Goal: Task Accomplishment & Management: Manage account settings

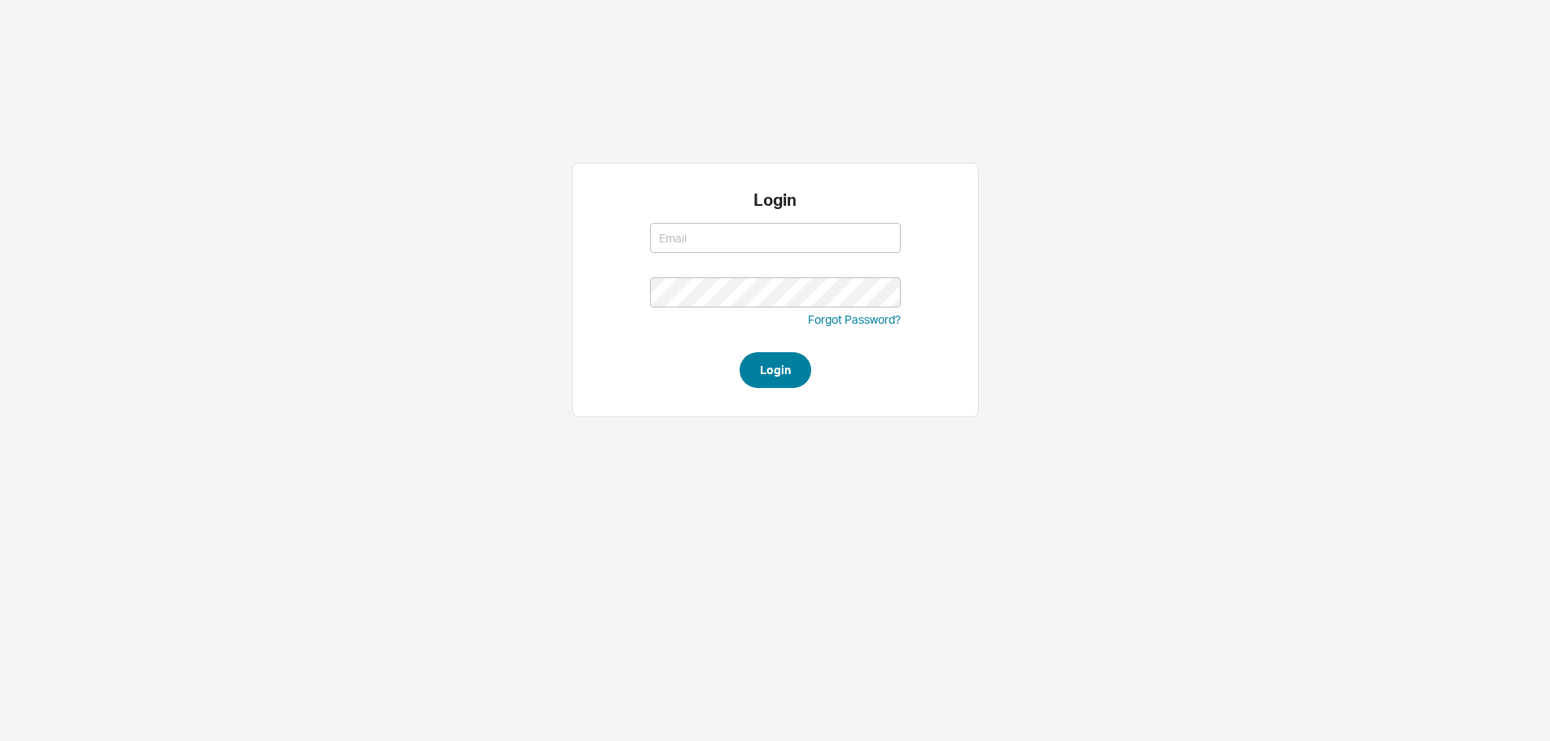
type input "ruthiem@qualitybath.com"
click at [789, 365] on button "Login" at bounding box center [776, 370] width 72 height 36
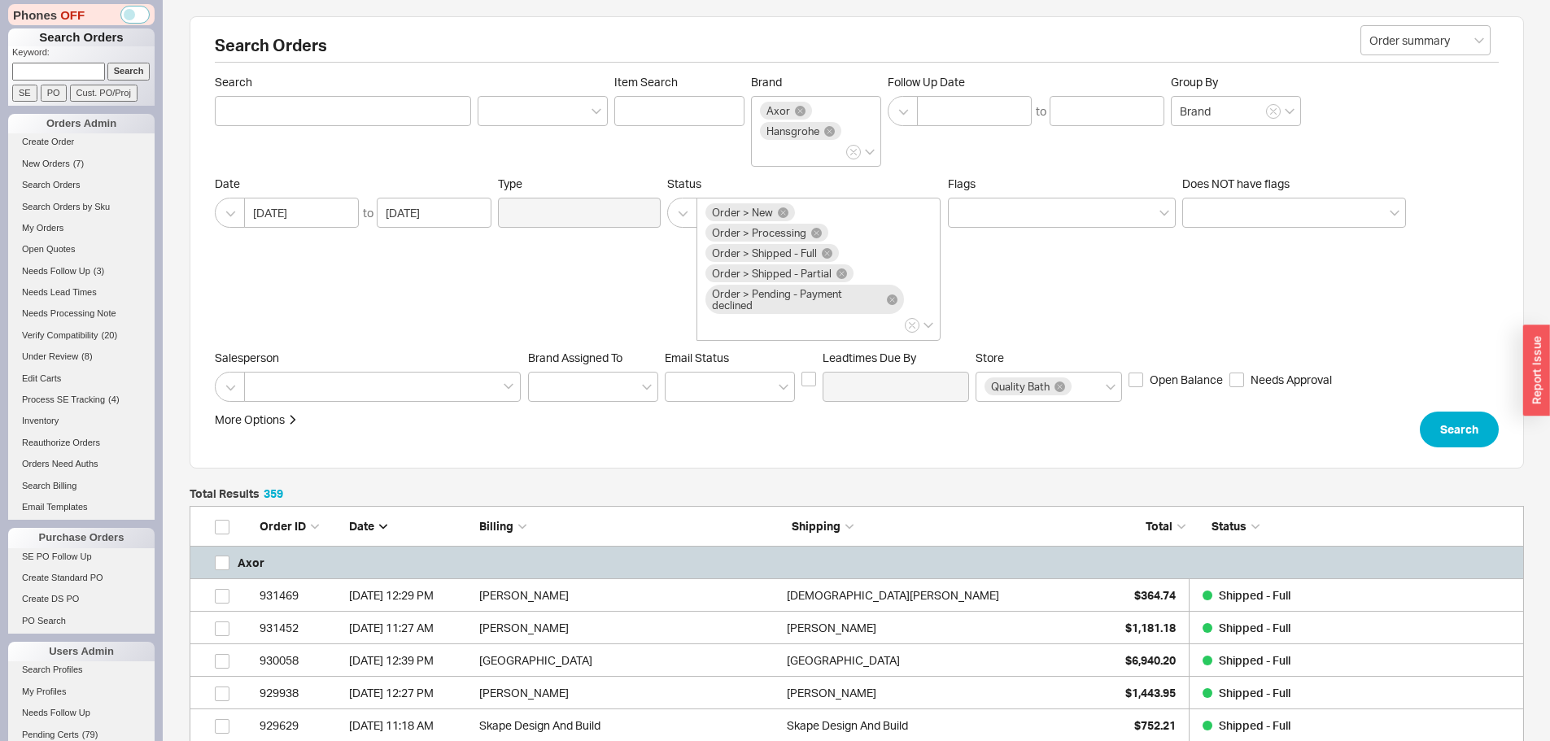
scroll to position [11777, 1322]
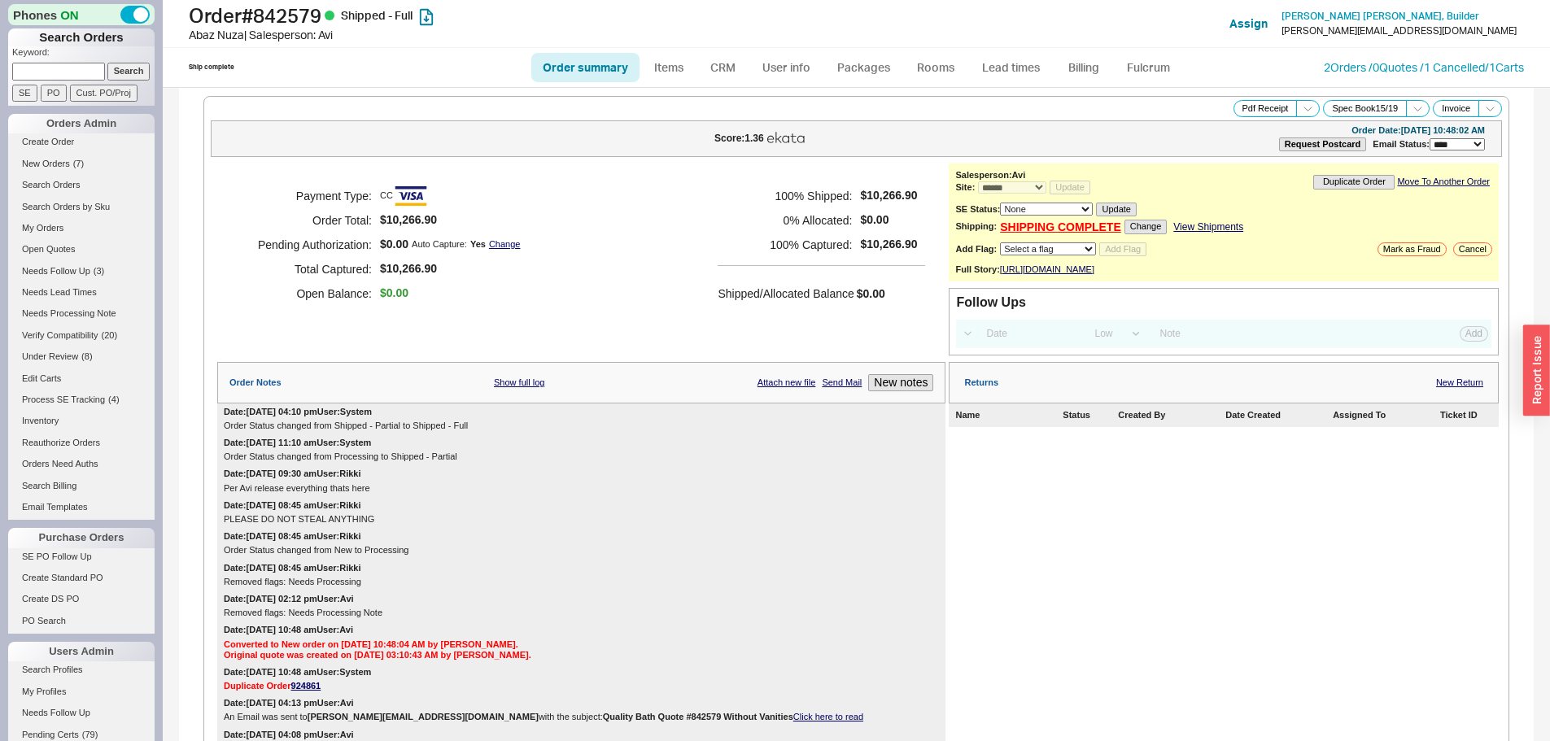
select select "*"
select select "LOW"
select select "3"
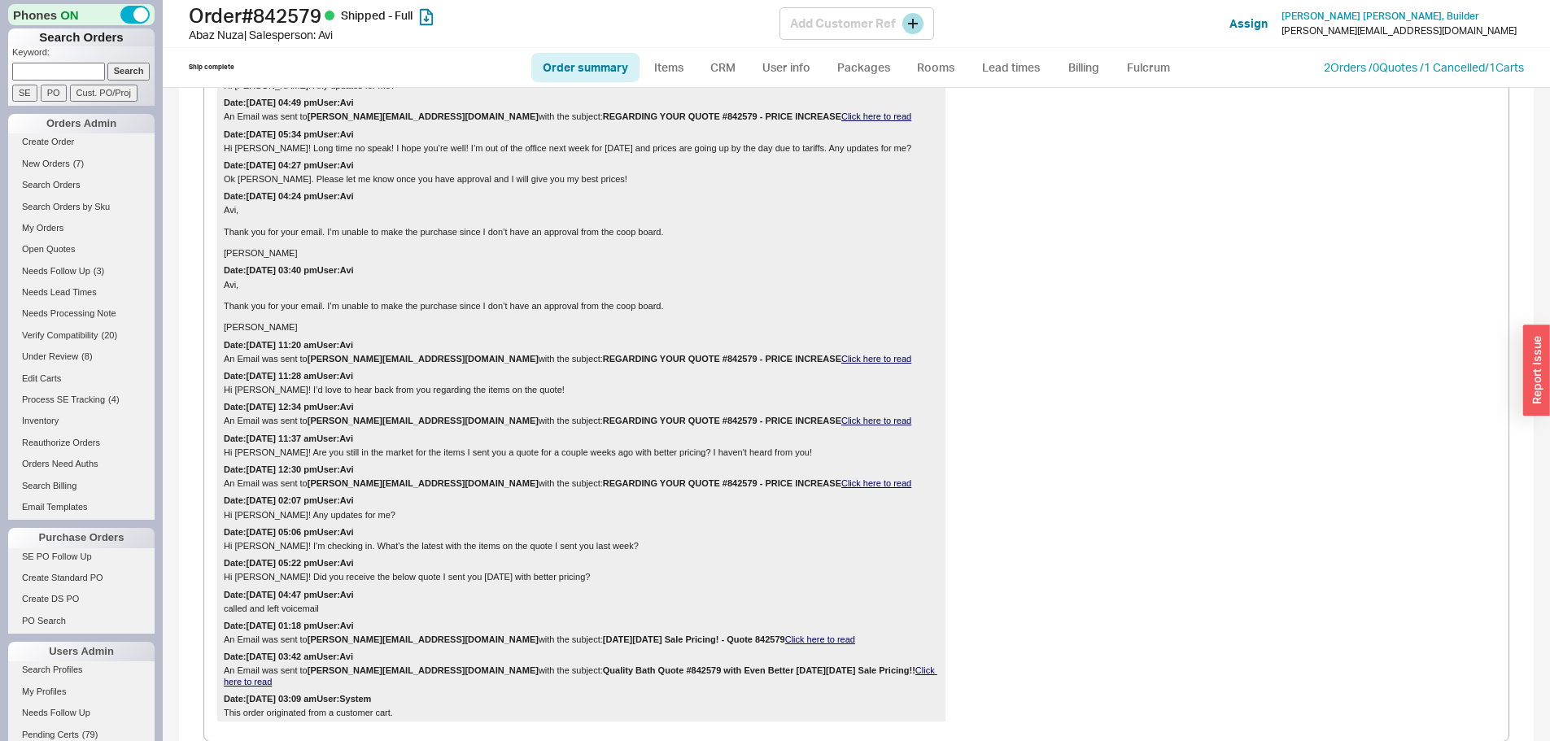
scroll to position [895, 0]
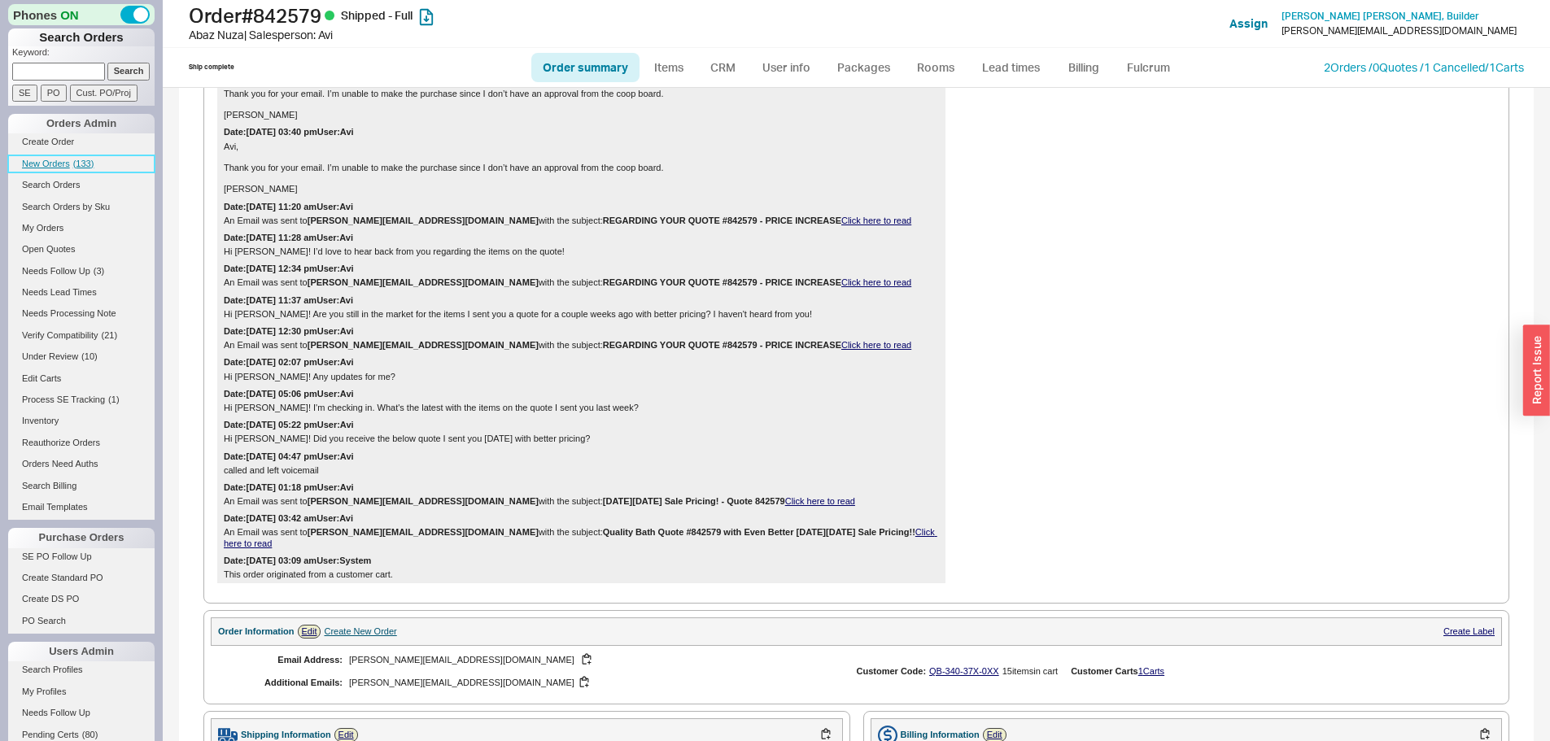
click at [56, 158] on link "New Orders ( 133 )" at bounding box center [81, 163] width 146 height 17
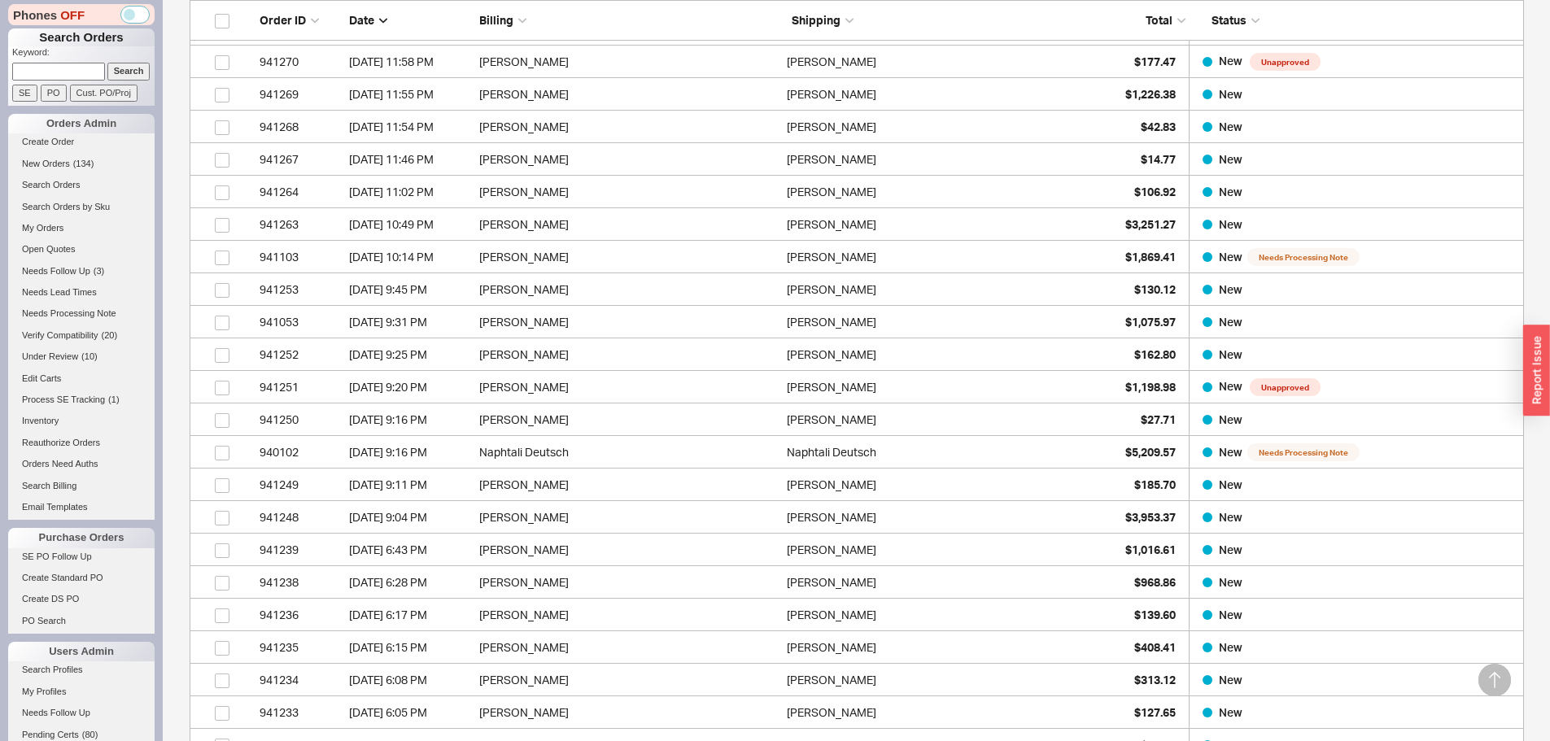
scroll to position [488, 0]
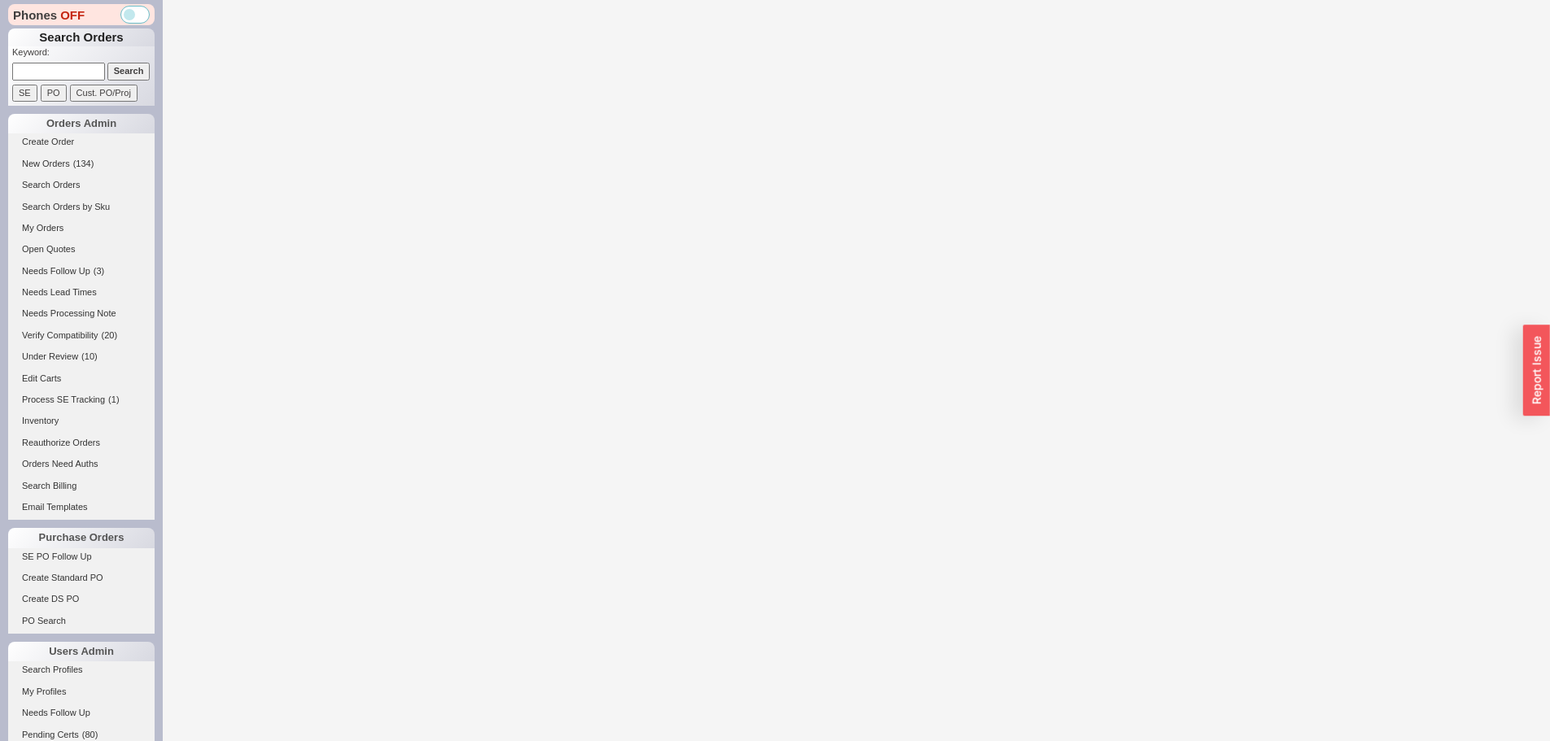
select select "*"
select select "LOW"
select select "3"
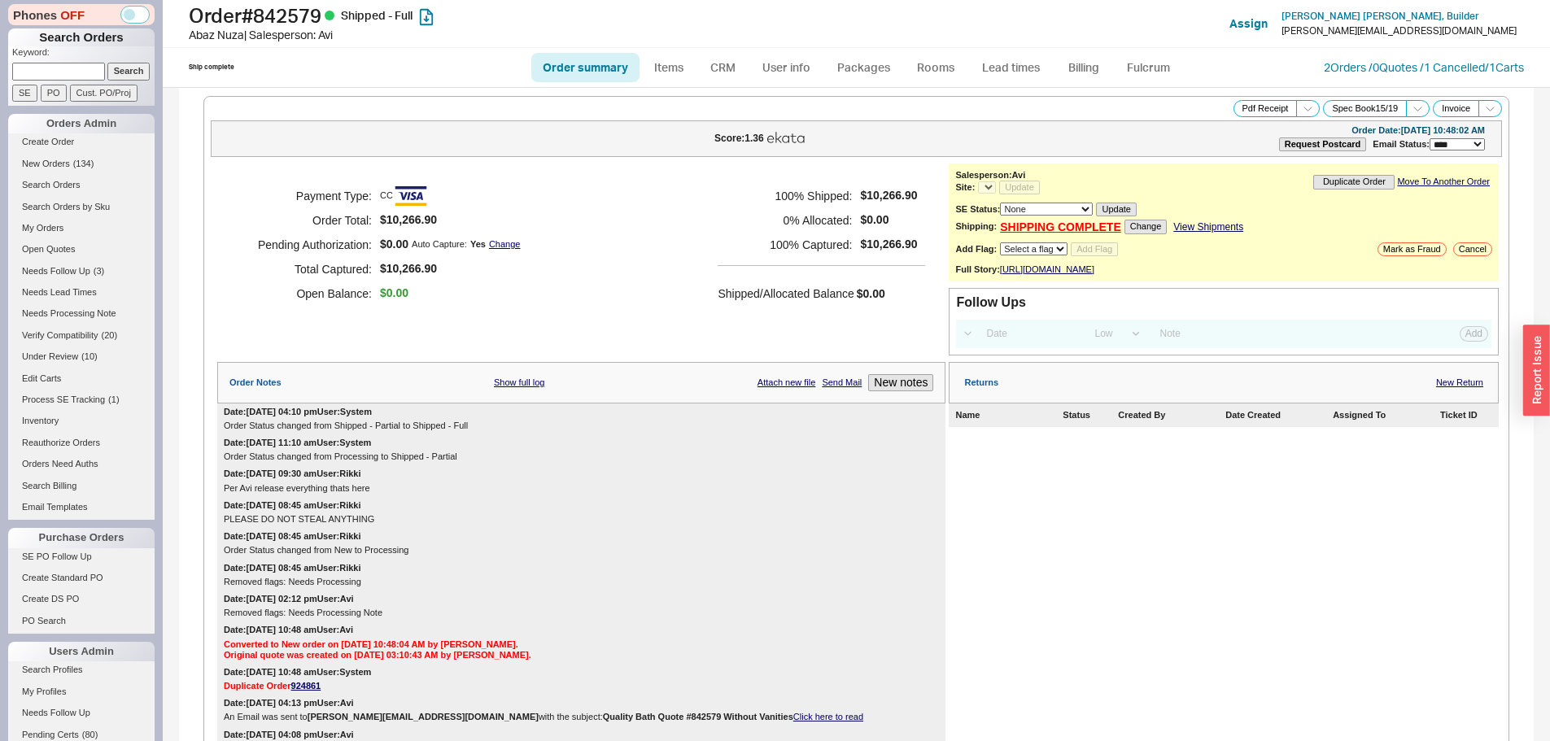
select select "*"
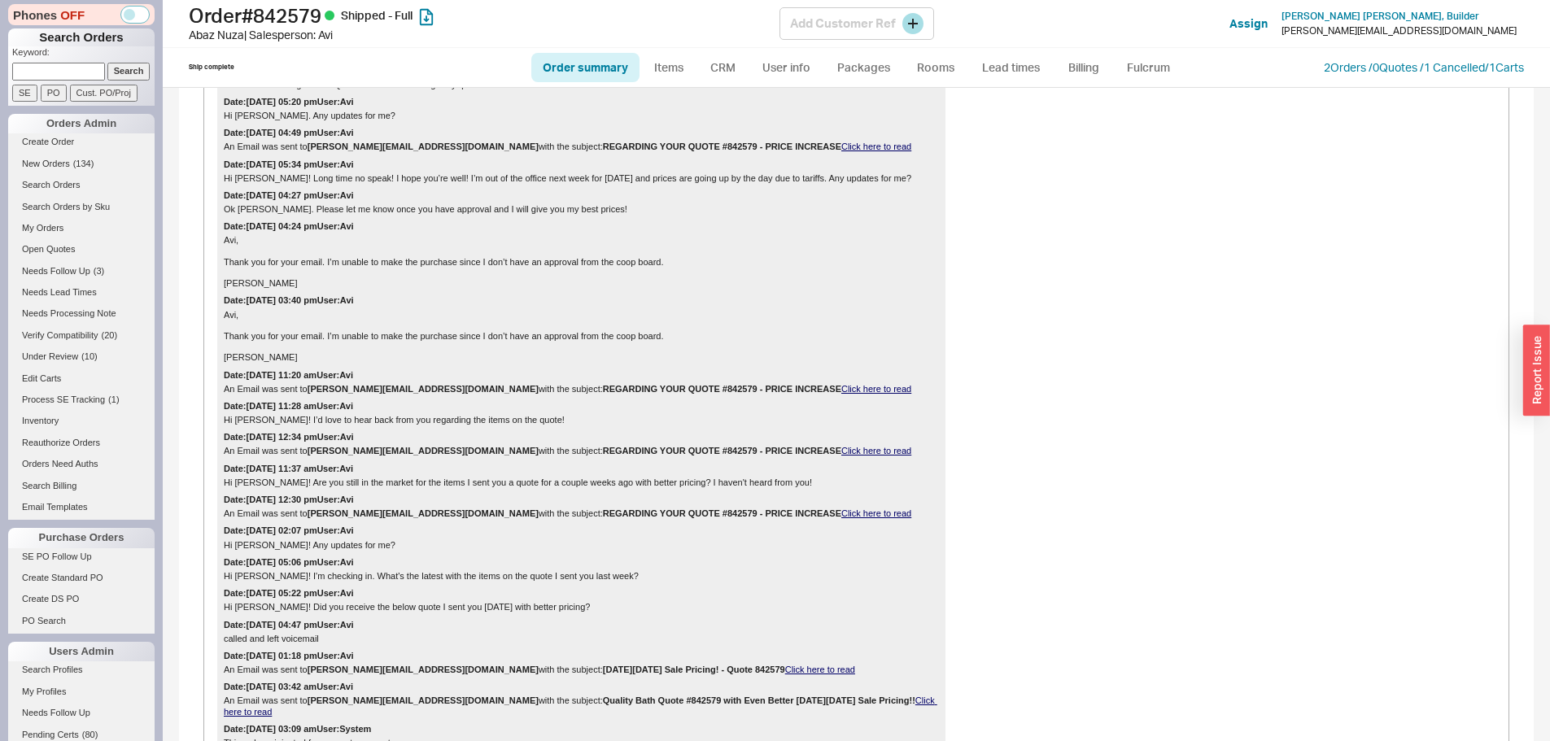
scroll to position [732, 0]
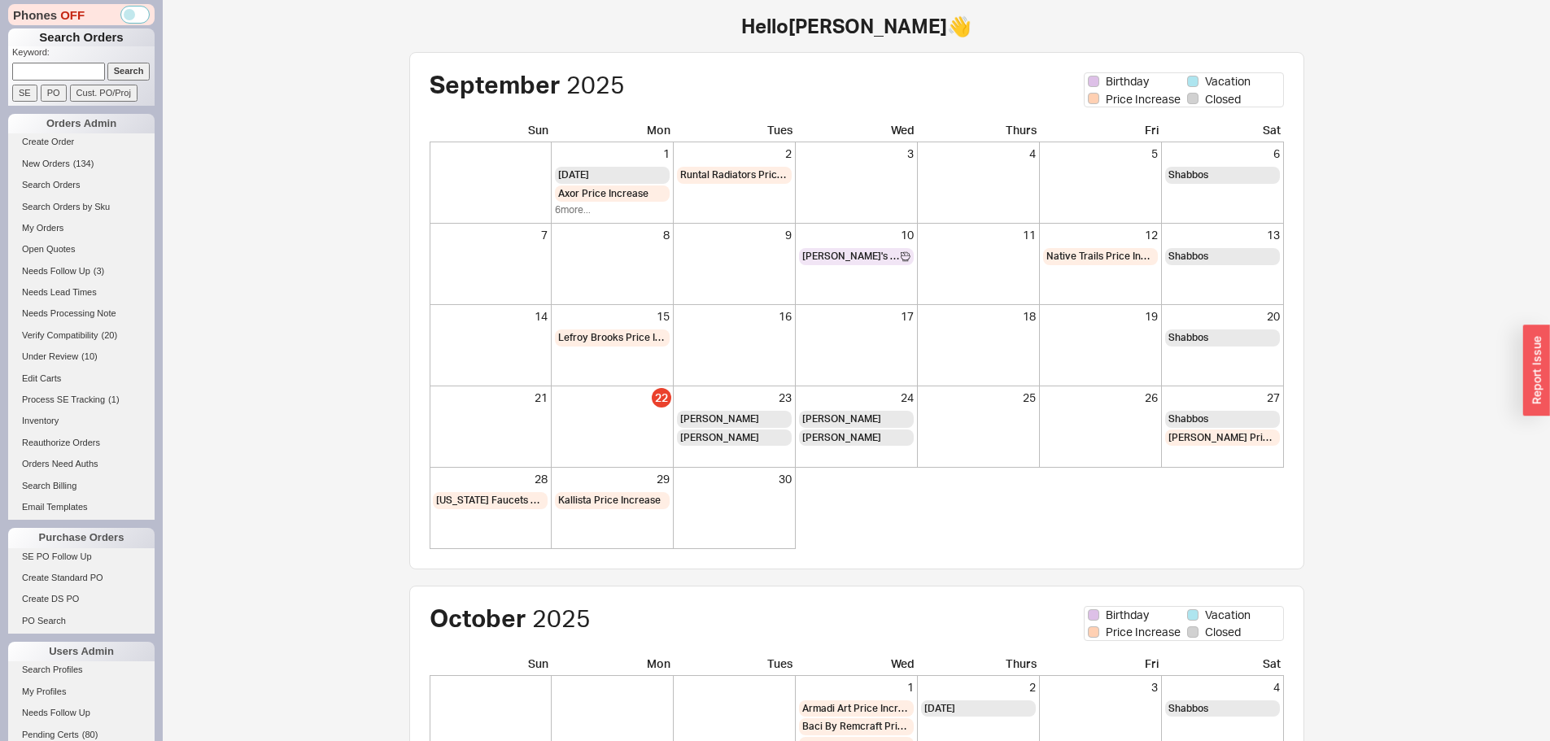
click at [83, 77] on input at bounding box center [58, 71] width 93 height 17
paste input "938180"
type input "938180"
click at [107, 63] on input "Search" at bounding box center [128, 71] width 43 height 17
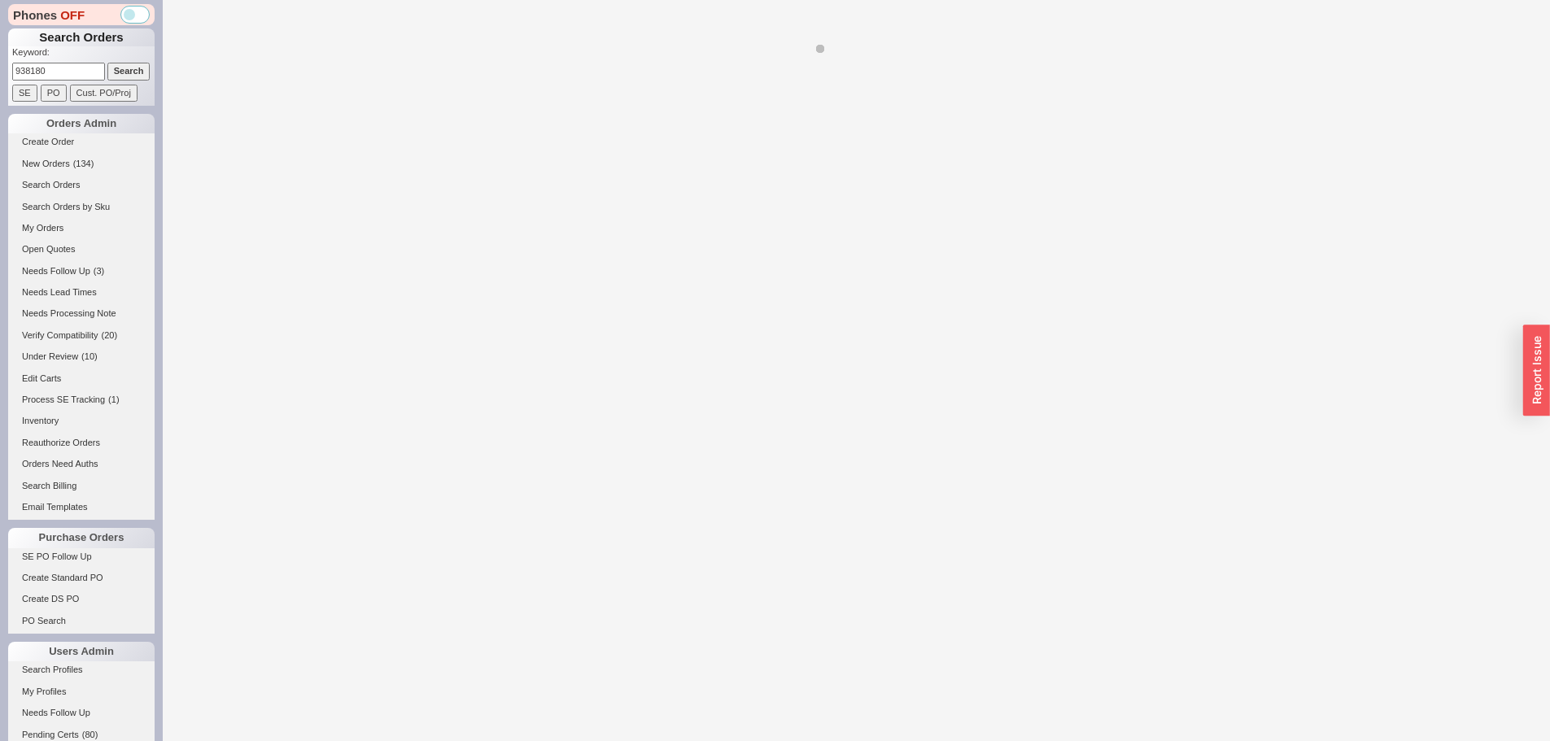
select select "*"
select select "LOW"
select select "3"
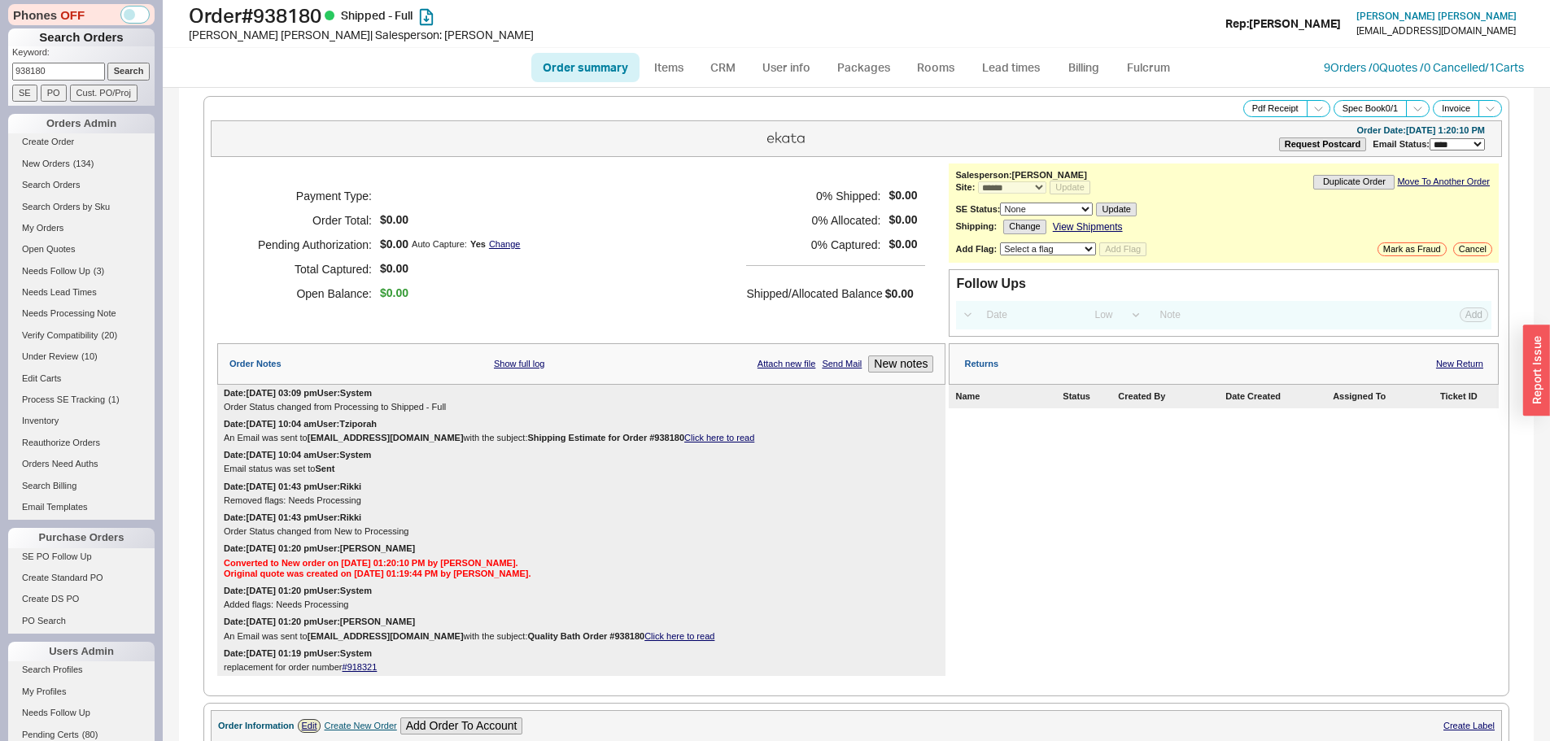
click at [360, 668] on link "#918321" at bounding box center [360, 667] width 35 height 10
click at [68, 54] on p "Keyword:" at bounding box center [83, 54] width 142 height 16
click at [66, 70] on input "938180" at bounding box center [58, 71] width 93 height 17
paste input "5202"
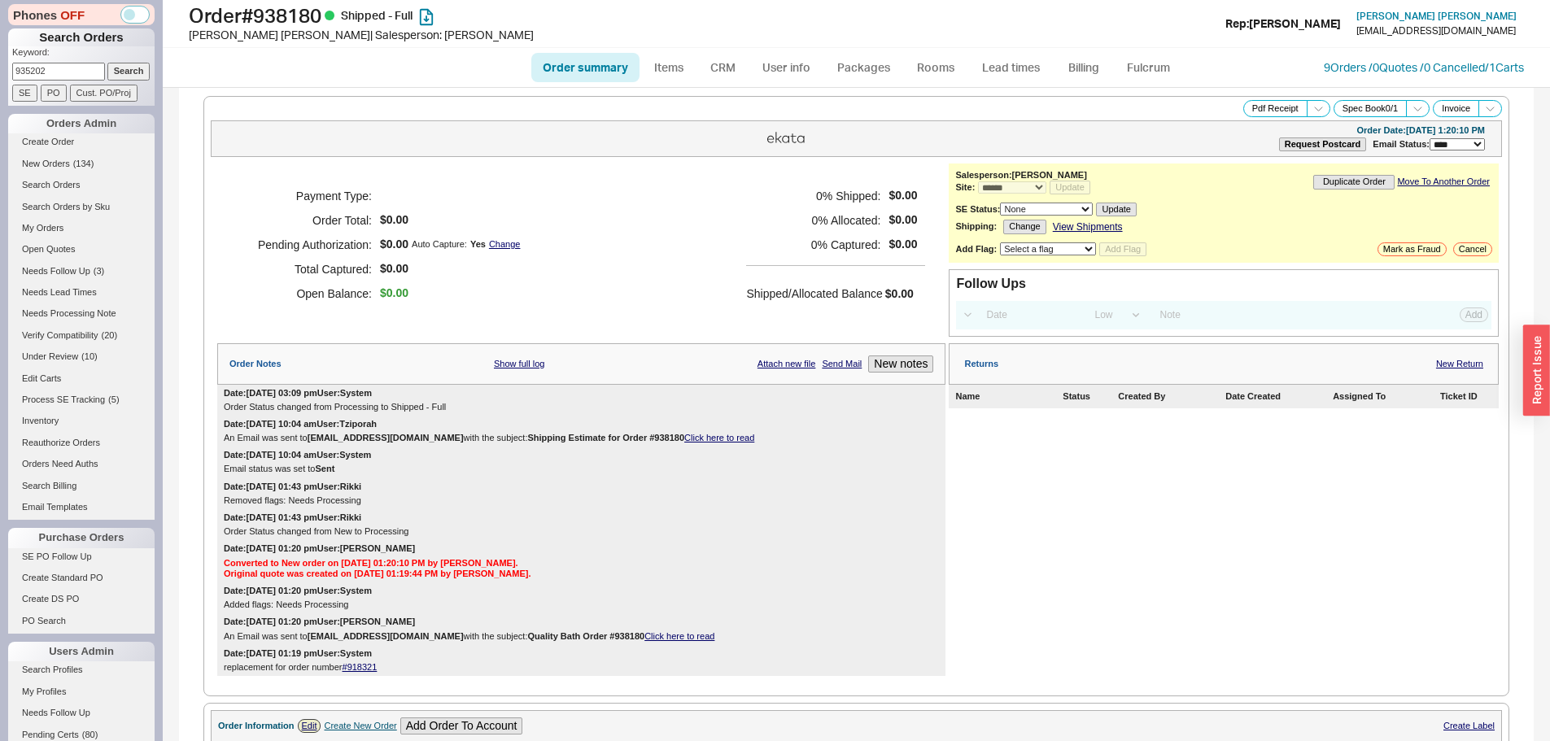
type input "935202"
click at [107, 63] on input "Search" at bounding box center [128, 71] width 43 height 17
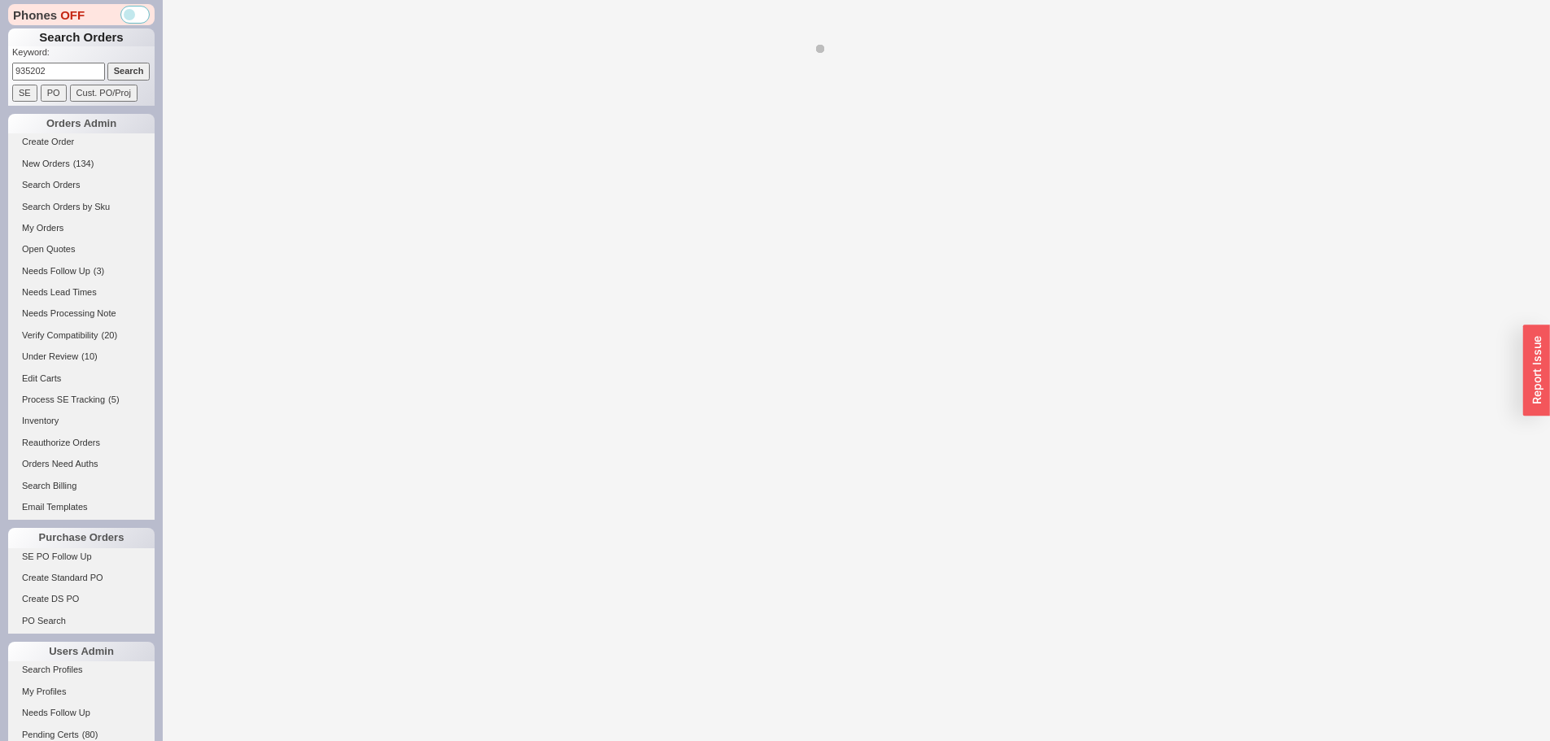
select select "*"
select select "LOW"
select select "3"
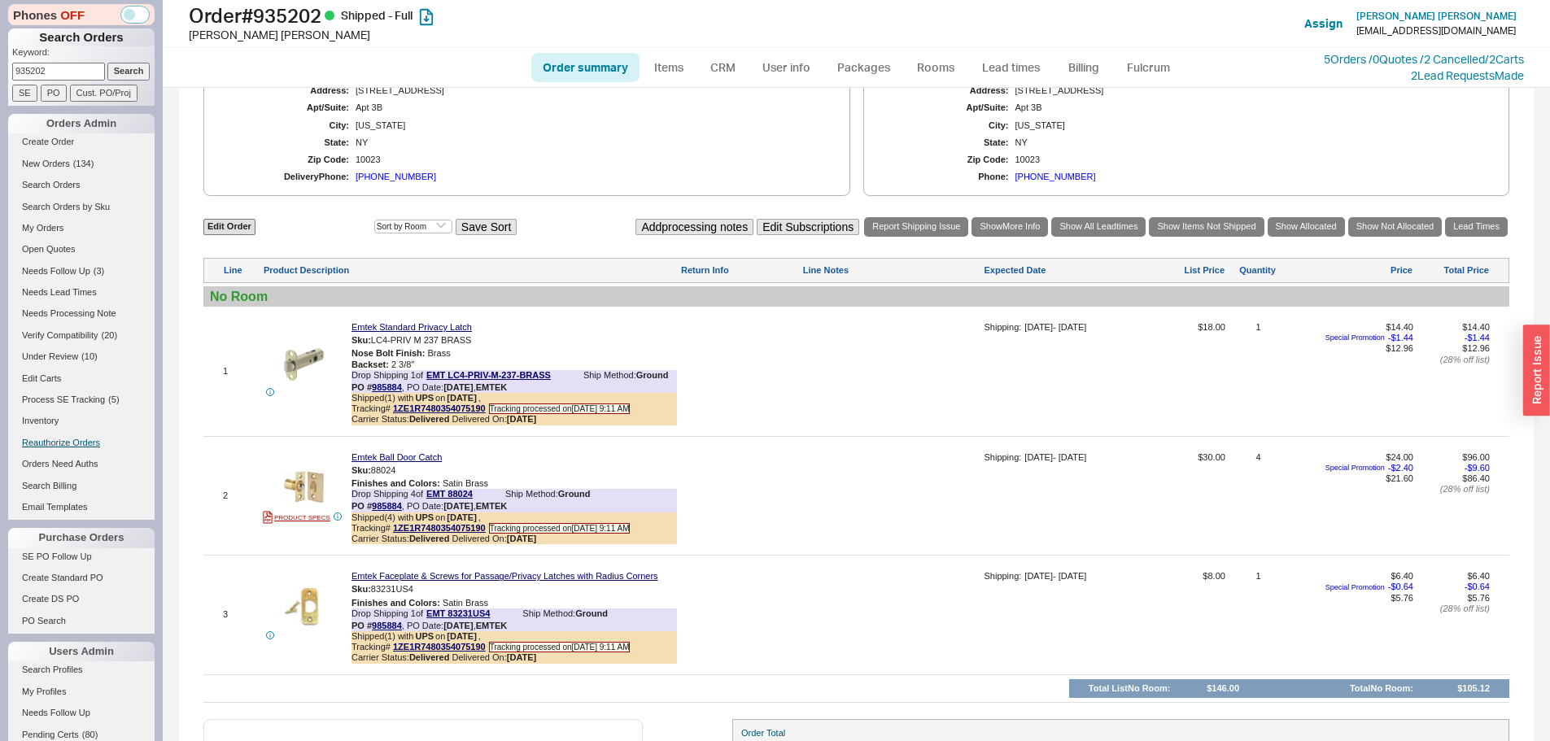
scroll to position [814, 0]
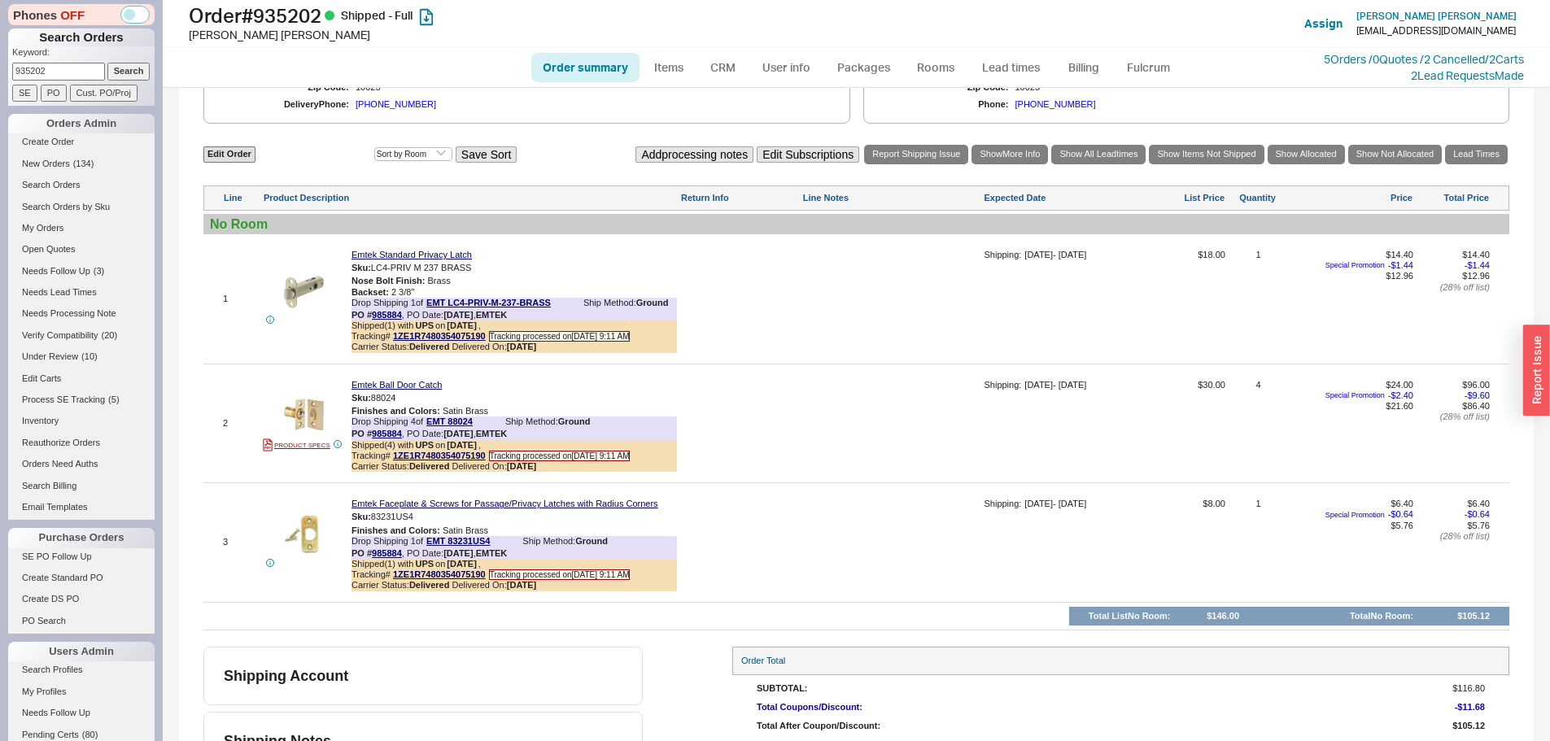
click at [81, 69] on input "935202" at bounding box center [58, 71] width 93 height 17
paste input "4800"
type input "934800"
click at [107, 63] on input "Search" at bounding box center [128, 71] width 43 height 17
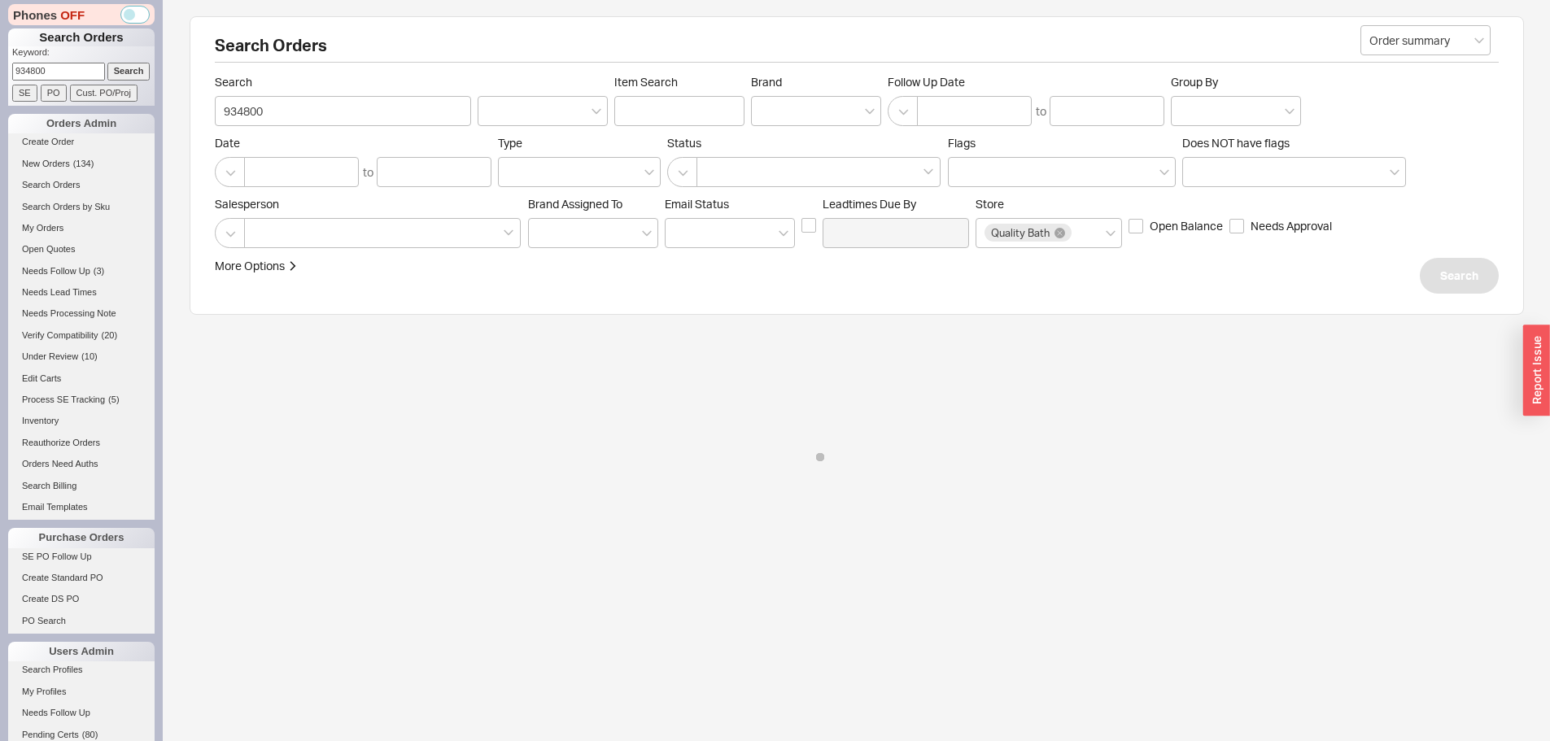
select select "*"
select select "LOW"
select select "3"
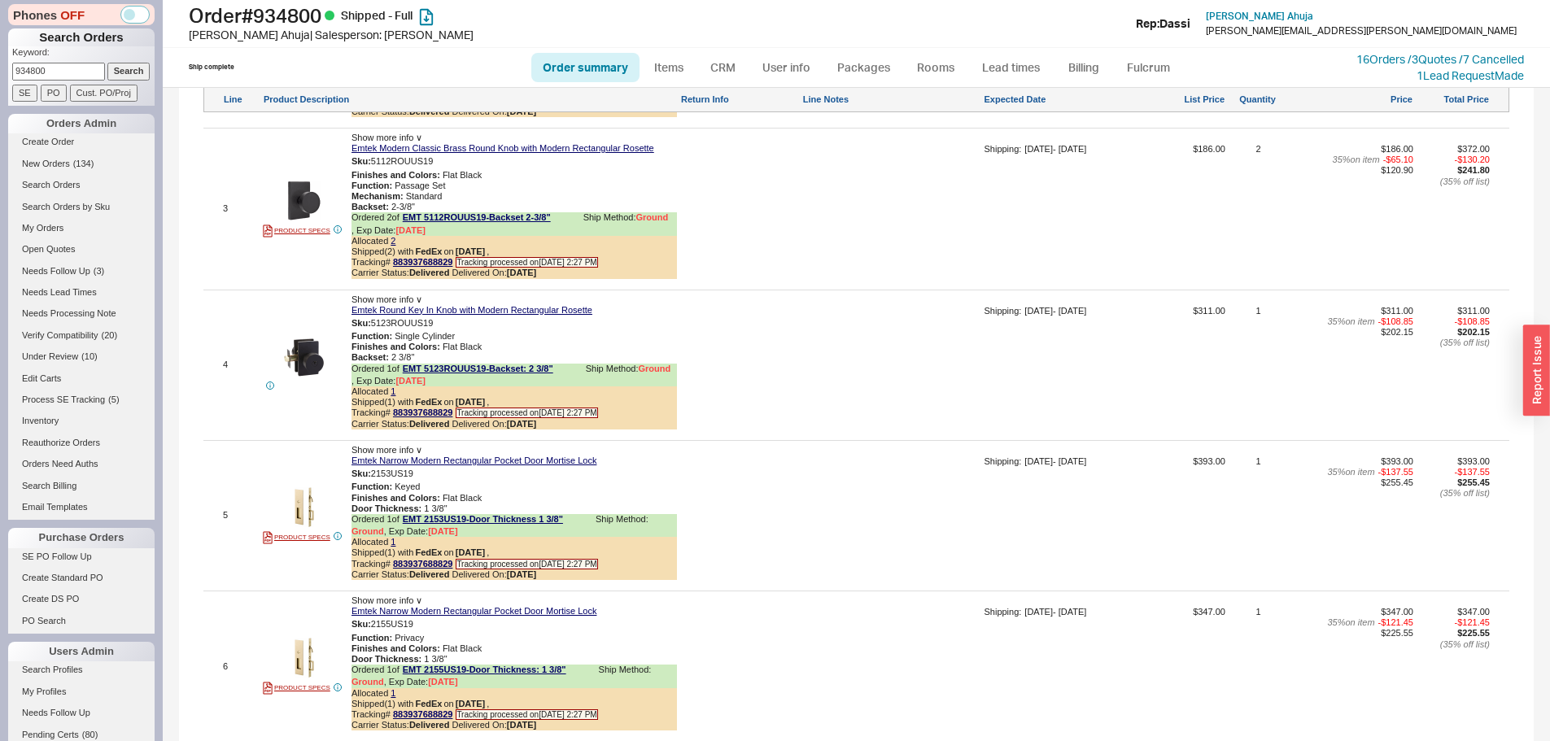
scroll to position [1627, 0]
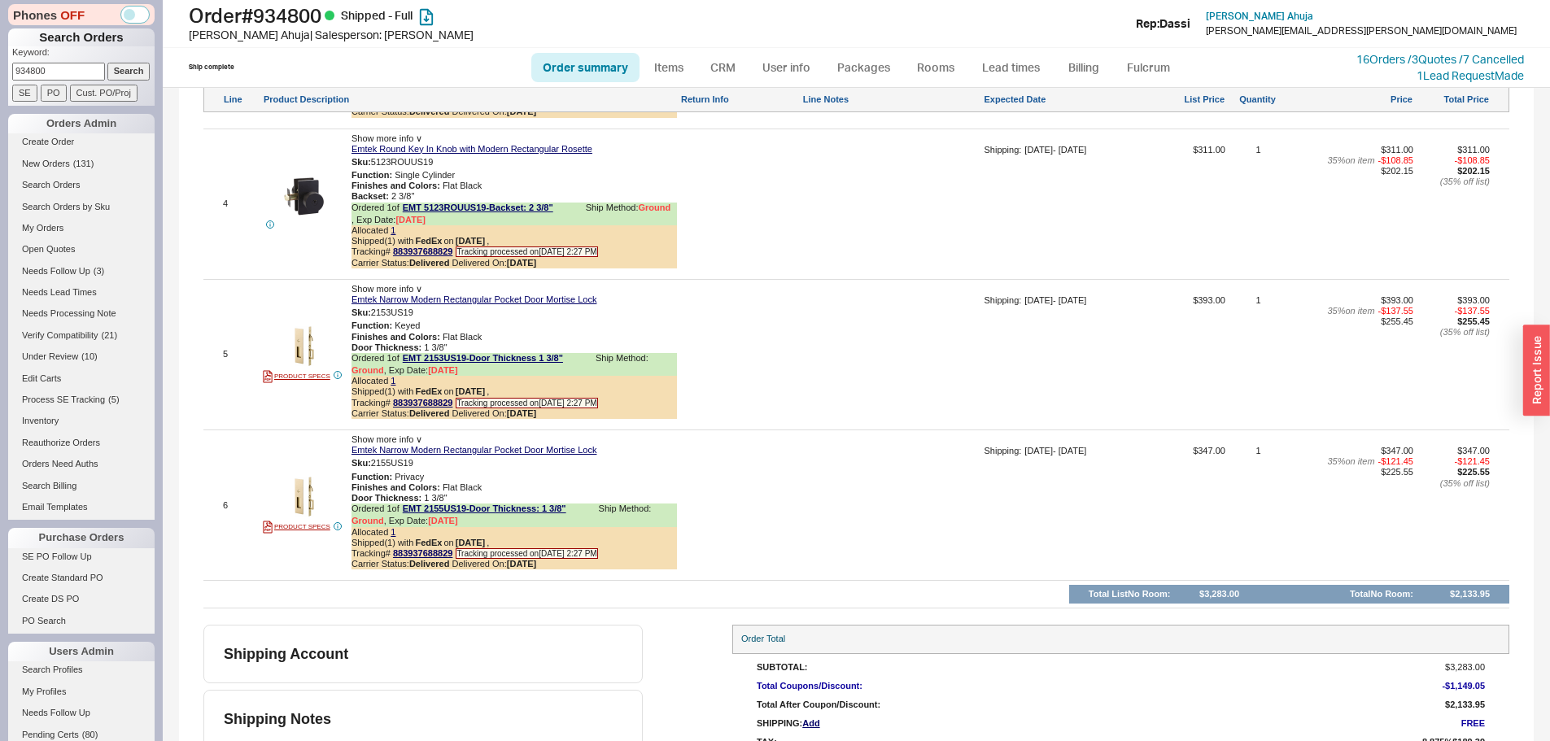
click at [54, 65] on input "934800" at bounding box center [58, 71] width 93 height 17
paste input "937390"
click at [54, 65] on input "934800937390" at bounding box center [58, 71] width 93 height 17
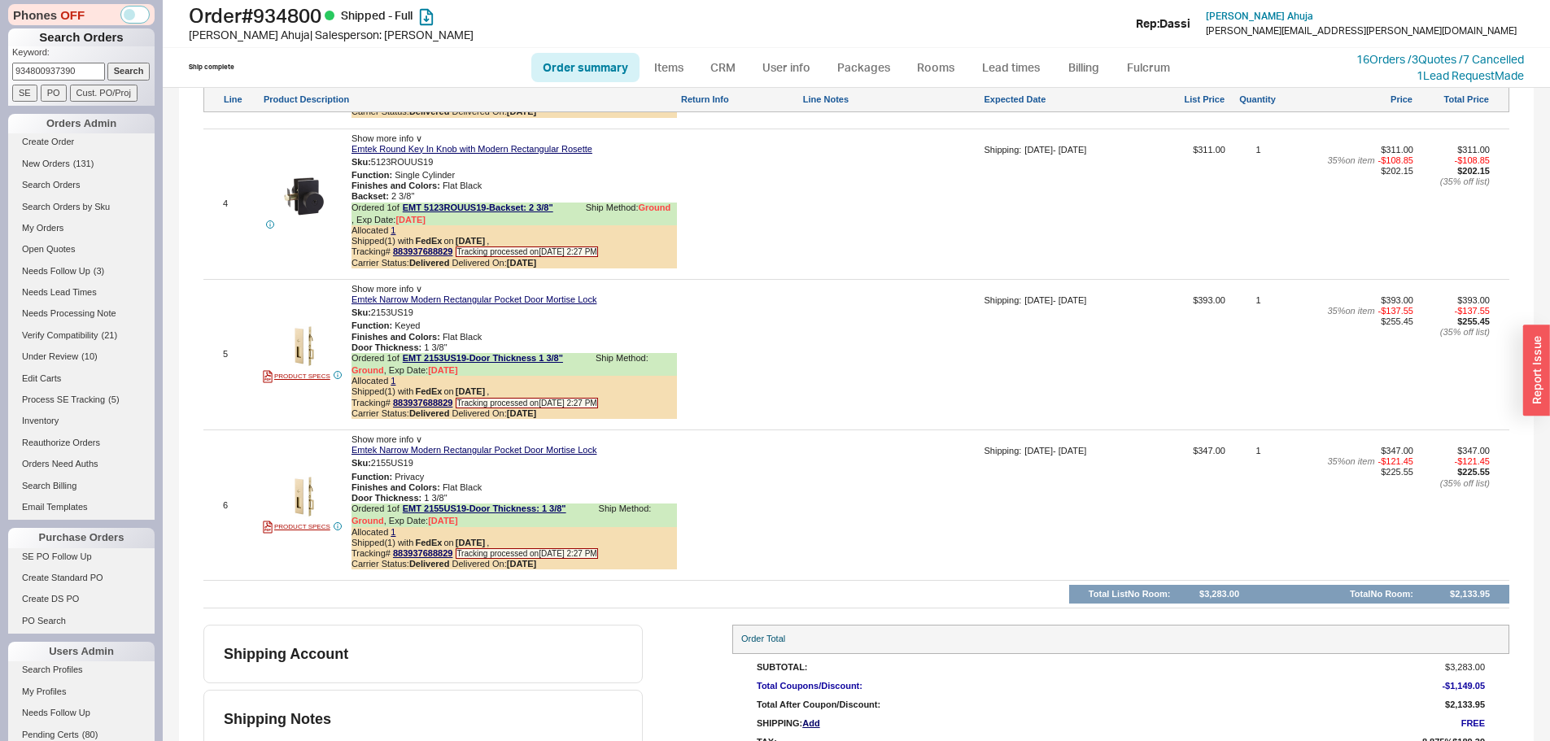
paste input
type input "937390"
click at [107, 63] on input "Search" at bounding box center [128, 71] width 43 height 17
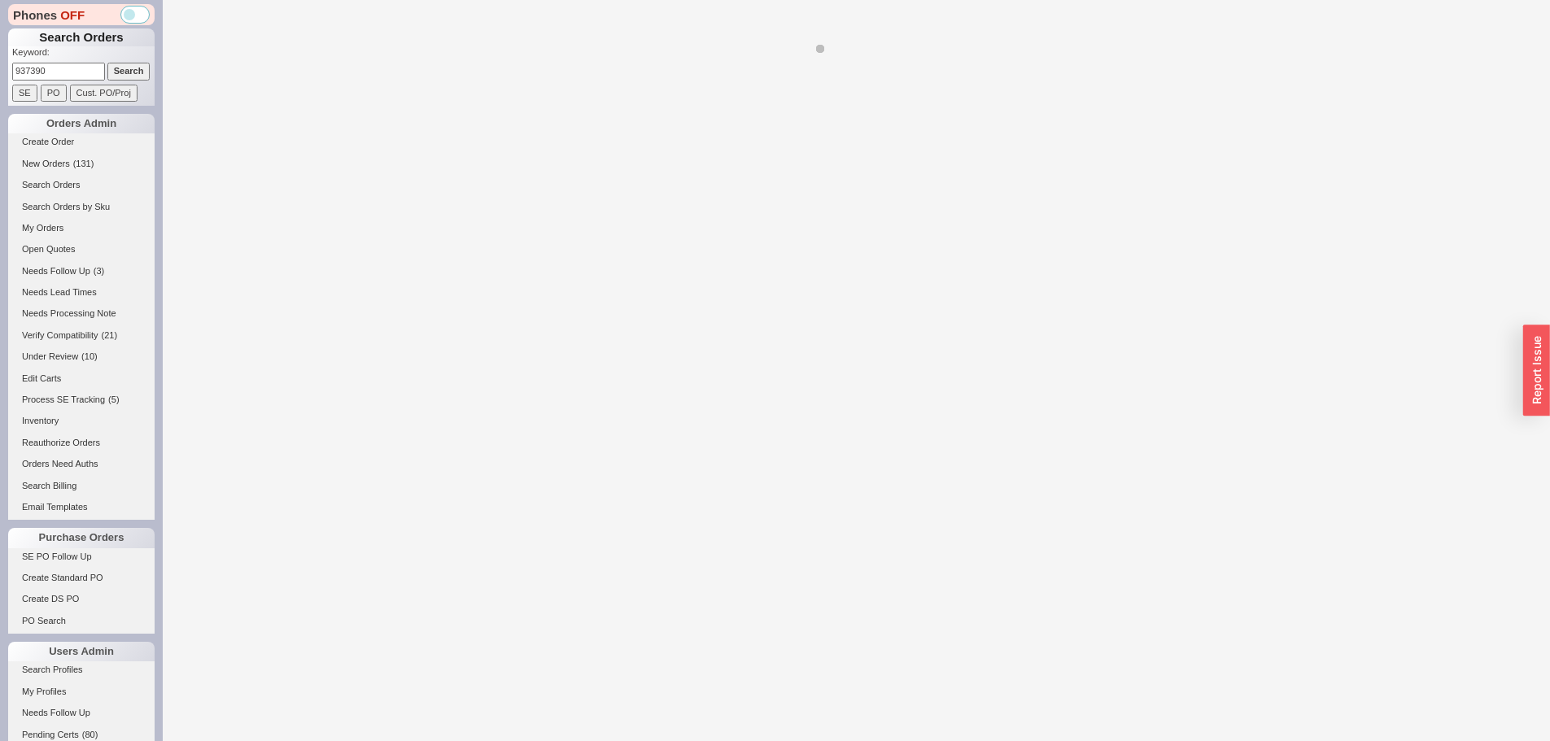
select select "*"
select select "LOW"
select select "3"
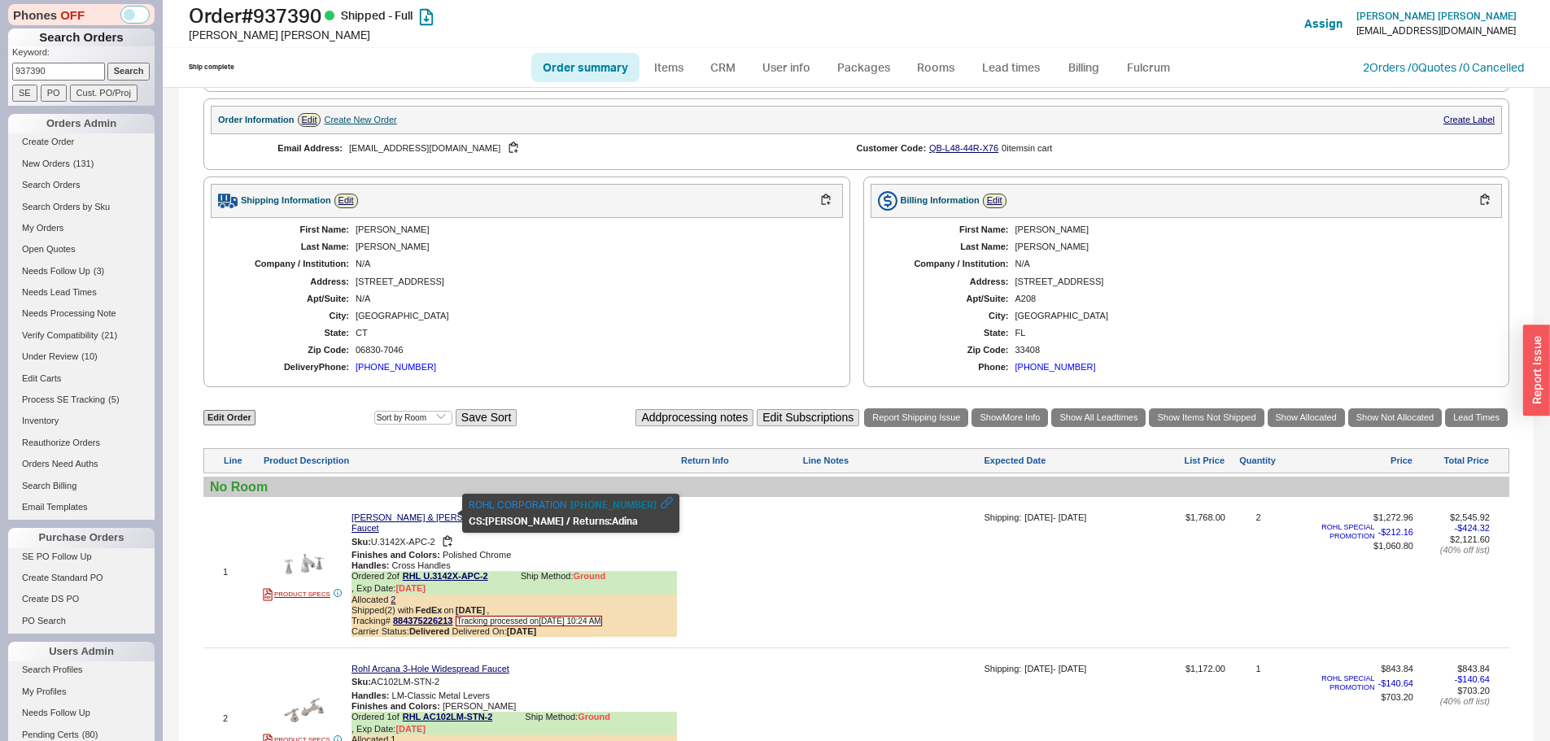
scroll to position [748, 0]
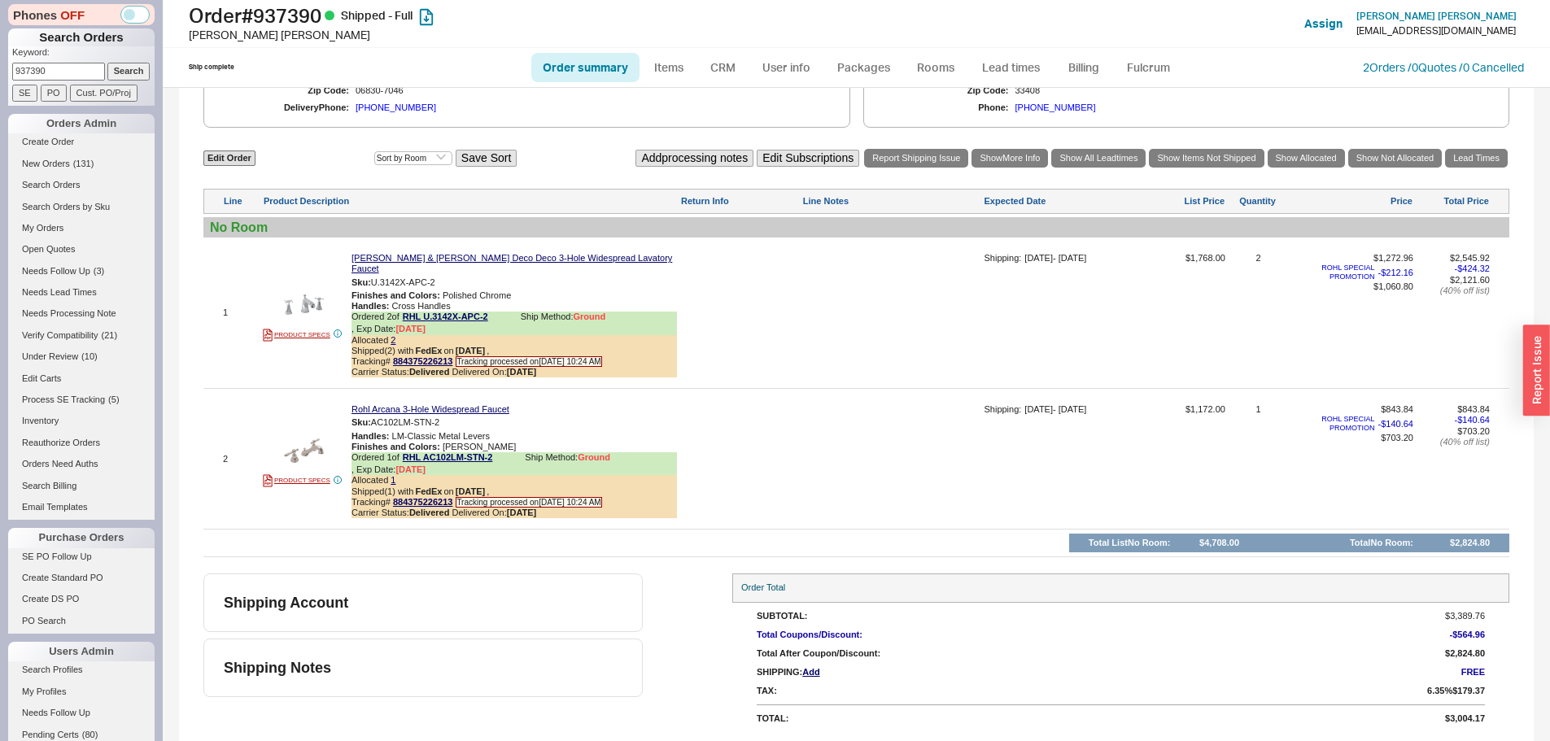
click at [23, 56] on p "Keyword:" at bounding box center [83, 54] width 142 height 16
click at [26, 68] on input "937390" at bounding box center [58, 71] width 93 height 17
paste input "8056"
type input "938056"
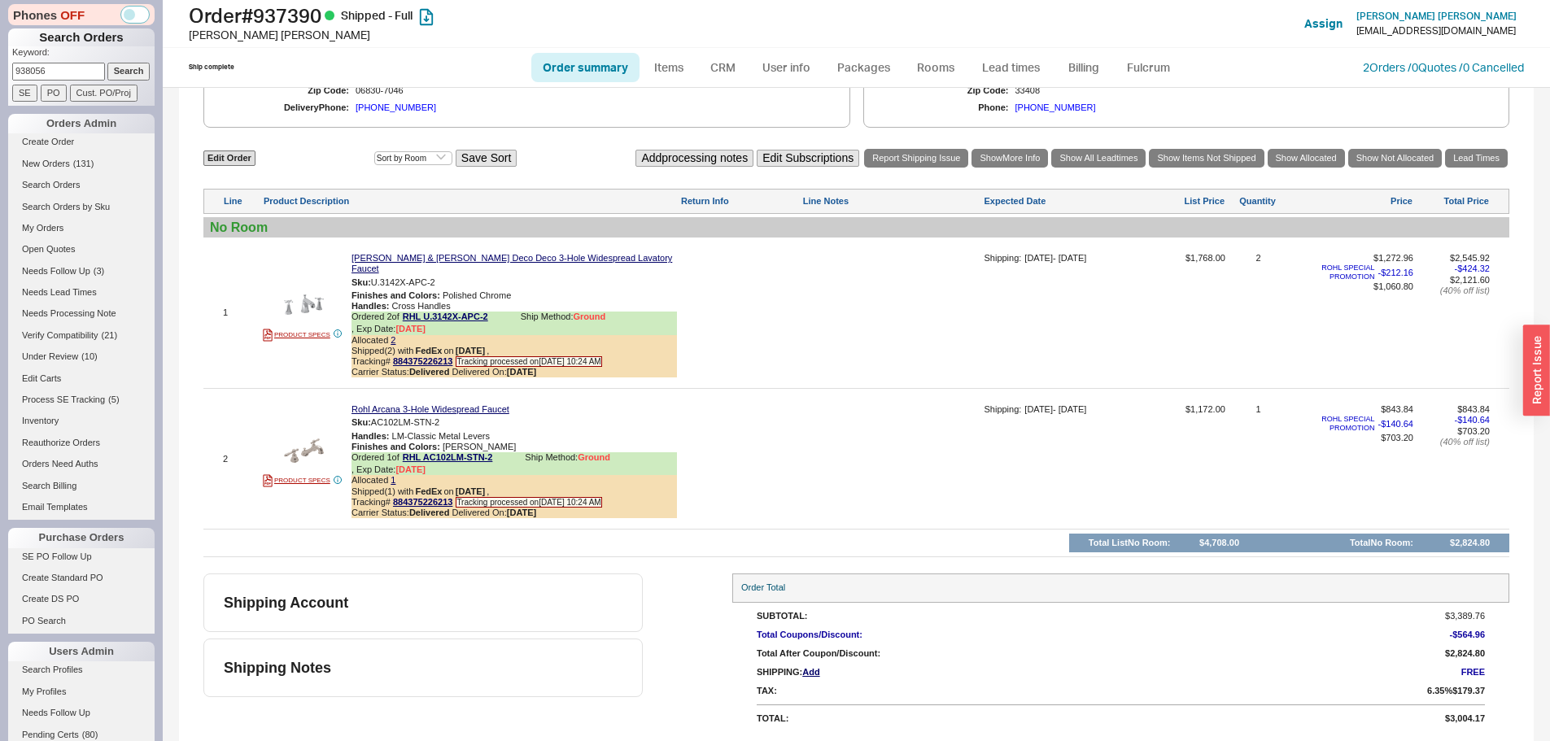
click at [107, 63] on input "Search" at bounding box center [128, 71] width 43 height 17
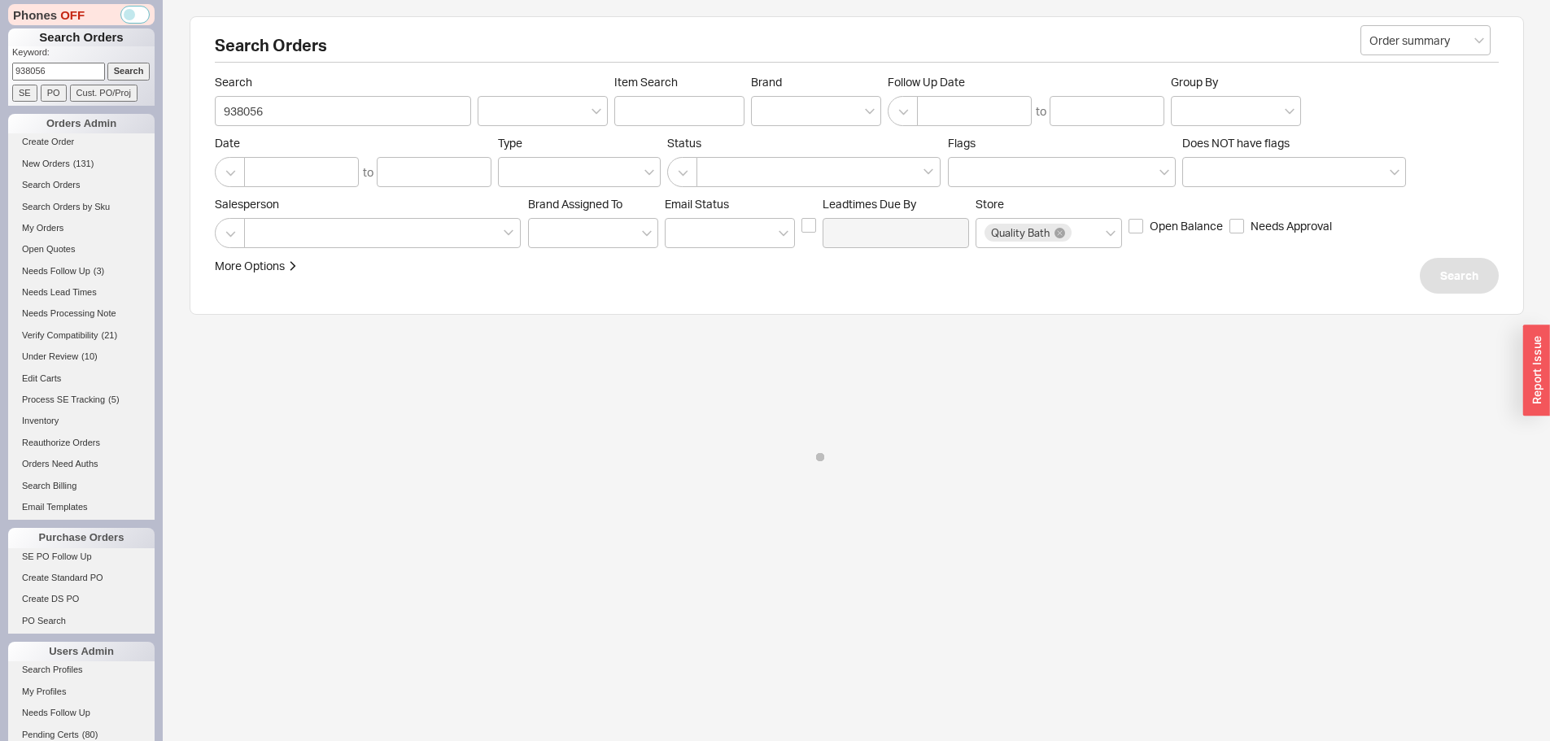
select select "*"
select select "LOW"
select select "3"
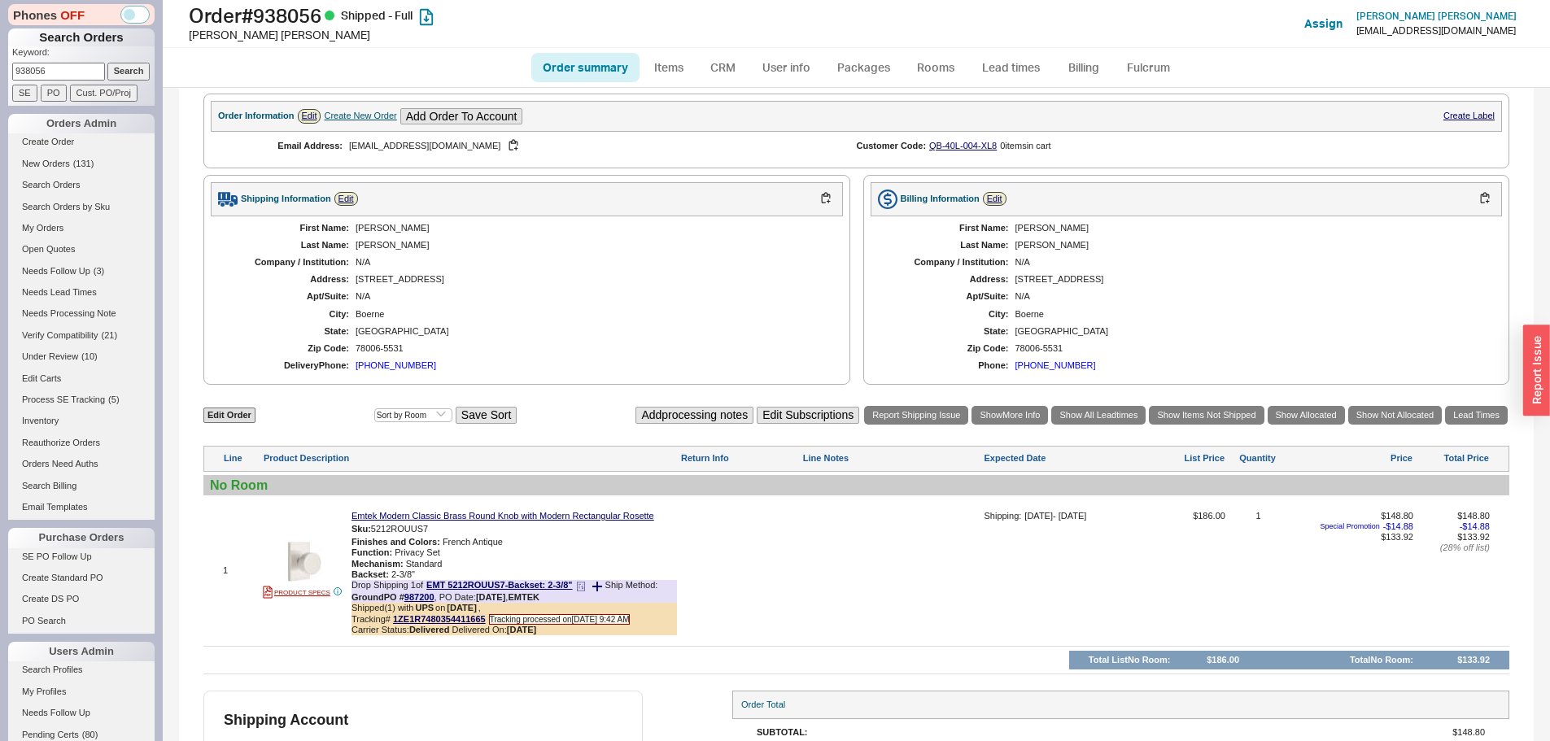
scroll to position [570, 0]
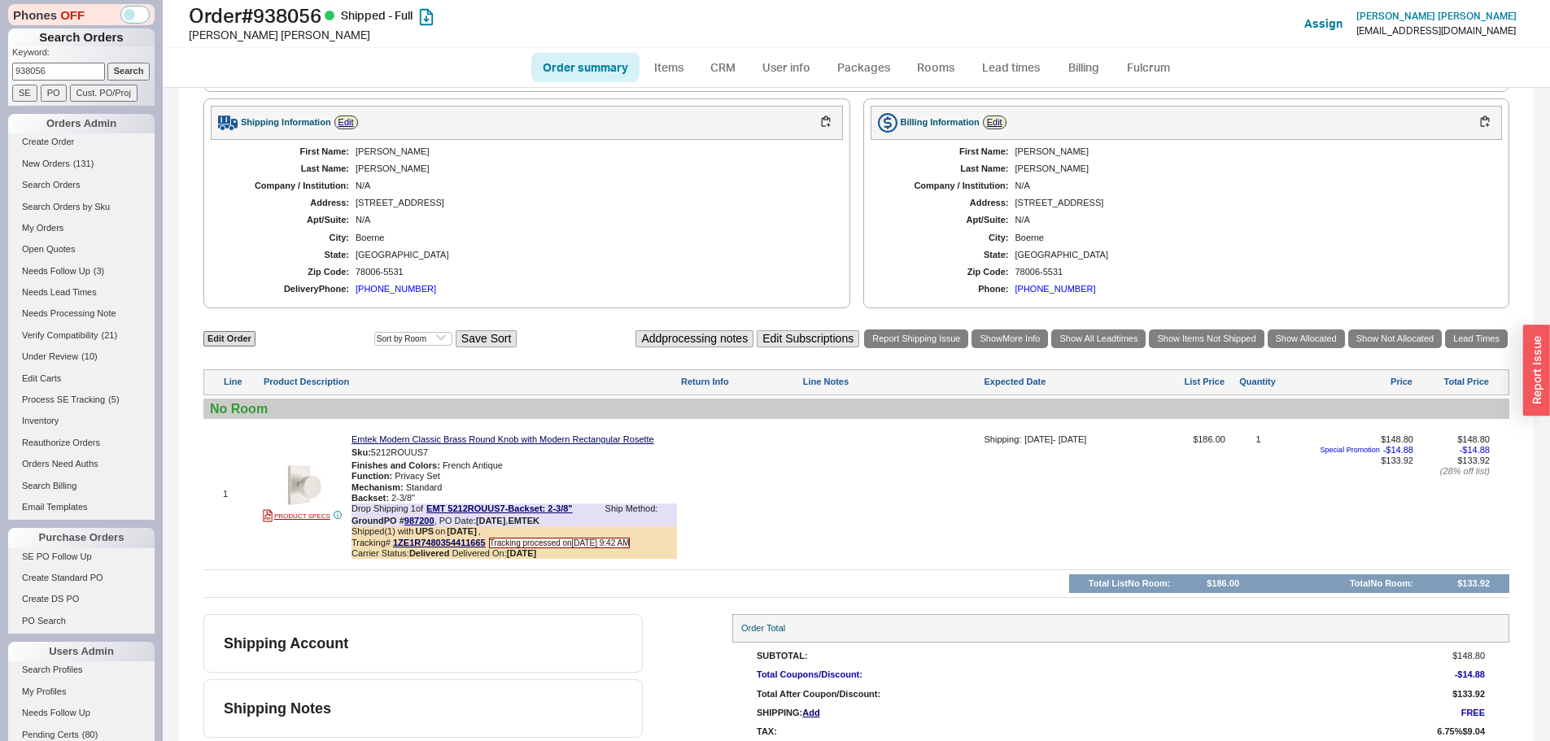
click at [69, 71] on input "938056" at bounding box center [58, 71] width 93 height 17
paste input "21114"
type input "921114"
click at [107, 63] on input "Search" at bounding box center [128, 71] width 43 height 17
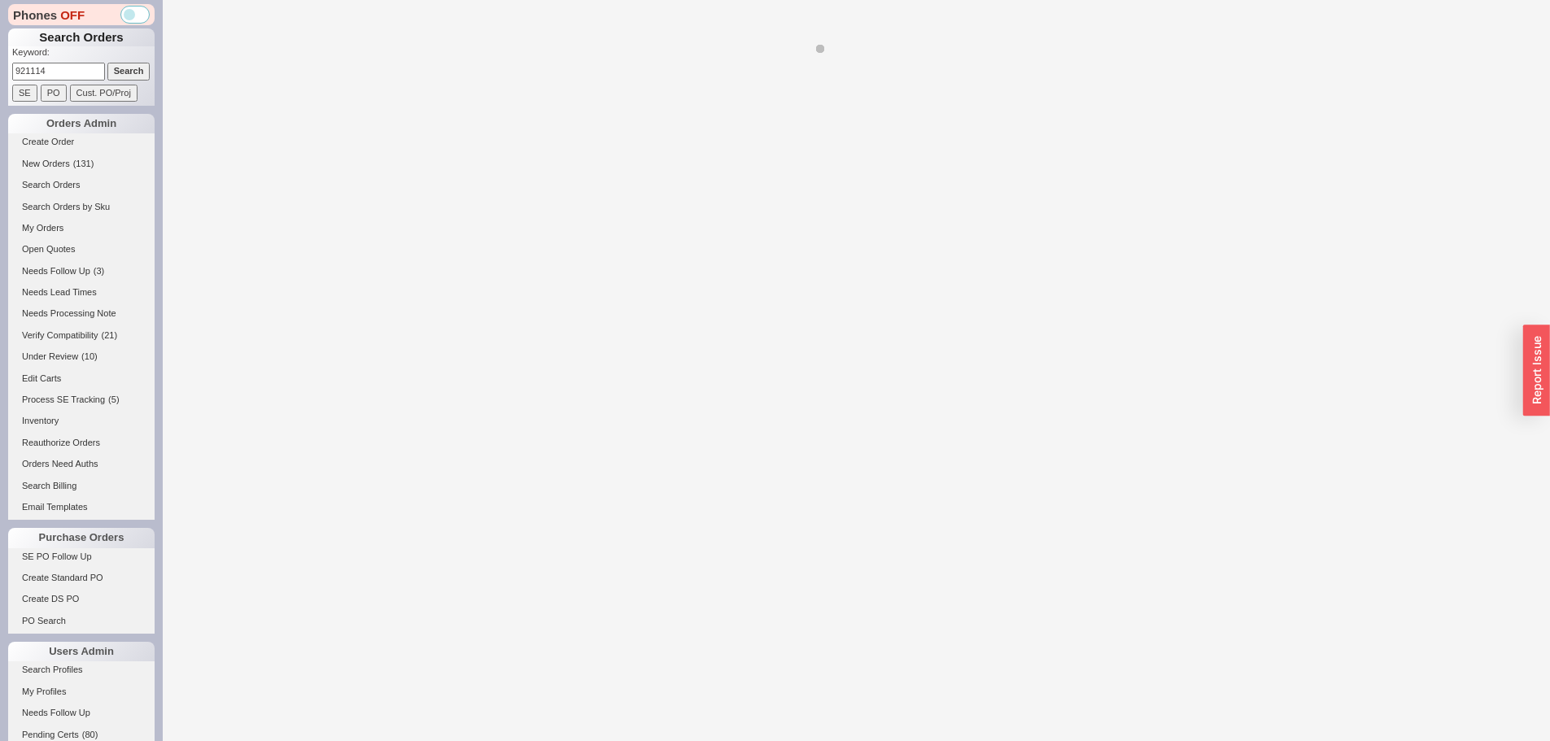
select select "*"
select select "LOW"
select select "3"
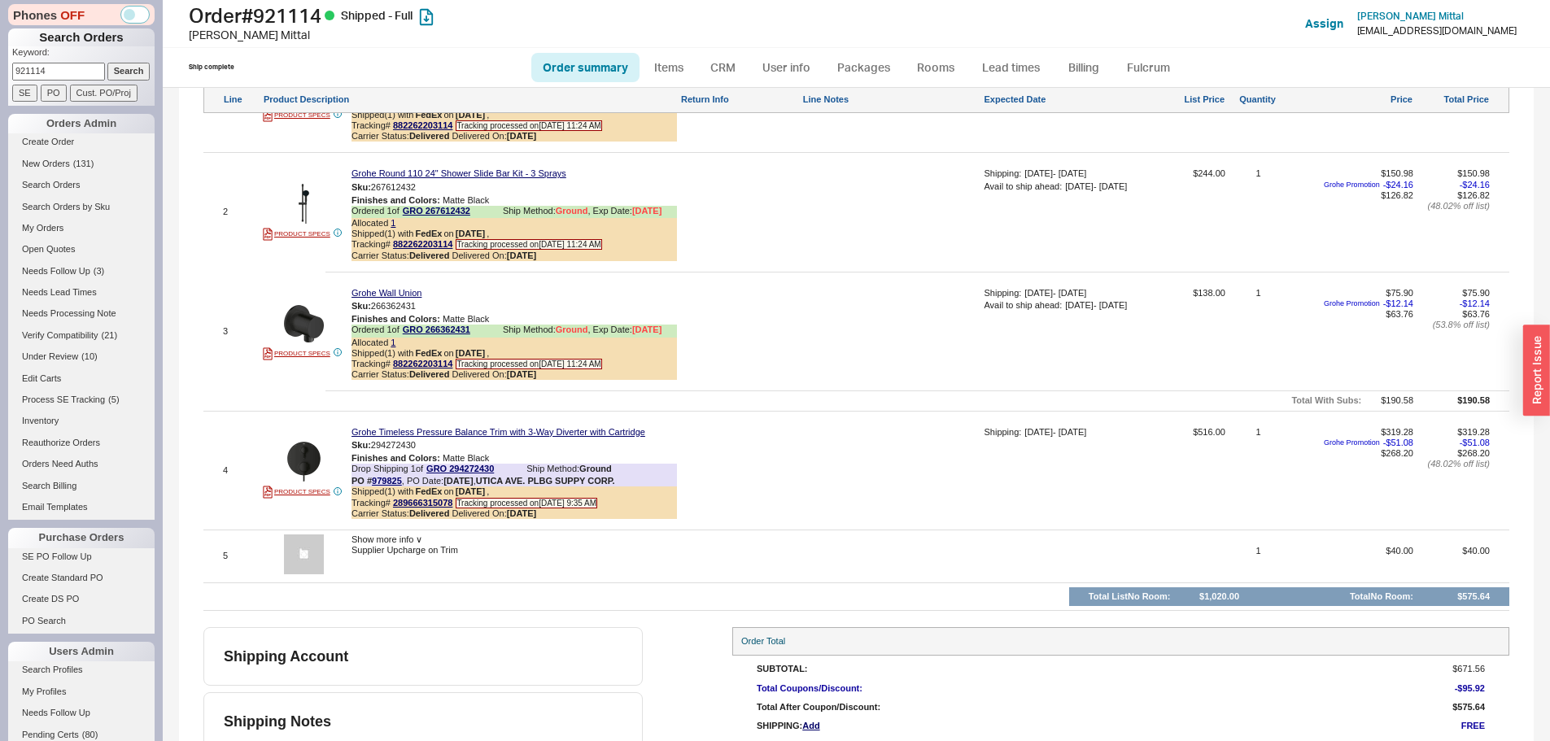
scroll to position [976, 0]
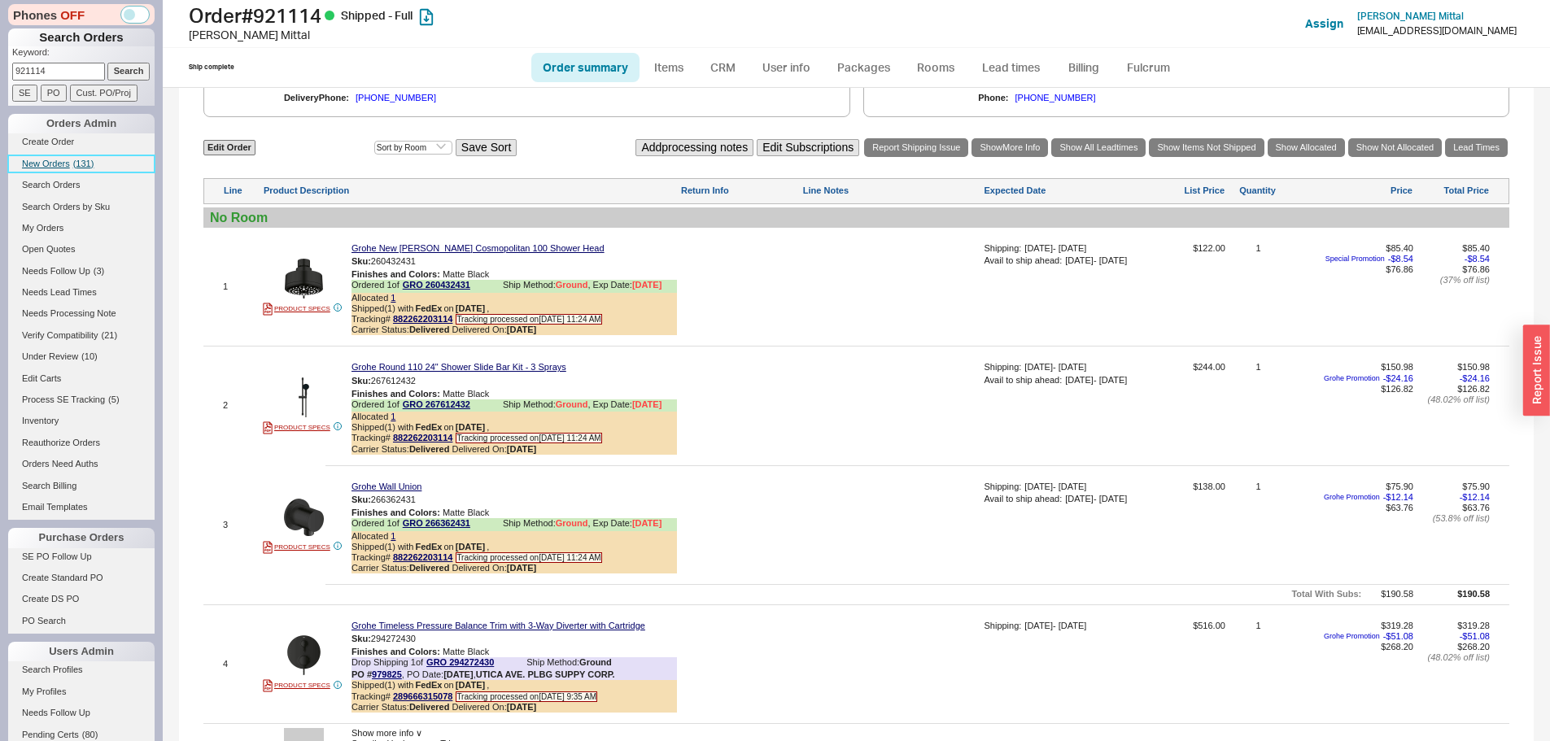
click at [68, 159] on span "New Orders" at bounding box center [46, 164] width 48 height 10
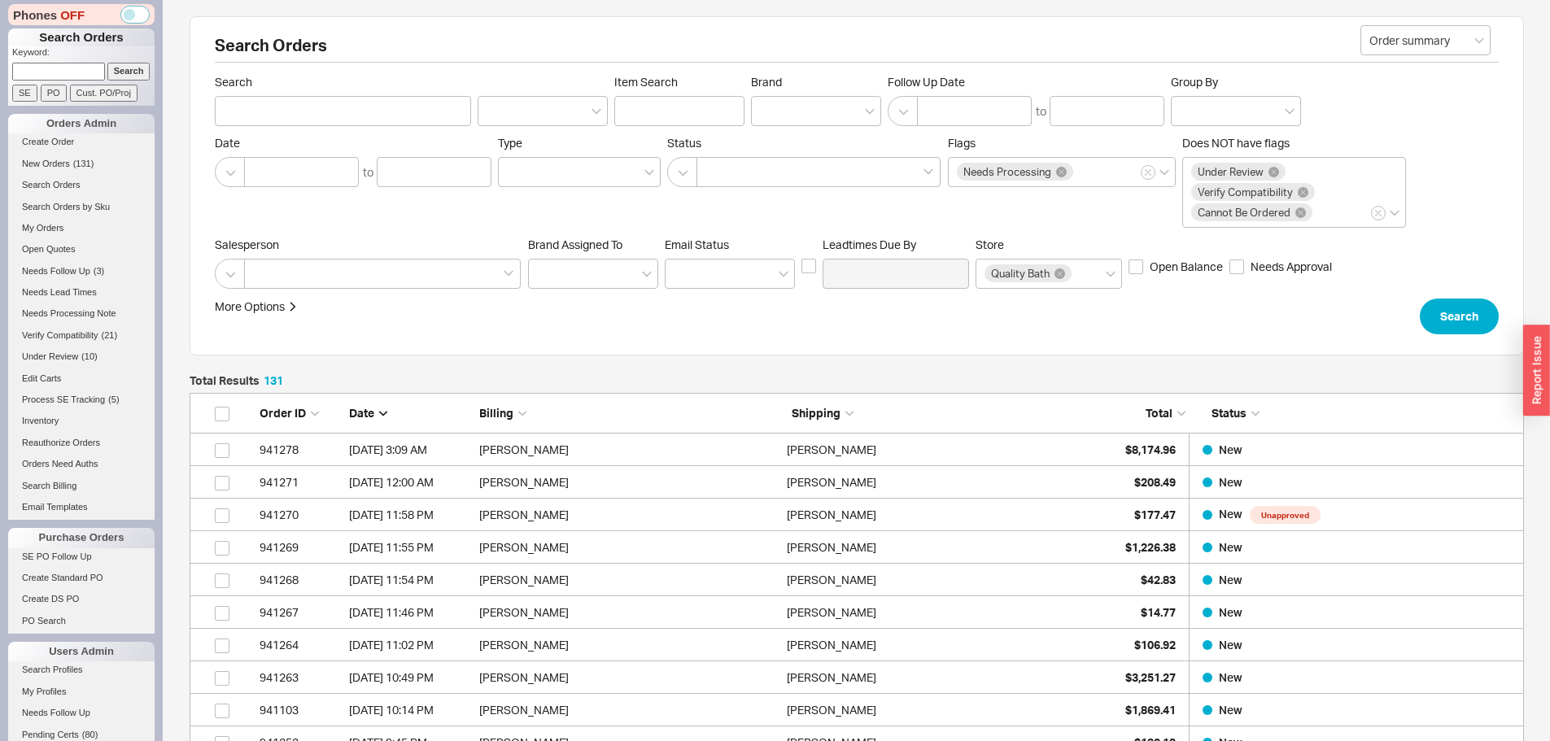
scroll to position [4292, 1322]
click at [55, 70] on input at bounding box center [58, 71] width 93 height 17
paste input "908654"
type input "908654"
click at [107, 63] on input "Search" at bounding box center [128, 71] width 43 height 17
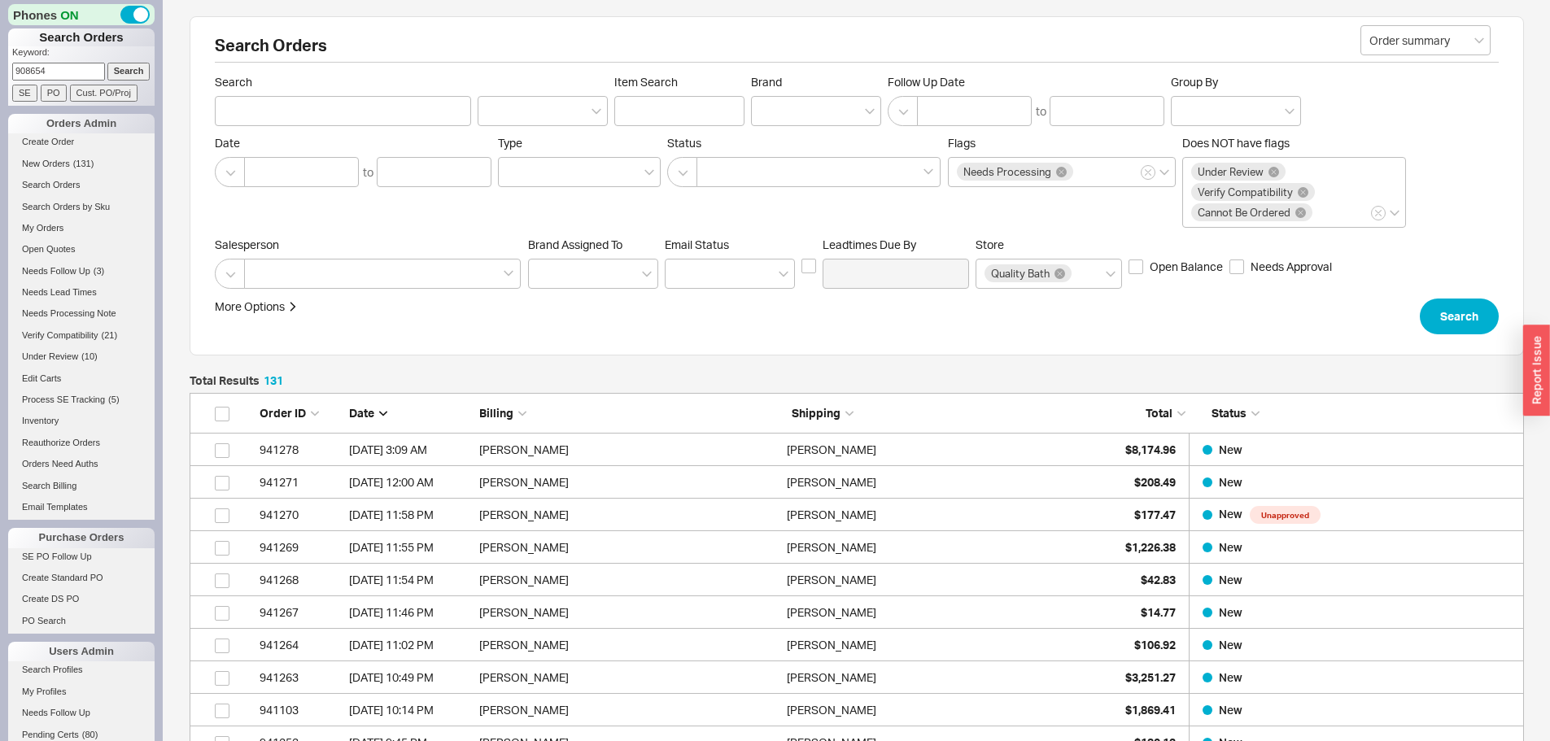
type input "908654"
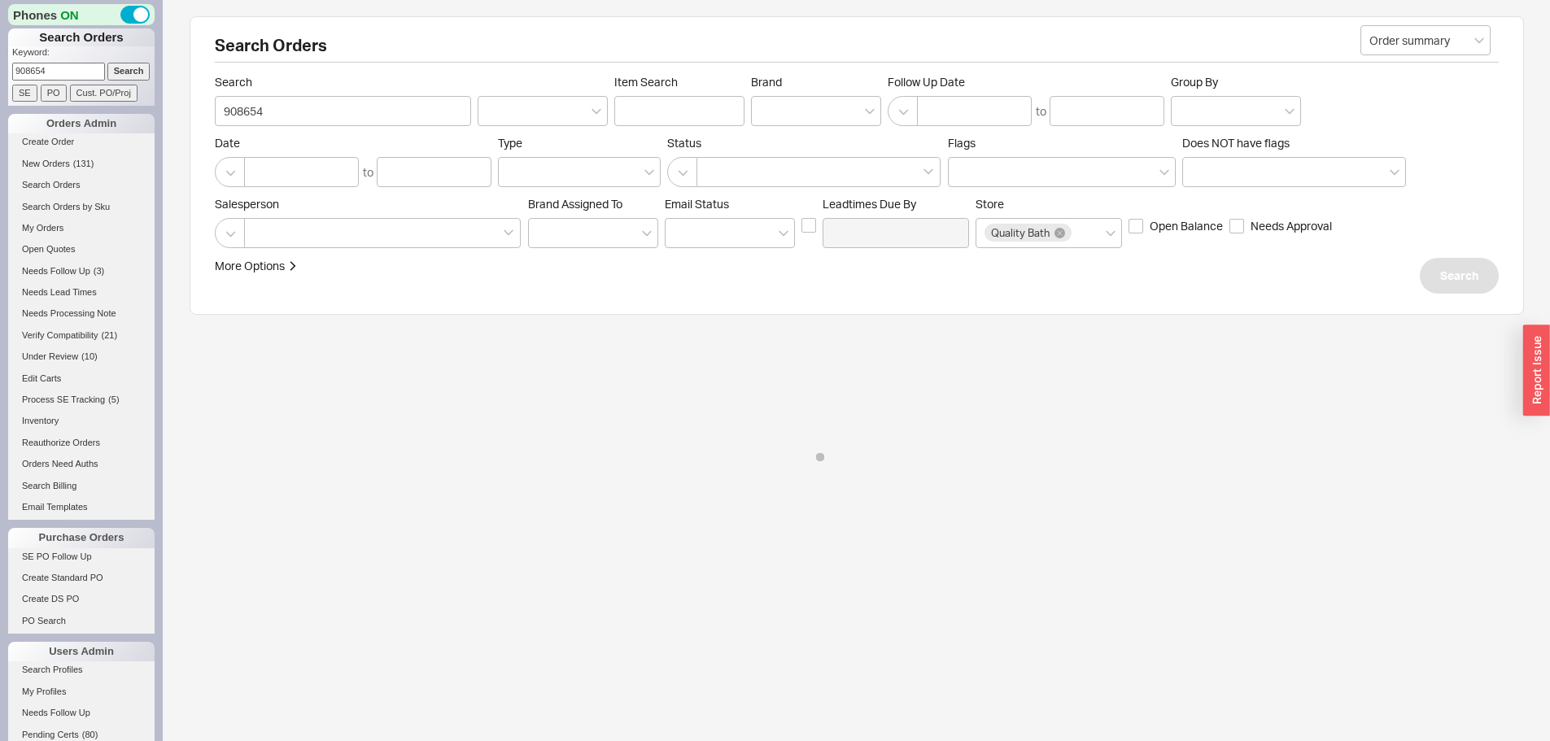
select select "*"
select select "LOW"
select select "3"
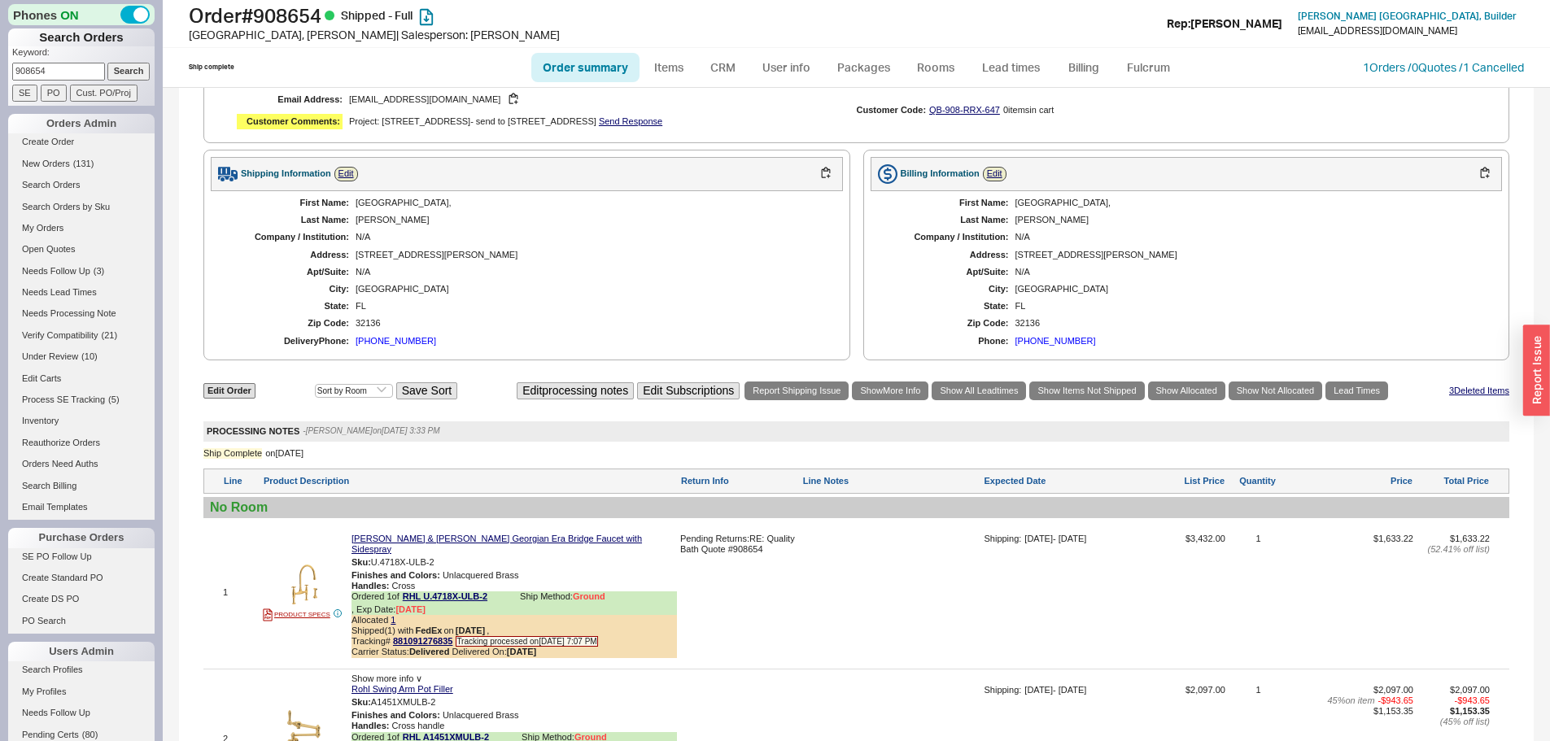
scroll to position [1058, 0]
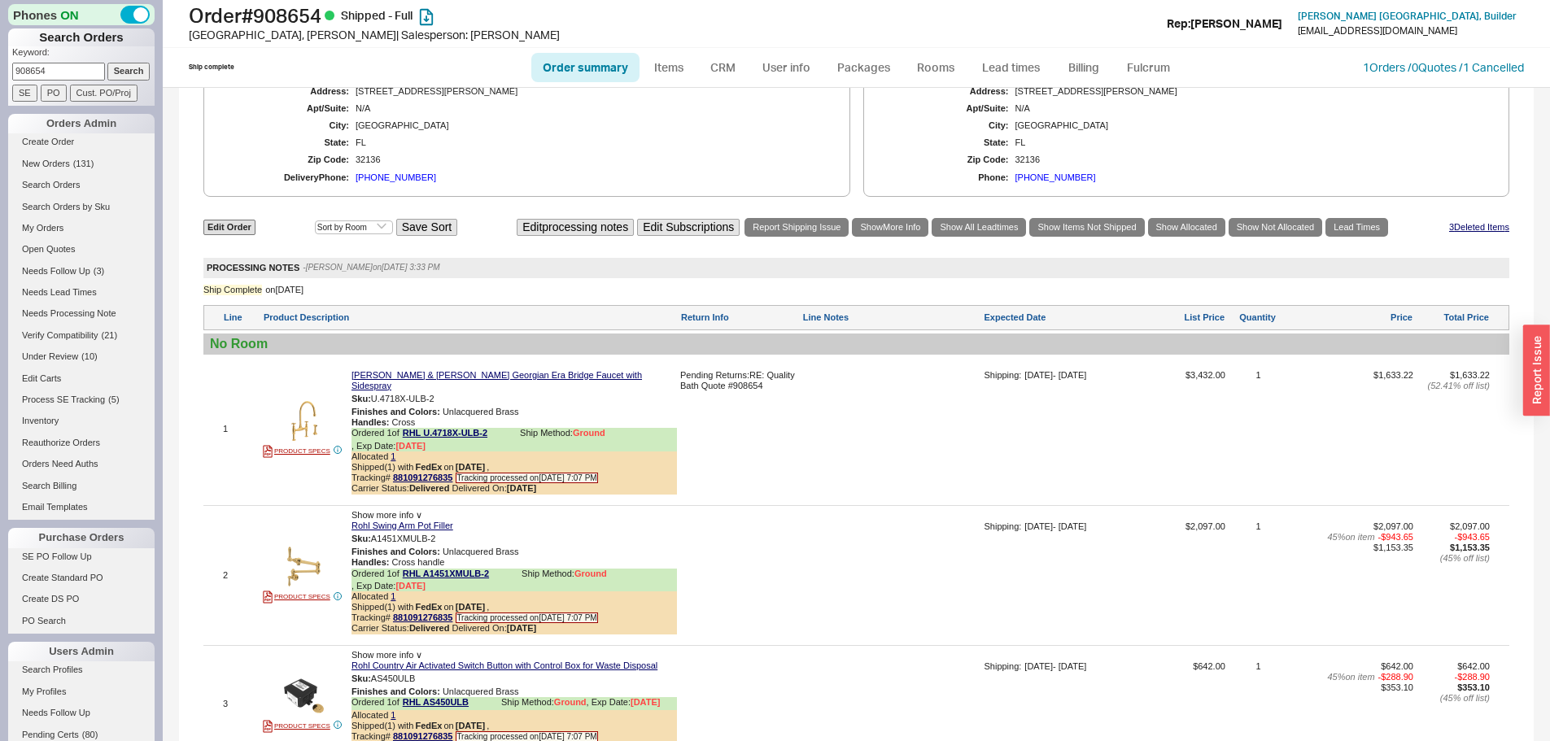
click at [46, 81] on form "Keyword: 908654 Search SE PO Cust. PO/Proj" at bounding box center [83, 73] width 142 height 55
click at [46, 66] on input "908654" at bounding box center [58, 71] width 93 height 17
paste input "24840"
type input "924840"
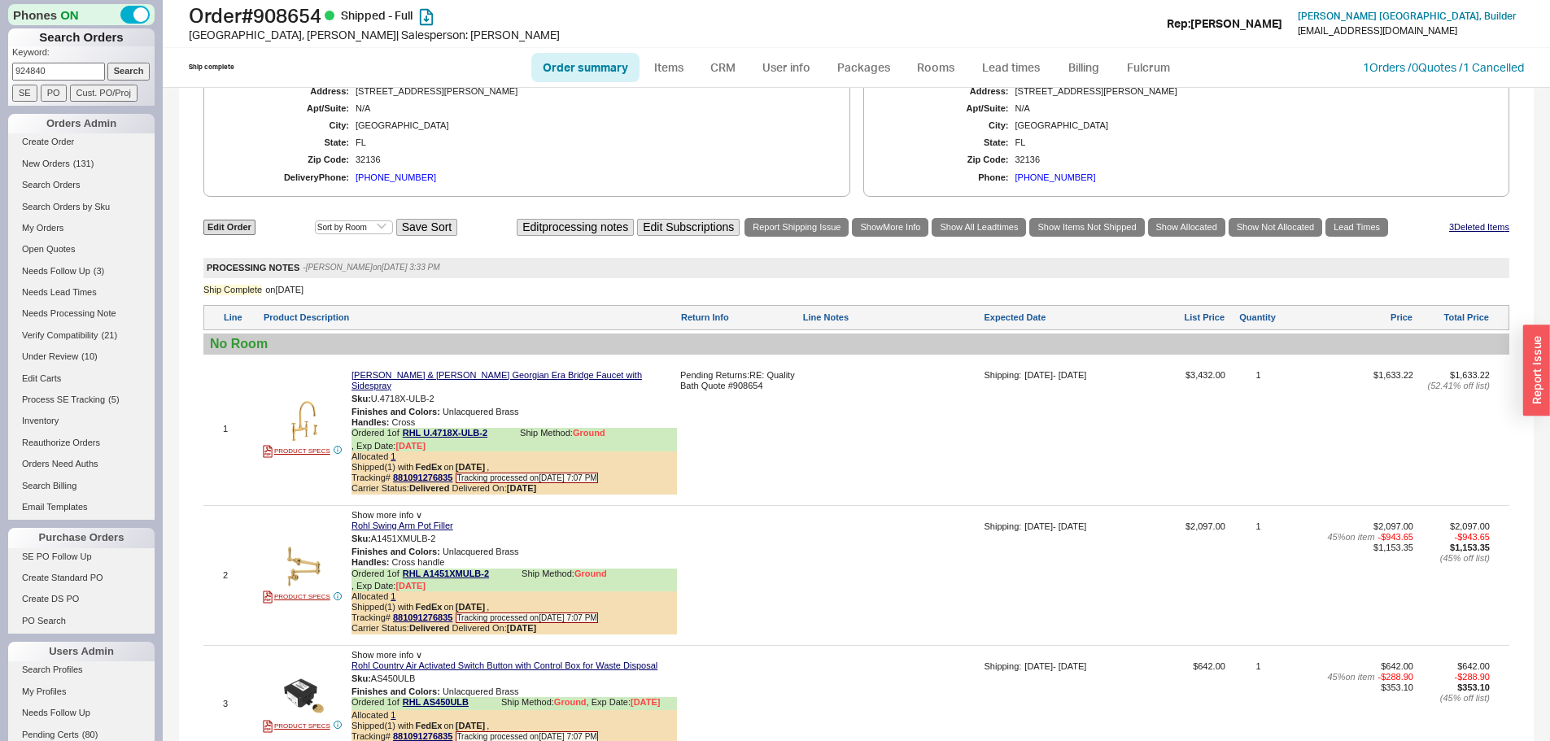
click at [107, 63] on input "Search" at bounding box center [128, 71] width 43 height 17
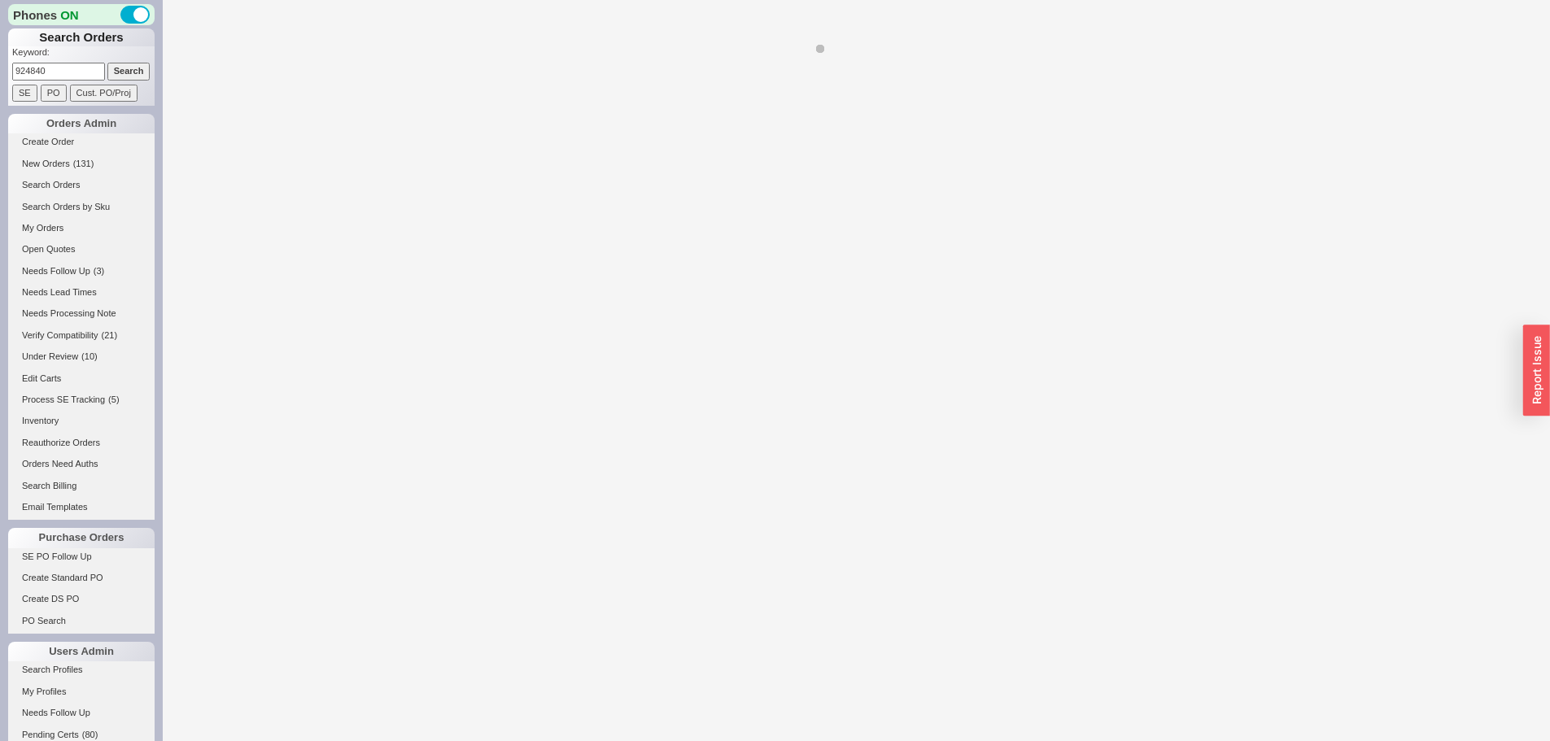
select select "*"
select select "LOW"
select select "3"
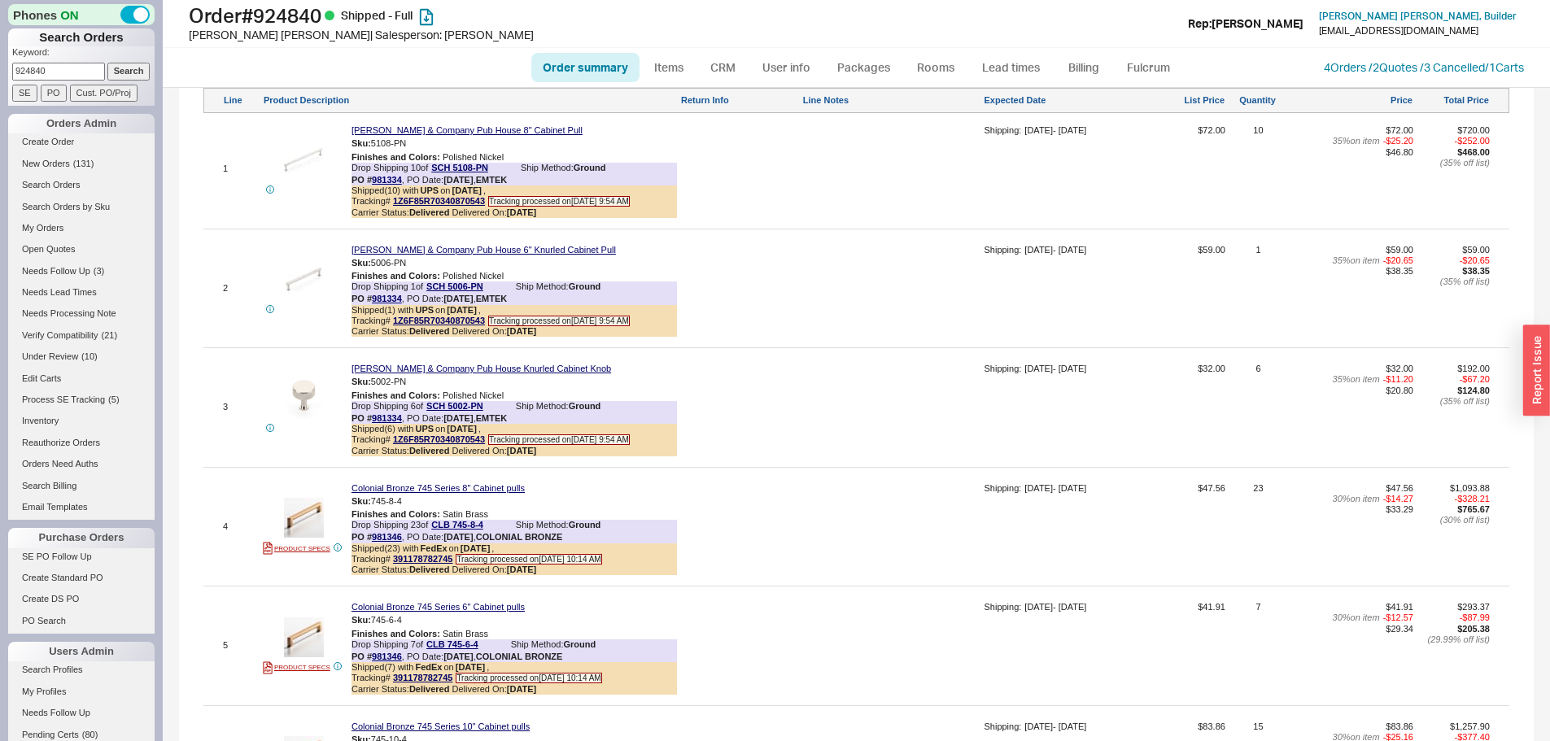
scroll to position [1058, 0]
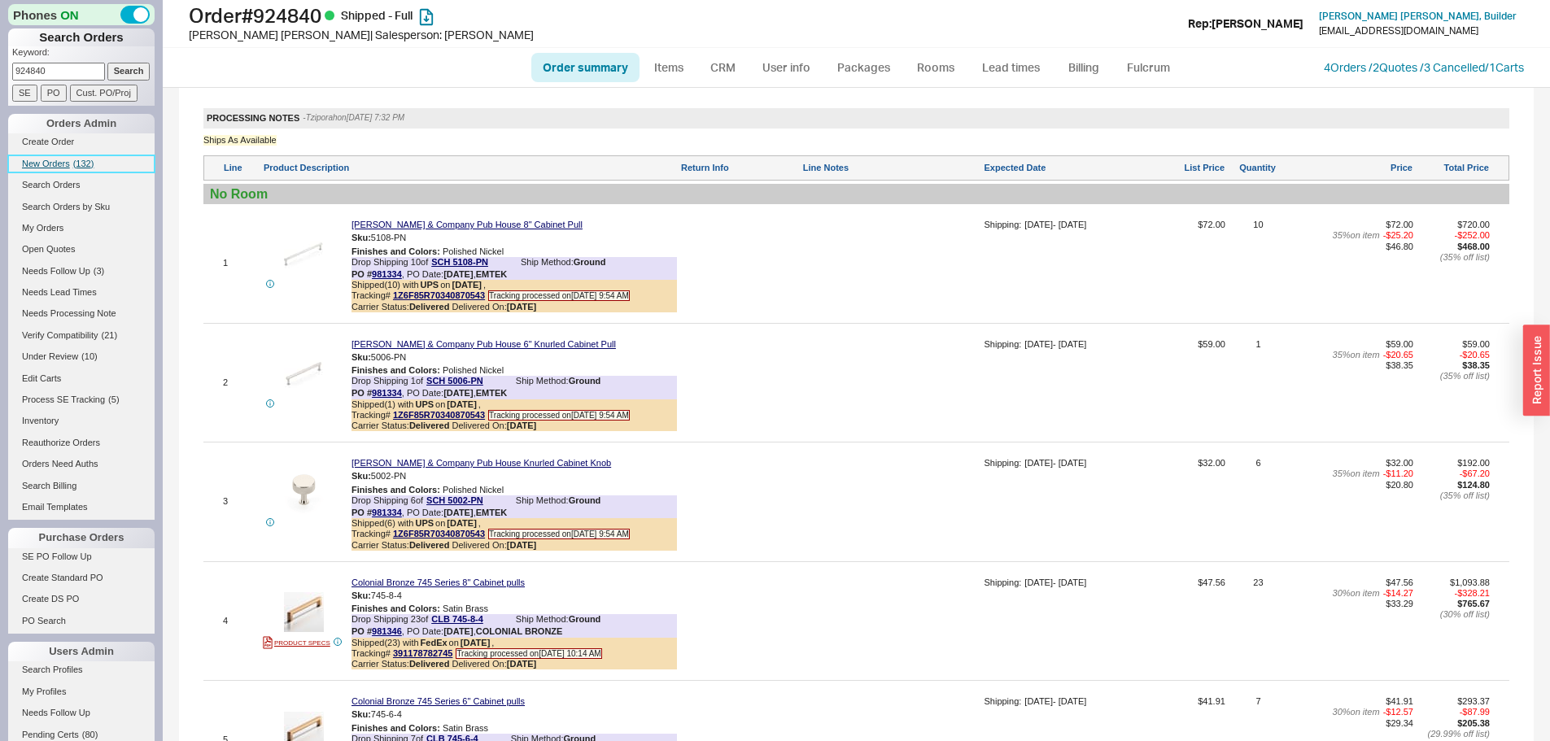
click at [58, 172] on link "New Orders ( 132 )" at bounding box center [81, 163] width 146 height 17
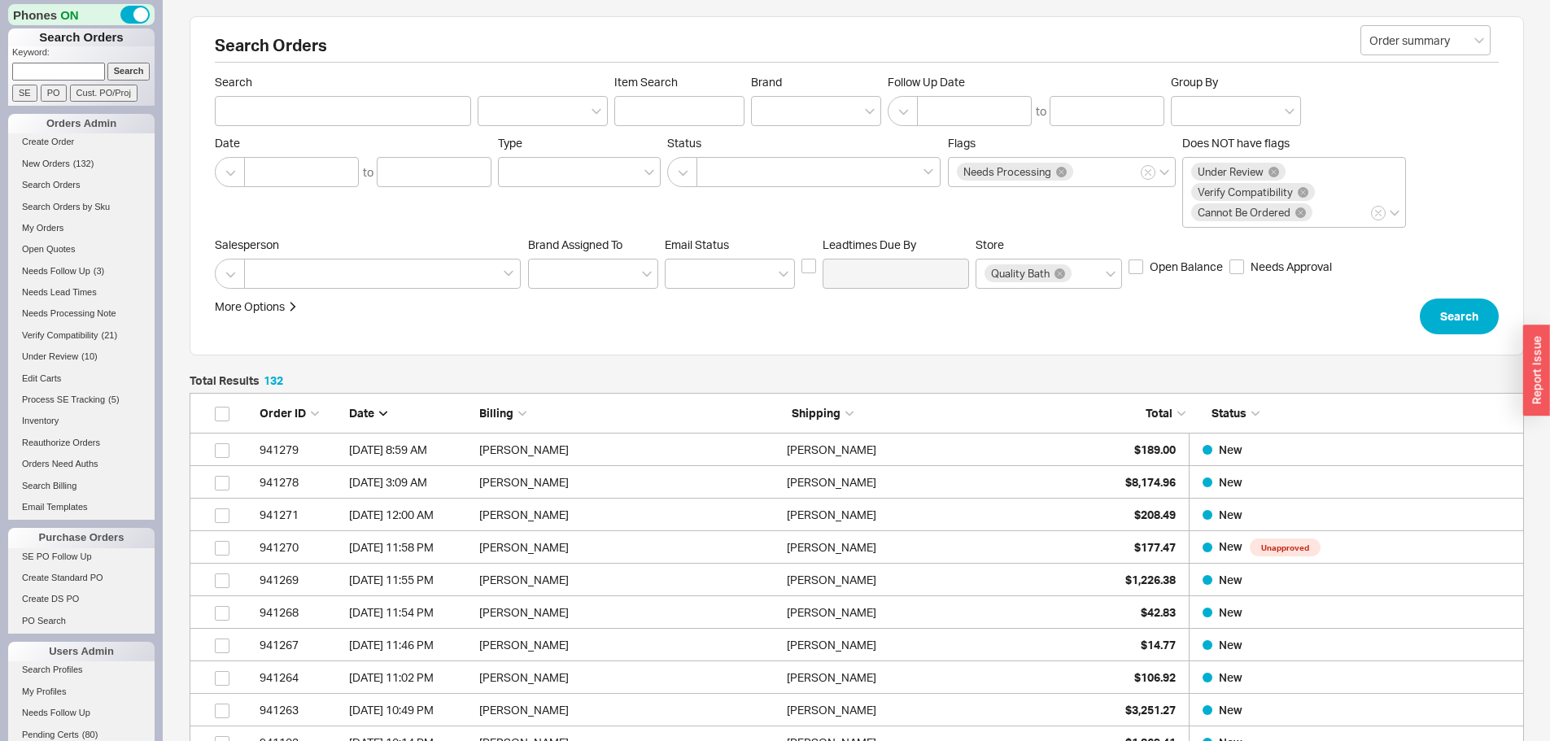
scroll to position [4324, 1322]
click at [62, 62] on p "Keyword:" at bounding box center [83, 54] width 142 height 16
click at [64, 63] on input at bounding box center [58, 71] width 93 height 17
paste input "934772"
type input "934772"
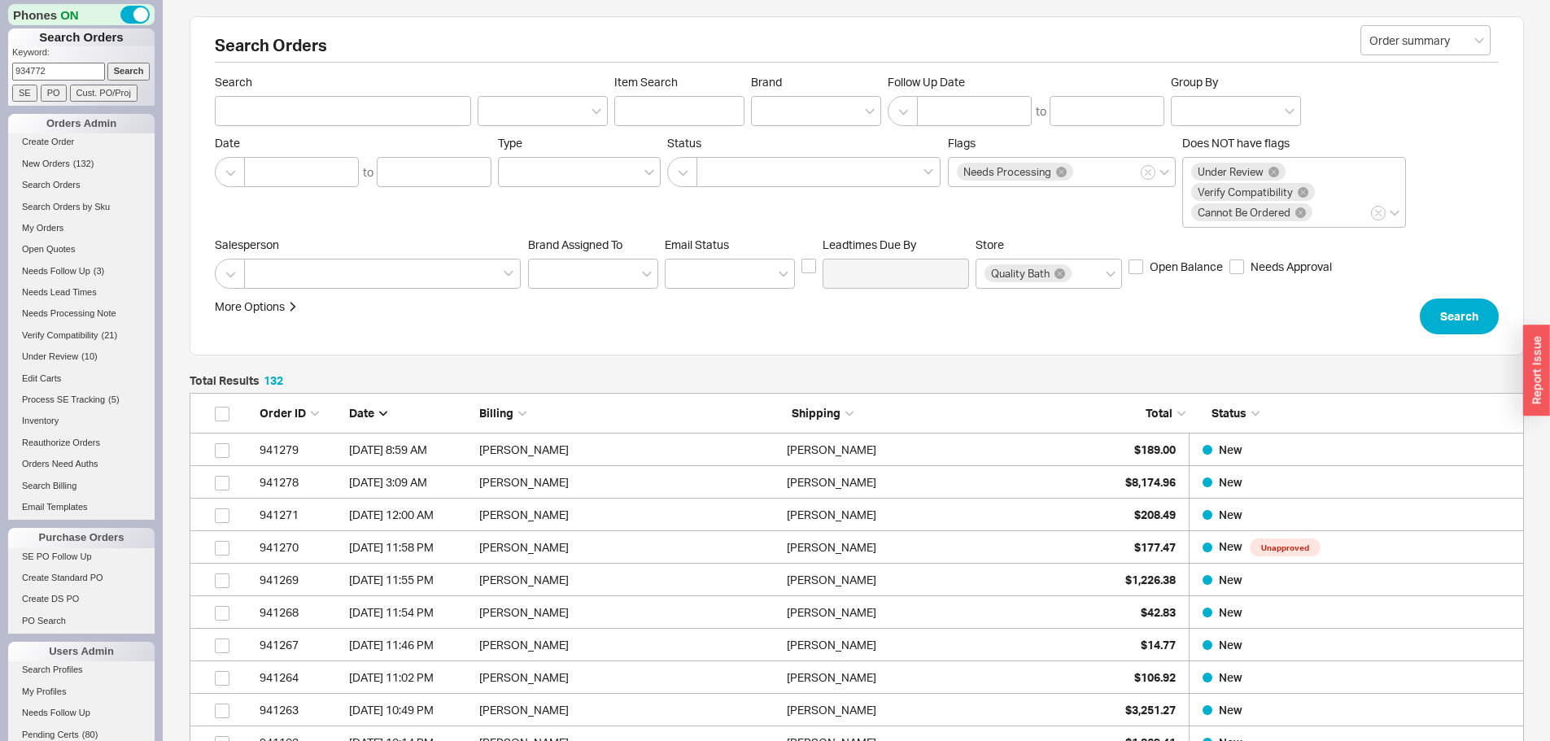
click at [107, 63] on input "Search" at bounding box center [128, 71] width 43 height 17
type input "934772"
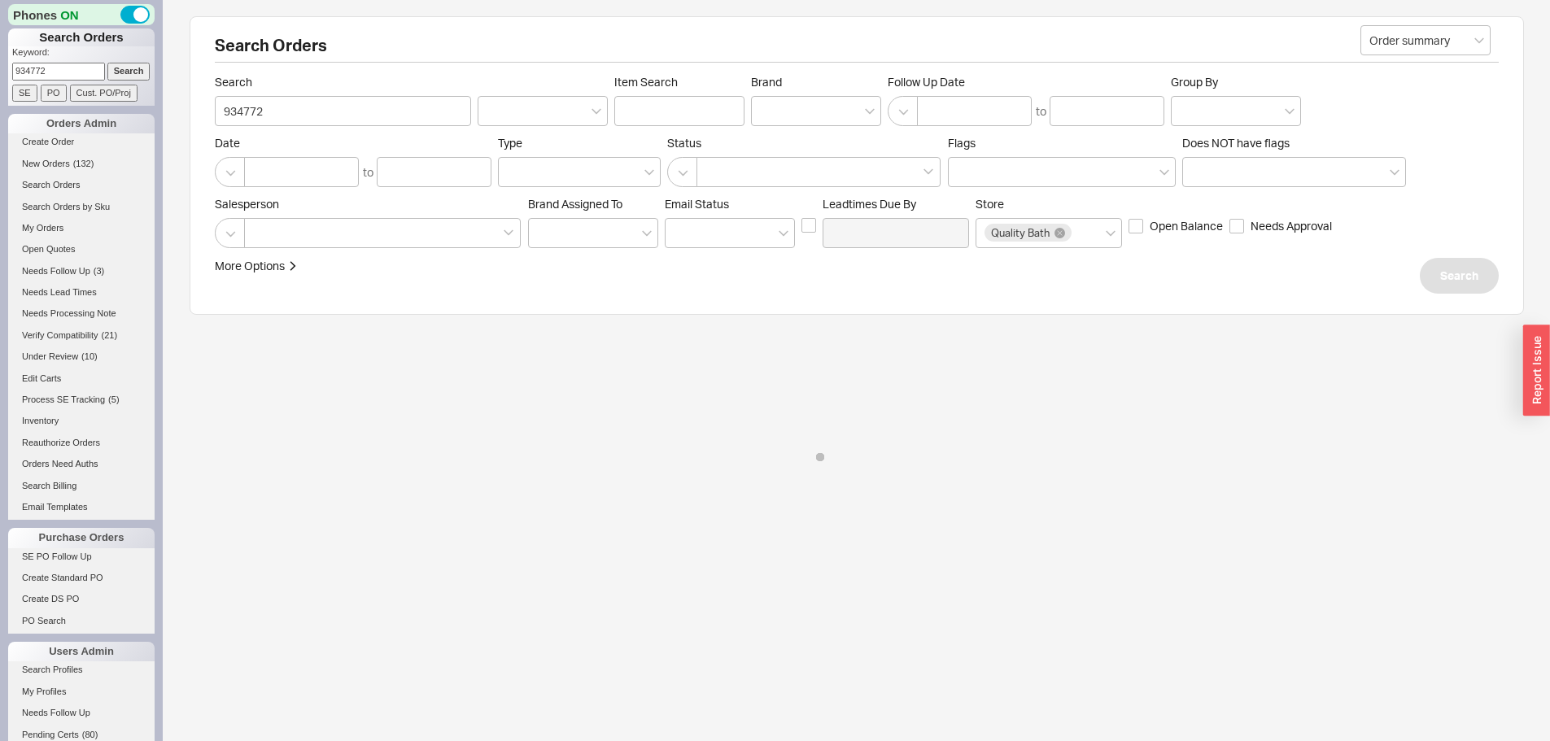
select select "*"
select select "LOW"
select select "3"
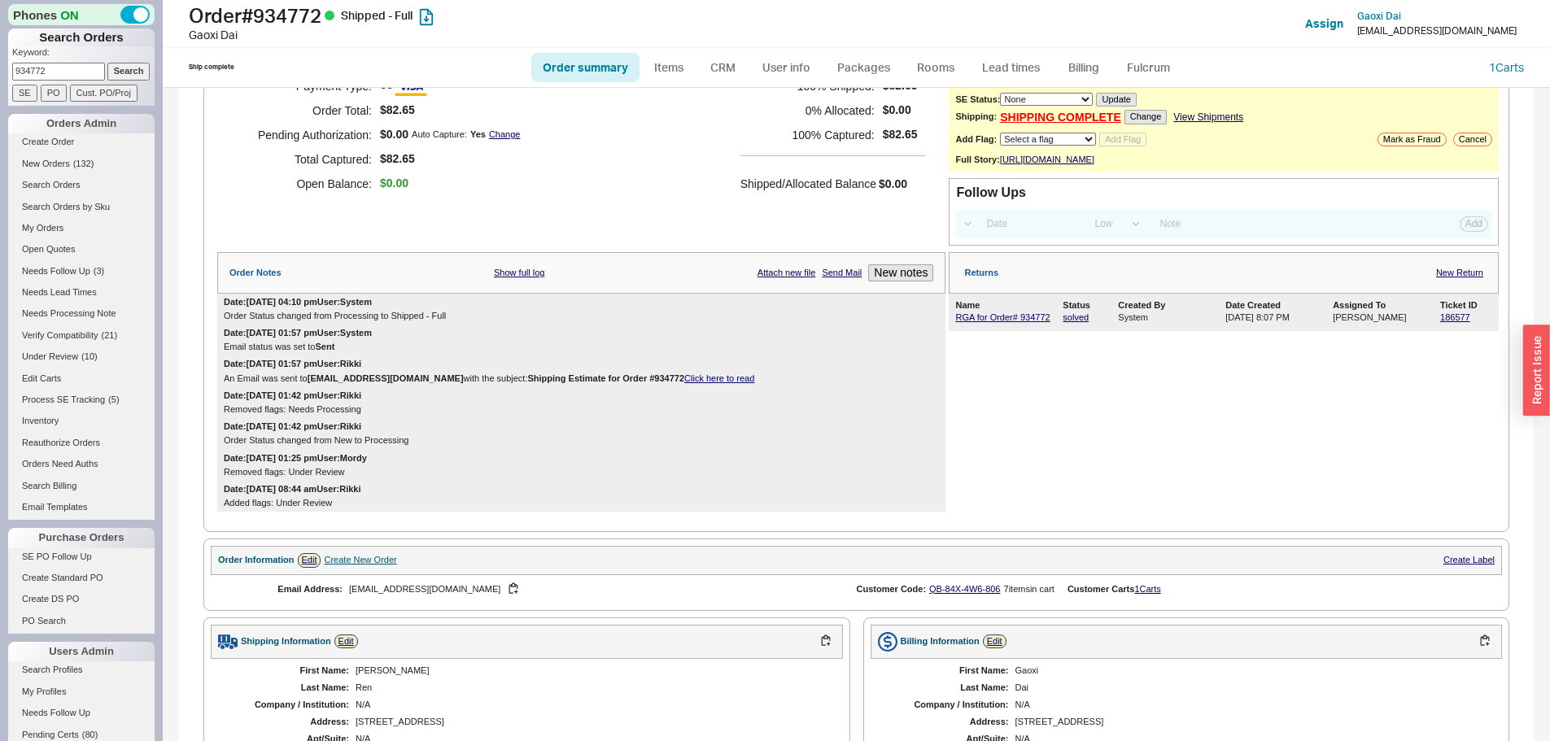
scroll to position [81, 0]
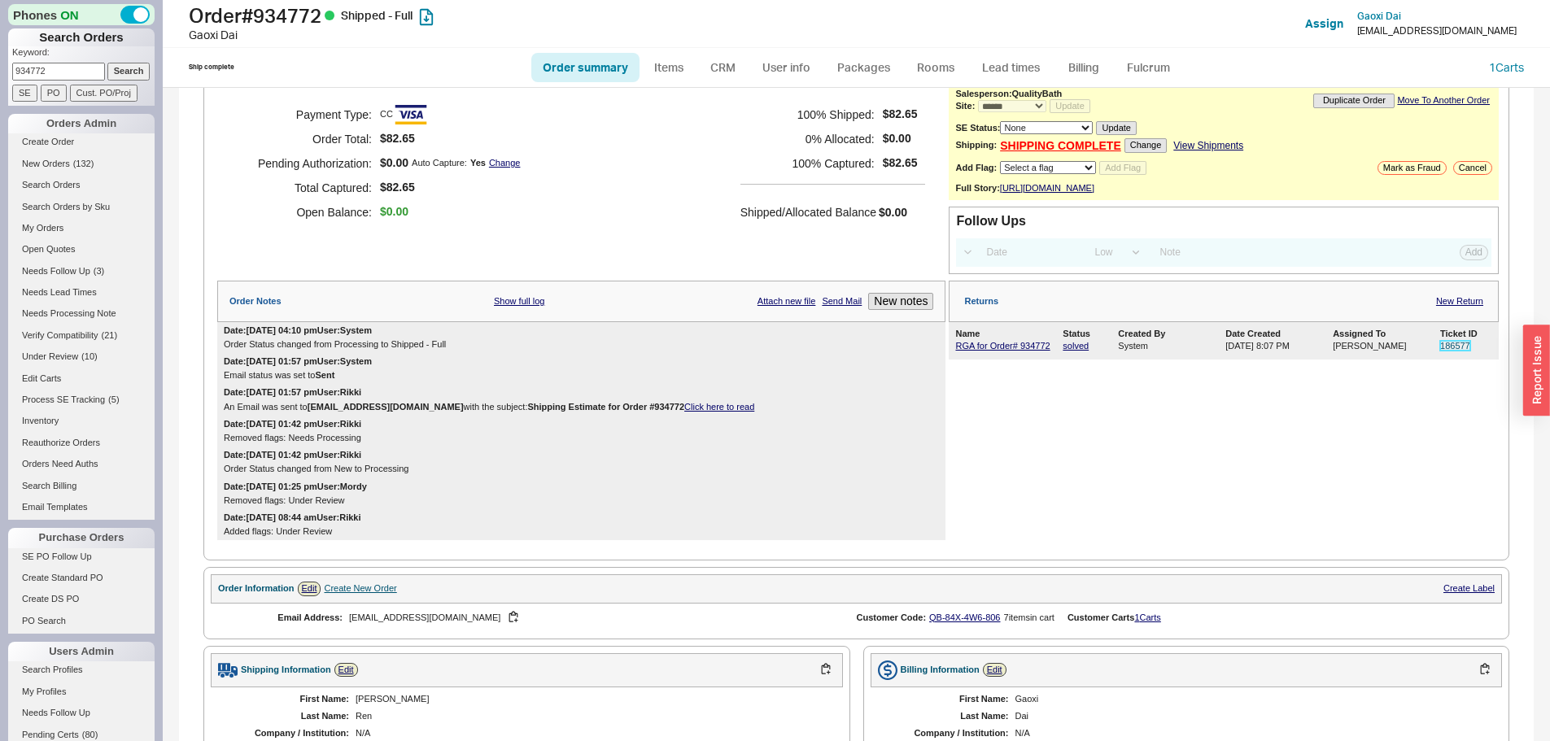
click at [1440, 351] on link "186577" at bounding box center [1455, 346] width 30 height 10
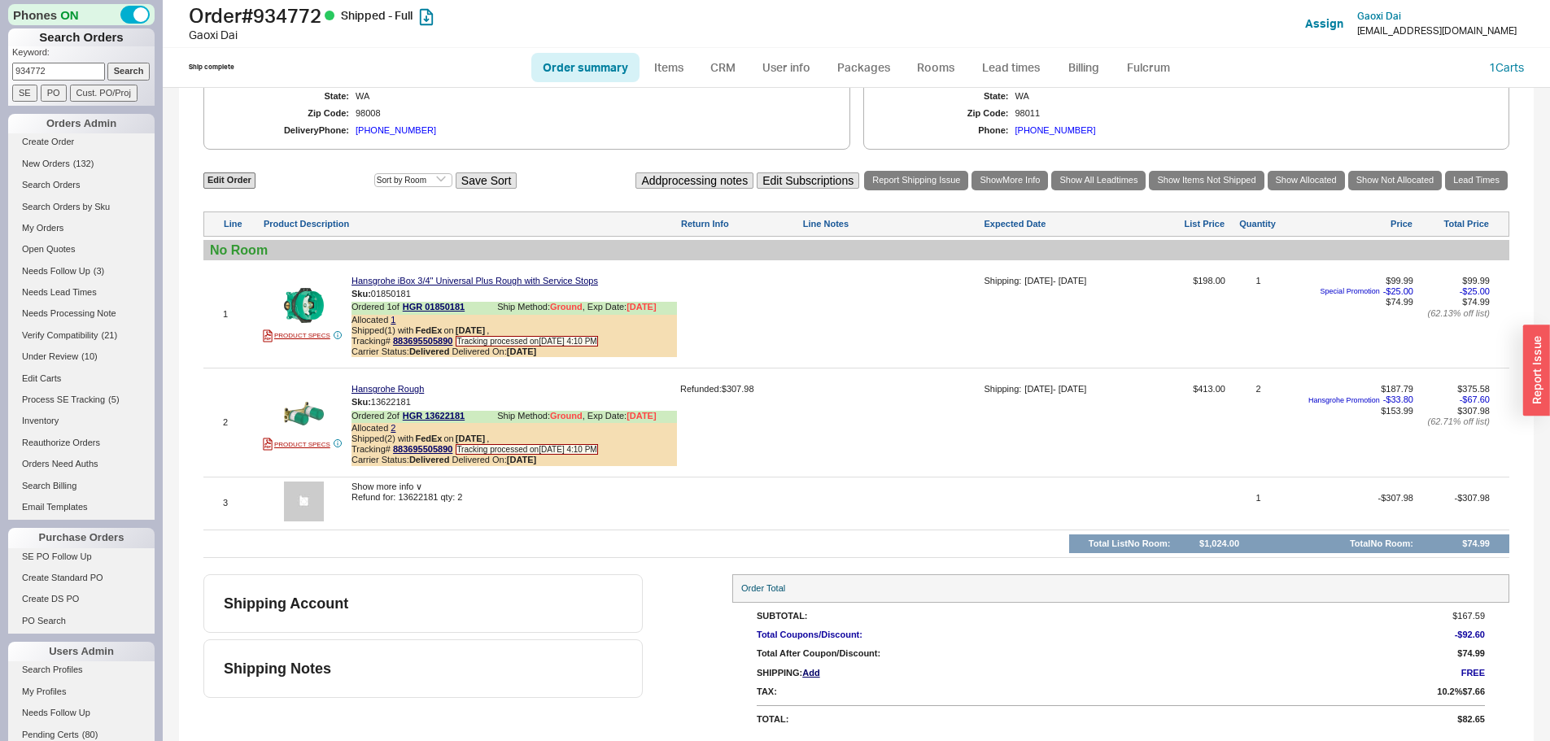
scroll to position [798, 0]
click at [67, 164] on span "New Orders" at bounding box center [46, 164] width 48 height 10
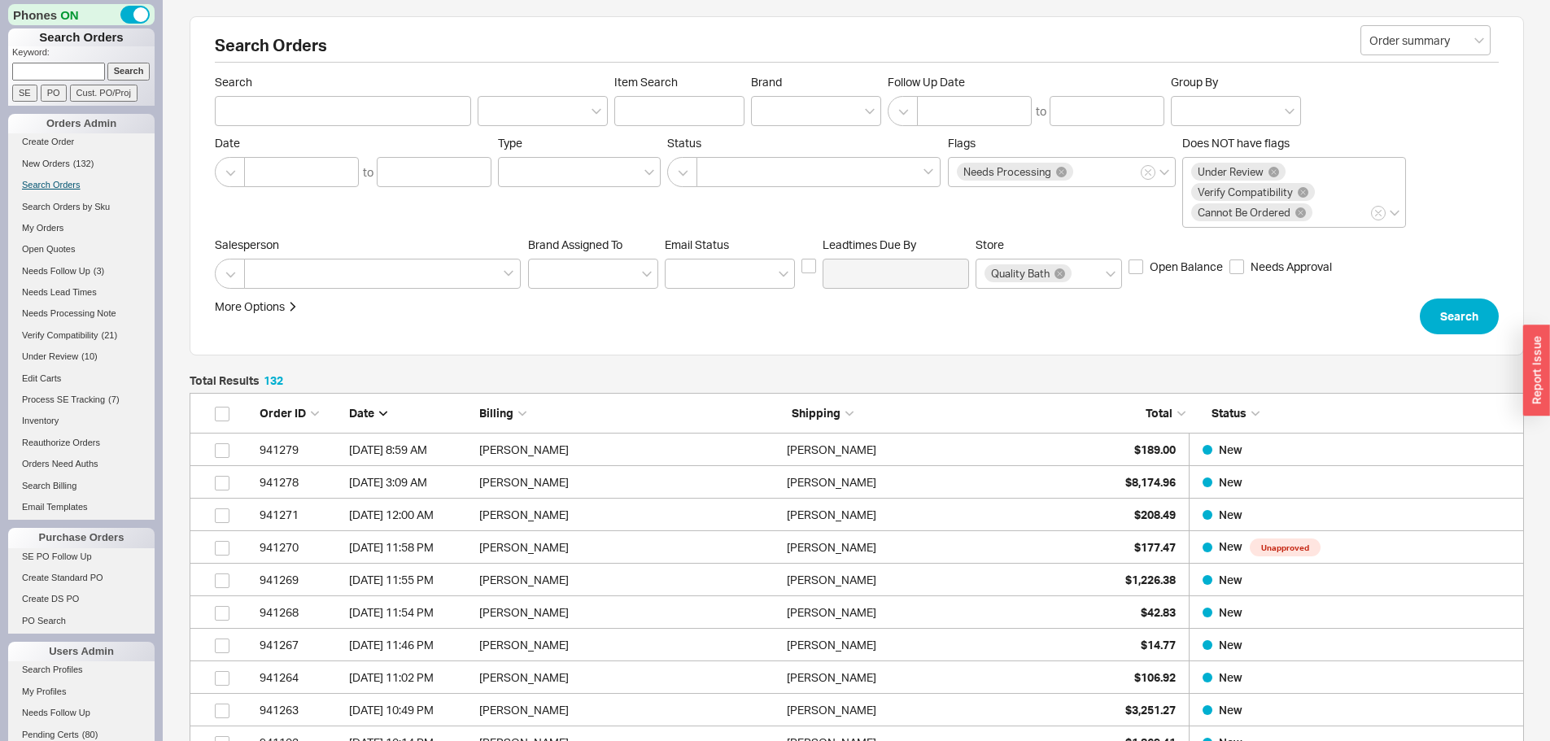
scroll to position [4324, 1322]
click at [70, 74] on input at bounding box center [58, 71] width 93 height 17
paste input "marzenasylvie@gmail.com"
type input "marzenasylvie@gmail.com"
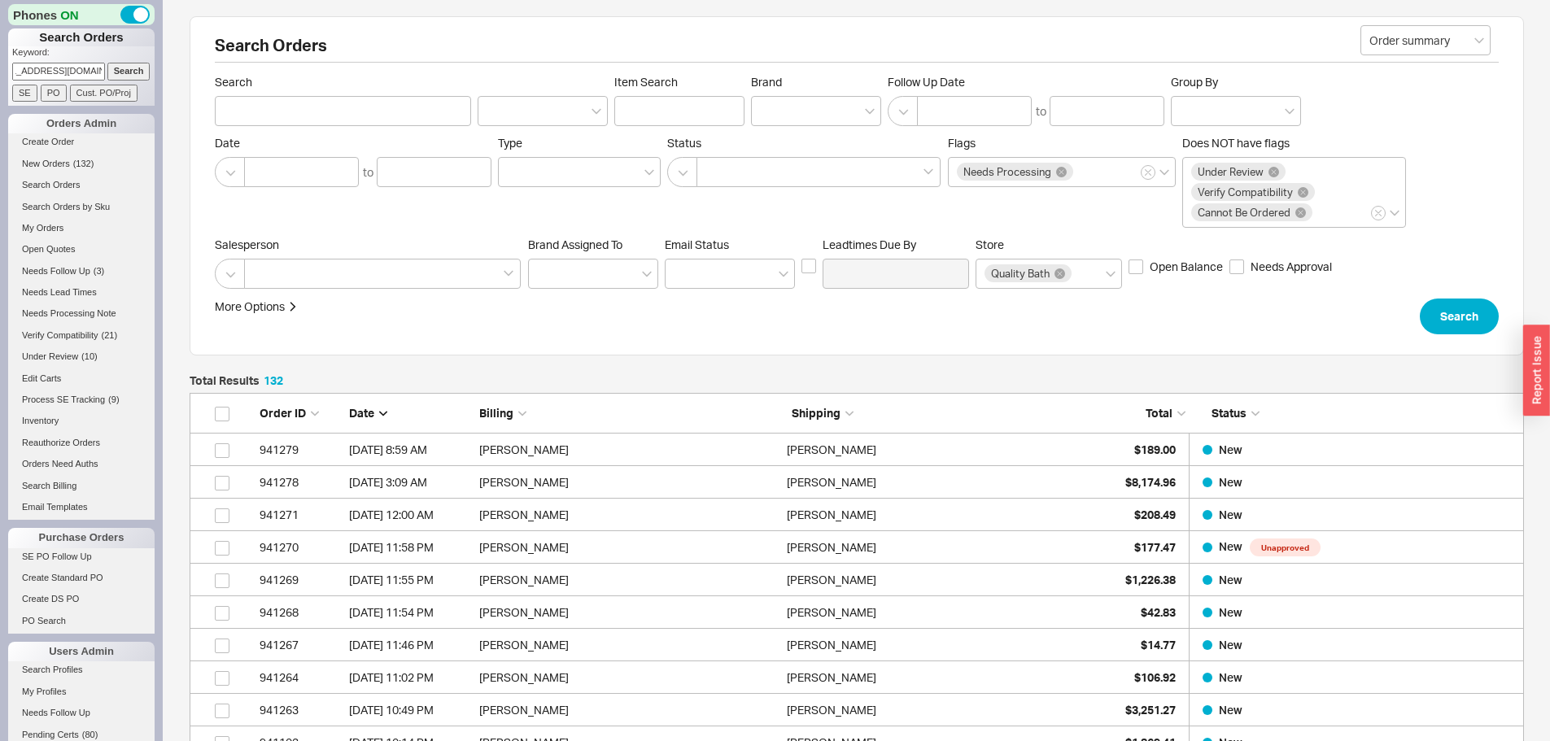
click at [107, 63] on input "Search" at bounding box center [128, 71] width 43 height 17
type input "marzenasylvie@gmail.com"
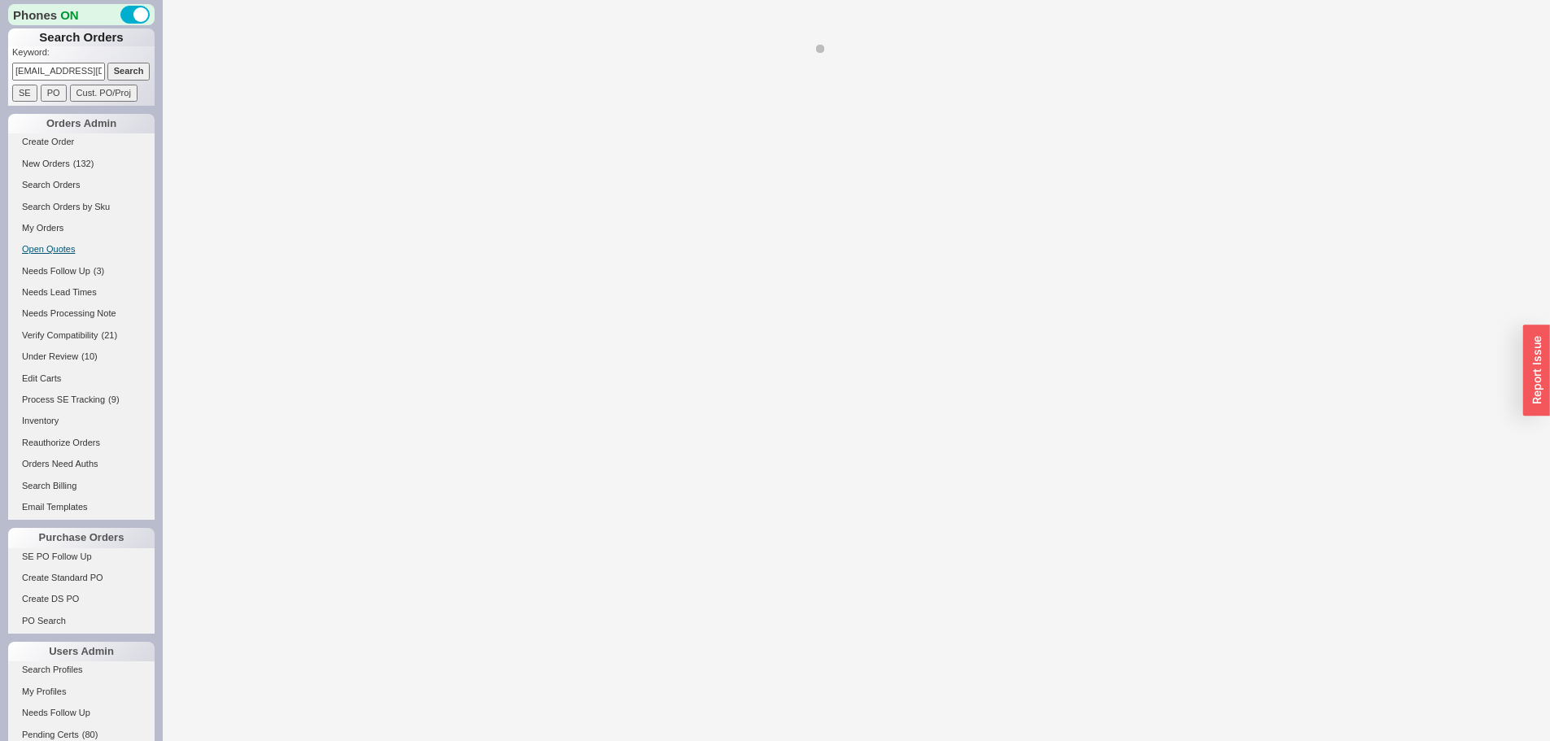
select select "*"
select select "LOW"
select select "3"
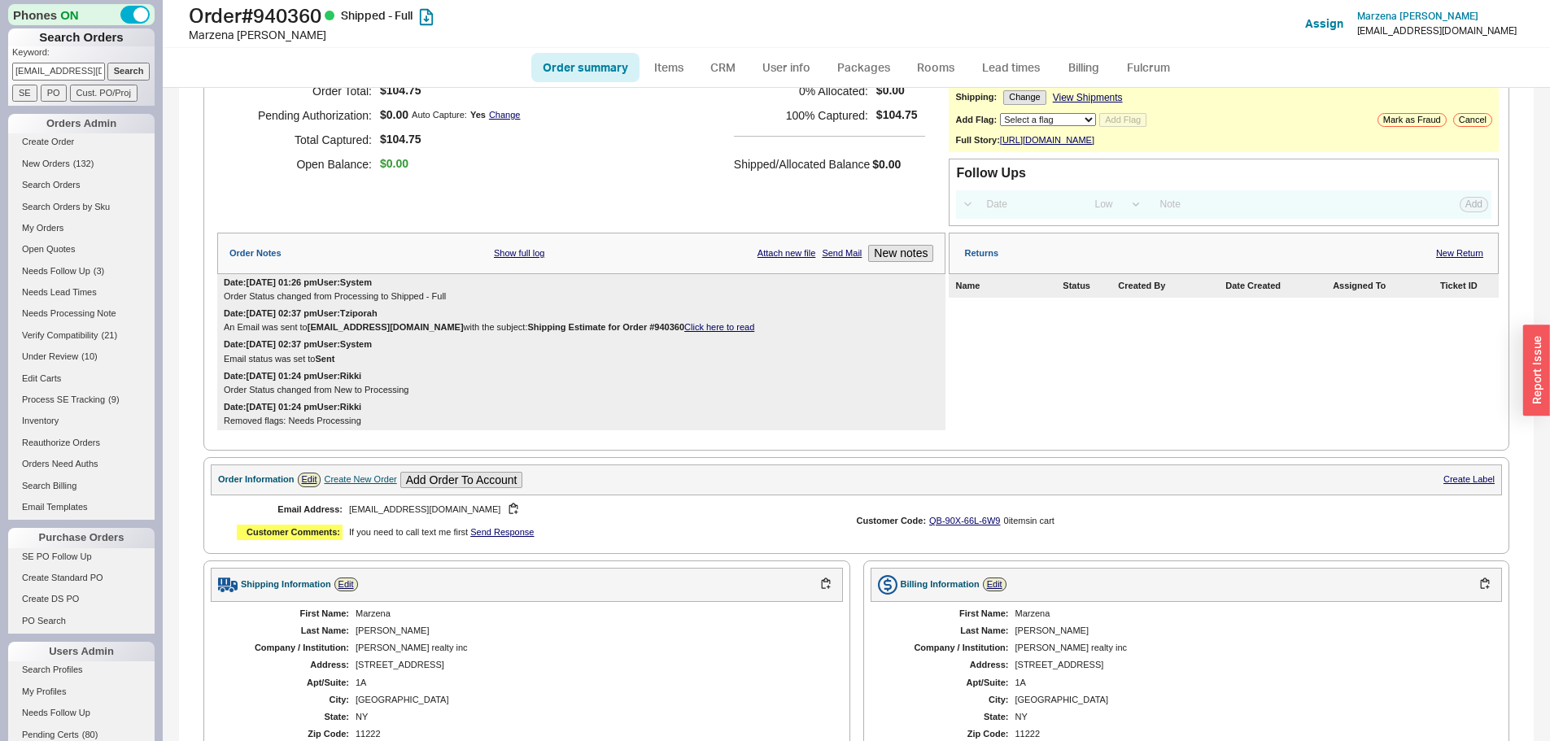
scroll to position [570, 0]
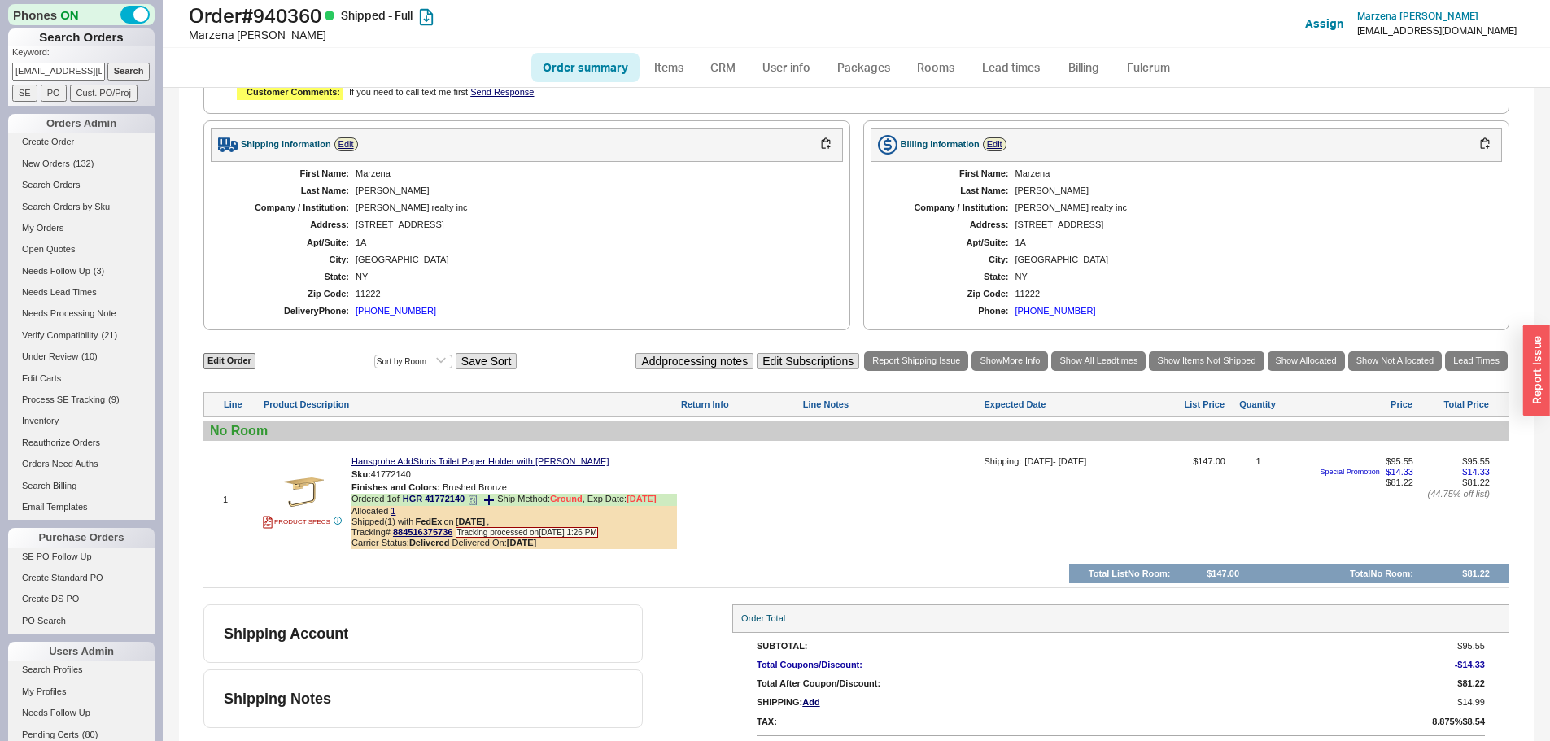
click at [474, 500] on icon at bounding box center [474, 500] width 0 height 1
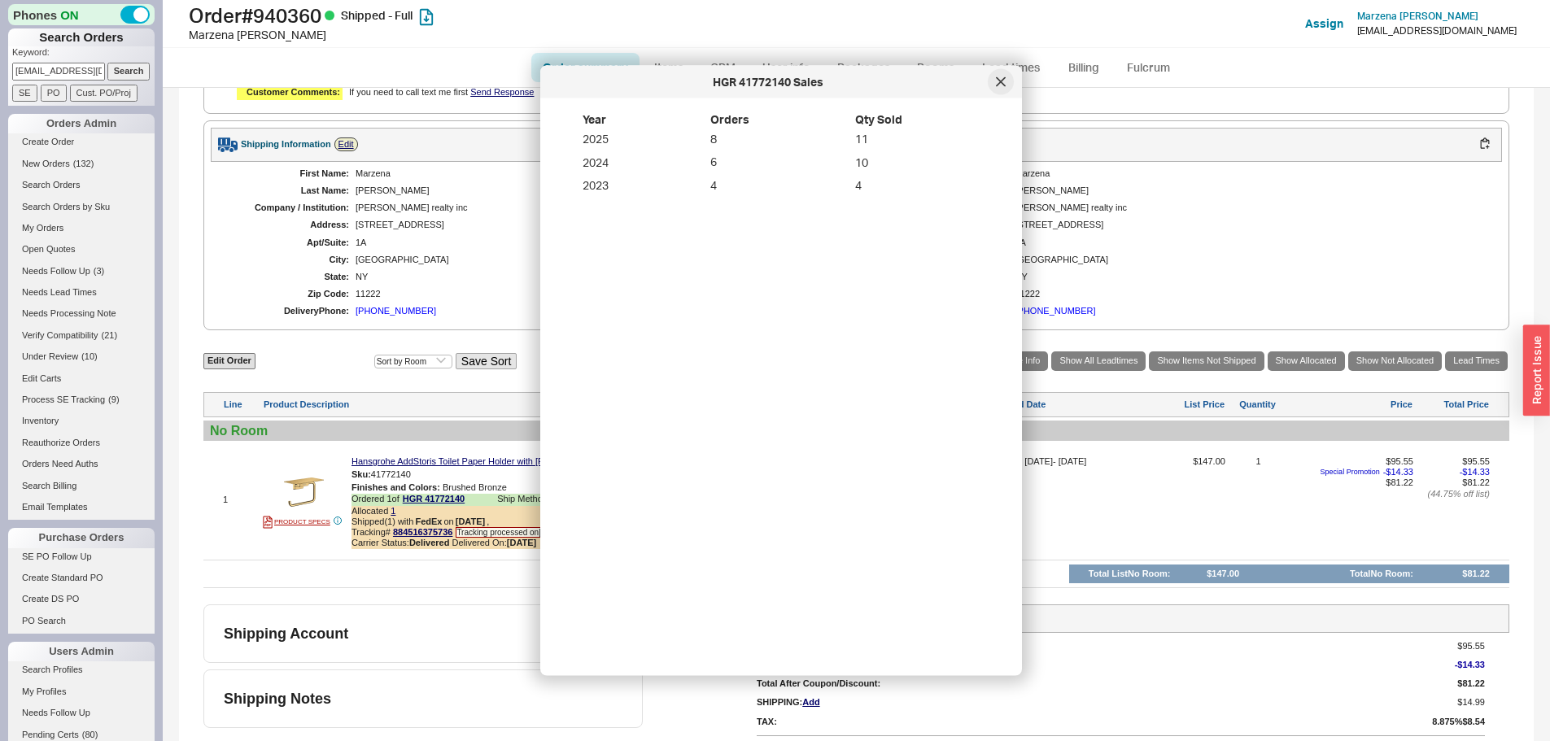
click at [997, 80] on icon at bounding box center [1001, 82] width 10 height 10
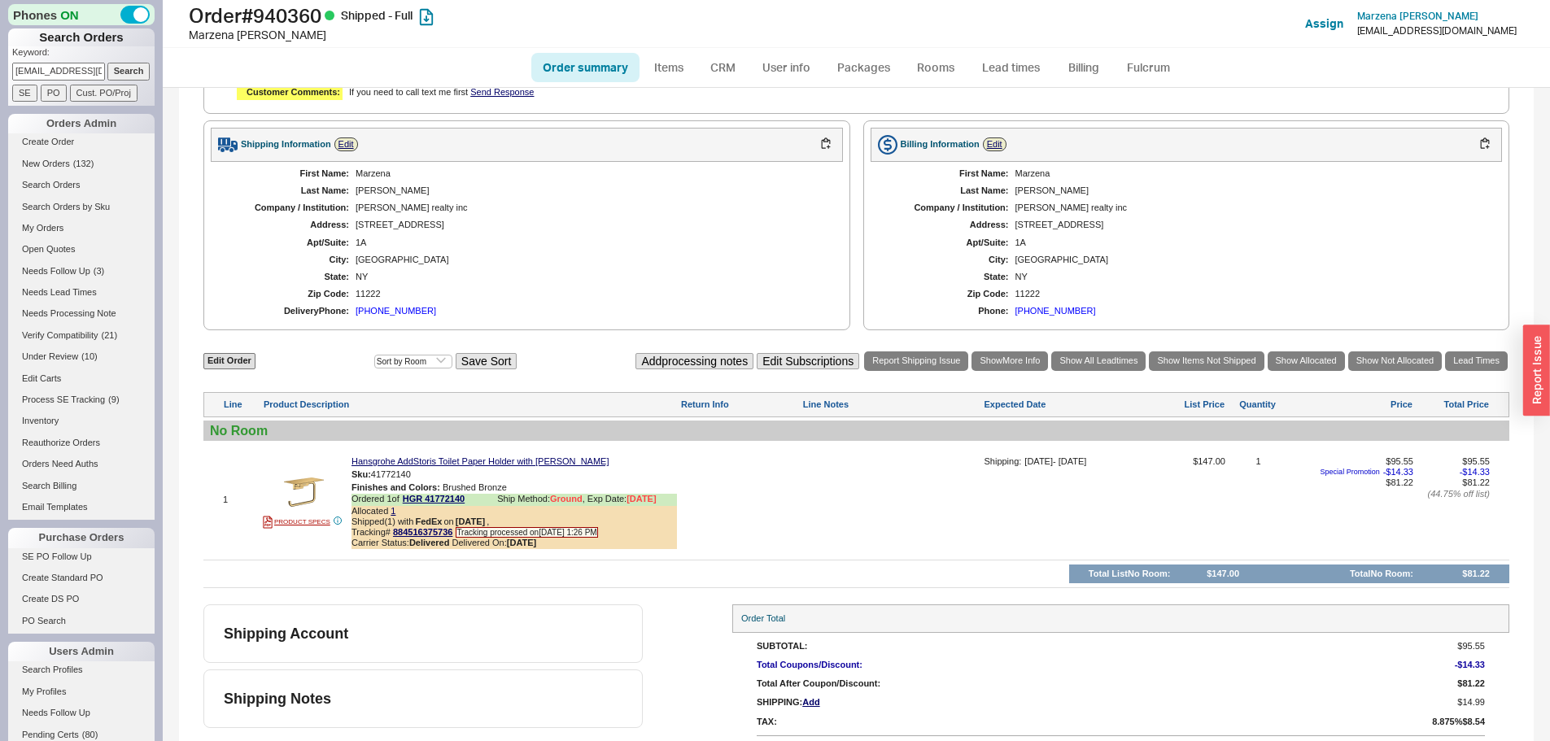
click at [55, 76] on input "marzenasylvie@gmail.com" at bounding box center [58, 71] width 93 height 17
paste input "934184"
type input "934184"
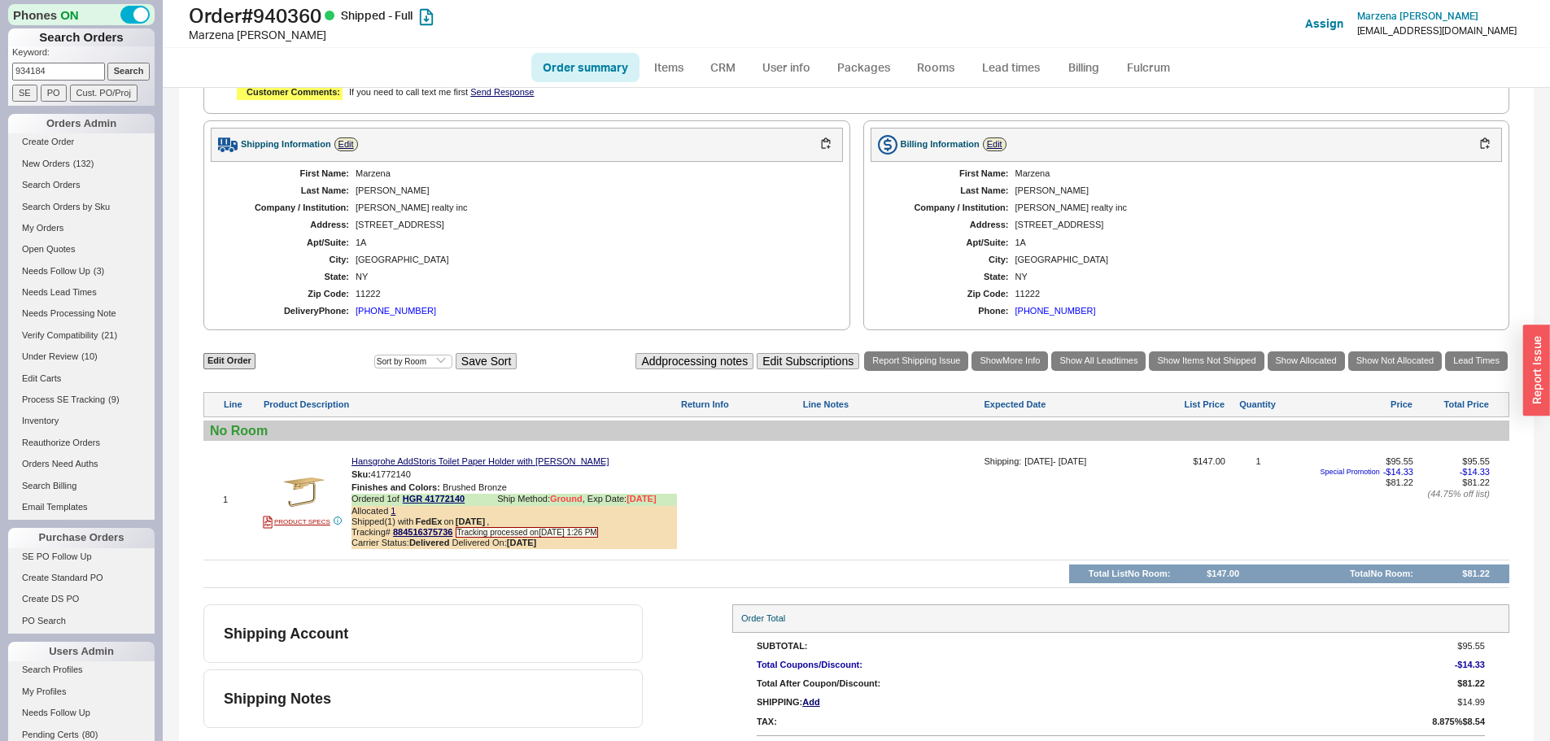
click at [107, 63] on input "Search" at bounding box center [128, 71] width 43 height 17
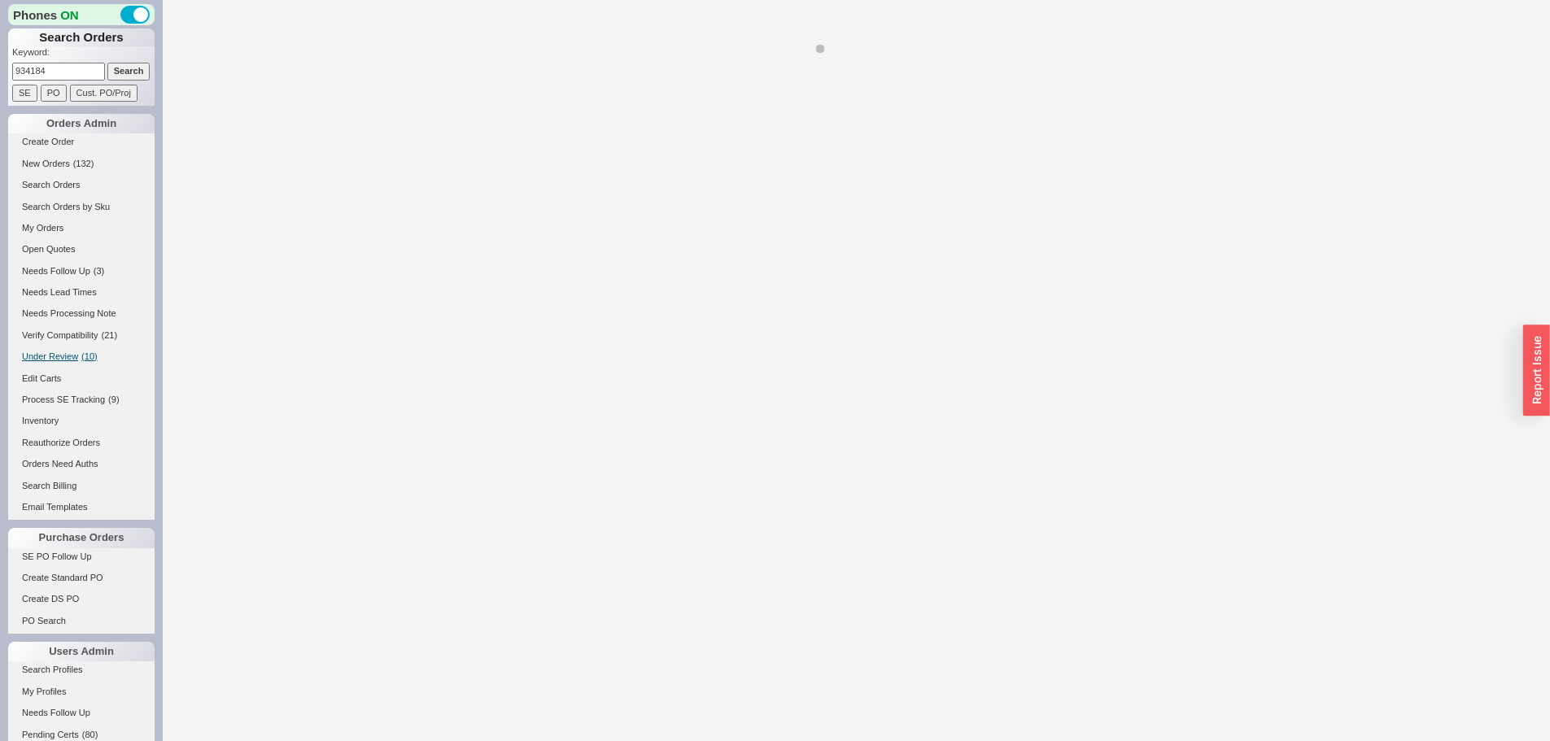
select select "*"
select select "LOW"
select select "3"
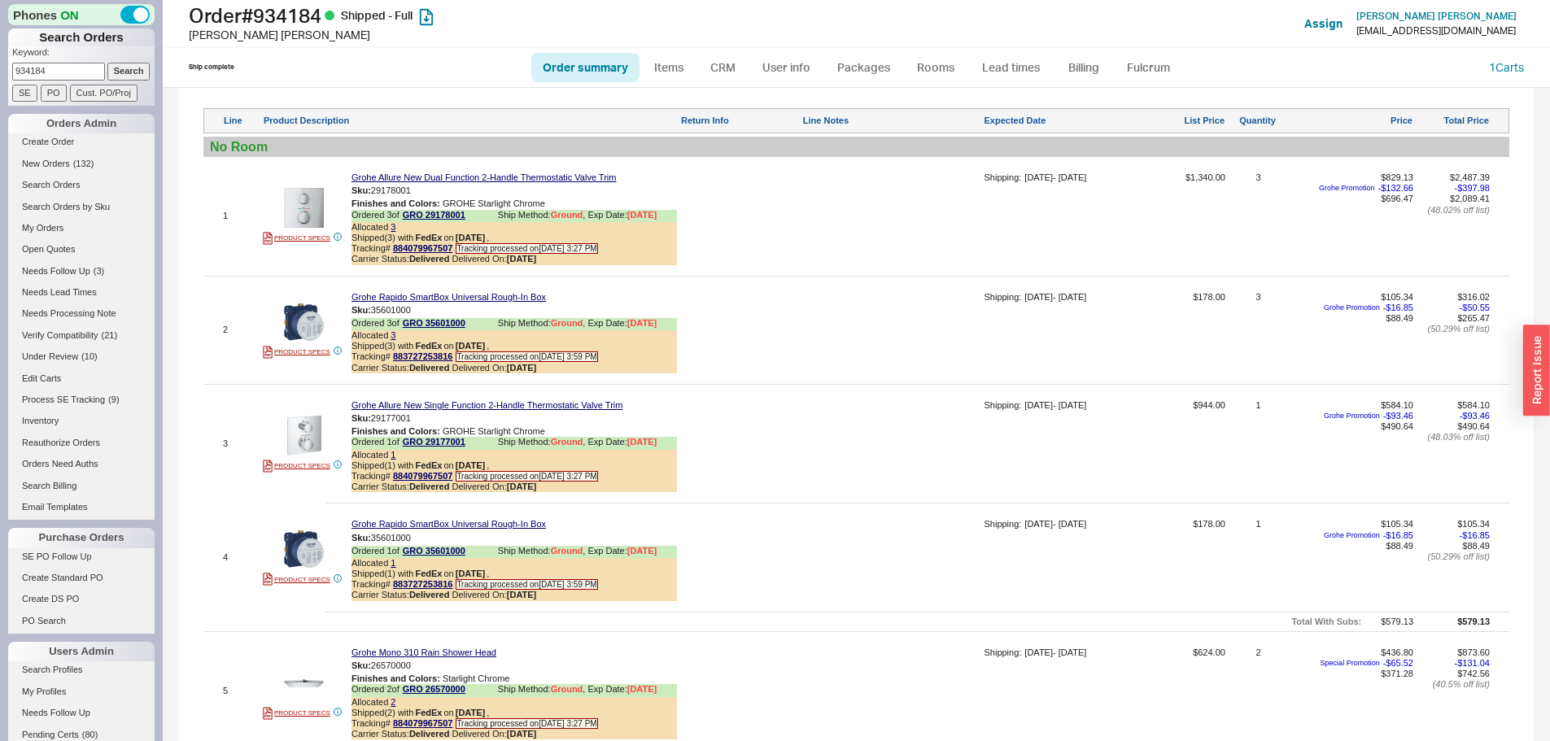
scroll to position [868, 0]
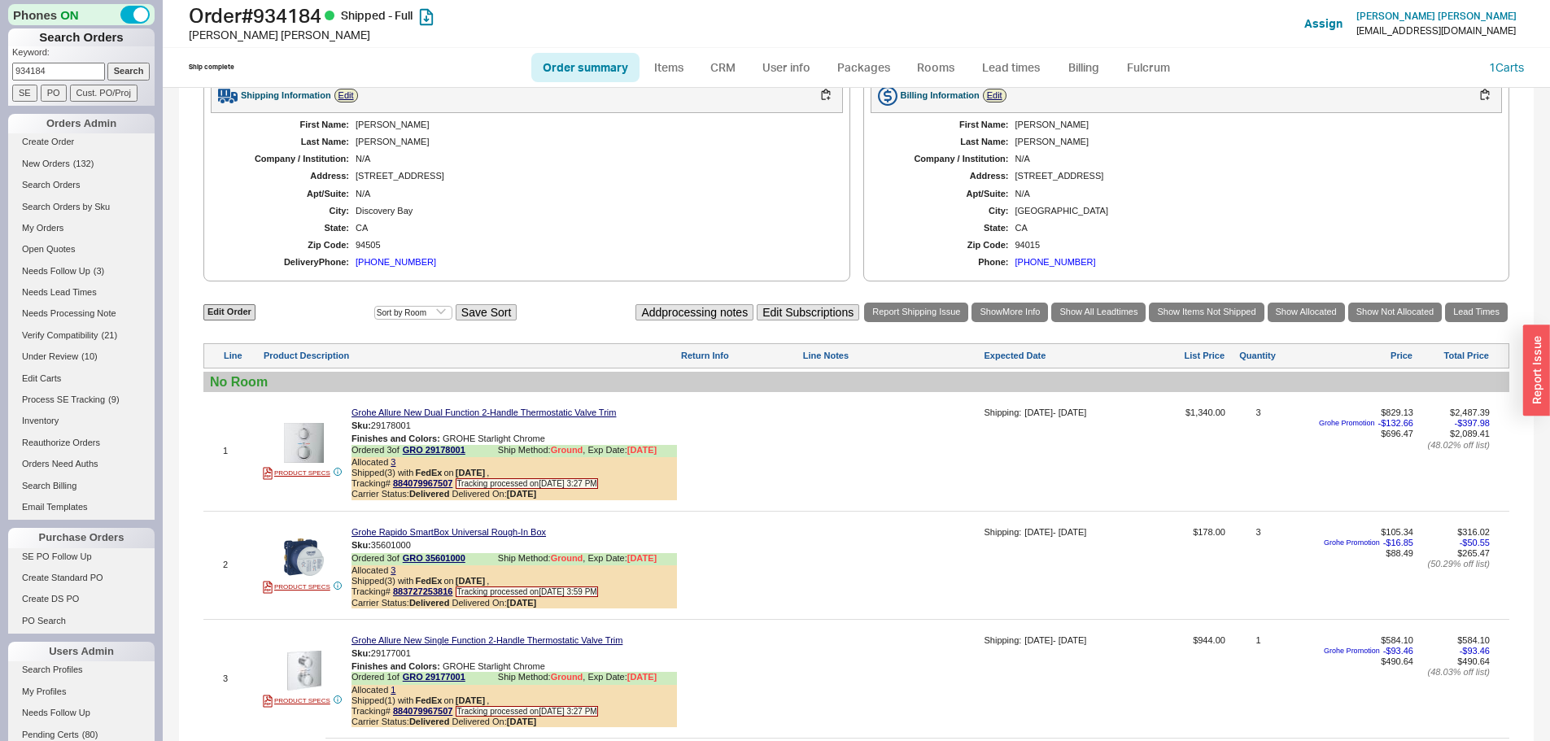
click at [86, 55] on p "Keyword:" at bounding box center [83, 54] width 142 height 16
click at [81, 71] on input "934184" at bounding box center [58, 71] width 93 height 17
paste input "21420"
type input "921420"
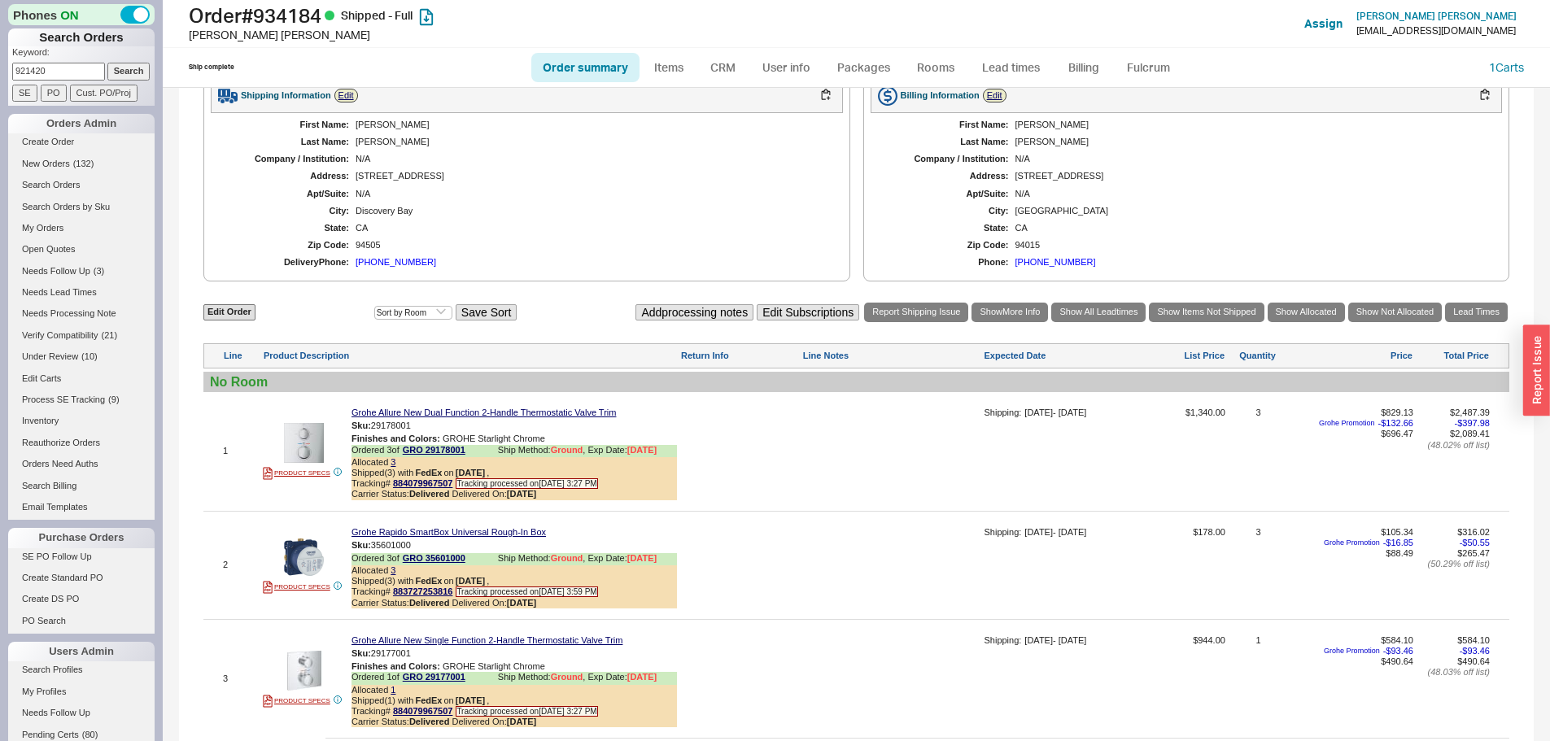
click at [107, 63] on input "Search" at bounding box center [128, 71] width 43 height 17
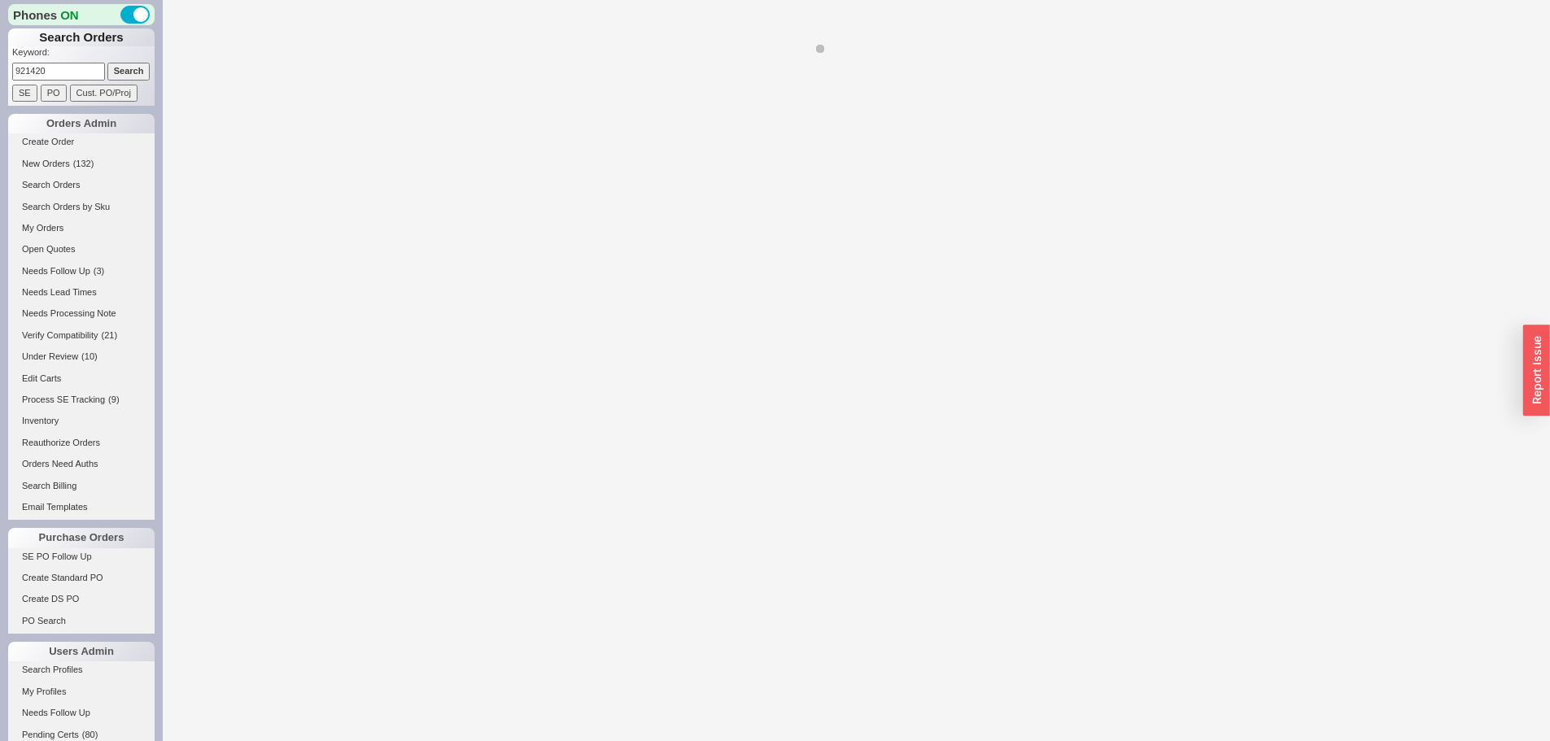
select select "*"
select select "LOW"
select select "3"
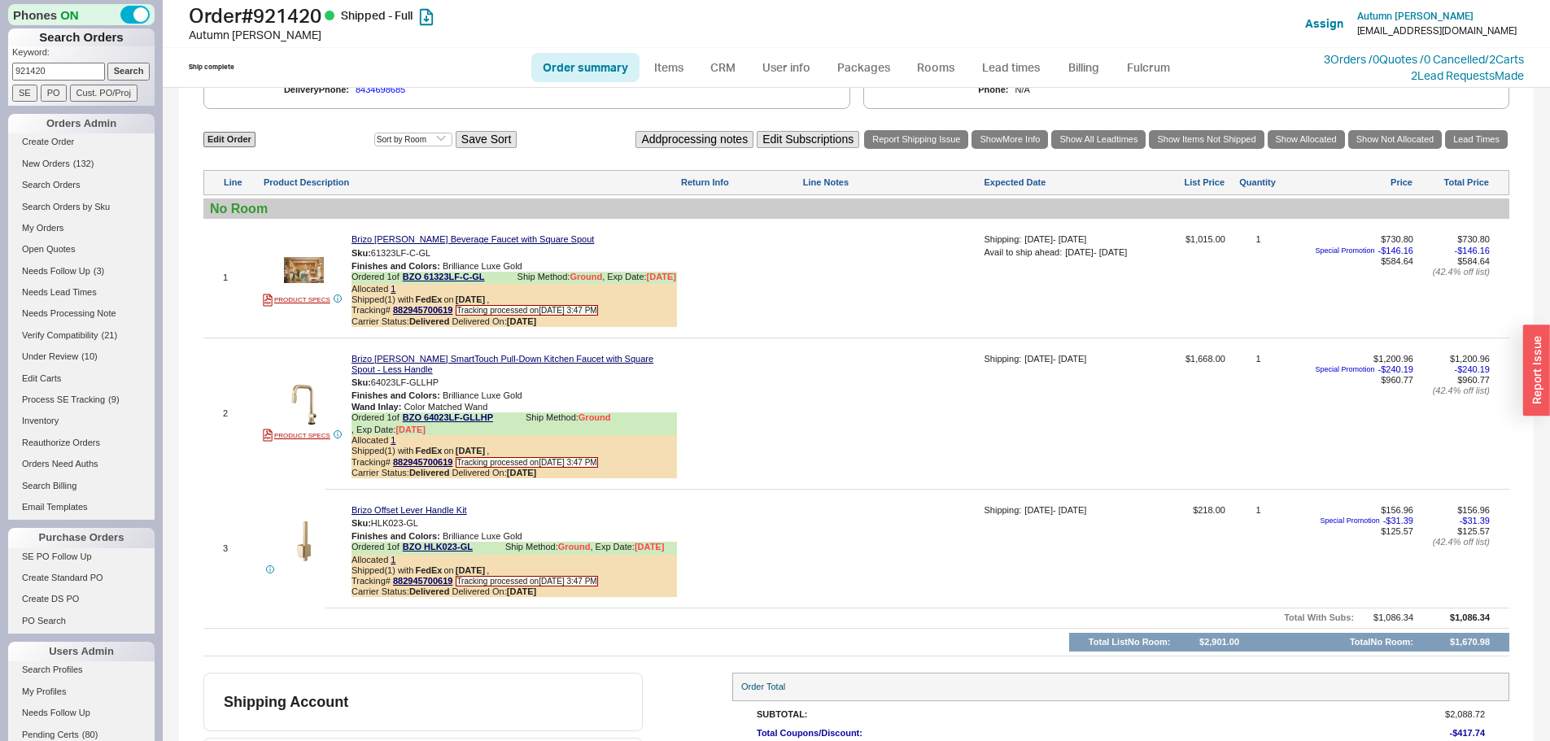
scroll to position [976, 0]
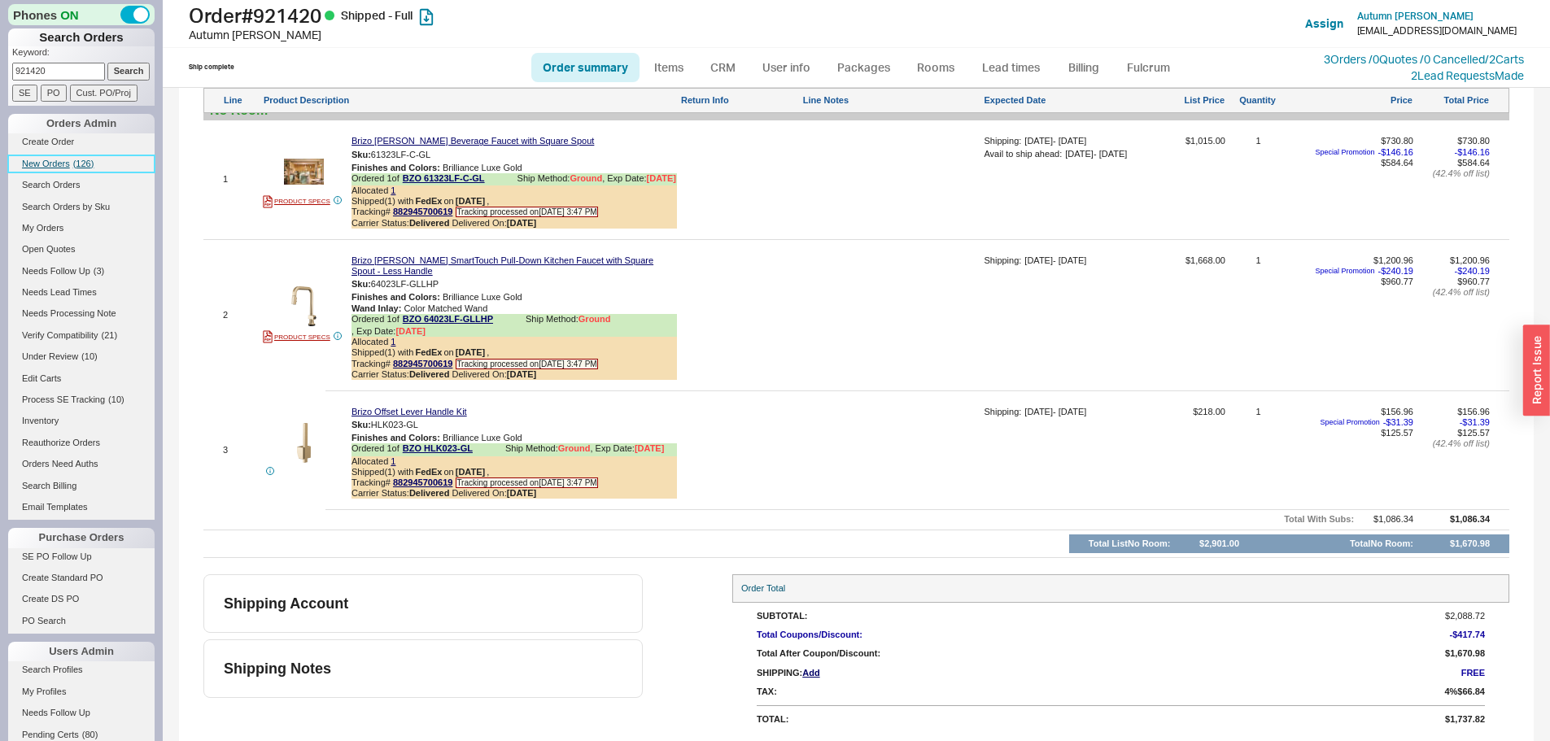
click at [63, 168] on link "New Orders ( 126 )" at bounding box center [81, 163] width 146 height 17
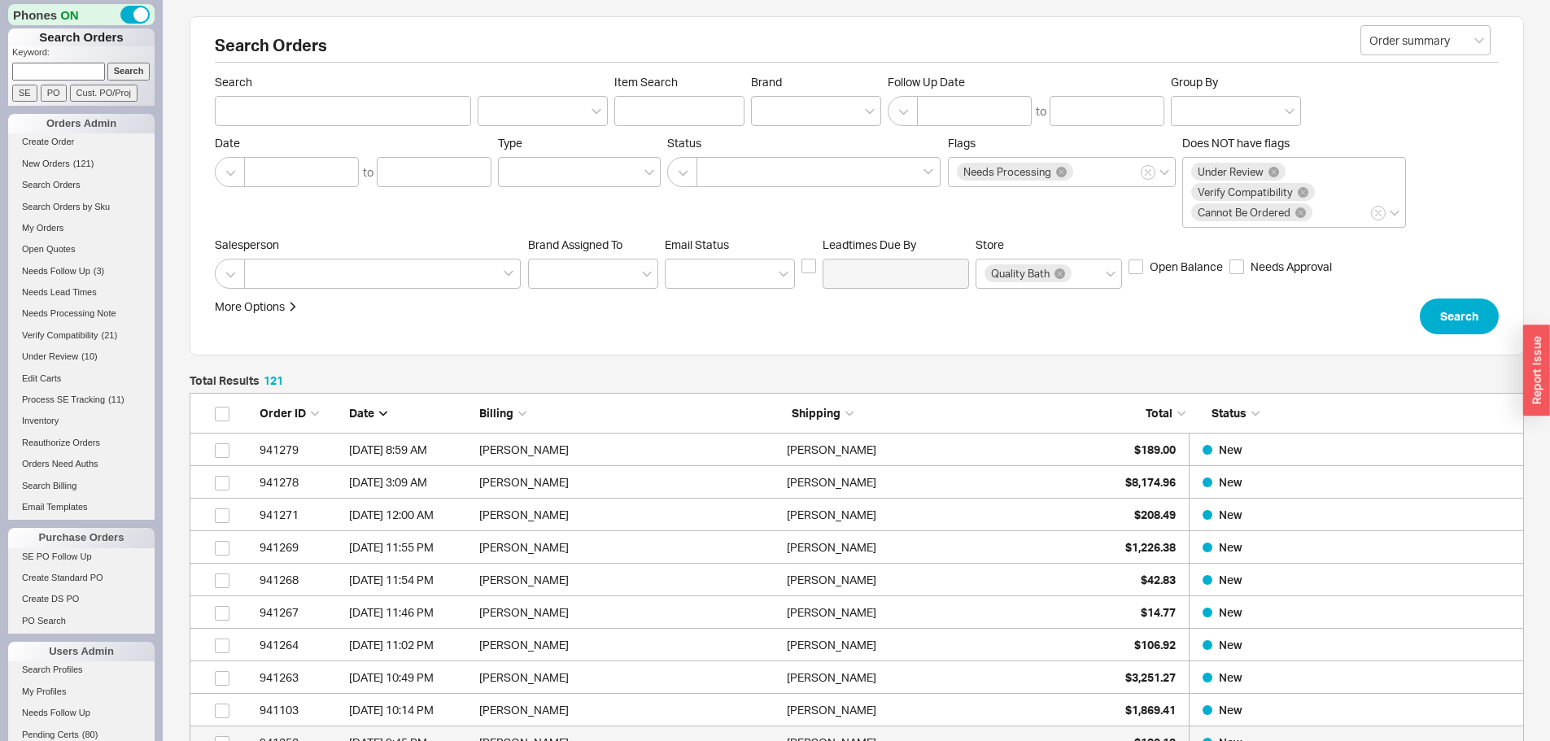
scroll to position [3966, 1322]
click at [45, 421] on link "Inventory" at bounding box center [81, 421] width 146 height 17
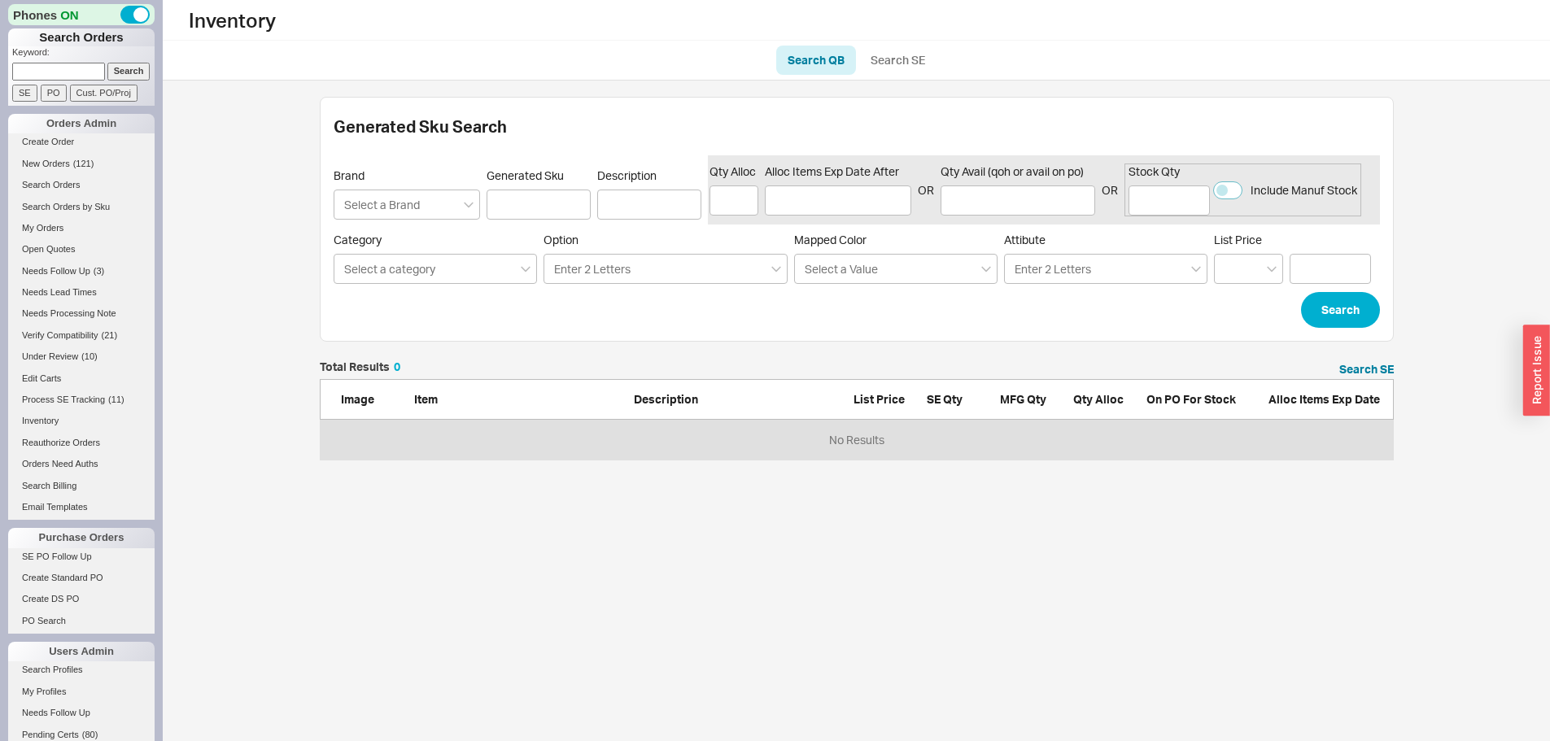
scroll to position [86, 1062]
click at [875, 57] on link "Search SE" at bounding box center [897, 60] width 77 height 29
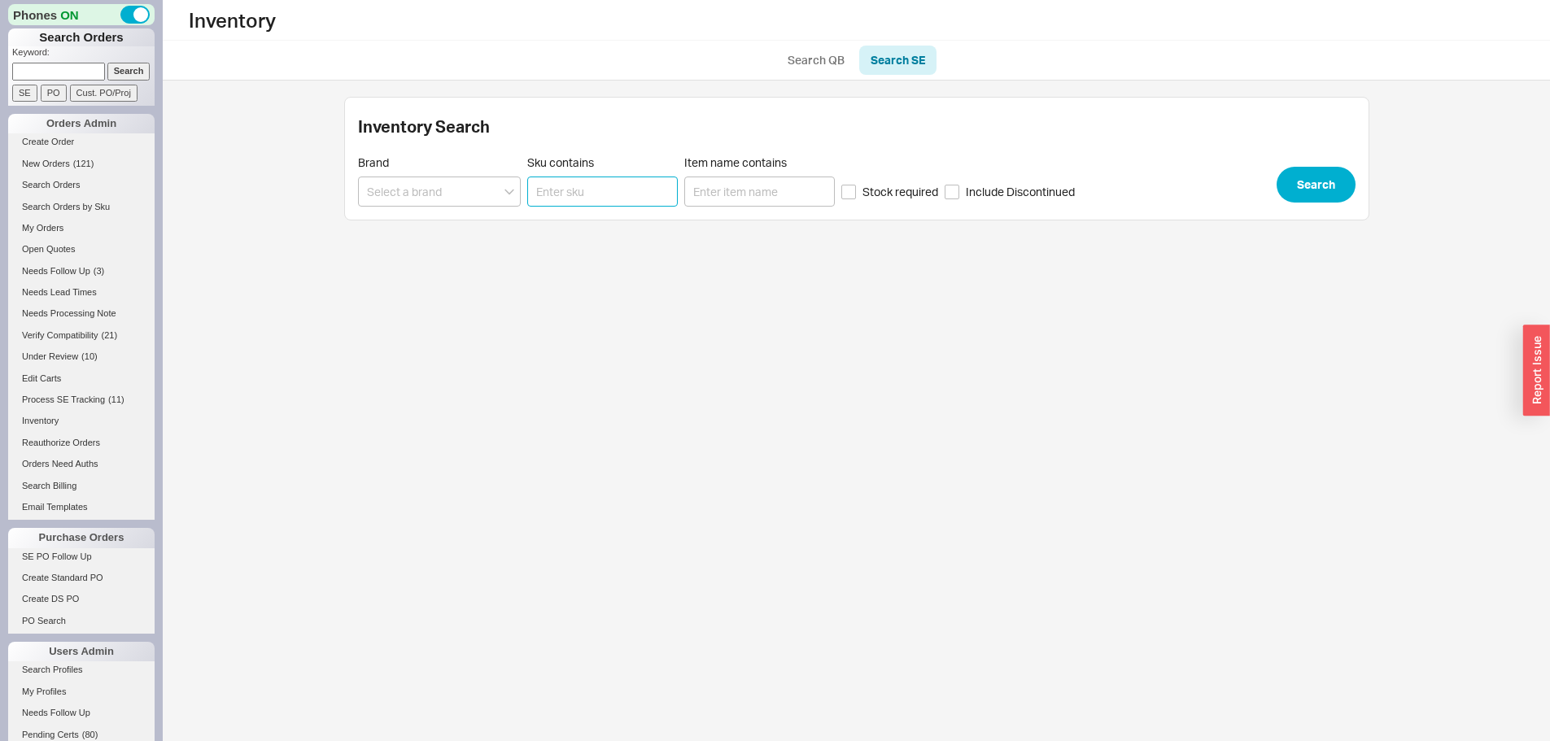
click at [605, 181] on input "Sku contains" at bounding box center [602, 192] width 151 height 30
paste input "65332LF-BLLHP"
type input "65332LF-BLLHP"
click at [1299, 180] on button "Search" at bounding box center [1316, 185] width 79 height 36
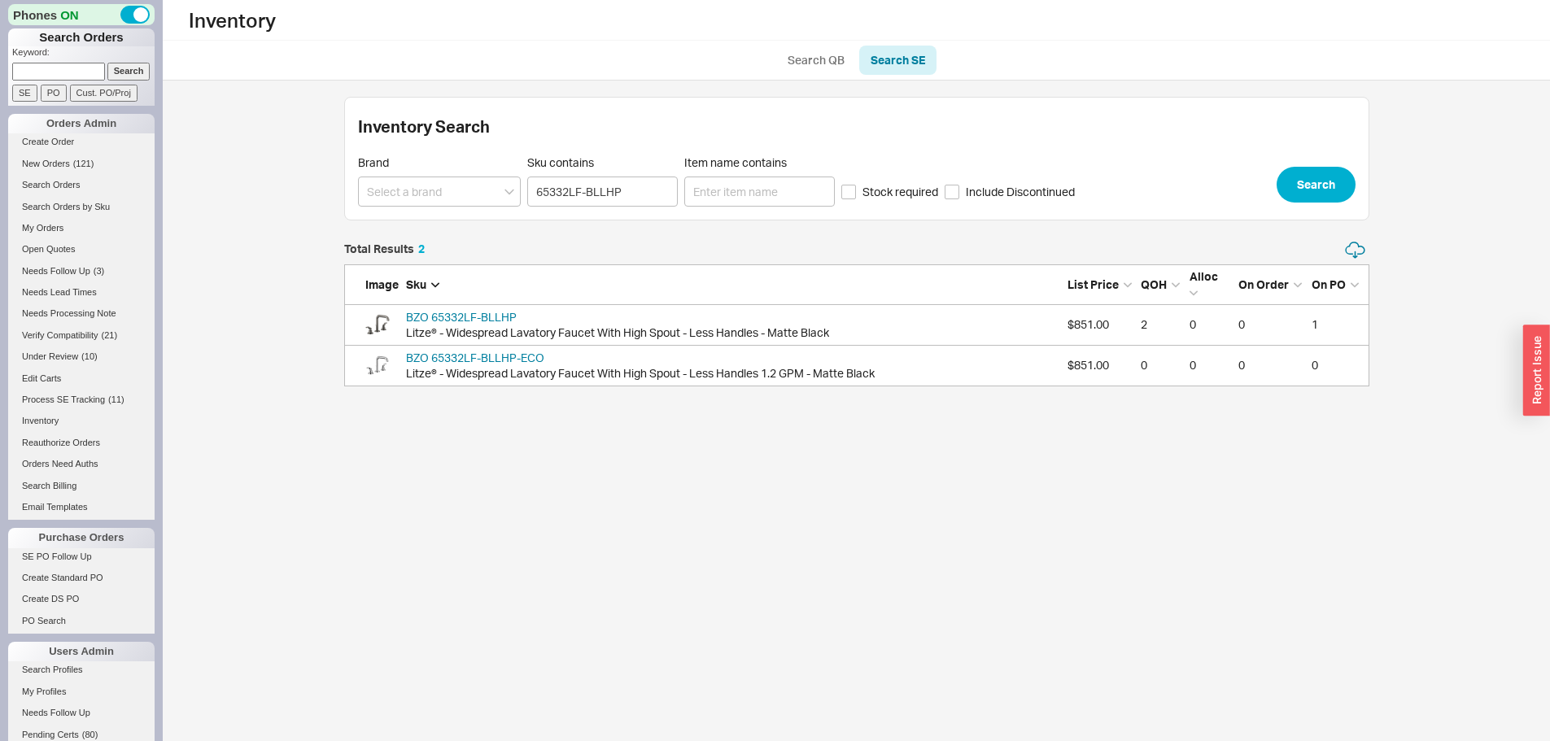
scroll to position [133, 1013]
click at [841, 326] on icon "grid" at bounding box center [839, 326] width 10 height 10
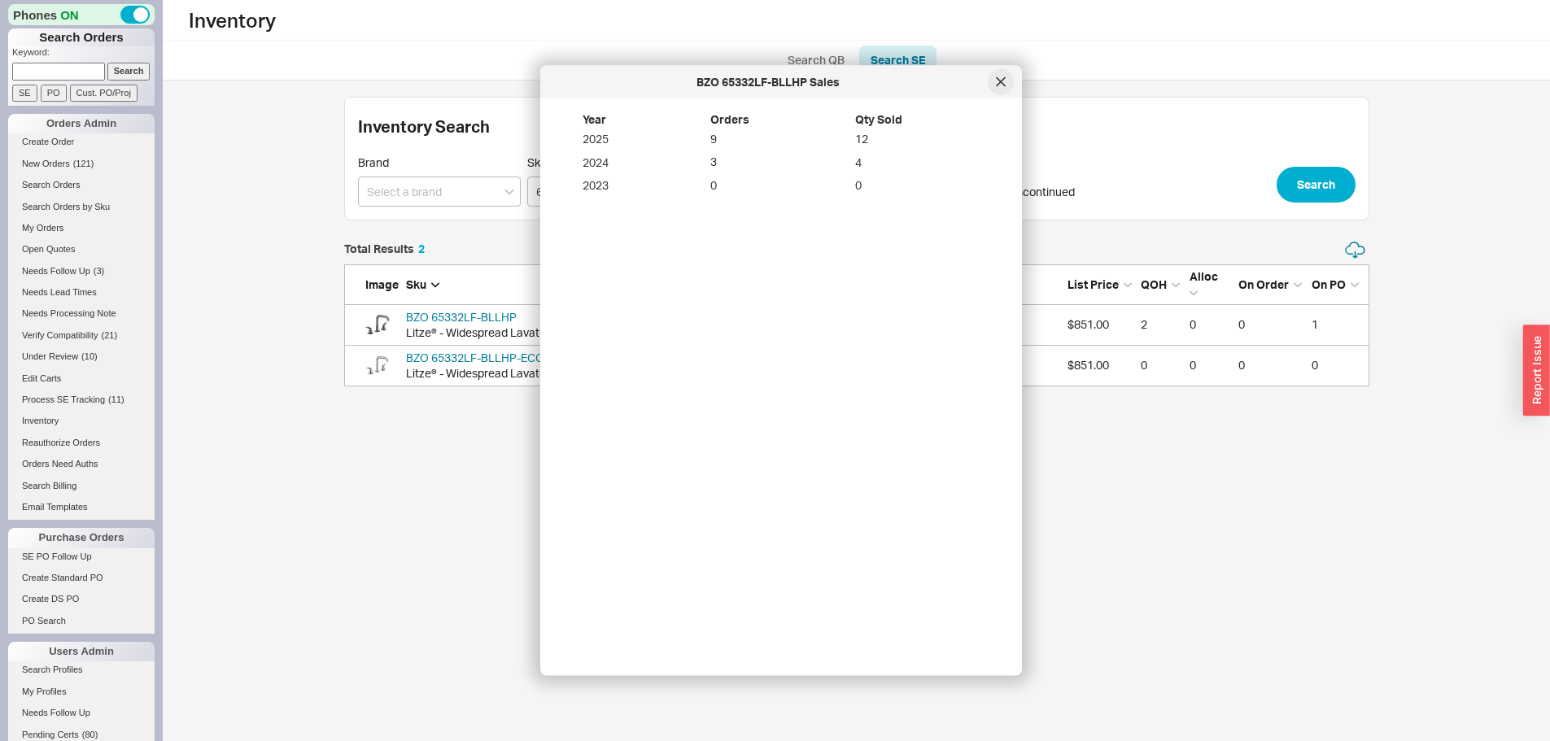
click at [994, 81] on div at bounding box center [1001, 82] width 26 height 26
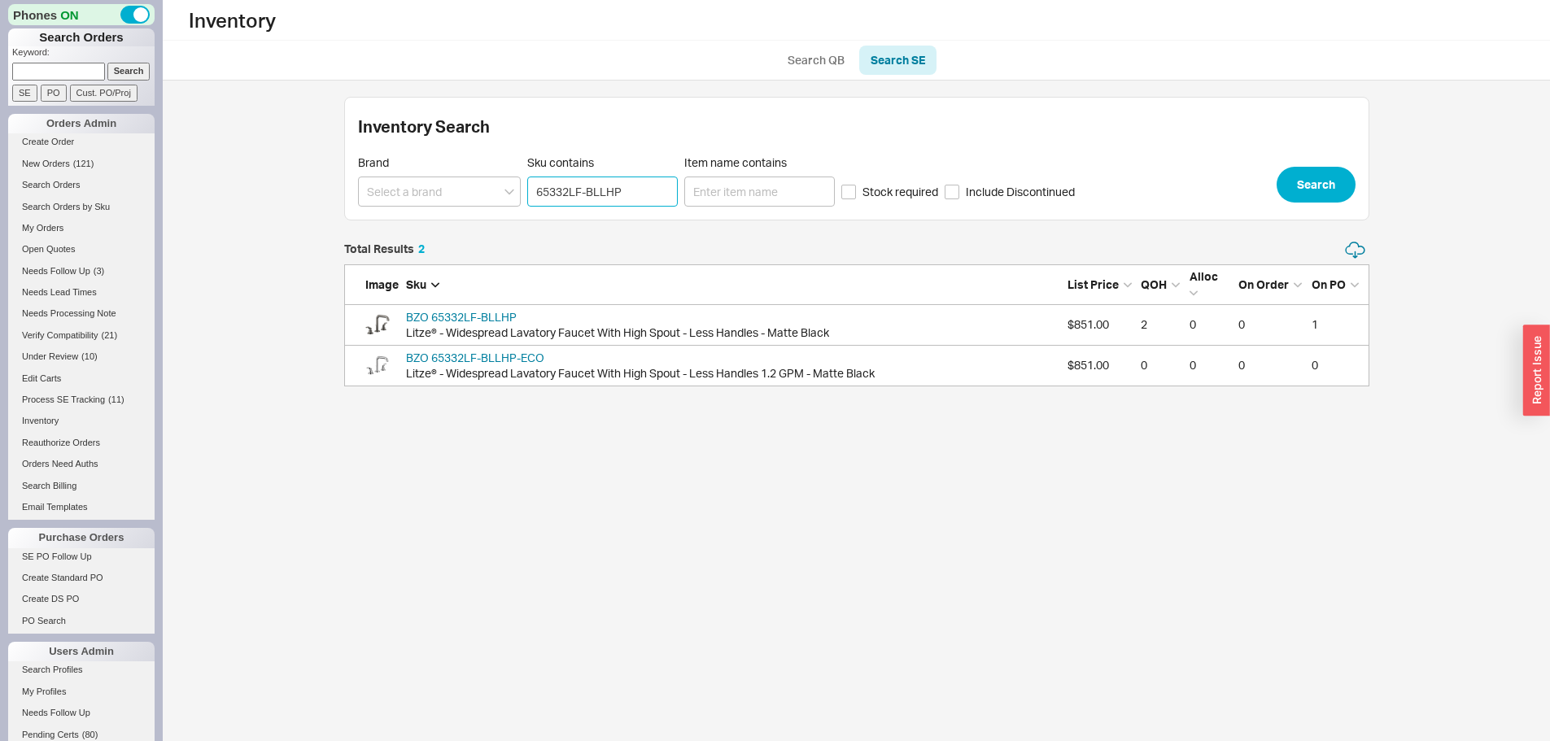
click at [573, 203] on input "65332LF-BLLHP" at bounding box center [602, 192] width 151 height 30
paste input "HL5339-BL"
type input "HL5339-BL"
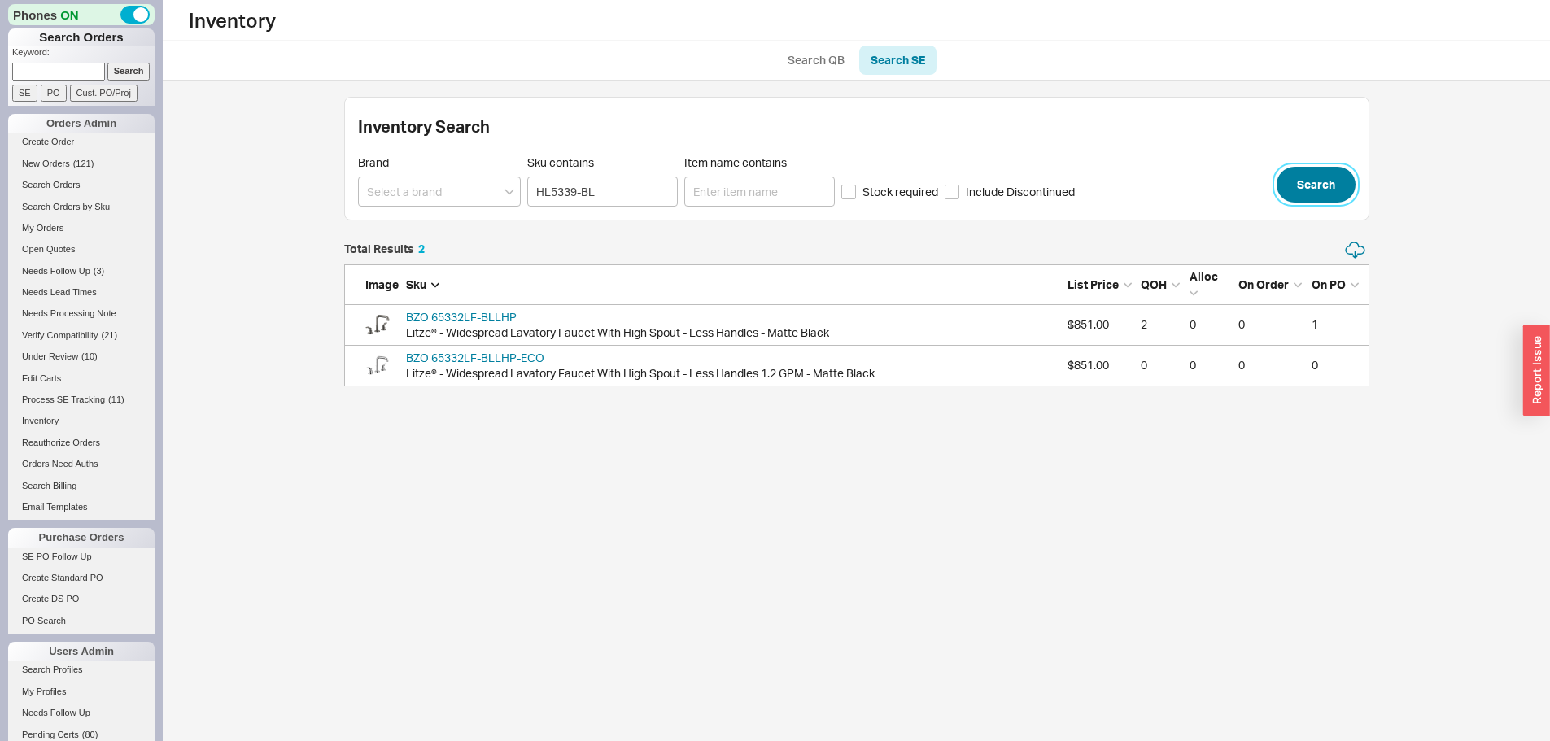
click at [1329, 190] on button "Search" at bounding box center [1316, 185] width 79 height 36
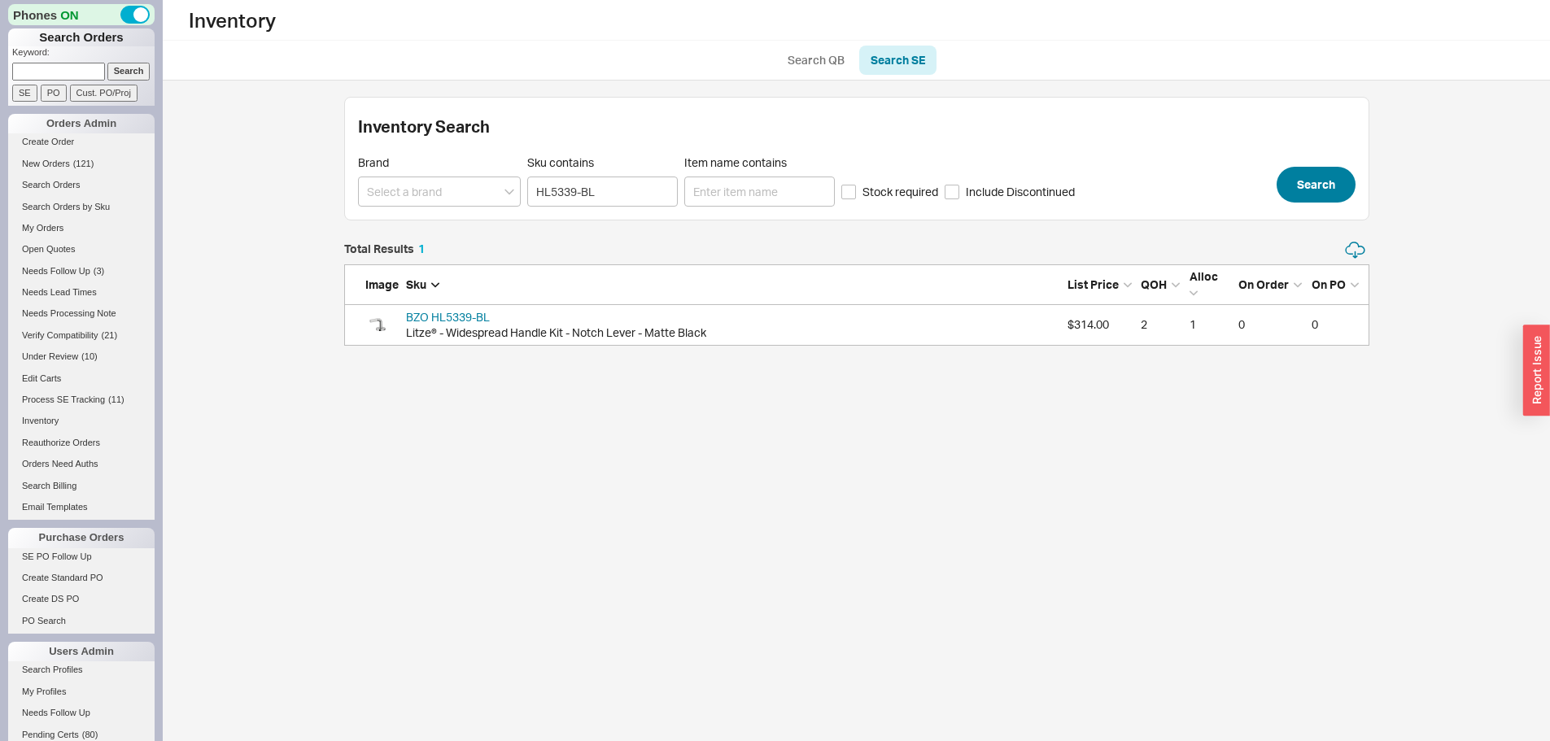
scroll to position [93, 1013]
click at [440, 318] on link "BZO HL5339-BL" at bounding box center [448, 317] width 84 height 14
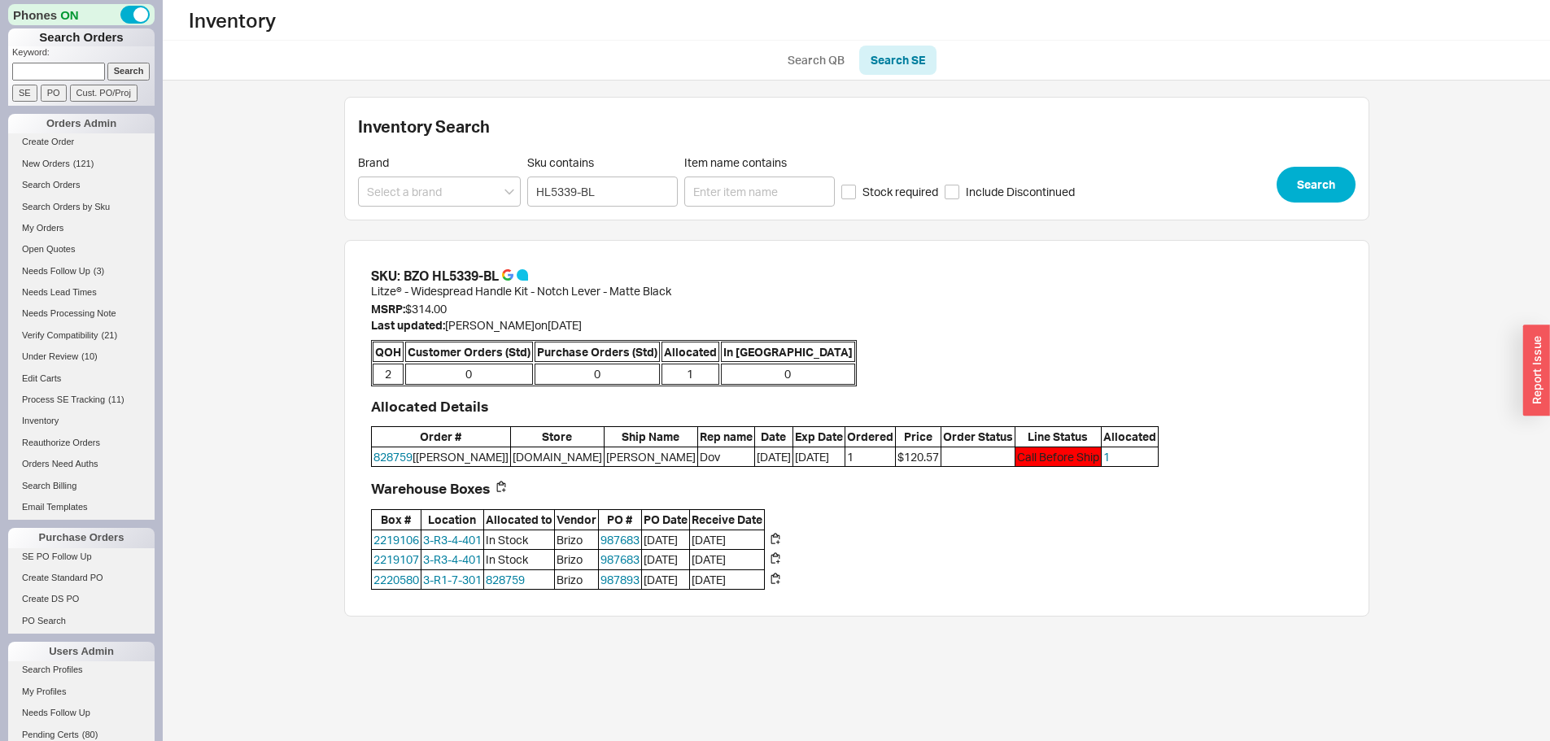
click at [565, 280] on div "SKU: BZO HL5339-BL" at bounding box center [856, 276] width 971 height 18
click at [633, 193] on input "HL5339-BL" at bounding box center [602, 192] width 151 height 30
click button "Search" at bounding box center [1316, 185] width 79 height 36
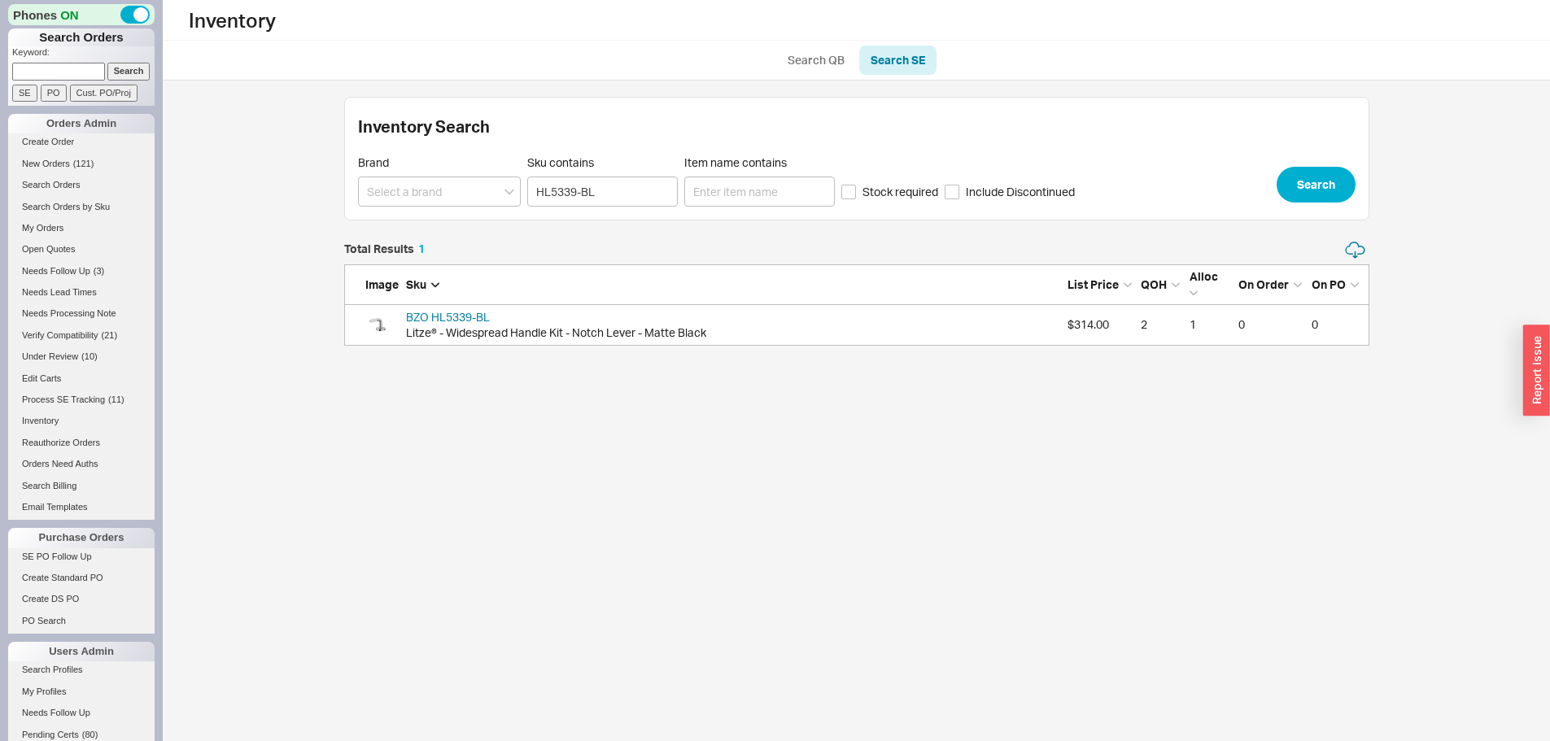
scroll to position [93, 1013]
click at [714, 325] on icon "grid" at bounding box center [715, 325] width 2 height 0
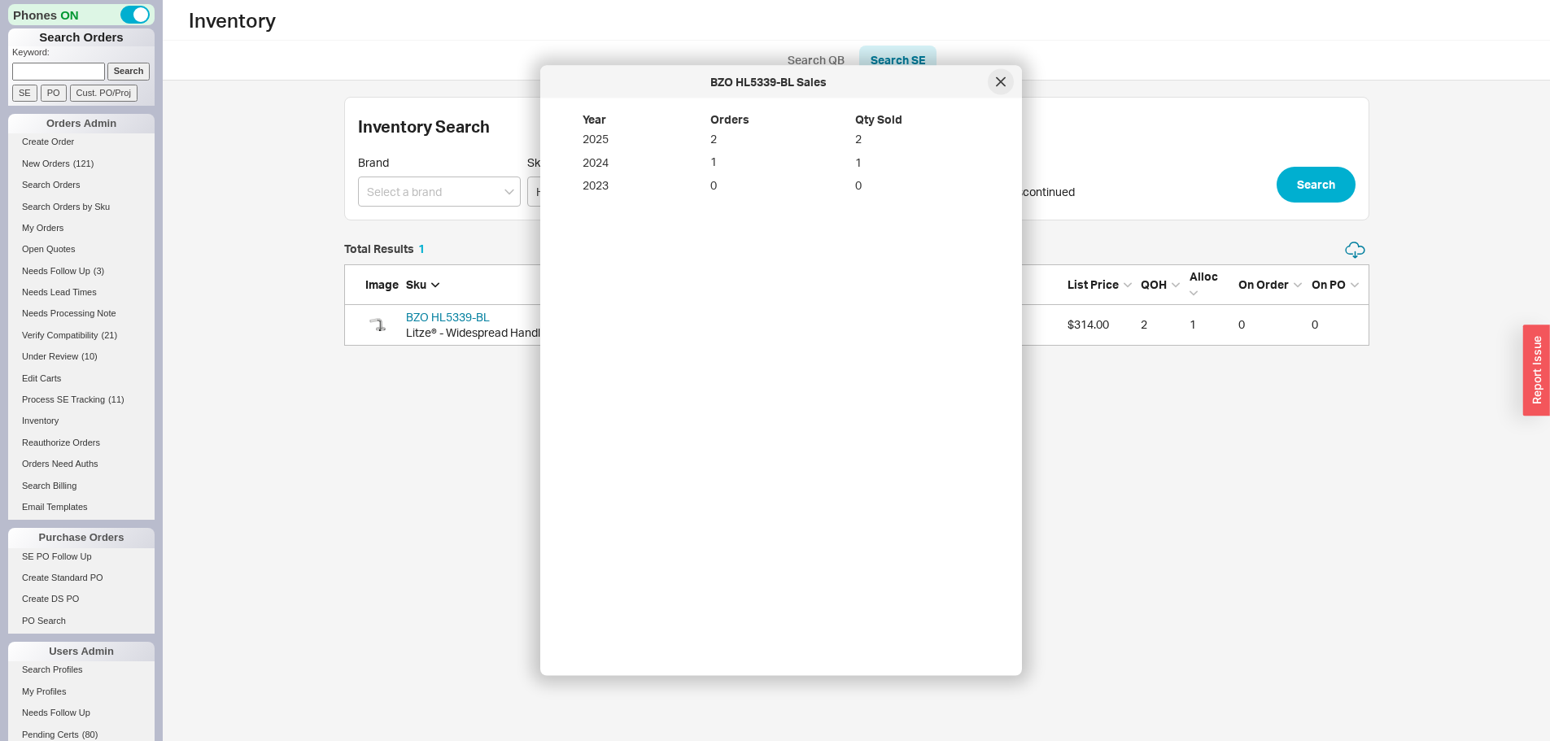
click at [1006, 80] on div at bounding box center [1001, 82] width 26 height 26
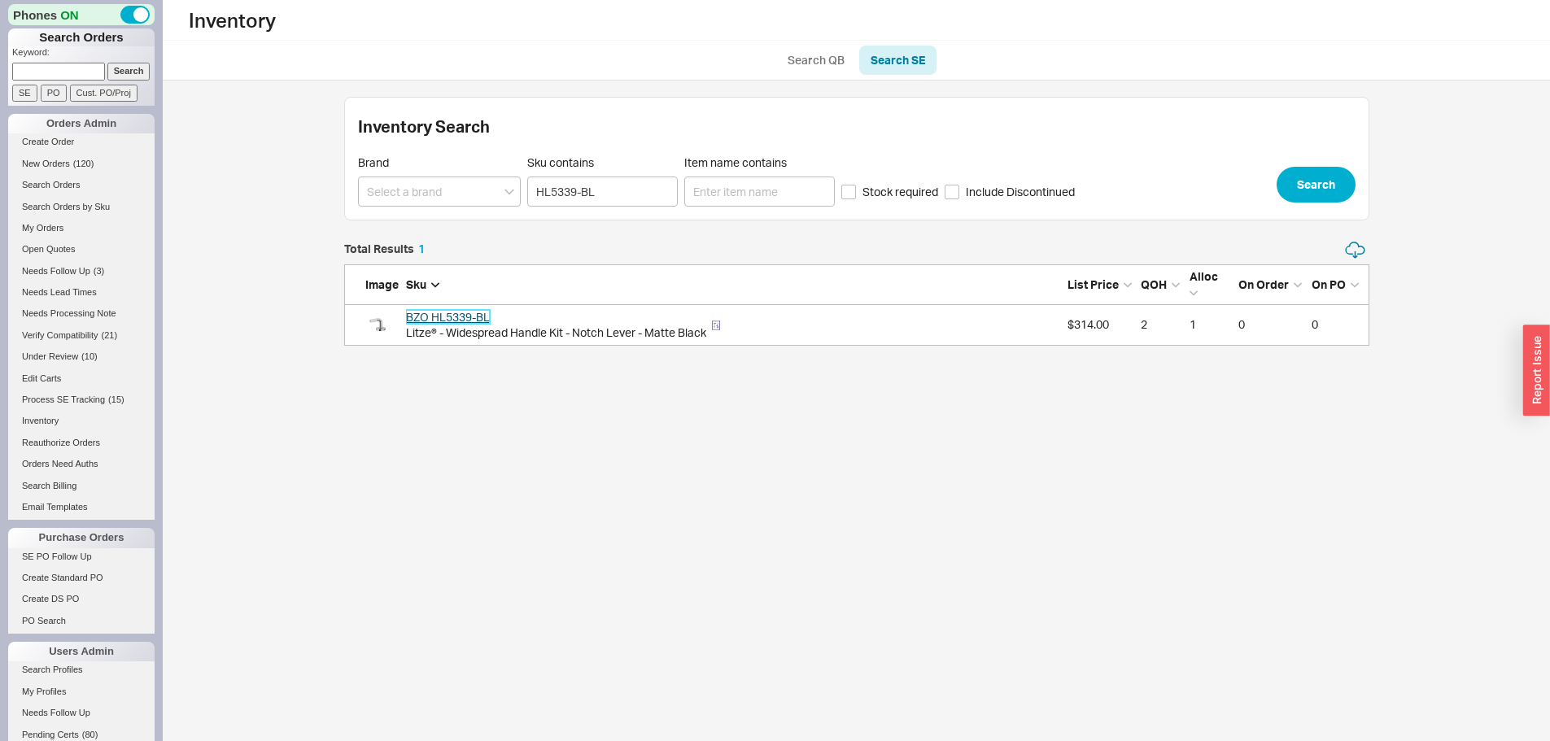
click at [436, 322] on link "BZO HL5339-BL" at bounding box center [448, 317] width 84 height 14
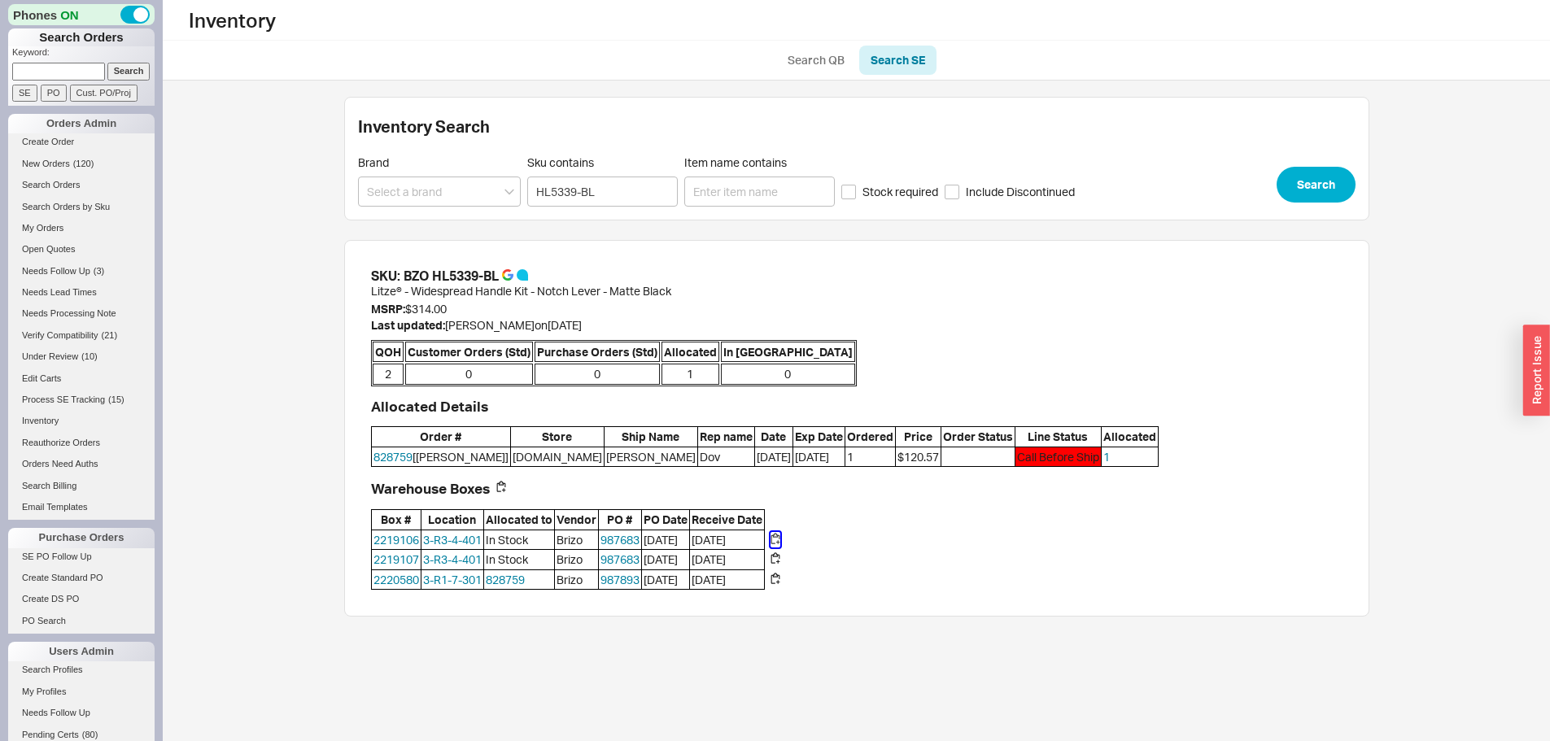
click at [780, 538] on button "button" at bounding box center [776, 540] width 10 height 16
click at [780, 556] on button "button" at bounding box center [776, 560] width 10 height 16
click at [76, 163] on span "( 120 )" at bounding box center [83, 164] width 21 height 10
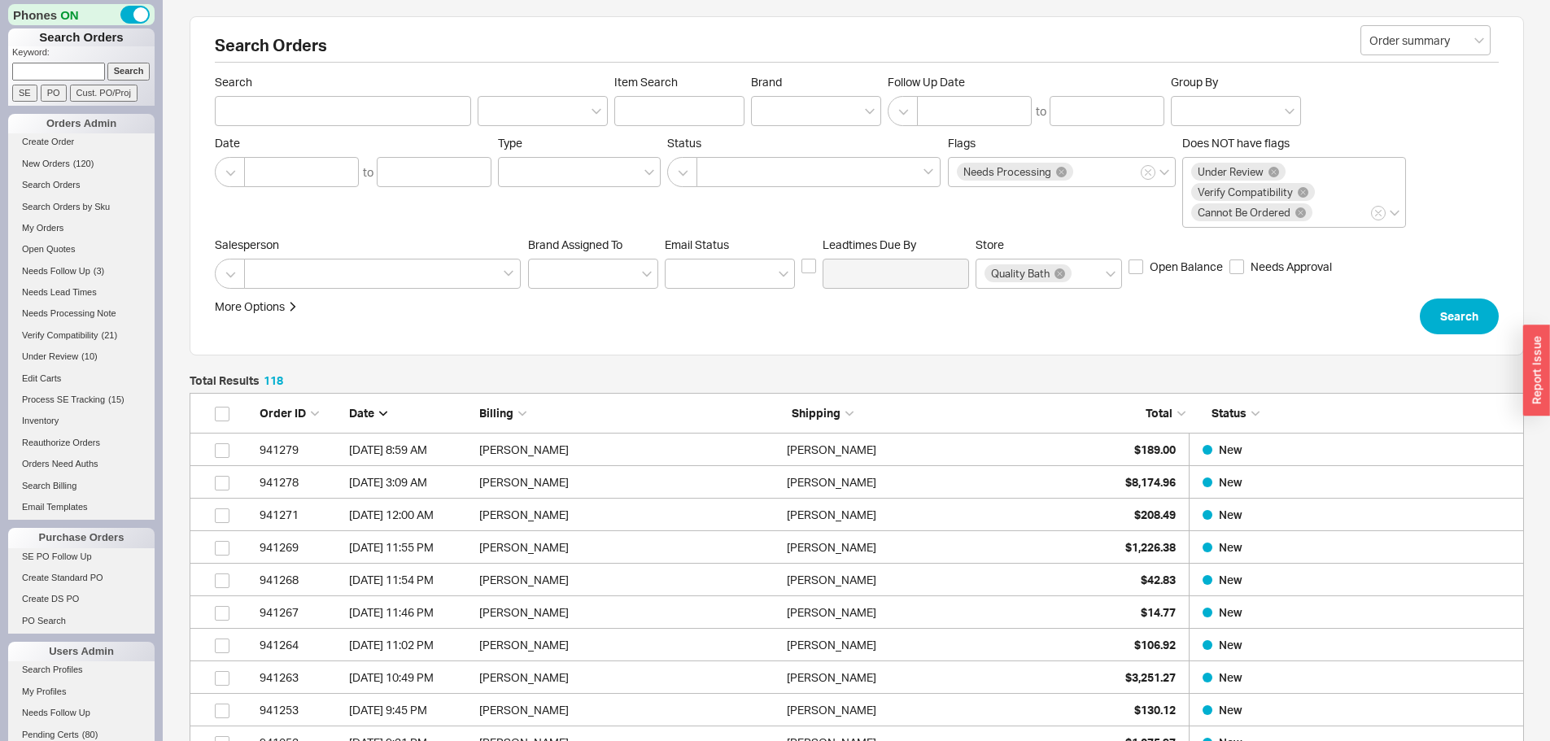
scroll to position [3869, 1322]
click at [84, 76] on input at bounding box center [58, 71] width 93 height 17
paste input "934586"
type input "934586"
click at [107, 63] on input "Search" at bounding box center [128, 71] width 43 height 17
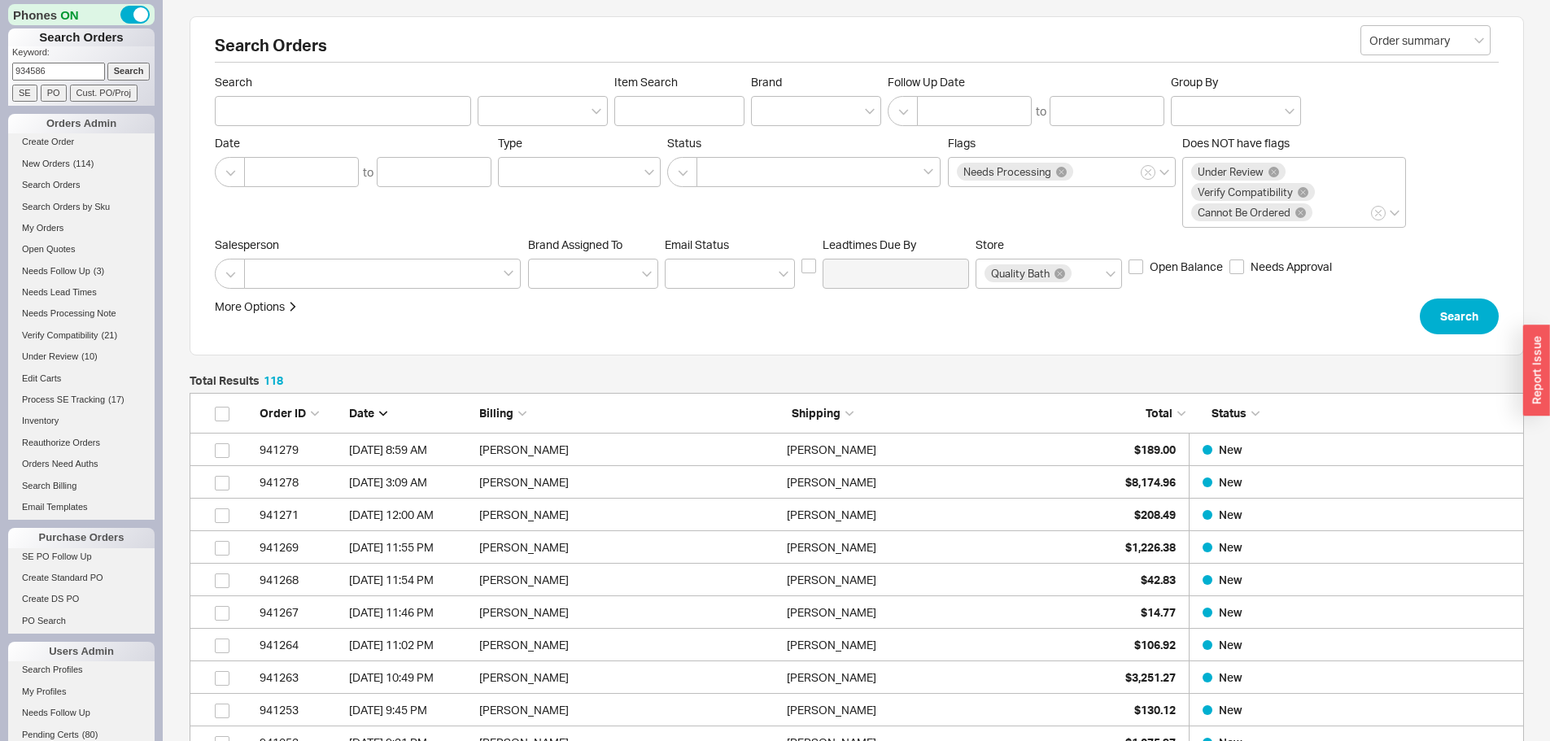
type input "934586"
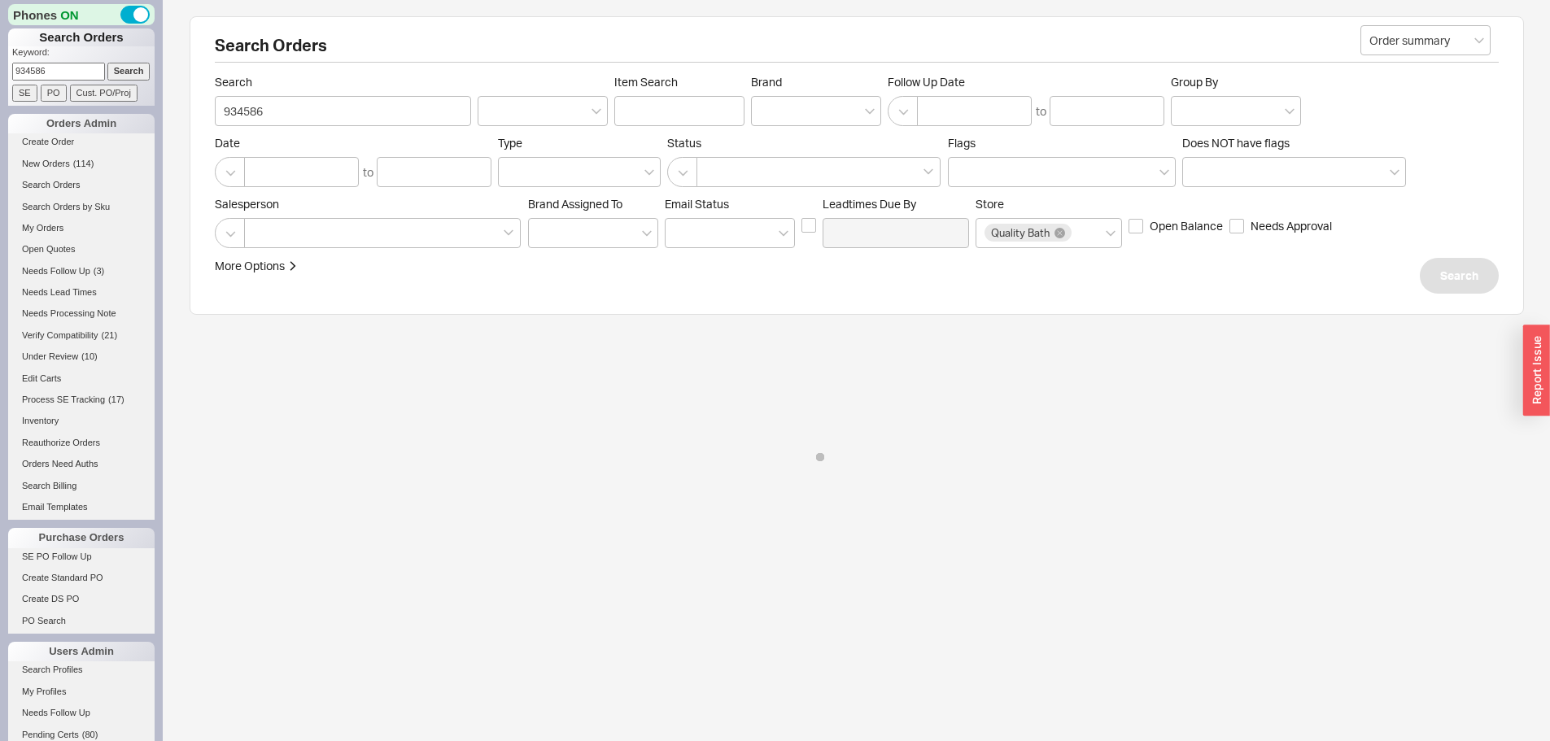
select select "*"
select select "LOW"
select select "3"
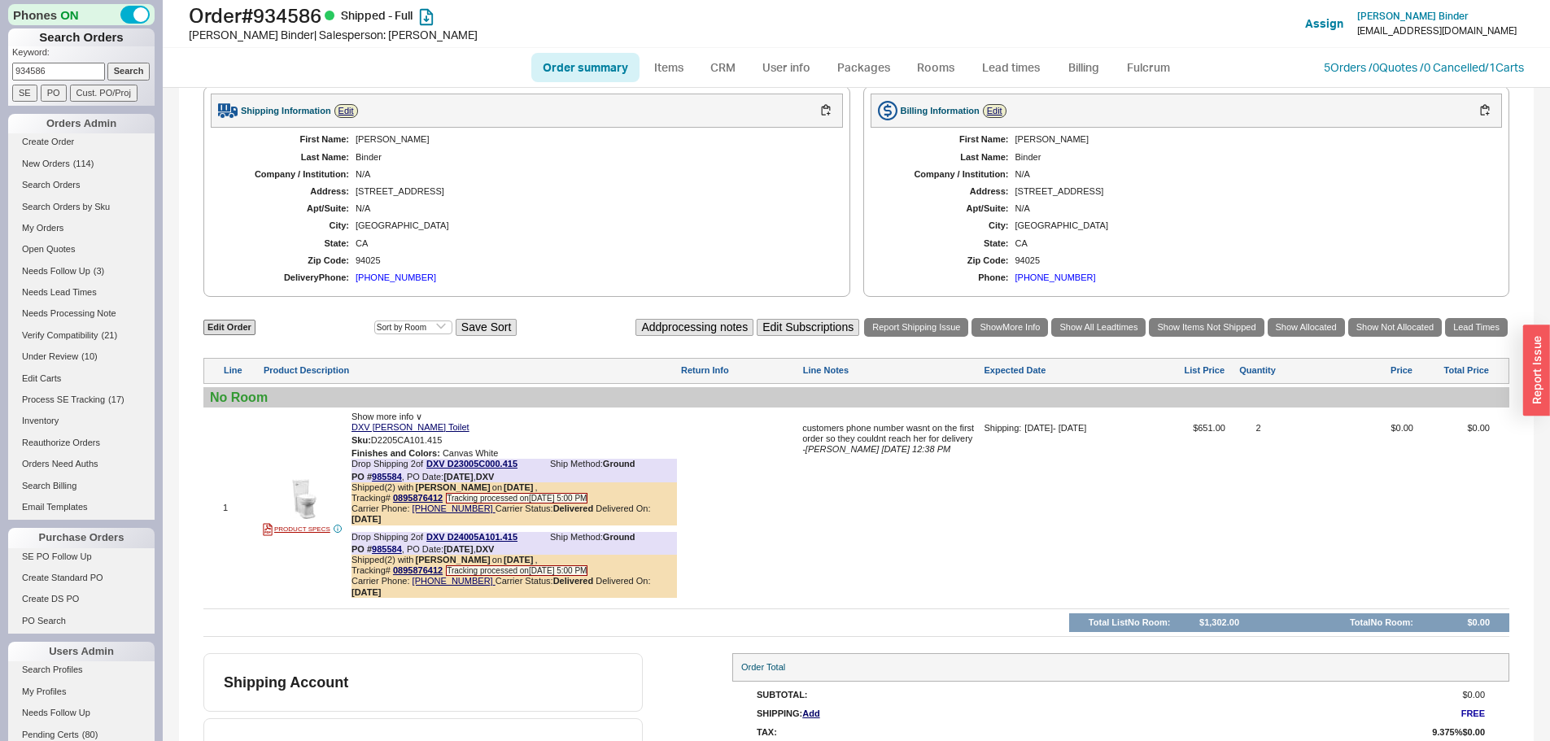
scroll to position [718, 0]
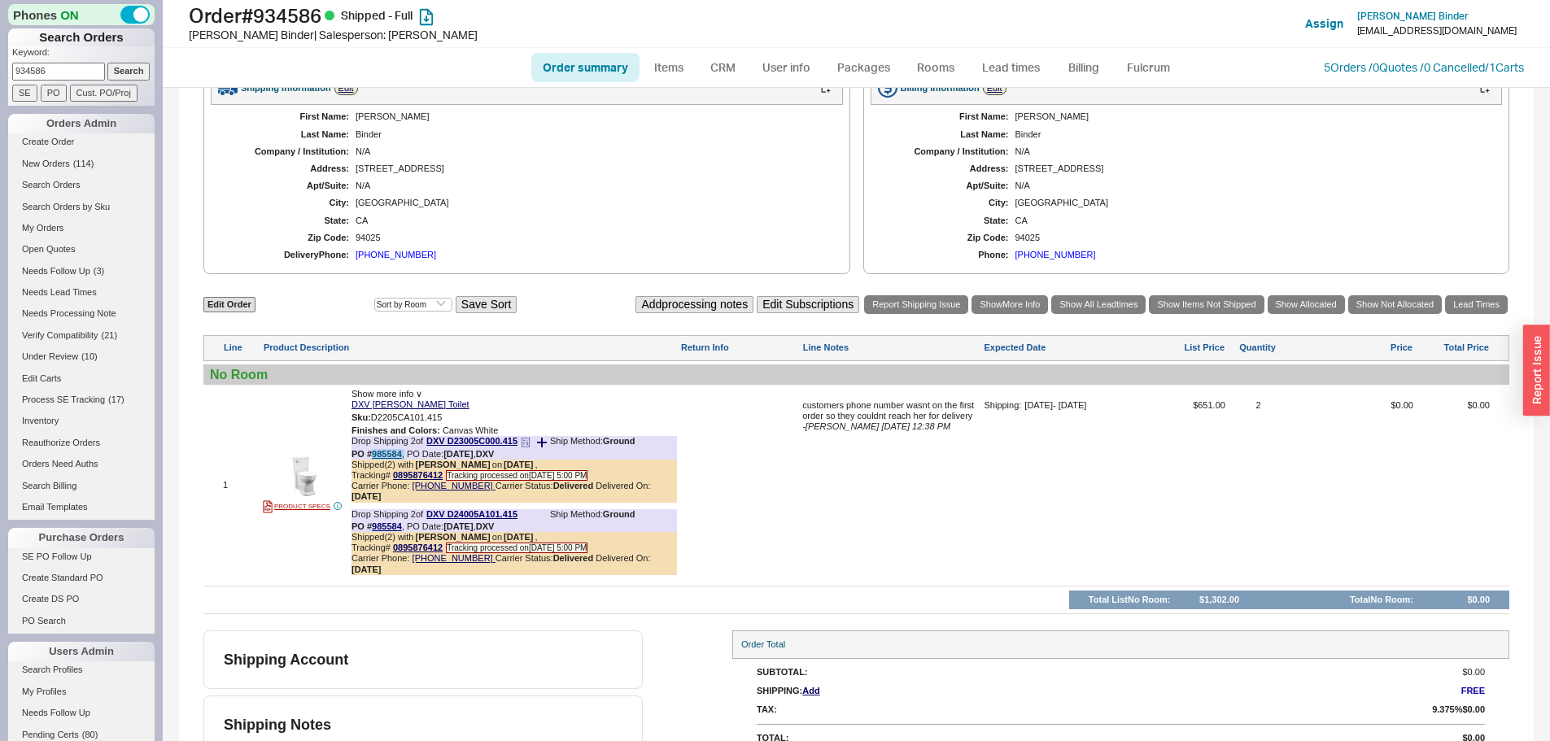
drag, startPoint x: 399, startPoint y: 456, endPoint x: 374, endPoint y: 451, distance: 25.7
click at [374, 451] on div "PO # 985584 , PO Date: 8/18/25 , DXV" at bounding box center [422, 454] width 142 height 11
click at [81, 159] on span "( 114 )" at bounding box center [83, 164] width 21 height 10
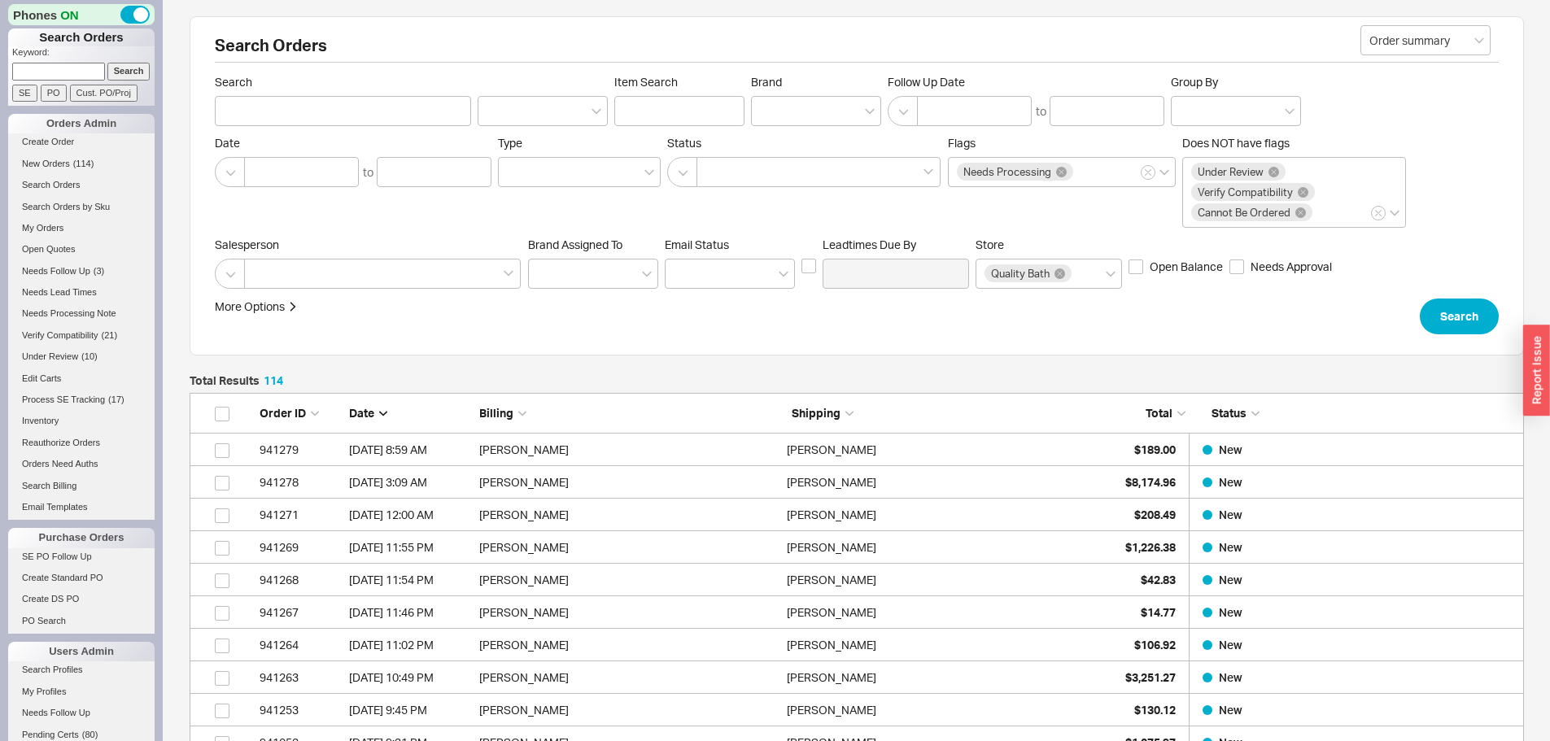
scroll to position [3739, 1322]
click at [65, 66] on input at bounding box center [58, 71] width 93 height 17
paste input "803308"
type input "803308"
click at [107, 63] on input "Search" at bounding box center [128, 71] width 43 height 17
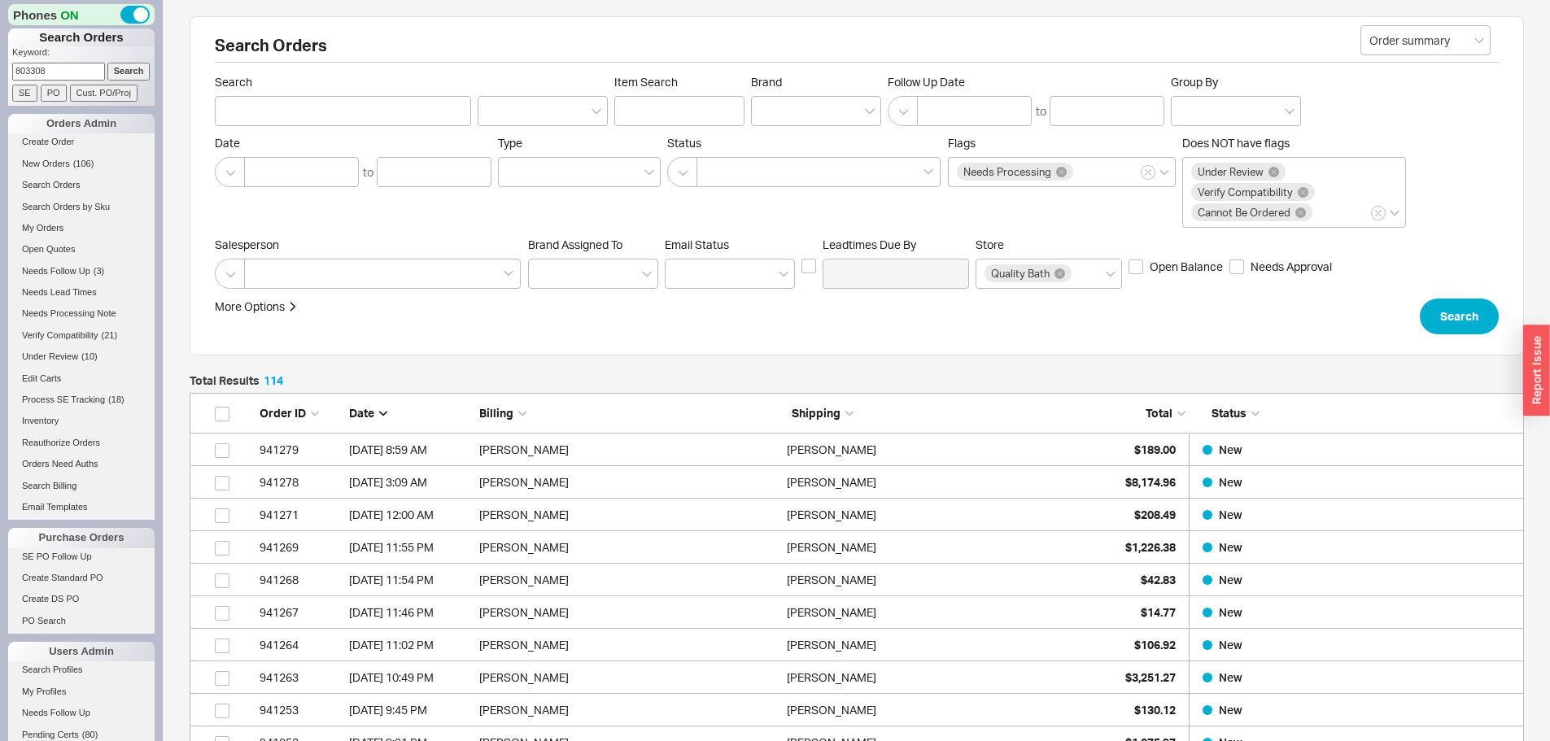
type input "803308"
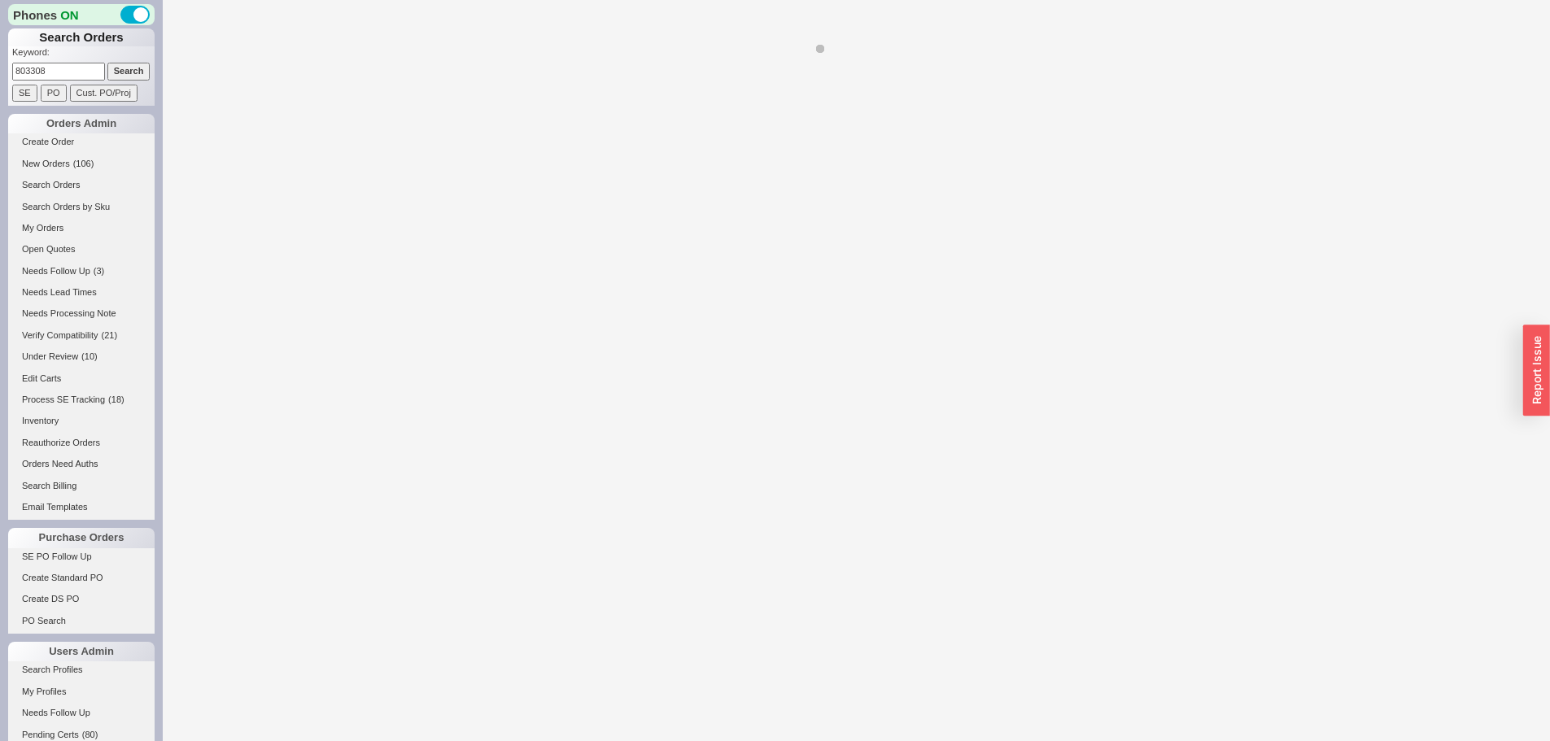
select select "*"
select select "LOW"
select select "3"
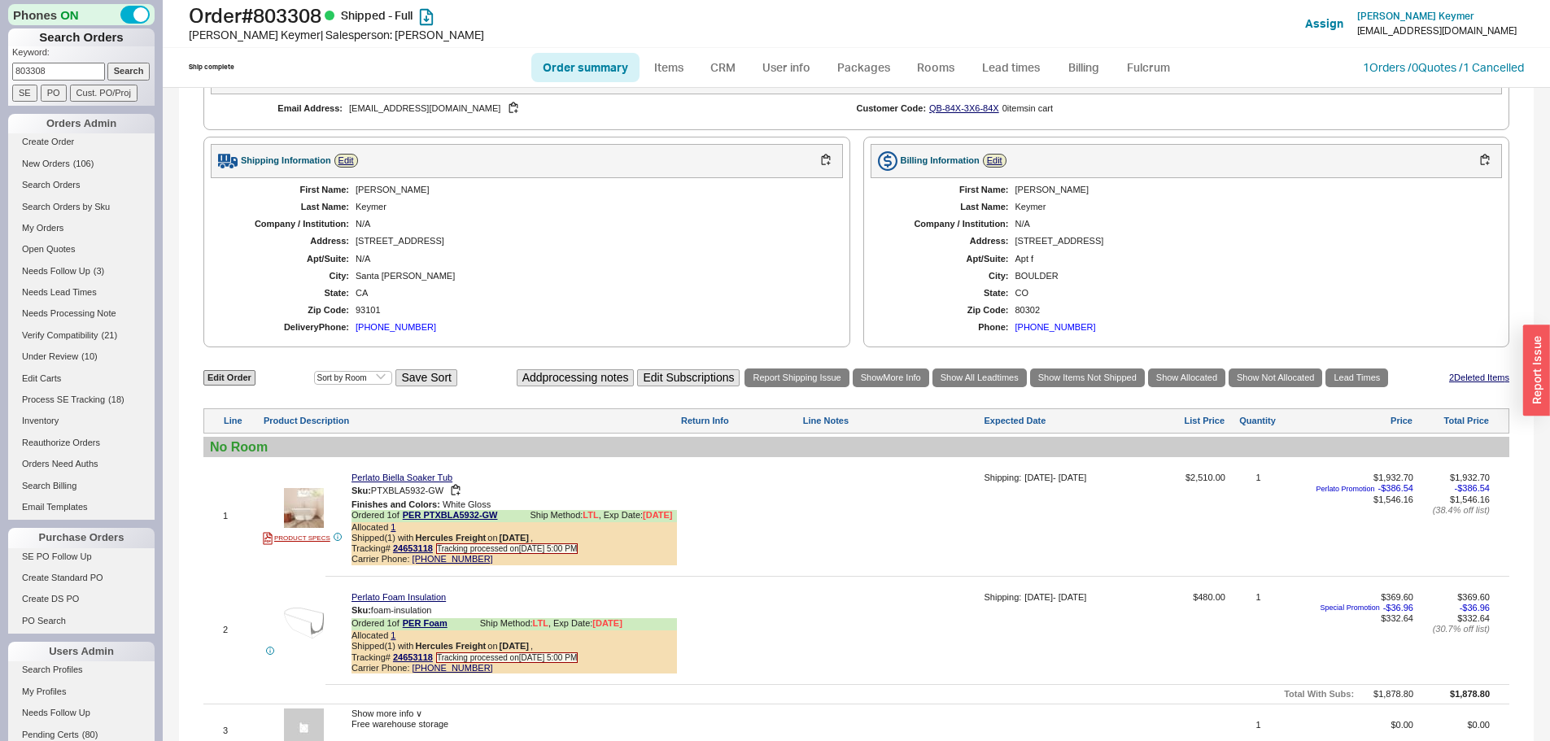
scroll to position [732, 0]
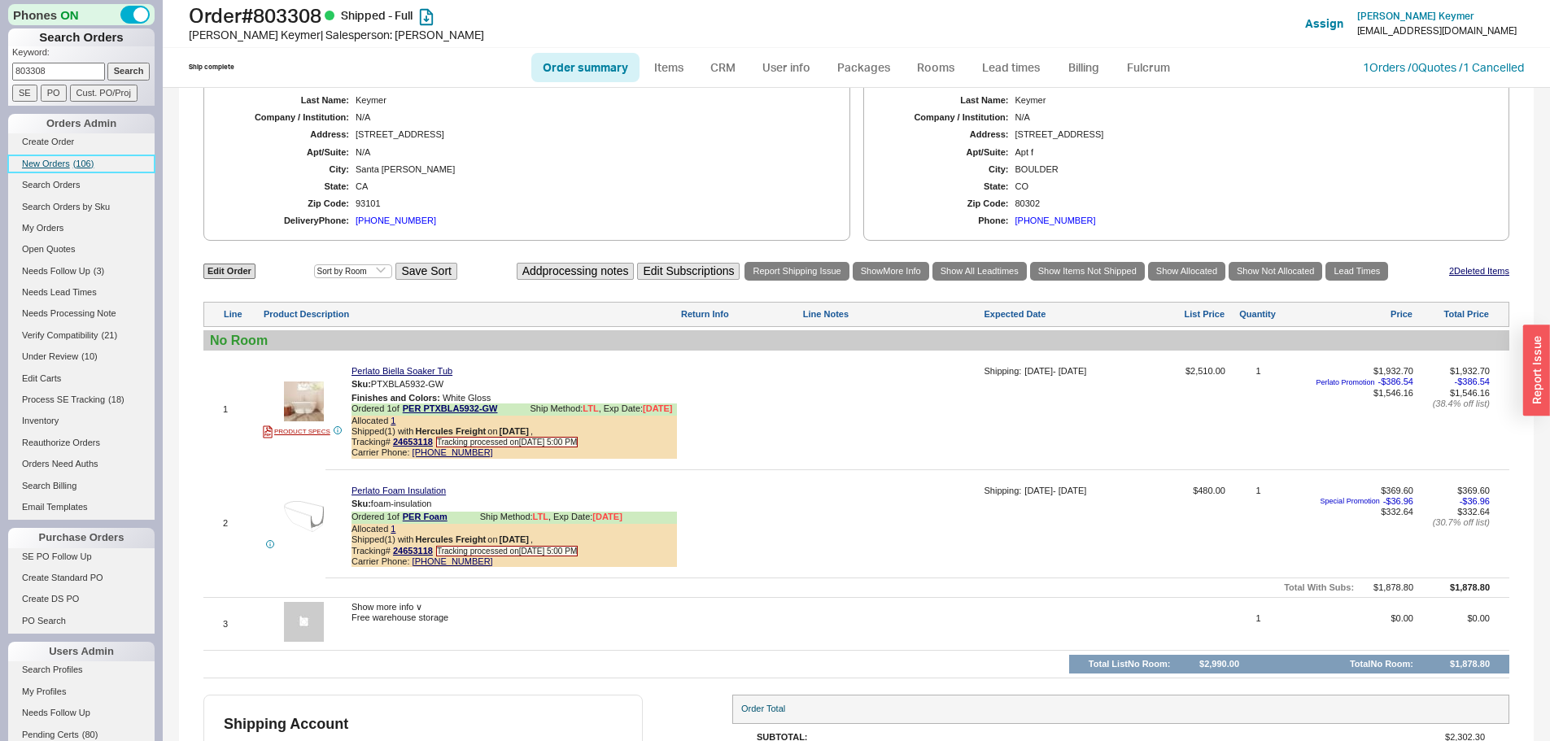
click at [77, 166] on span "( 106 )" at bounding box center [83, 164] width 21 height 10
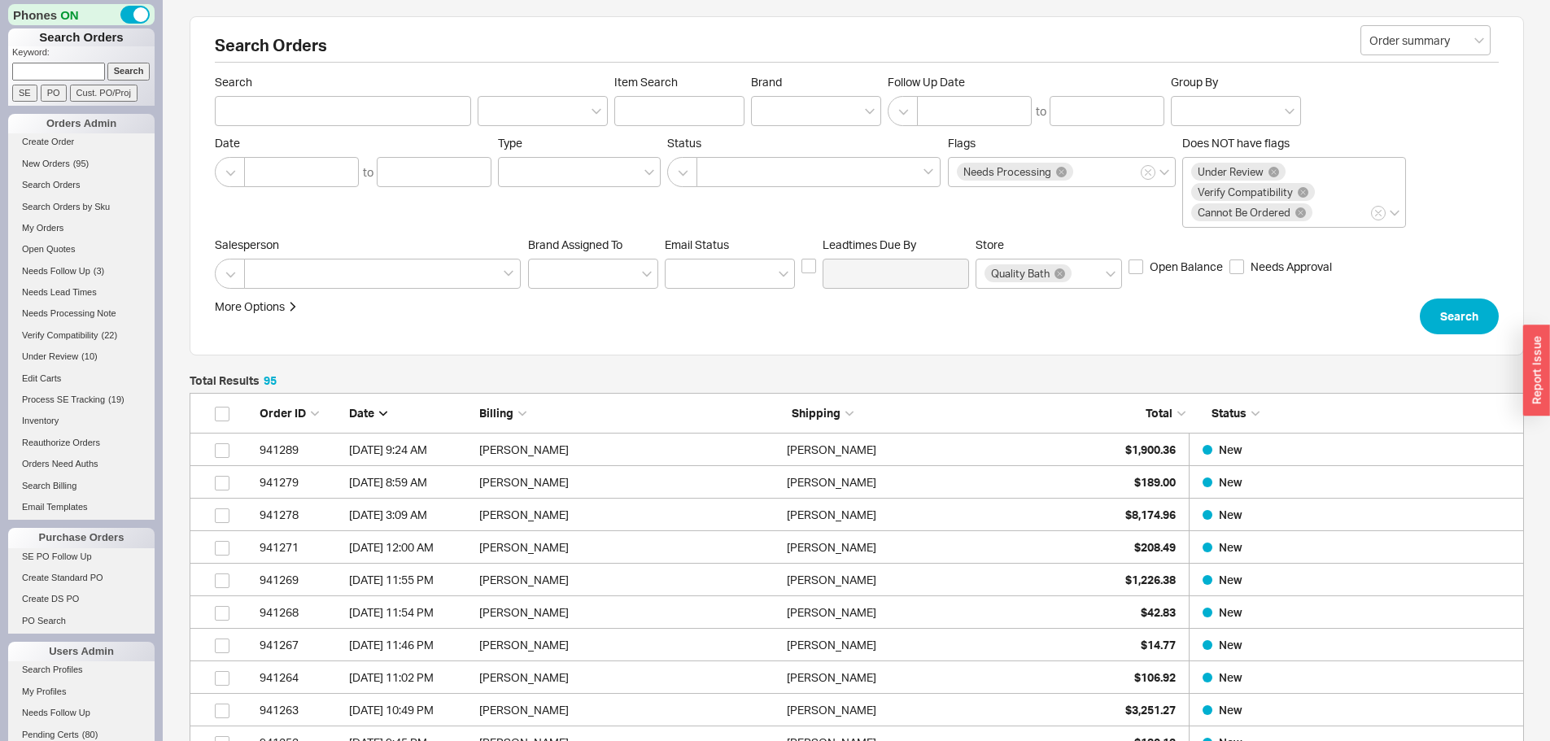
scroll to position [3120, 1322]
click at [44, 69] on input at bounding box center [58, 71] width 93 height 17
paste input "985368"
type input "985368"
click at [107, 63] on input "Search" at bounding box center [128, 71] width 43 height 17
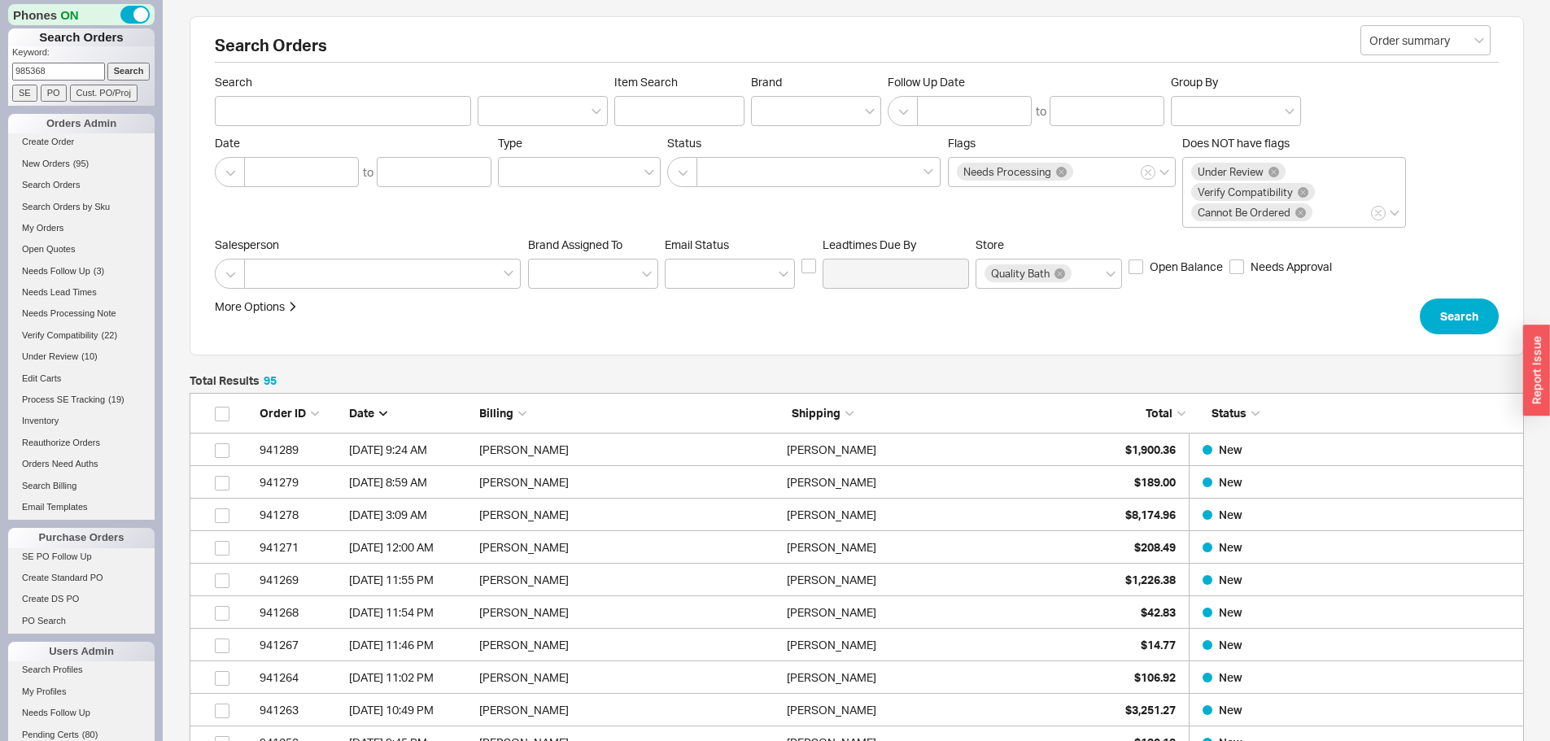
type input "985368"
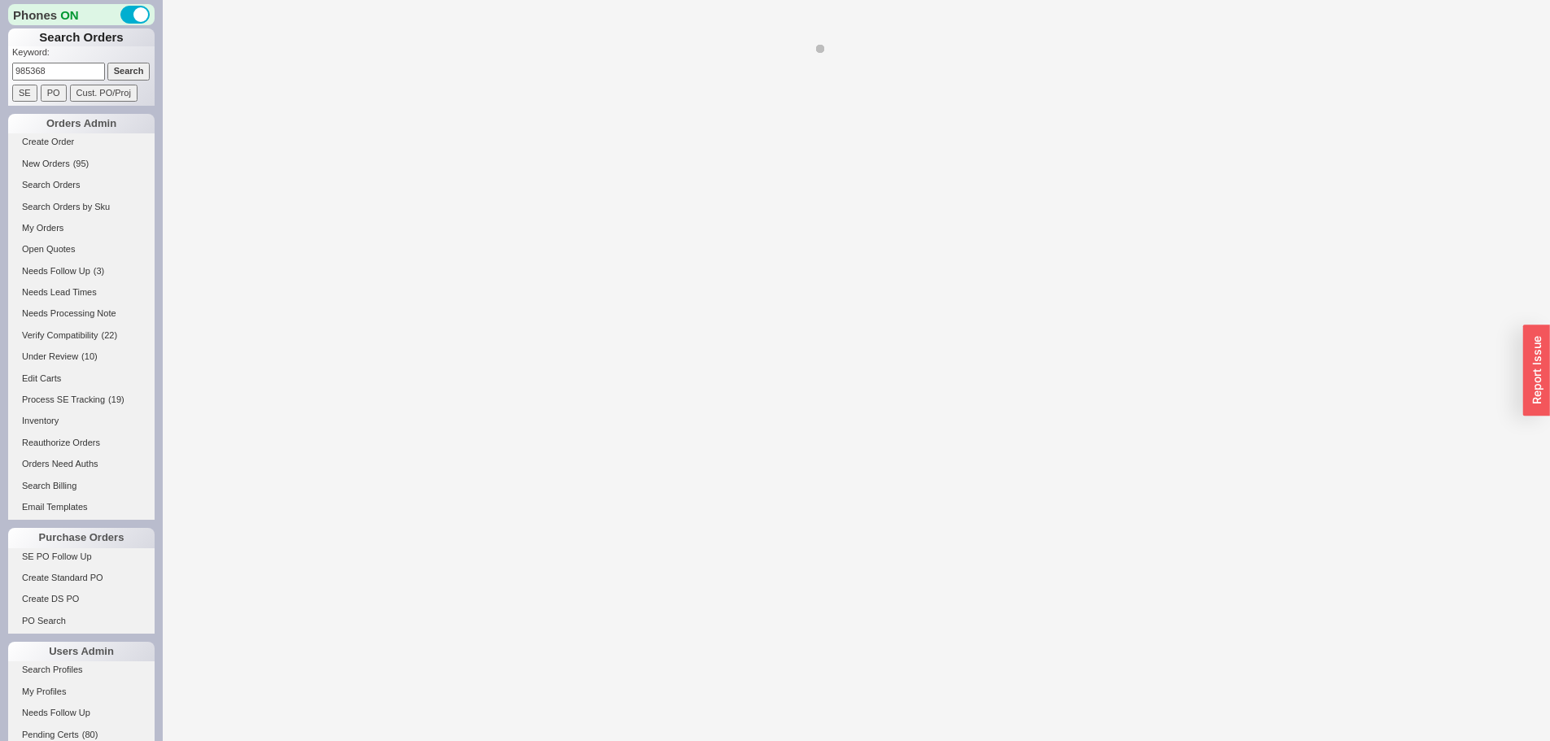
select select "*"
select select "LOW"
select select "3"
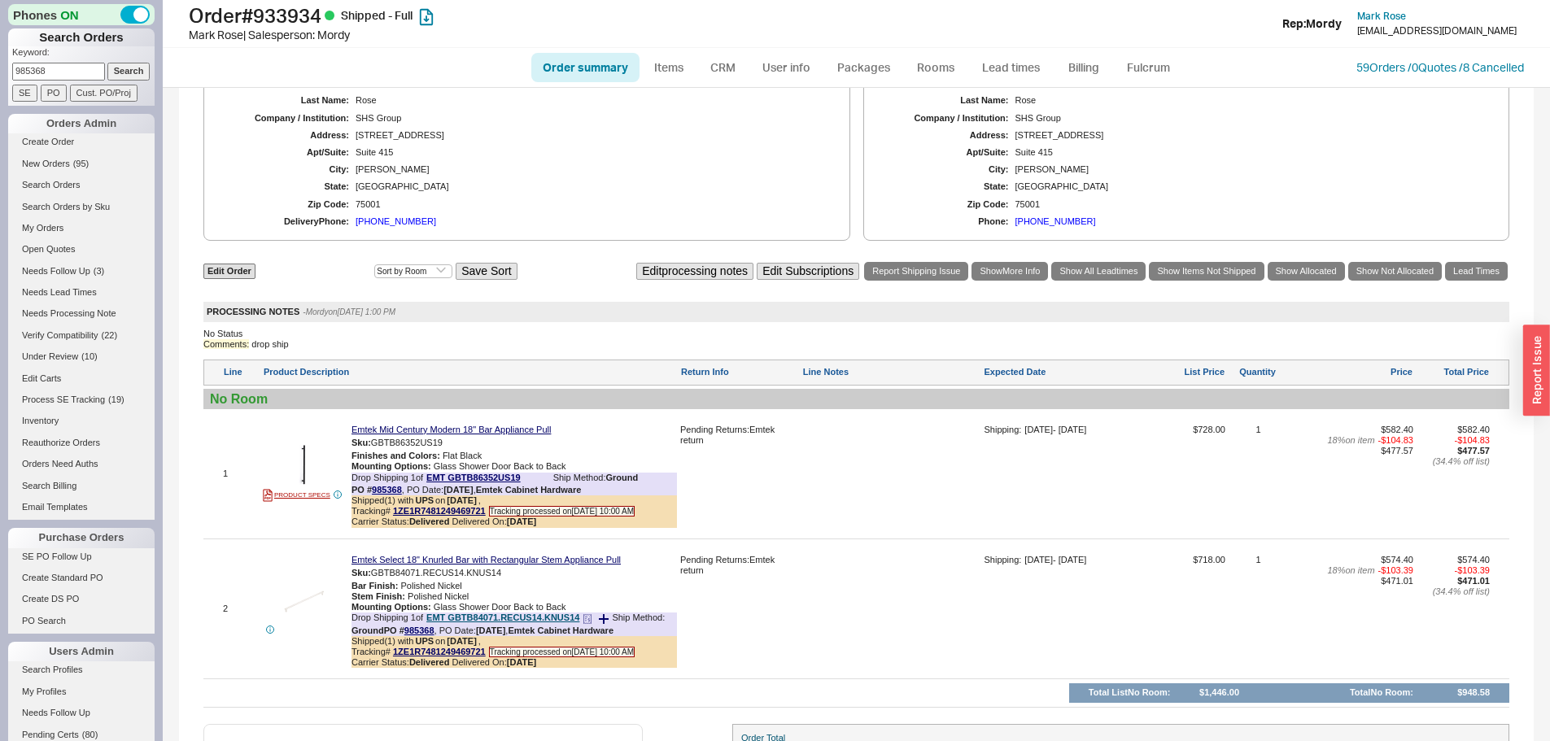
scroll to position [963, 0]
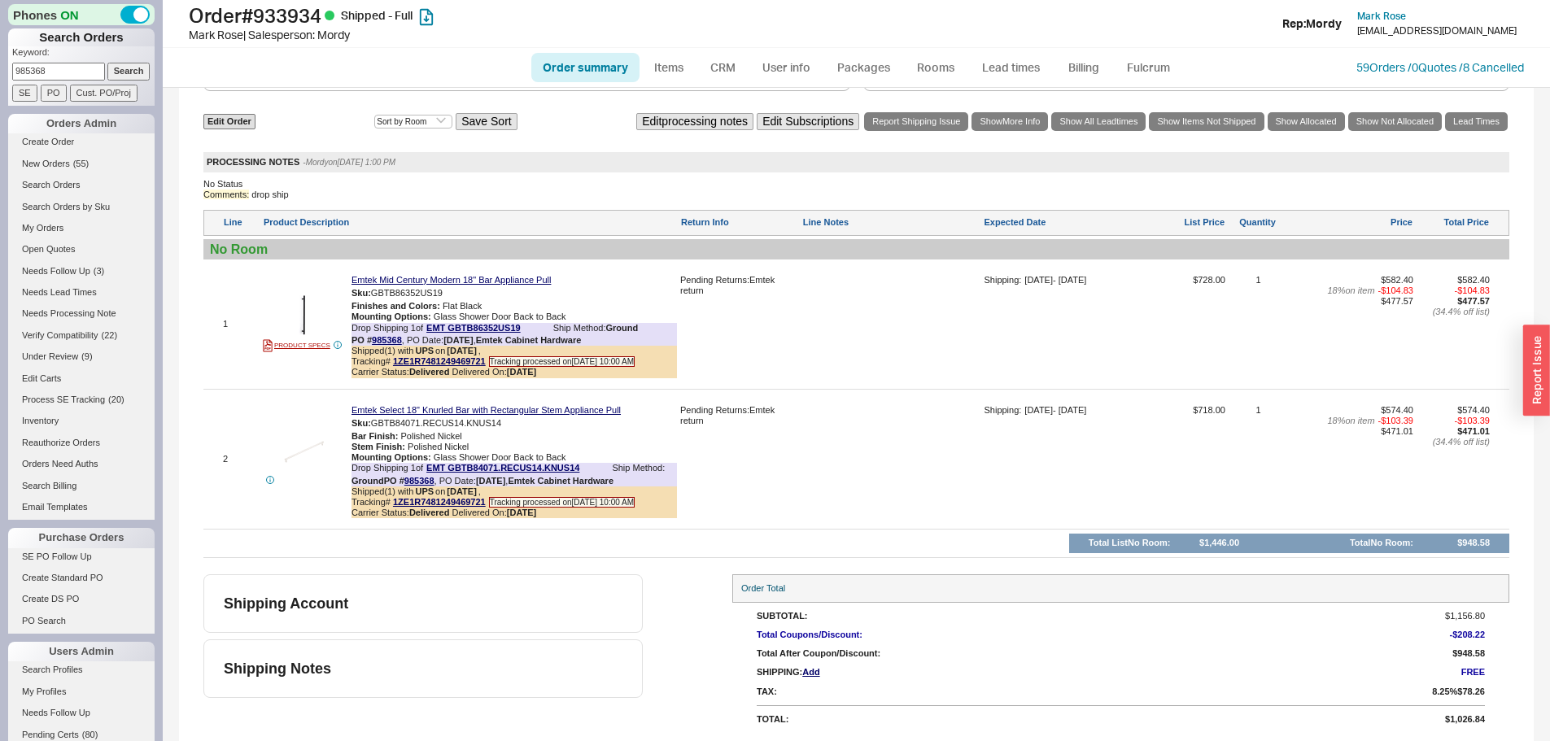
click at [59, 65] on input "985368" at bounding box center [58, 71] width 93 height 17
paste input "34184"
type input "934184"
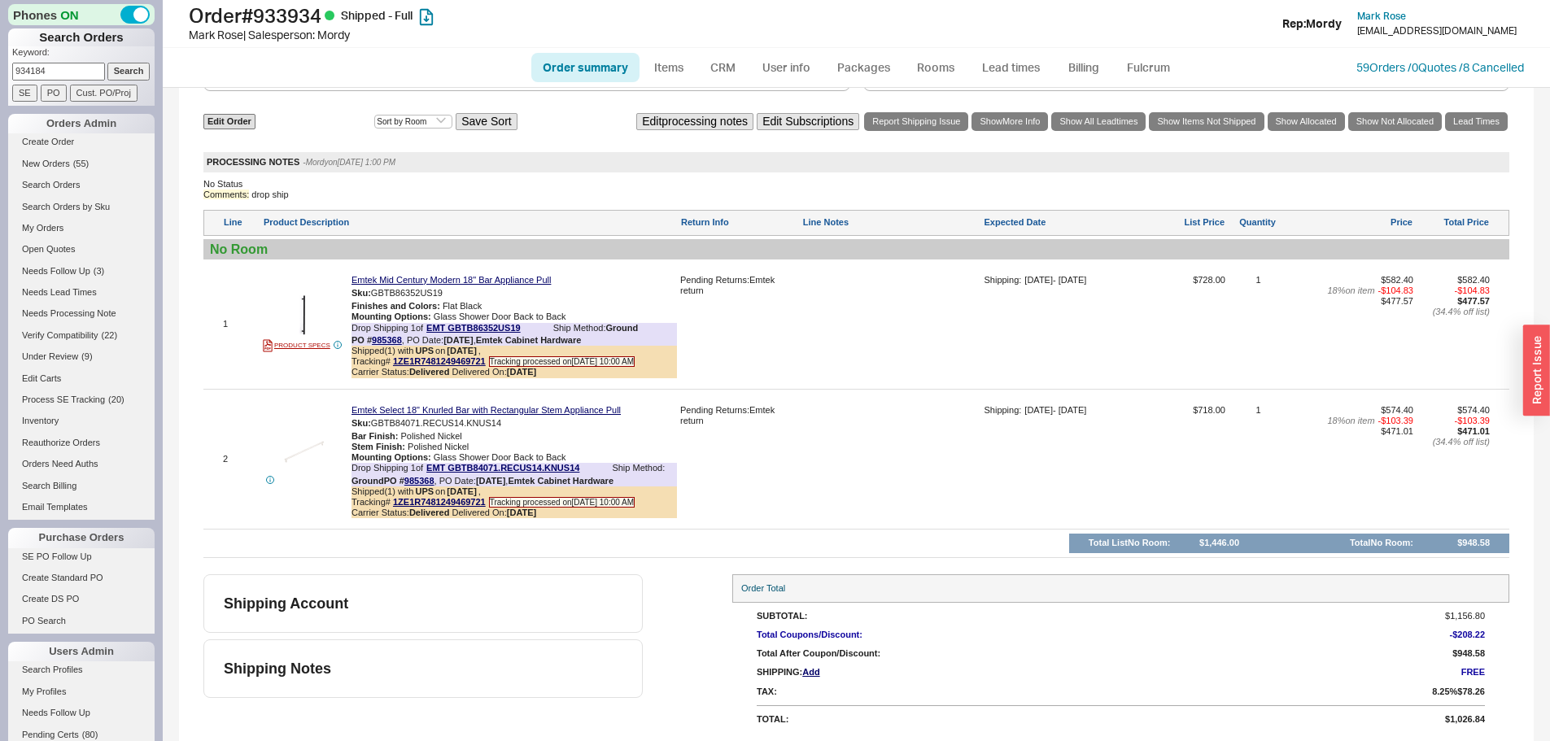
click at [107, 63] on input "Search" at bounding box center [128, 71] width 43 height 17
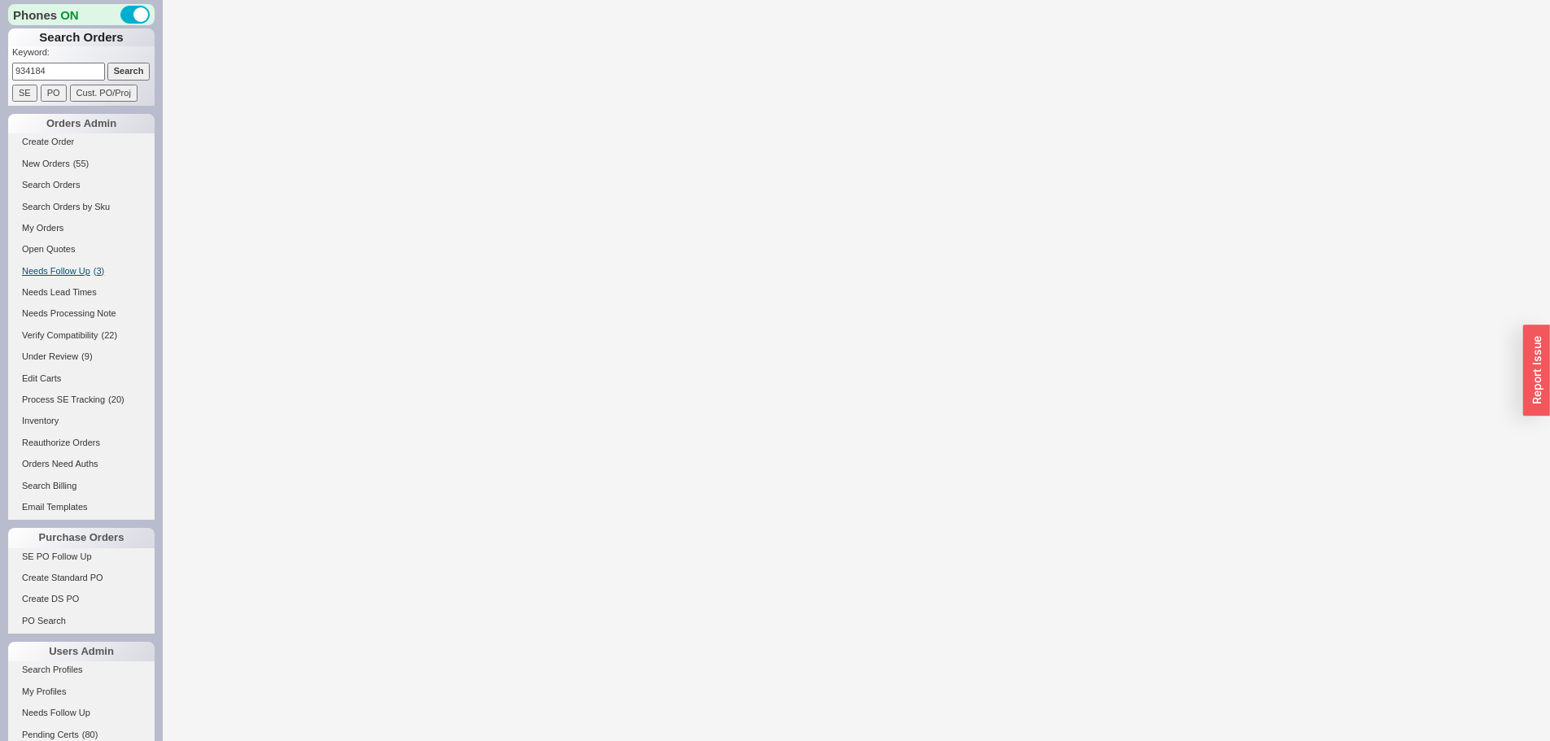
select select "*"
select select "LOW"
select select "3"
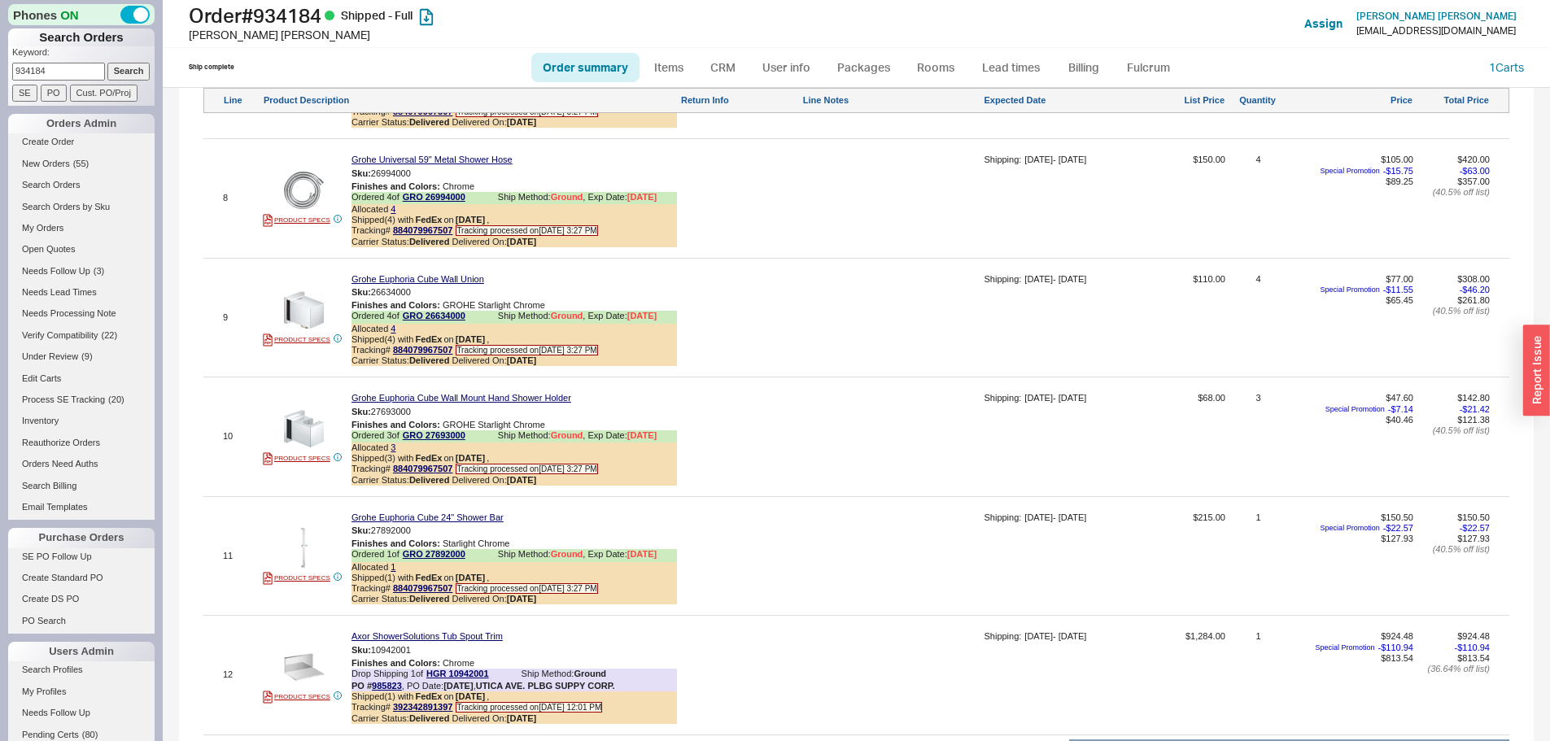
scroll to position [2170, 0]
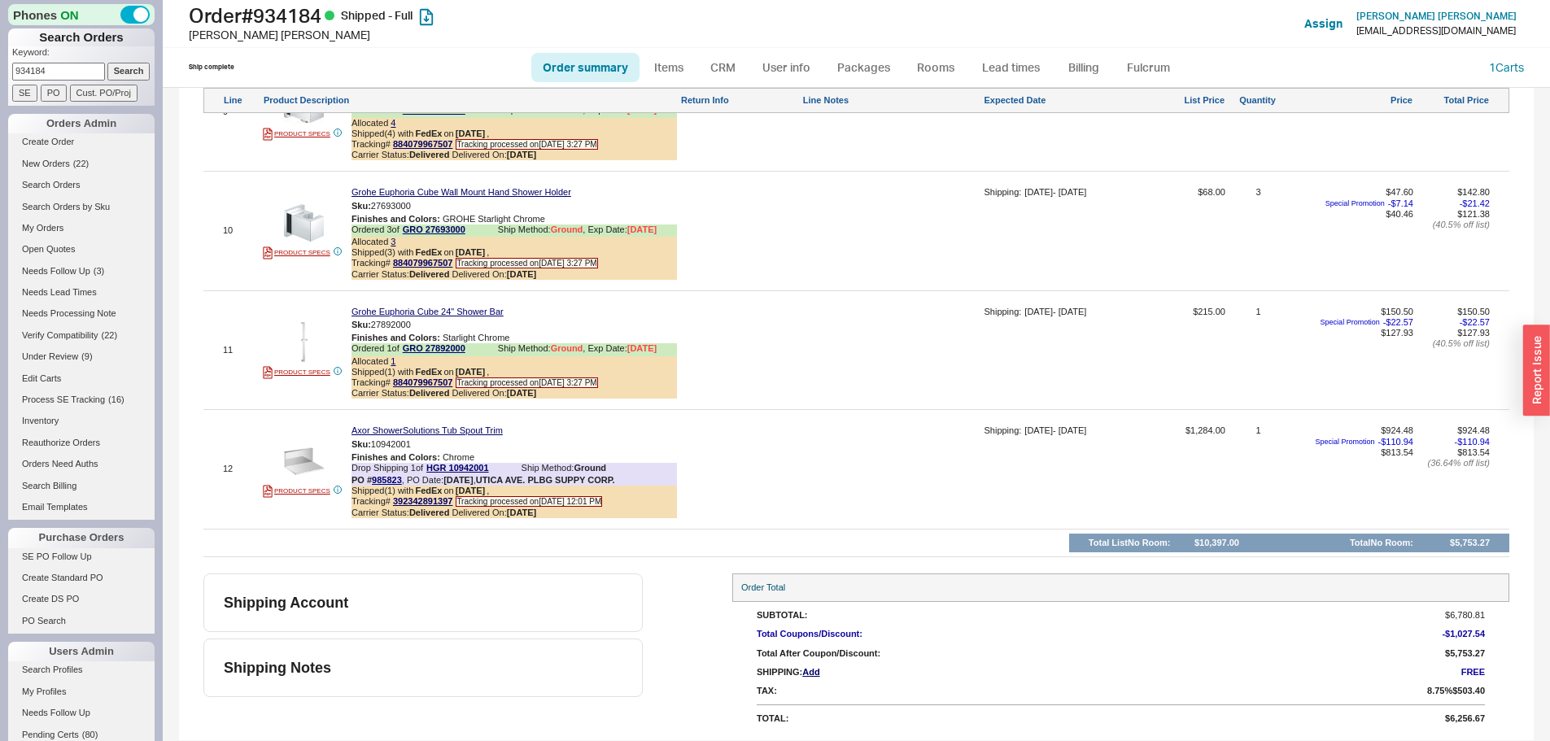
click at [71, 61] on p "Keyword:" at bounding box center [83, 54] width 142 height 16
click at [70, 76] on input "934184" at bounding box center [58, 71] width 93 height 17
click at [50, 72] on input "934184" at bounding box center [58, 71] width 93 height 17
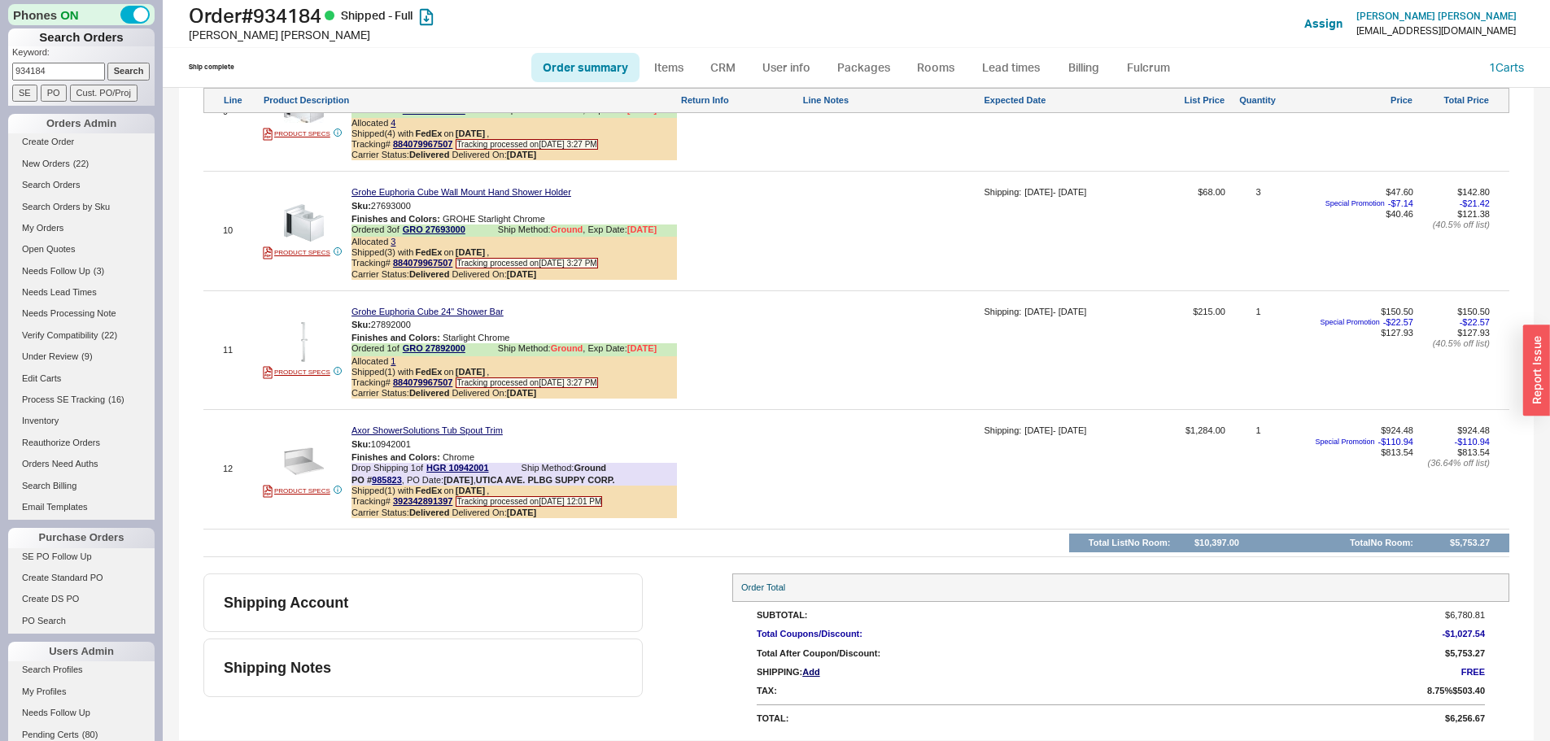
paste input "2111"
type input "921114"
click at [107, 63] on input "Search" at bounding box center [128, 71] width 43 height 17
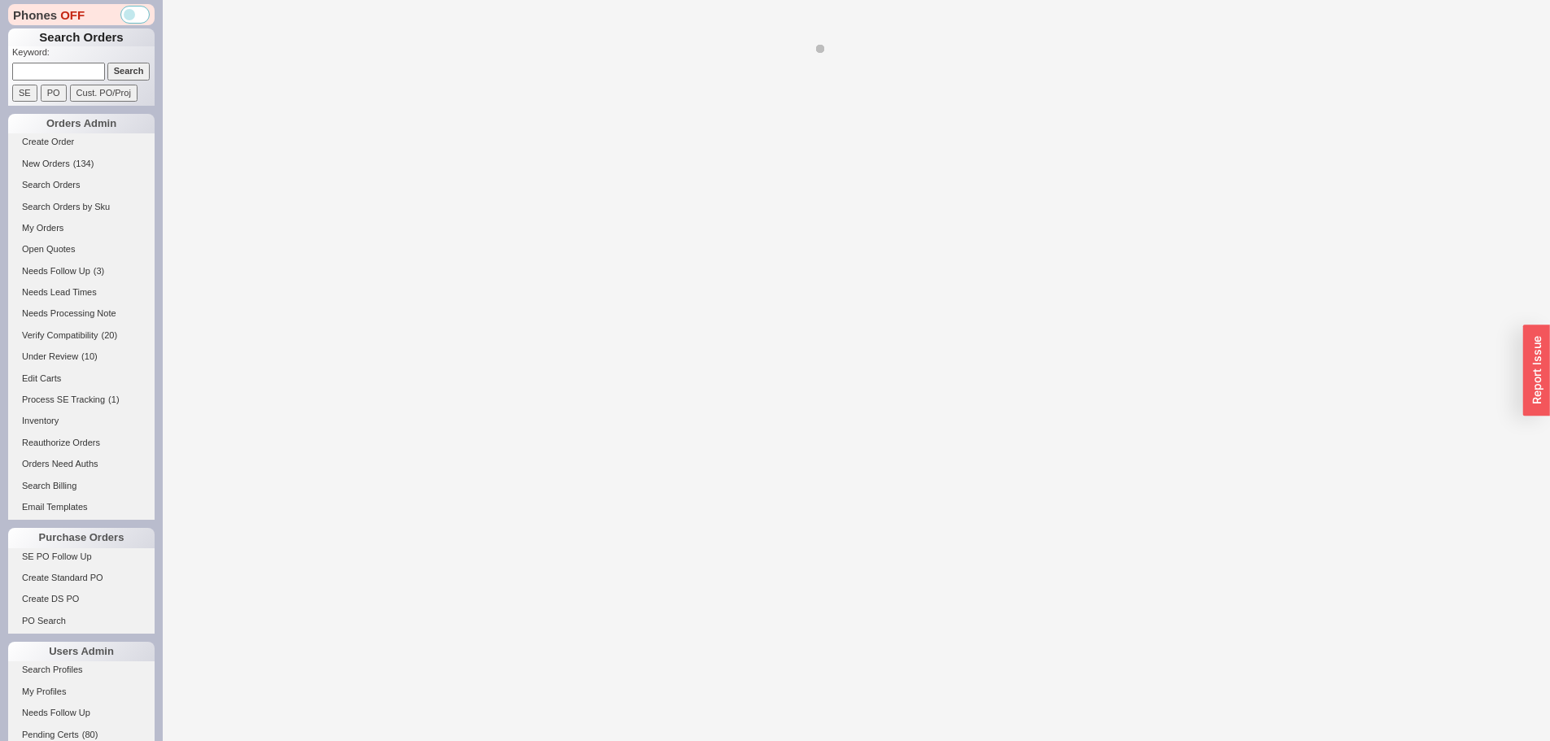
select select "*"
select select "LOW"
select select "3"
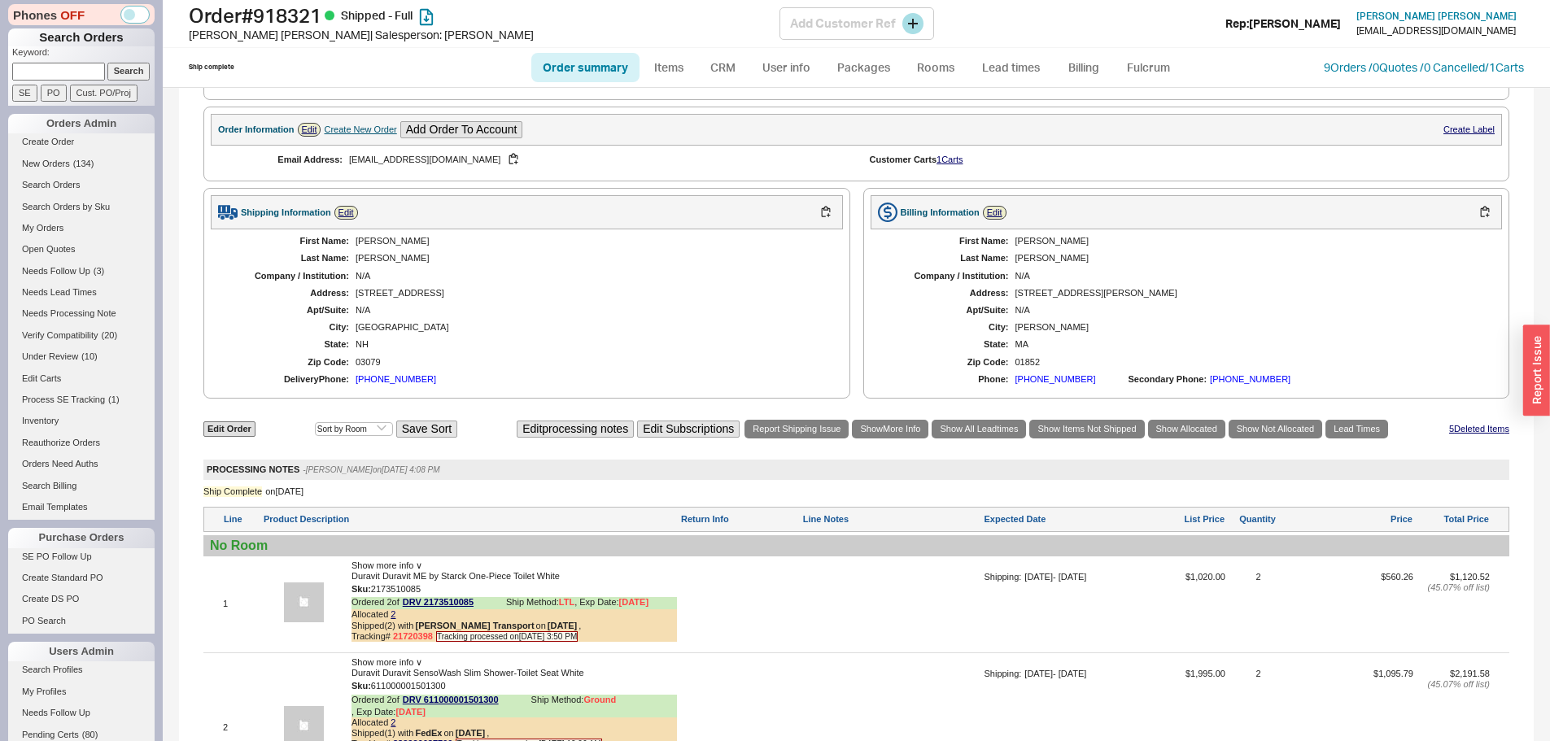
scroll to position [814, 0]
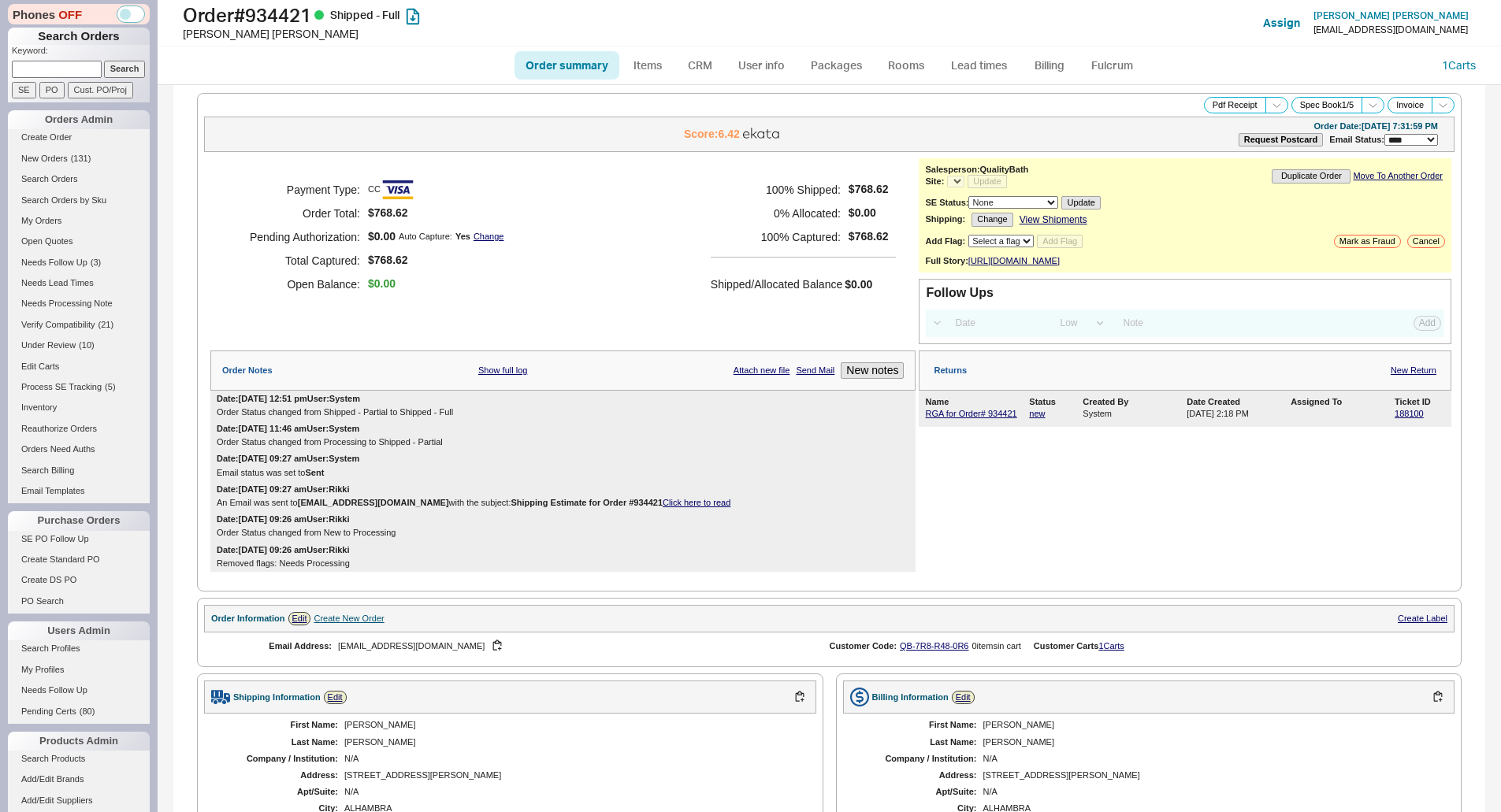
select select "LOW"
select select "3"
select select "*"
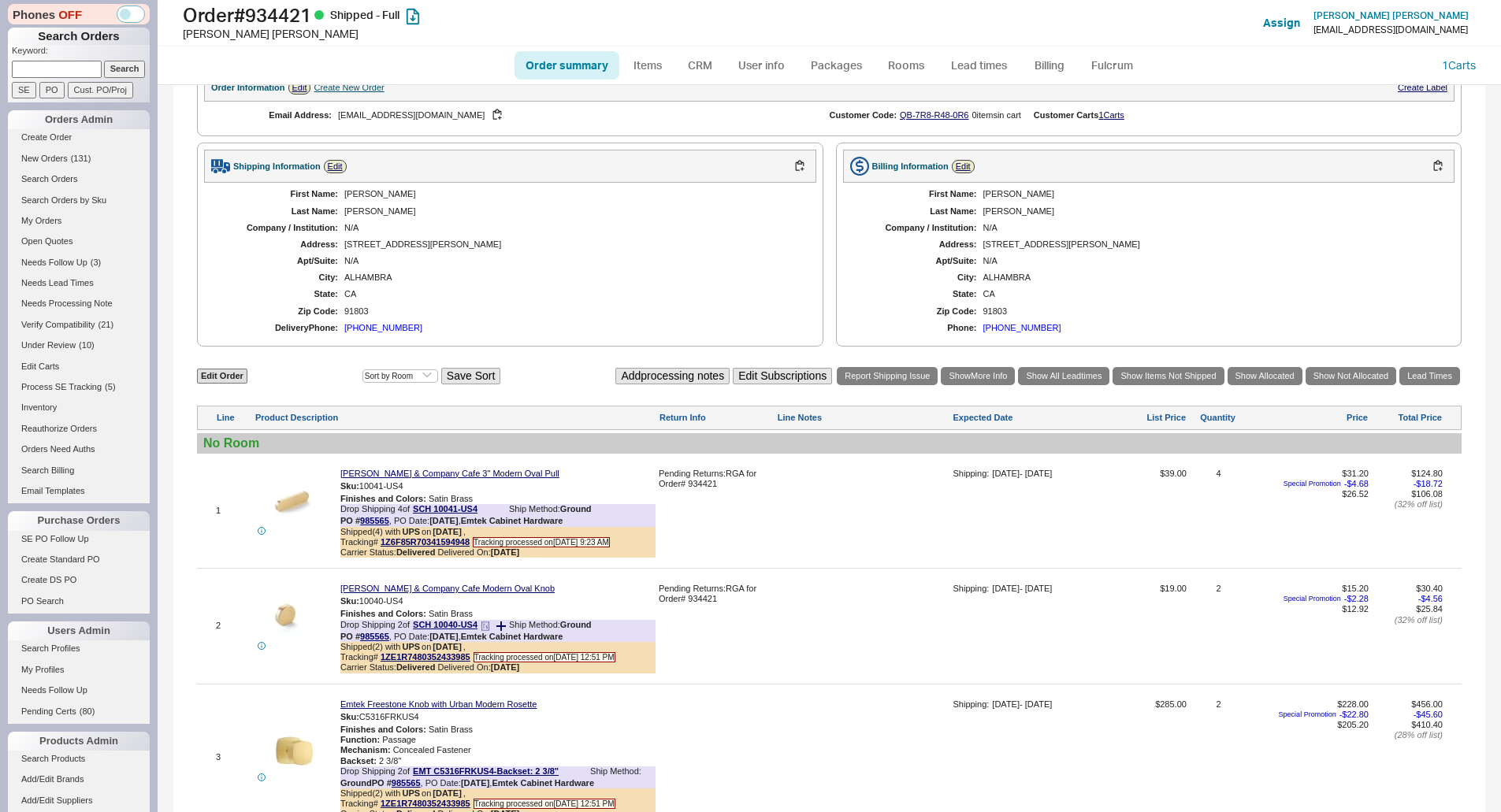
scroll to position [630, 0]
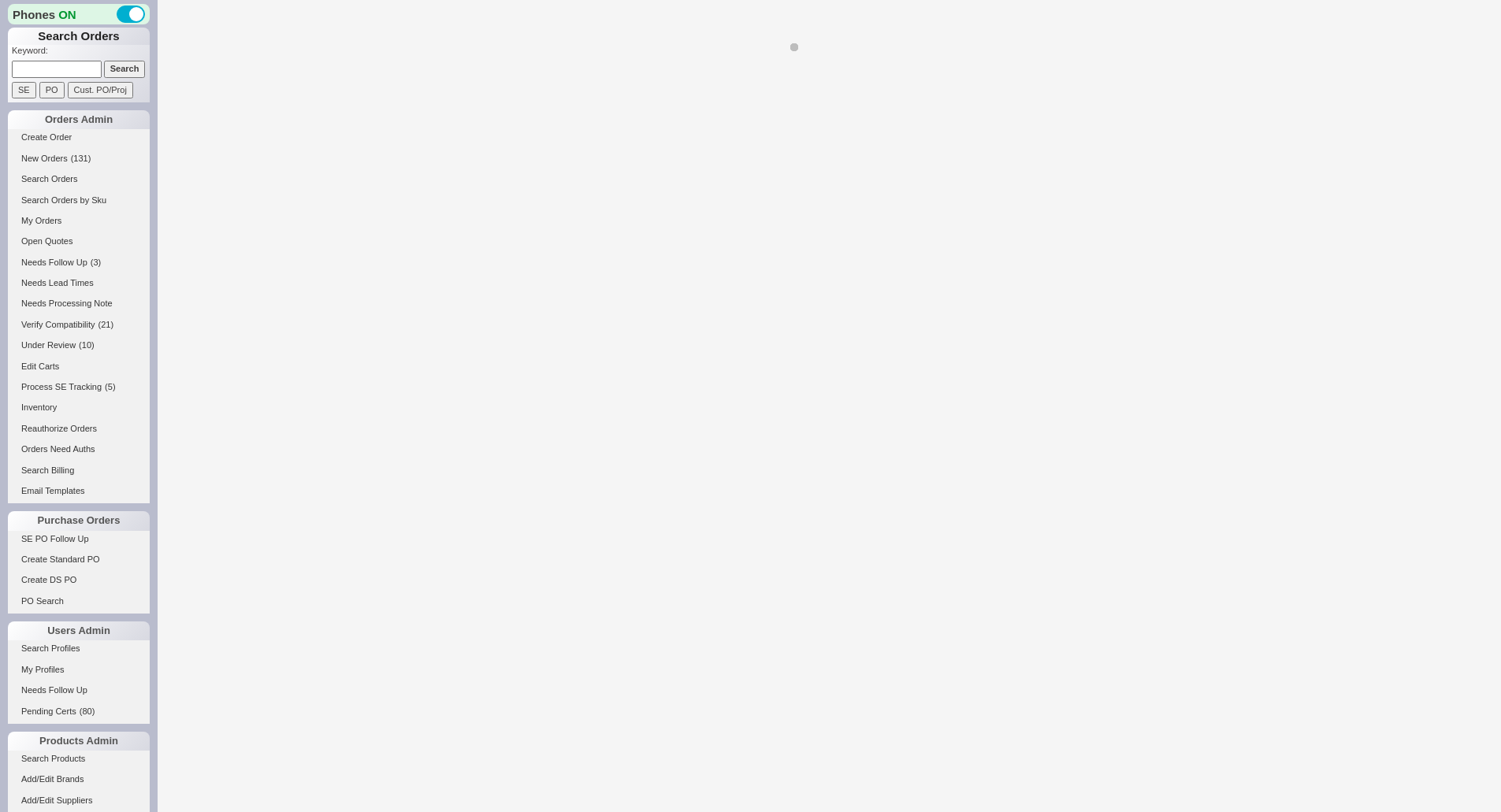
select select "*"
select select "LOW"
select select "3"
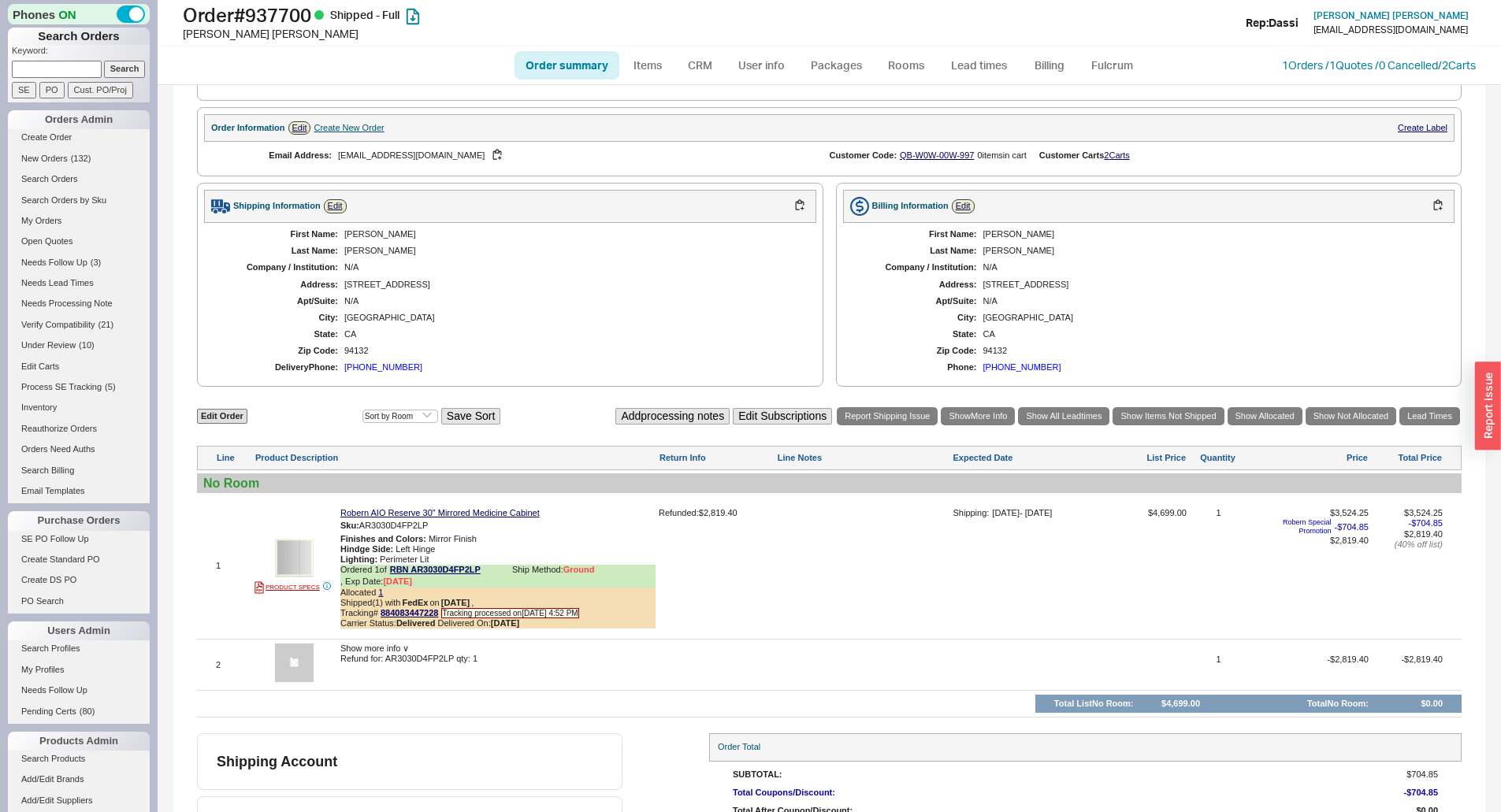
scroll to position [555, 0]
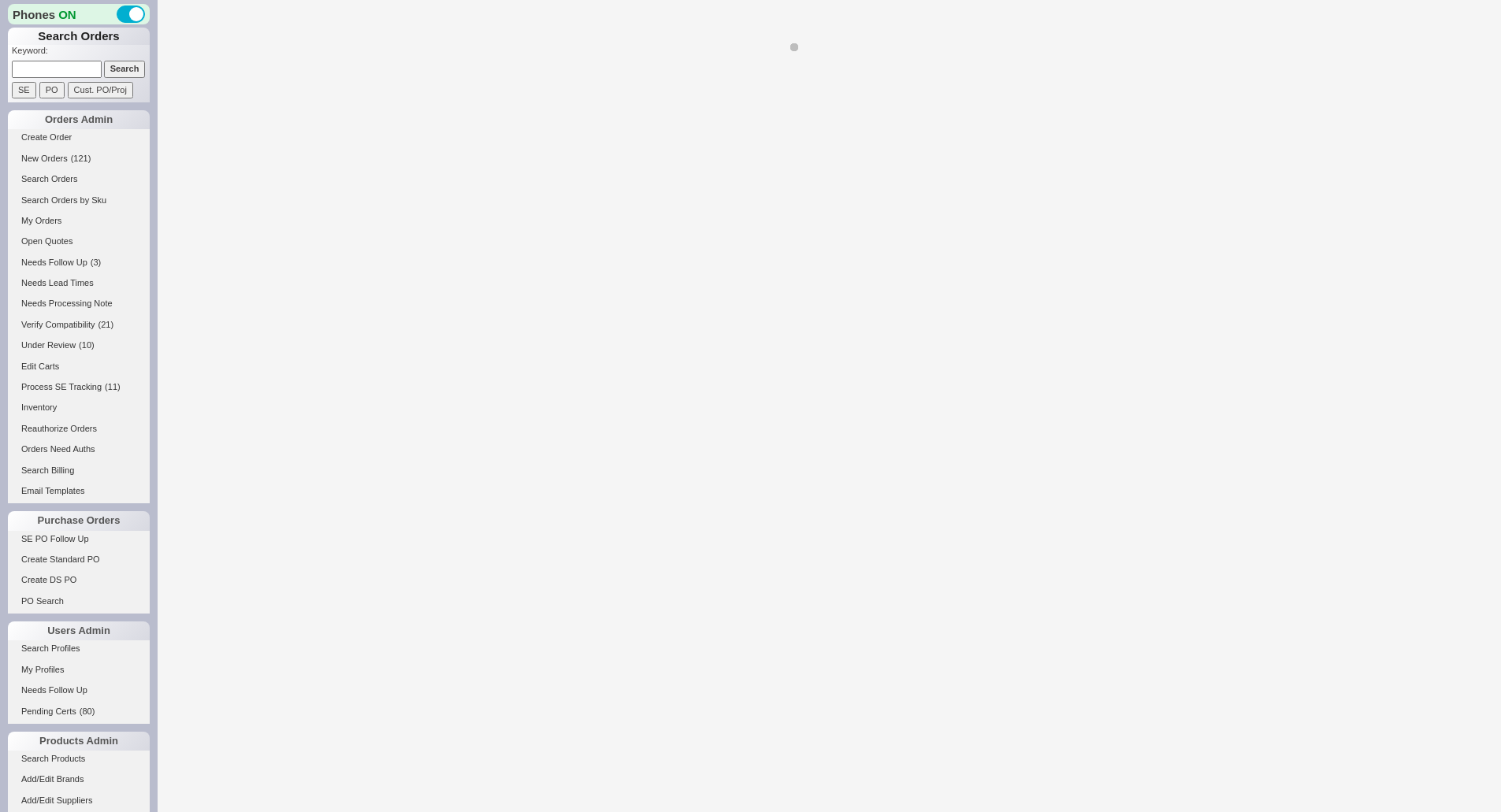
select select "*"
select select "LOW"
select select "3"
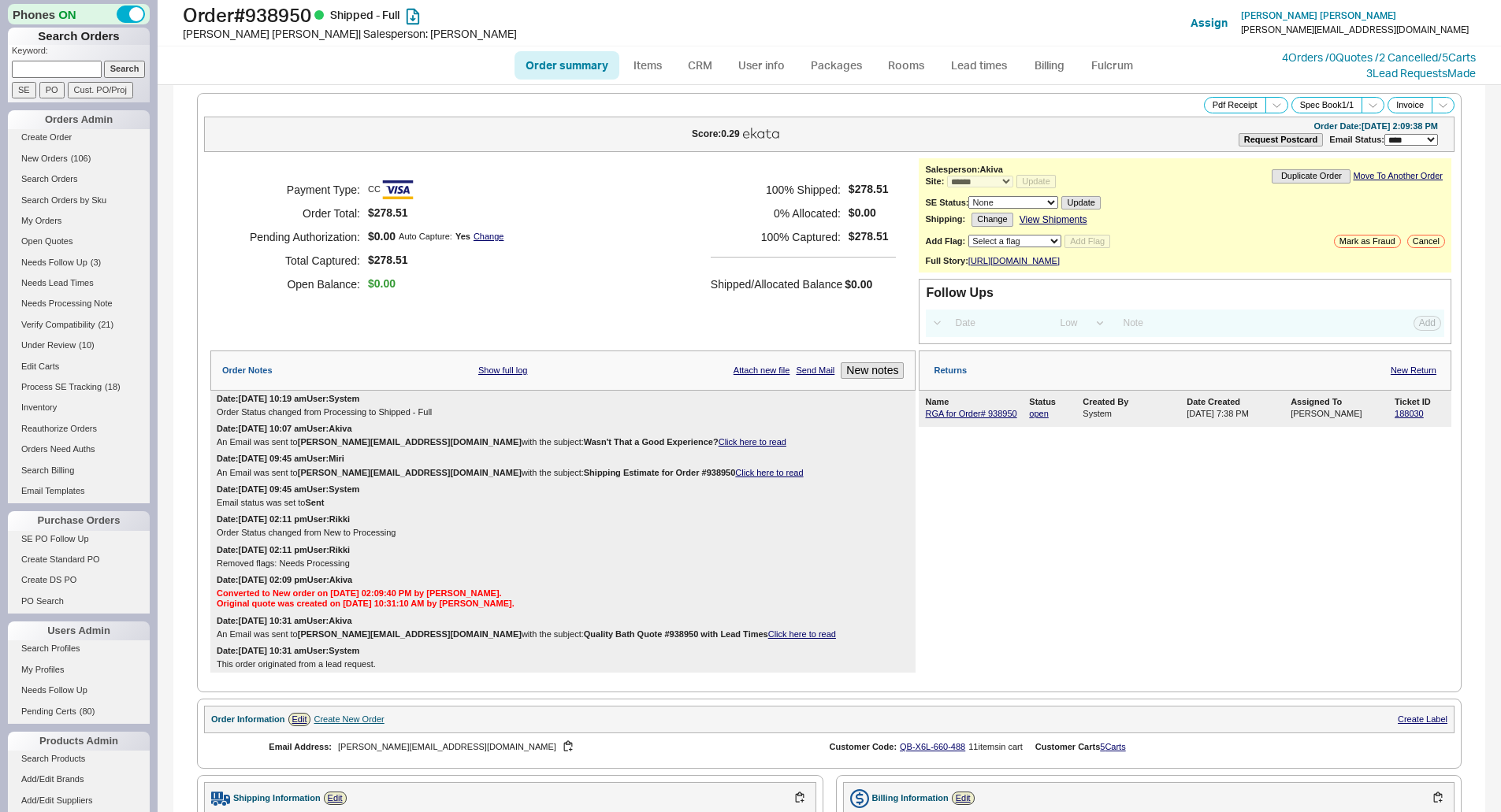
select select "*"
select select "LOW"
select select "3"
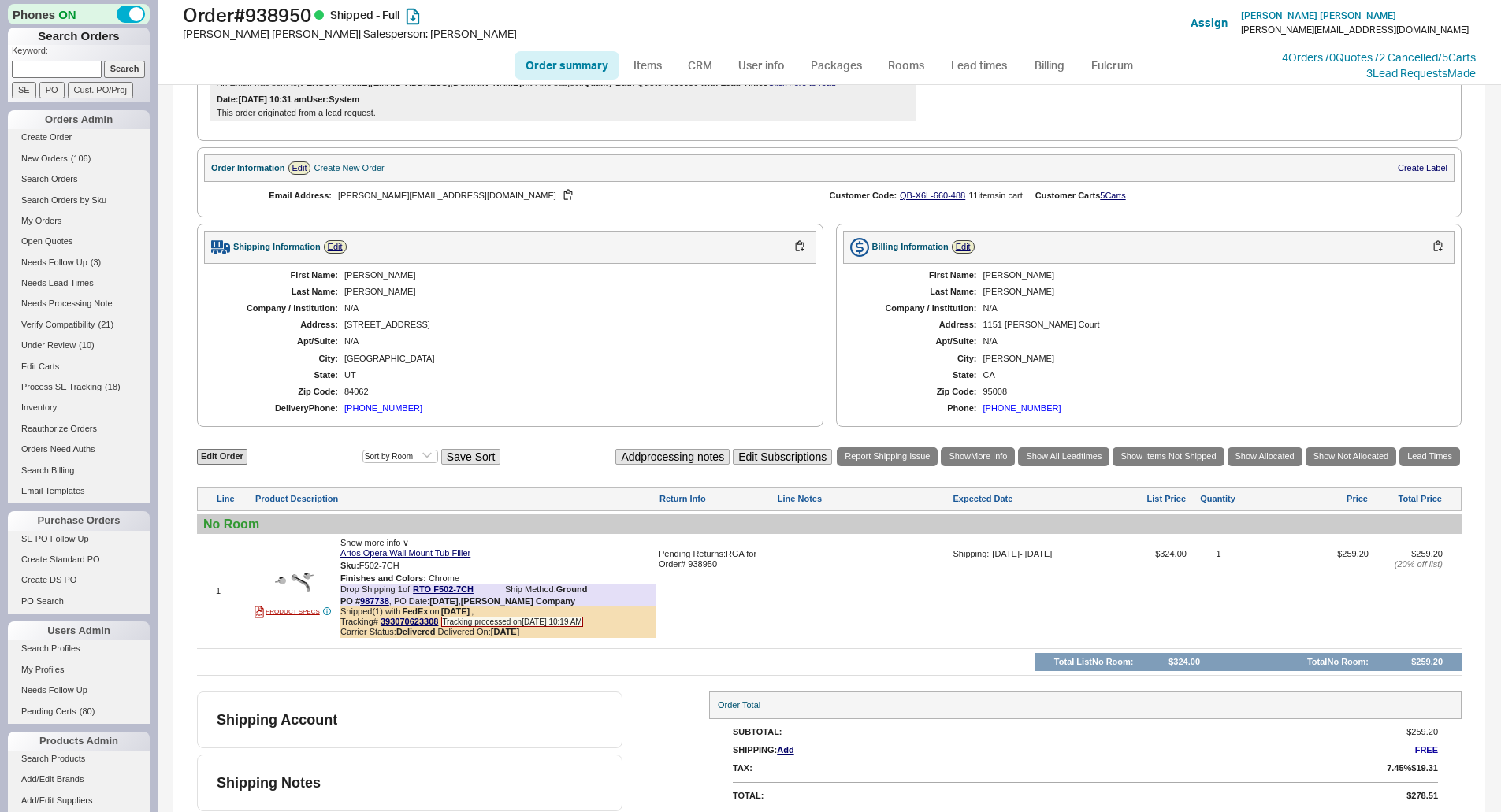
scroll to position [568, 0]
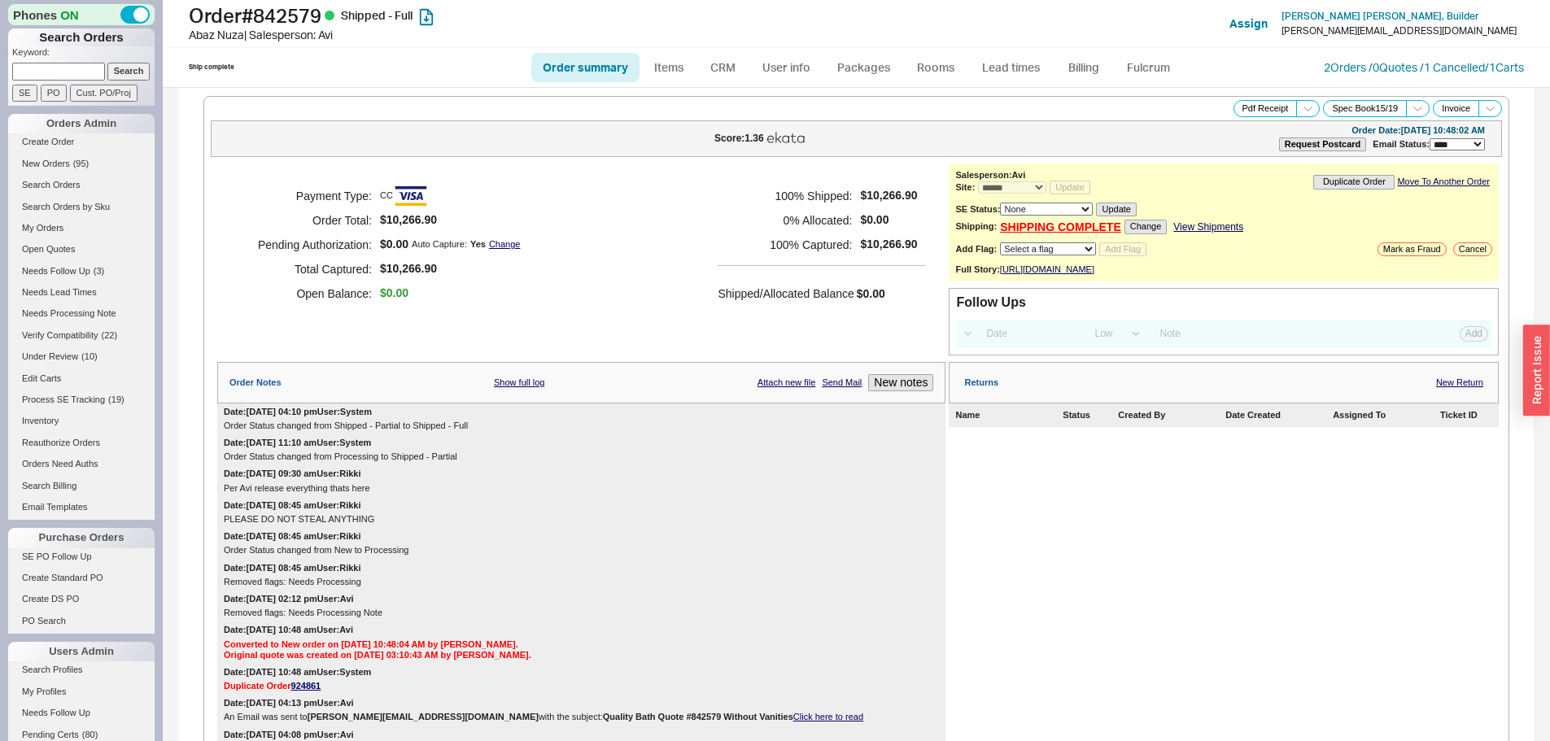
select select "*"
select select "LOW"
select select "3"
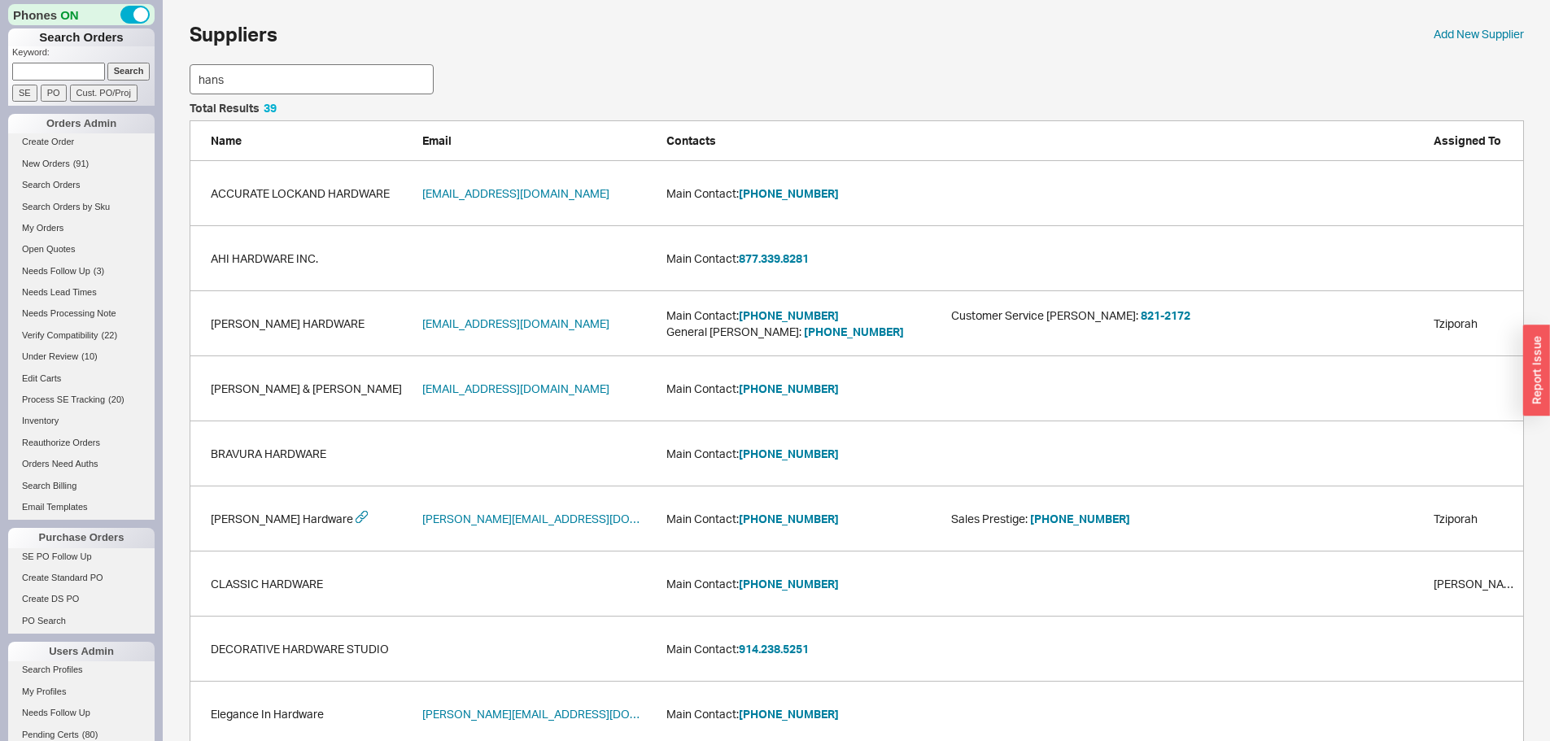
scroll to position [177, 1322]
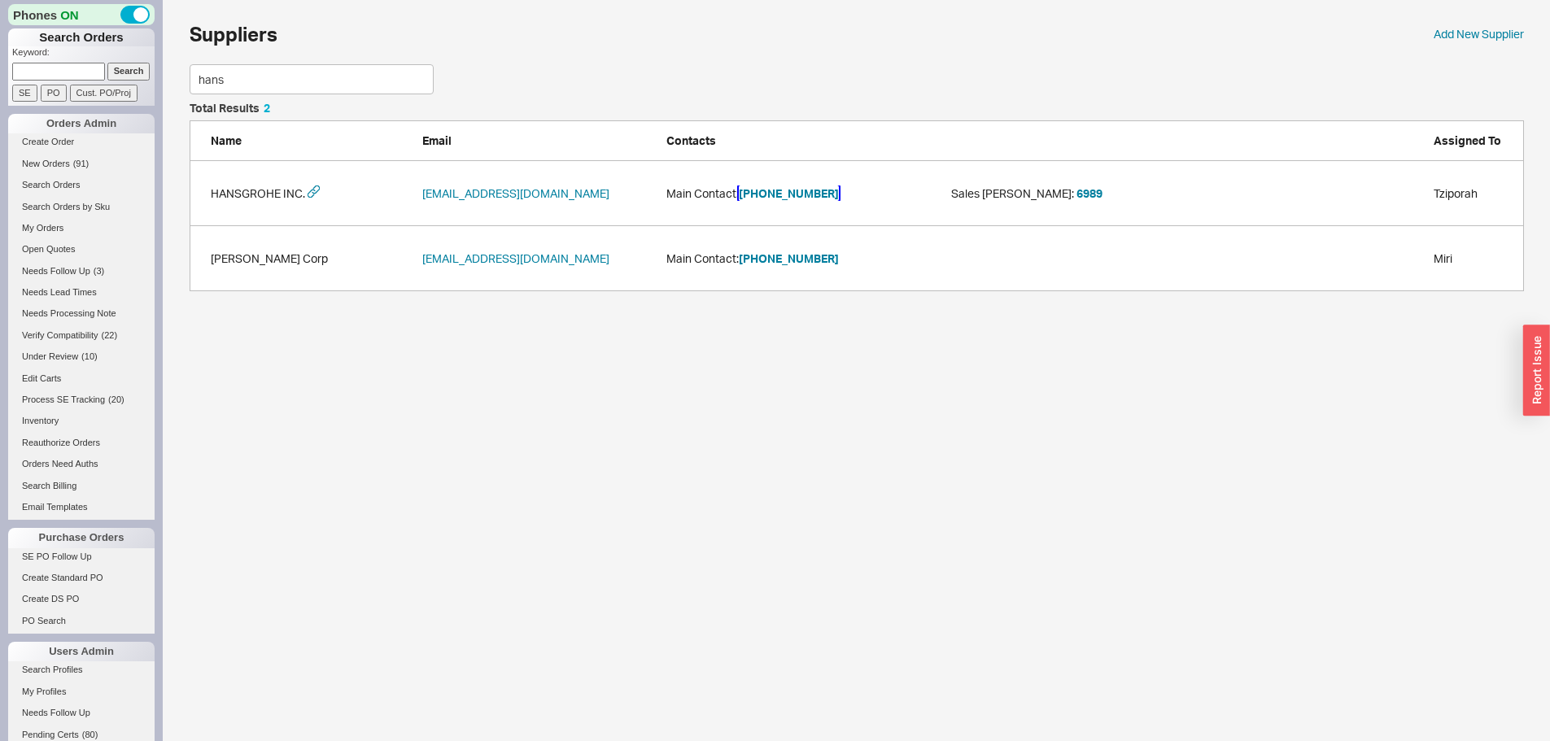
click at [762, 186] on button "[PHONE_NUMBER]" at bounding box center [789, 194] width 100 height 16
drag, startPoint x: 248, startPoint y: 72, endPoint x: 39, endPoint y: 82, distance: 209.3
click at [39, 82] on div "Phones ON Search Orders Keyword: Search SE PO Cust. PO/Proj Orders Admin Create…" at bounding box center [775, 154] width 1550 height 308
click at [779, 194] on button "[PHONE_NUMBER]" at bounding box center [789, 194] width 100 height 16
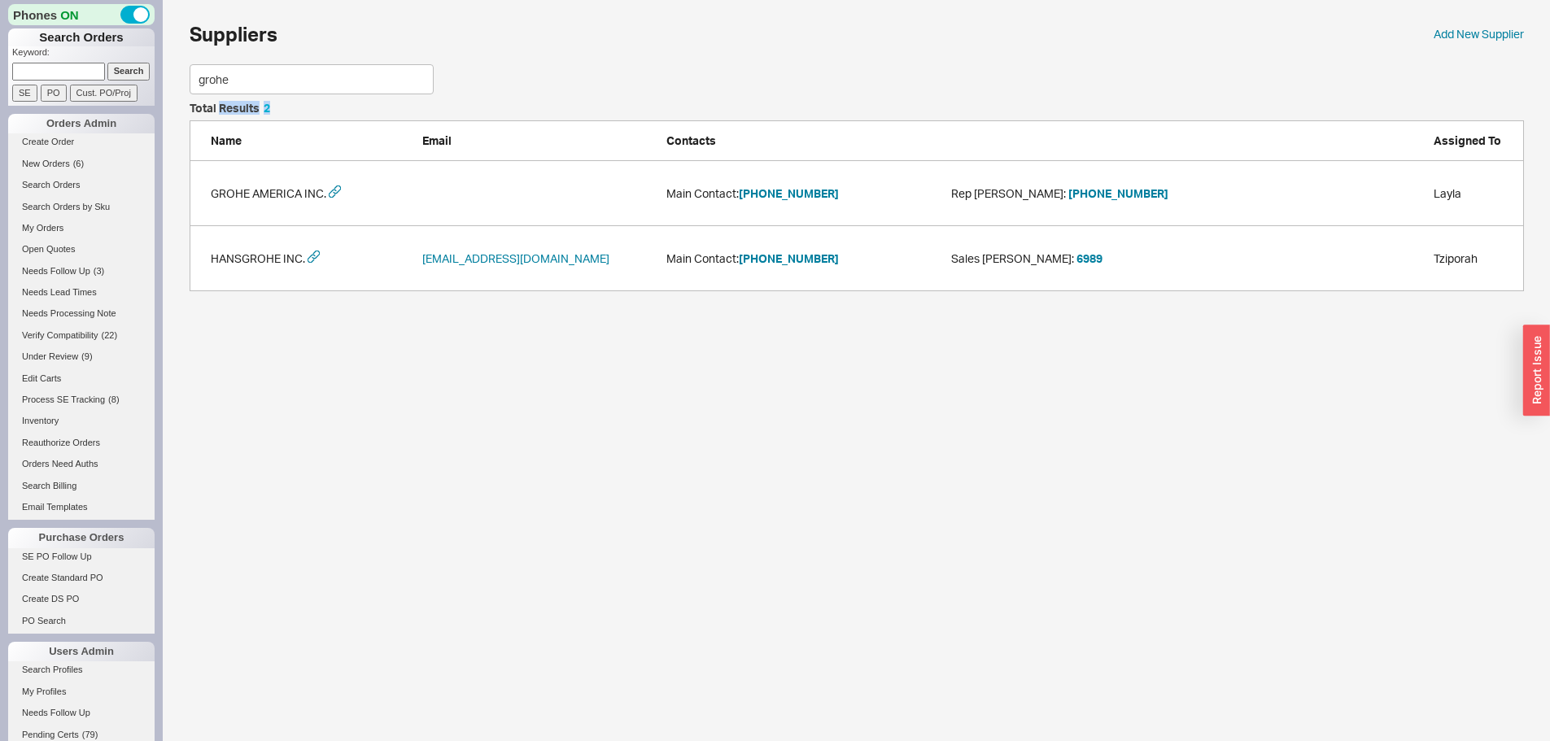
drag, startPoint x: 249, startPoint y: 94, endPoint x: 177, endPoint y: 100, distance: 72.7
click at [177, 100] on div "Suppliers Add New Supplier grohe Total Results 2 Name Email Contacts Assigned T…" at bounding box center [856, 154] width 1387 height 308
click at [248, 79] on input "grohe" at bounding box center [312, 79] width 244 height 30
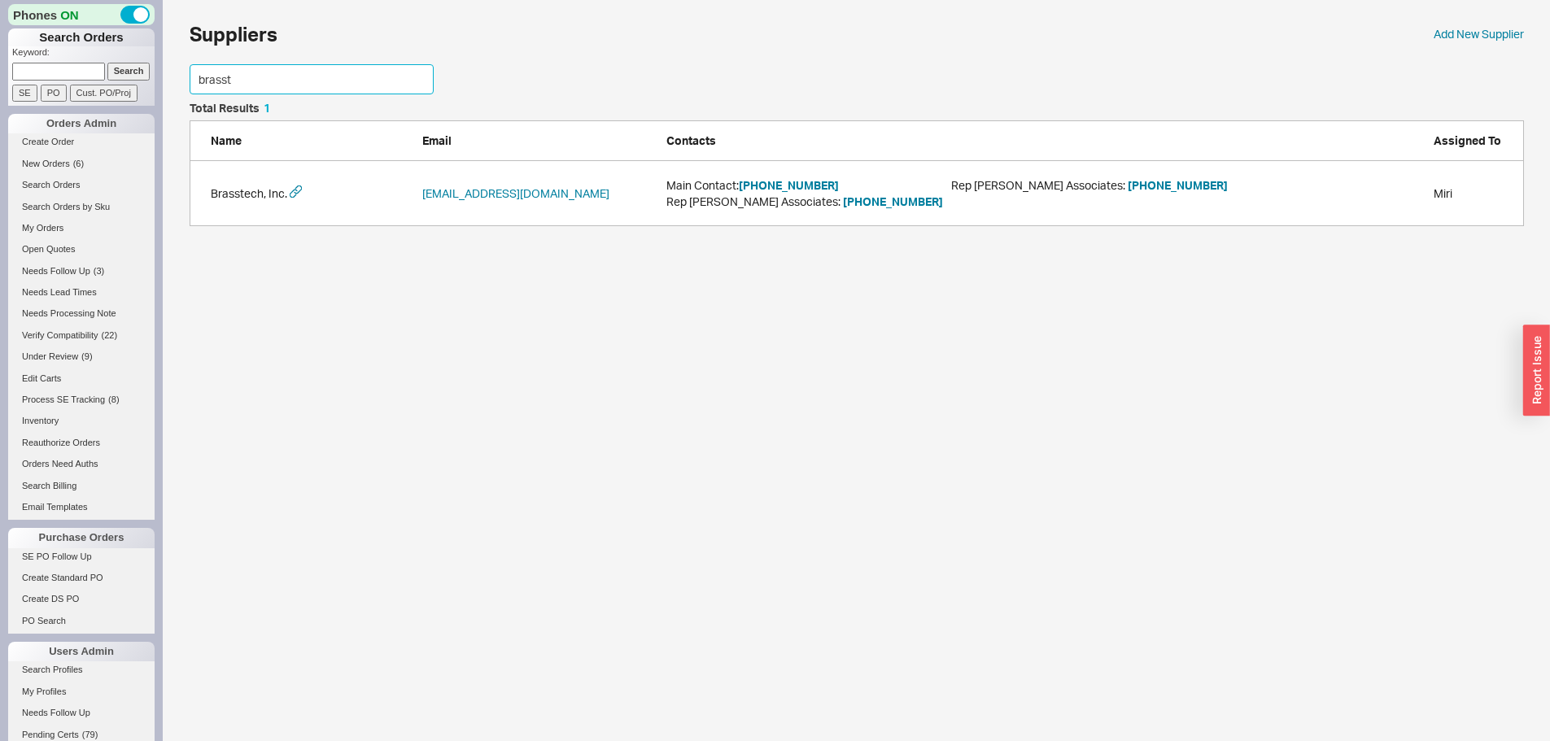
scroll to position [111, 1322]
type input "brasstec"
click at [787, 186] on button "[PHONE_NUMBER]" at bounding box center [789, 185] width 100 height 16
click at [762, 186] on button "[PHONE_NUMBER]" at bounding box center [789, 185] width 100 height 16
click at [817, 242] on html "Phones ON Search Orders Keyword: Search SE PO Cust. PO/Proj Orders Admin Create…" at bounding box center [775, 121] width 1550 height 242
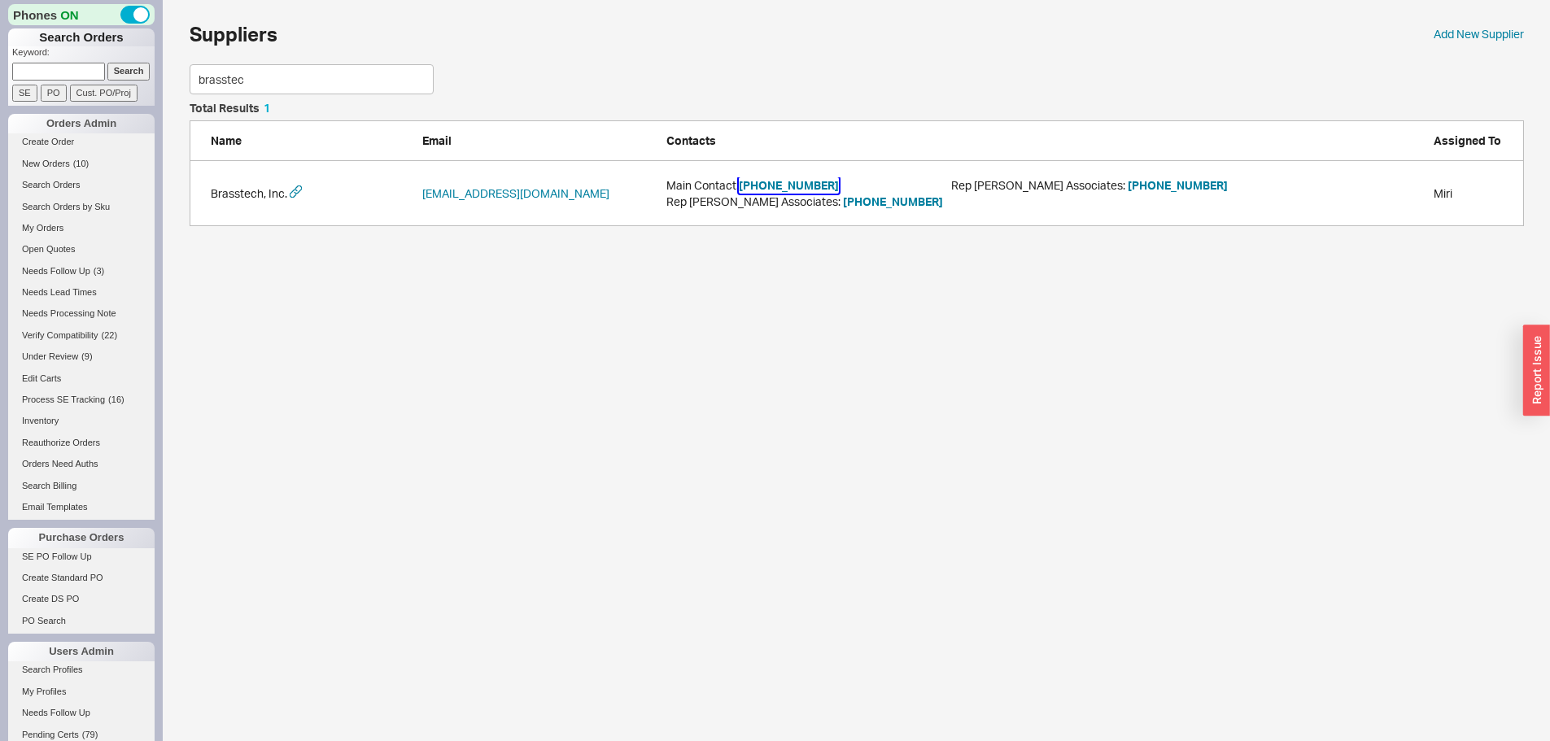
click at [783, 184] on button "[PHONE_NUMBER]" at bounding box center [789, 185] width 100 height 16
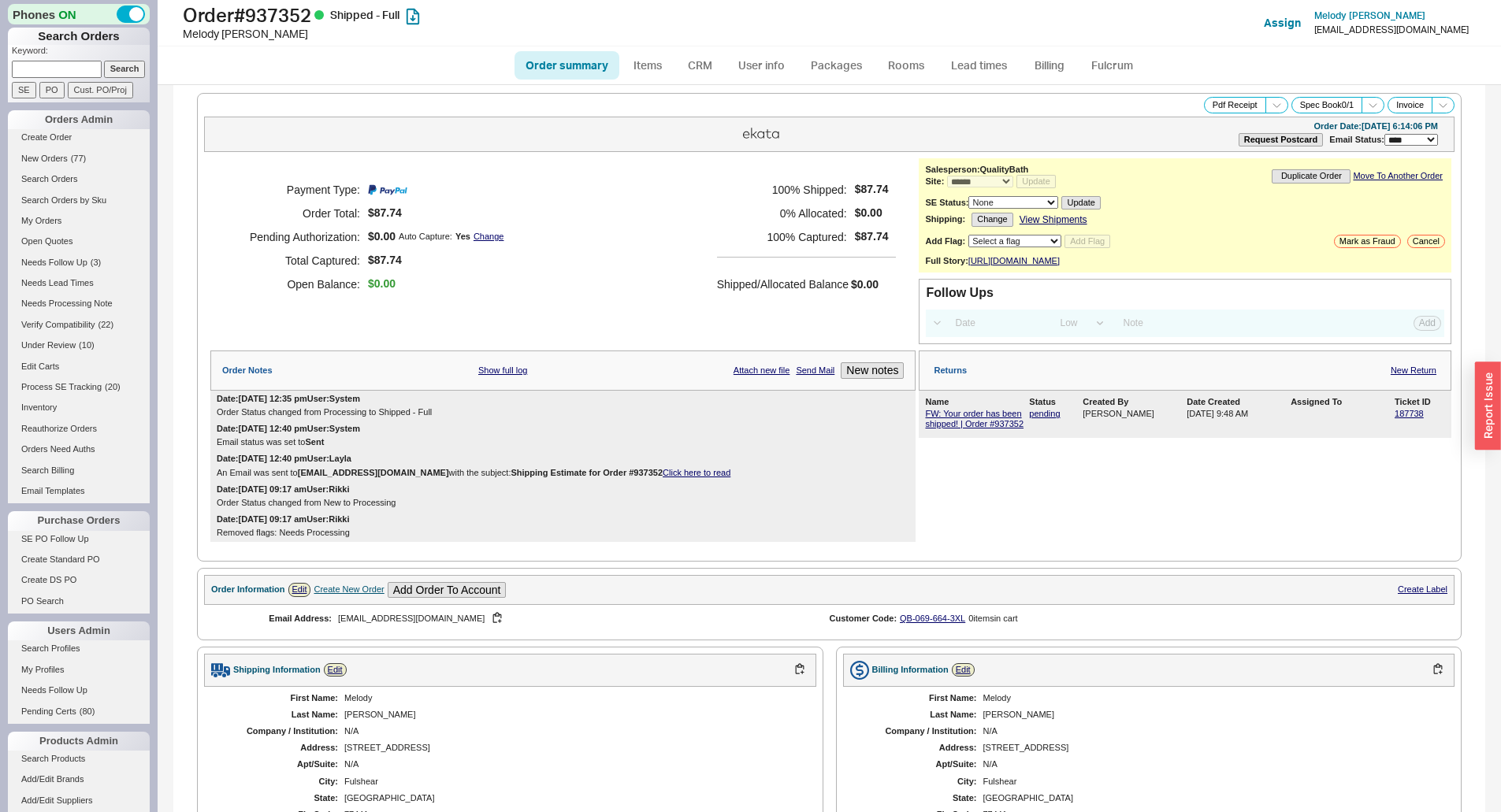
select select "*"
select select "LOW"
select select "3"
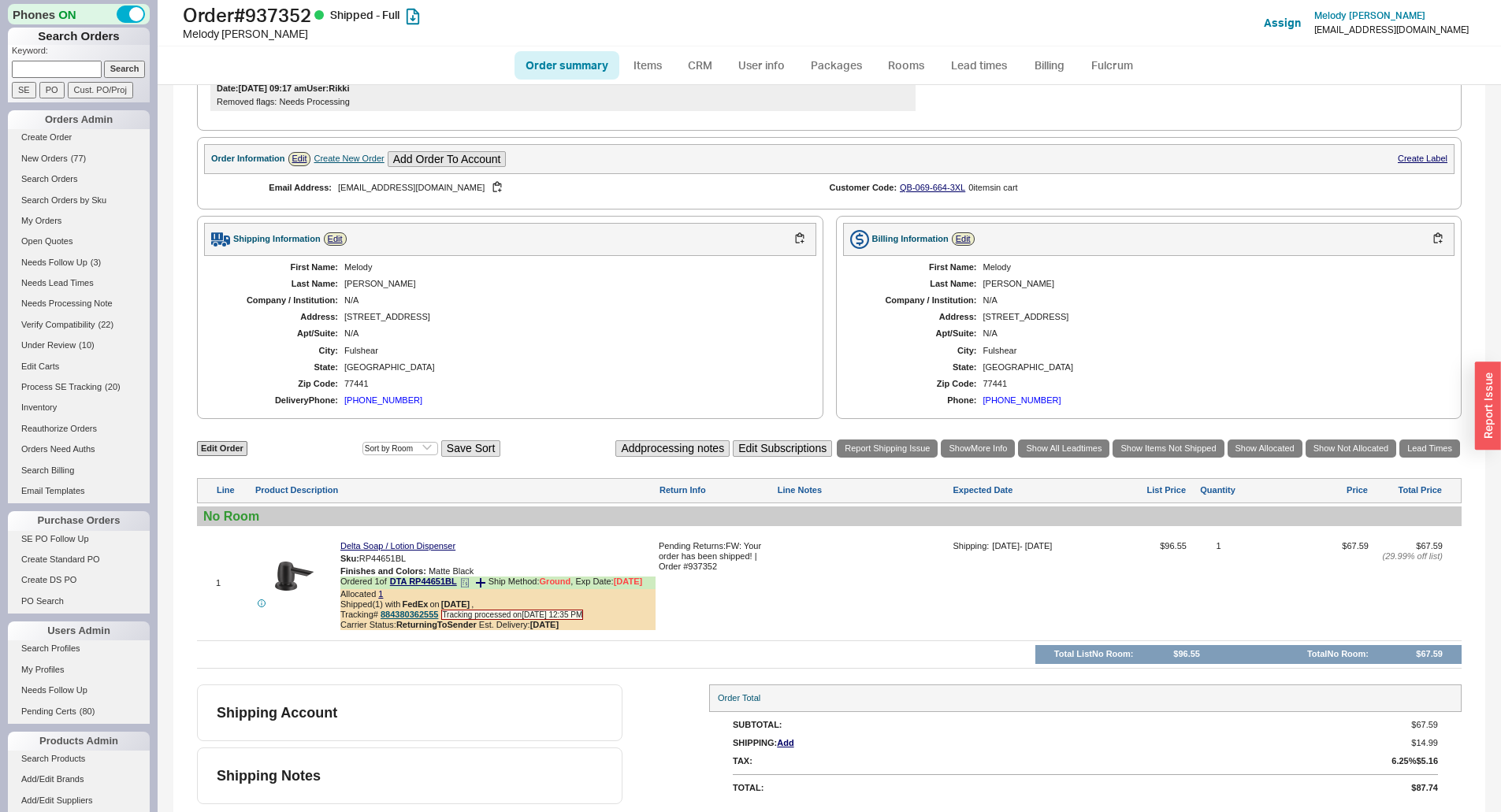
drag, startPoint x: 415, startPoint y: 606, endPoint x: 416, endPoint y: 615, distance: 9.1
click at [415, 606] on b "FedEx" at bounding box center [414, 604] width 26 height 11
click at [418, 619] on b "ReturningToSender" at bounding box center [436, 624] width 80 height 10
click at [418, 614] on link "884380362555" at bounding box center [409, 615] width 57 height 10
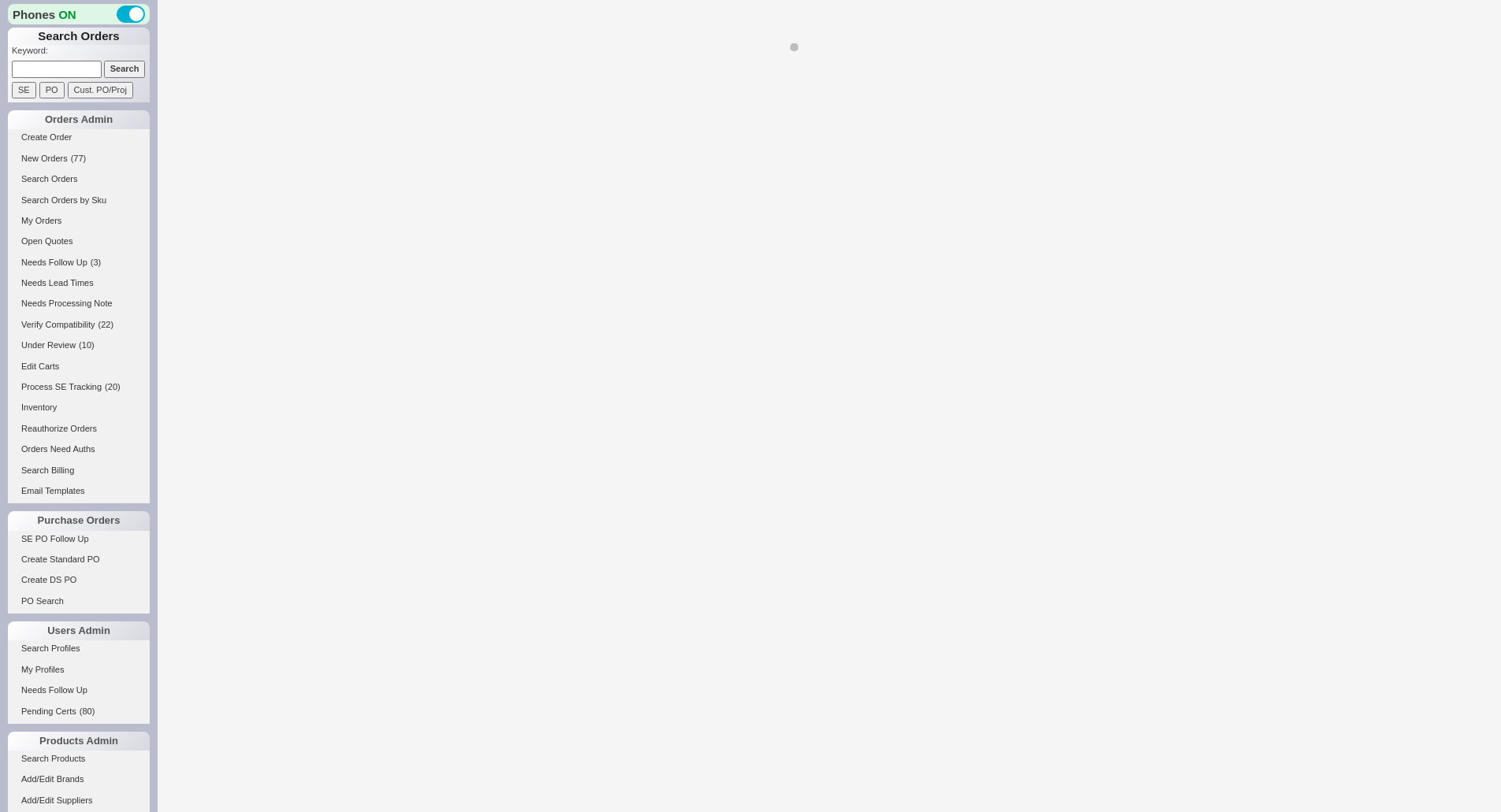
select select "*"
select select "LOW"
select select "3"
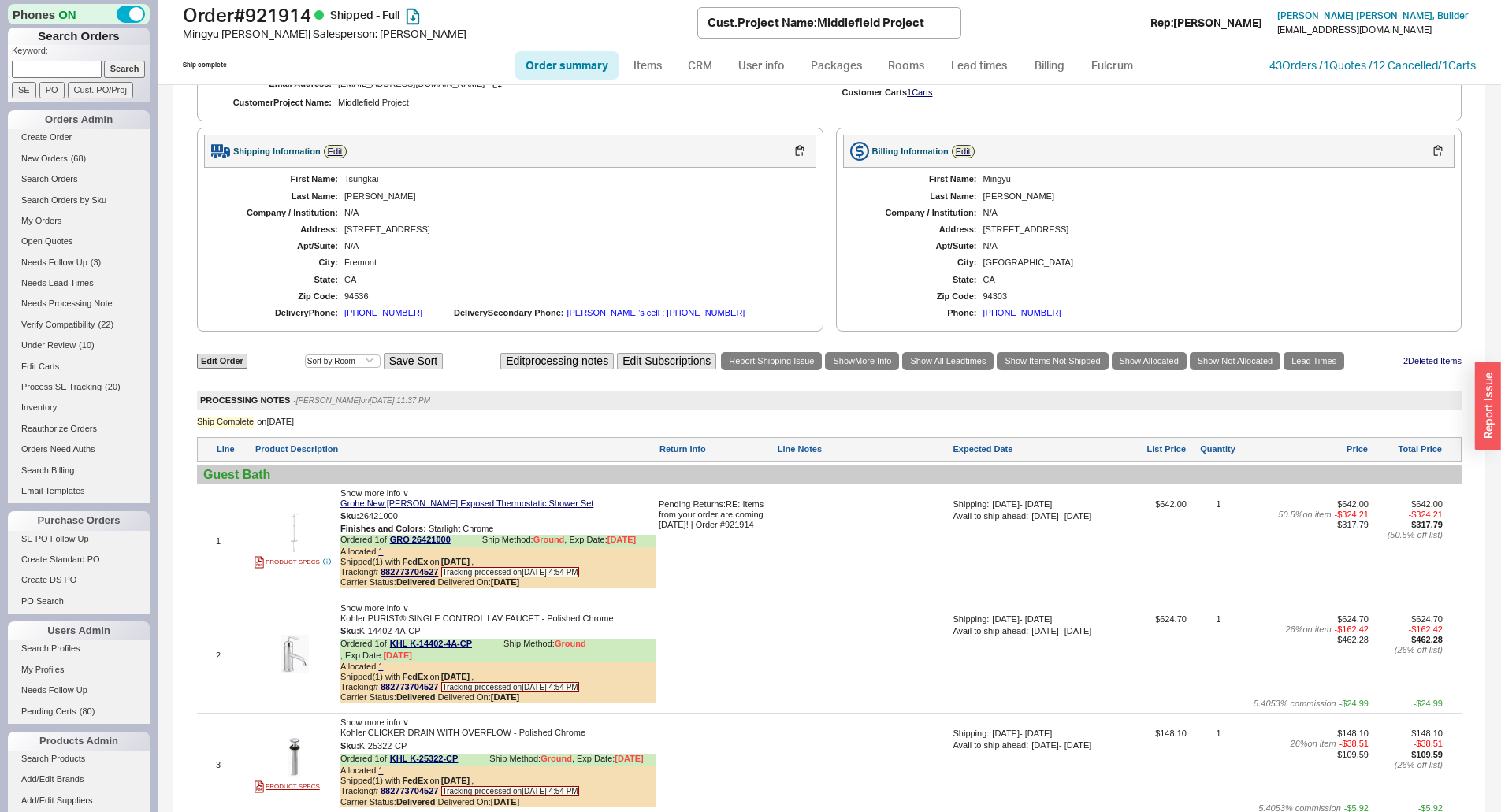
scroll to position [1181, 0]
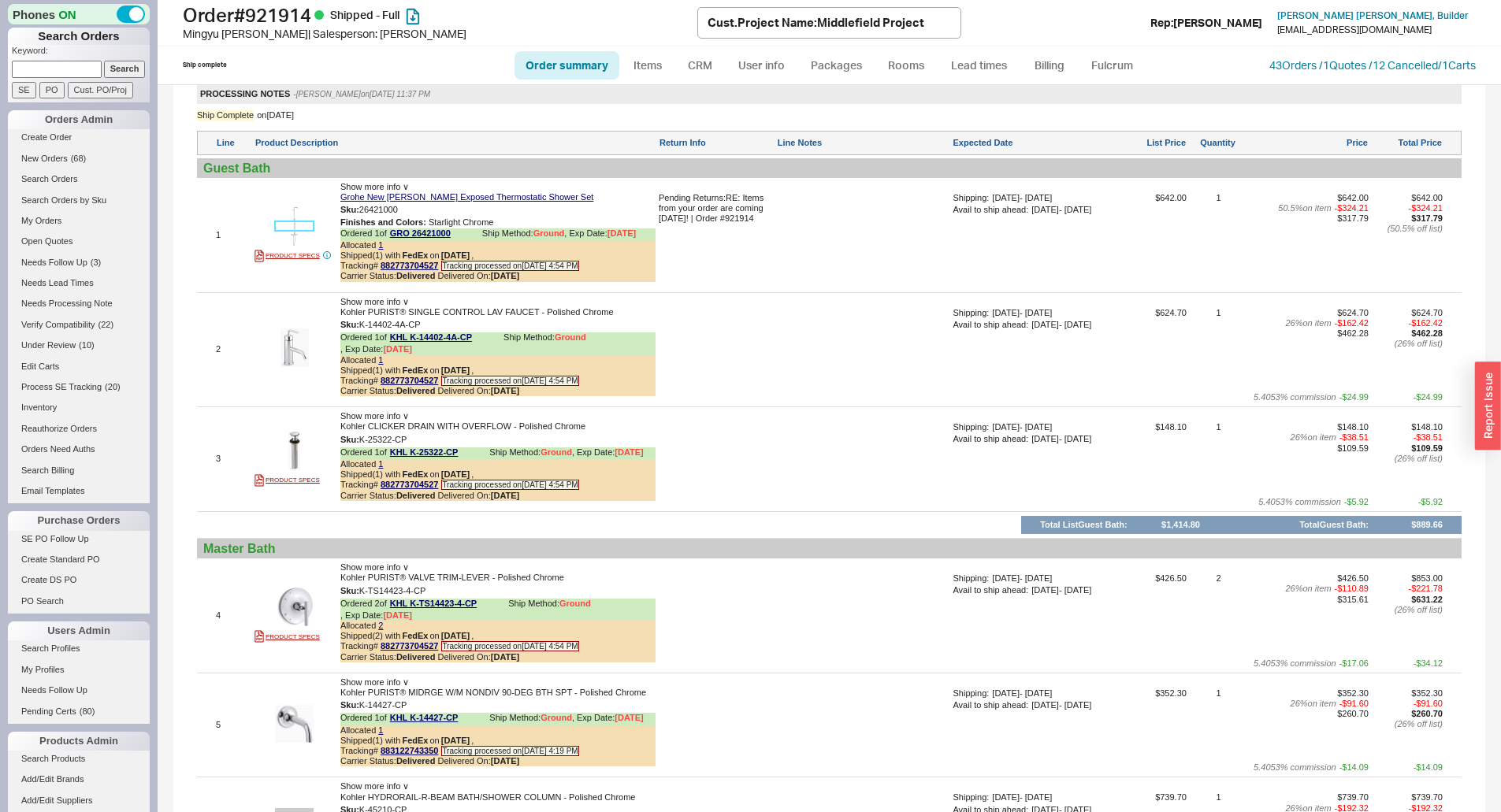
click at [291, 227] on img at bounding box center [294, 226] width 39 height 39
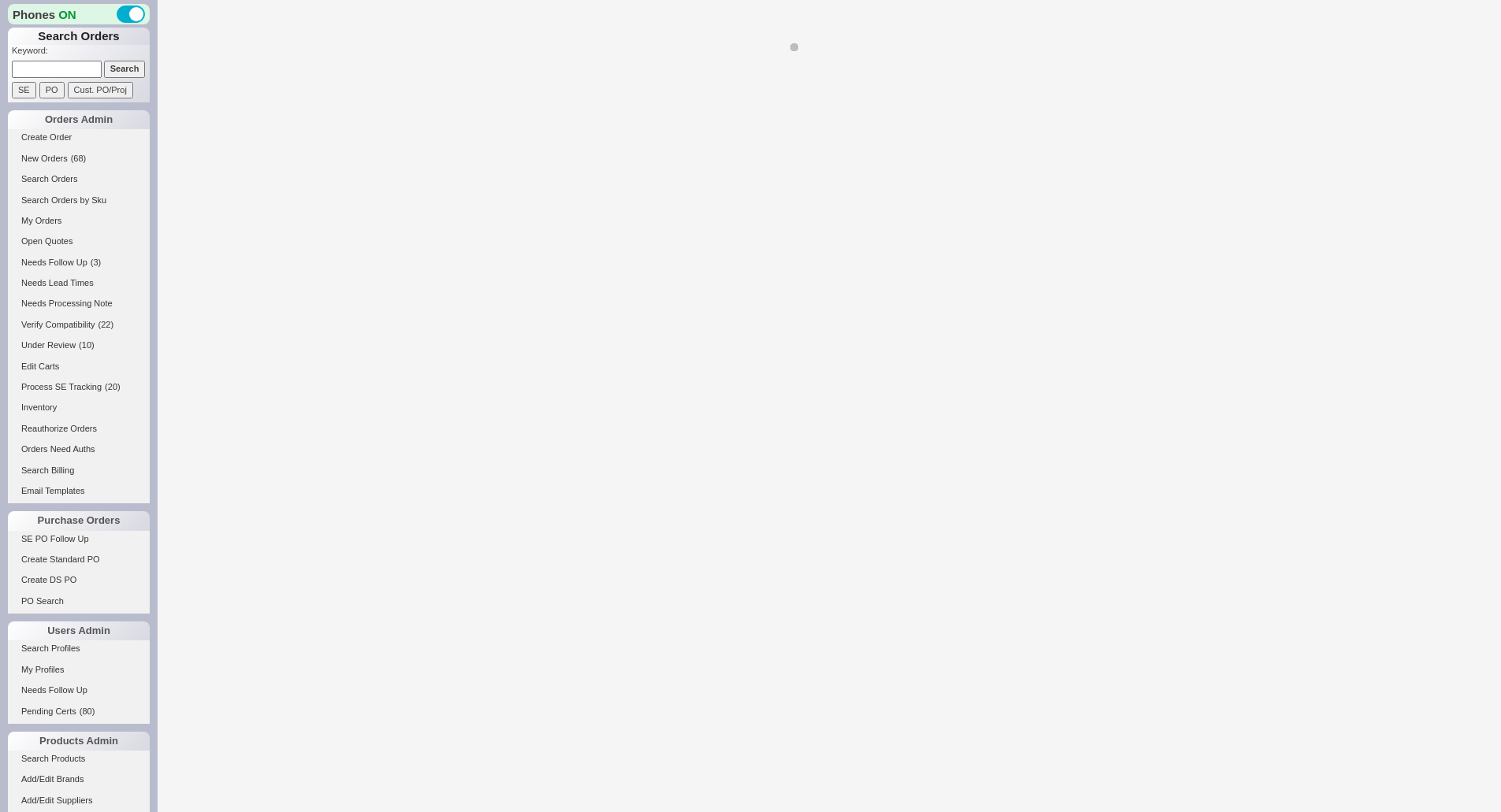
select select "LOW"
select select "3"
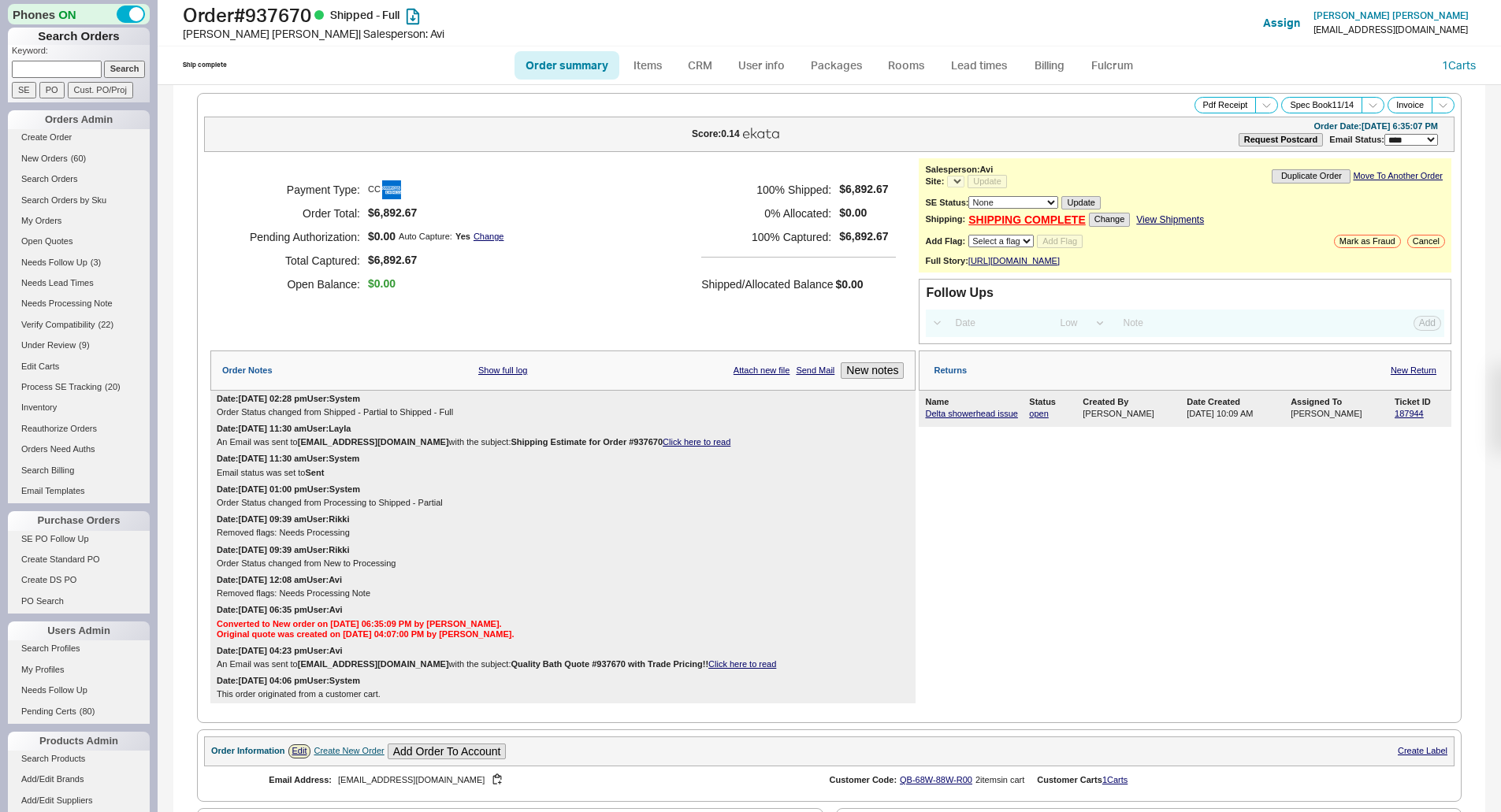
select select "*"
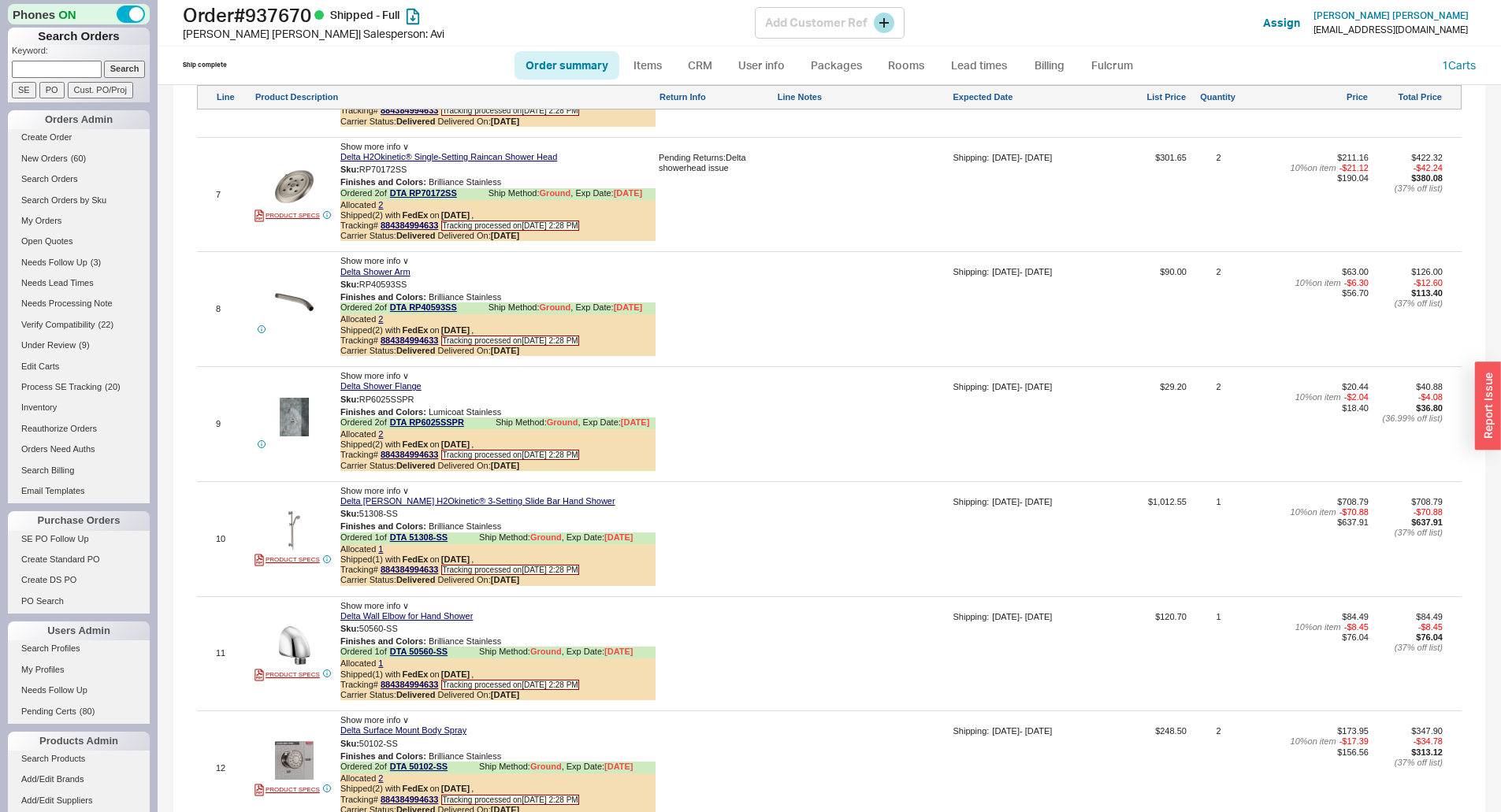
scroll to position [1811, 0]
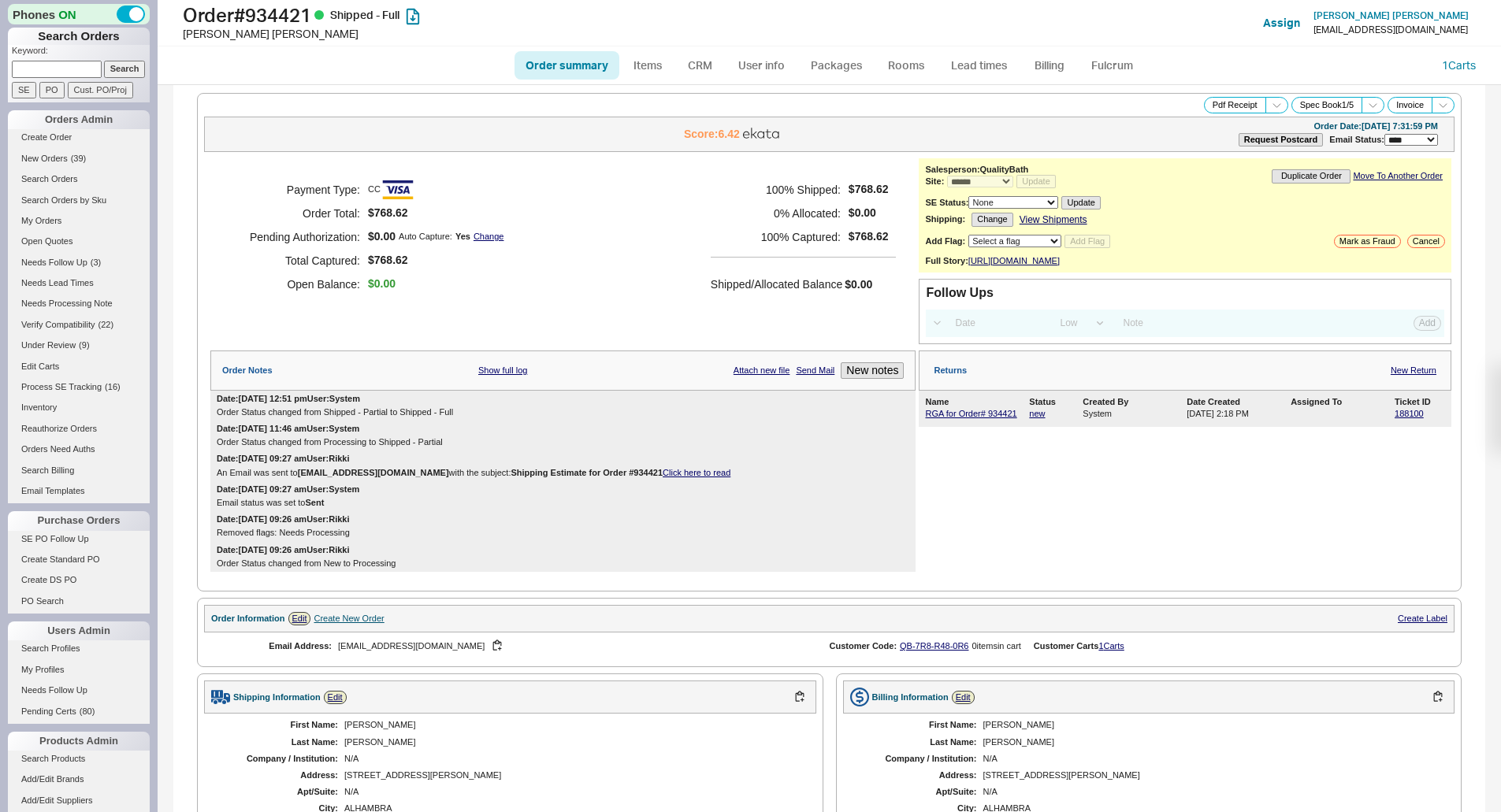
select select "*"
select select "LOW"
select select "3"
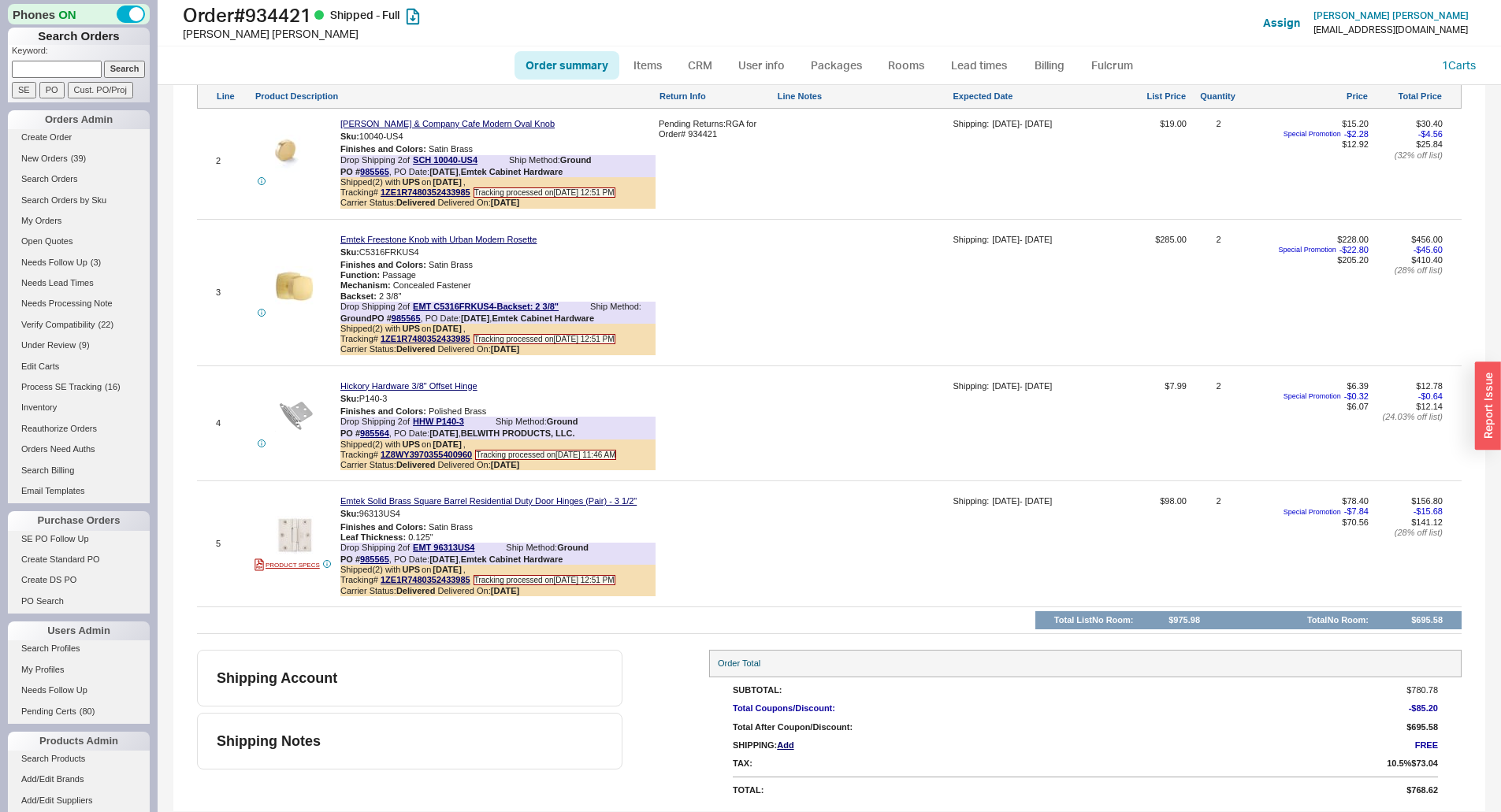
scroll to position [691, 0]
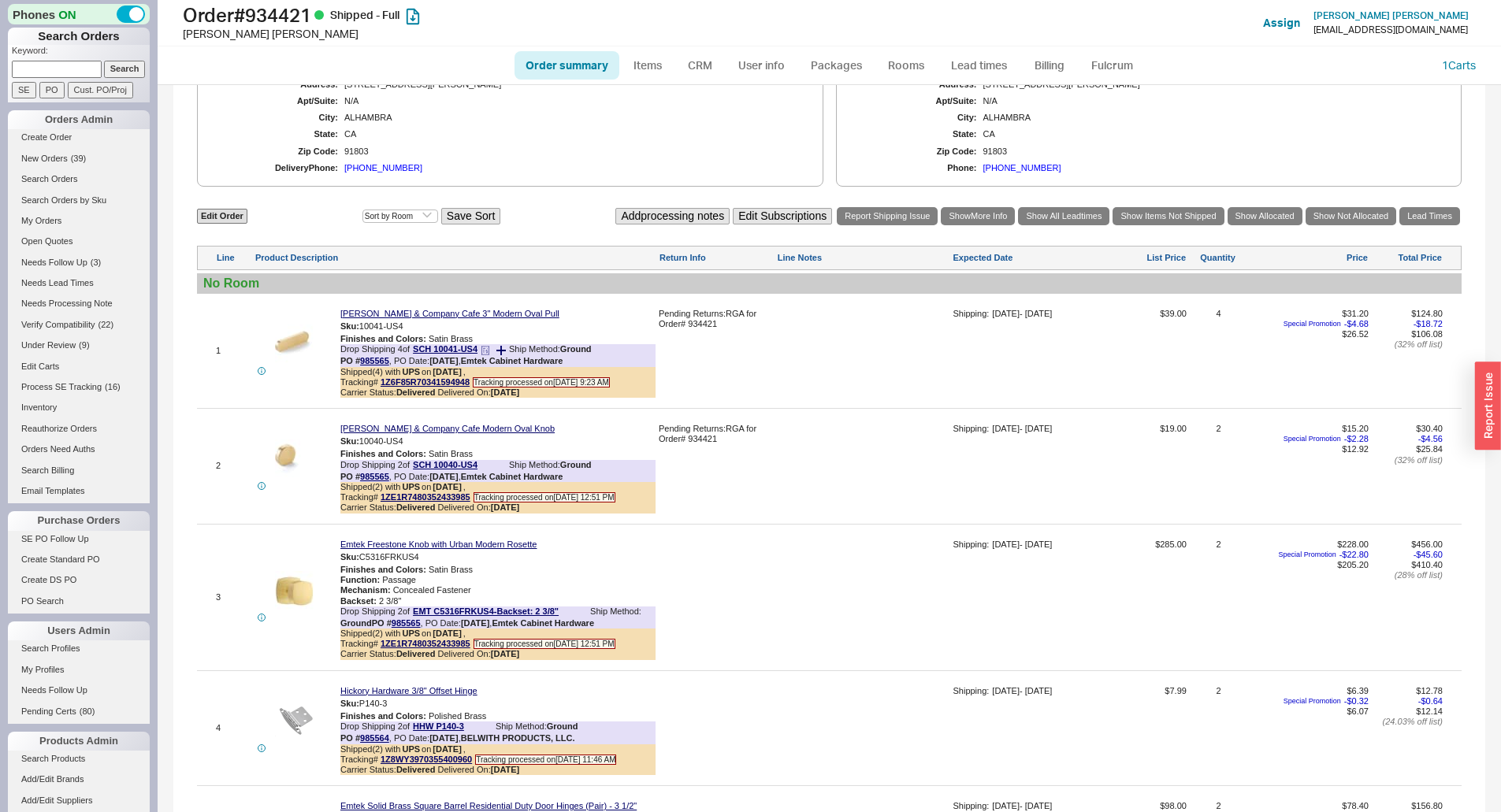
click at [488, 355] on icon at bounding box center [485, 350] width 10 height 10
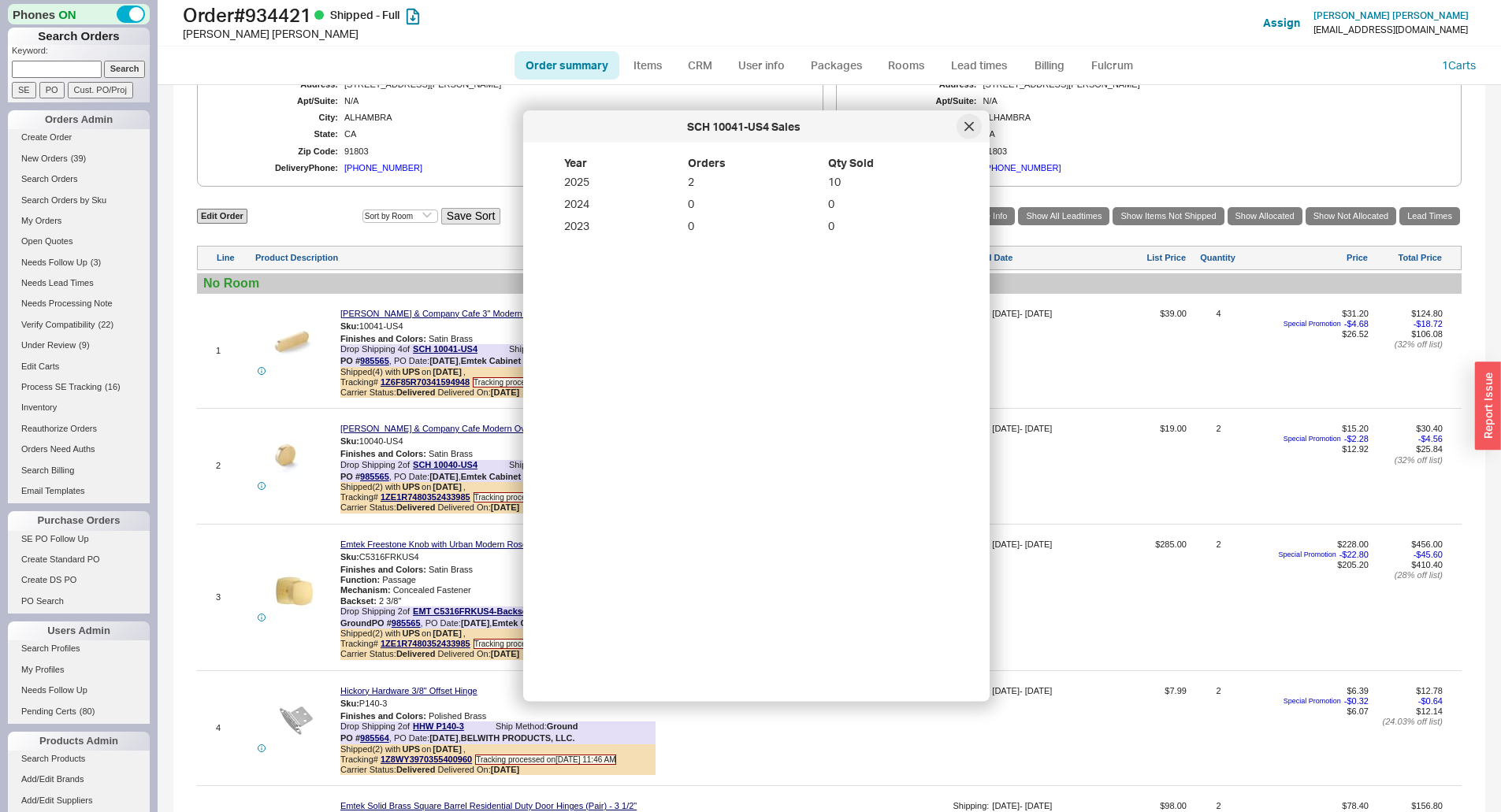
click at [967, 132] on div at bounding box center [969, 127] width 25 height 25
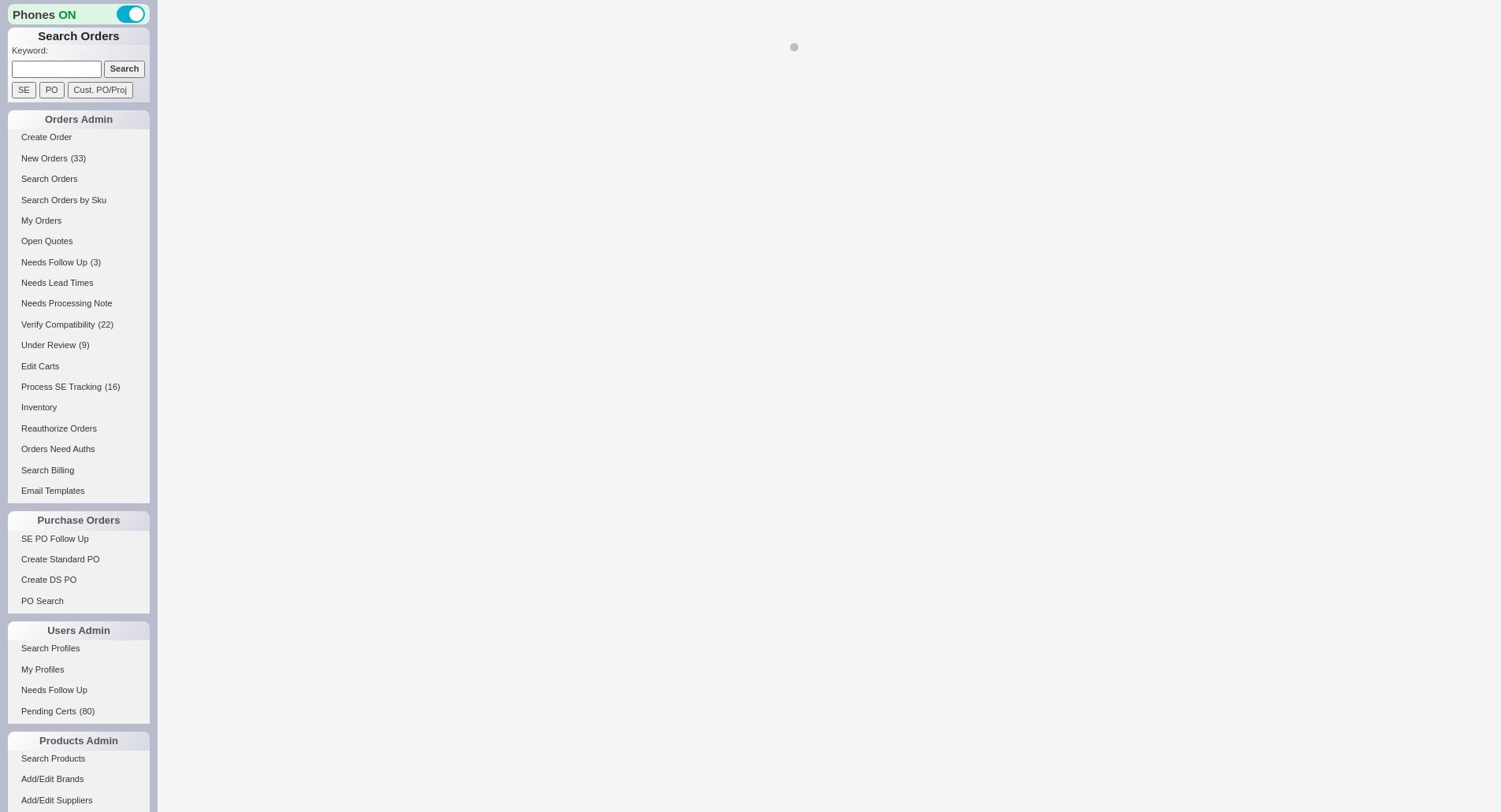
select select "*"
select select "LOW"
select select "3"
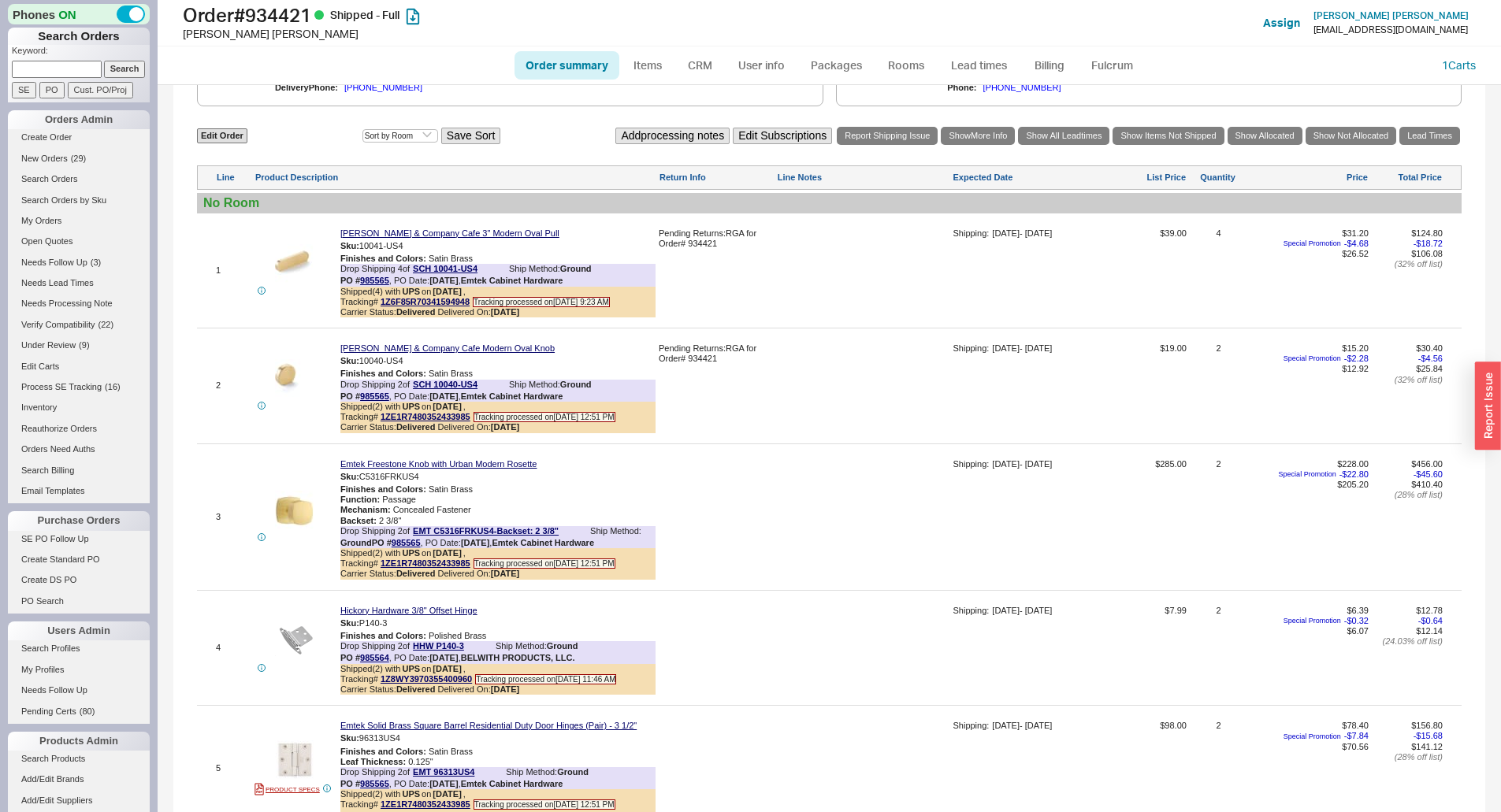
scroll to position [769, 0]
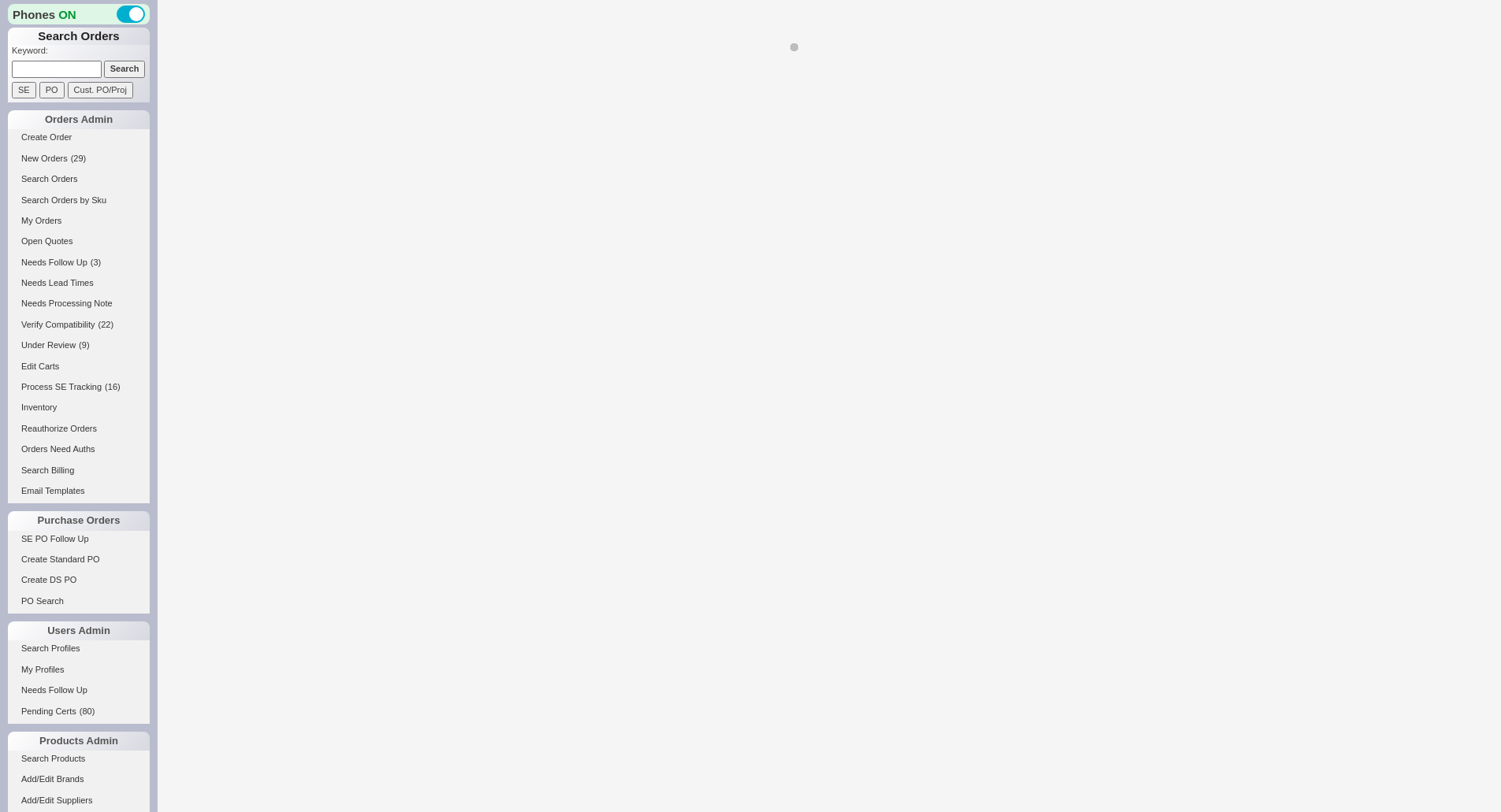
select select "LOW"
select select "3"
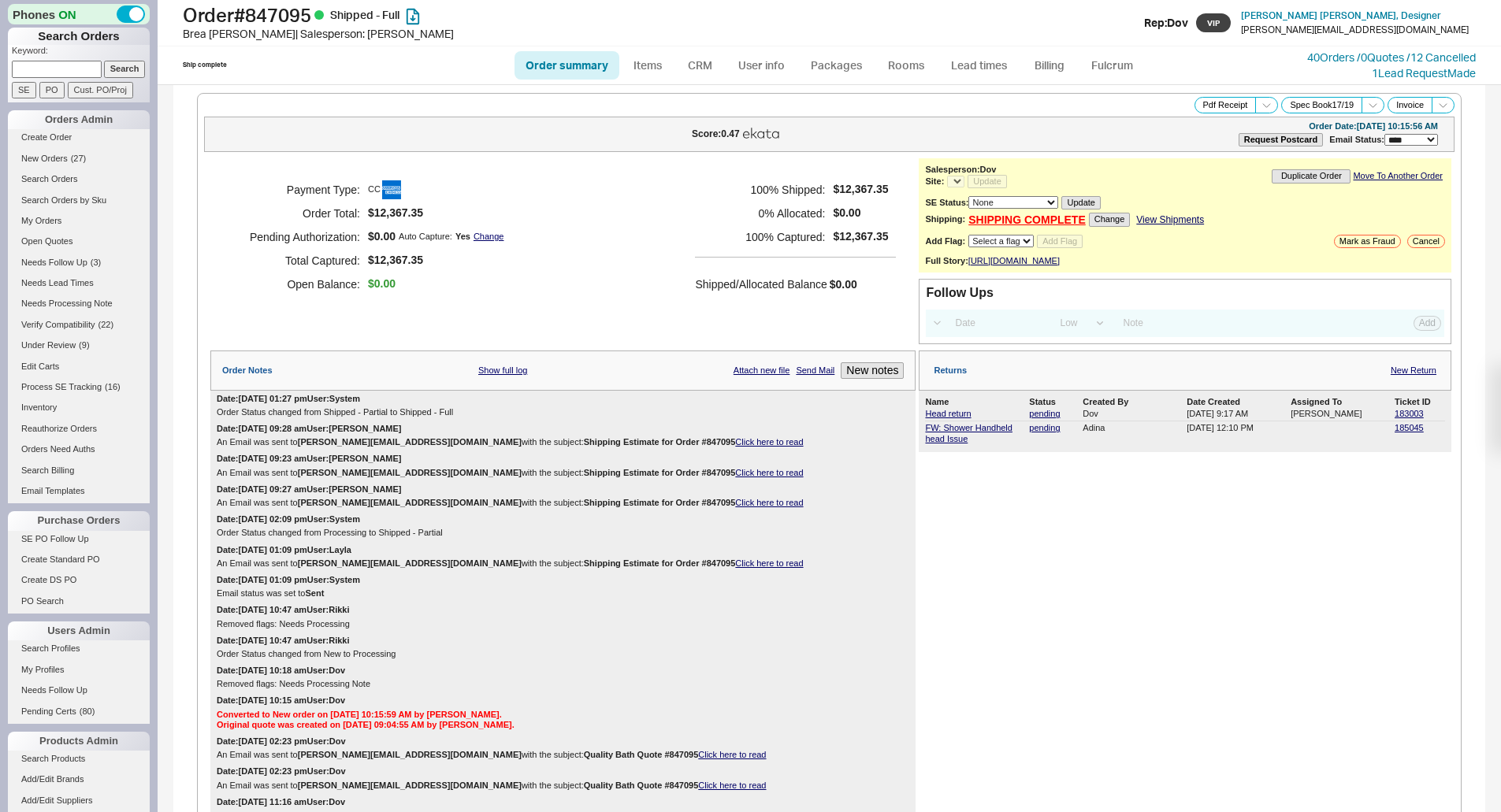
select select "*"
click at [950, 418] on link "Head return" at bounding box center [947, 413] width 46 height 10
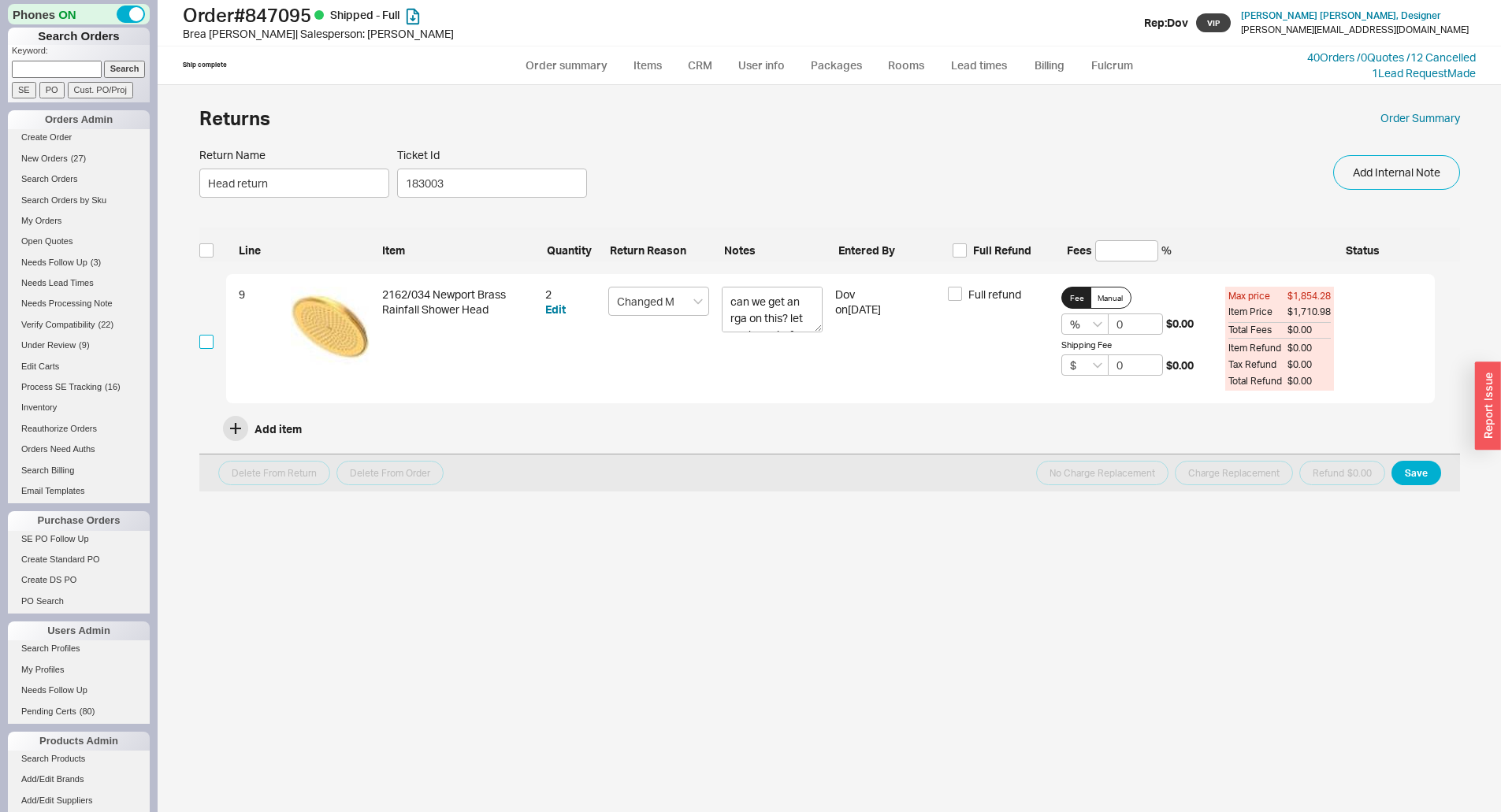
click at [205, 346] on input "checkbox" at bounding box center [206, 342] width 15 height 15
checkbox input "true"
click at [973, 301] on span "Full refund" at bounding box center [995, 294] width 53 height 15
click at [962, 301] on input "Full refund" at bounding box center [955, 293] width 15 height 15
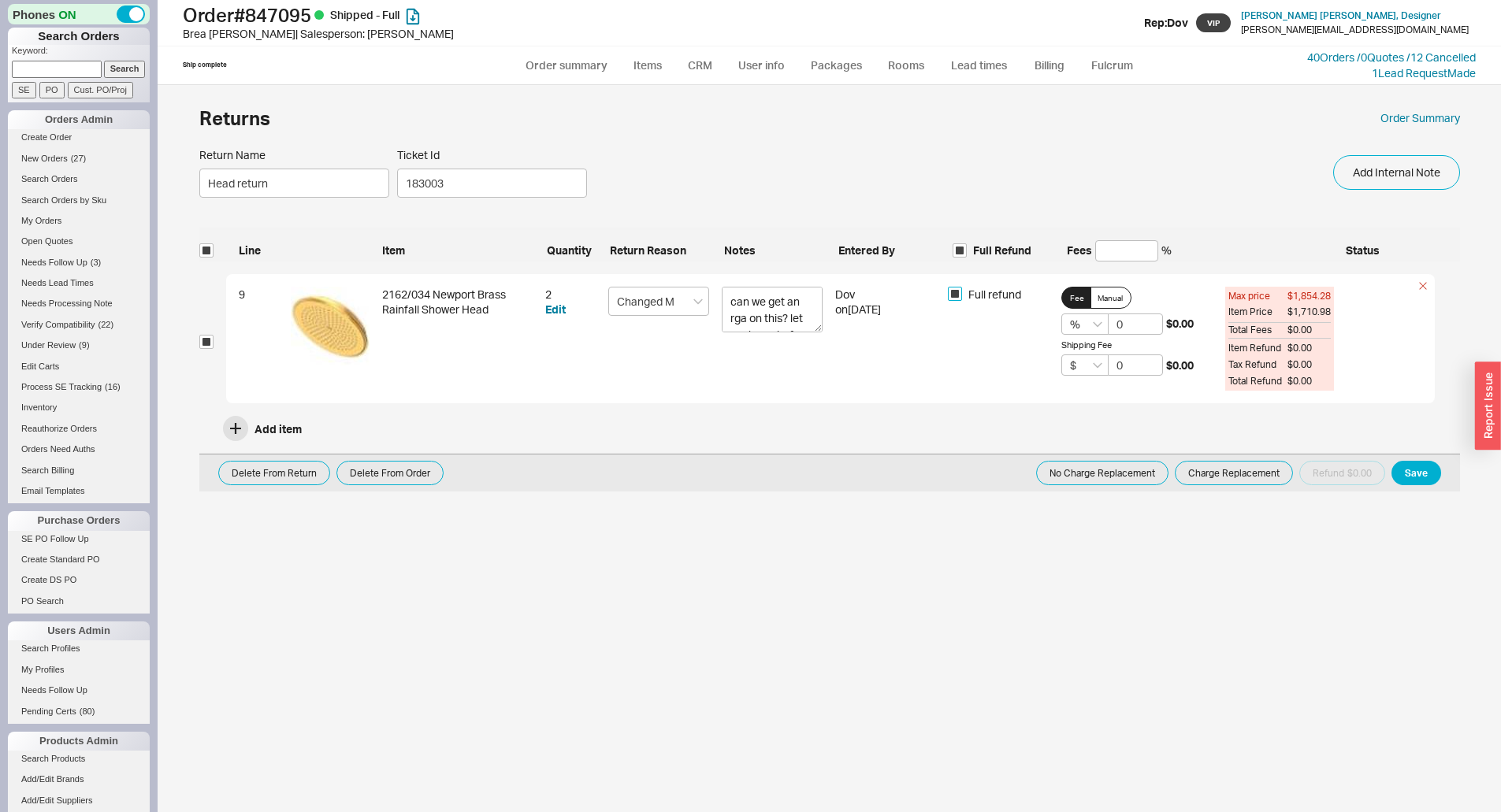
checkbox input "true"
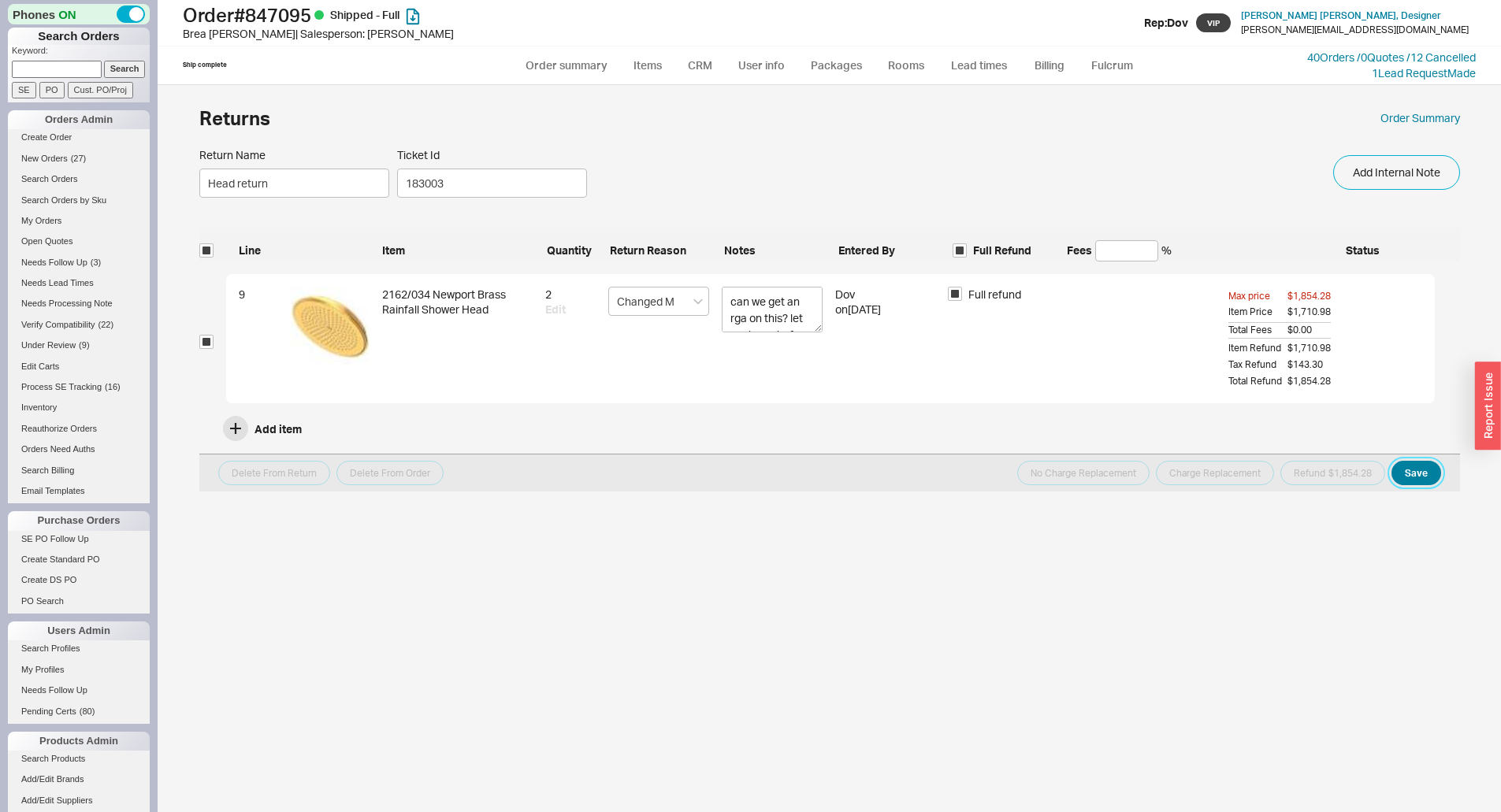
click at [1413, 467] on button "Save" at bounding box center [1416, 472] width 49 height 24
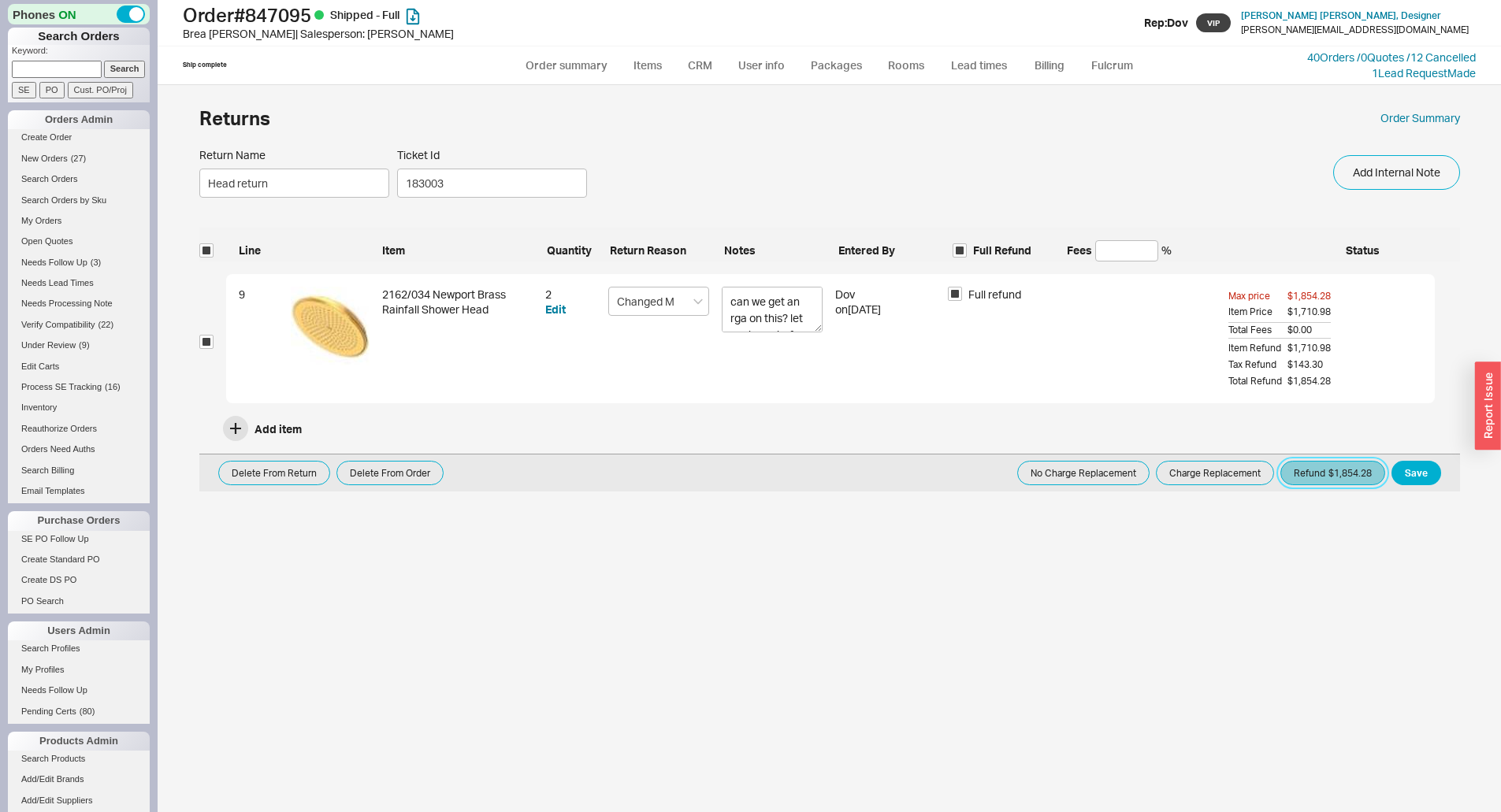
click at [1338, 471] on button "Refund $1,854.28" at bounding box center [1333, 472] width 105 height 24
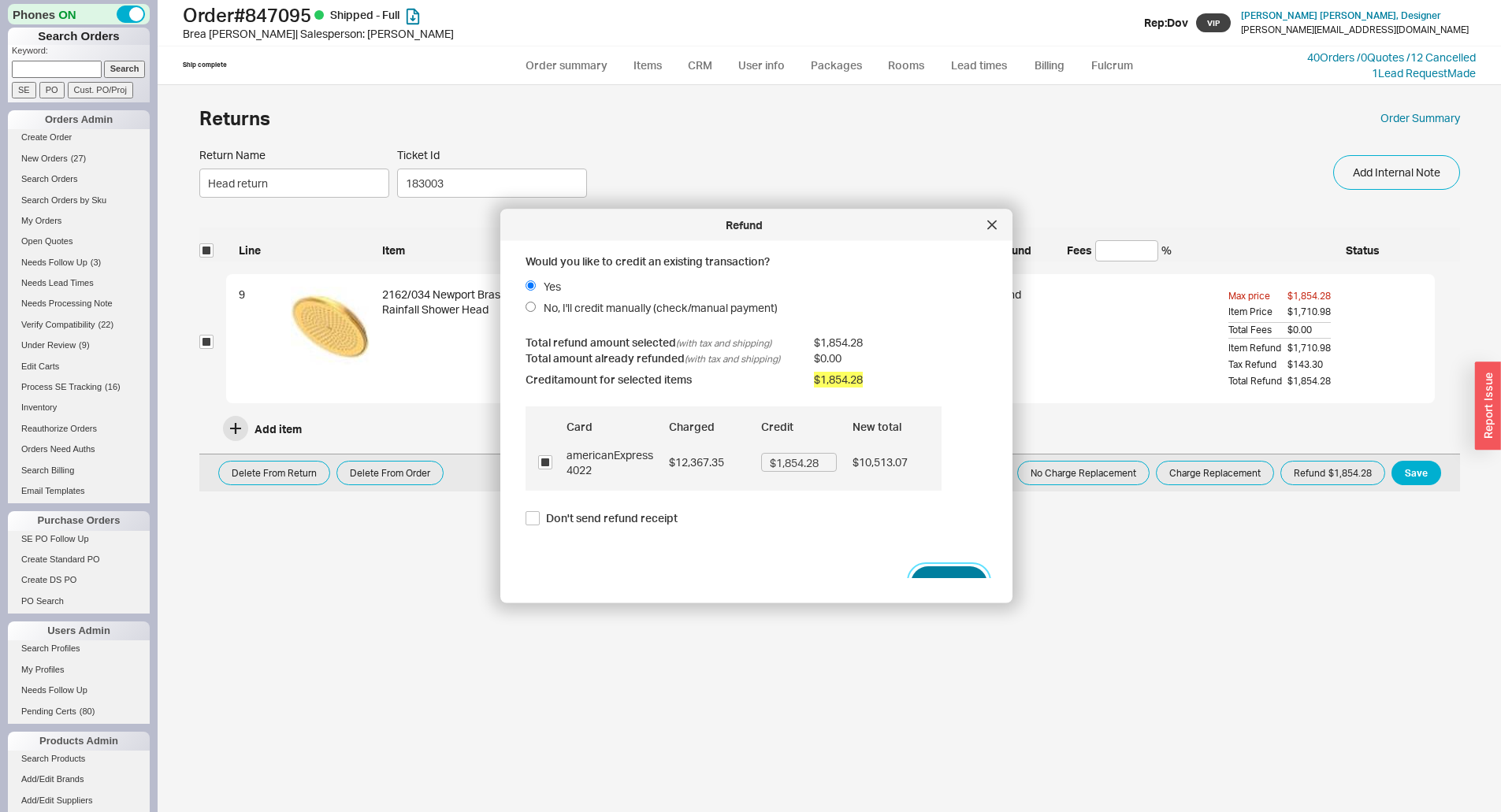
click at [950, 577] on button "Refund" at bounding box center [949, 584] width 77 height 35
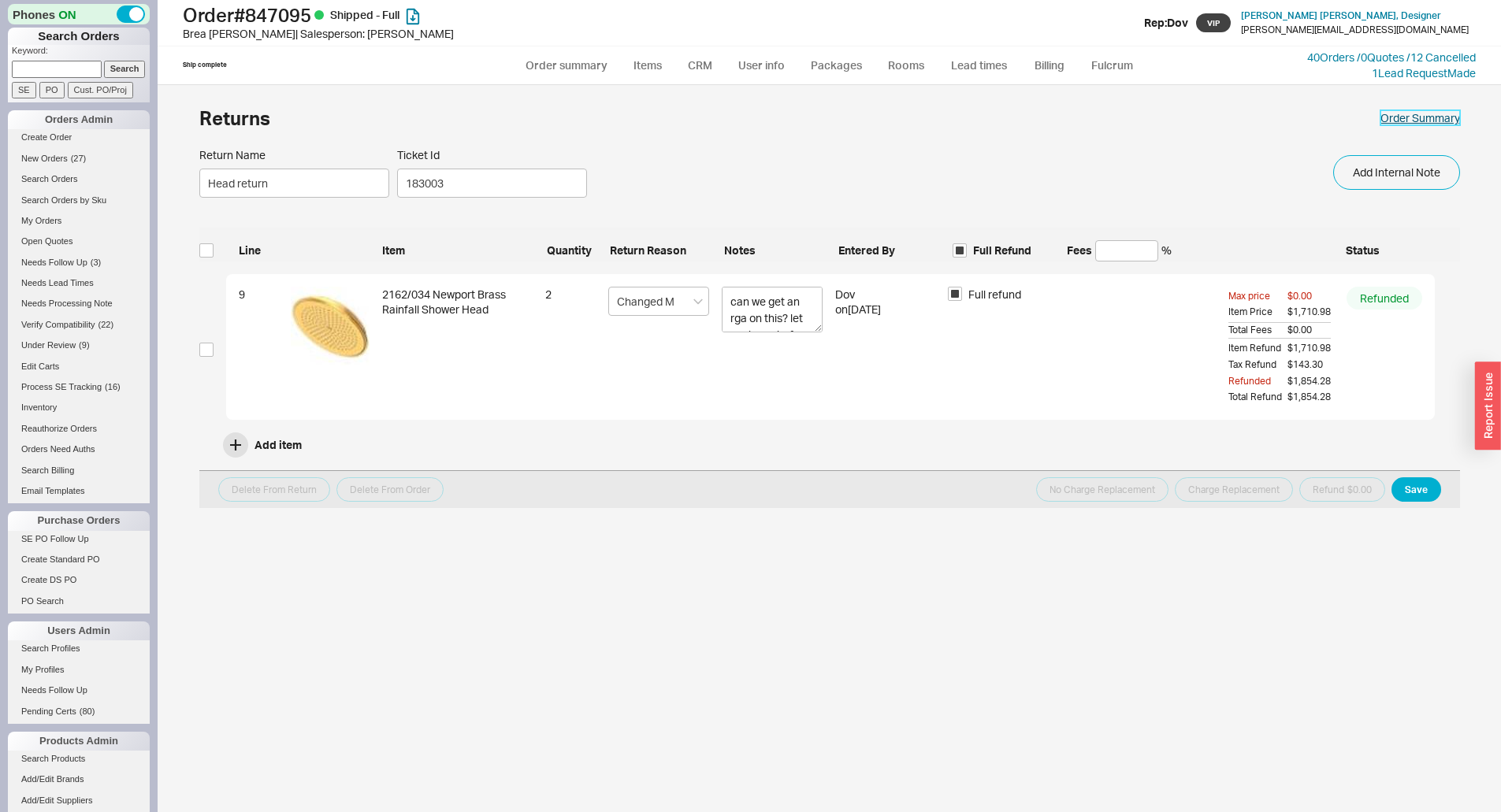
click at [1423, 115] on body "Phones ON Search Orders Keyword: Search SE PO Cust. PO/Proj Orders Admin Create…" at bounding box center [750, 406] width 1501 height 812
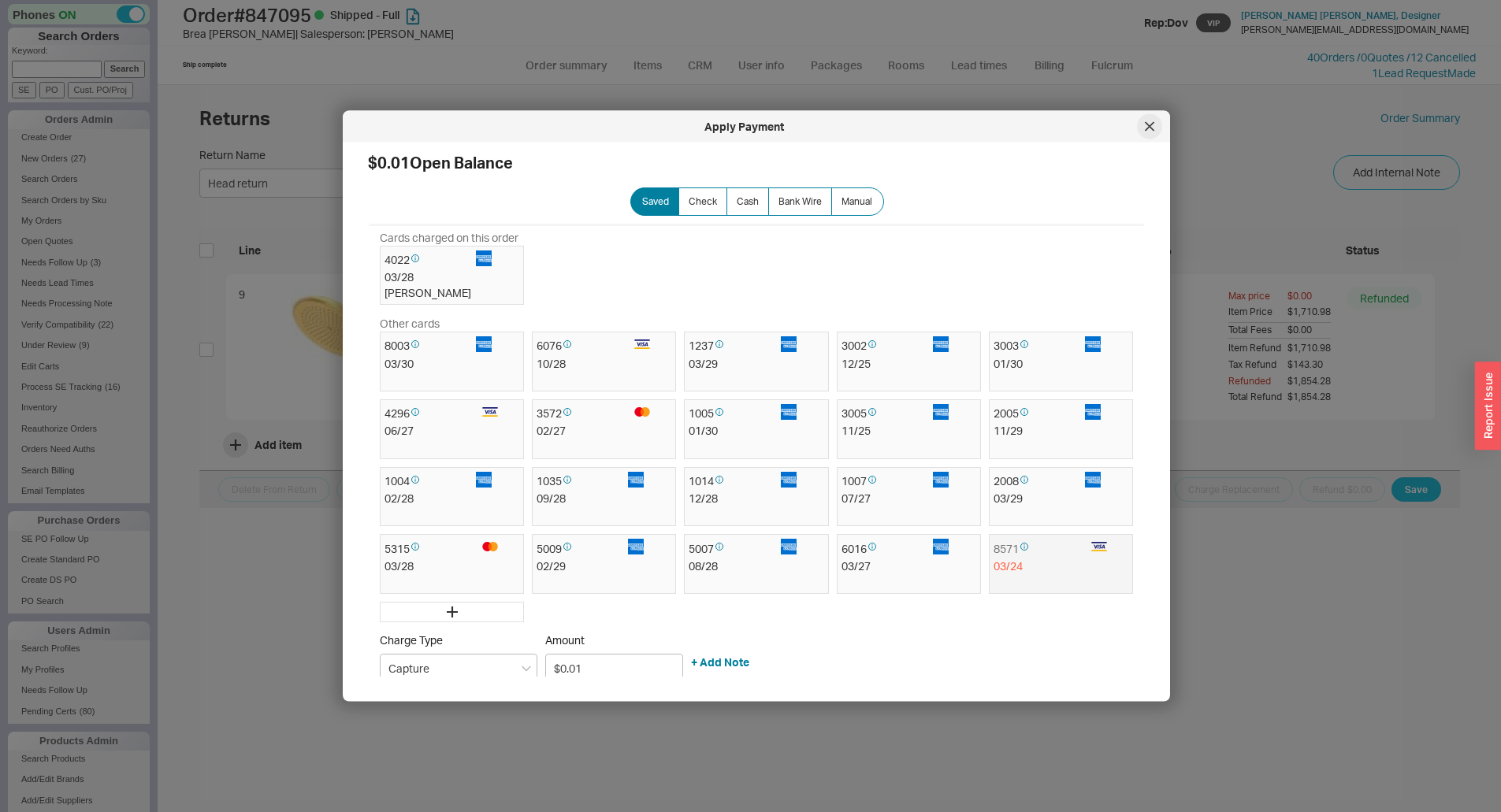
click at [1159, 132] on div at bounding box center [1149, 127] width 25 height 25
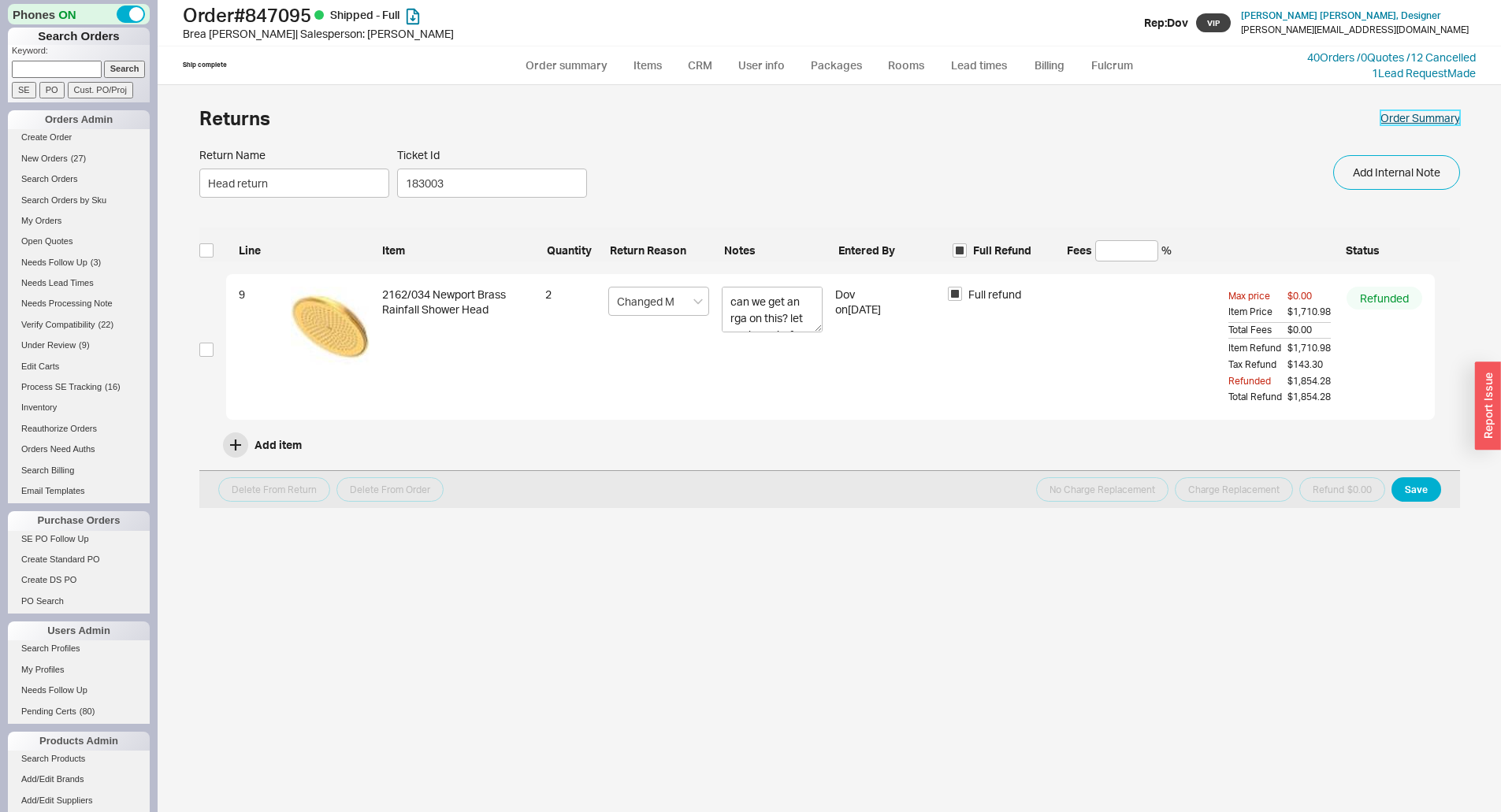
click at [1421, 122] on link "Order Summary" at bounding box center [1420, 118] width 79 height 15
select select "*"
select select "LOW"
select select "3"
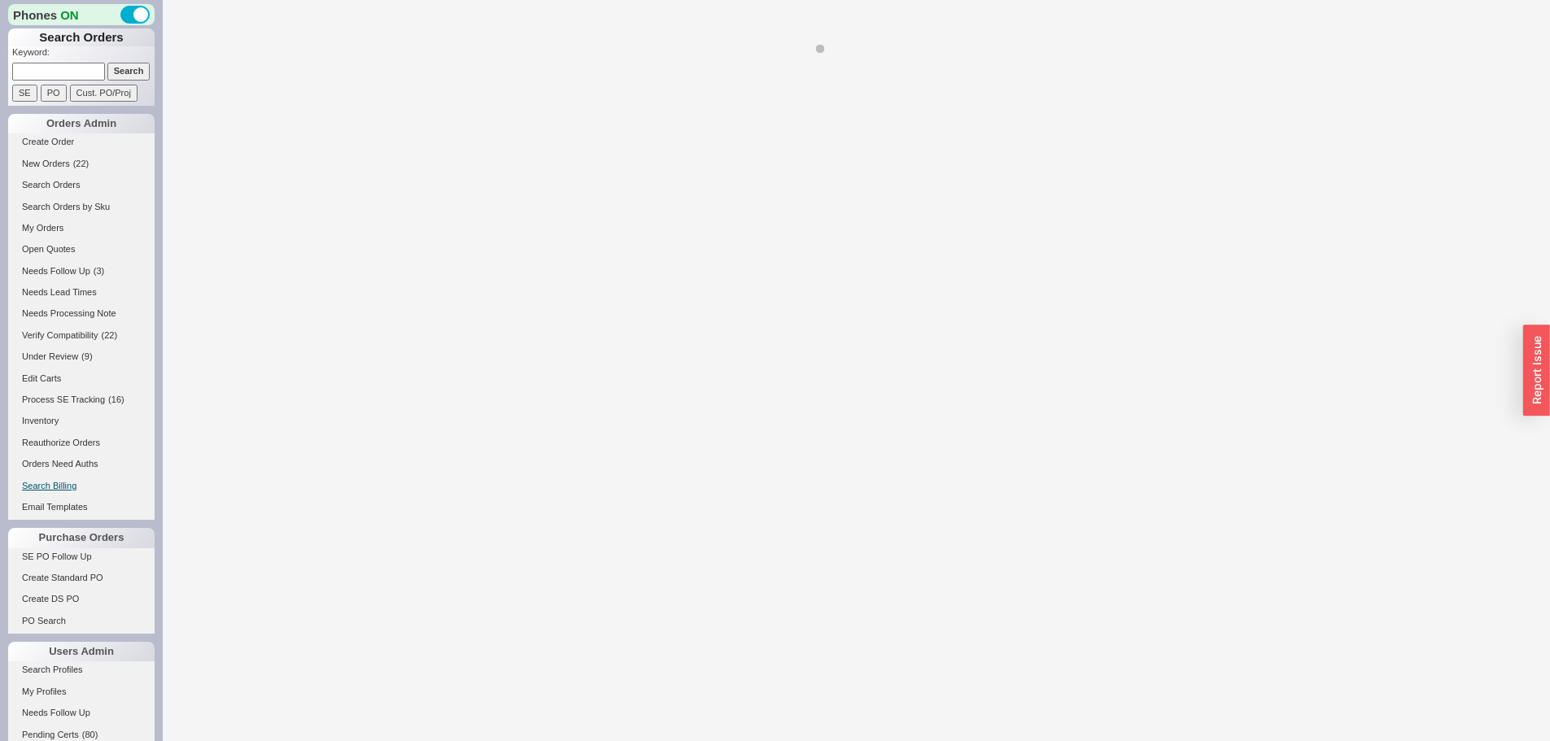
select select "*"
select select "LOW"
select select "3"
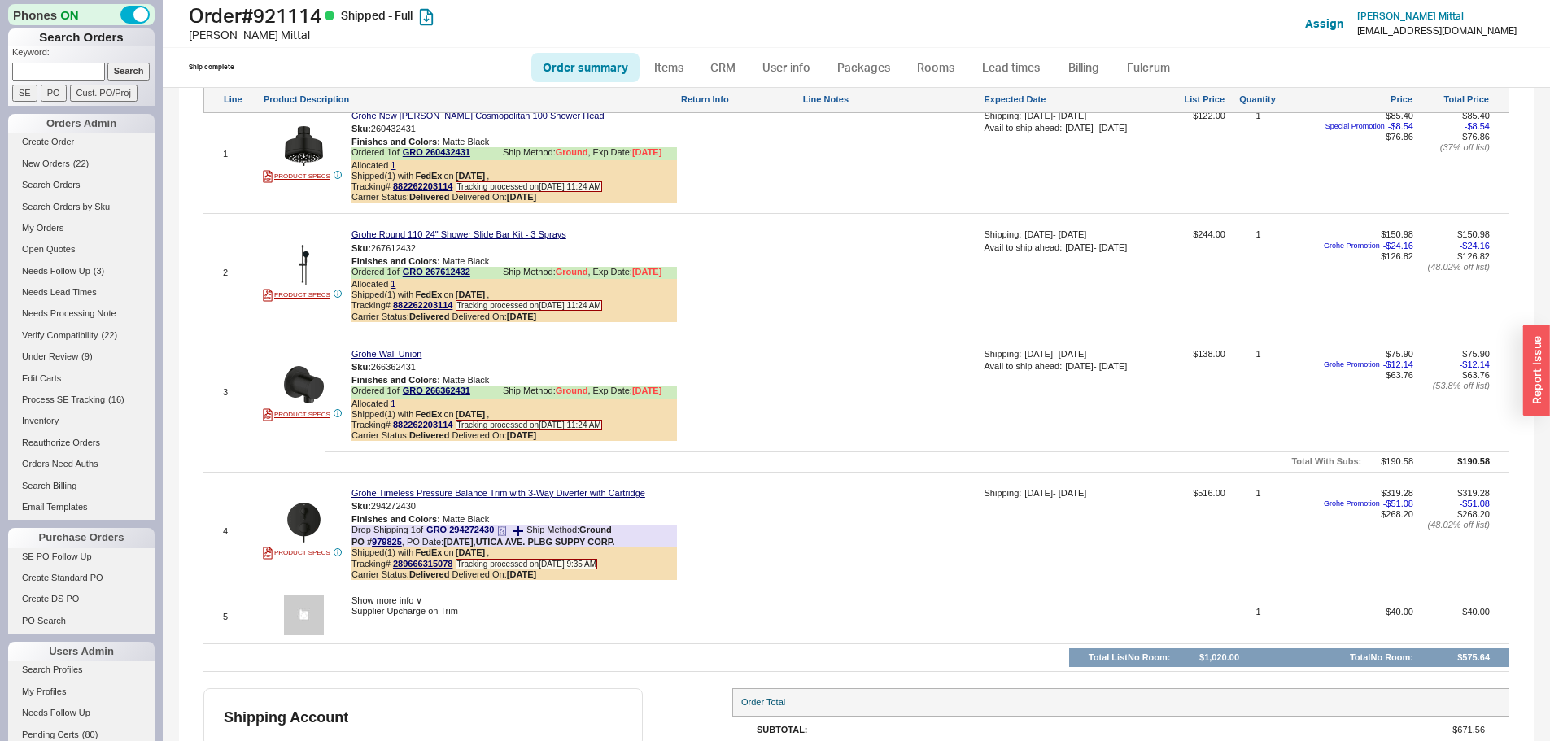
scroll to position [1220, 0]
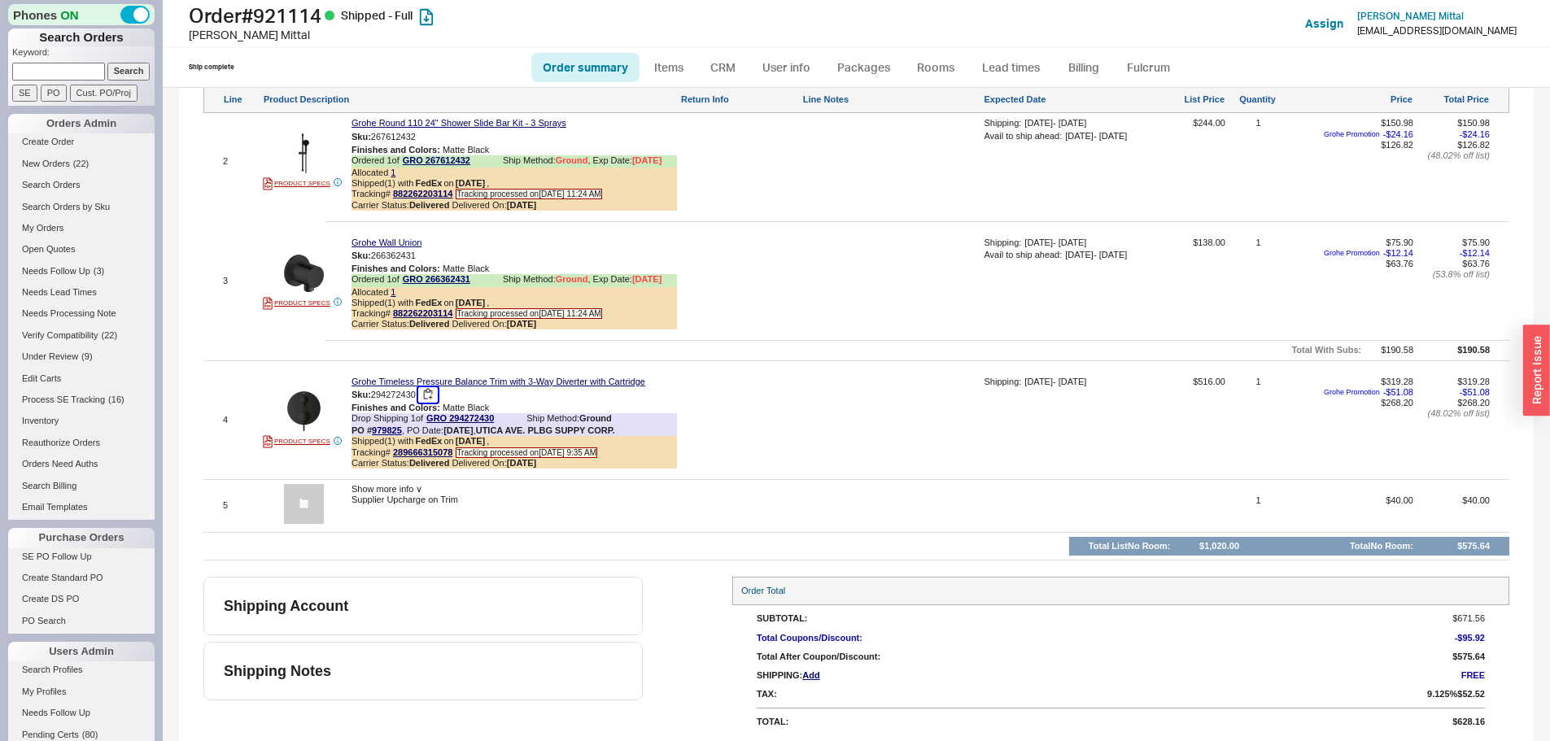
click at [433, 403] on button "button" at bounding box center [428, 394] width 20 height 15
click at [304, 431] on img at bounding box center [304, 411] width 40 height 40
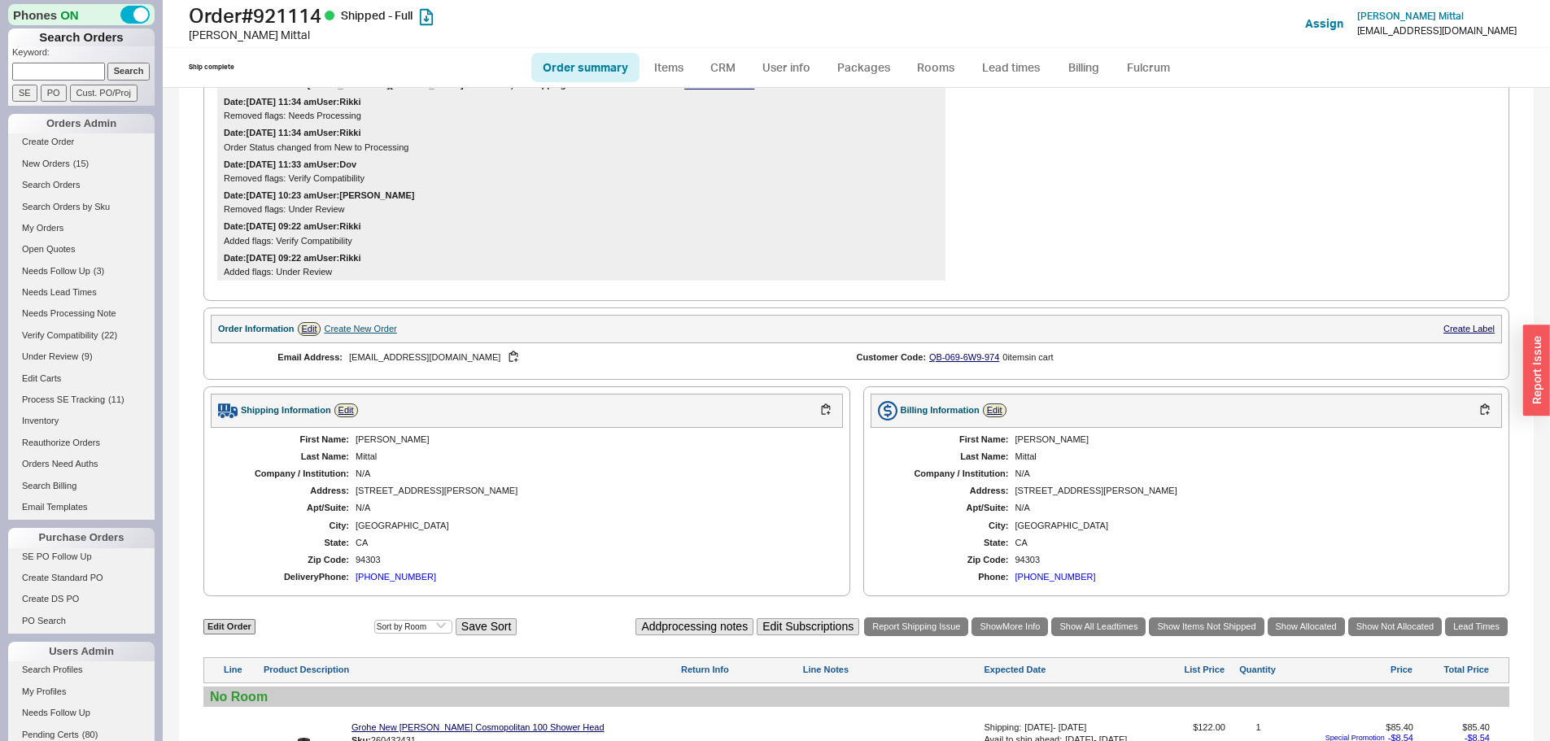
scroll to position [244, 0]
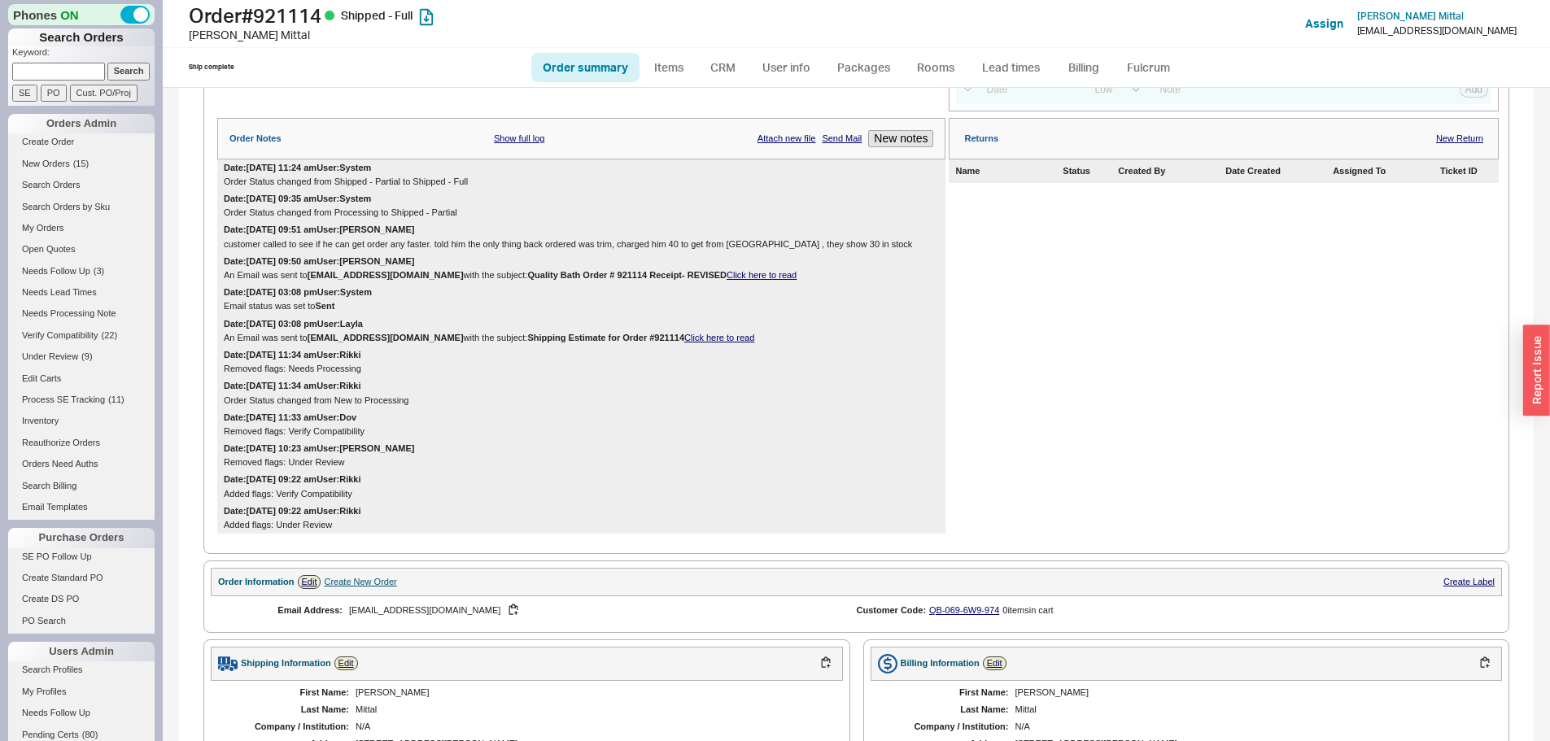
click at [1455, 133] on div "Returns New Return" at bounding box center [1224, 138] width 550 height 41
click at [1456, 144] on link "New Return" at bounding box center [1459, 138] width 47 height 11
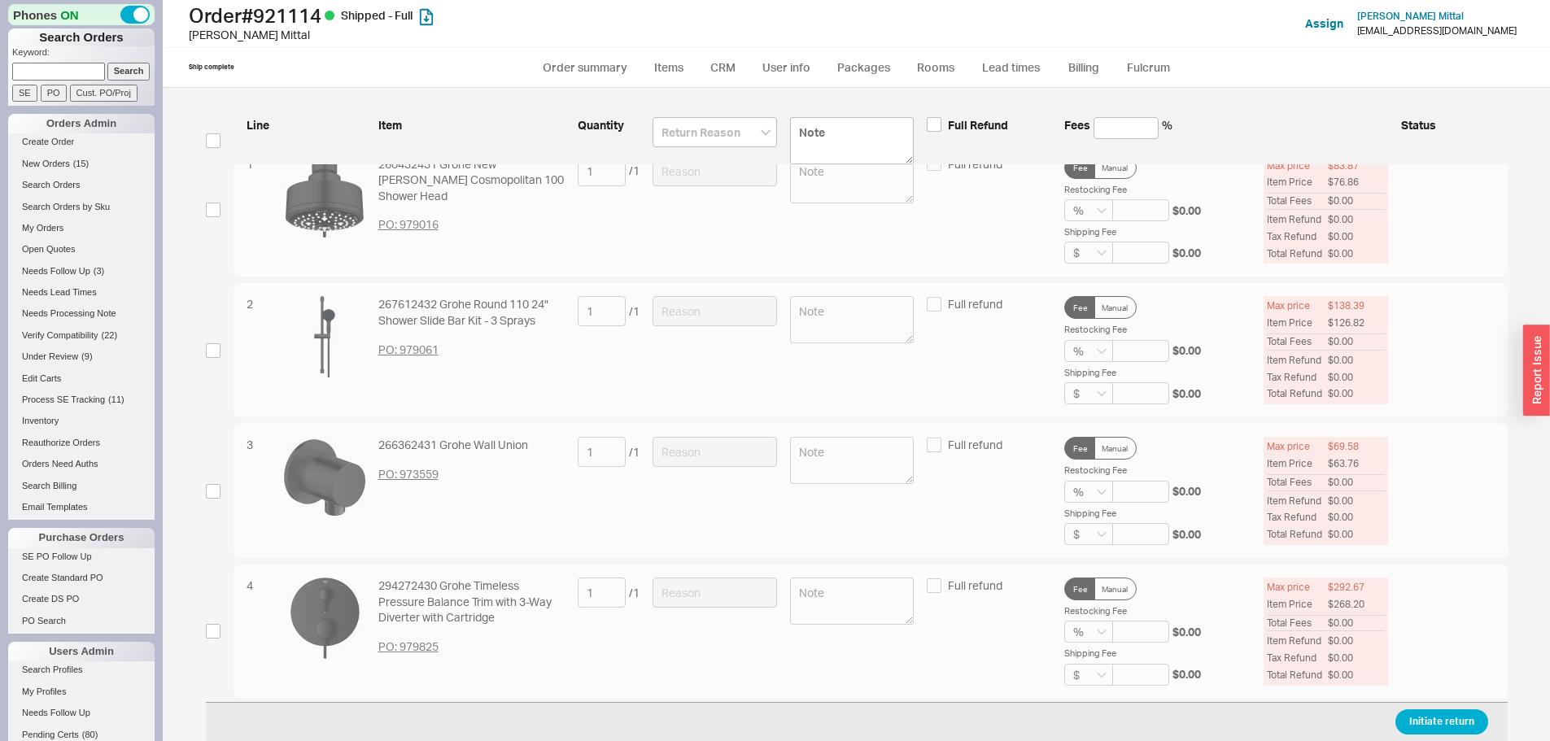
scroll to position [226, 0]
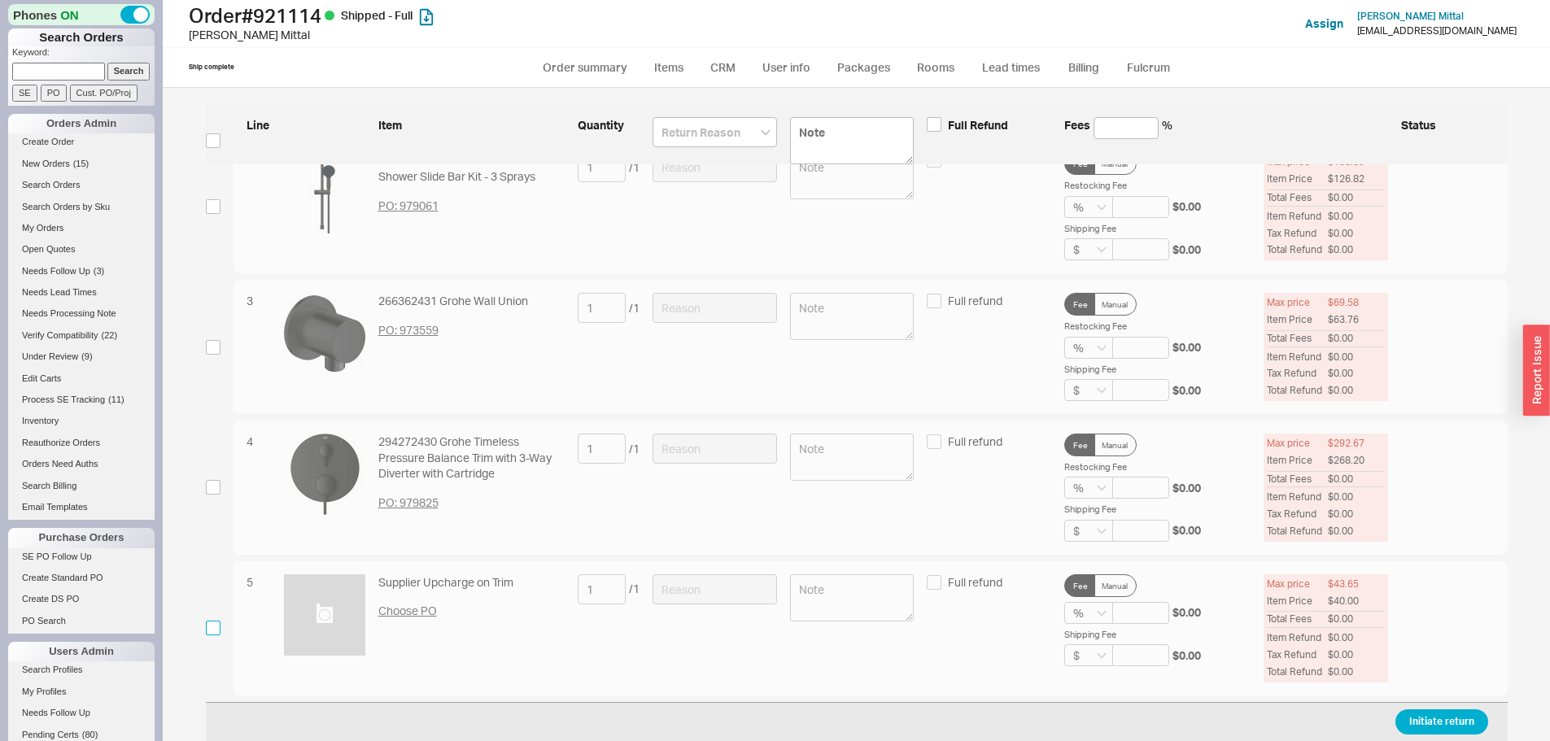
click at [212, 629] on input "checkbox" at bounding box center [213, 628] width 15 height 15
checkbox input "true"
click at [212, 629] on input "checkbox" at bounding box center [213, 628] width 15 height 15
checkbox input "false"
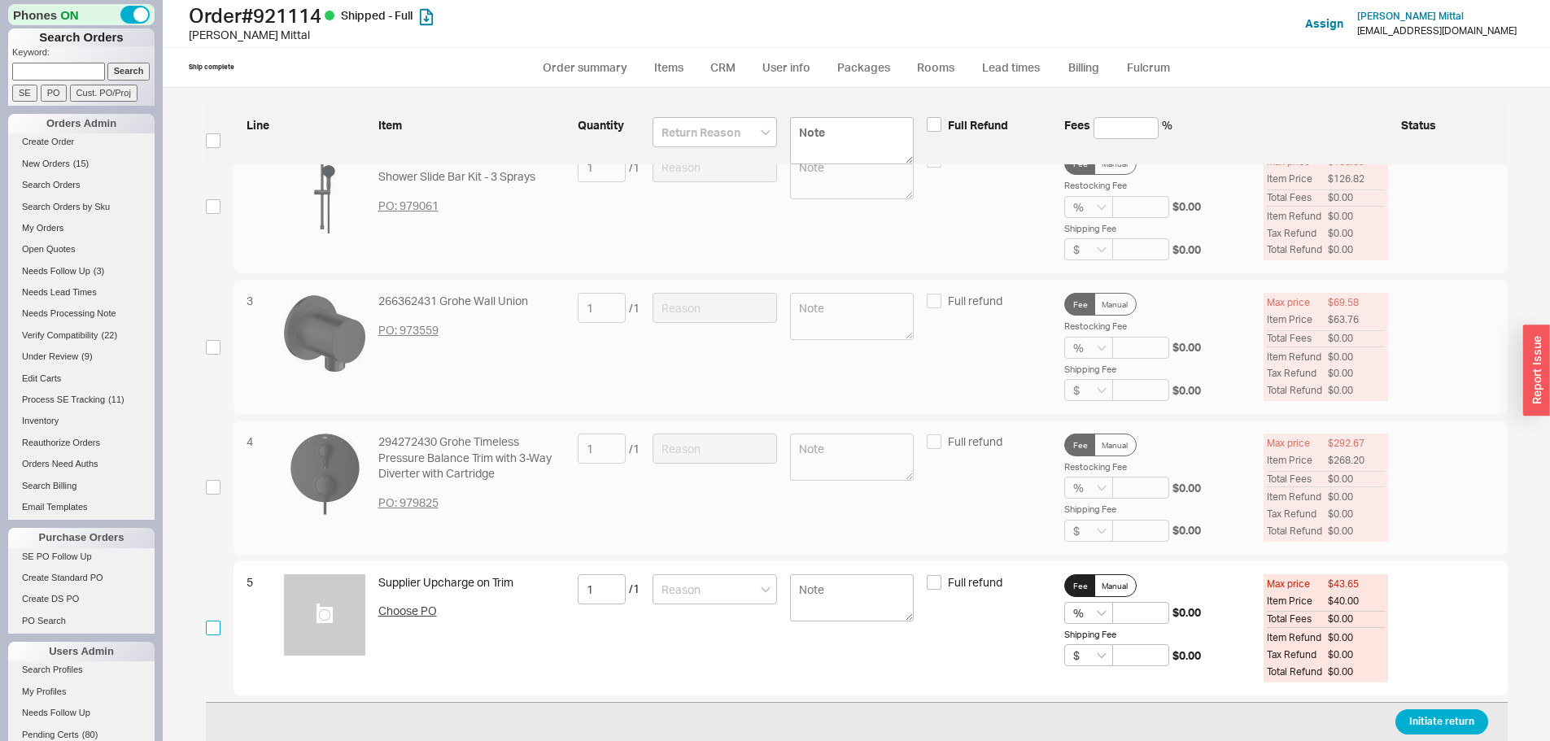
checkbox input "false"
click at [215, 490] on input "checkbox" at bounding box center [213, 487] width 15 height 15
checkbox input "true"
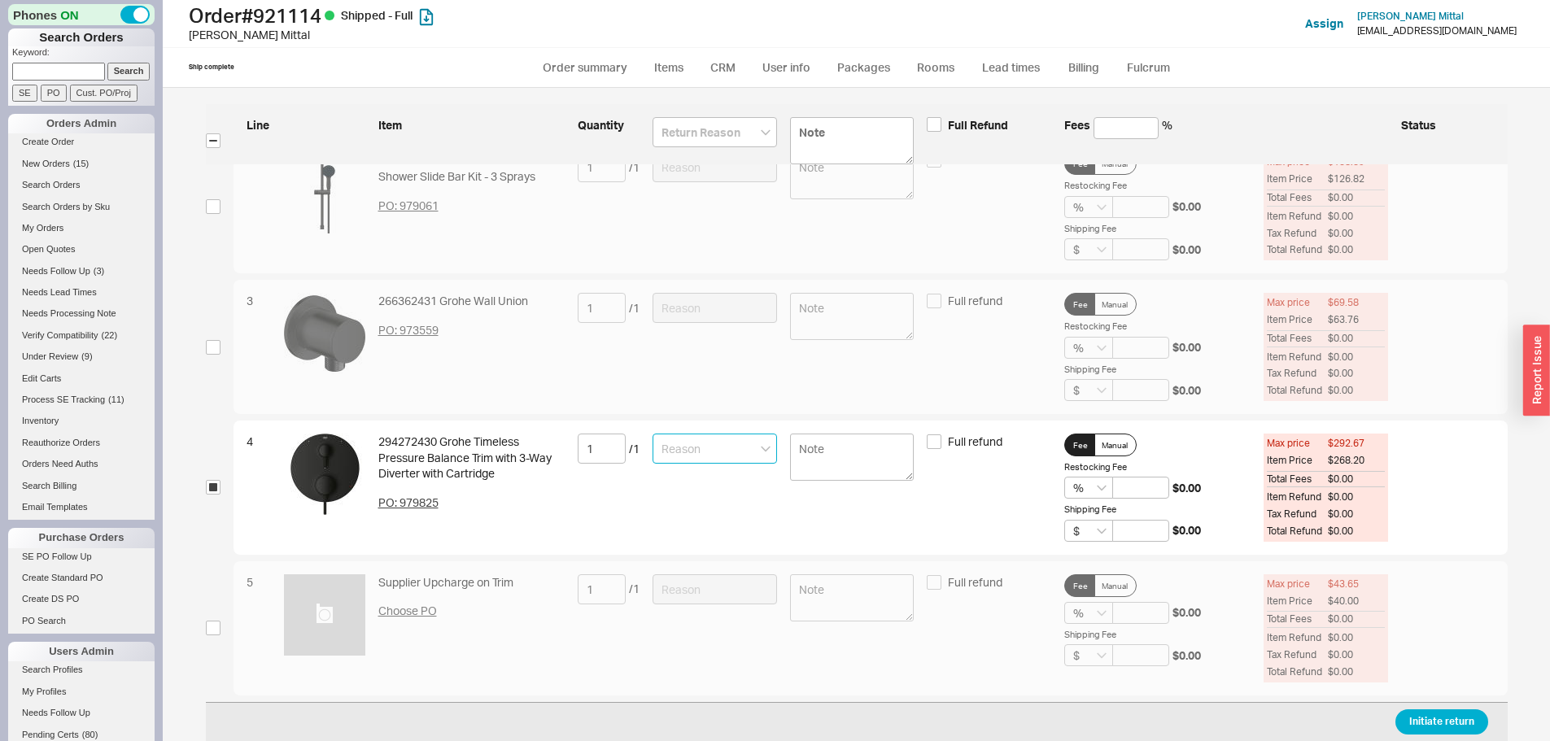
click at [712, 446] on input at bounding box center [715, 449] width 124 height 30
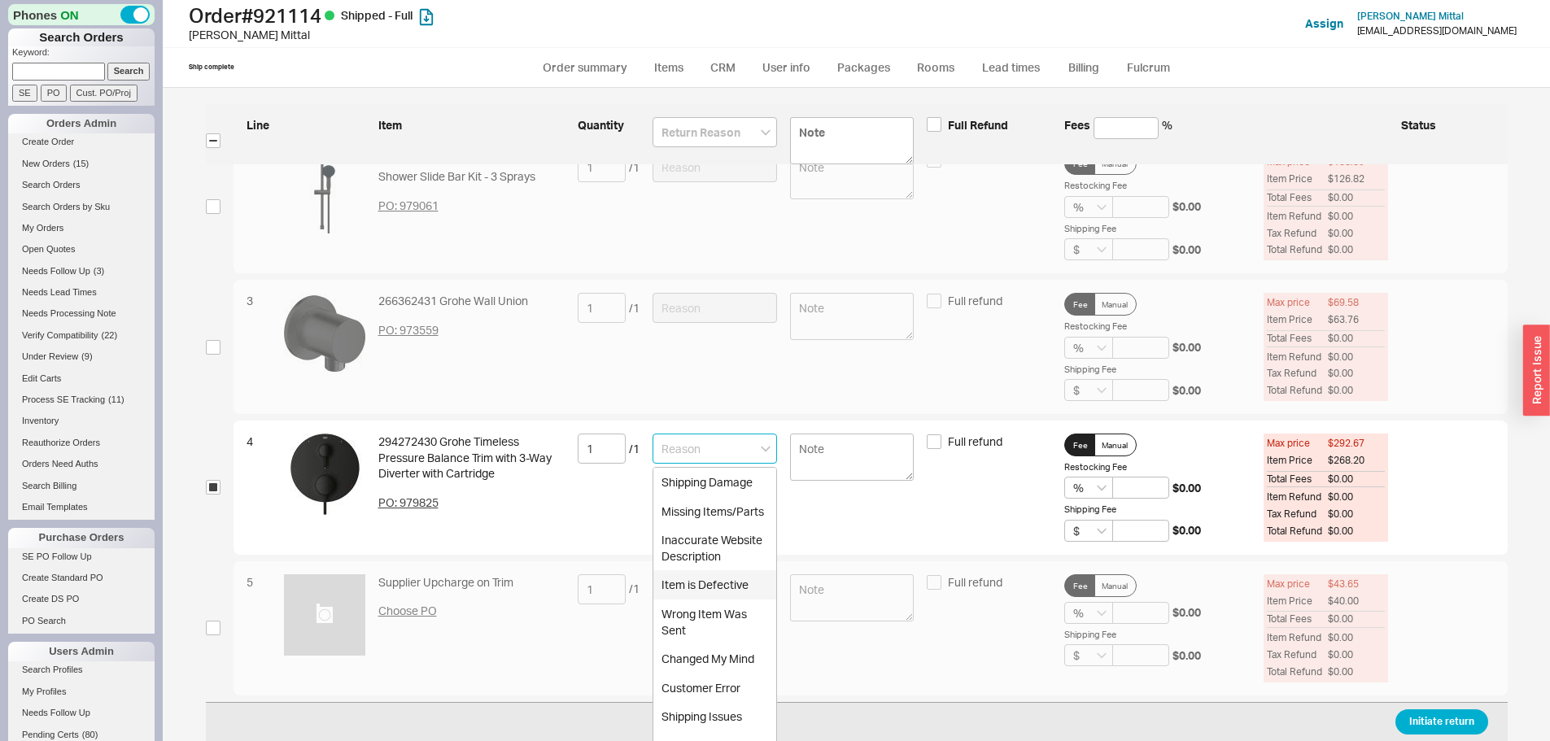
click at [721, 586] on div "Item is Defective" at bounding box center [714, 584] width 123 height 29
type input "Item is Defective"
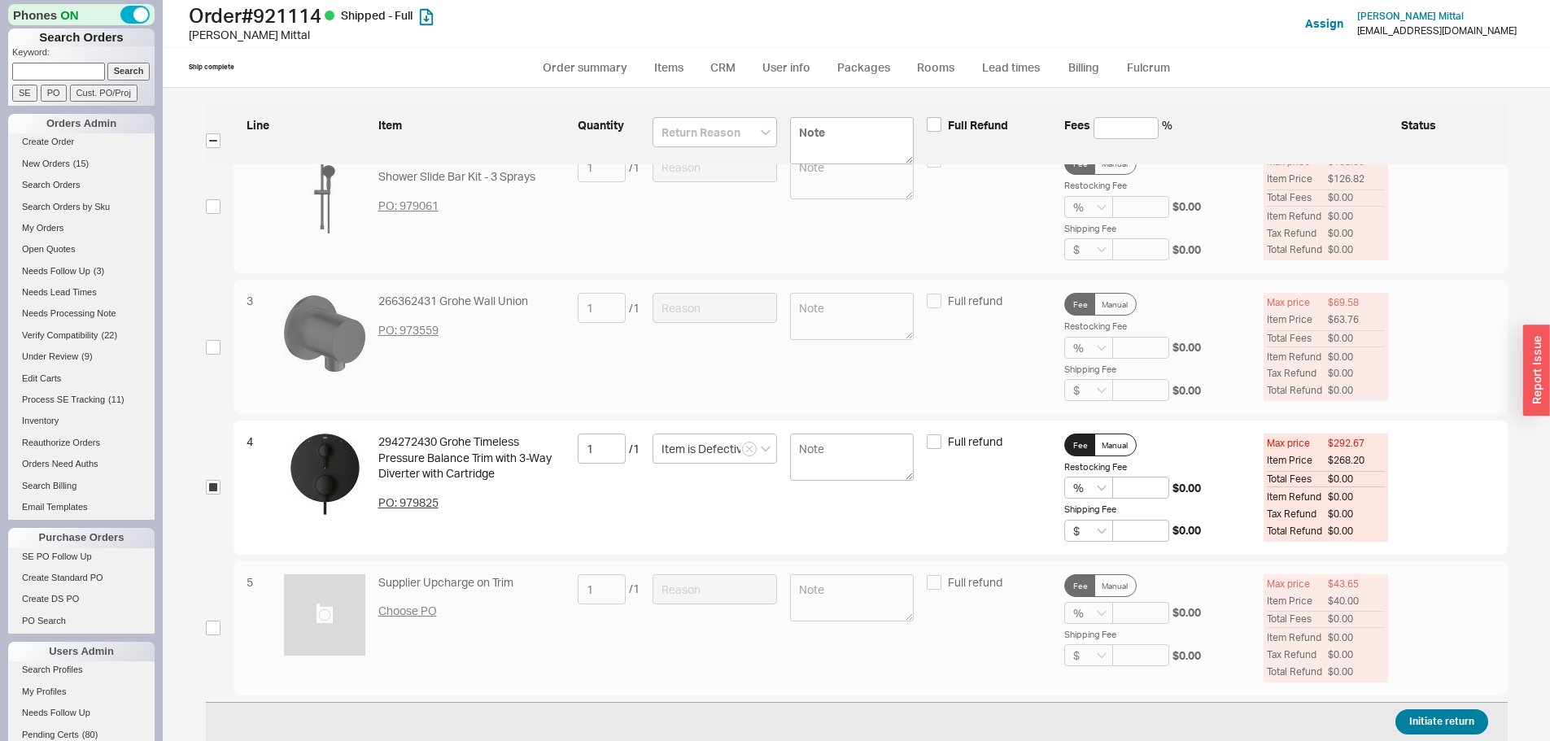
click at [1429, 709] on div "Initiate return" at bounding box center [857, 721] width 1302 height 39
drag, startPoint x: 1429, startPoint y: 718, endPoint x: 1094, endPoint y: 498, distance: 400.8
click at [1428, 718] on button "Initiate return" at bounding box center [1441, 721] width 93 height 25
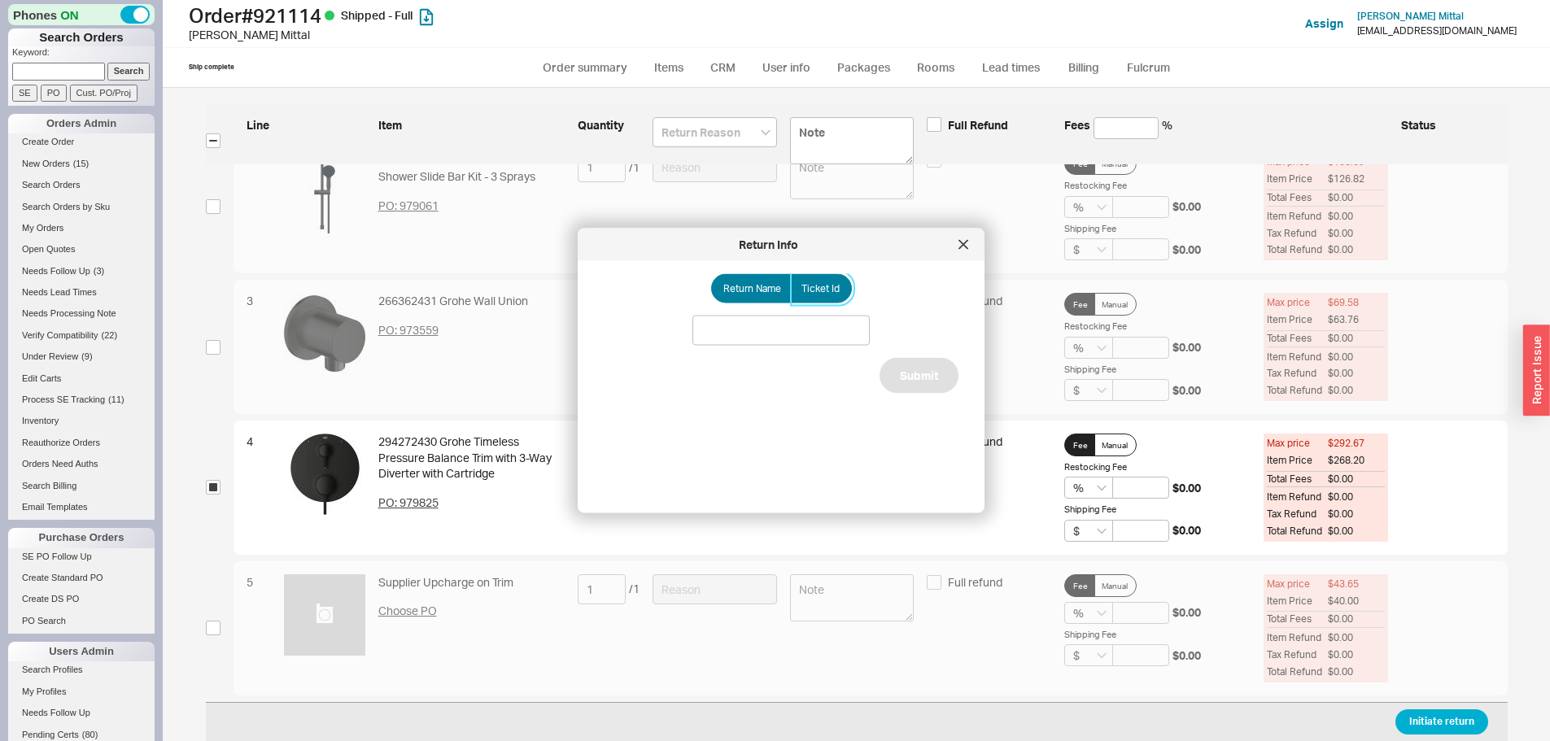
drag, startPoint x: 823, startPoint y: 287, endPoint x: 817, endPoint y: 299, distance: 12.7
click at [822, 287] on span "Ticket Id" at bounding box center [820, 288] width 38 height 13
click at [0, 0] on input "Ticket Id" at bounding box center [0, 0] width 0 height 0
click at [803, 338] on input at bounding box center [780, 331] width 177 height 30
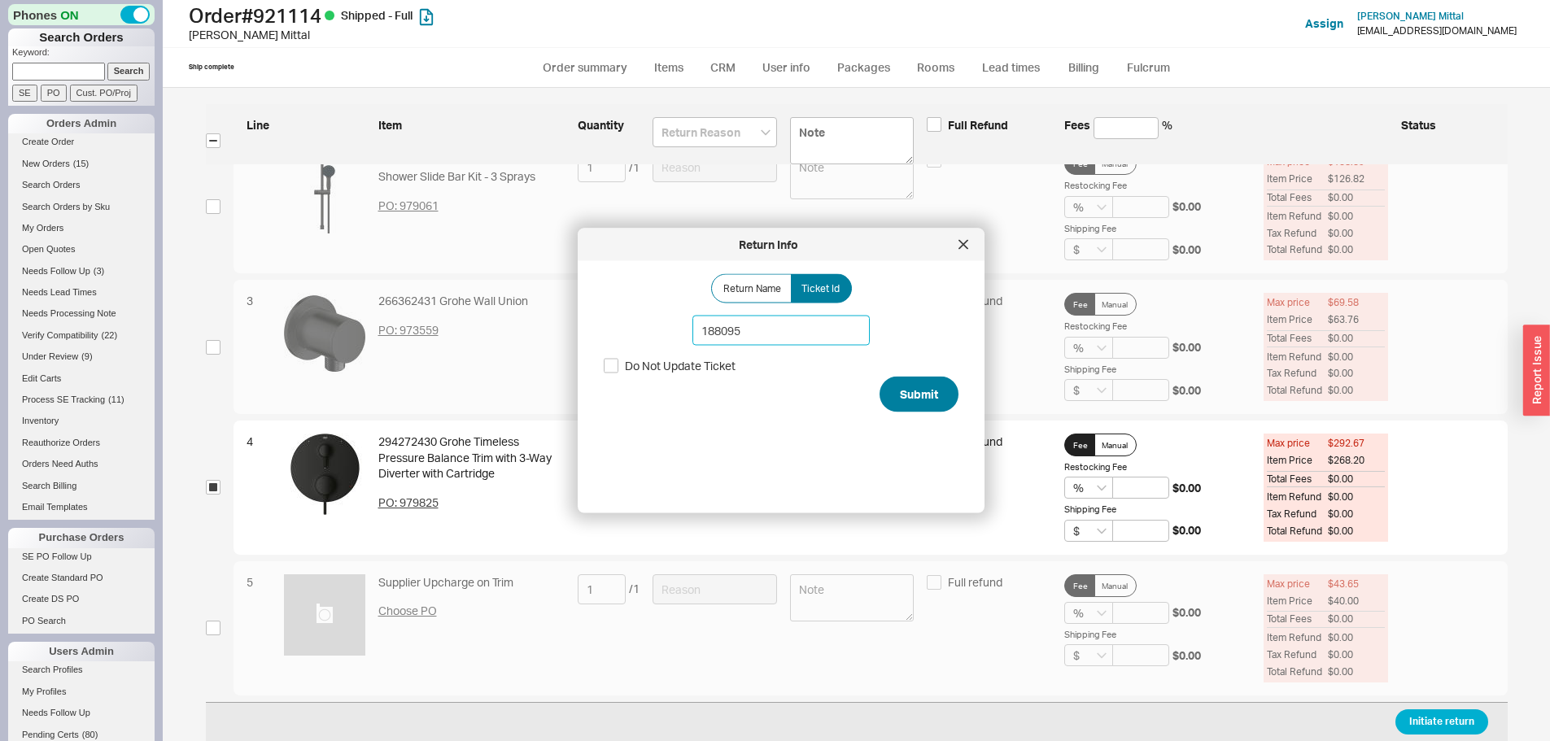
type input "188095"
click at [910, 399] on button "Submit" at bounding box center [919, 395] width 79 height 36
select select "*"
select select "LOW"
select select "3"
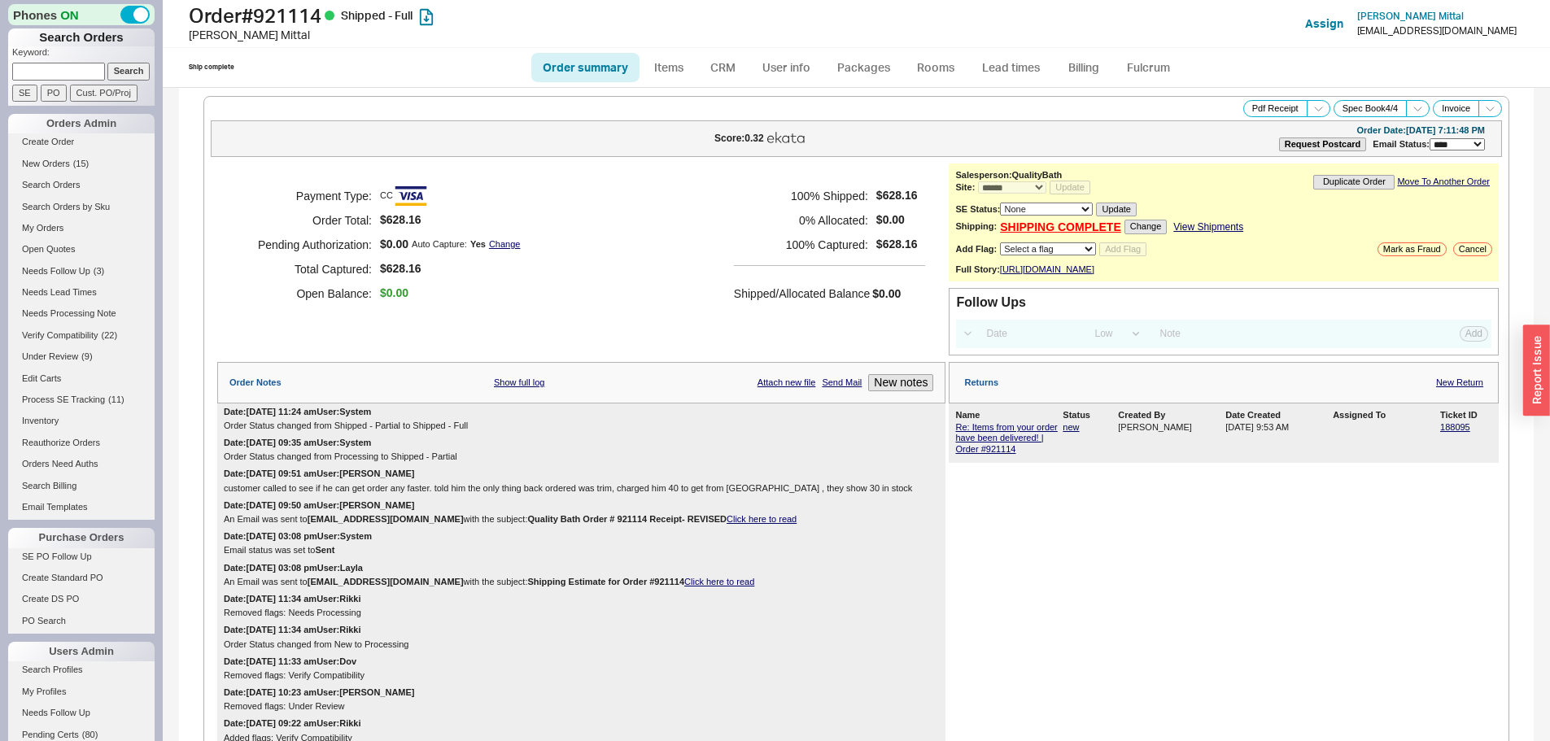
click at [73, 68] on input at bounding box center [58, 71] width 93 height 17
paste input "924840"
type input "924840"
click at [107, 63] on input "Search" at bounding box center [128, 71] width 43 height 17
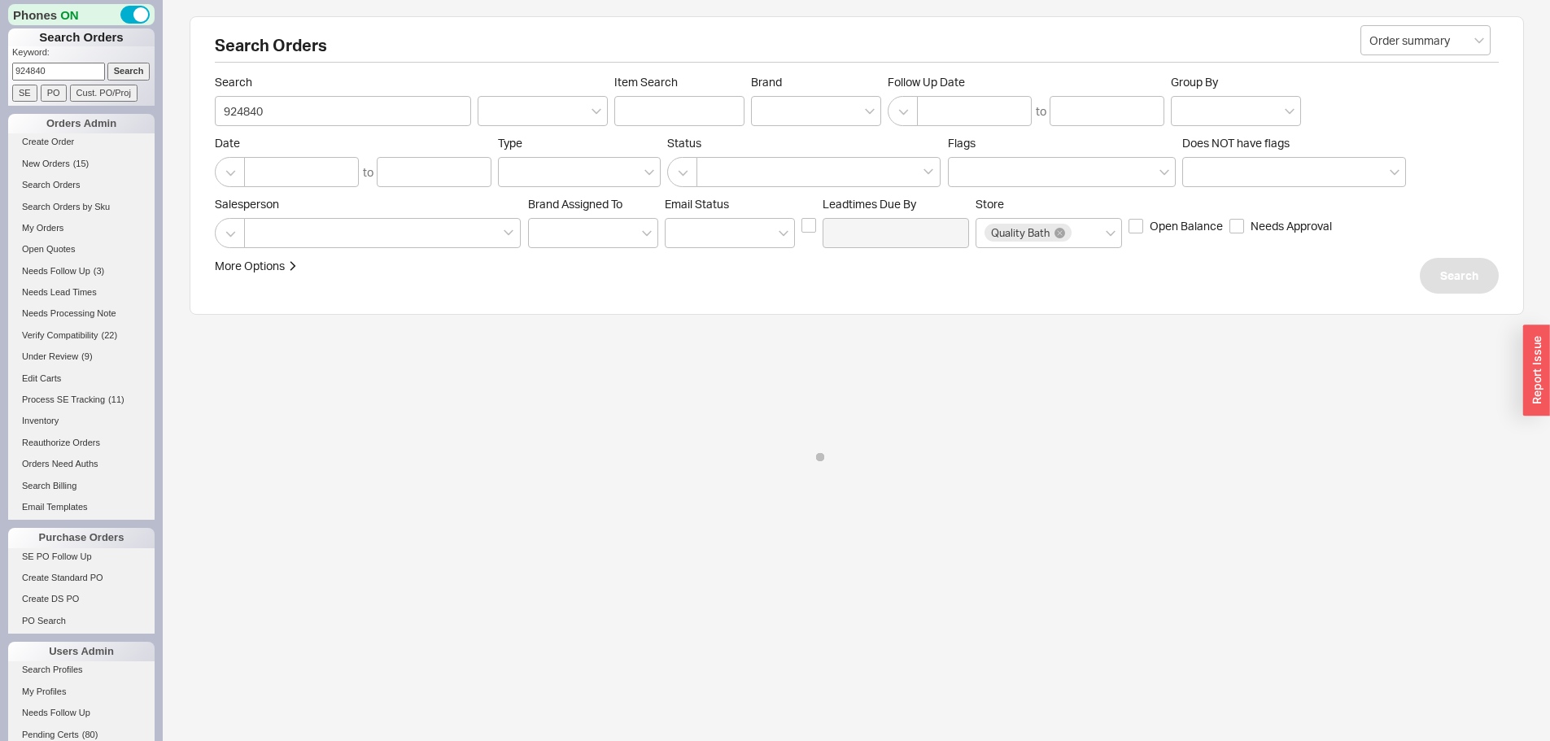
select select "*"
select select "LOW"
select select "3"
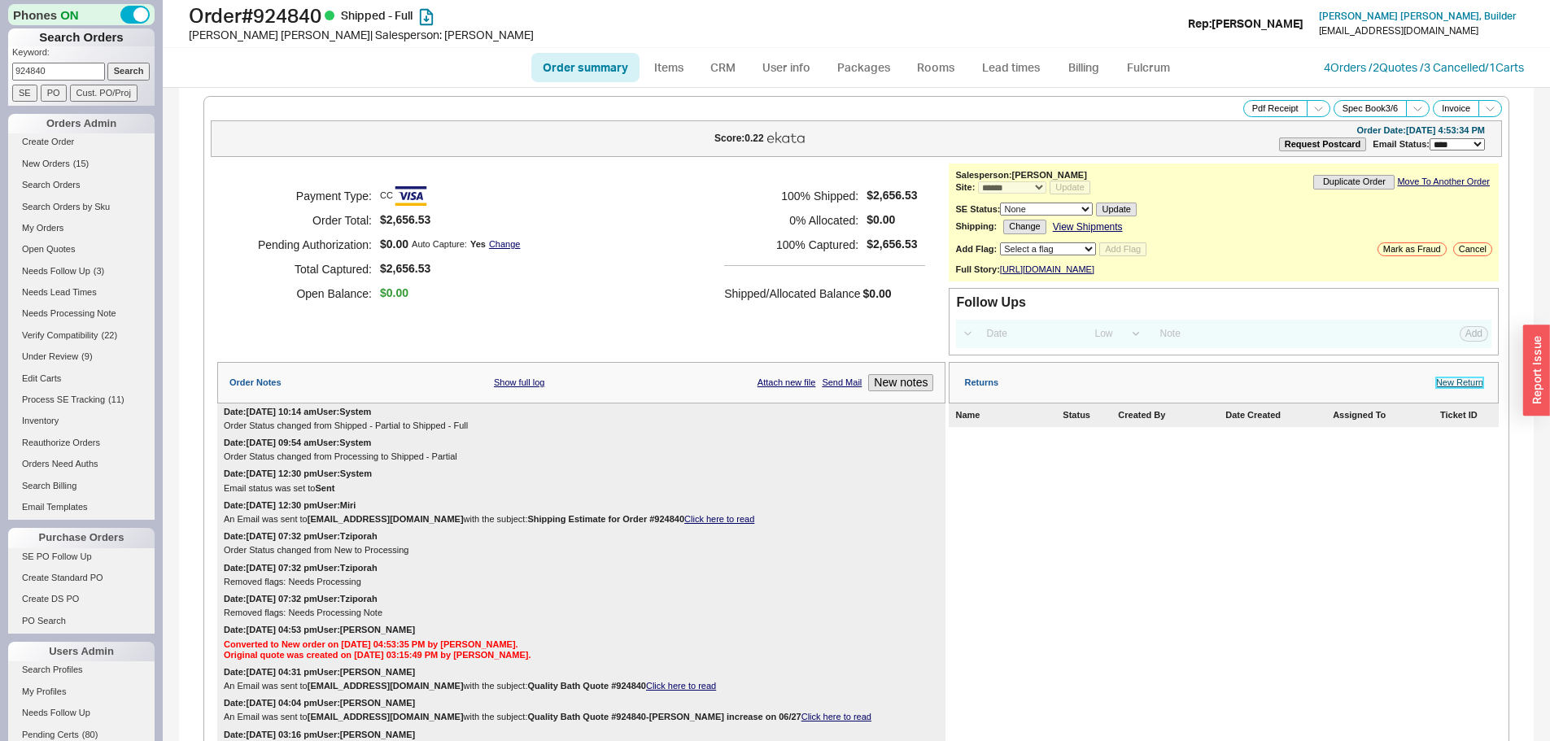
click at [1462, 388] on link "New Return" at bounding box center [1459, 383] width 47 height 11
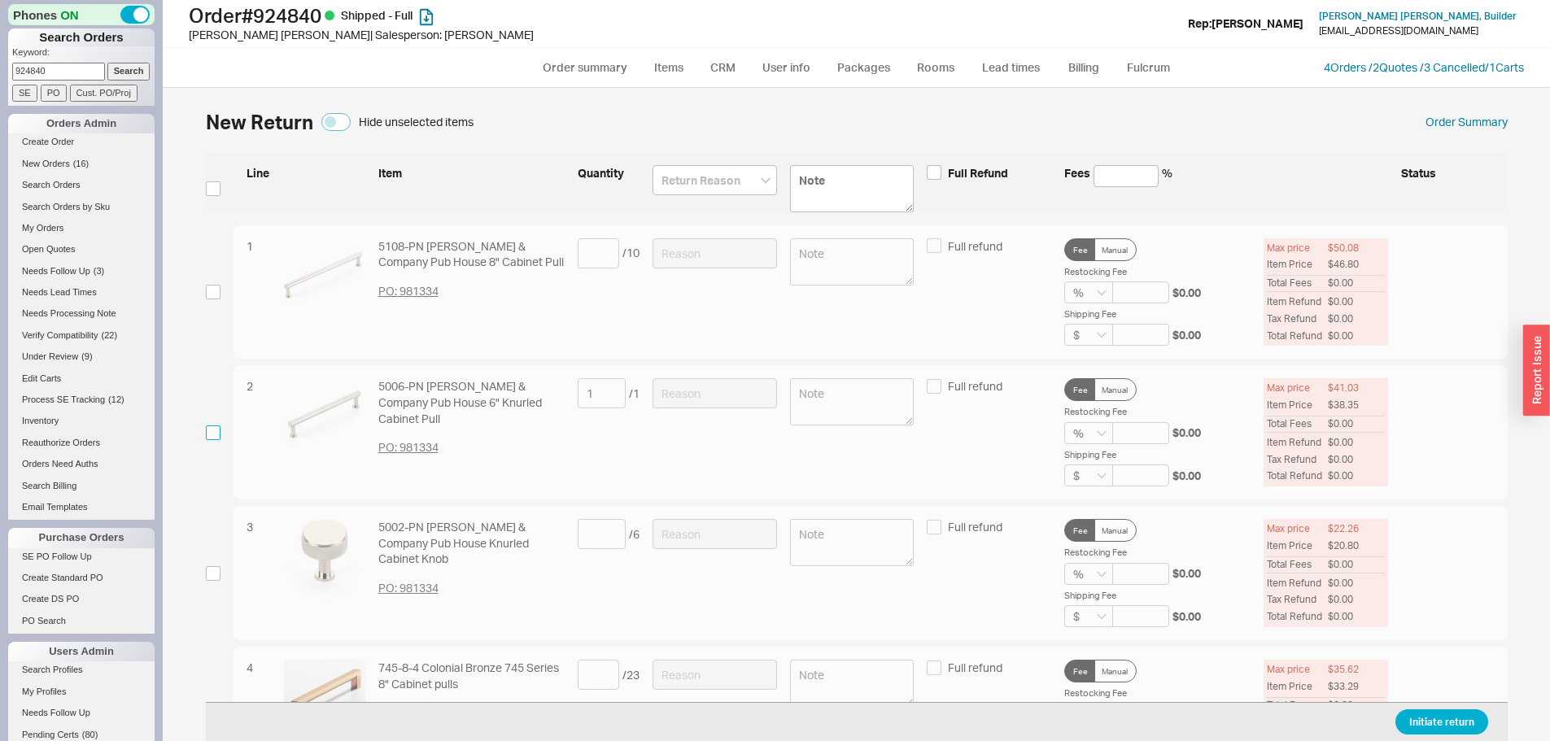
click at [212, 435] on input "checkbox" at bounding box center [213, 433] width 15 height 15
checkbox input "true"
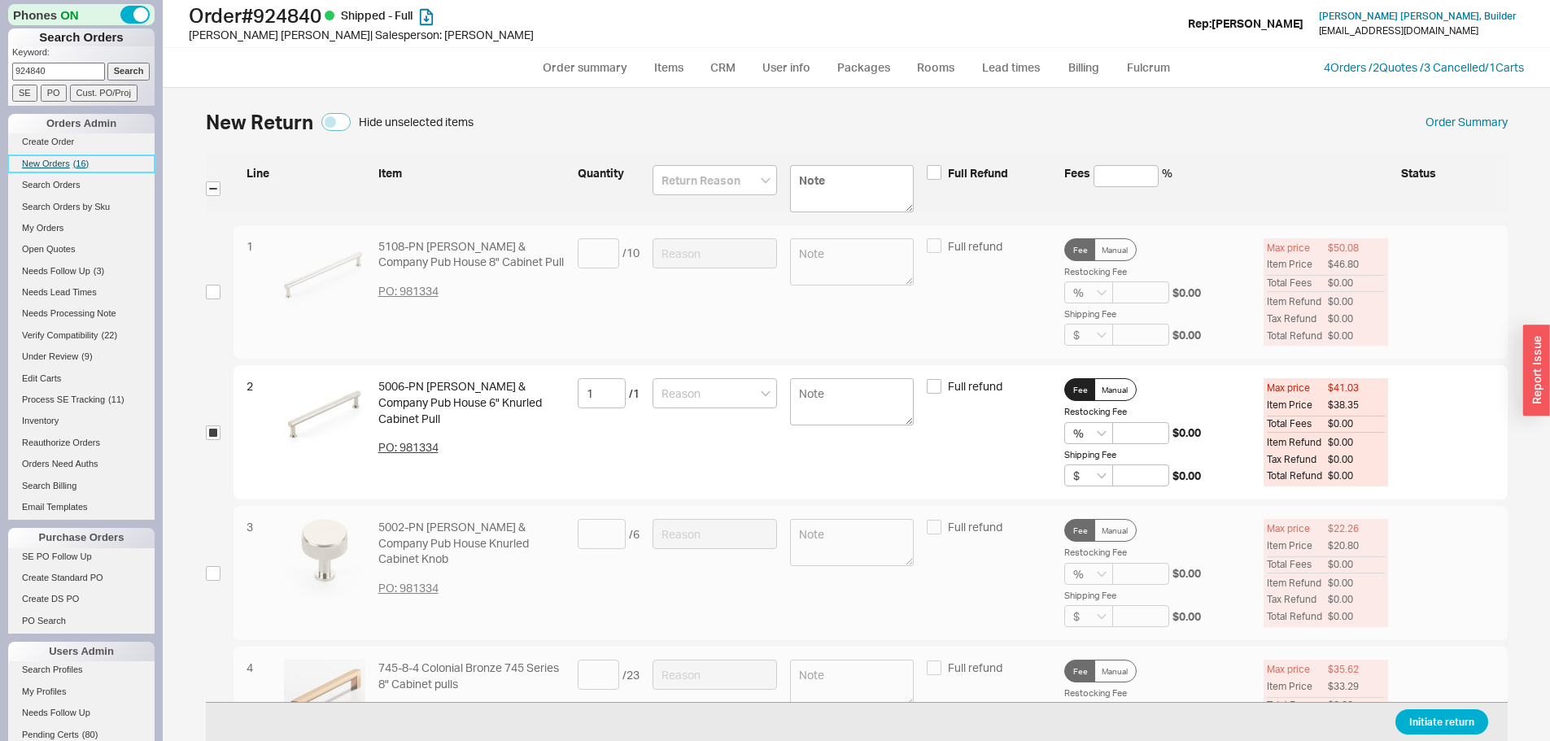
click at [41, 167] on span "New Orders" at bounding box center [46, 164] width 48 height 10
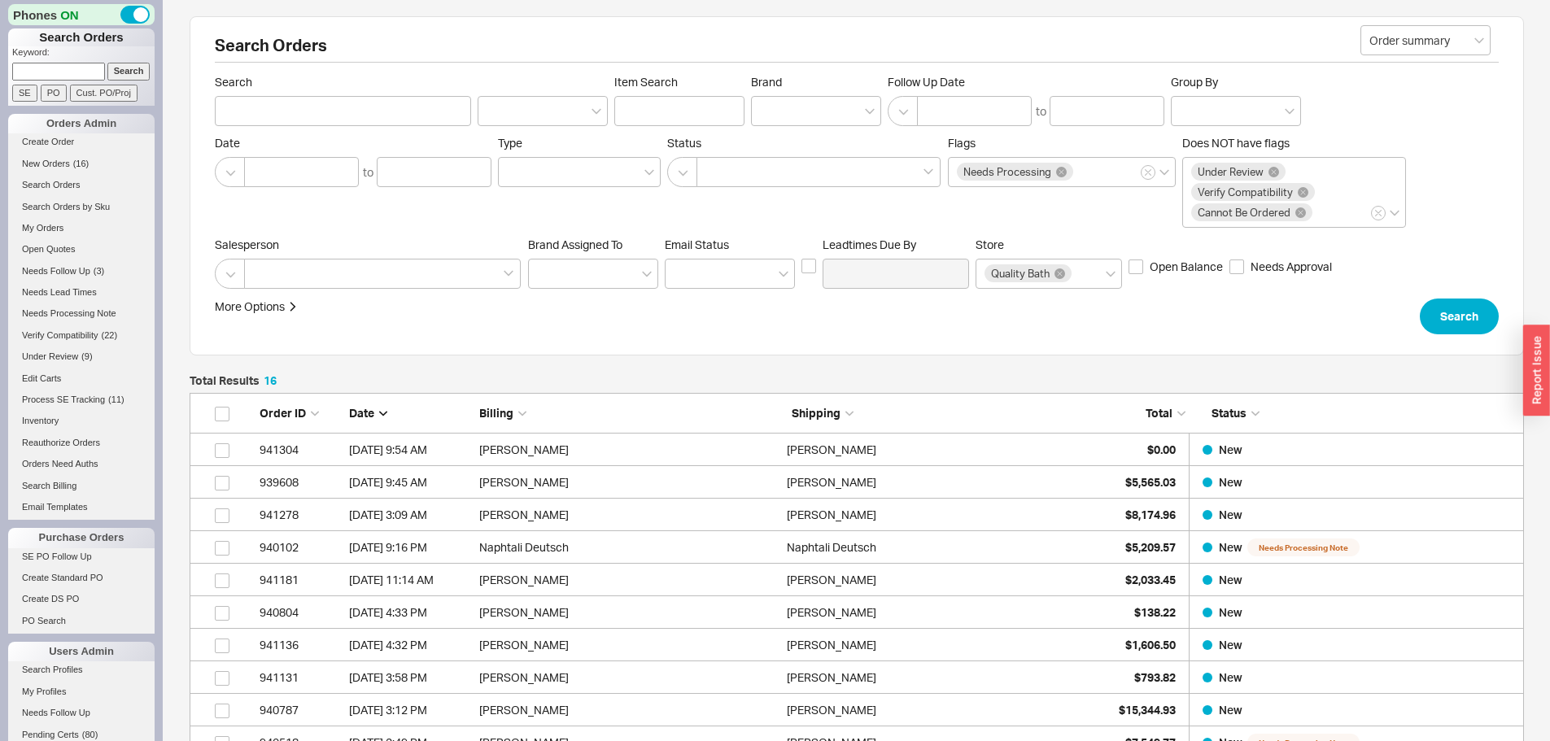
scroll to position [549, 1322]
click at [48, 74] on input at bounding box center [58, 71] width 93 height 17
paste input "924840"
type input "924840"
click at [107, 63] on input "Search" at bounding box center [128, 71] width 43 height 17
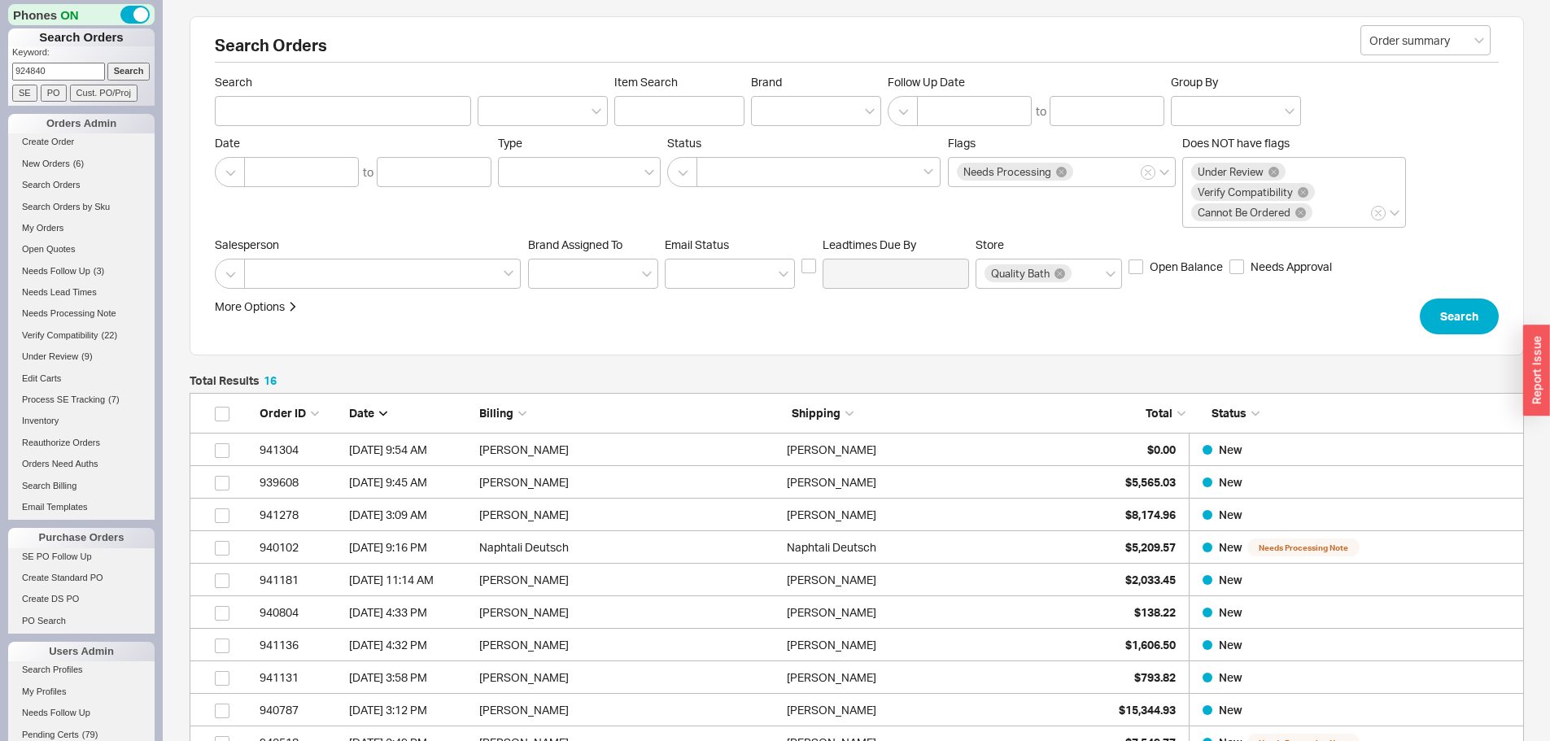
select select "*"
select select "LOW"
select select "3"
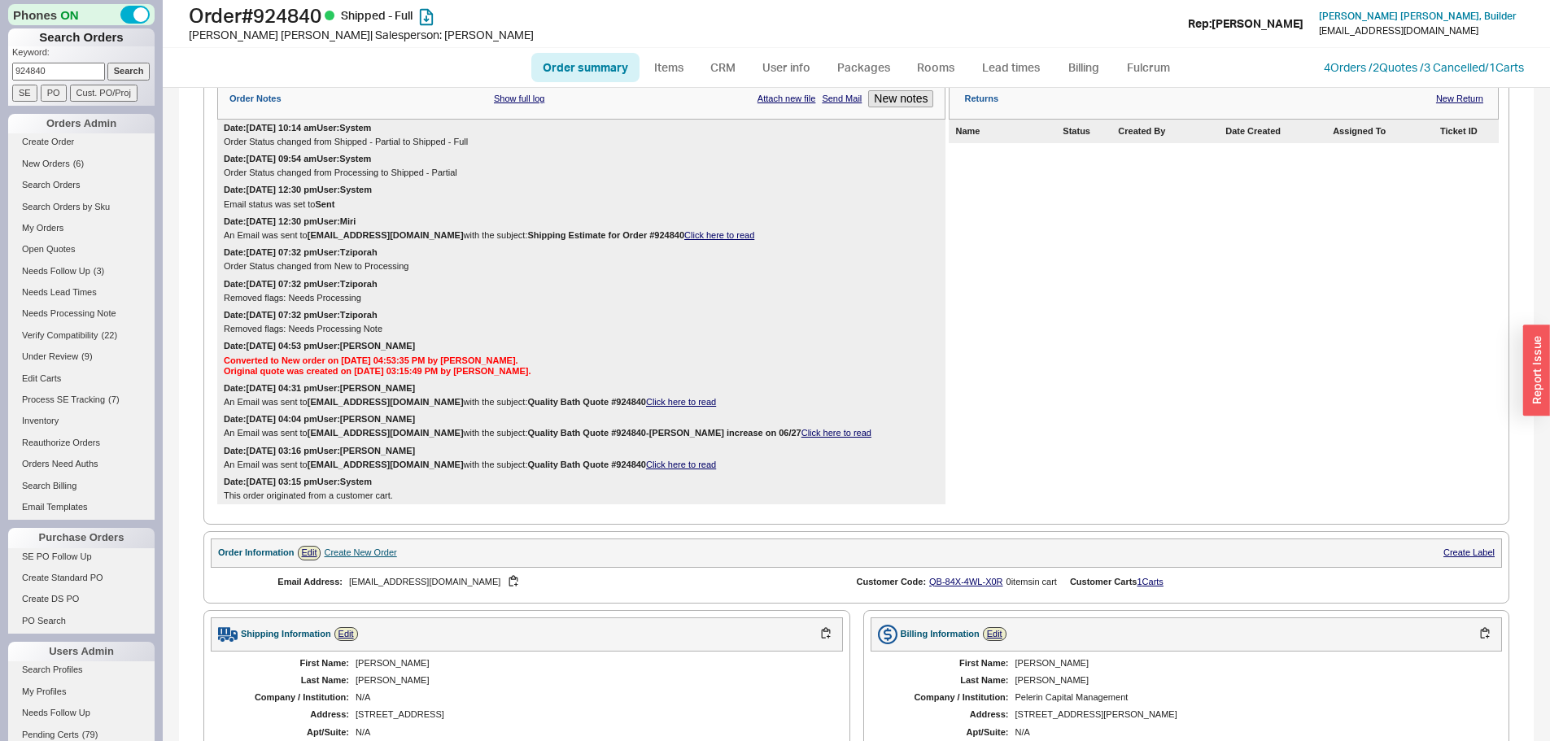
scroll to position [81, 0]
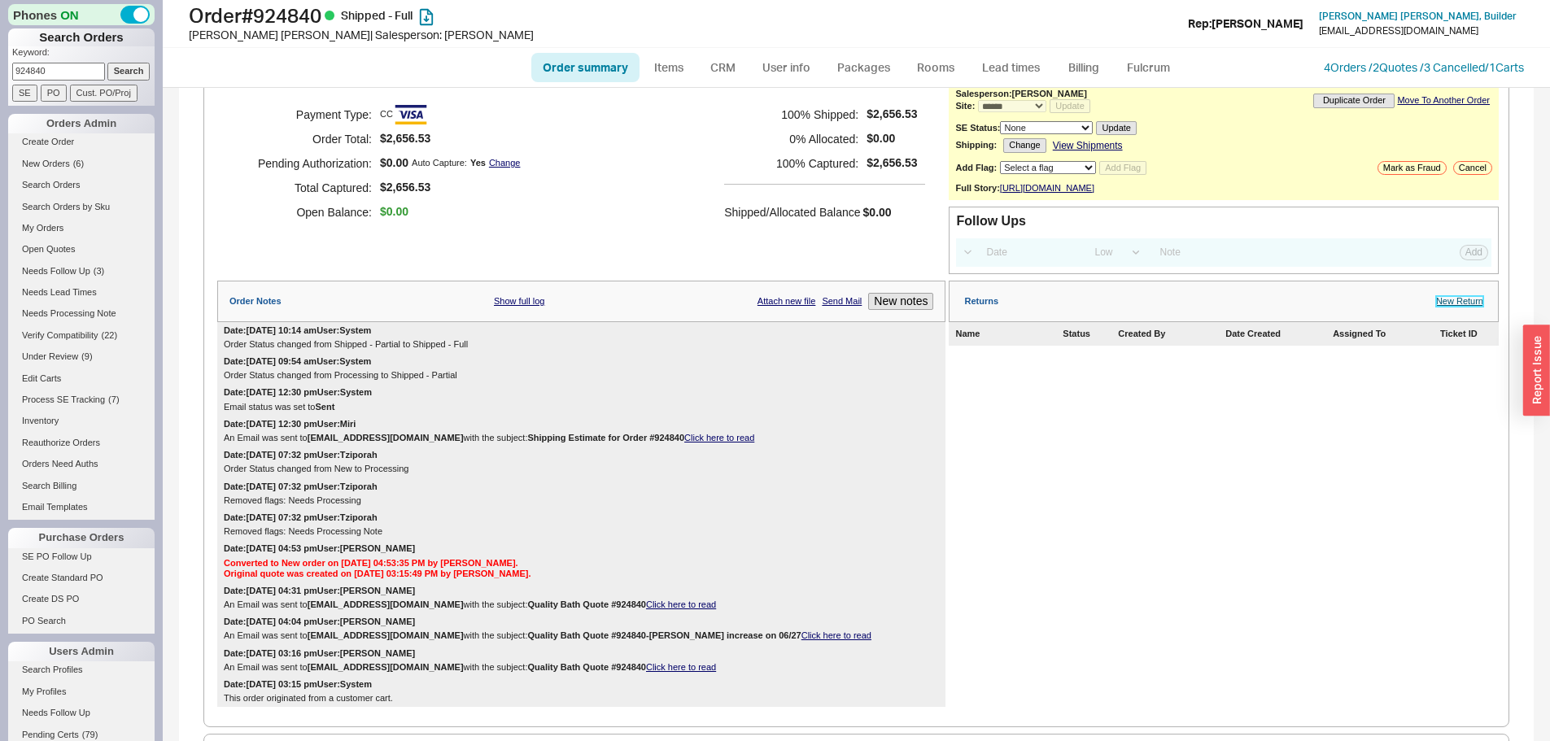
click at [1447, 307] on link "New Return" at bounding box center [1459, 301] width 47 height 11
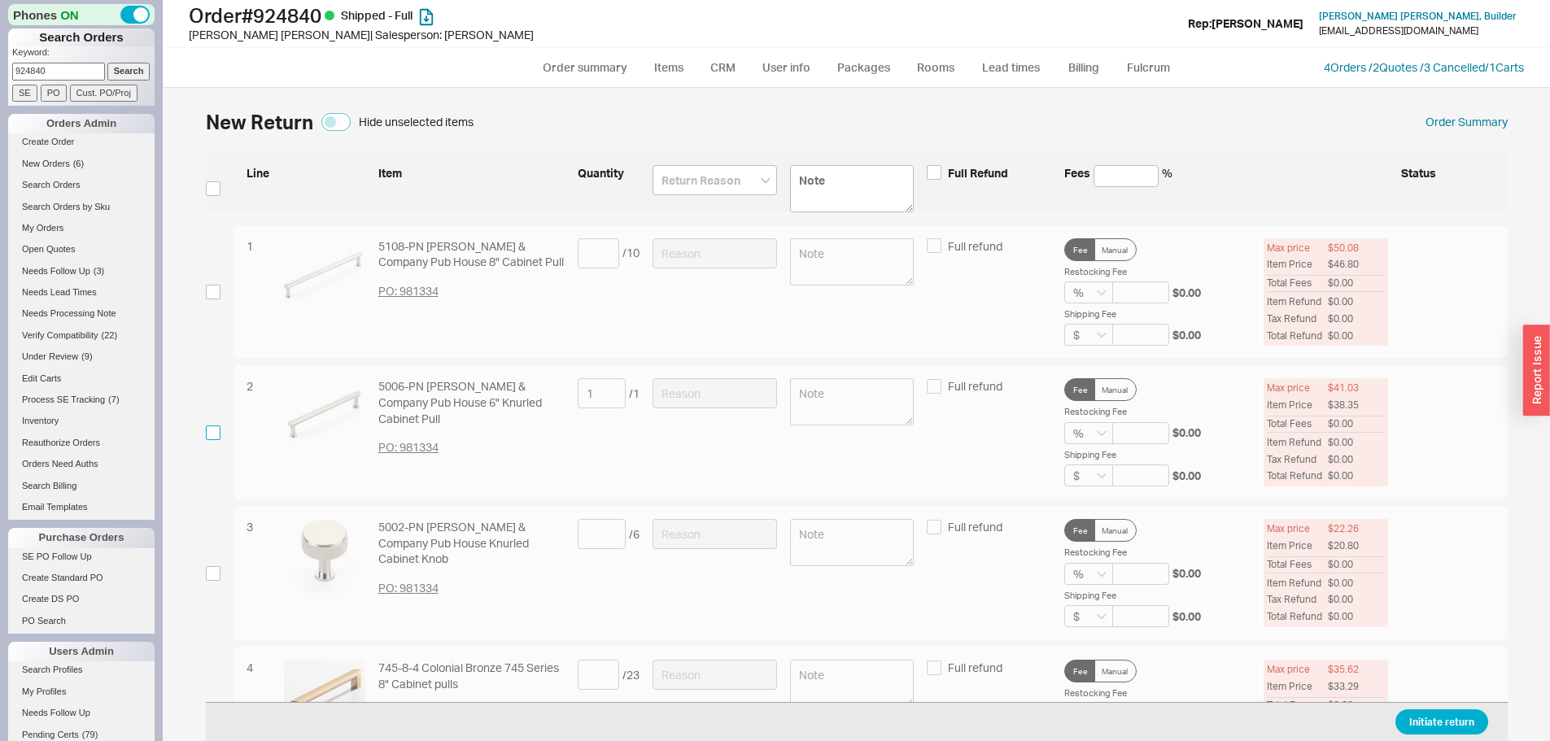
click at [215, 436] on input "checkbox" at bounding box center [213, 433] width 15 height 15
checkbox input "true"
click at [680, 394] on input at bounding box center [715, 393] width 124 height 30
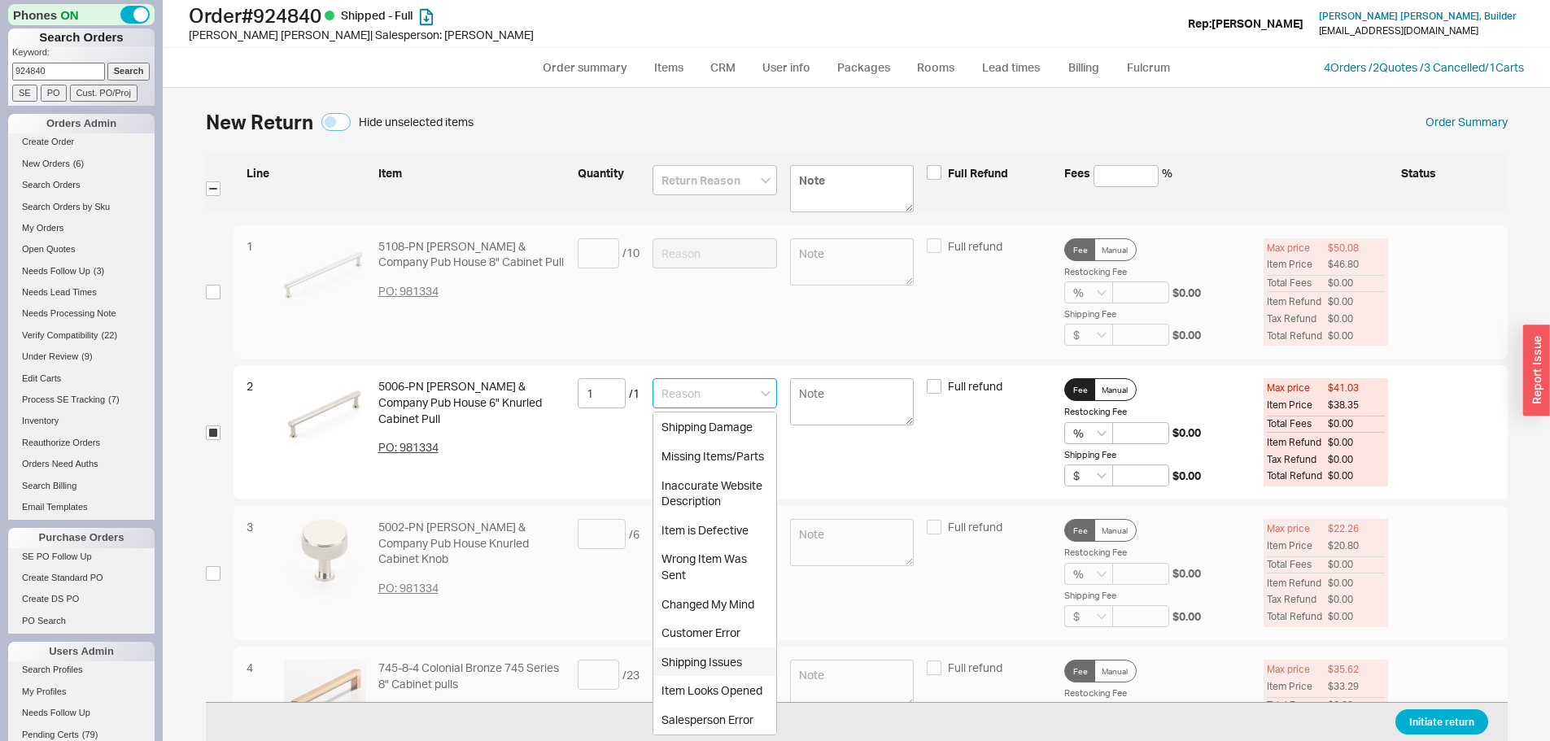
click at [716, 636] on div "Customer Error" at bounding box center [714, 632] width 123 height 29
type input "Customer Error"
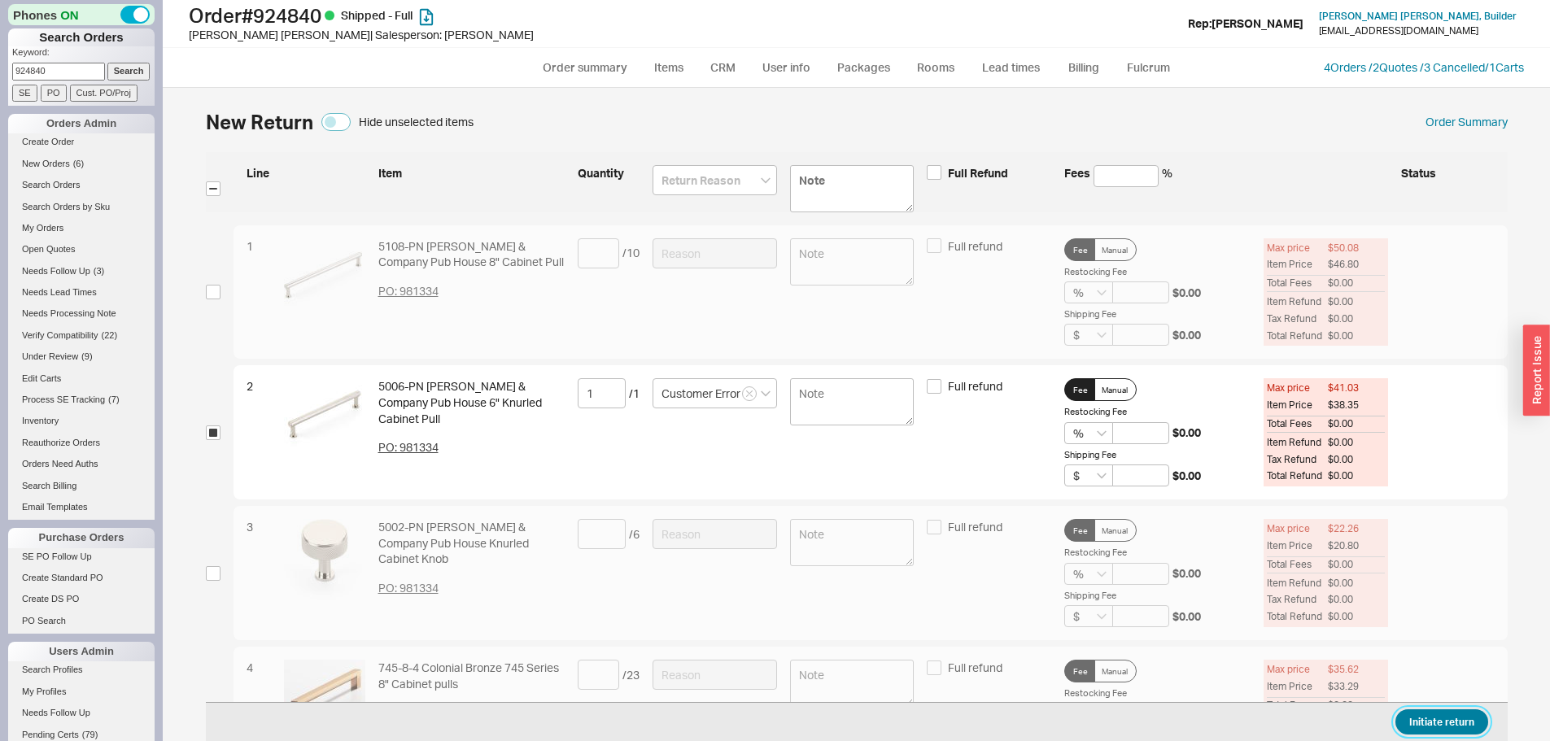
click at [1454, 728] on button "Initiate return" at bounding box center [1441, 721] width 93 height 25
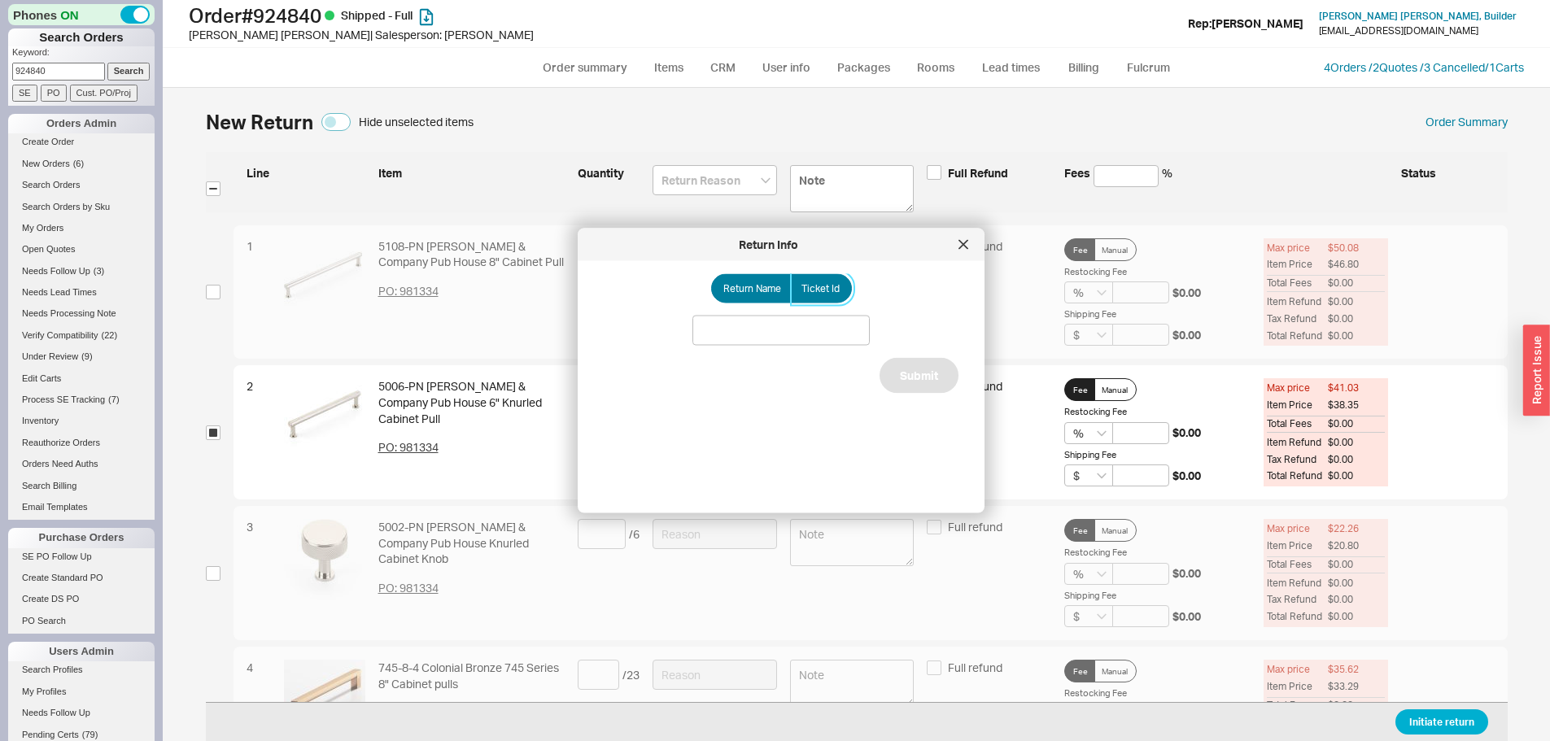
click at [825, 293] on span "Ticket Id" at bounding box center [820, 288] width 38 height 13
click at [0, 0] on input "Ticket Id" at bounding box center [0, 0] width 0 height 0
click at [814, 335] on input at bounding box center [780, 331] width 177 height 30
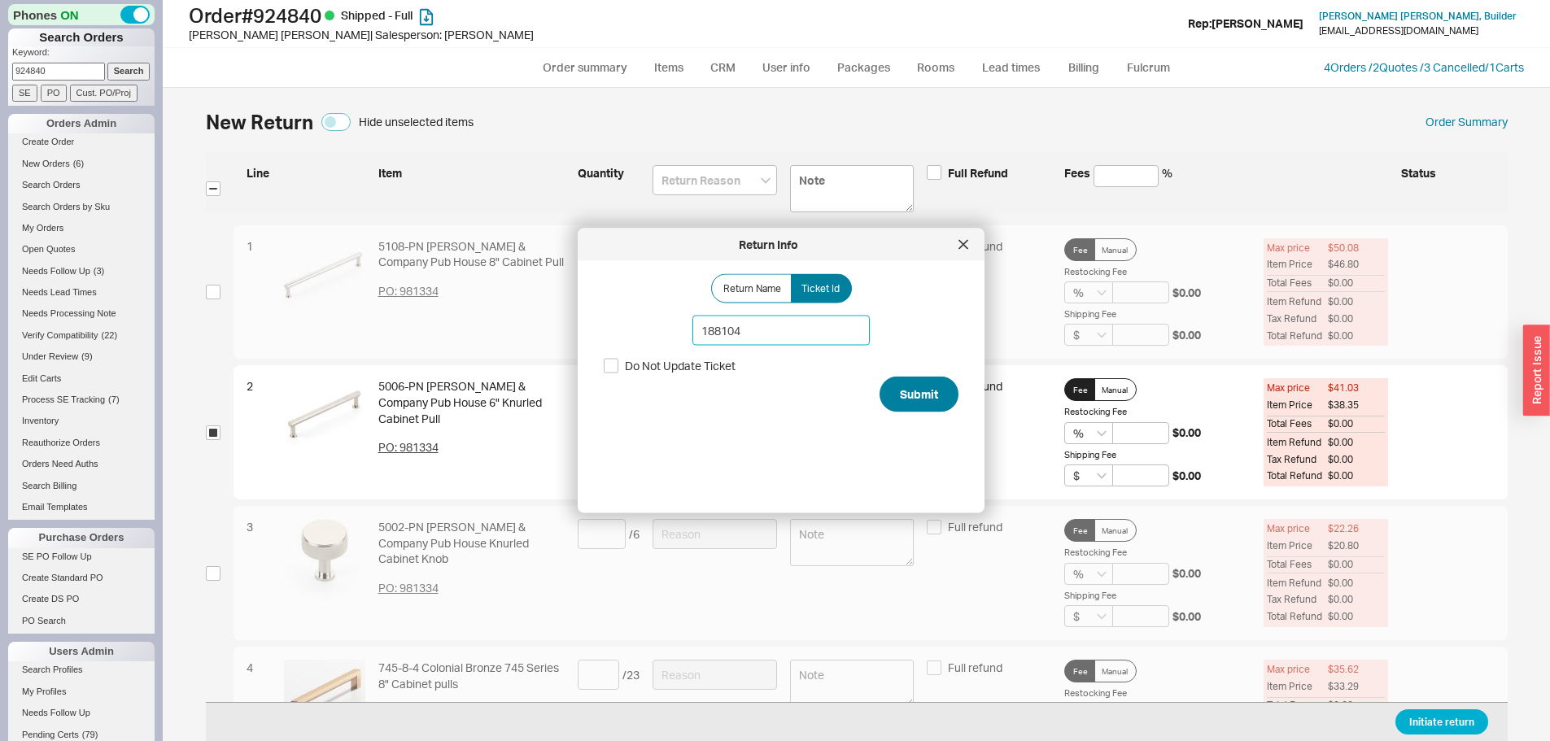
type input "188104"
click at [906, 403] on button "Submit" at bounding box center [919, 395] width 79 height 36
select select "*"
select select "LOW"
select select "3"
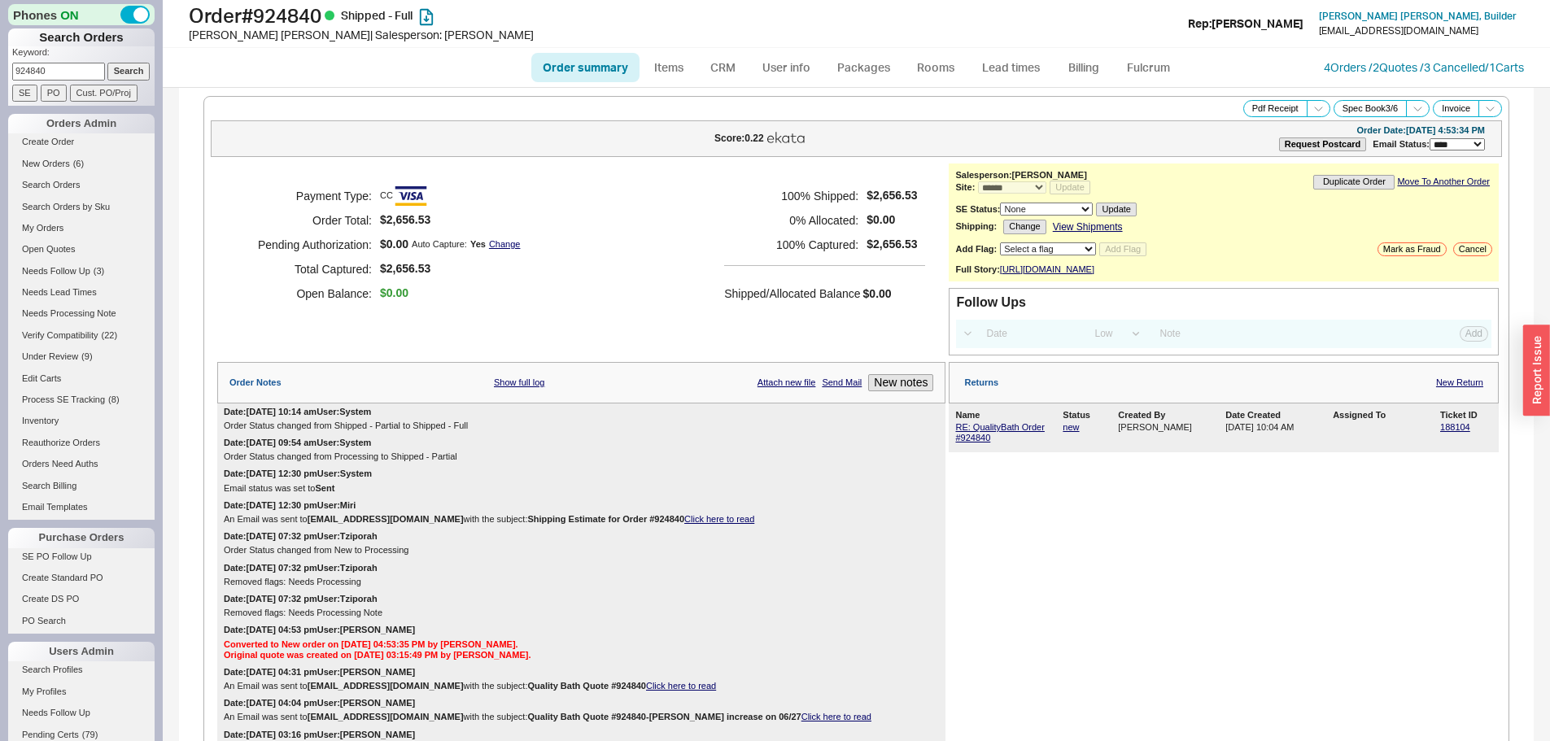
click at [68, 68] on input "924840" at bounding box center [58, 71] width 93 height 17
paste input "marzenasylvie@gmail.com"
type input "marzenasylvie@gmail.com"
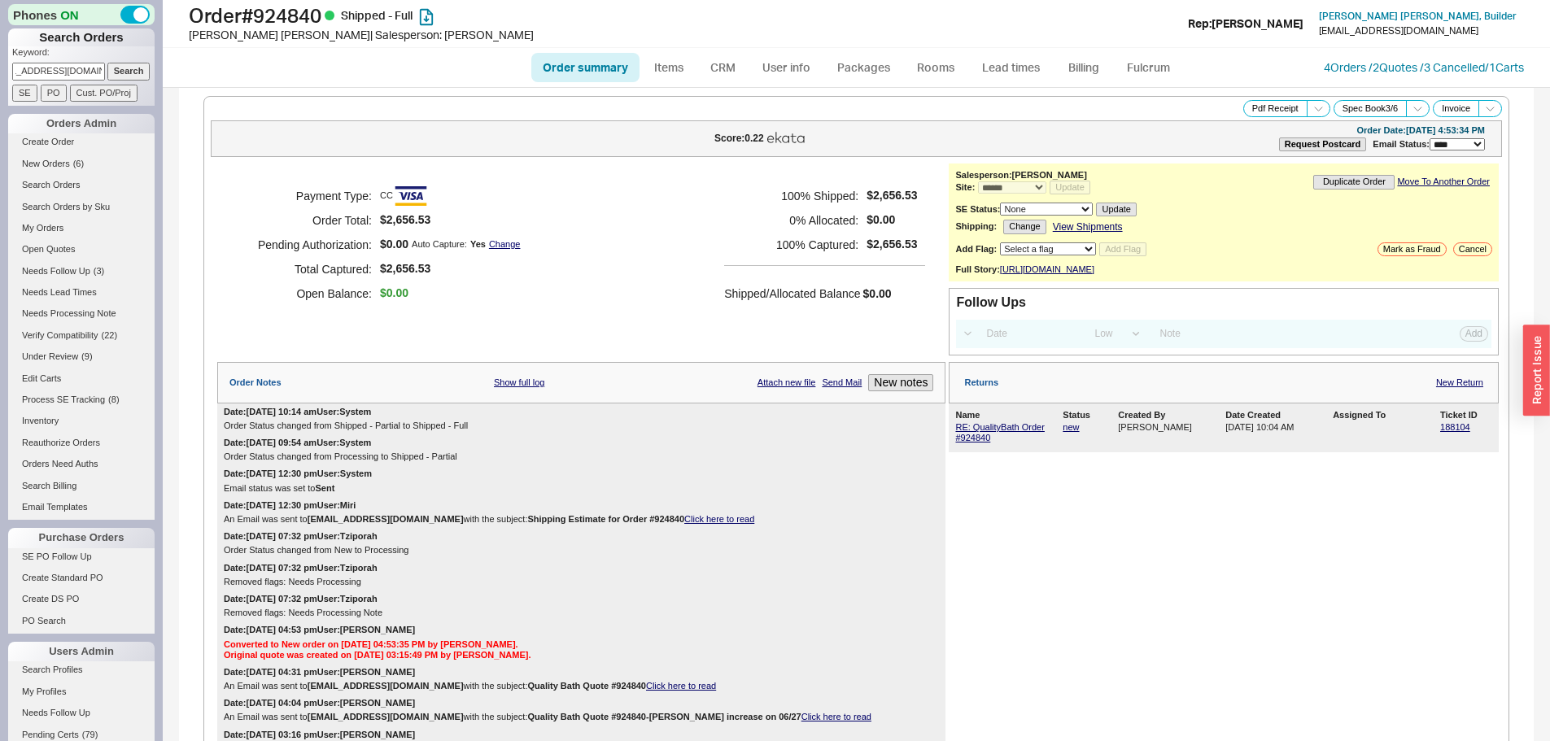
click at [107, 63] on input "Search" at bounding box center [128, 71] width 43 height 17
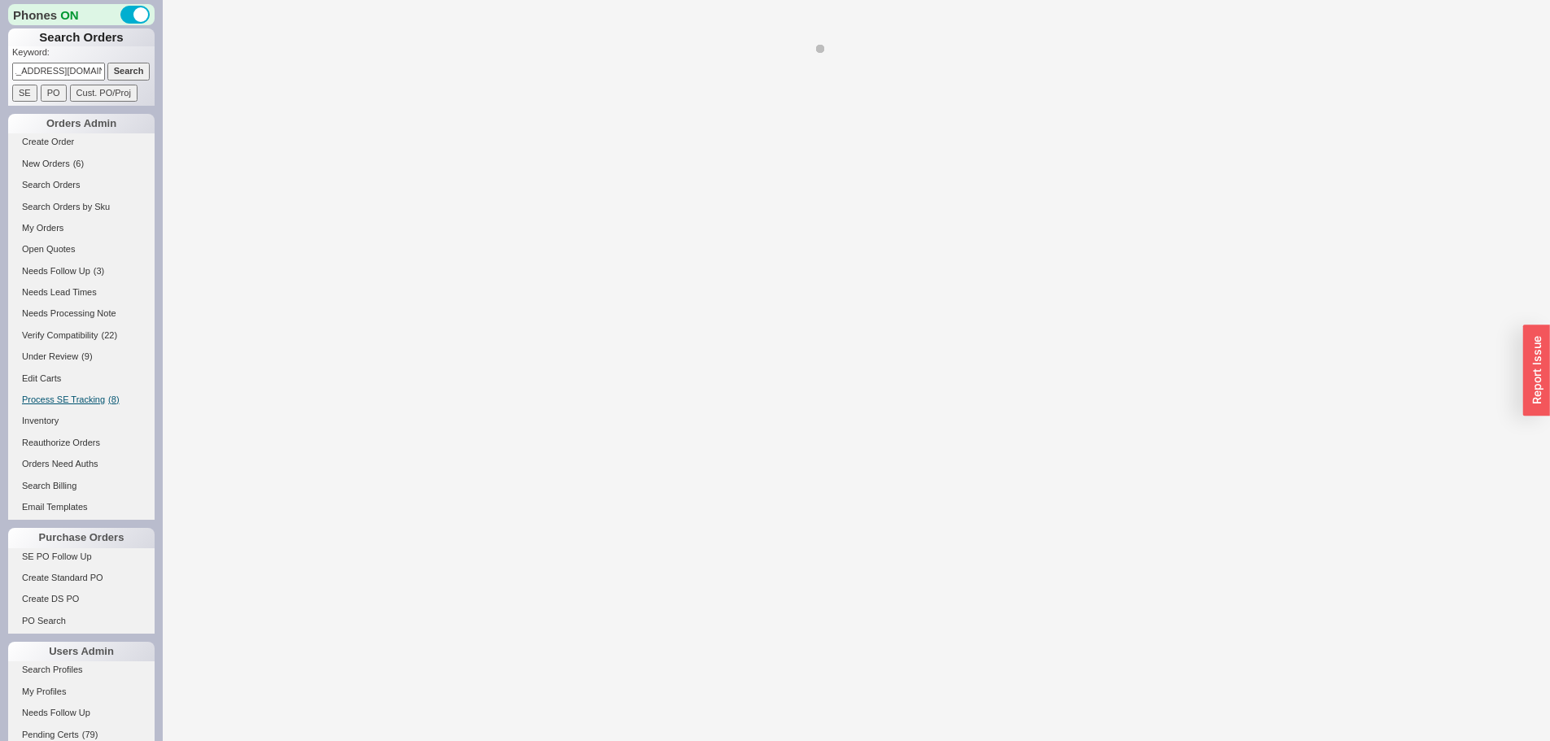
select select "*"
select select "LOW"
select select "3"
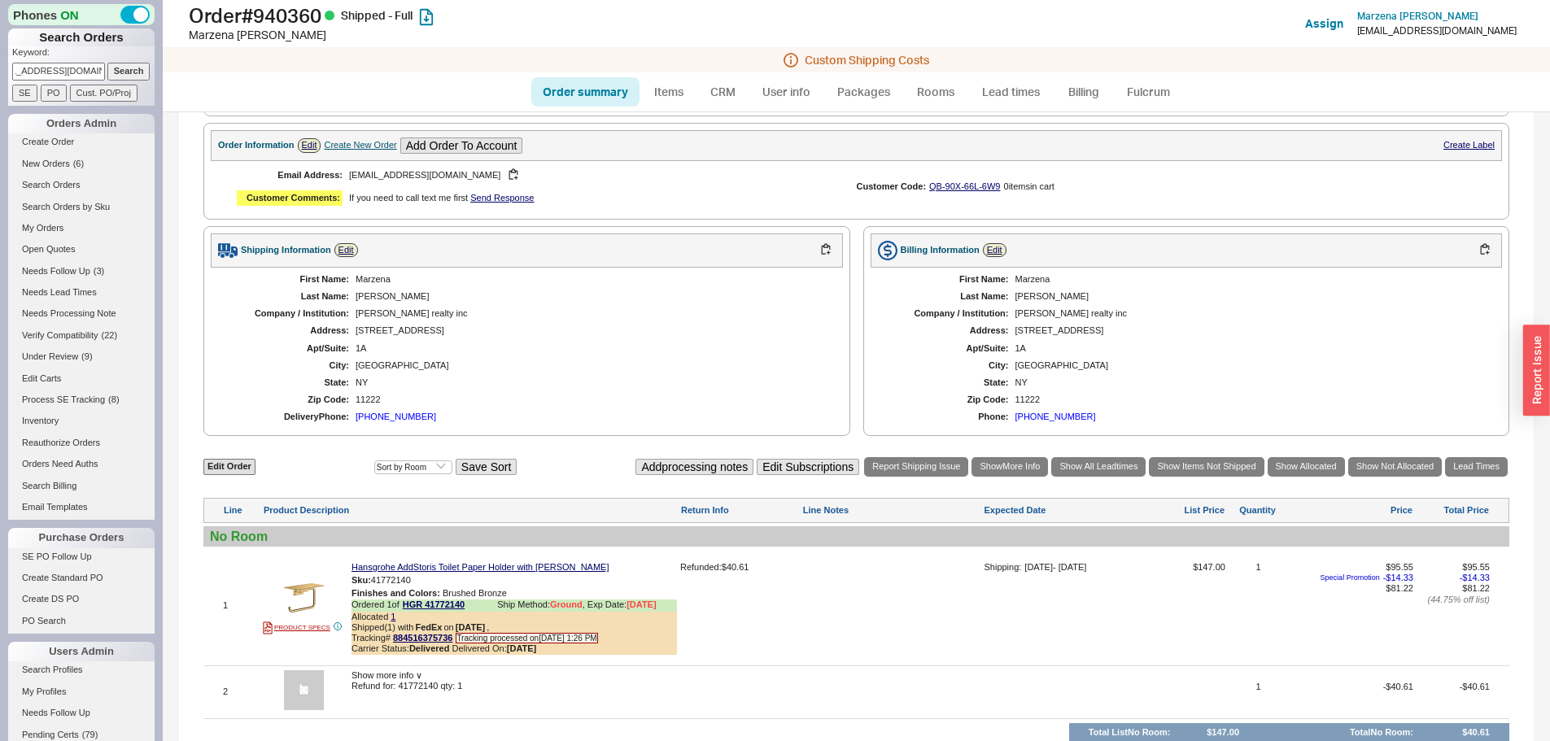
scroll to position [688, 0]
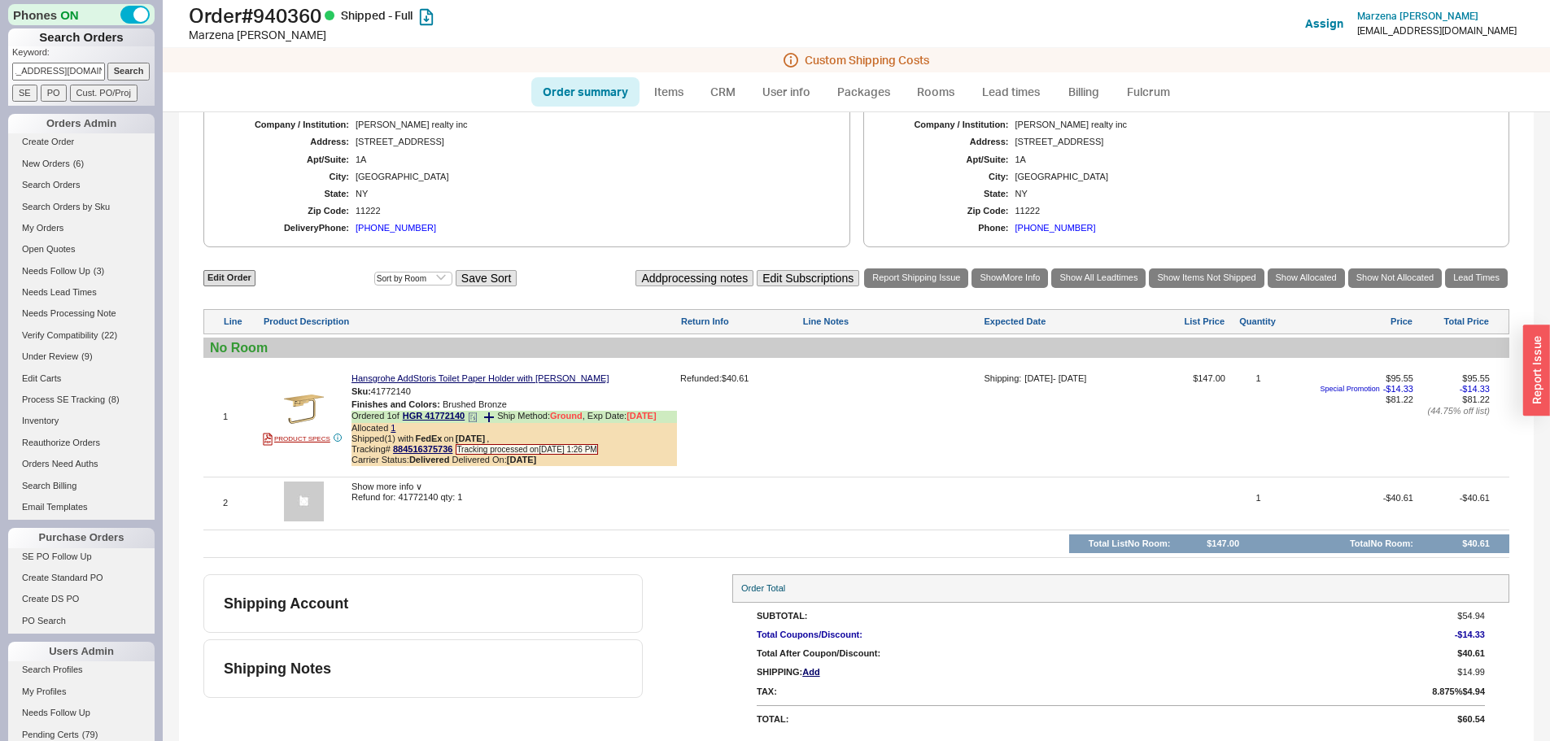
click at [475, 417] on icon at bounding box center [473, 418] width 10 height 10
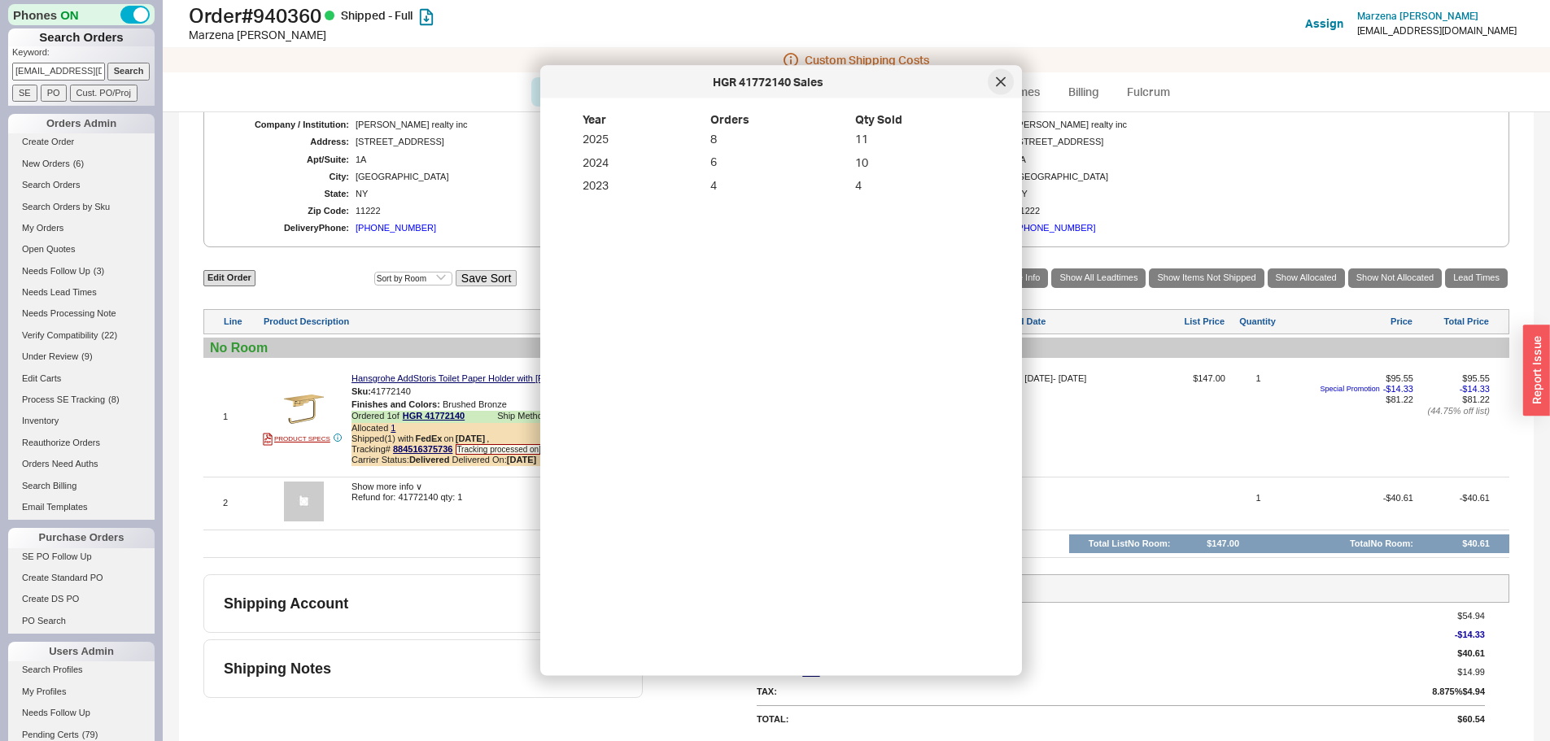
click at [1004, 79] on icon at bounding box center [1001, 81] width 8 height 8
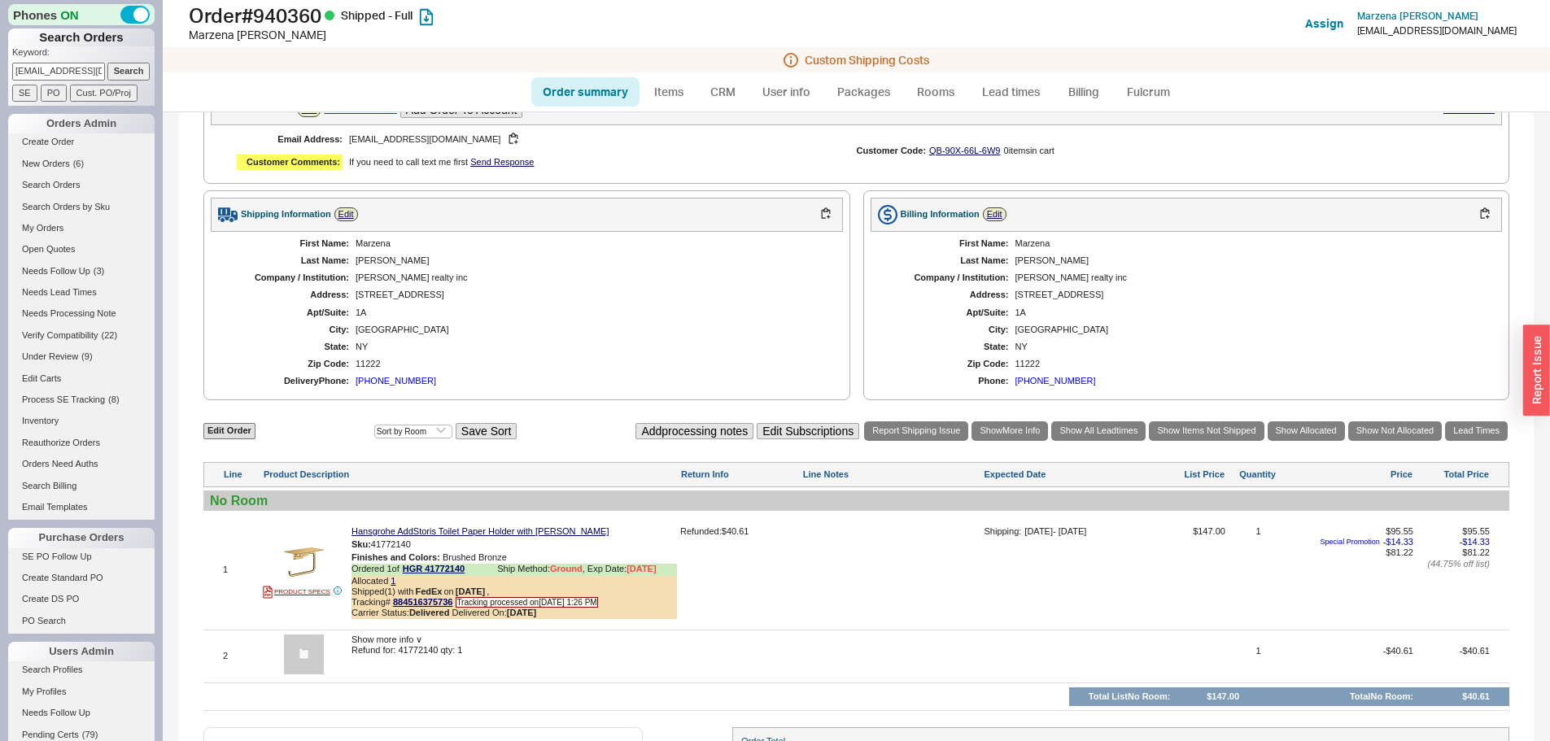
scroll to position [199, 0]
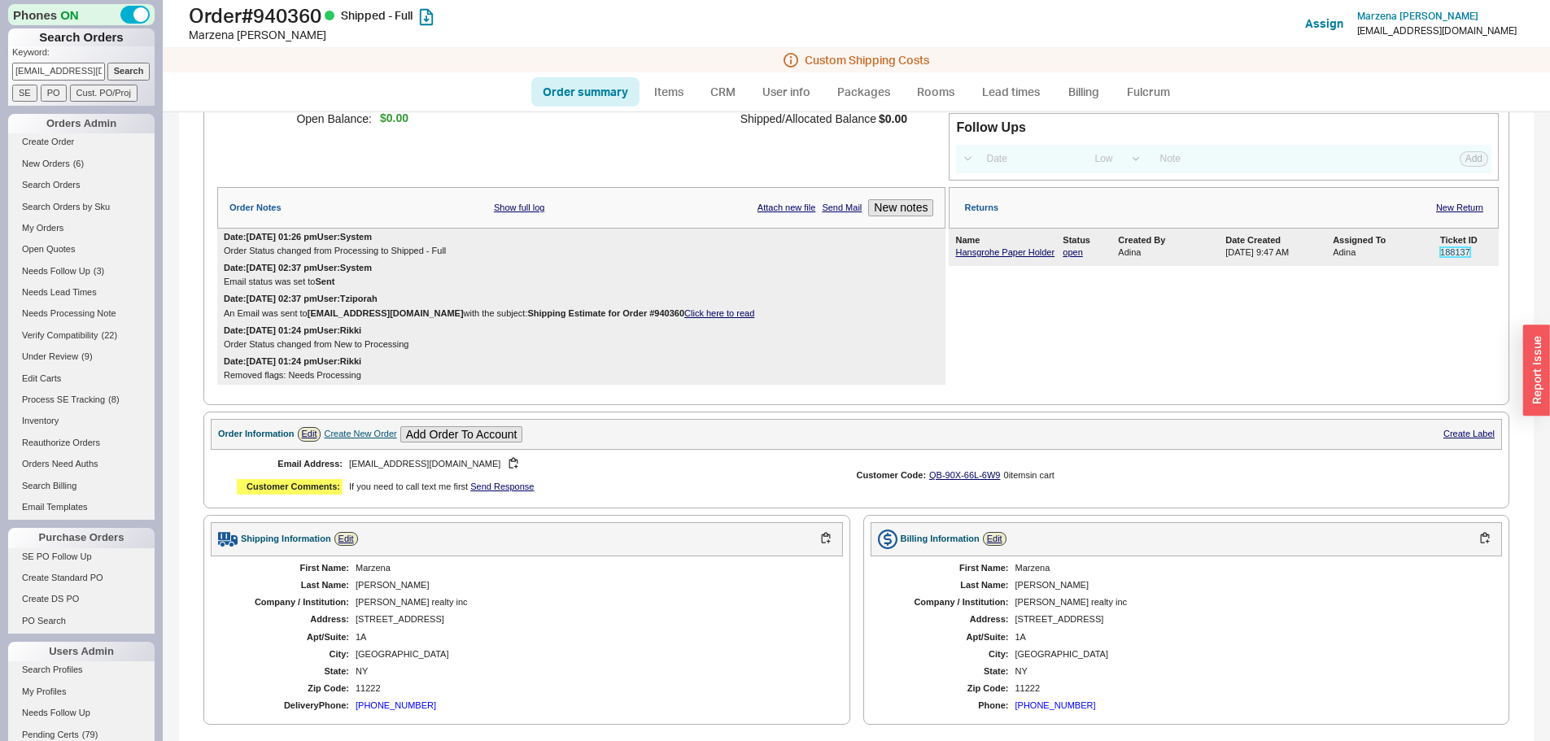
click at [1440, 257] on link "188137" at bounding box center [1455, 252] width 30 height 10
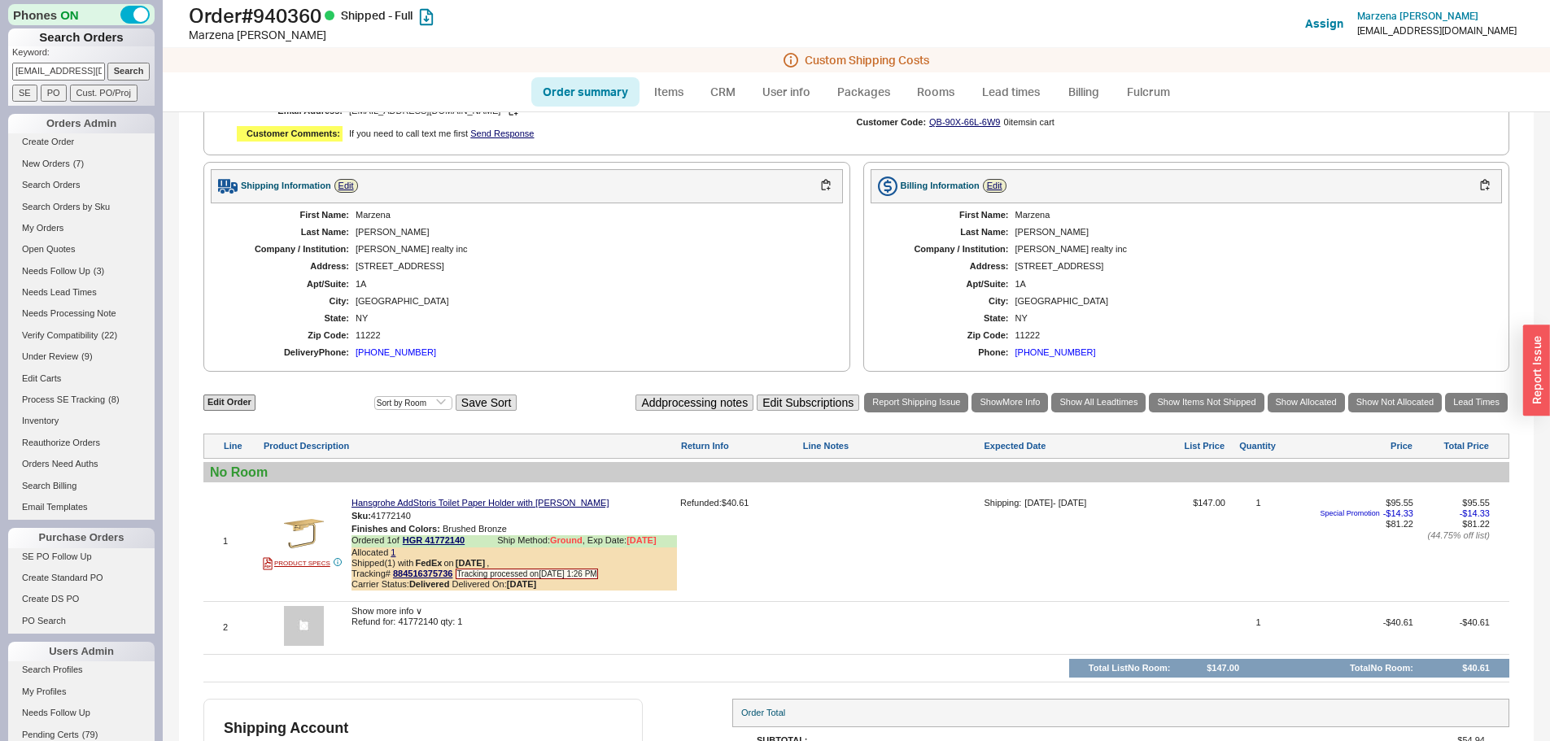
scroll to position [606, 0]
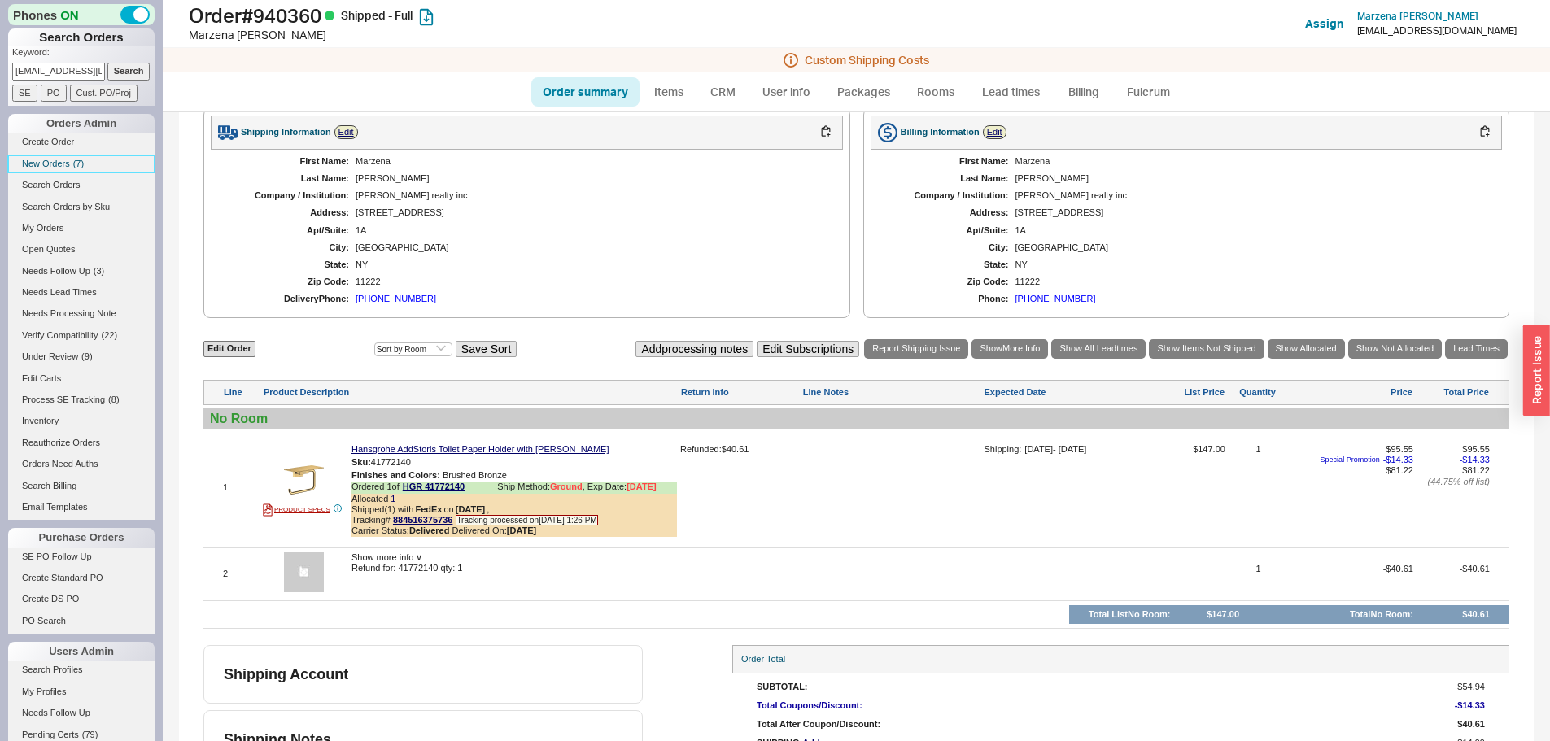
click at [72, 167] on link "New Orders ( 7 )" at bounding box center [81, 163] width 146 height 17
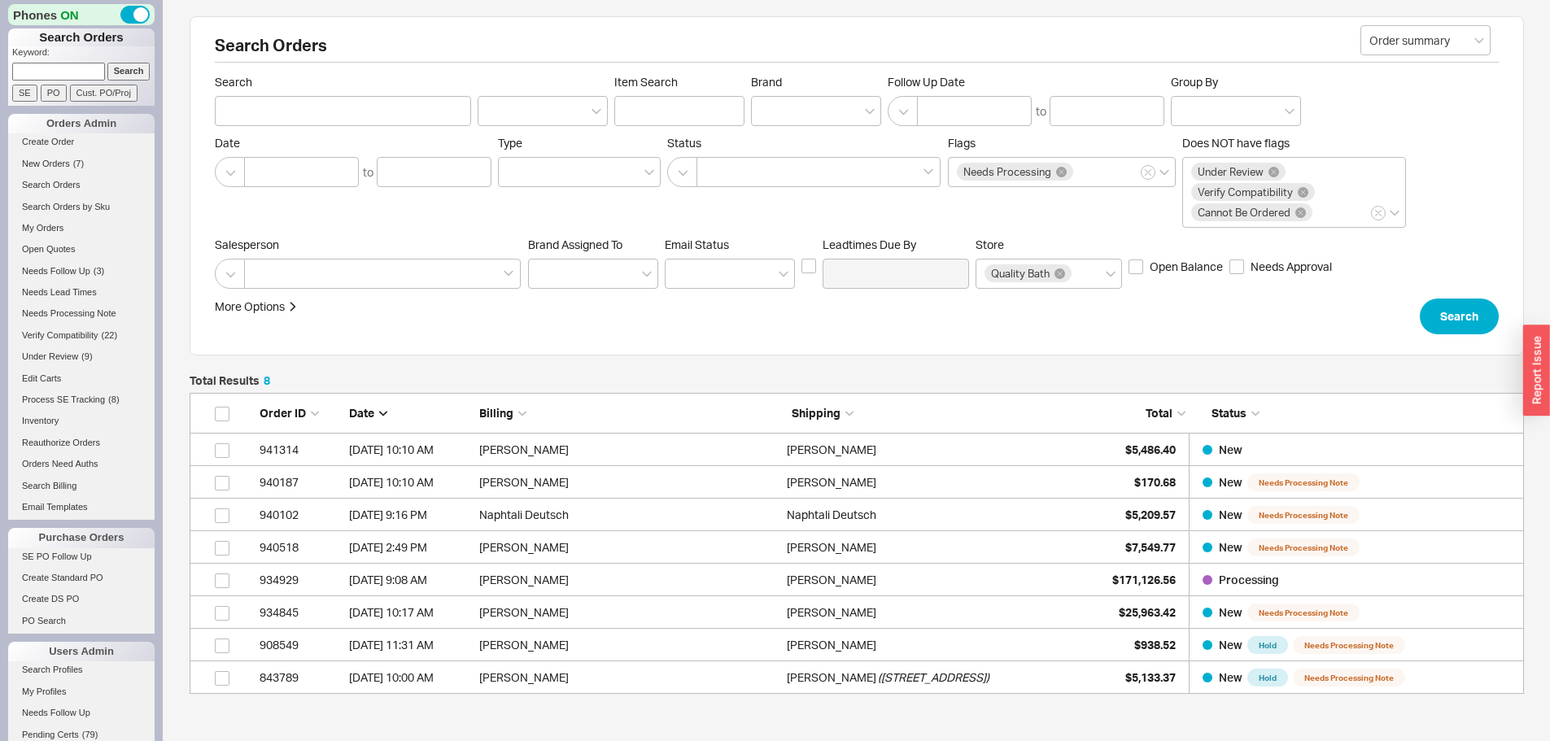
scroll to position [289, 1322]
click at [36, 61] on p "Keyword:" at bounding box center [83, 54] width 142 height 16
click at [59, 75] on input at bounding box center [58, 71] width 93 height 17
paste input "934184"
type input "934184"
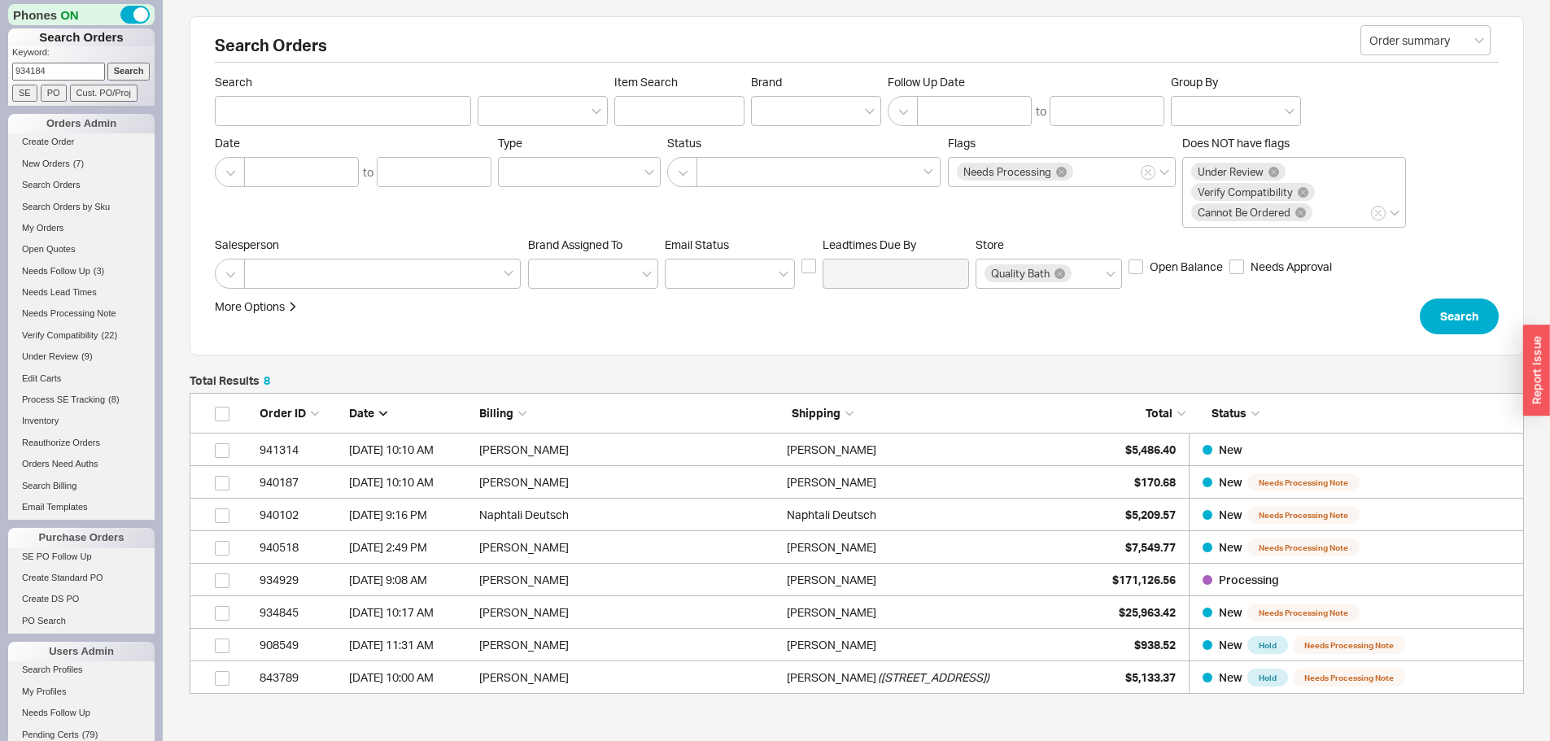
click at [107, 63] on input "Search" at bounding box center [128, 71] width 43 height 17
type input "934184"
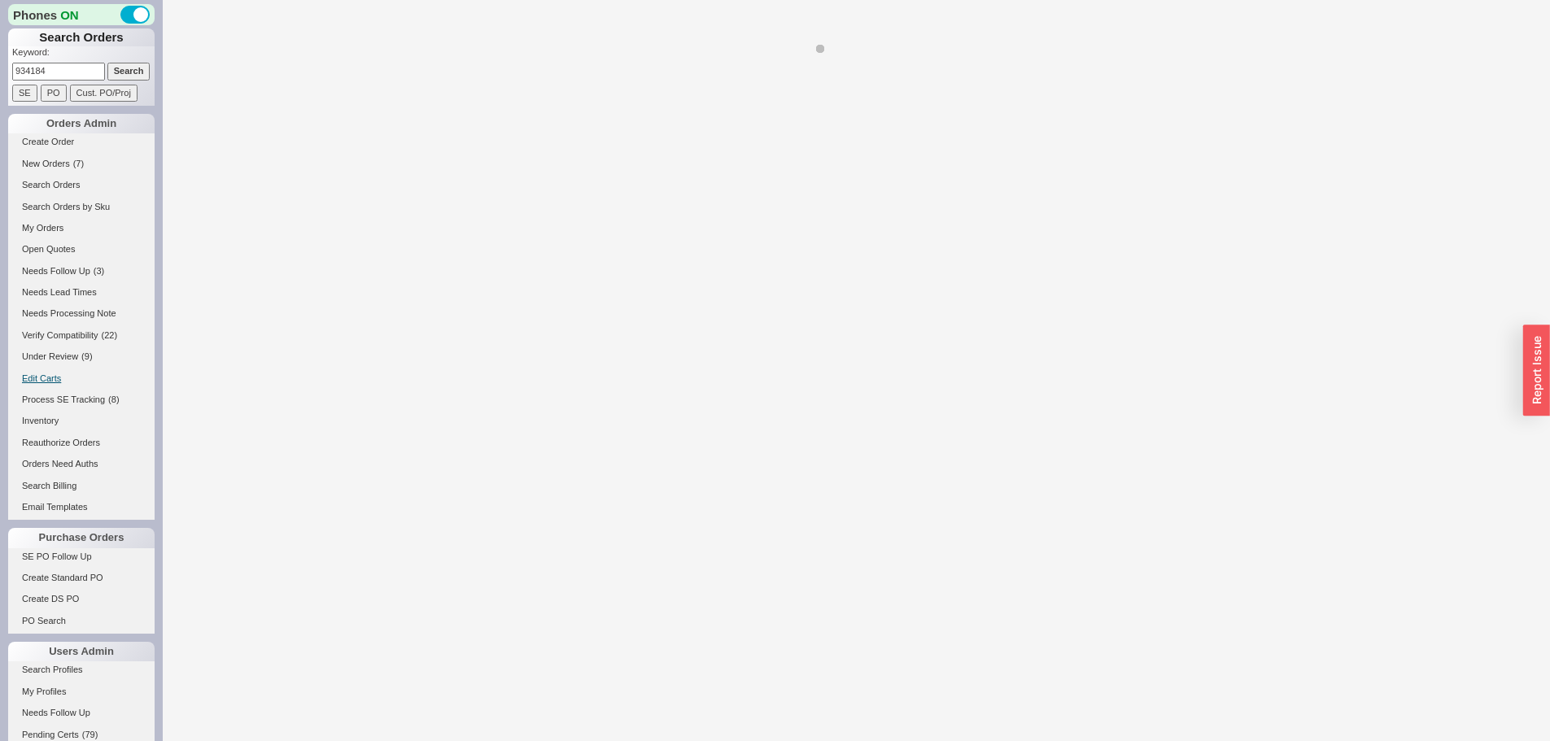
select select "*"
select select "LOW"
select select "3"
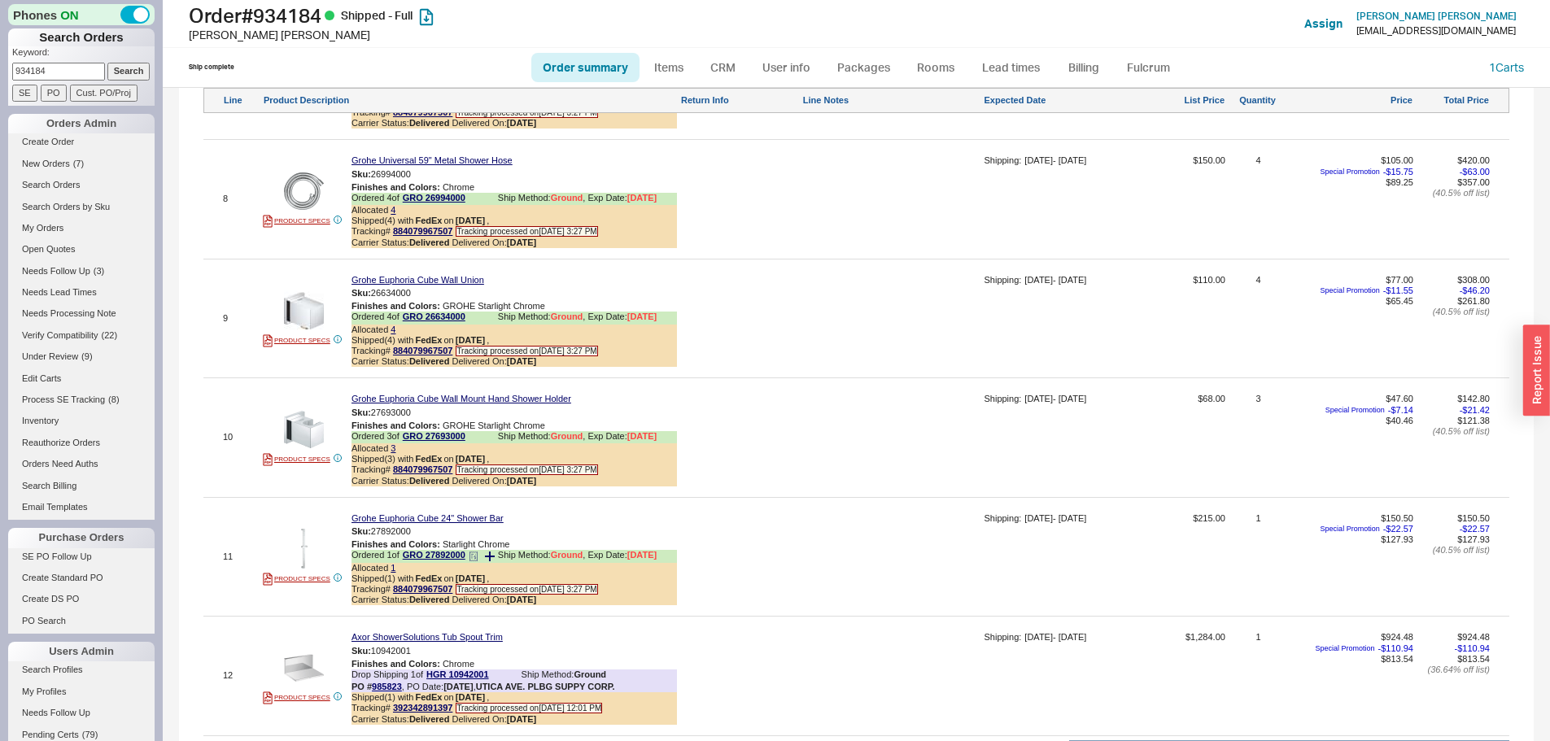
scroll to position [2170, 0]
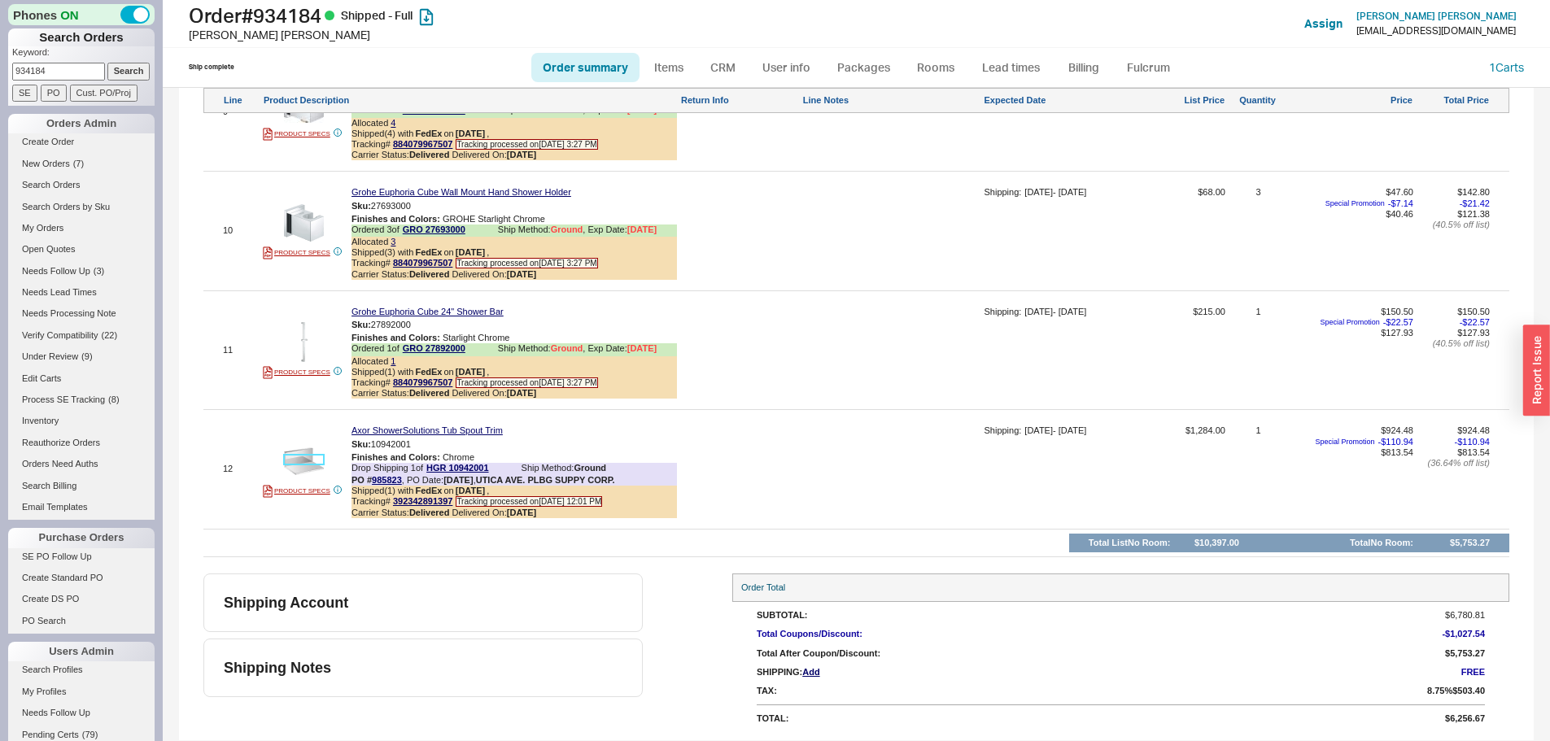
click at [298, 461] on img at bounding box center [304, 461] width 40 height 40
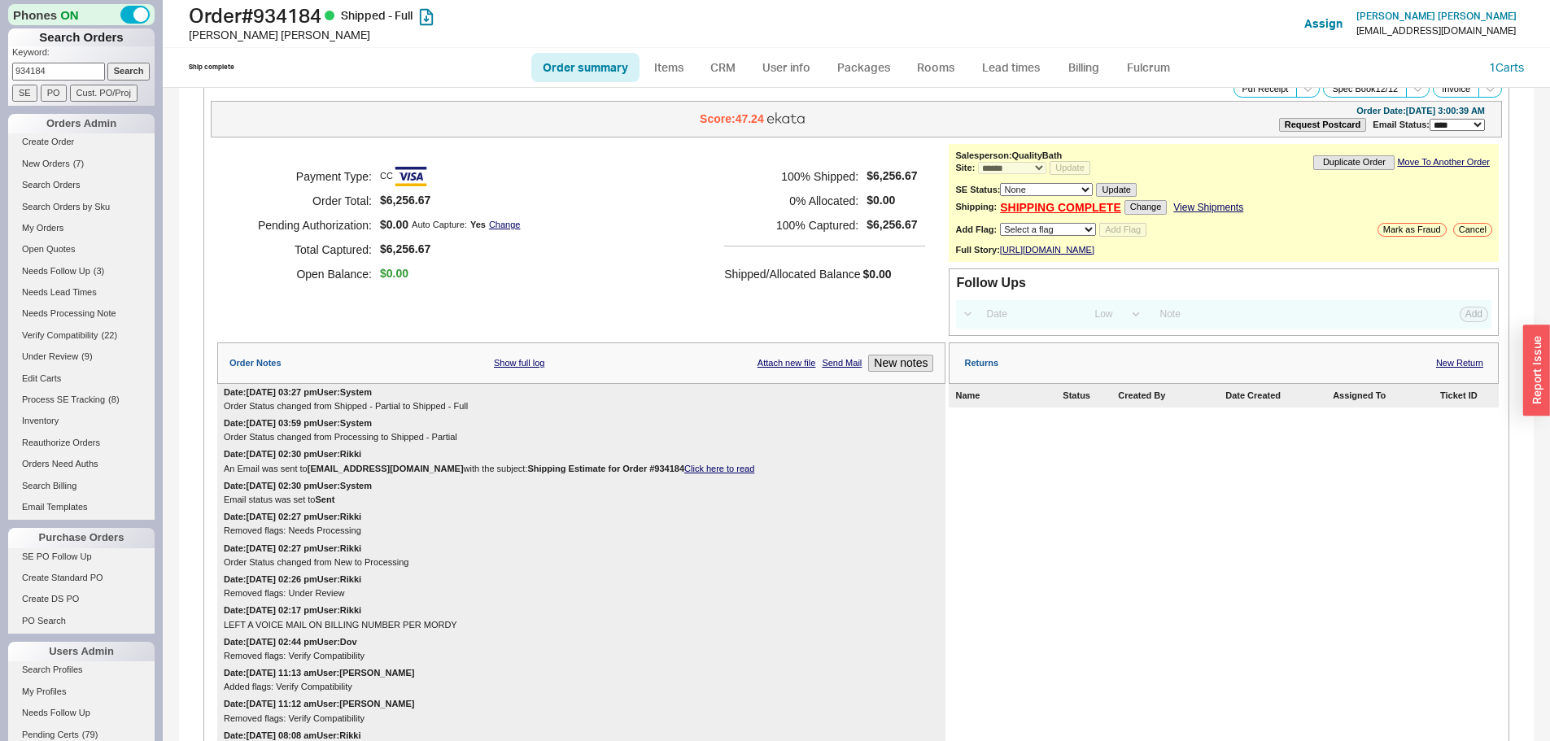
scroll to position [0, 0]
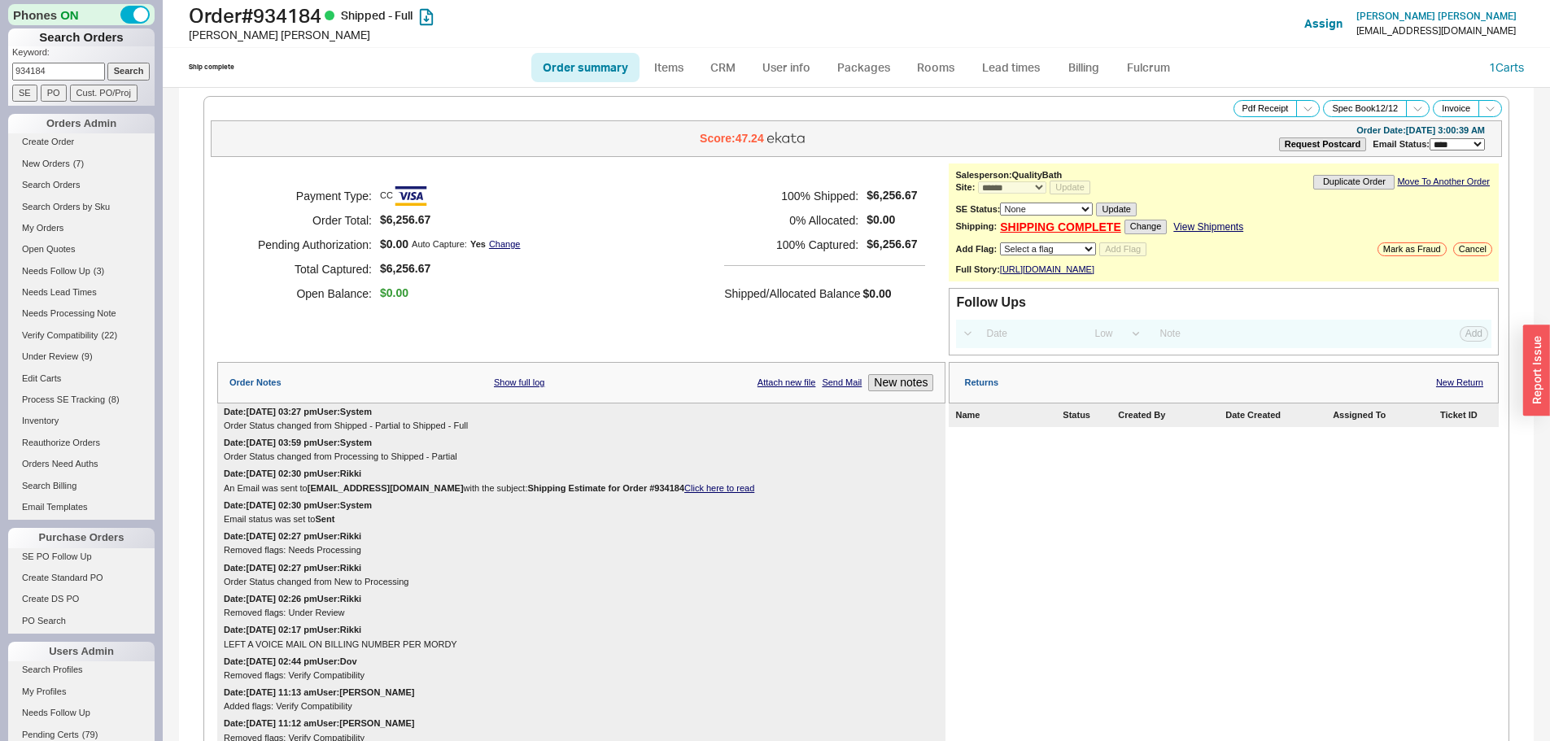
click at [1473, 394] on div "Returns New Return" at bounding box center [1224, 382] width 550 height 41
click at [1453, 388] on link "New Return" at bounding box center [1459, 383] width 47 height 11
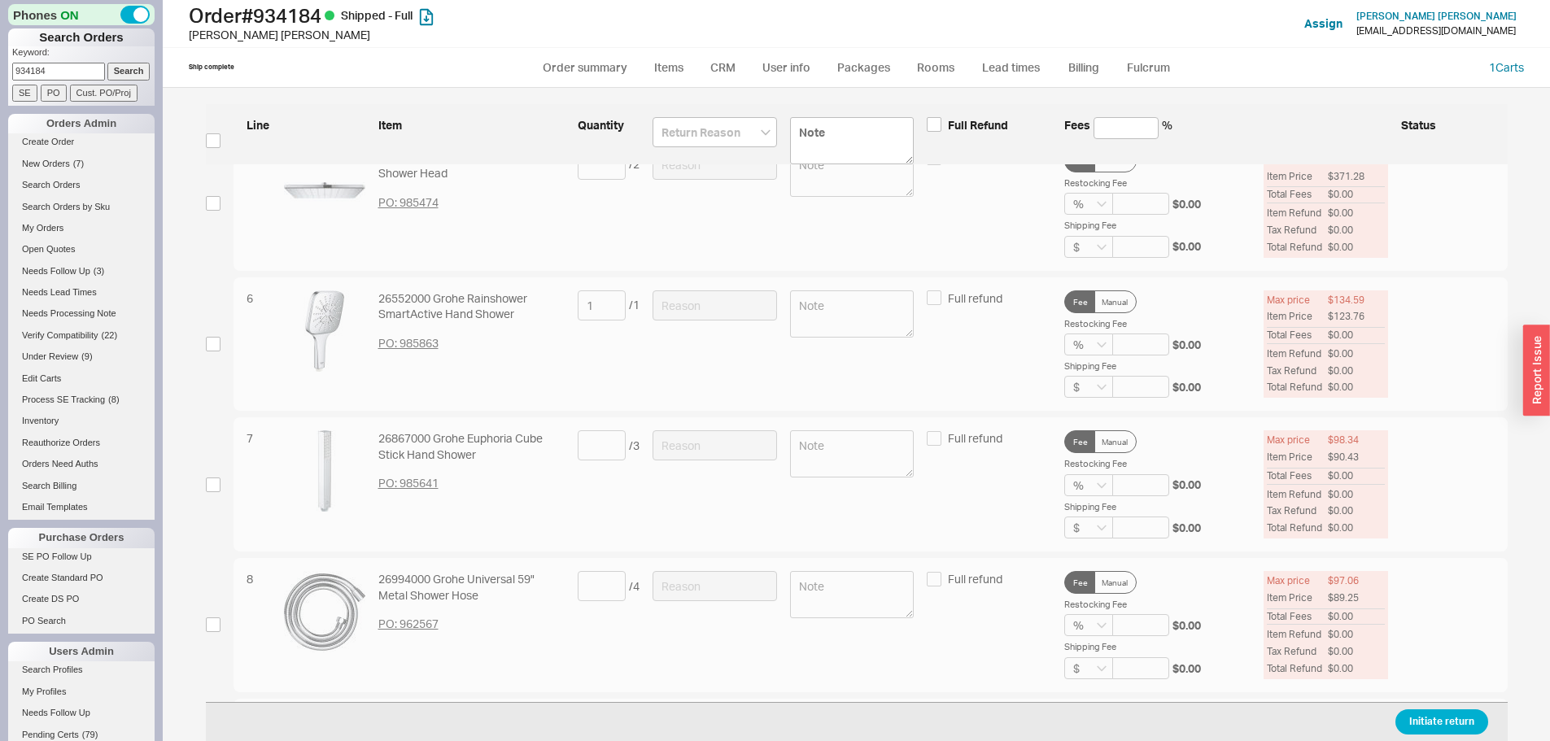
scroll to position [1210, 0]
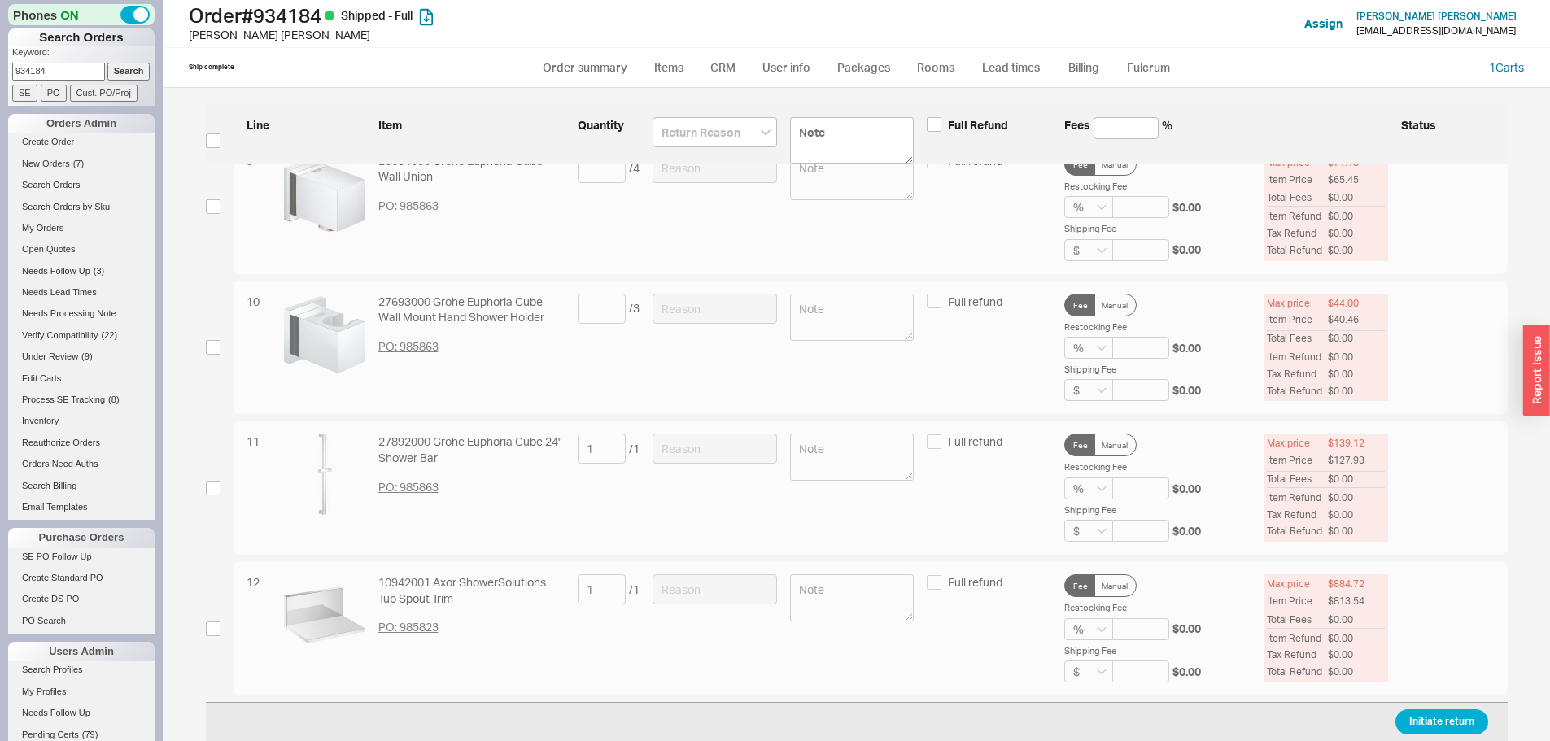
click at [215, 639] on div "12 10942001 Axor ShowerSolutions Tub Spout Trim PO: 985823 1 / 1 Full refund Fe…" at bounding box center [857, 628] width 1302 height 134
click at [214, 625] on input "checkbox" at bounding box center [213, 629] width 15 height 15
checkbox input "true"
click at [745, 595] on input at bounding box center [715, 589] width 124 height 30
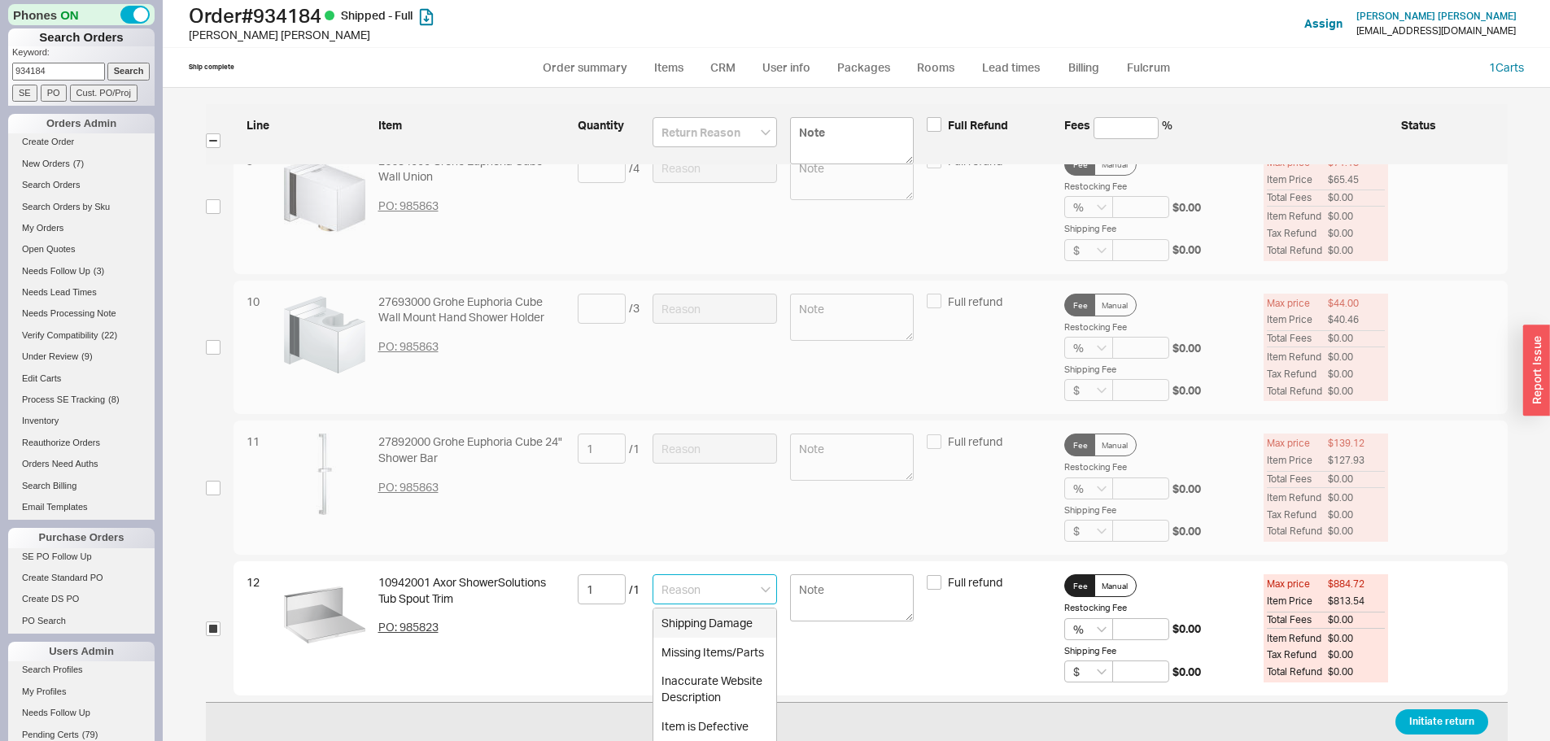
scroll to position [1399, 0]
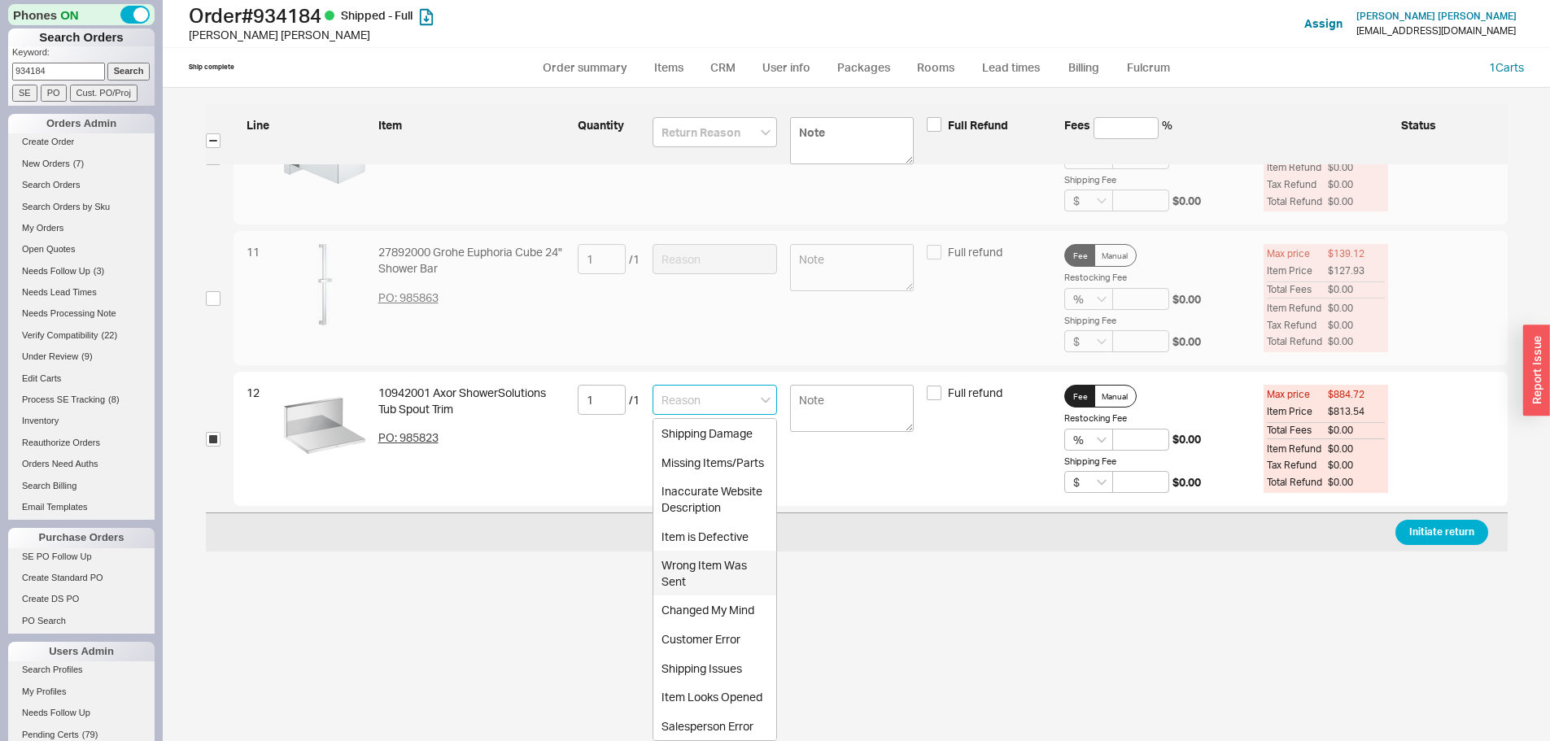
click at [717, 578] on div "Wrong Item Was Sent" at bounding box center [714, 573] width 123 height 45
type input "Wrong Item Was Sent"
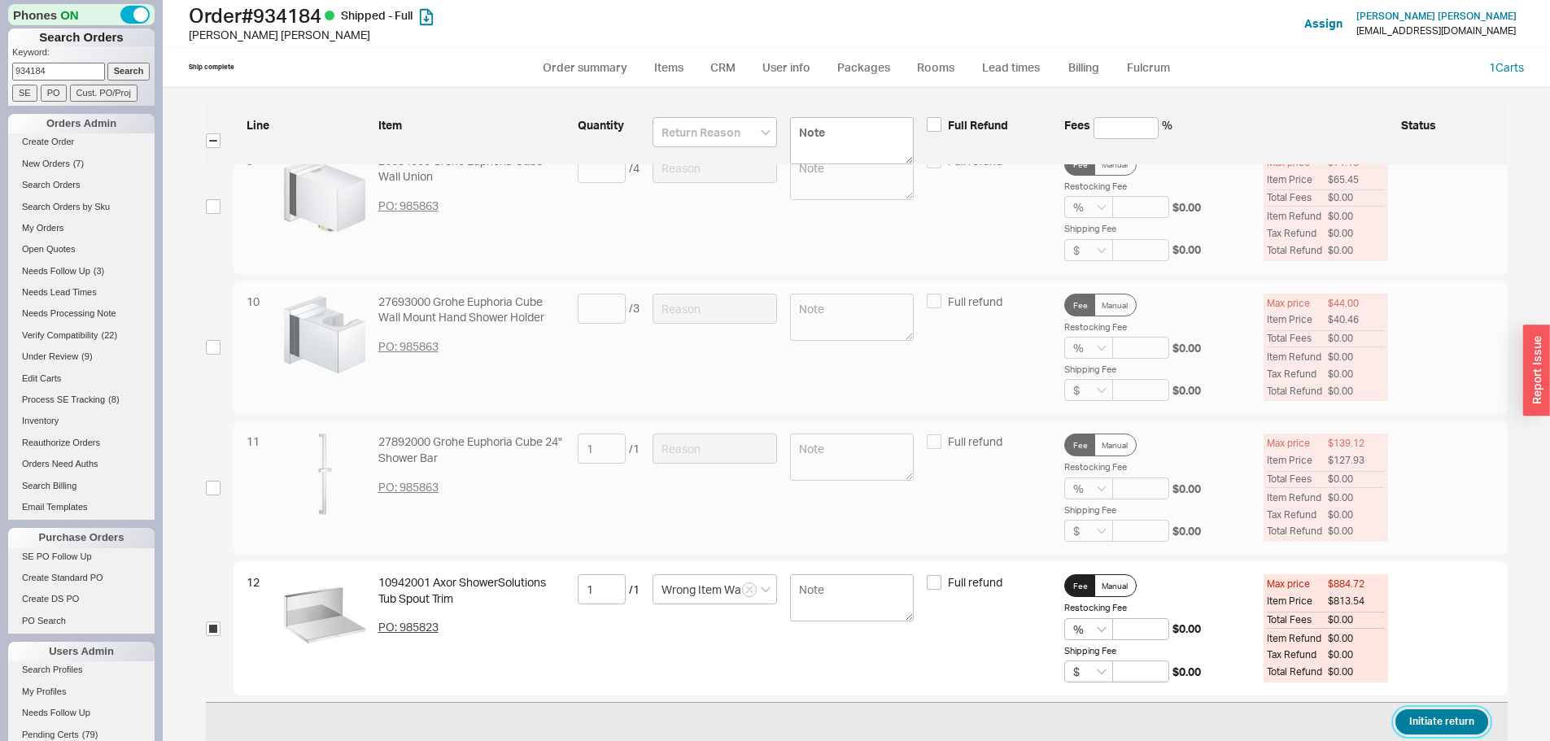
click at [1444, 714] on button "Initiate return" at bounding box center [1441, 721] width 93 height 25
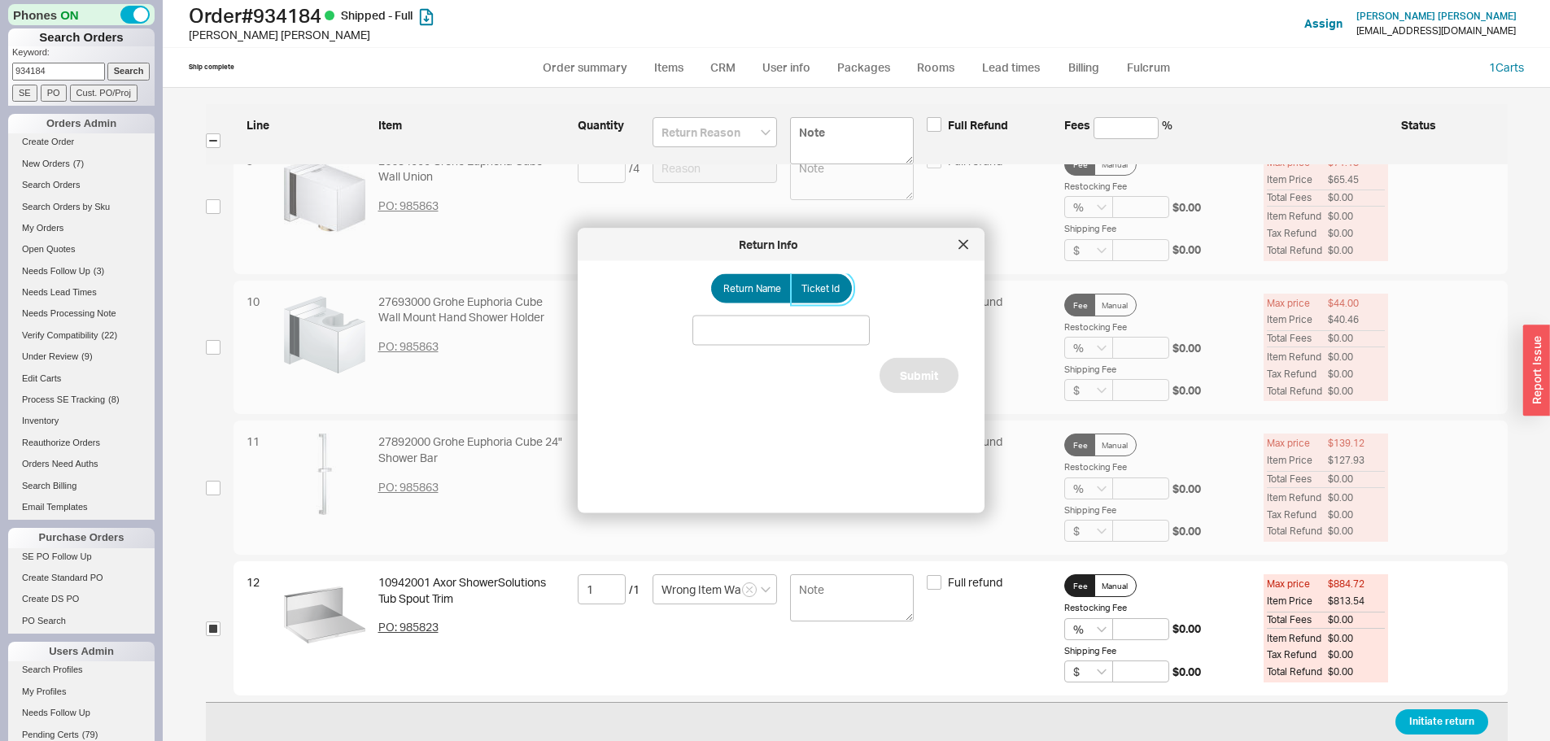
click at [819, 289] on span "Ticket Id" at bounding box center [820, 288] width 38 height 13
click at [0, 0] on input "Ticket Id" at bounding box center [0, 0] width 0 height 0
click at [811, 347] on div "Return Name Ticket Id Do Not Update Ticket Submit" at bounding box center [794, 380] width 381 height 213
click at [809, 329] on input at bounding box center [780, 331] width 177 height 30
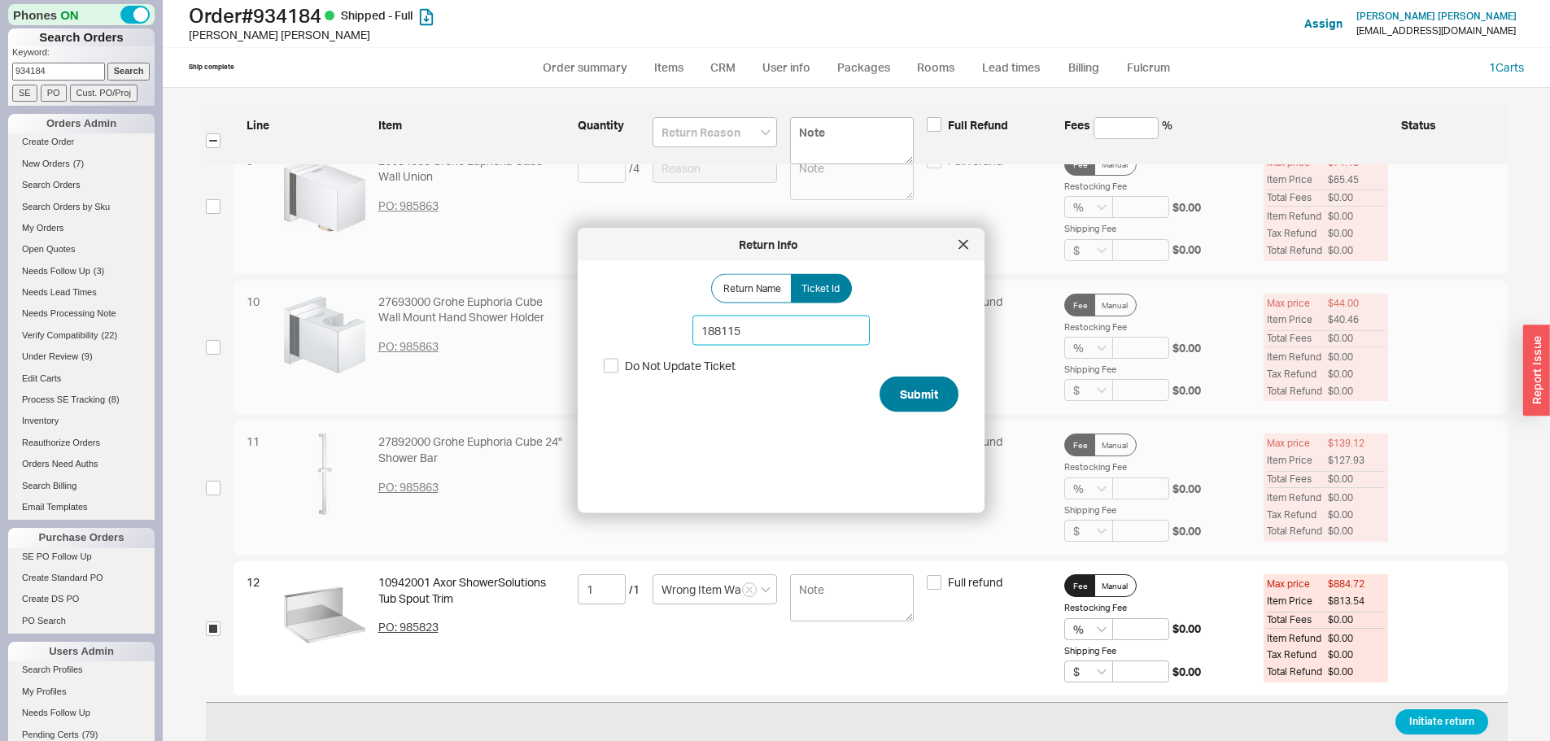
type input "188115"
click at [920, 403] on button "Submit" at bounding box center [919, 395] width 79 height 36
select select "*"
select select "LOW"
select select "3"
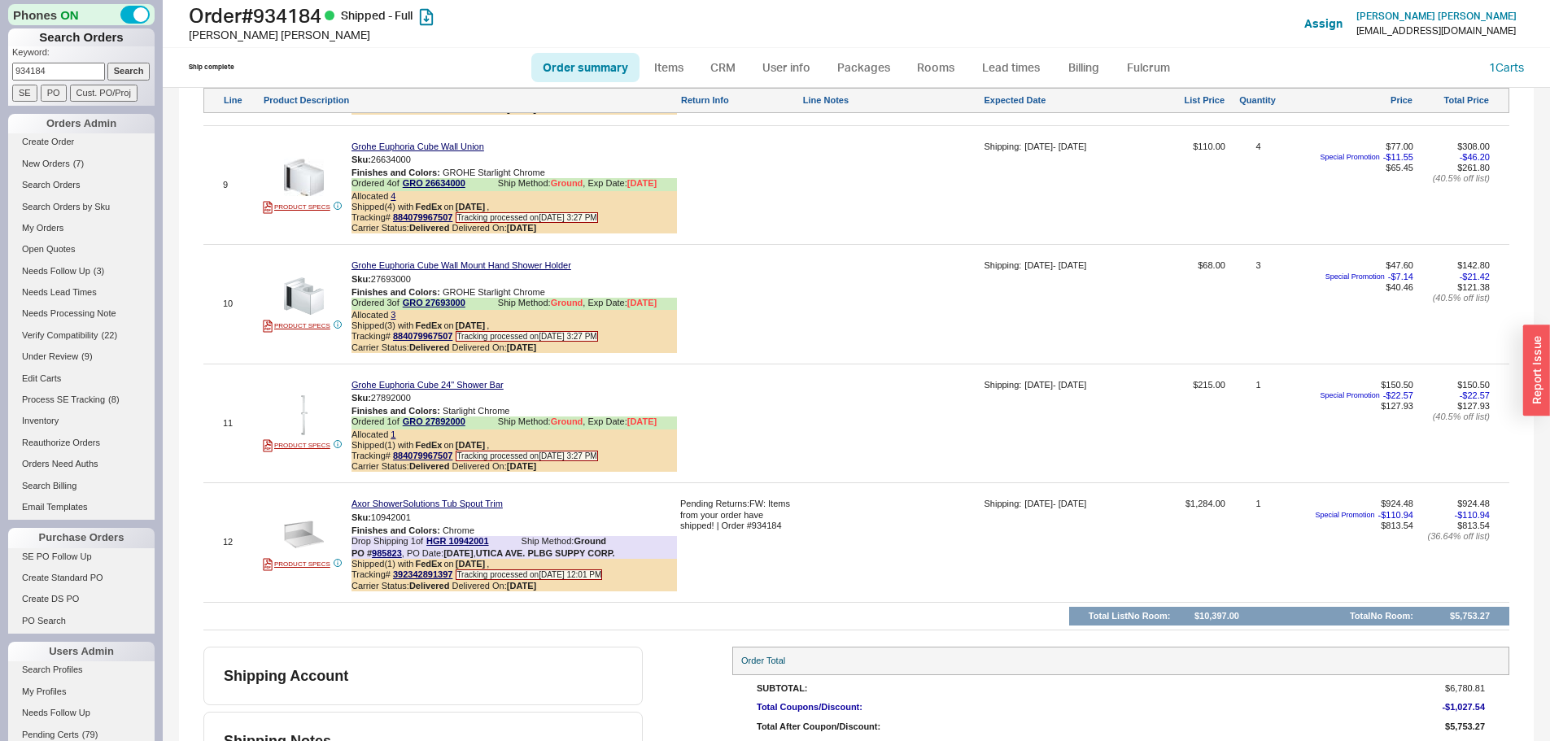
scroll to position [2170, 0]
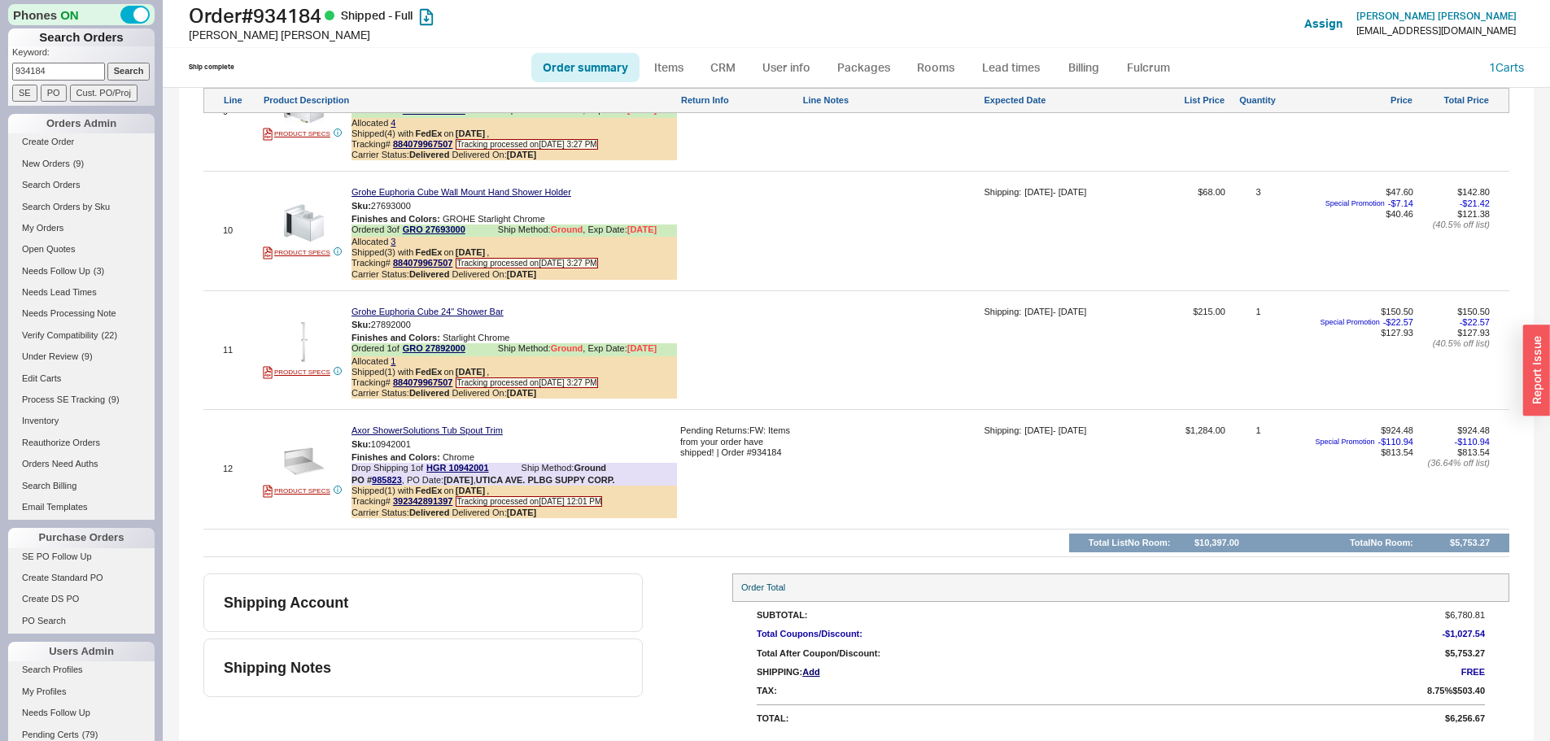
click at [39, 71] on input "934184" at bounding box center [58, 71] width 93 height 17
paste input "78389"
type input "978389"
click at [107, 63] on input "Search" at bounding box center [128, 71] width 43 height 17
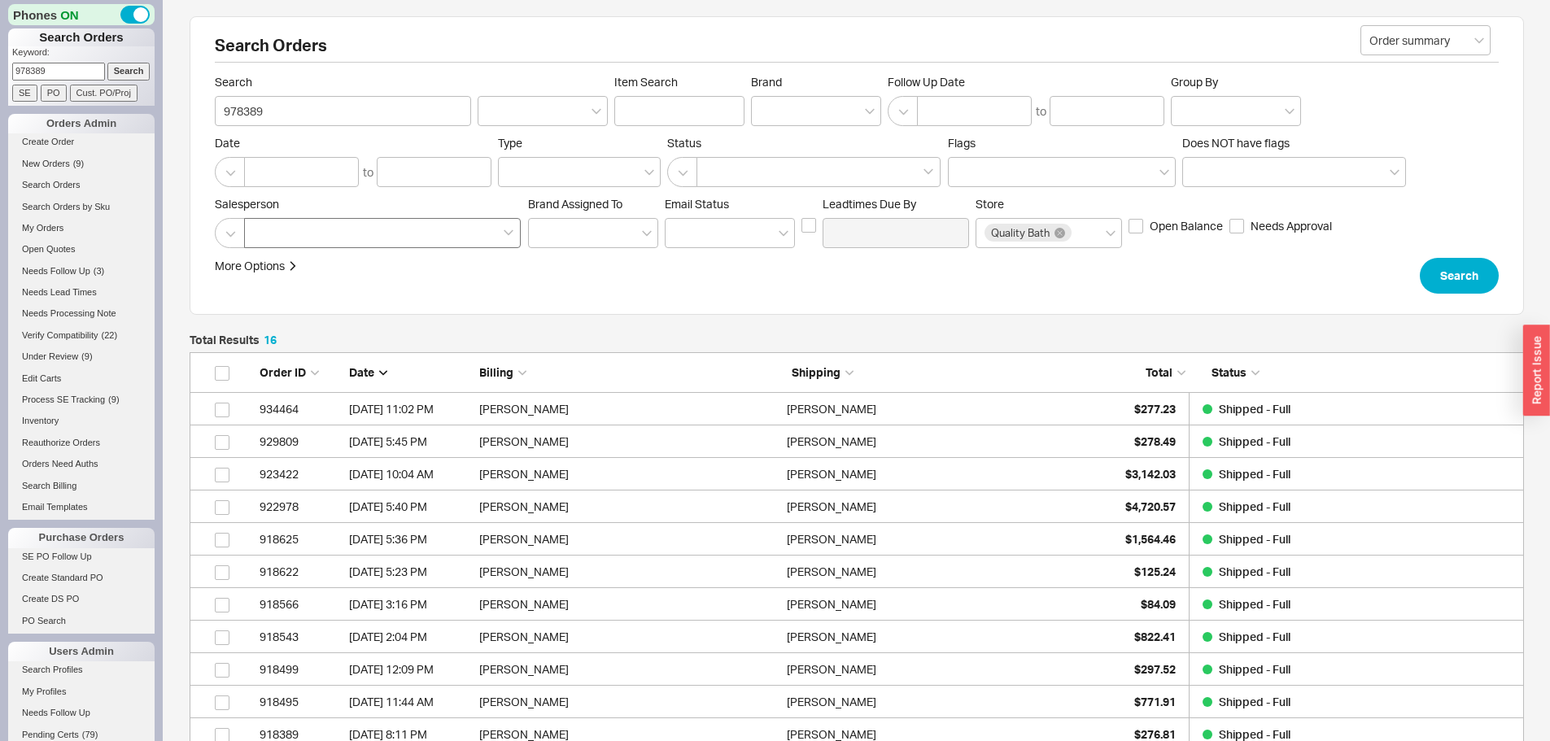
scroll to position [549, 1322]
select select "*"
select select "LOW"
select select "3"
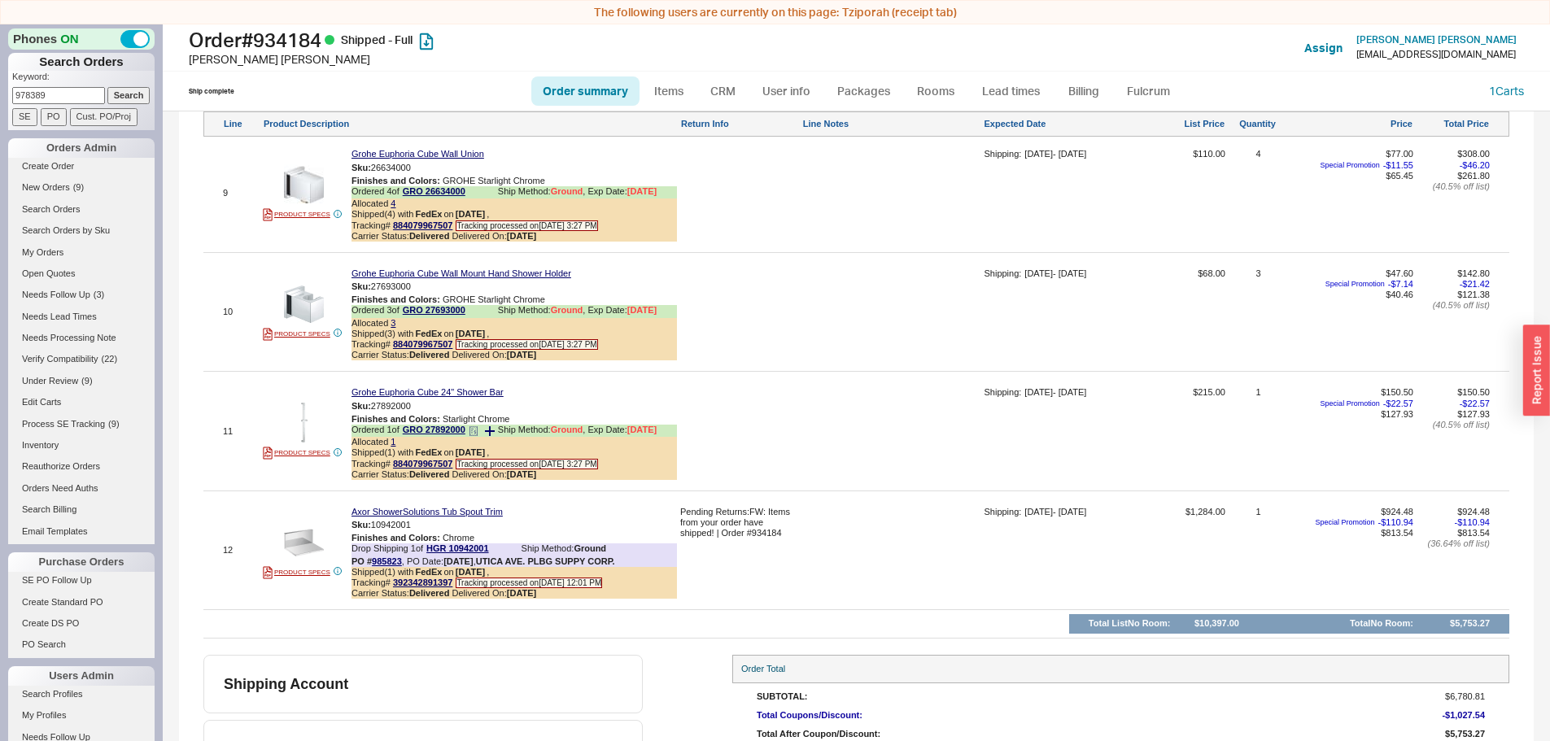
scroll to position [2169, 0]
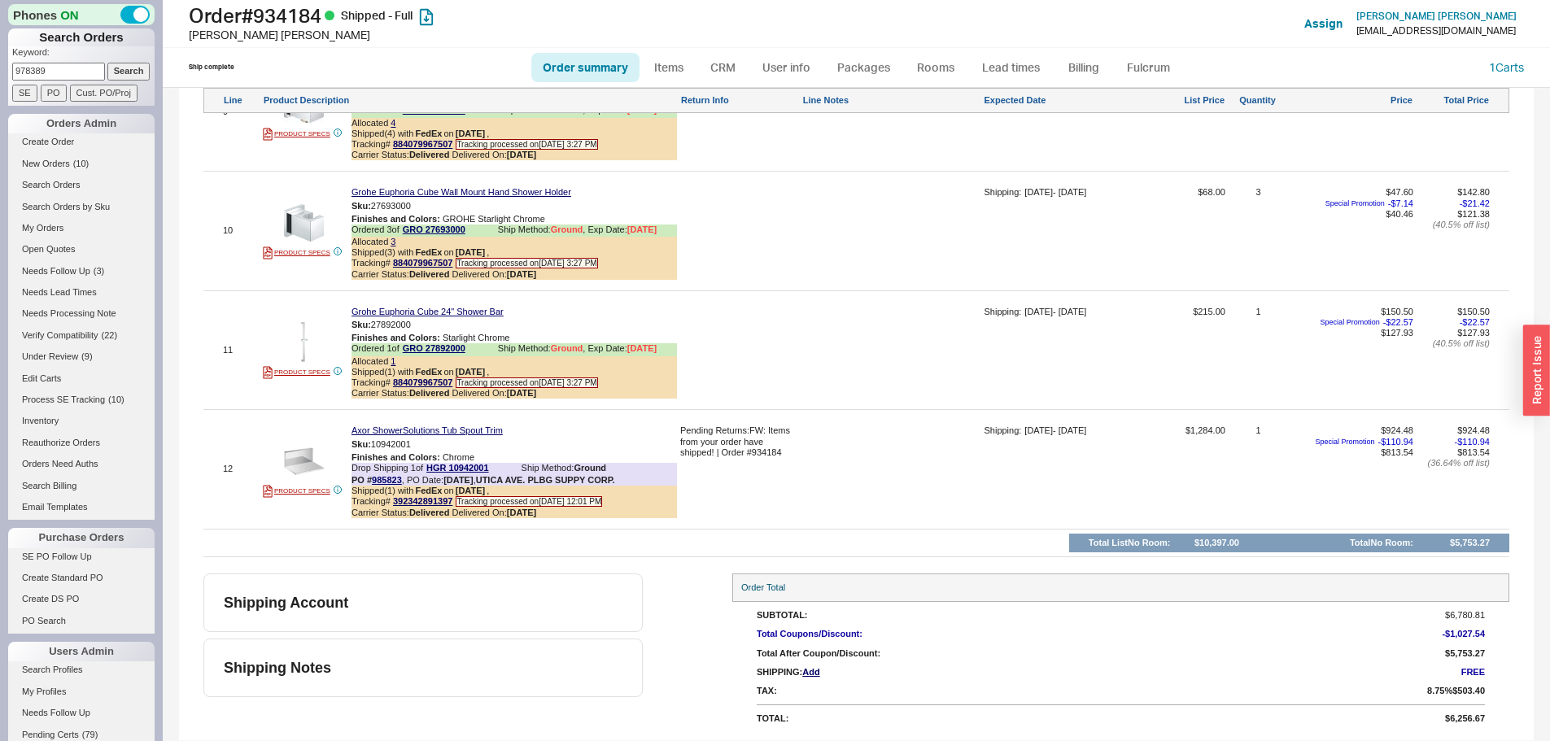
click at [68, 76] on input "978389" at bounding box center [58, 71] width 93 height 17
paste input "24644"
type input "924644"
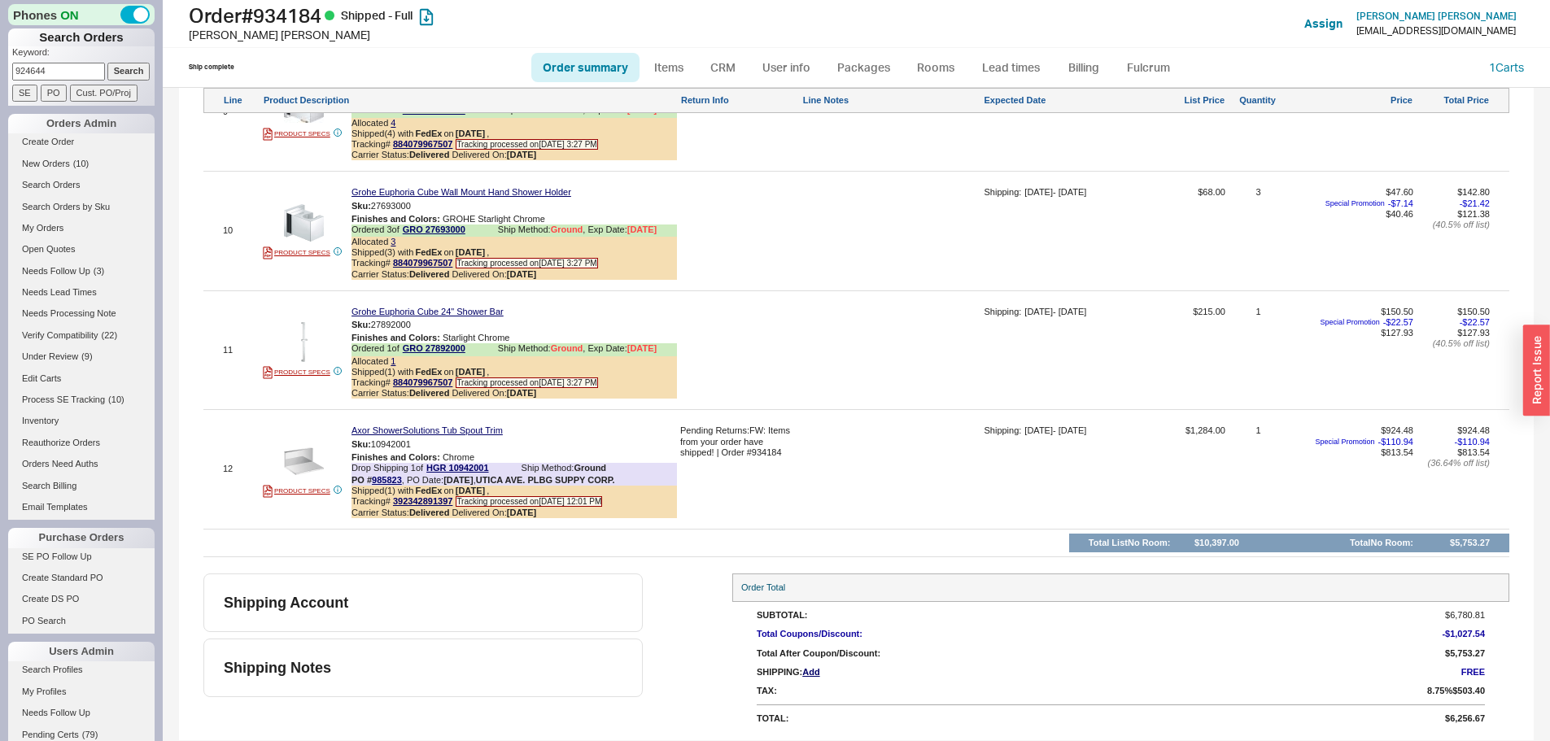
click at [107, 63] on input "Search" at bounding box center [128, 71] width 43 height 17
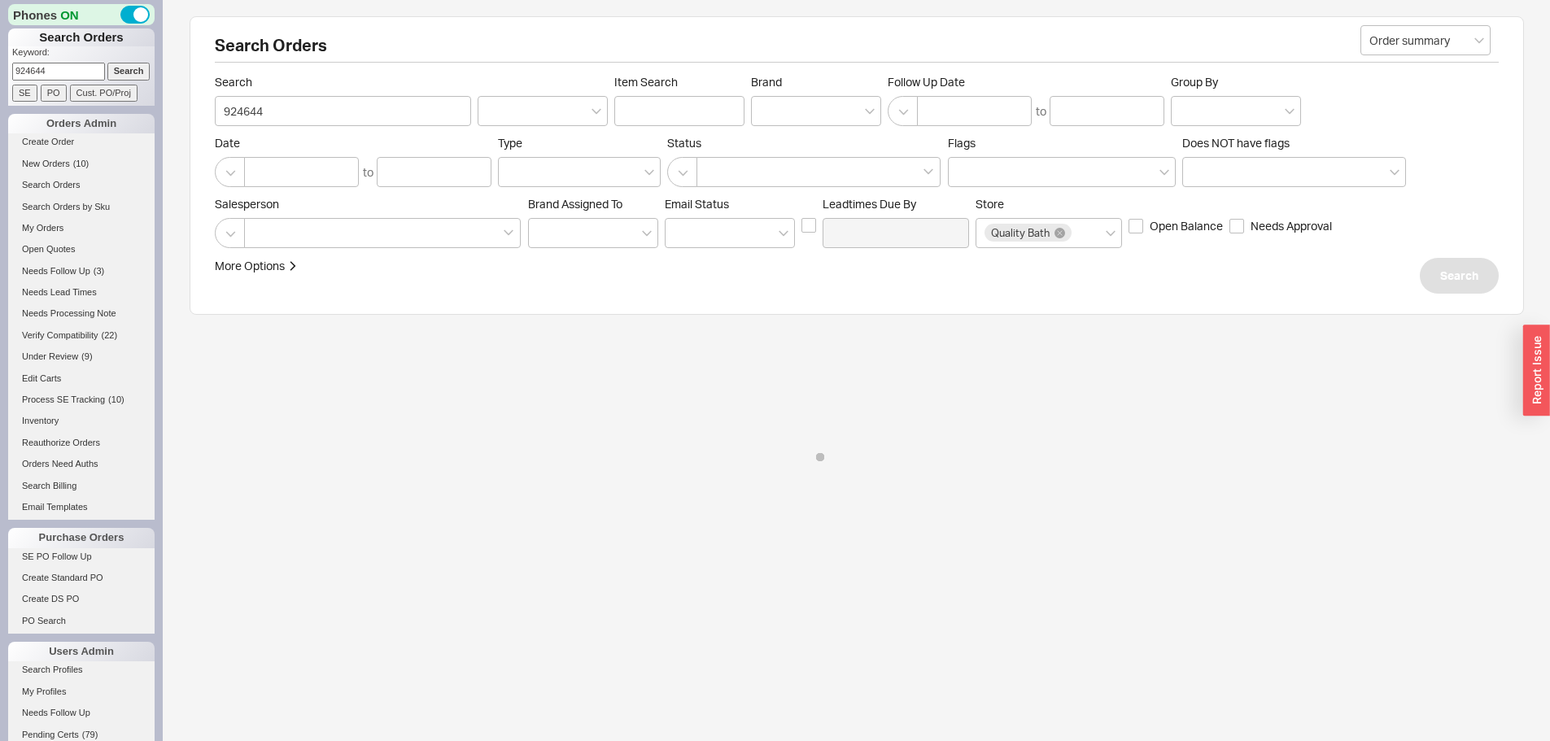
select select "*"
select select "LOW"
select select "3"
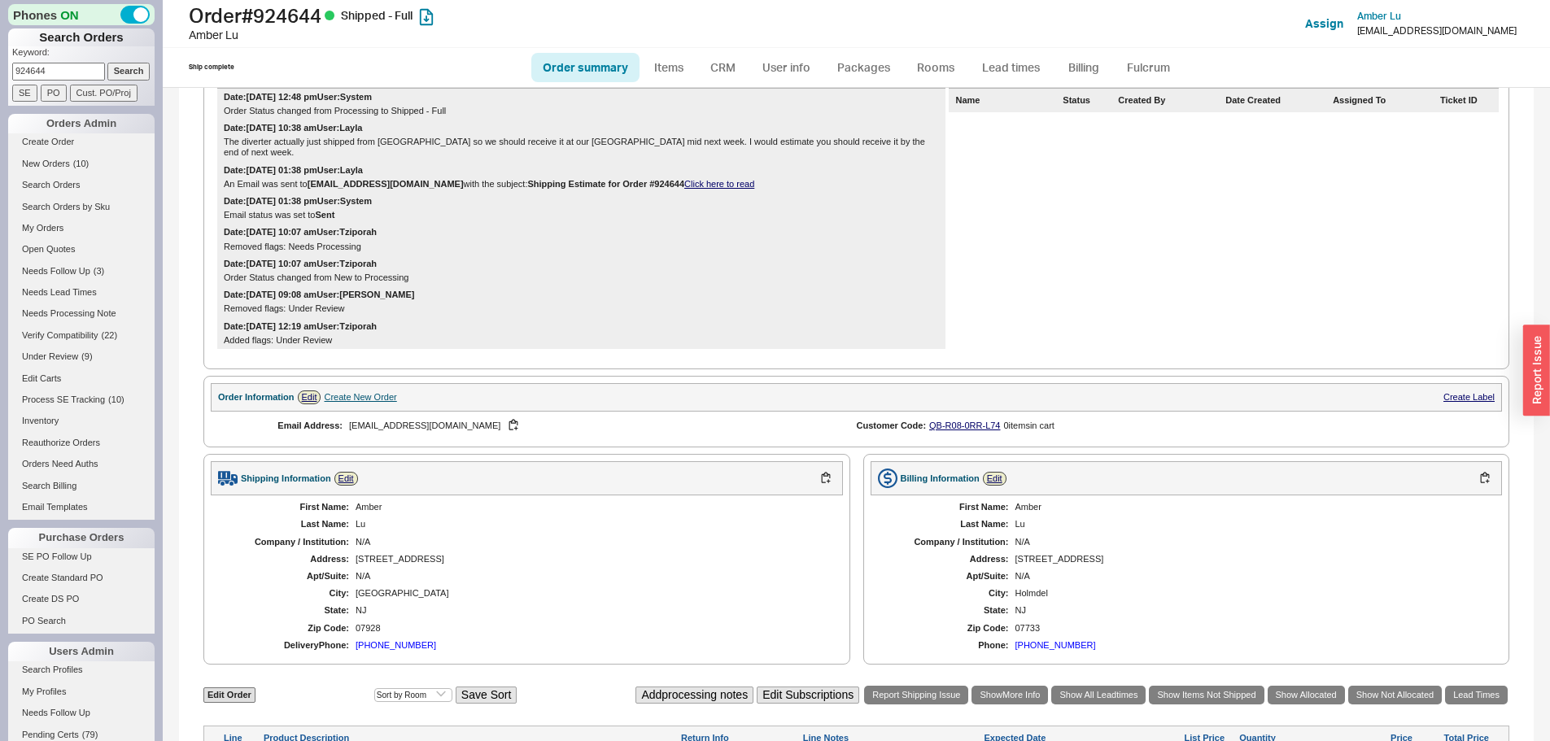
scroll to position [110, 0]
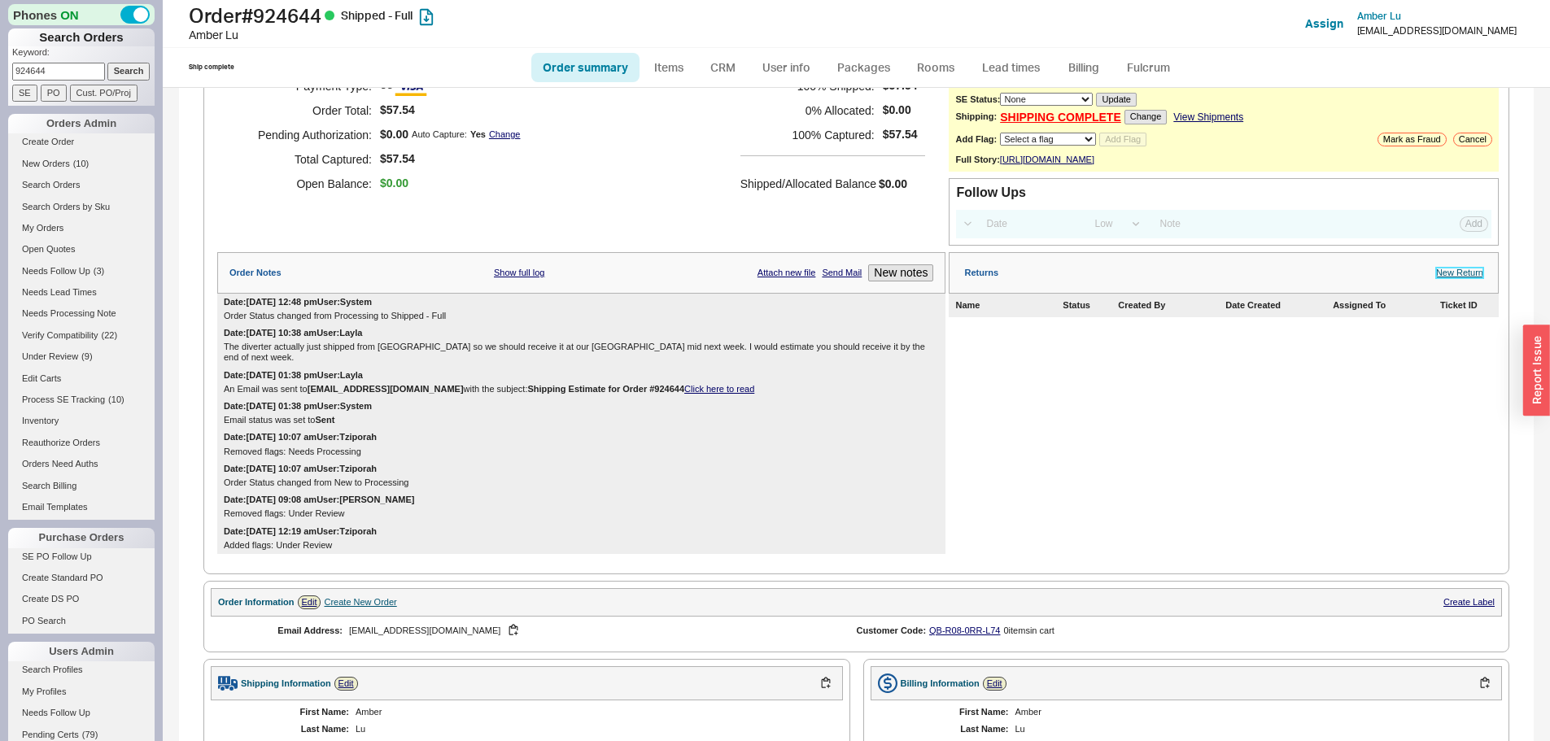
click at [1466, 278] on link "New Return" at bounding box center [1459, 273] width 47 height 11
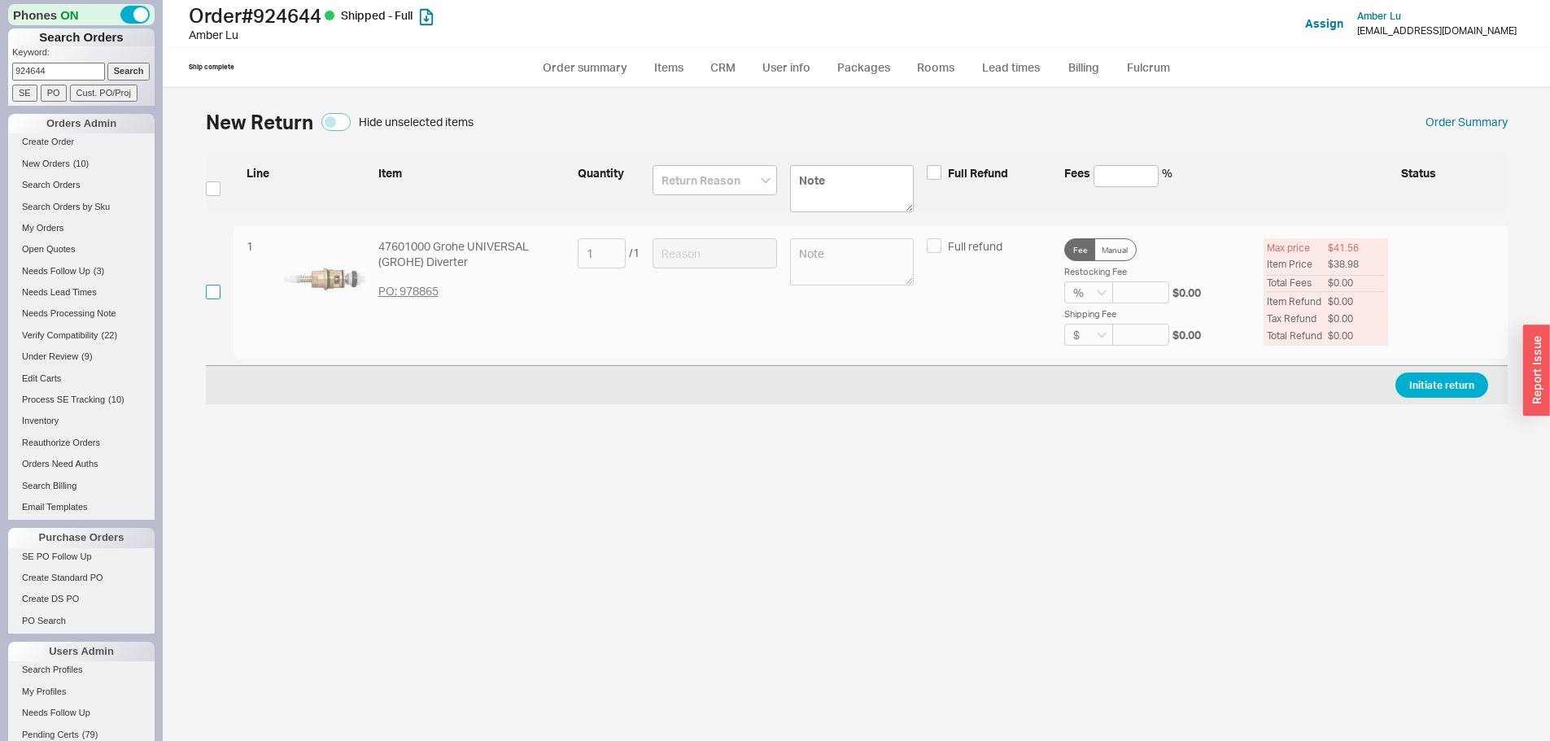
click at [213, 295] on input "checkbox" at bounding box center [213, 292] width 15 height 15
checkbox input "true"
click at [712, 252] on input at bounding box center [715, 253] width 124 height 30
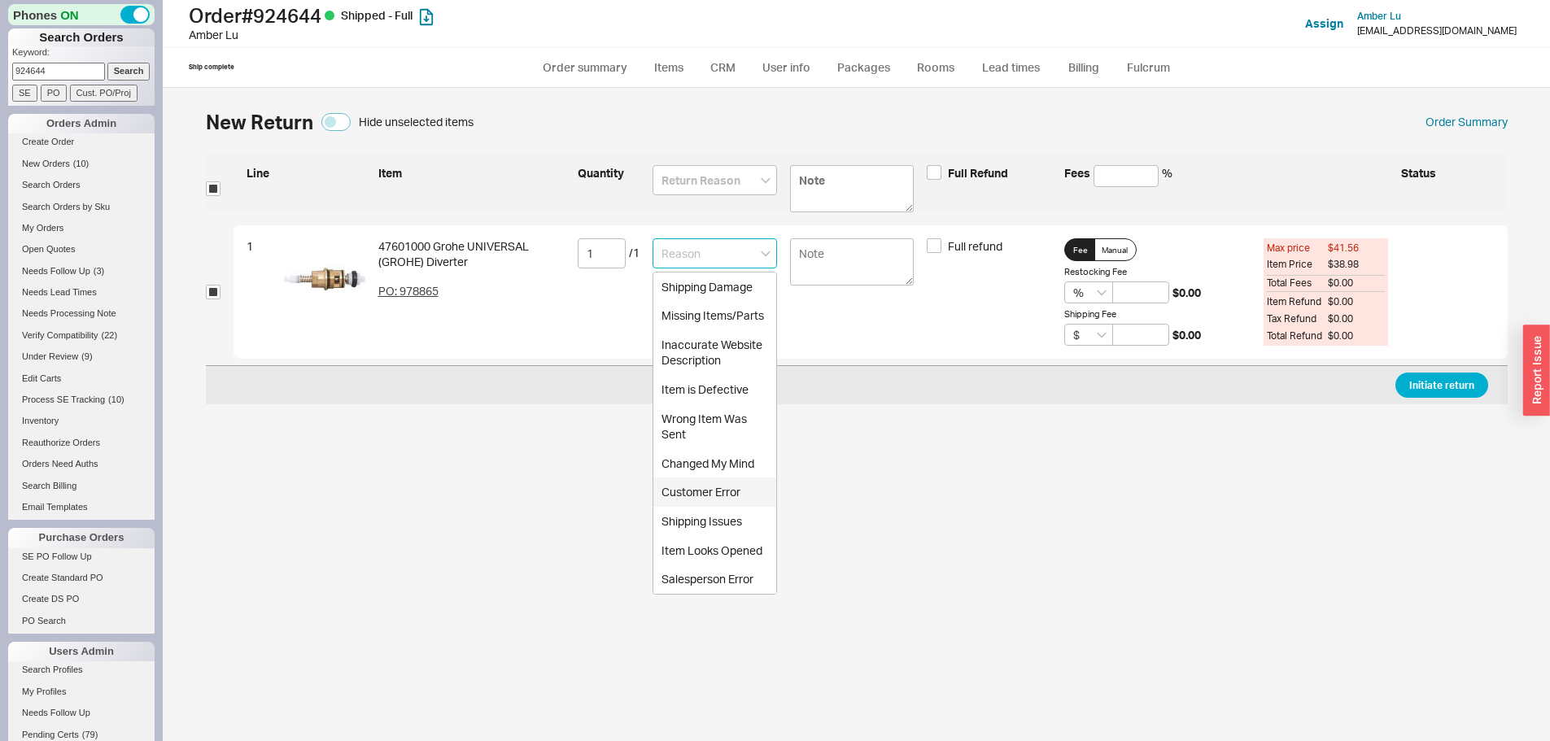
click at [721, 494] on div "Customer Error" at bounding box center [714, 492] width 123 height 29
type input "Customer Error"
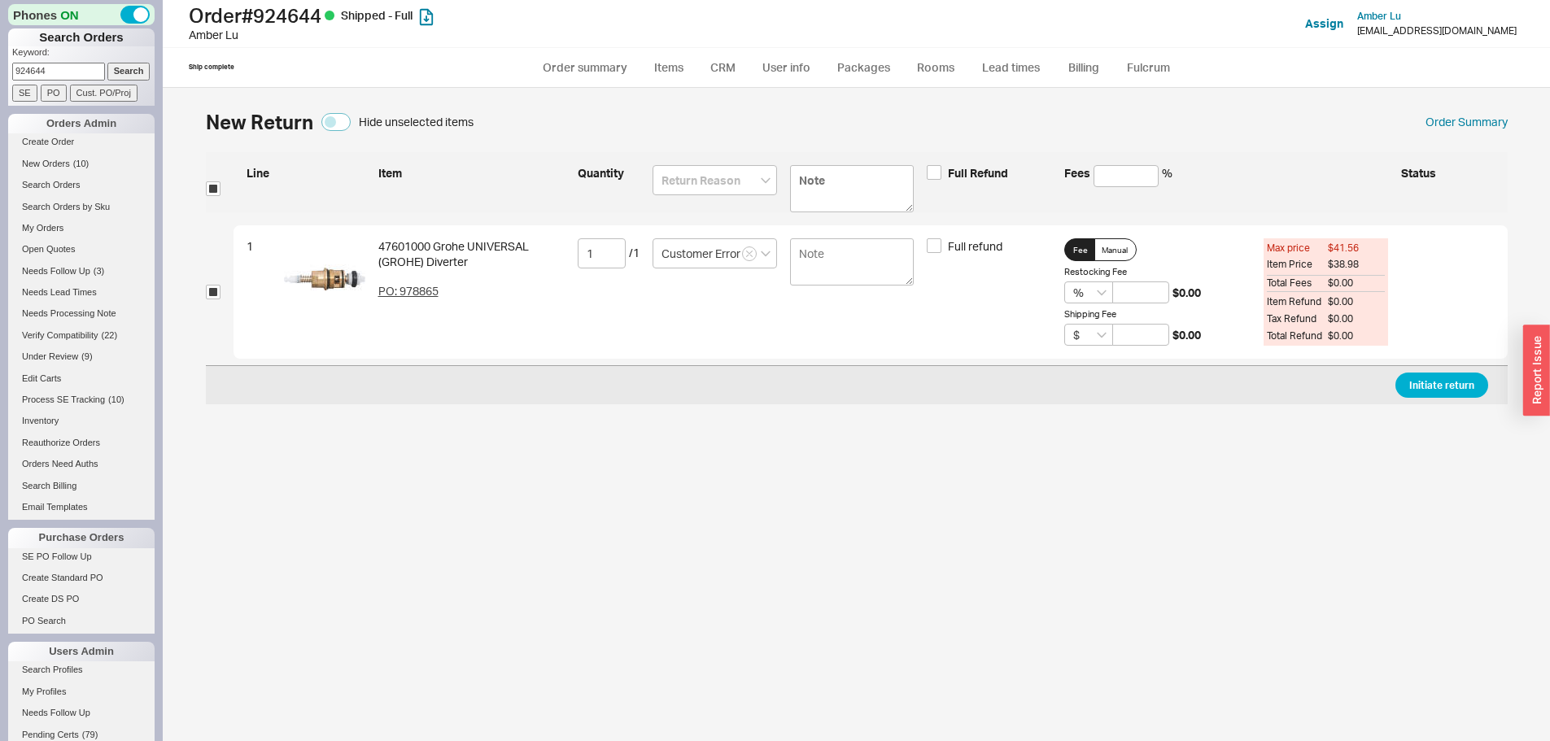
click at [1462, 367] on div "Initiate return" at bounding box center [857, 384] width 1302 height 39
click at [1460, 387] on button "Initiate return" at bounding box center [1441, 385] width 93 height 25
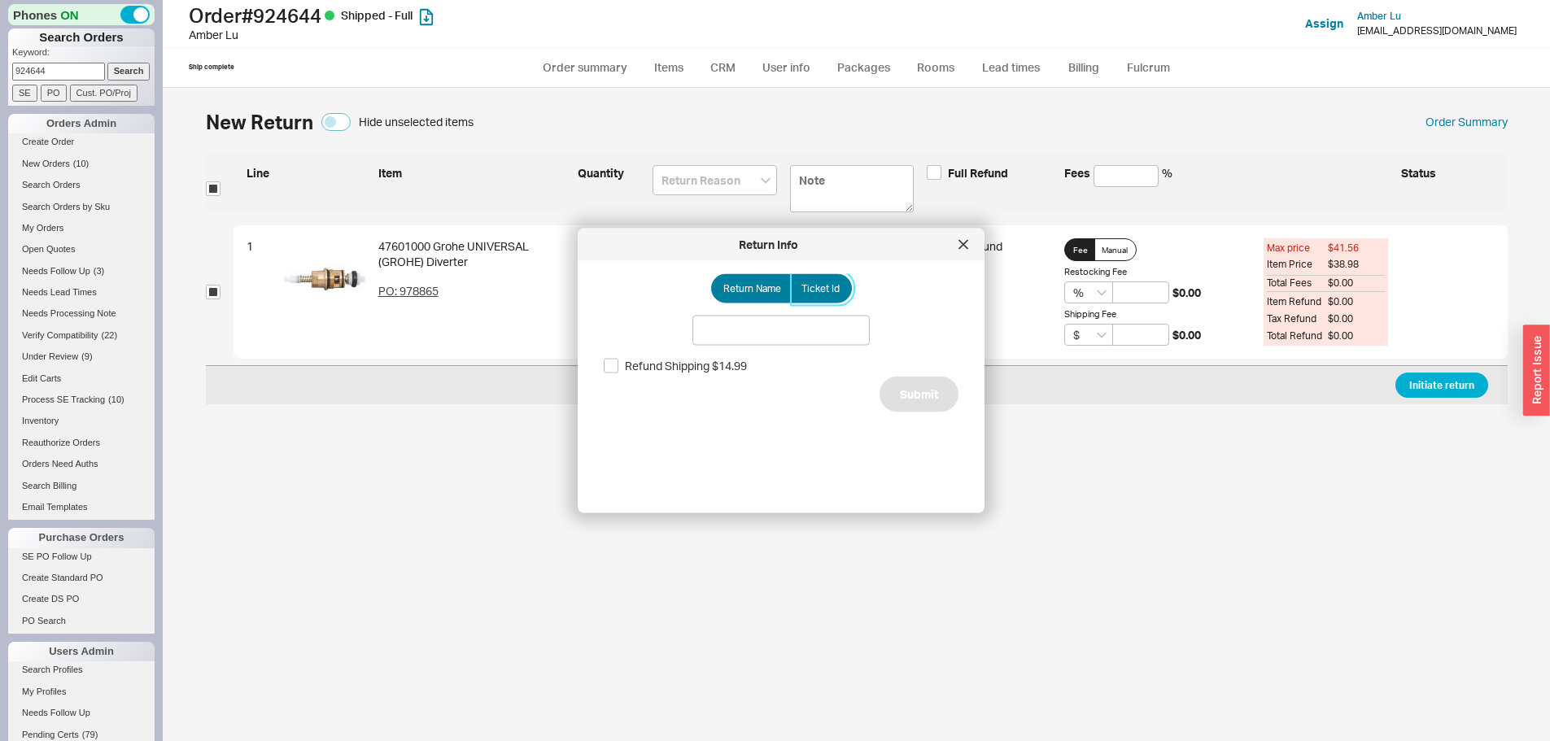
click at [816, 285] on span "Ticket Id" at bounding box center [820, 288] width 38 height 13
click at [0, 0] on input "Ticket Id" at bounding box center [0, 0] width 0 height 0
click at [812, 328] on input at bounding box center [780, 331] width 177 height 30
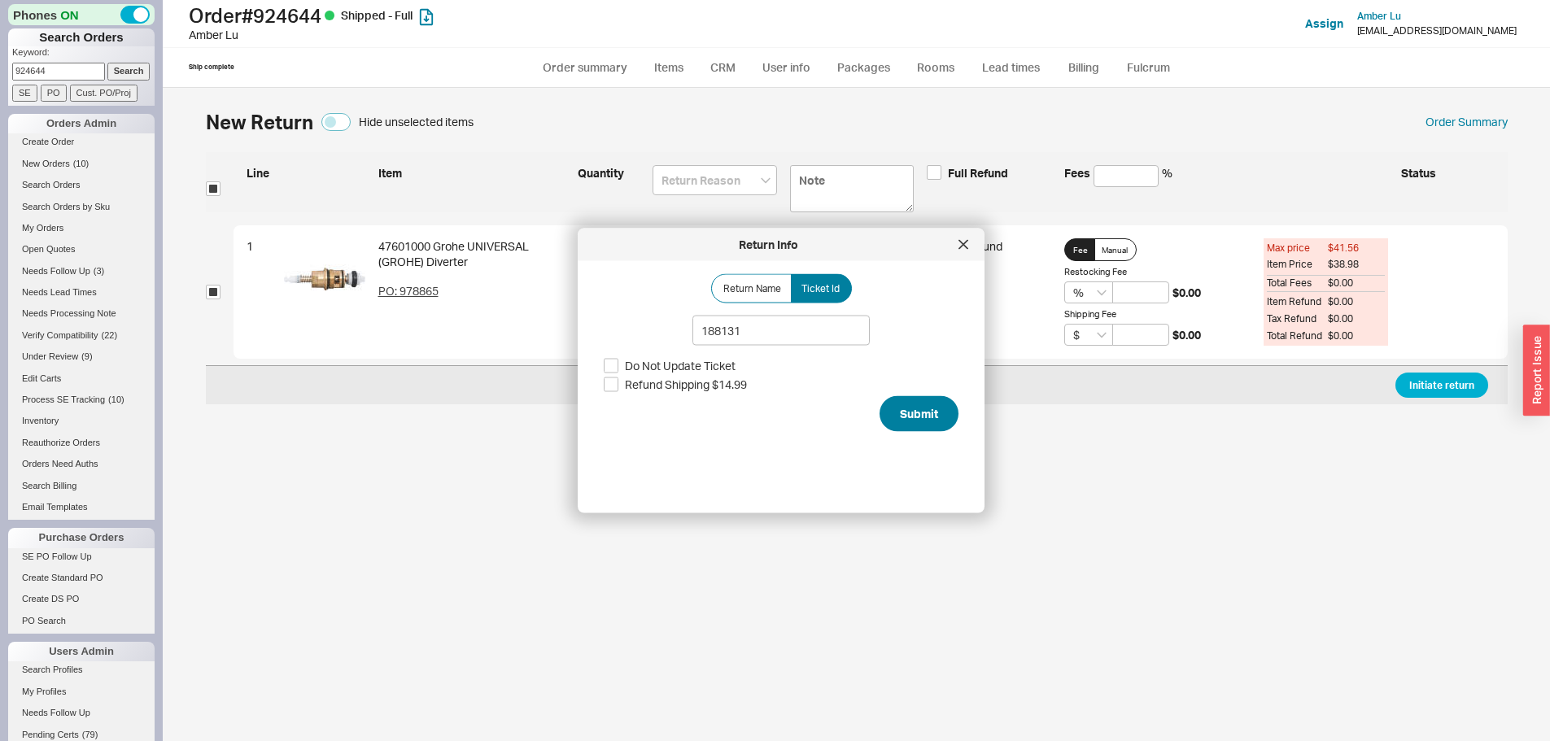
type input "188131"
click at [906, 408] on button "Submit" at bounding box center [919, 413] width 79 height 36
select select "*"
select select "LOW"
select select "3"
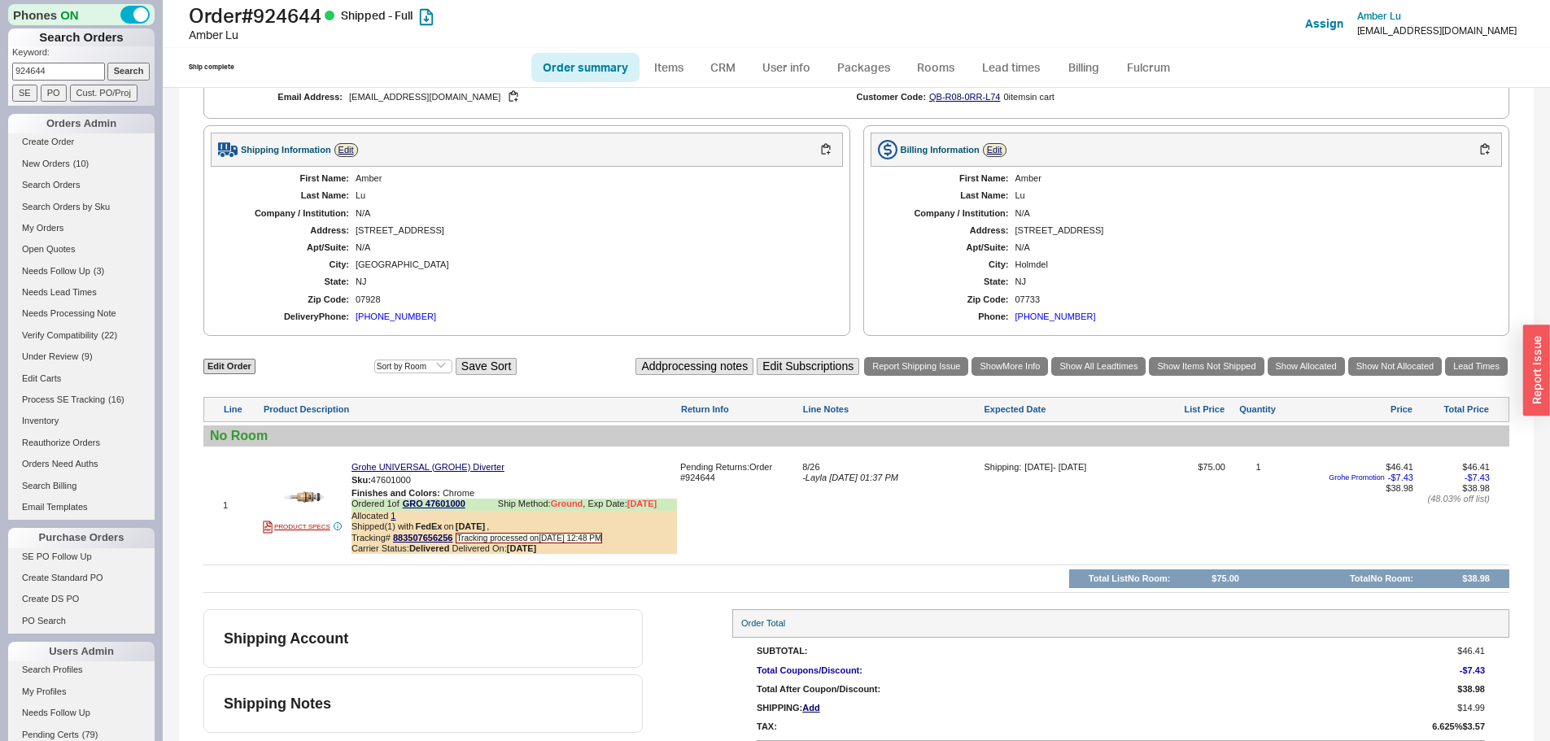
scroll to position [679, 0]
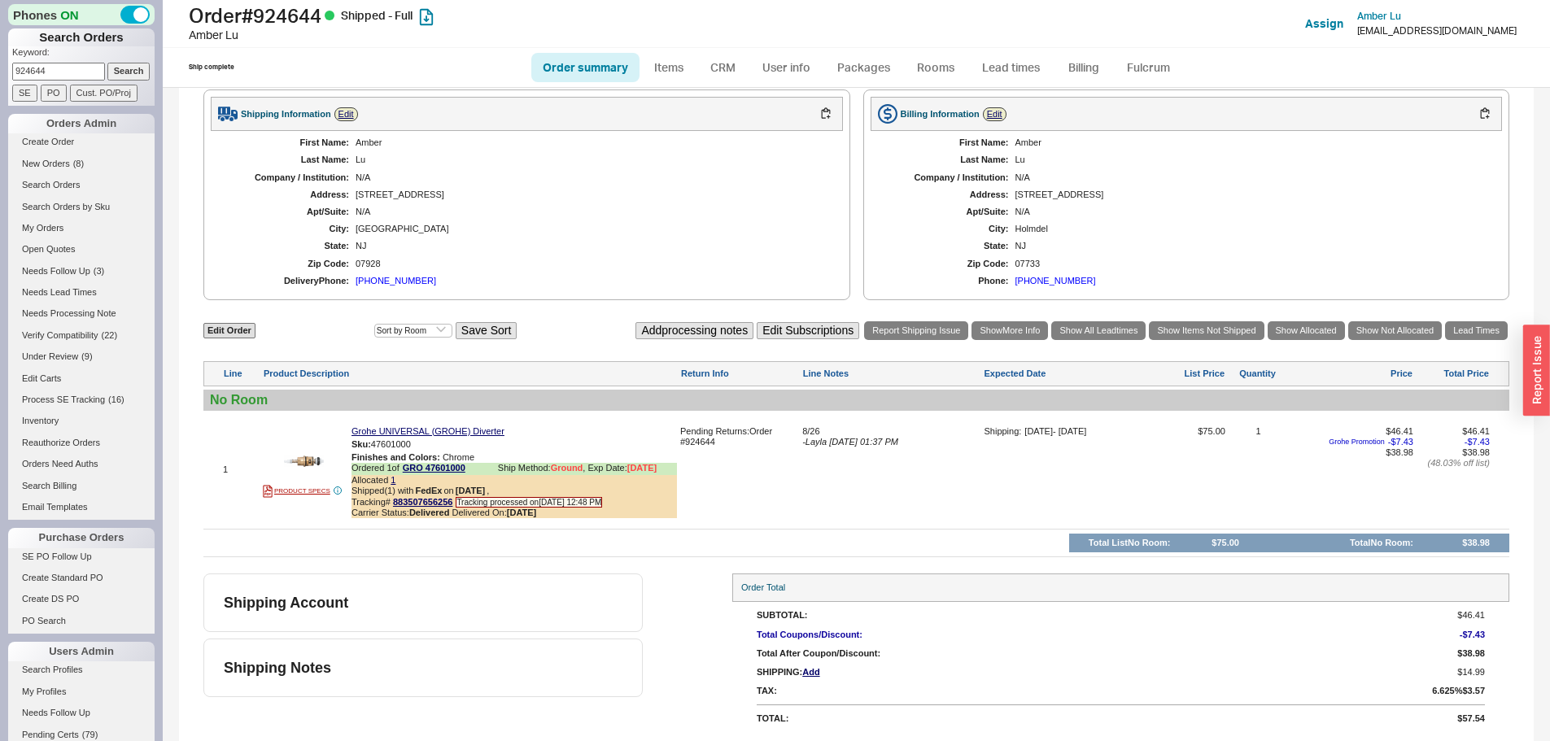
click at [53, 66] on input "924644" at bounding box center [58, 71] width 93 height 17
paste input "38020"
type input "938020"
click at [107, 63] on input "Search" at bounding box center [128, 71] width 43 height 17
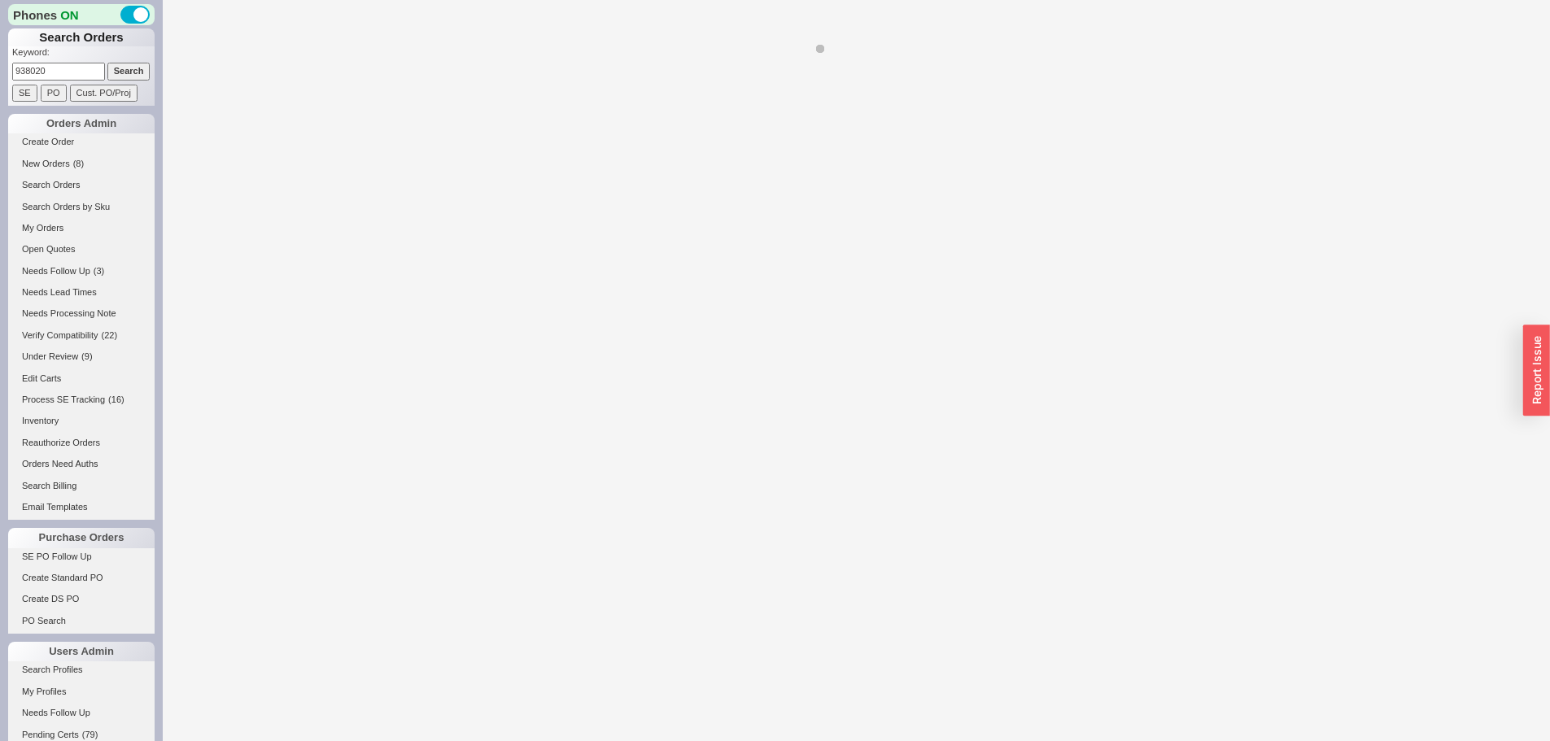
select select "*"
select select "LOW"
select select "3"
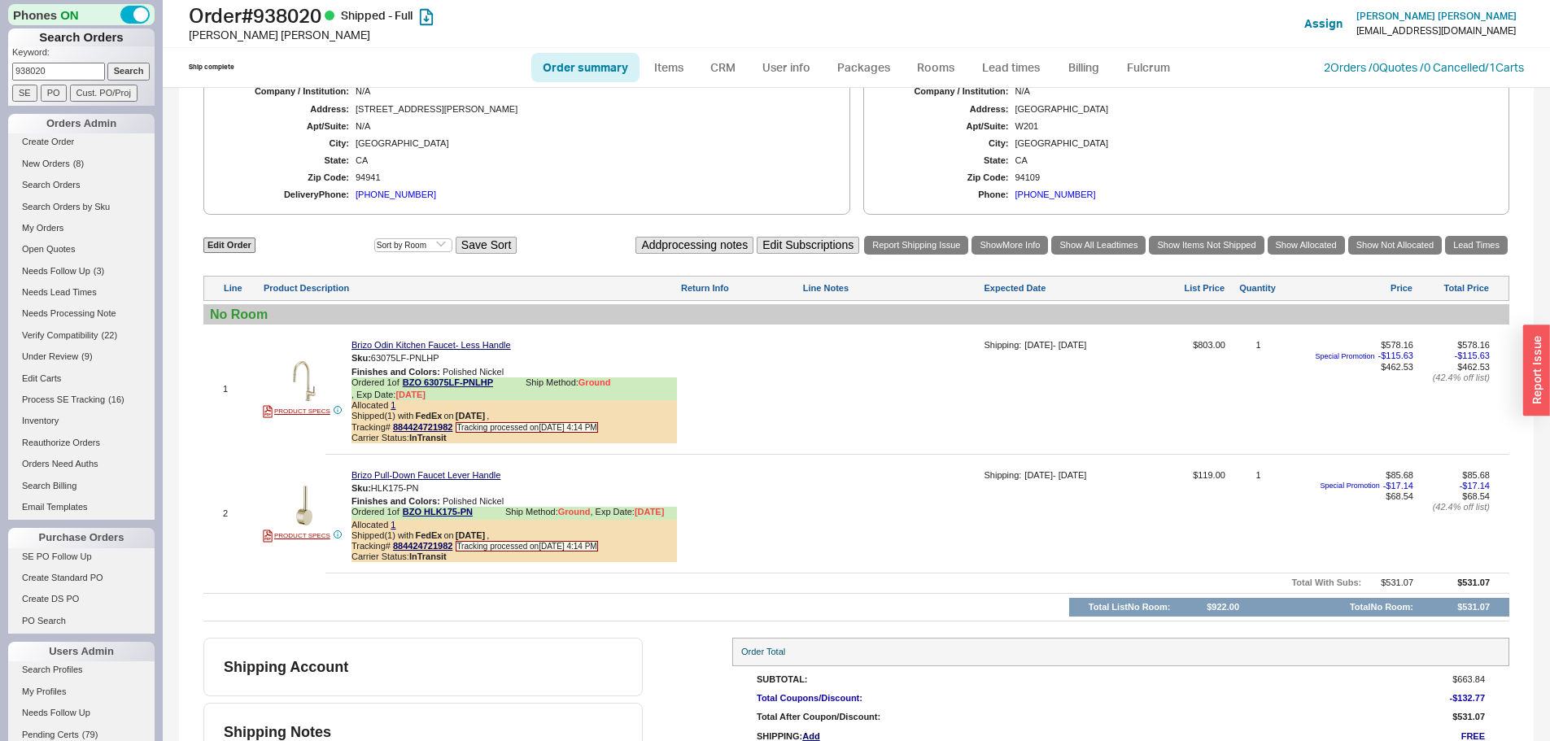
scroll to position [735, 0]
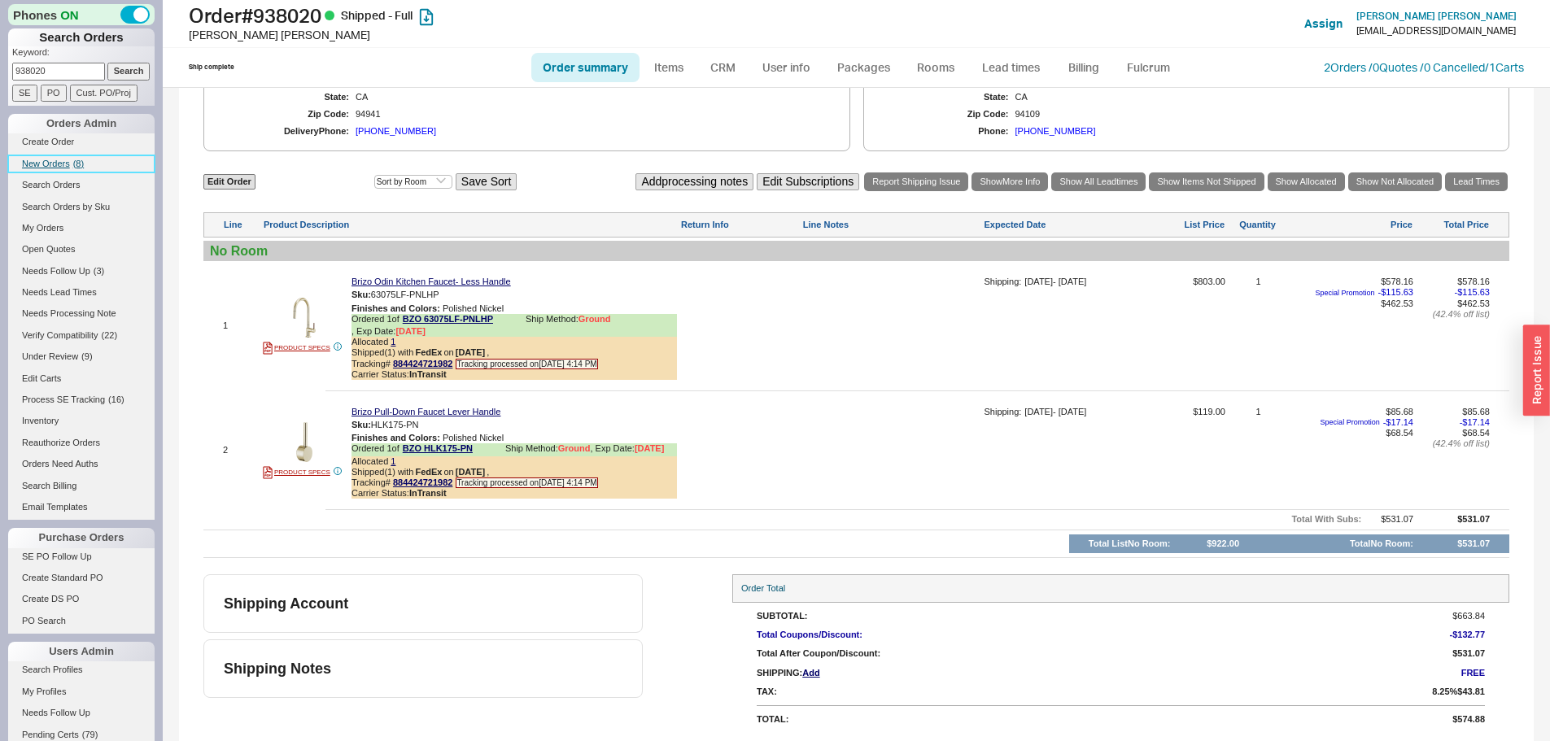
click at [41, 164] on span "New Orders" at bounding box center [46, 164] width 48 height 10
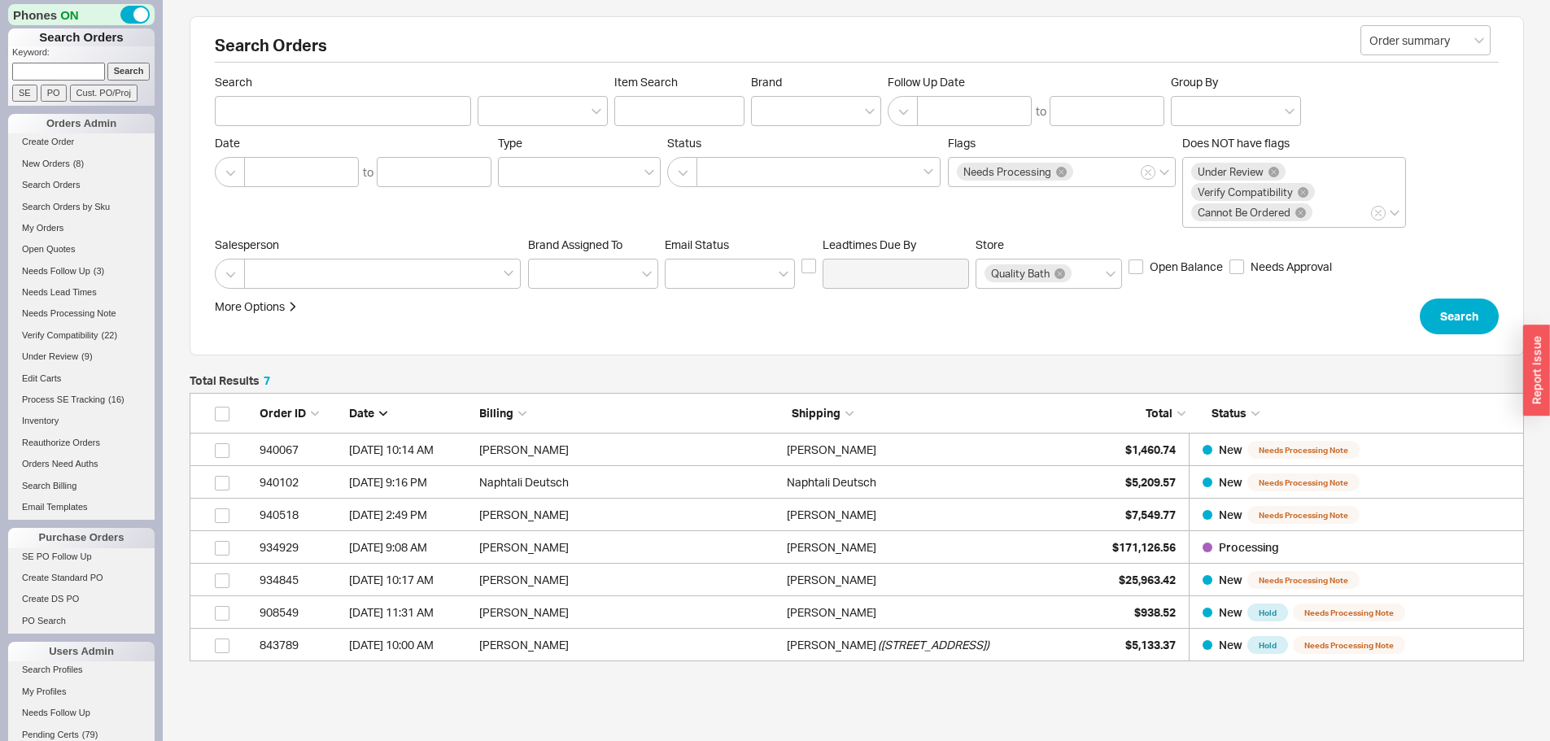
scroll to position [256, 1322]
click at [85, 68] on input at bounding box center [58, 71] width 93 height 17
type input "937421"
click at [107, 63] on input "Search" at bounding box center [128, 71] width 43 height 17
type input "937421"
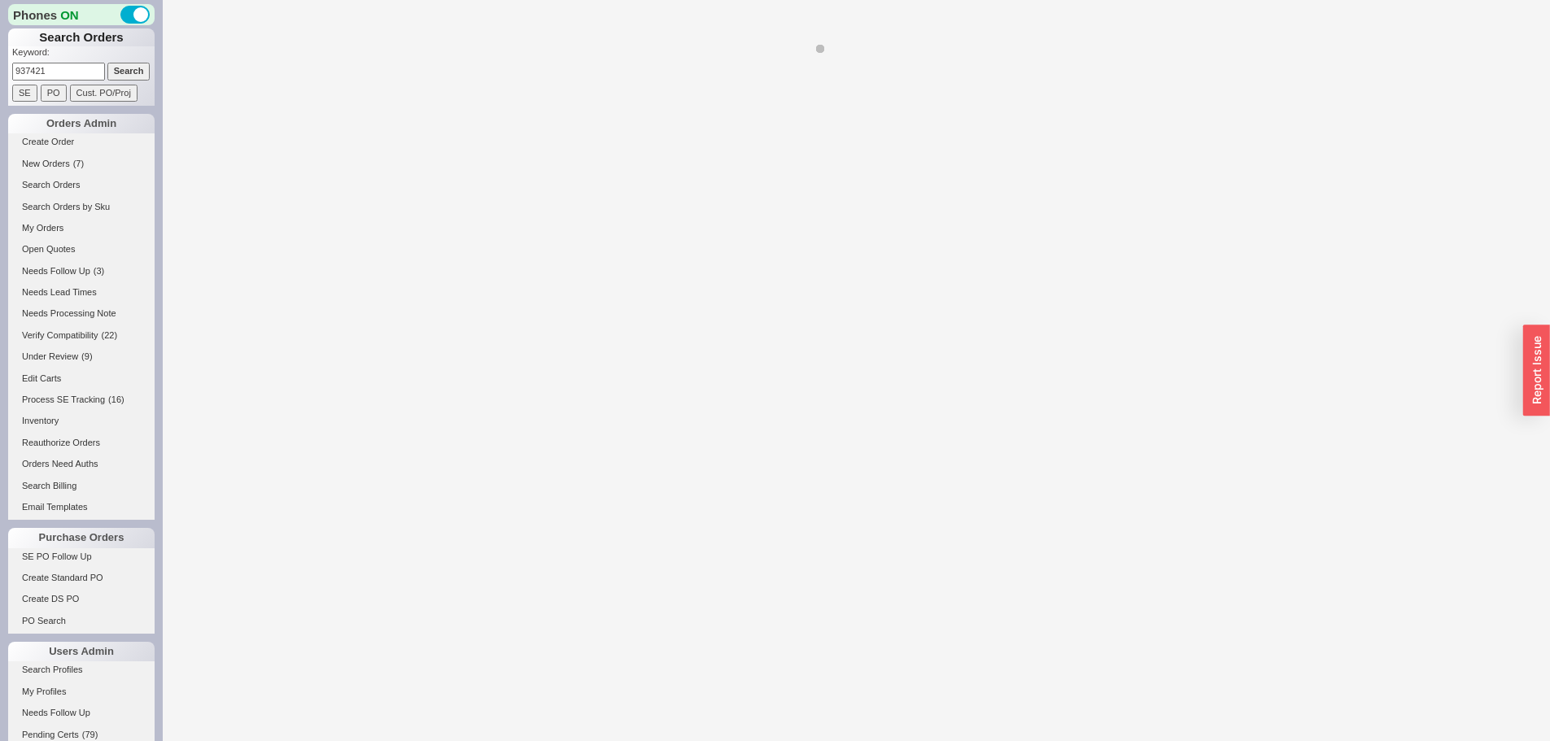
select select "*"
select select "LOW"
select select "3"
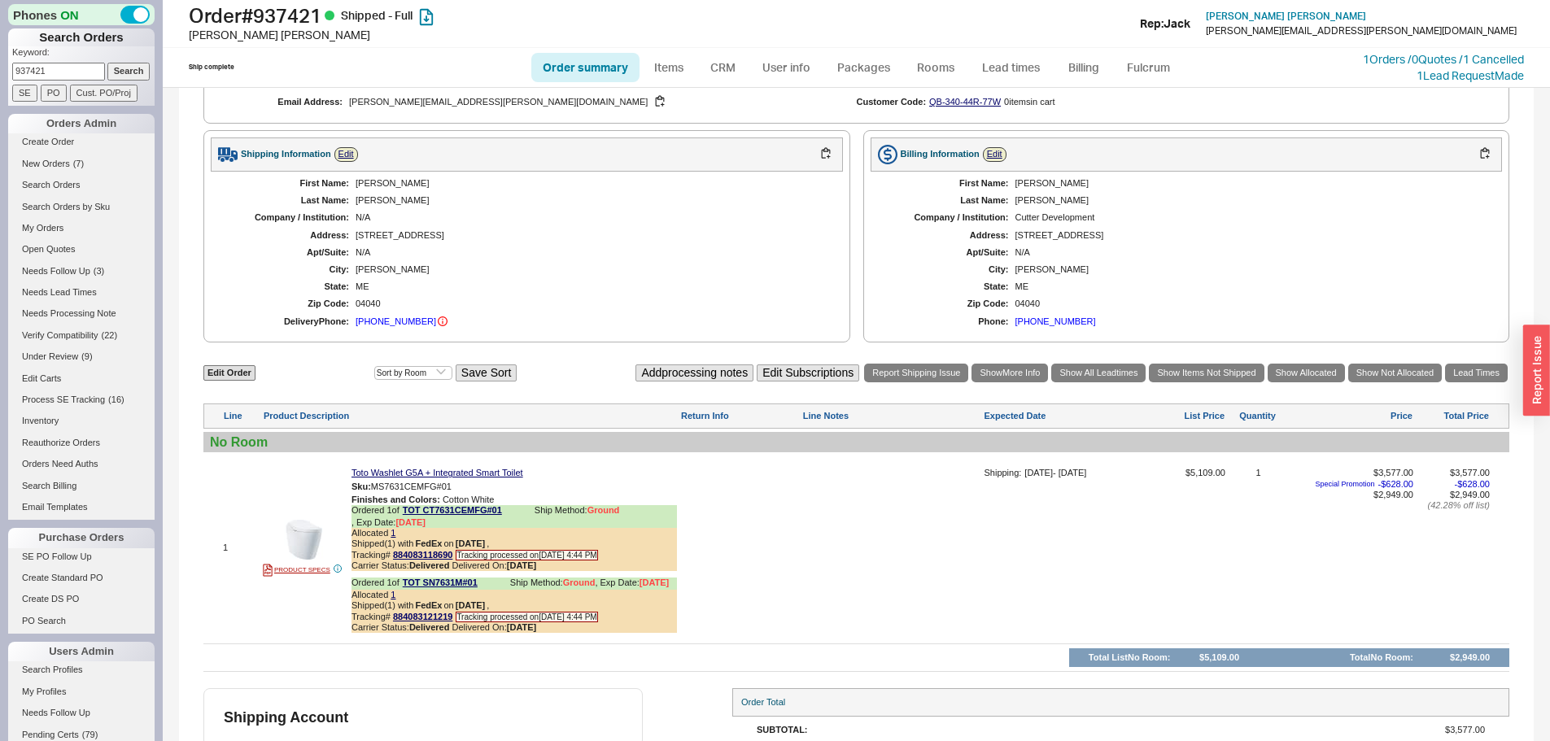
scroll to position [753, 0]
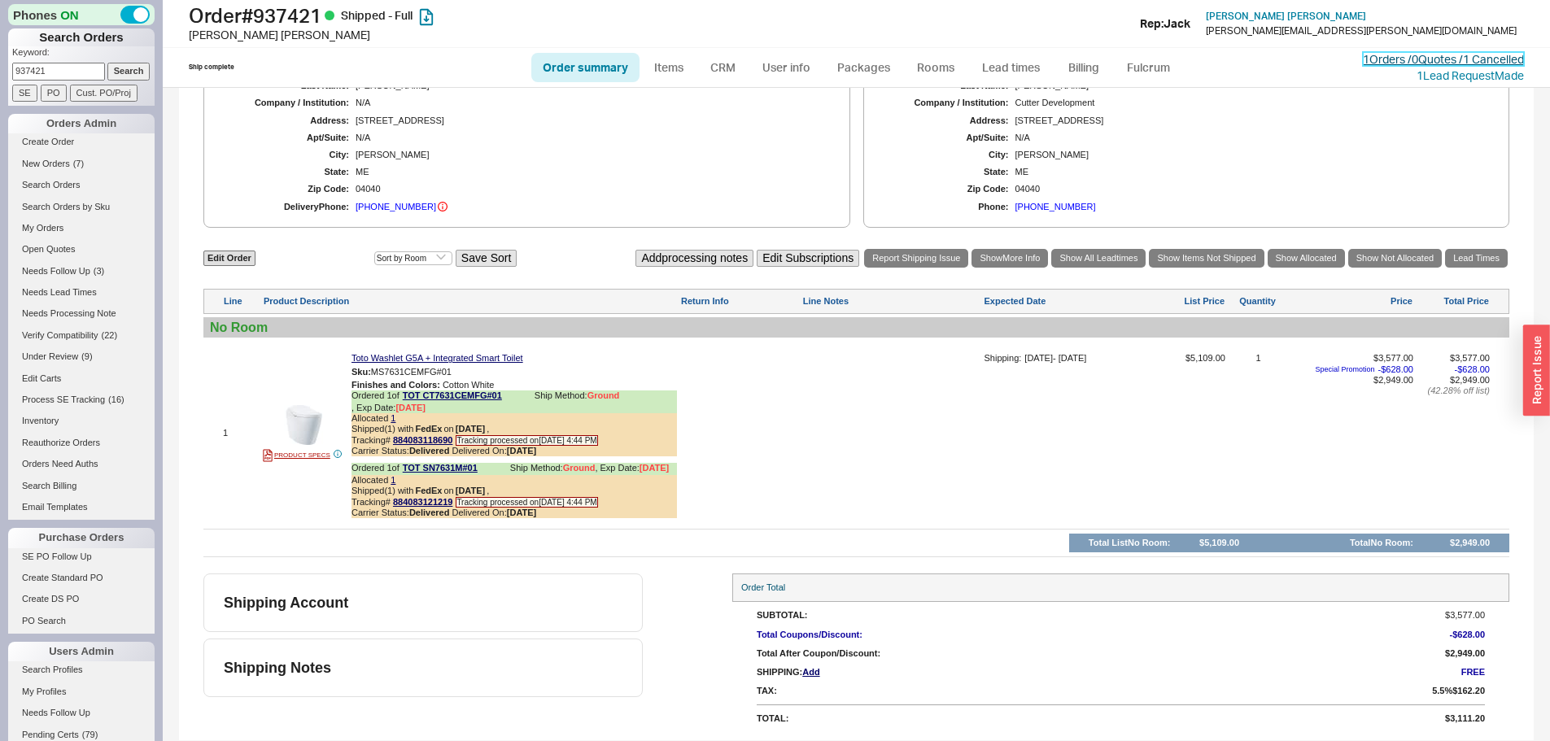
click at [1366, 58] on link "1 Orders / 0 Quotes / 1 Cancelled" at bounding box center [1443, 59] width 161 height 14
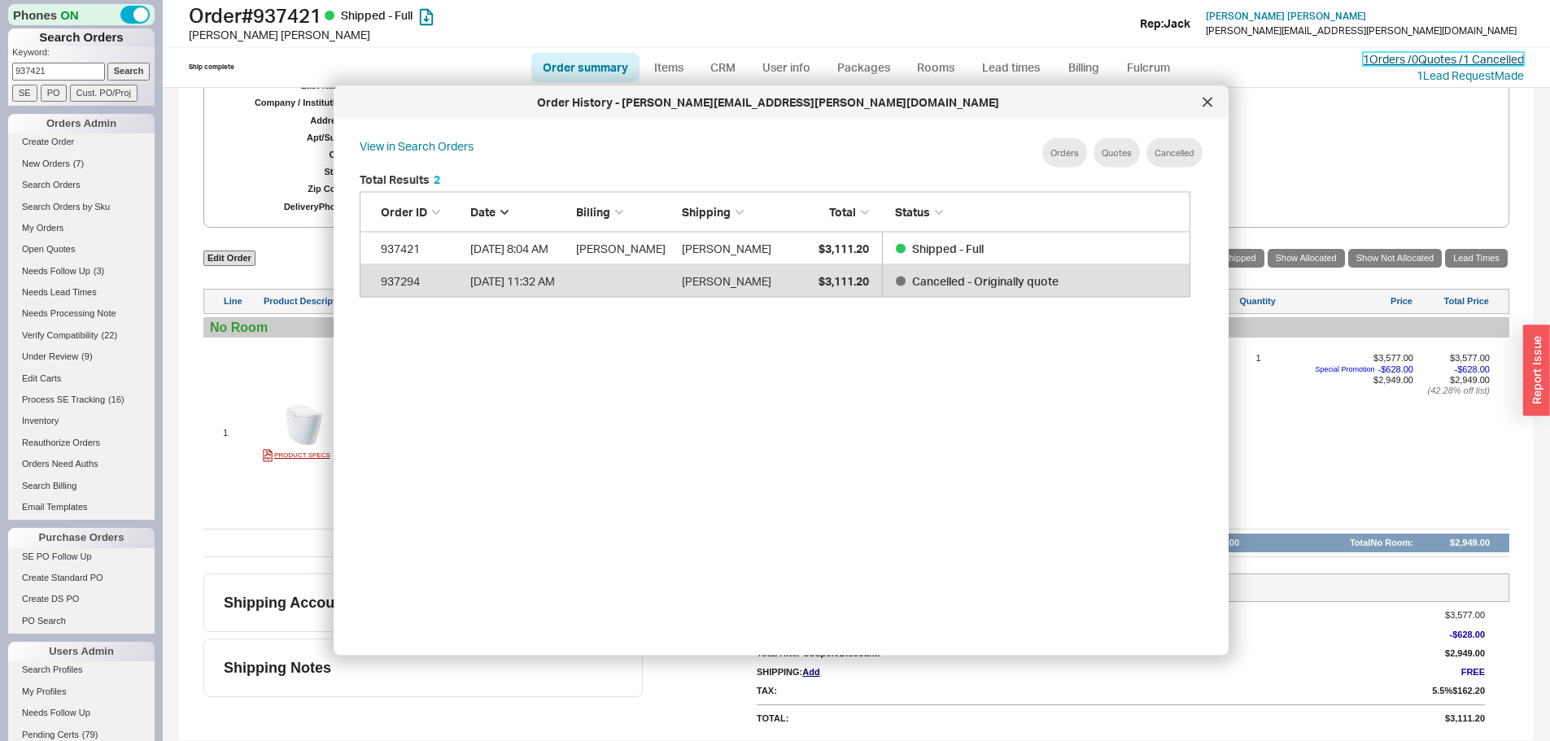
scroll to position [486, 845]
click at [1210, 94] on div at bounding box center [1207, 103] width 26 height 26
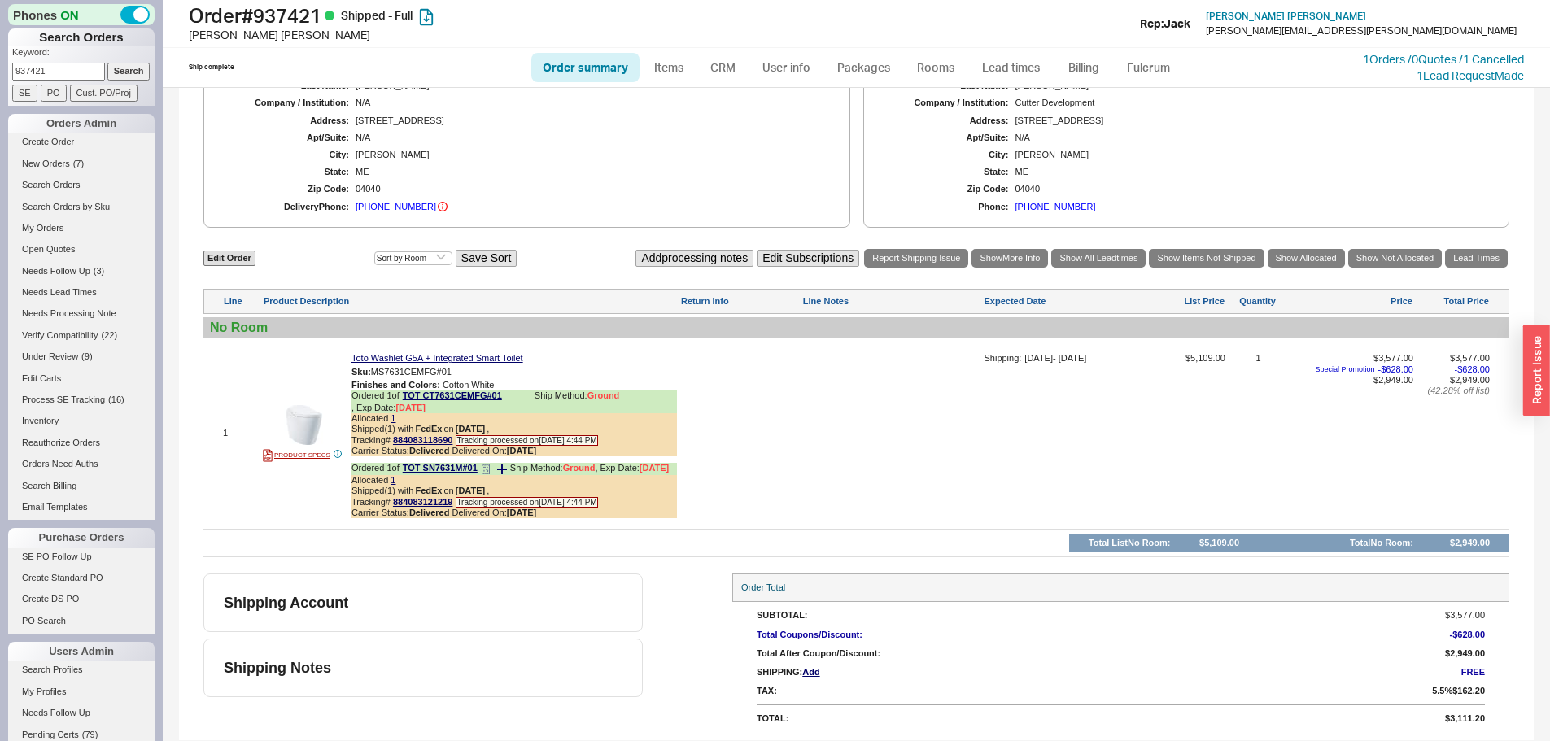
click at [507, 512] on span "Delivered On: 9/5/25" at bounding box center [494, 513] width 85 height 10
click at [506, 514] on span "Delivered On: 9/5/25" at bounding box center [494, 513] width 85 height 10
click at [505, 514] on span "Delivered On: 9/5/25" at bounding box center [494, 513] width 85 height 10
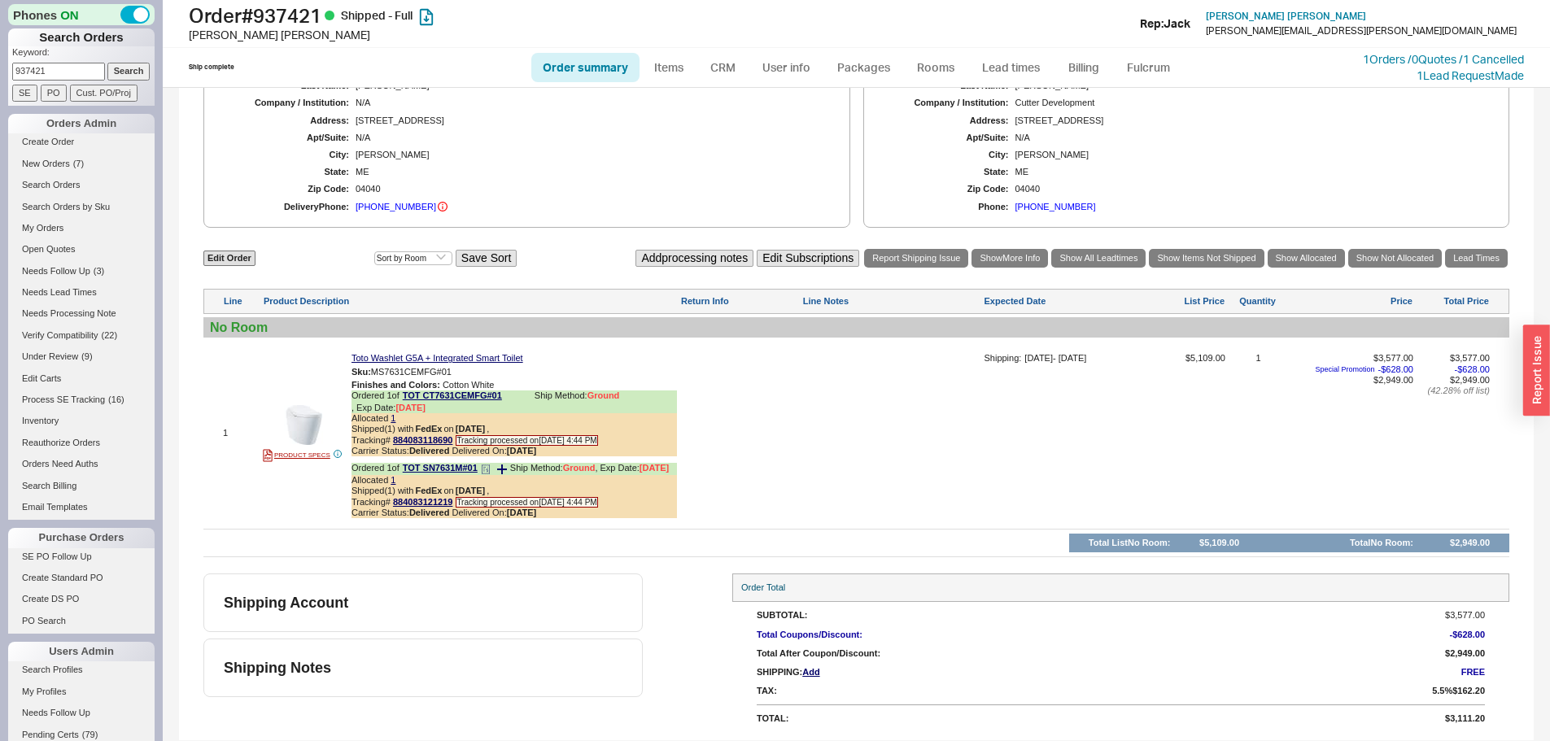
click at [505, 514] on span "Delivered On: 9/5/25" at bounding box center [494, 513] width 85 height 10
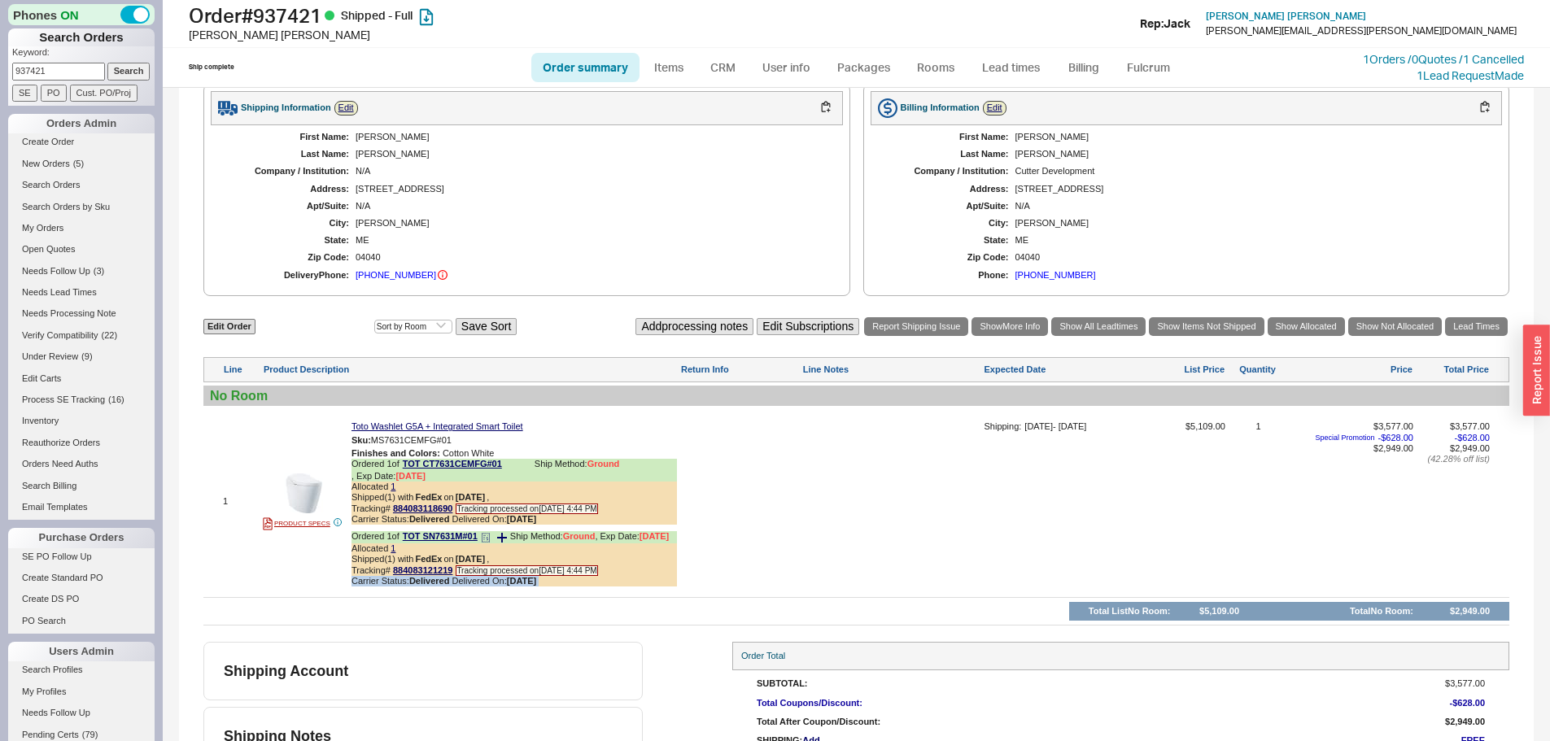
scroll to position [753, 0]
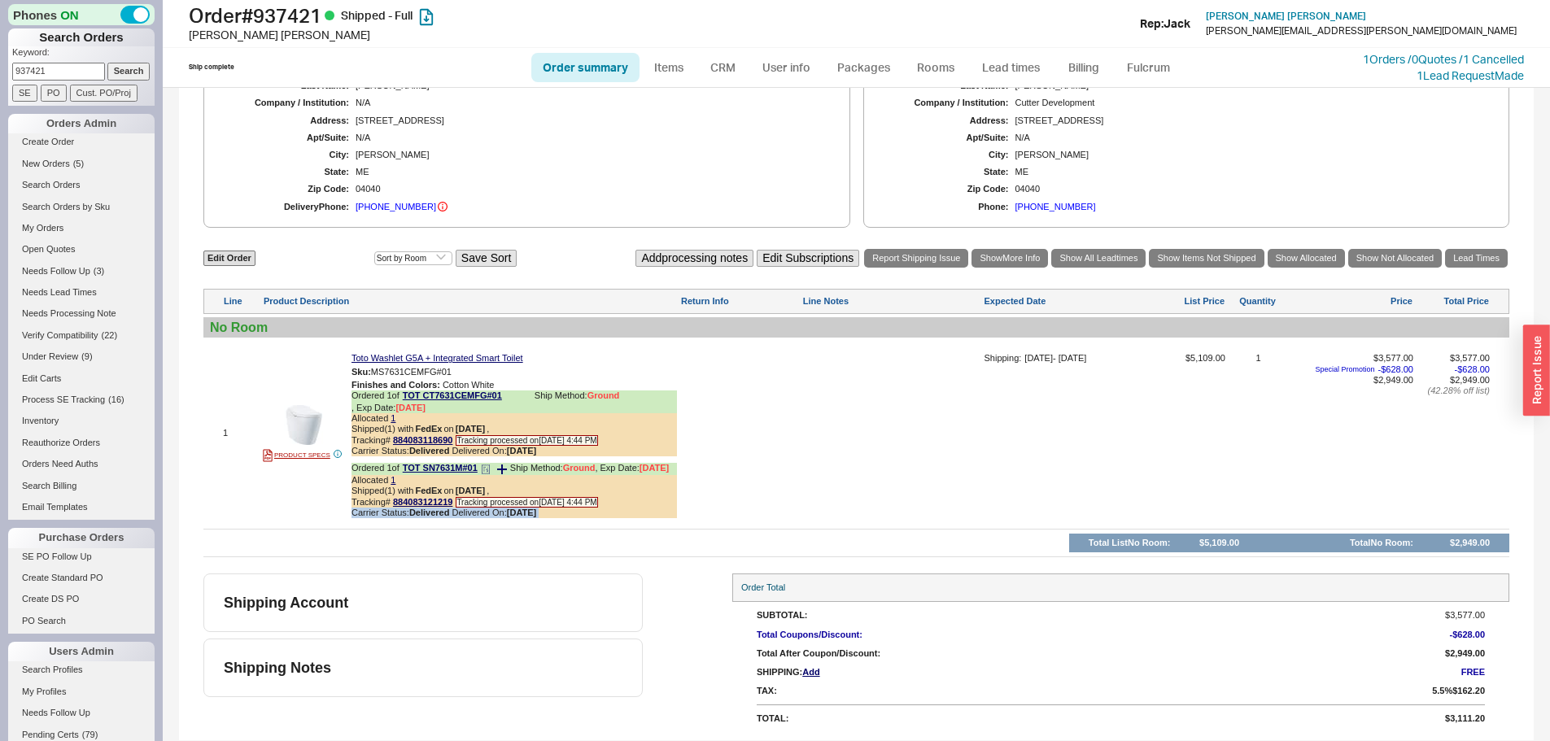
click at [452, 508] on span "Carrier Status: Delivered" at bounding box center [401, 513] width 101 height 10
click at [452, 516] on span "Carrier Status: Delivered" at bounding box center [401, 513] width 101 height 10
click at [452, 514] on span "Carrier Status: Delivered" at bounding box center [401, 513] width 101 height 10
click at [473, 515] on span "Delivered On: 9/5/25" at bounding box center [494, 513] width 85 height 10
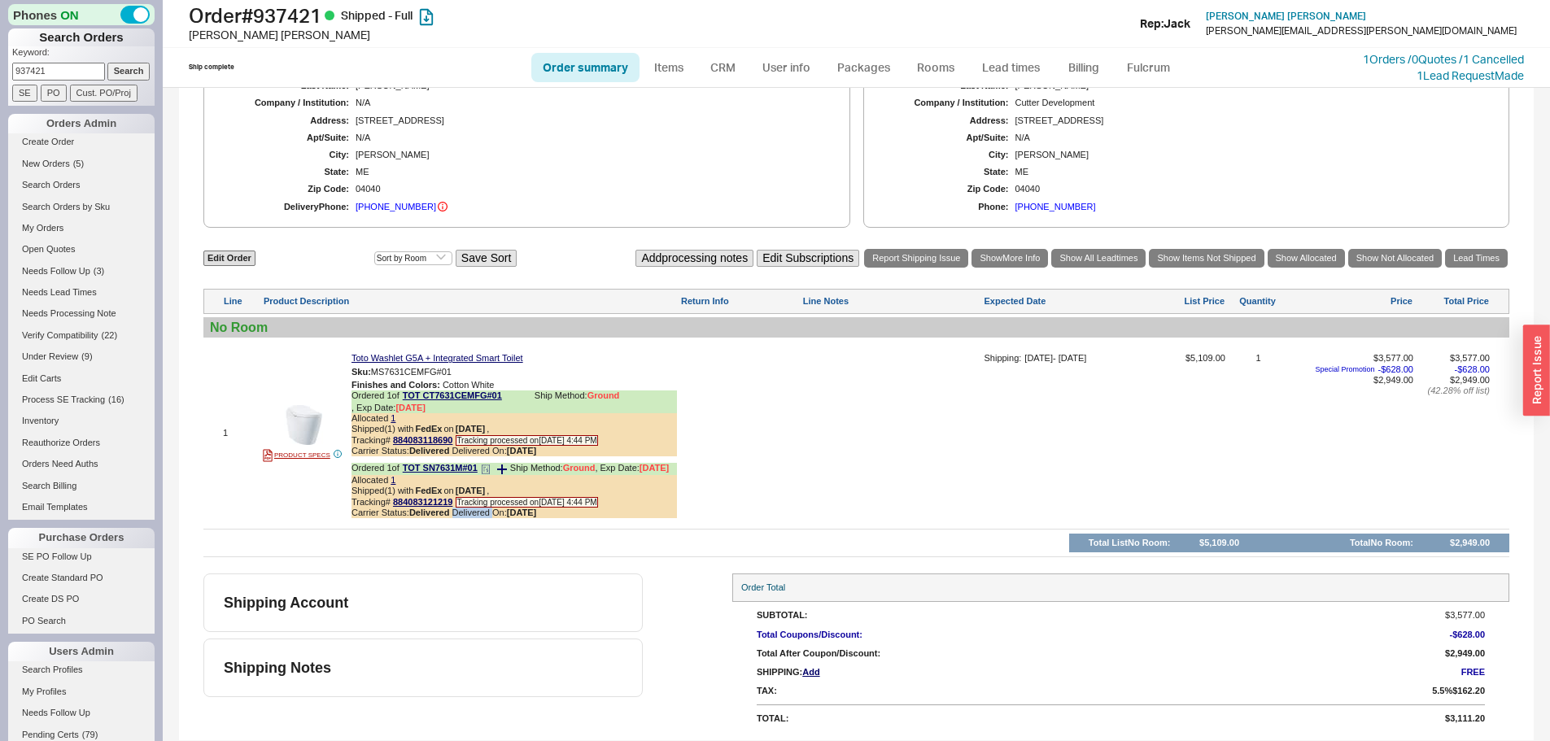
click at [473, 515] on span "Delivered On: 9/5/25" at bounding box center [494, 513] width 85 height 10
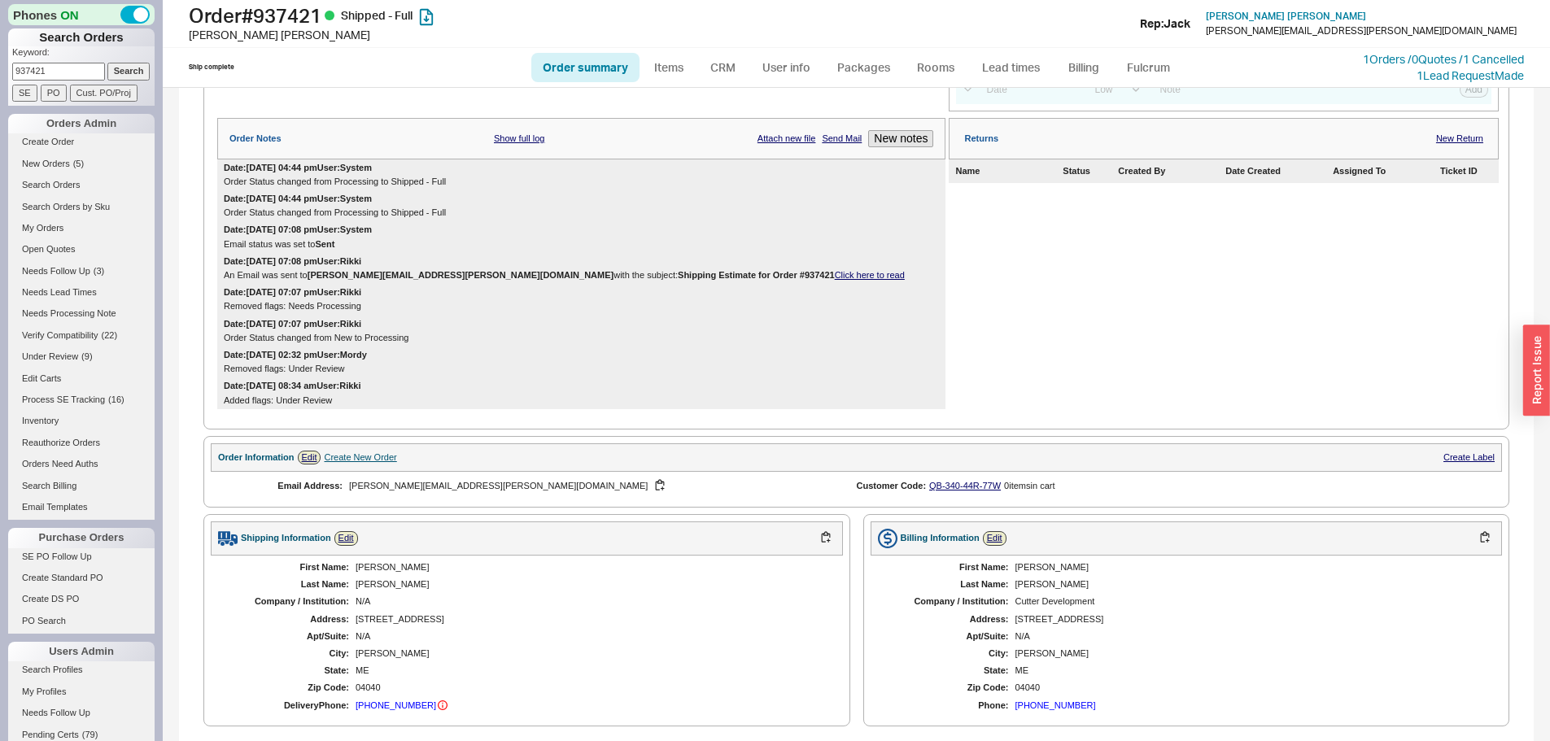
scroll to position [0, 0]
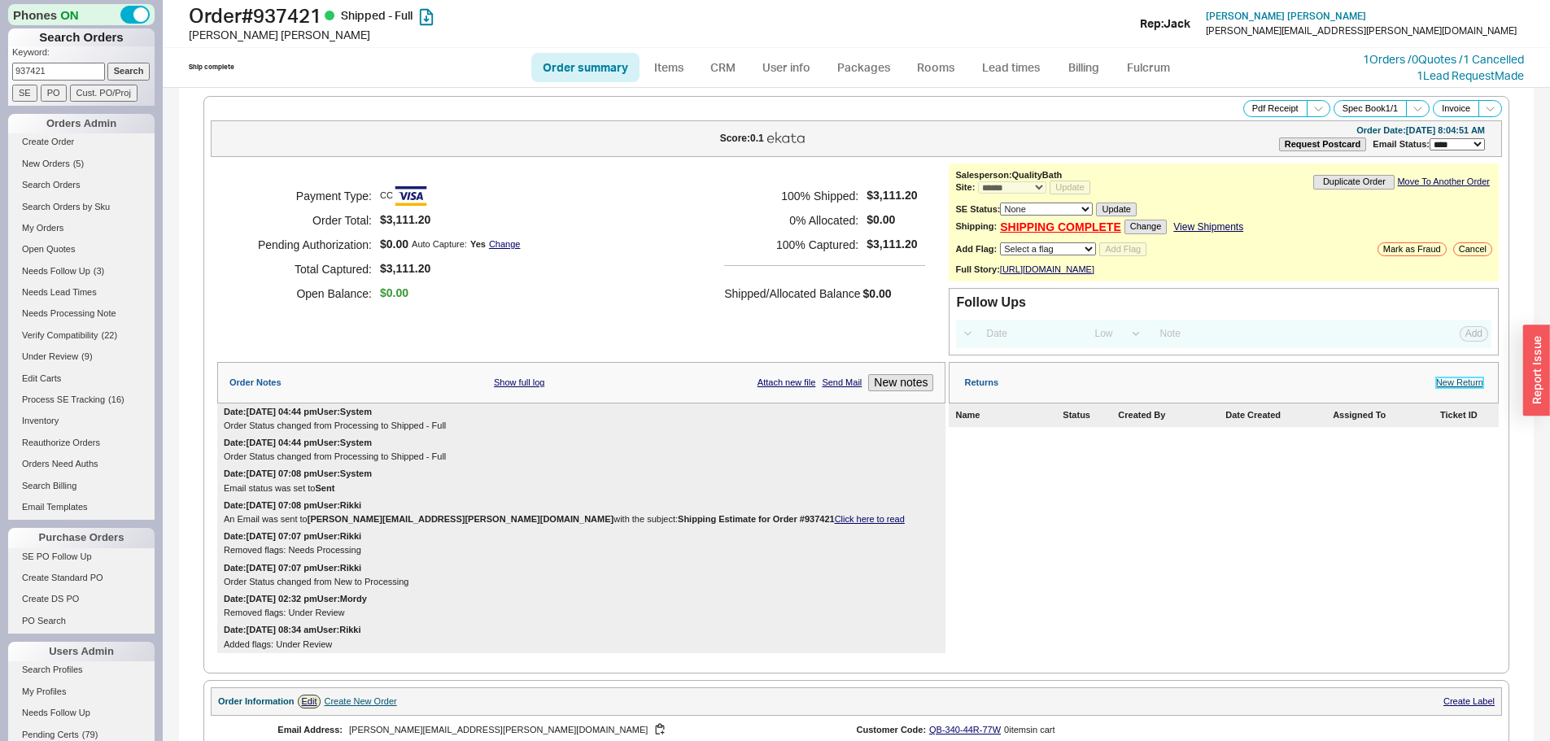
click at [1466, 388] on link "New Return" at bounding box center [1459, 383] width 47 height 11
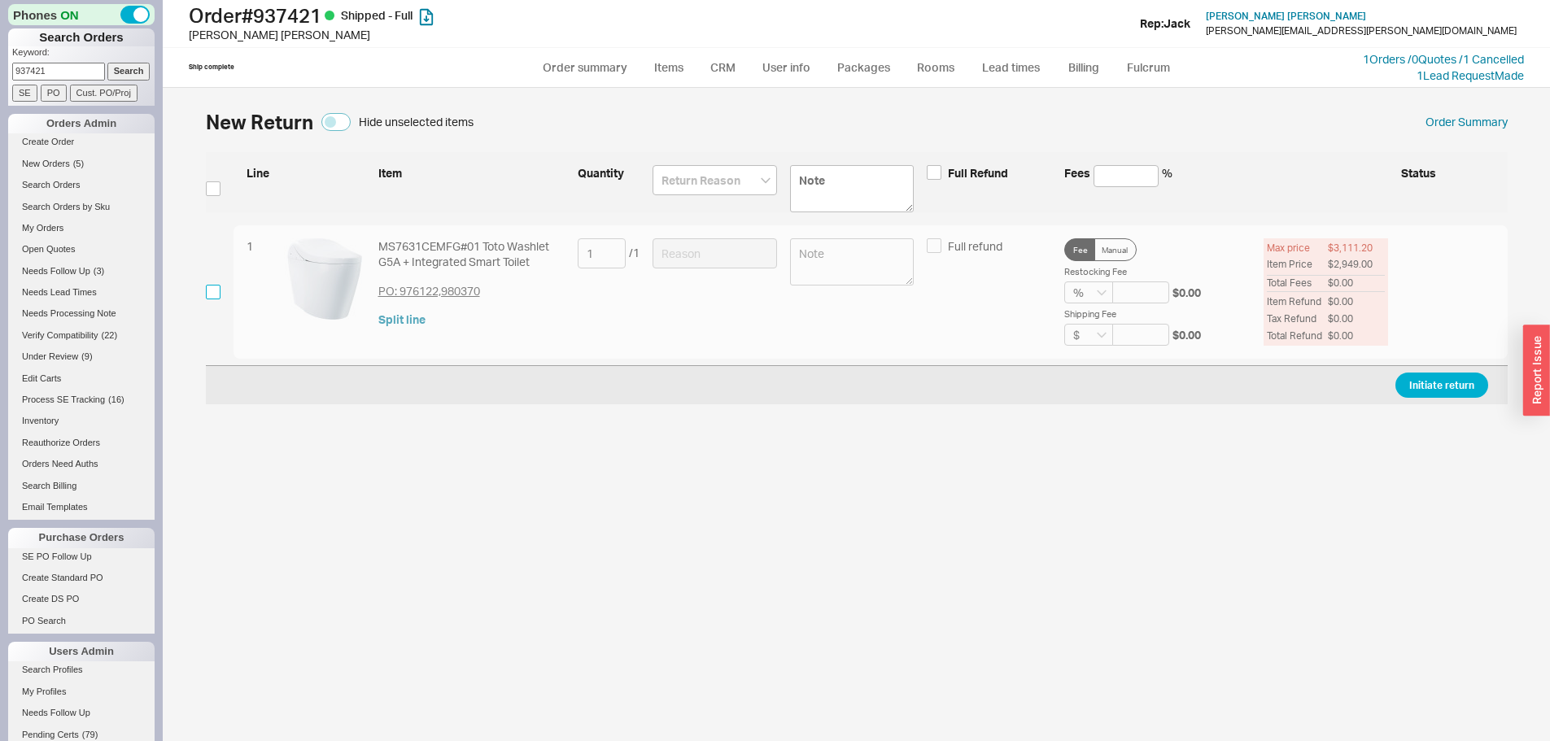
click at [214, 295] on input "checkbox" at bounding box center [213, 292] width 15 height 15
checkbox input "true"
click at [709, 259] on input at bounding box center [715, 253] width 124 height 30
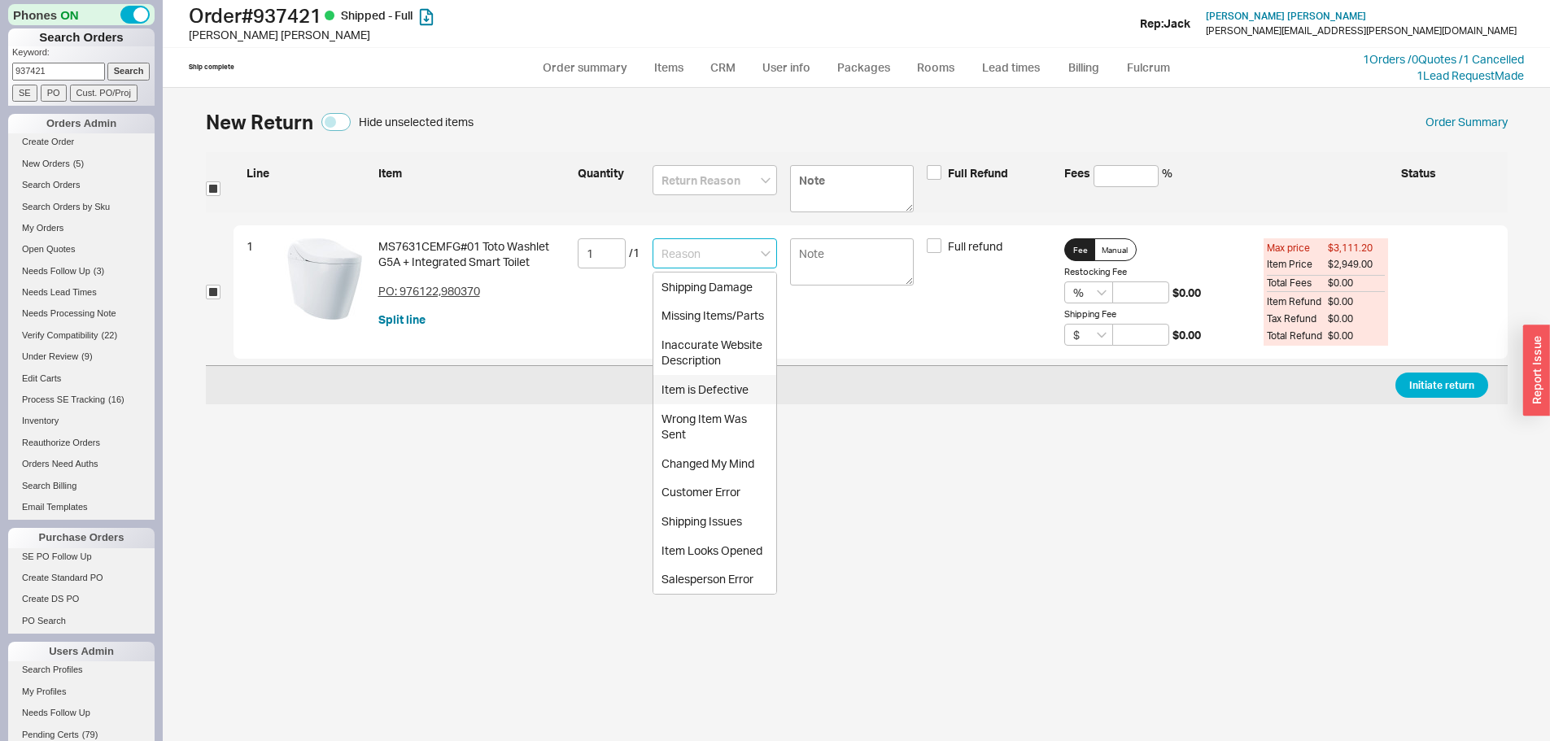
click at [701, 388] on div "Item is Defective" at bounding box center [714, 389] width 123 height 29
type input "Item is Defective"
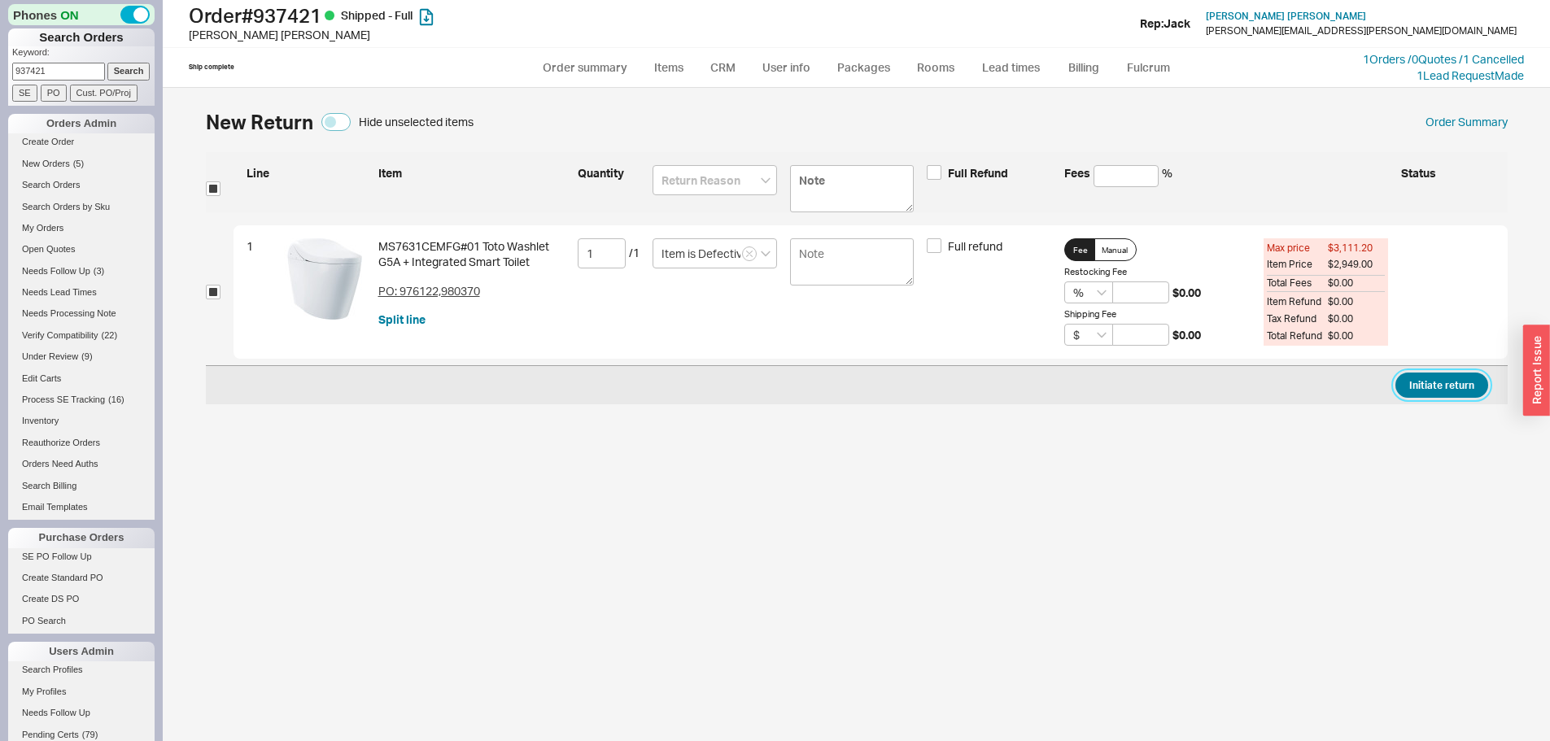
click at [1445, 384] on button "Initiate return" at bounding box center [1441, 385] width 93 height 25
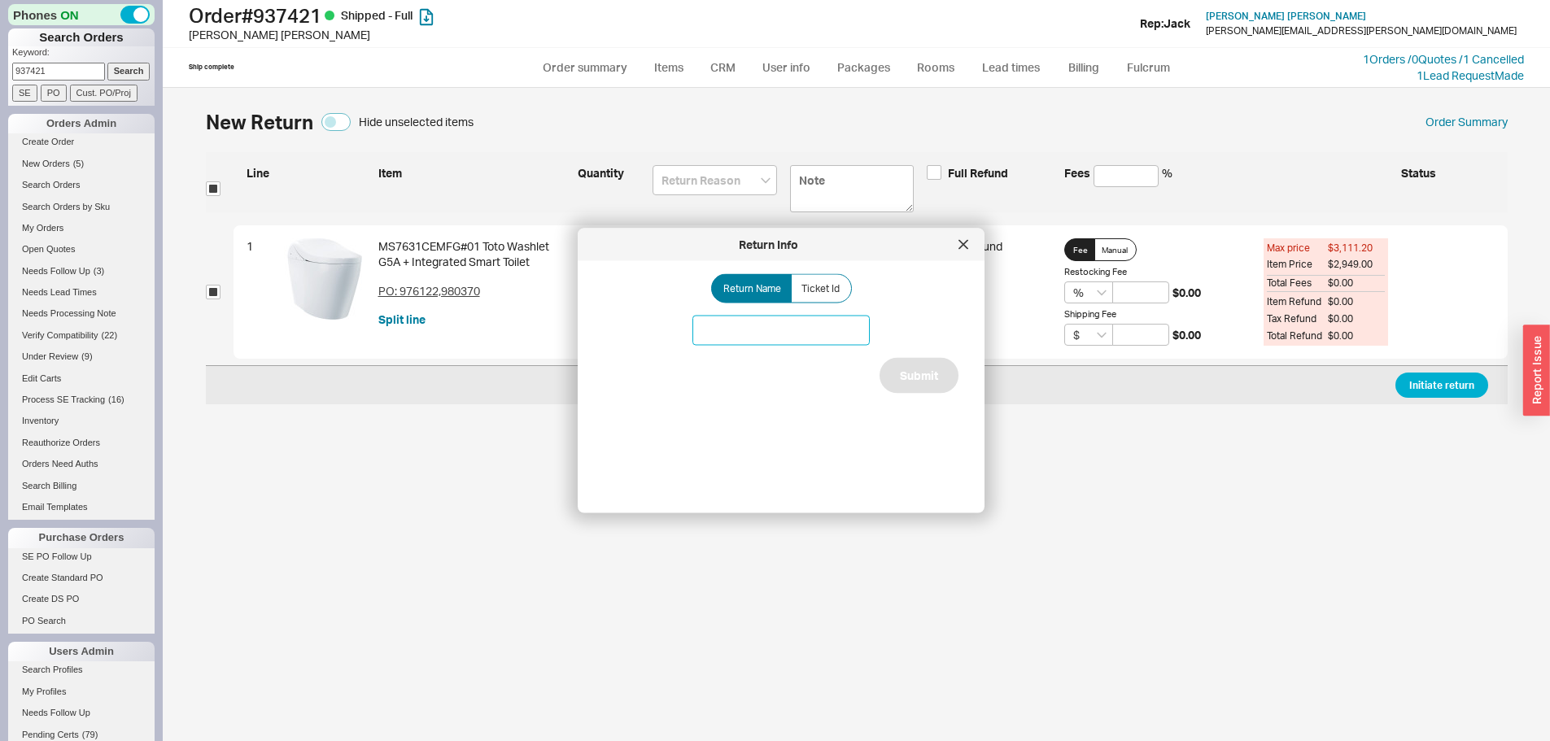
click at [749, 338] on input at bounding box center [780, 331] width 177 height 30
type input "Toto issue"
click at [917, 382] on button "Submit" at bounding box center [919, 376] width 79 height 36
select select "*"
select select "LOW"
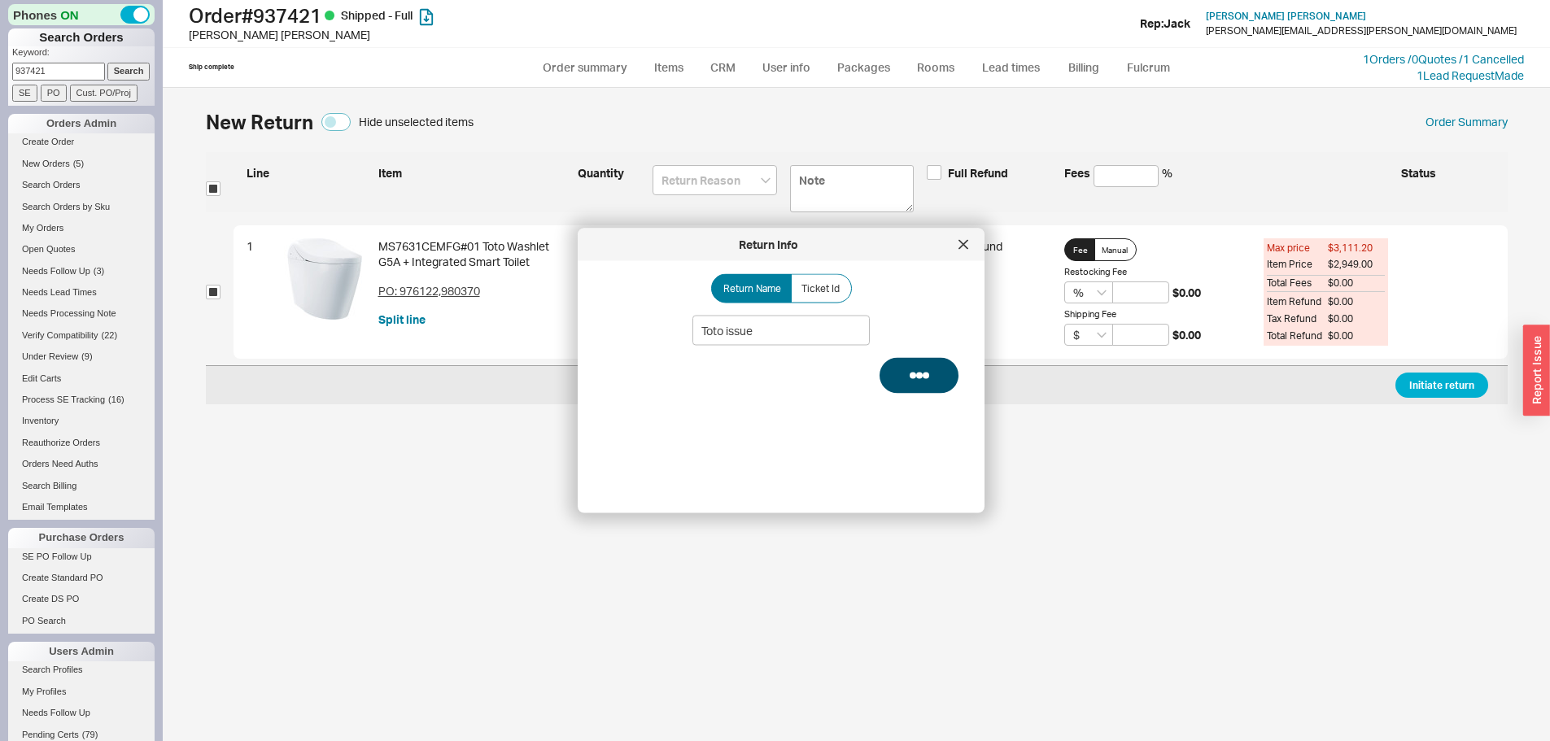
select select "3"
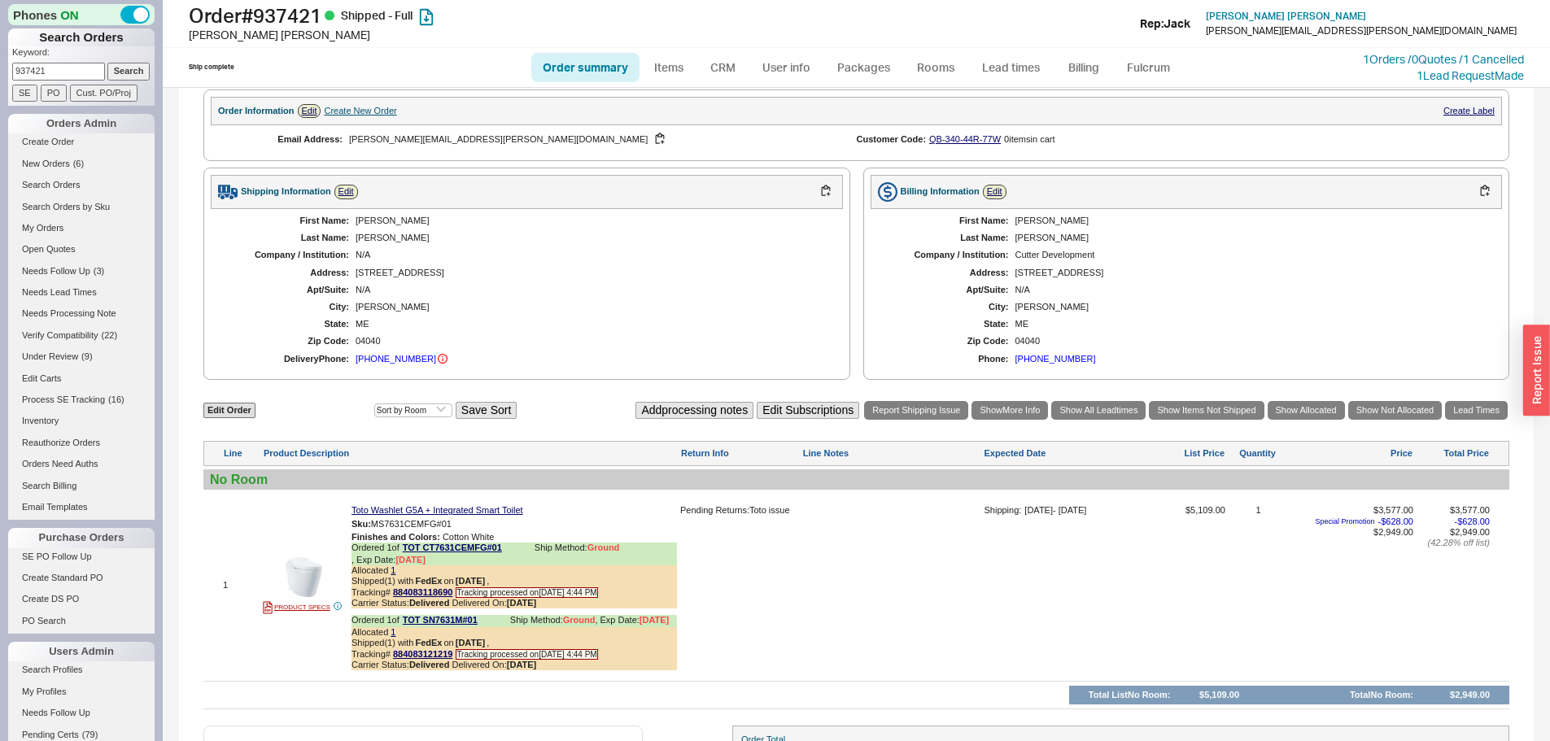
scroll to position [428, 0]
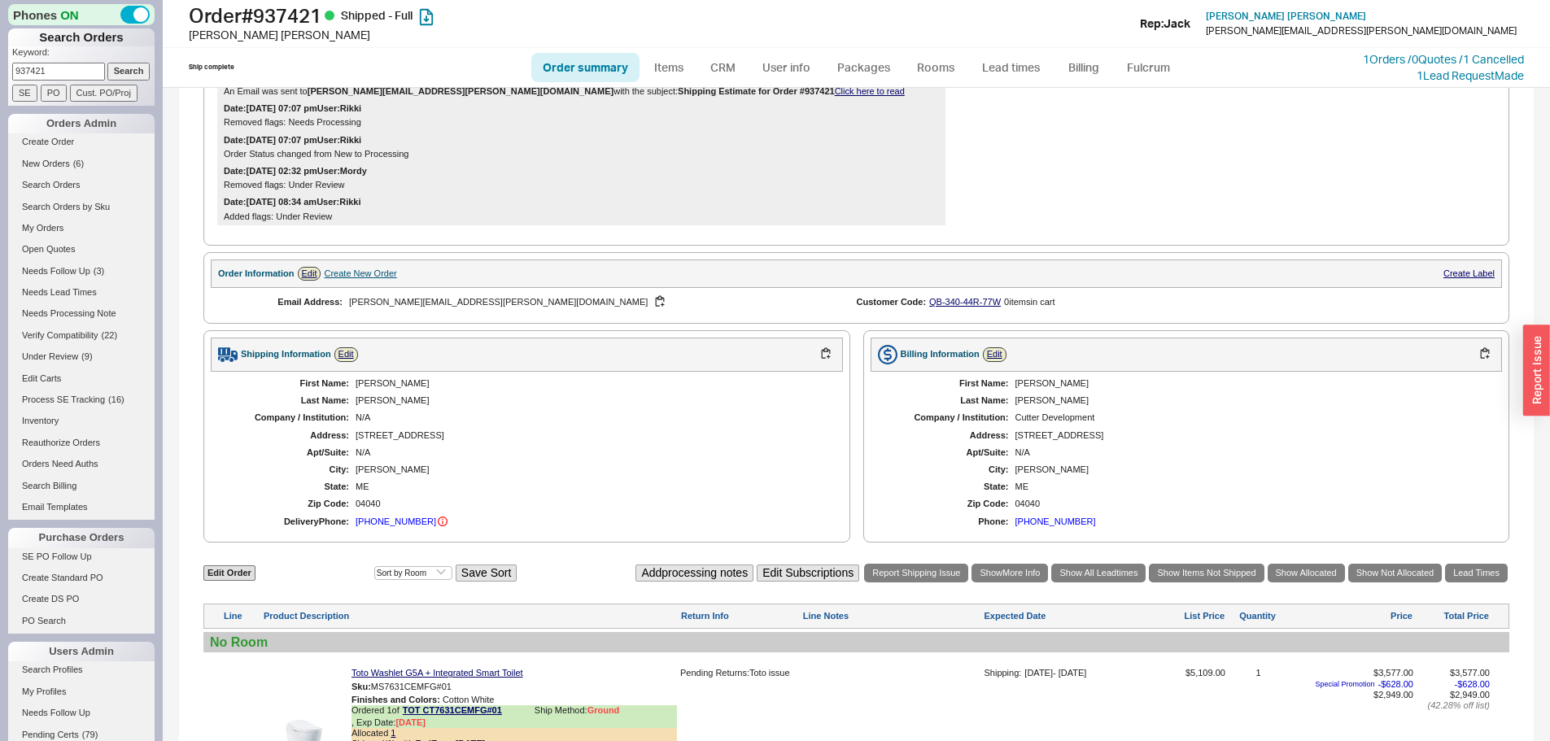
click at [410, 441] on div "26 Nokomis Road" at bounding box center [591, 435] width 471 height 11
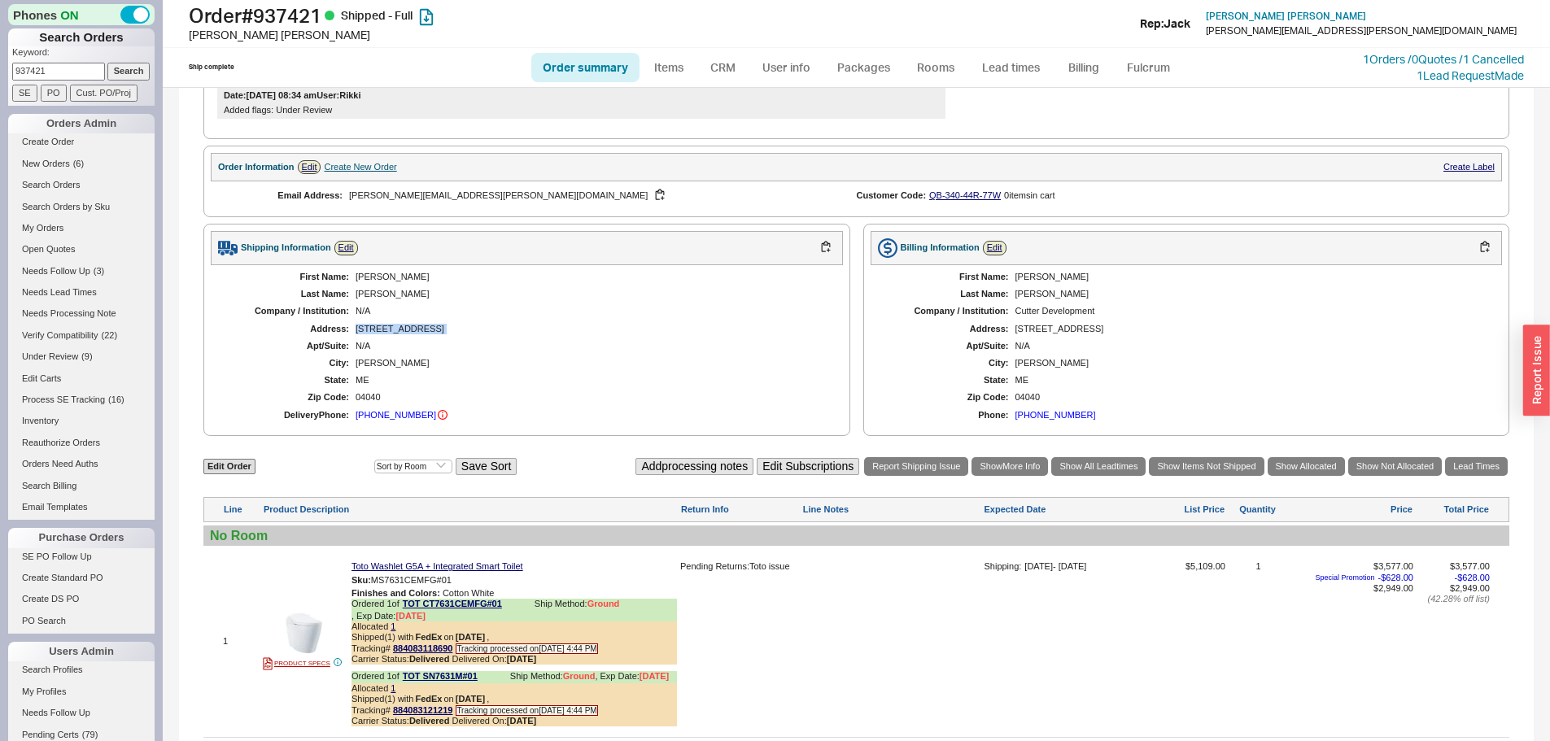
scroll to position [591, 0]
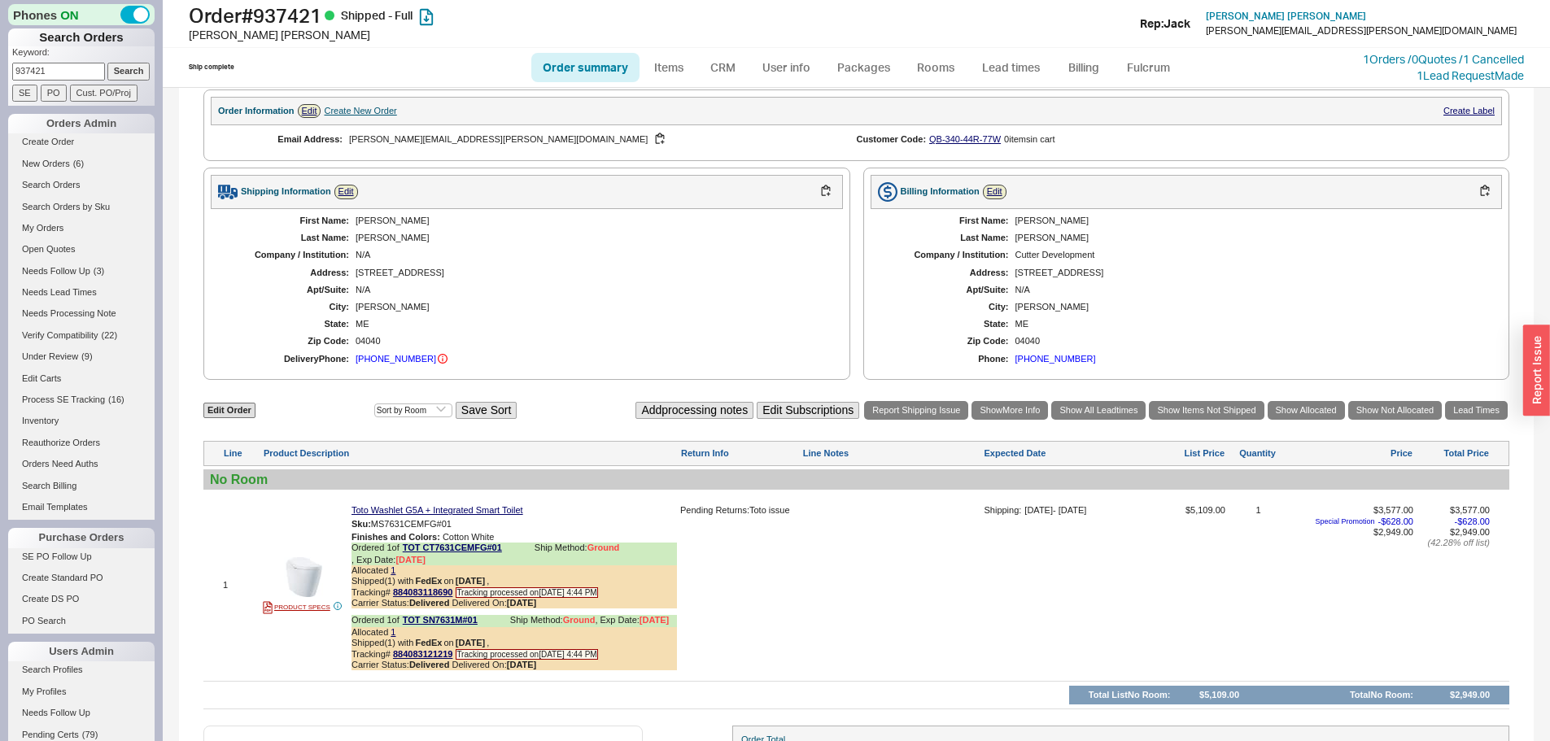
click at [382, 312] on div "Harrison" at bounding box center [591, 307] width 471 height 11
click at [387, 278] on div "26 Nokomis Road" at bounding box center [591, 273] width 471 height 11
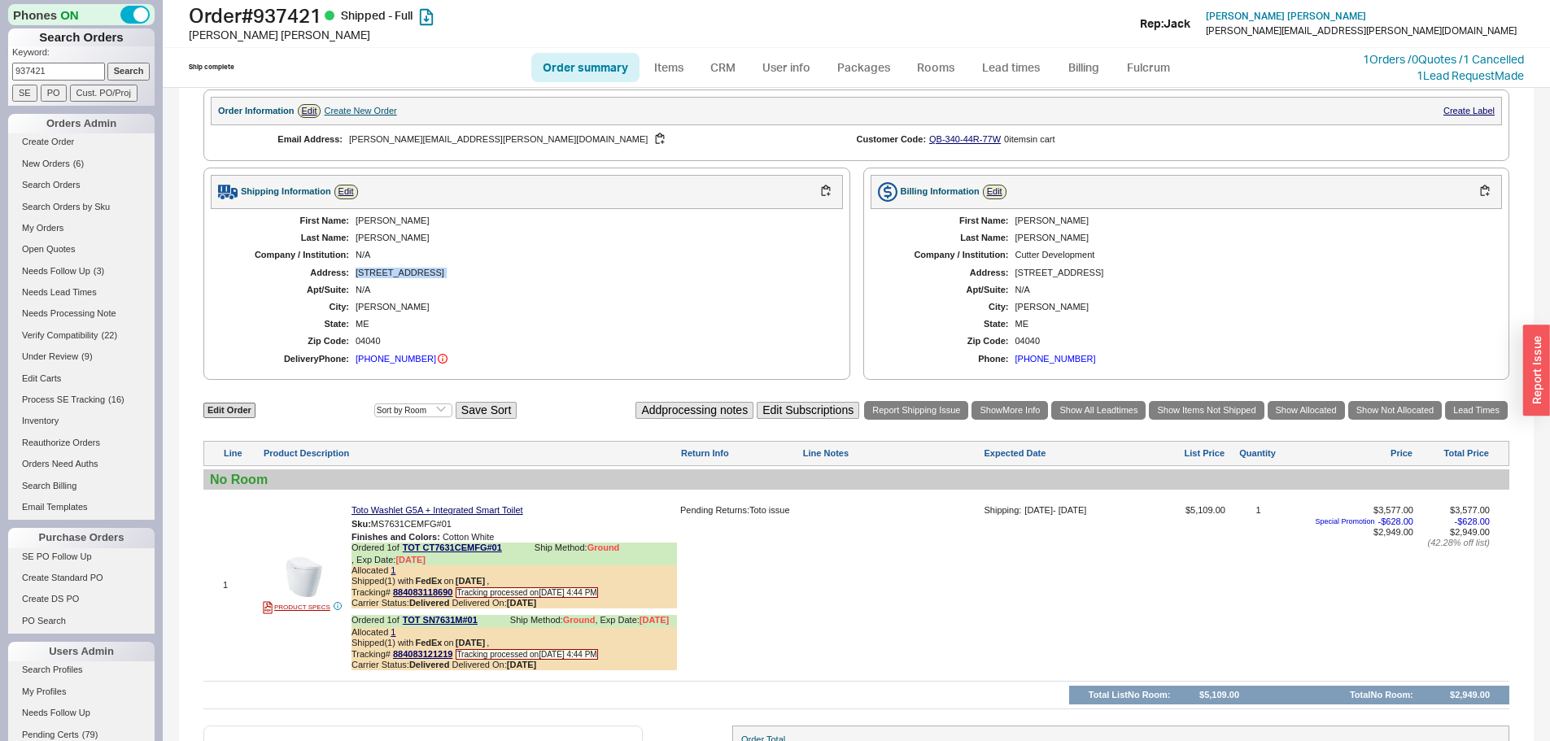
click at [387, 278] on div "26 Nokomis Road" at bounding box center [591, 273] width 471 height 11
click at [382, 312] on div "Harrison" at bounding box center [591, 307] width 471 height 11
click at [394, 277] on div "First Name: James Last Name: Shaw Company / Institution: N/A Address: 26 Nokomi…" at bounding box center [527, 291] width 632 height 164
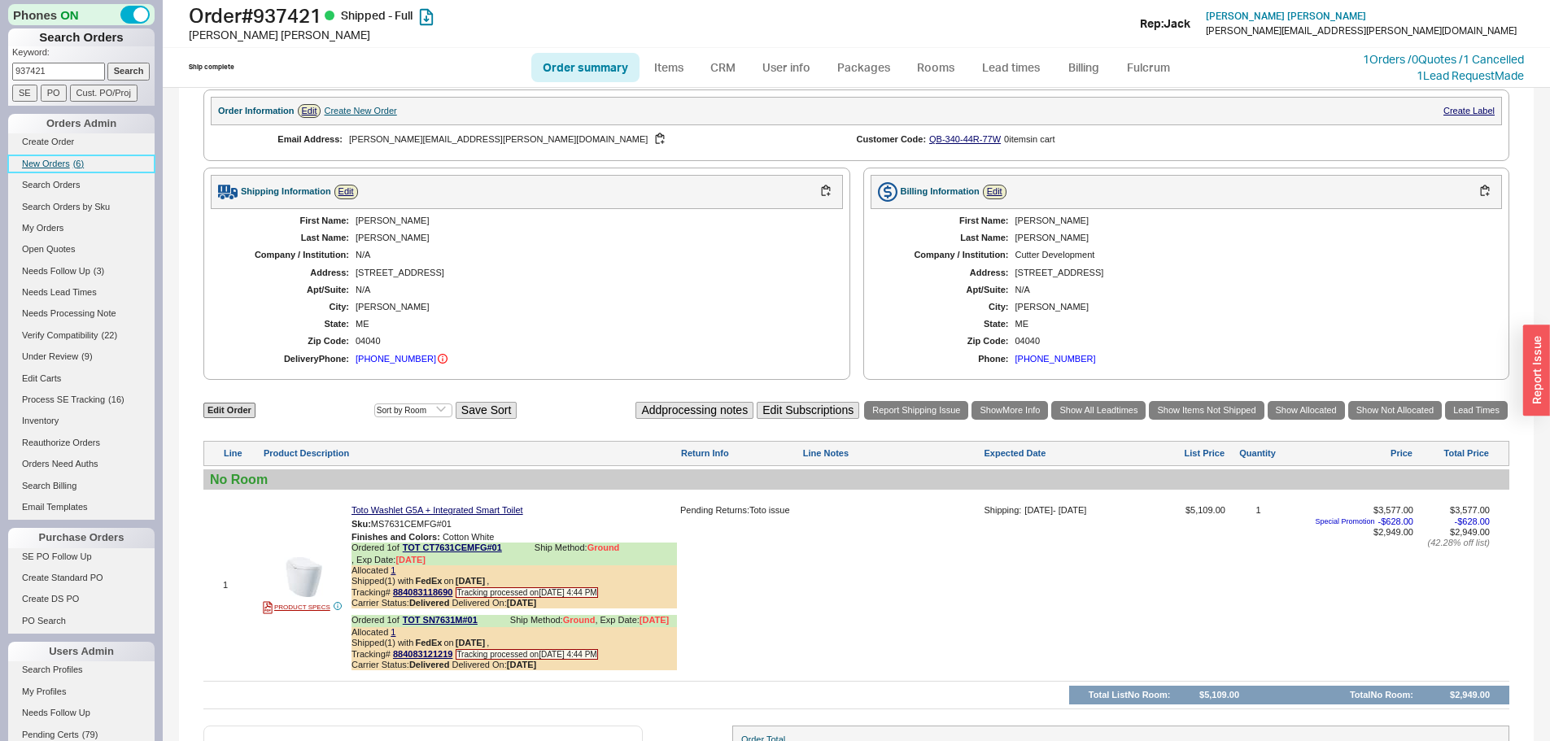
click at [50, 165] on span "New Orders" at bounding box center [46, 164] width 48 height 10
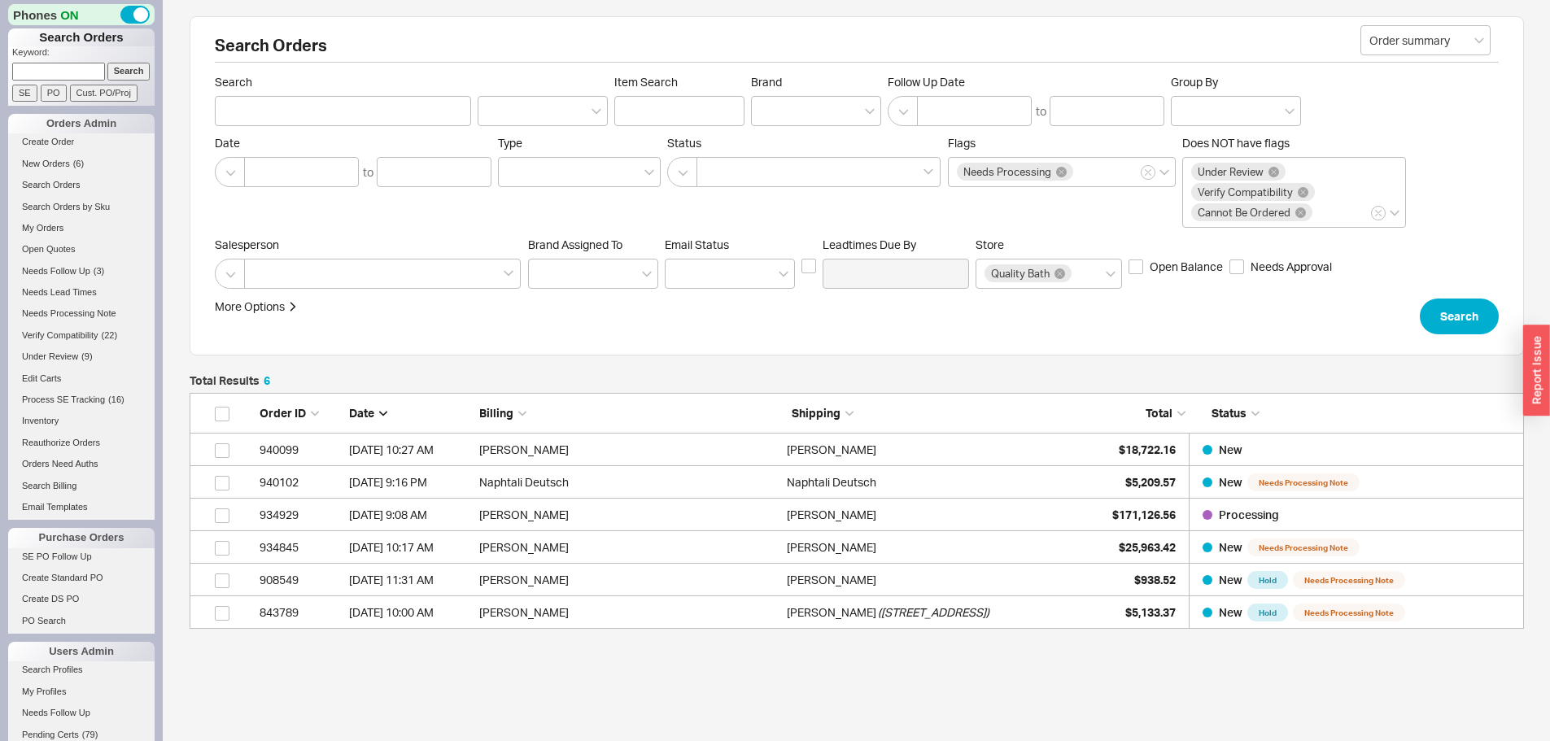
scroll to position [224, 1322]
click at [74, 81] on form "Keyword: Search SE PO Cust. PO/Proj" at bounding box center [83, 73] width 142 height 55
click at [75, 73] on input at bounding box center [58, 71] width 93 height 17
paste input "934772"
type input "934772"
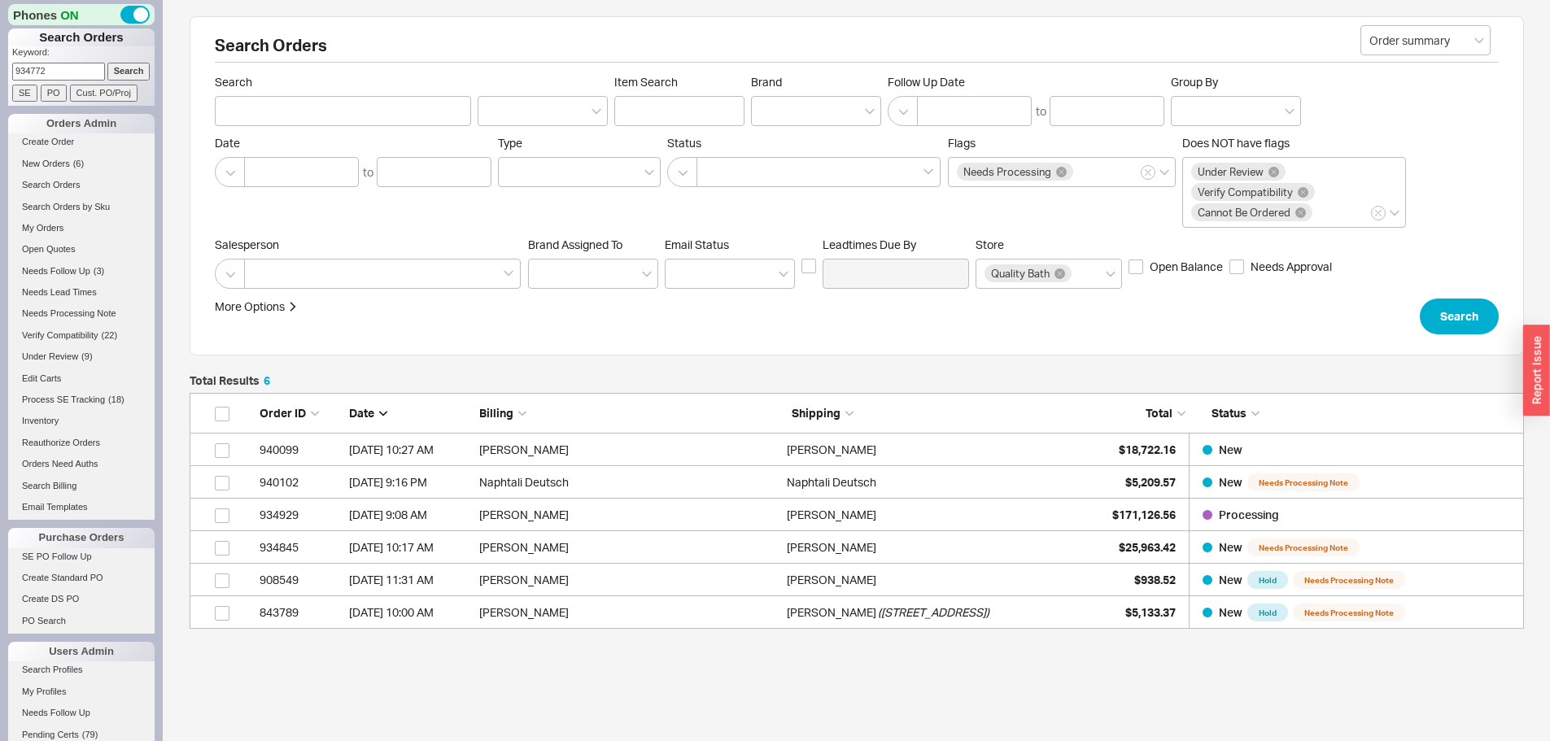
click at [107, 63] on input "Search" at bounding box center [128, 71] width 43 height 17
type input "934772"
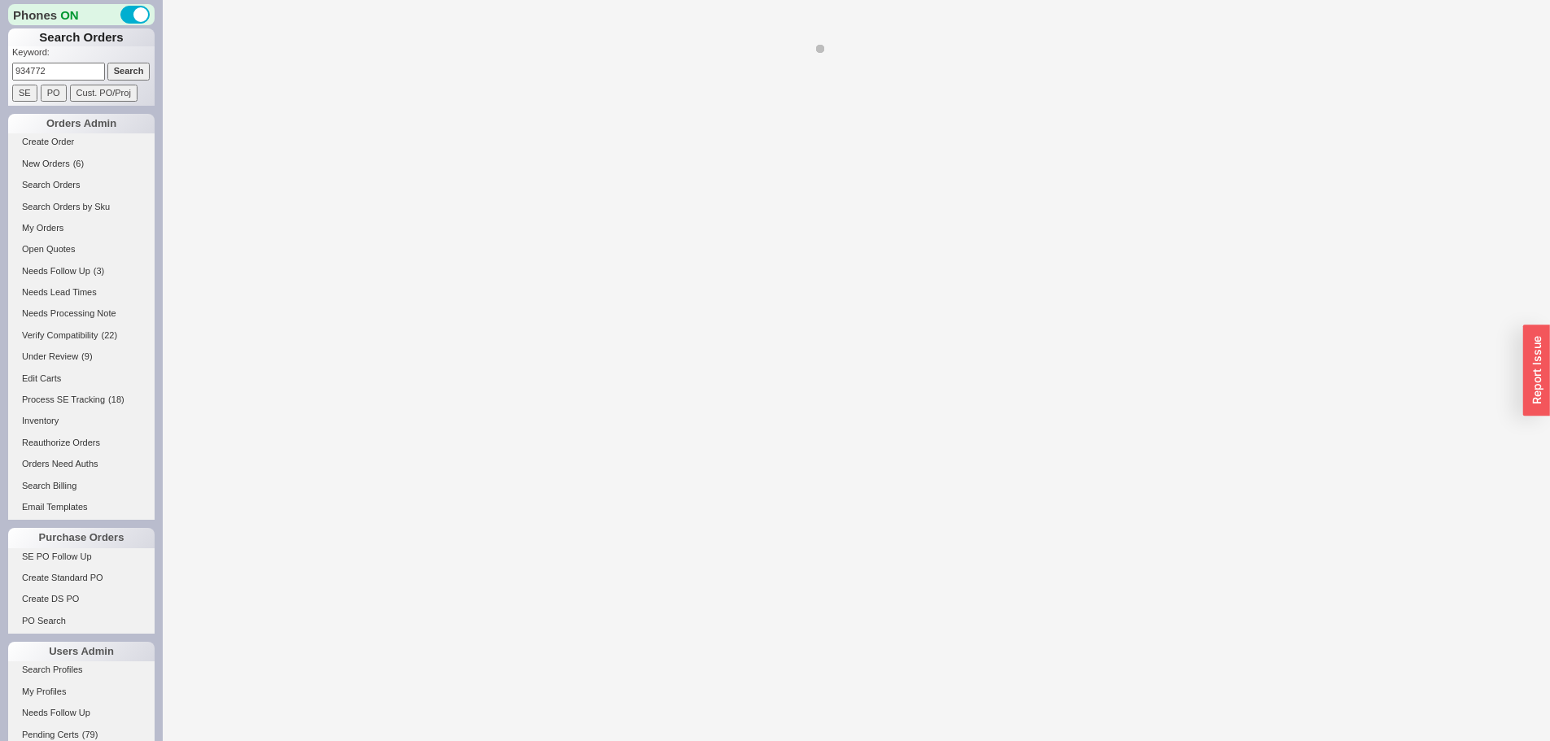
select select "*"
select select "LOW"
select select "3"
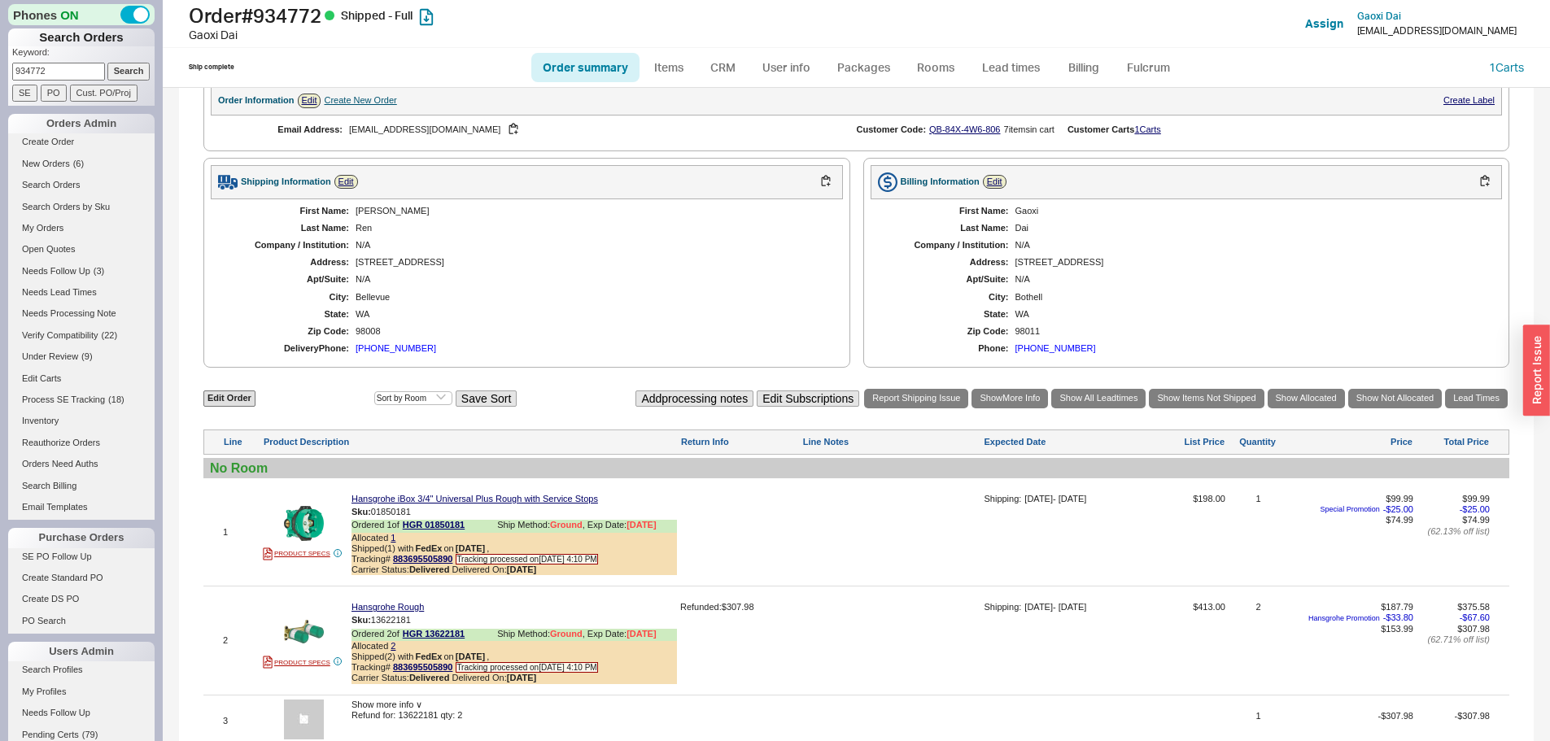
scroll to position [798, 0]
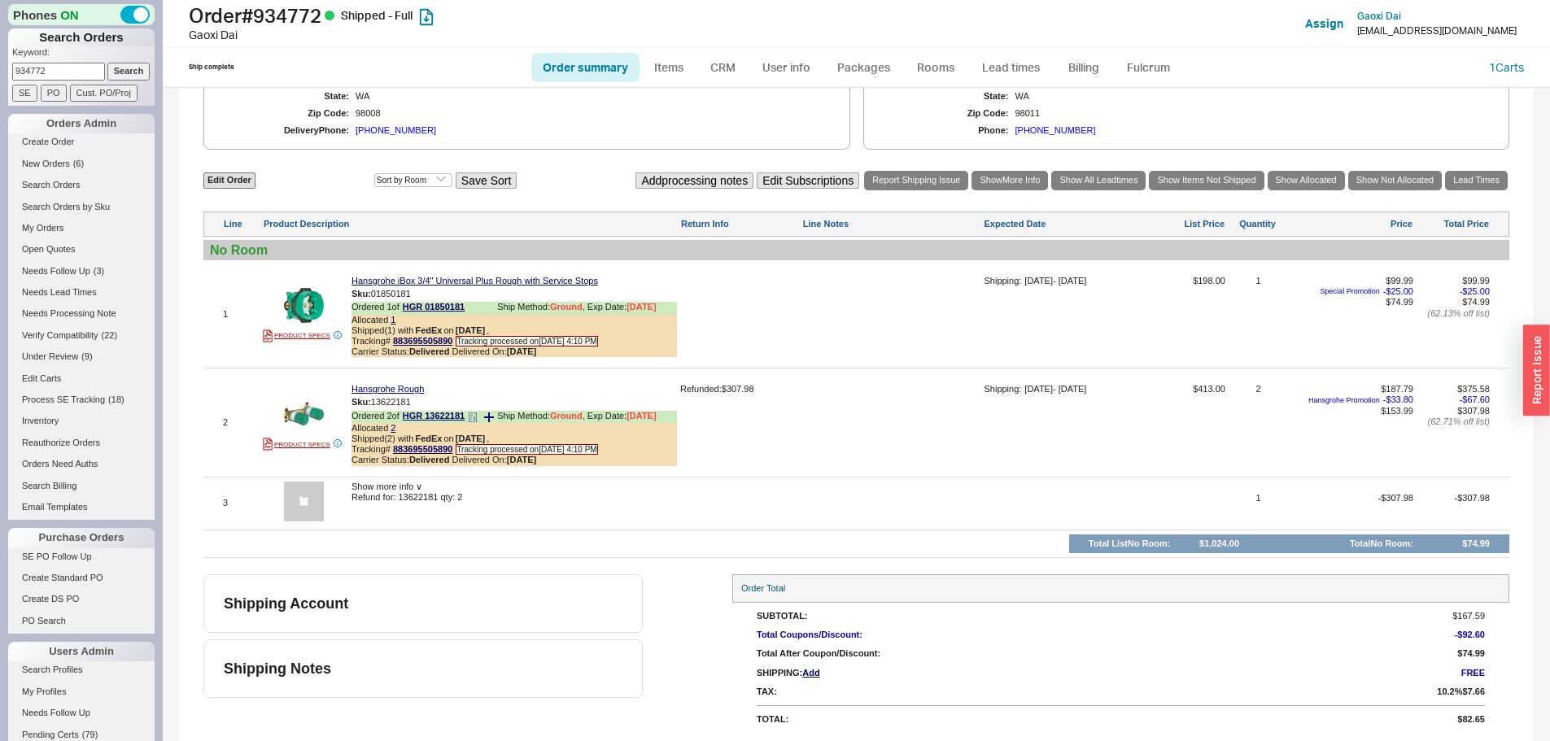
click at [474, 417] on icon at bounding box center [473, 418] width 10 height 10
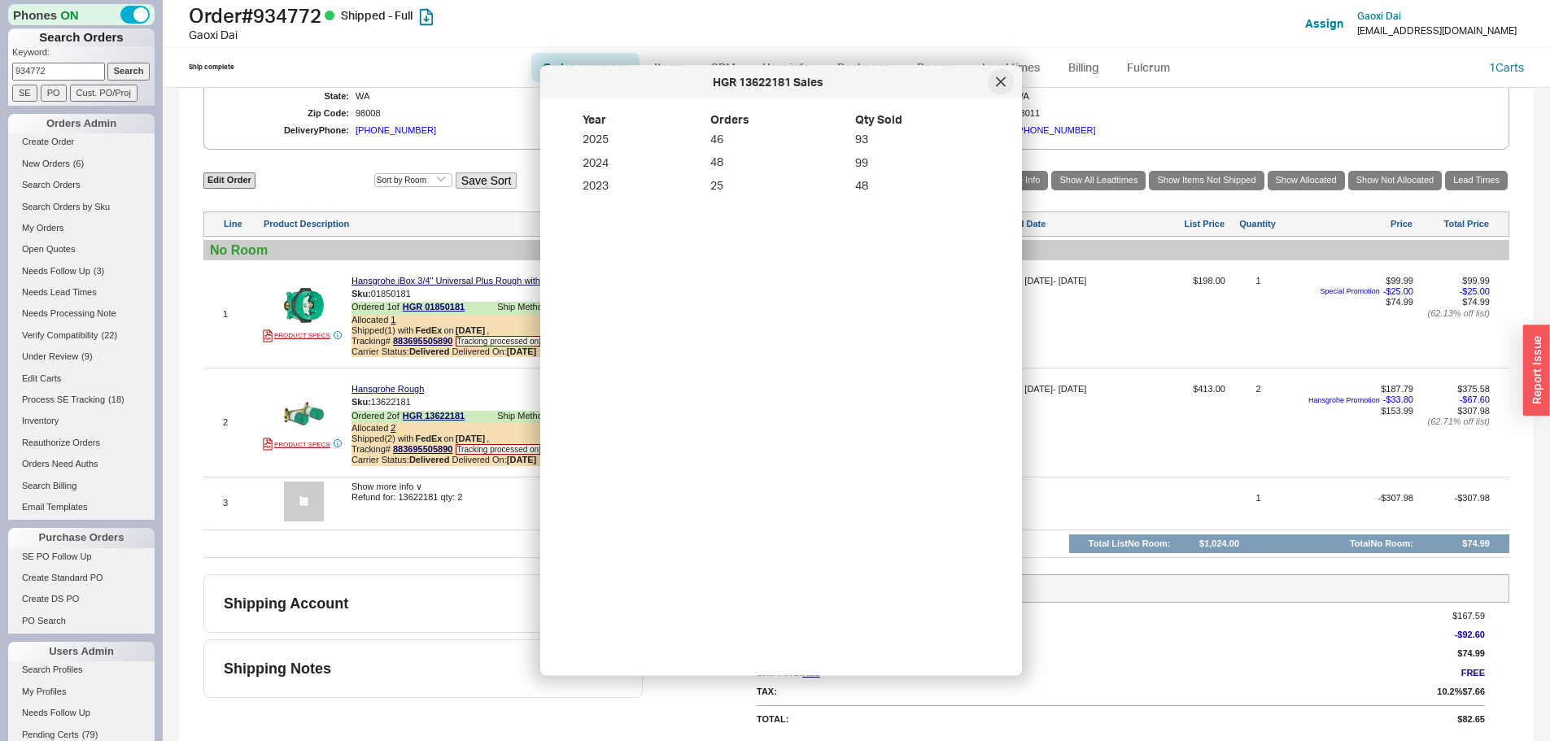
click at [997, 87] on div at bounding box center [1001, 82] width 26 height 26
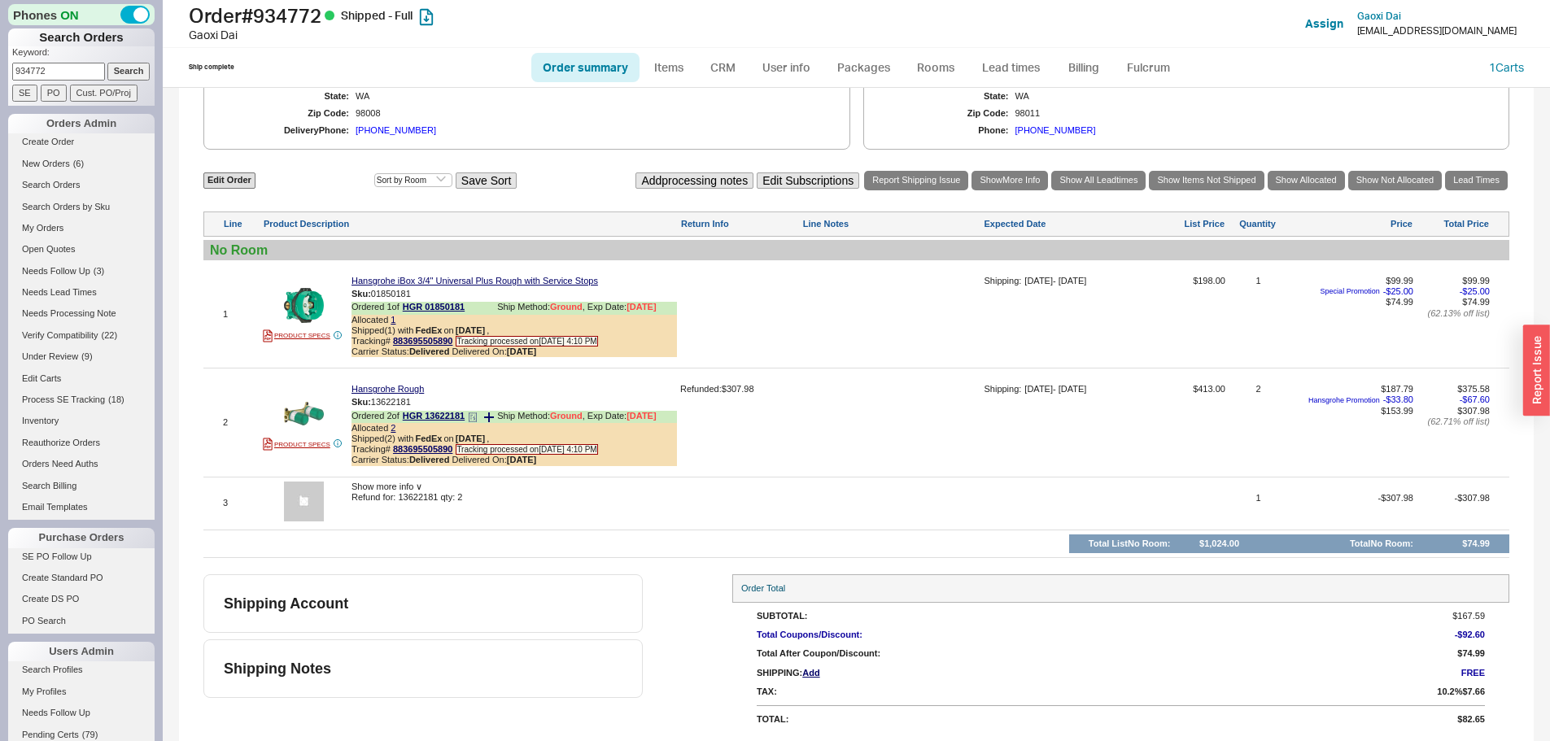
click at [395, 427] on div "Allocated 2" at bounding box center [513, 428] width 325 height 11
click at [392, 428] on link "2" at bounding box center [393, 428] width 5 height 10
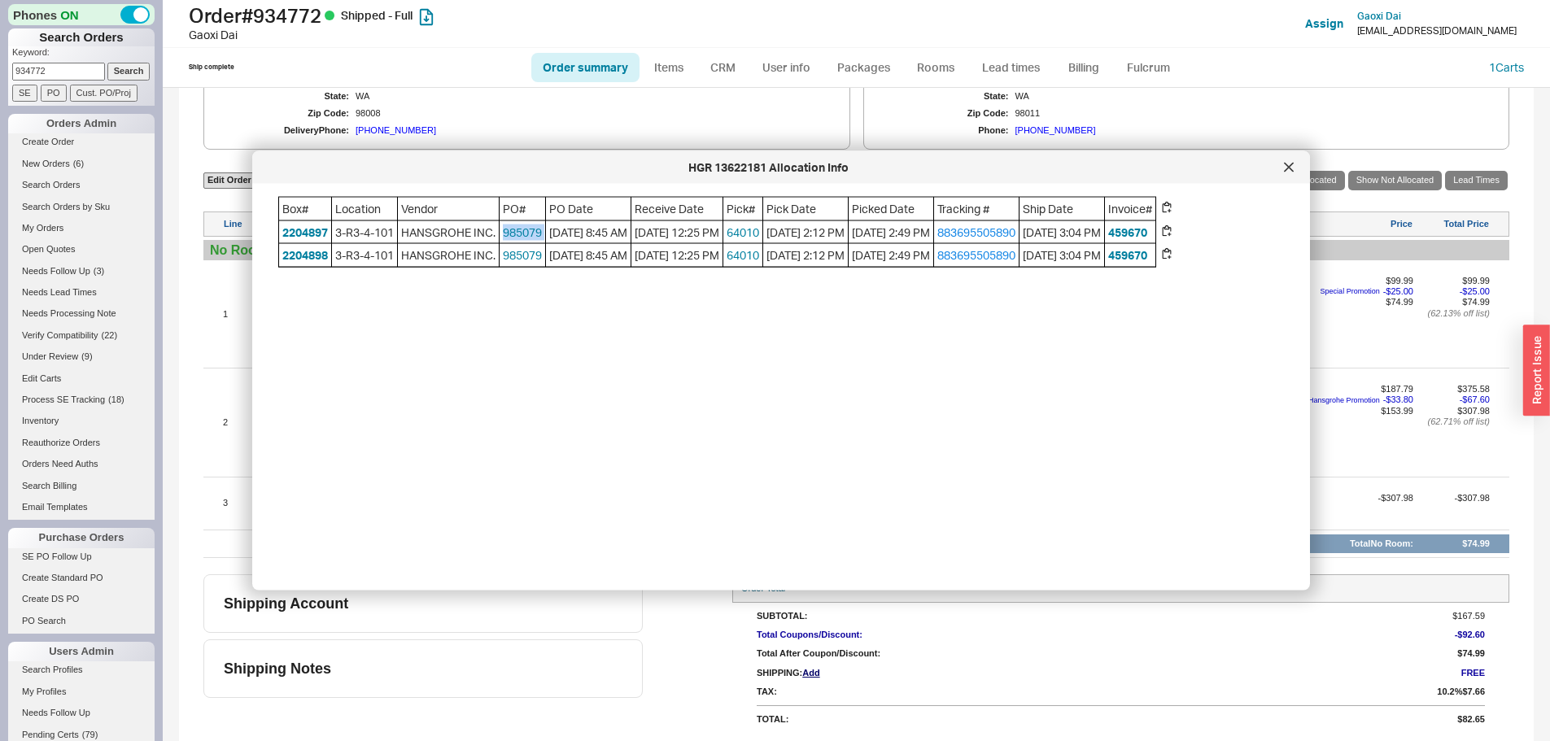
drag, startPoint x: 550, startPoint y: 234, endPoint x: 502, endPoint y: 238, distance: 48.2
click at [502, 238] on div "Box# Location Vendor PO# PO Date Receive Date Pick# Pick Date Picked Date Track…" at bounding box center [717, 232] width 878 height 71
copy link "985079"
click at [1287, 166] on icon at bounding box center [1289, 168] width 10 height 10
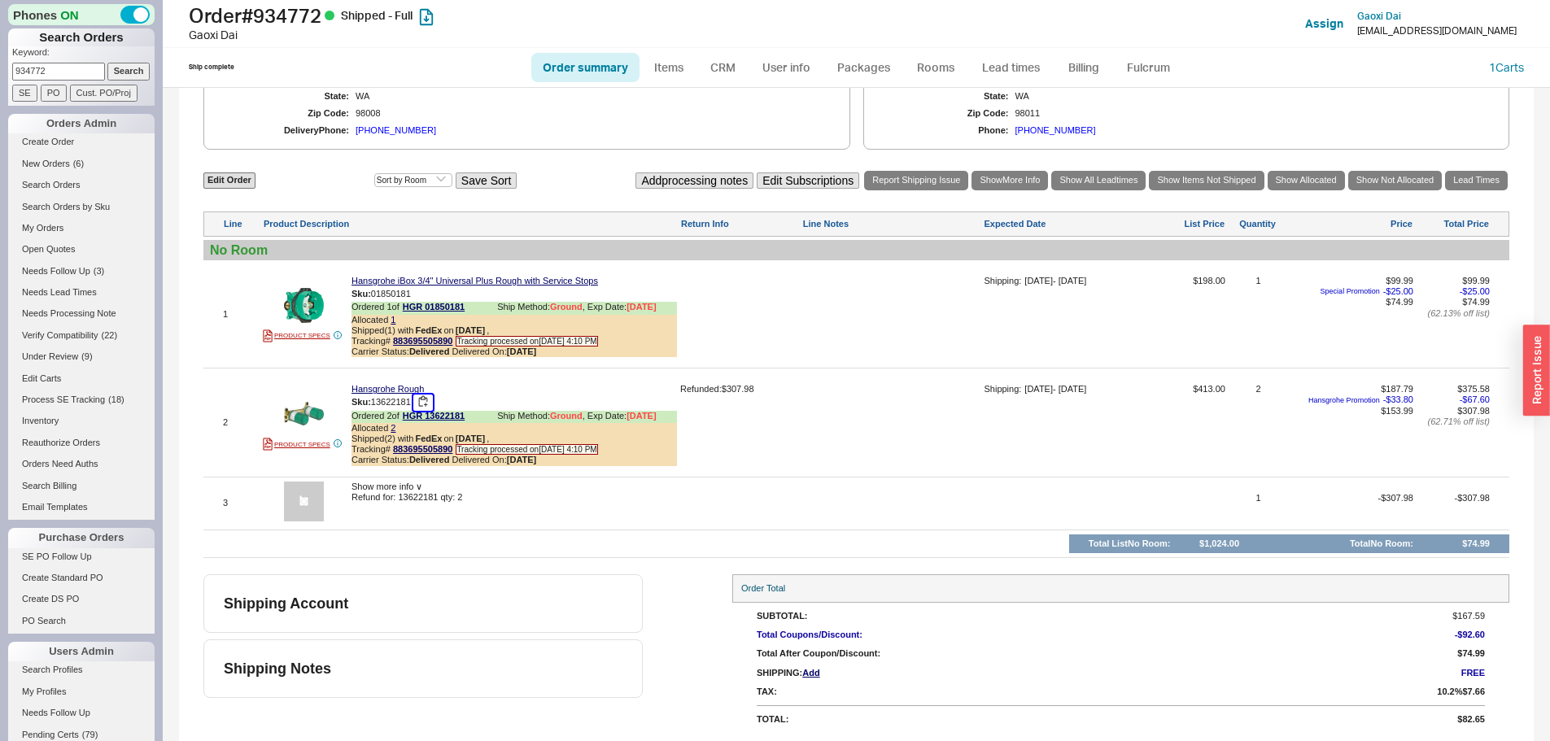
click at [427, 403] on button "button" at bounding box center [423, 402] width 20 height 15
click at [69, 67] on input "934772" at bounding box center [58, 71] width 93 height 17
paste input "9669"
type input "939669"
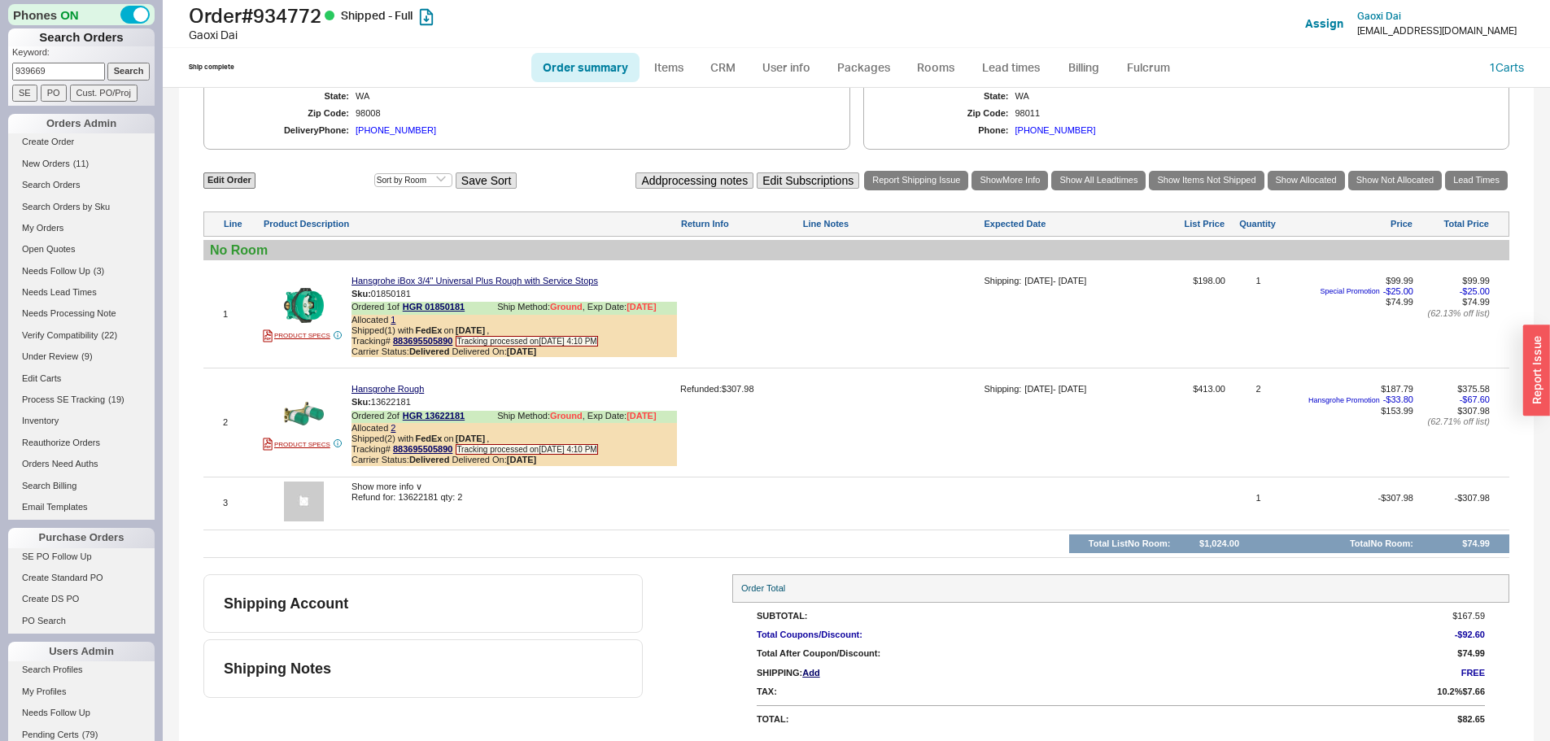
click at [107, 63] on input "Search" at bounding box center [128, 71] width 43 height 17
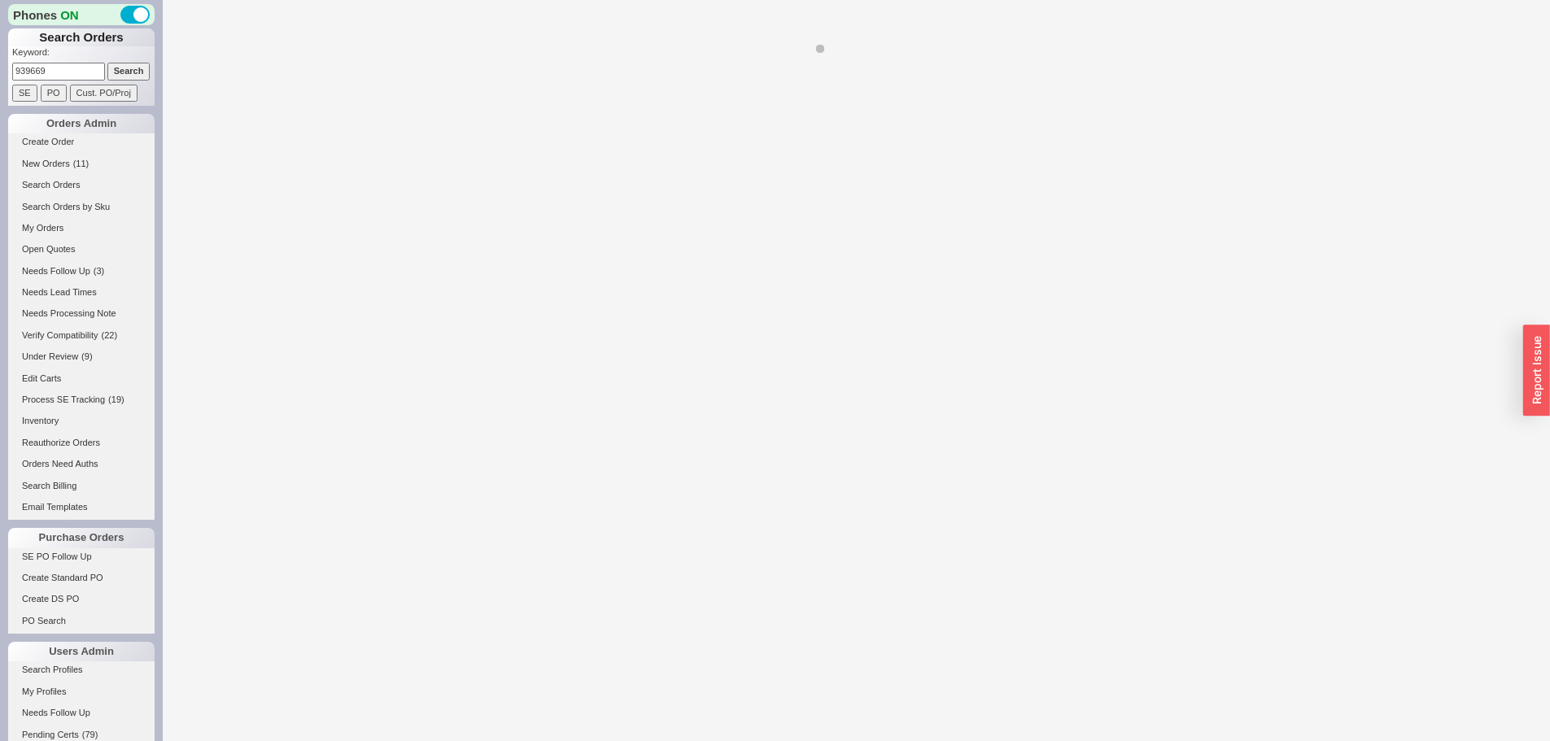
select select "*"
select select "LOW"
select select "3"
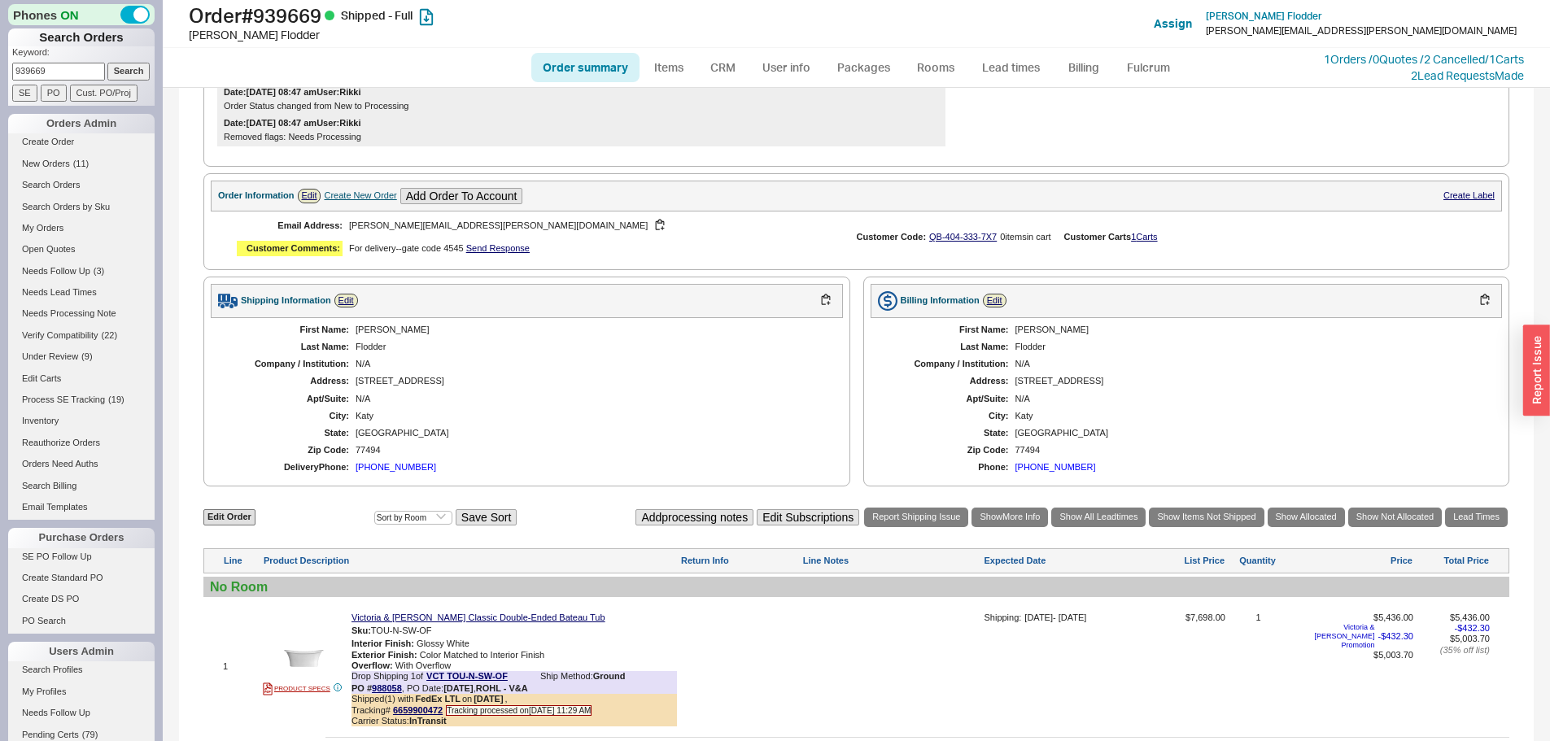
scroll to position [651, 0]
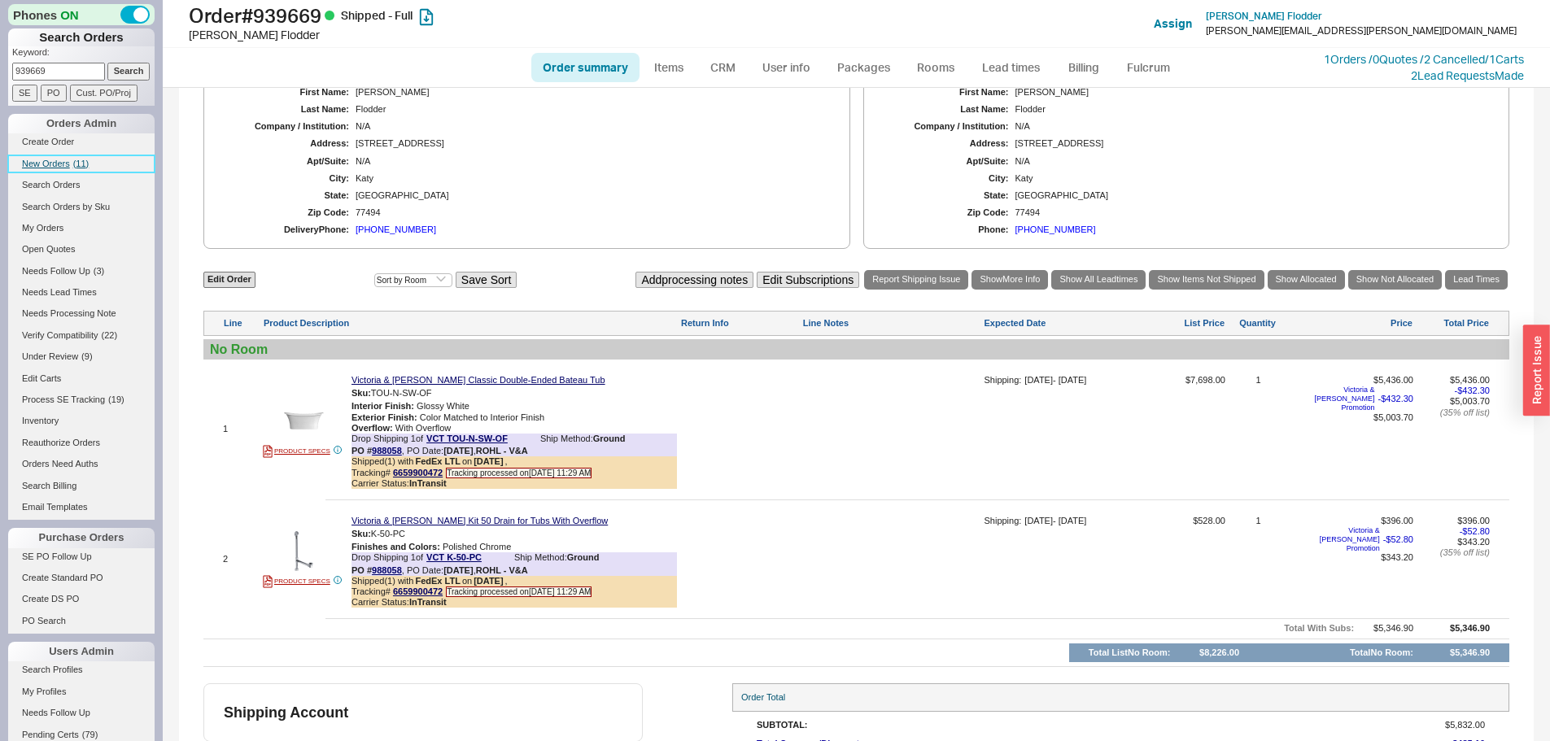
click at [81, 165] on span "( 11 )" at bounding box center [81, 164] width 16 height 10
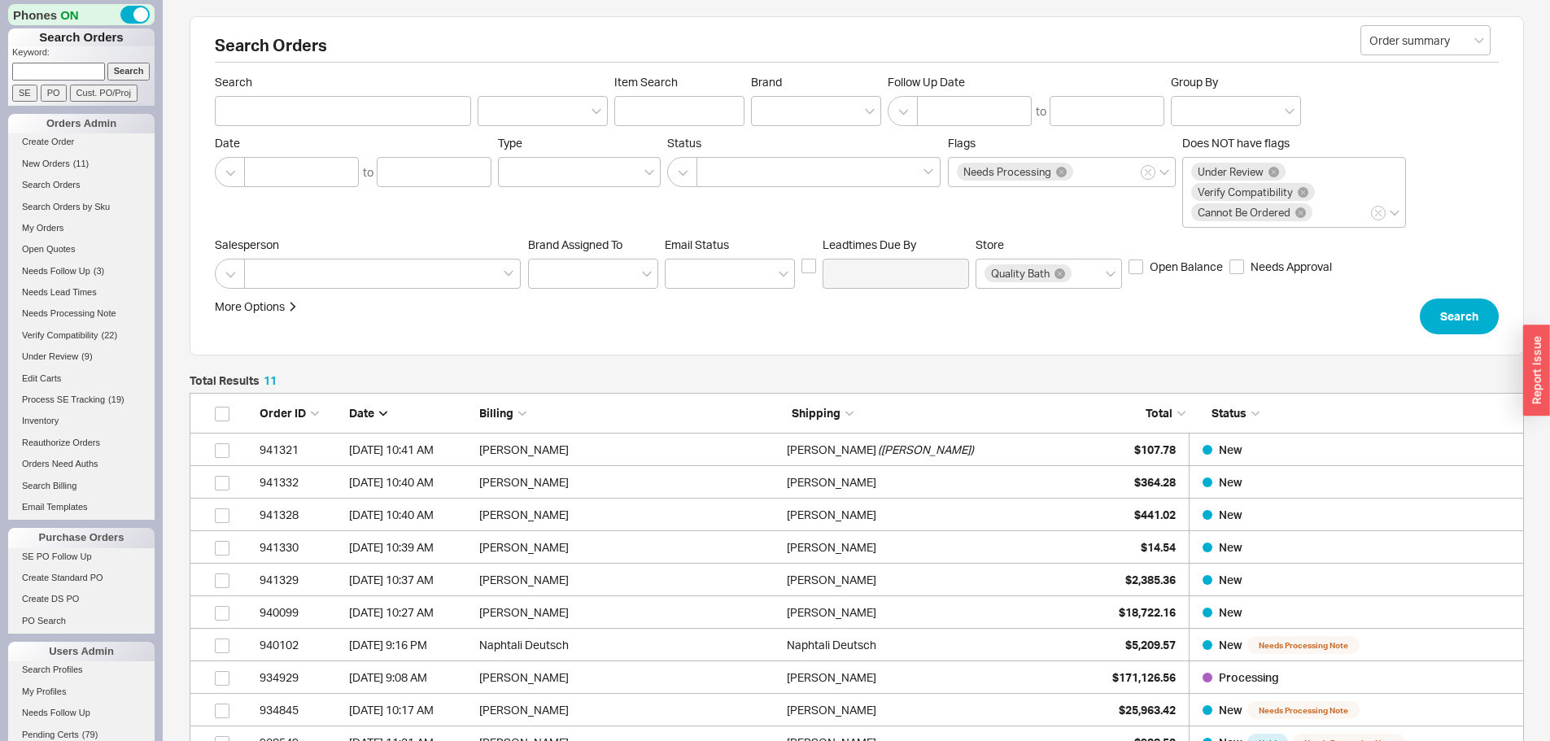
scroll to position [386, 1322]
click at [24, 82] on form "Keyword: Search SE PO Cust. PO/Proj" at bounding box center [83, 73] width 142 height 55
click at [33, 76] on input at bounding box center [58, 71] width 93 height 17
paste input "925735"
type input "925735"
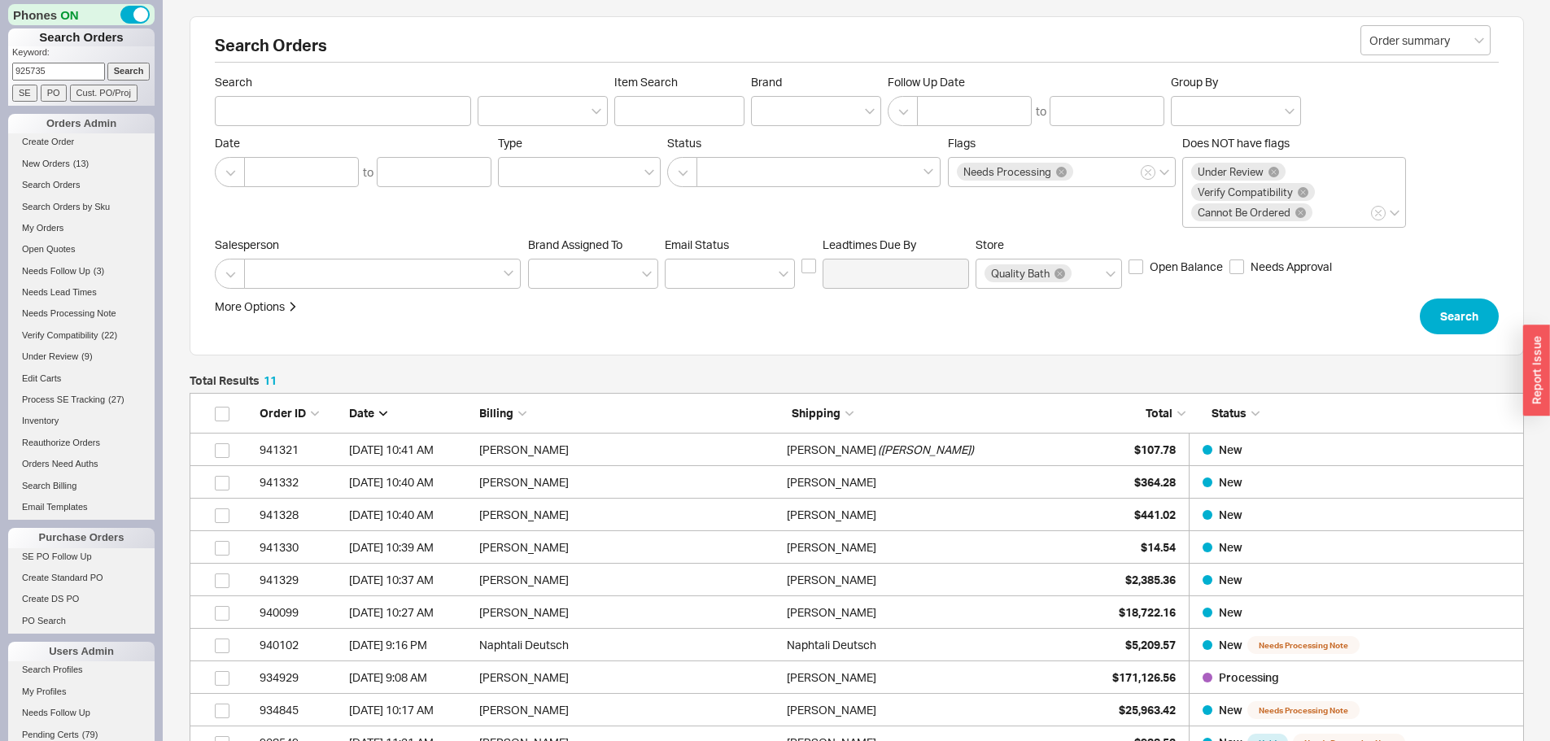
click at [107, 63] on input "Search" at bounding box center [128, 71] width 43 height 17
type input "925735"
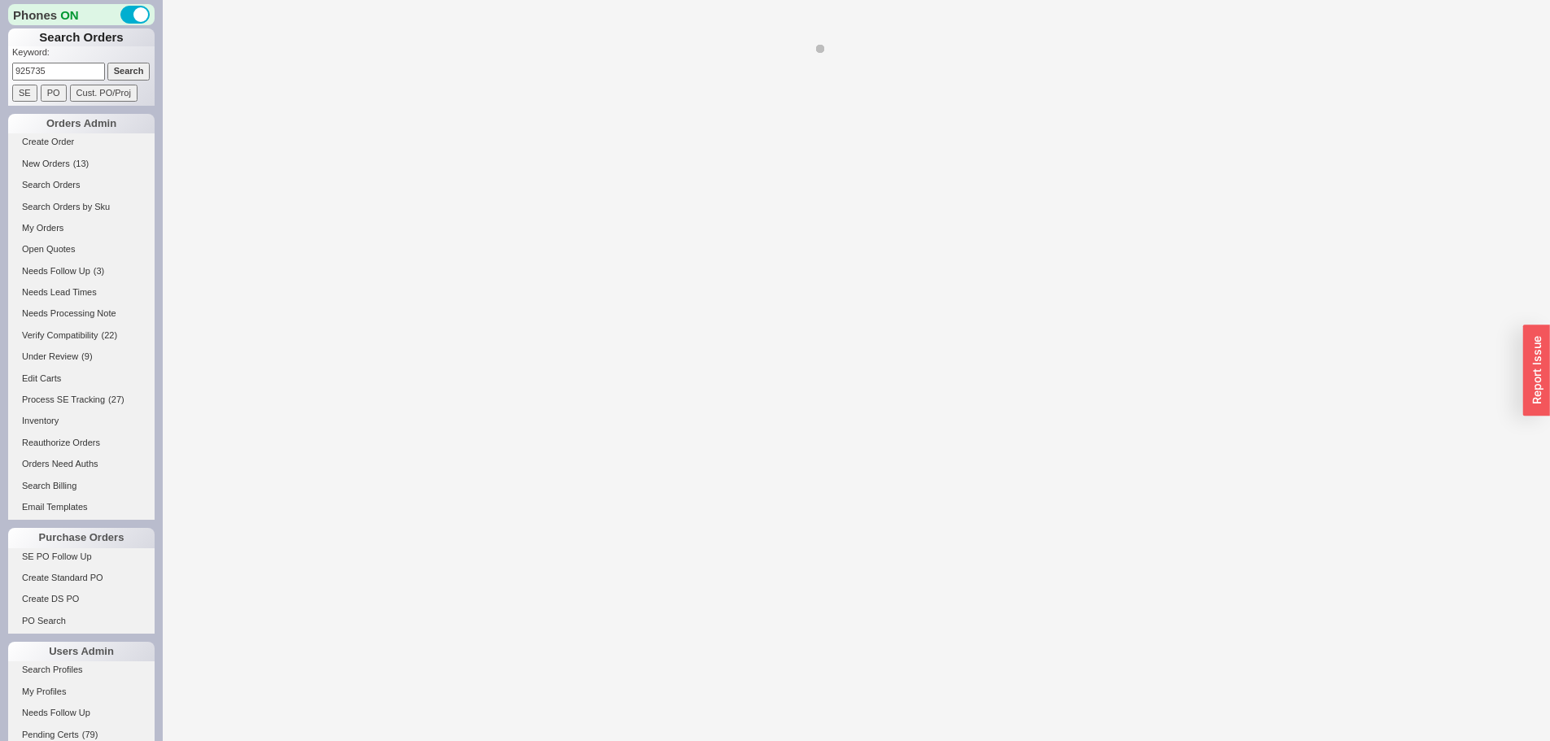
select select "*"
select select "LOW"
select select "3"
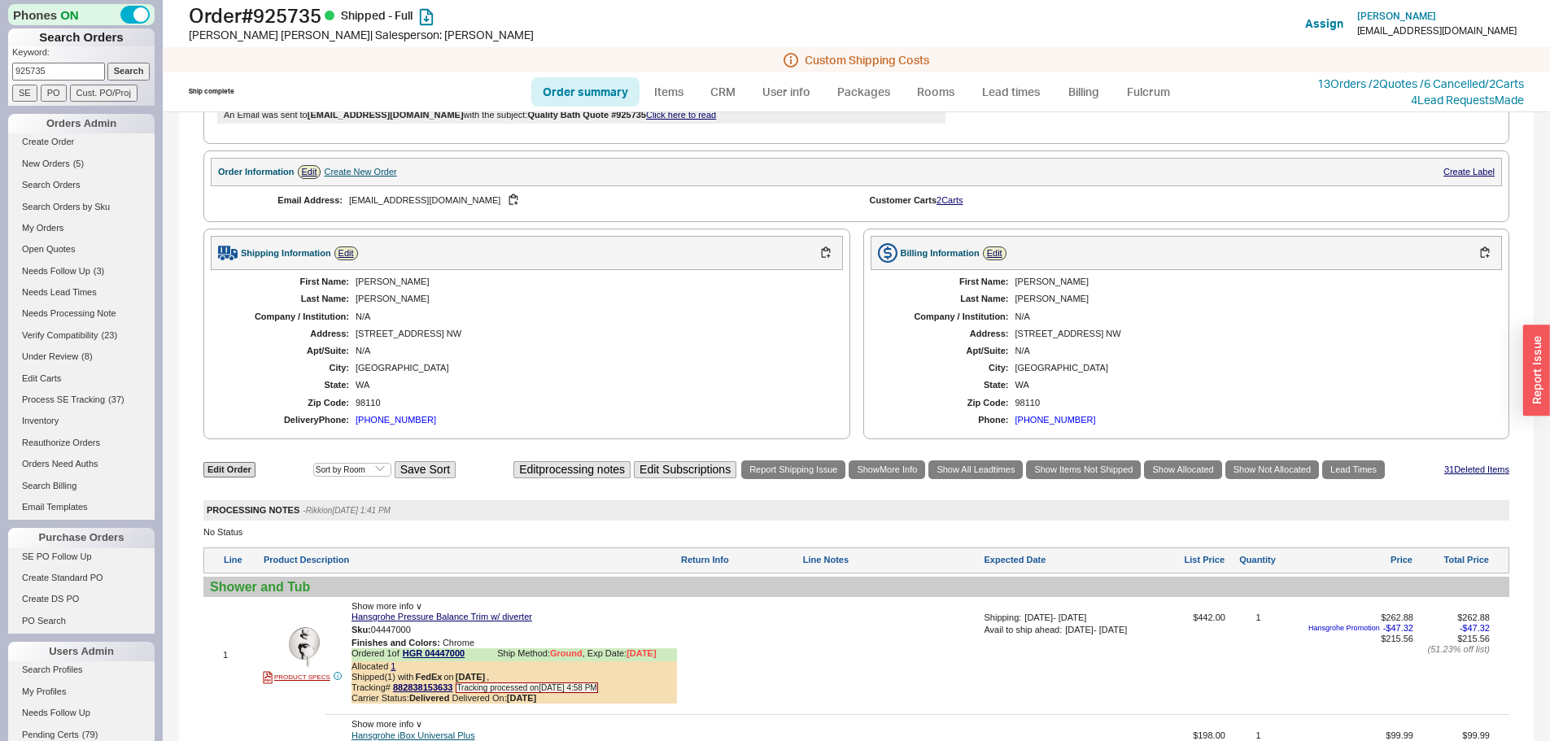
scroll to position [805, 0]
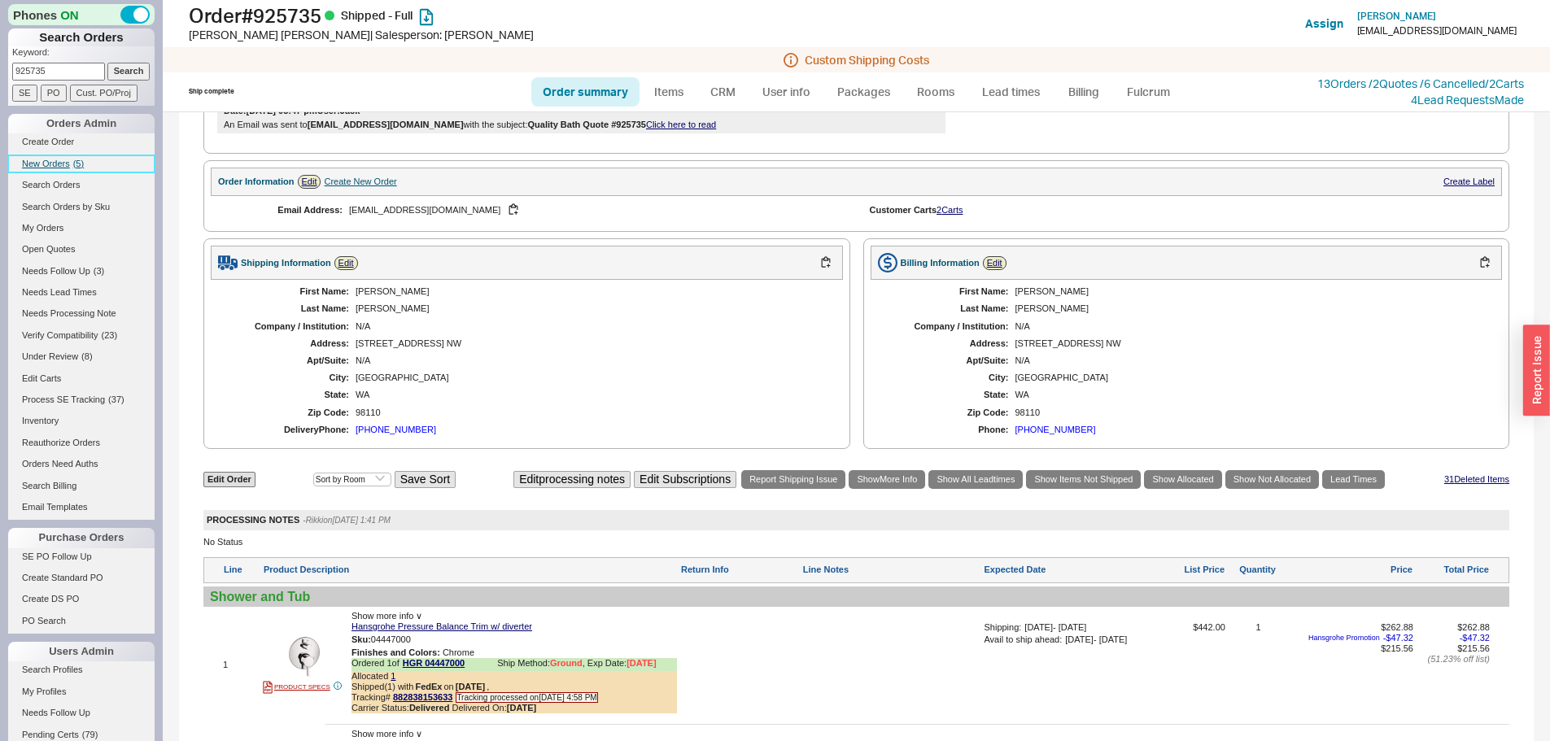
click at [59, 165] on span "New Orders" at bounding box center [46, 164] width 48 height 10
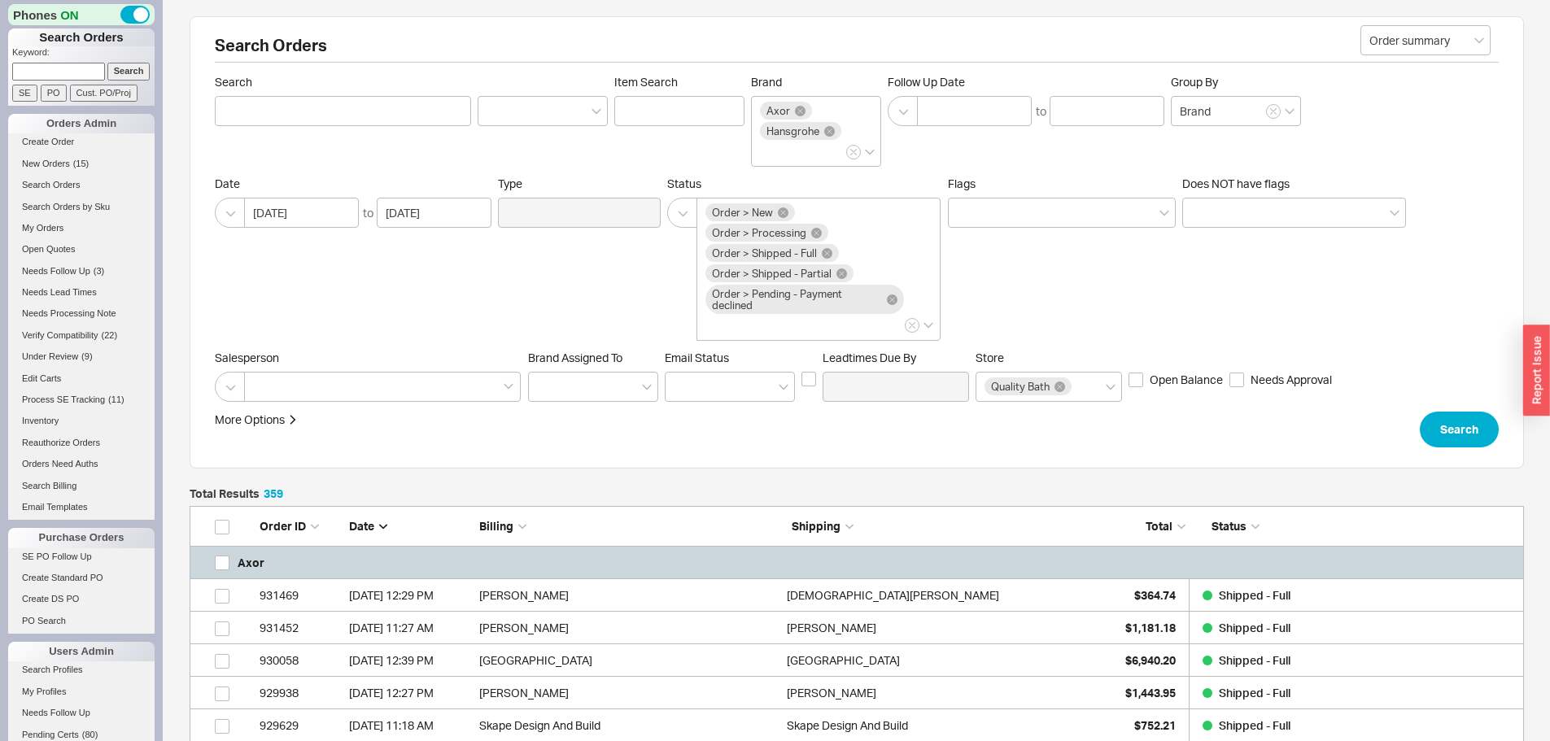
scroll to position [11777, 1322]
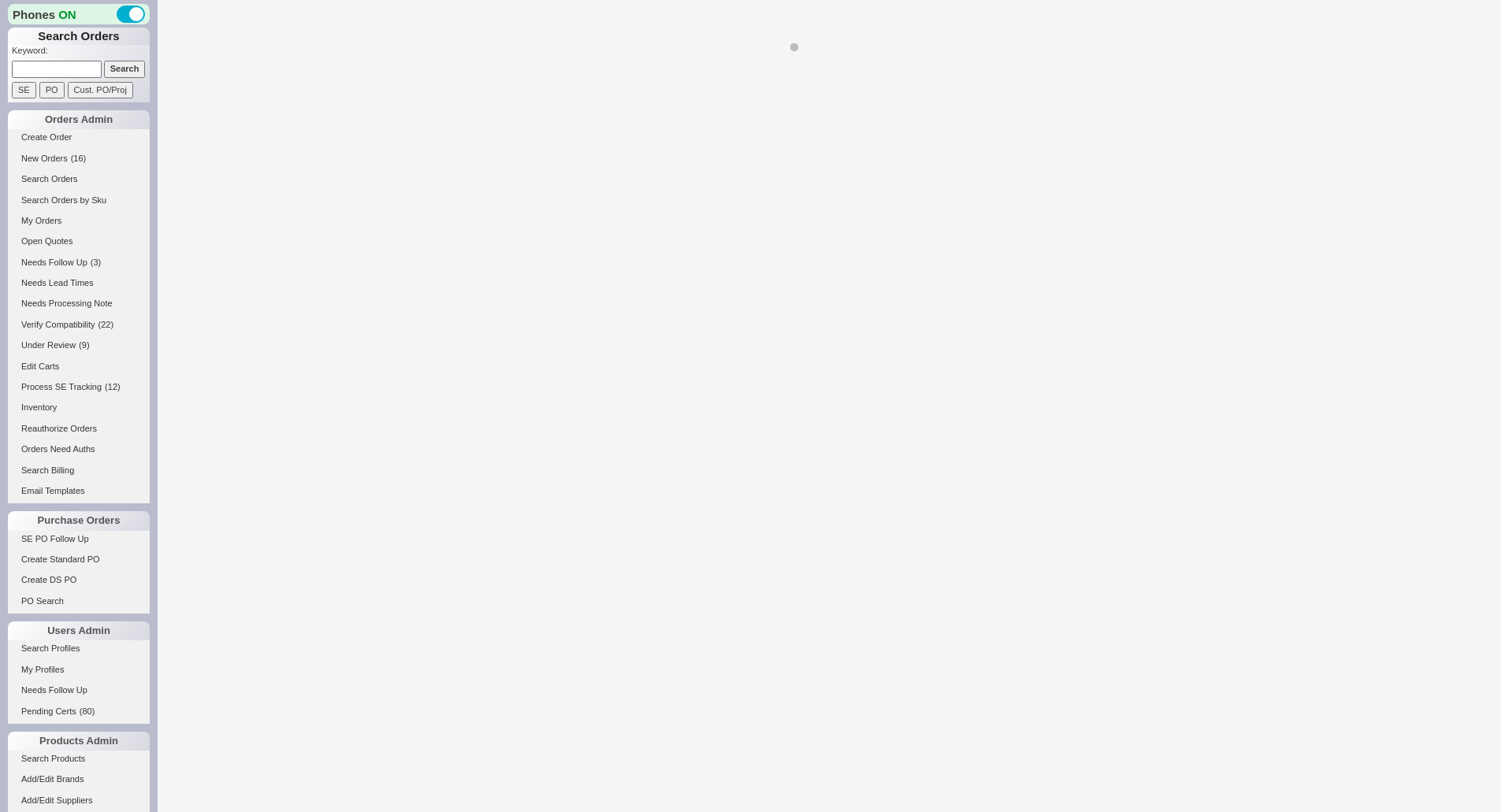
select select "*"
select select "LOW"
select select "3"
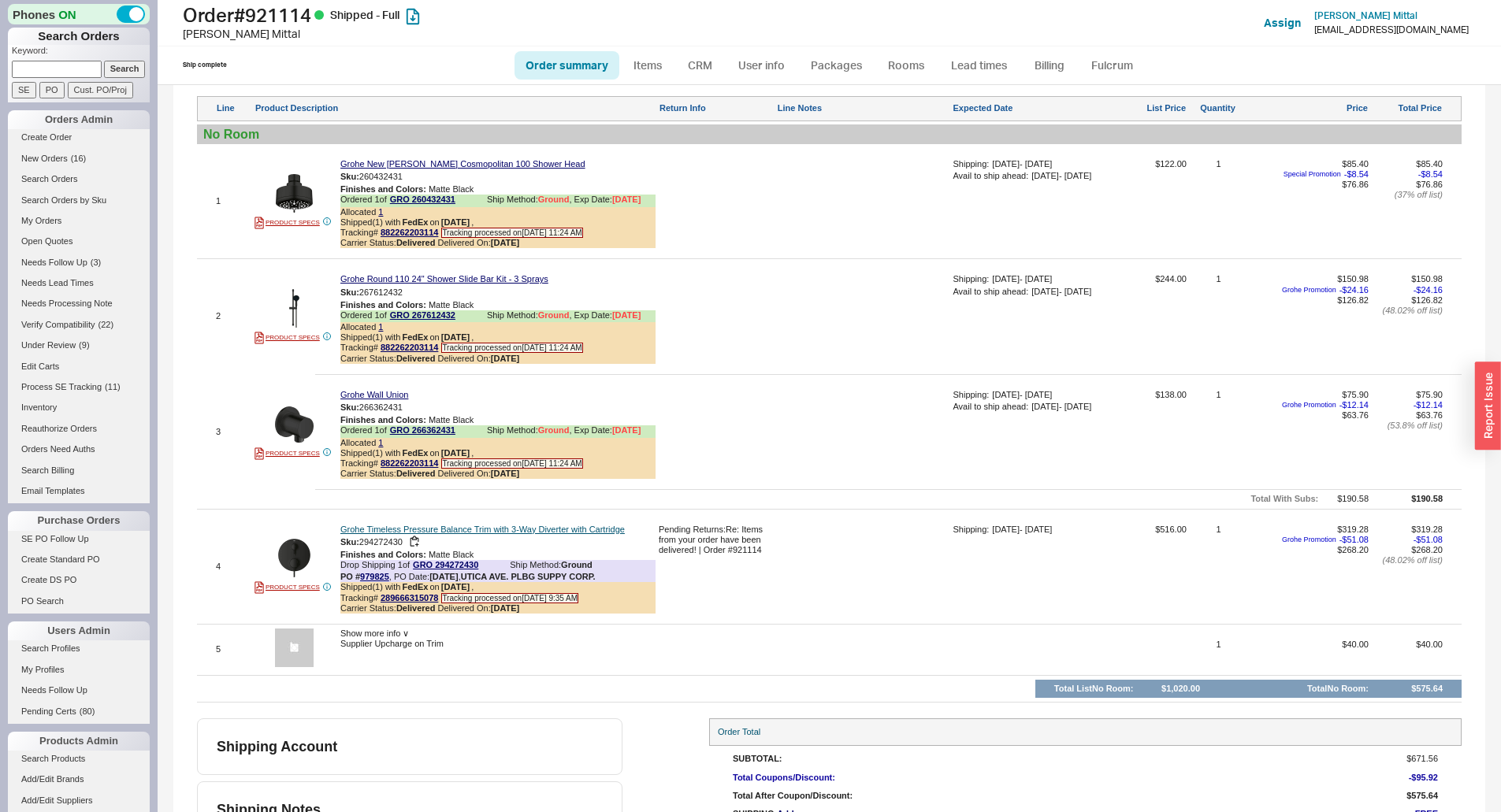
scroll to position [1100, 0]
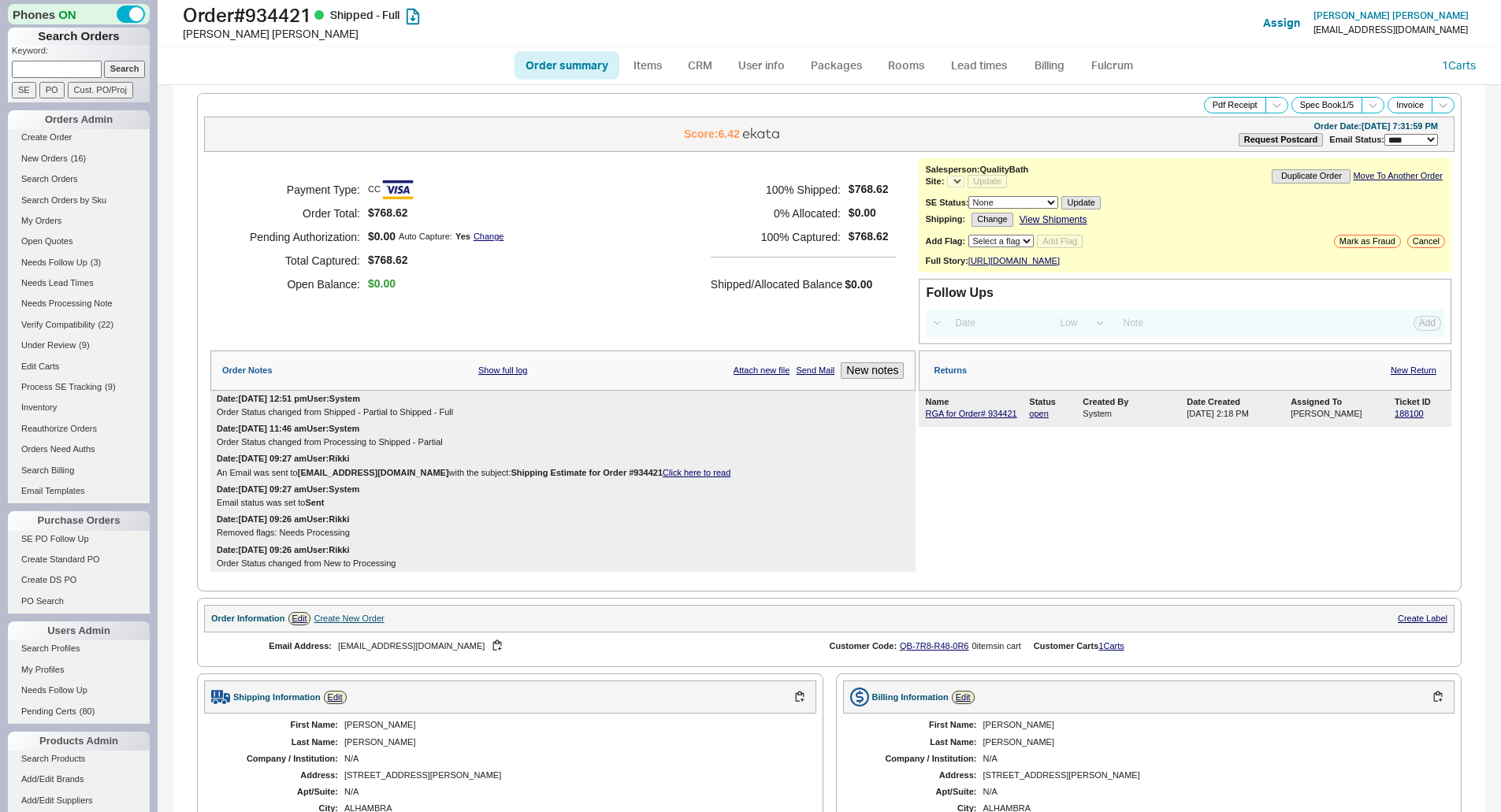
select select "LOW"
select select "3"
select select "*"
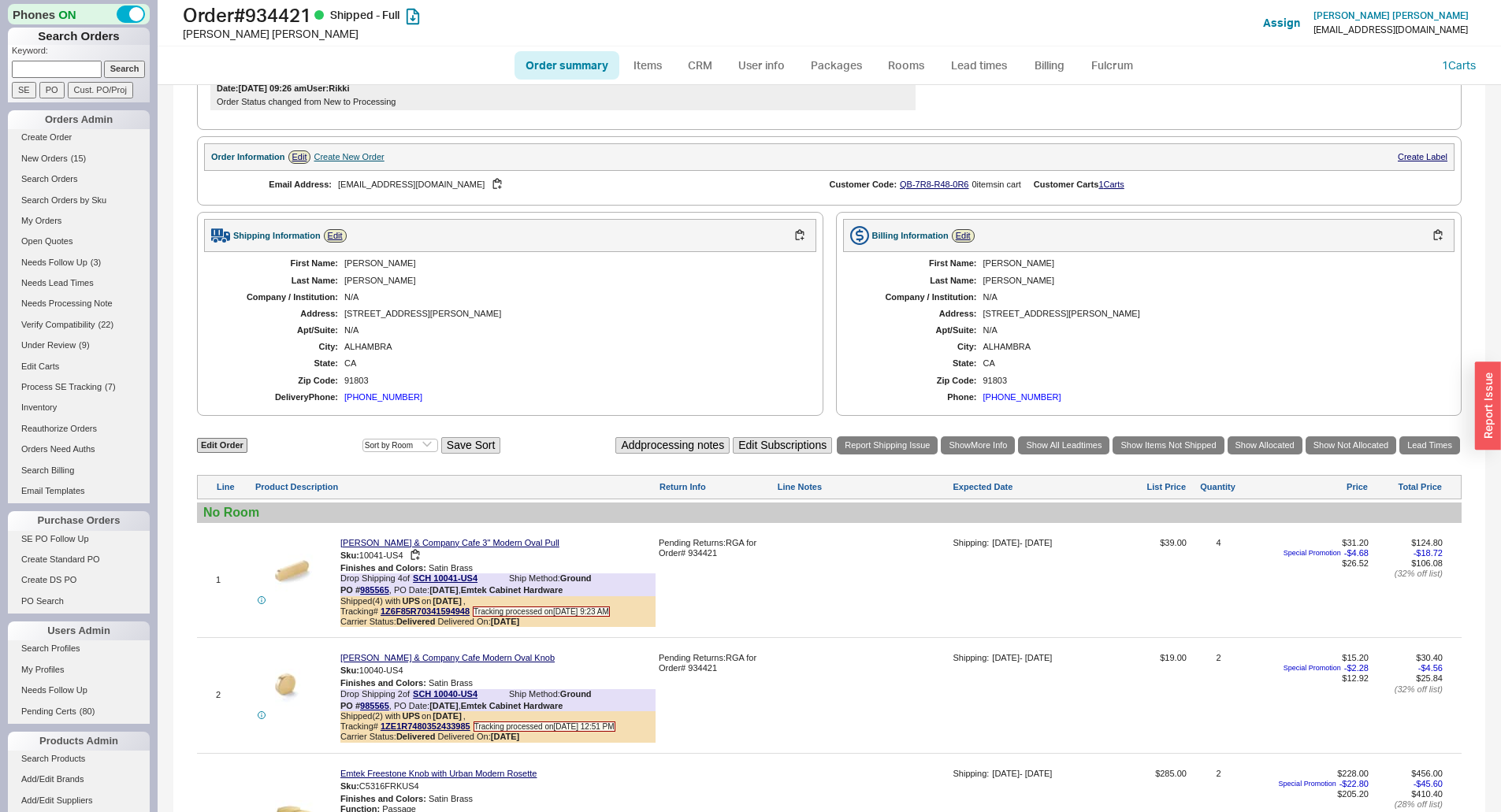
scroll to position [630, 0]
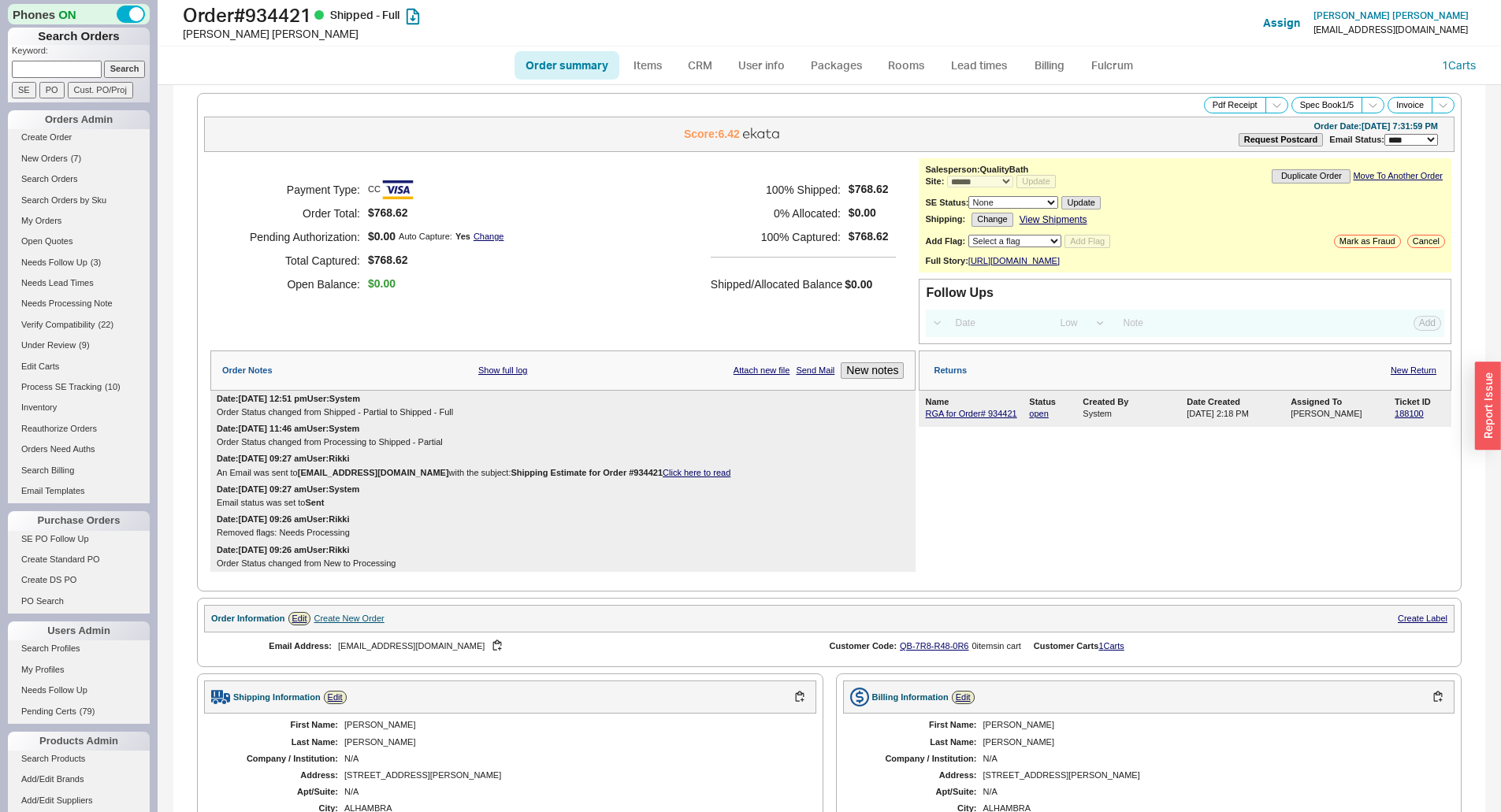
select select "*"
select select "LOW"
select select "3"
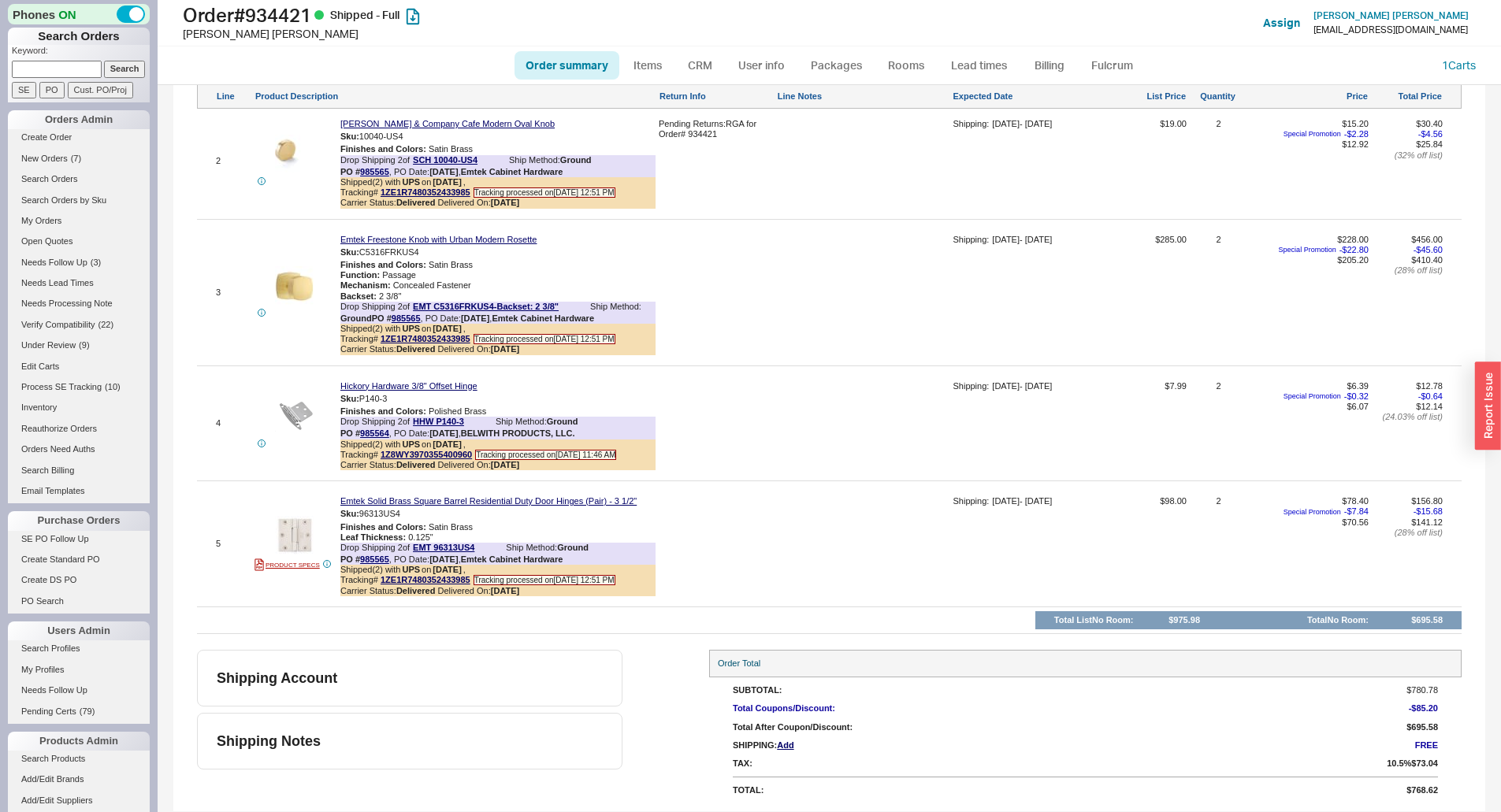
scroll to position [691, 0]
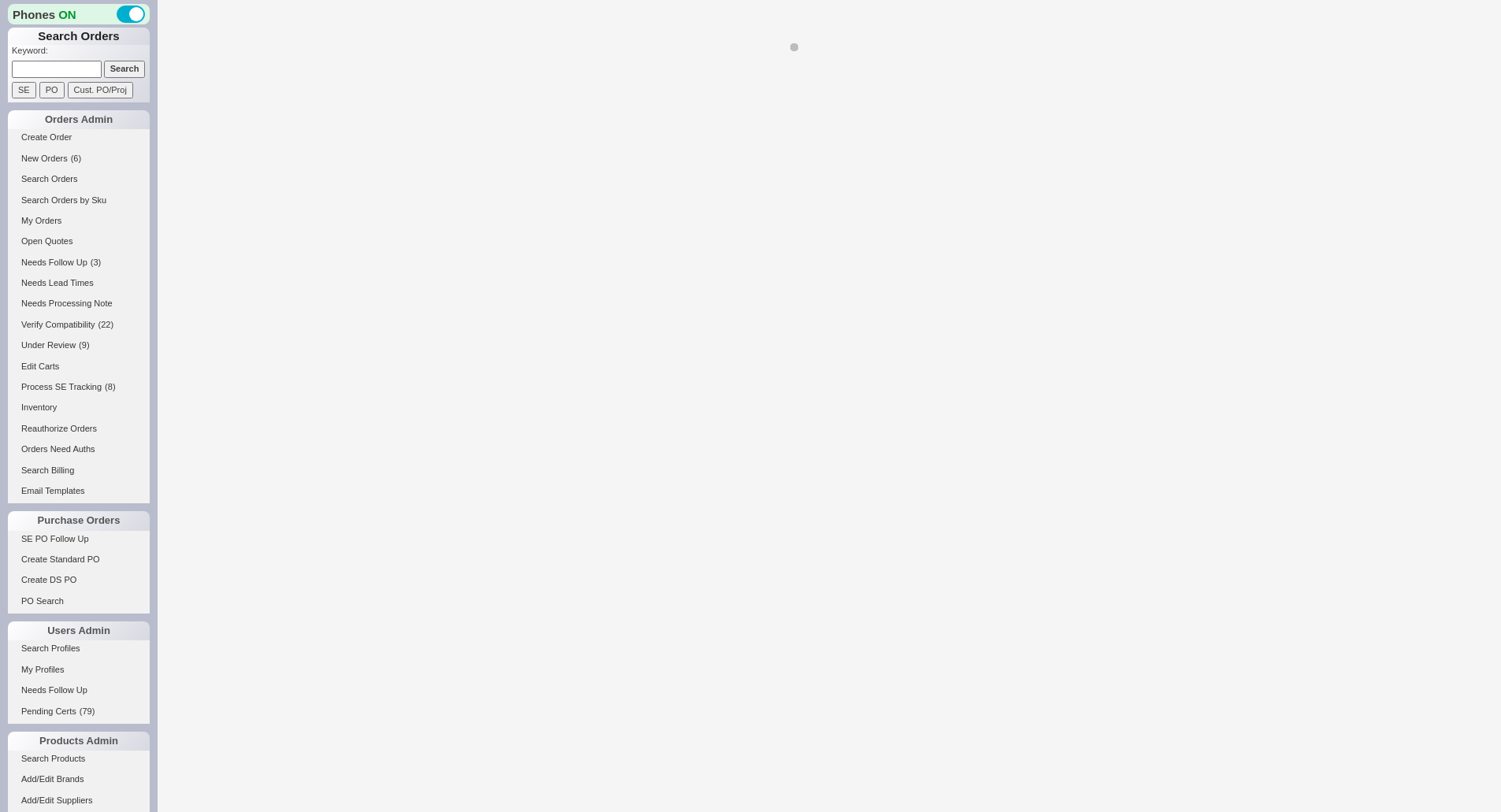
select select "LOW"
select select "3"
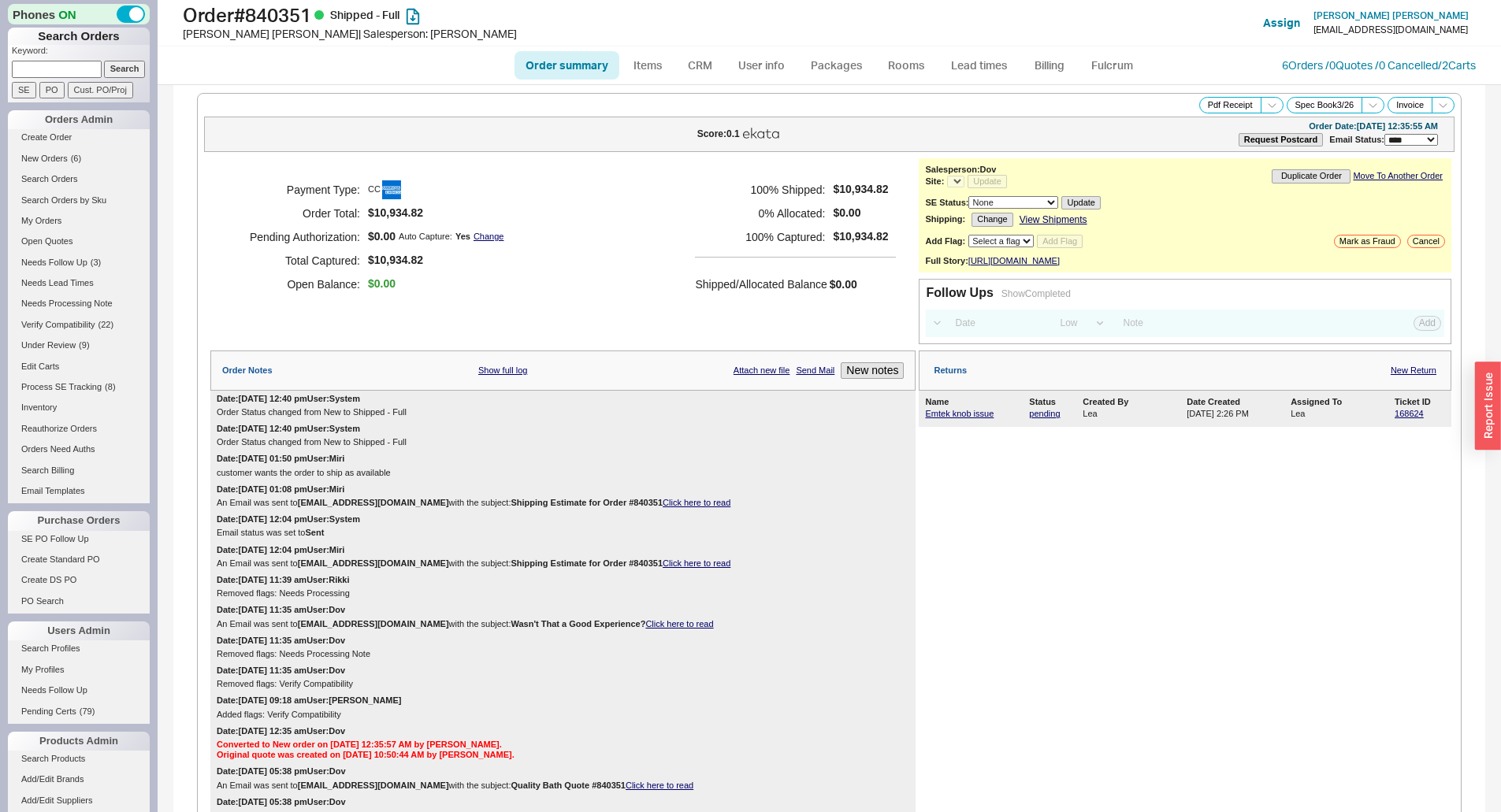
select select "*"
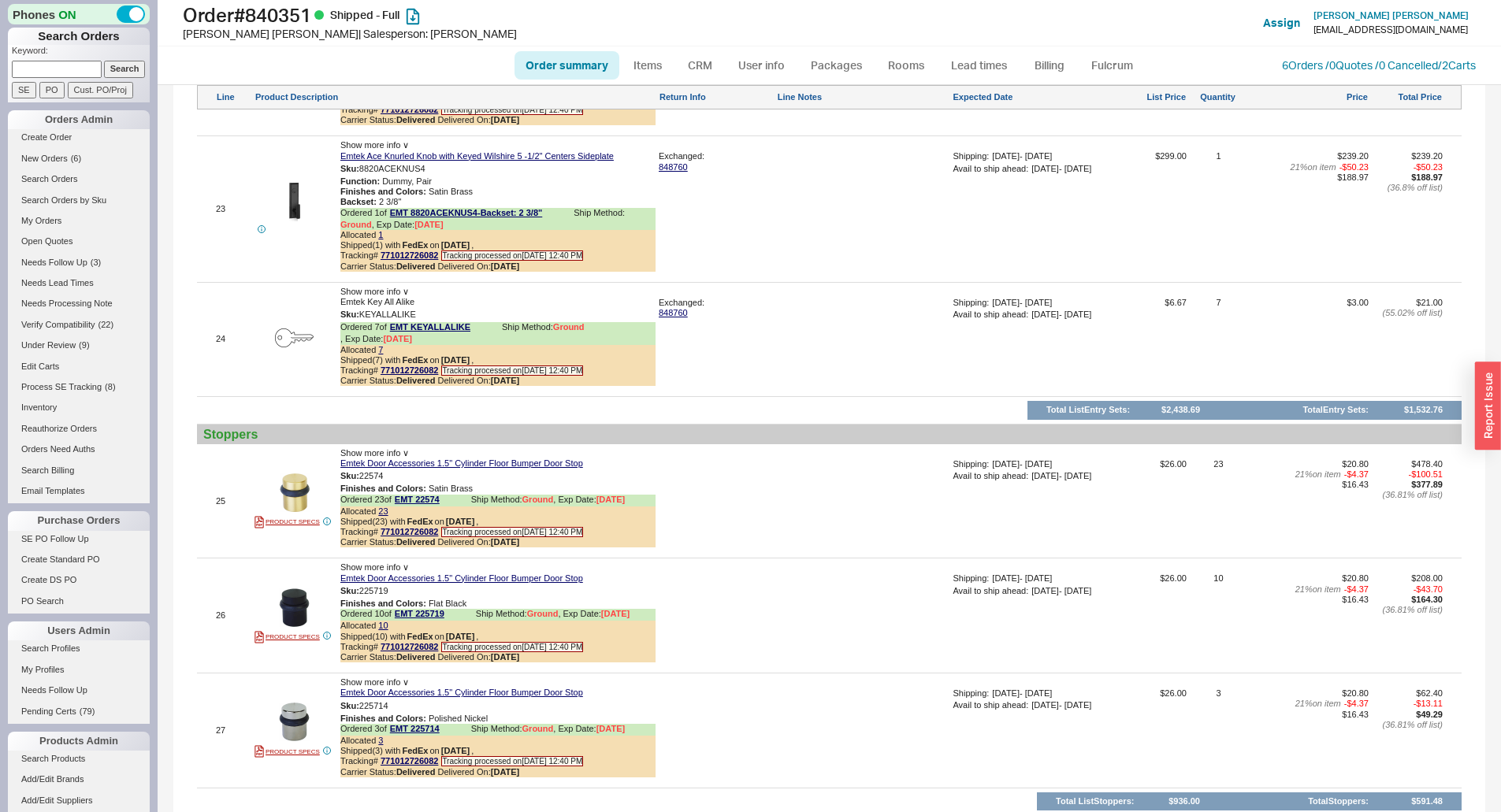
scroll to position [5240, 0]
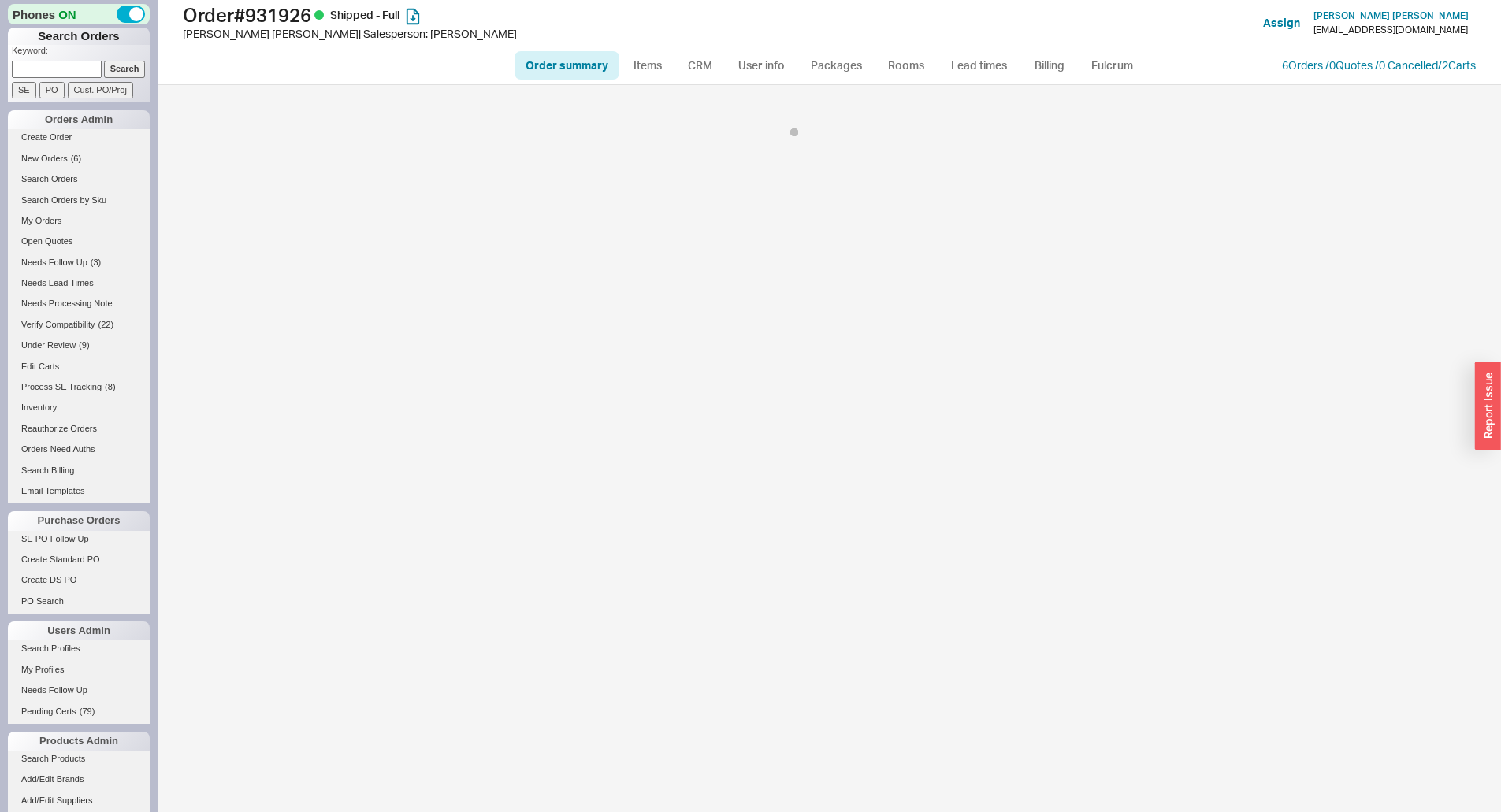
select select "*"
select select "LOW"
select select "3"
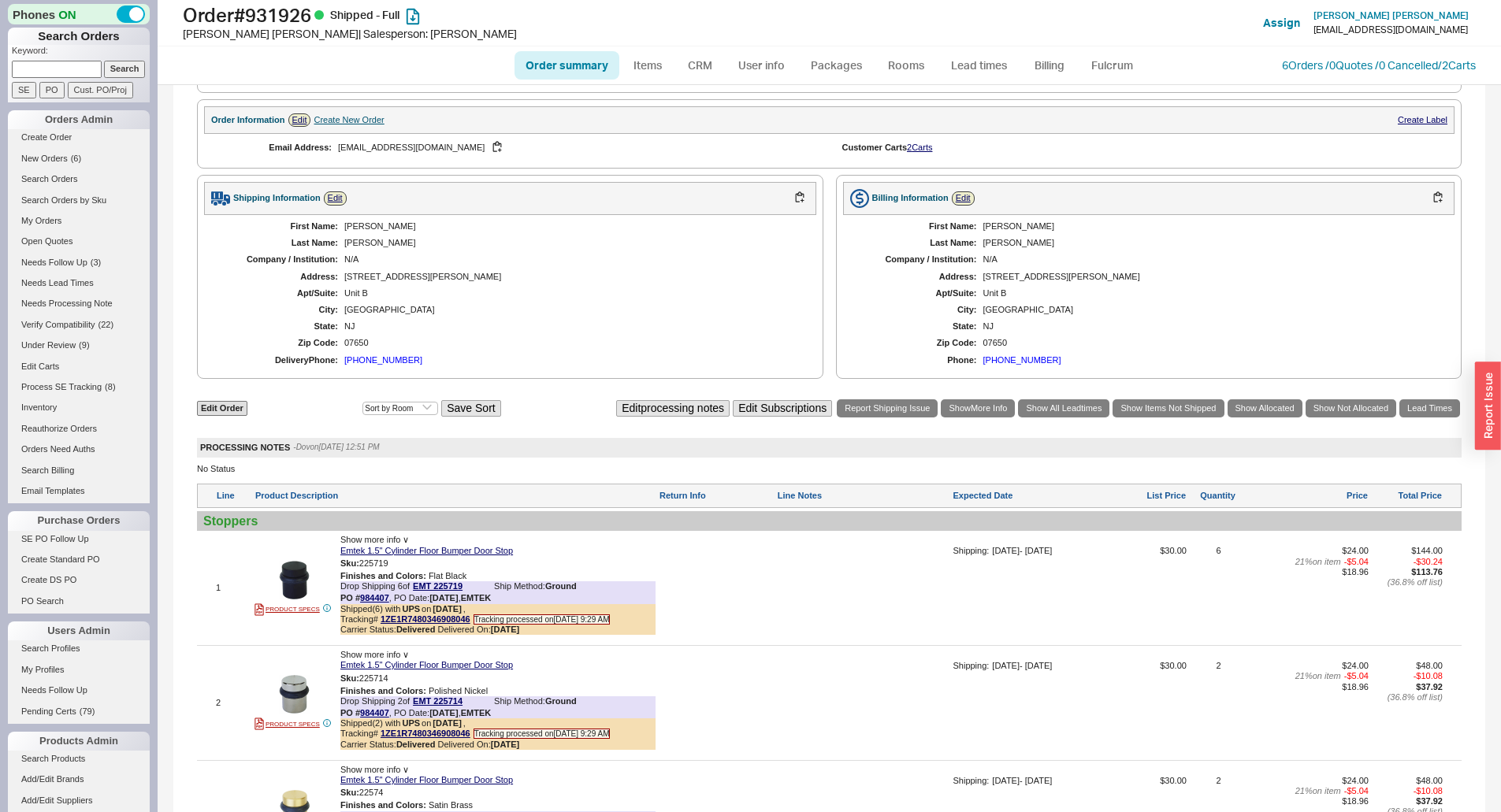
scroll to position [908, 0]
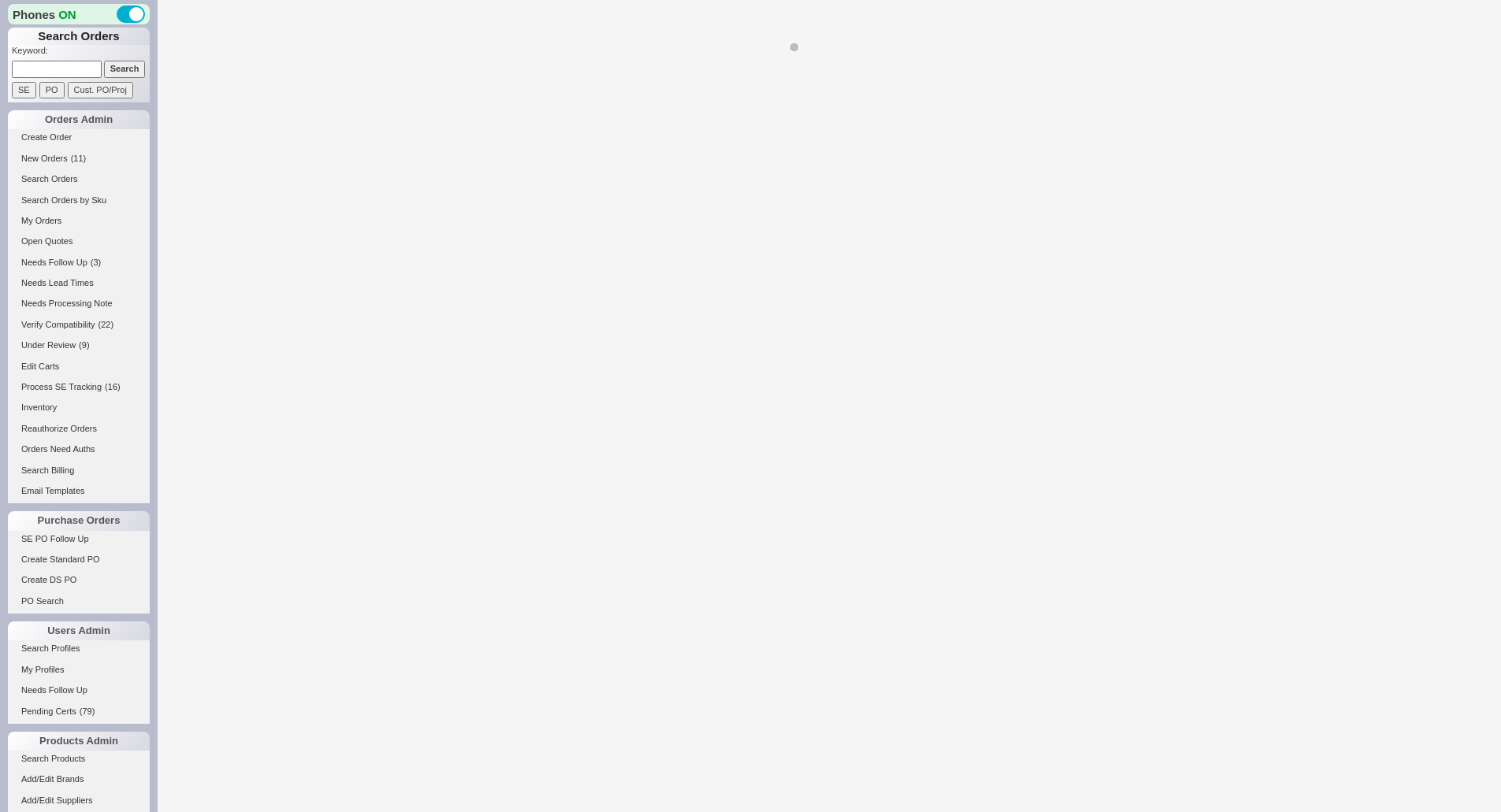
select select "*"
select select "LOW"
select select "3"
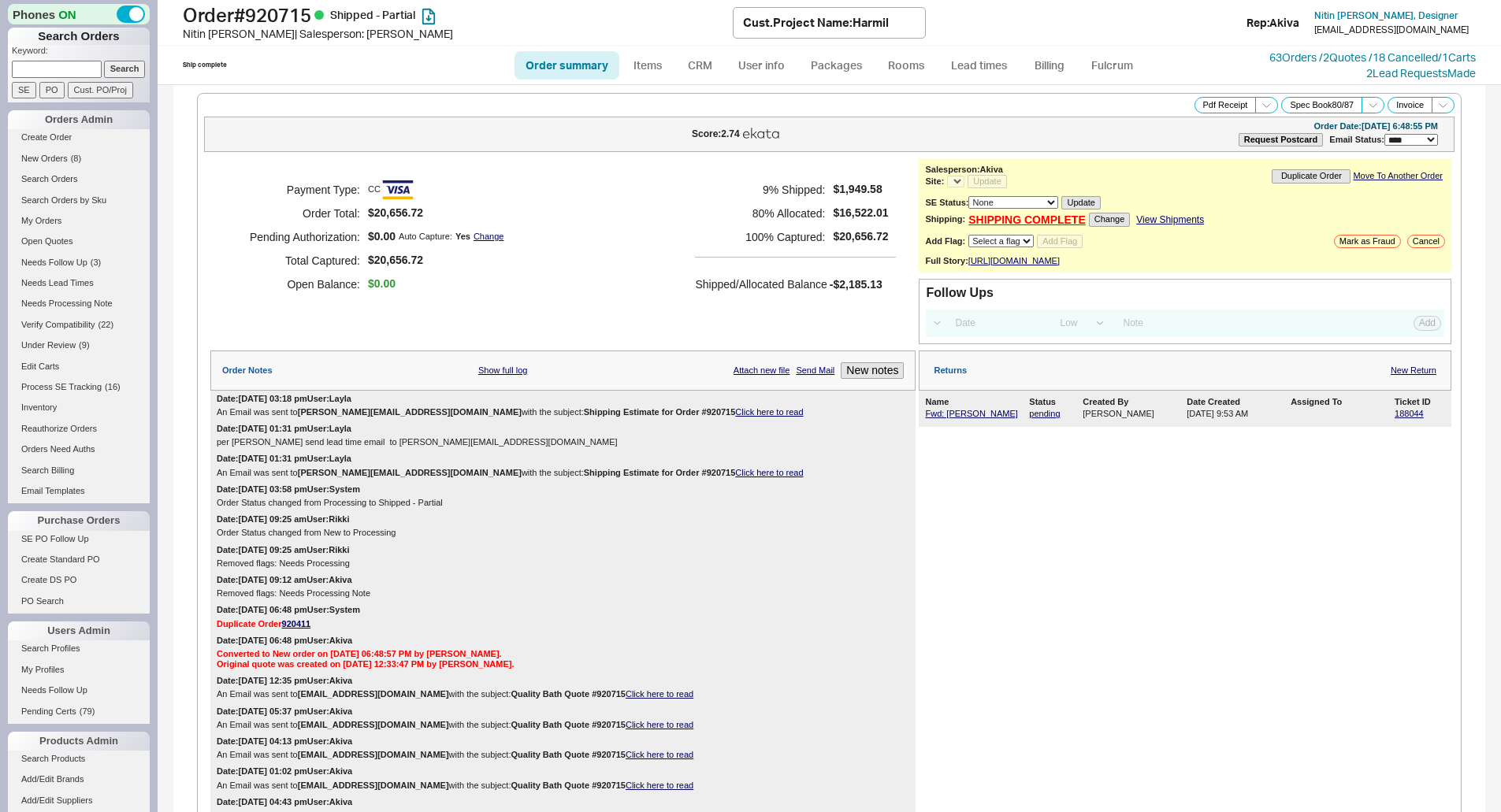
select select "*"
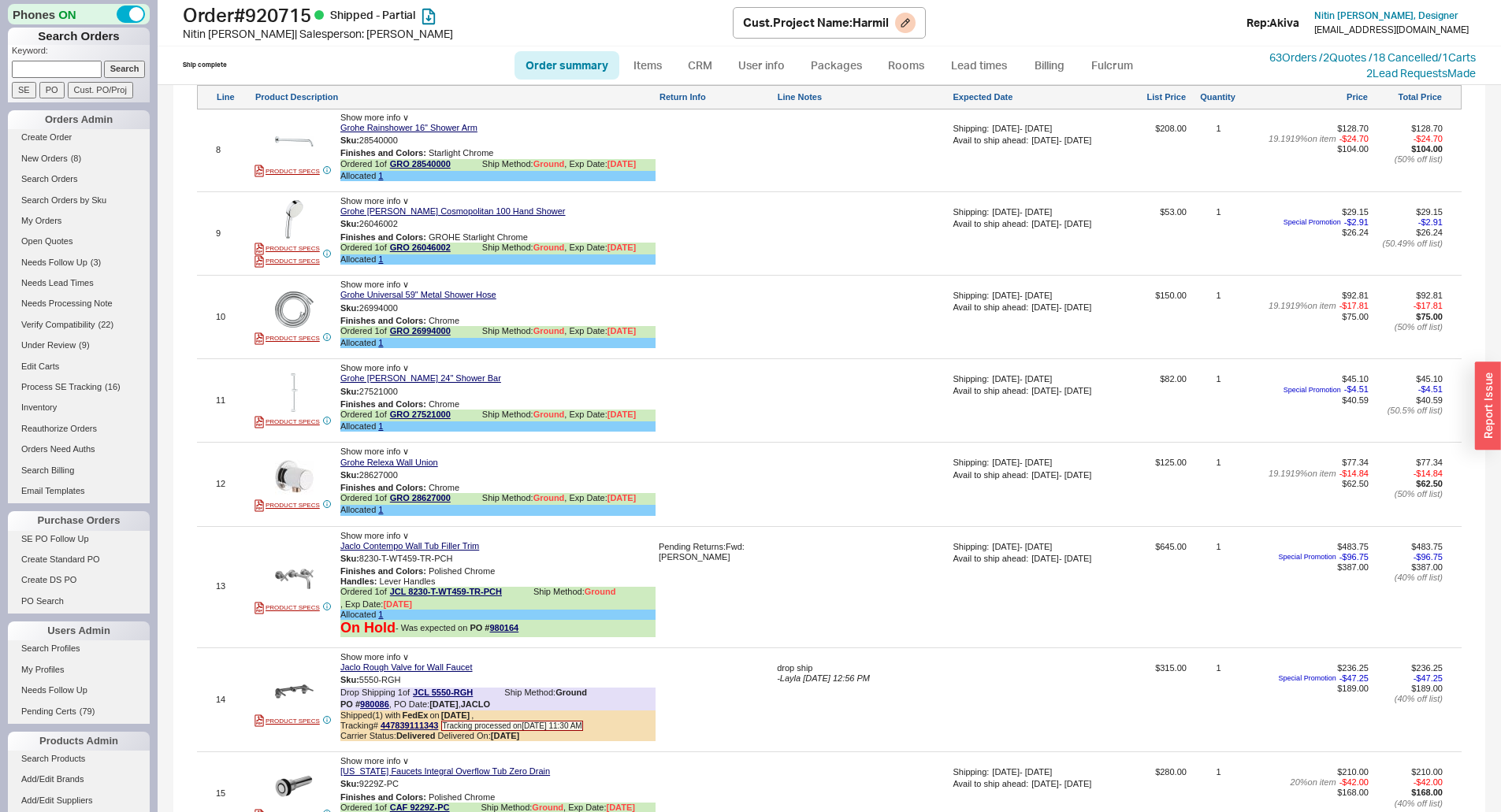
scroll to position [1890, 0]
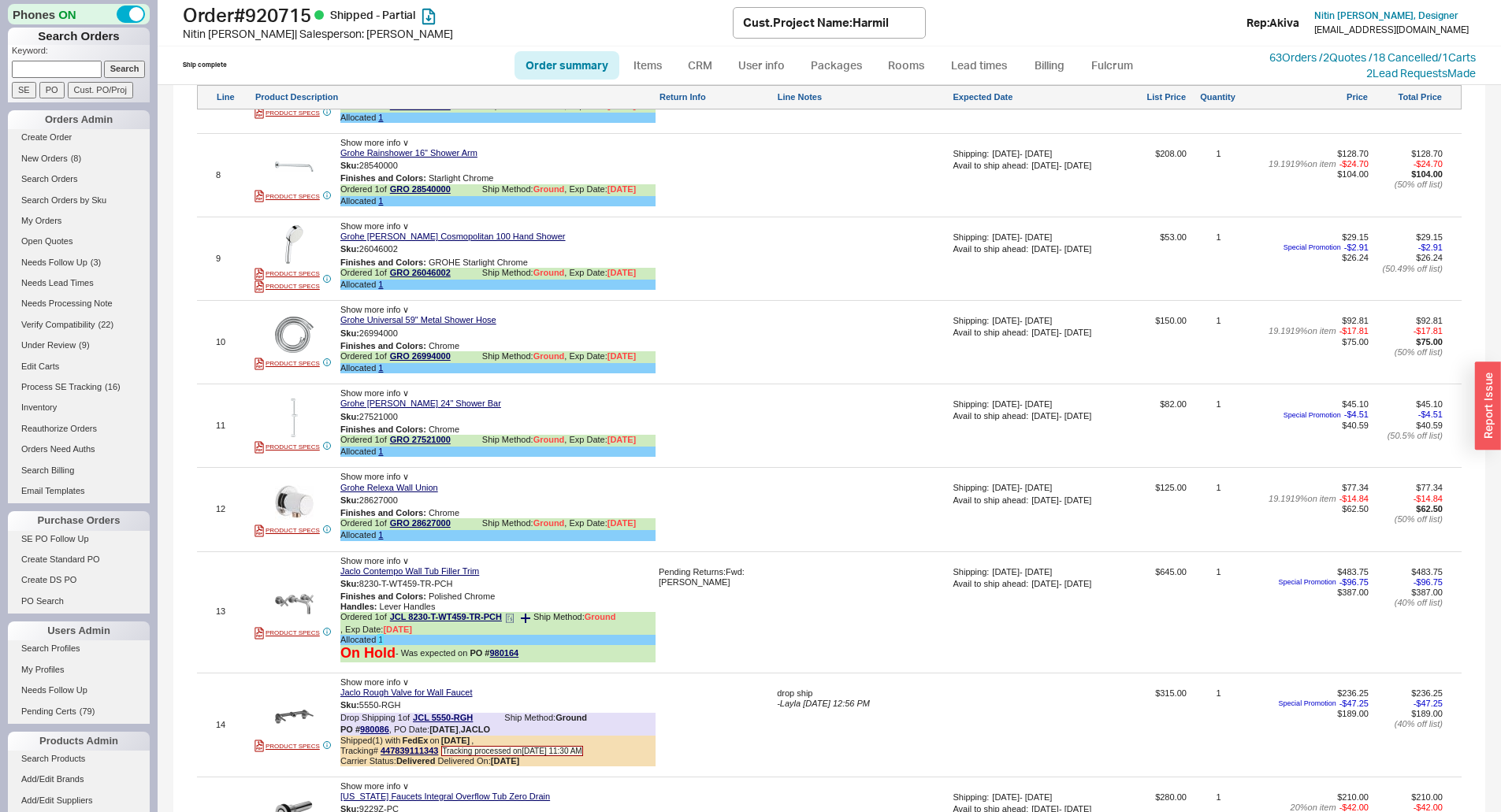
click at [380, 645] on link "1" at bounding box center [381, 640] width 5 height 10
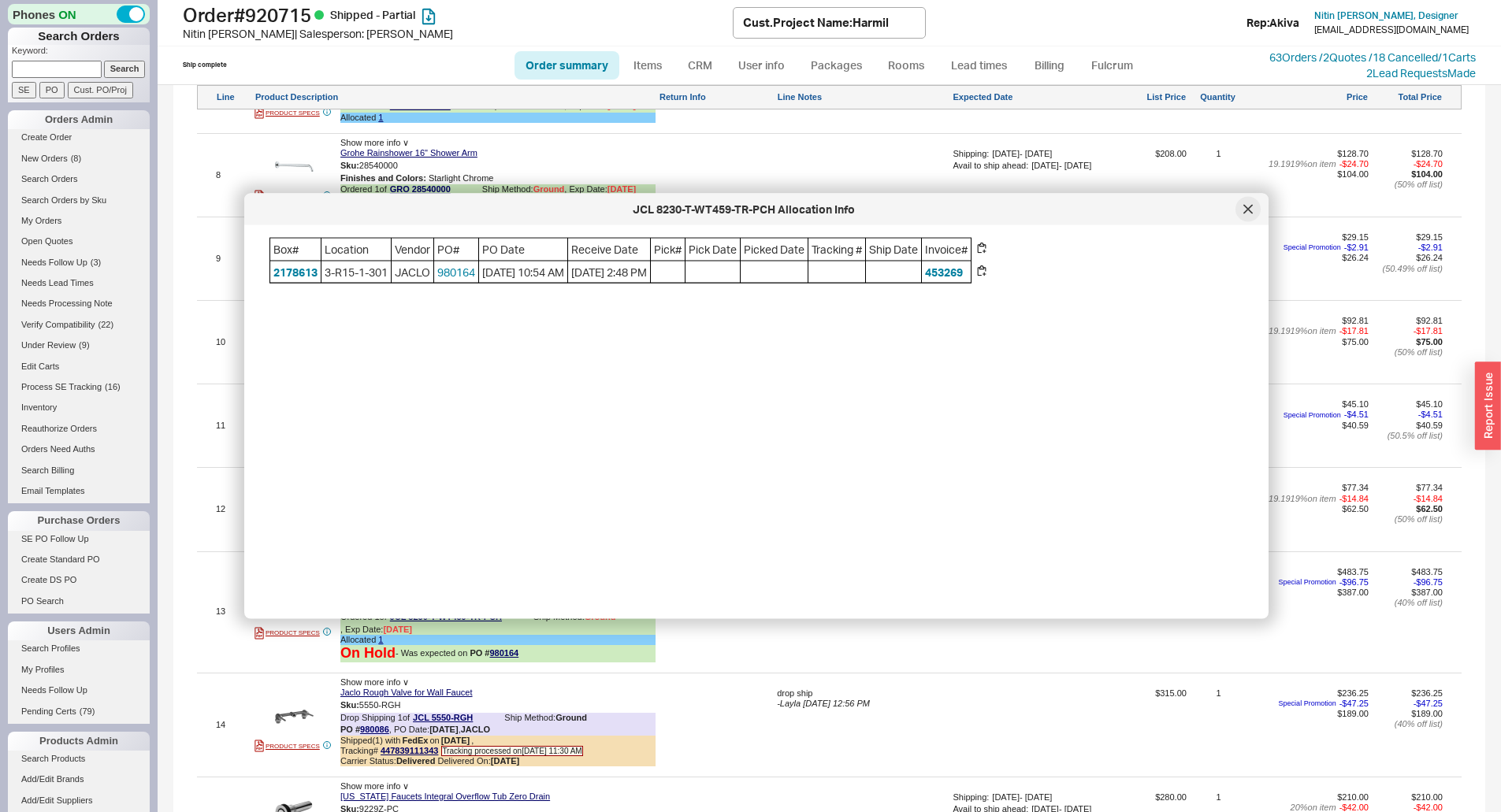
click at [1246, 205] on icon at bounding box center [1248, 210] width 10 height 10
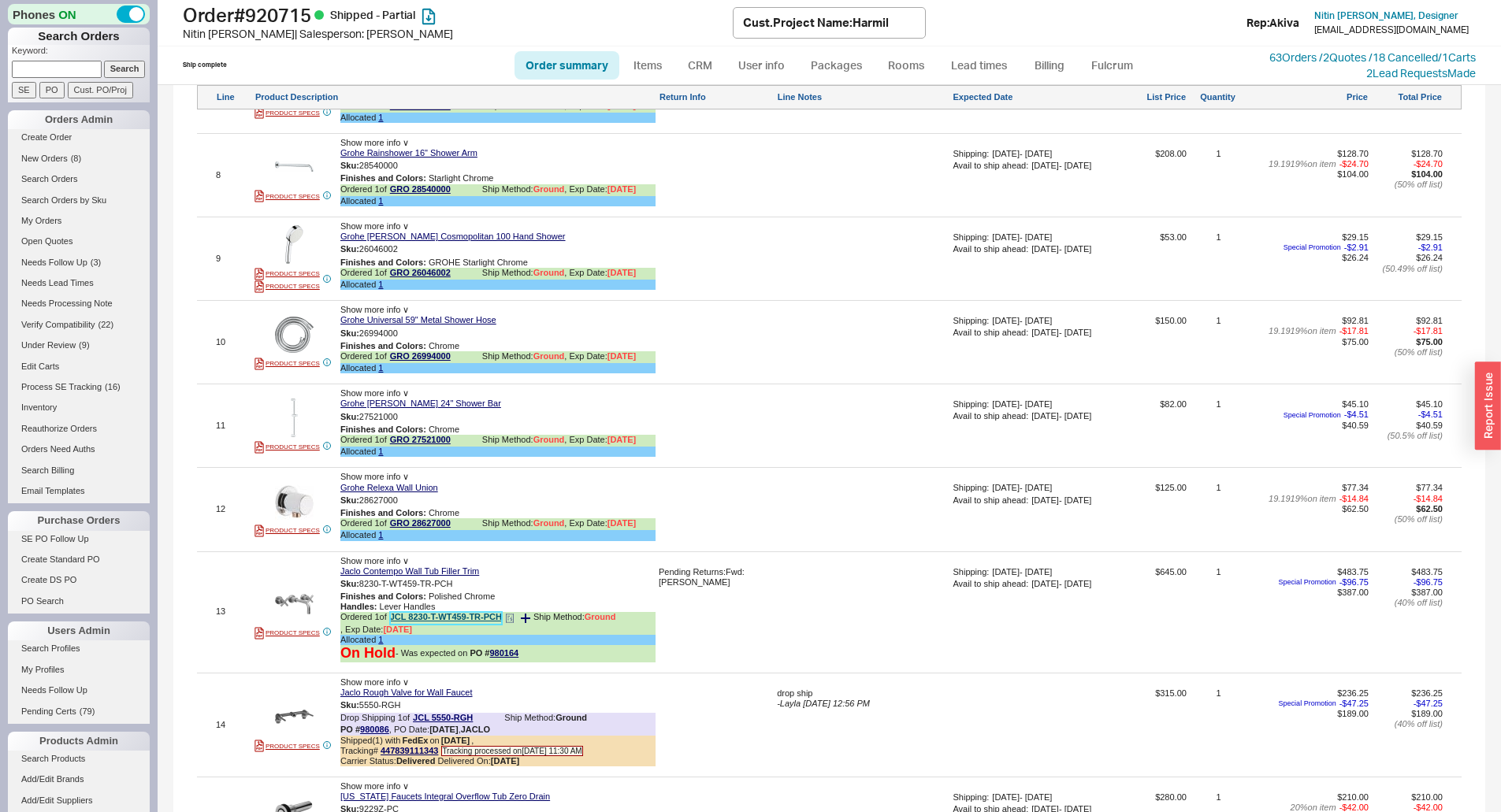
click at [419, 623] on link "JCL 8230-T-WT459-TR-PCH" at bounding box center [446, 617] width 112 height 12
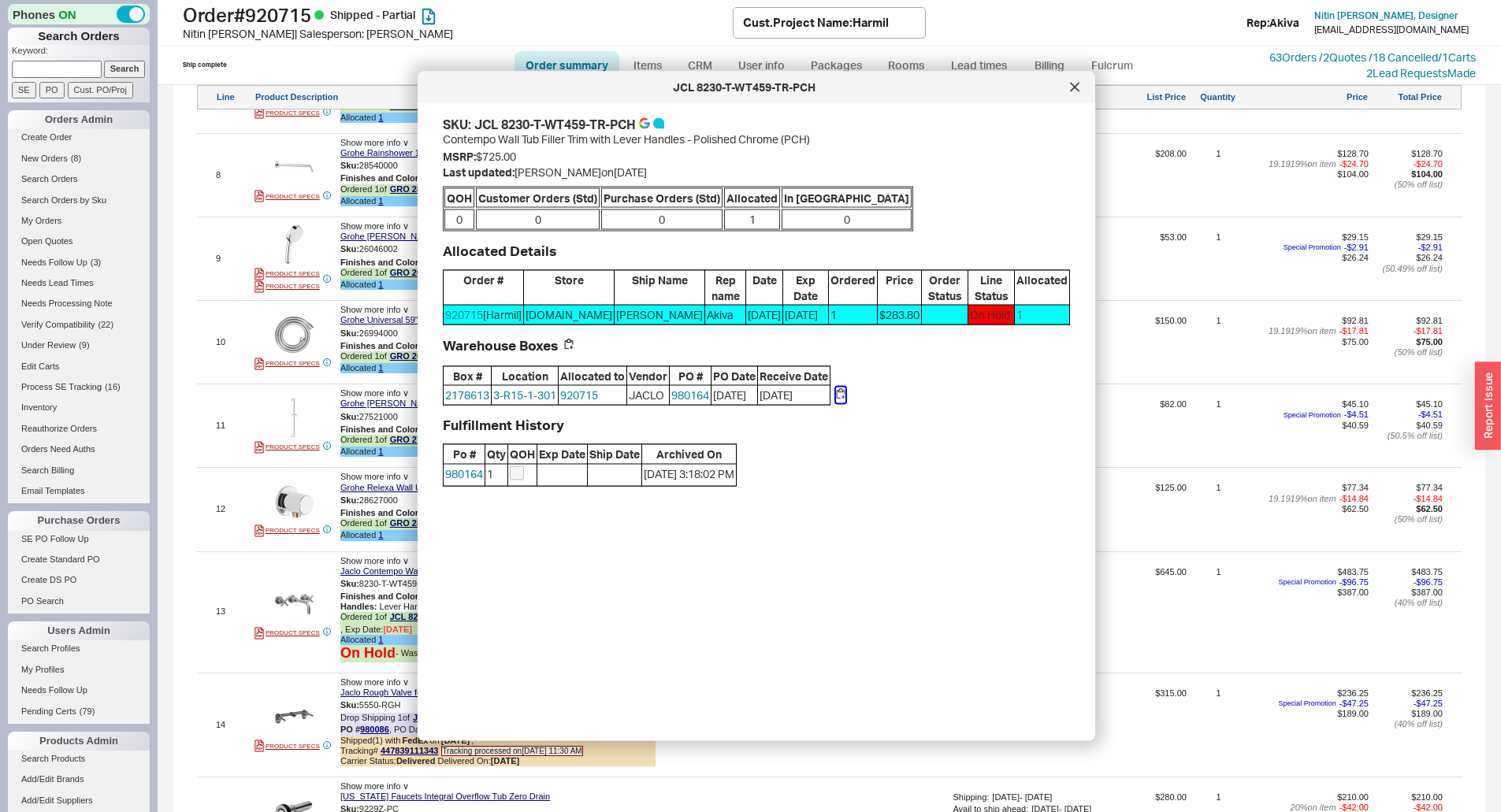
click at [842, 404] on button "button" at bounding box center [841, 395] width 10 height 15
drag, startPoint x: 1074, startPoint y: 84, endPoint x: 1008, endPoint y: 100, distance: 67.9
click at [1075, 85] on icon at bounding box center [1075, 87] width 10 height 10
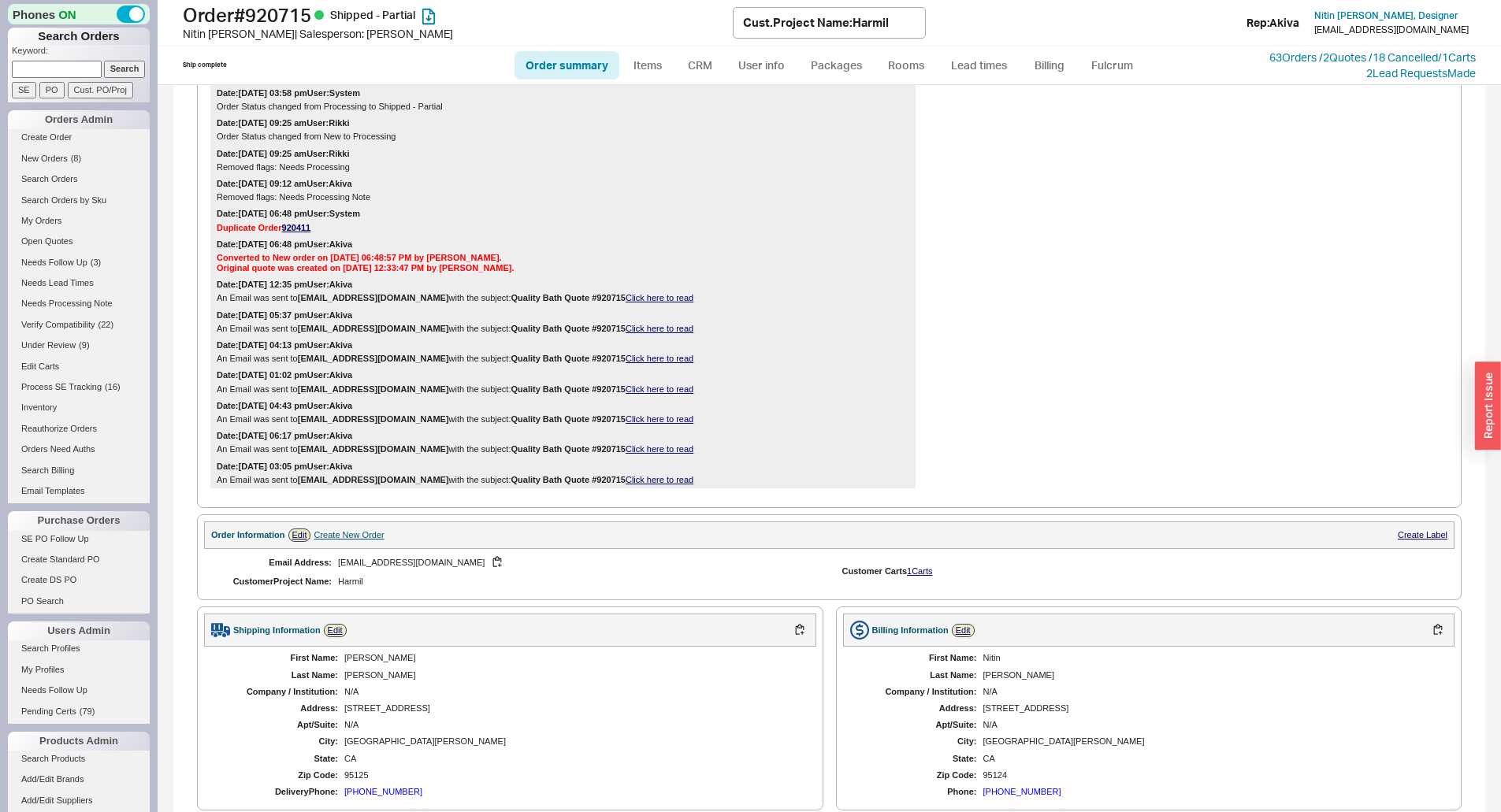
scroll to position [788, 0]
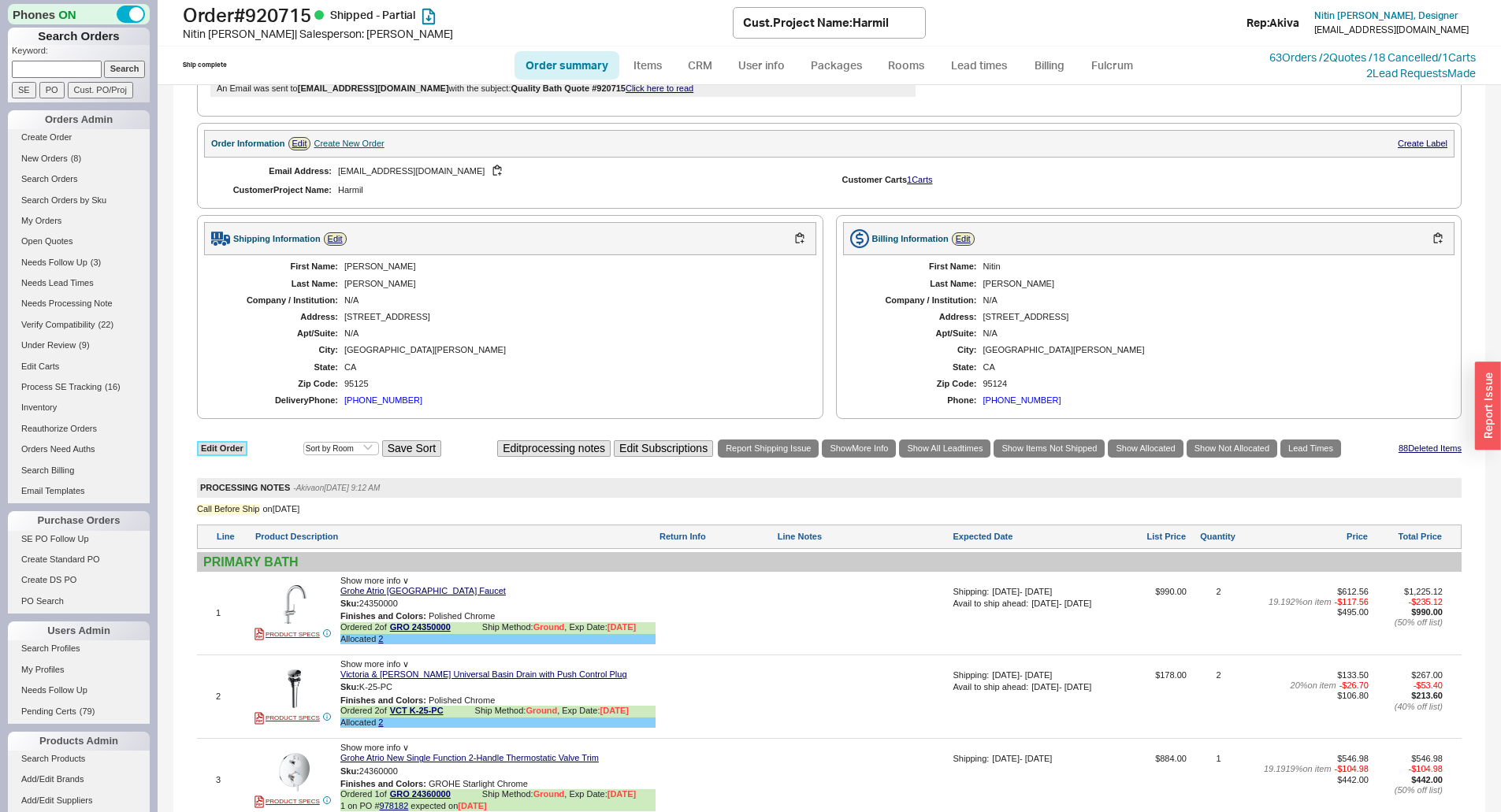
click at [232, 456] on link "Edit Order" at bounding box center [222, 448] width 50 height 15
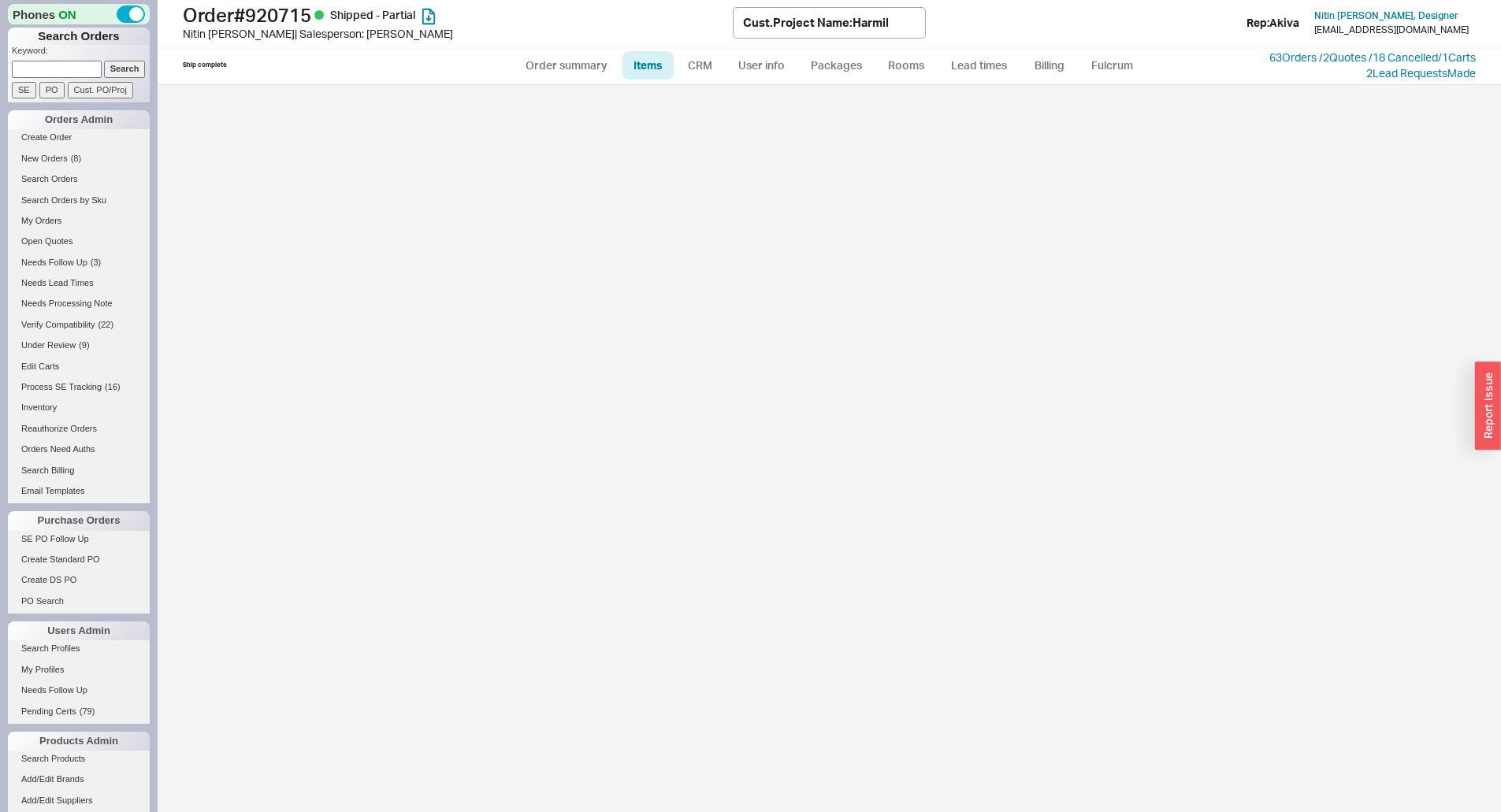
select select "3"
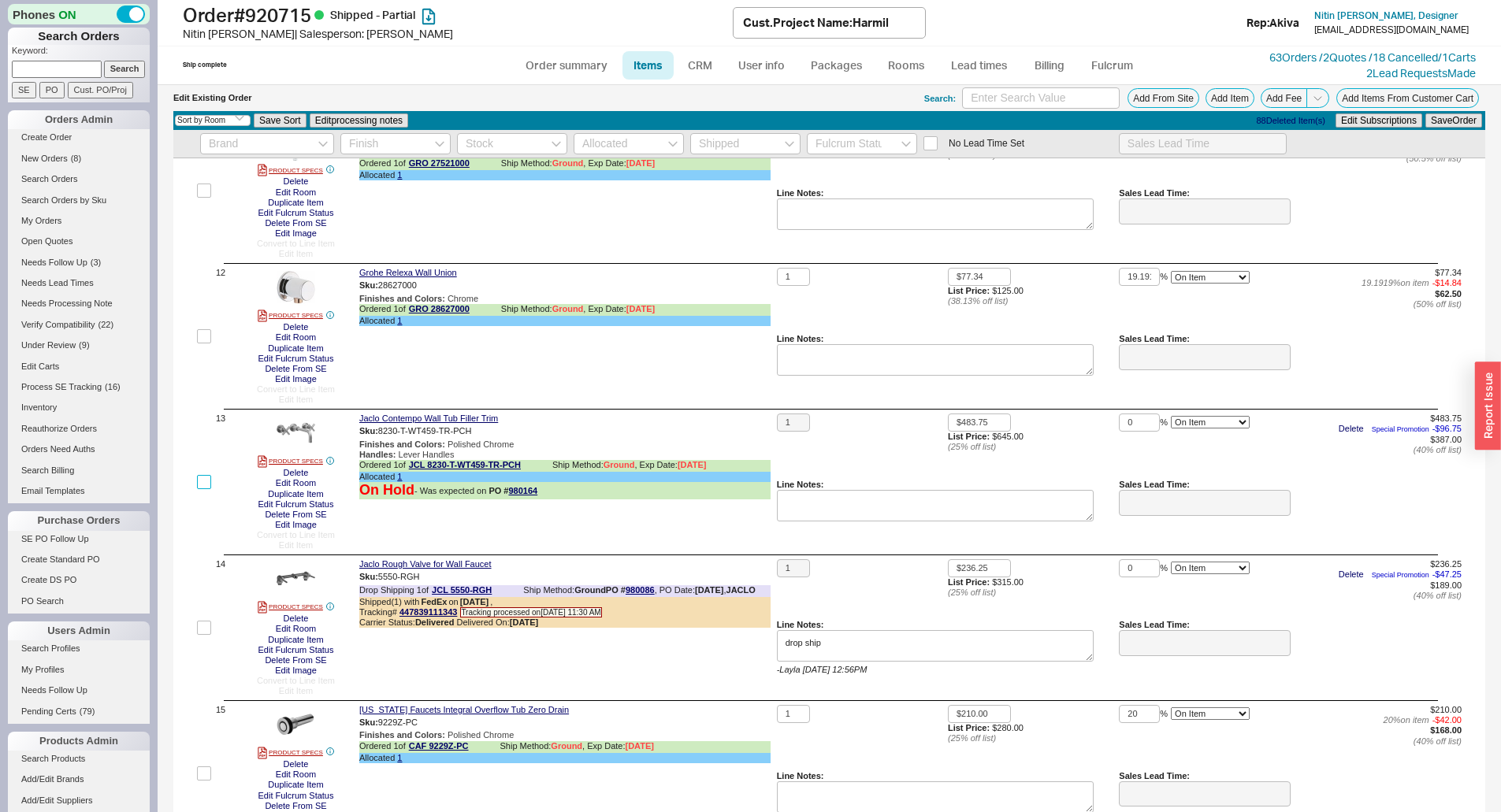
click at [205, 482] on input "checkbox" at bounding box center [203, 482] width 15 height 15
checkbox input "true"
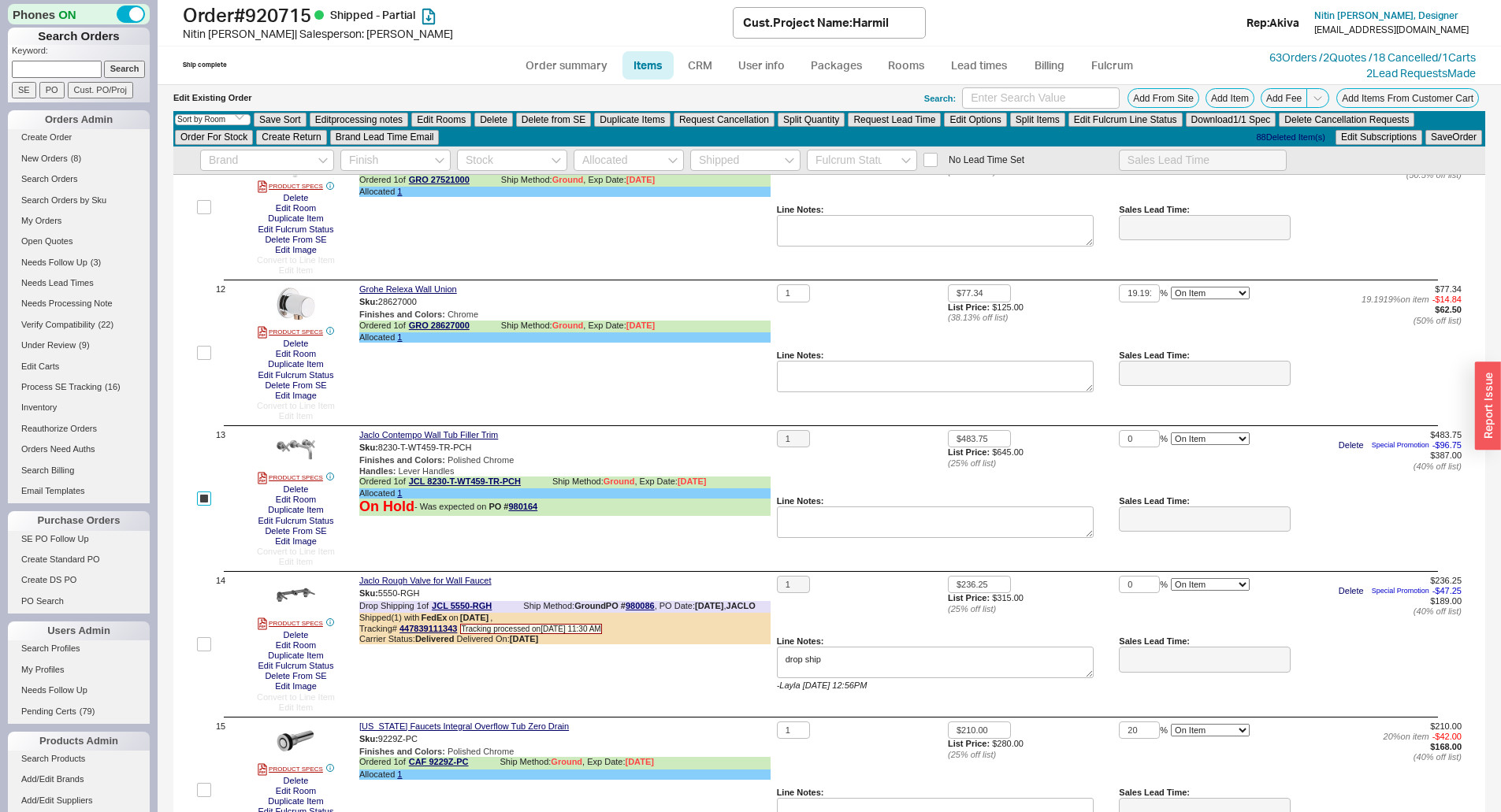
scroll to position [1591, 0]
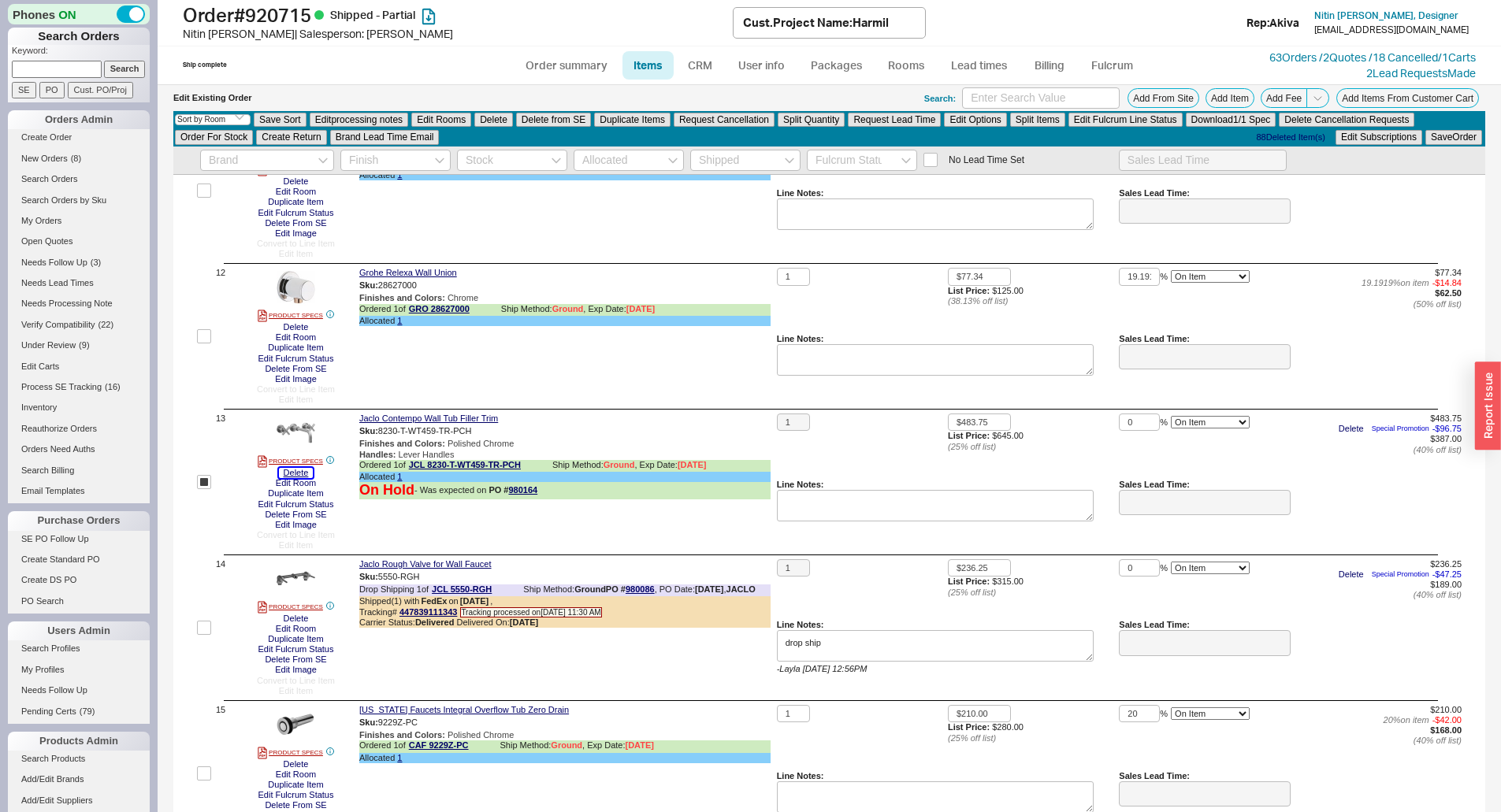
click at [302, 471] on button "Delete" at bounding box center [296, 472] width 35 height 11
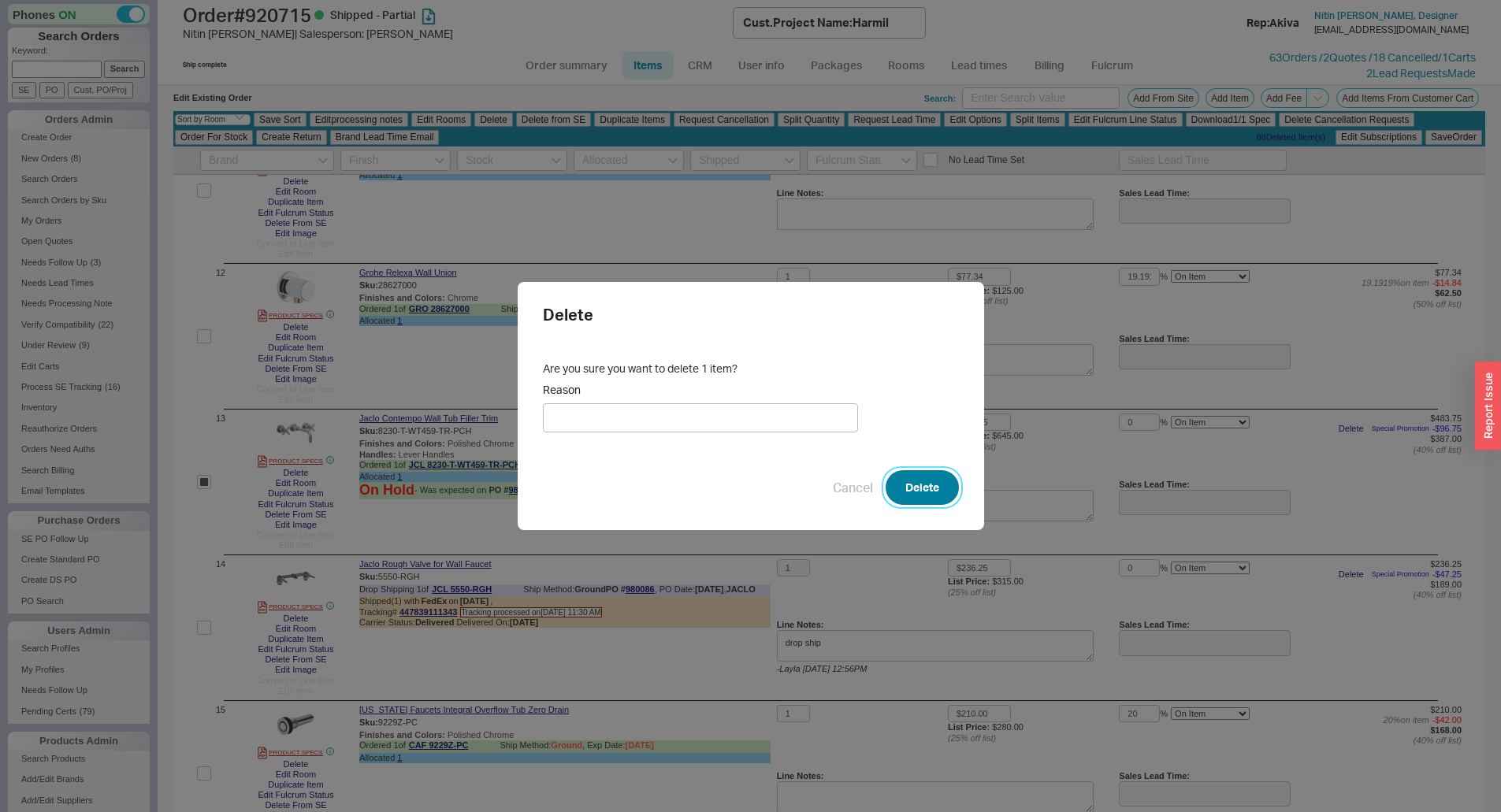
click at [940, 492] on button "Delete" at bounding box center [923, 488] width 74 height 35
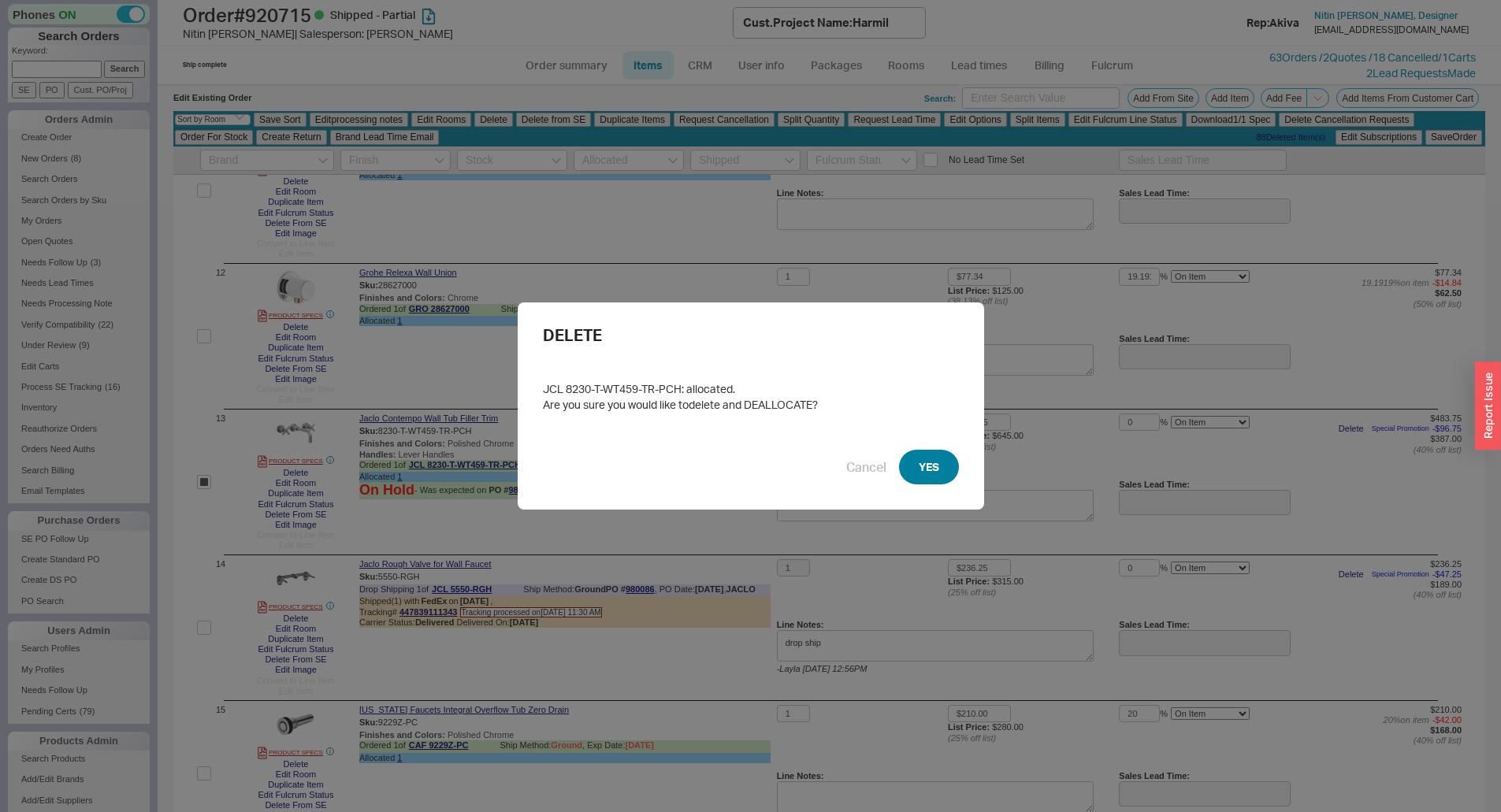
click at [940, 468] on button "YES" at bounding box center [929, 467] width 60 height 35
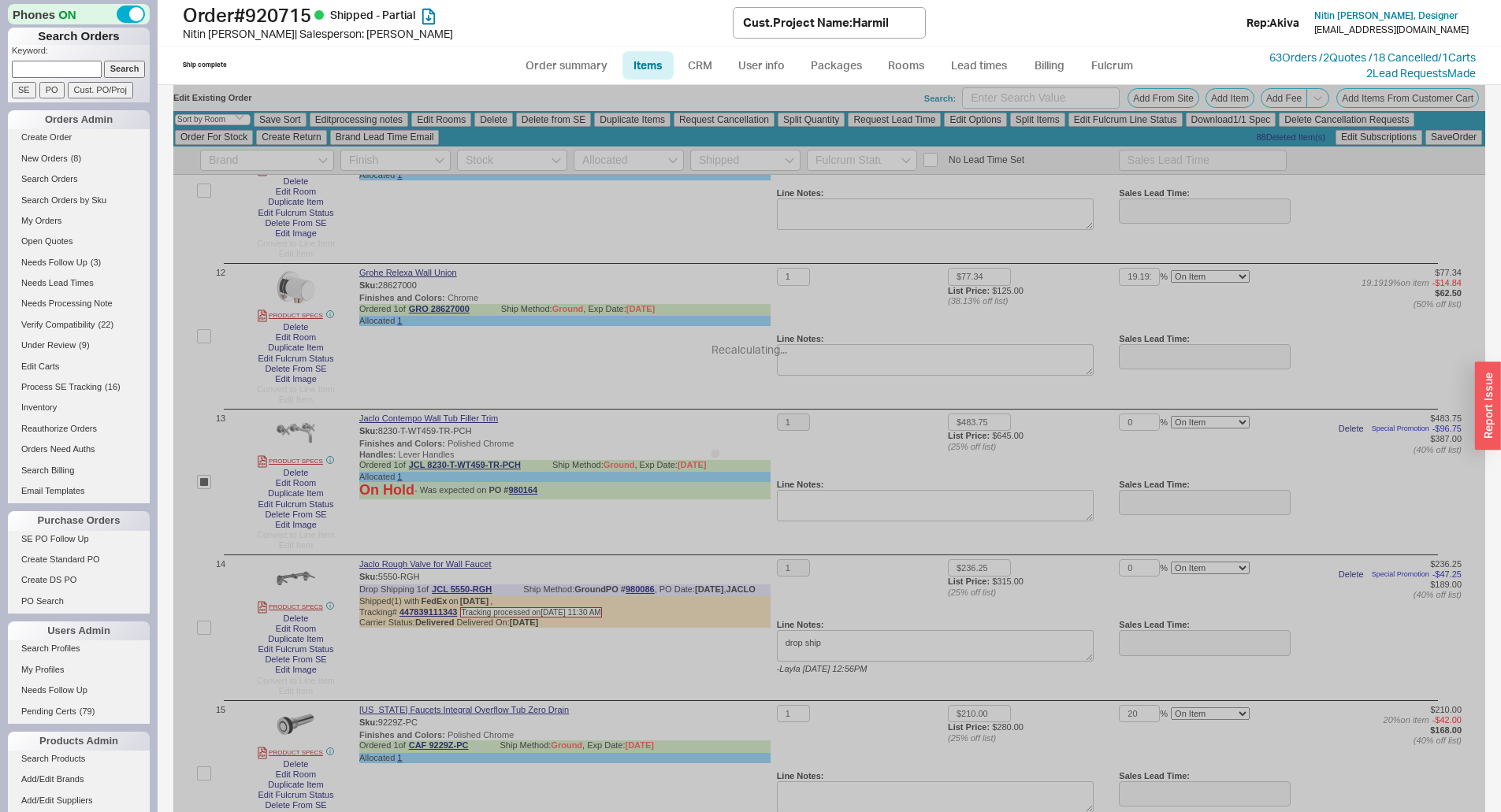
checkbox input "false"
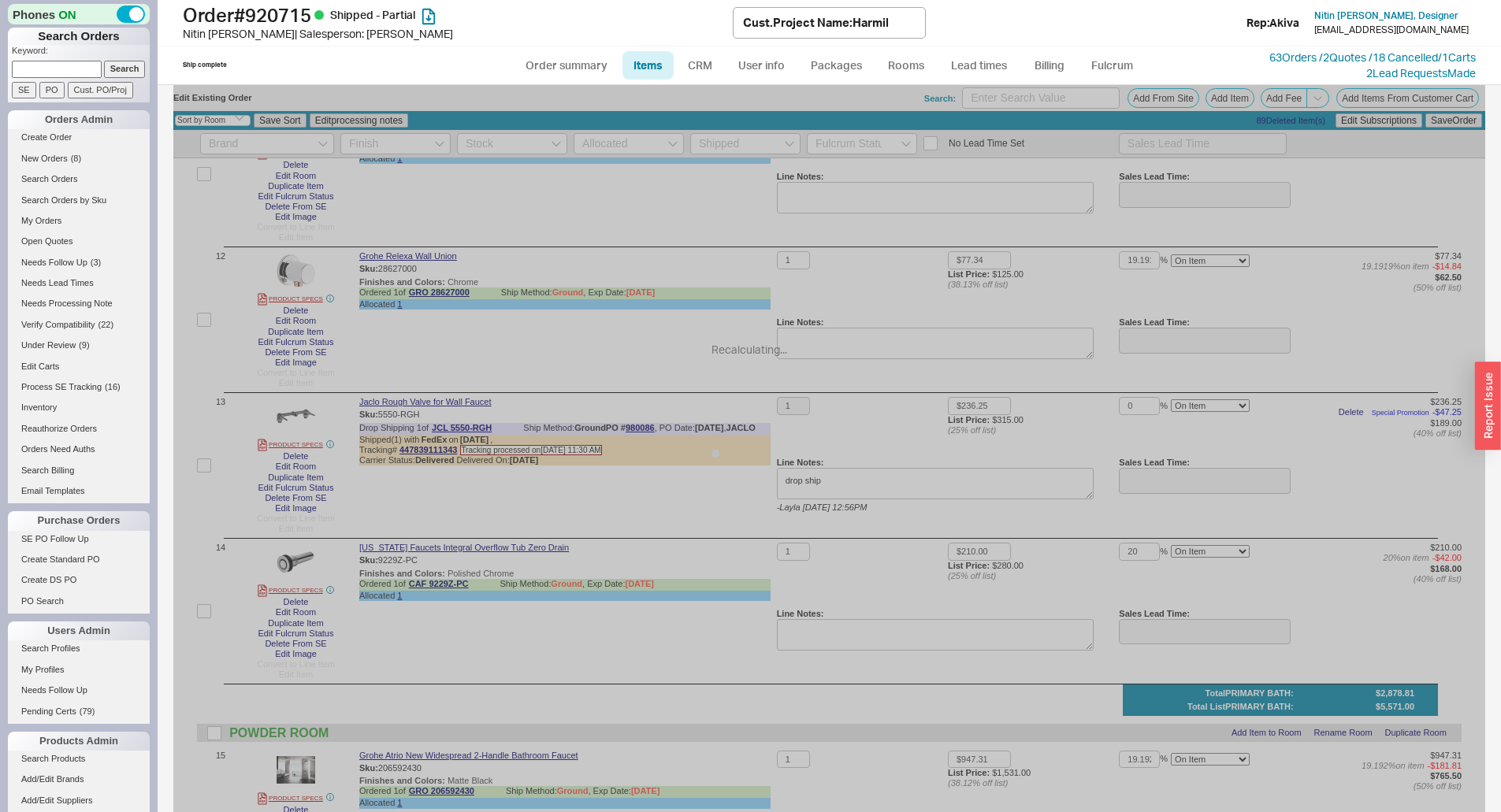
scroll to position [1575, 0]
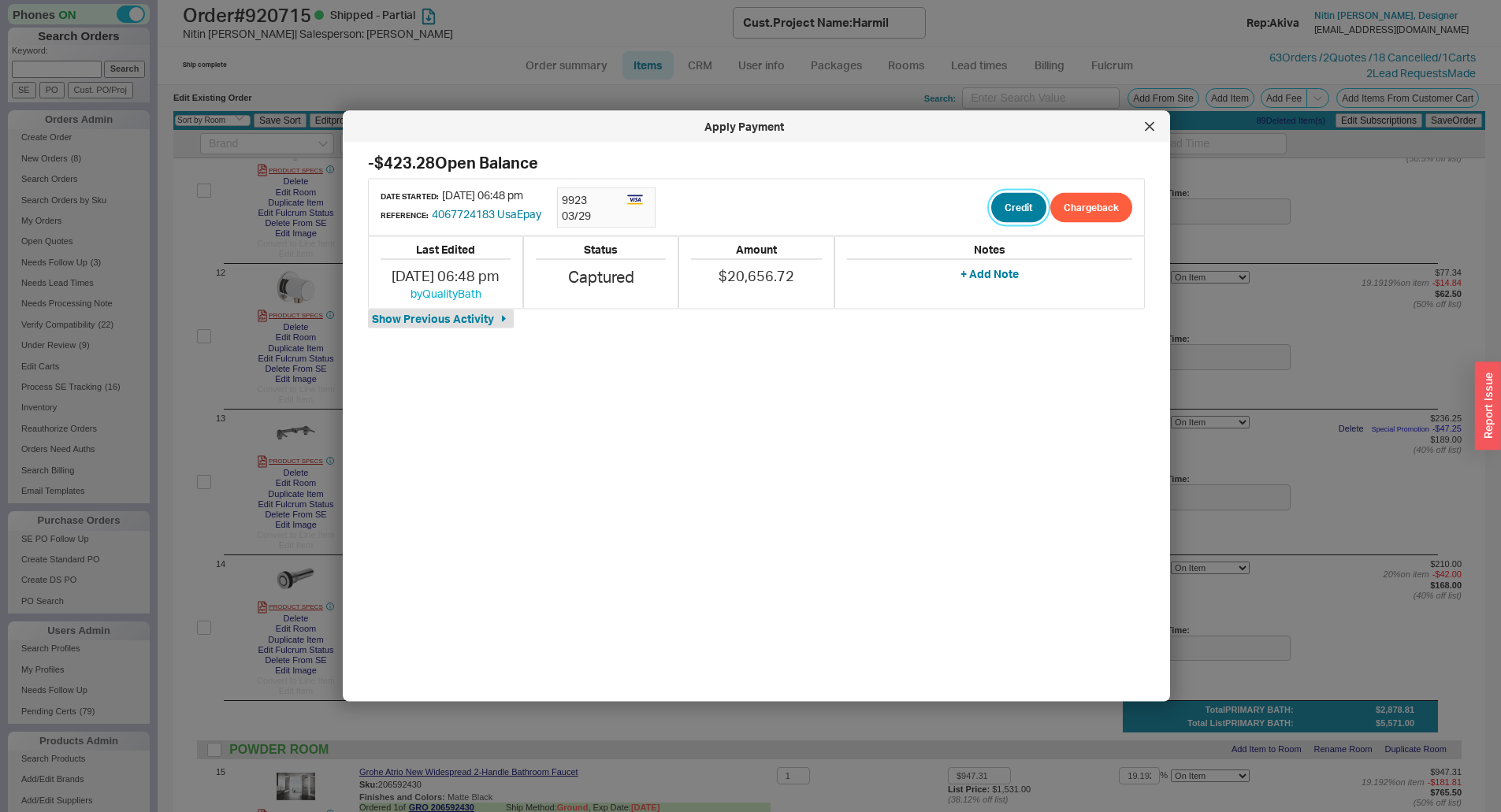
click at [1011, 212] on button "Credit" at bounding box center [1019, 207] width 55 height 30
click at [1009, 288] on button "Credit" at bounding box center [1005, 281] width 53 height 30
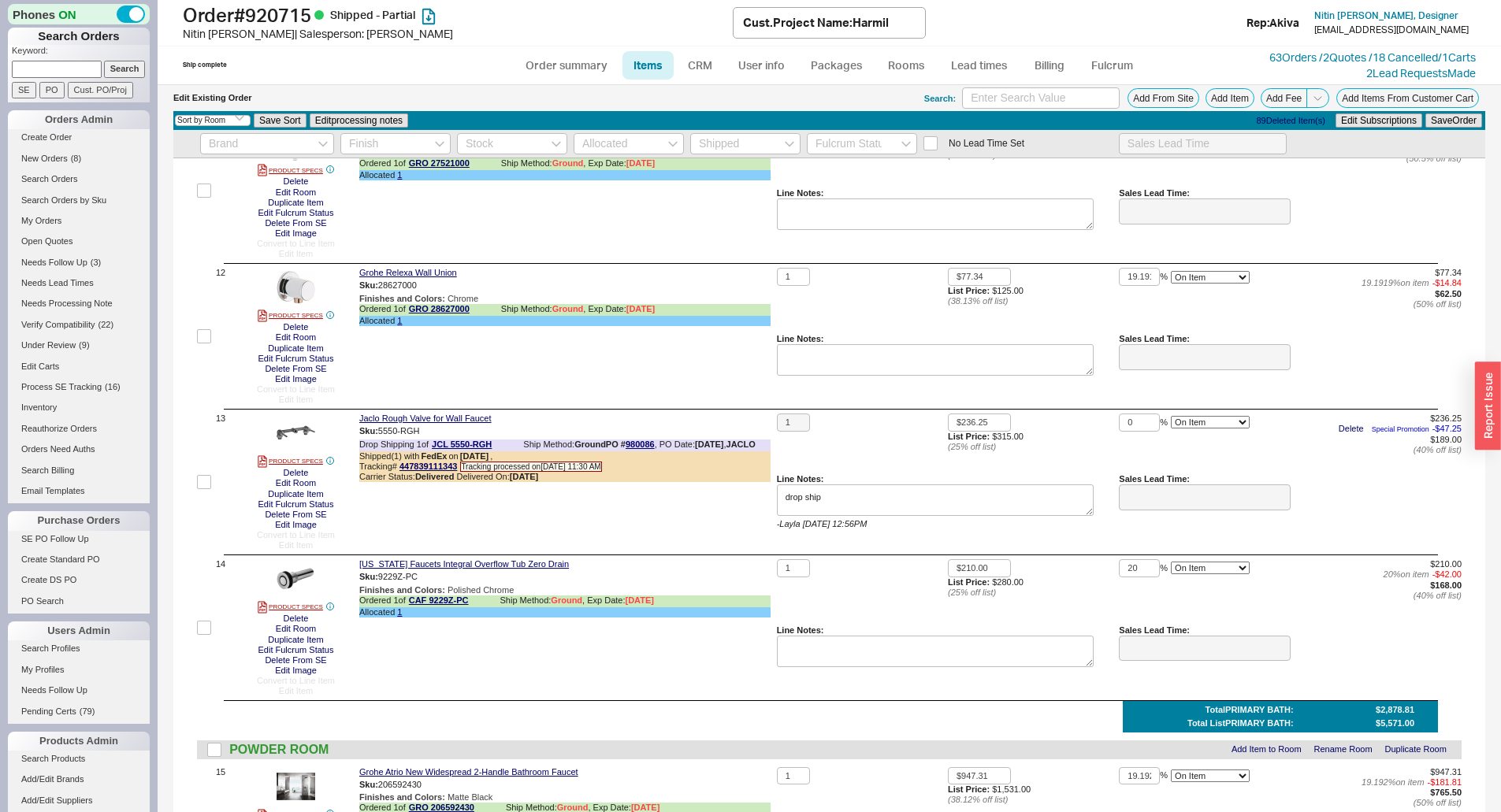
click at [575, 79] on ul "Order summary Items CRM User info Packages Rooms Lead times Billing Fulcrum" at bounding box center [830, 65] width 643 height 38
click at [575, 74] on link "Order summary" at bounding box center [567, 65] width 105 height 28
select select "*"
select select "LOW"
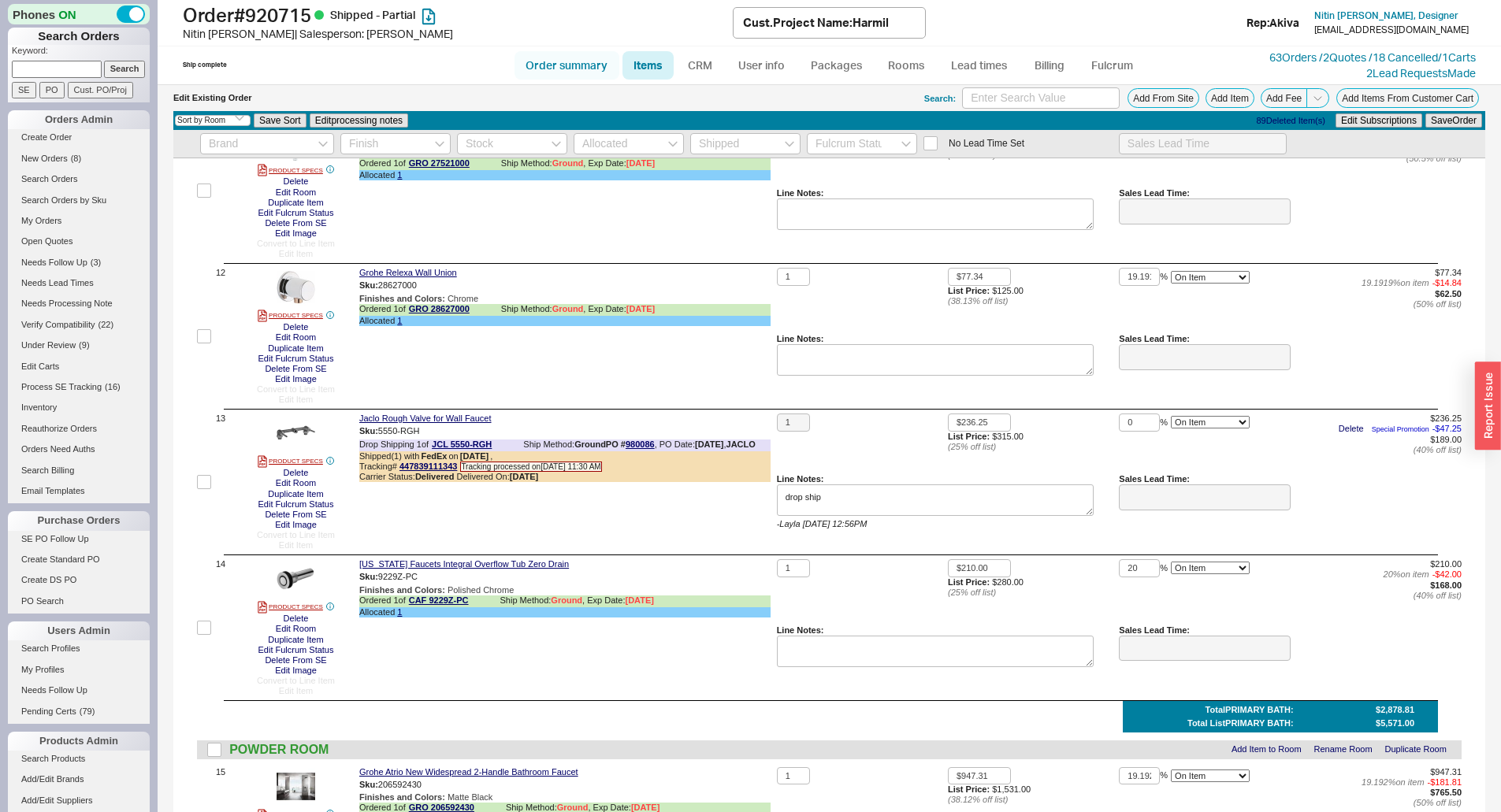
select select "3"
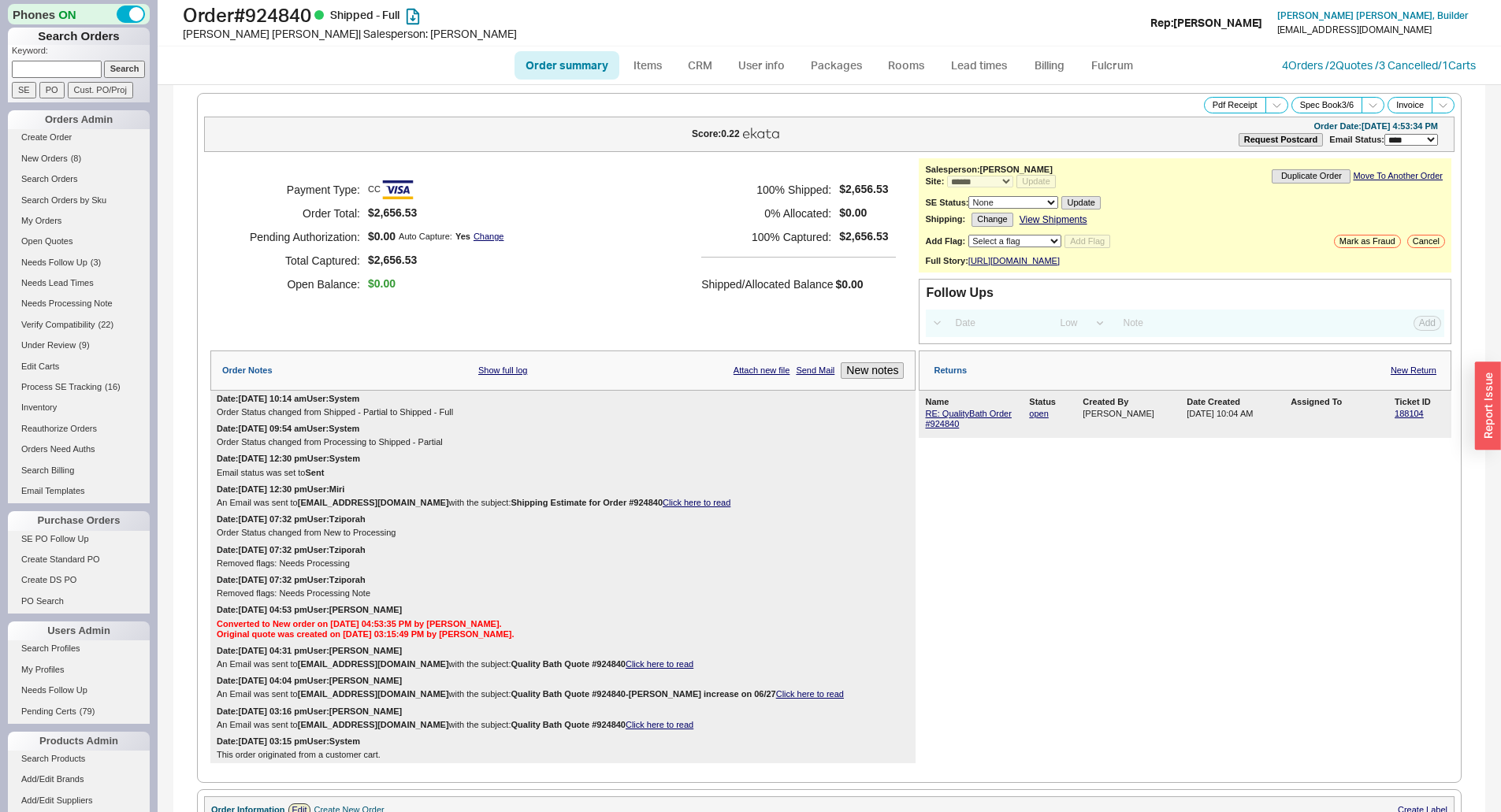
select select "*"
select select "LOW"
select select "3"
click at [1314, 66] on link "4 Orders / 2 Quotes / 3 Cancelled" at bounding box center [1360, 65] width 156 height 14
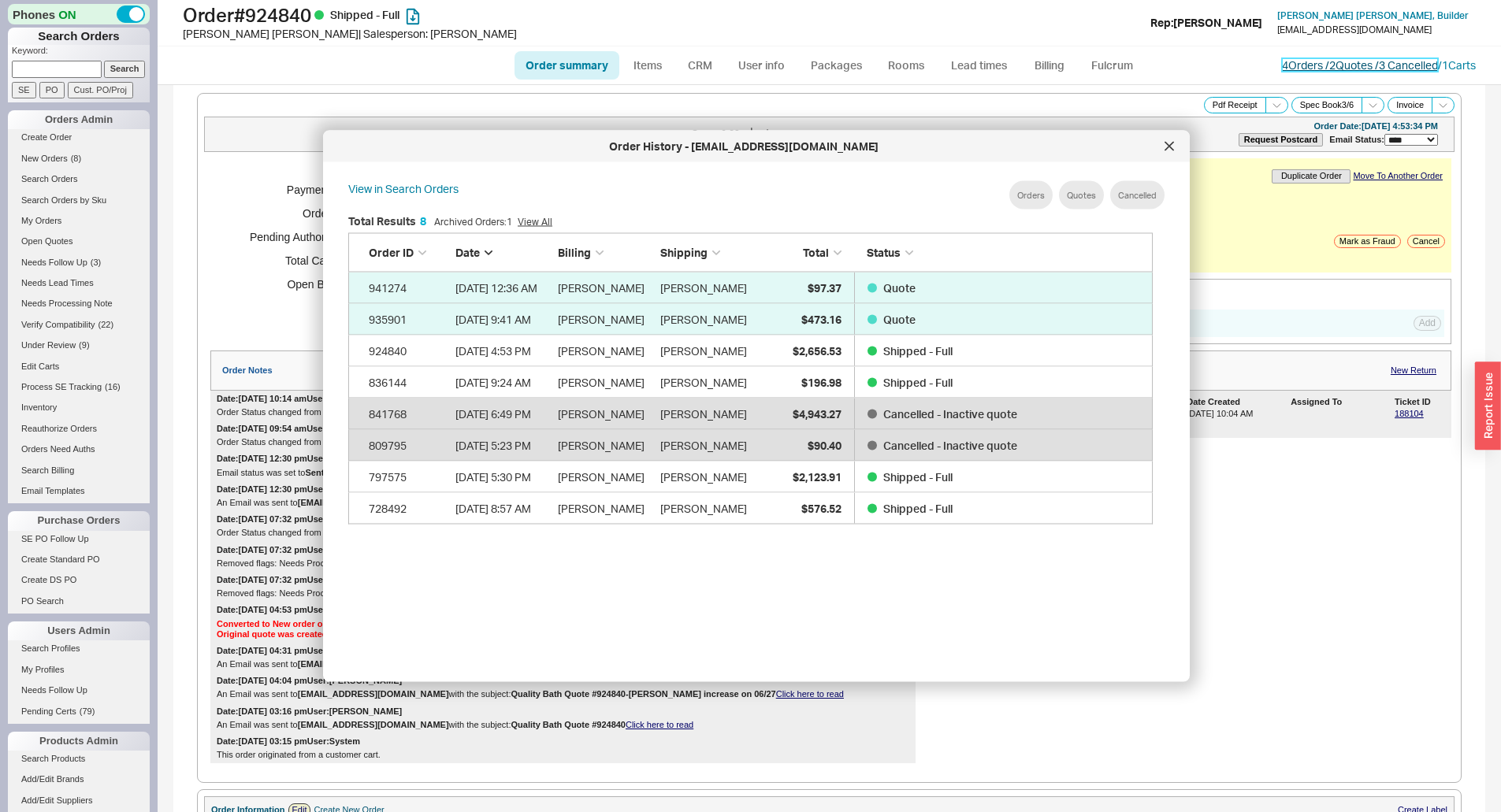
scroll to position [470, 818]
click at [1166, 141] on icon at bounding box center [1170, 146] width 10 height 10
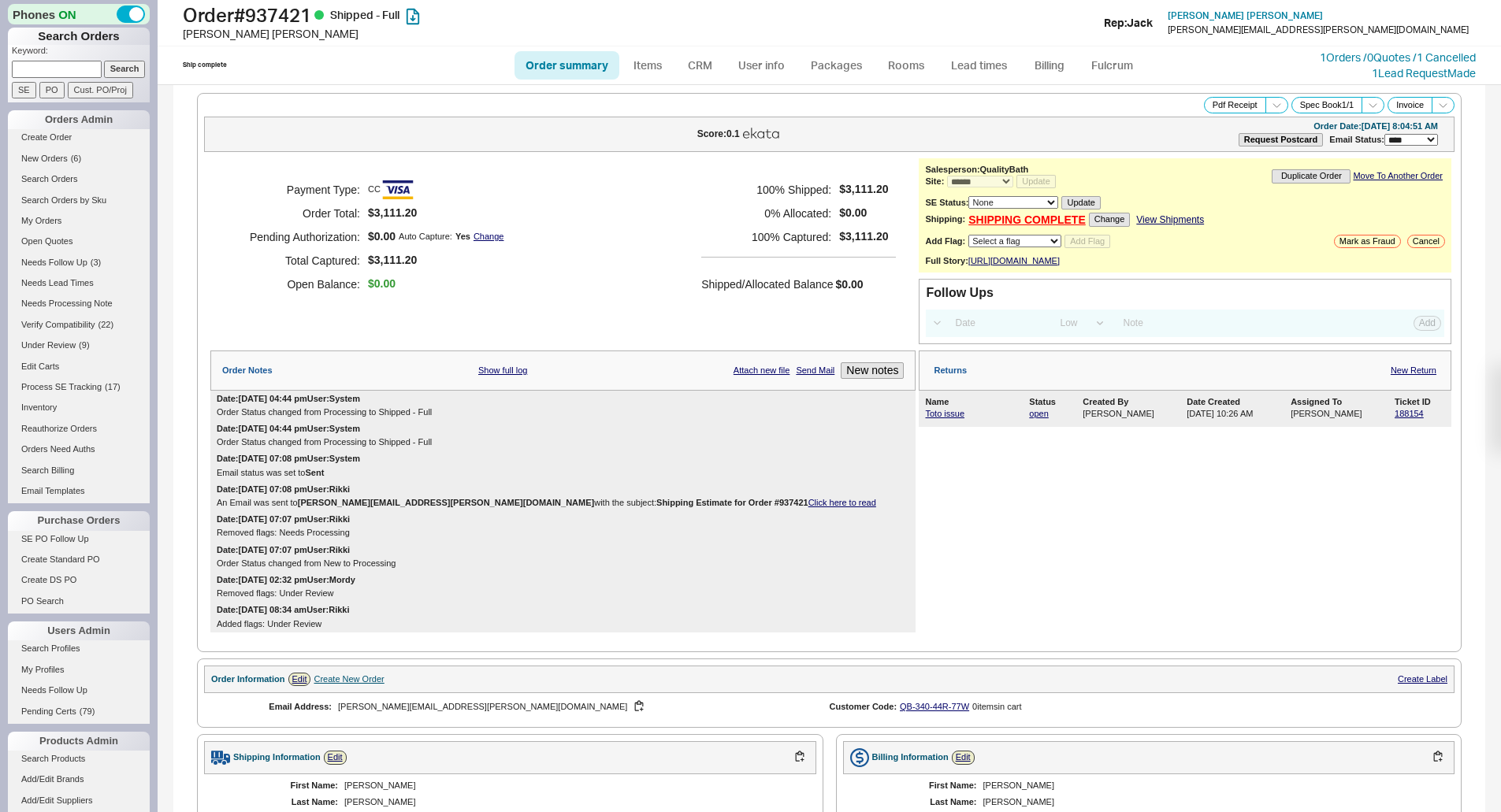
select select "*"
select select "LOW"
select select "3"
click at [1272, 106] on polyline at bounding box center [1275, 105] width 7 height 4
click at [1225, 161] on button "Warranty Receipt" at bounding box center [1220, 159] width 106 height 18
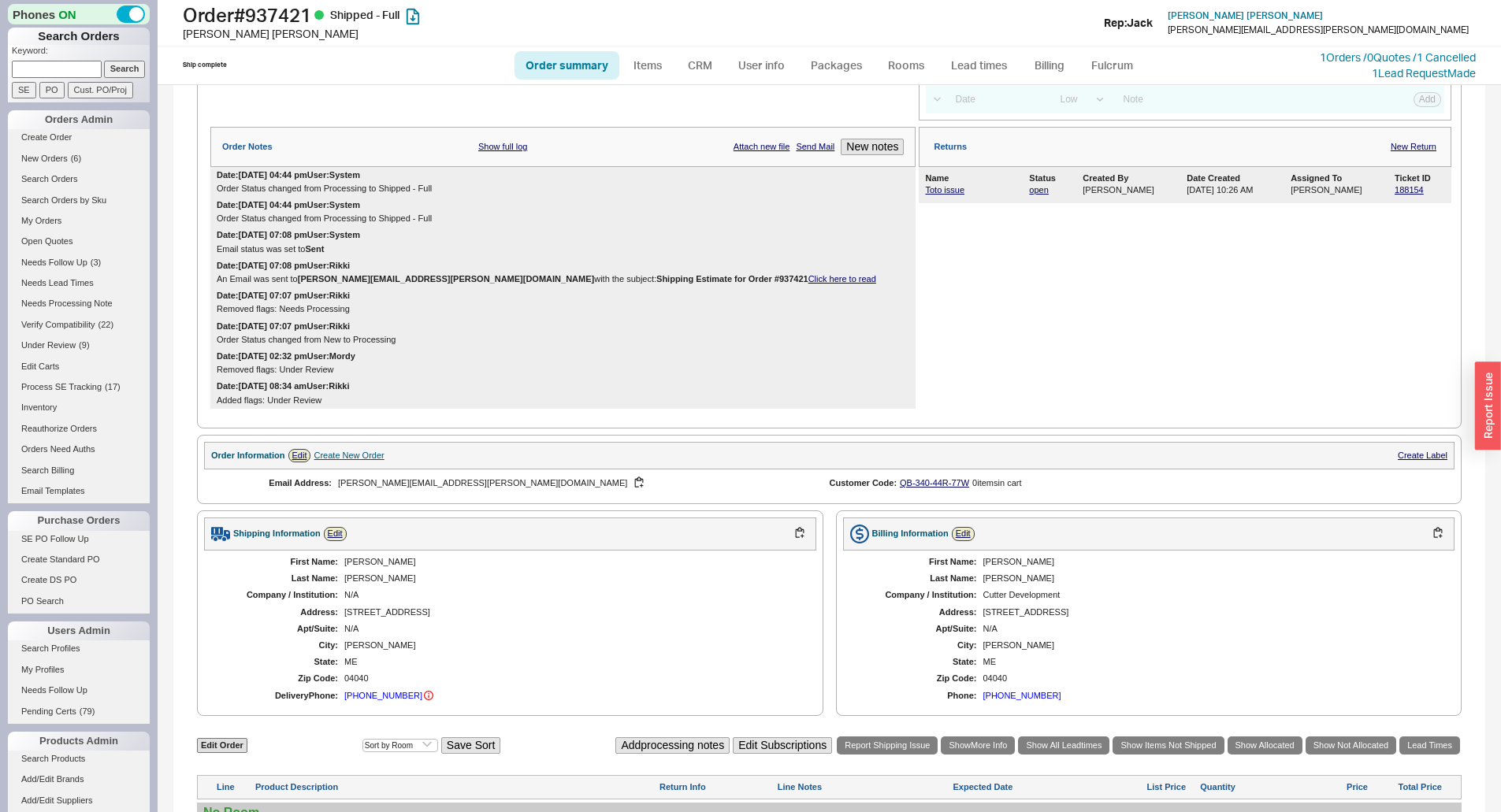
scroll to position [236, 0]
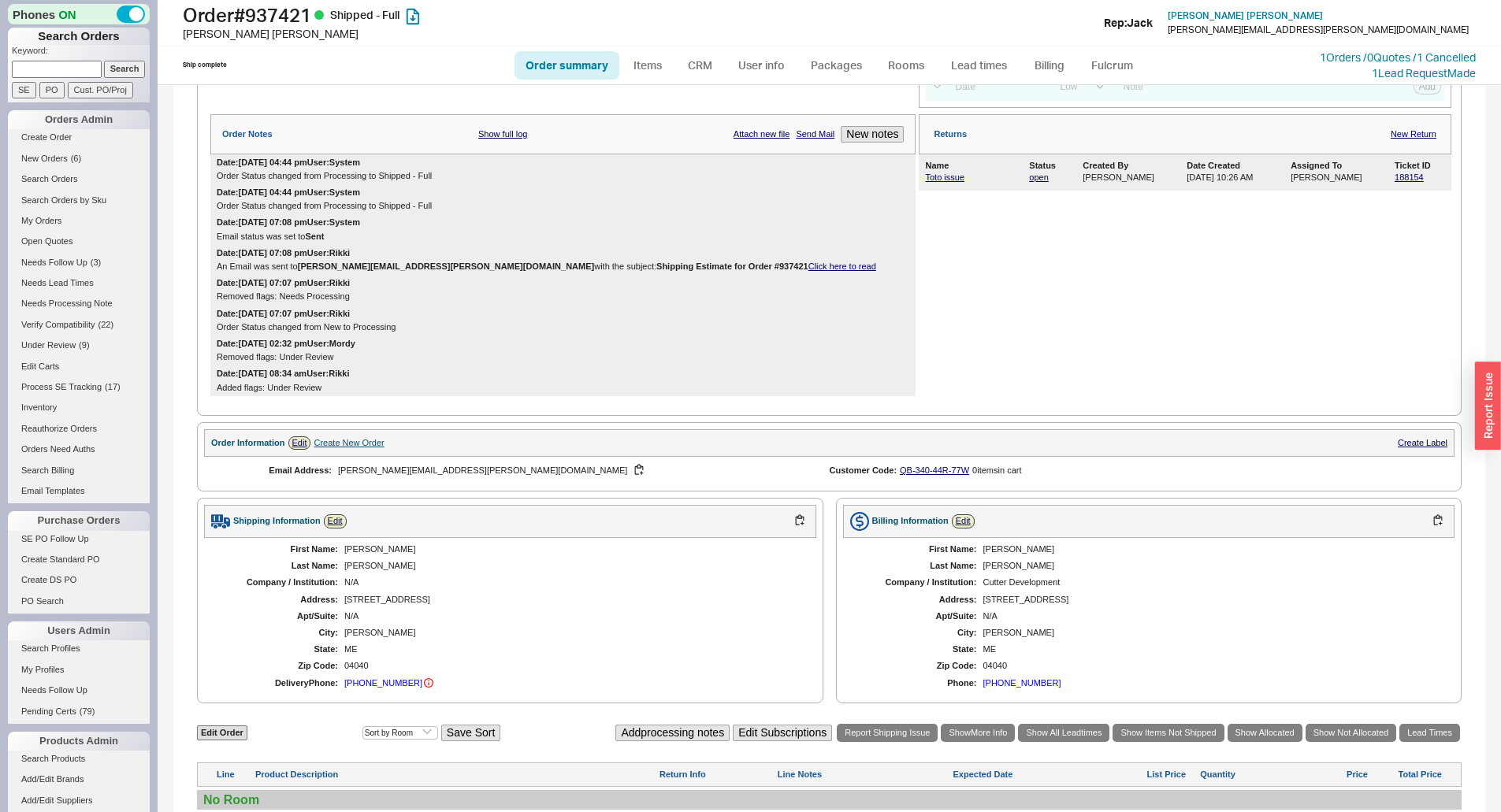
click at [740, 586] on div "First Name: [PERSON_NAME] Name: [PERSON_NAME] Company / Institution: N/A Addres…" at bounding box center [510, 617] width 612 height 159
click at [796, 528] on button "button" at bounding box center [800, 520] width 19 height 15
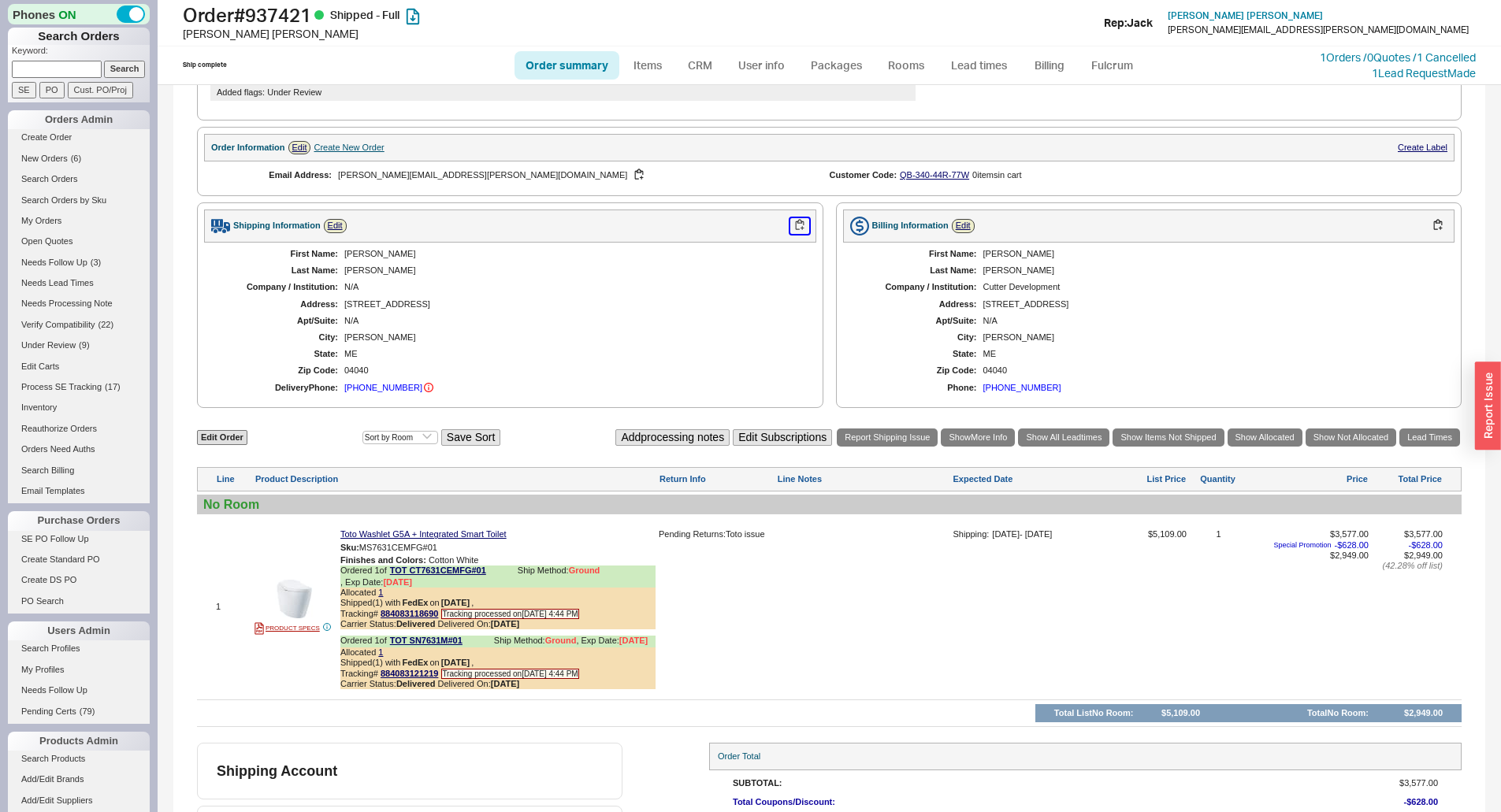
scroll to position [635, 0]
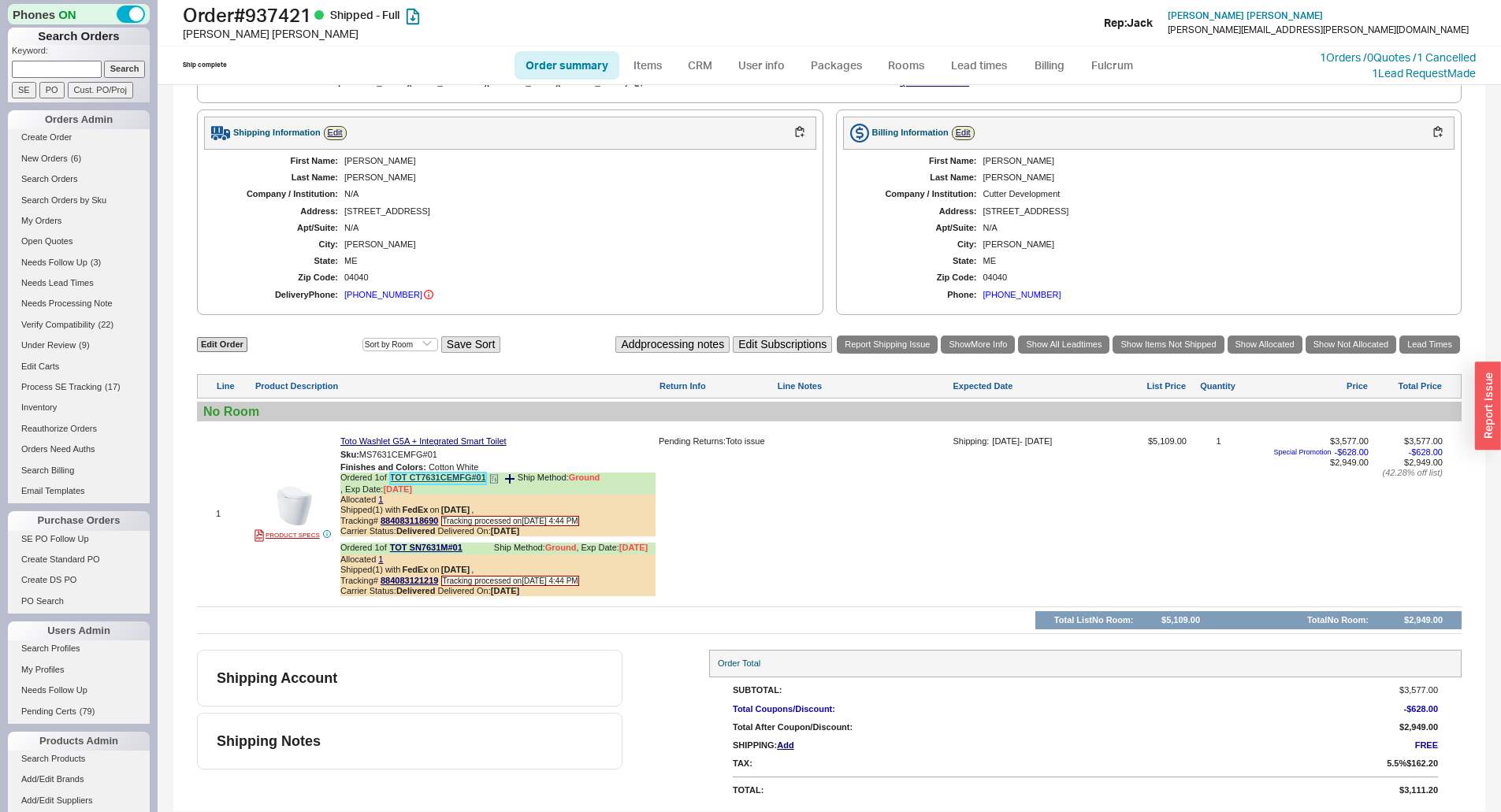
click at [413, 476] on link "TOT CT7631CEMFG#01" at bounding box center [438, 478] width 96 height 12
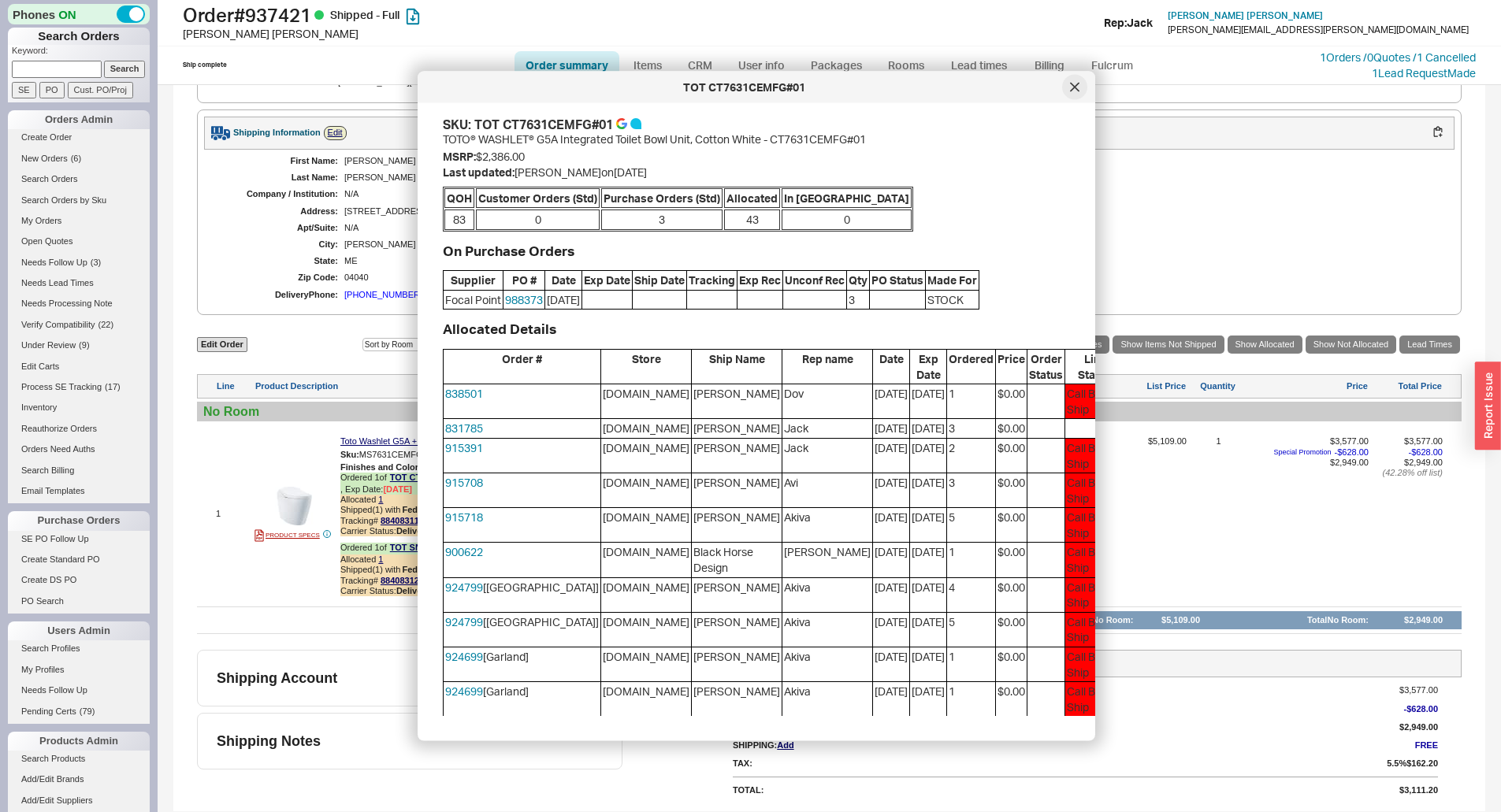
click at [1081, 97] on div at bounding box center [1075, 87] width 25 height 25
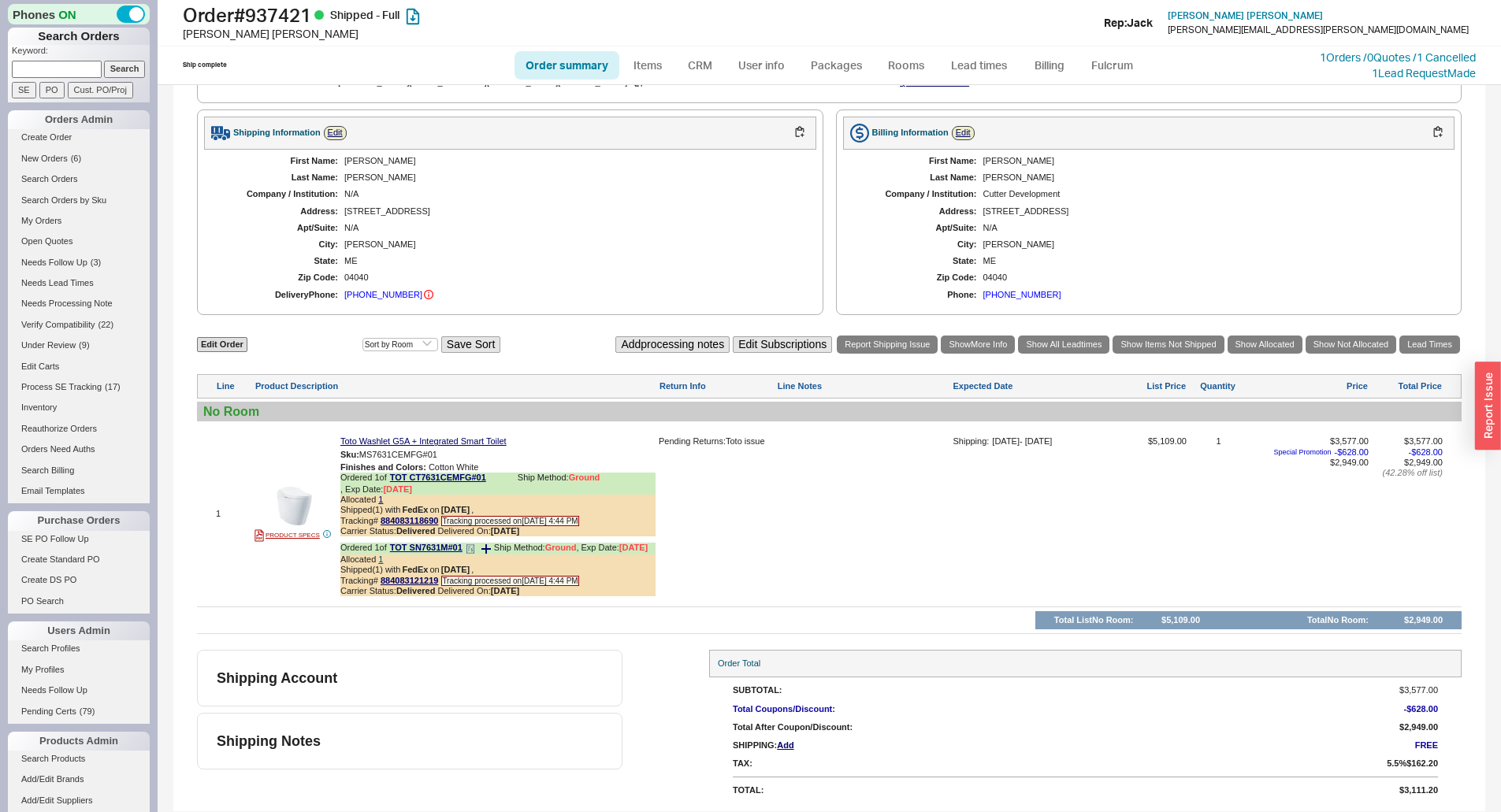
click at [378, 560] on div "Allocated 1" at bounding box center [497, 559] width 315 height 11
click at [380, 560] on link "1" at bounding box center [381, 559] width 5 height 10
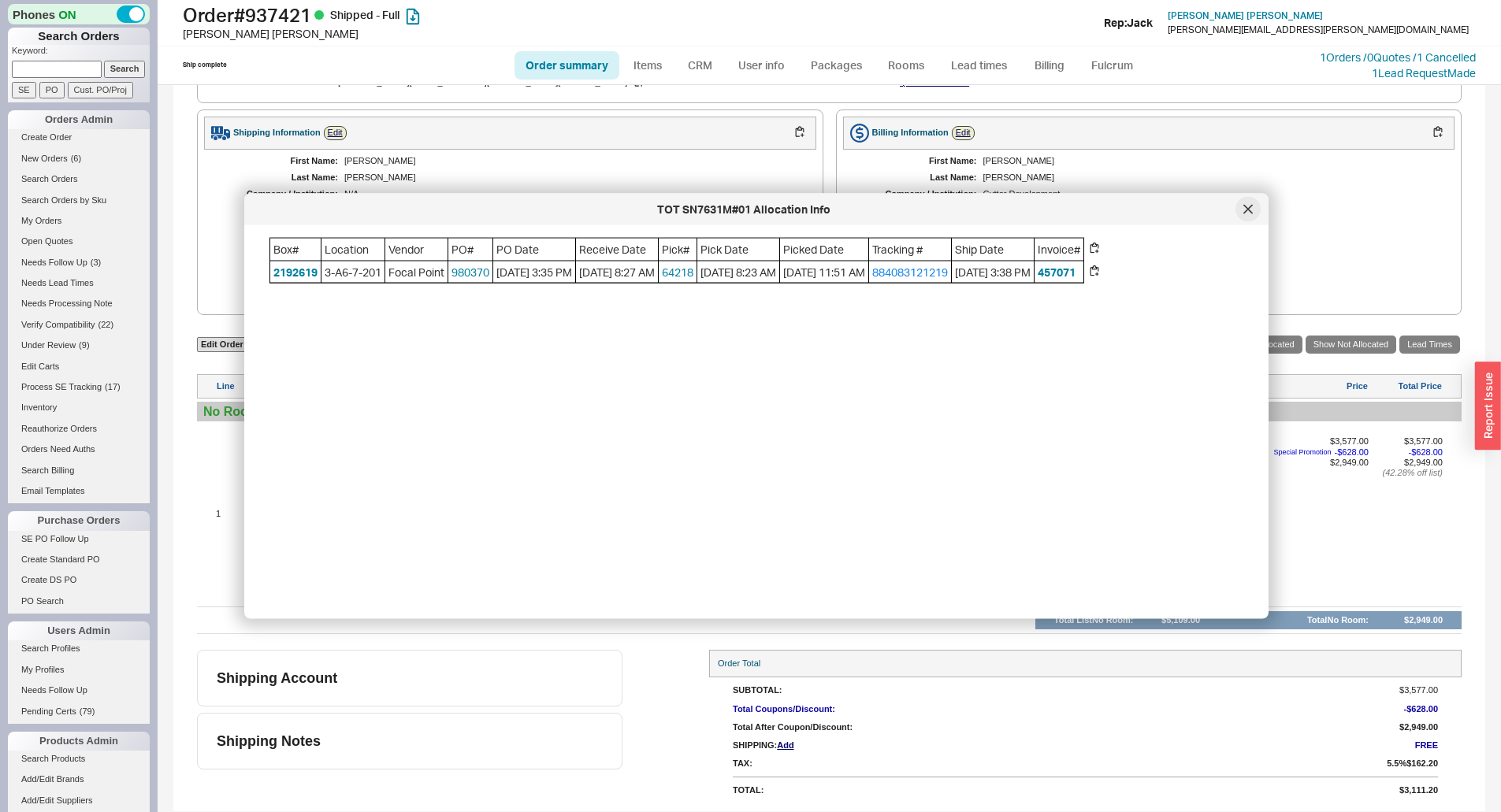
click at [1247, 208] on icon at bounding box center [1248, 209] width 8 height 8
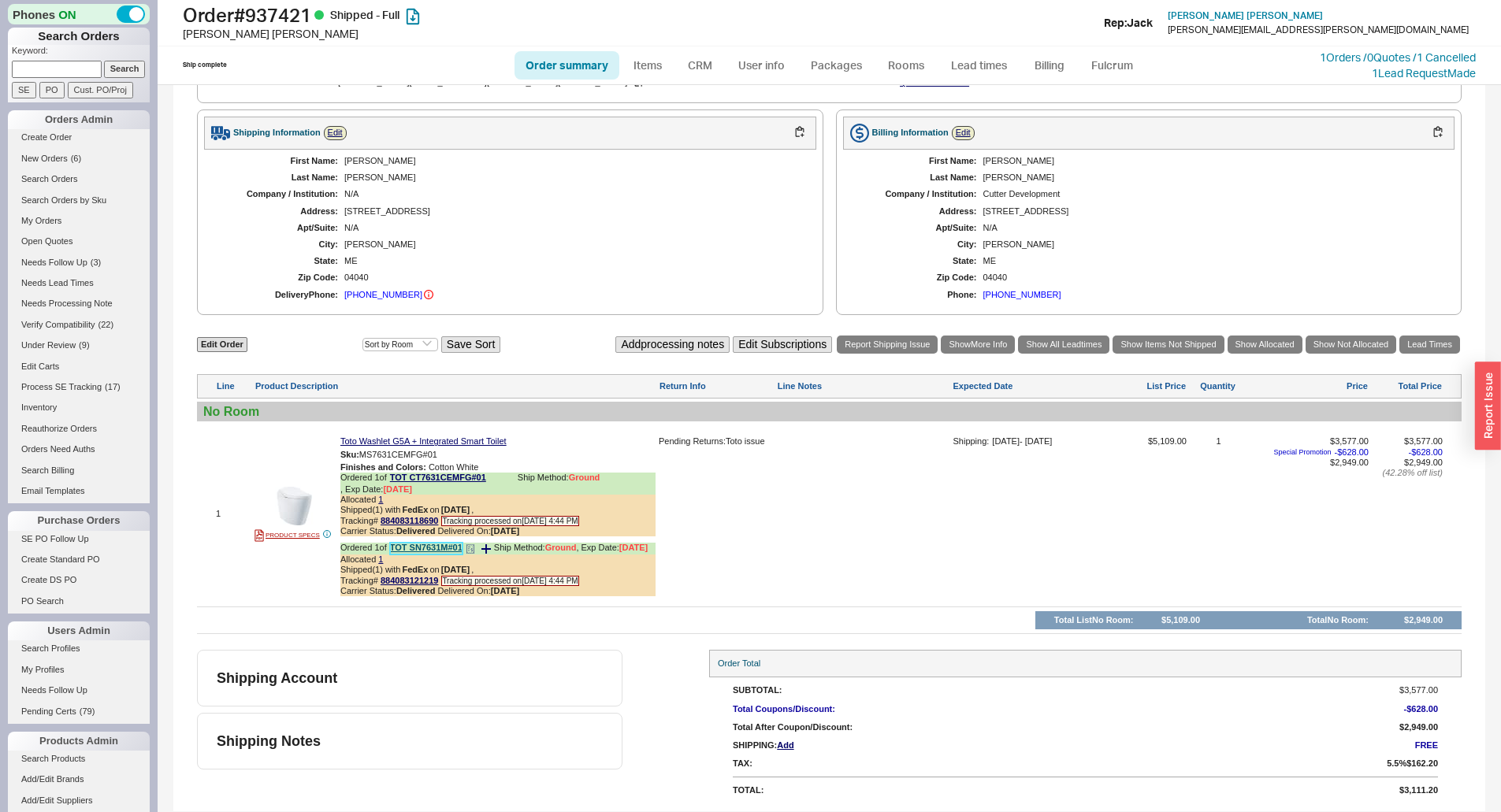
click at [422, 553] on link "TOT SN7631M#01" at bounding box center [426, 549] width 73 height 12
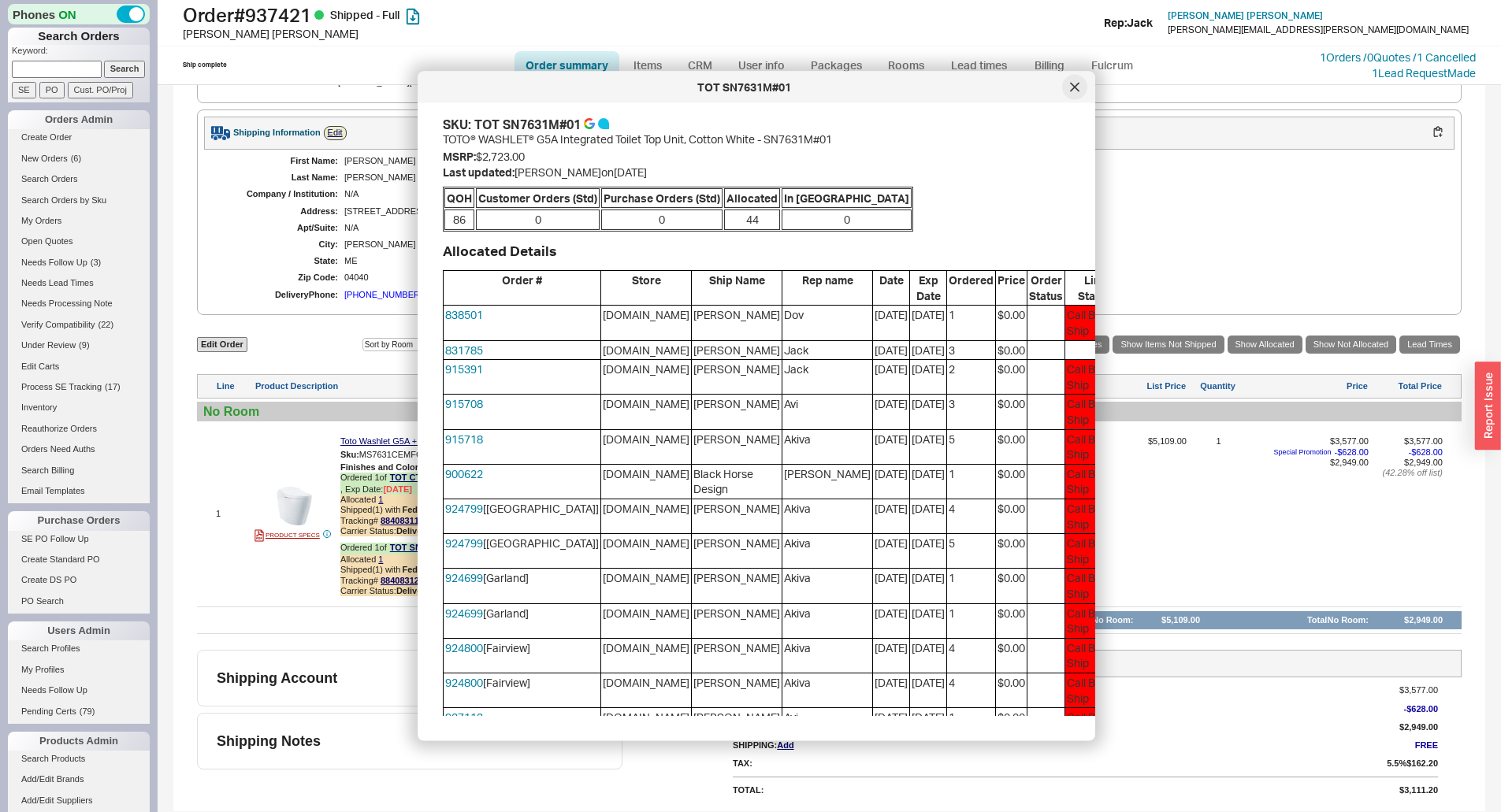
click at [1083, 90] on div at bounding box center [1075, 87] width 25 height 25
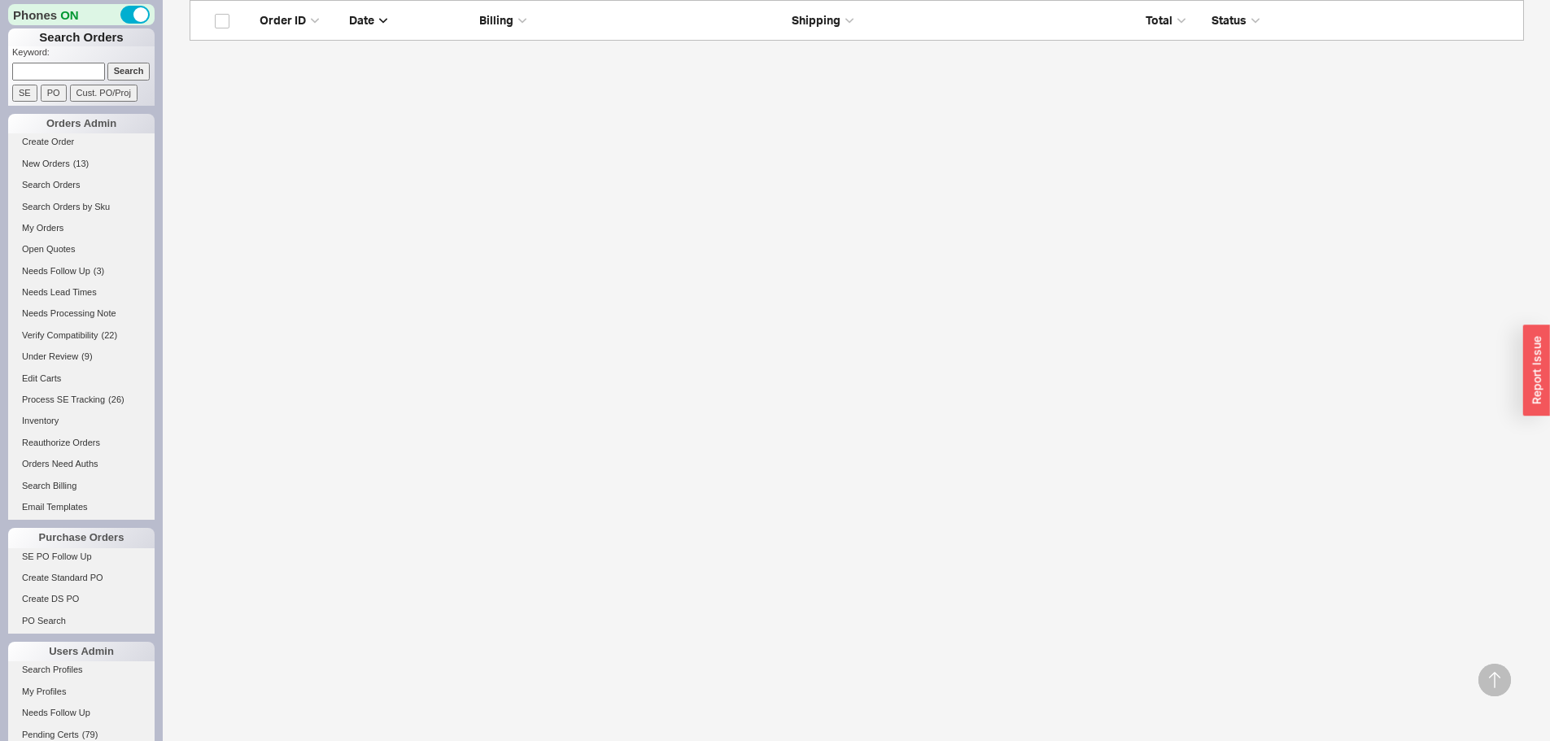
scroll to position [11742, 0]
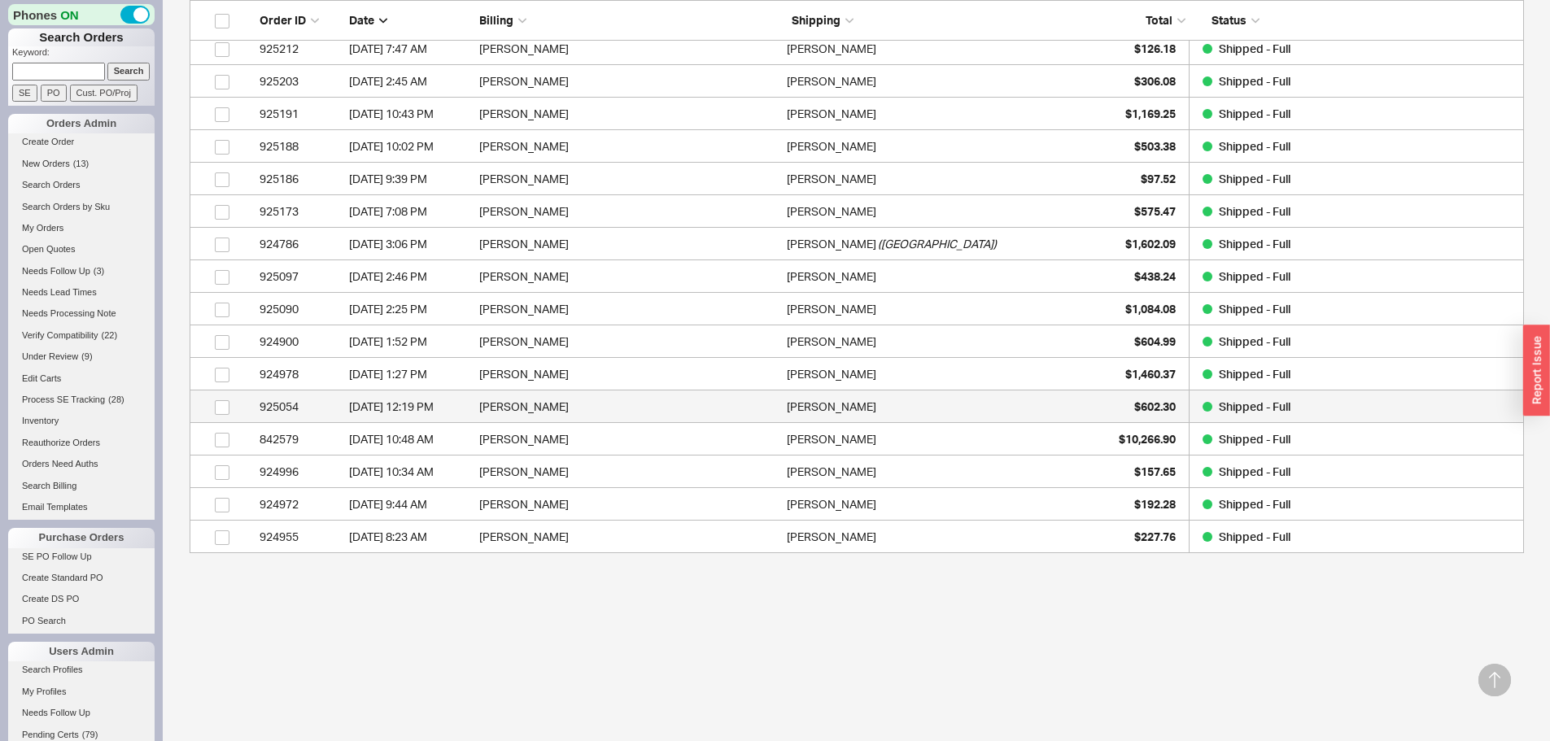
click at [282, 408] on div "925054" at bounding box center [300, 407] width 81 height 33
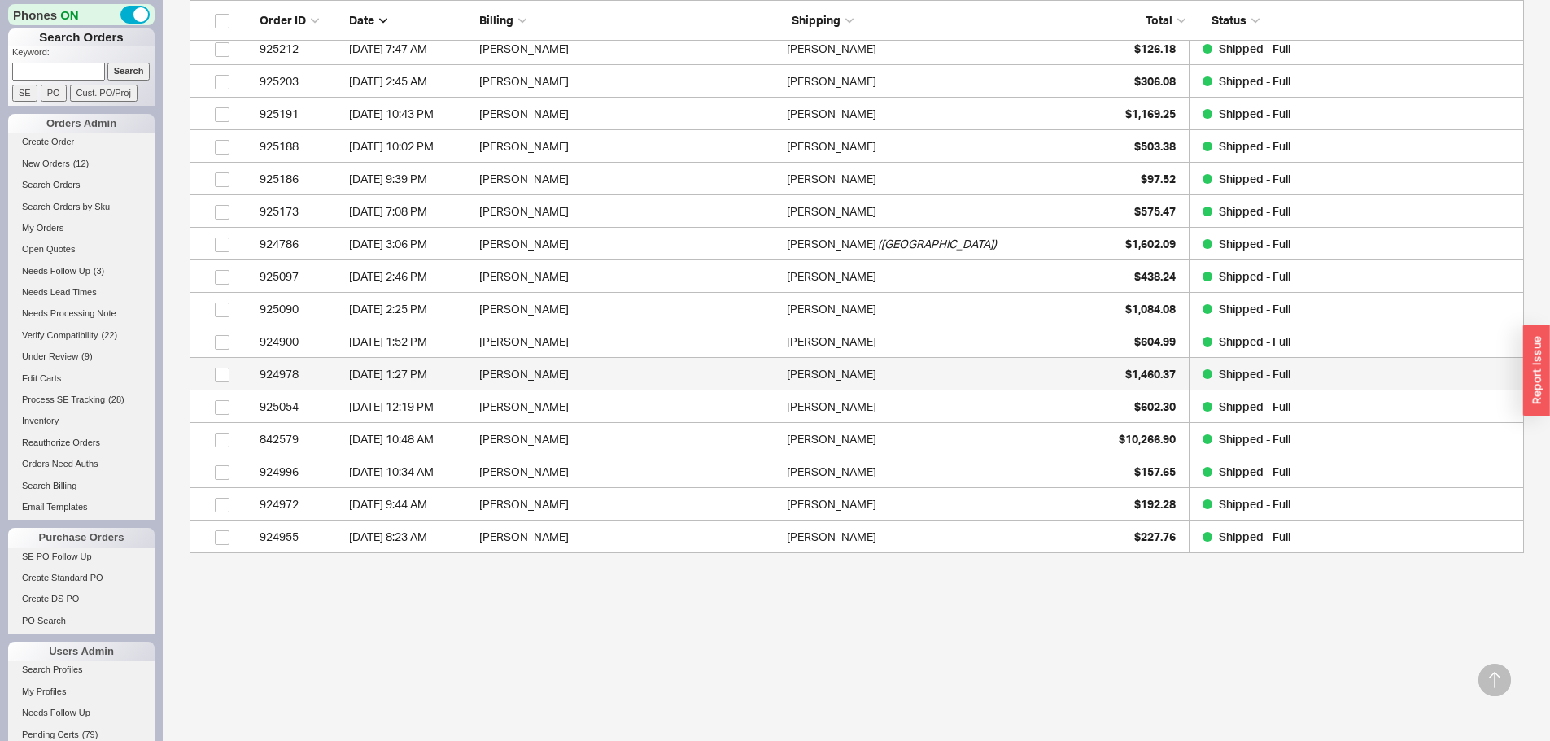
click at [302, 378] on div "924978" at bounding box center [300, 374] width 81 height 33
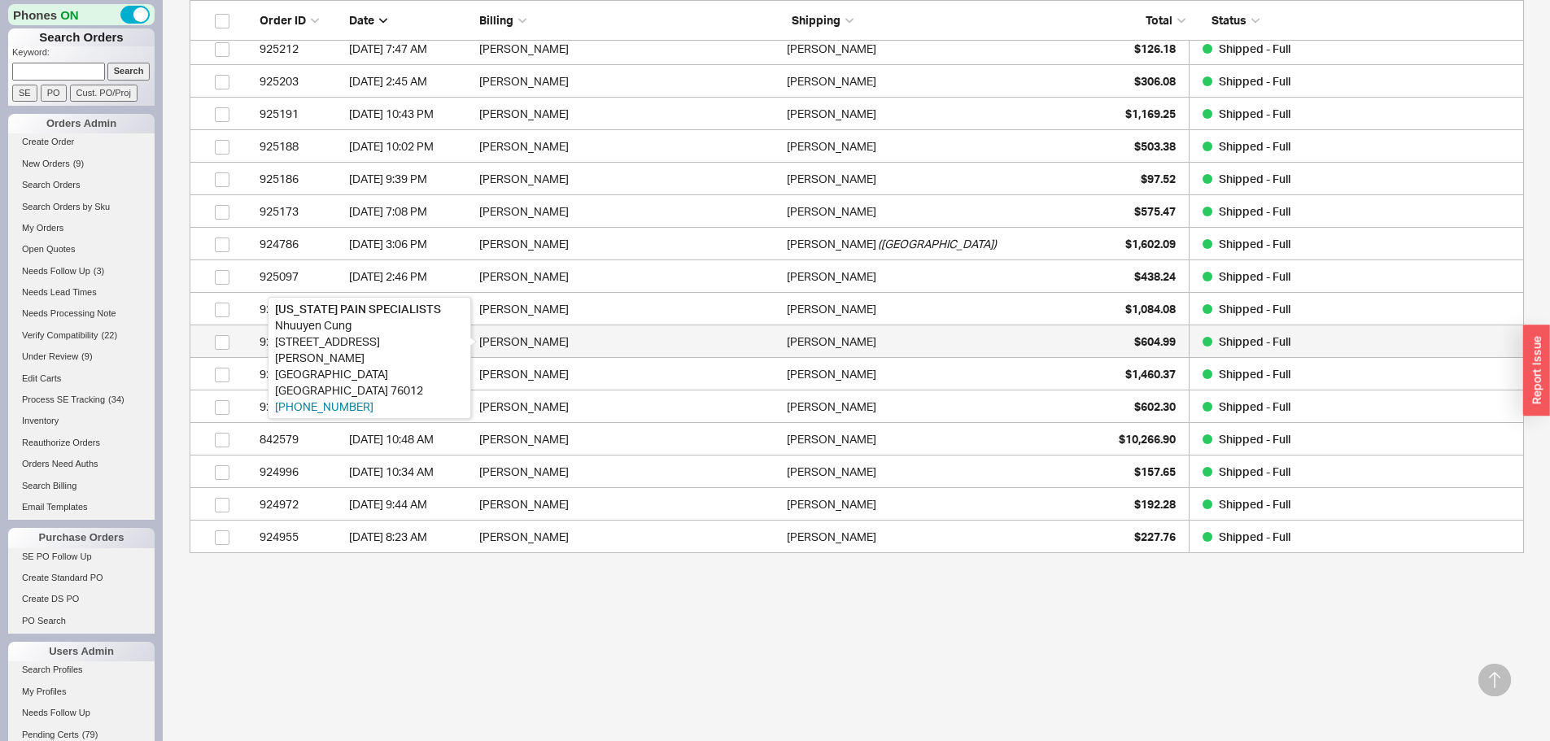
click at [482, 338] on div "[PERSON_NAME]" at bounding box center [628, 341] width 299 height 33
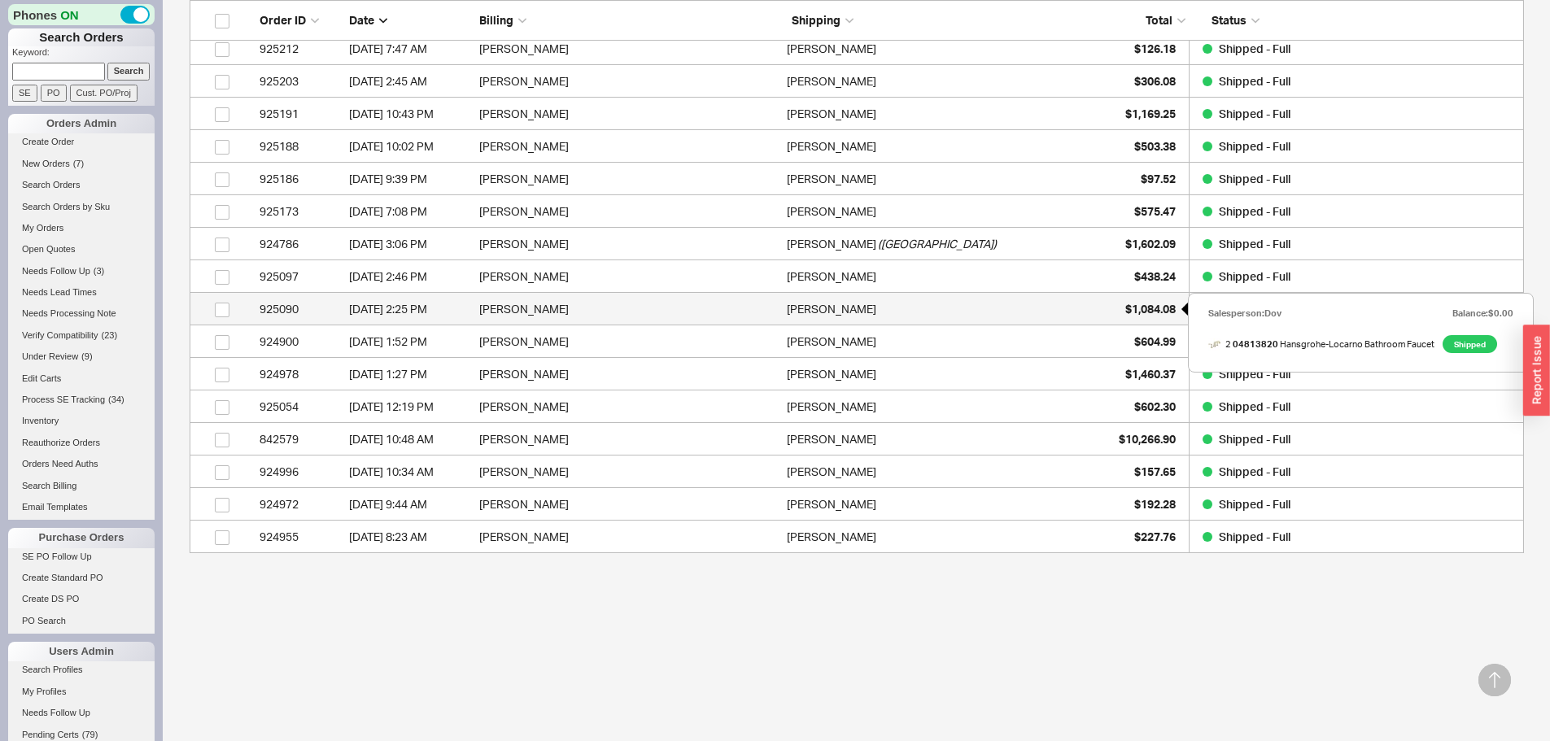
click at [1120, 304] on div "$1,084.08" at bounding box center [1134, 309] width 81 height 33
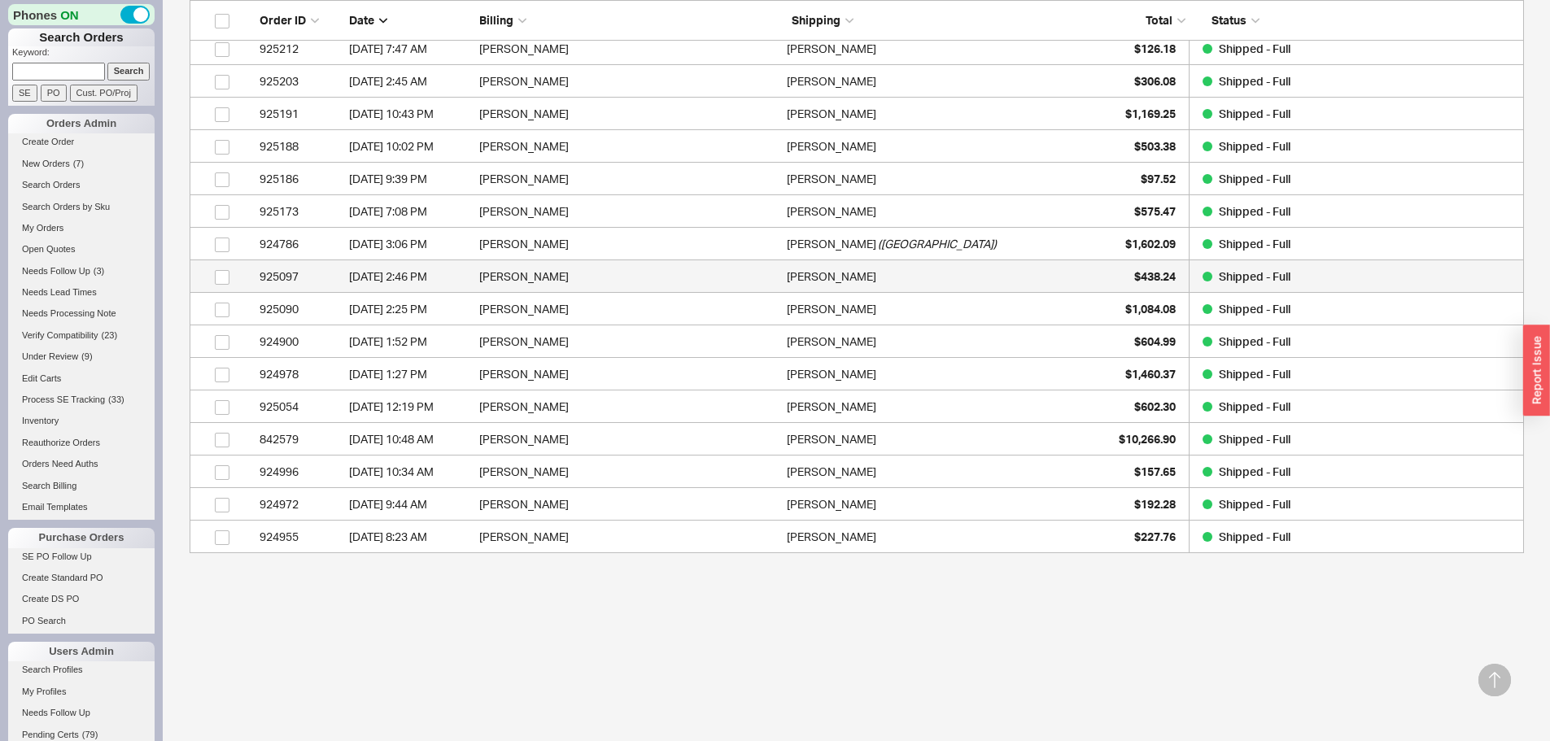
click at [305, 285] on div "925097" at bounding box center [300, 276] width 81 height 33
click at [298, 249] on div "924786" at bounding box center [300, 244] width 81 height 33
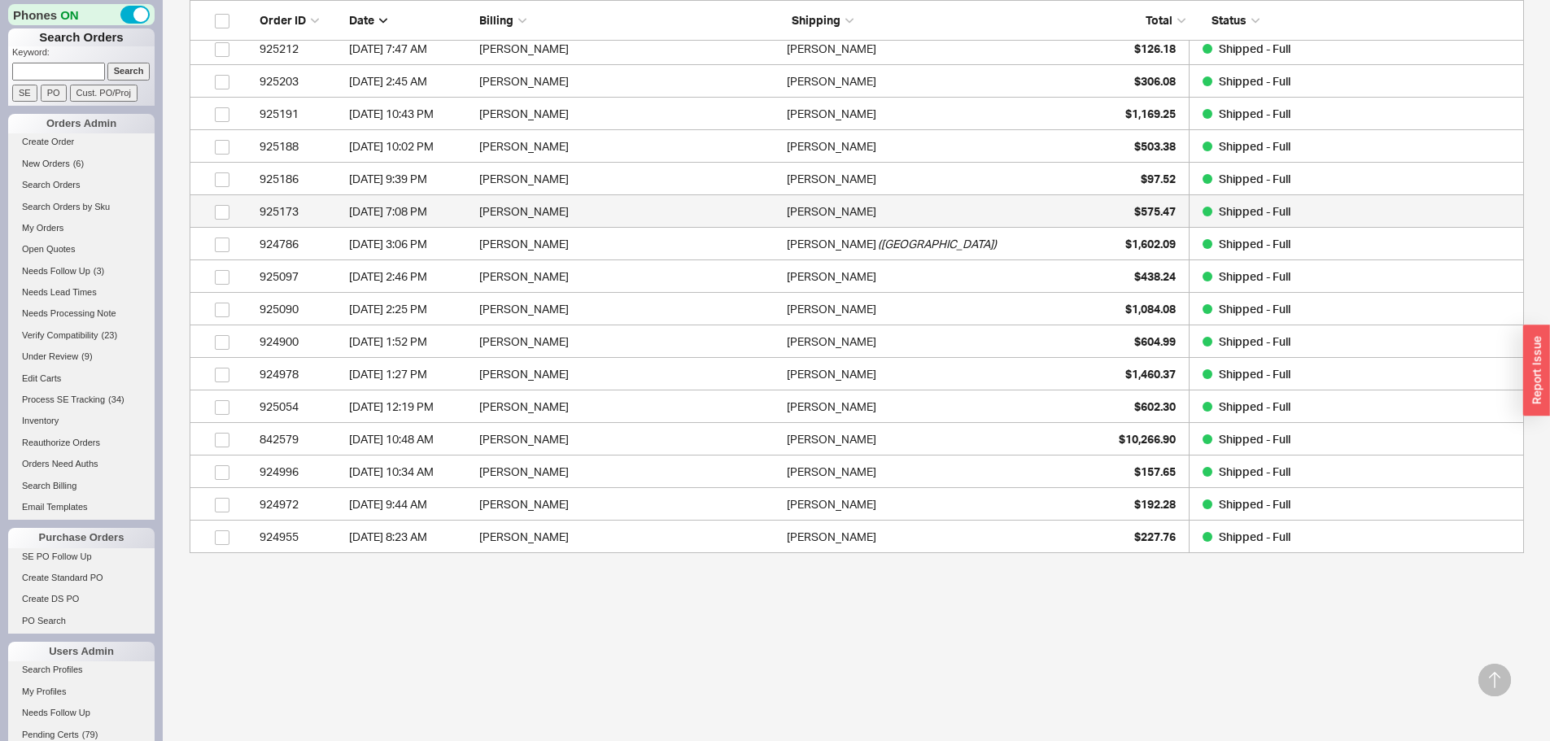
click at [299, 216] on div "925173" at bounding box center [300, 211] width 81 height 33
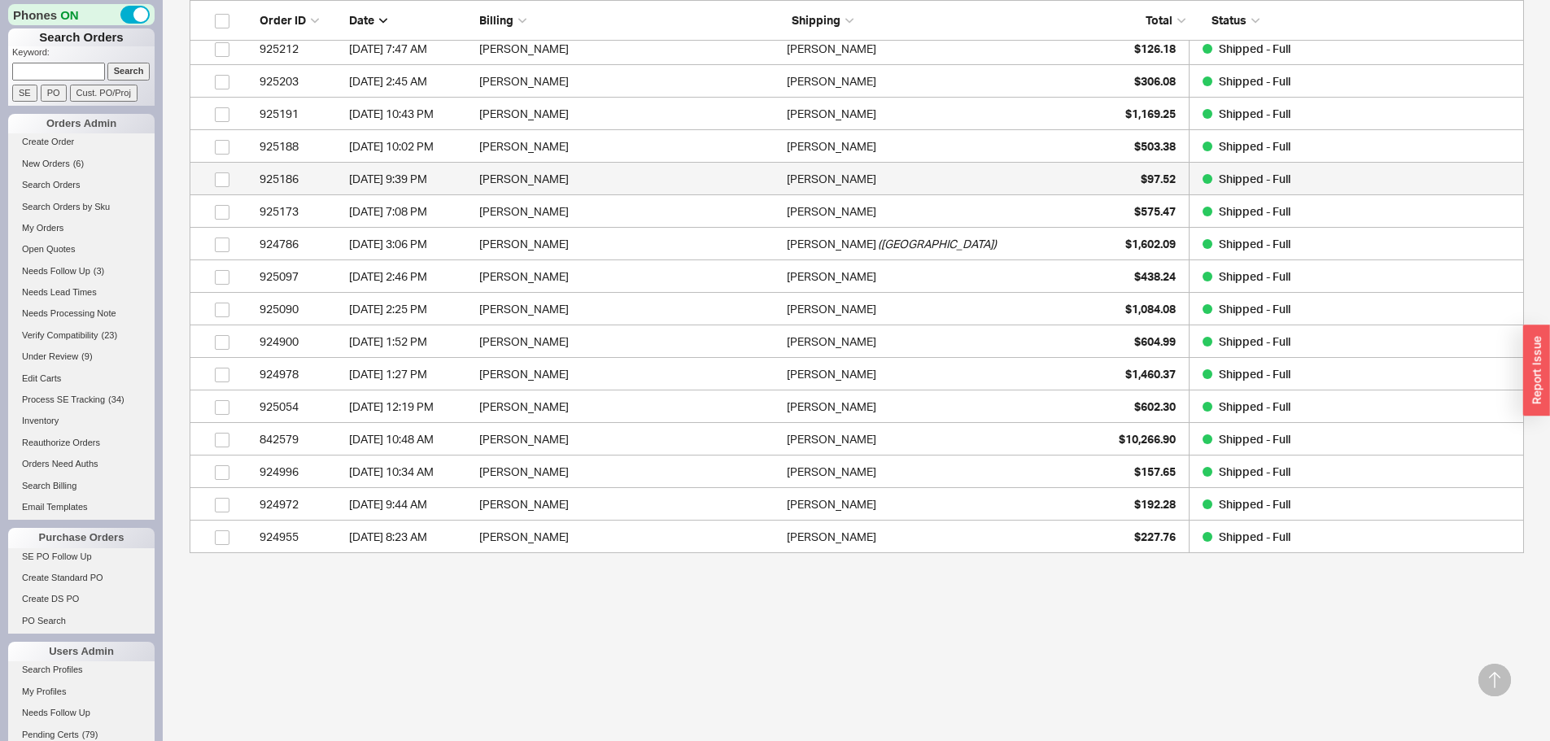
click at [302, 185] on div "925186" at bounding box center [300, 179] width 81 height 33
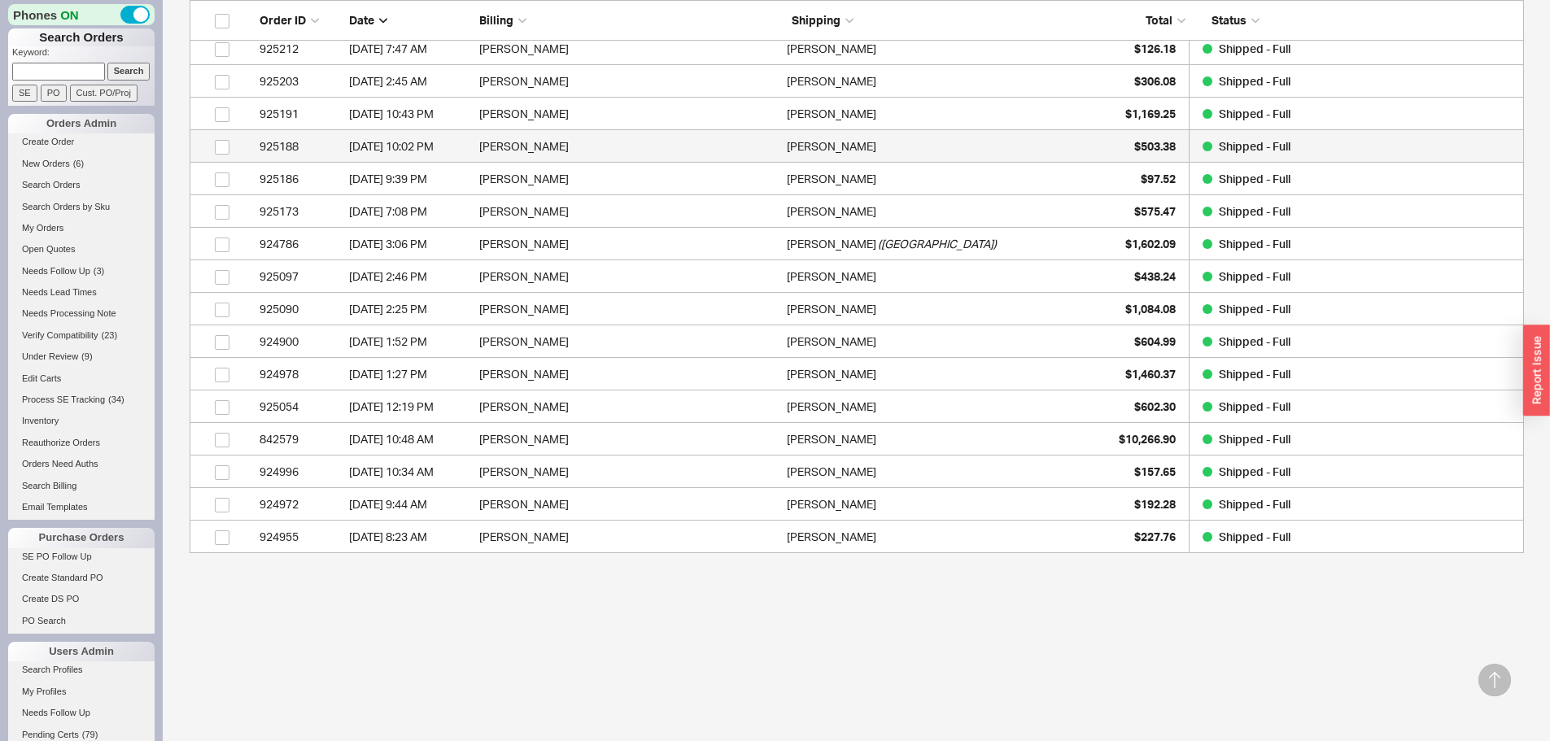
click at [321, 152] on div "925188" at bounding box center [300, 146] width 81 height 33
click at [374, 111] on div "[DATE] 10:43 PM" at bounding box center [410, 114] width 122 height 33
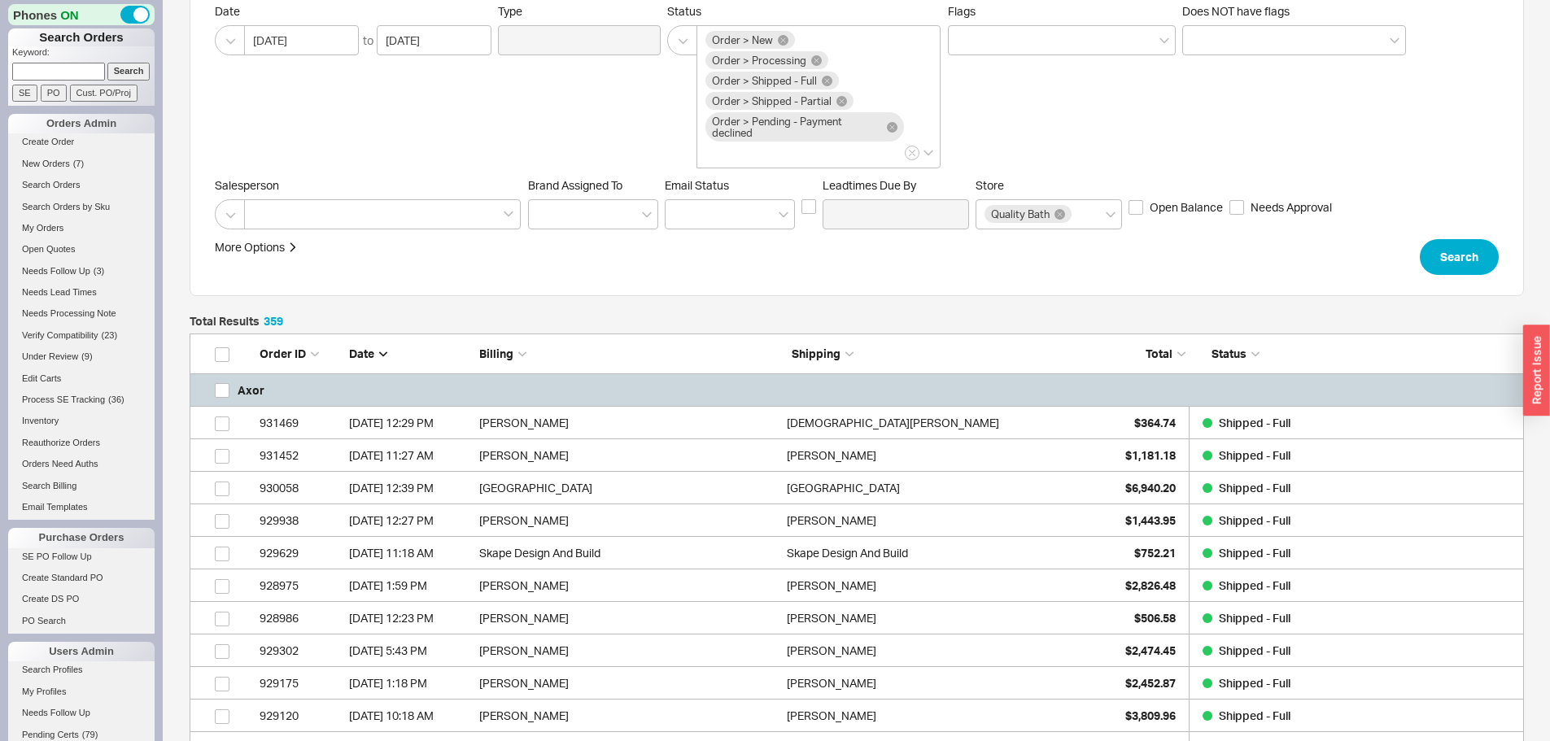
scroll to position [0, 0]
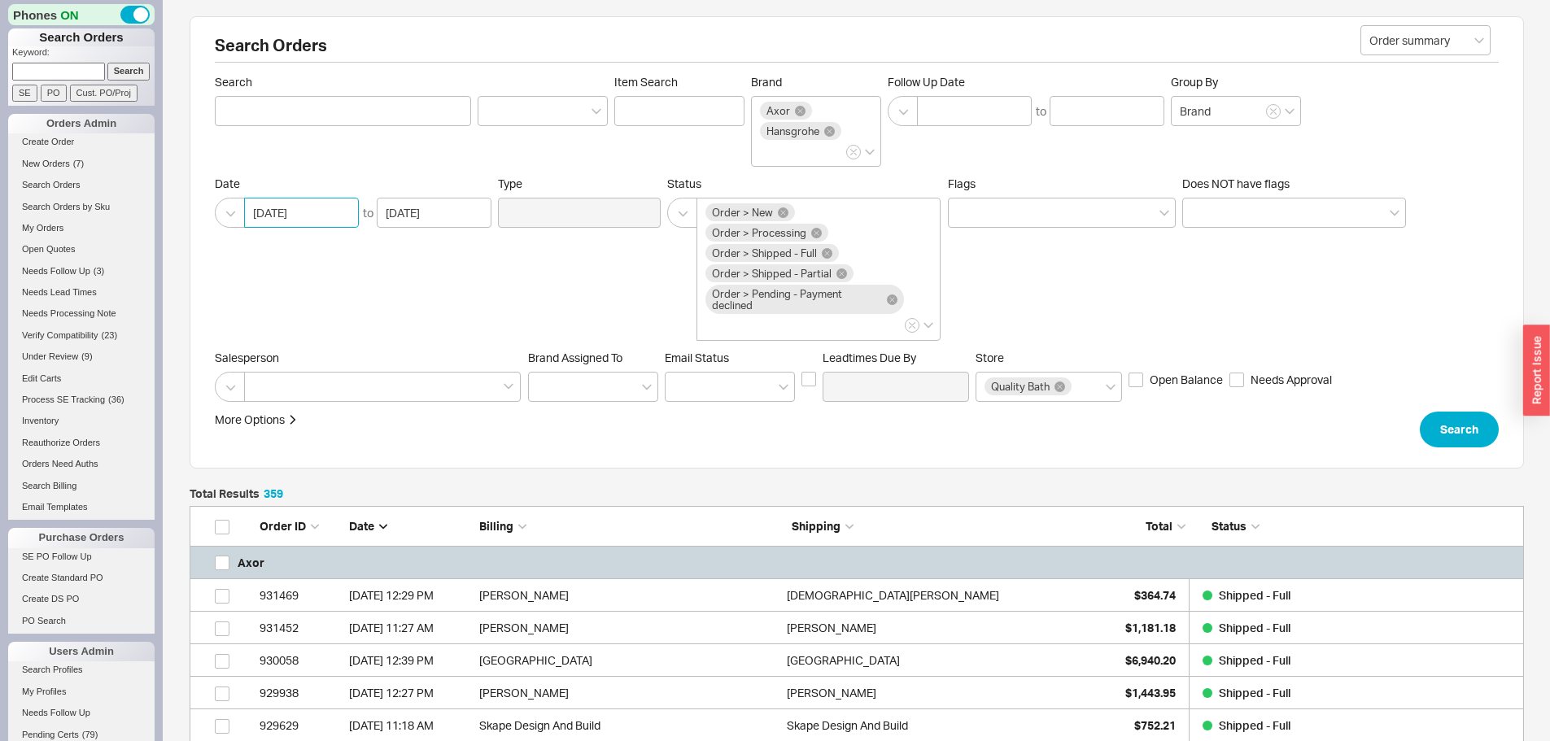
click at [269, 216] on input "[DATE]" at bounding box center [301, 213] width 115 height 30
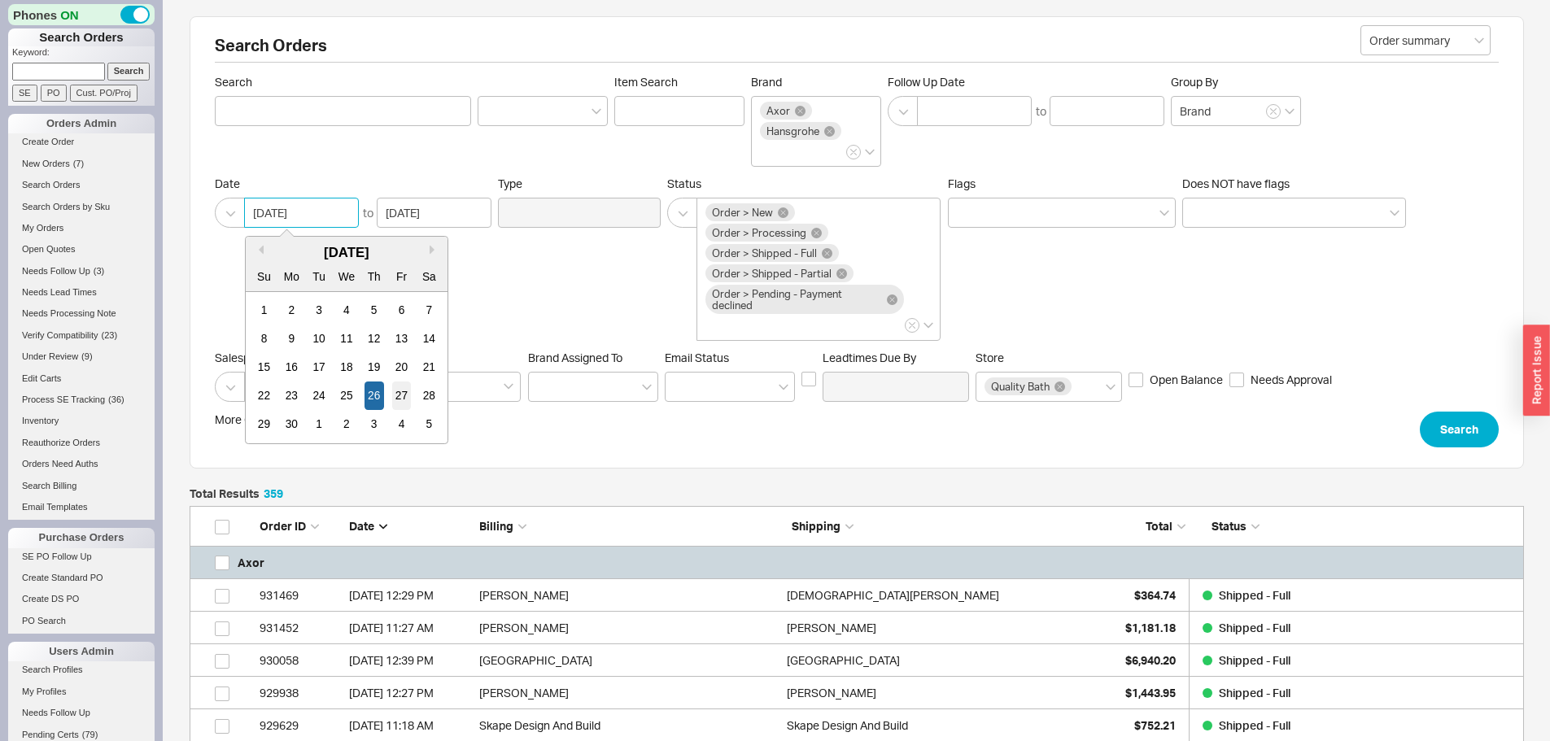
click at [399, 396] on div "27" at bounding box center [401, 396] width 20 height 28
type input "[DATE]"
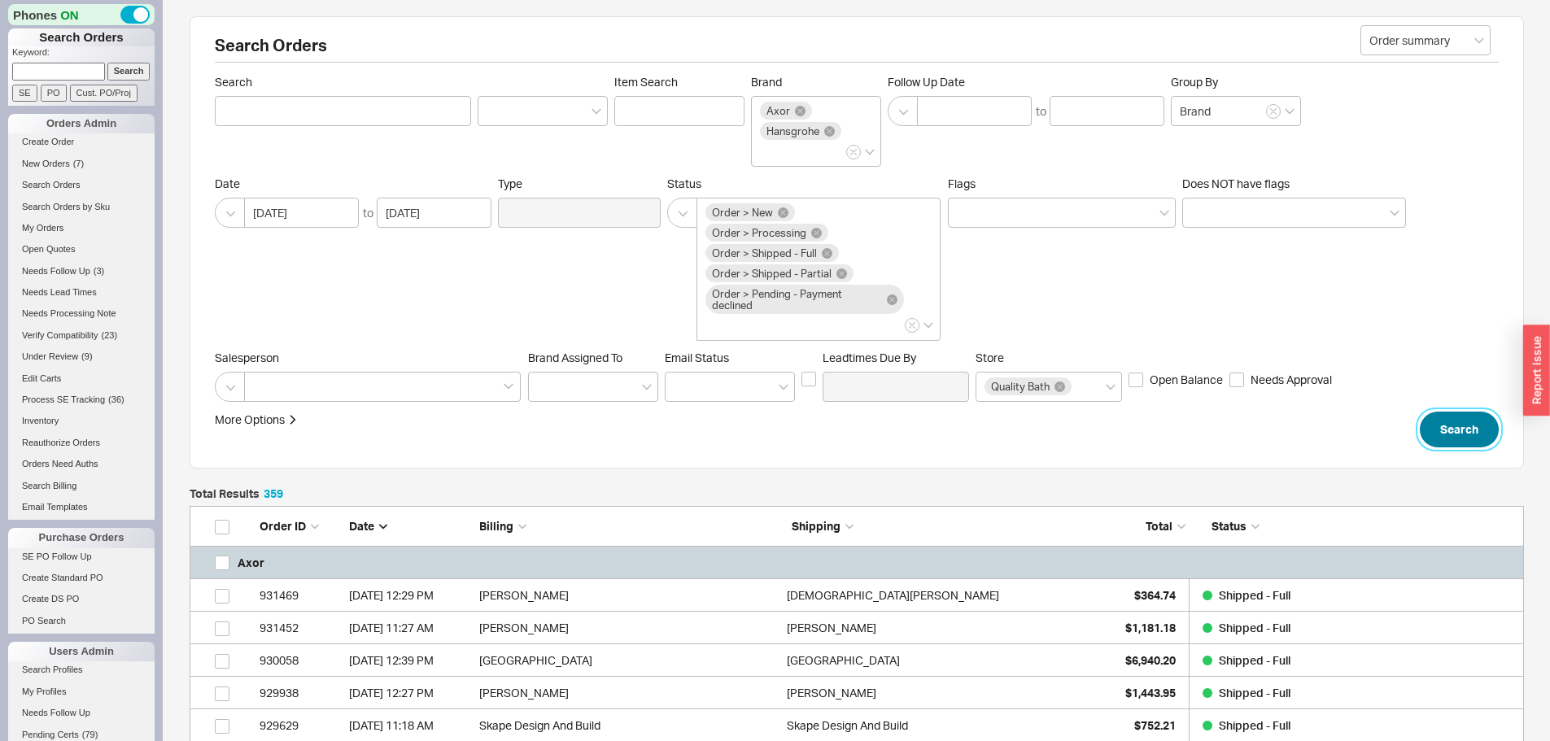
click at [1455, 442] on button "Search" at bounding box center [1459, 430] width 79 height 36
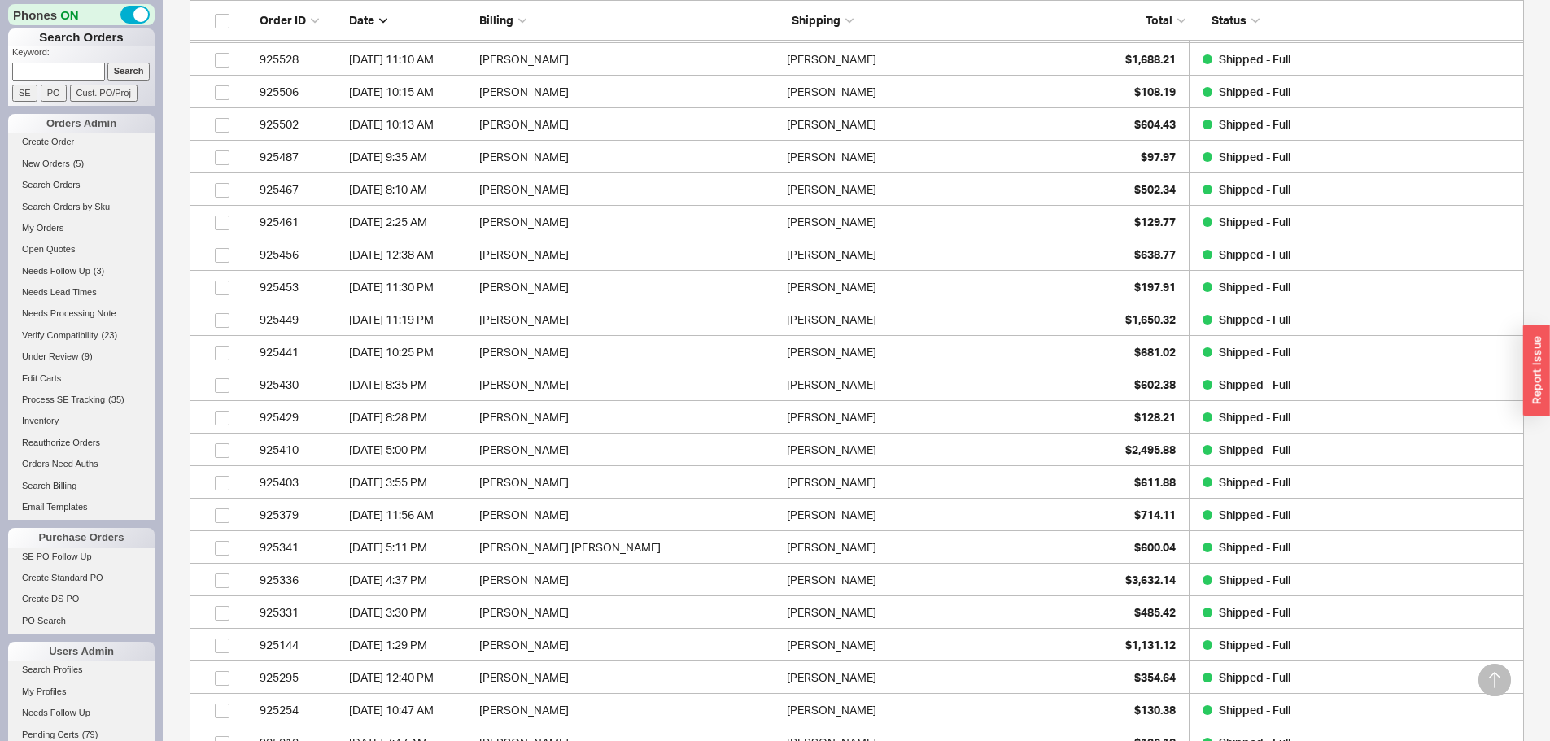
scroll to position [11287, 0]
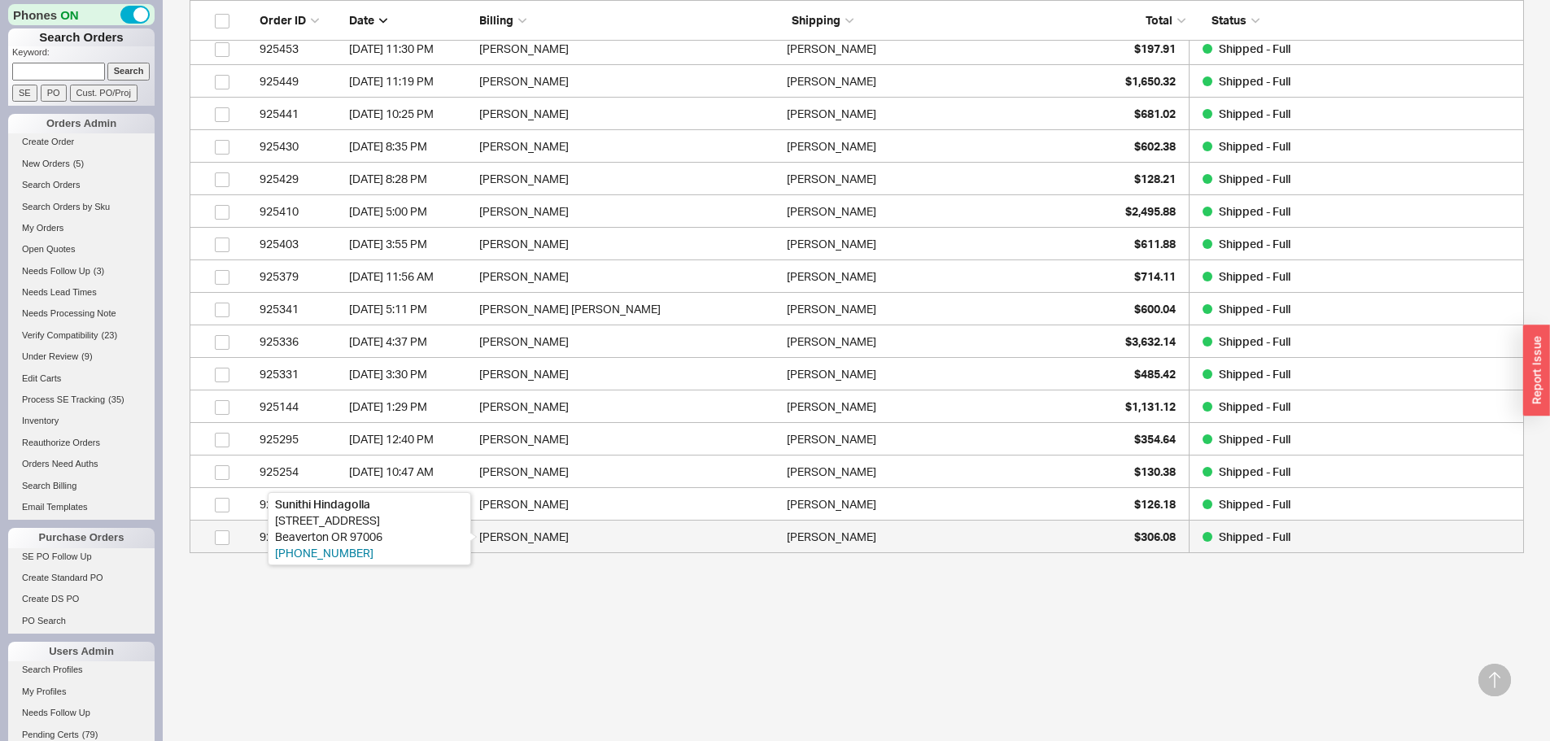
click at [587, 535] on div "Sunithi Hindagolla" at bounding box center [628, 537] width 299 height 33
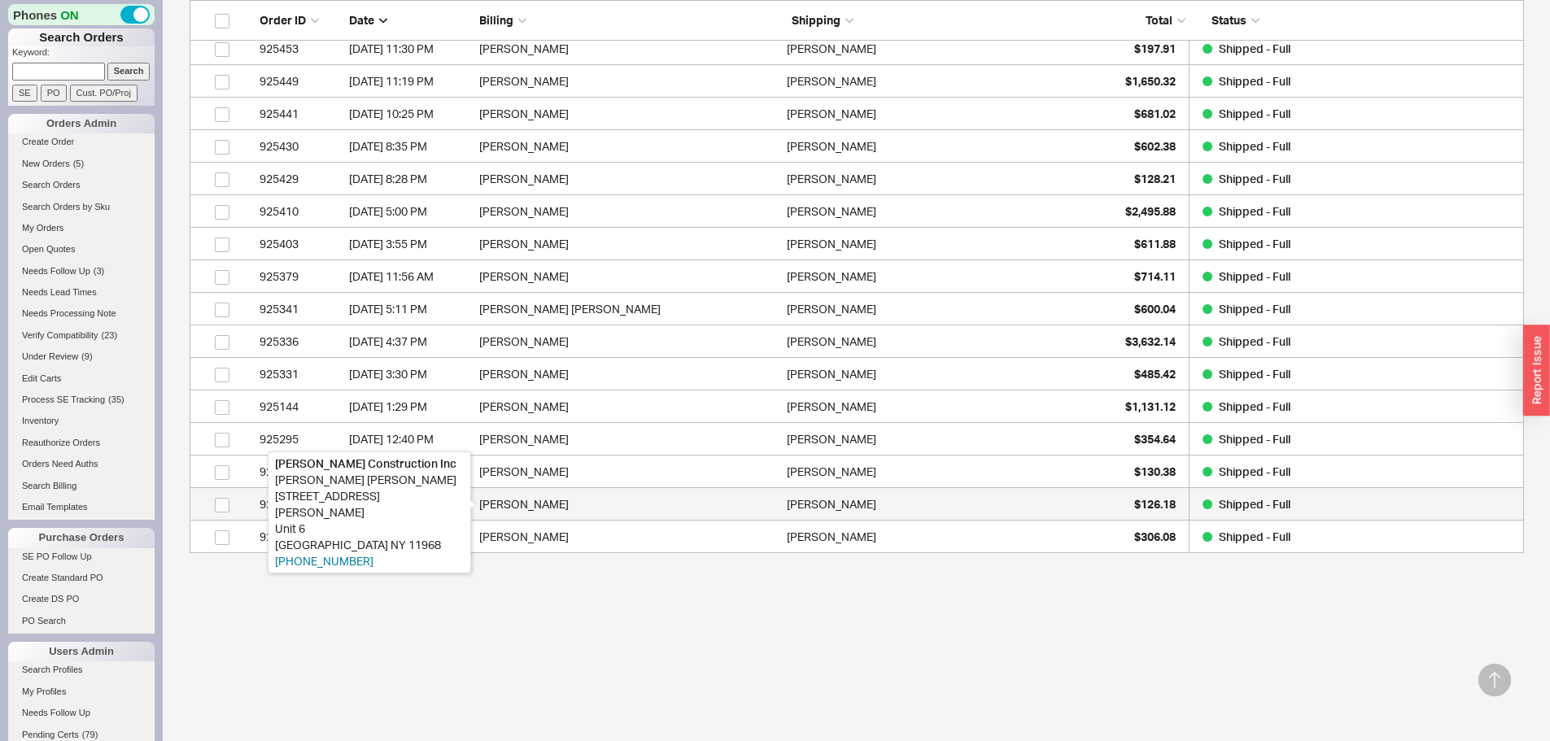
click at [566, 506] on div "Clifford Woolley" at bounding box center [628, 504] width 299 height 33
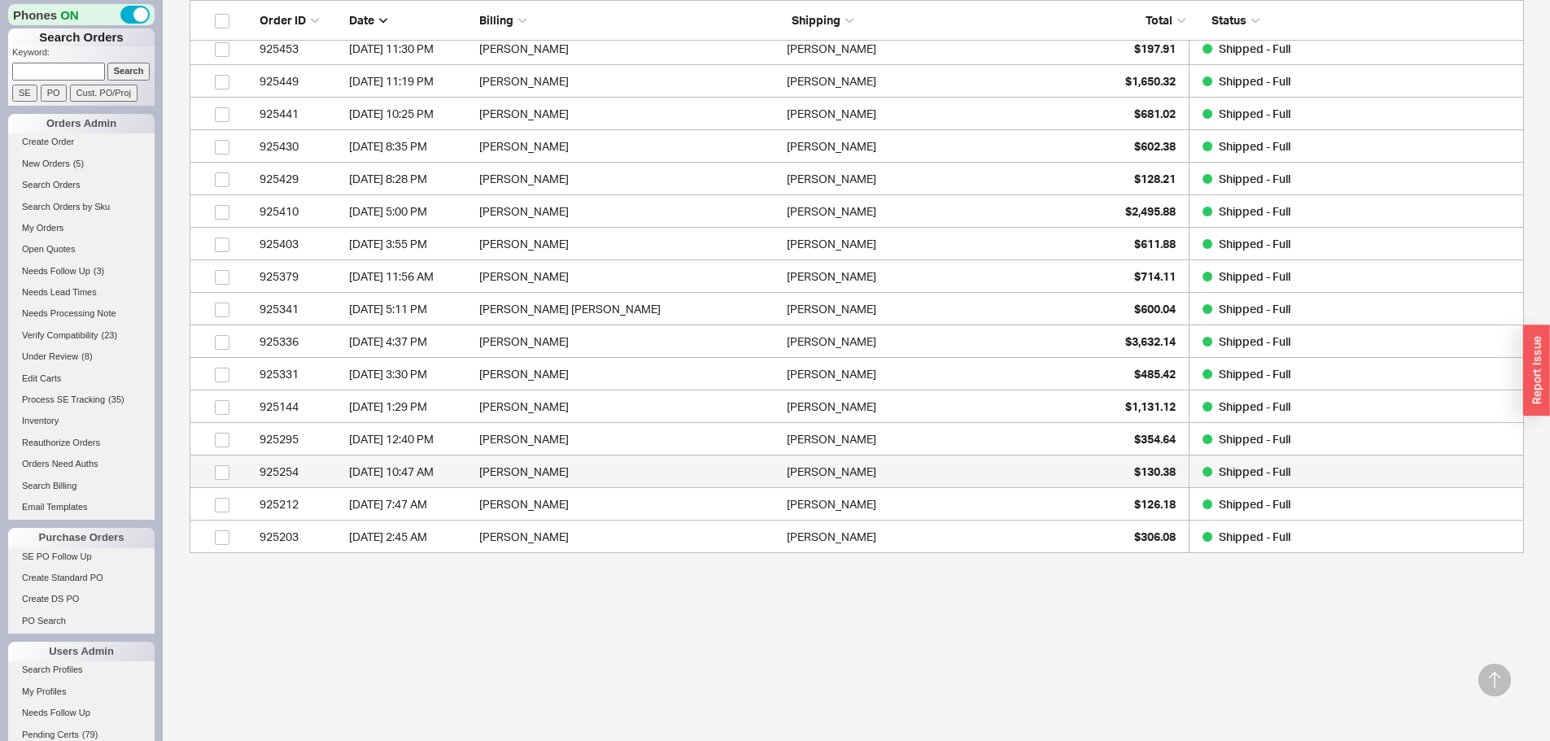
click at [310, 477] on div "925254" at bounding box center [300, 472] width 81 height 33
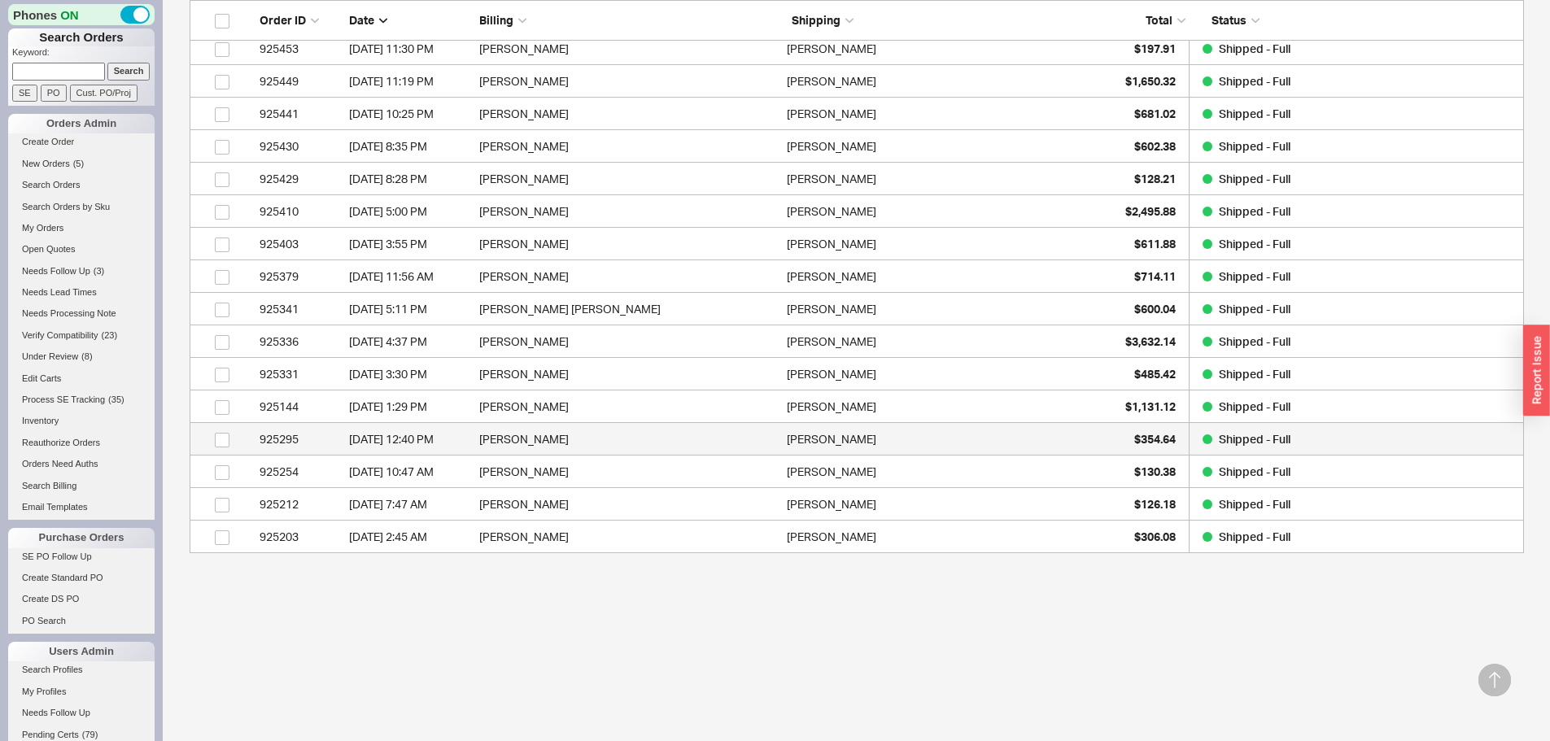
click at [299, 444] on div "925295" at bounding box center [300, 439] width 81 height 33
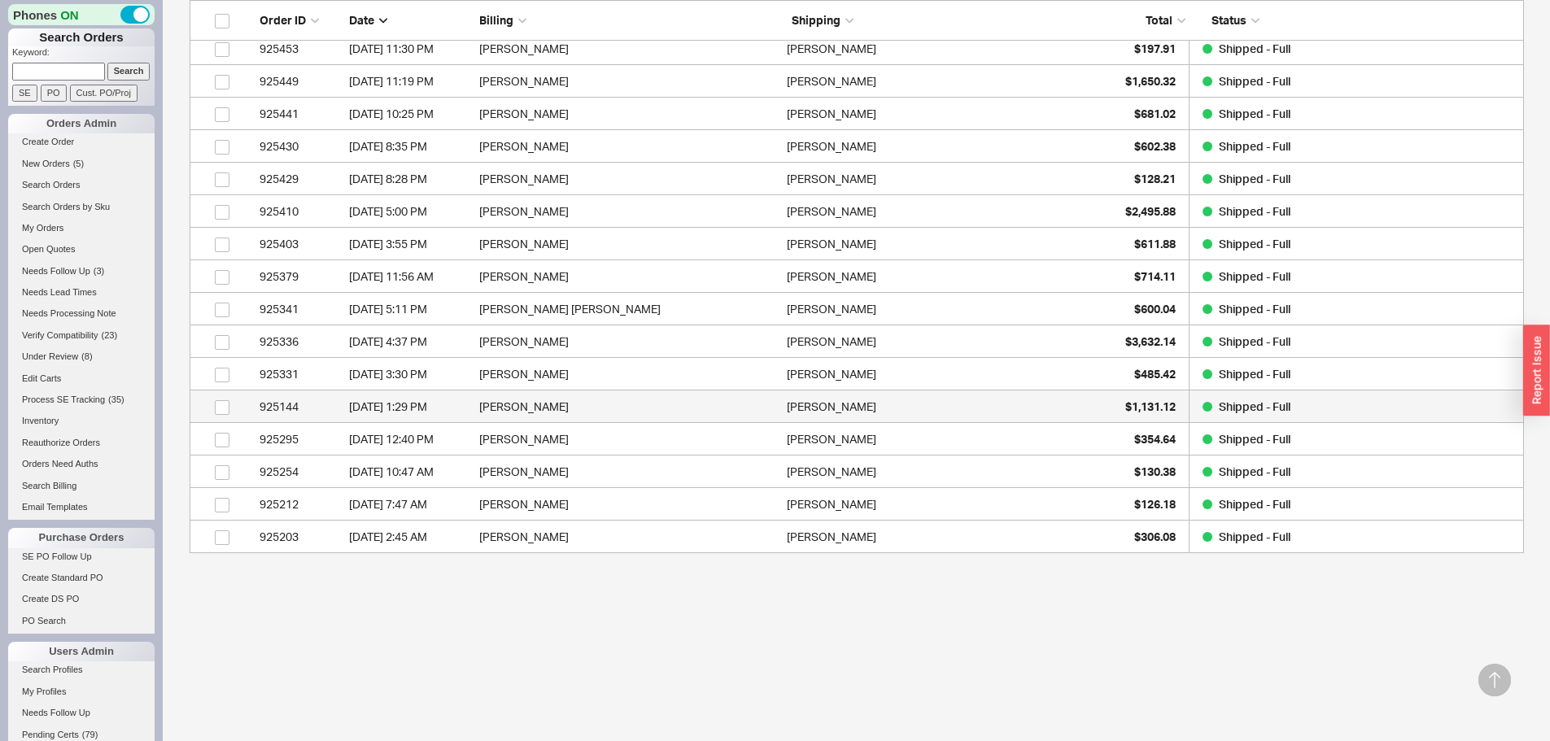
click at [310, 404] on div "925144" at bounding box center [300, 407] width 81 height 33
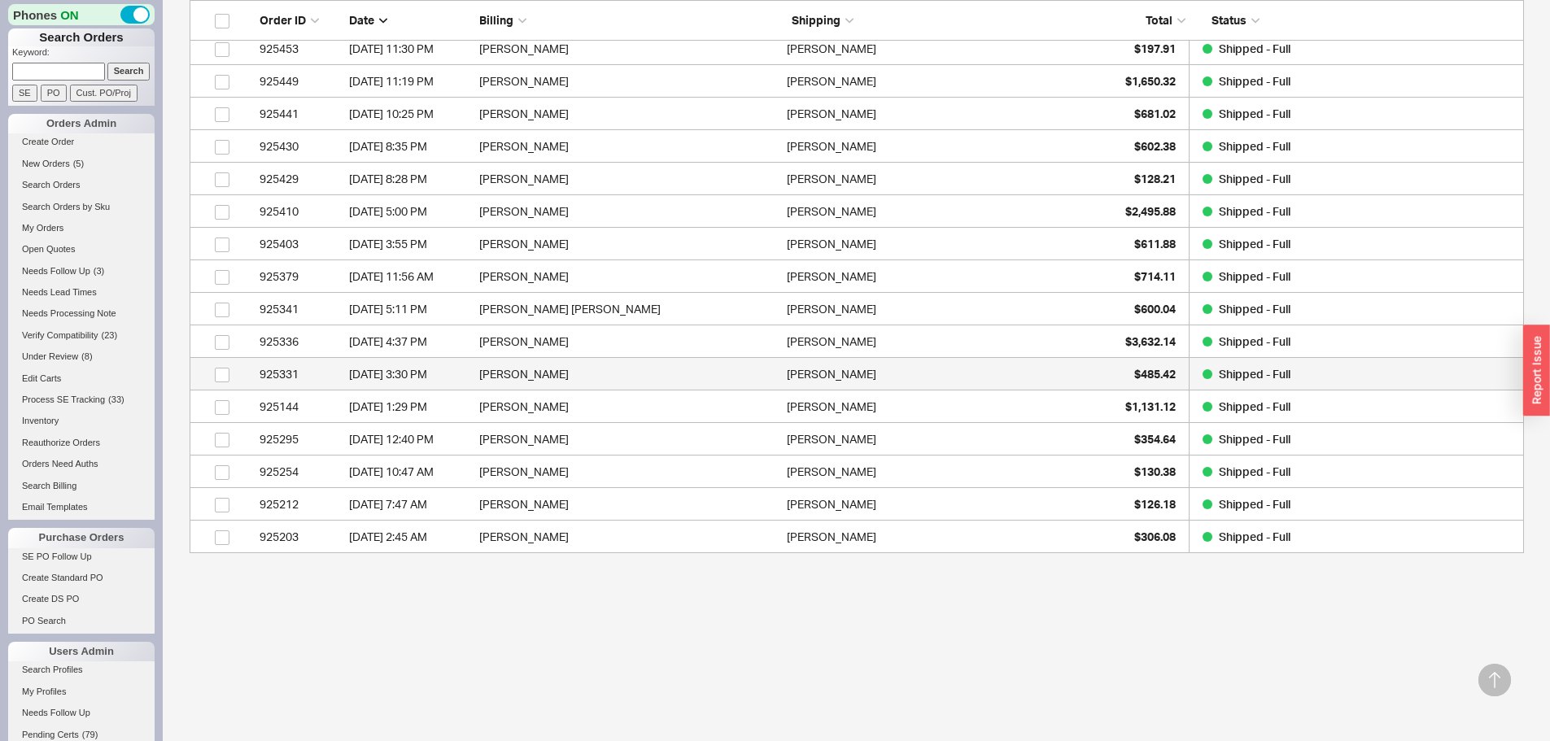
click at [310, 377] on div "925331" at bounding box center [300, 374] width 81 height 33
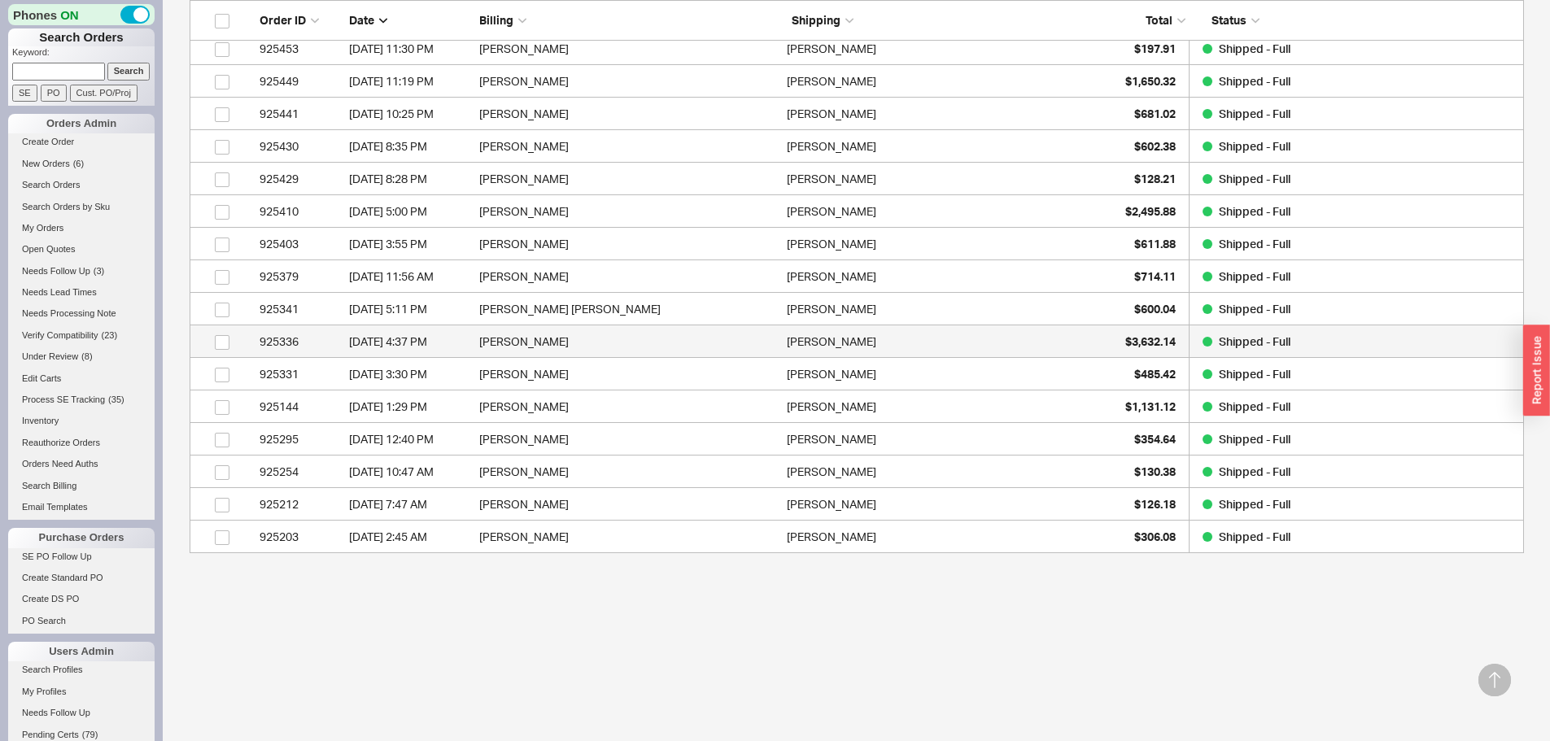
click at [288, 339] on div "925336" at bounding box center [300, 341] width 81 height 33
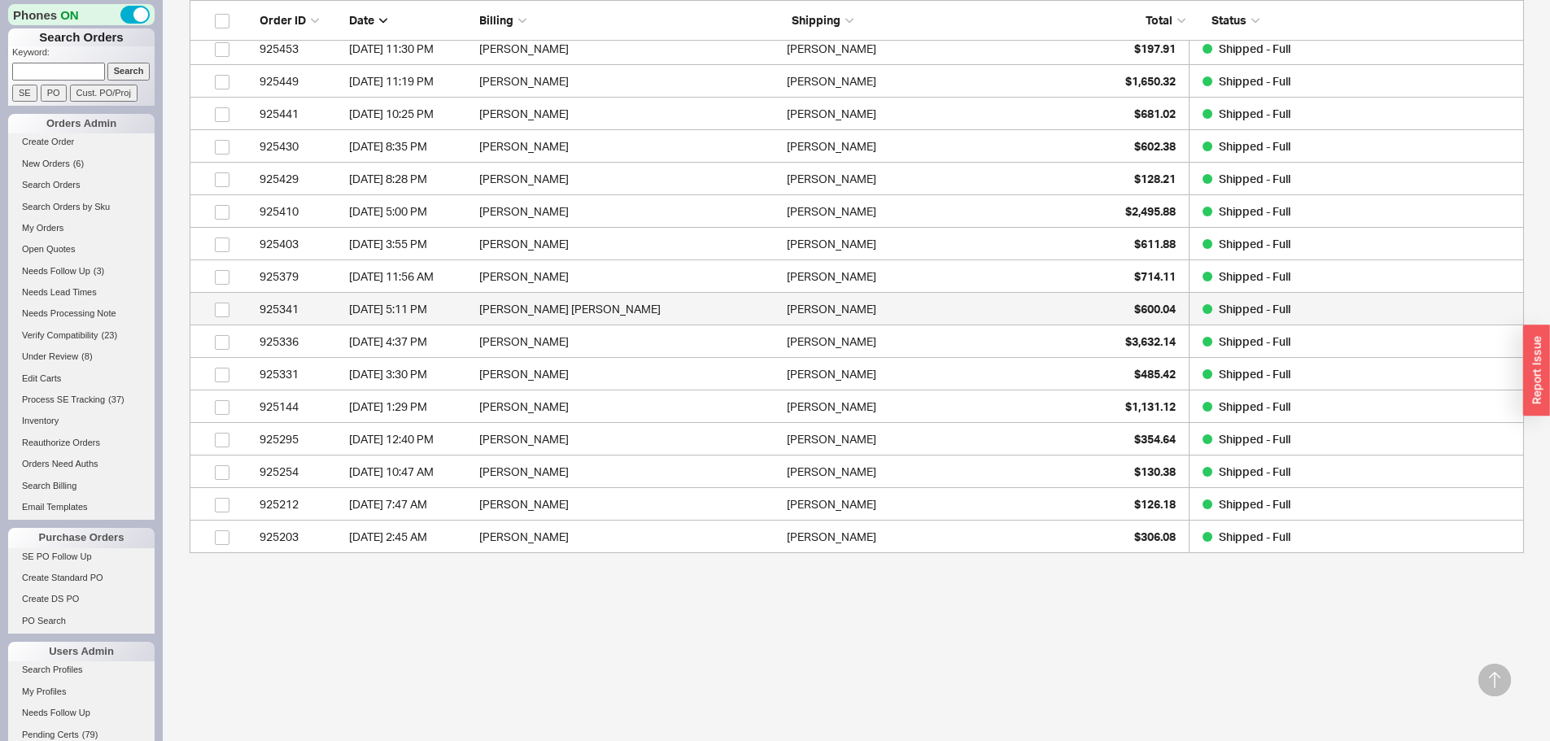
click at [299, 312] on div "925341" at bounding box center [300, 309] width 81 height 33
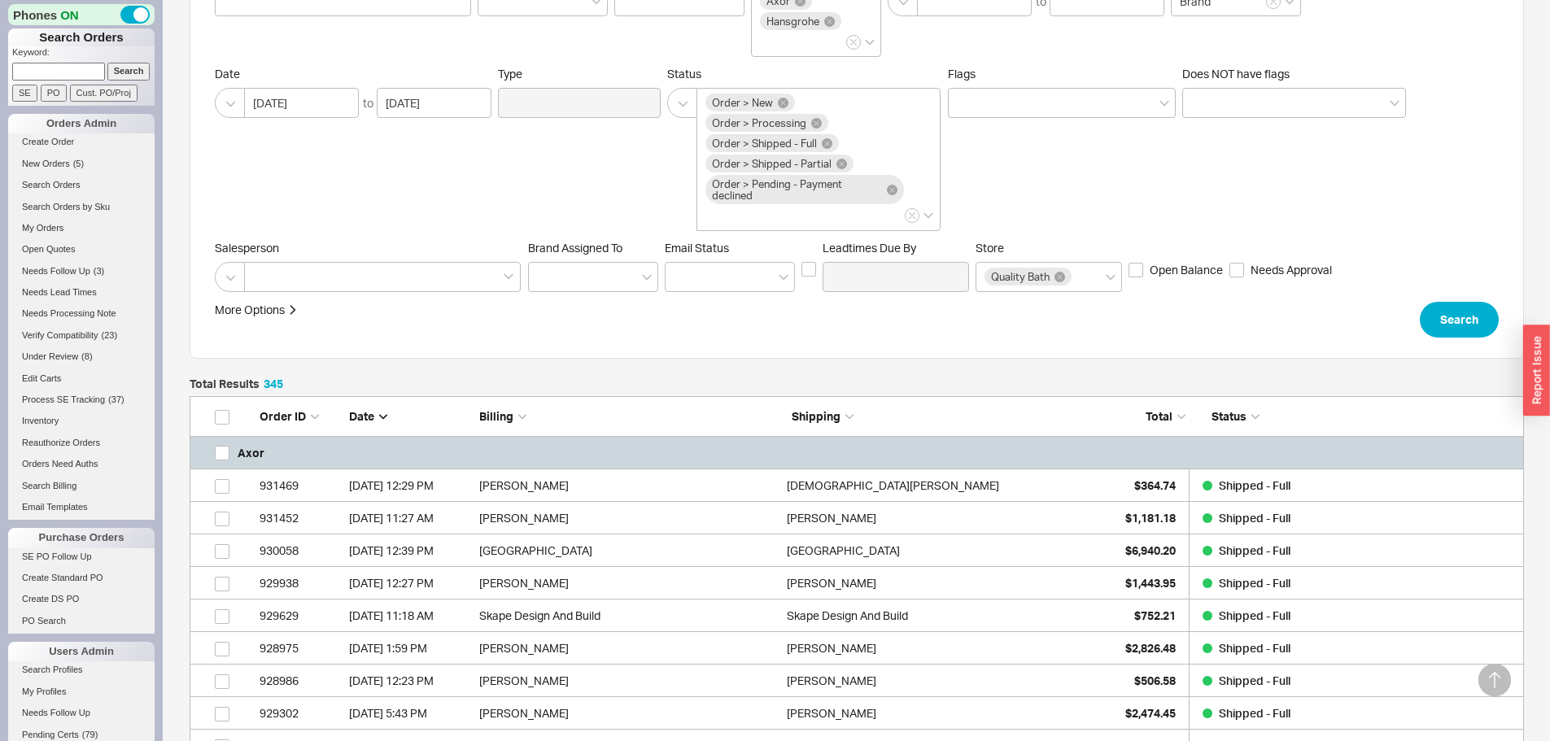
scroll to position [0, 0]
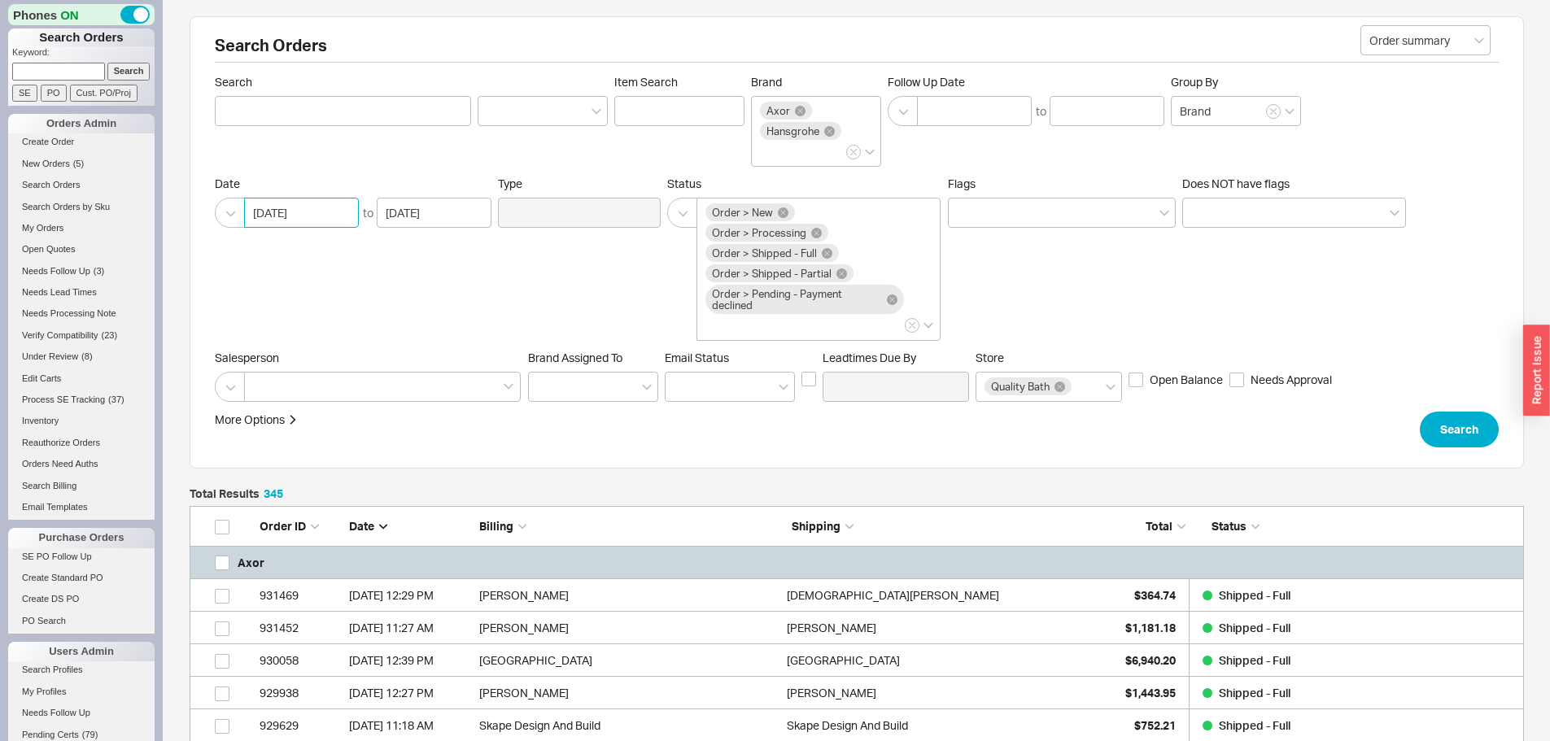
click at [271, 214] on input "06/27/2025" at bounding box center [301, 213] width 115 height 30
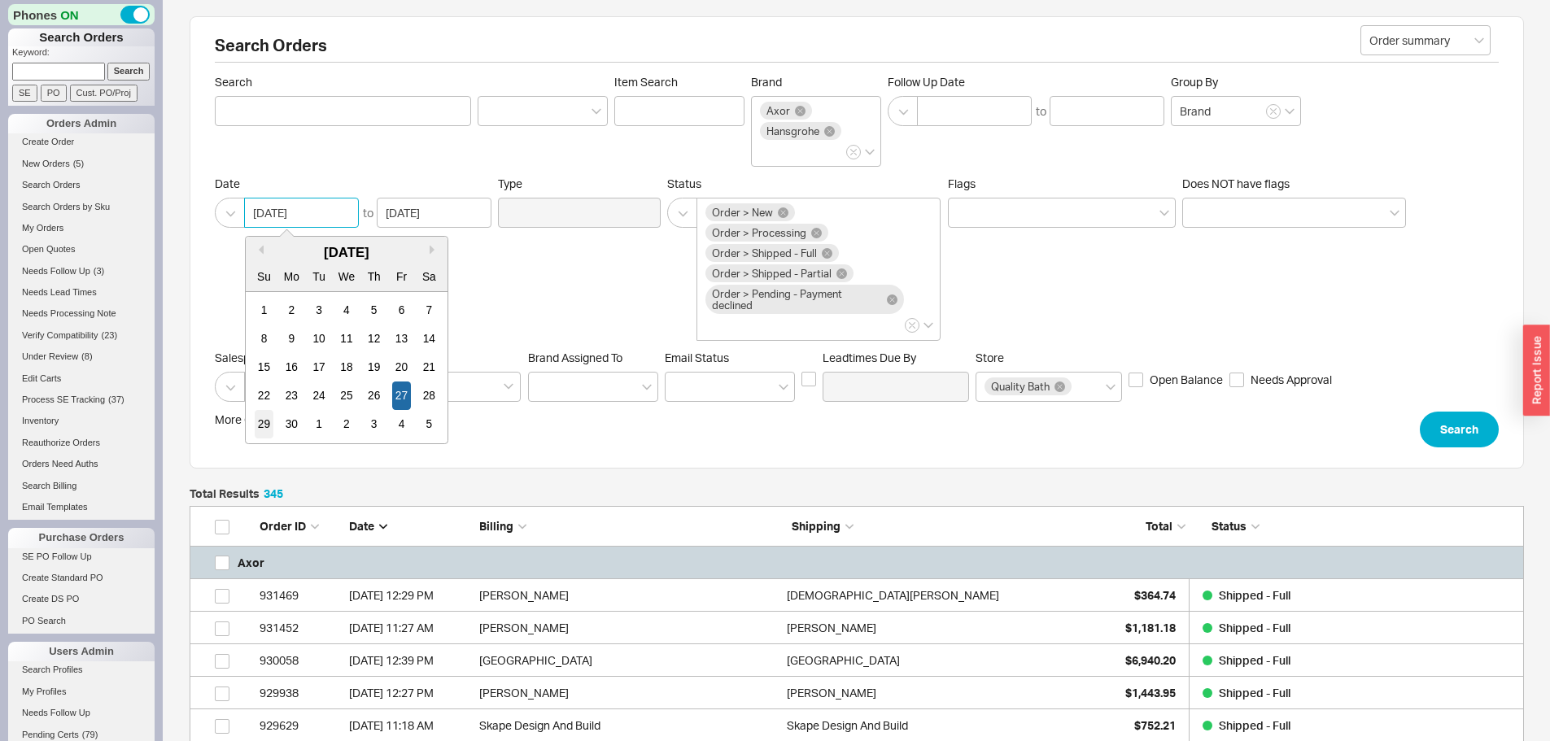
click at [266, 425] on div "29" at bounding box center [264, 424] width 20 height 28
type input "06/29/2025"
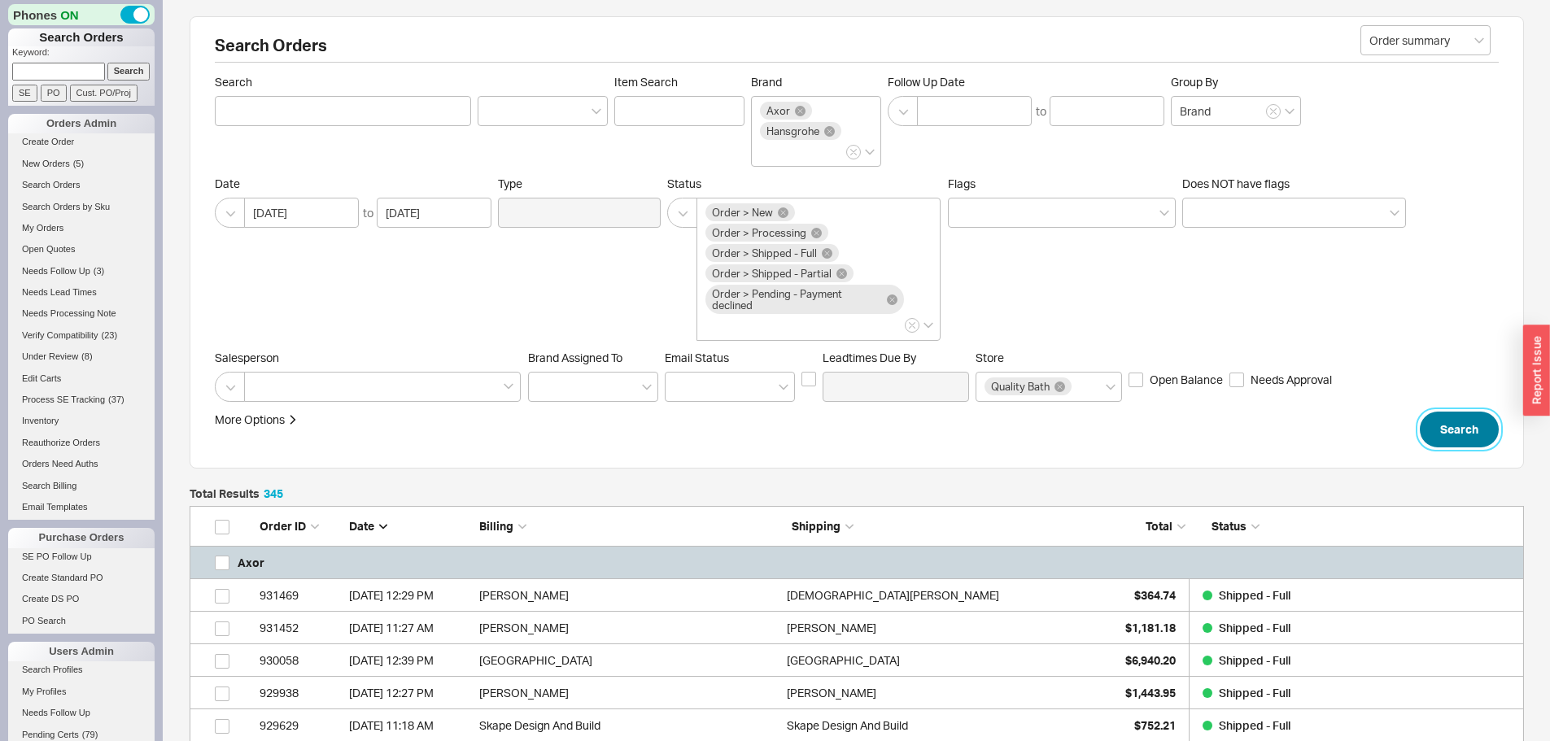
click at [1460, 430] on button "Search" at bounding box center [1459, 430] width 79 height 36
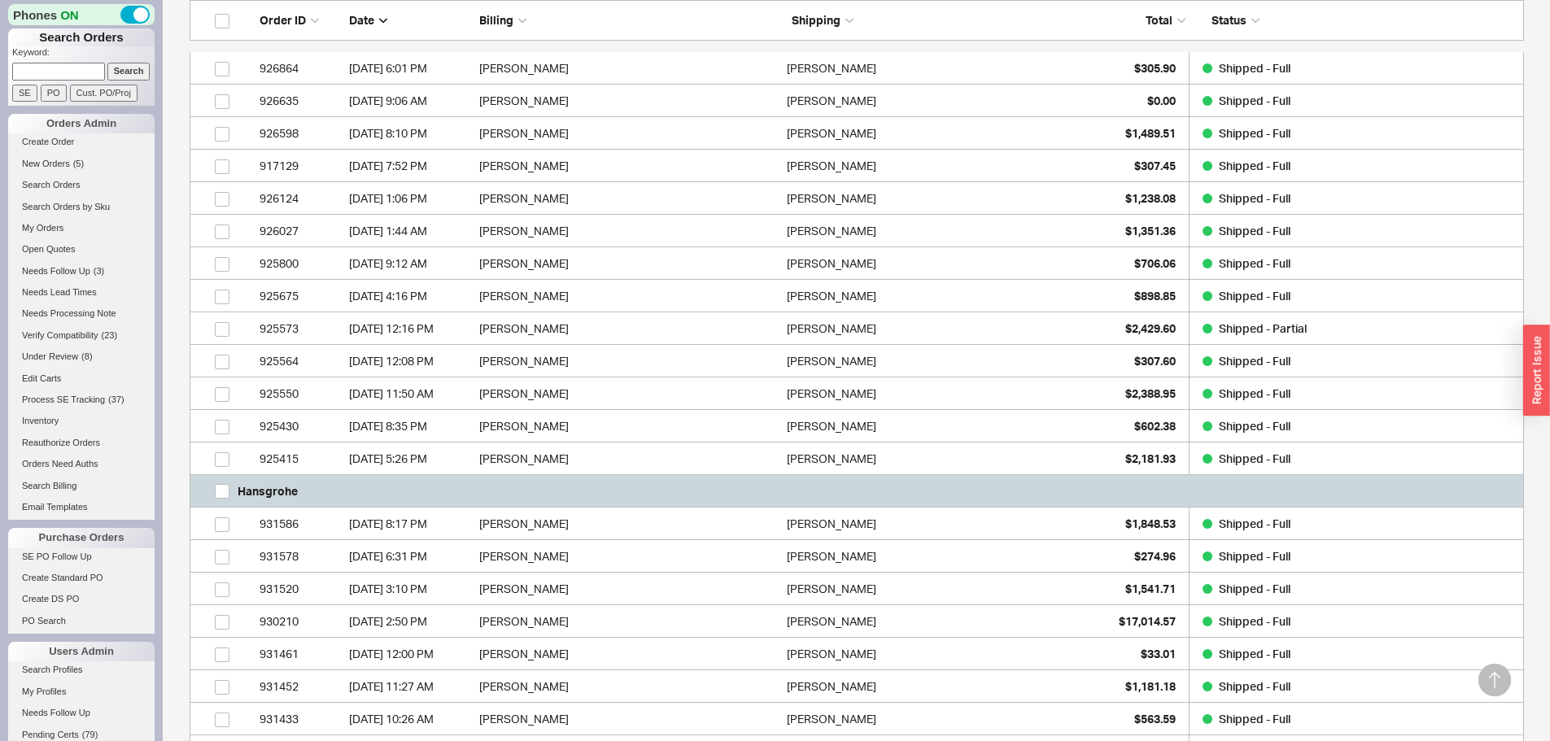
scroll to position [1139, 0]
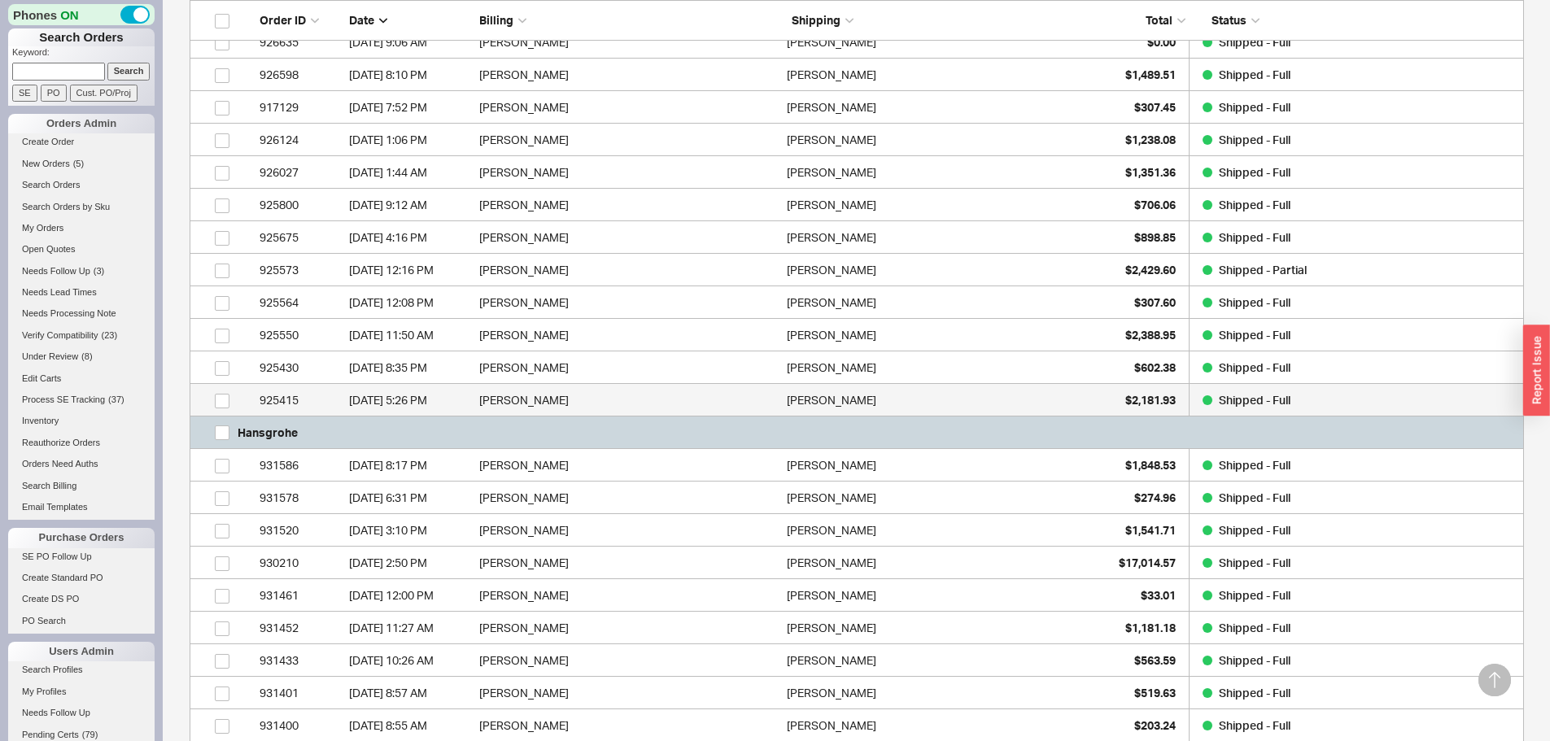
click at [419, 400] on div "6/29/25 5:26 PM" at bounding box center [410, 400] width 122 height 33
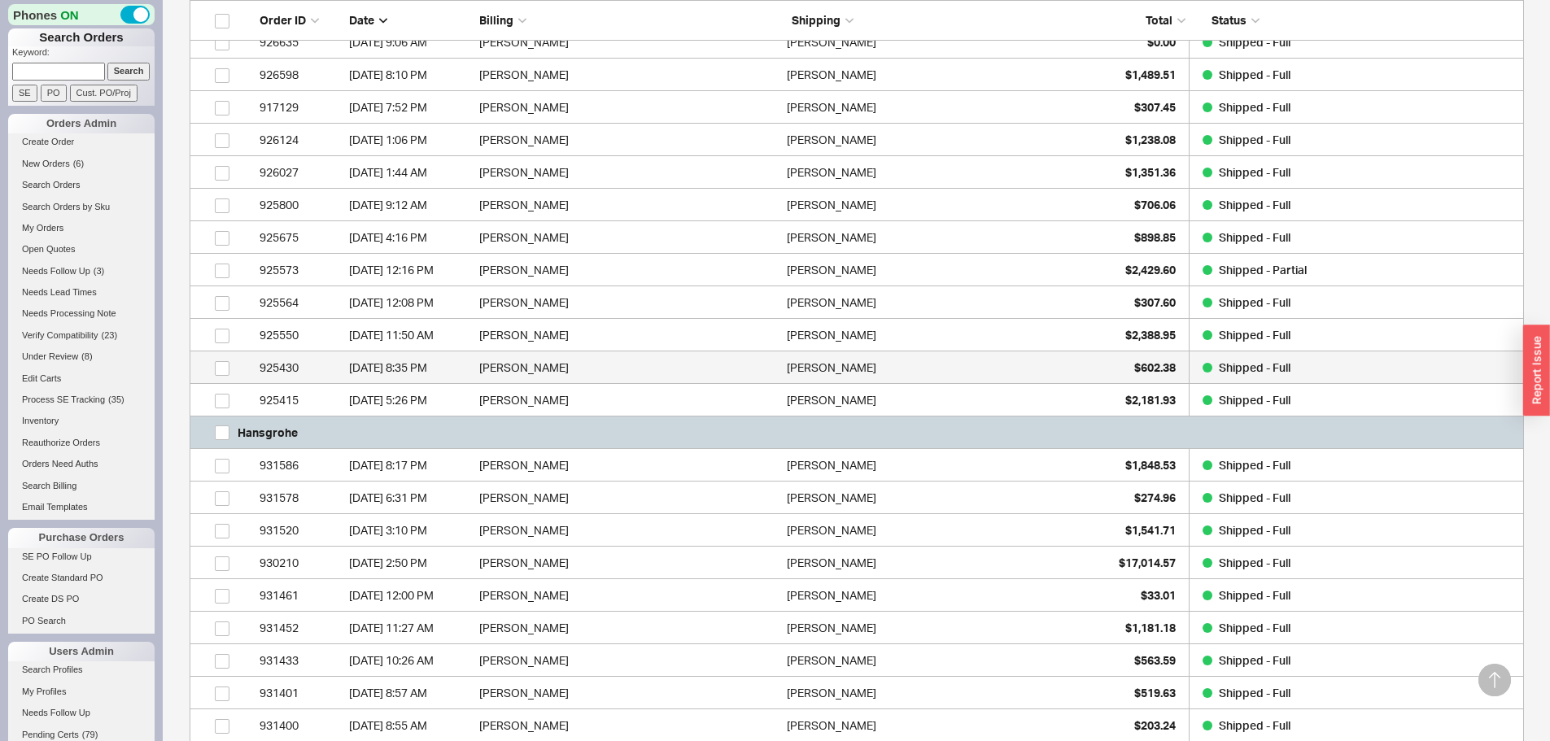
click at [372, 376] on div "6/29/25 8:35 PM" at bounding box center [410, 367] width 122 height 33
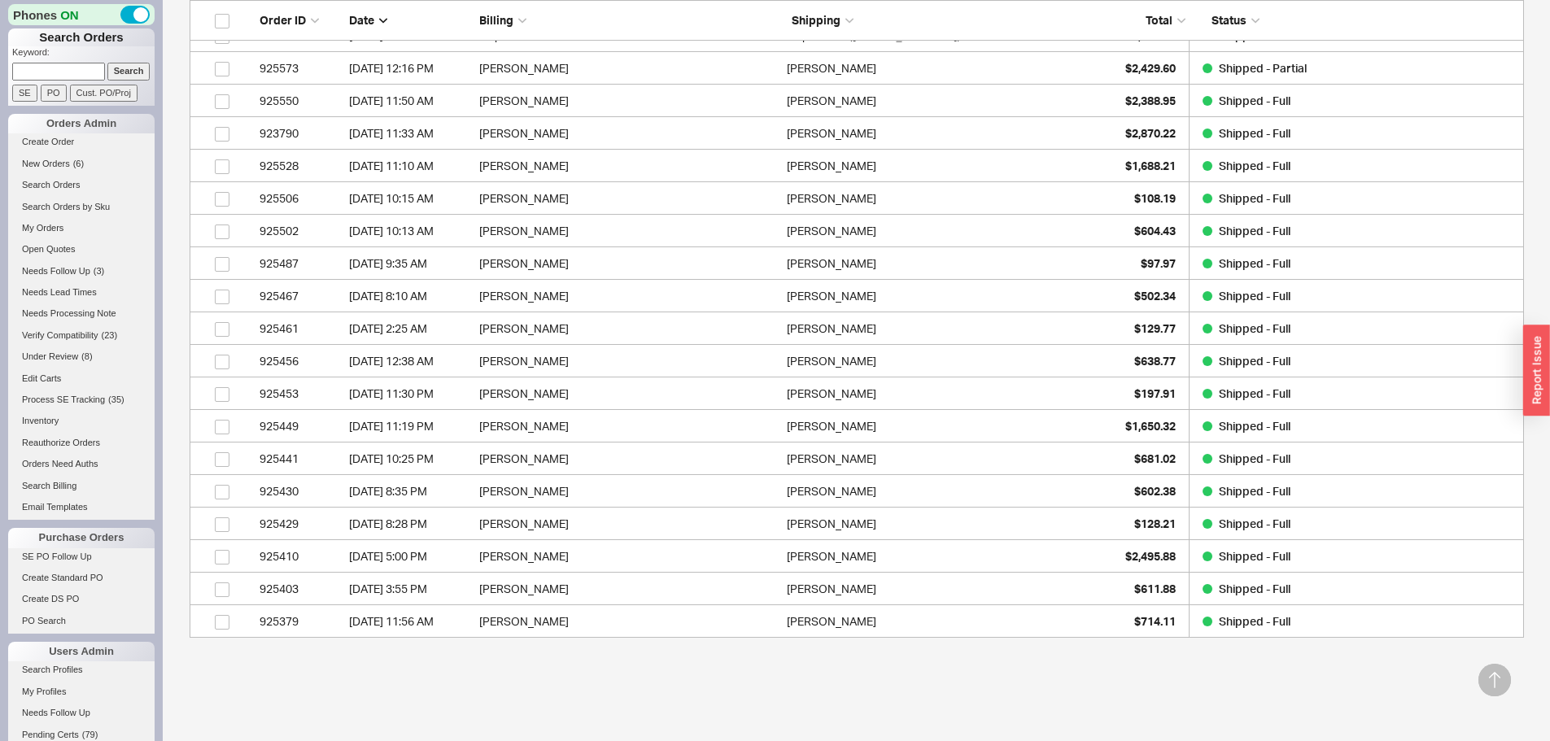
scroll to position [11026, 0]
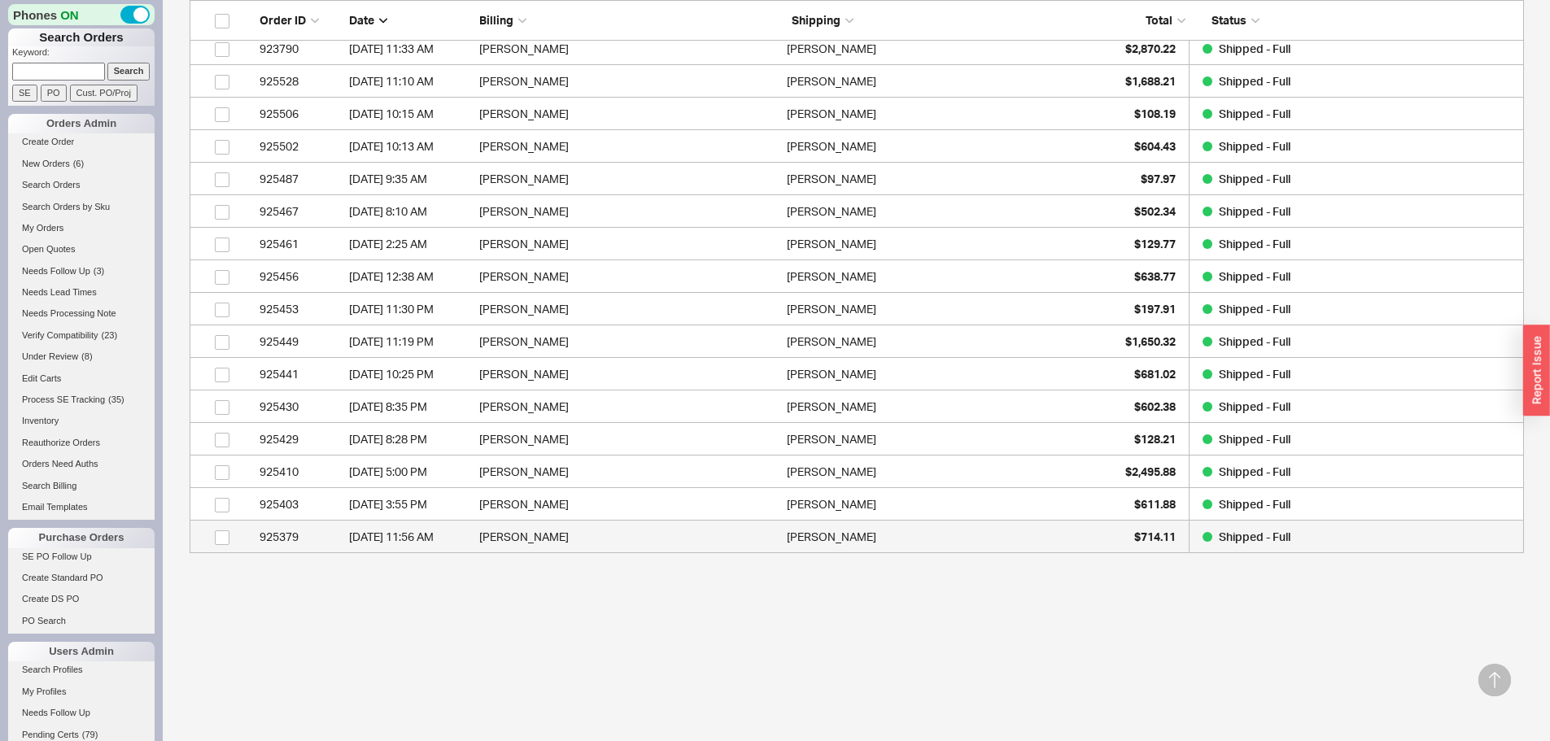
click at [345, 540] on link "925379 6/29/25 11:56 AM Daniel Sibis Daniel Sibis $714.11 Shipped - Full" at bounding box center [857, 537] width 1334 height 33
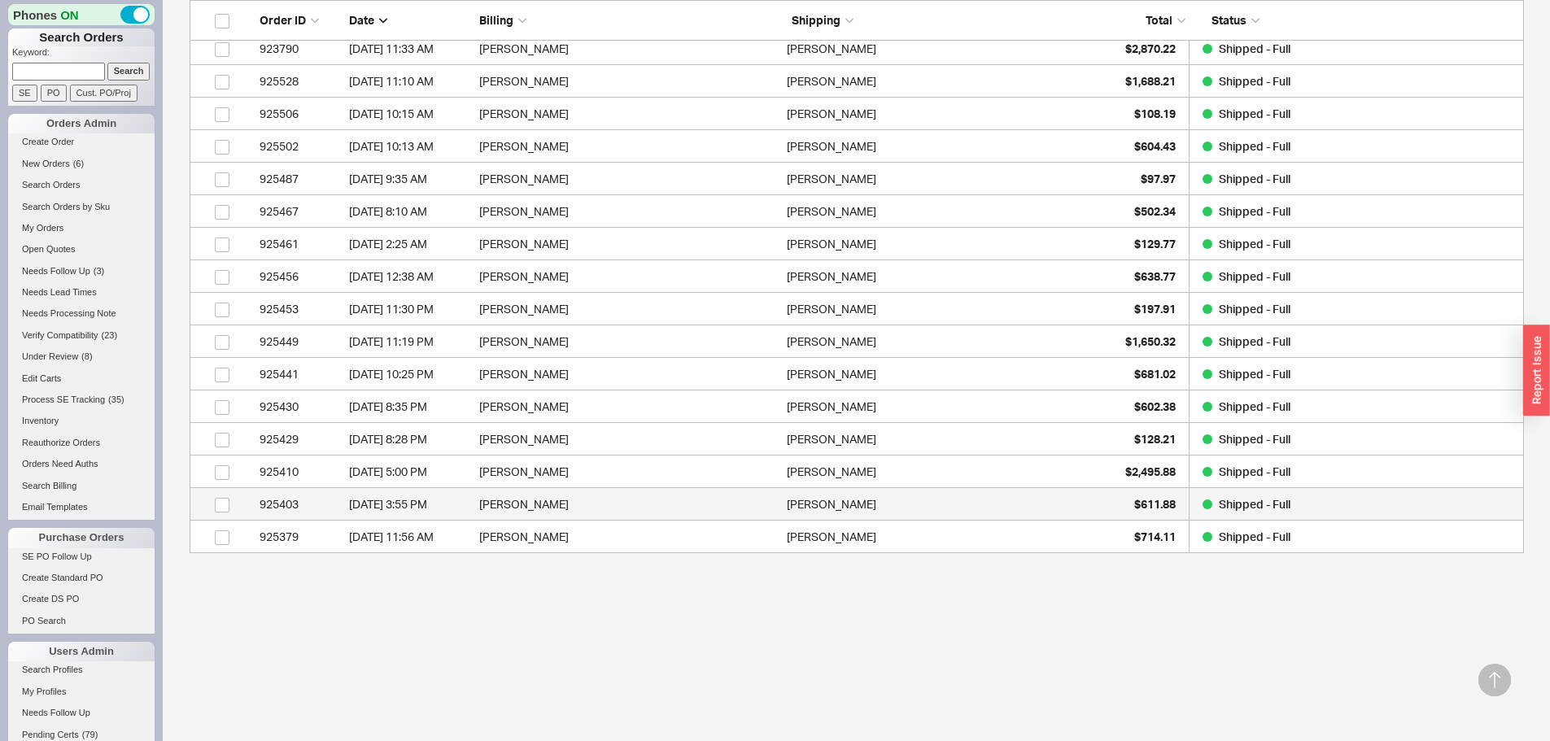
click at [330, 512] on div "925403" at bounding box center [300, 504] width 81 height 33
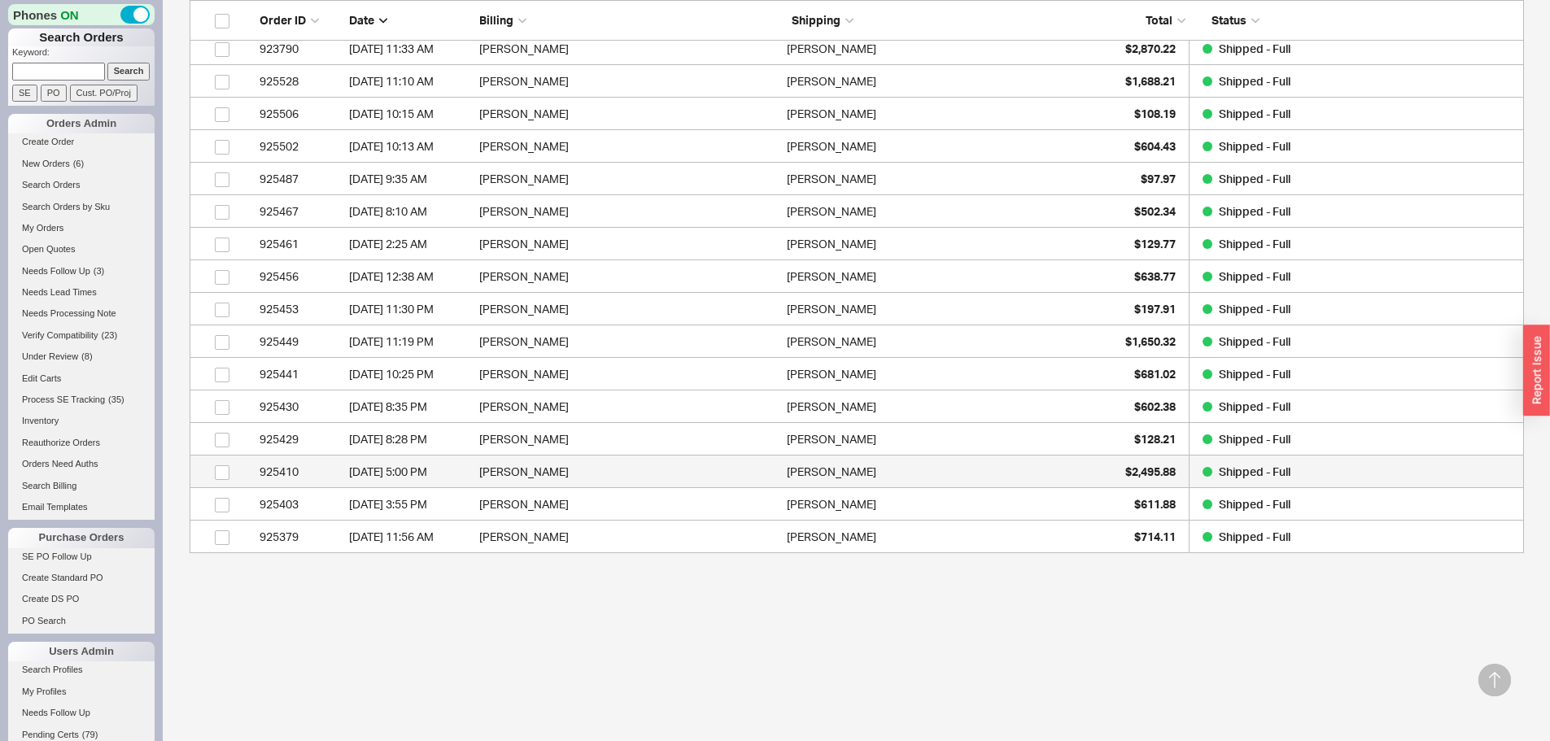
click at [364, 469] on div "6/29/25 5:00 PM" at bounding box center [410, 472] width 122 height 33
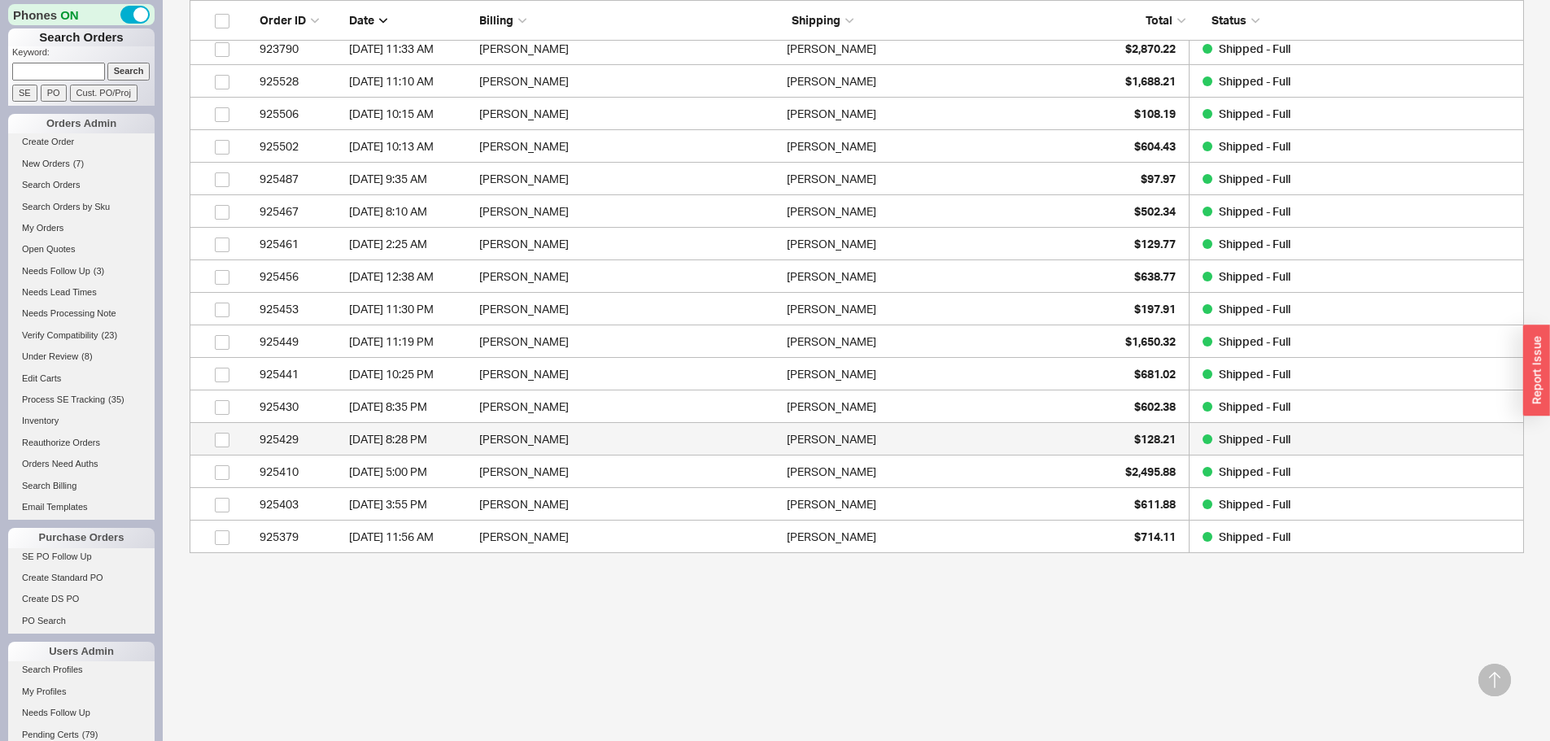
click at [318, 439] on div "925429" at bounding box center [300, 439] width 81 height 33
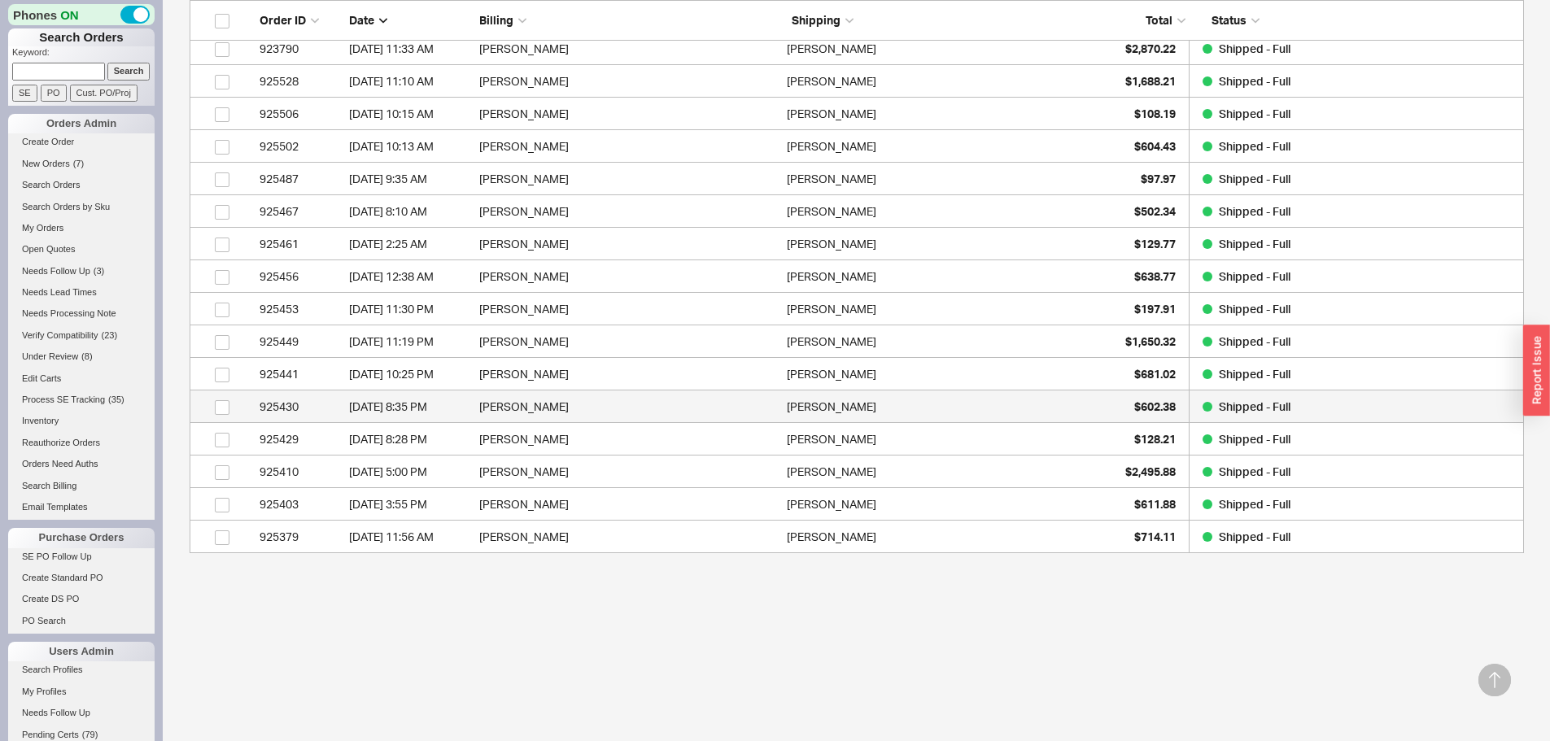
click at [427, 407] on div "6/29/25 8:35 PM" at bounding box center [410, 407] width 122 height 33
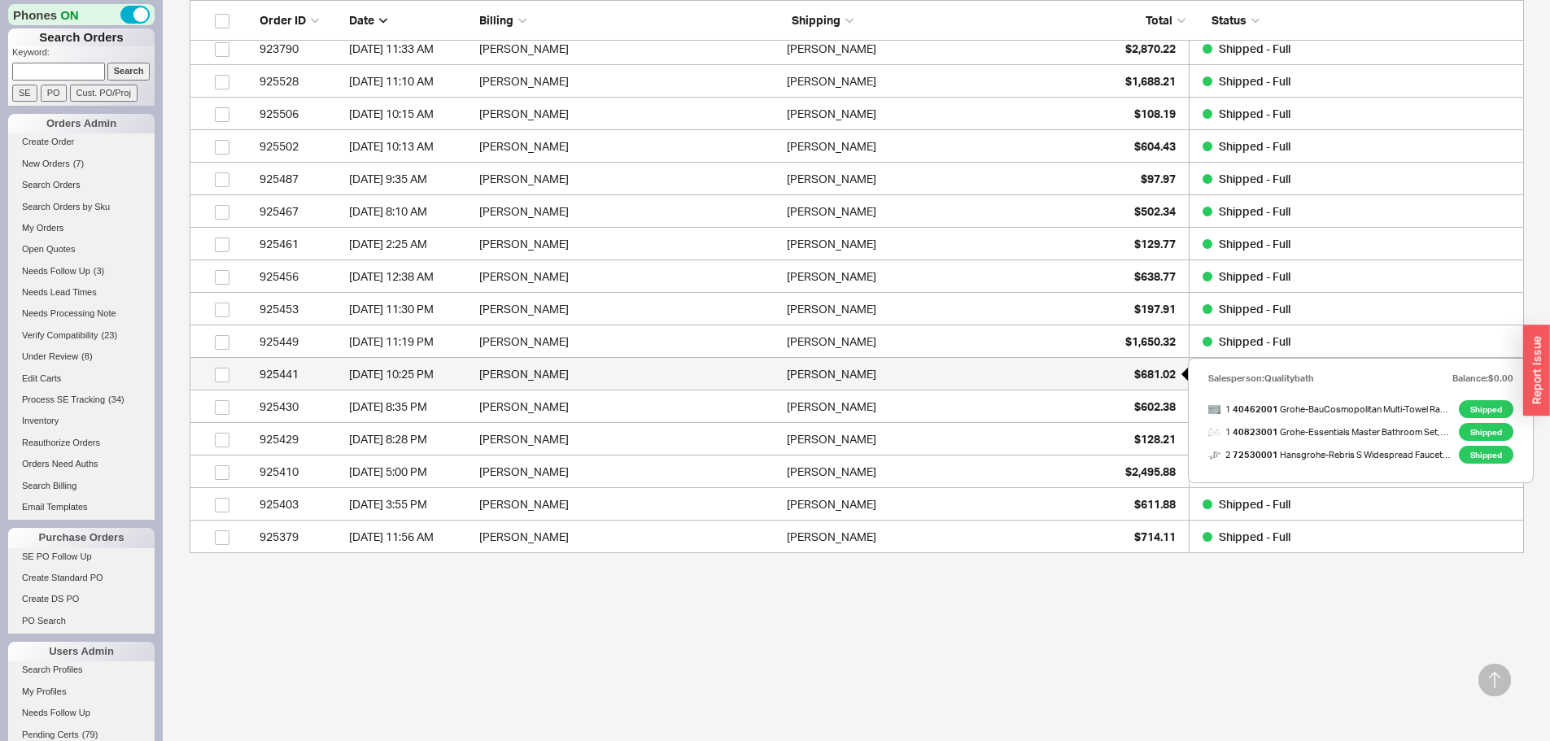
click at [1140, 377] on span "$681.02" at bounding box center [1154, 374] width 41 height 14
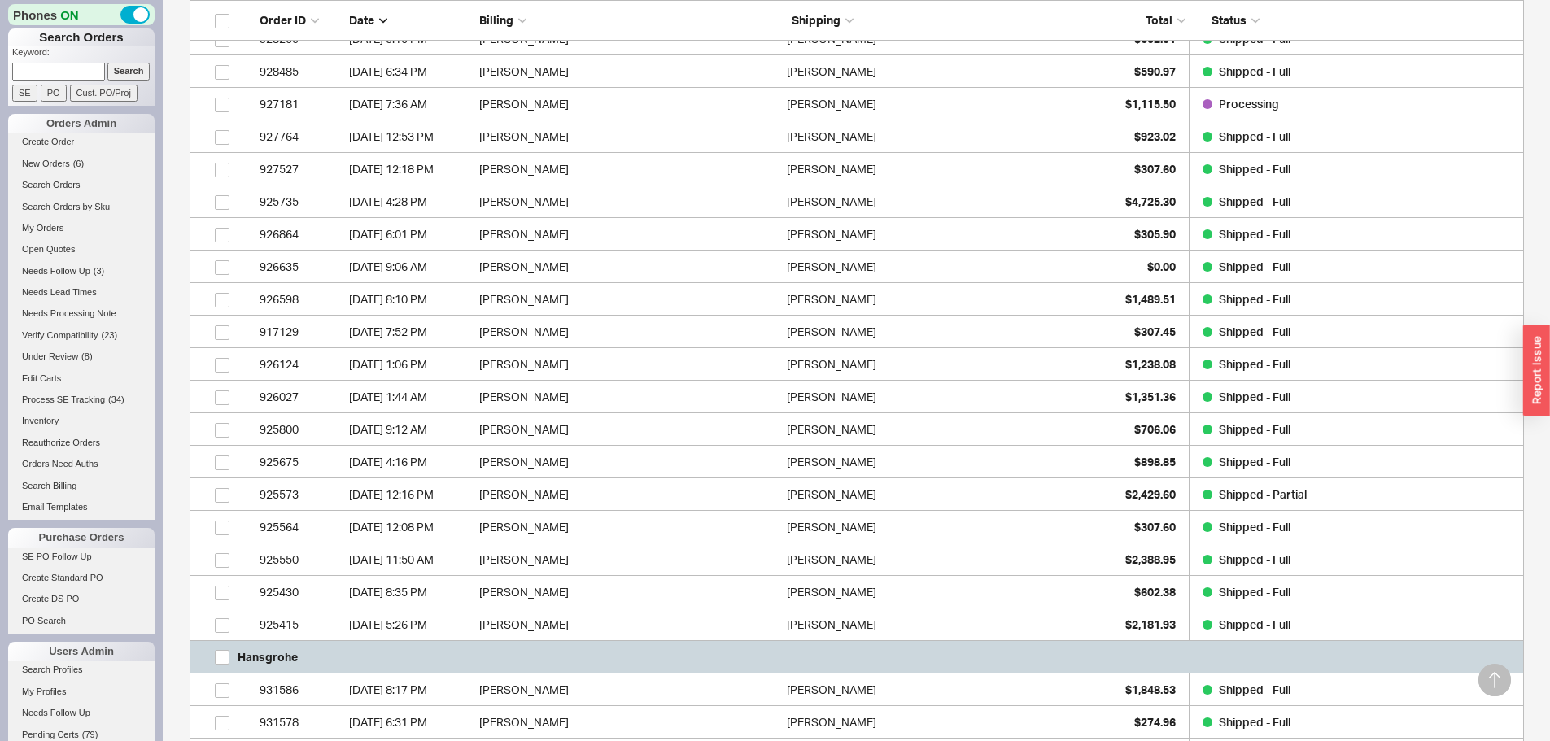
scroll to position [861, 0]
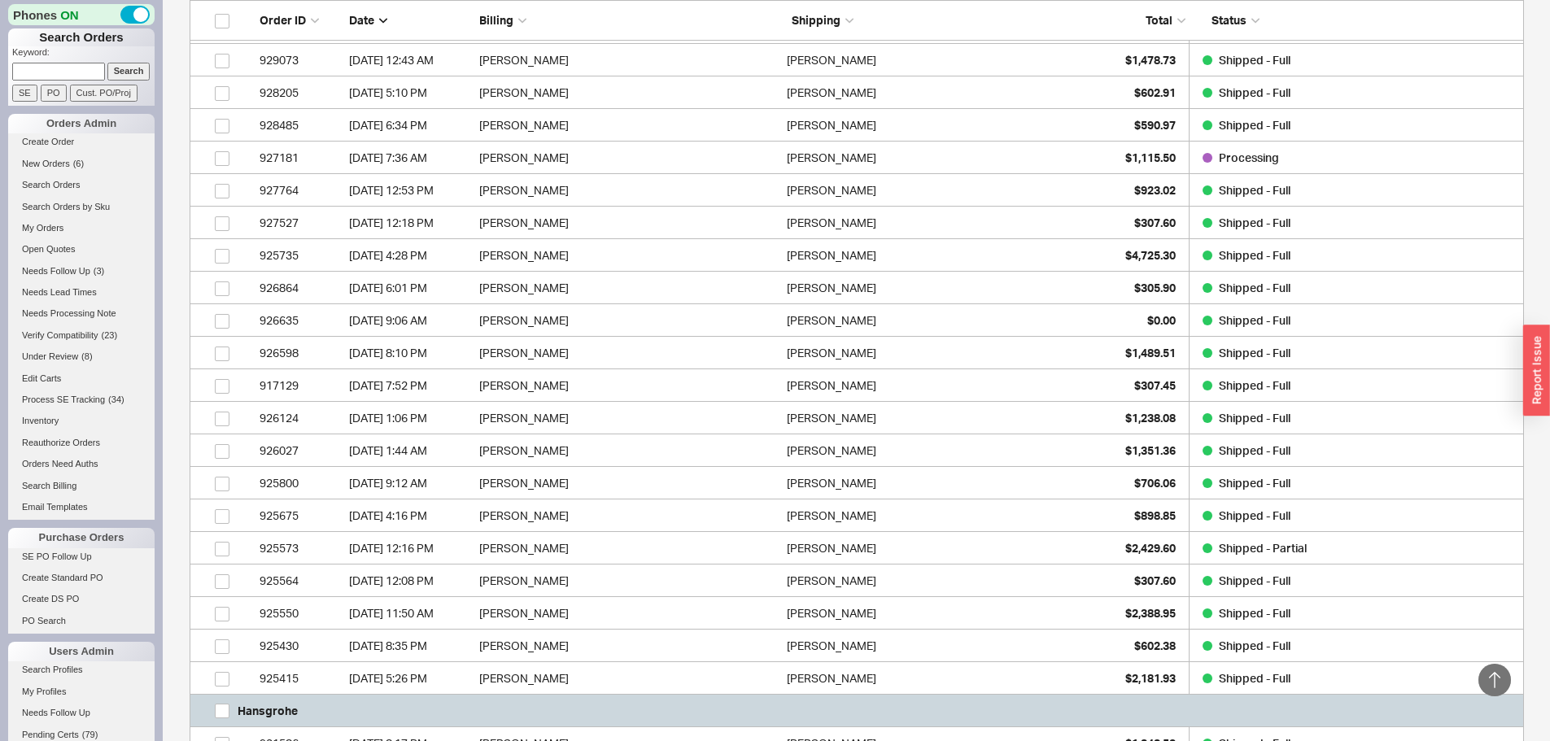
click at [1491, 677] on icon at bounding box center [1494, 680] width 11 height 16
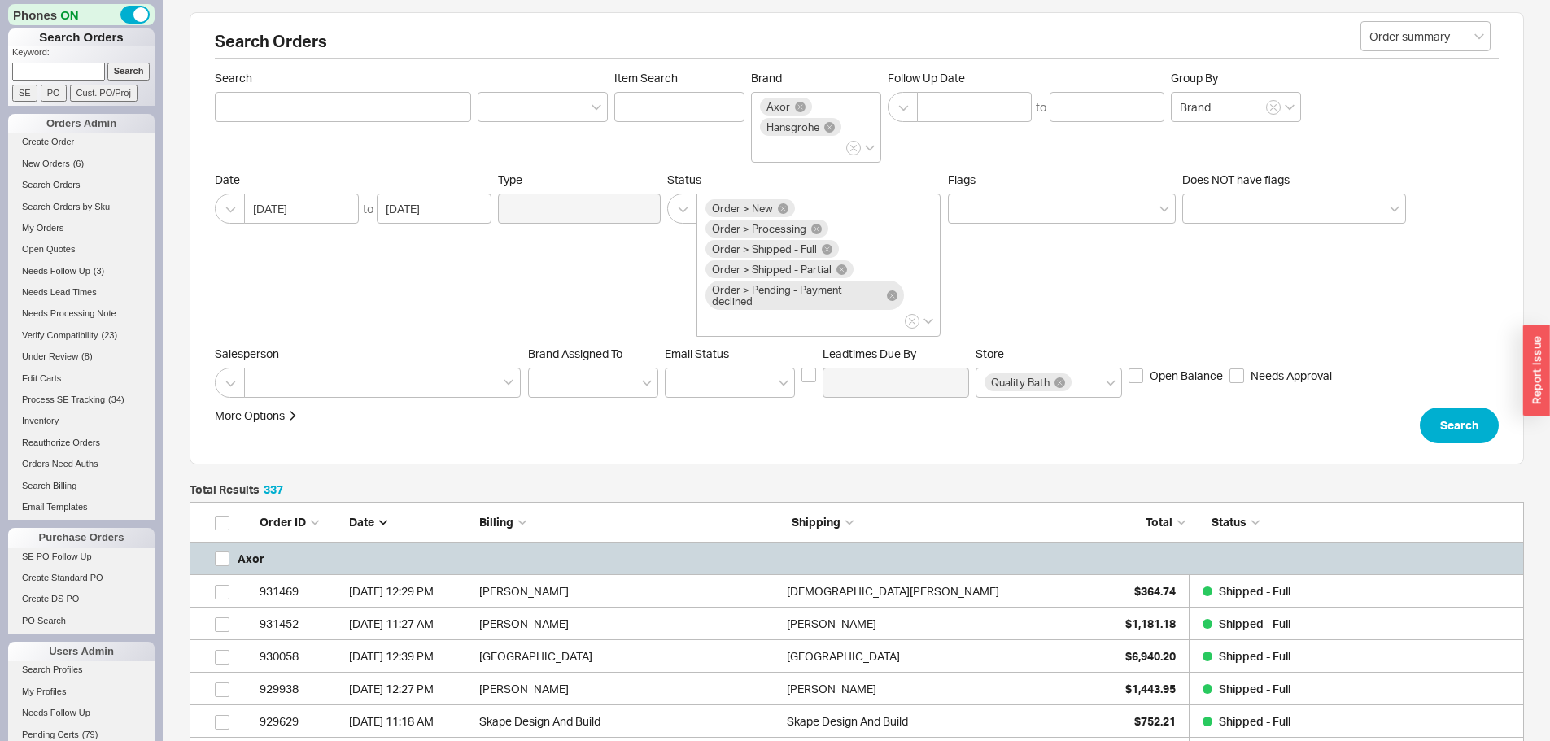
scroll to position [0, 0]
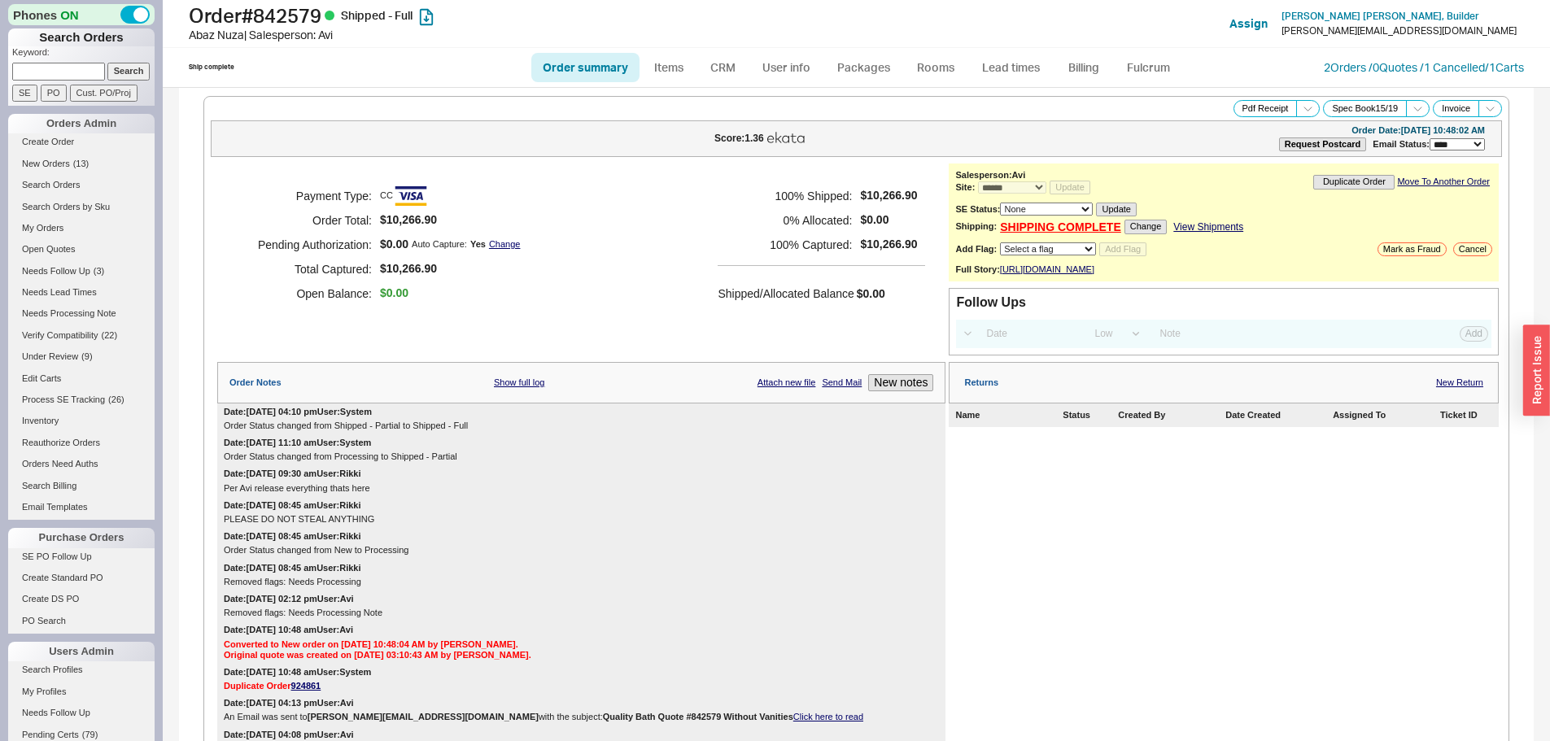
select select "*"
select select "LOW"
select select "3"
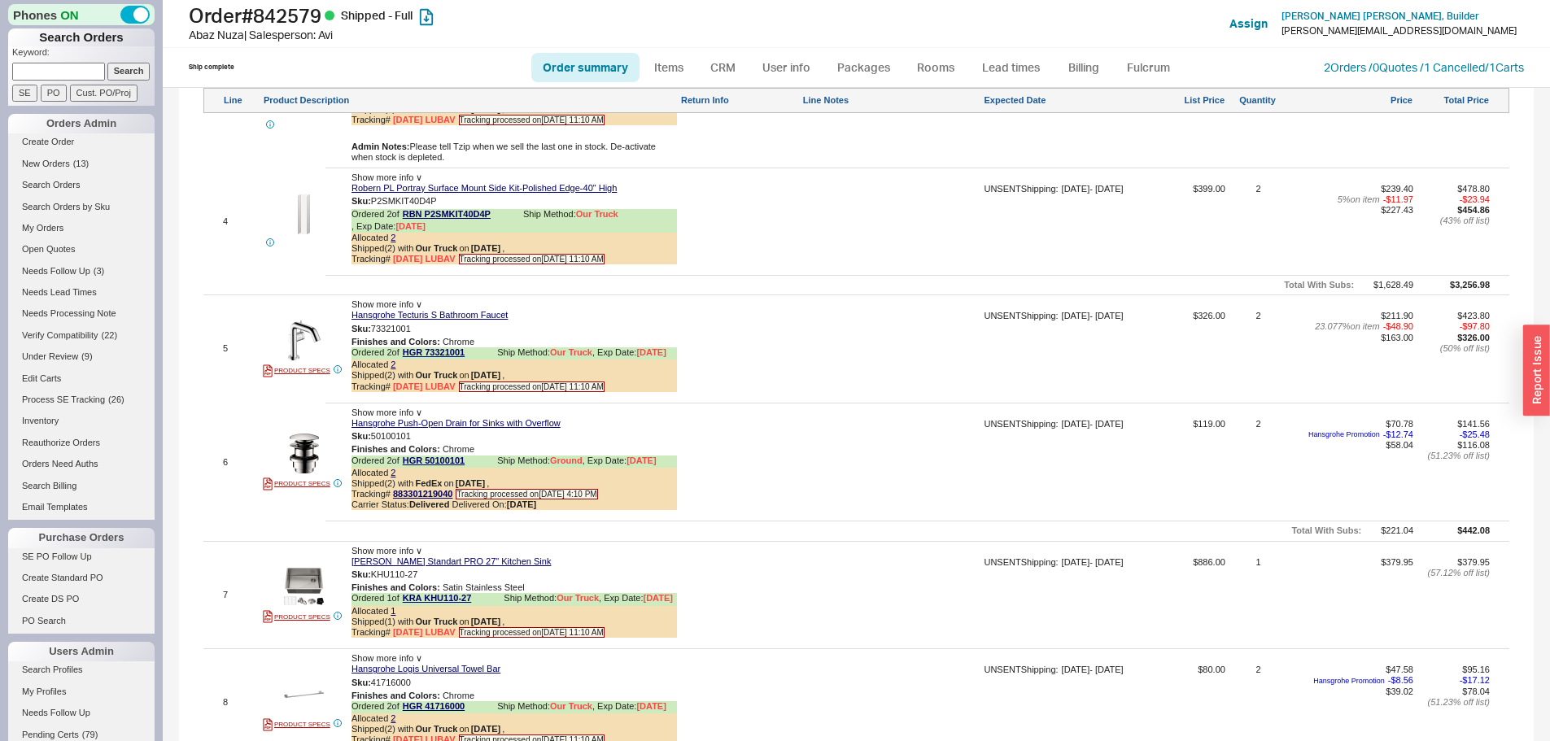
scroll to position [2278, 0]
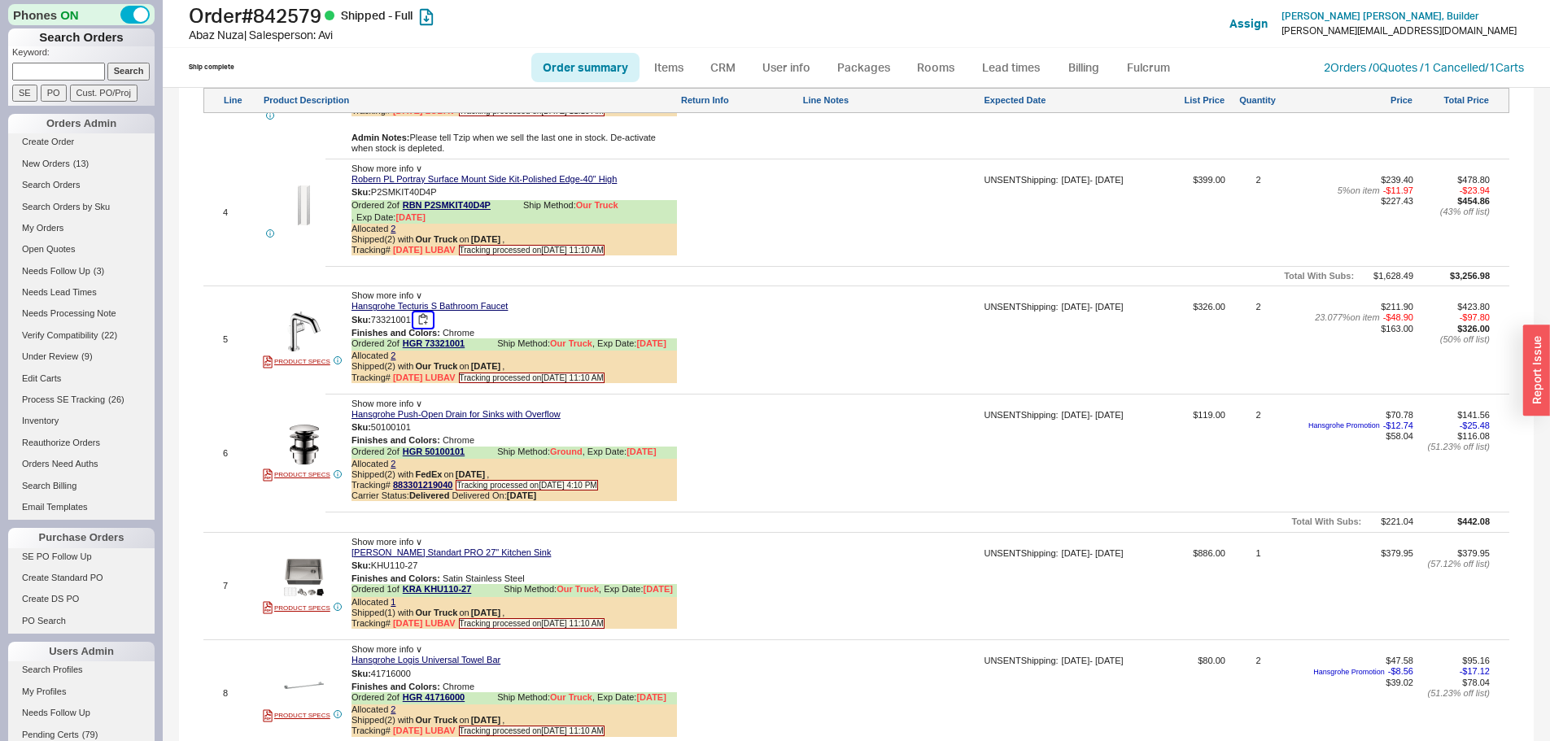
click at [425, 328] on button "button" at bounding box center [423, 319] width 20 height 15
drag, startPoint x: 424, startPoint y: 449, endPoint x: 426, endPoint y: 458, distance: 9.3
click at [424, 435] on button "button" at bounding box center [423, 427] width 20 height 15
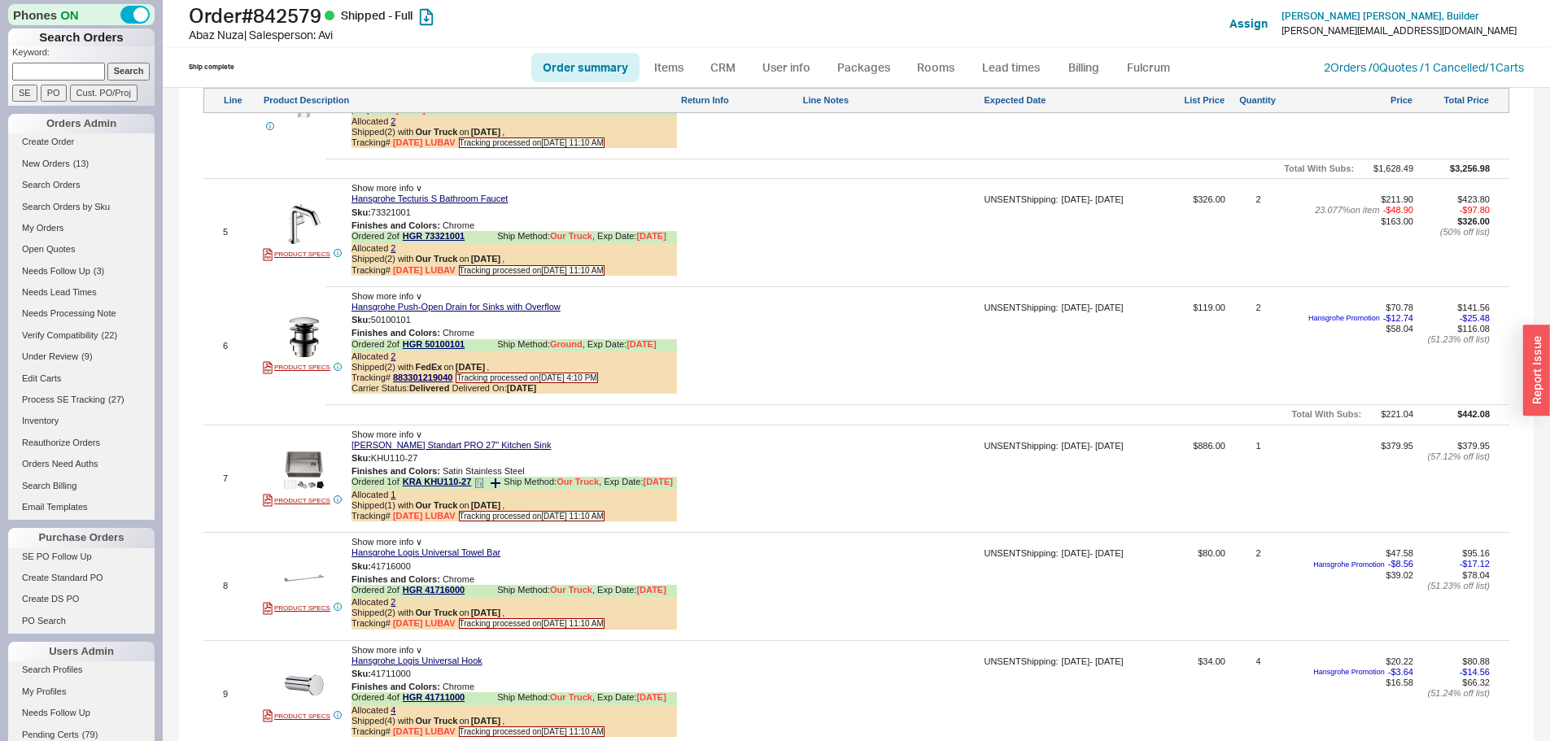
scroll to position [2522, 0]
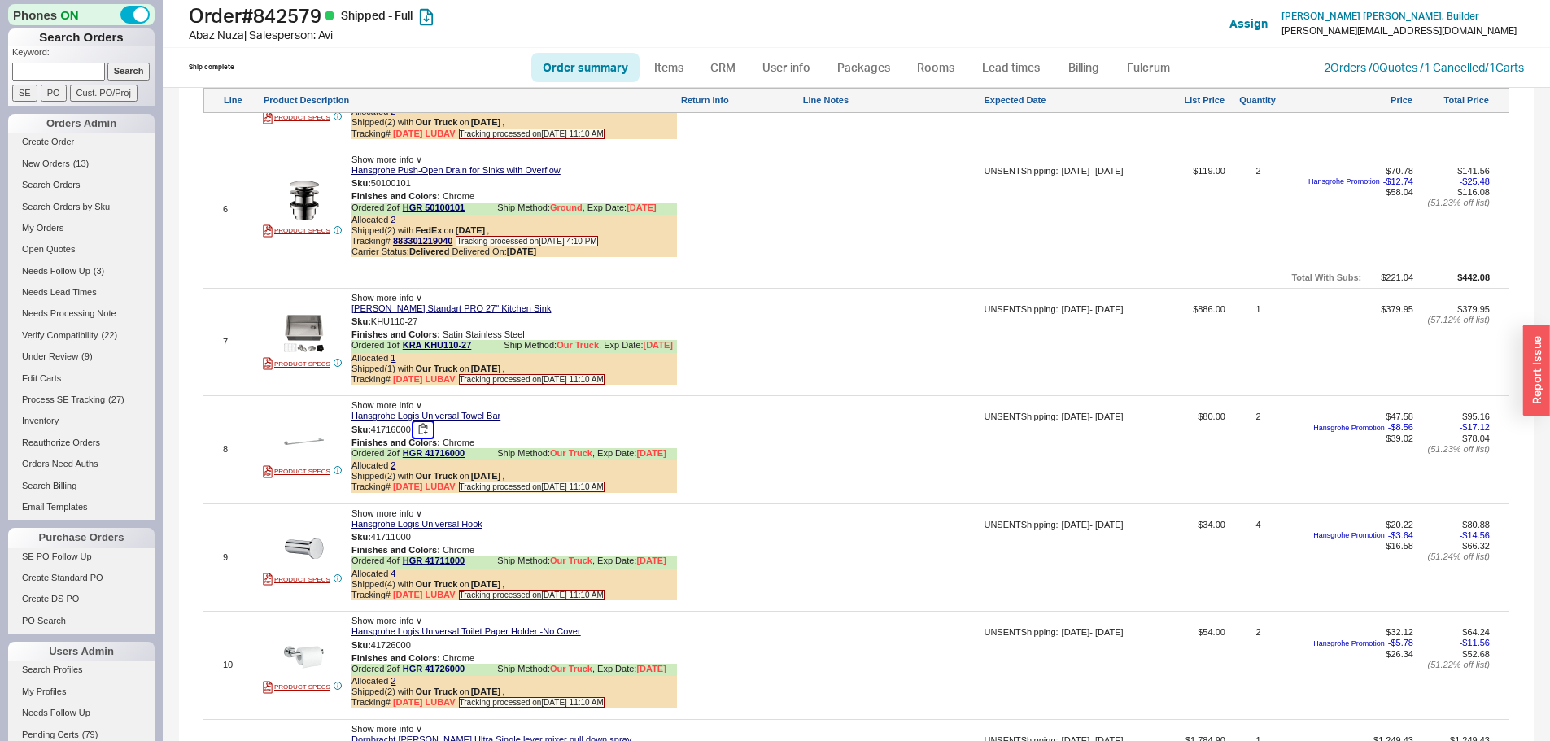
click at [425, 438] on button "button" at bounding box center [423, 429] width 20 height 15
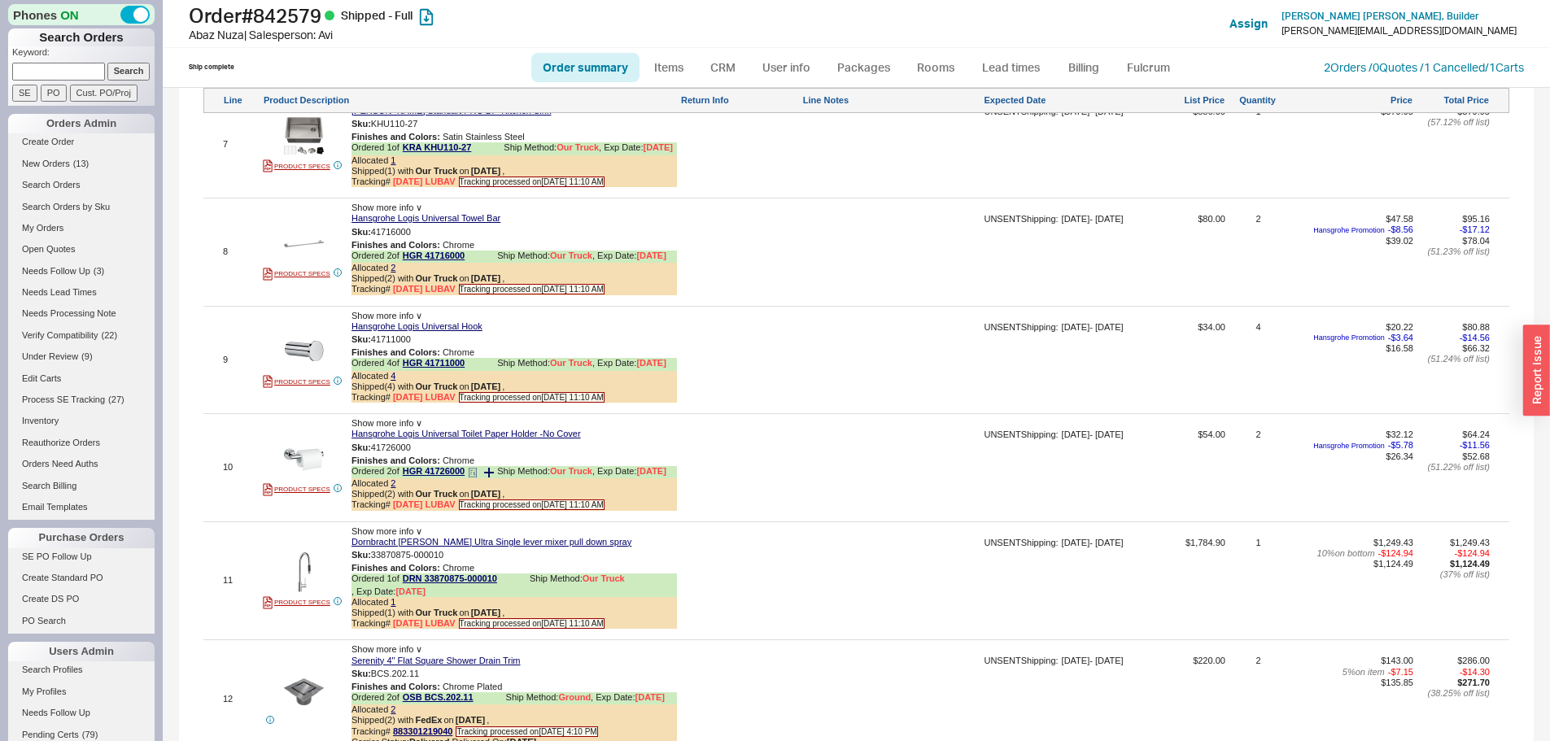
scroll to position [2766, 0]
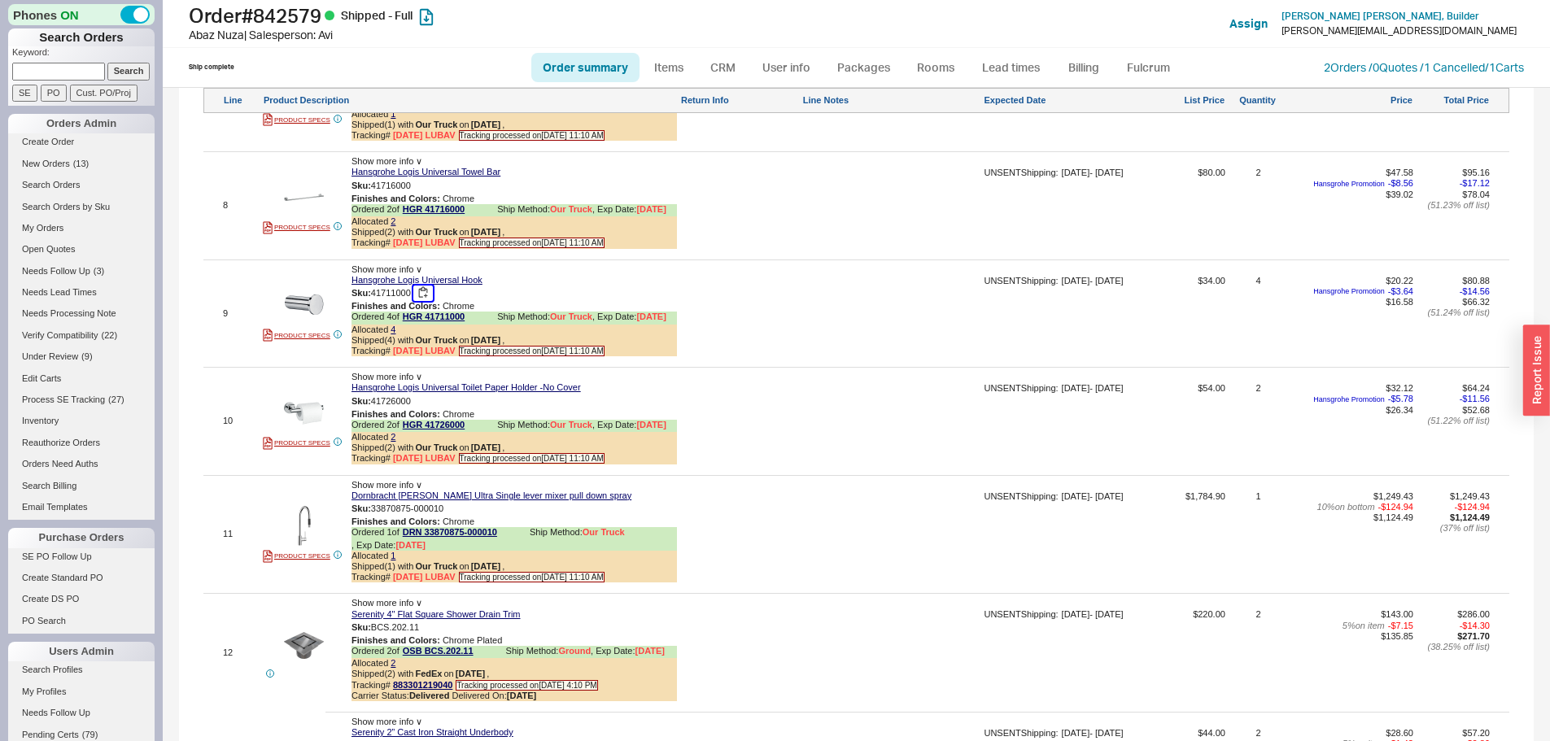
click at [425, 301] on button "button" at bounding box center [423, 293] width 20 height 15
click at [424, 409] on button "button" at bounding box center [423, 401] width 20 height 15
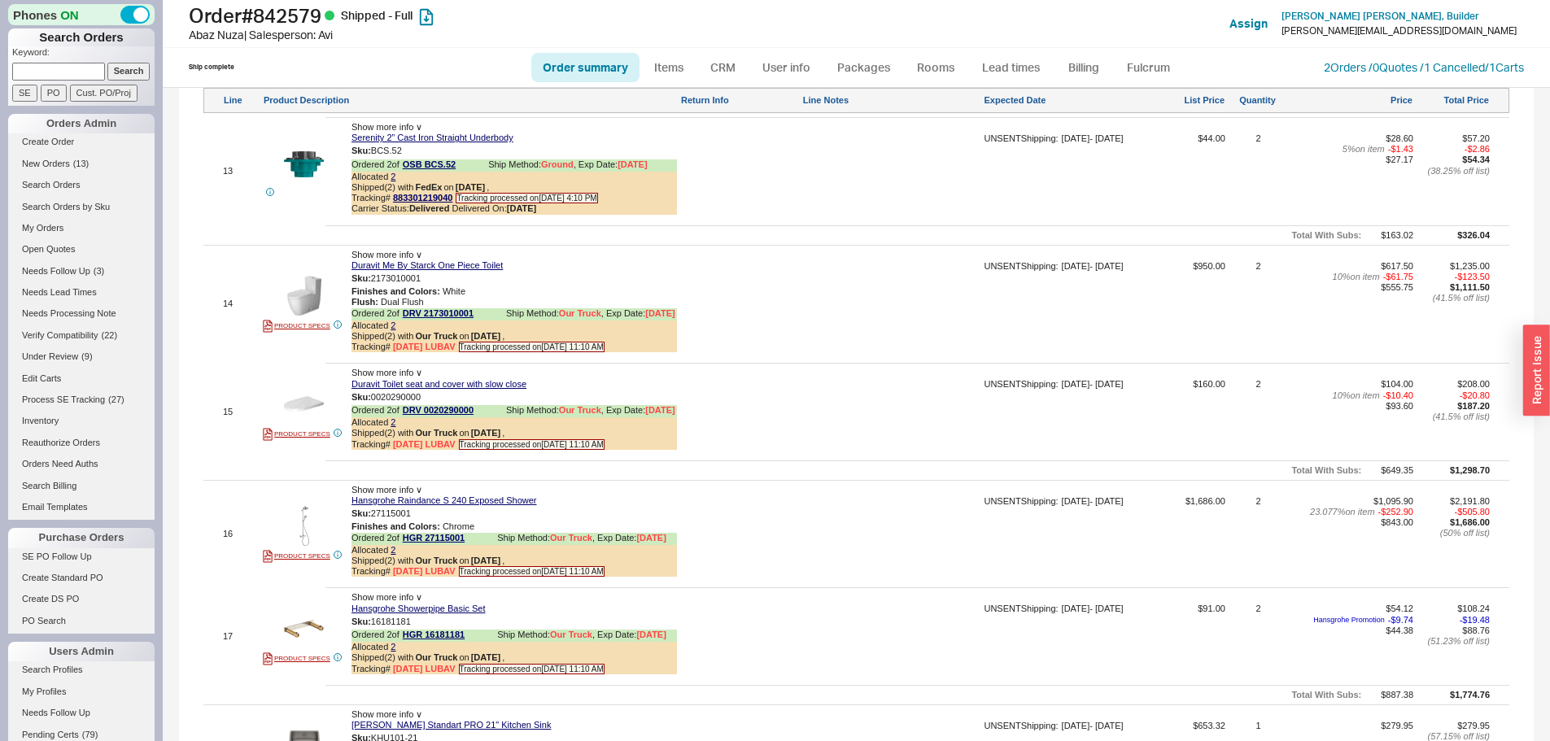
scroll to position [3417, 0]
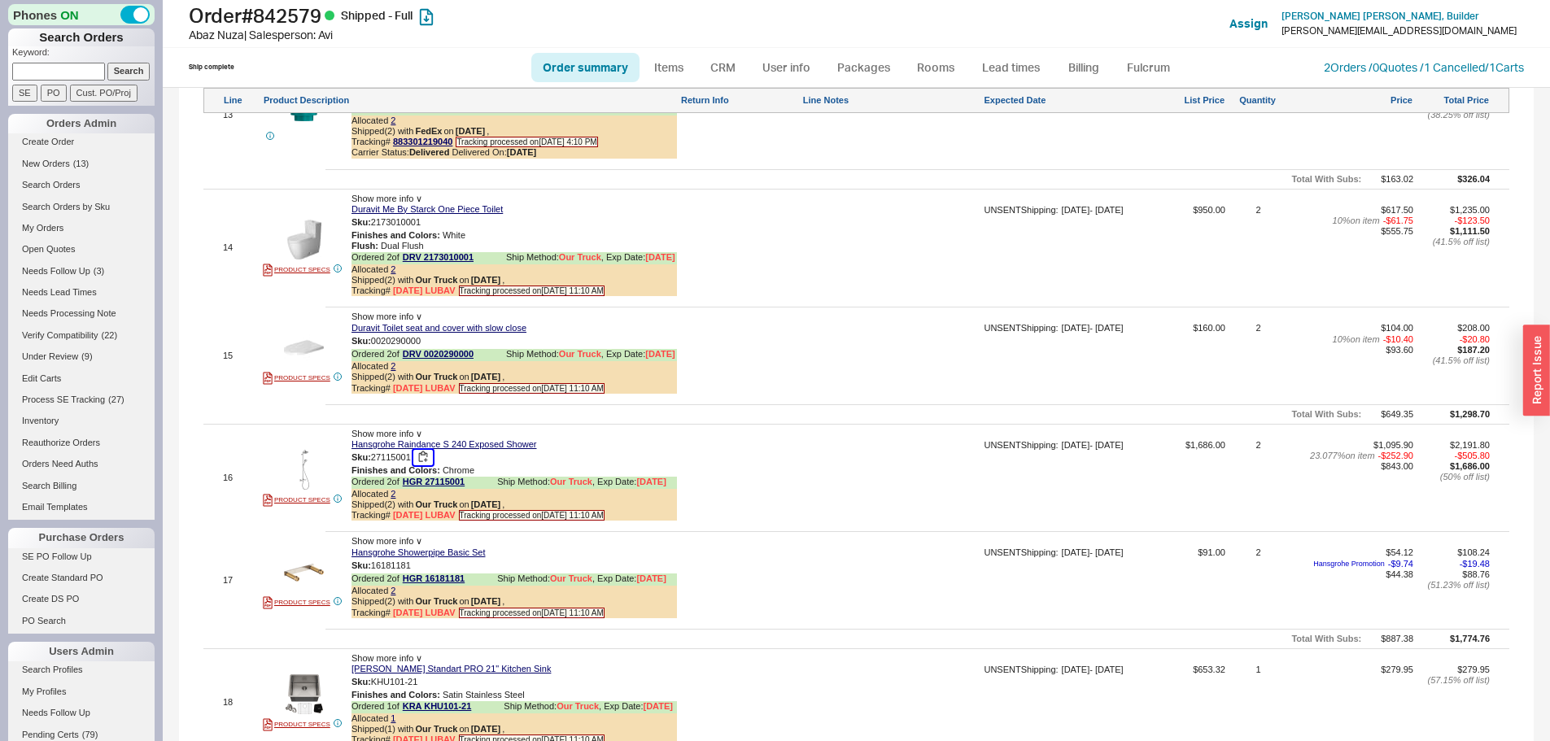
click at [425, 465] on button "button" at bounding box center [423, 457] width 20 height 15
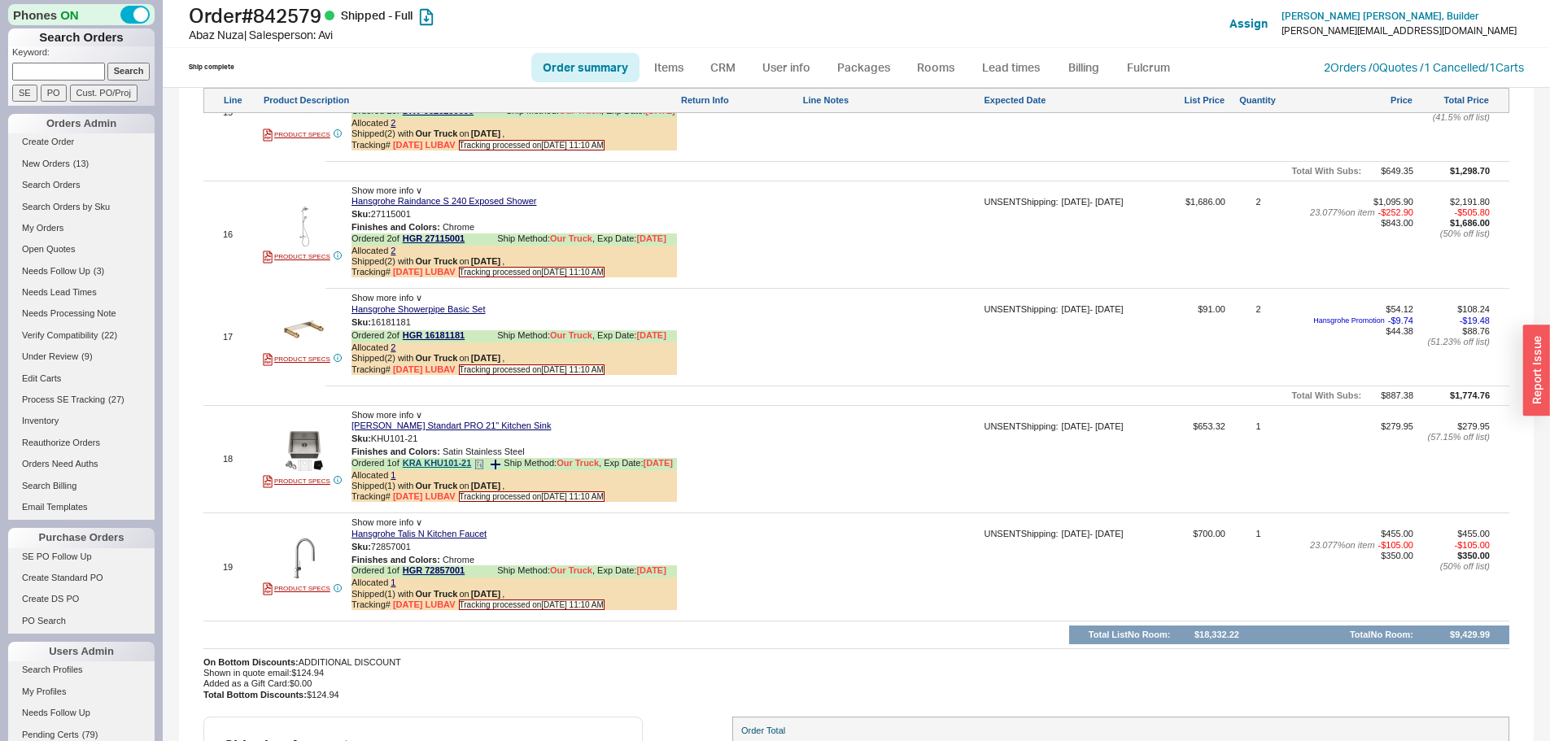
scroll to position [3661, 0]
click at [427, 330] on button "button" at bounding box center [423, 321] width 20 height 15
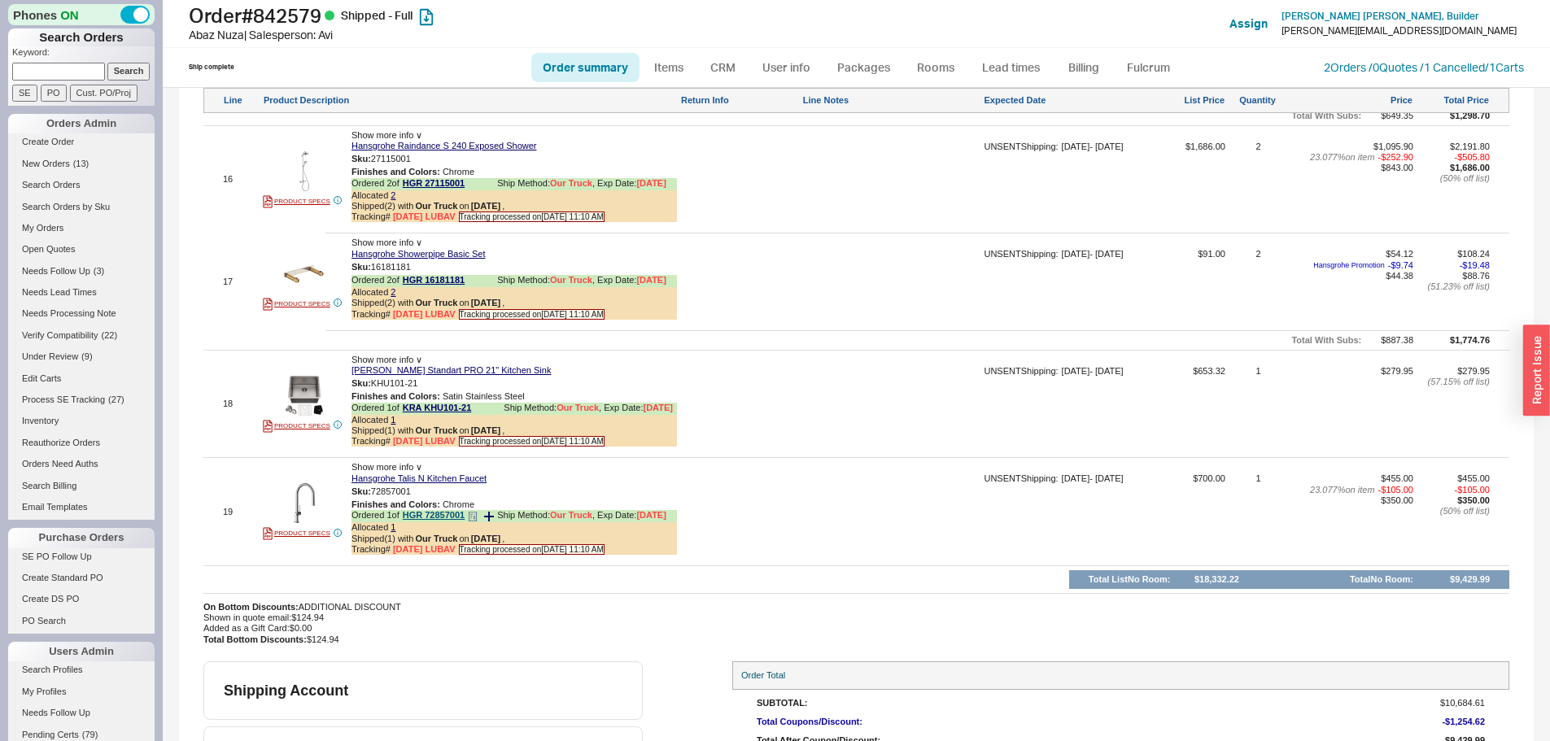
scroll to position [3743, 0]
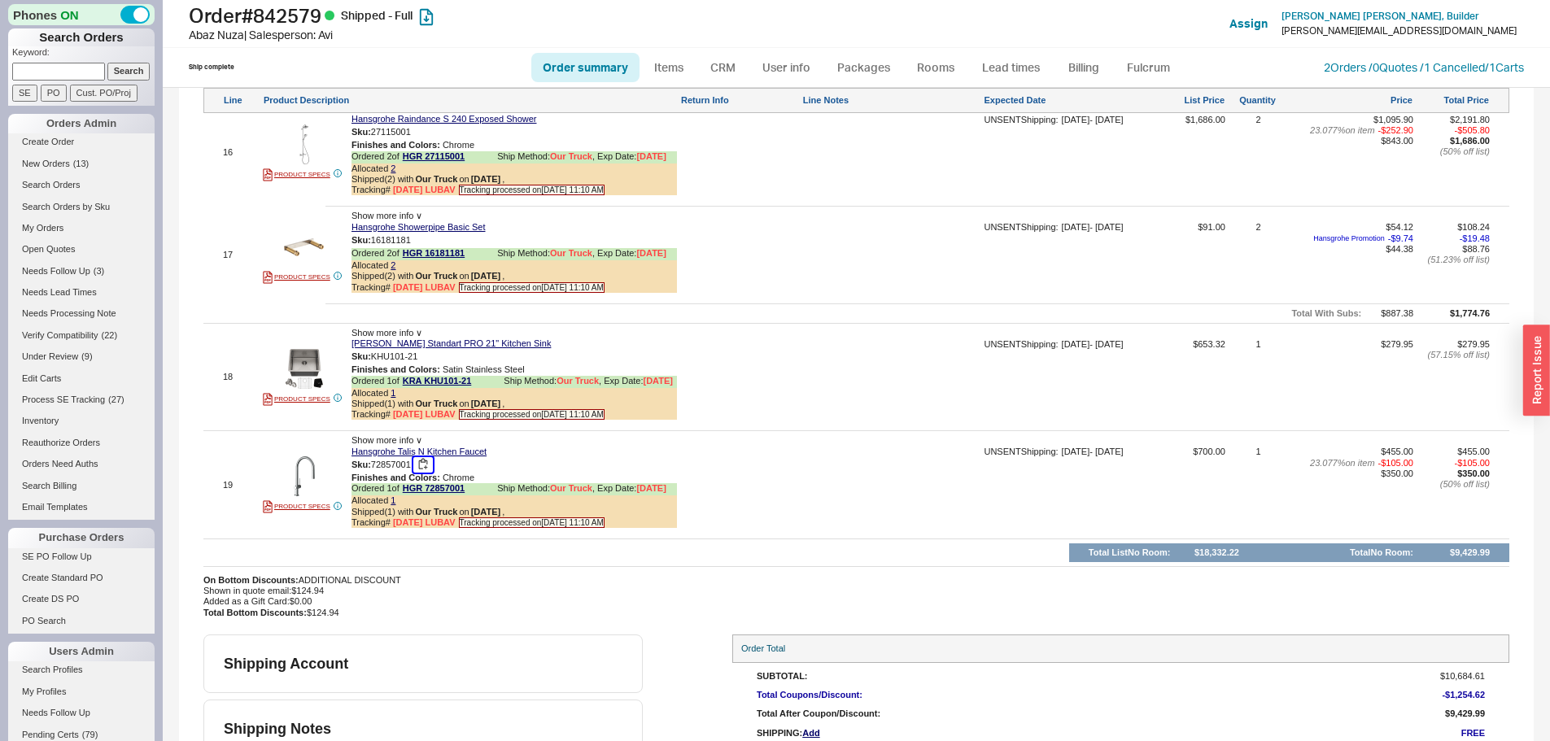
click at [423, 473] on button "button" at bounding box center [423, 464] width 20 height 15
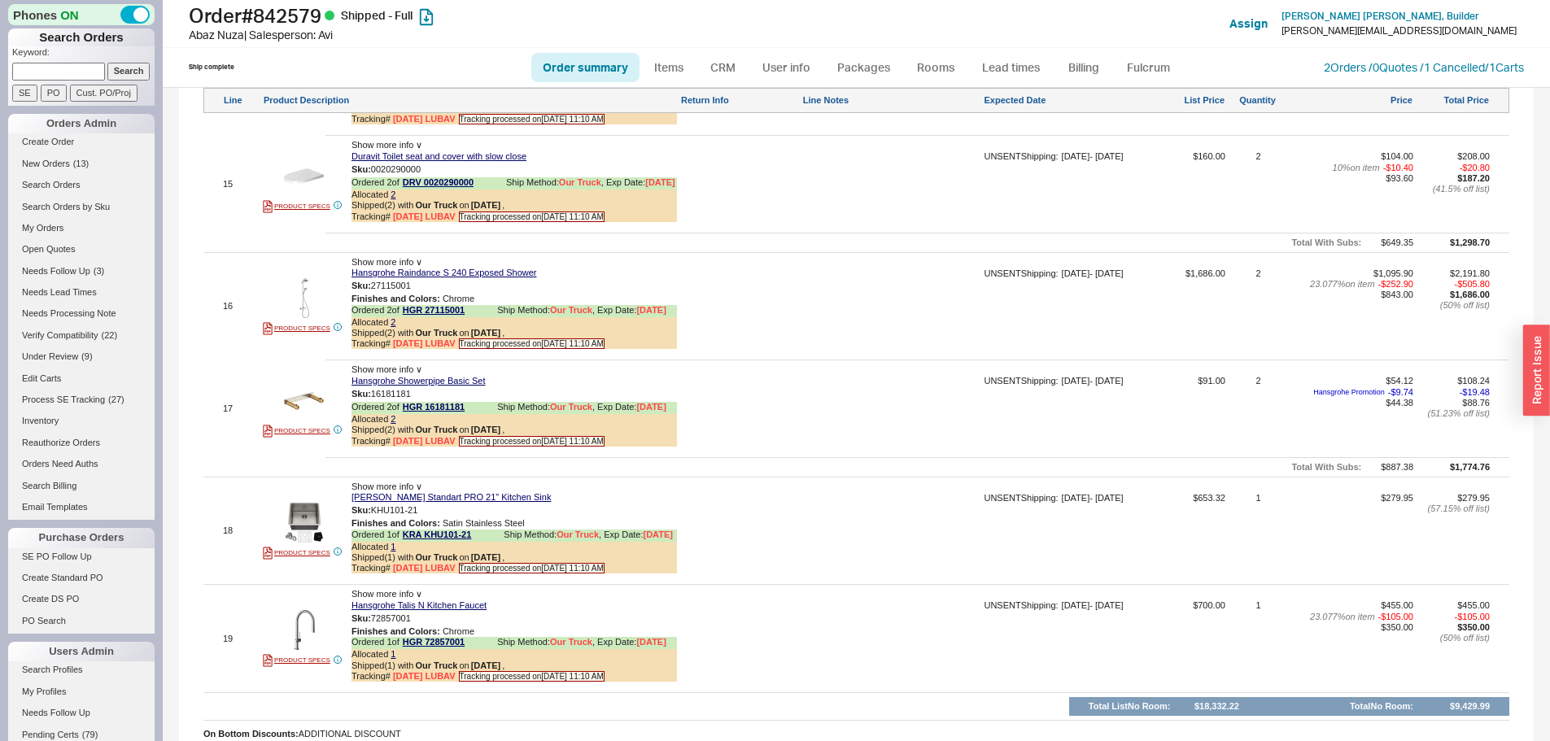
scroll to position [3499, 0]
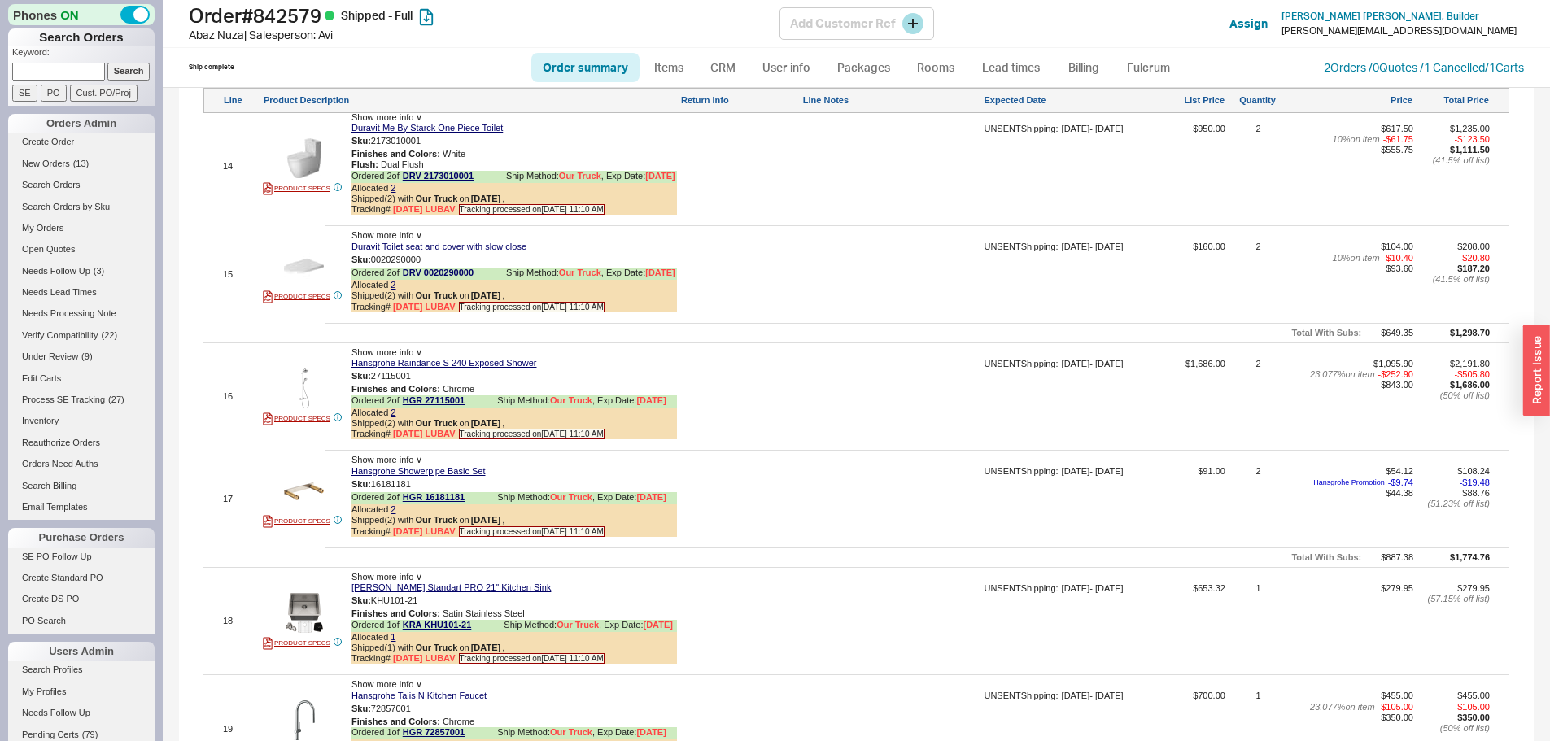
click at [320, 26] on h1 "Order # 842579 Shipped - Full" at bounding box center [484, 15] width 591 height 23
copy h1 "842579"
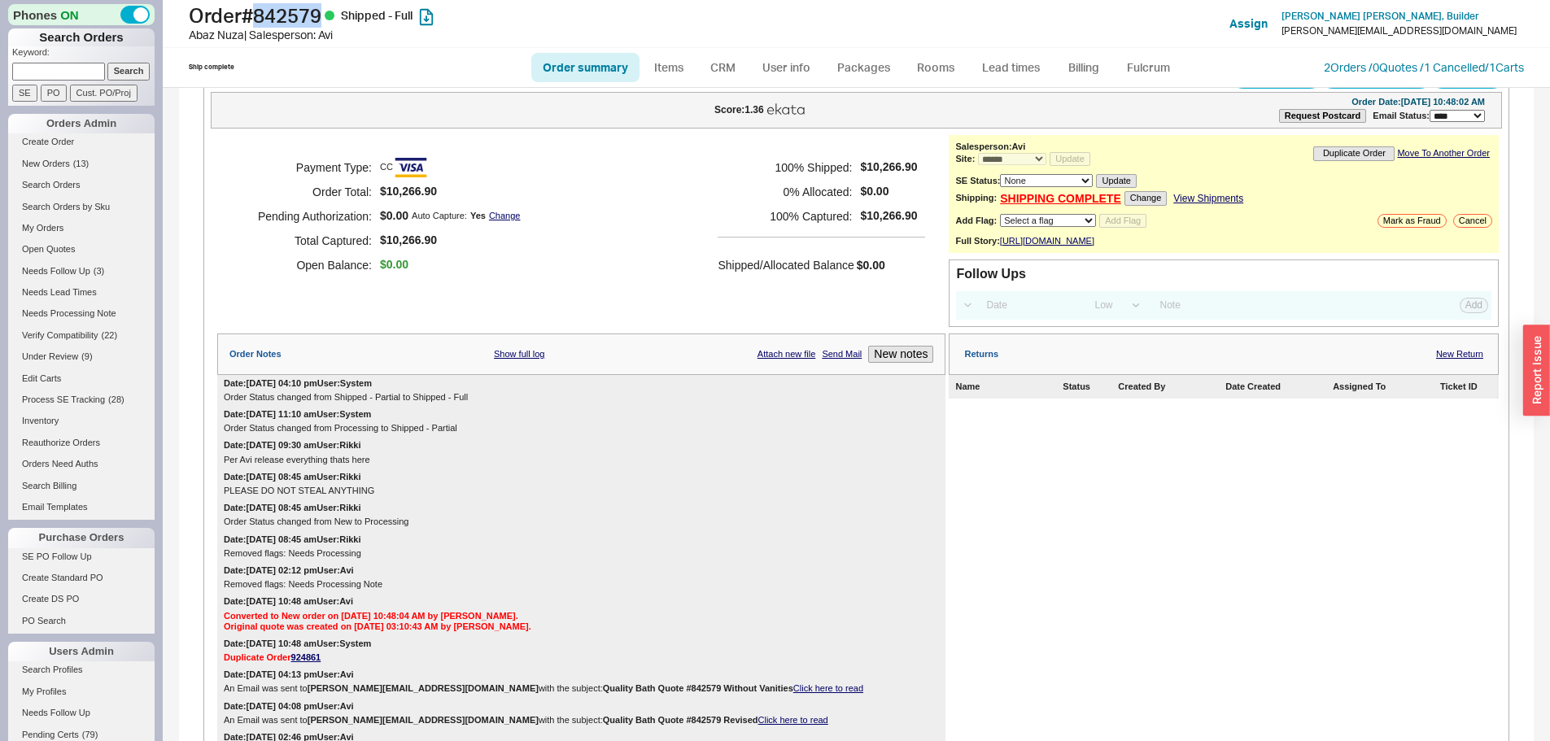
scroll to position [0, 0]
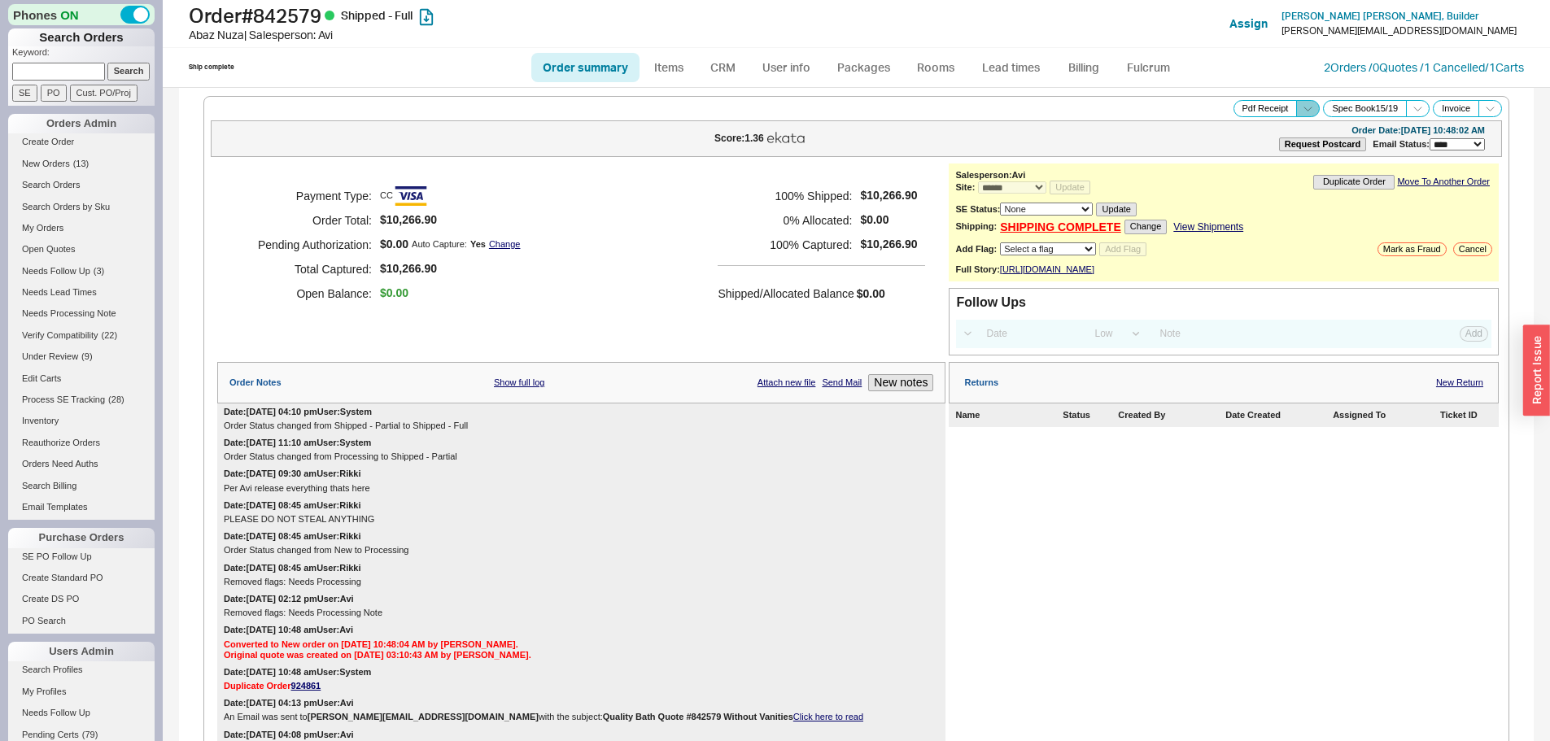
click at [1302, 104] on icon at bounding box center [1308, 109] width 12 height 12
click at [1248, 132] on button "Brand Pdf Receipt" at bounding box center [1250, 127] width 109 height 19
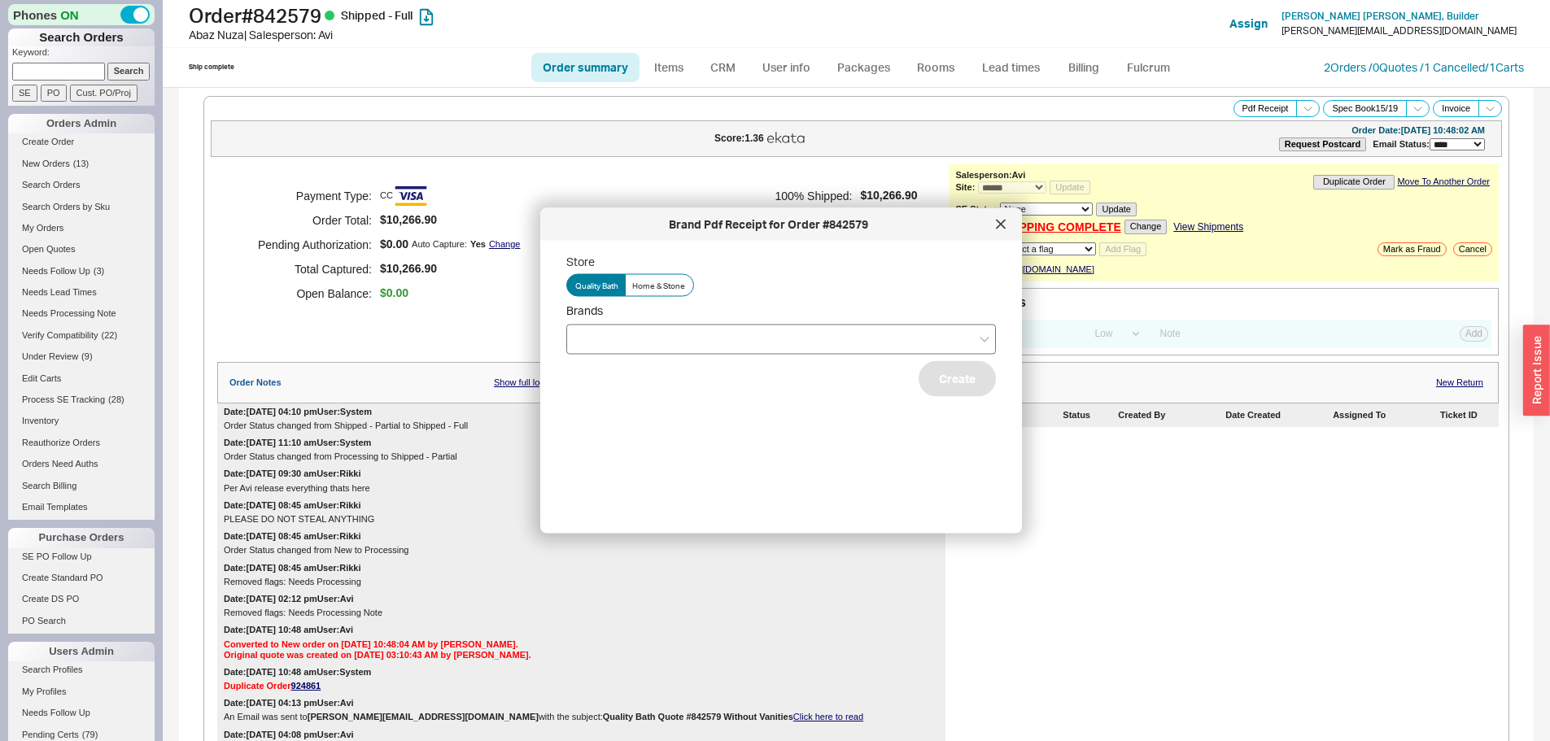
click at [691, 341] on div at bounding box center [781, 339] width 430 height 30
click at [587, 341] on input "Brands" at bounding box center [580, 339] width 11 height 19
click at [631, 400] on div "Hansgrohe" at bounding box center [781, 401] width 428 height 29
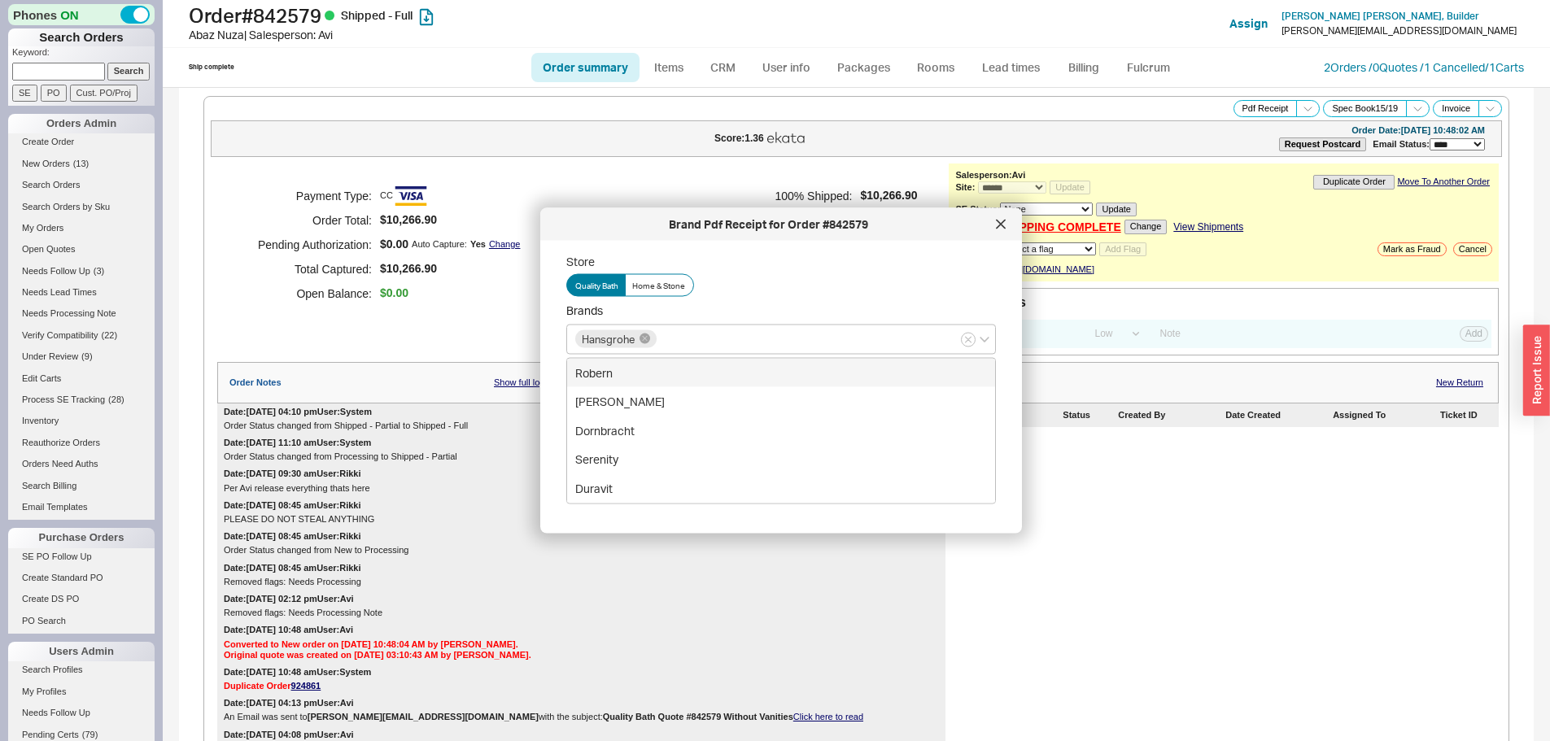
click at [852, 294] on div "Quality Bath Home & Stone" at bounding box center [781, 284] width 430 height 23
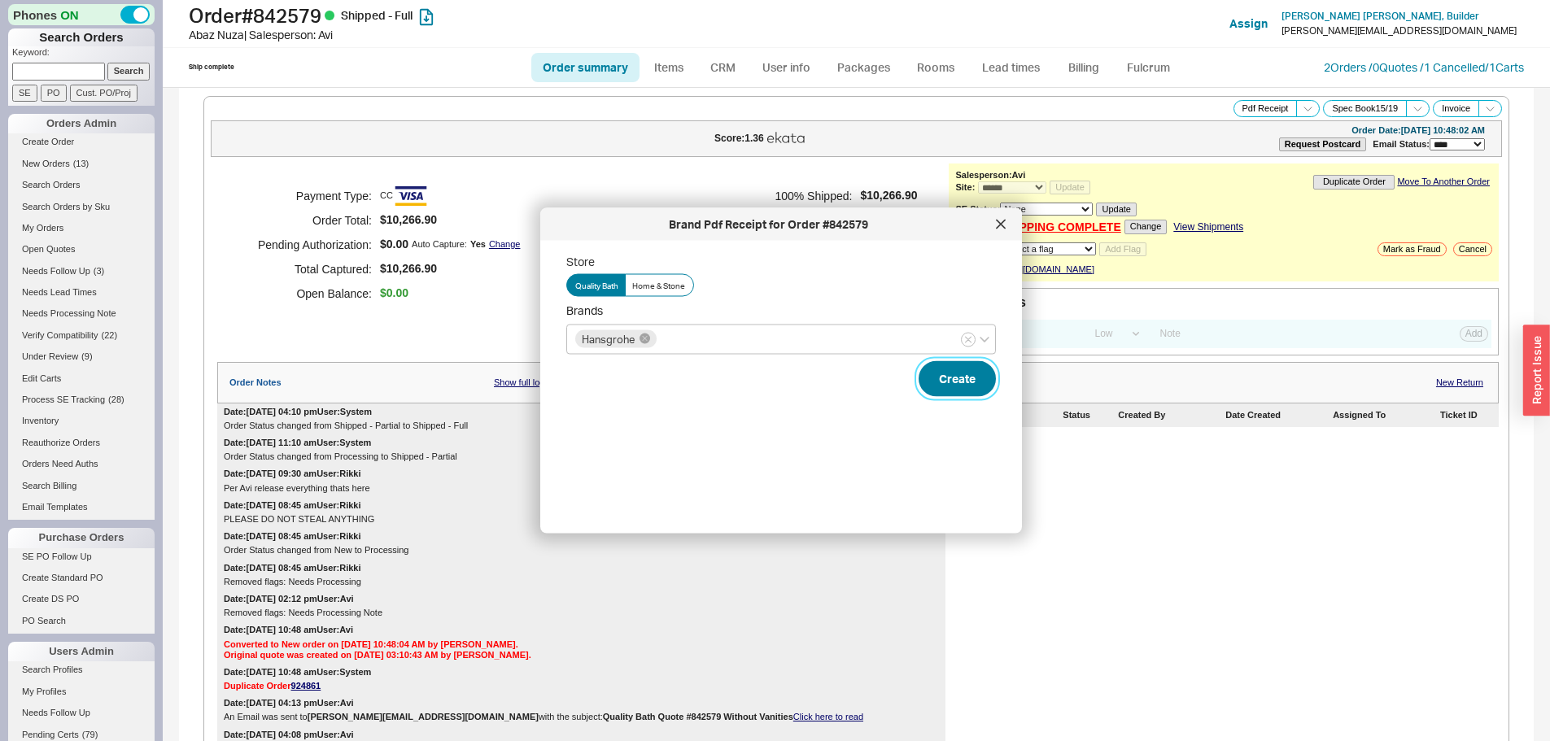
click at [972, 382] on button "Create" at bounding box center [957, 378] width 77 height 36
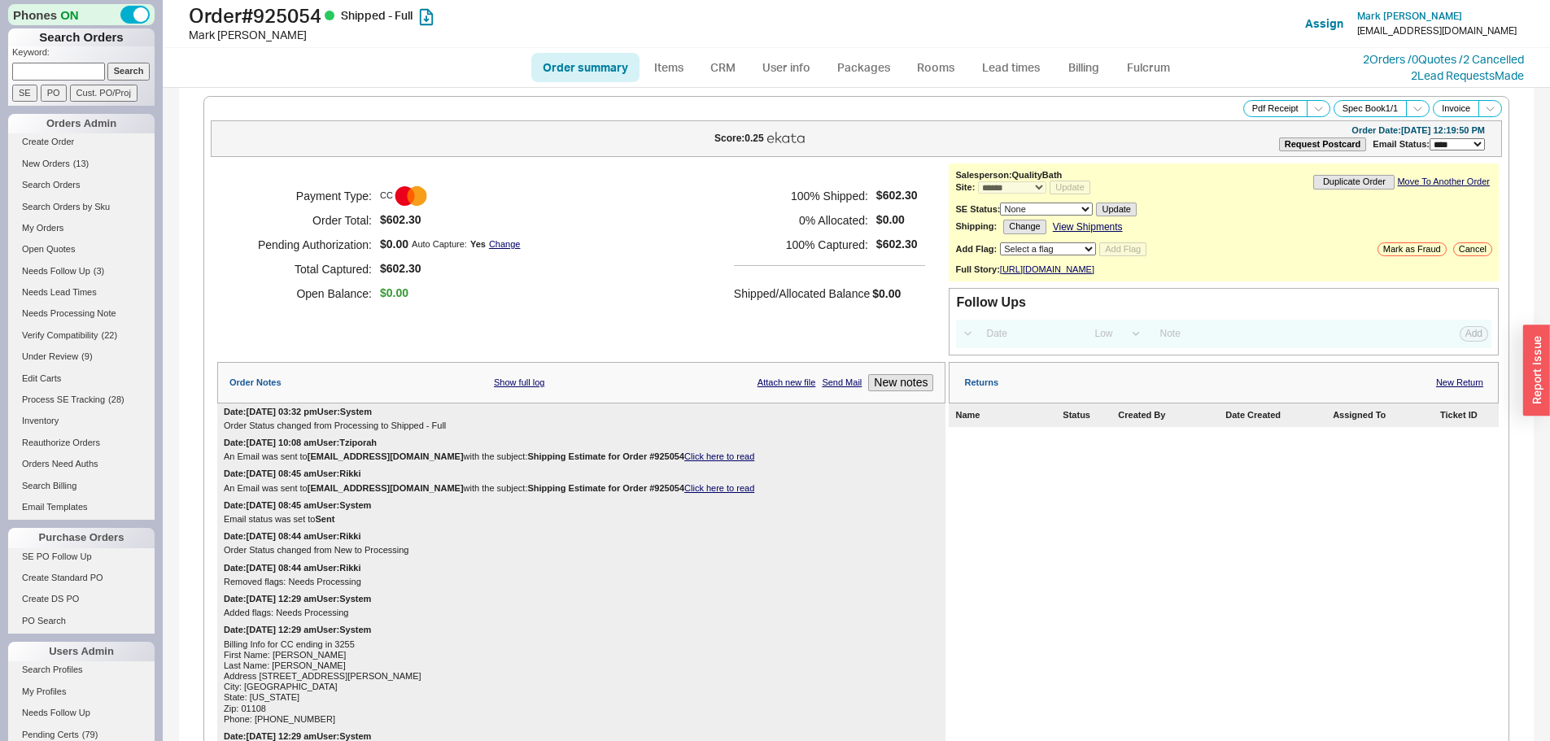
select select "*"
select select "LOW"
select select "3"
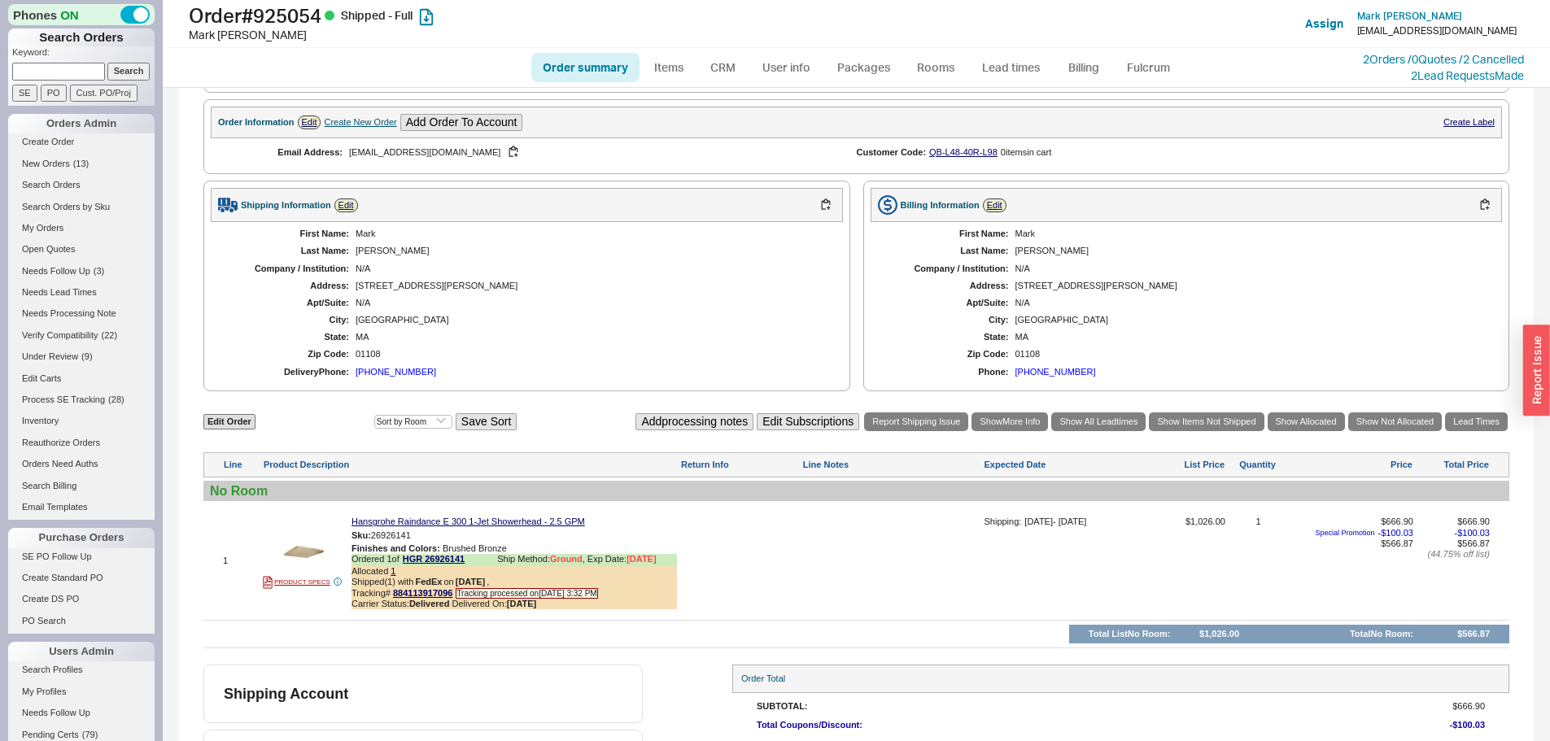
scroll to position [814, 0]
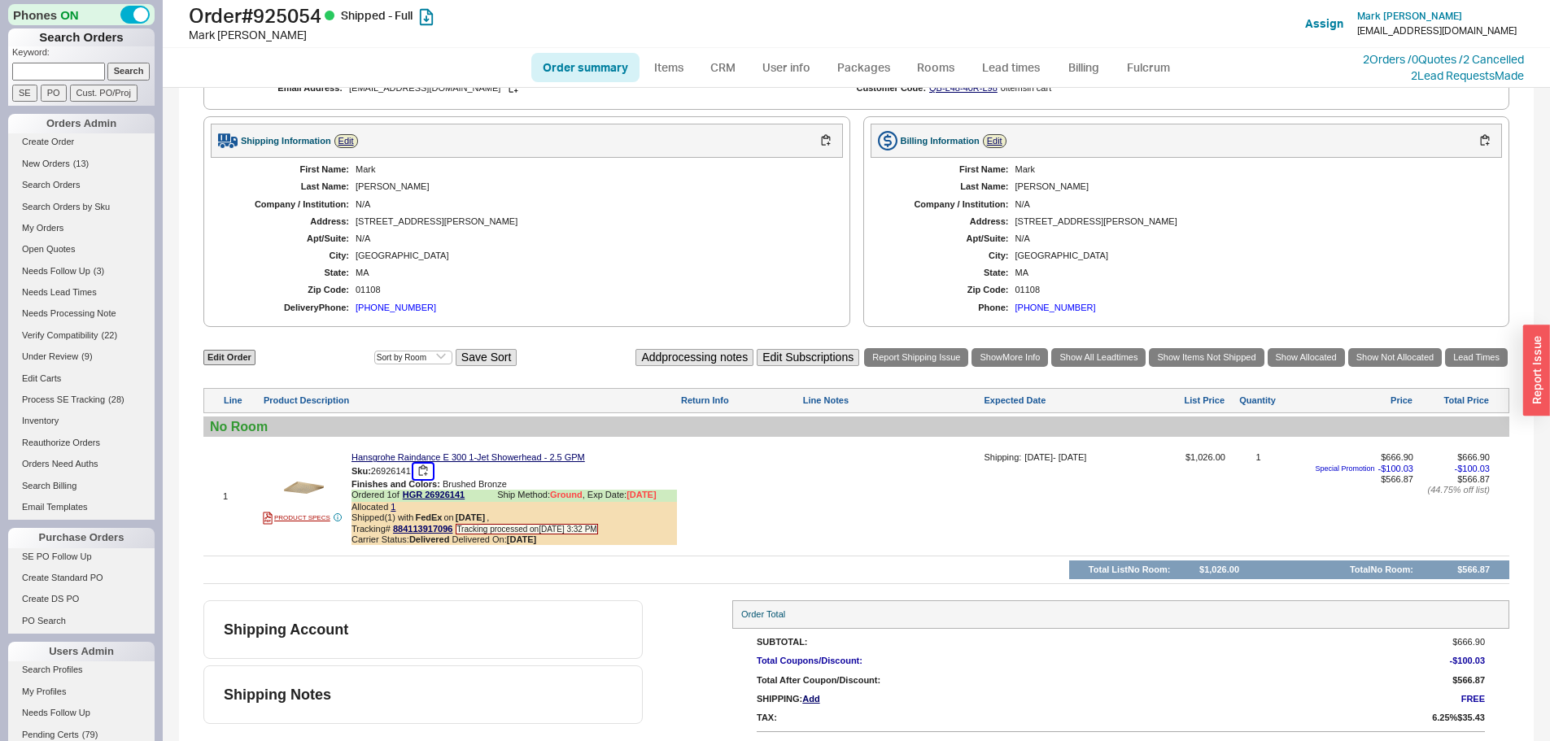
click at [425, 479] on button "button" at bounding box center [423, 471] width 20 height 15
click at [281, 14] on h1 "Order # 925054 Shipped - Full" at bounding box center [484, 15] width 591 height 23
copy h1 "925054"
click at [1365, 210] on div "N/A" at bounding box center [1250, 204] width 471 height 11
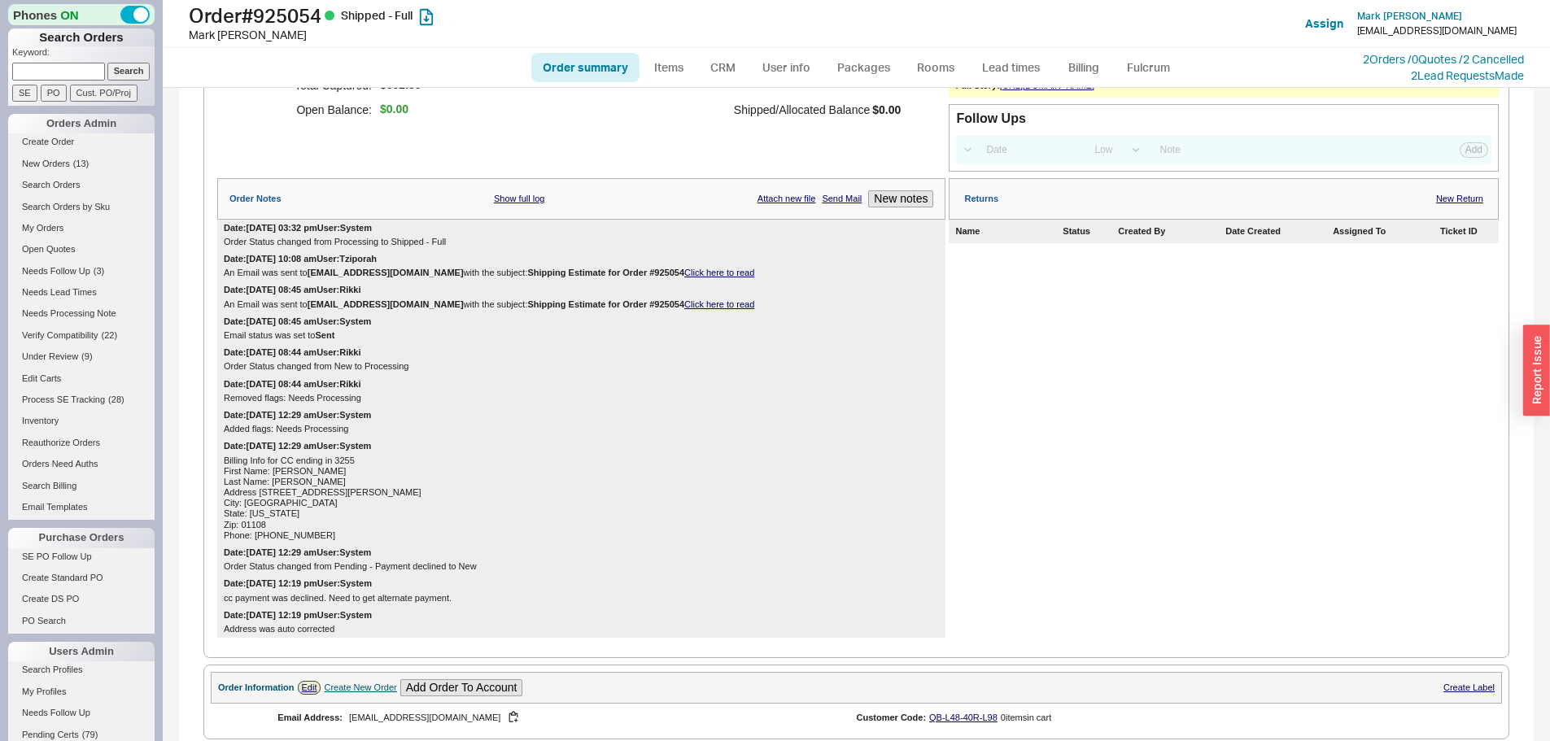
scroll to position [0, 0]
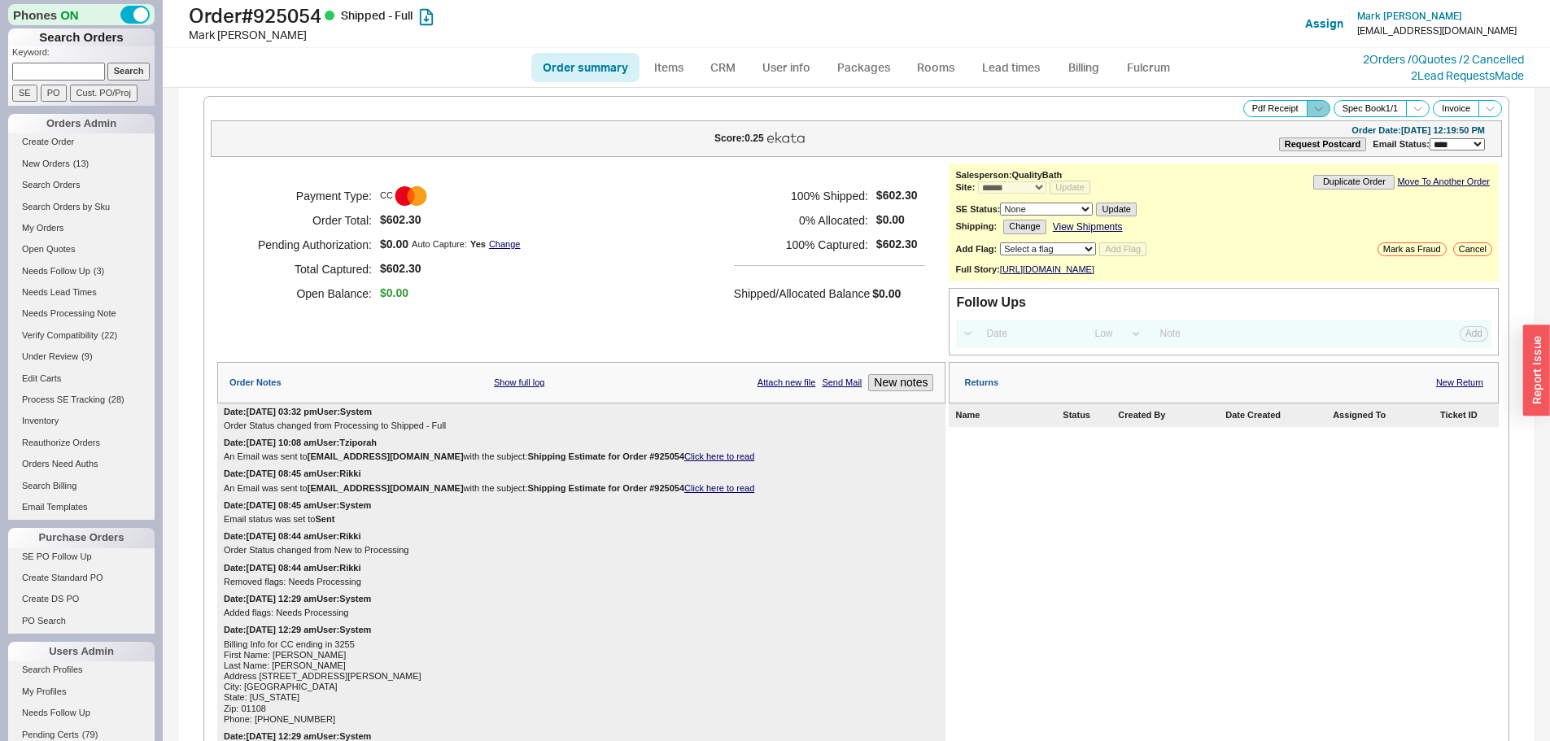
click at [1312, 106] on icon at bounding box center [1318, 109] width 12 height 12
click at [1255, 132] on button "Brand Pdf Receipt" at bounding box center [1260, 127] width 109 height 19
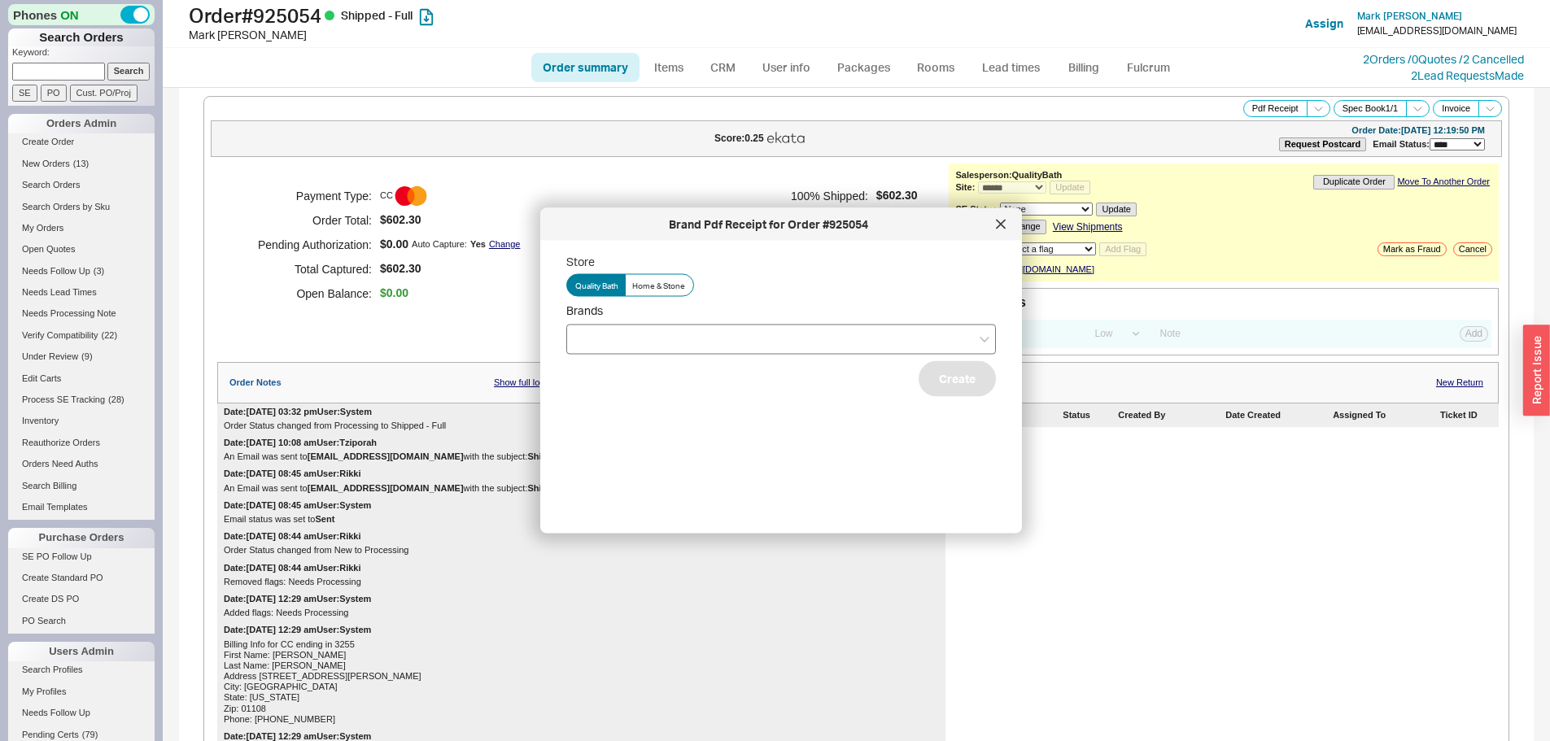
click at [641, 327] on div at bounding box center [781, 339] width 430 height 30
click at [587, 330] on input "Brands" at bounding box center [580, 339] width 11 height 19
click at [633, 373] on div "Hansgrohe" at bounding box center [781, 372] width 428 height 29
click at [928, 390] on button "Create" at bounding box center [957, 378] width 77 height 36
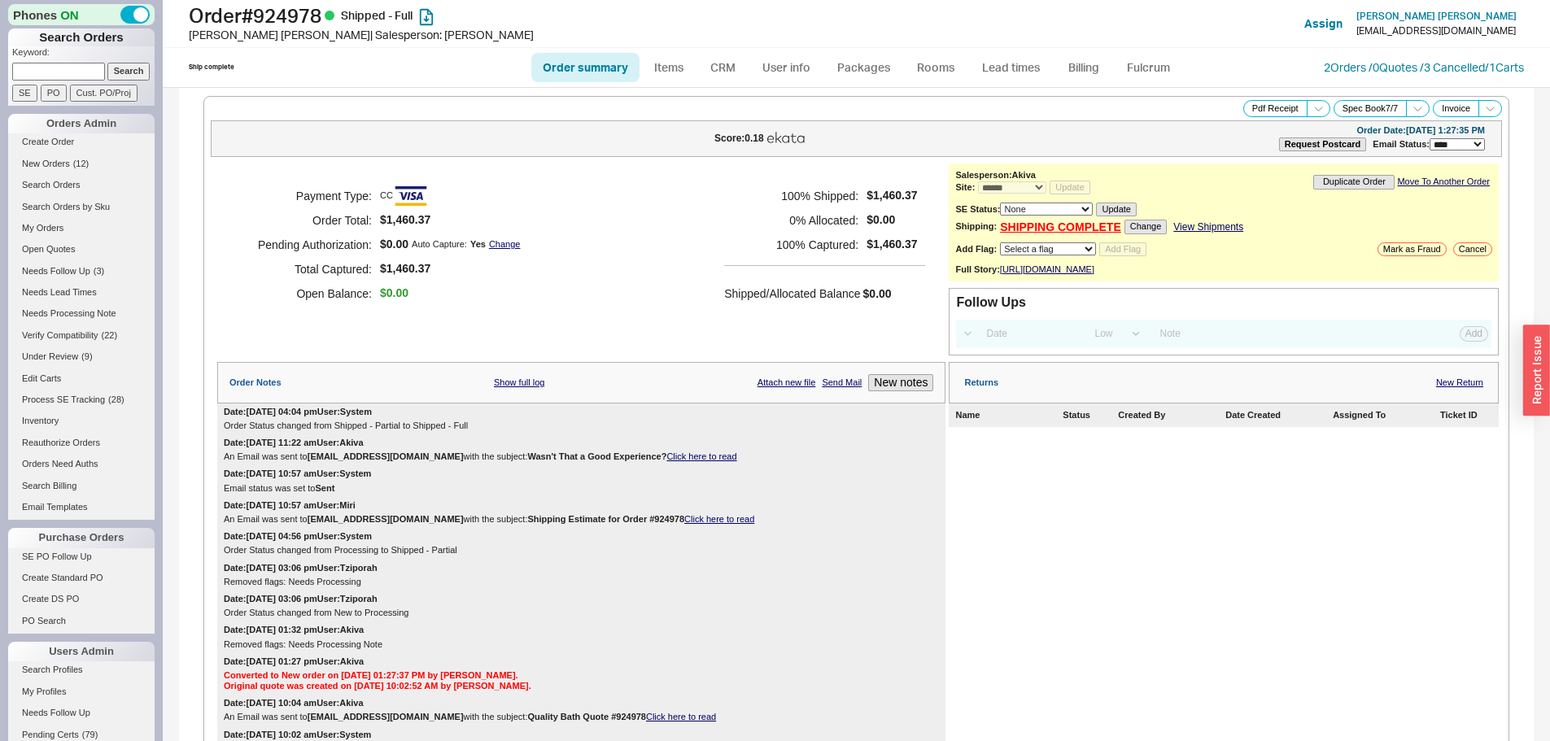
select select "*"
select select "LOW"
select select "3"
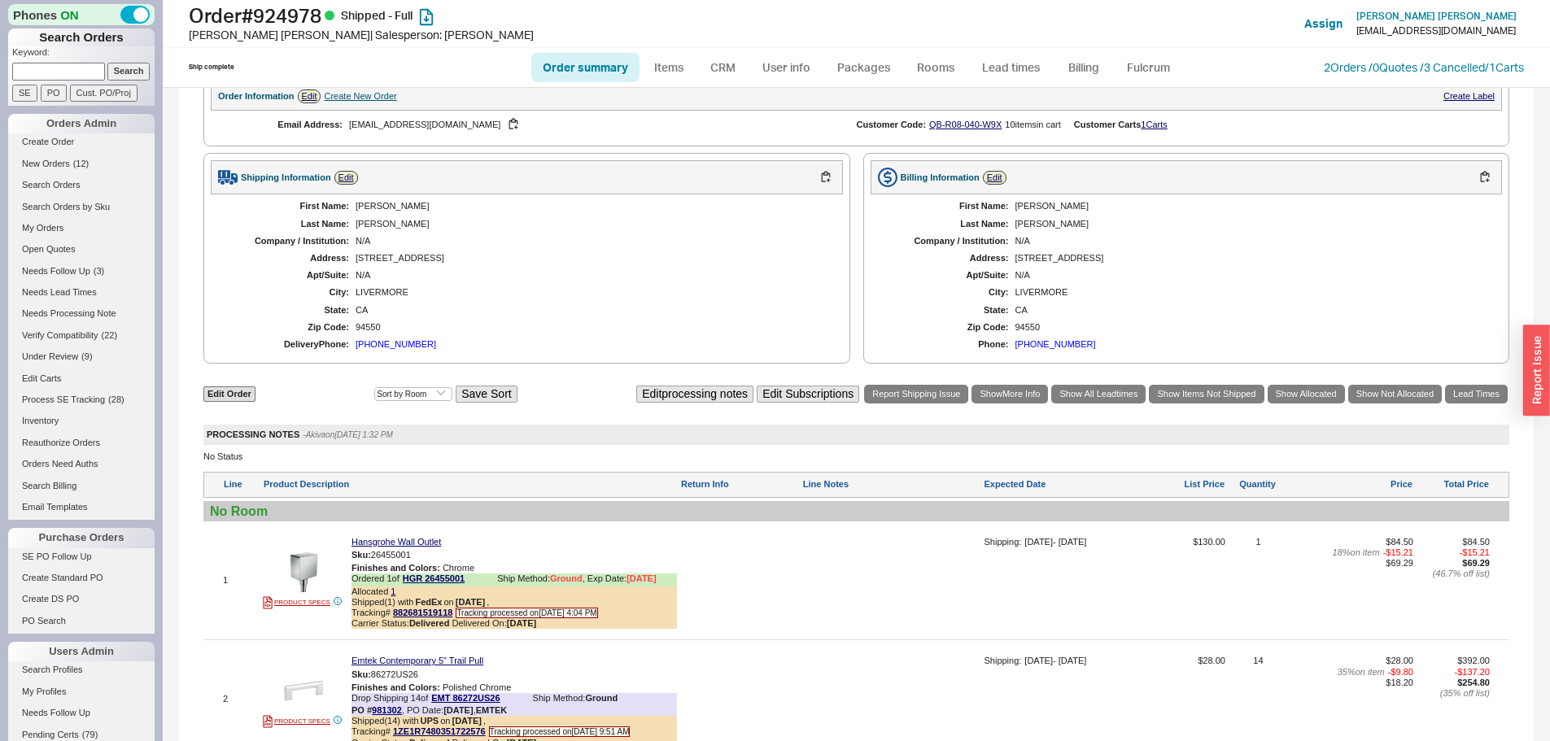
scroll to position [895, 0]
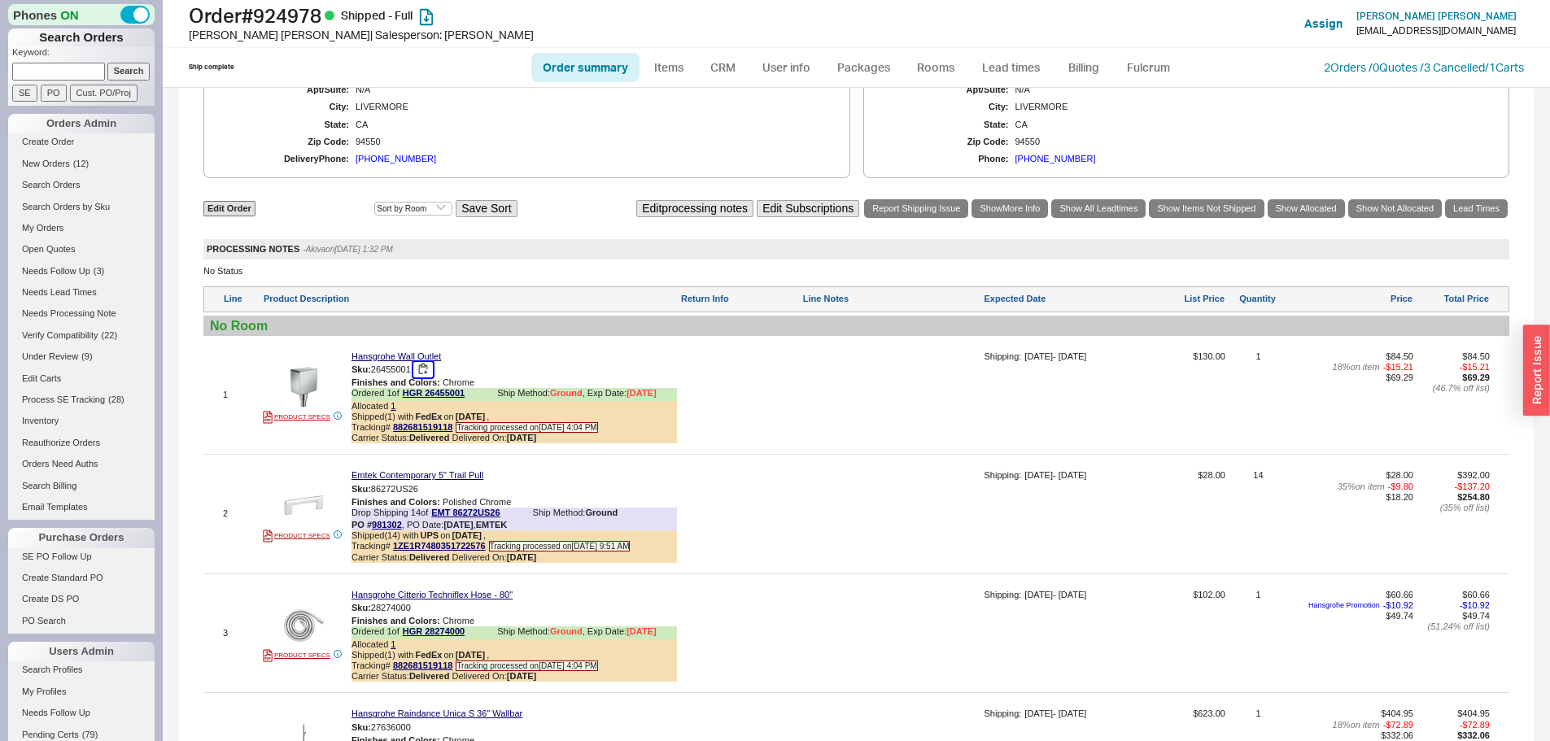
click at [426, 378] on button "button" at bounding box center [423, 369] width 20 height 15
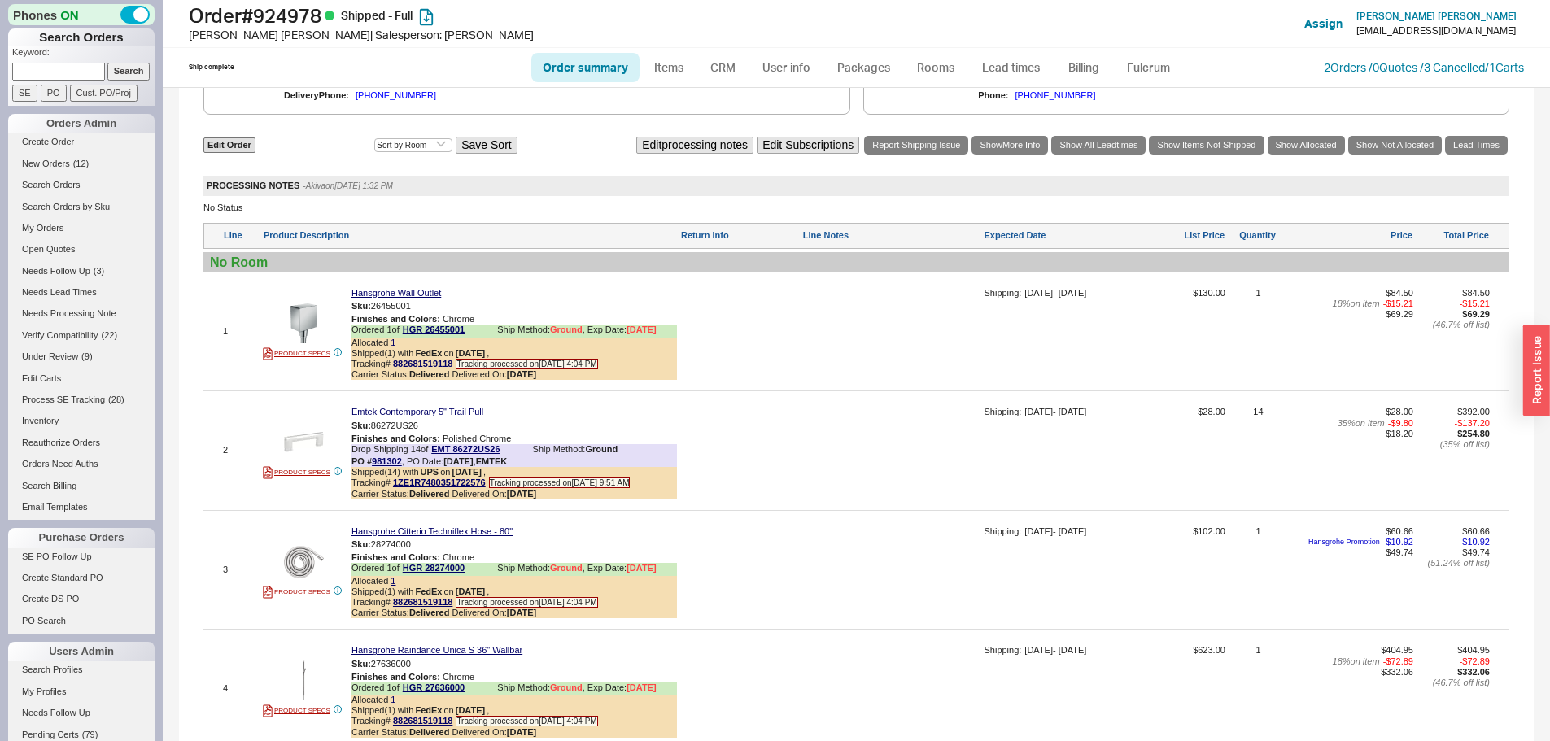
scroll to position [1139, 0]
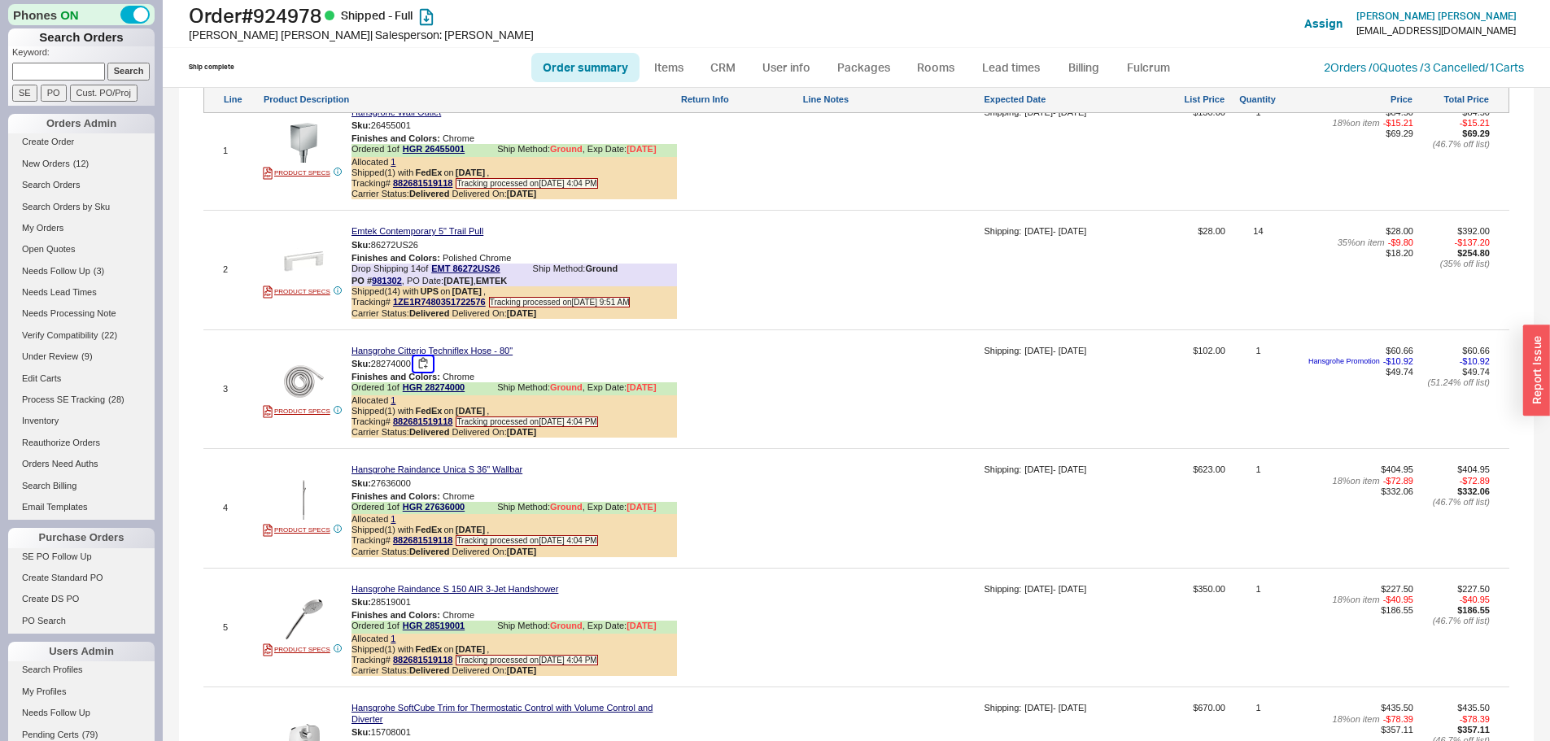
click at [424, 372] on button "button" at bounding box center [423, 363] width 20 height 15
click at [427, 491] on button "button" at bounding box center [423, 483] width 20 height 15
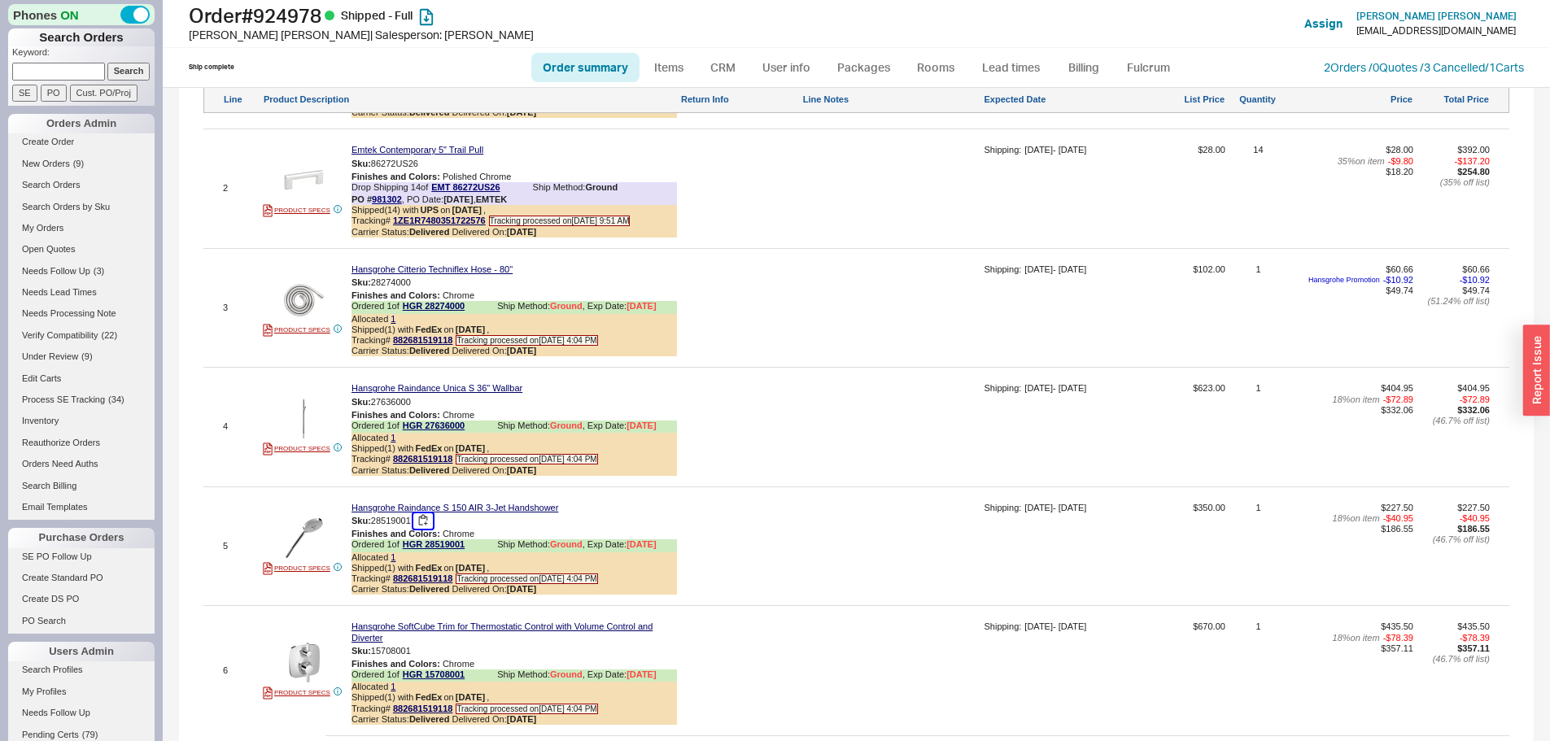
click at [426, 529] on button "button" at bounding box center [423, 520] width 20 height 15
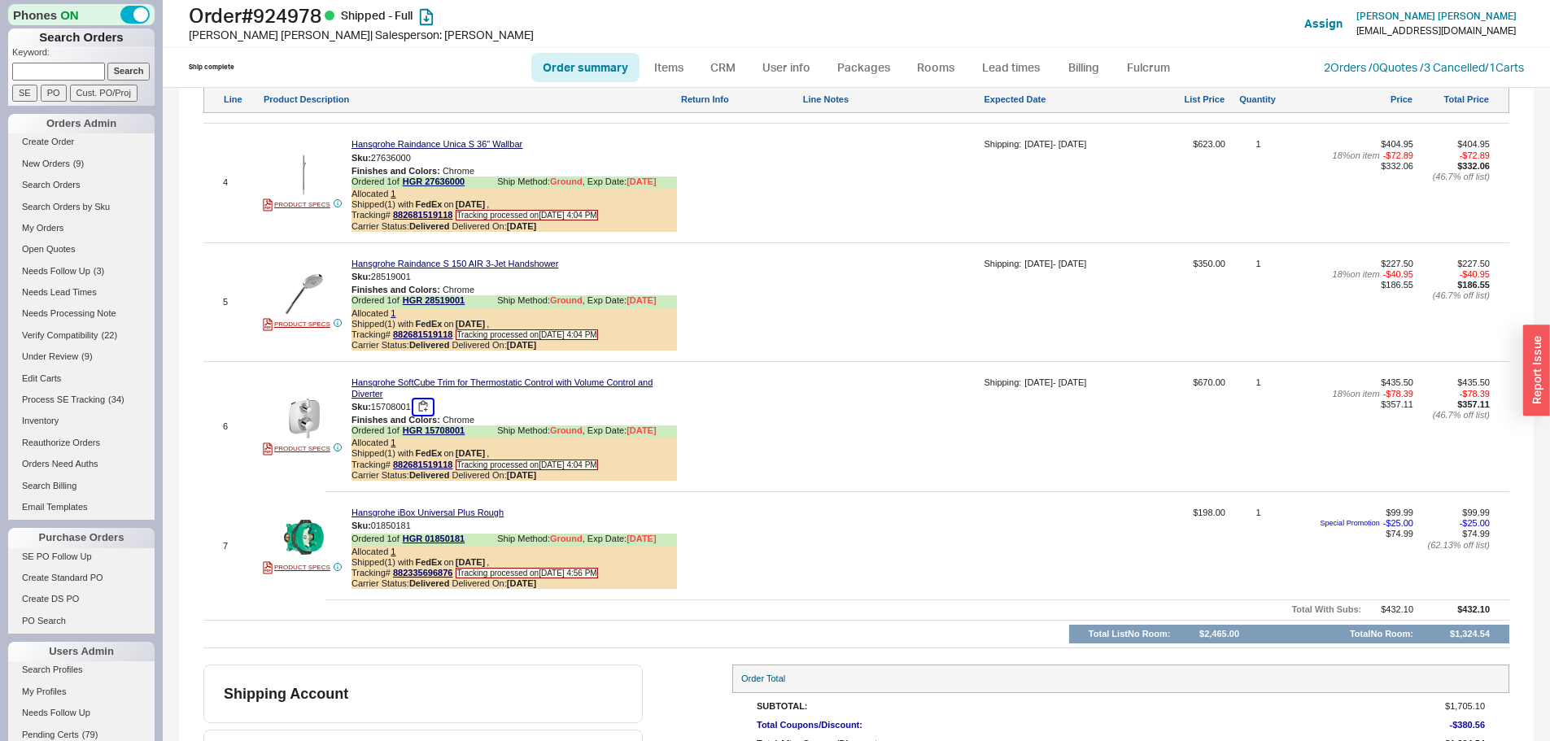
click at [428, 415] on button "button" at bounding box center [423, 406] width 20 height 15
click at [425, 534] on button "button" at bounding box center [423, 525] width 20 height 15
click at [292, 20] on h1 "Order # 924978 Shipped - Full" at bounding box center [484, 15] width 591 height 23
copy h1 "924978"
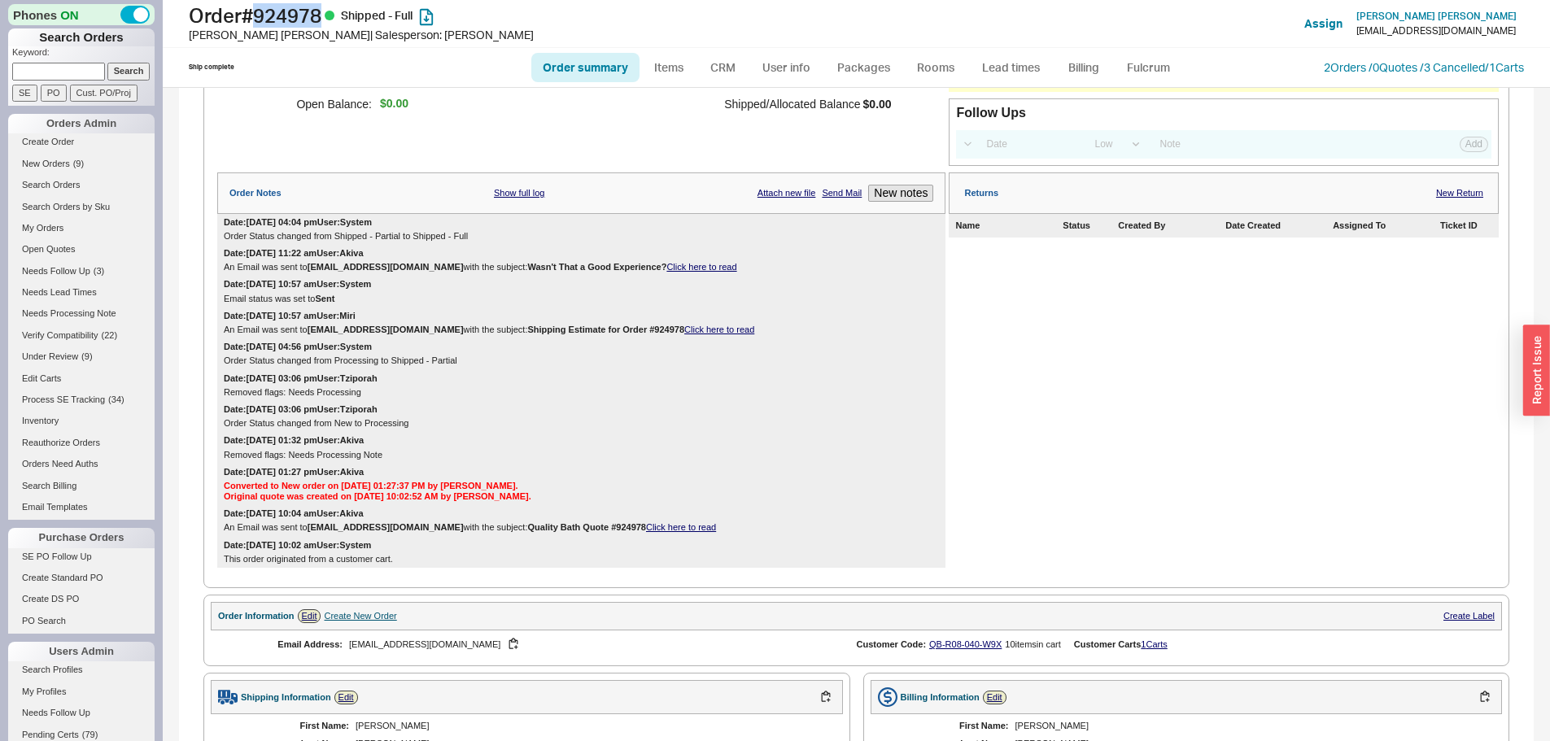
scroll to position [0, 0]
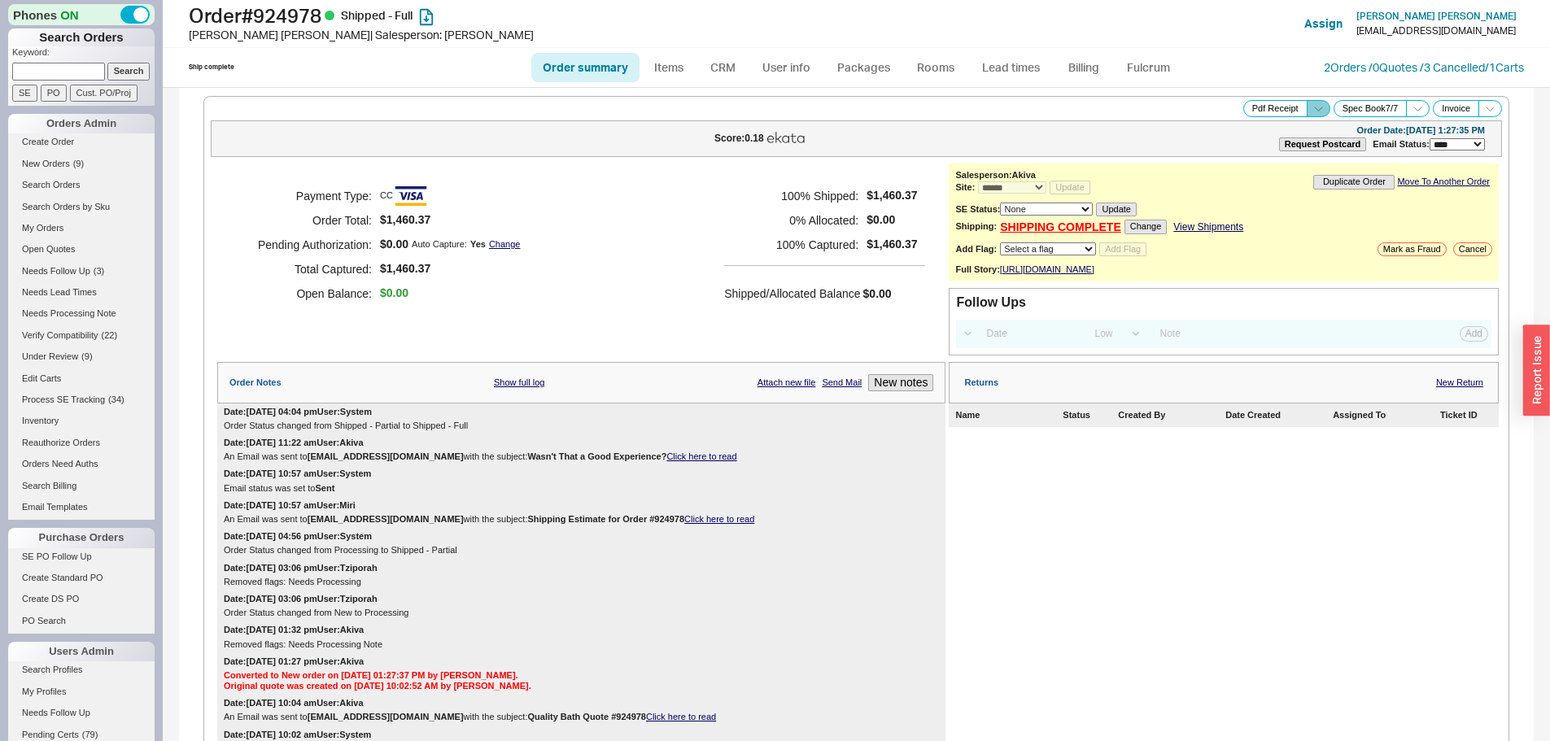
click at [1312, 106] on icon at bounding box center [1318, 109] width 12 height 12
click at [1260, 128] on button "Brand Pdf Receipt" at bounding box center [1260, 127] width 109 height 19
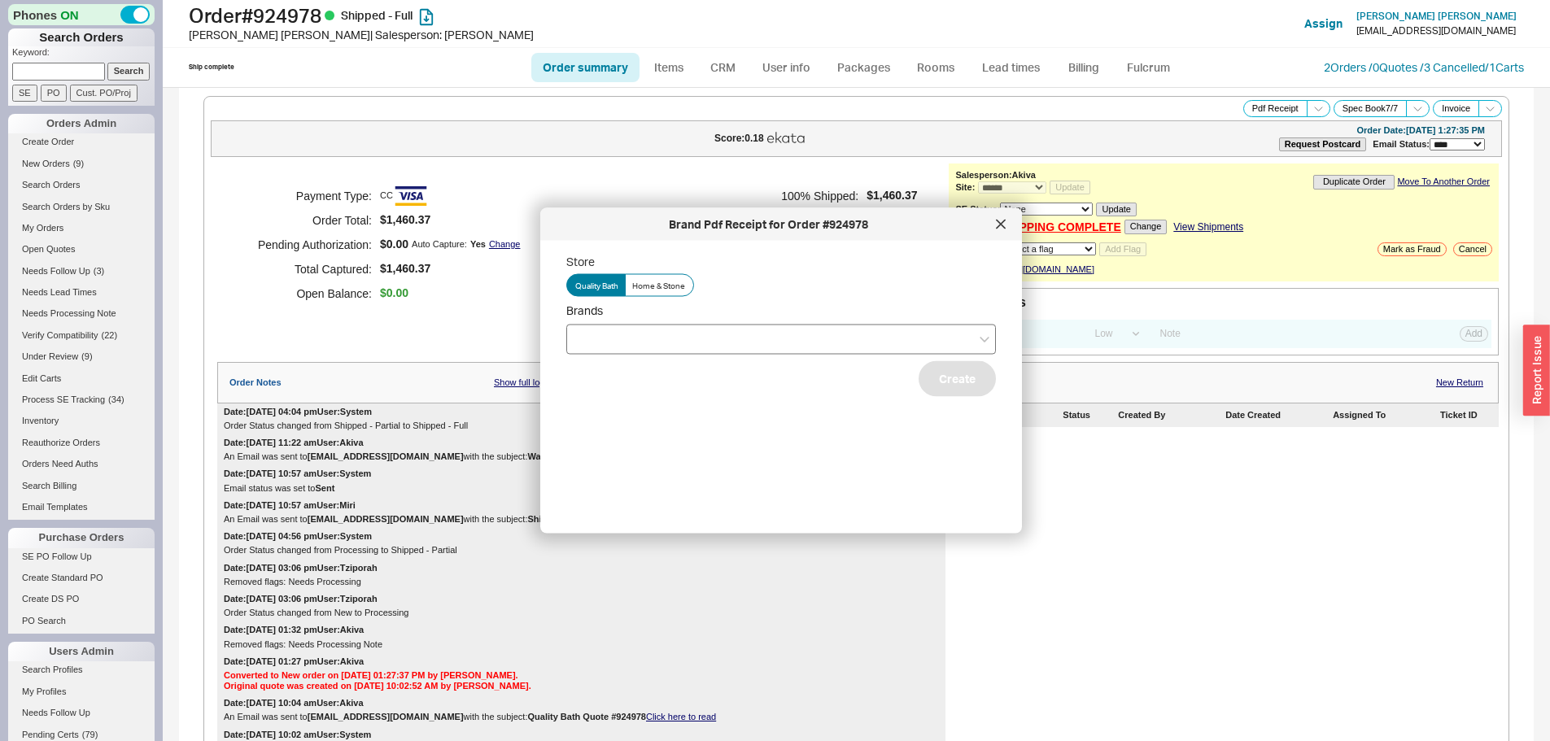
click at [670, 335] on div at bounding box center [781, 339] width 430 height 30
click at [587, 335] on input "Brands" at bounding box center [580, 339] width 11 height 19
click at [607, 376] on div "Hansgrohe" at bounding box center [781, 372] width 428 height 29
click at [945, 388] on button "Create" at bounding box center [957, 378] width 77 height 36
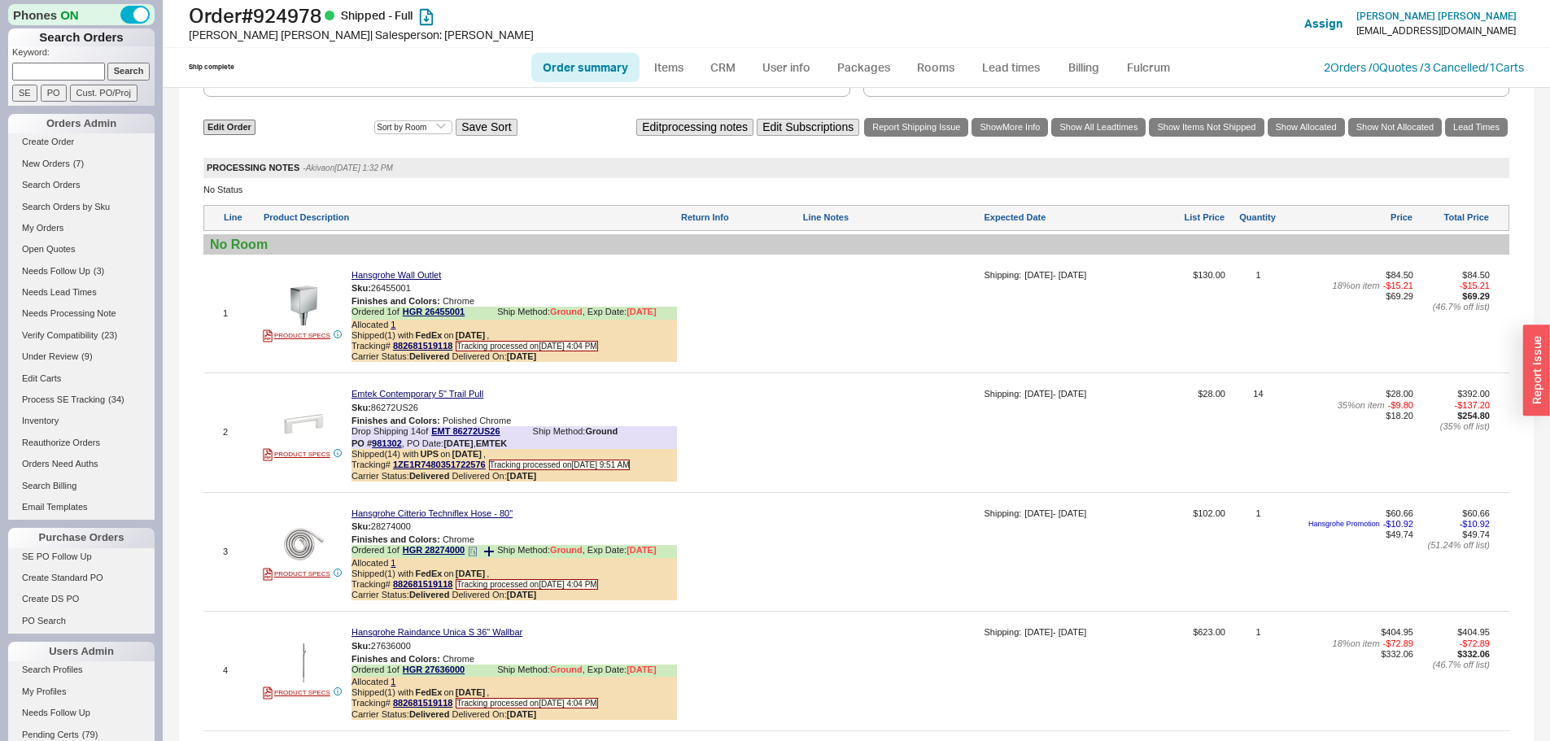
scroll to position [1139, 0]
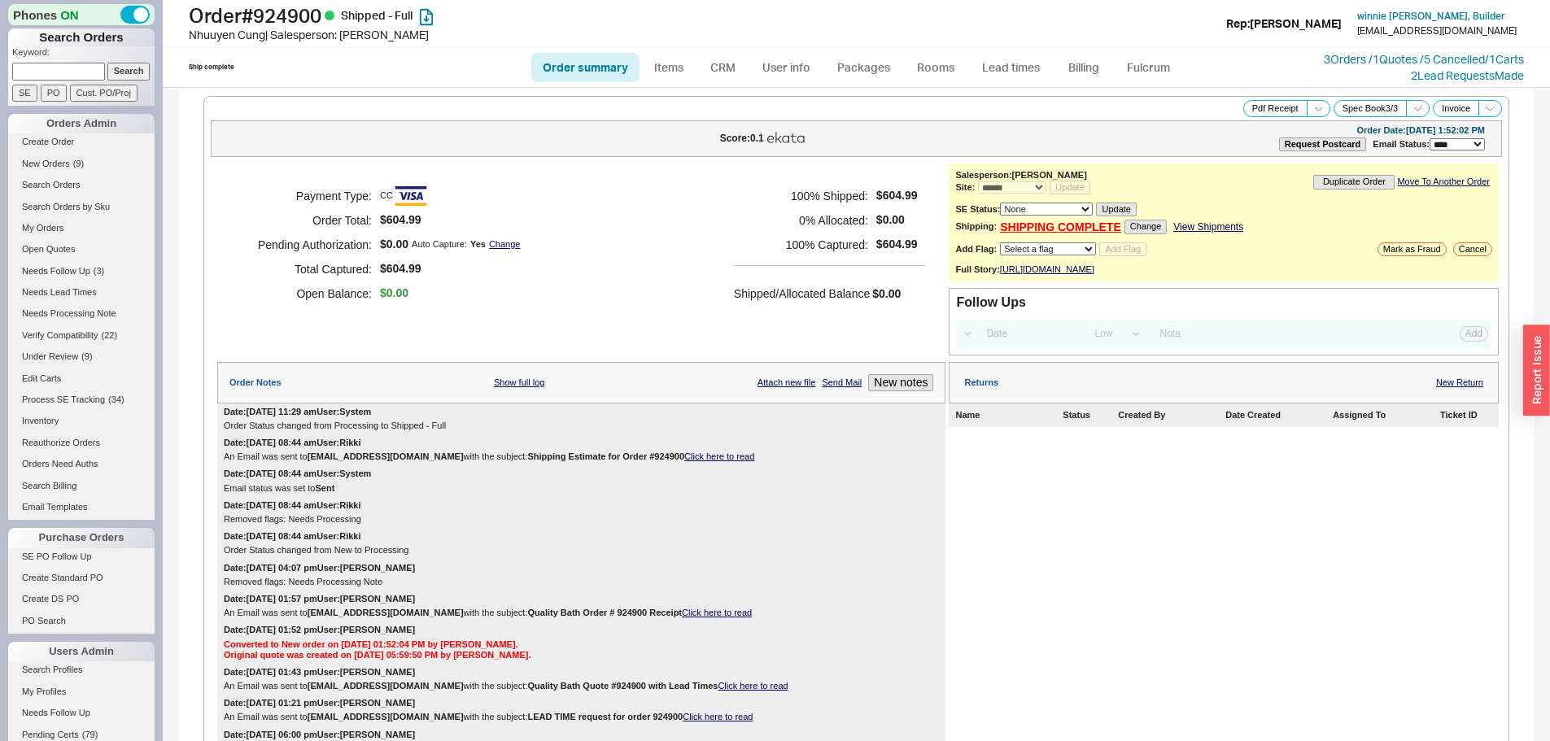
select select "*"
select select "LOW"
select select "3"
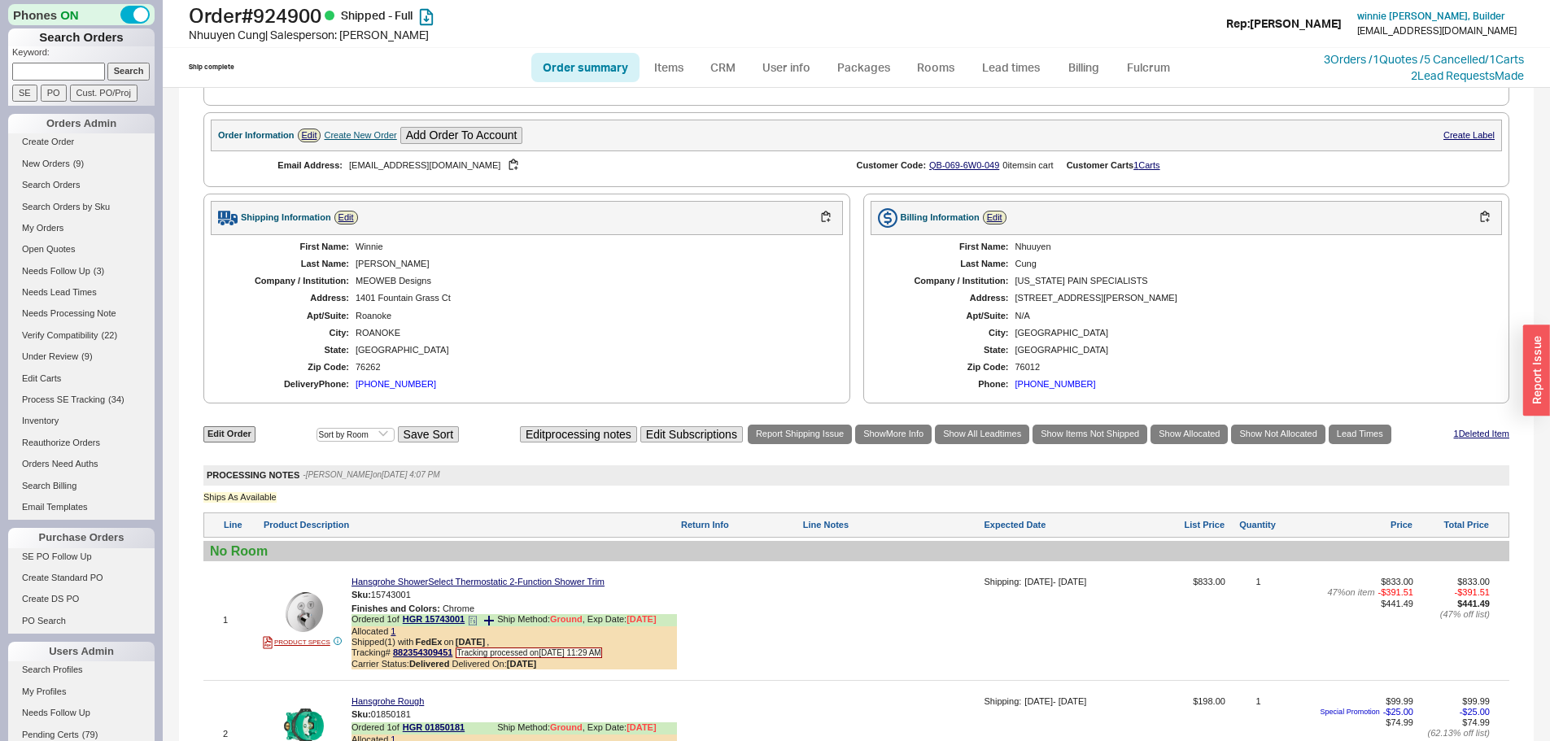
scroll to position [895, 0]
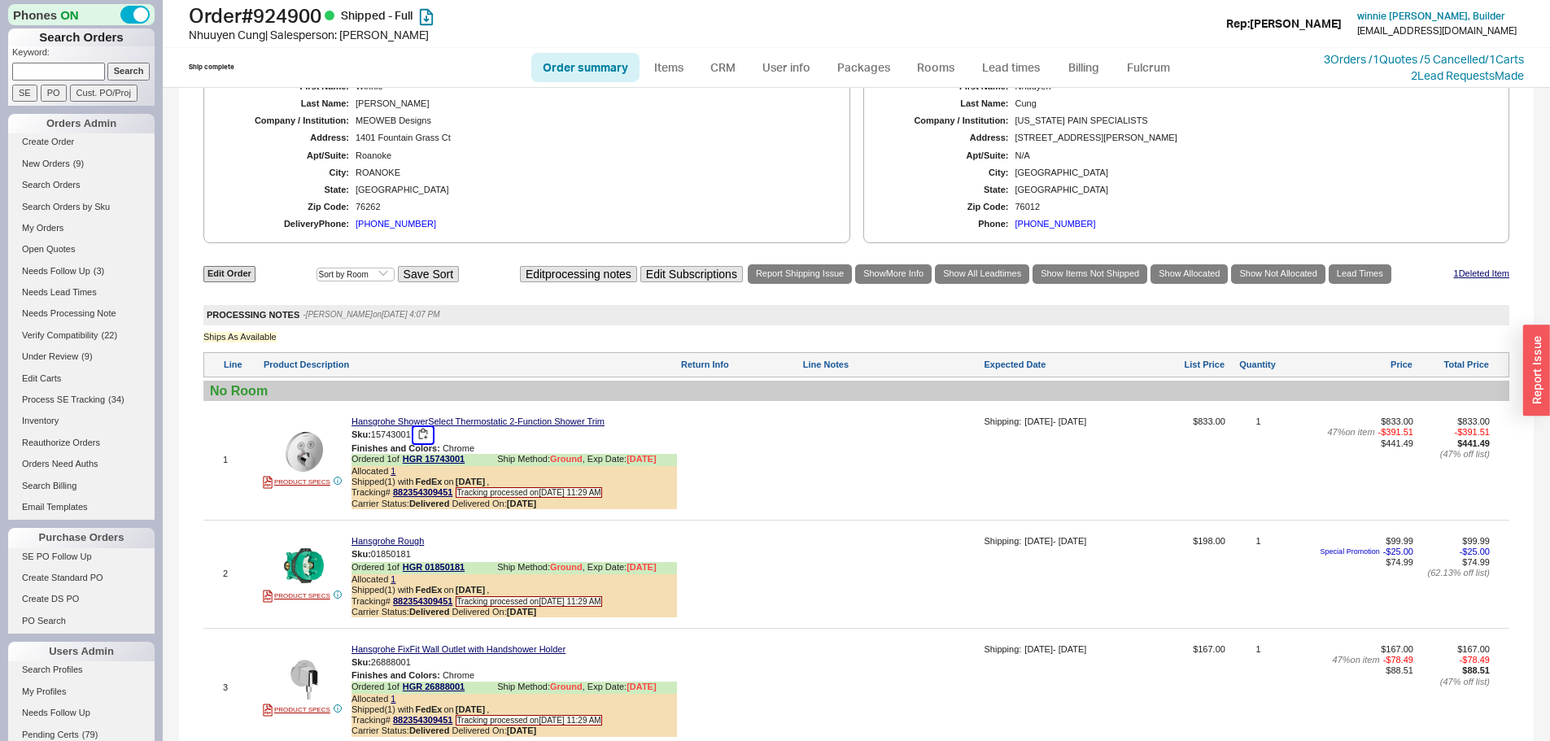
click at [426, 443] on button "button" at bounding box center [423, 434] width 20 height 15
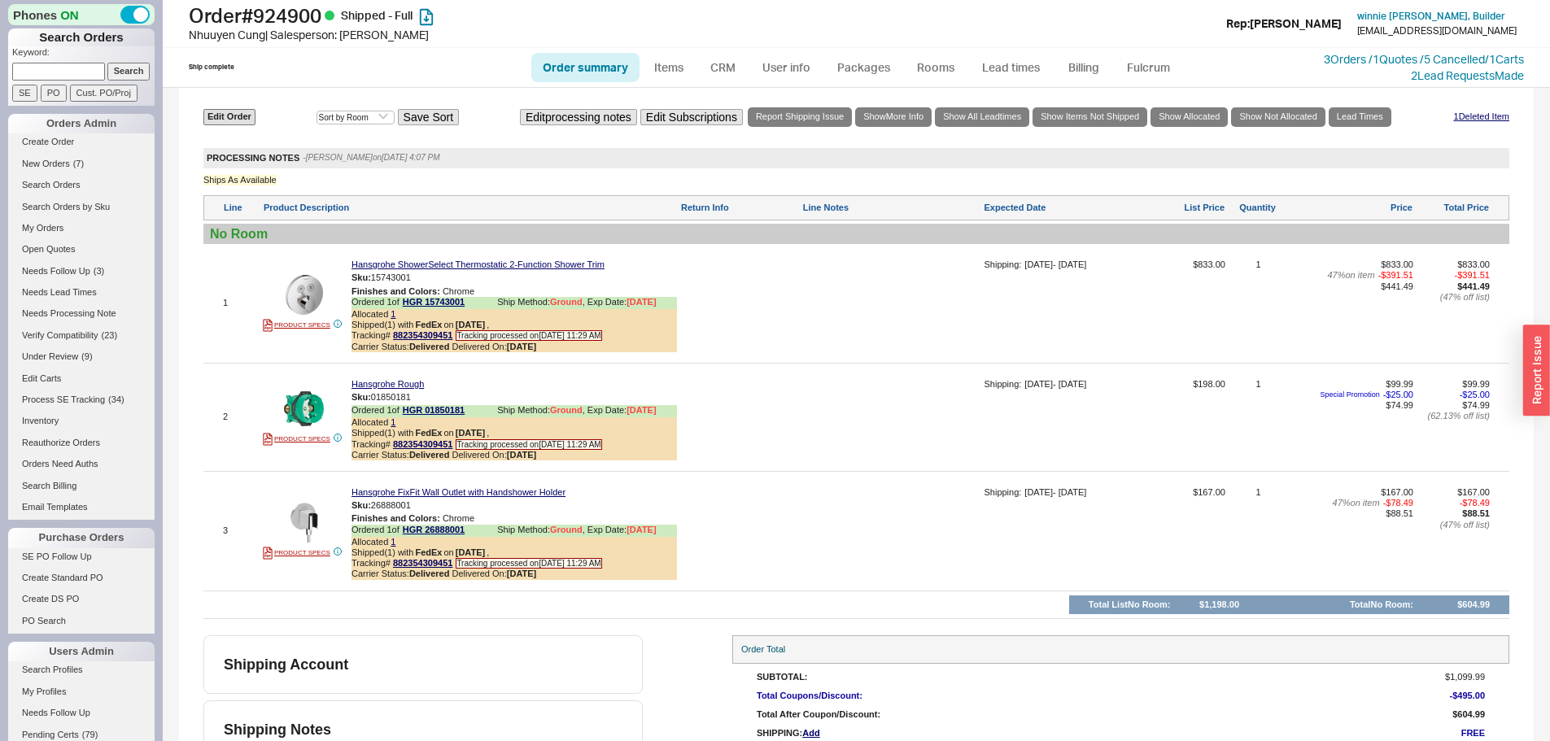
scroll to position [1058, 0]
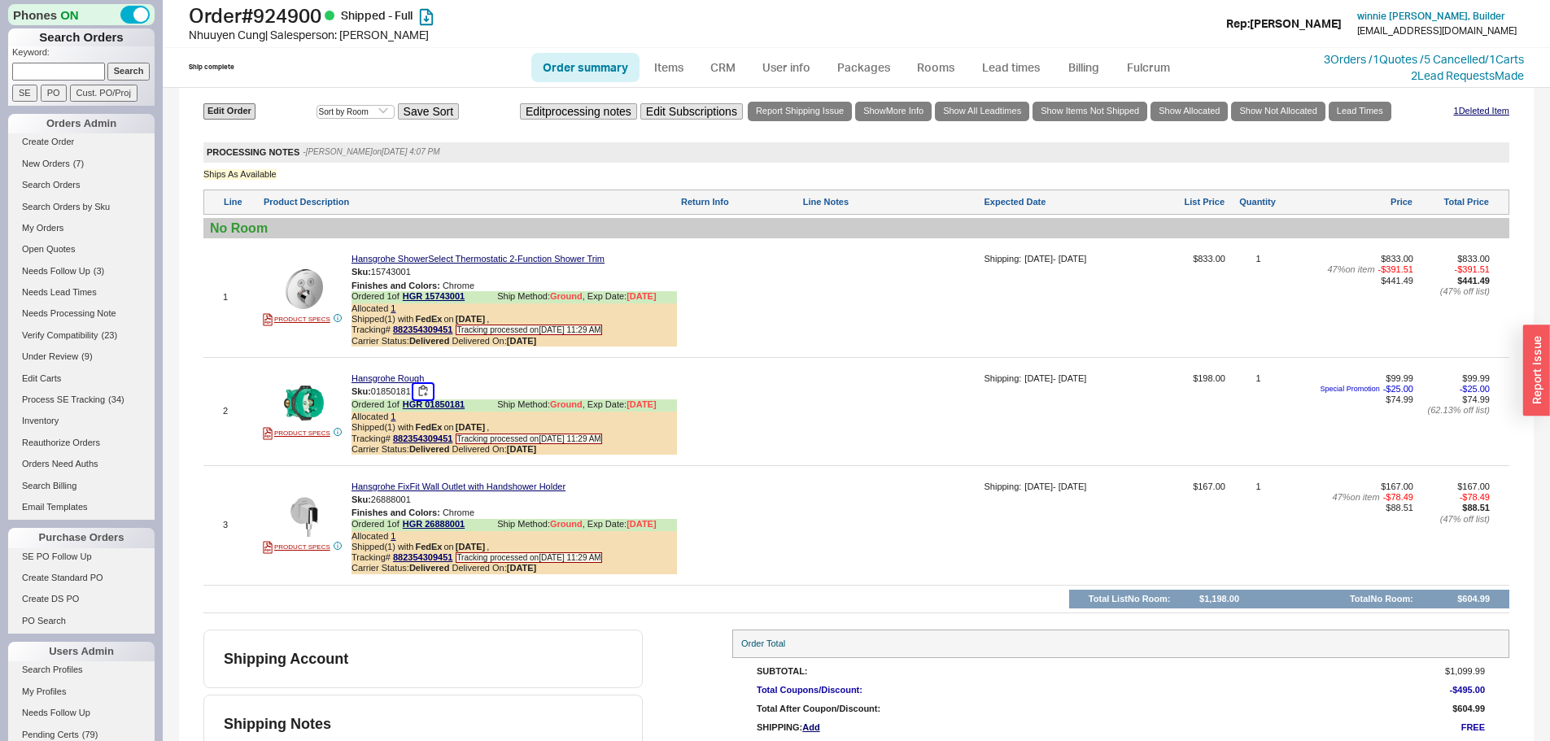
click at [427, 399] on button "button" at bounding box center [423, 391] width 20 height 15
click at [426, 508] on button "button" at bounding box center [423, 499] width 20 height 15
click at [322, 12] on h1 "Order # 924900 Shipped - Full" at bounding box center [484, 15] width 591 height 23
copy h1 "924900"
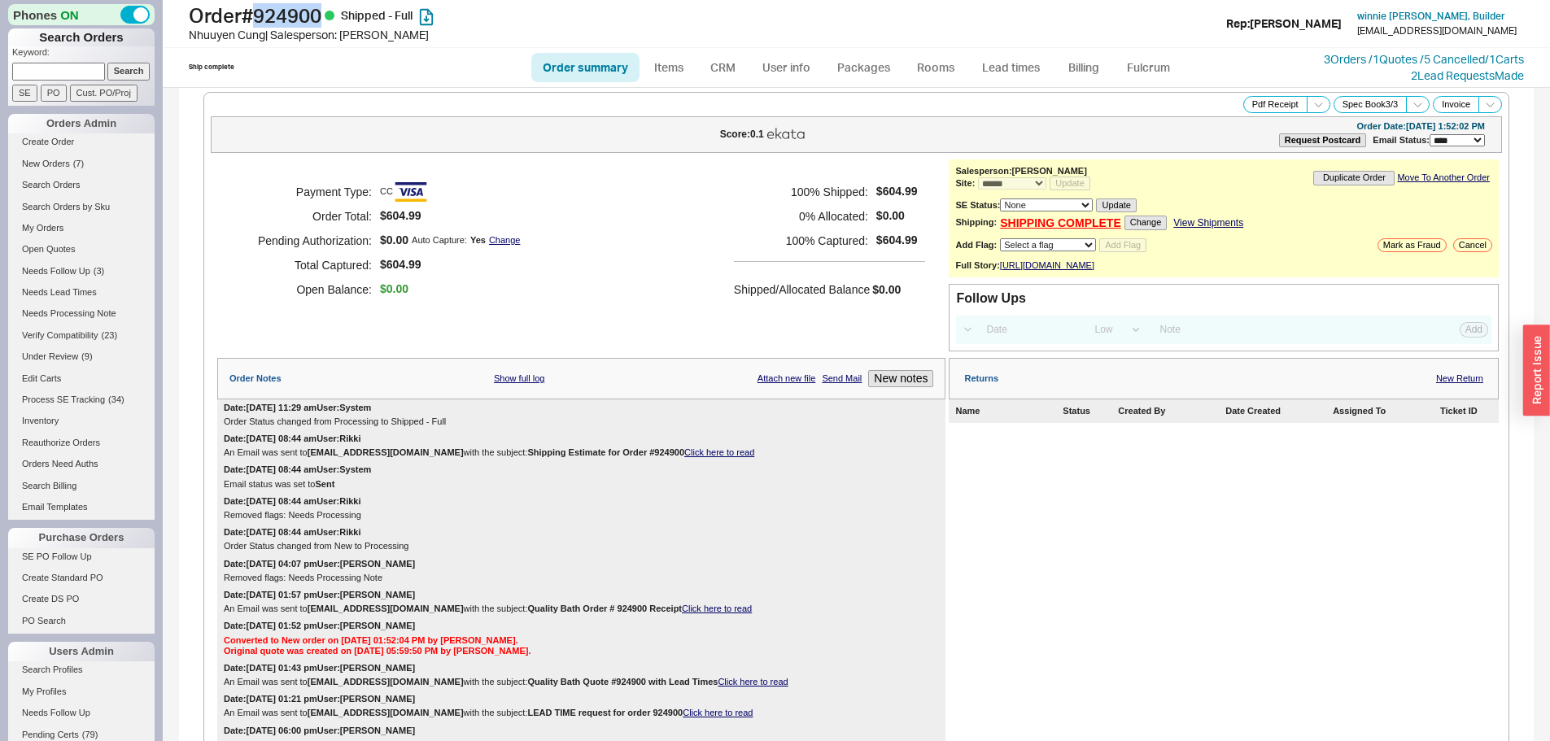
scroll to position [0, 0]
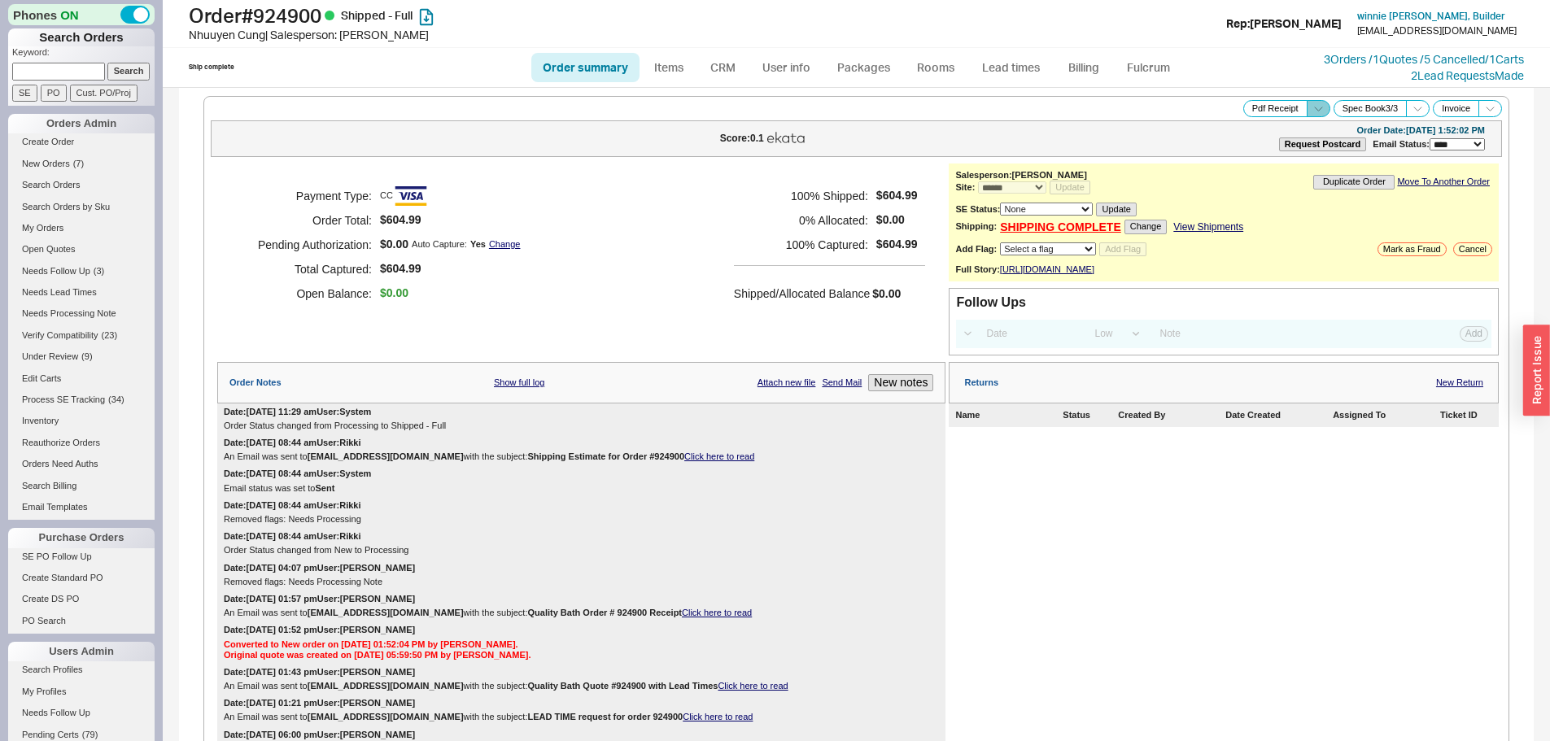
click at [1312, 103] on icon at bounding box center [1318, 109] width 12 height 12
click at [1251, 133] on button "Brand Pdf Receipt" at bounding box center [1260, 127] width 109 height 19
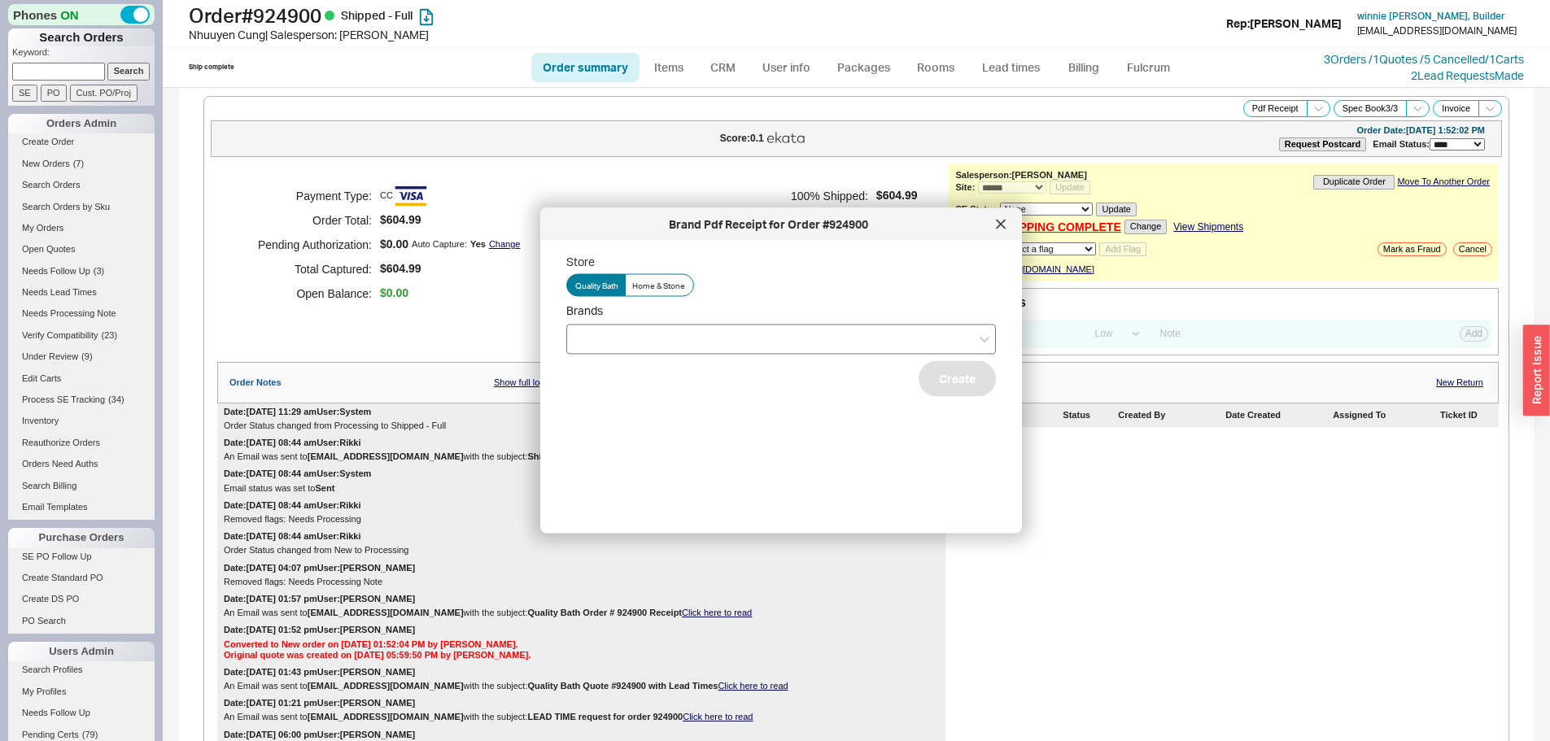
click at [771, 325] on div at bounding box center [781, 339] width 430 height 30
click at [587, 330] on input "Brands" at bounding box center [580, 339] width 11 height 19
click at [616, 378] on div "Hansgrohe" at bounding box center [781, 372] width 428 height 29
click at [954, 388] on button "Create" at bounding box center [957, 378] width 77 height 36
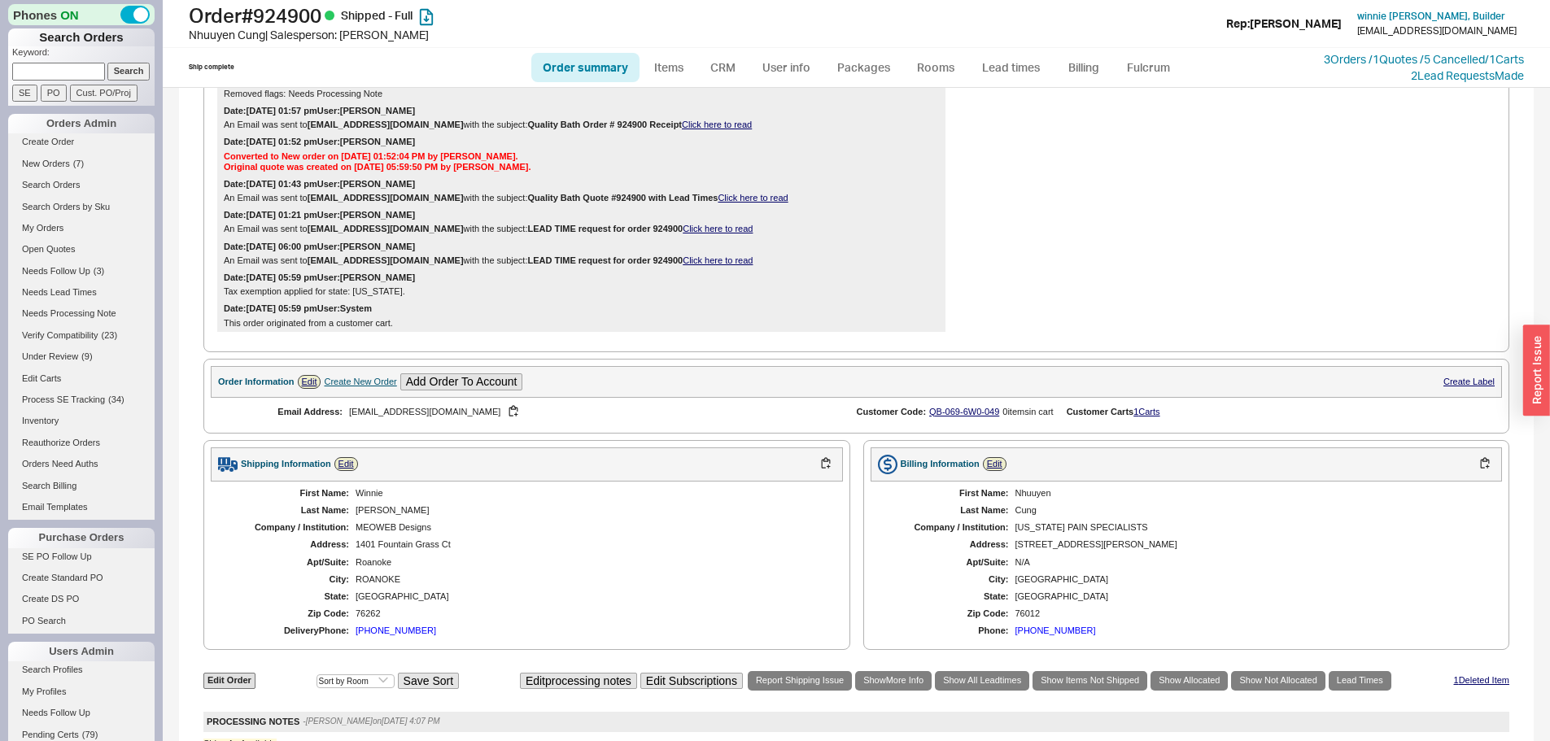
scroll to position [1058, 0]
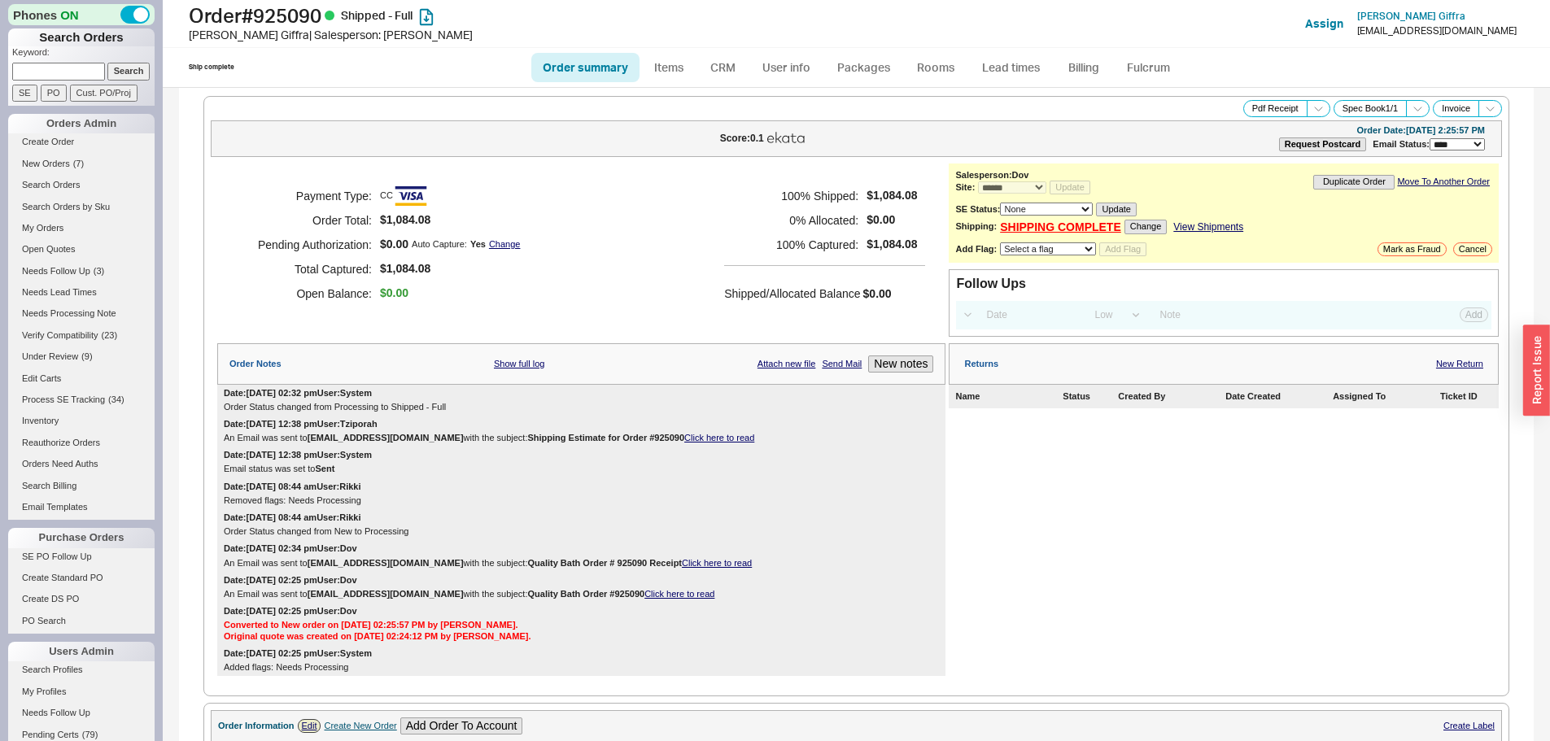
select select "*"
select select "LOW"
select select "3"
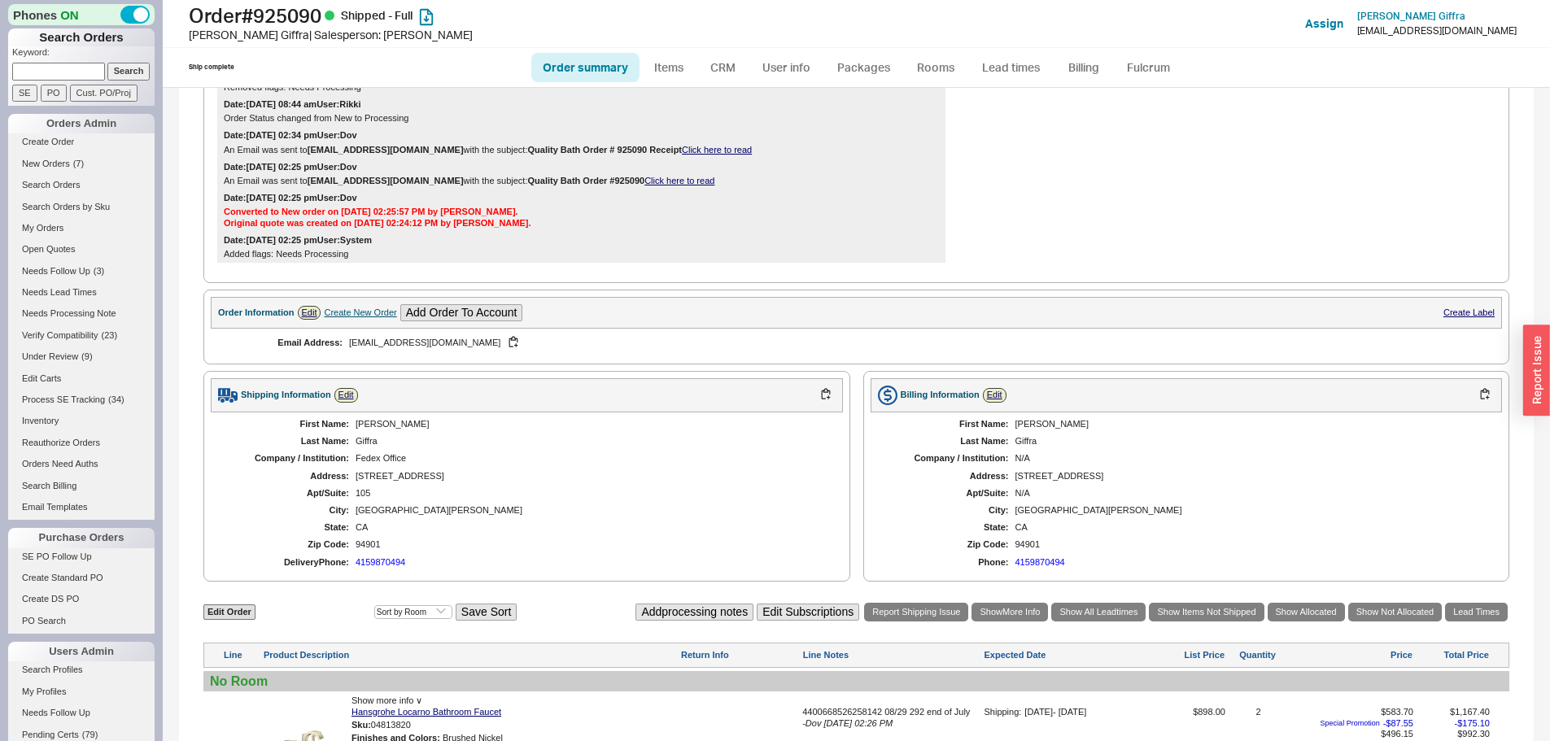
scroll to position [570, 0]
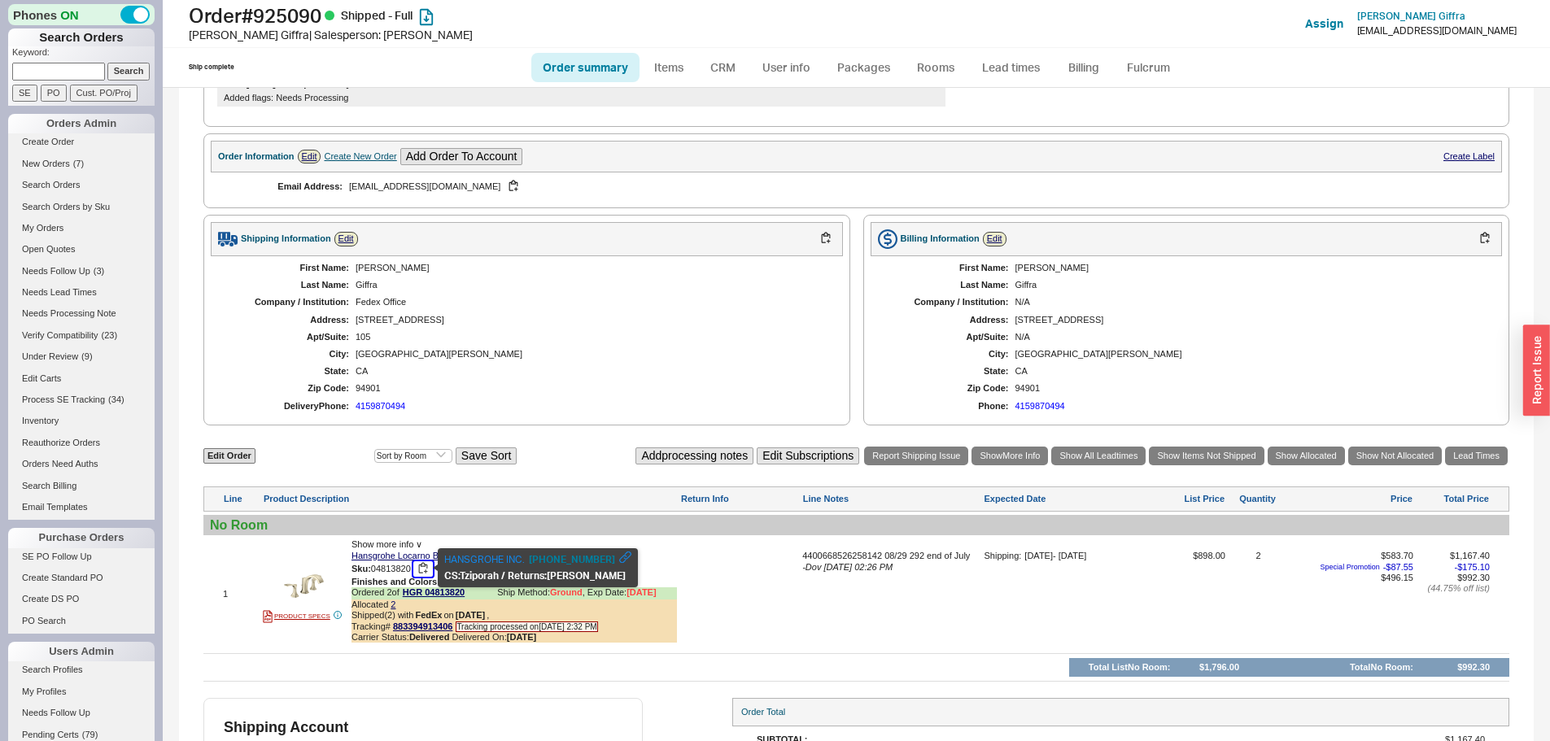
click at [425, 571] on button "button" at bounding box center [423, 568] width 20 height 15
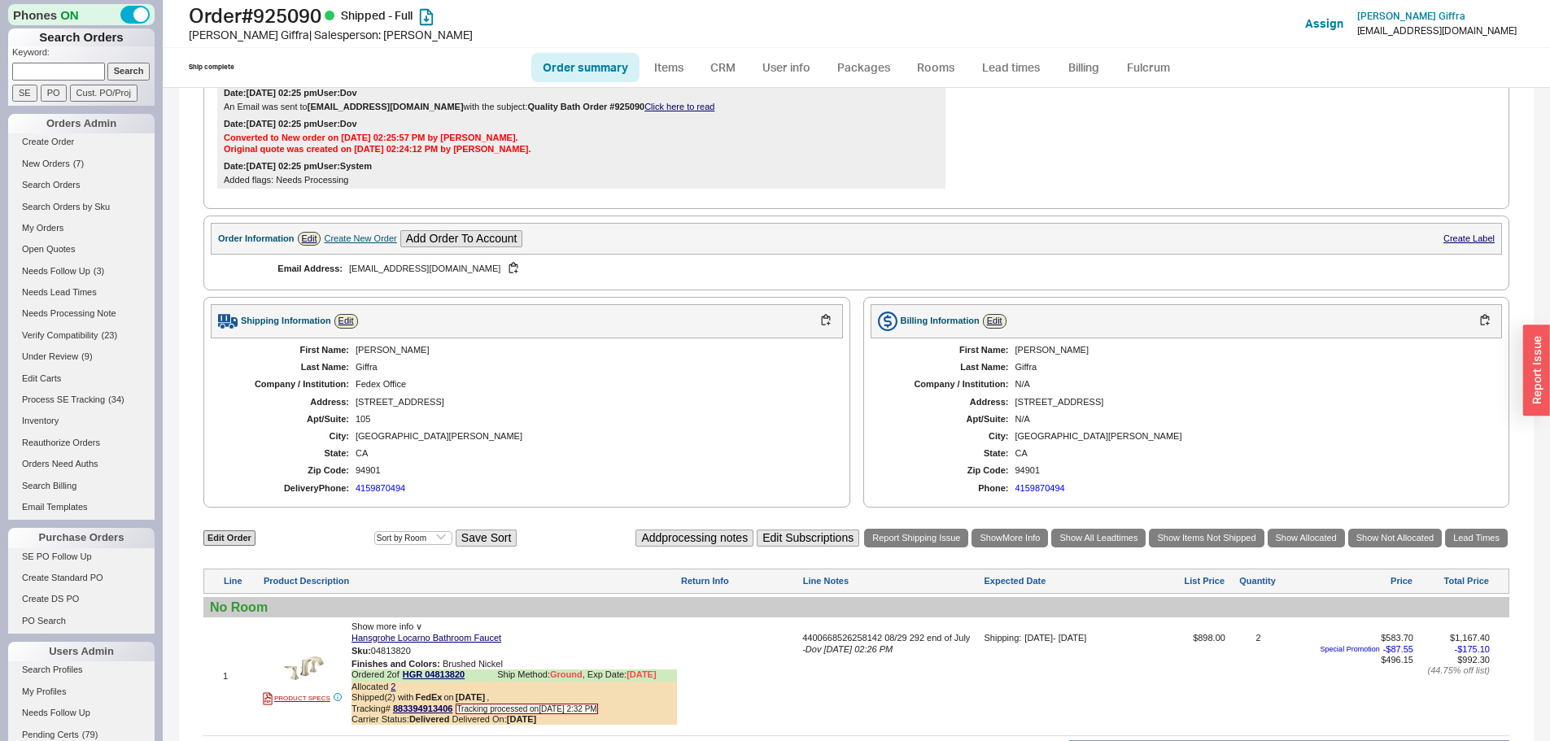
scroll to position [325, 0]
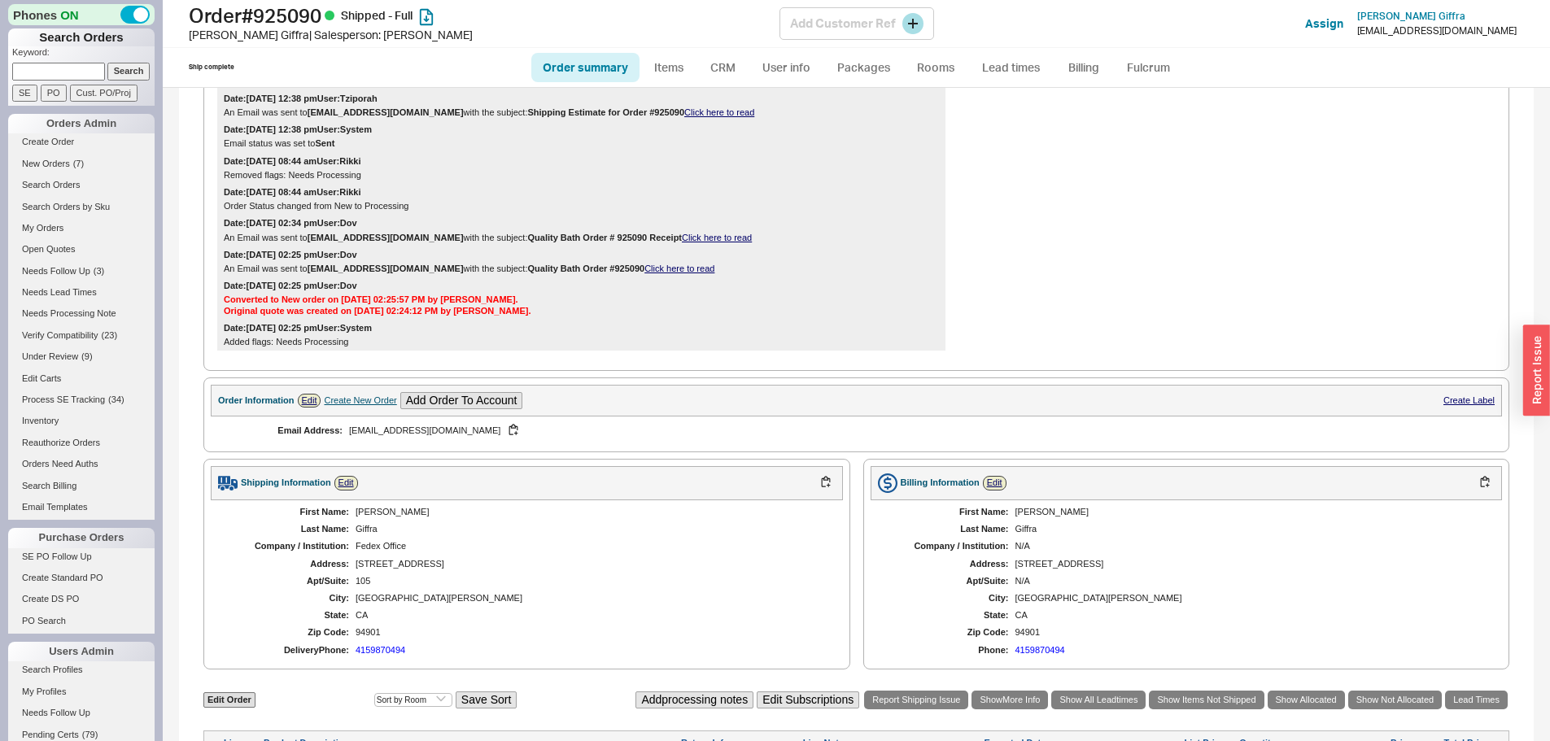
click at [306, 9] on h1 "Order # 925090 Shipped - Full" at bounding box center [484, 15] width 591 height 23
copy h1 "925090"
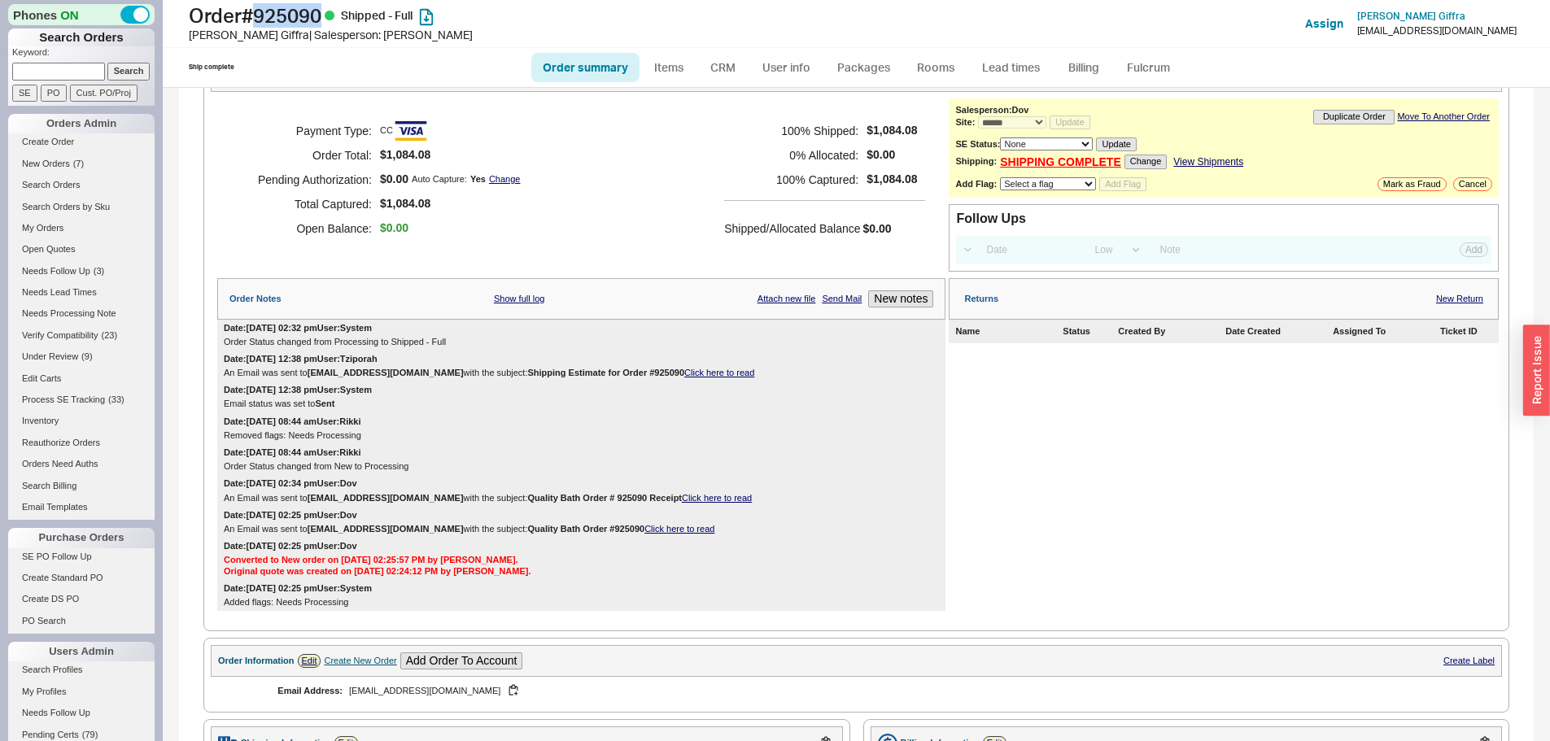
scroll to position [0, 0]
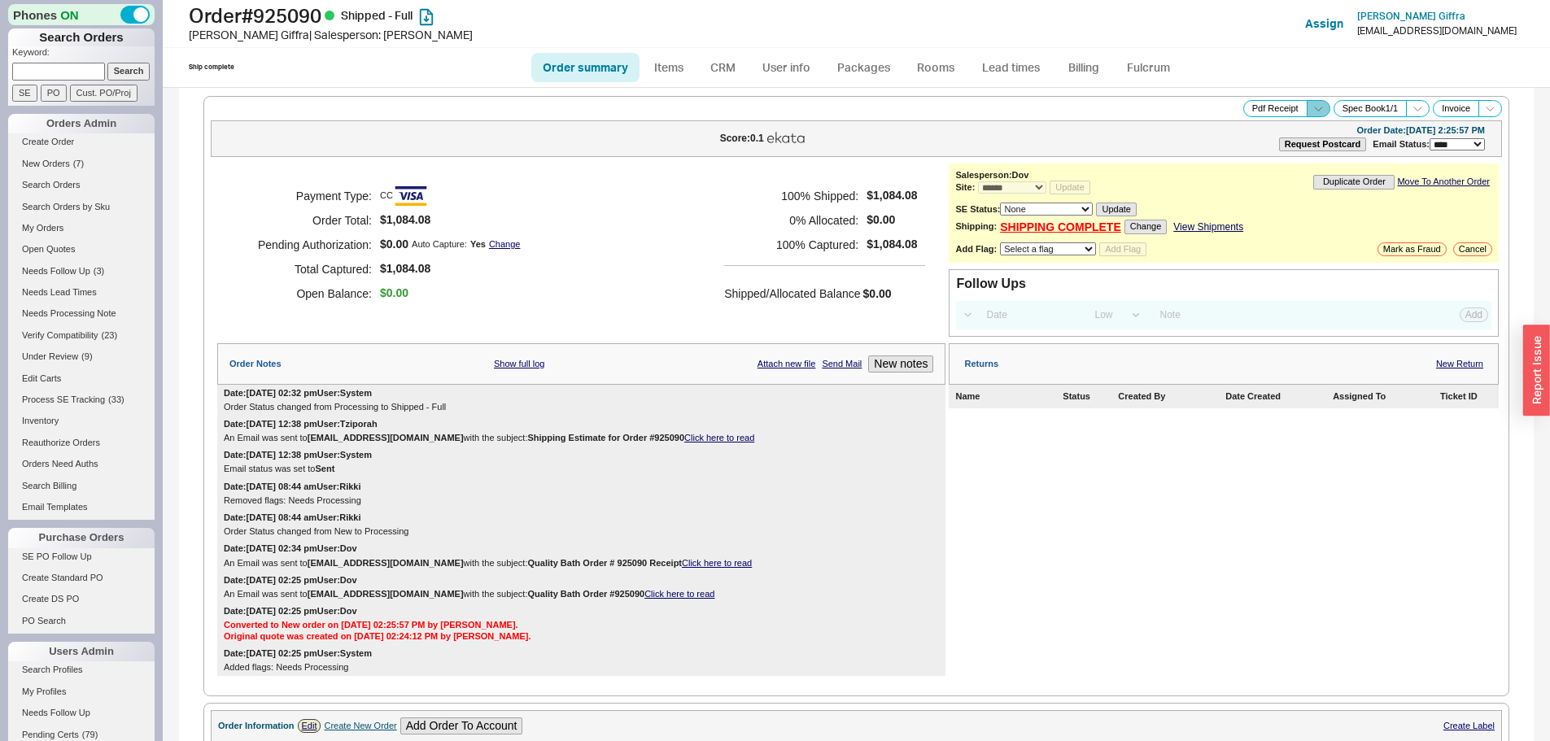
click at [1307, 107] on span at bounding box center [1319, 108] width 24 height 17
click at [1263, 131] on button "Brand Pdf Receipt" at bounding box center [1260, 127] width 109 height 19
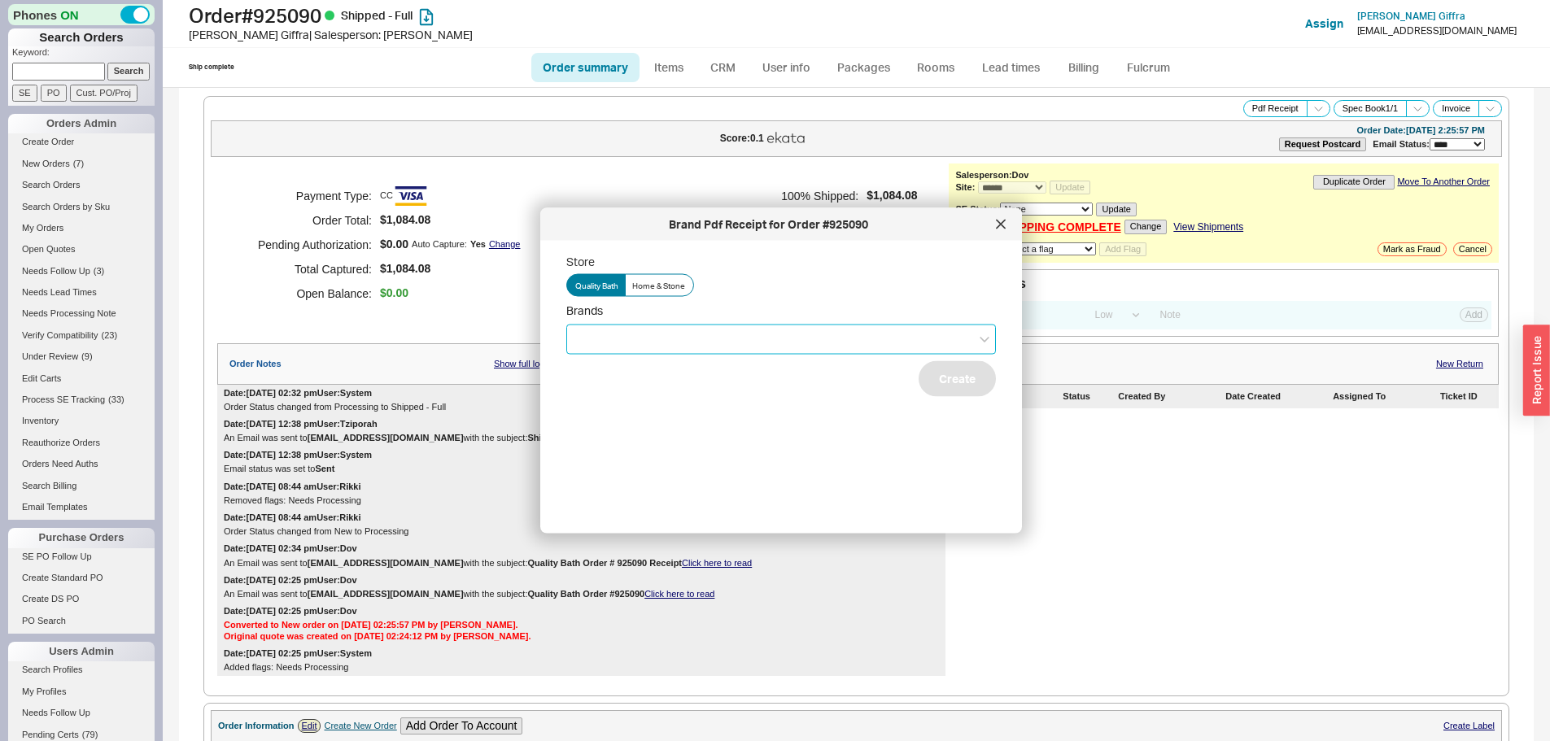
click at [578, 348] on input "Brands" at bounding box center [580, 339] width 11 height 19
click at [629, 374] on div "Hansgrohe" at bounding box center [781, 372] width 428 height 29
click at [928, 390] on button "Create" at bounding box center [957, 378] width 77 height 36
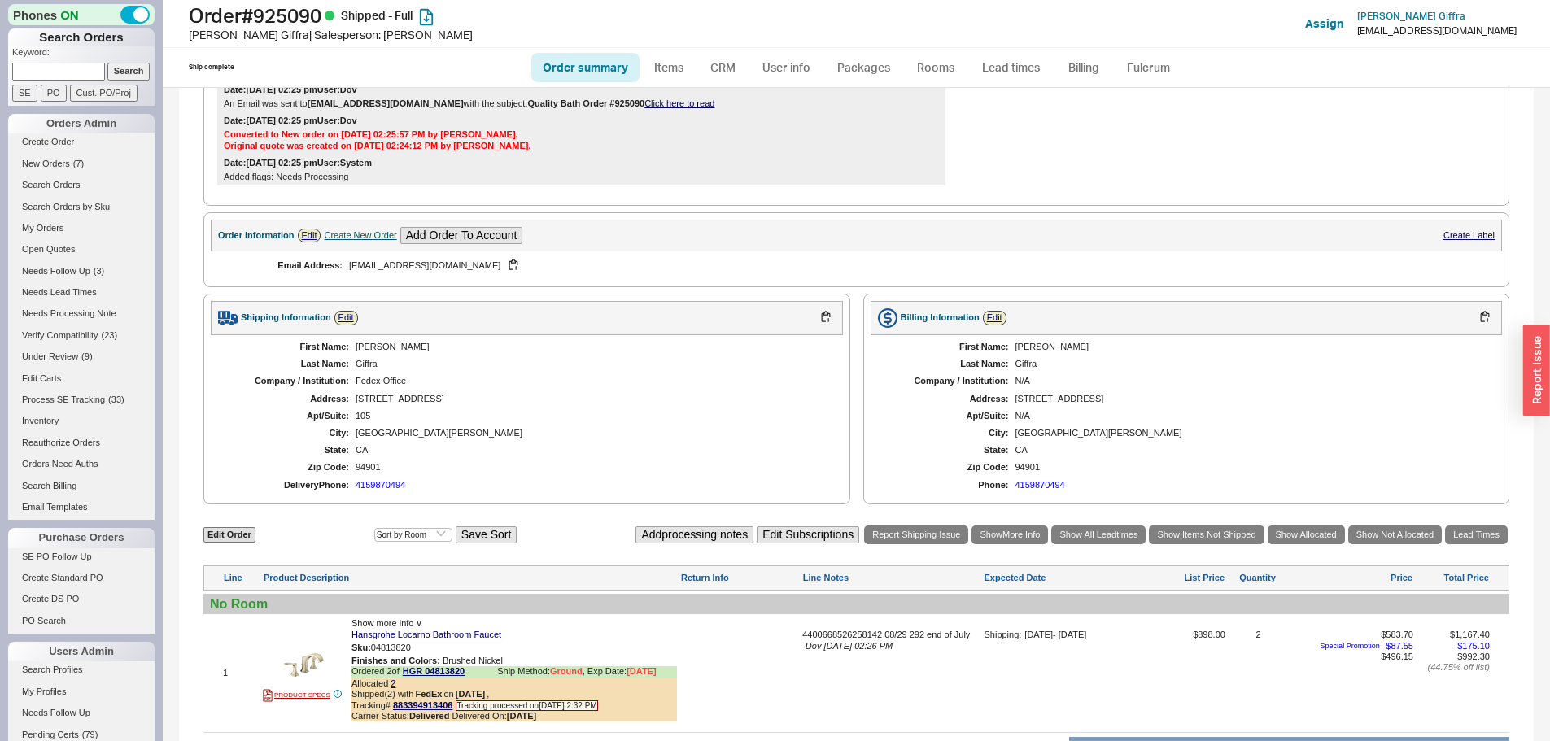
scroll to position [651, 0]
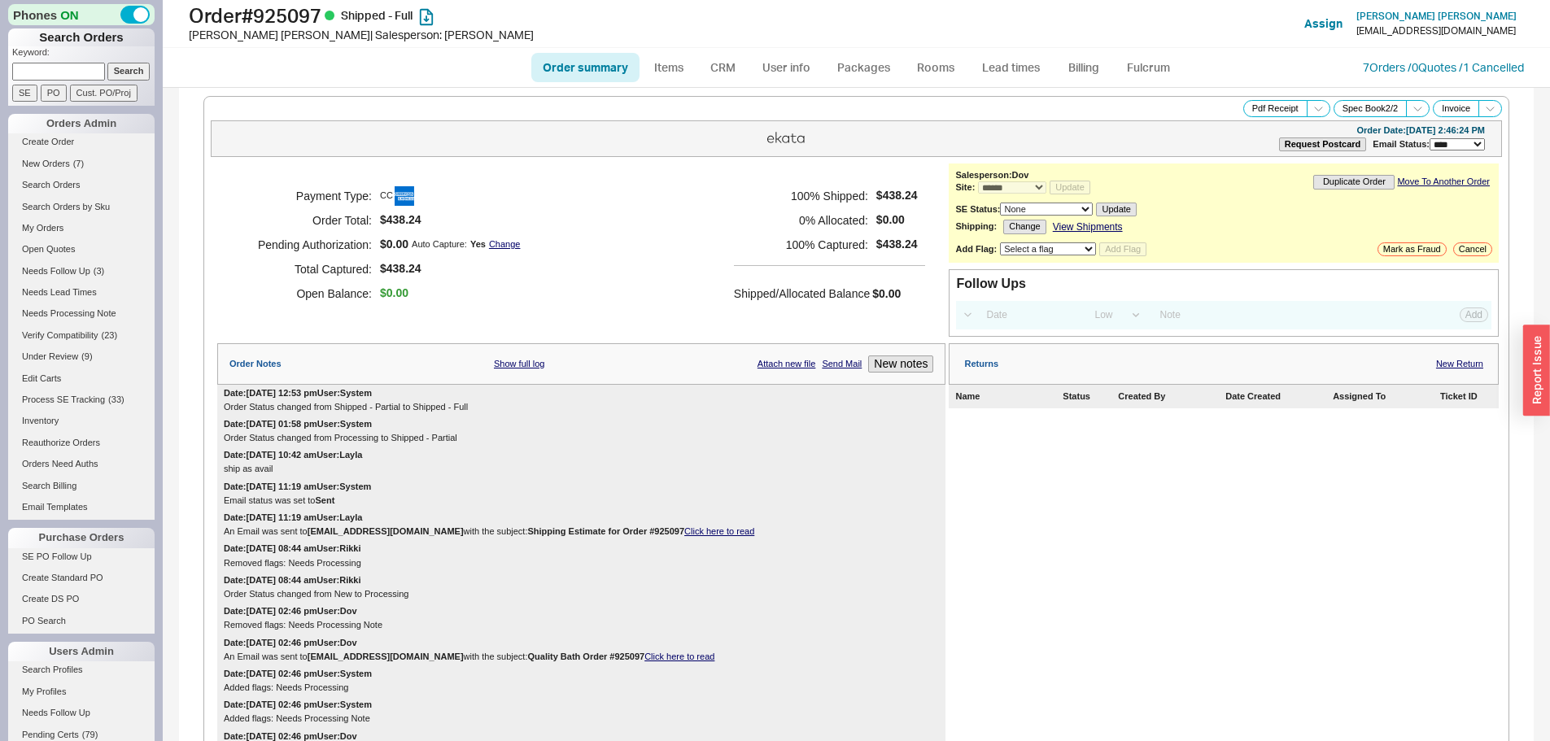
select select "*"
select select "LOW"
select select "3"
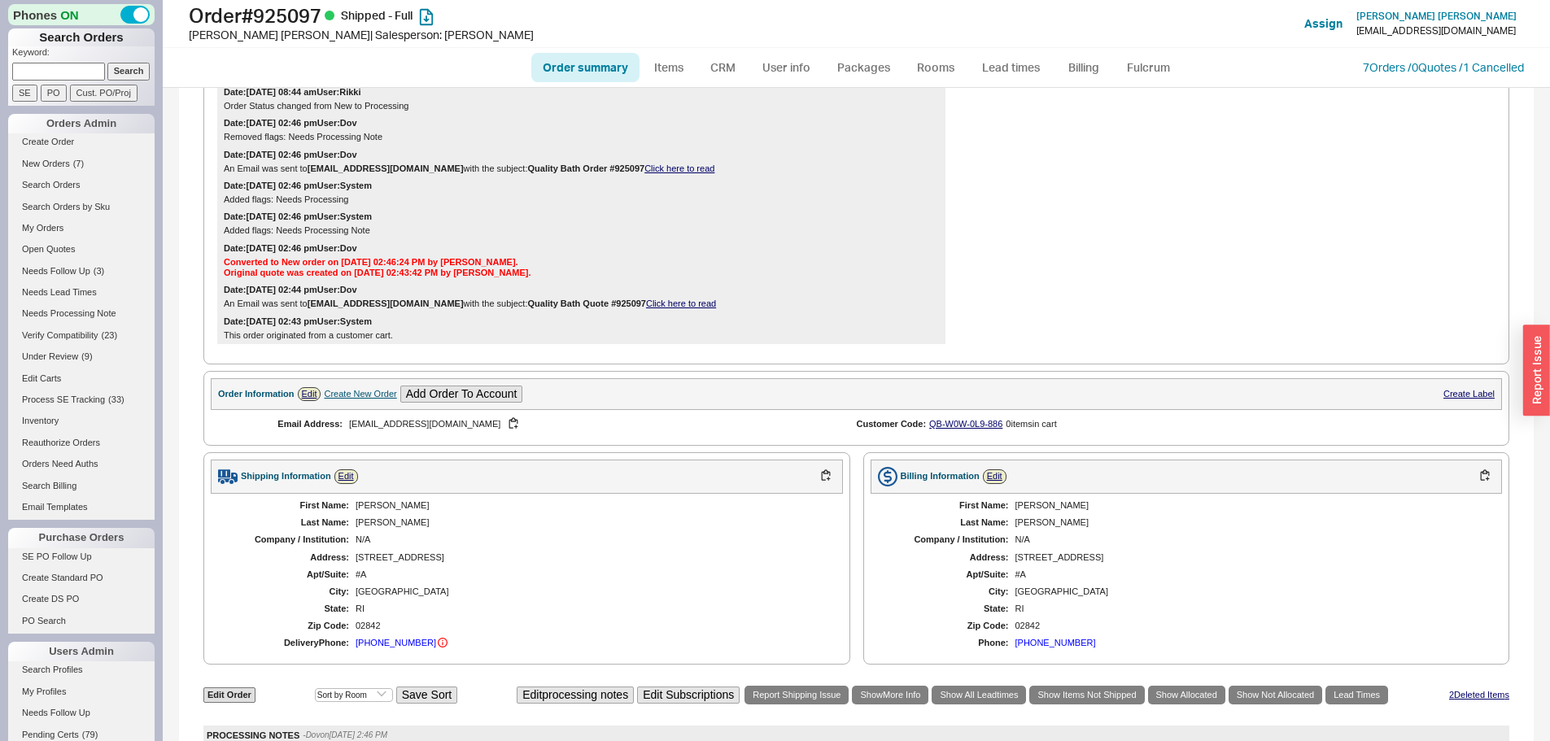
scroll to position [976, 0]
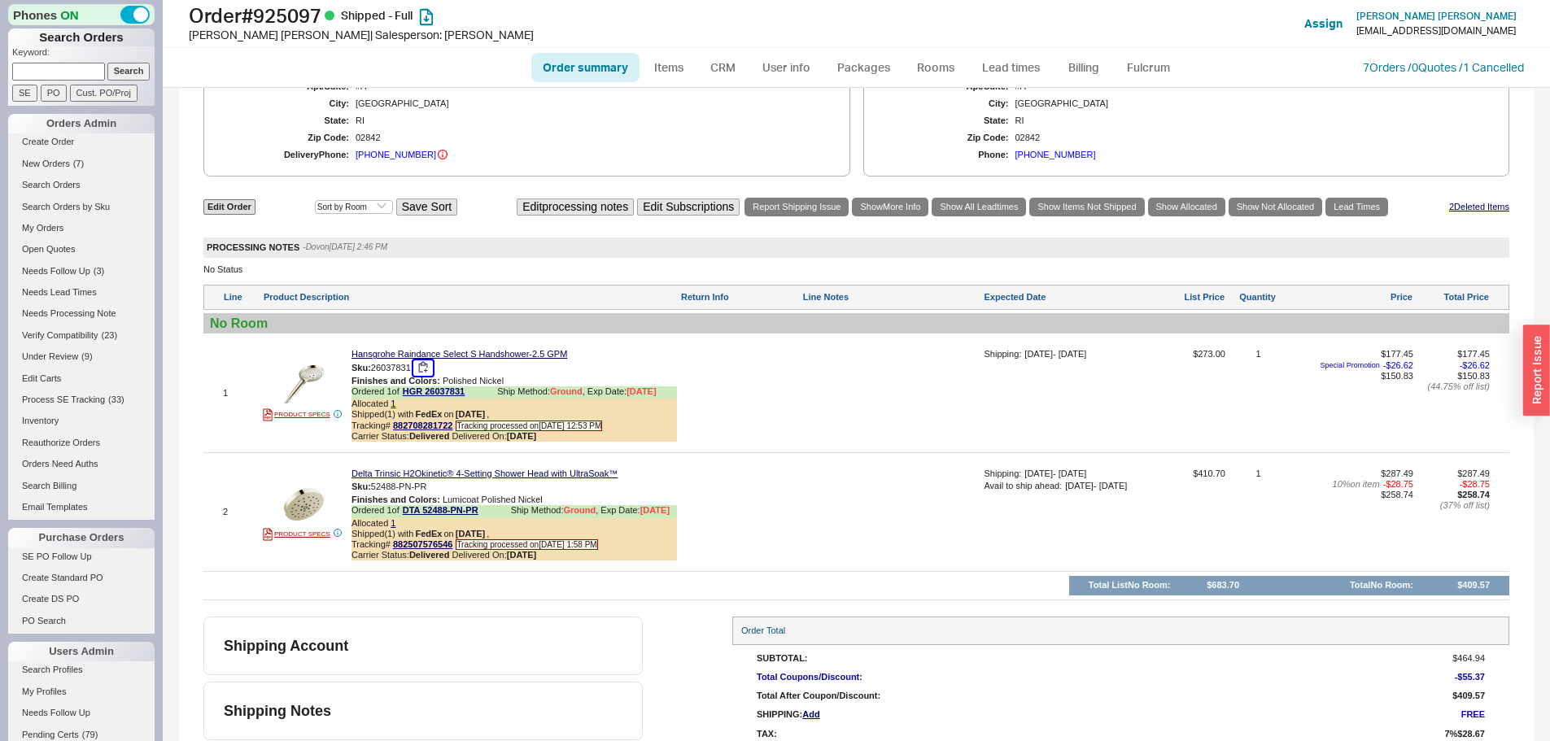
click at [423, 369] on button "button" at bounding box center [423, 367] width 20 height 15
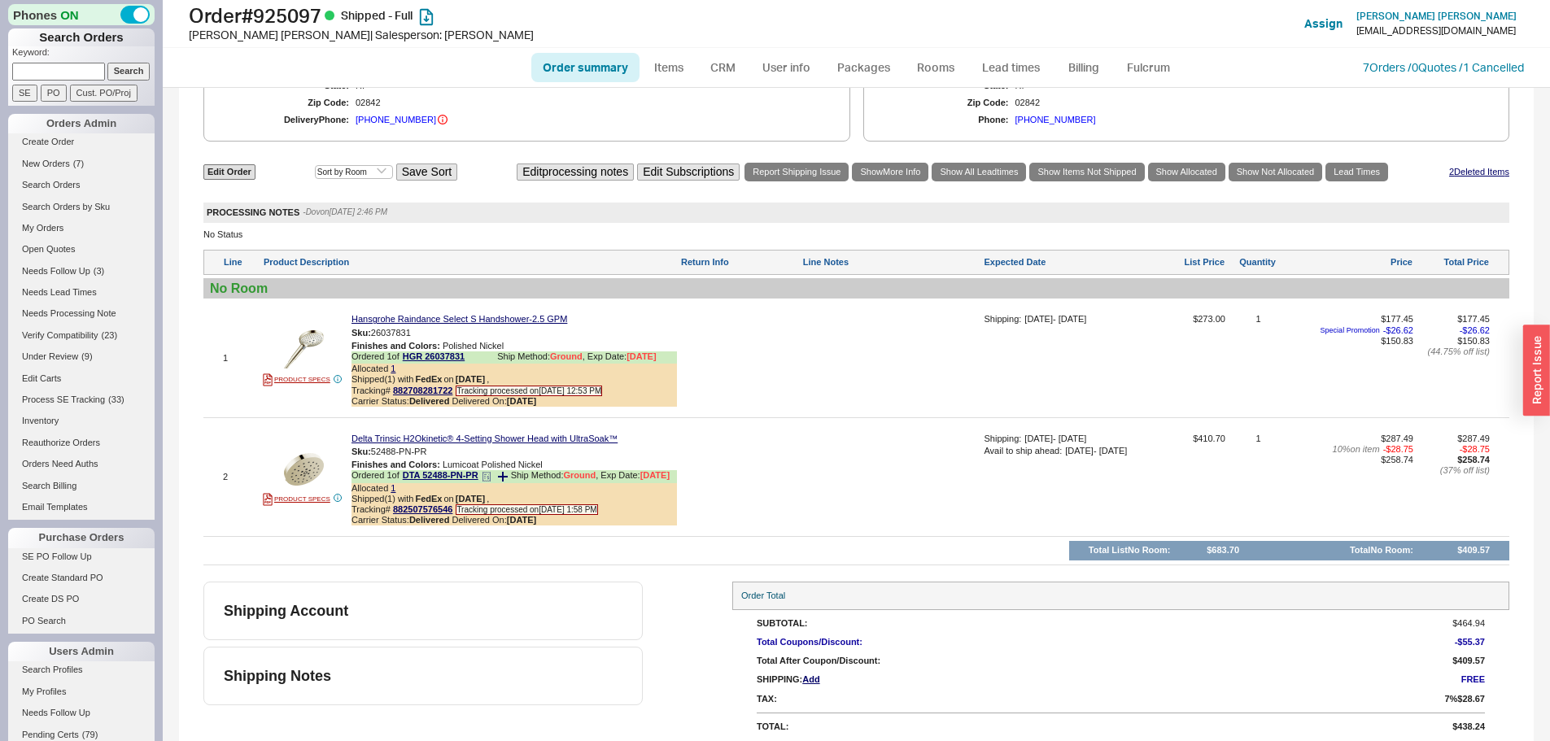
scroll to position [1029, 0]
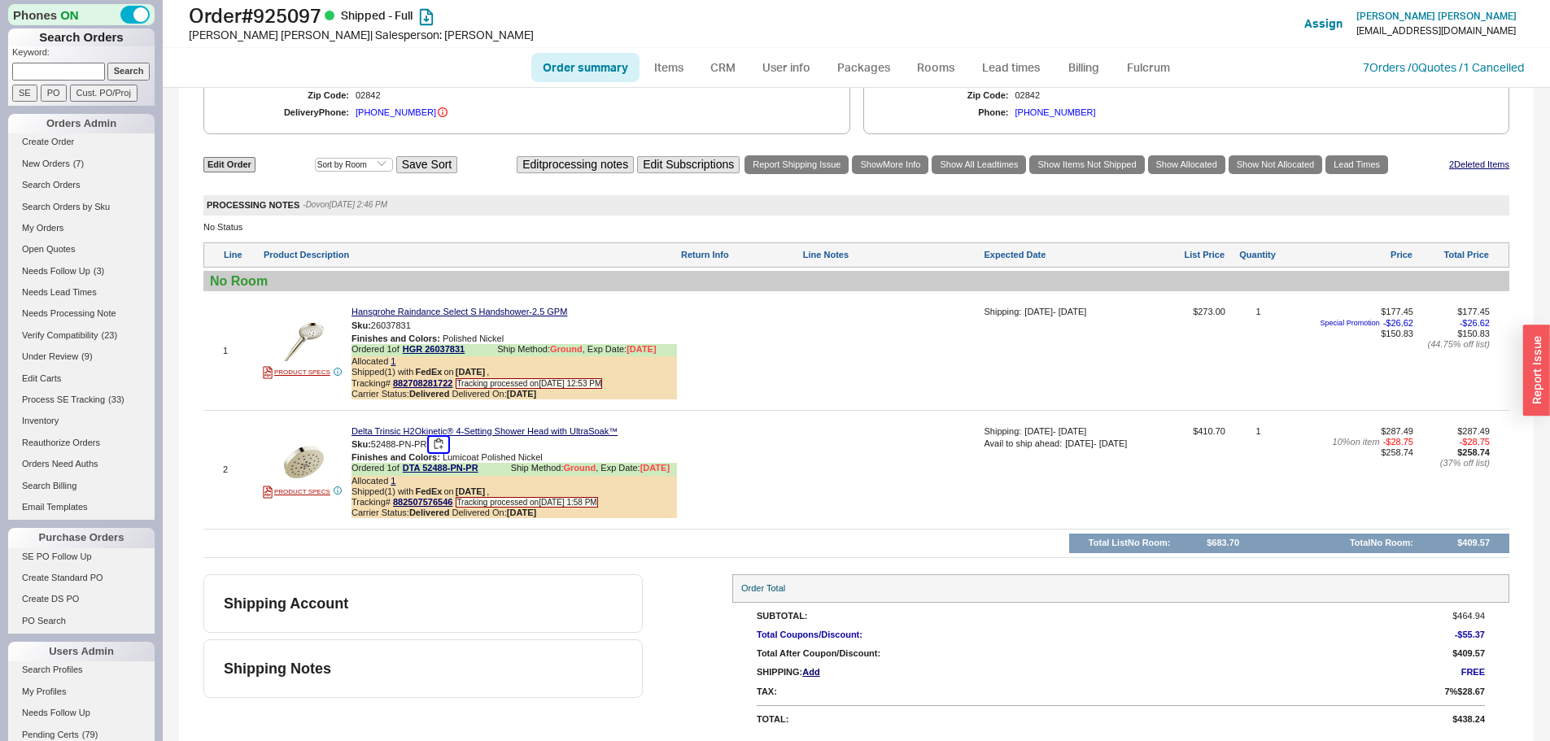
click at [443, 437] on button "button" at bounding box center [439, 444] width 20 height 15
click at [295, 13] on h1 "Order # 925097 Shipped - Full" at bounding box center [484, 15] width 591 height 23
copy h1 "925097"
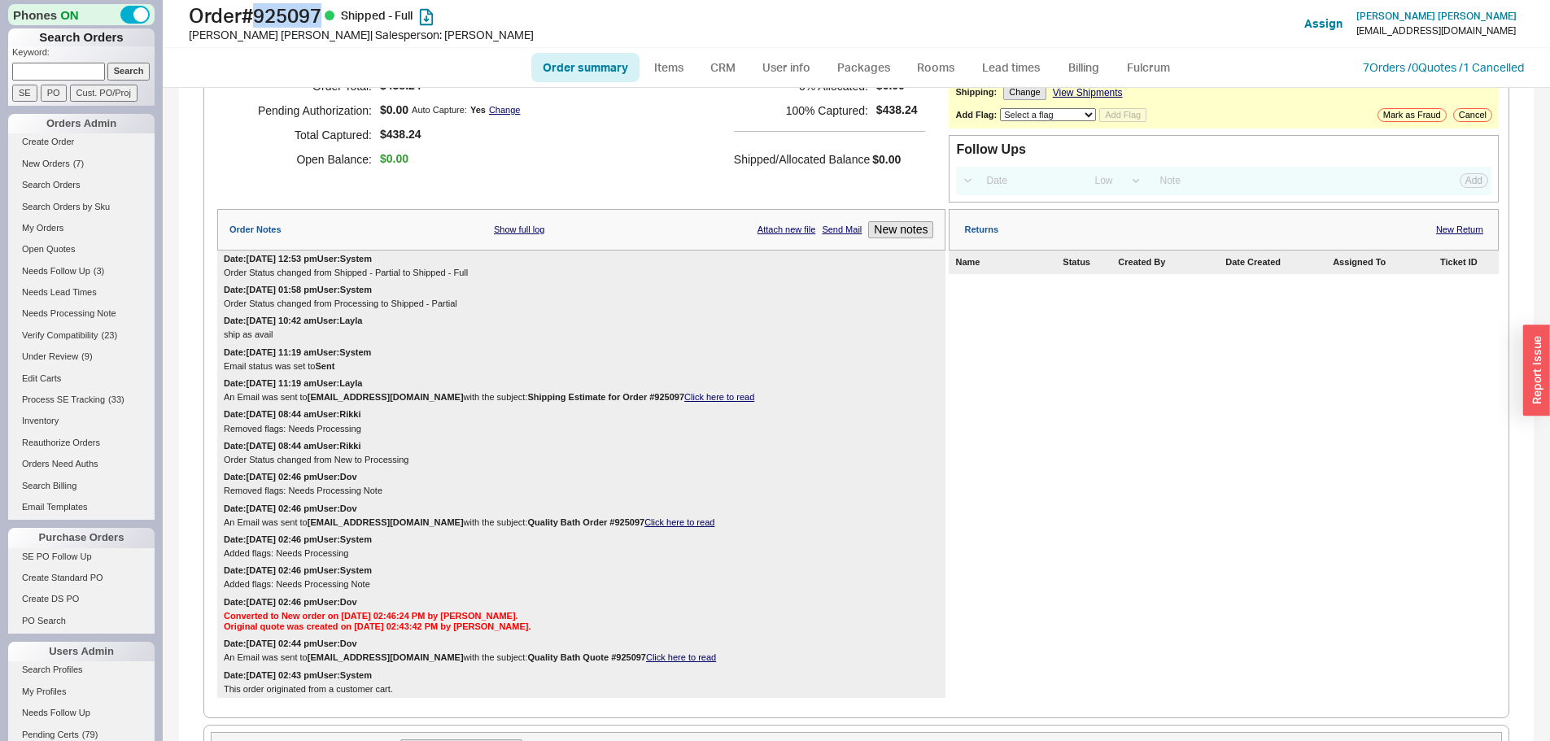
scroll to position [0, 0]
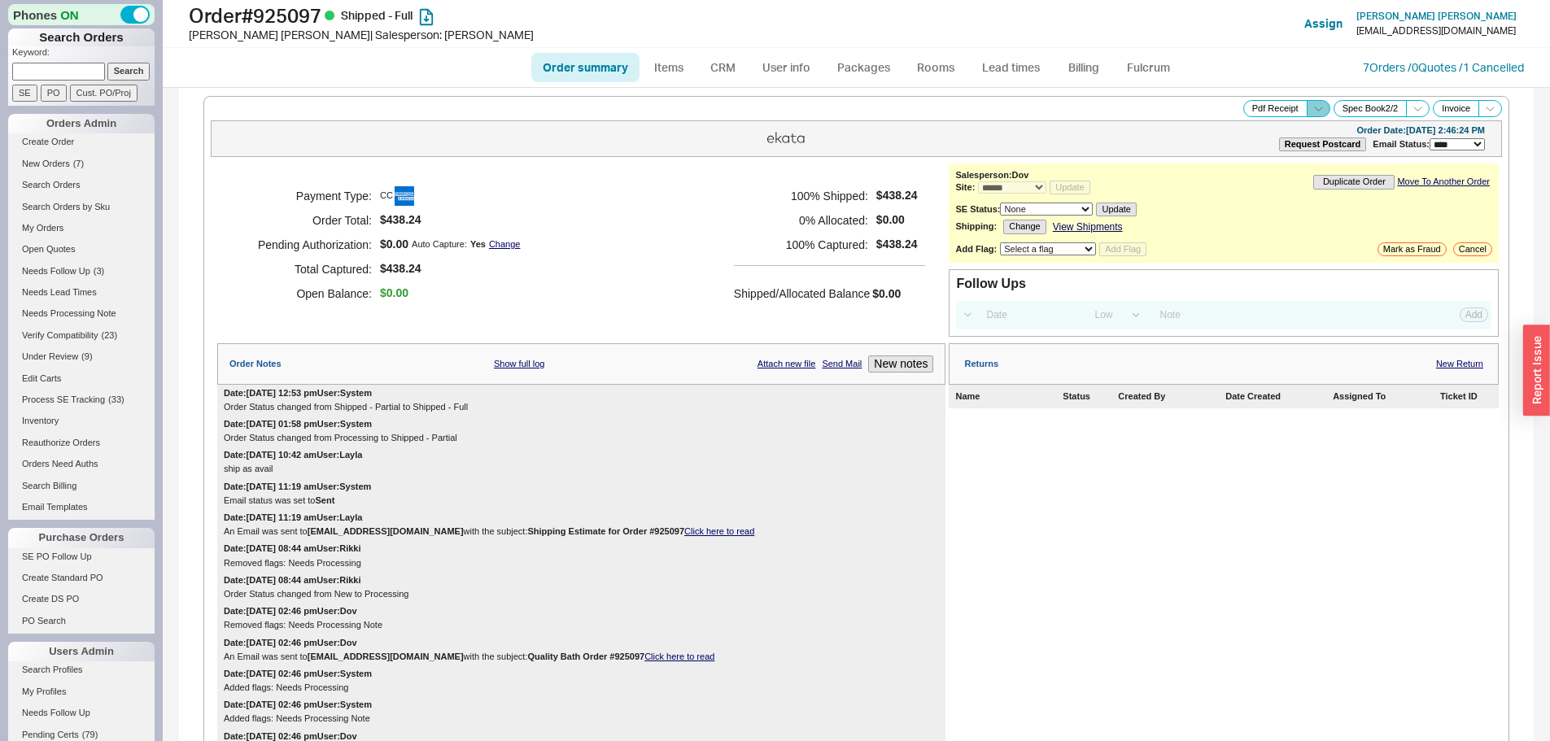
click at [1312, 110] on icon at bounding box center [1318, 109] width 12 height 12
click at [1235, 132] on button "Brand Pdf Receipt" at bounding box center [1260, 127] width 109 height 19
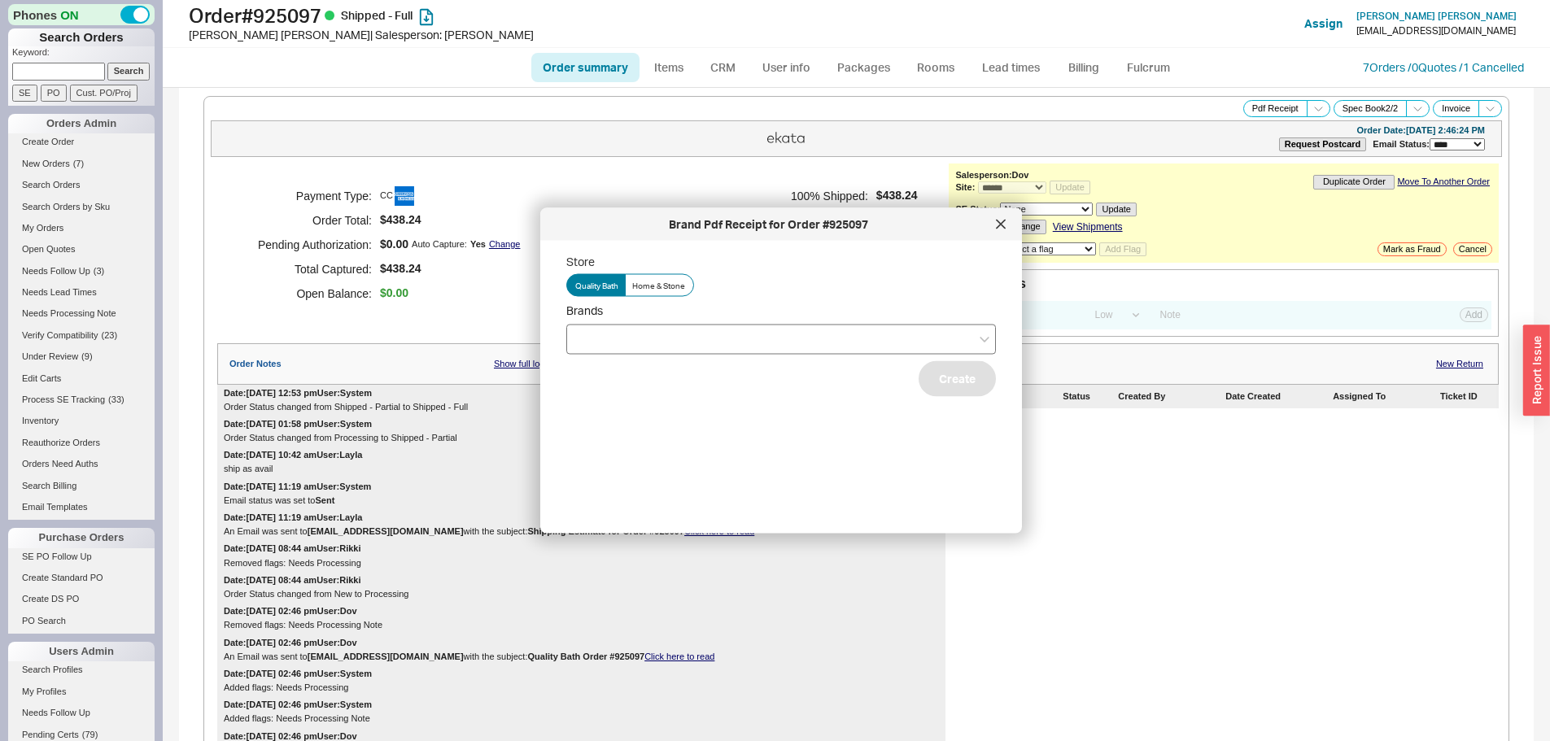
click at [718, 341] on div at bounding box center [781, 339] width 430 height 30
click at [587, 341] on input "Brands" at bounding box center [580, 339] width 11 height 19
click at [597, 373] on div "Hansgrohe" at bounding box center [781, 372] width 428 height 29
click at [957, 399] on div "Store Quality Bath Home & Stone Brands Hansgrohe Delta Create" at bounding box center [794, 381] width 456 height 254
click at [942, 381] on button "Create" at bounding box center [957, 378] width 77 height 36
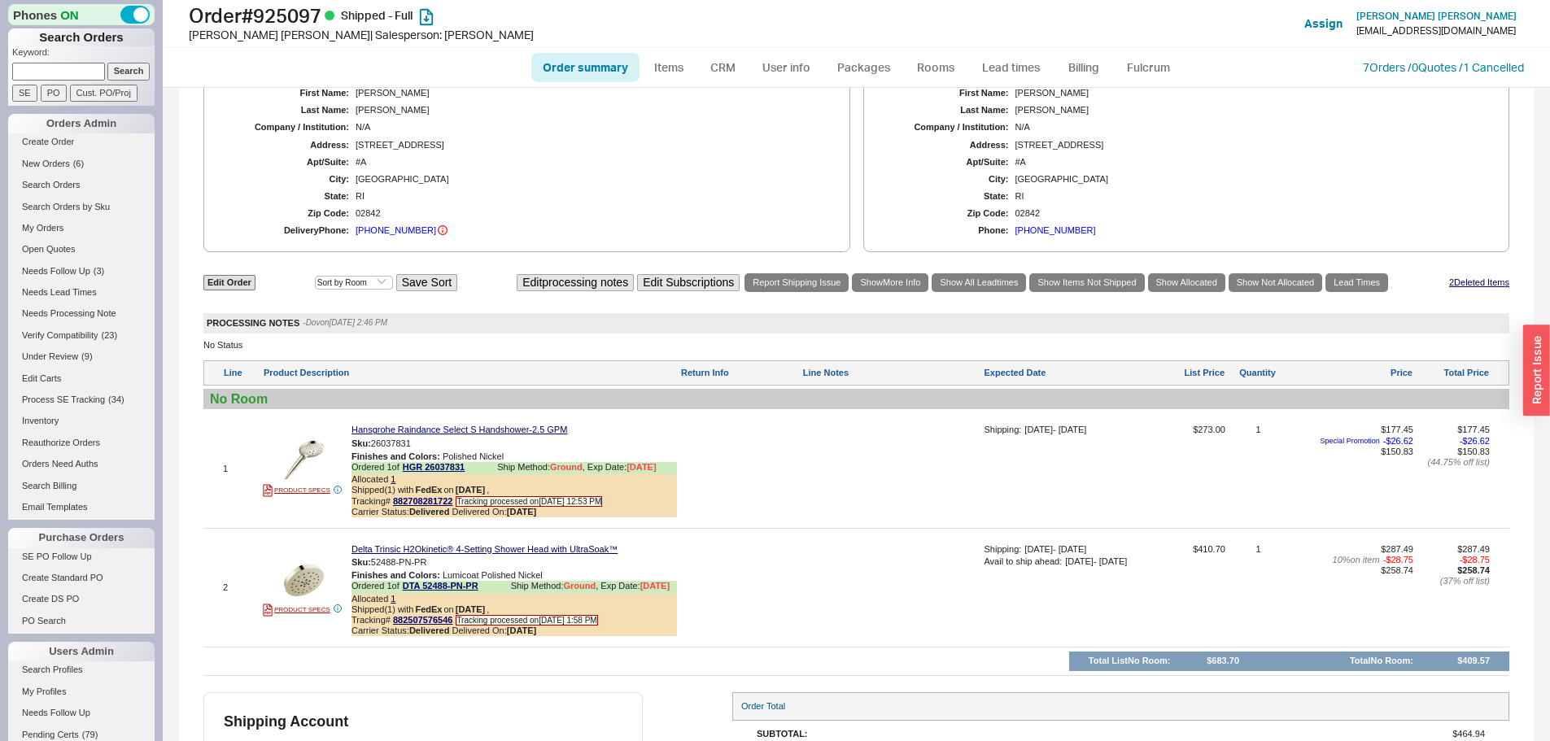
scroll to position [1029, 0]
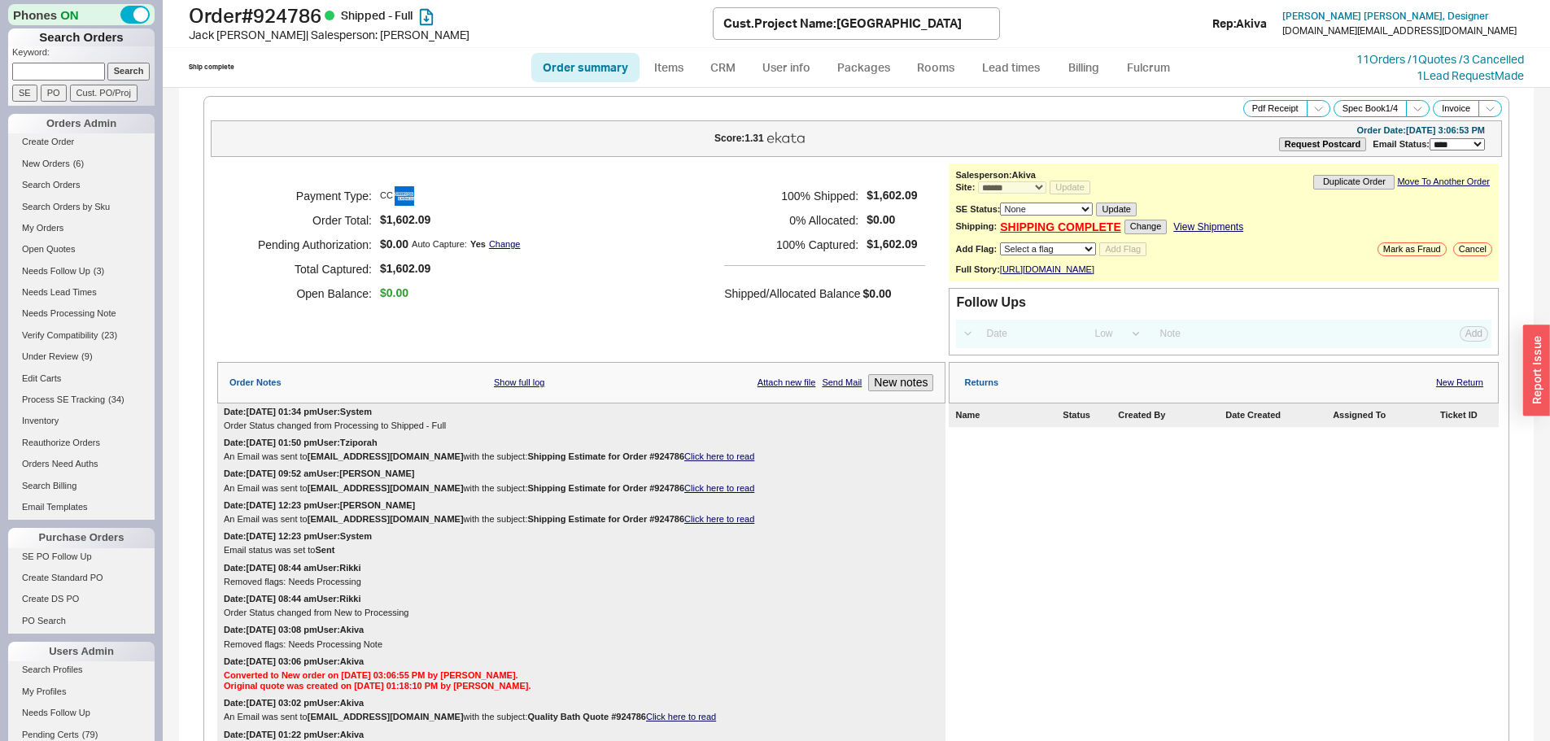
select select "*"
select select "LOW"
select select "3"
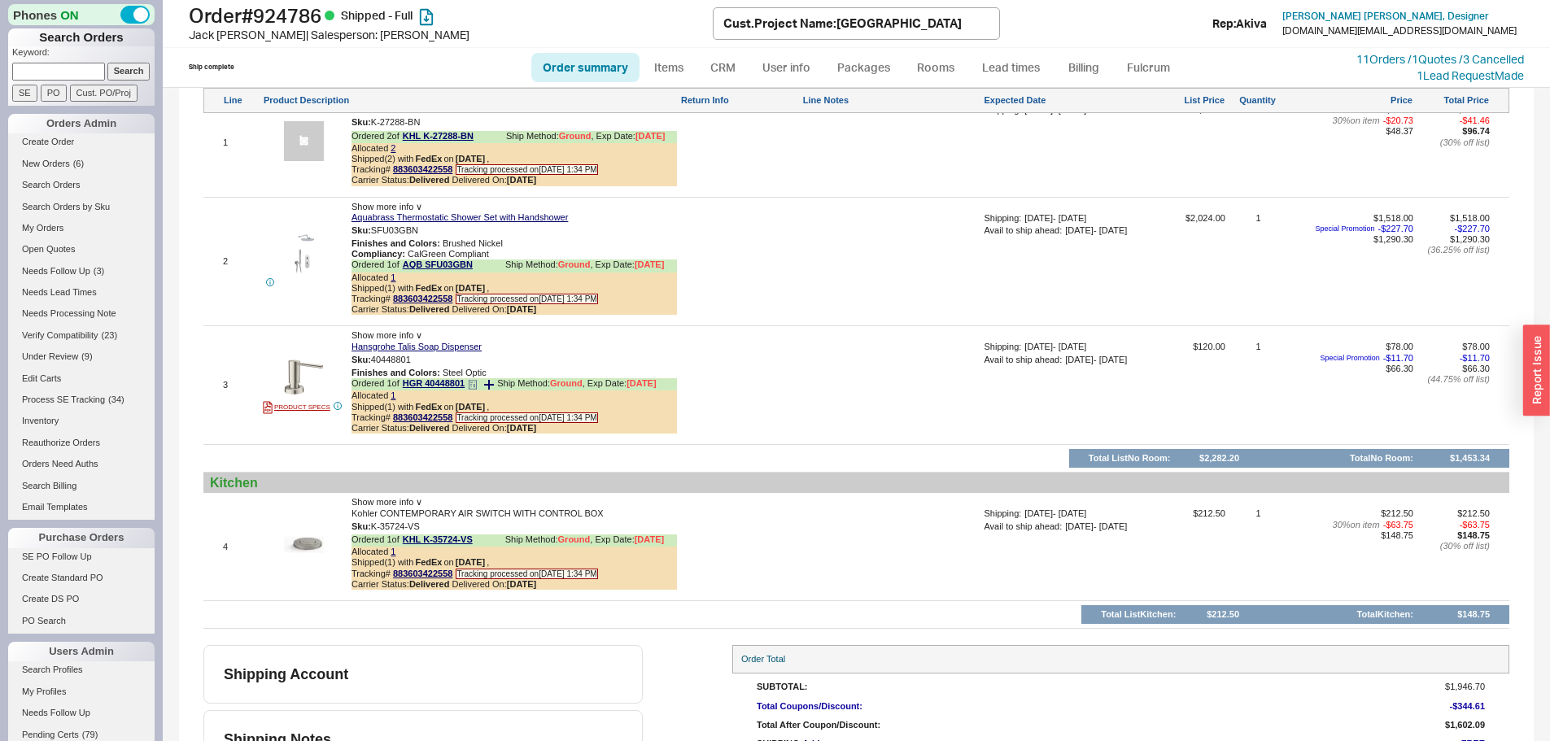
scroll to position [1220, 0]
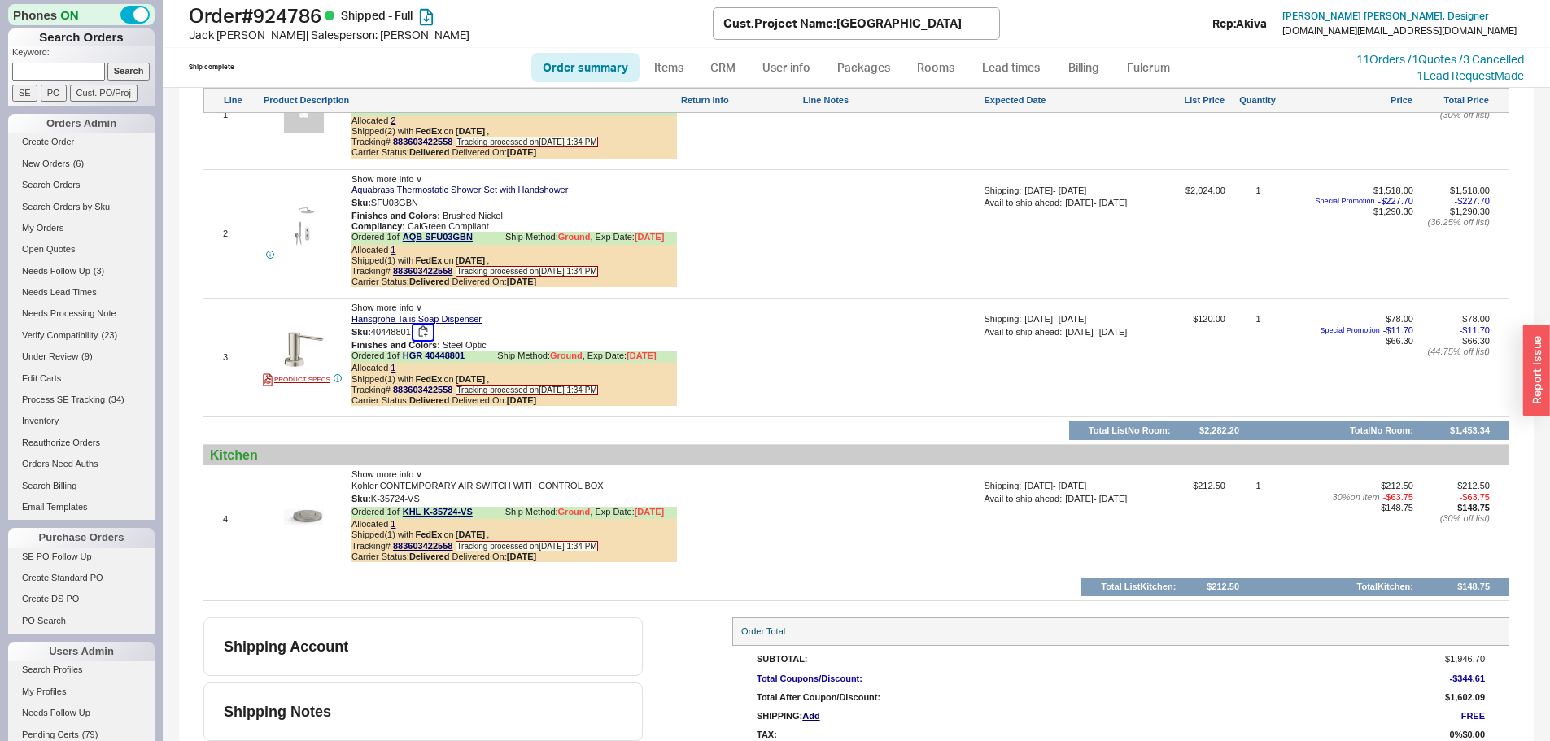
click at [422, 340] on button "button" at bounding box center [423, 332] width 20 height 15
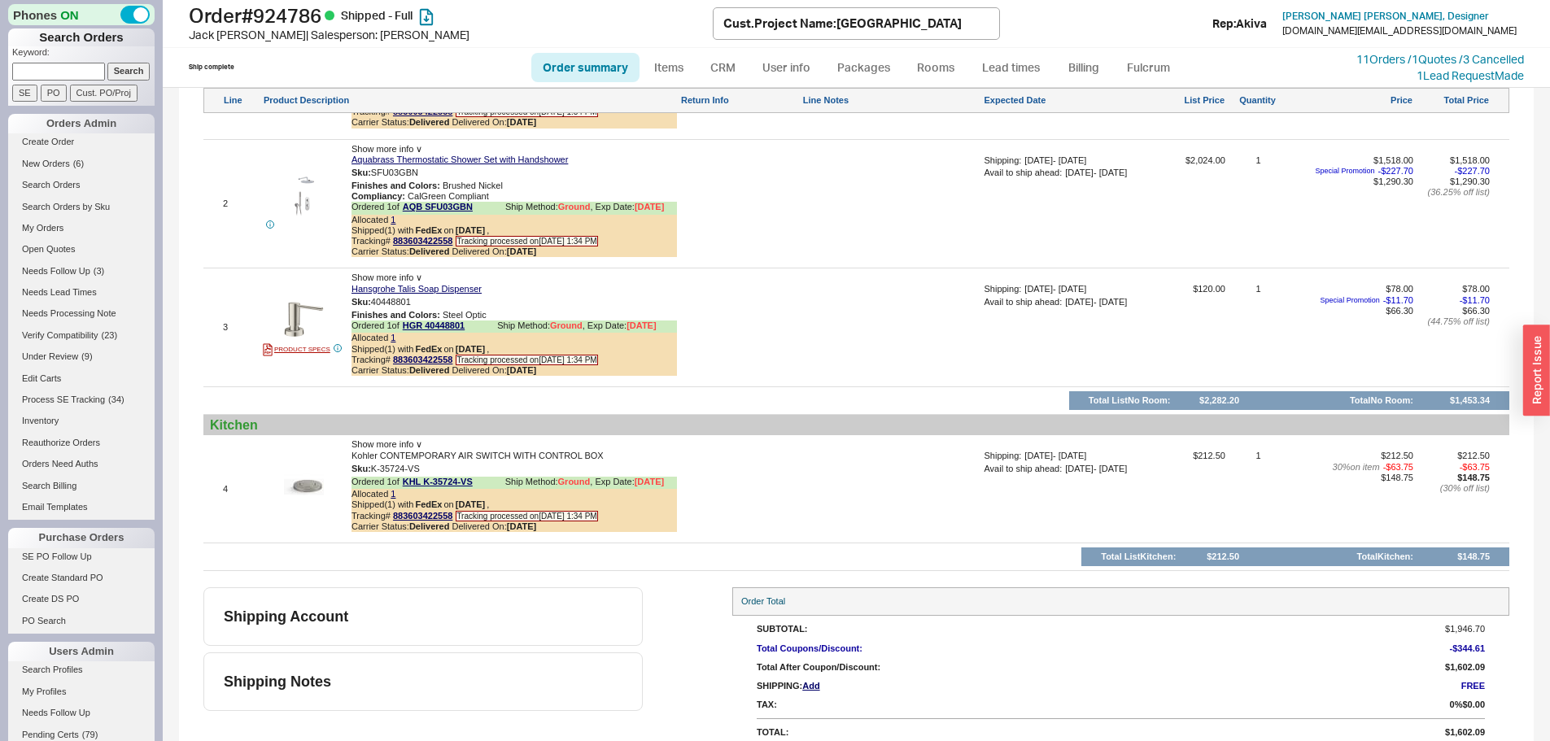
scroll to position [1275, 0]
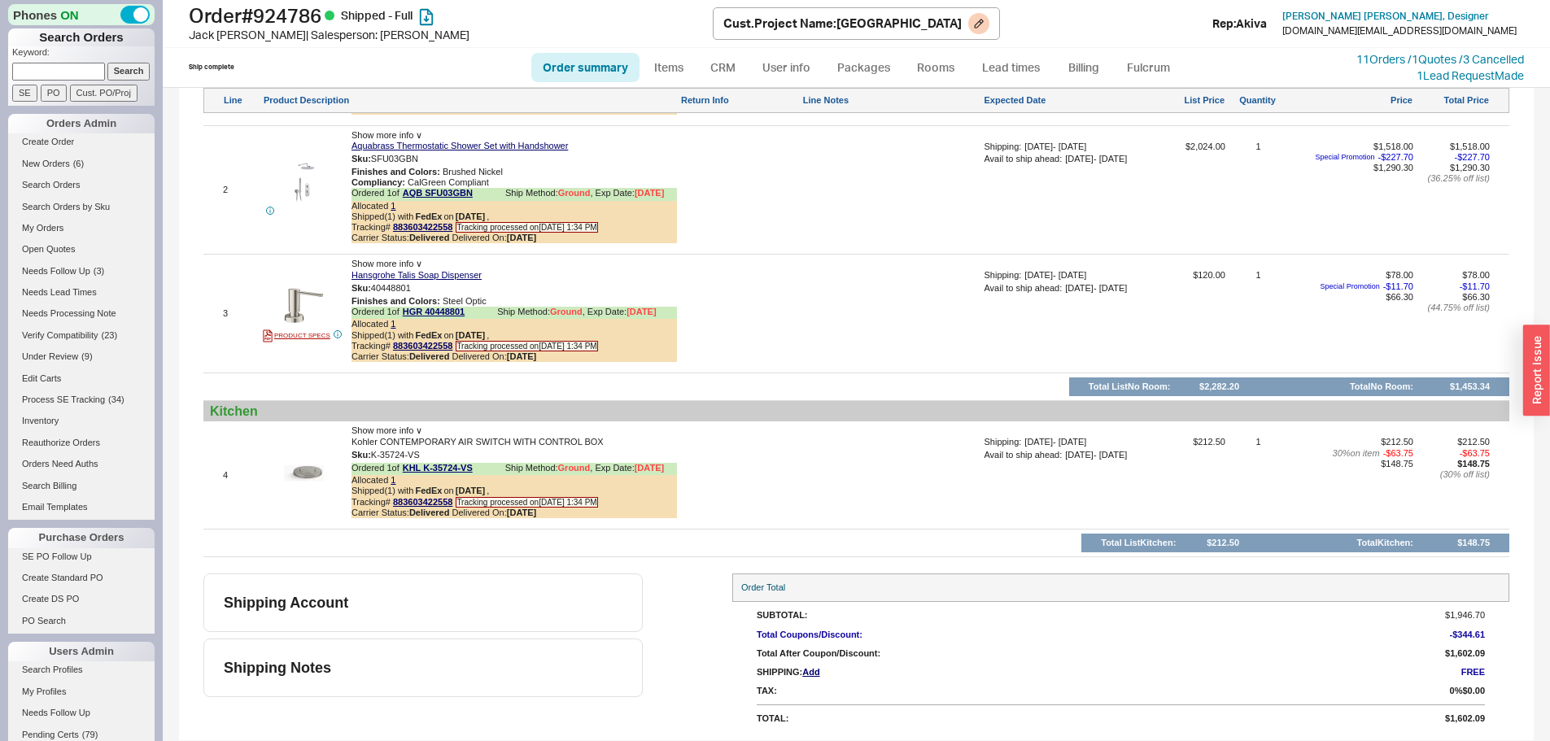
click at [303, 20] on h1 "Order # 924786 Shipped - Full" at bounding box center [451, 15] width 524 height 23
copy h1 "924786"
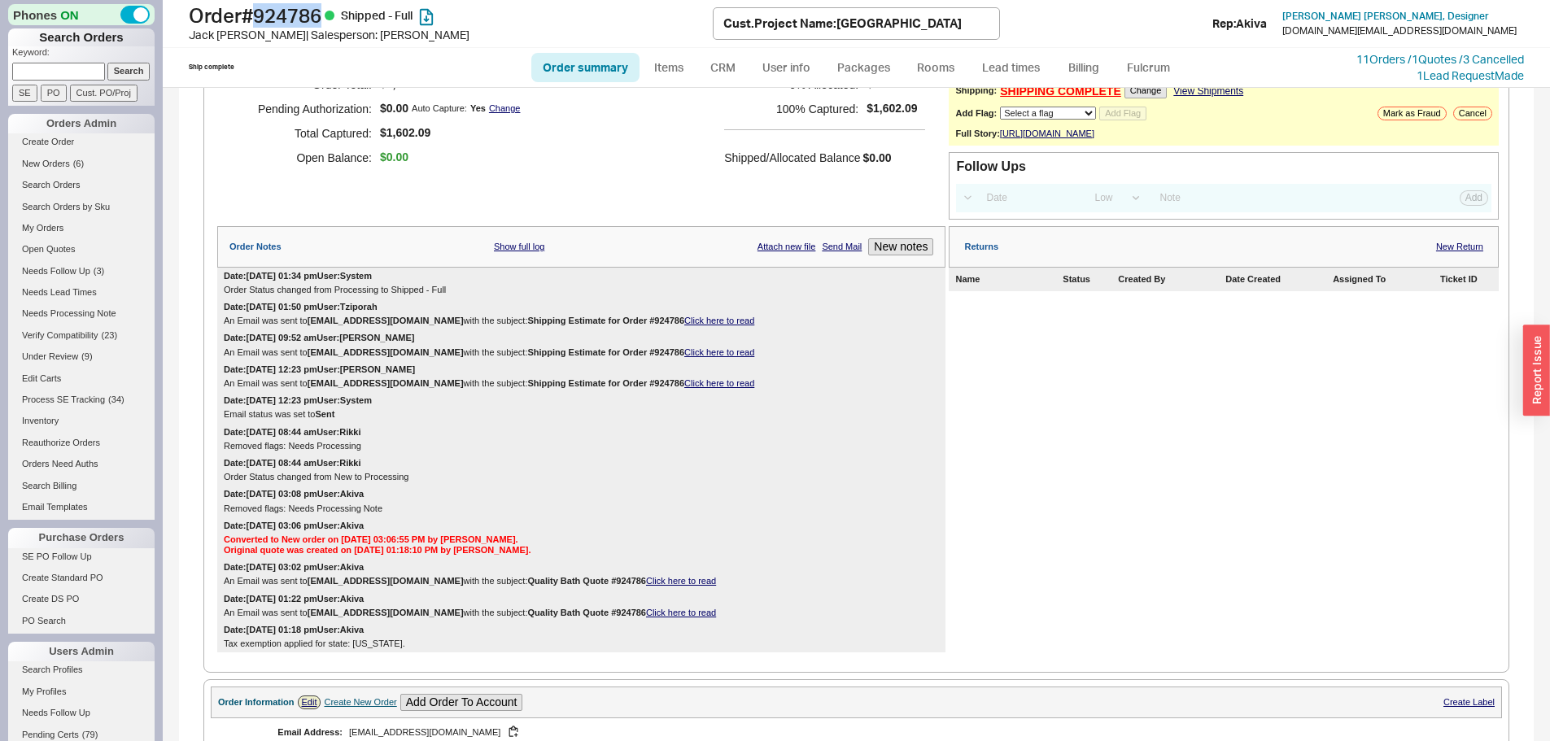
scroll to position [0, 0]
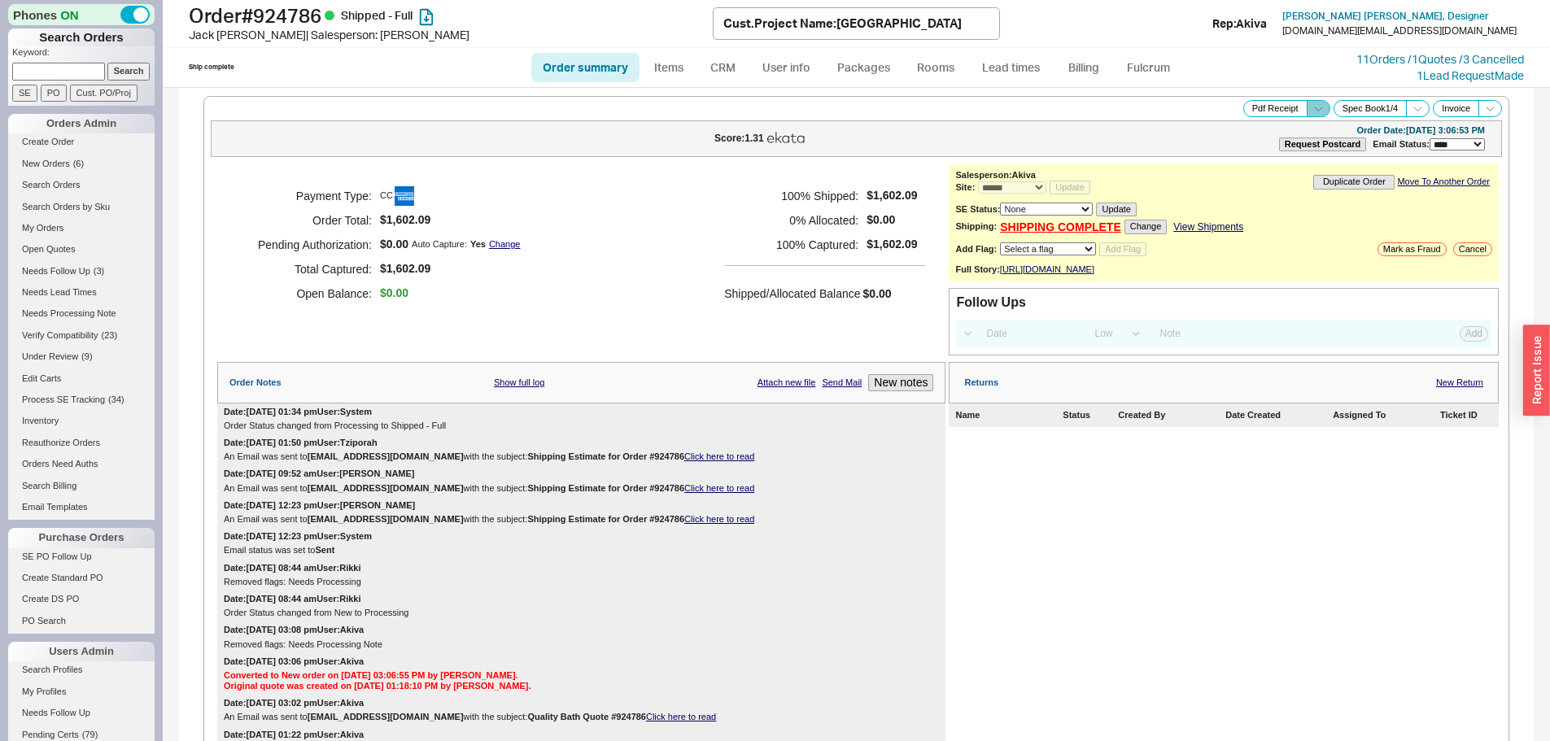
click at [1307, 115] on span at bounding box center [1319, 108] width 24 height 17
click at [1229, 125] on button "Brand Pdf Receipt" at bounding box center [1260, 127] width 109 height 19
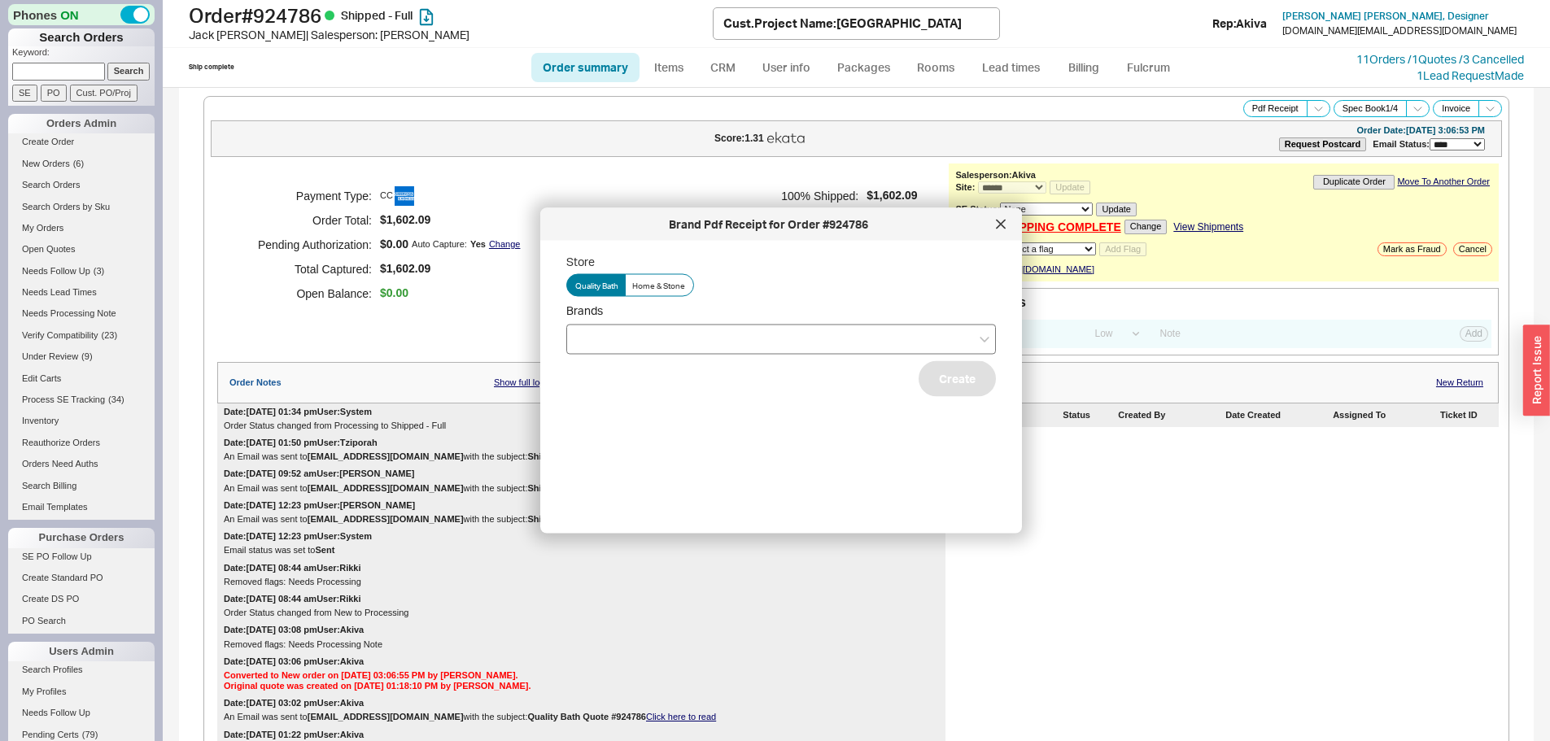
click at [613, 328] on div at bounding box center [781, 339] width 430 height 30
click at [587, 330] on input "Brands" at bounding box center [580, 339] width 11 height 19
click at [605, 426] on div "Hansgrohe" at bounding box center [781, 430] width 428 height 29
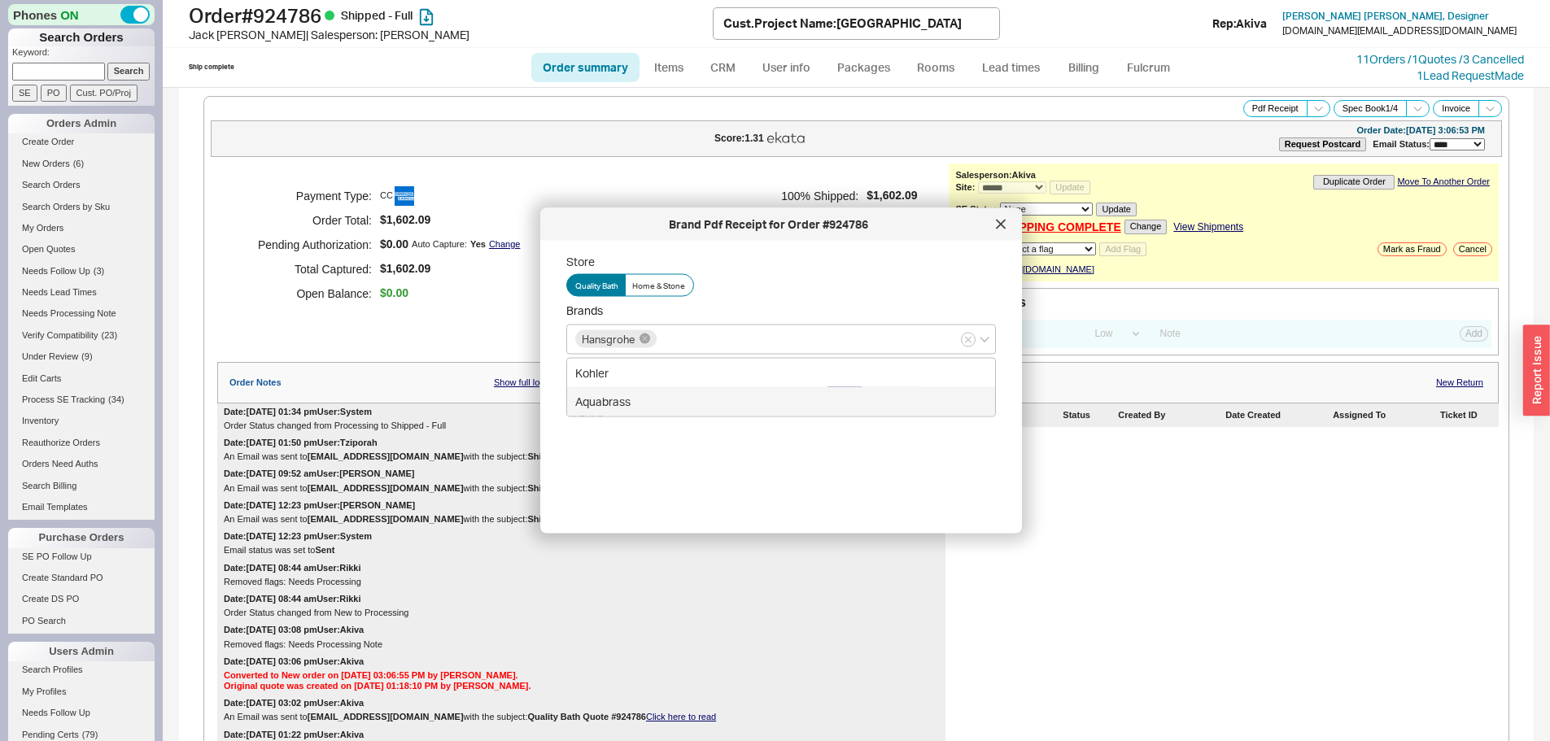
click at [935, 448] on div "Store Quality Bath Home & Stone Brands Hansgrohe Kohler Aquabrass Create" at bounding box center [794, 381] width 456 height 254
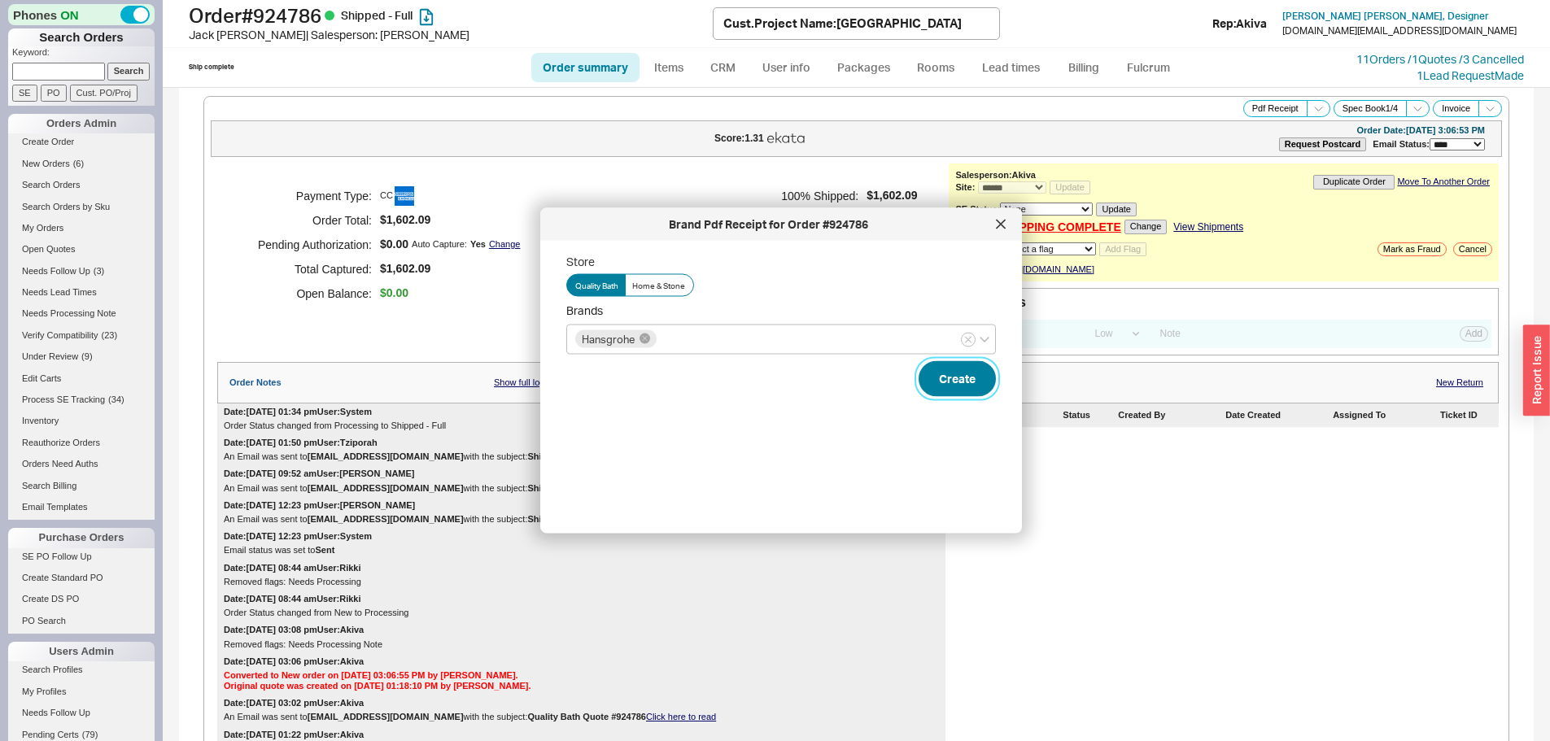
click at [950, 384] on button "Create" at bounding box center [957, 378] width 77 height 36
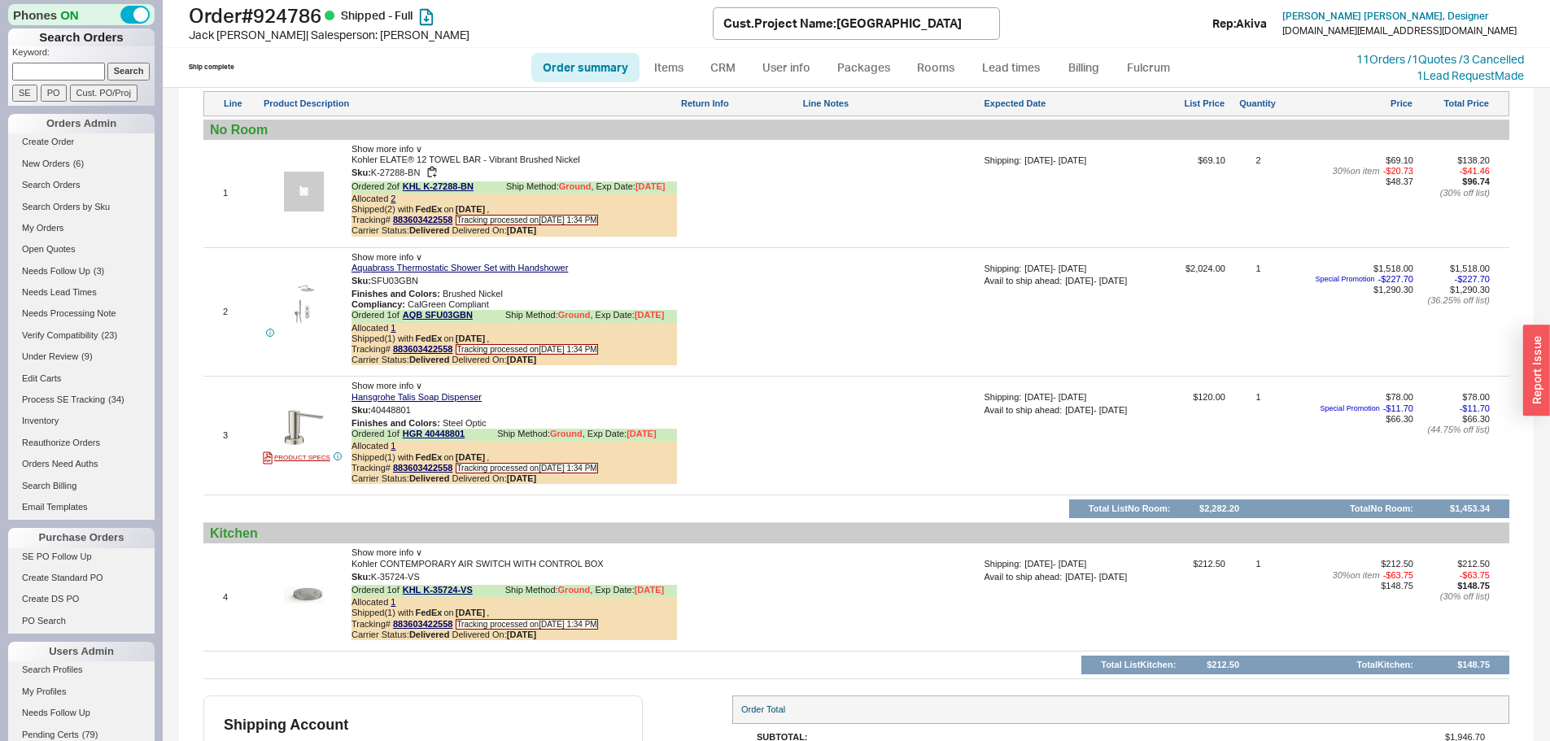
scroll to position [1275, 0]
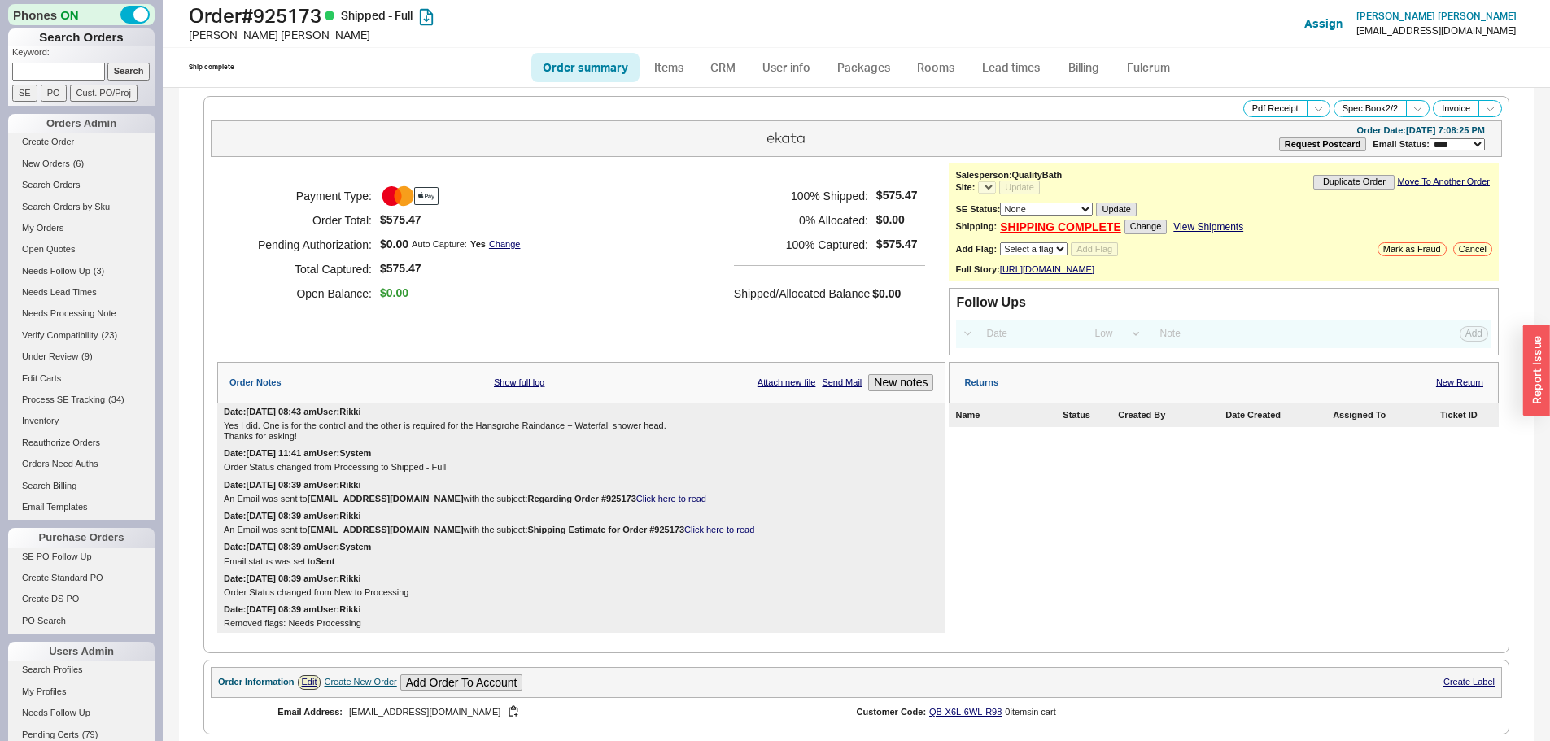
select select "LOW"
select select "3"
select select "*"
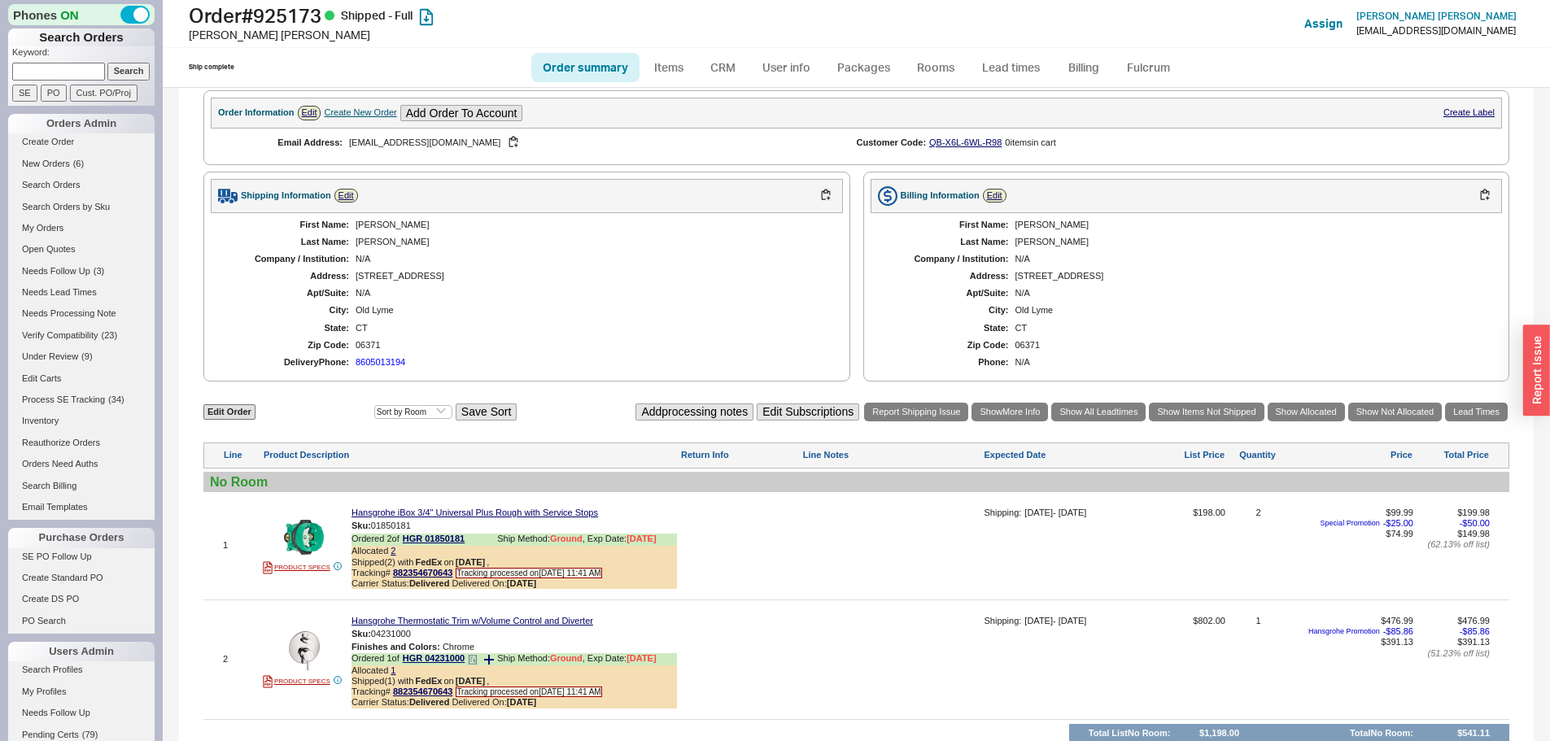
scroll to position [732, 0]
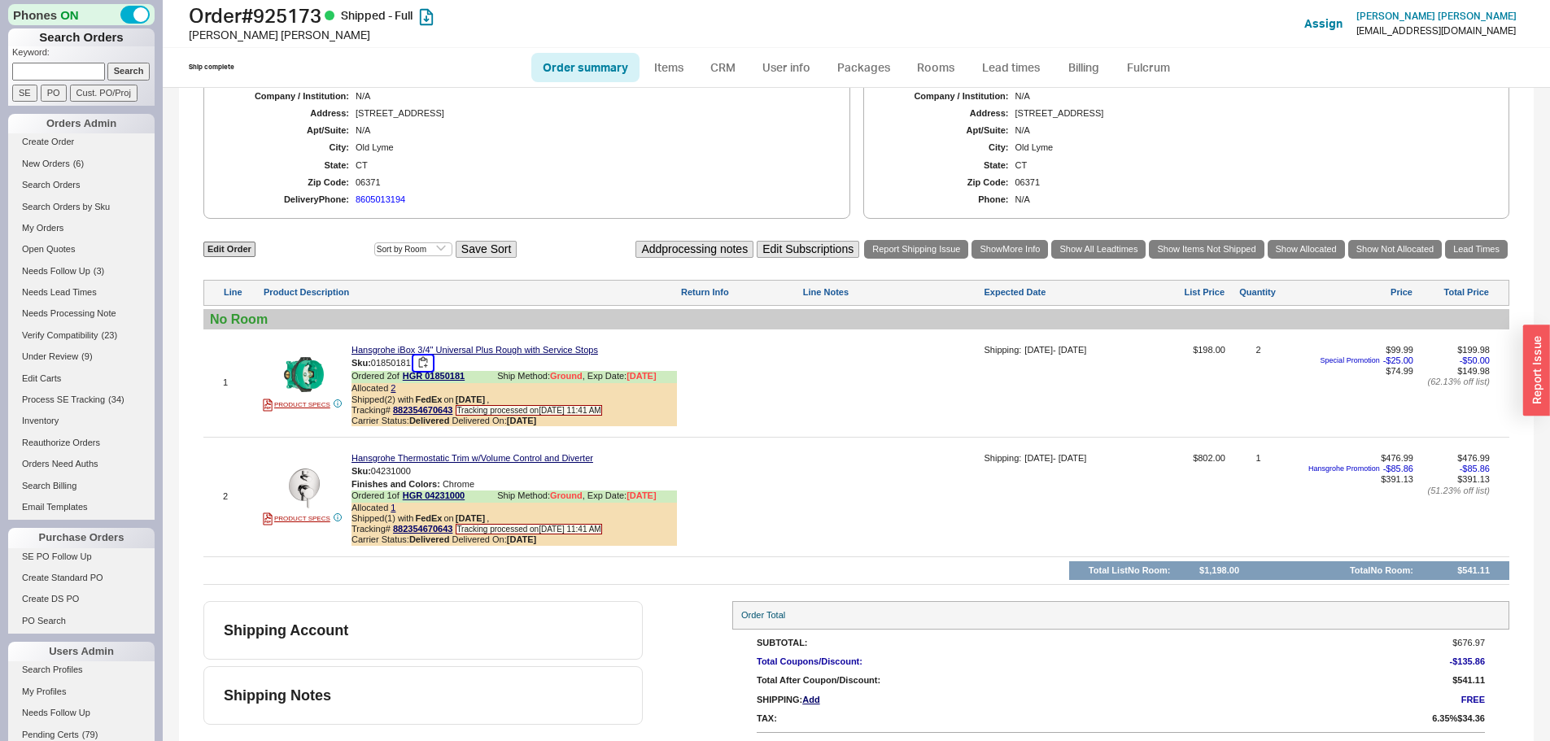
click at [424, 371] on button "button" at bounding box center [423, 363] width 20 height 15
click at [426, 479] on button "button" at bounding box center [423, 471] width 20 height 15
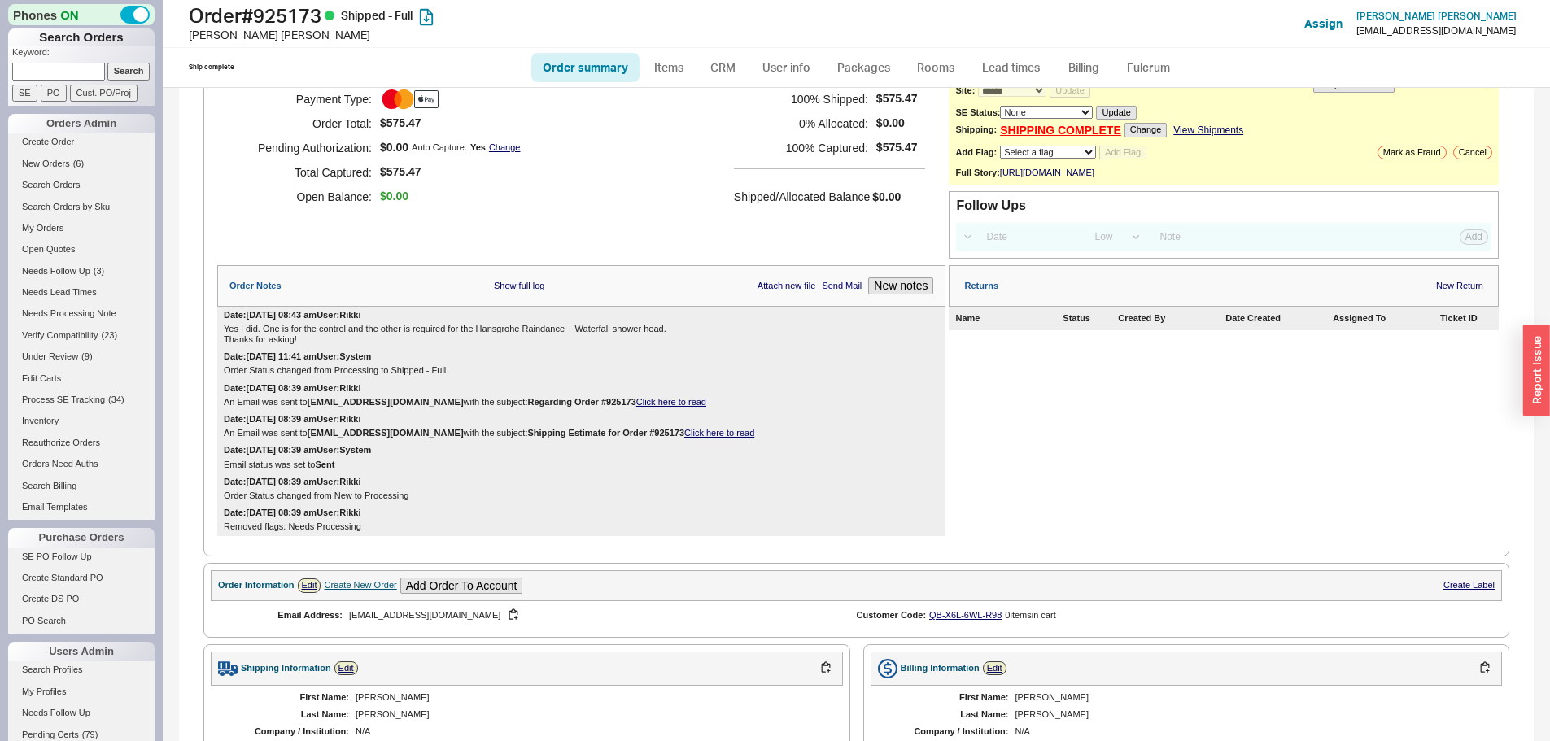
scroll to position [0, 0]
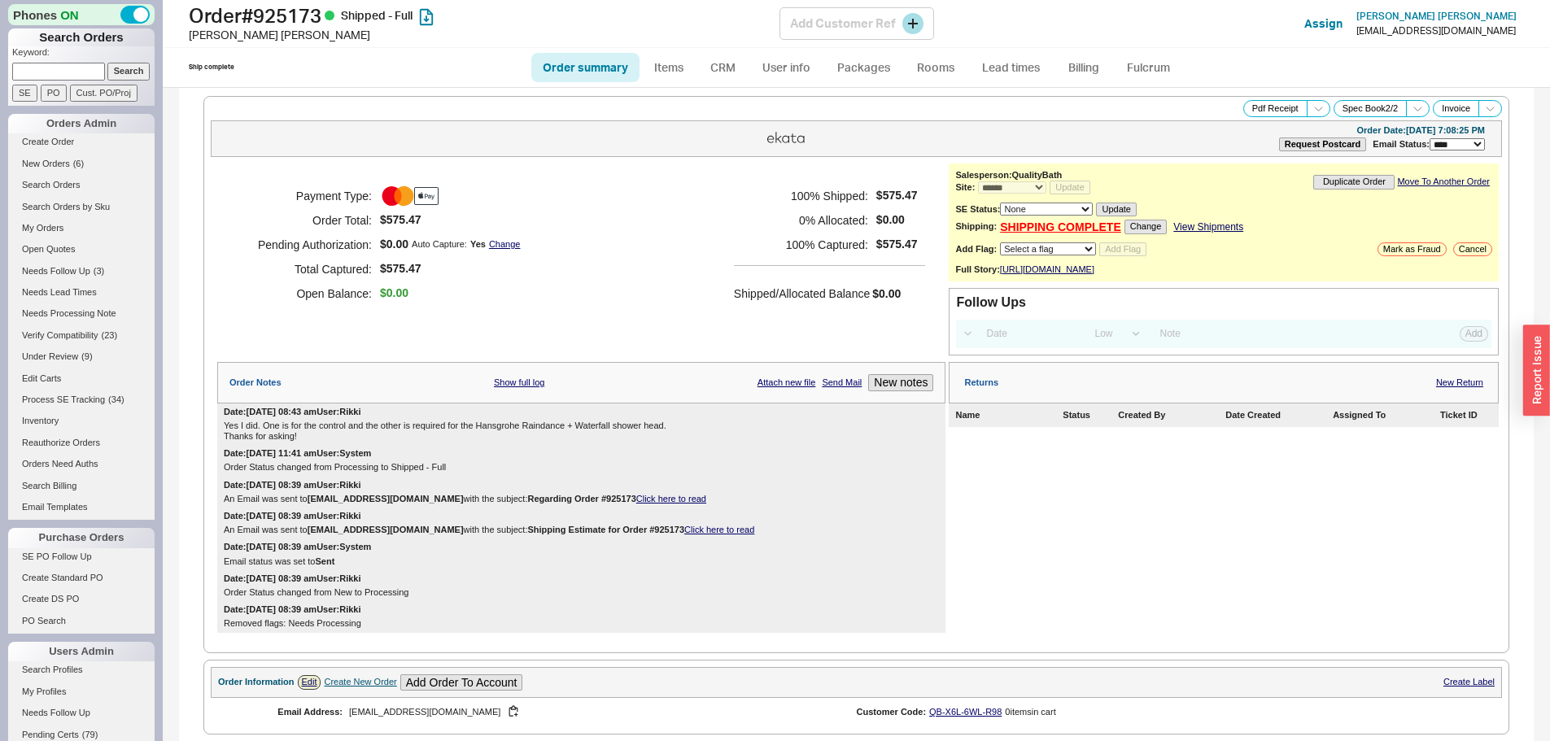
click at [312, 13] on h1 "Order # 925173 Shipped - Full" at bounding box center [484, 15] width 591 height 23
copy h1 "925173"
click at [1312, 107] on icon at bounding box center [1318, 109] width 12 height 12
click at [1235, 129] on button "Brand Pdf Receipt" at bounding box center [1260, 127] width 109 height 19
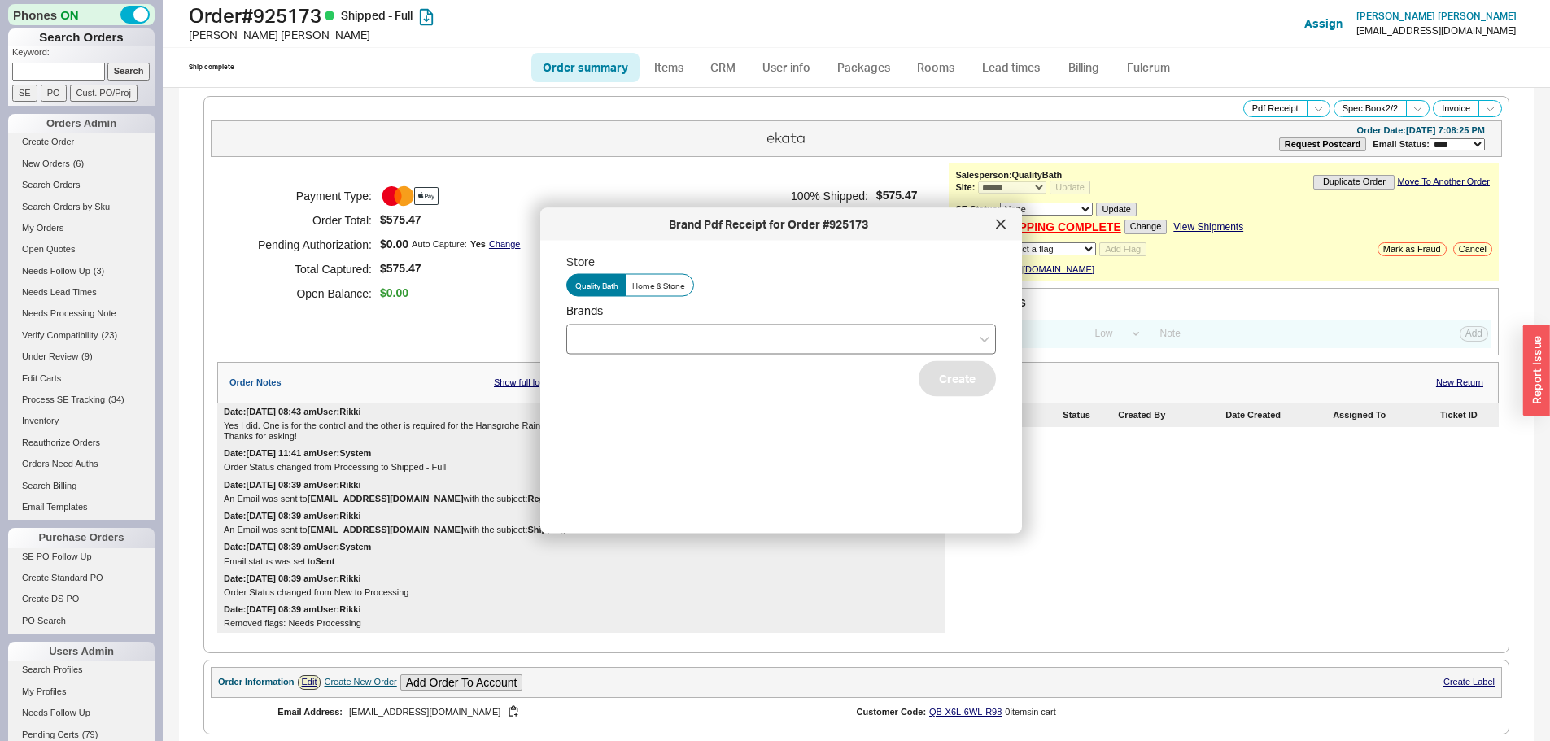
click at [631, 332] on div at bounding box center [781, 339] width 430 height 30
click at [587, 332] on input "Brands" at bounding box center [580, 339] width 11 height 19
click at [623, 369] on div "Hansgrohe" at bounding box center [781, 372] width 428 height 29
click at [942, 391] on button "Create" at bounding box center [957, 378] width 77 height 36
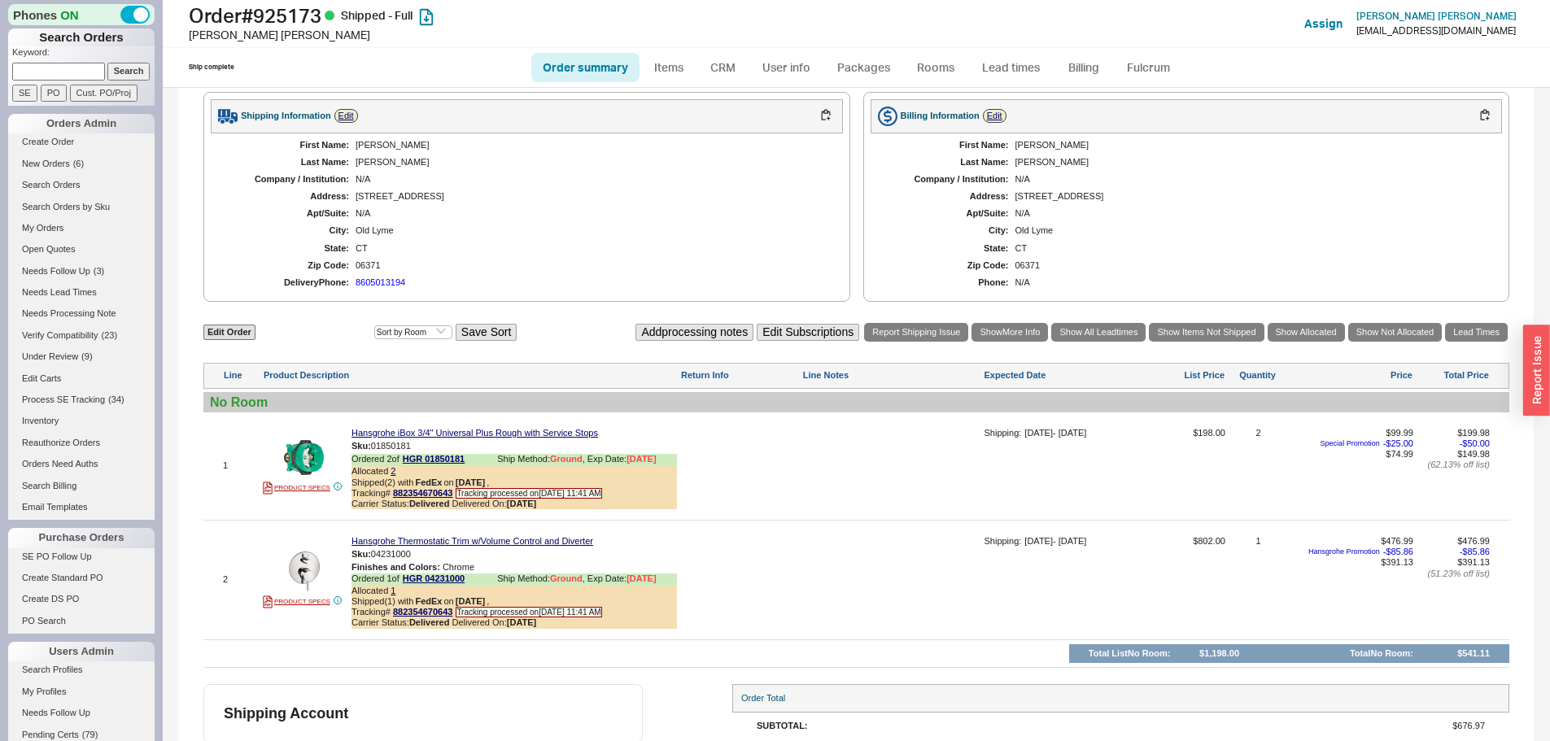
scroll to position [770, 0]
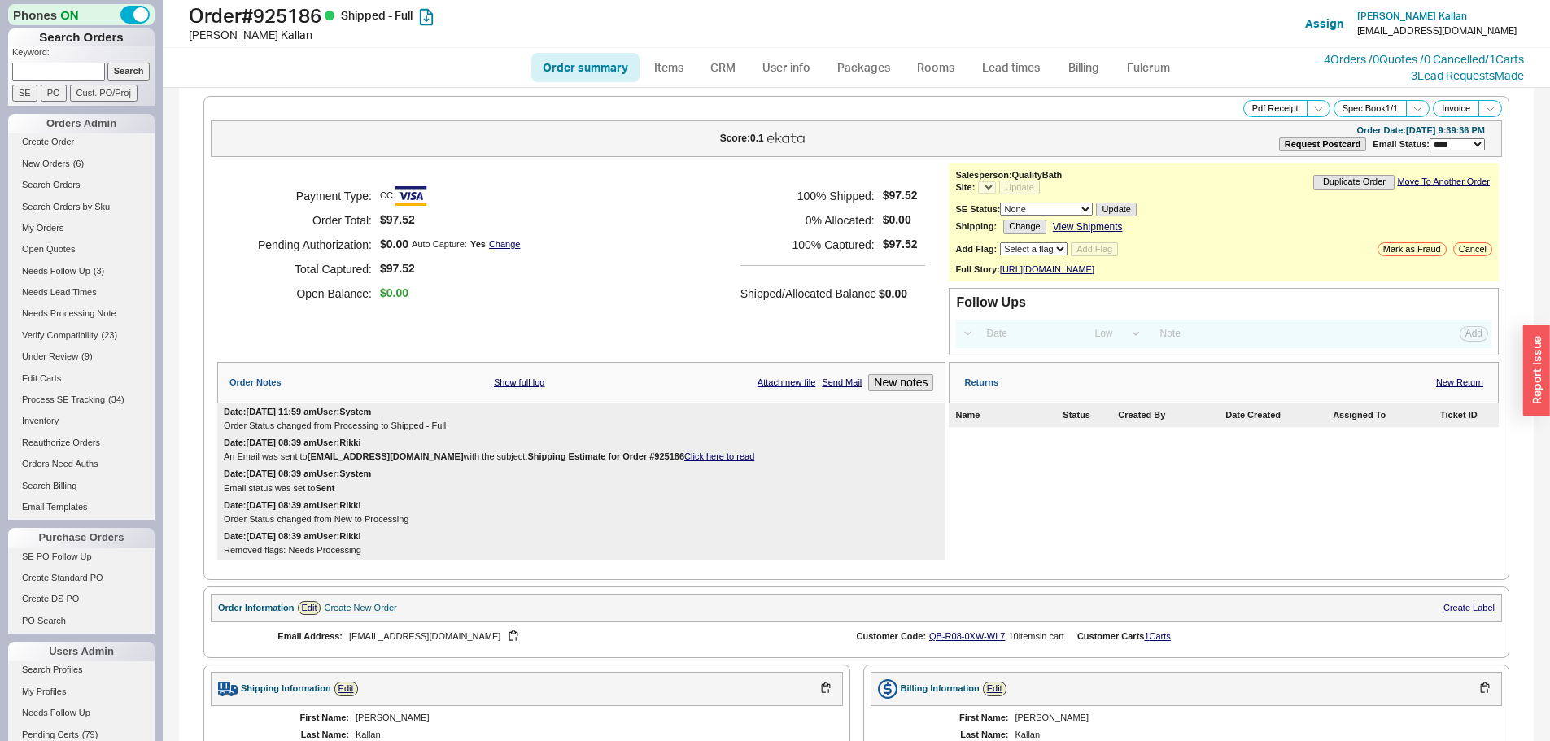
select select "LOW"
select select "3"
select select "*"
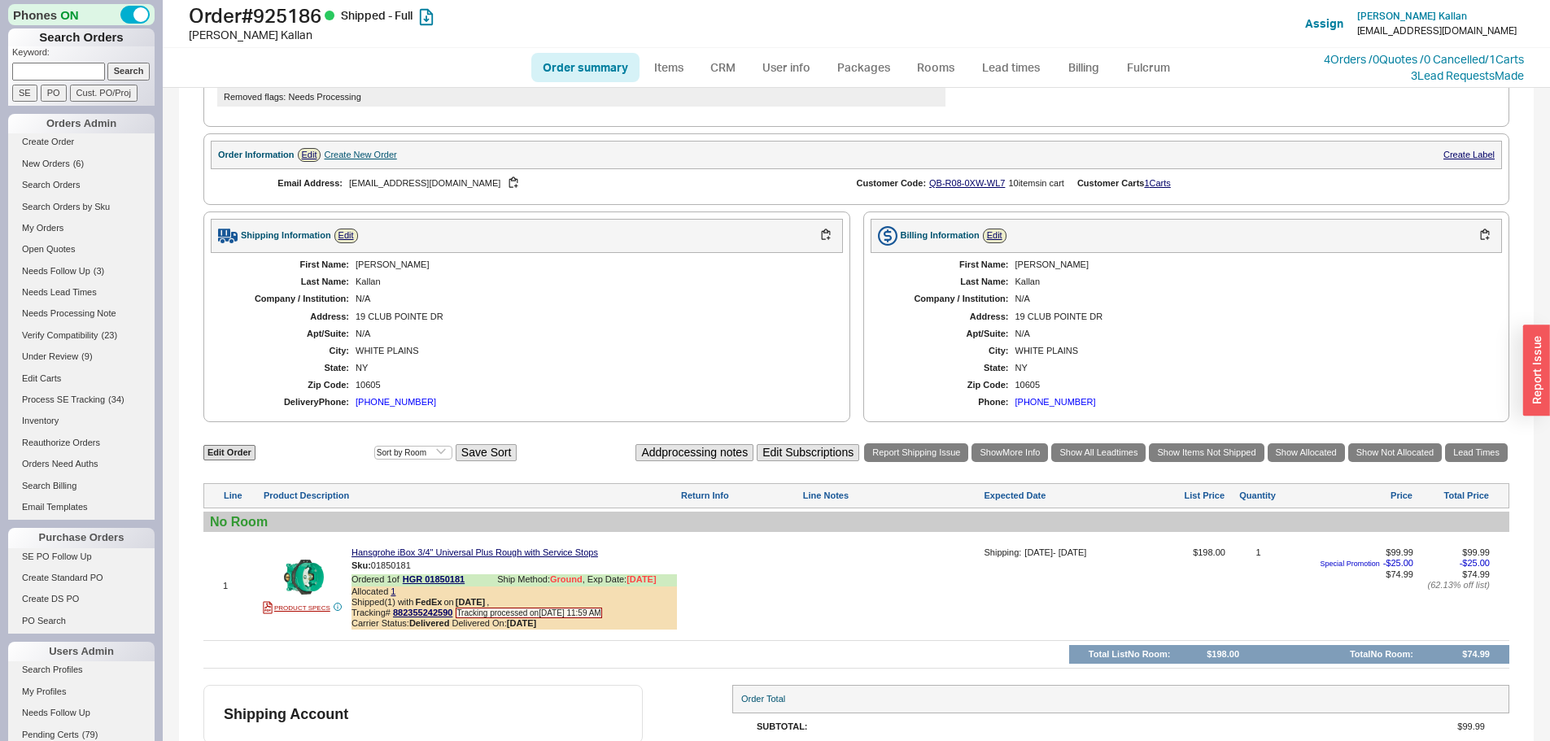
scroll to position [574, 0]
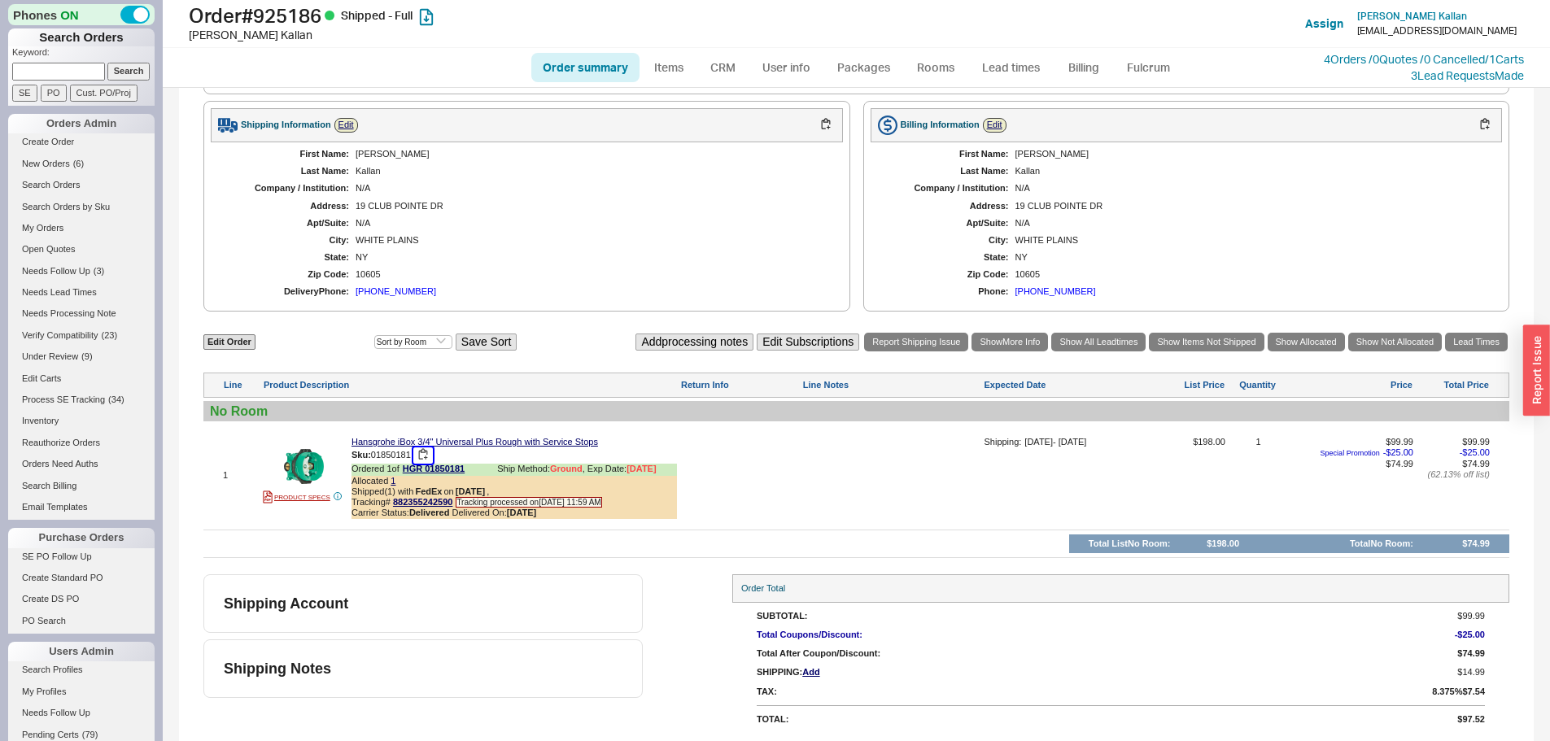
click at [426, 456] on button "button" at bounding box center [423, 455] width 20 height 15
click at [290, 14] on h1 "Order # 925186 Shipped - Full" at bounding box center [484, 15] width 591 height 23
copy h1 "925186"
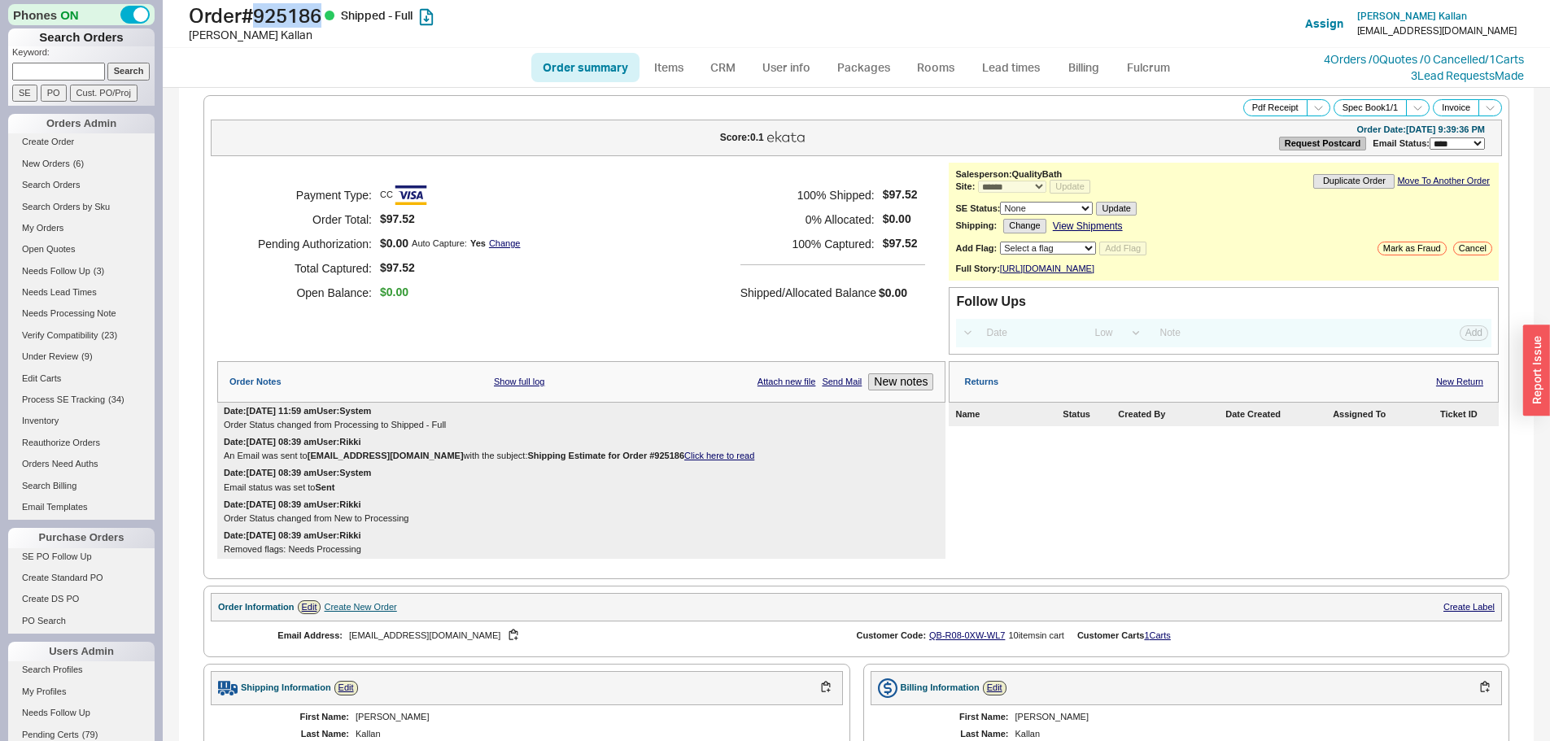
scroll to position [0, 0]
click at [1312, 107] on icon at bounding box center [1318, 109] width 12 height 12
click at [1232, 128] on button "Brand Pdf Receipt" at bounding box center [1260, 127] width 109 height 19
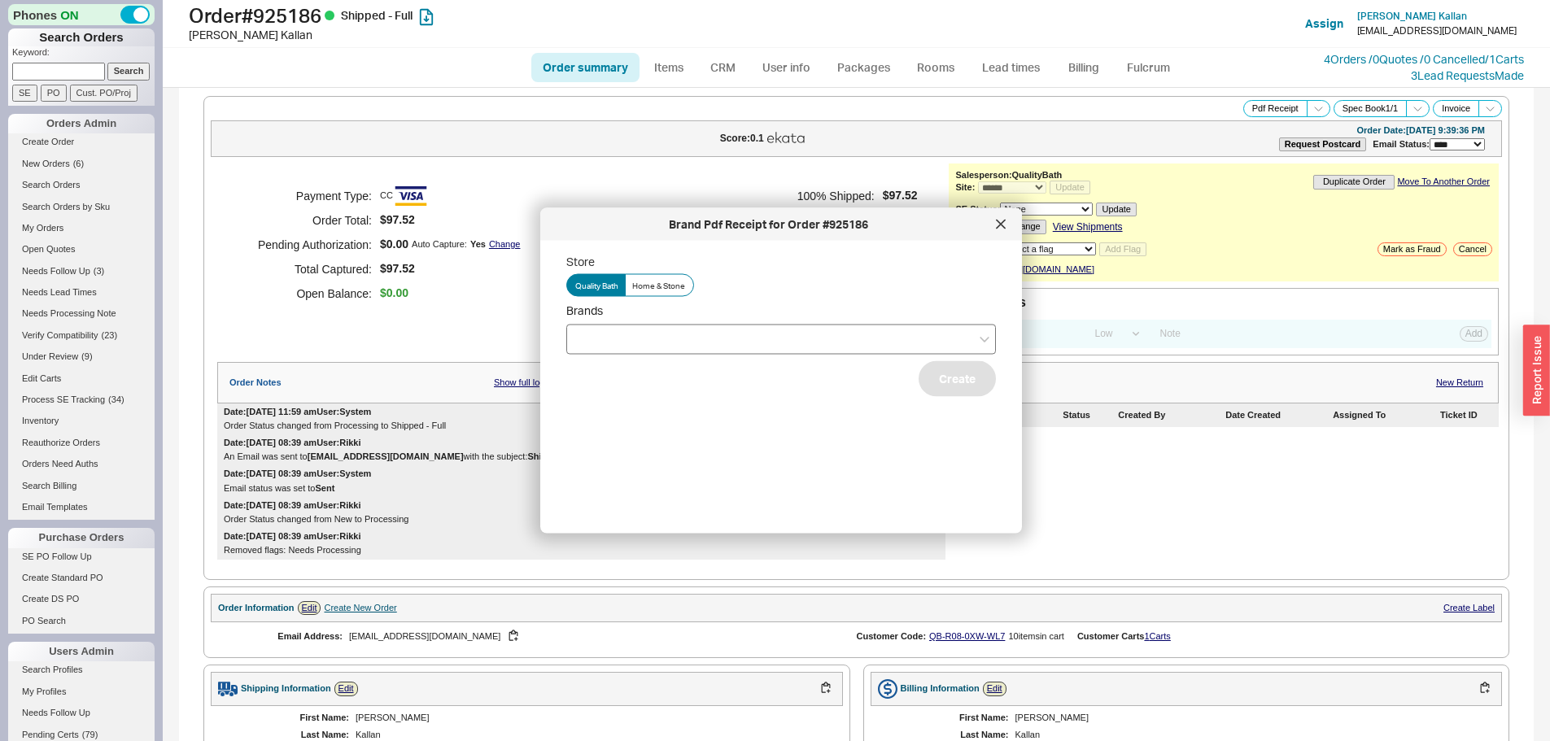
click at [731, 336] on div at bounding box center [781, 339] width 430 height 30
click at [587, 336] on input "Brands" at bounding box center [580, 339] width 11 height 19
click at [627, 384] on div "Hansgrohe" at bounding box center [781, 372] width 428 height 29
click at [931, 391] on button "Create" at bounding box center [957, 378] width 77 height 36
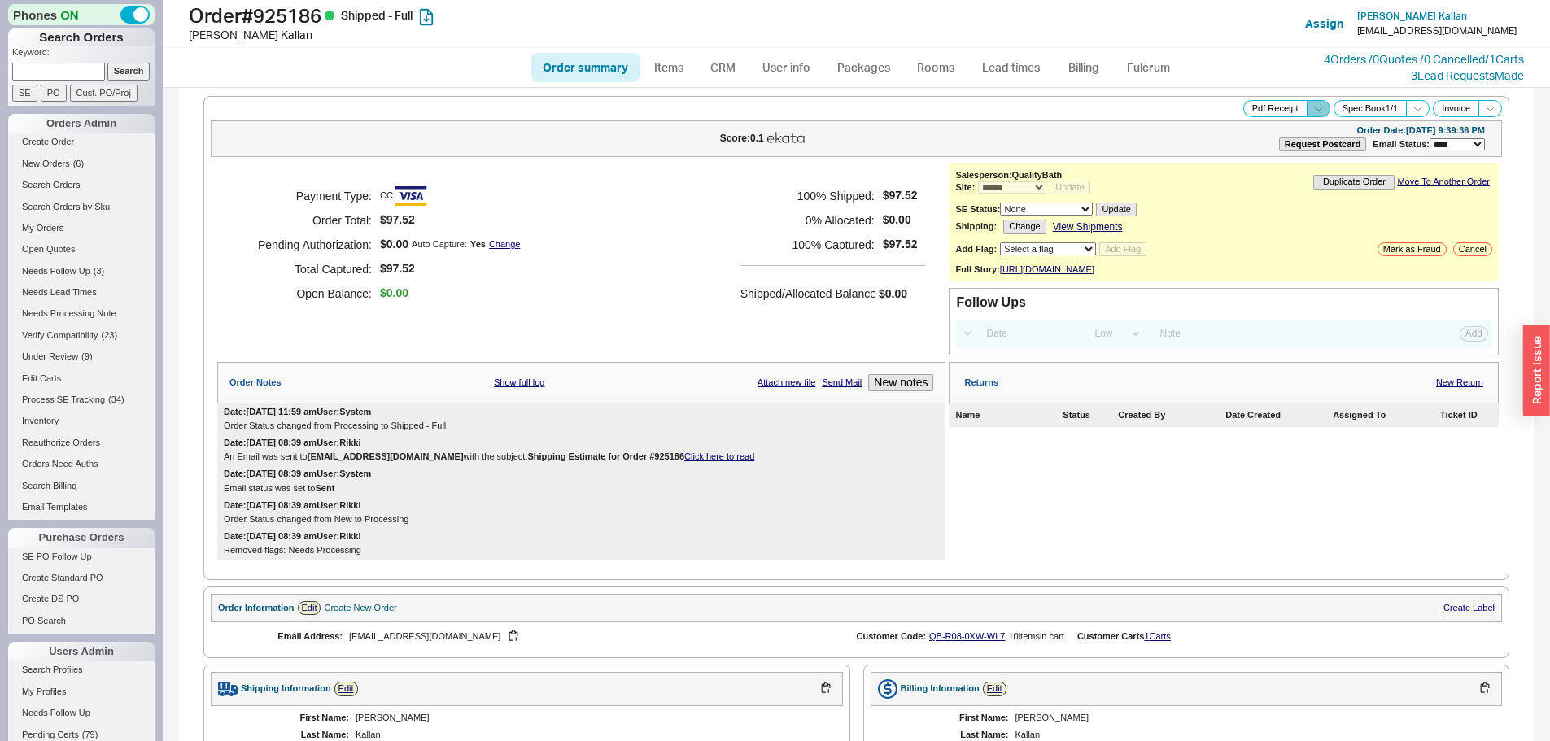
click at [1312, 110] on icon at bounding box center [1318, 109] width 12 height 12
click at [1266, 124] on button "Brand Pdf Receipt" at bounding box center [1260, 127] width 109 height 19
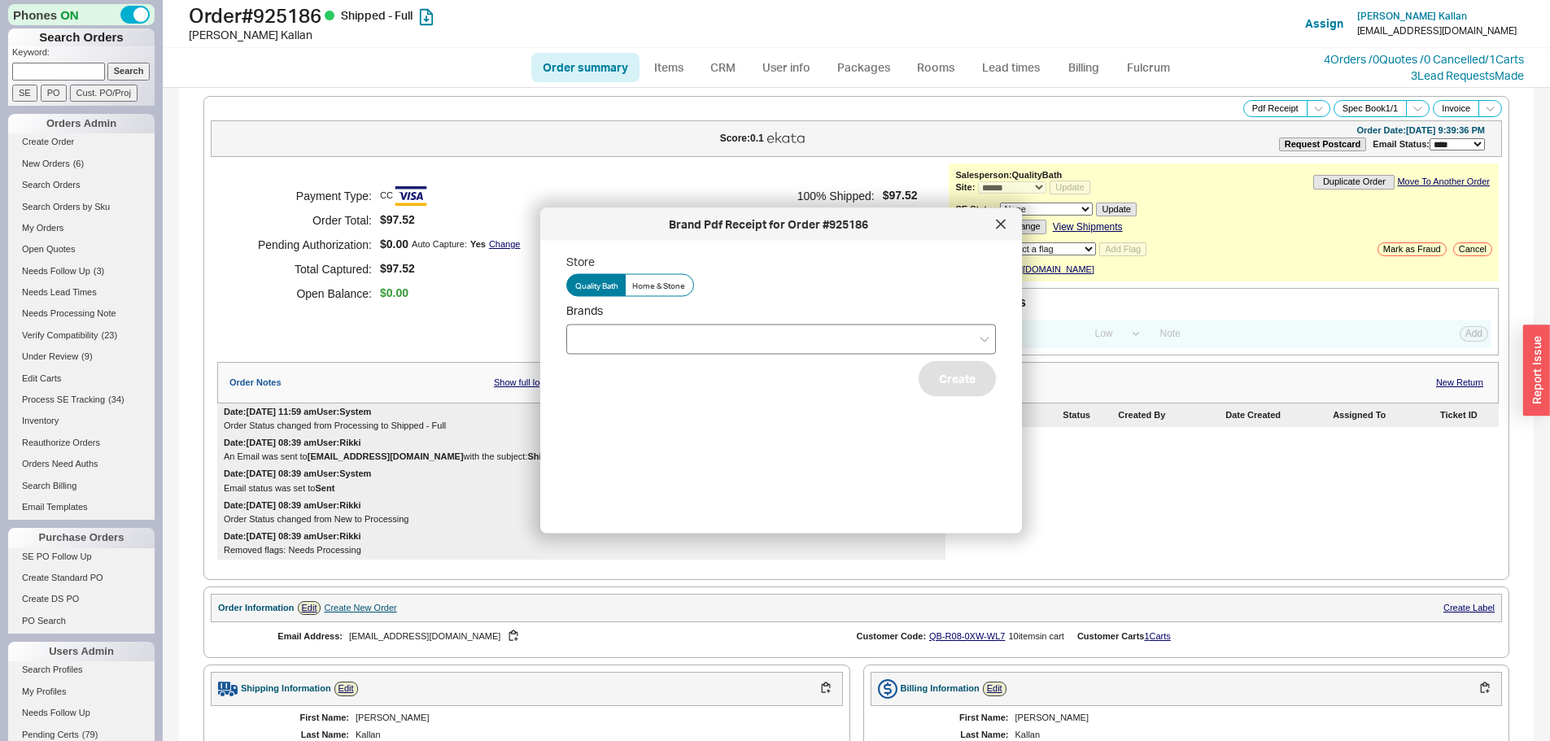
click at [673, 347] on div at bounding box center [781, 339] width 430 height 30
click at [587, 347] on input "Brands" at bounding box center [580, 339] width 11 height 19
click at [613, 377] on div "Hansgrohe" at bounding box center [781, 372] width 428 height 29
drag, startPoint x: 706, startPoint y: 424, endPoint x: 811, endPoint y: 415, distance: 105.3
click at [707, 424] on div "Store Quality Bath Home & Stone Brands Hansgrohe No results found Create" at bounding box center [794, 381] width 456 height 254
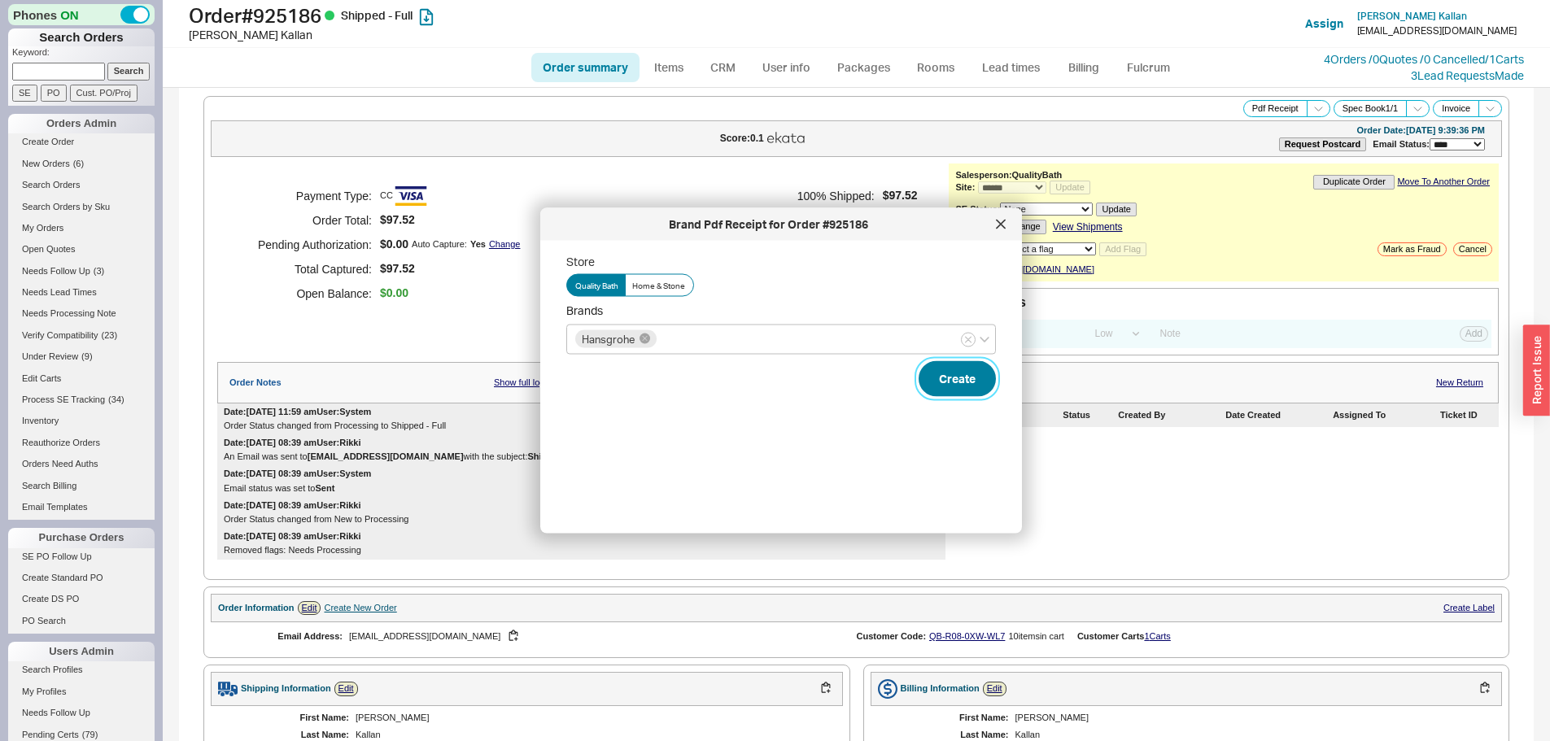
click at [940, 371] on button "Create" at bounding box center [957, 378] width 77 height 36
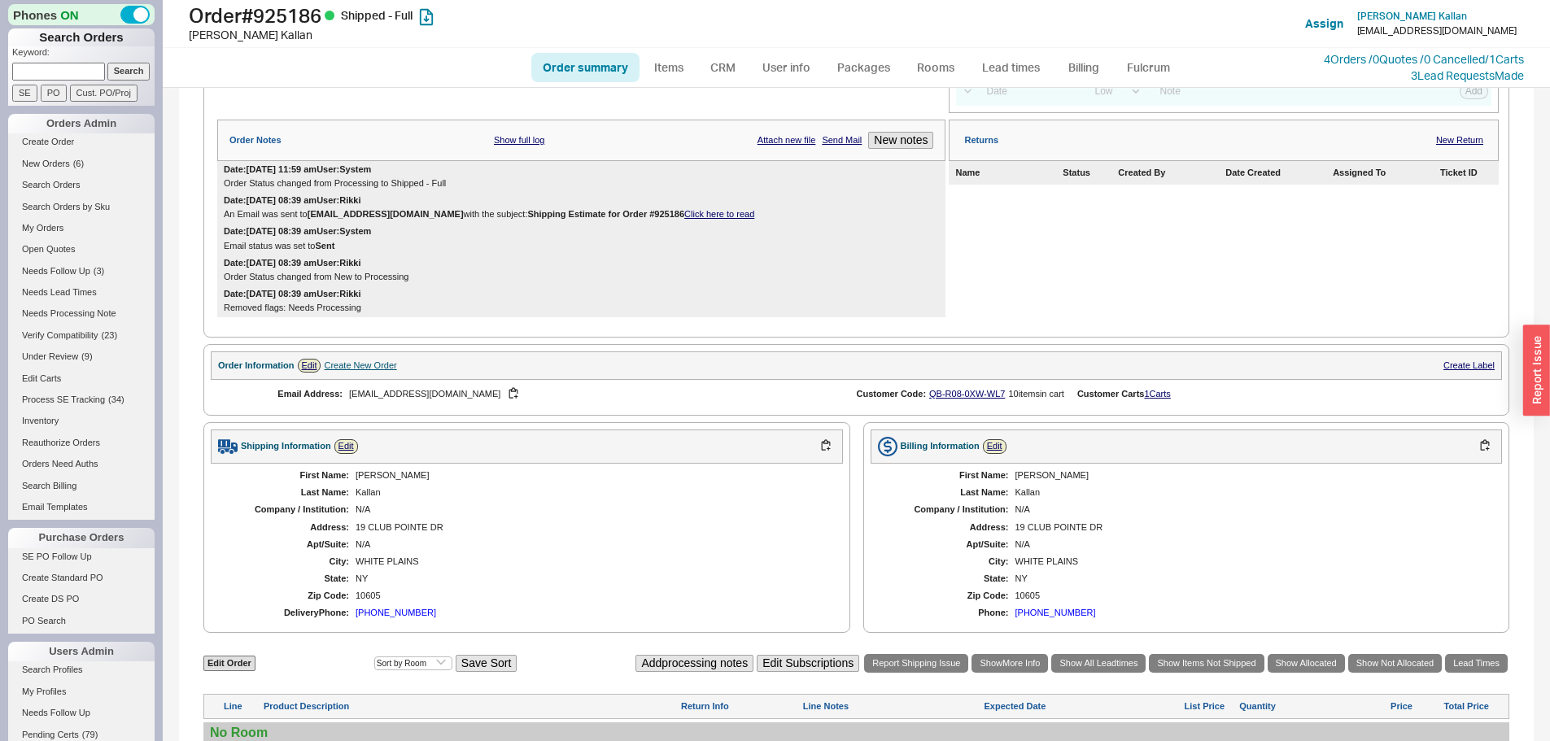
scroll to position [407, 0]
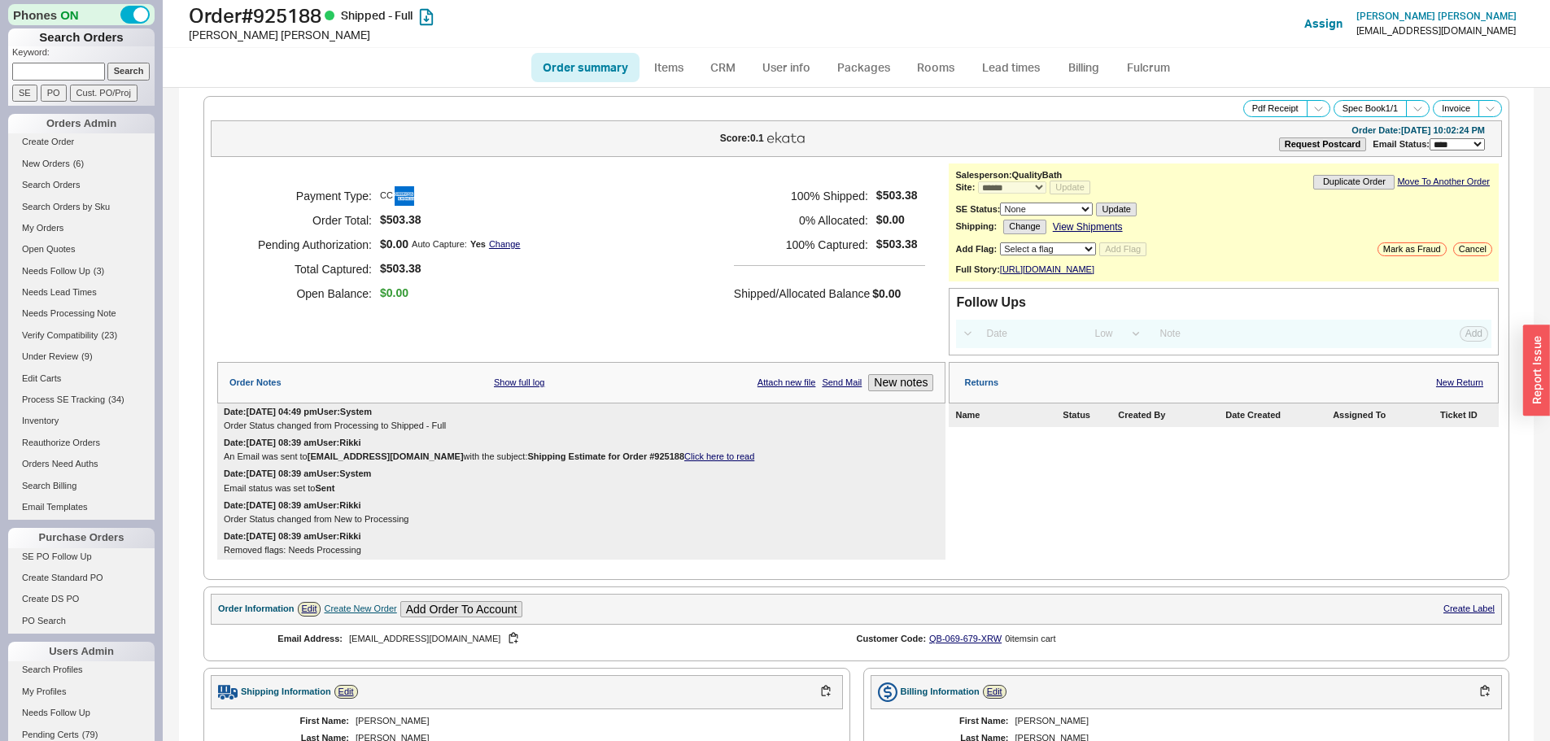
select select "*"
select select "LOW"
select select "3"
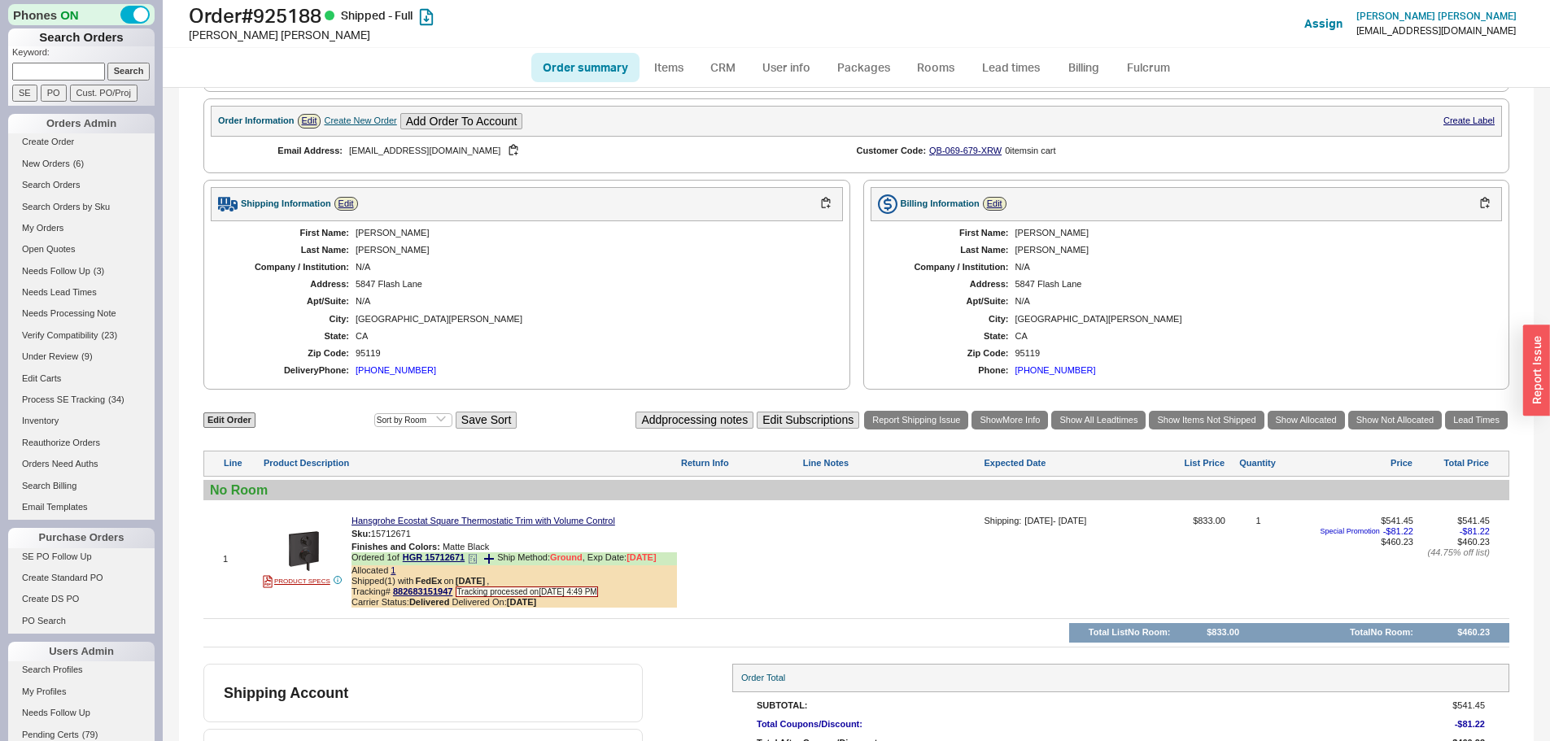
scroll to position [570, 0]
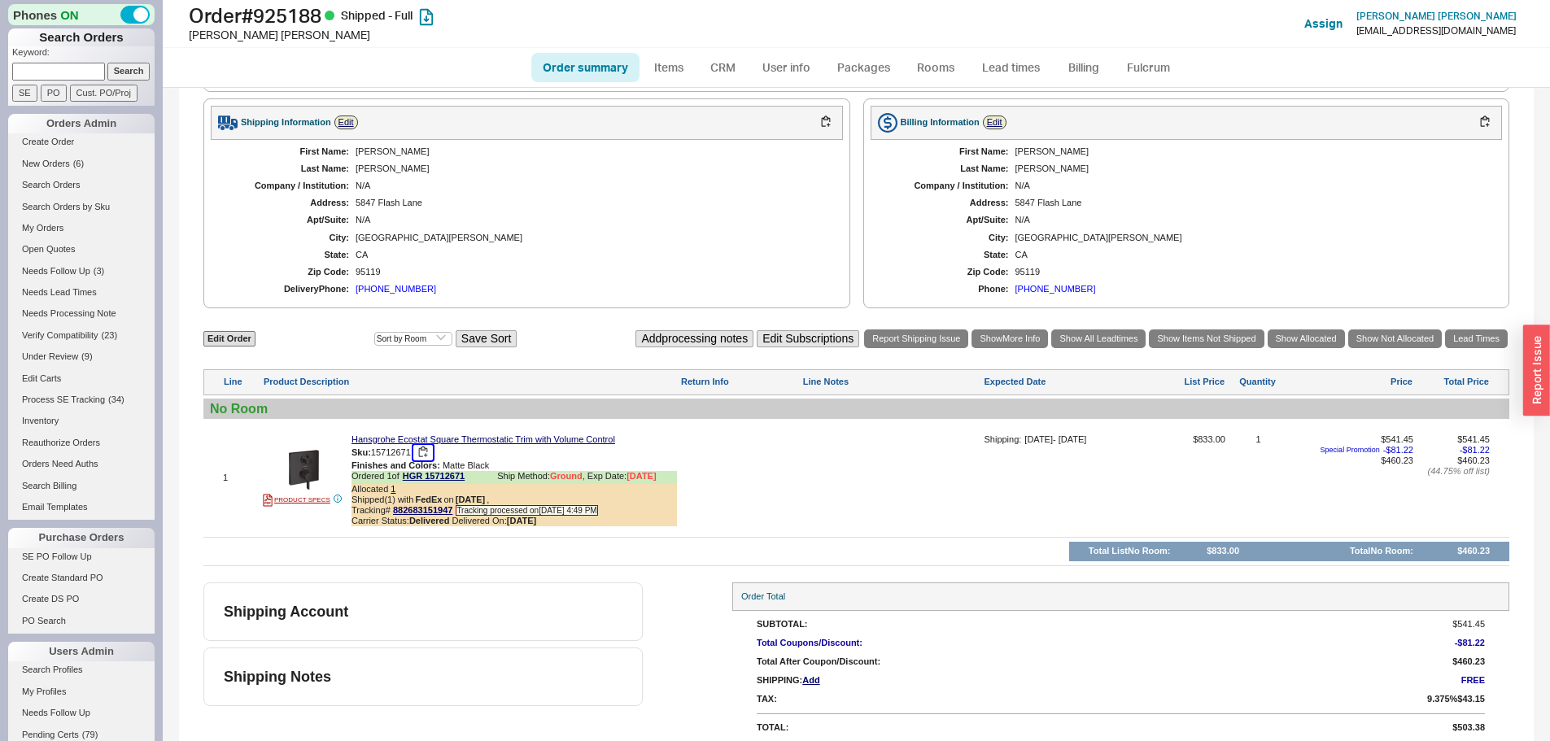
click at [426, 458] on button "button" at bounding box center [423, 452] width 20 height 15
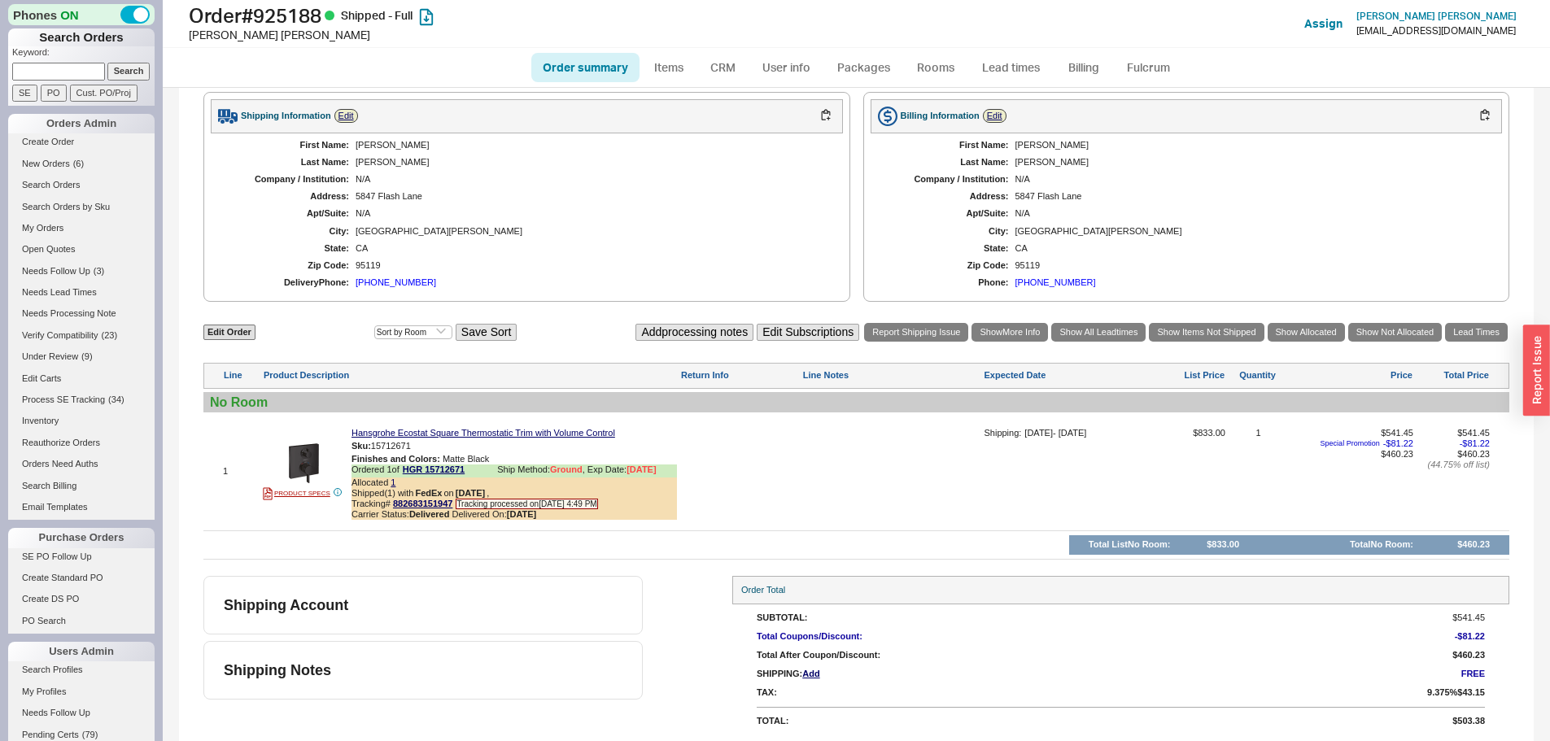
scroll to position [588, 0]
click at [304, 29] on div "[PERSON_NAME]" at bounding box center [484, 35] width 591 height 16
click at [304, 29] on div "Arianna Oliver" at bounding box center [484, 35] width 591 height 16
click at [306, 14] on h1 "Order # 925188 Shipped - Full" at bounding box center [484, 15] width 591 height 23
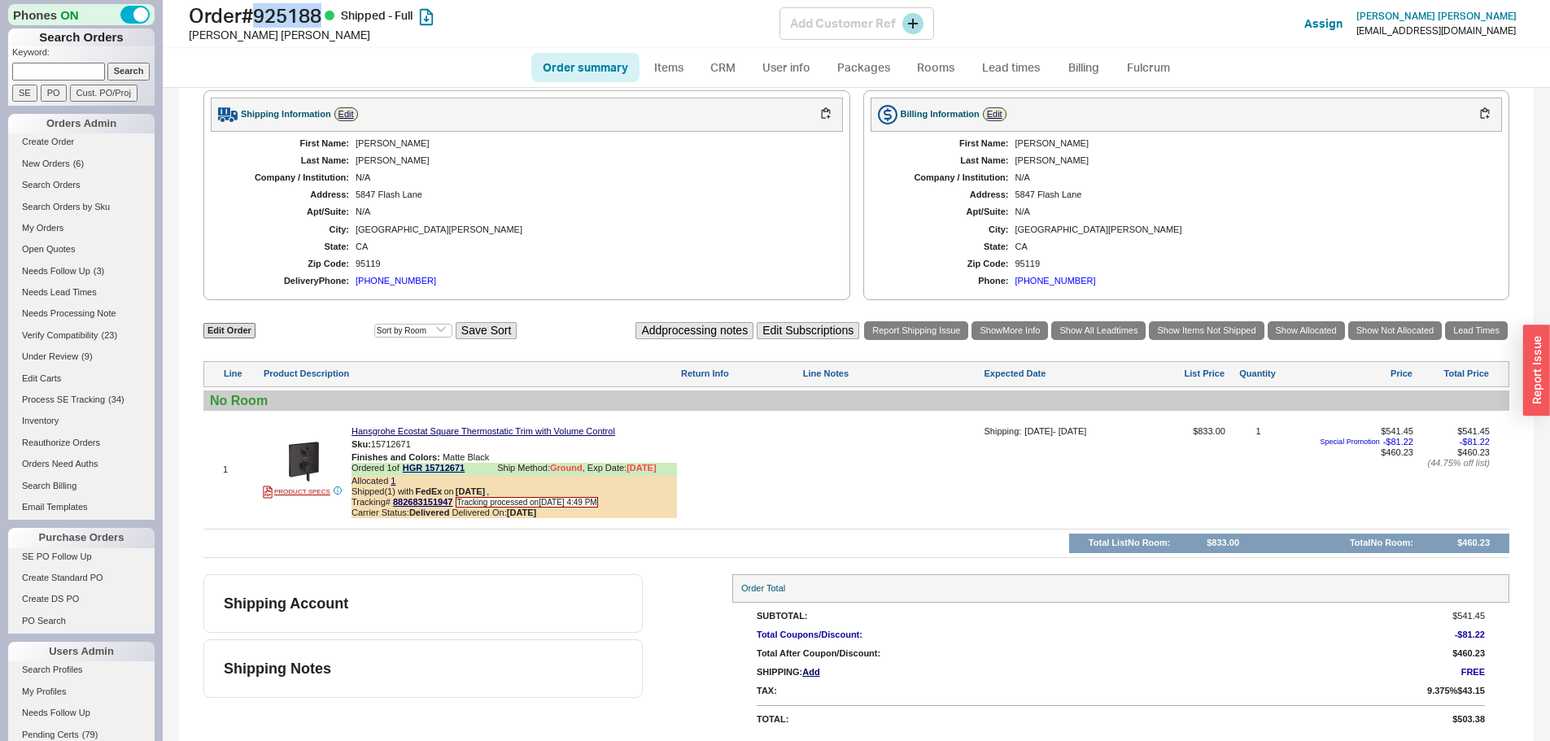
copy h1 "925188"
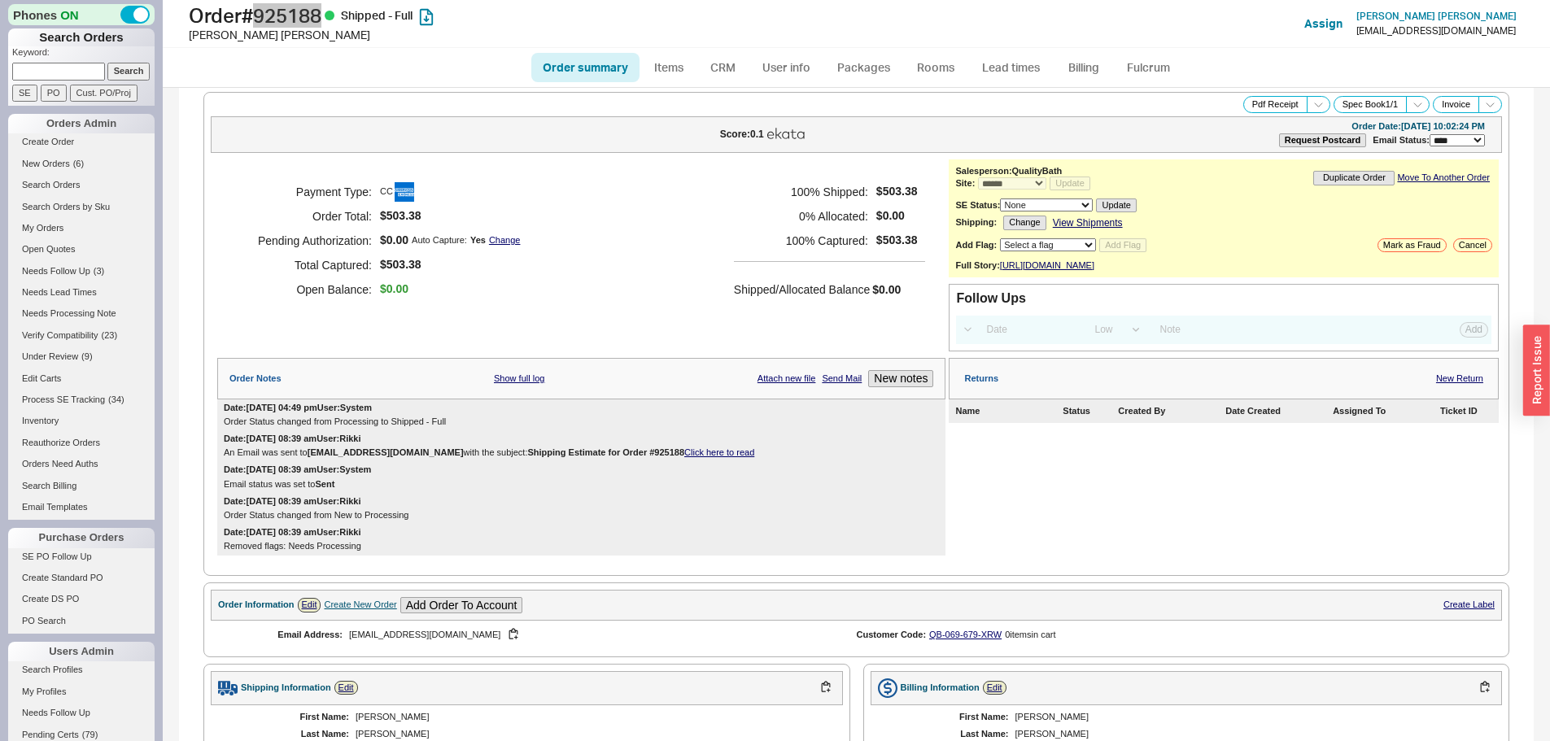
scroll to position [0, 0]
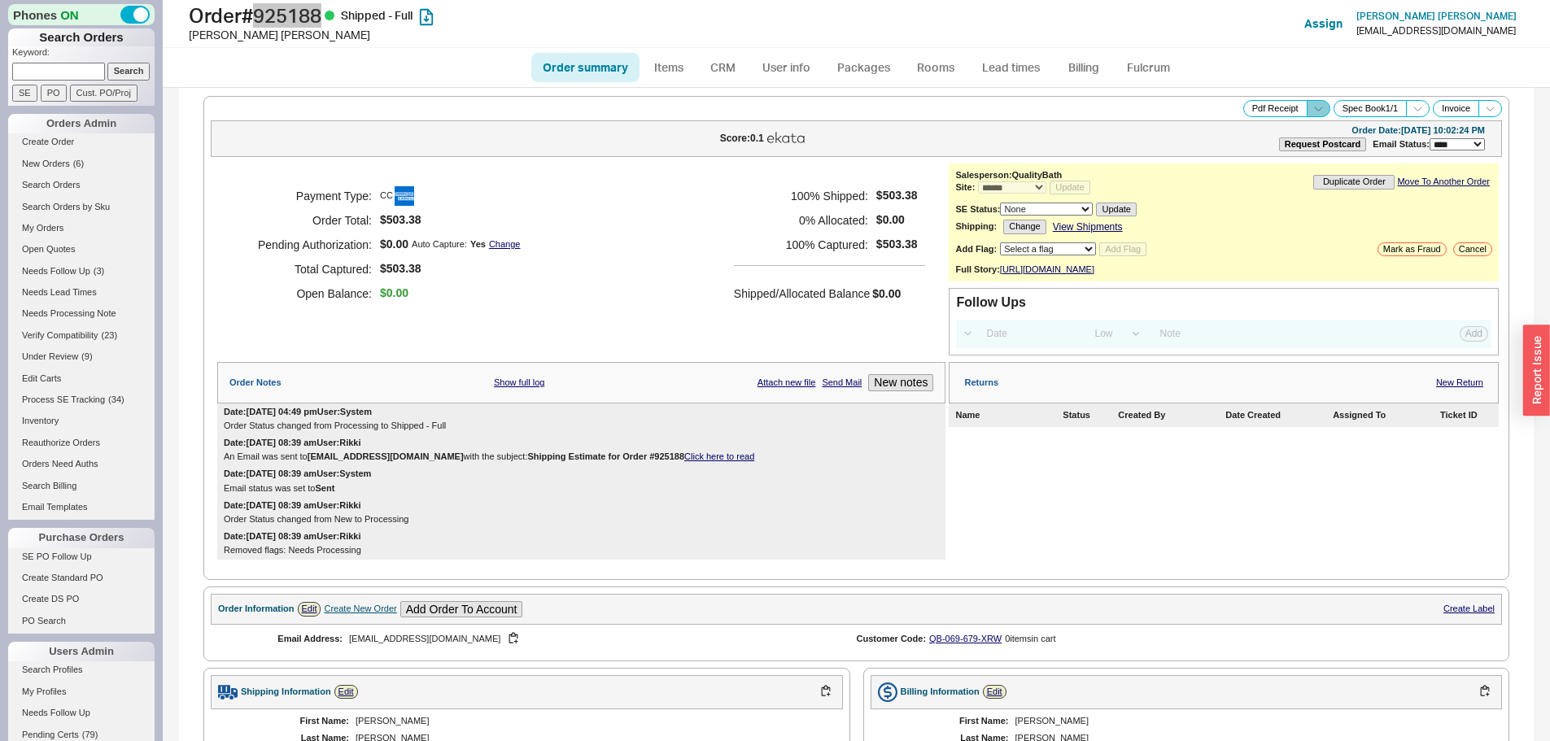
click at [1312, 103] on icon at bounding box center [1318, 109] width 12 height 12
click at [1255, 133] on button "Brand Pdf Receipt" at bounding box center [1260, 127] width 109 height 19
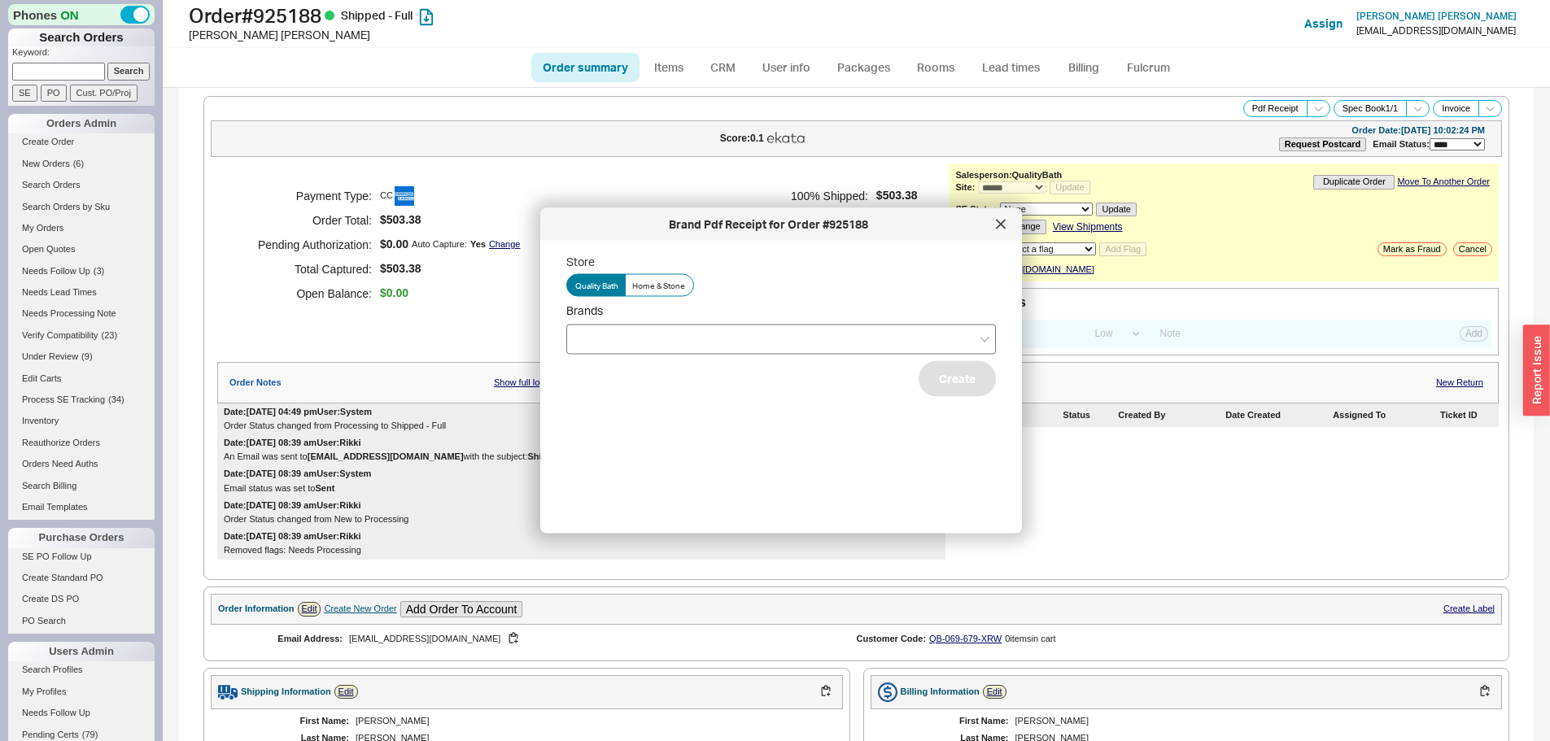
click at [723, 329] on div at bounding box center [781, 339] width 430 height 30
click at [587, 330] on input "Brands" at bounding box center [580, 339] width 11 height 19
click at [622, 379] on div "Hansgrohe" at bounding box center [781, 372] width 428 height 29
click at [950, 396] on button "Create" at bounding box center [957, 378] width 77 height 36
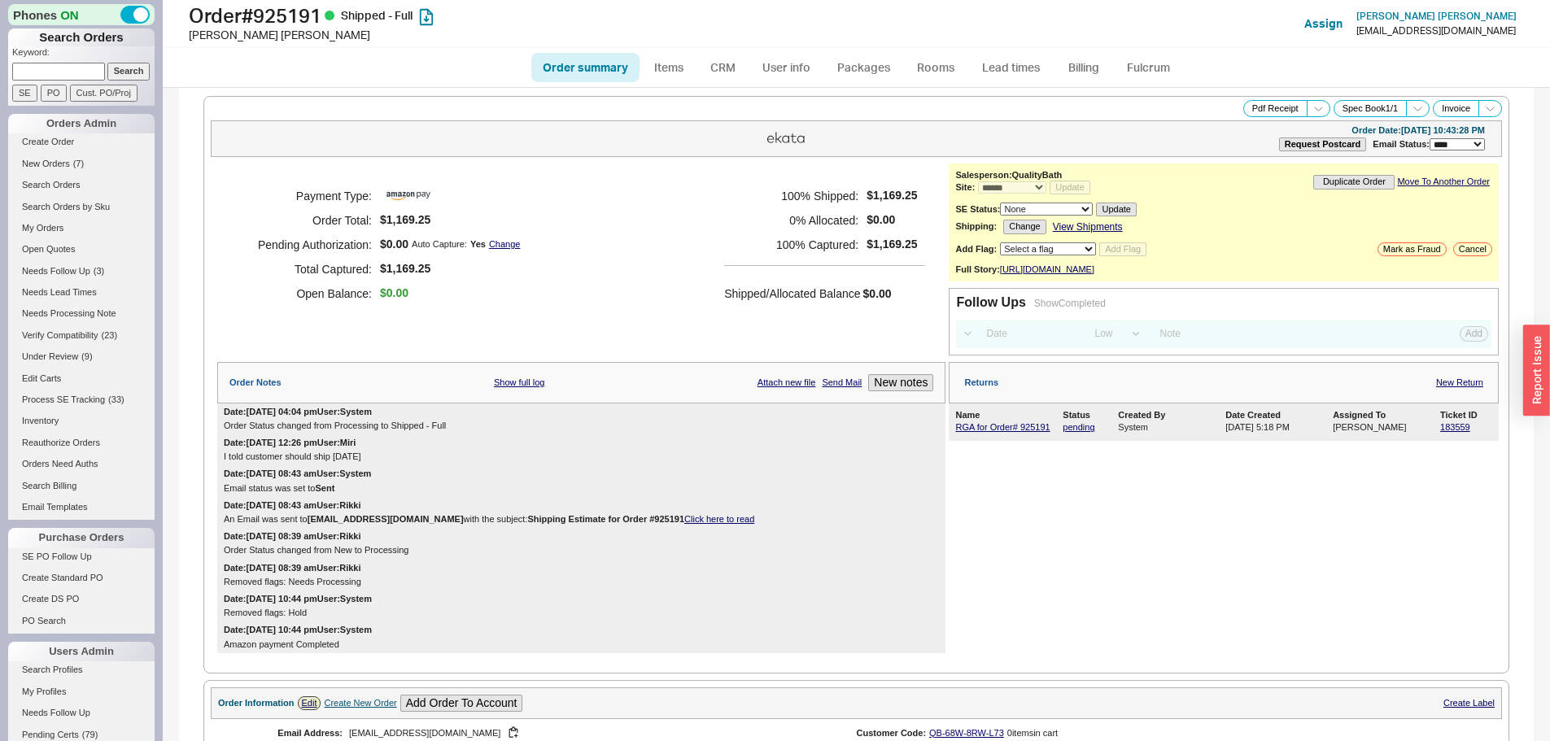
select select "*"
select select "LOW"
select select "3"
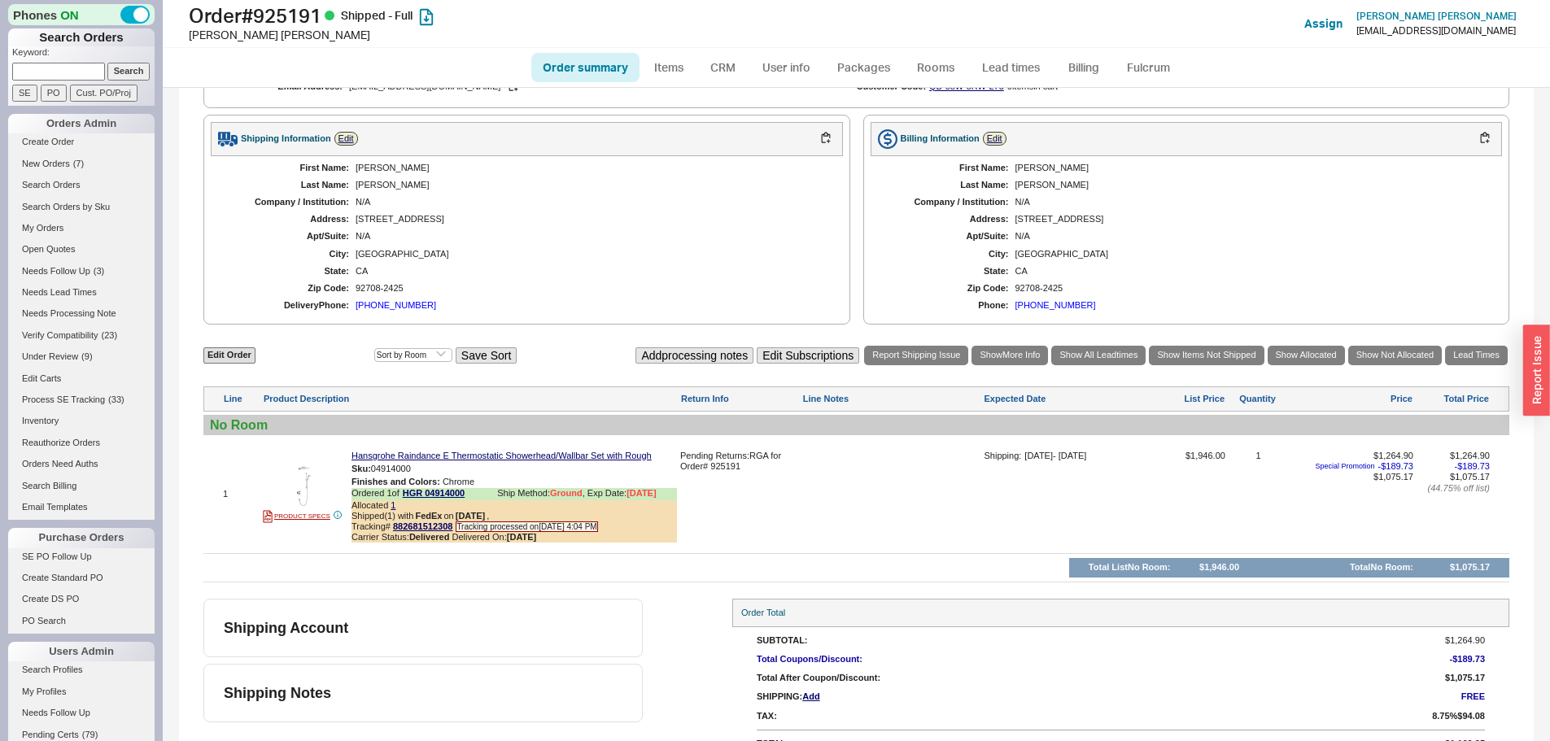
scroll to position [682, 0]
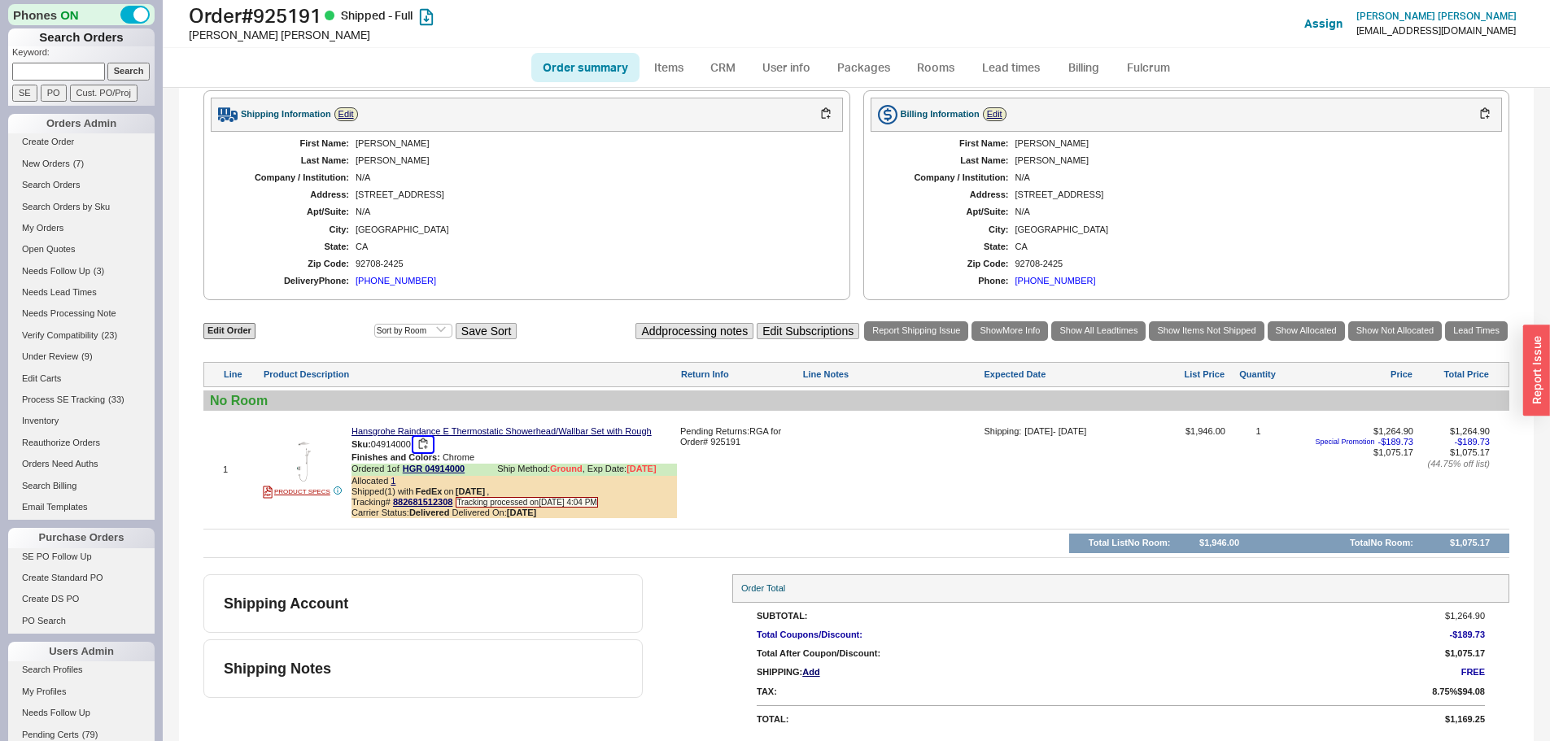
click at [426, 444] on button "button" at bounding box center [423, 444] width 20 height 15
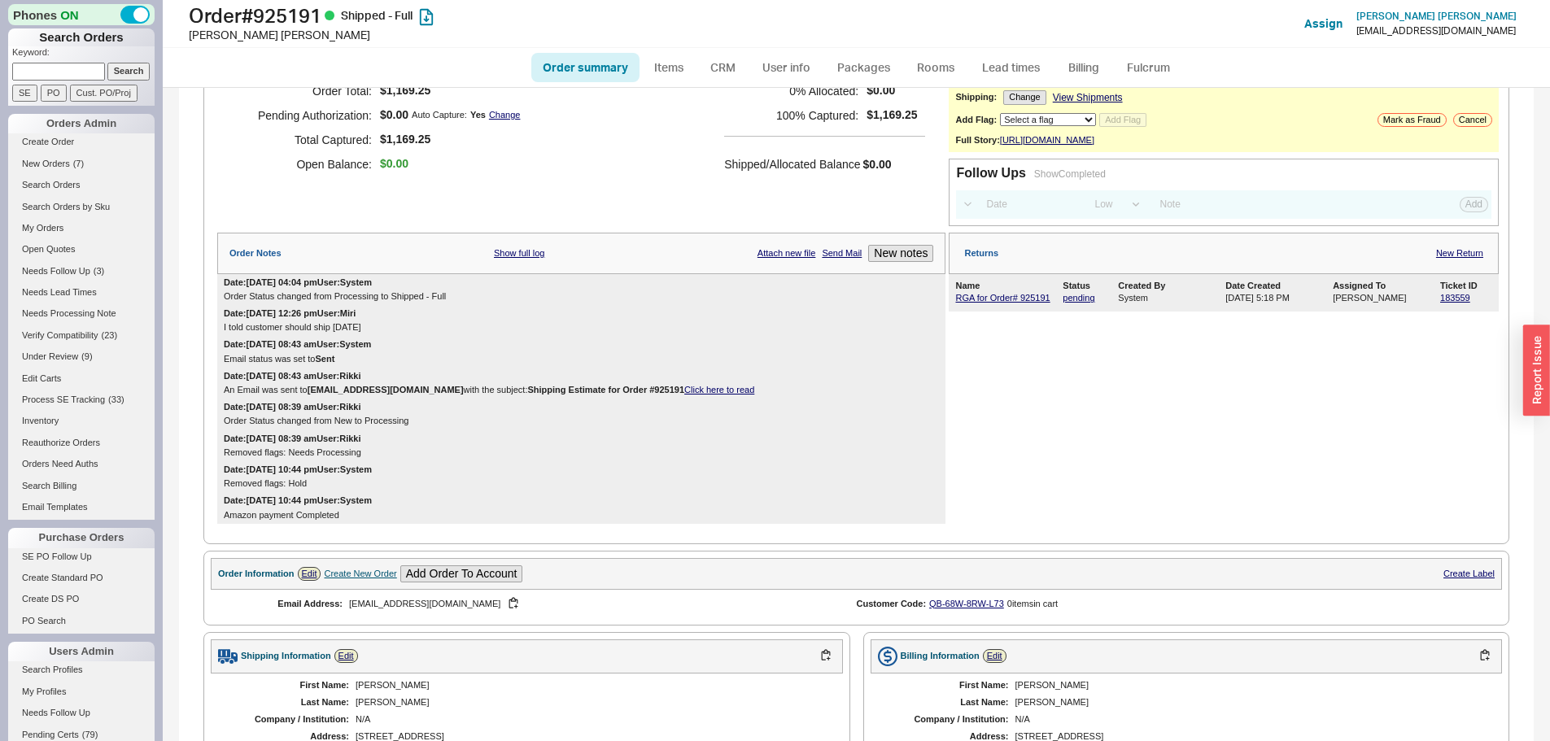
scroll to position [112, 0]
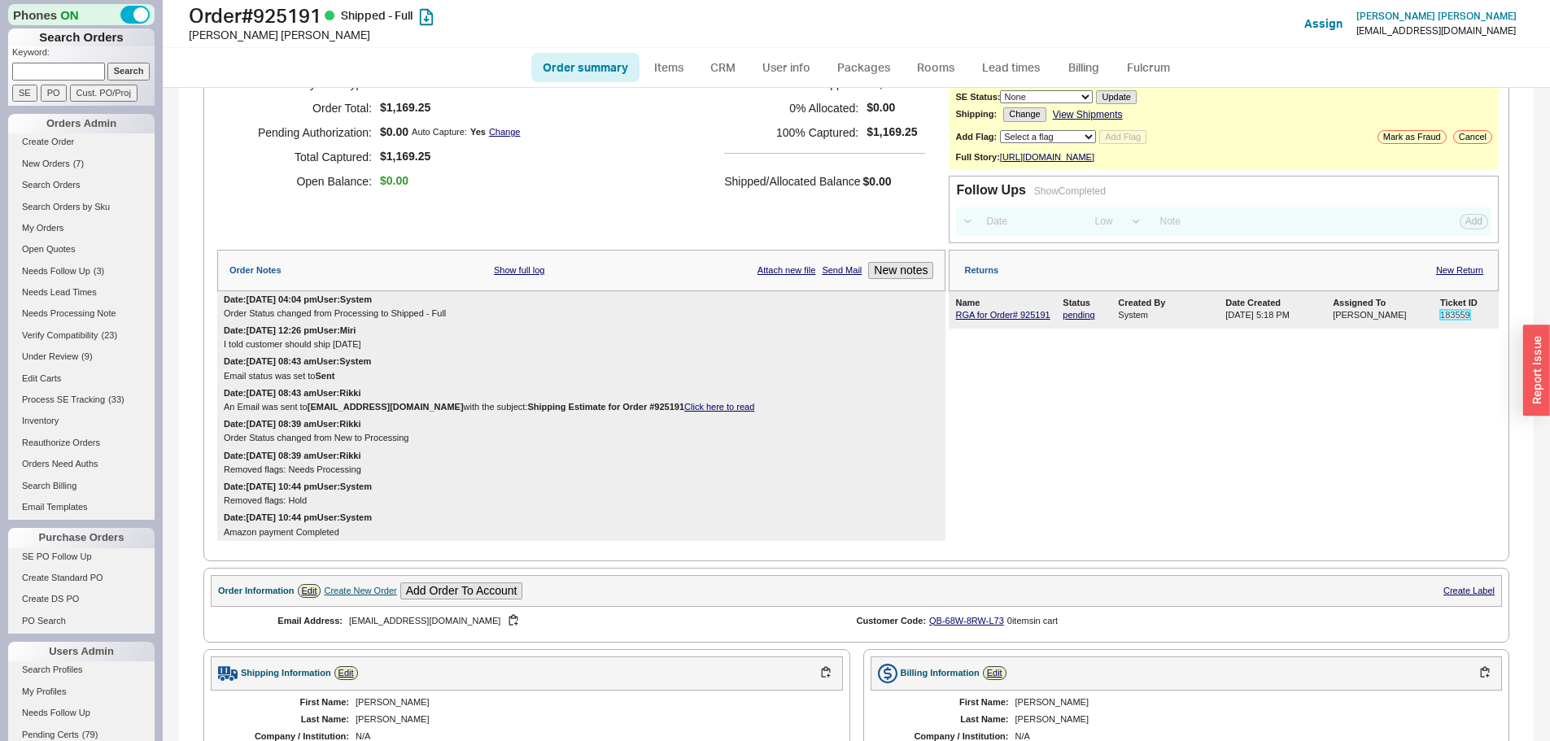
click at [1442, 320] on link "183559" at bounding box center [1455, 315] width 30 height 10
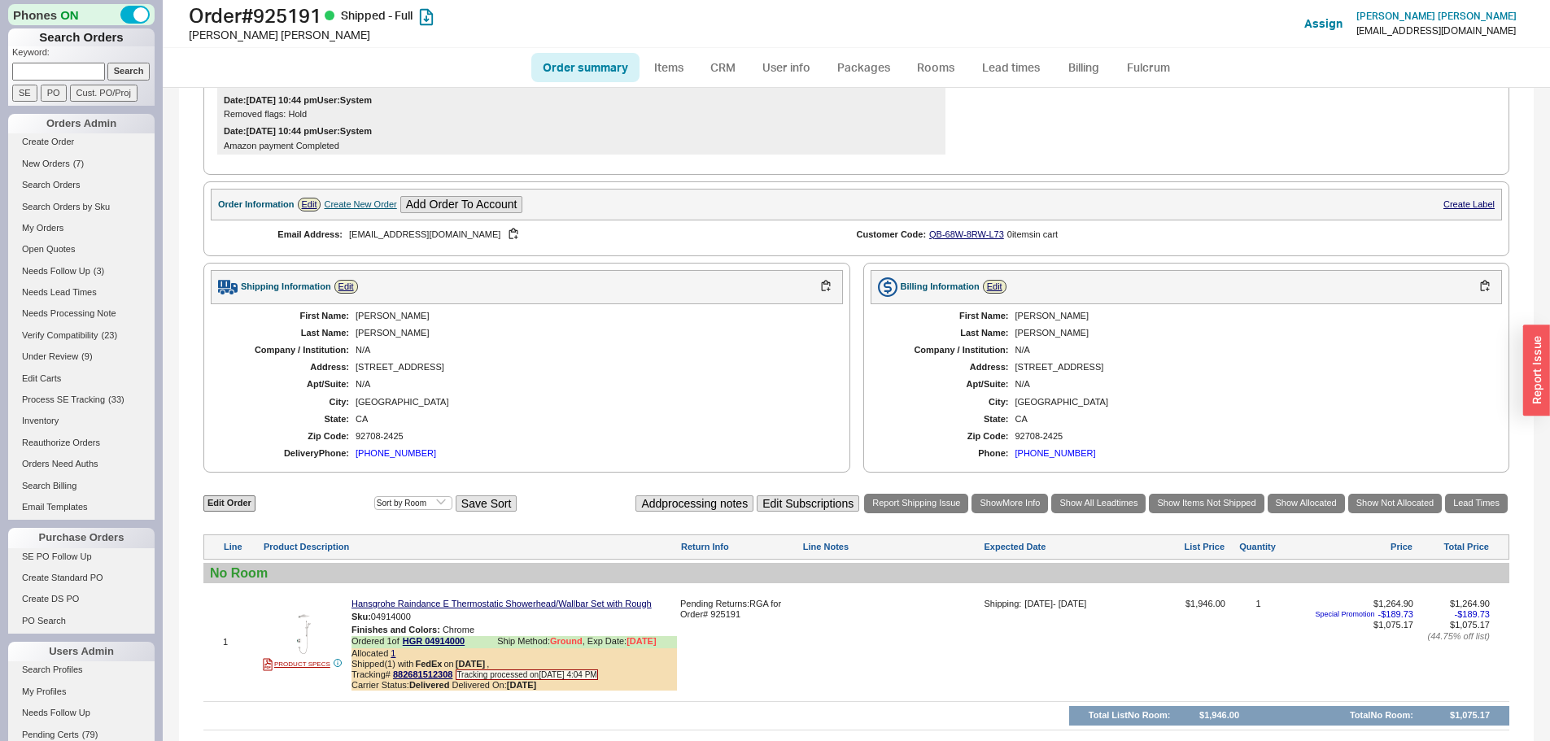
scroll to position [275, 0]
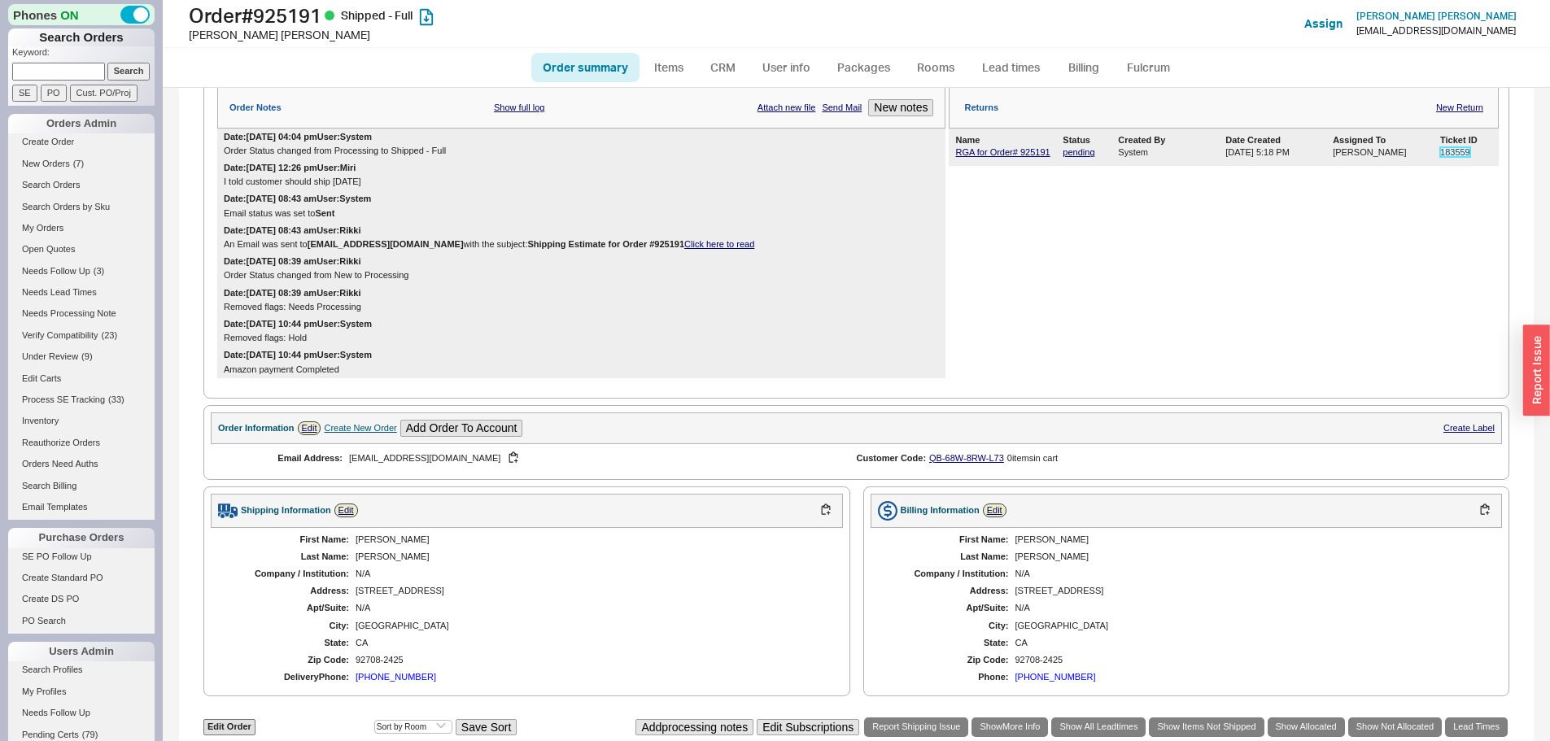
click at [1440, 157] on link "183559" at bounding box center [1455, 152] width 30 height 10
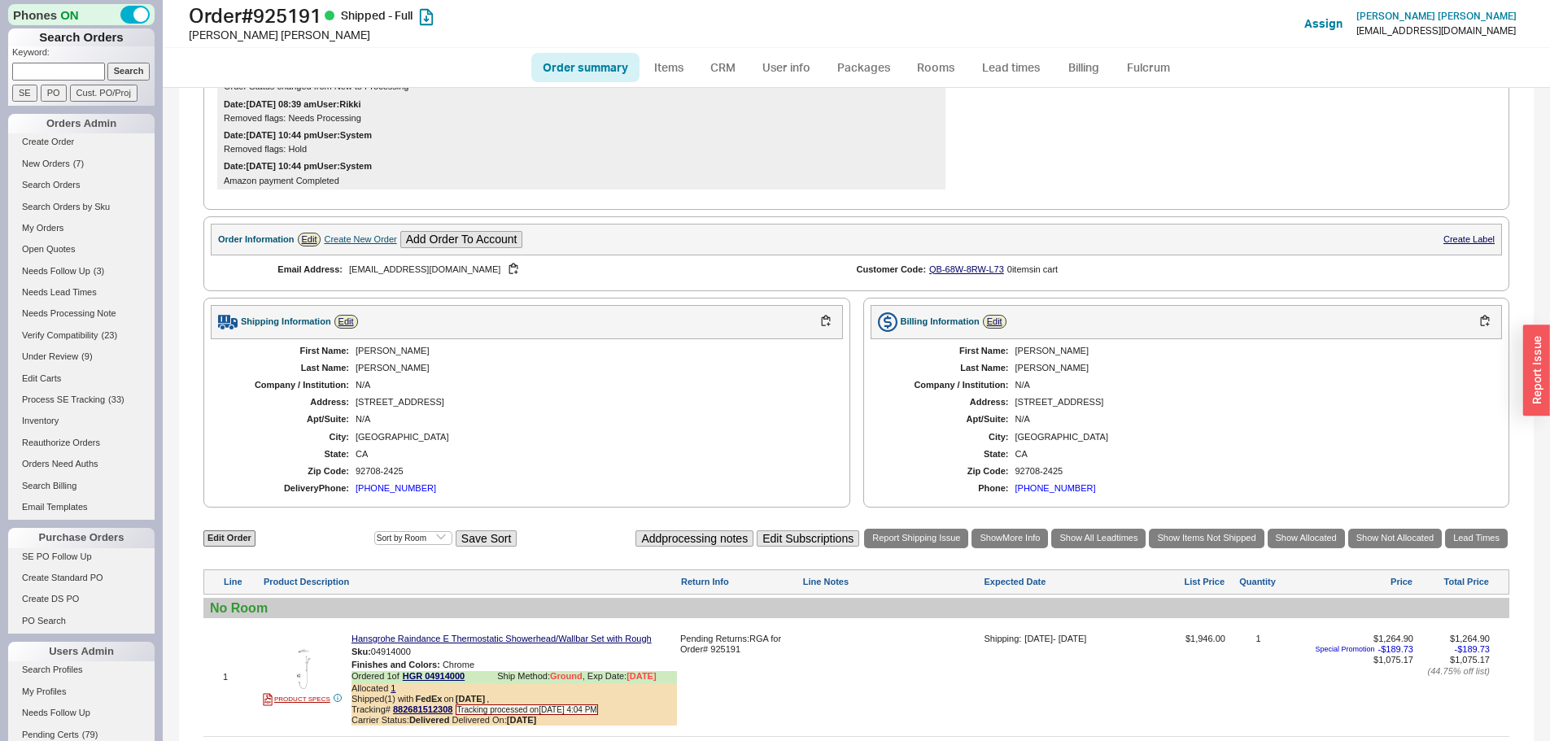
scroll to position [682, 0]
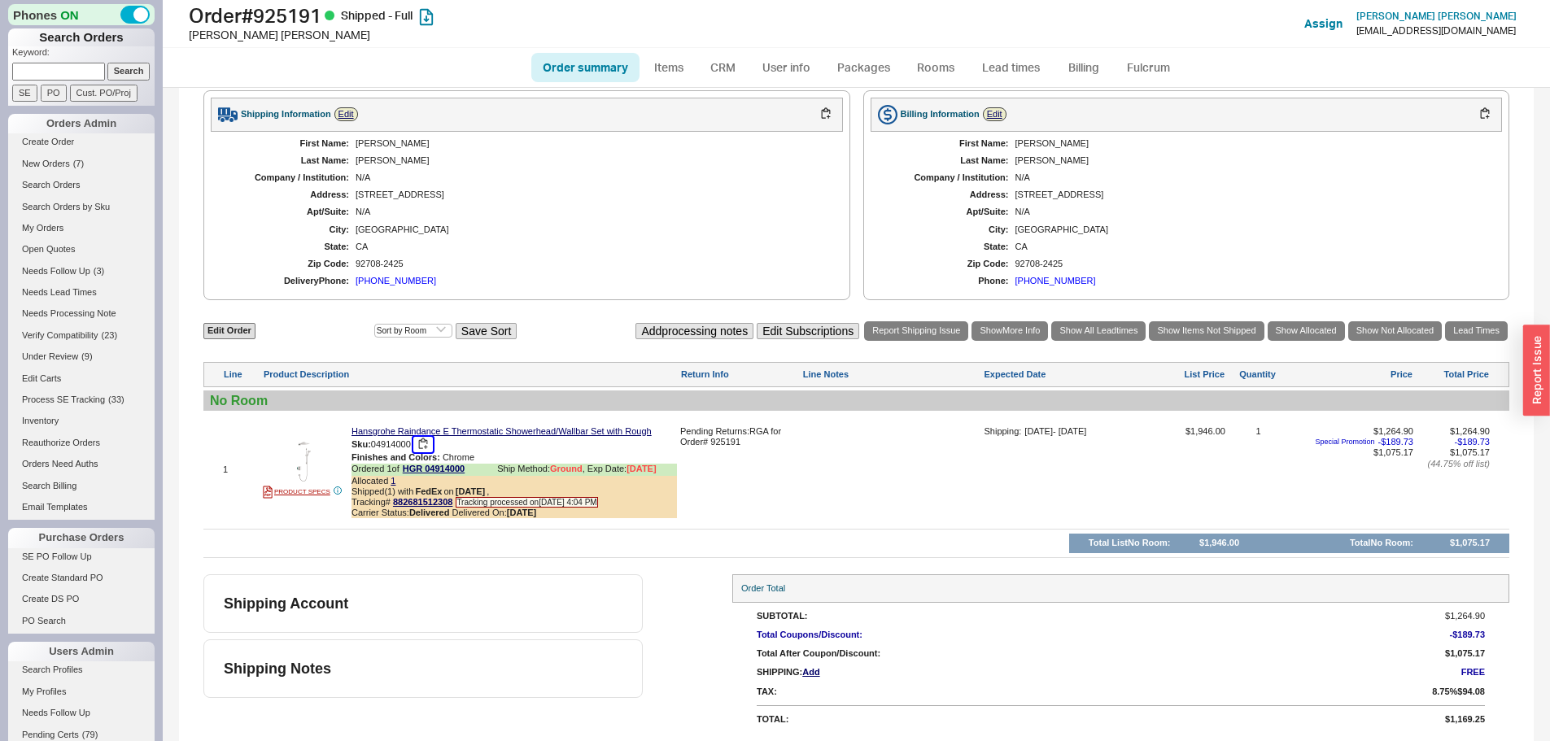
click at [426, 445] on button "button" at bounding box center [423, 444] width 20 height 15
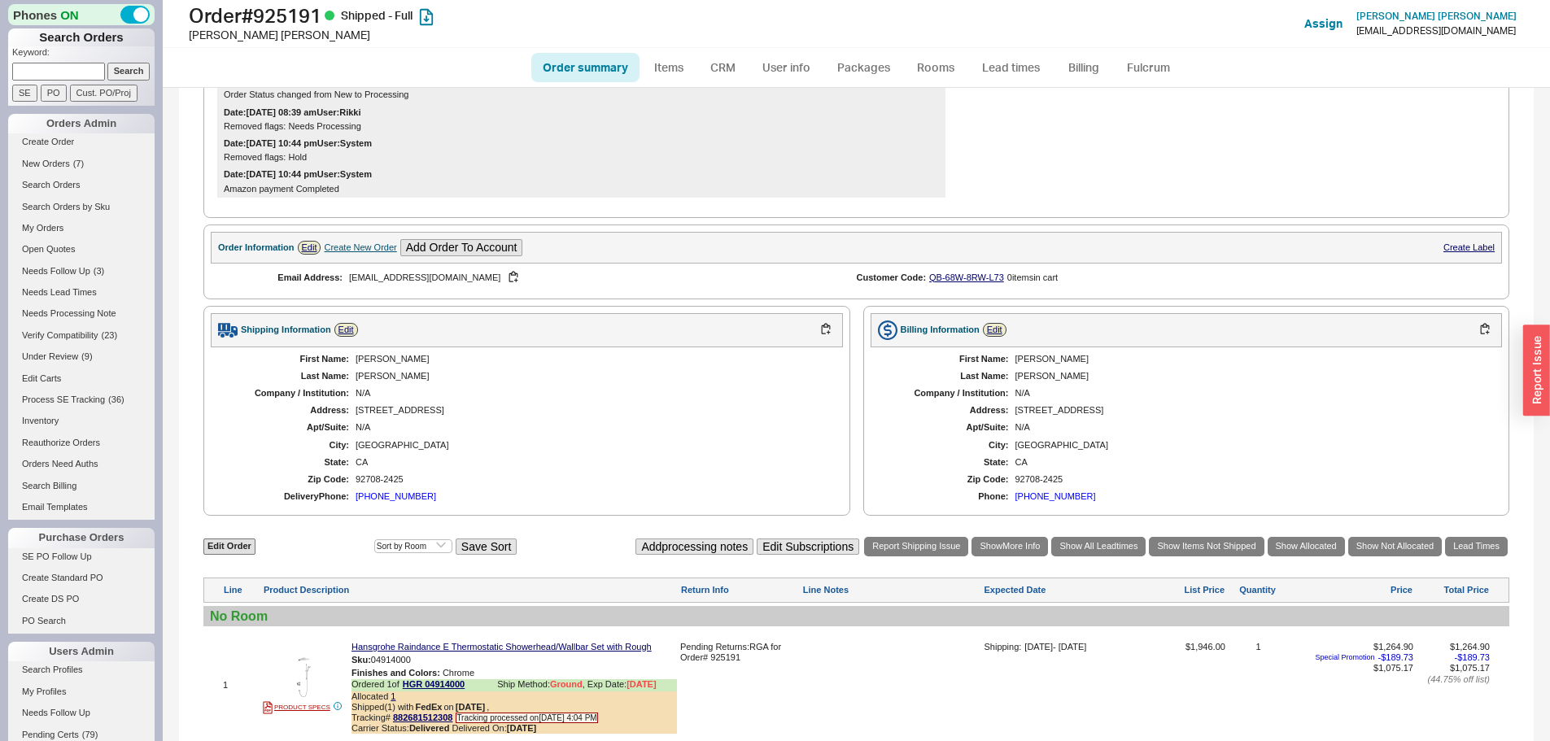
scroll to position [194, 0]
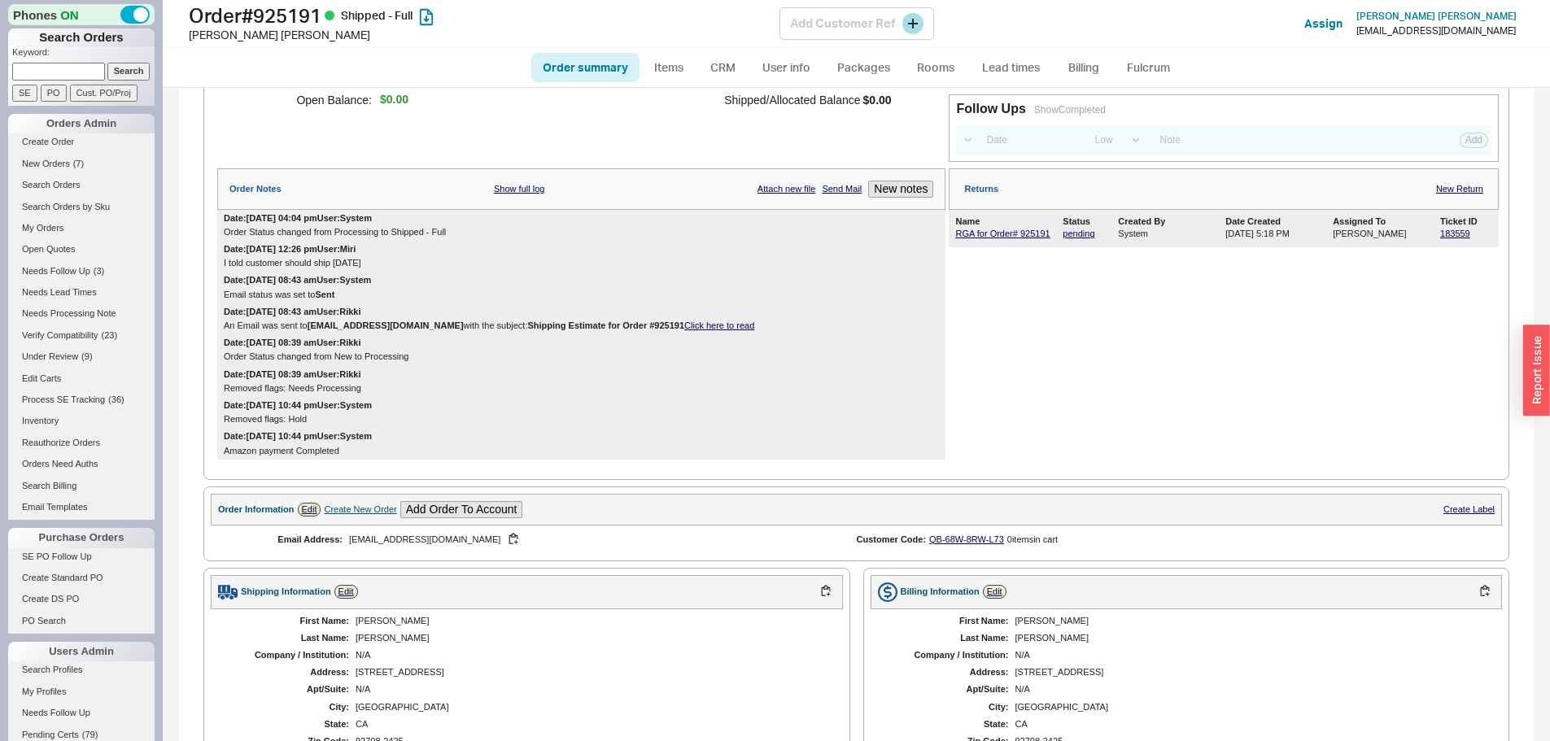
click at [306, 11] on h1 "Order # 925191 Shipped - Full" at bounding box center [484, 15] width 591 height 23
copy h1 "925191"
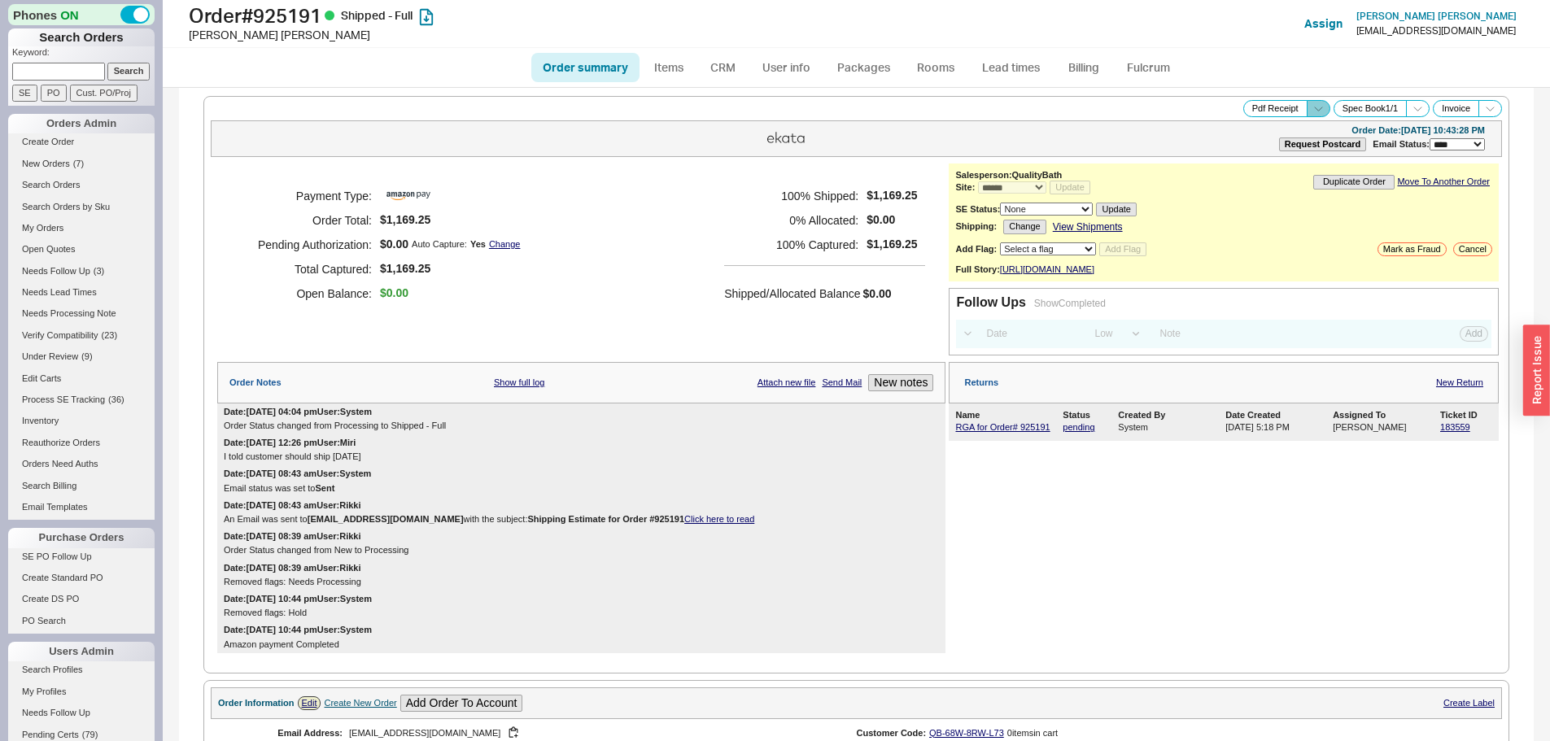
click at [1312, 103] on span at bounding box center [1319, 108] width 24 height 17
click at [1229, 129] on button "Brand Pdf Receipt" at bounding box center [1260, 127] width 109 height 19
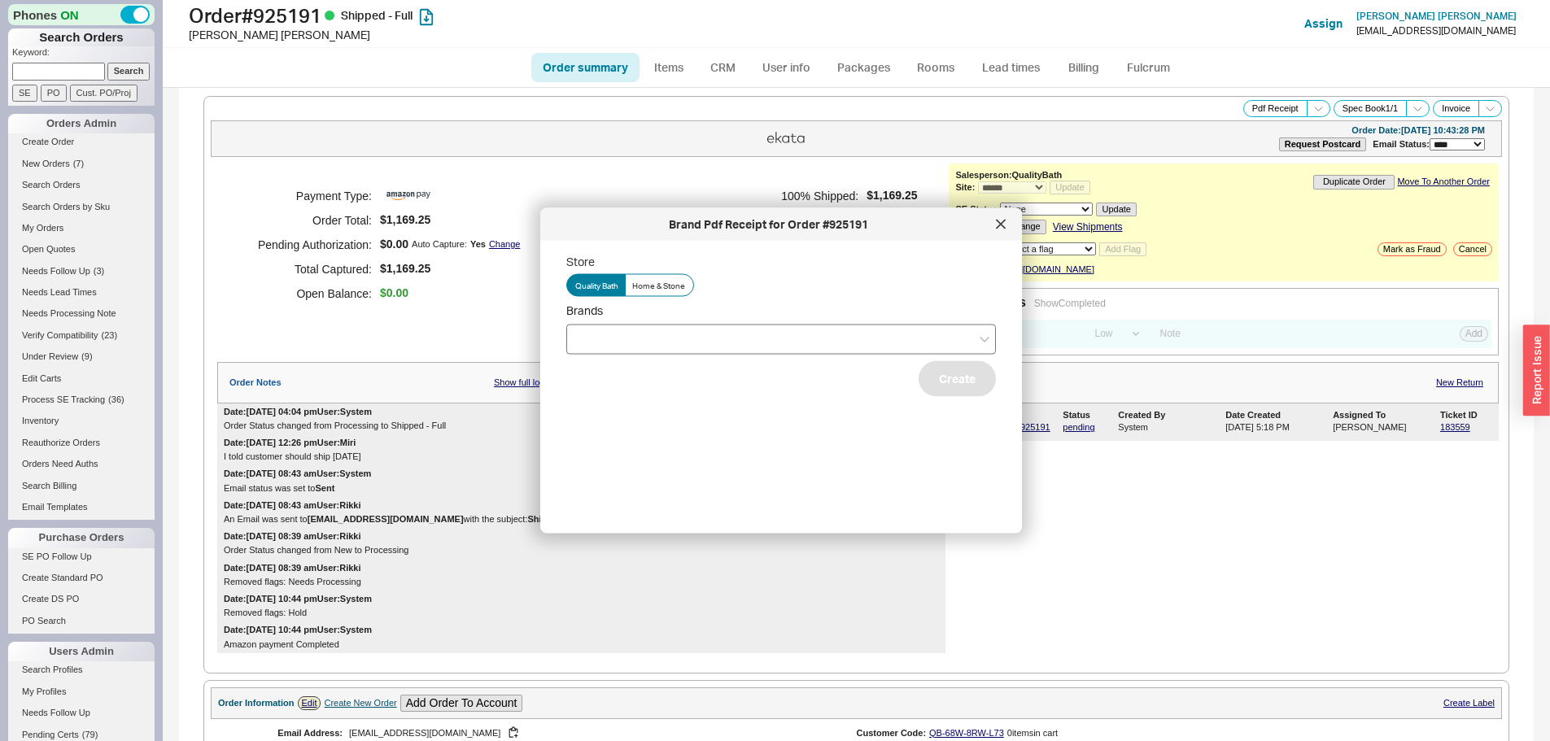
click at [609, 331] on div at bounding box center [781, 339] width 430 height 30
click at [587, 331] on input "Brands" at bounding box center [580, 339] width 11 height 19
click at [613, 367] on div "Hansgrohe" at bounding box center [781, 372] width 428 height 29
click at [933, 391] on button "Create" at bounding box center [957, 378] width 77 height 36
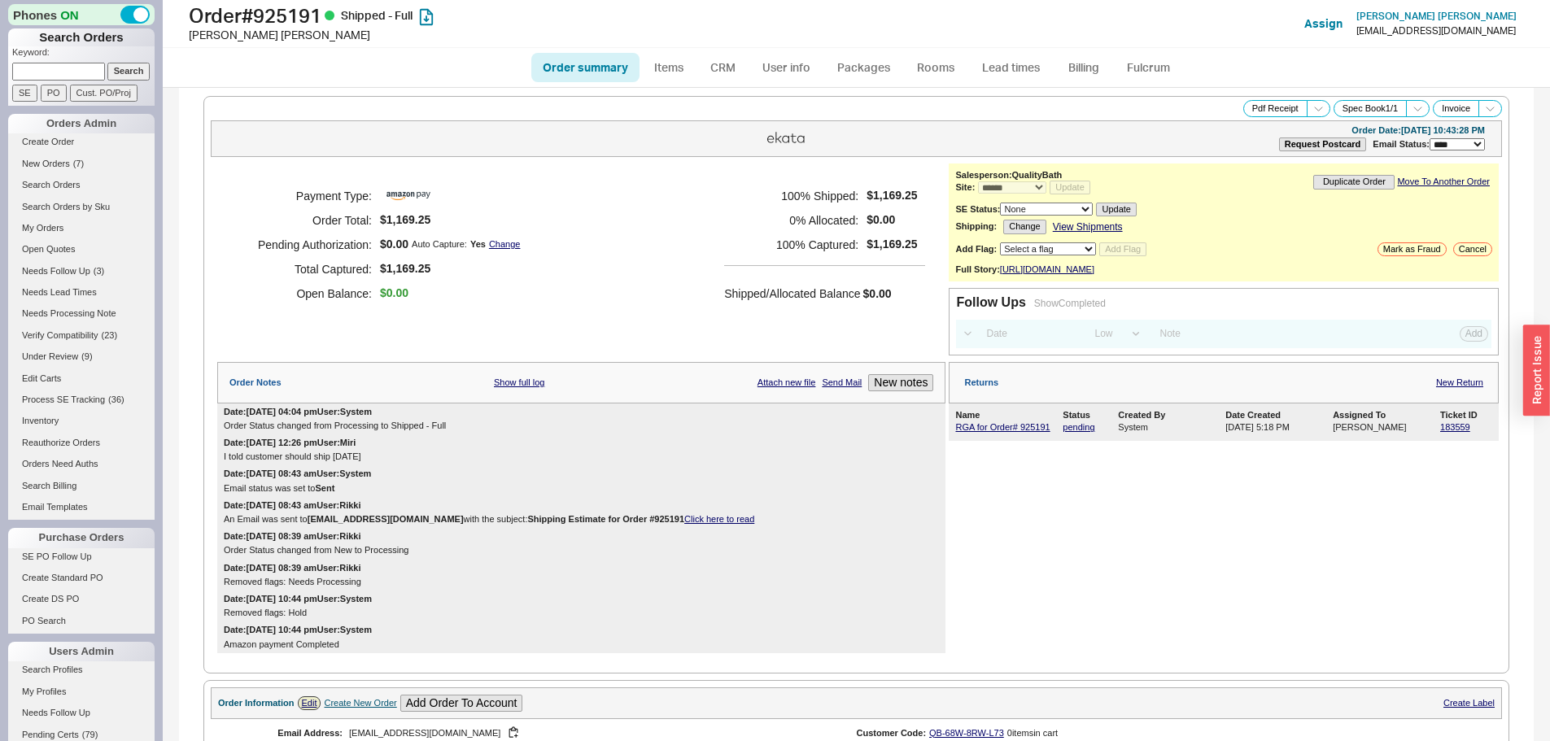
scroll to position [488, 0]
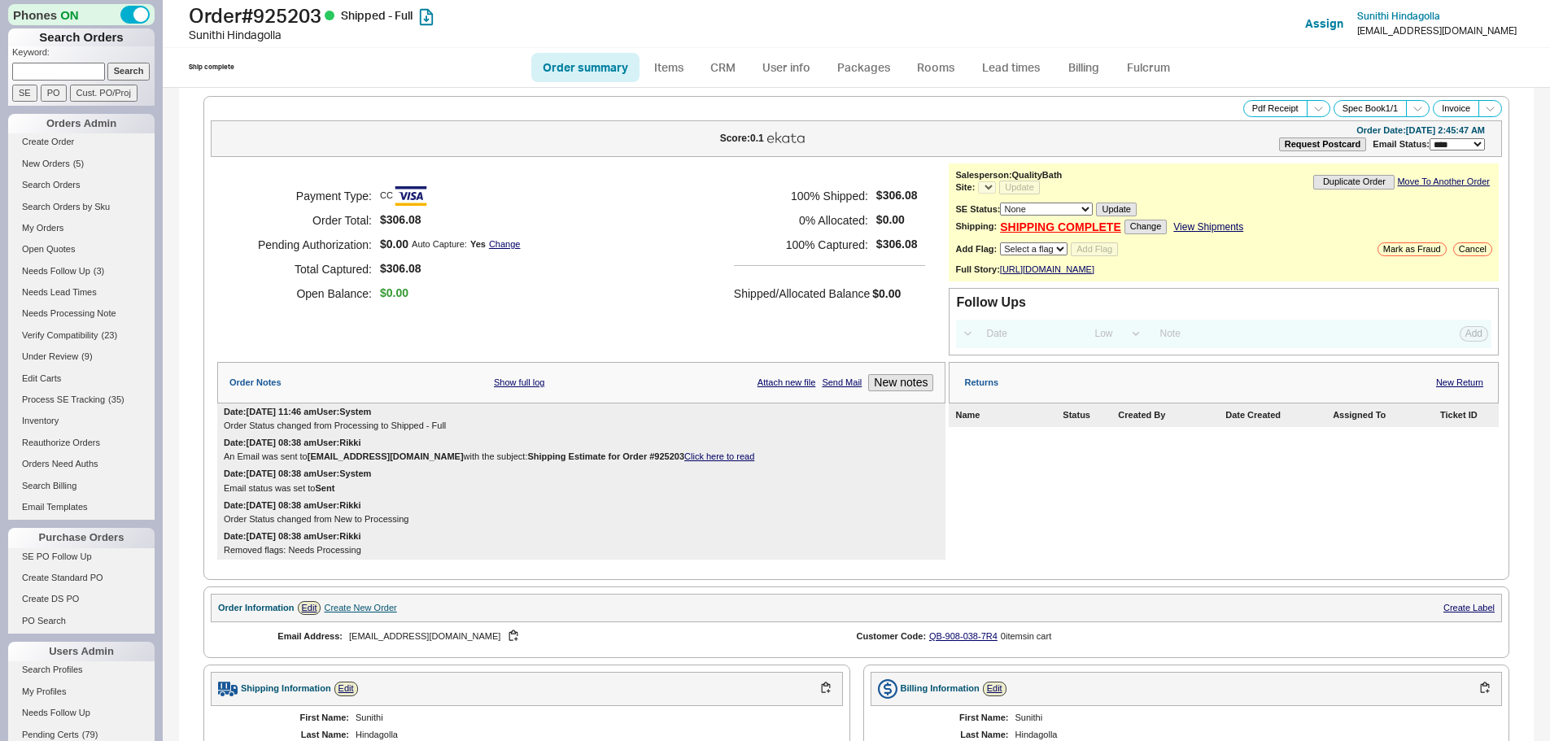
select select "LOW"
select select "3"
select select "*"
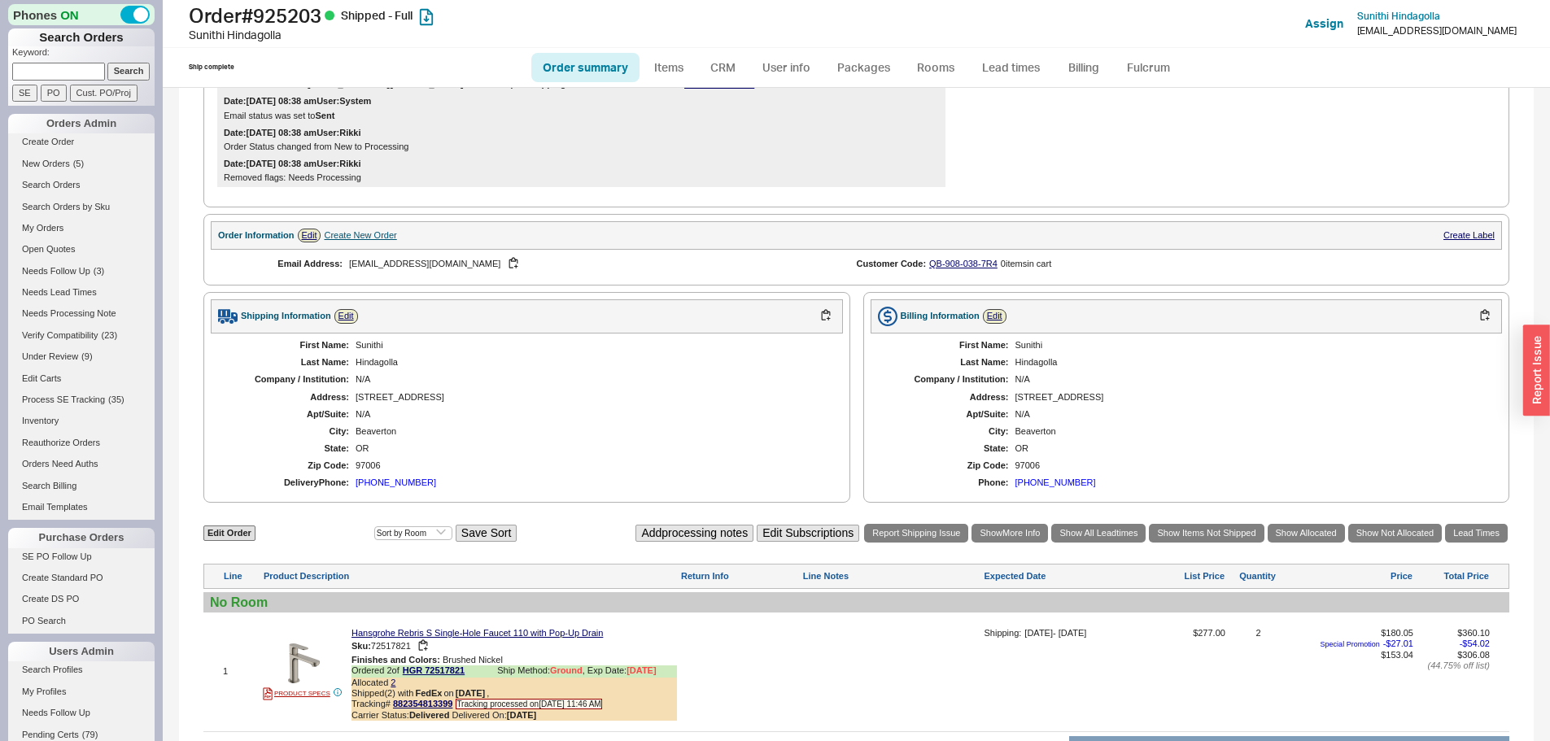
scroll to position [570, 0]
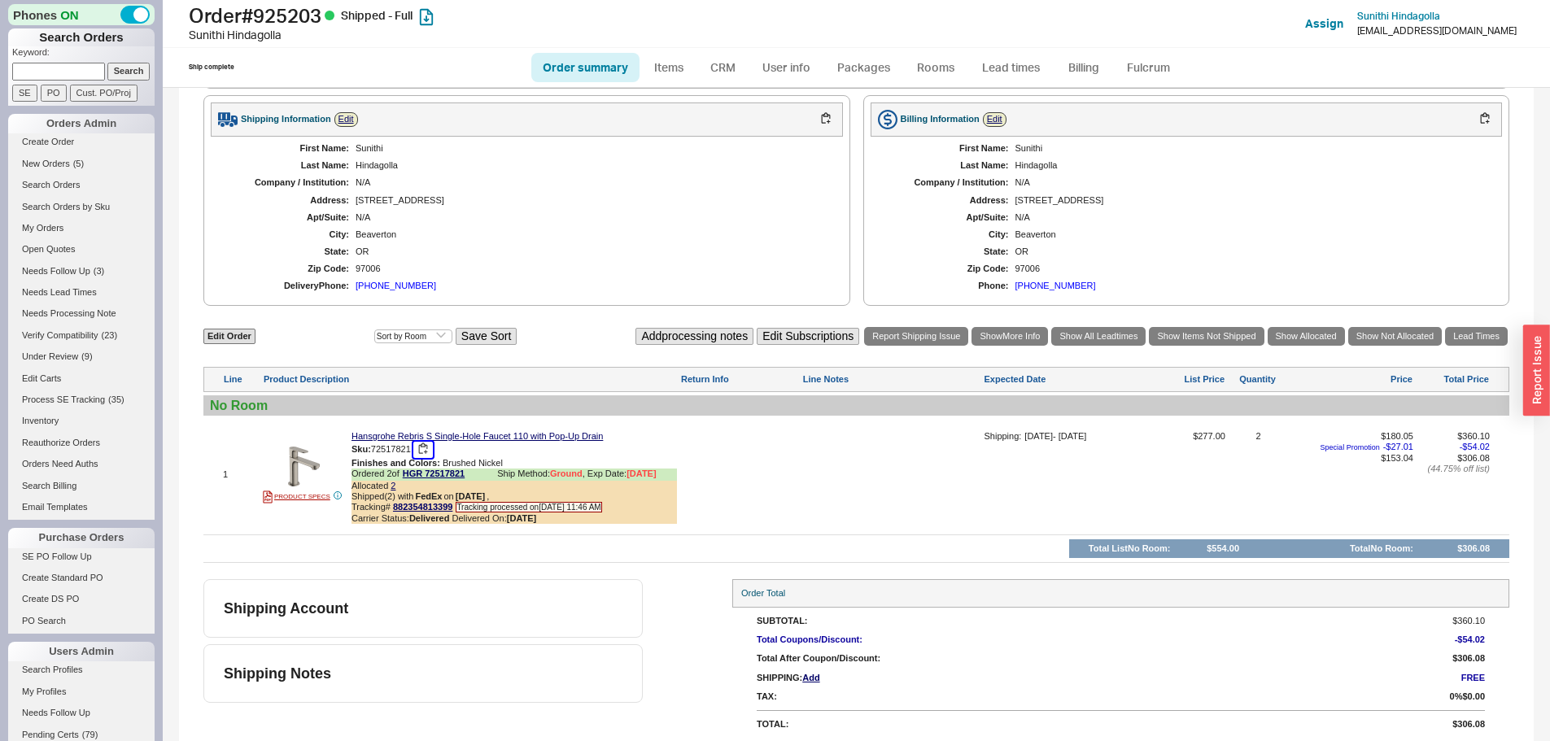
click at [425, 457] on button "button" at bounding box center [423, 449] width 20 height 15
click at [299, 14] on h1 "Order # 925203 Shipped - Full" at bounding box center [484, 15] width 591 height 23
copy h1 "925203"
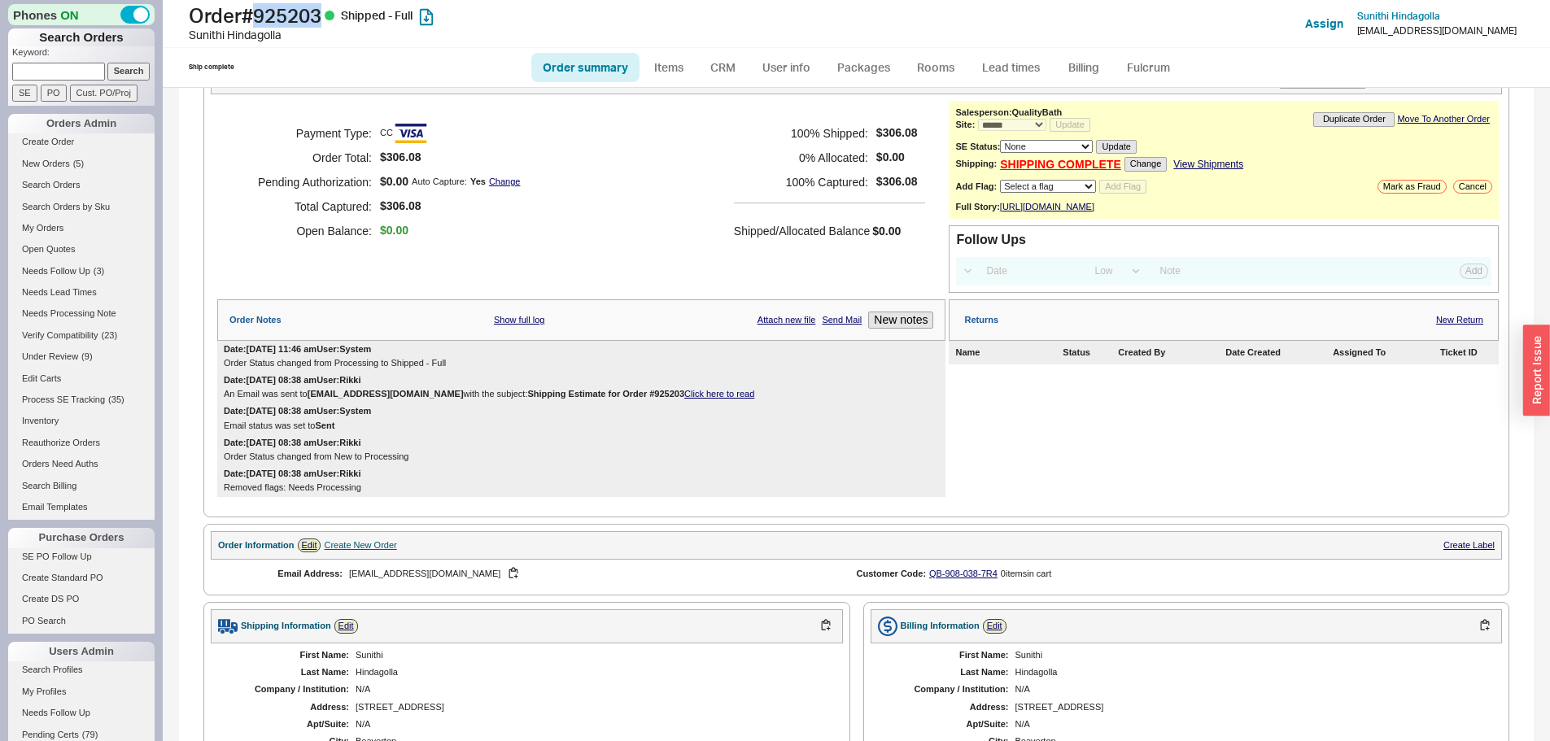
scroll to position [0, 0]
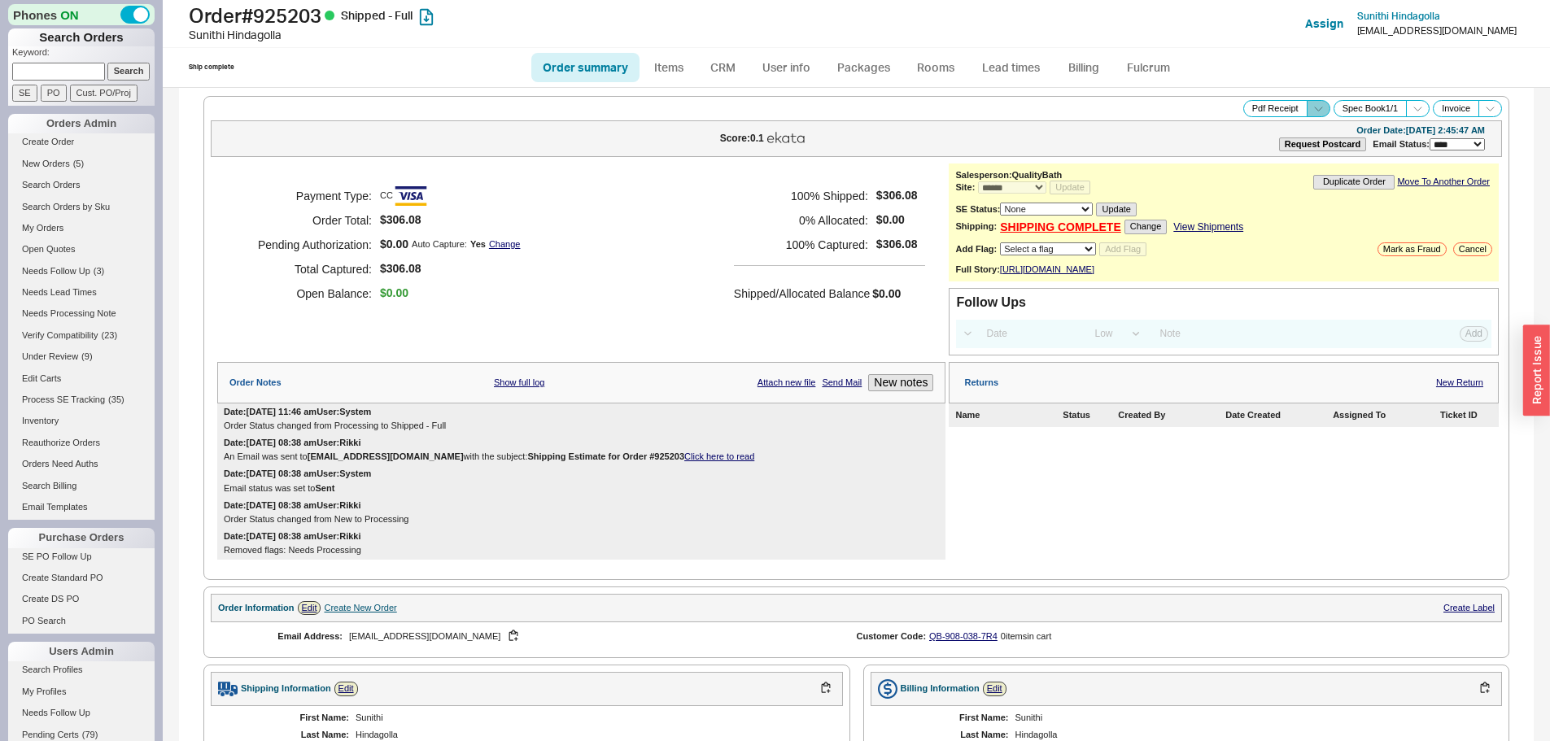
drag, startPoint x: 1314, startPoint y: 107, endPoint x: 1295, endPoint y: 115, distance: 20.1
click at [1314, 107] on span at bounding box center [1319, 108] width 24 height 17
click at [1264, 128] on button "Brand Pdf Receipt" at bounding box center [1260, 127] width 109 height 19
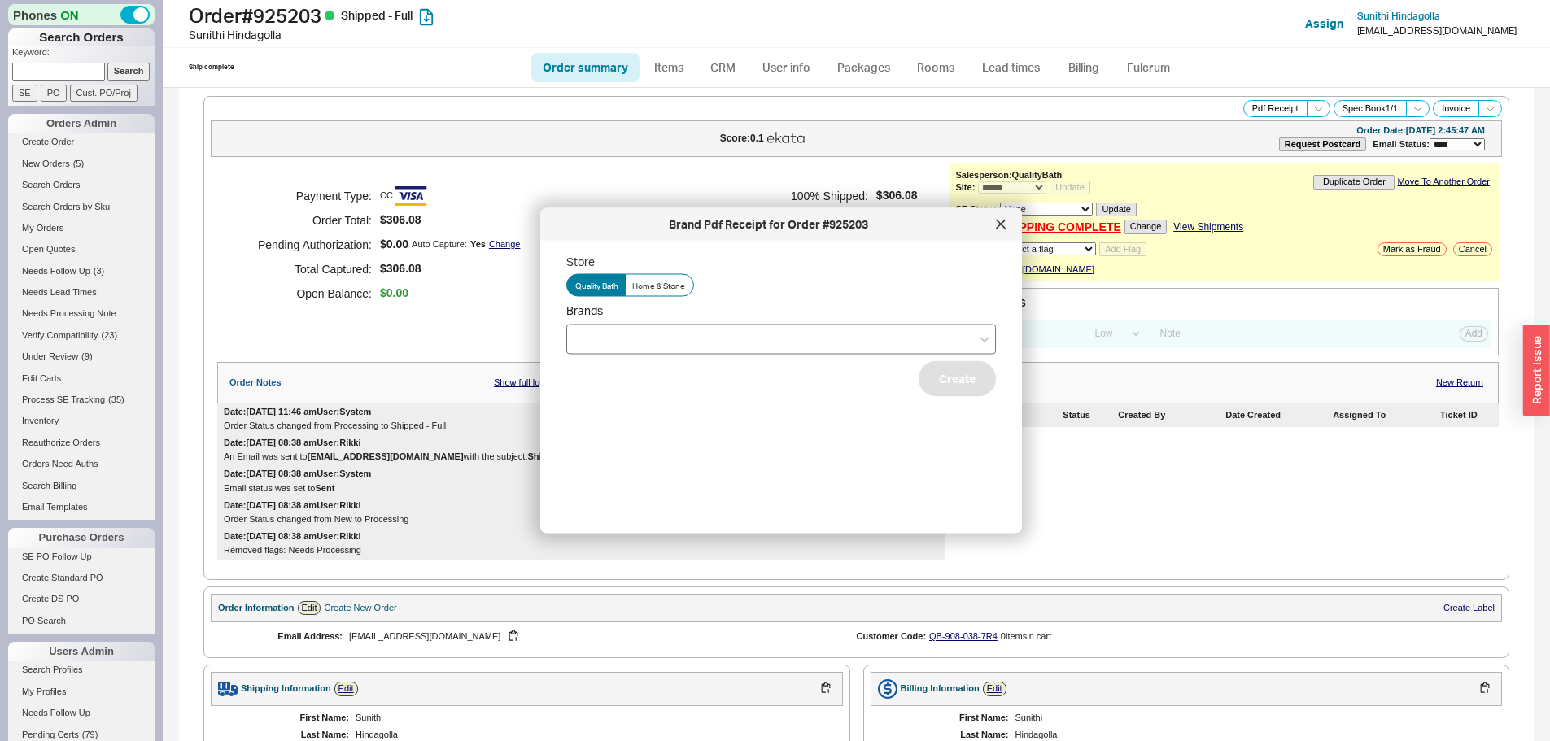
click at [605, 329] on div at bounding box center [781, 339] width 430 height 30
click at [587, 330] on input "Brands" at bounding box center [580, 339] width 11 height 19
click at [627, 380] on div "Hansgrohe" at bounding box center [781, 372] width 428 height 29
click at [919, 393] on button "Create" at bounding box center [957, 378] width 77 height 36
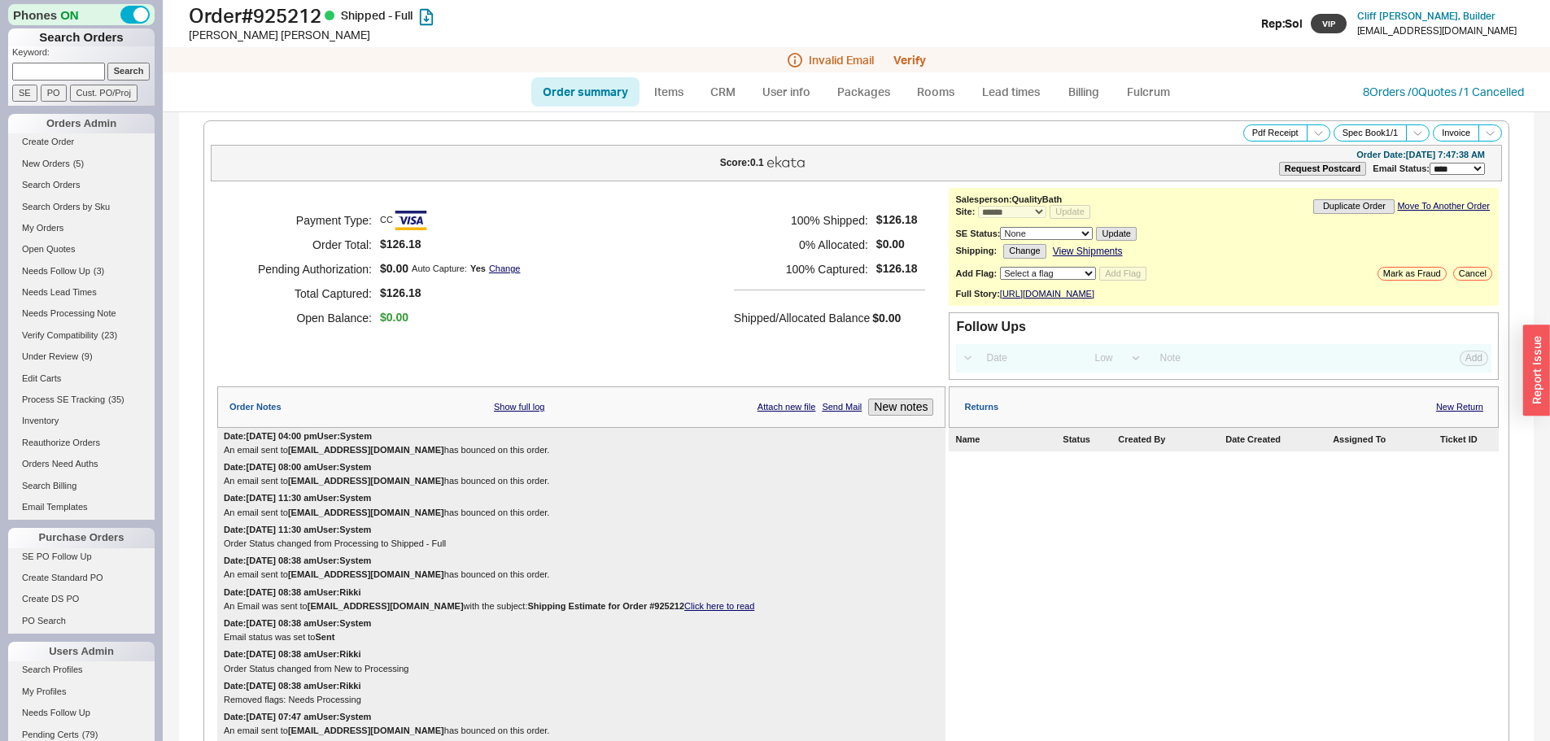
select select "*"
select select "LOW"
select select "3"
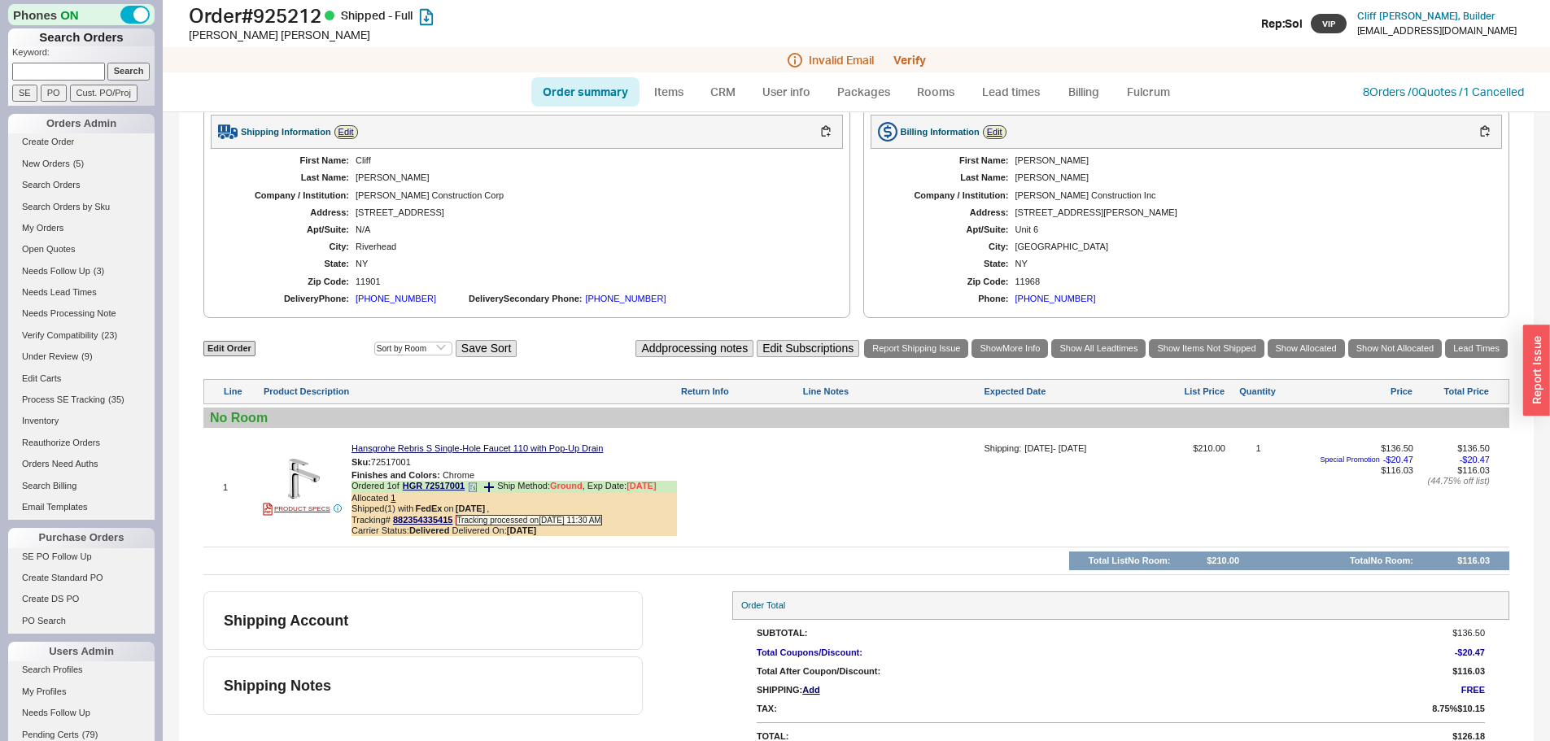
scroll to position [797, 0]
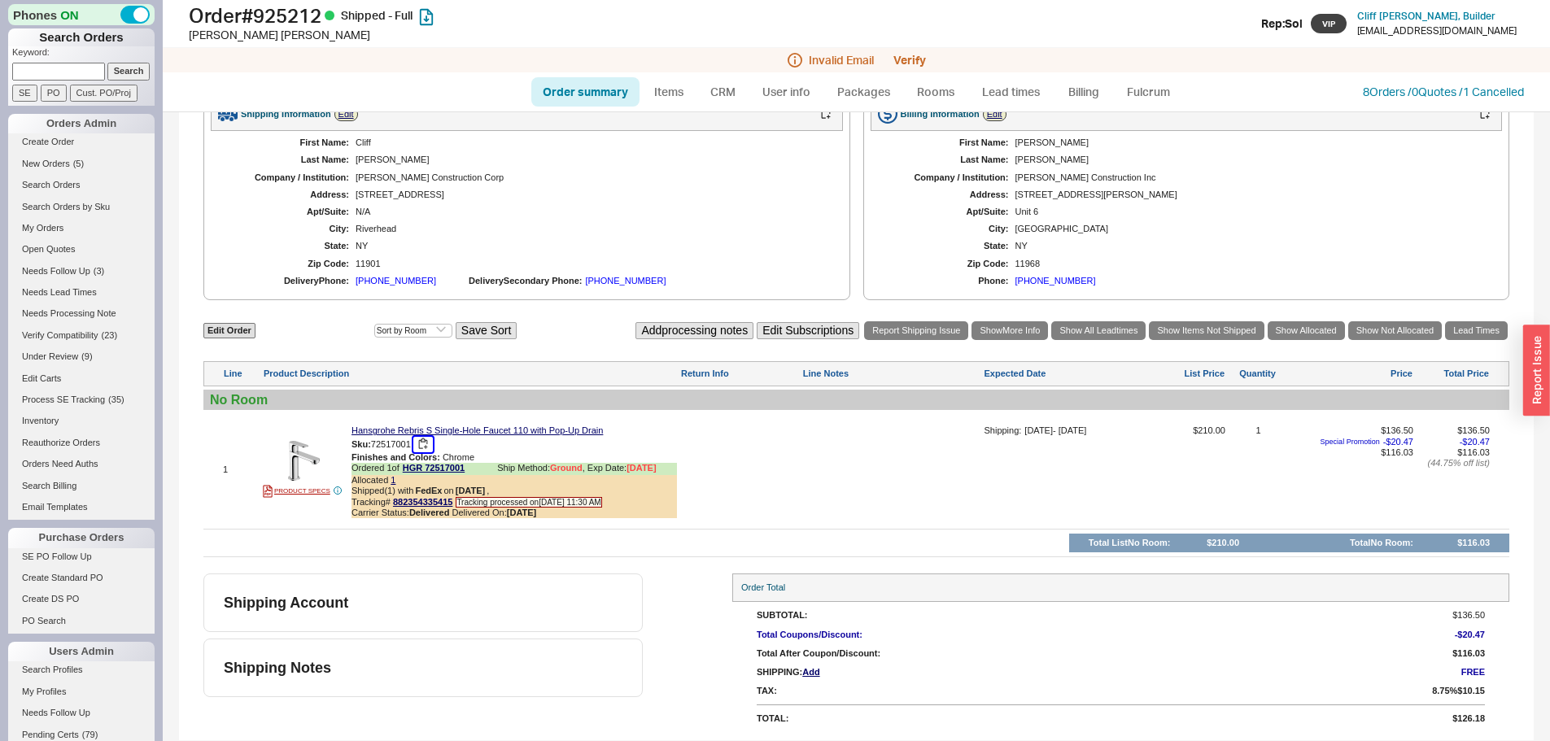
click at [425, 443] on button "button" at bounding box center [423, 444] width 20 height 15
click at [276, 12] on h1 "Order # 925212 Shipped - Full" at bounding box center [484, 15] width 591 height 23
copy h1 "925212"
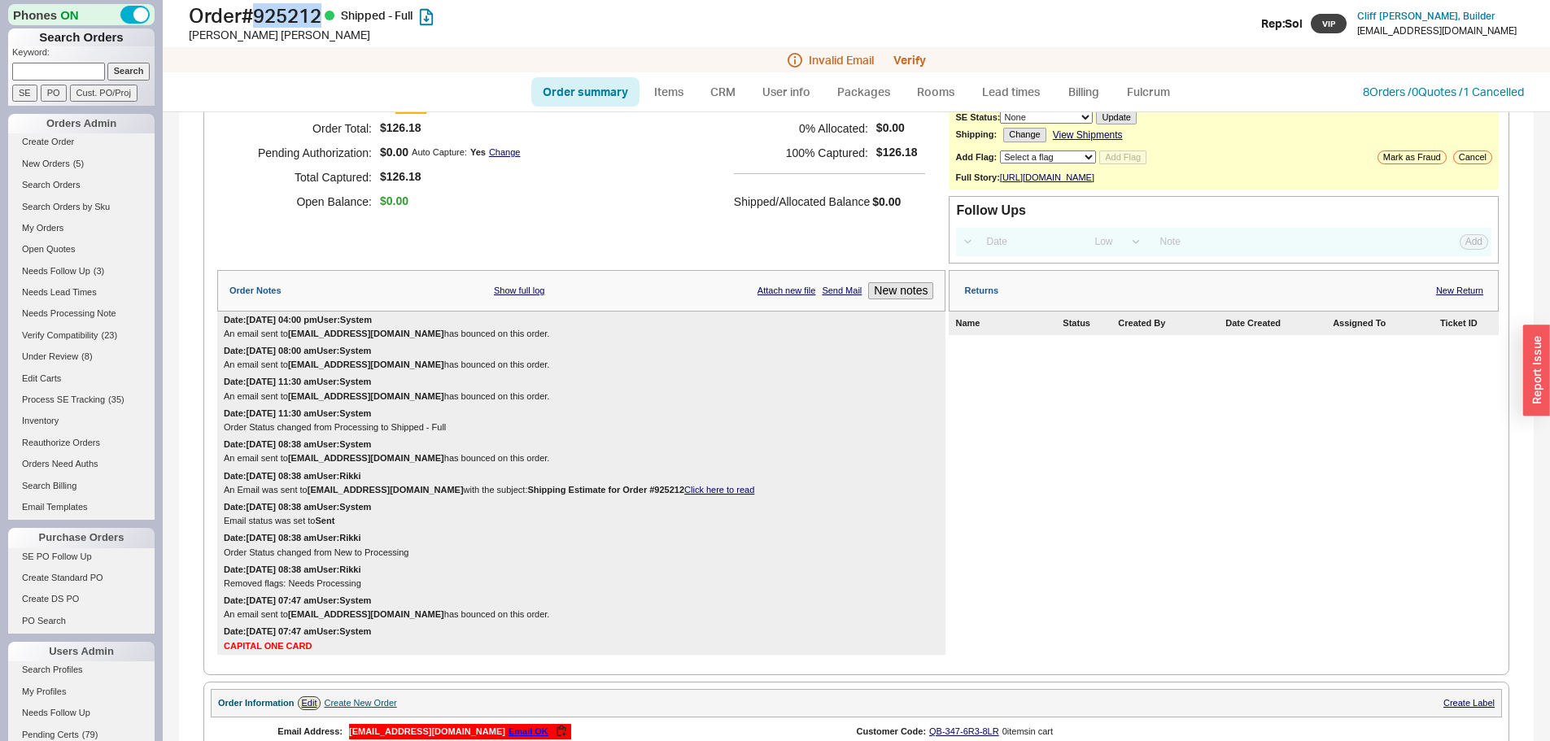
scroll to position [0, 0]
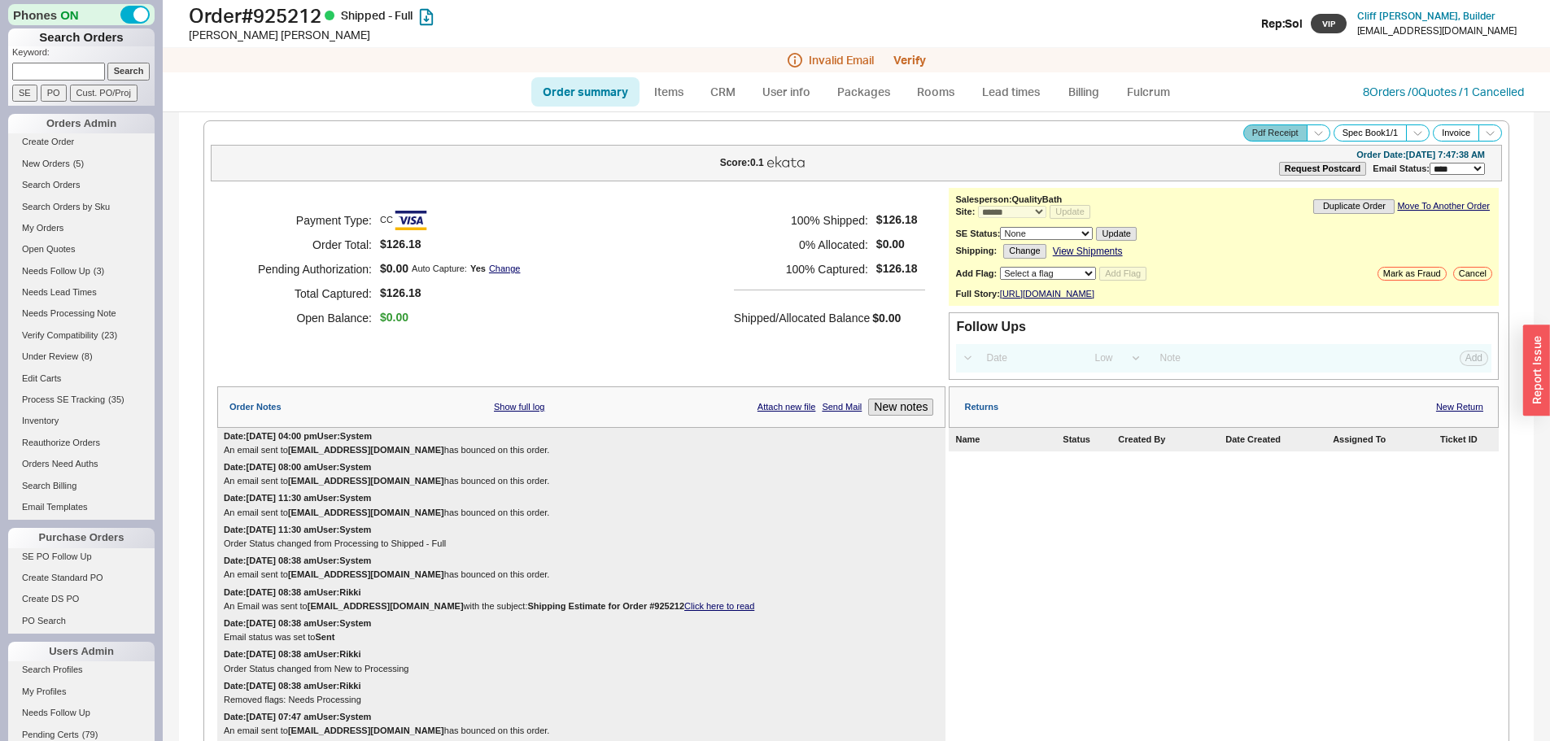
click at [1314, 134] on polyline at bounding box center [1317, 133] width 7 height 4
click at [1245, 150] on button "Brand Pdf Receipt" at bounding box center [1260, 151] width 109 height 19
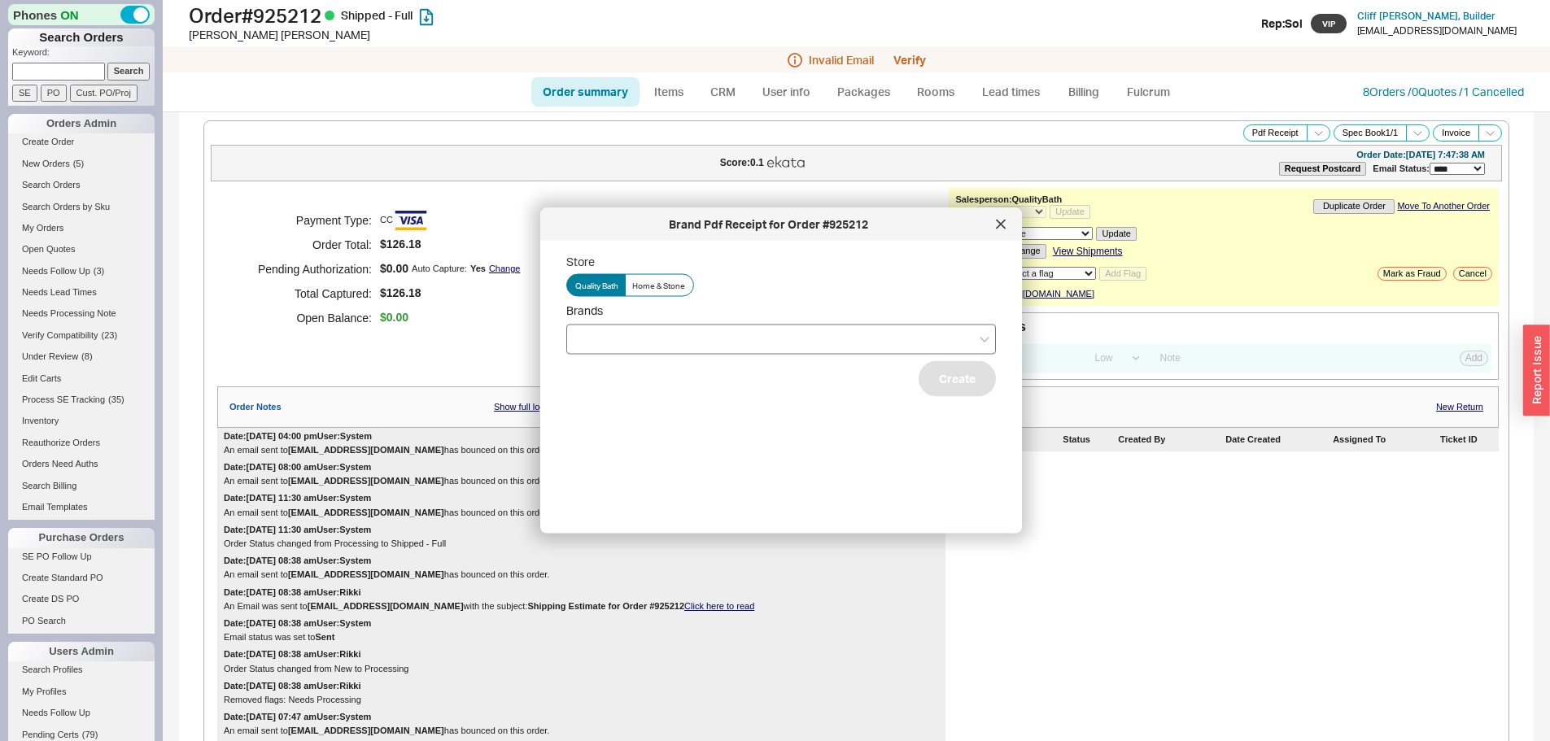
click at [622, 342] on div at bounding box center [781, 339] width 430 height 30
click at [587, 342] on input "Brands" at bounding box center [580, 339] width 11 height 19
click at [632, 370] on div "Hansgrohe" at bounding box center [781, 372] width 428 height 29
click at [944, 389] on button "Create" at bounding box center [957, 378] width 77 height 36
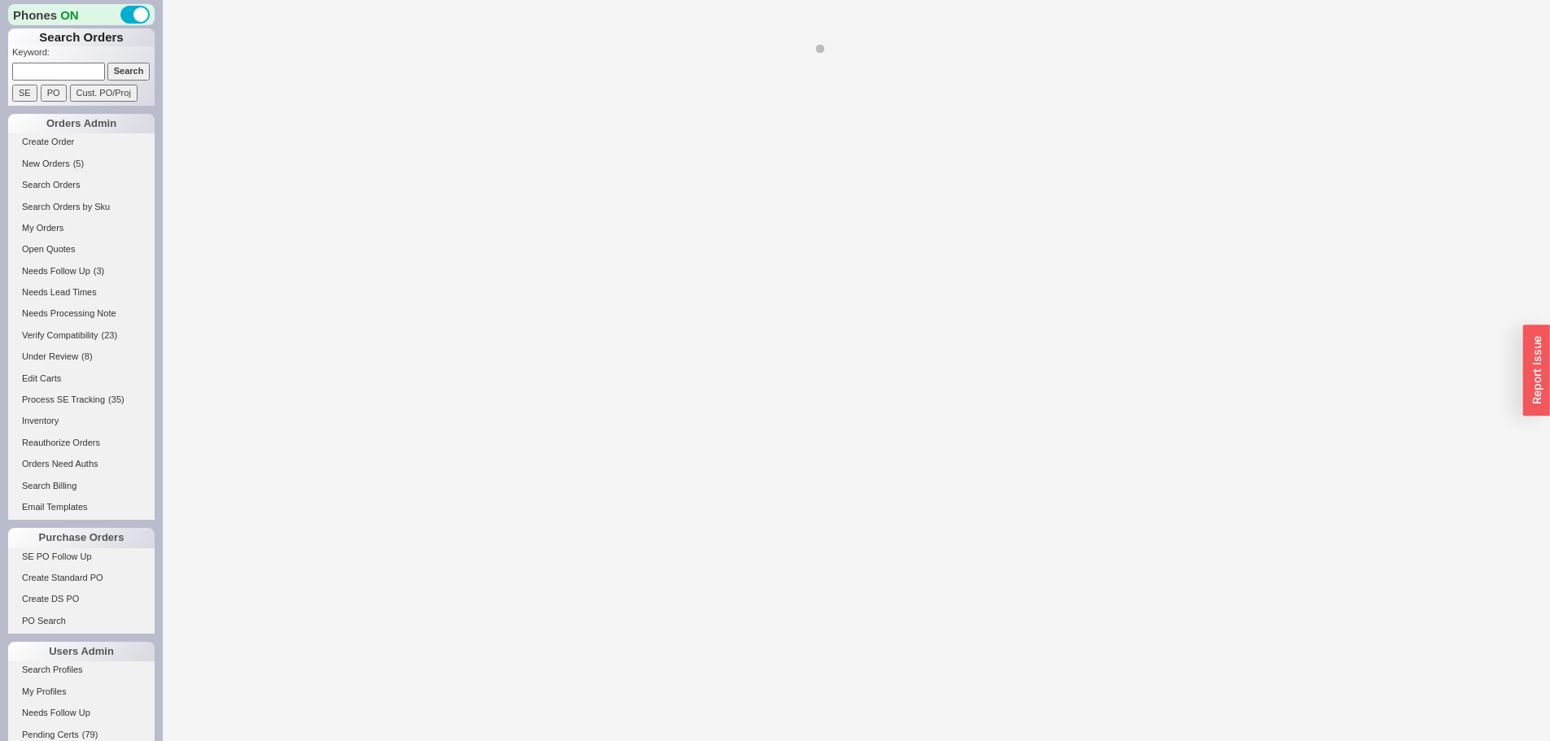
select select "*"
select select "LOW"
select select "3"
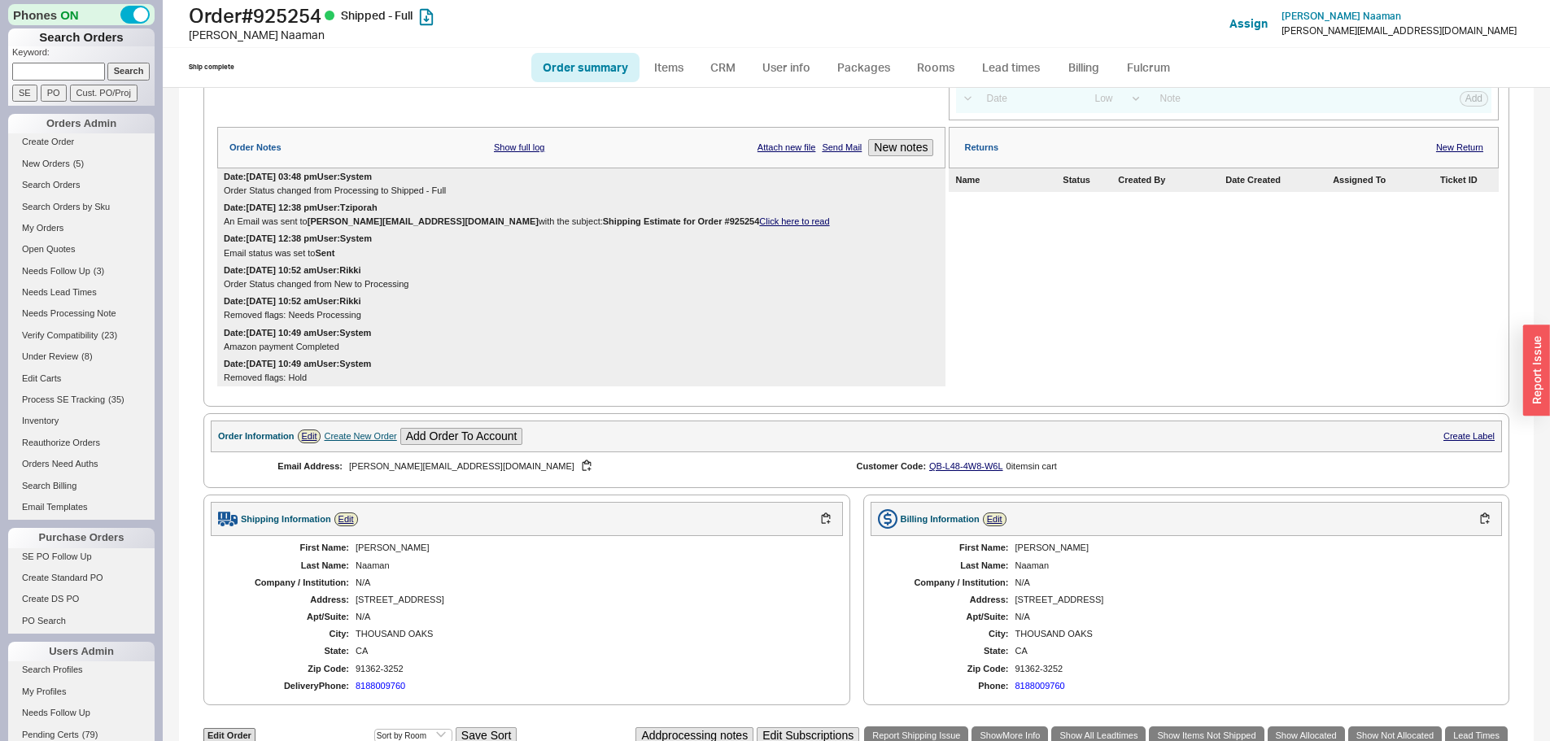
scroll to position [488, 0]
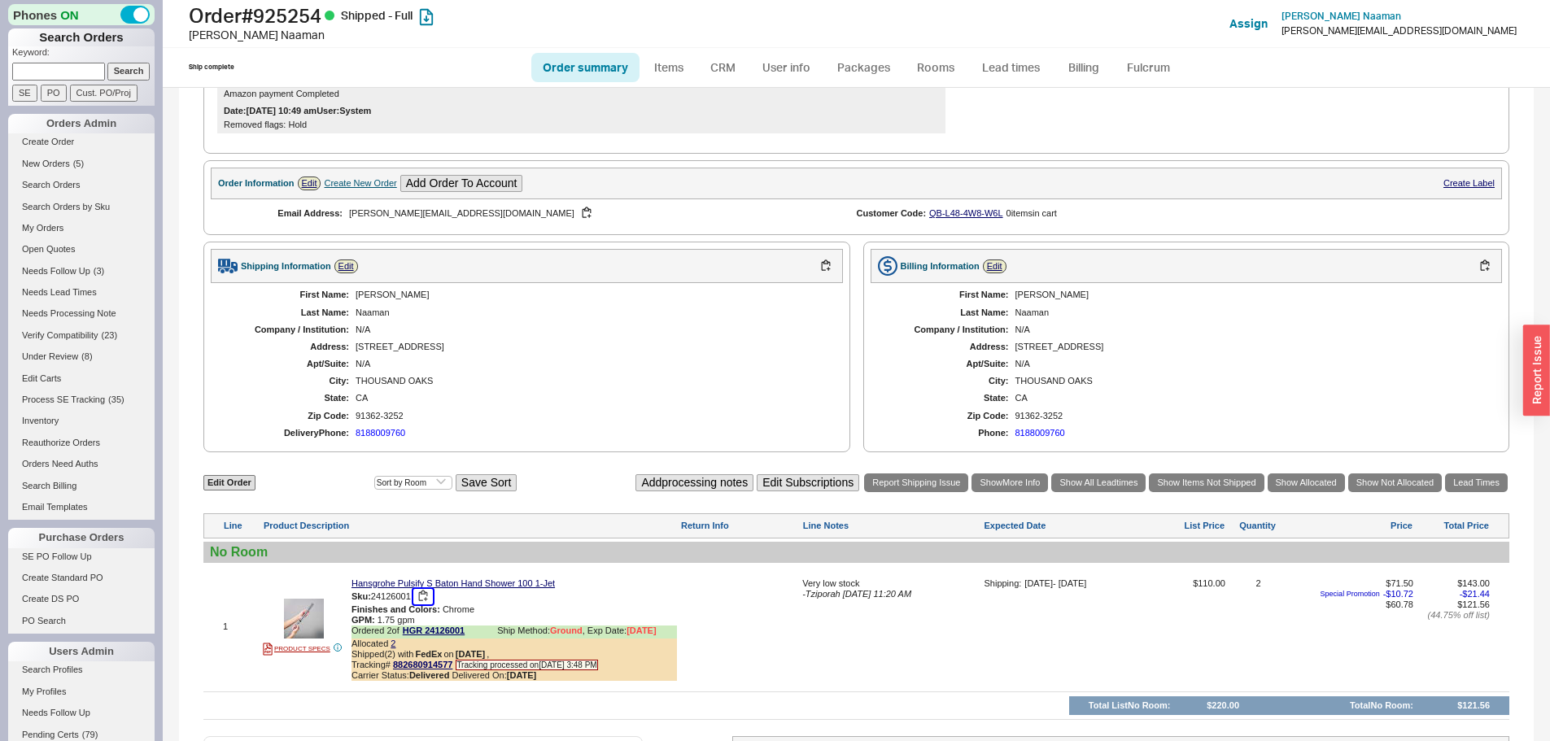
click at [425, 605] on button "button" at bounding box center [423, 596] width 20 height 15
click at [321, 8] on h1 "Order # 925254 Shipped - Full" at bounding box center [484, 15] width 591 height 23
copy h1 "925254"
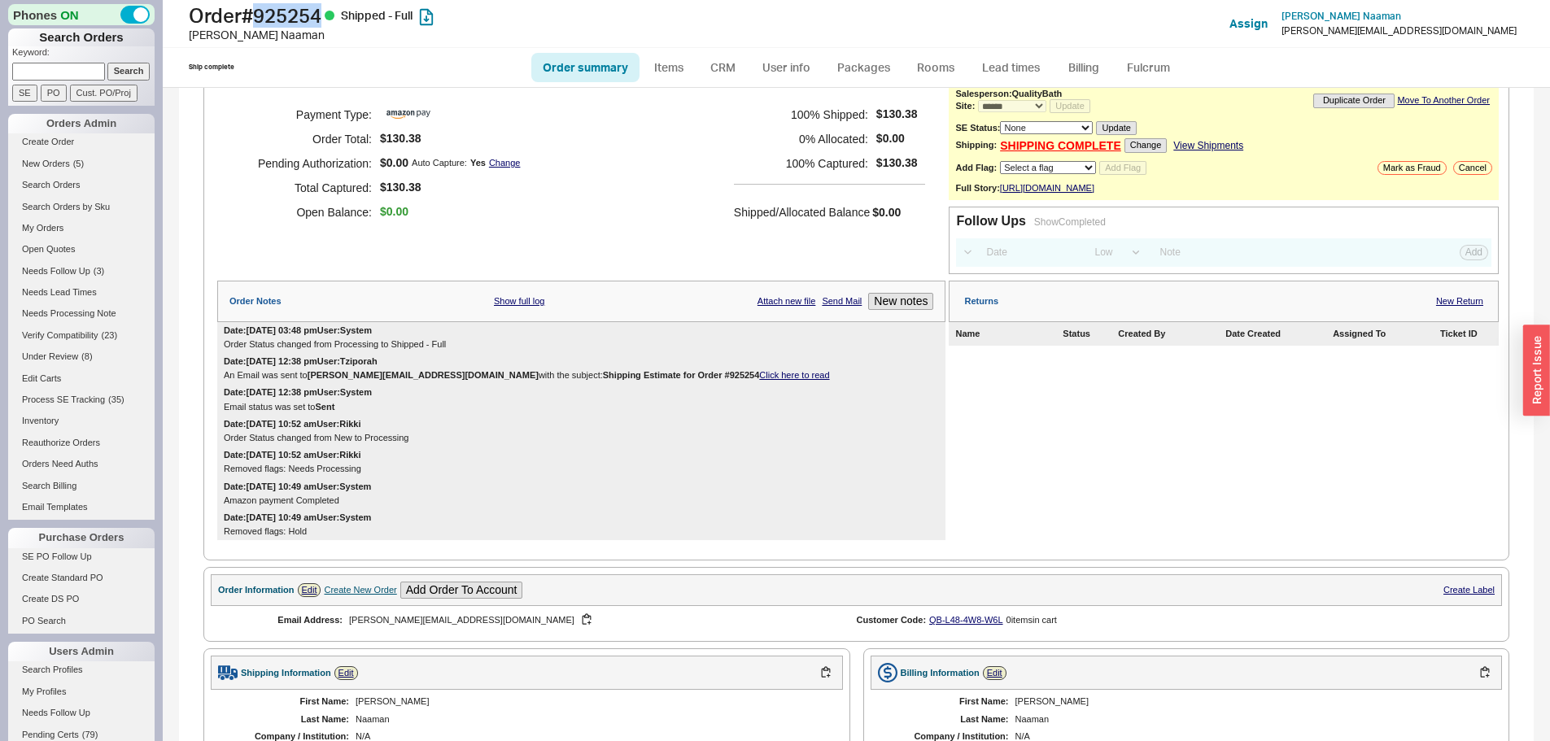
scroll to position [0, 0]
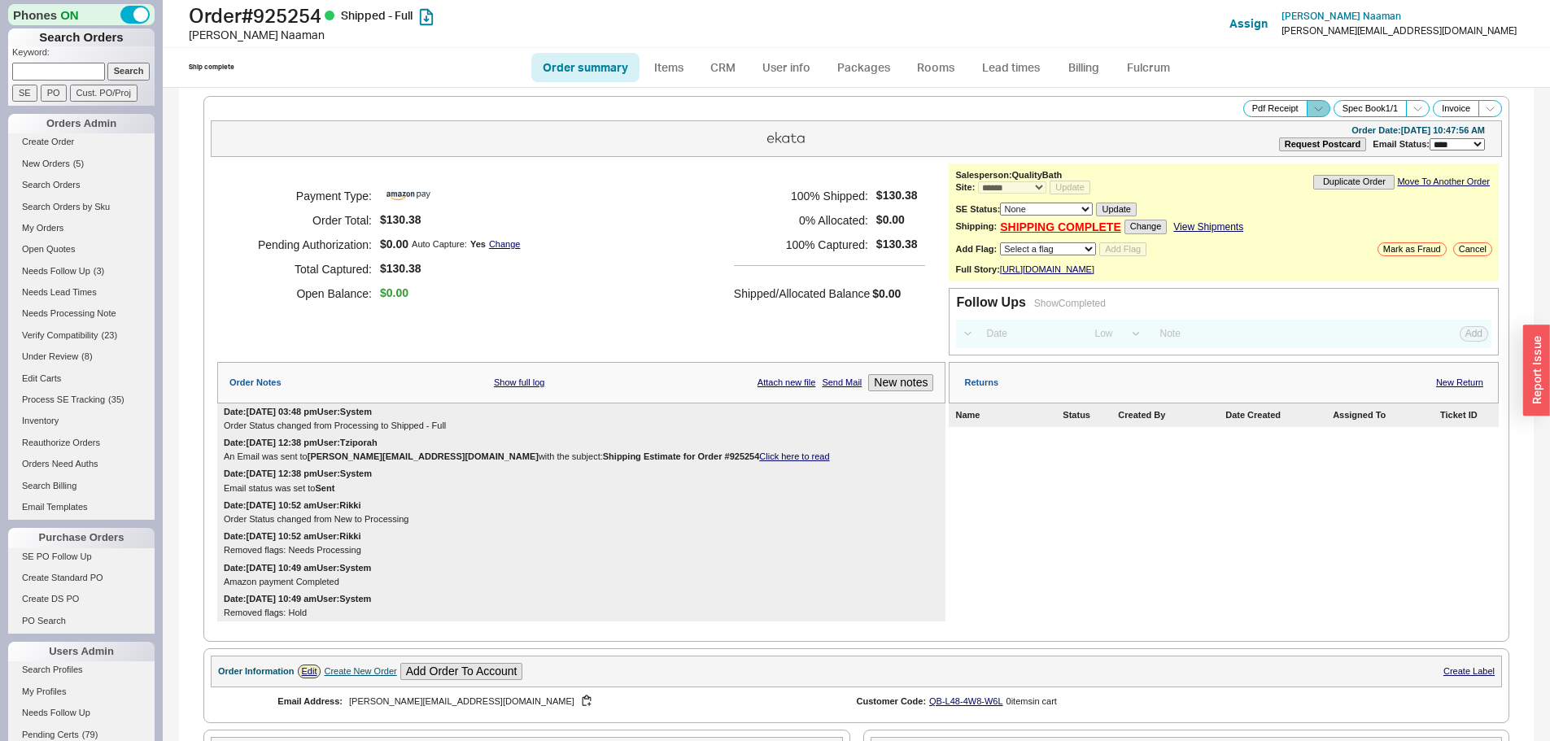
click at [1312, 111] on icon at bounding box center [1318, 109] width 12 height 12
drag, startPoint x: 1284, startPoint y: 126, endPoint x: 1050, endPoint y: 221, distance: 252.2
click at [1283, 126] on button "Brand Pdf Receipt" at bounding box center [1260, 127] width 109 height 19
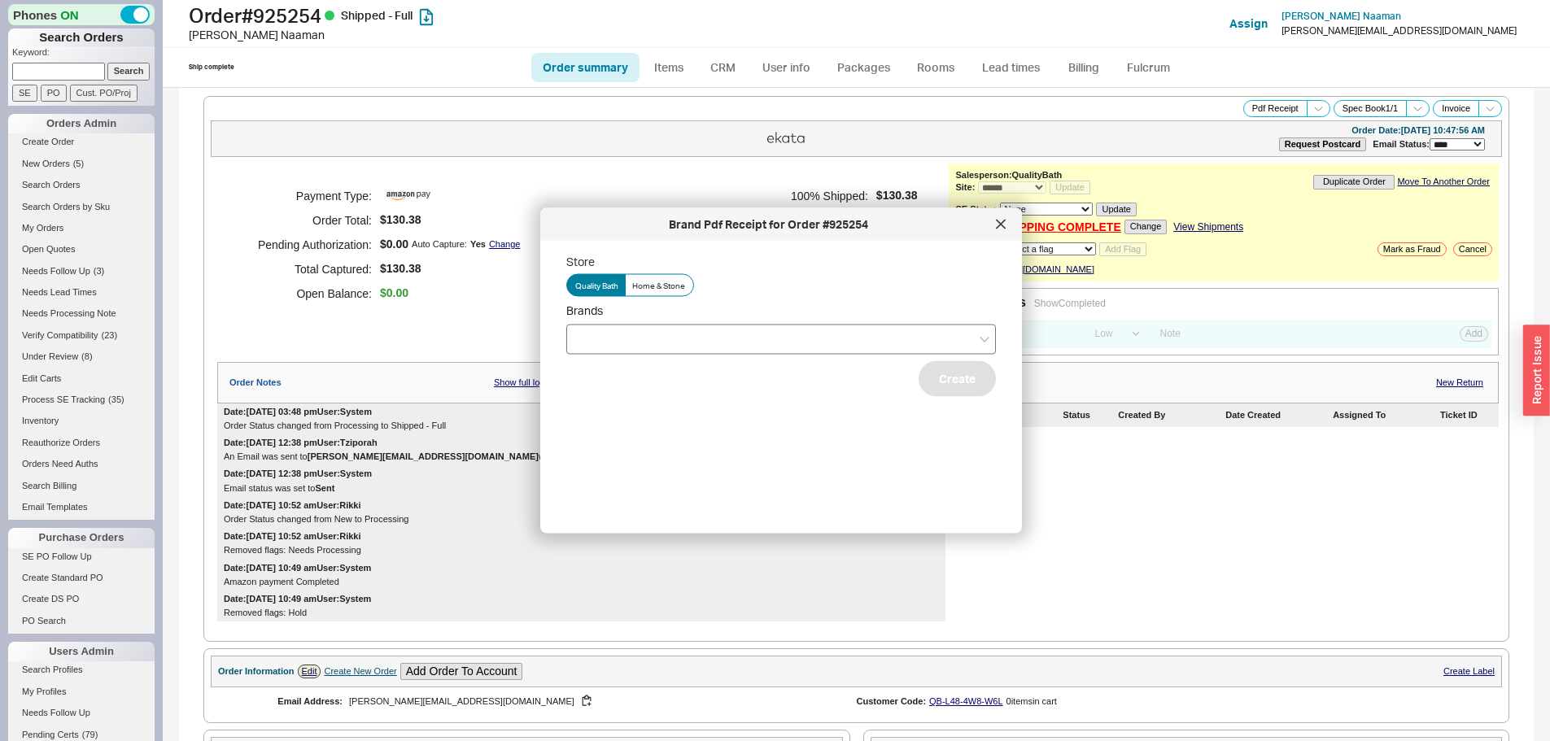
click at [631, 346] on div at bounding box center [781, 339] width 430 height 30
click at [587, 346] on input "Brands" at bounding box center [580, 339] width 11 height 19
click at [616, 374] on div "Hansgrohe" at bounding box center [781, 372] width 428 height 29
click at [936, 390] on button "Create" at bounding box center [957, 378] width 77 height 36
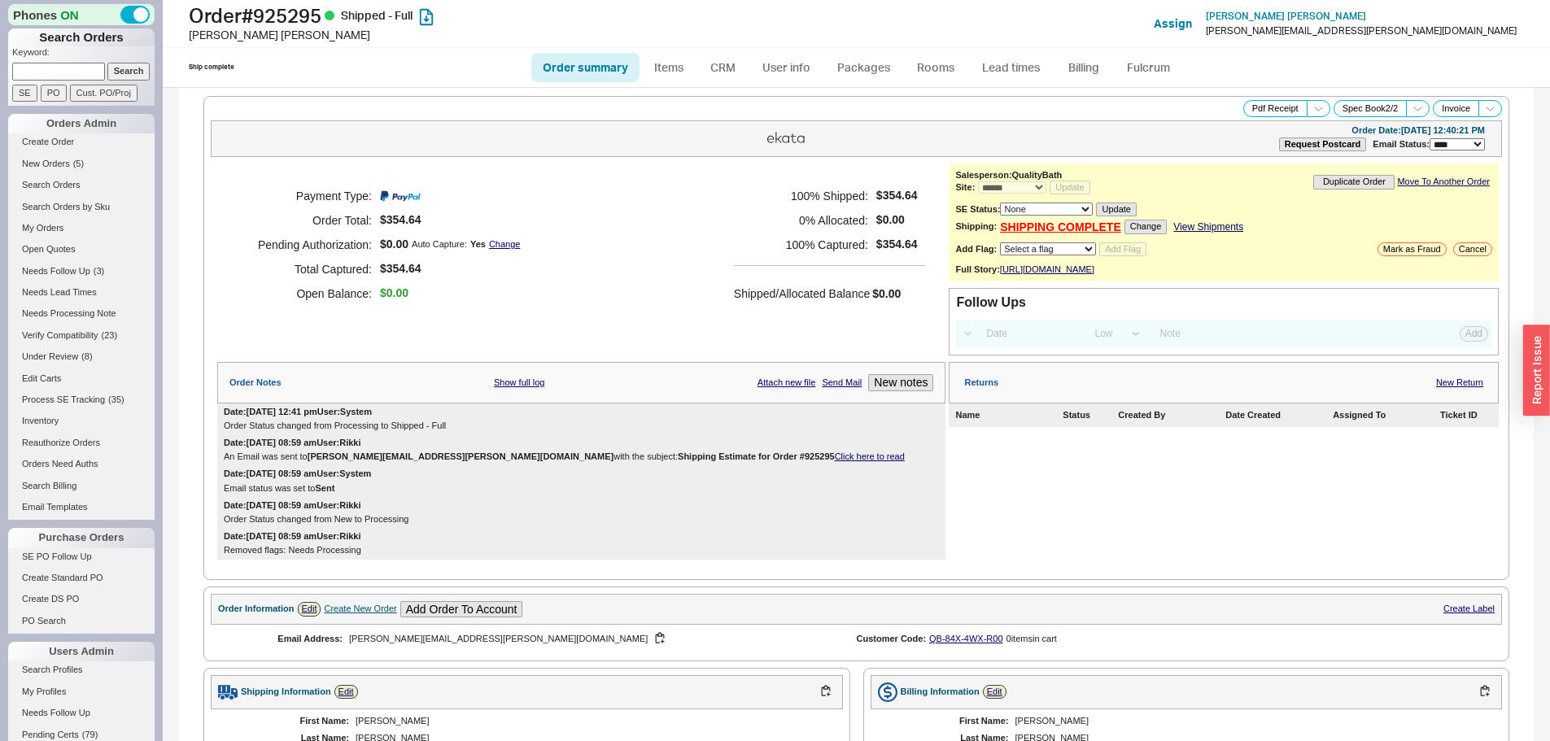
select select "*"
select select "LOW"
select select "3"
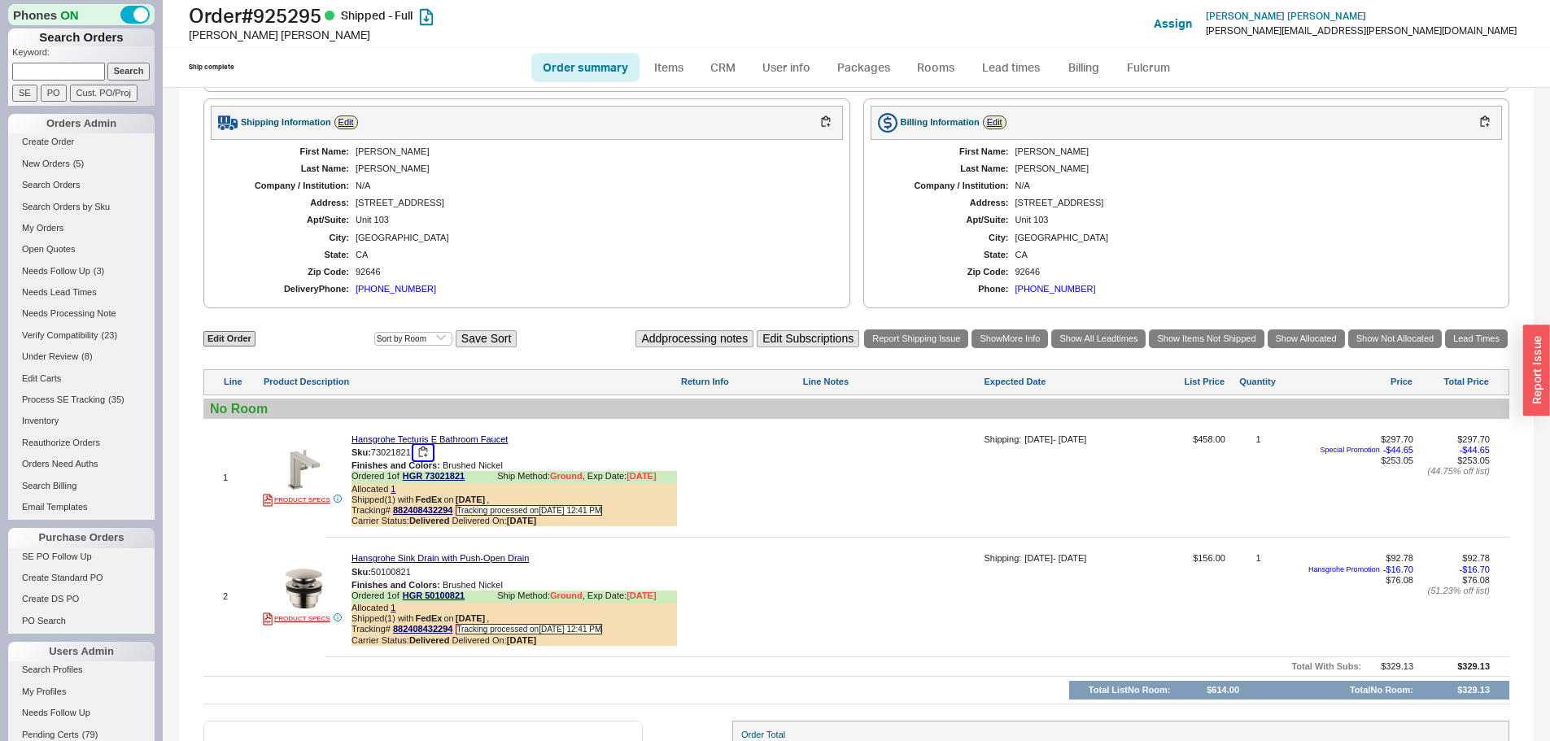
click at [424, 461] on button "button" at bounding box center [423, 452] width 20 height 15
click at [422, 580] on button "button" at bounding box center [423, 572] width 20 height 15
click at [294, 20] on h1 "Order # 925295 Shipped - Full" at bounding box center [484, 15] width 591 height 23
copy h1 "925295"
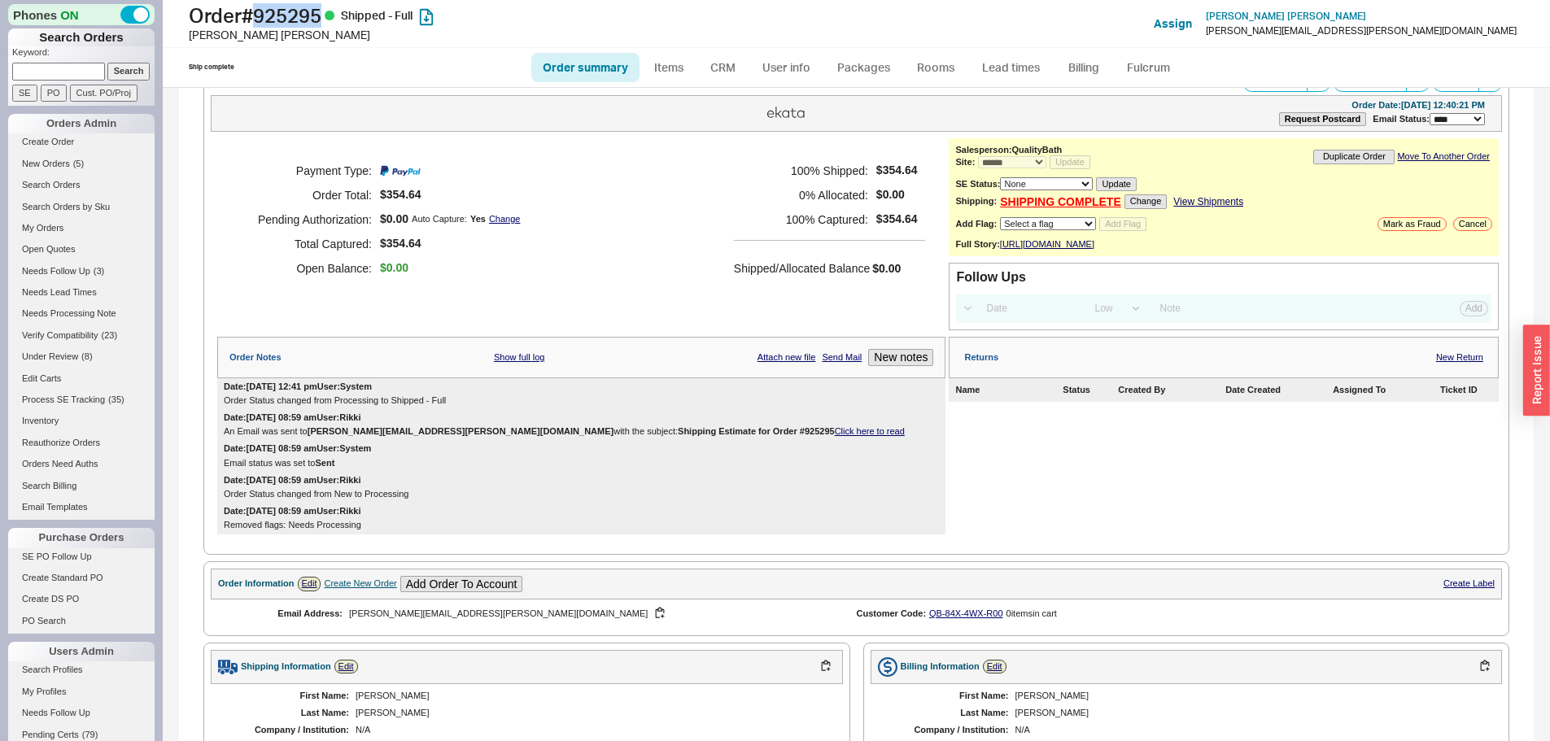
scroll to position [0, 0]
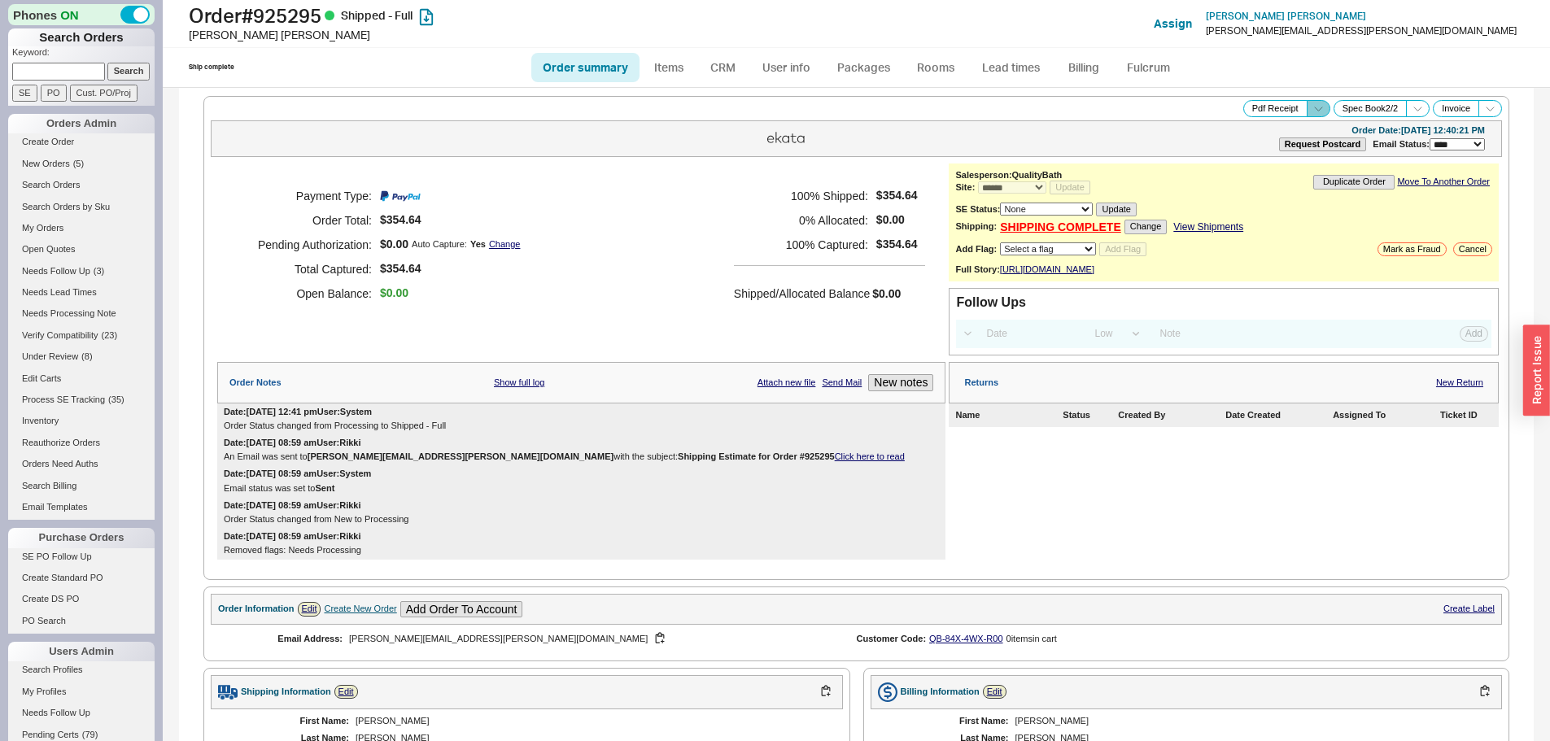
click at [1312, 106] on icon at bounding box center [1318, 109] width 12 height 12
click at [1232, 131] on button "Brand Pdf Receipt" at bounding box center [1260, 127] width 109 height 19
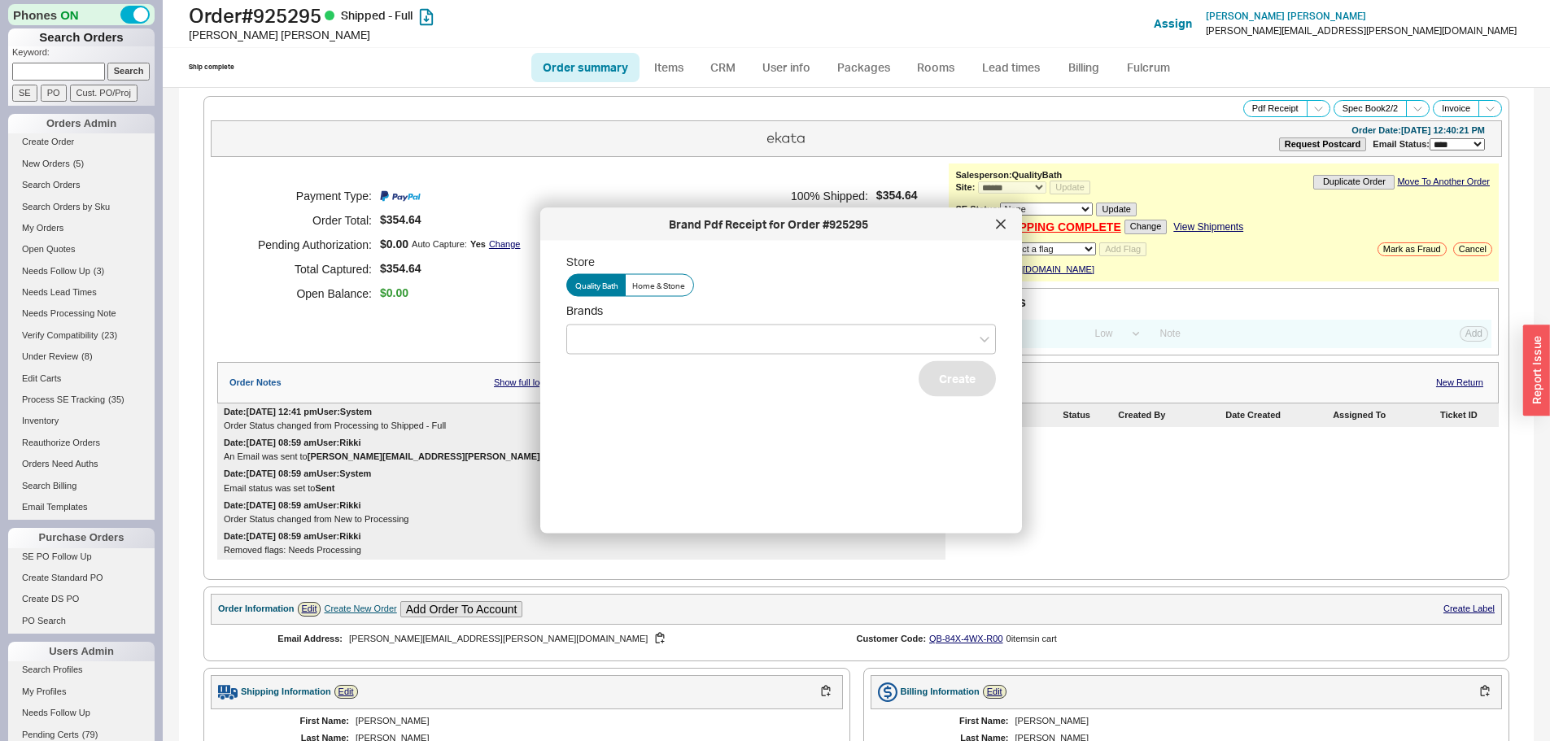
click at [652, 321] on label "Brands" at bounding box center [781, 328] width 430 height 51
click at [587, 330] on input "Brands" at bounding box center [580, 339] width 11 height 19
click at [624, 369] on div "Hansgrohe" at bounding box center [781, 372] width 428 height 29
click at [960, 395] on button "Create" at bounding box center [957, 378] width 77 height 36
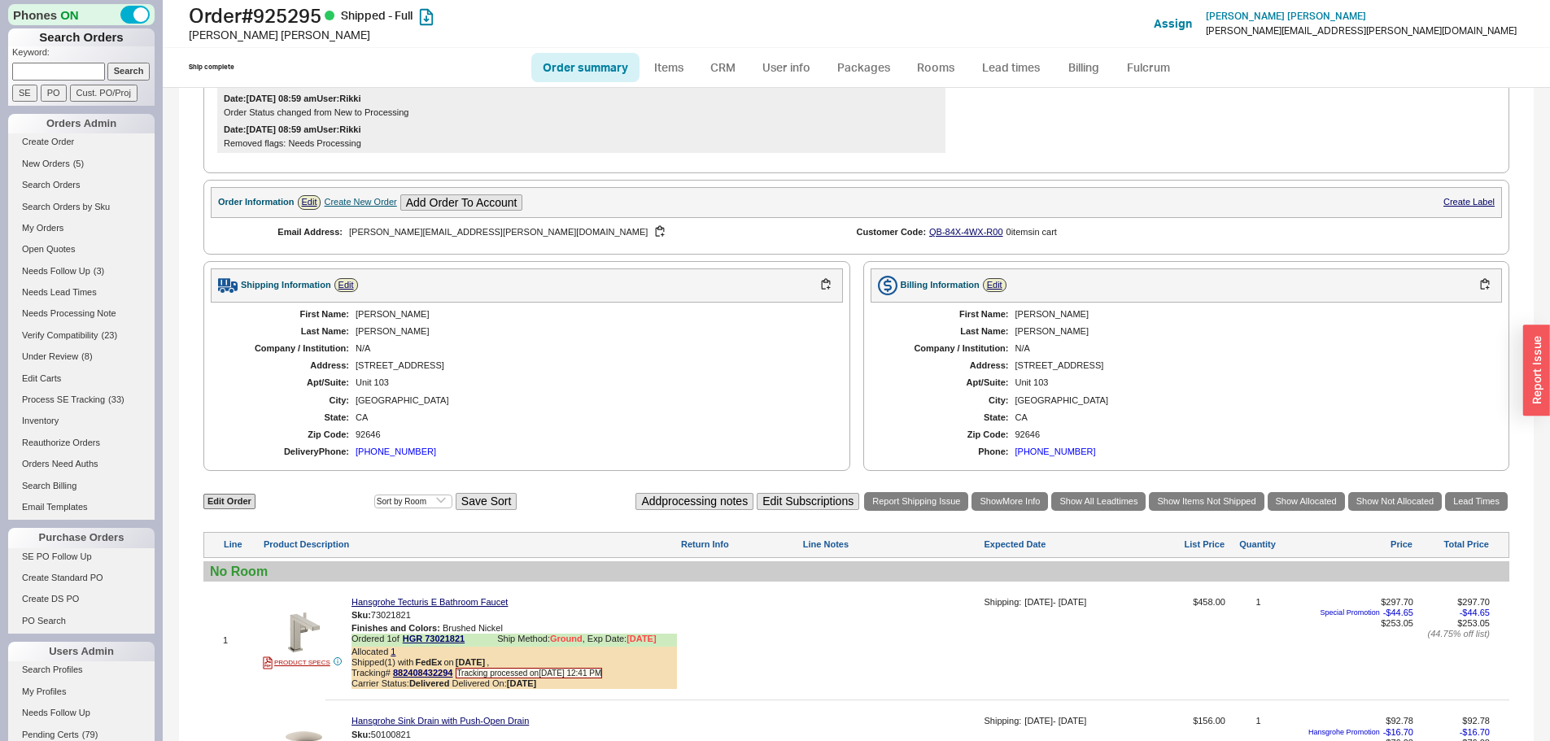
scroll to position [651, 0]
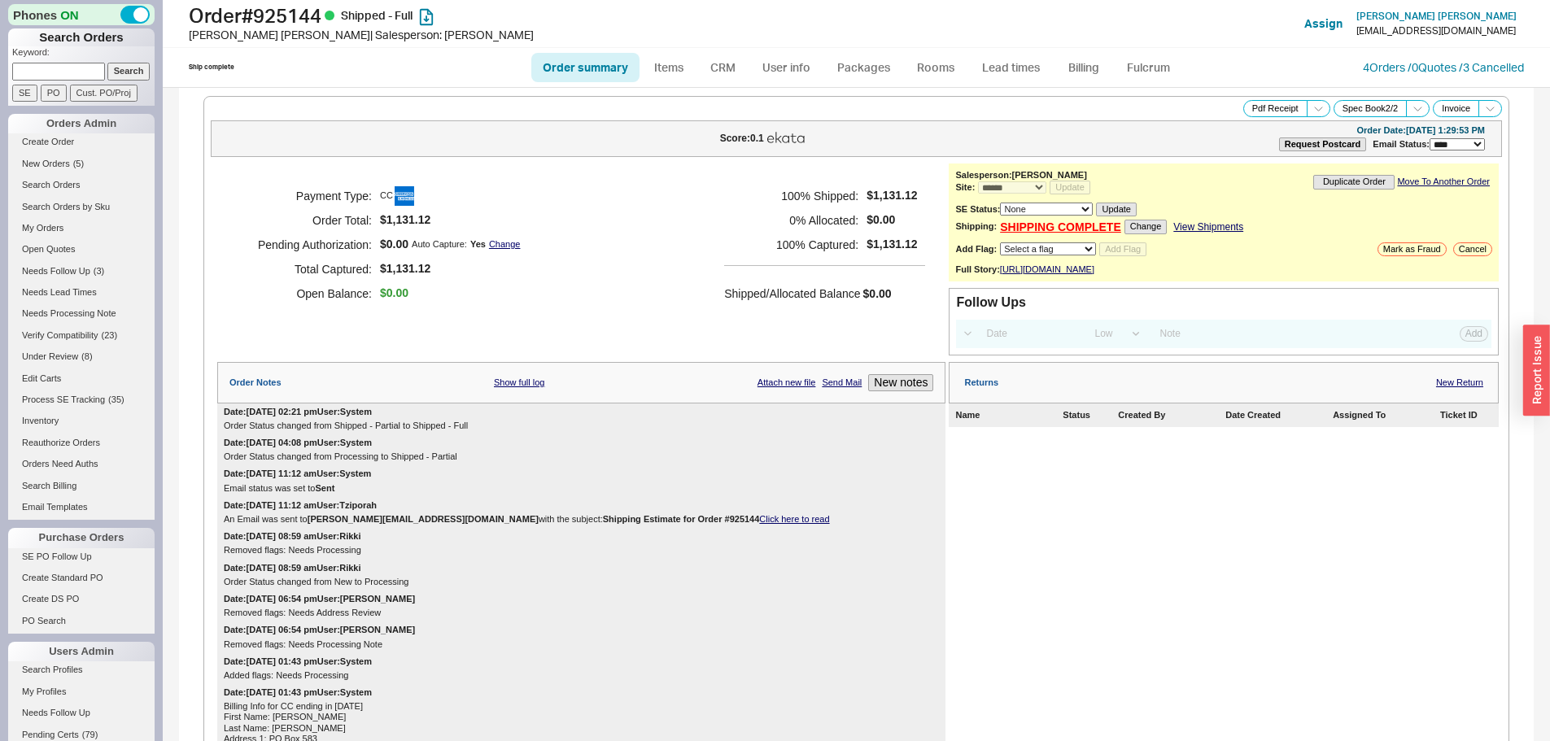
select select "*"
select select "LOW"
select select "3"
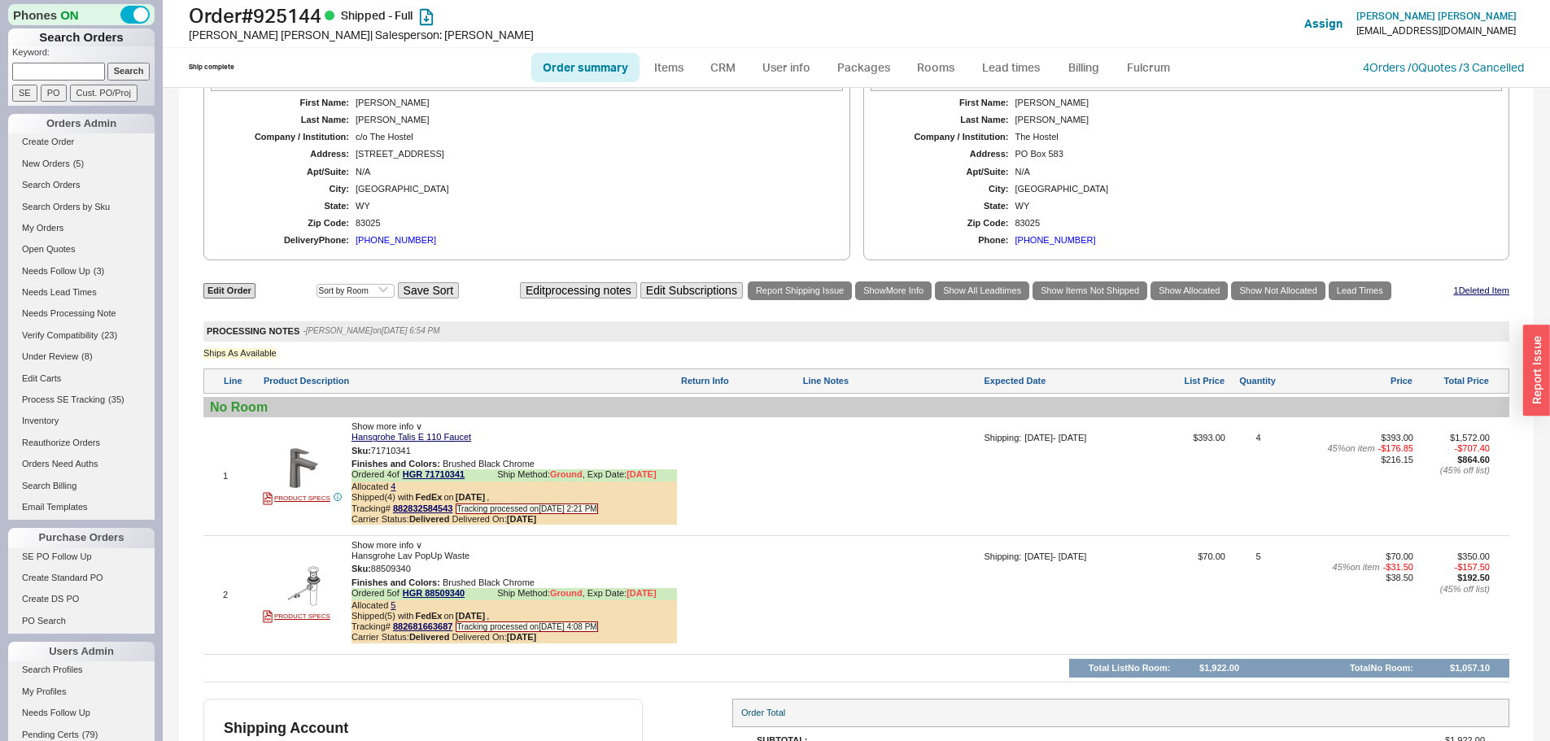
scroll to position [1139, 0]
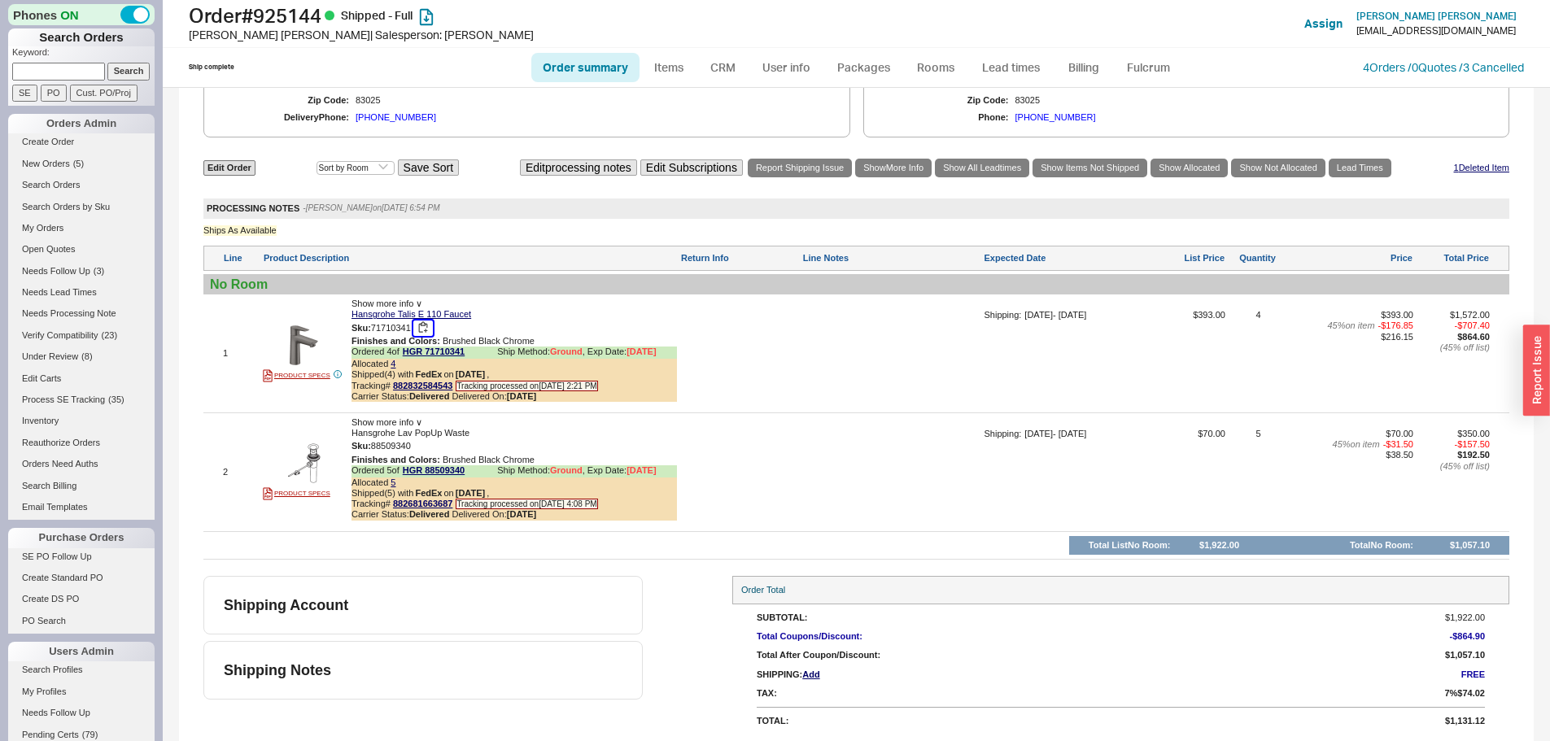
click at [423, 336] on button "button" at bounding box center [423, 328] width 20 height 15
click at [424, 454] on button "button" at bounding box center [423, 446] width 20 height 15
click at [303, 22] on h1 "Order # 925144 Shipped - Full" at bounding box center [484, 15] width 591 height 23
copy h1 "925144"
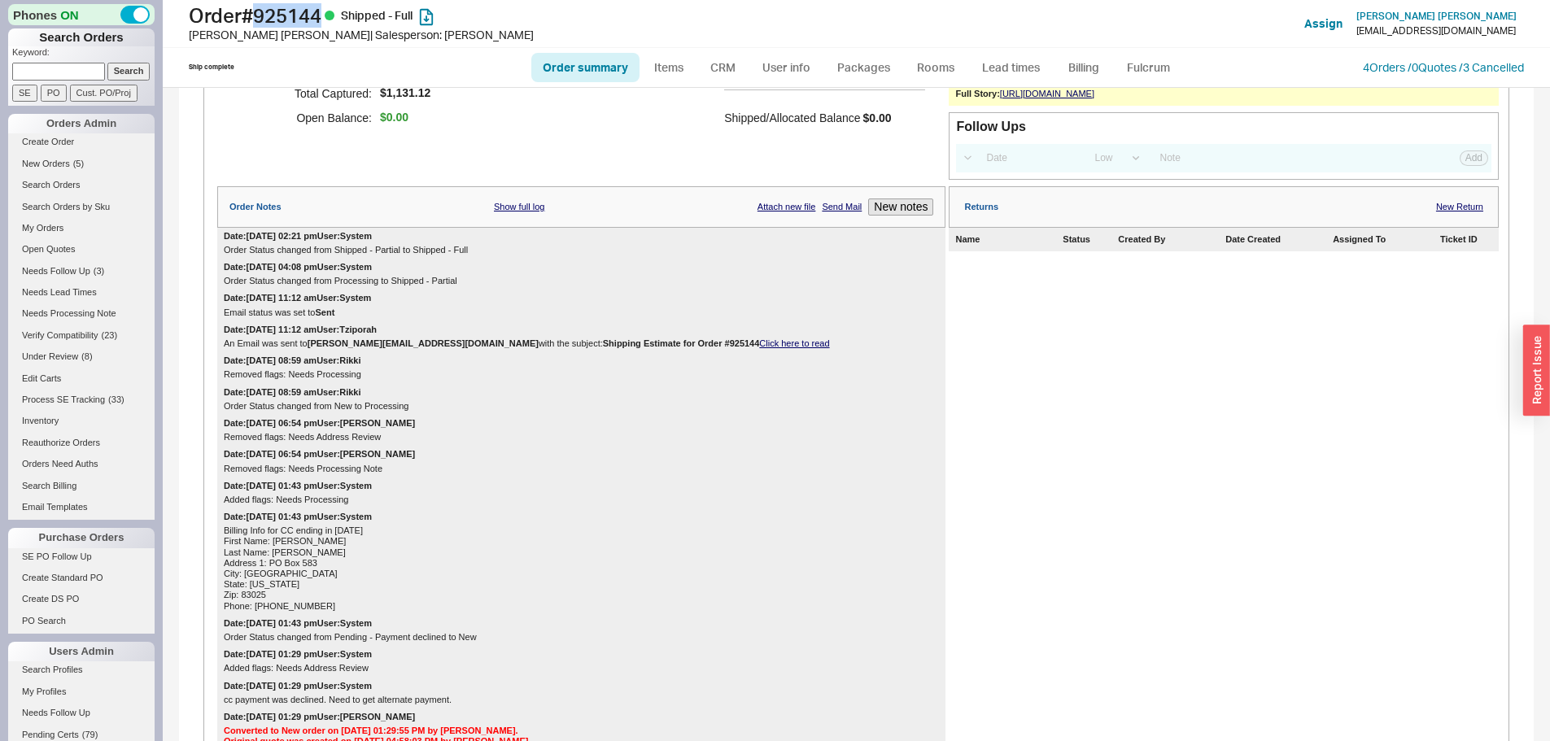
scroll to position [0, 0]
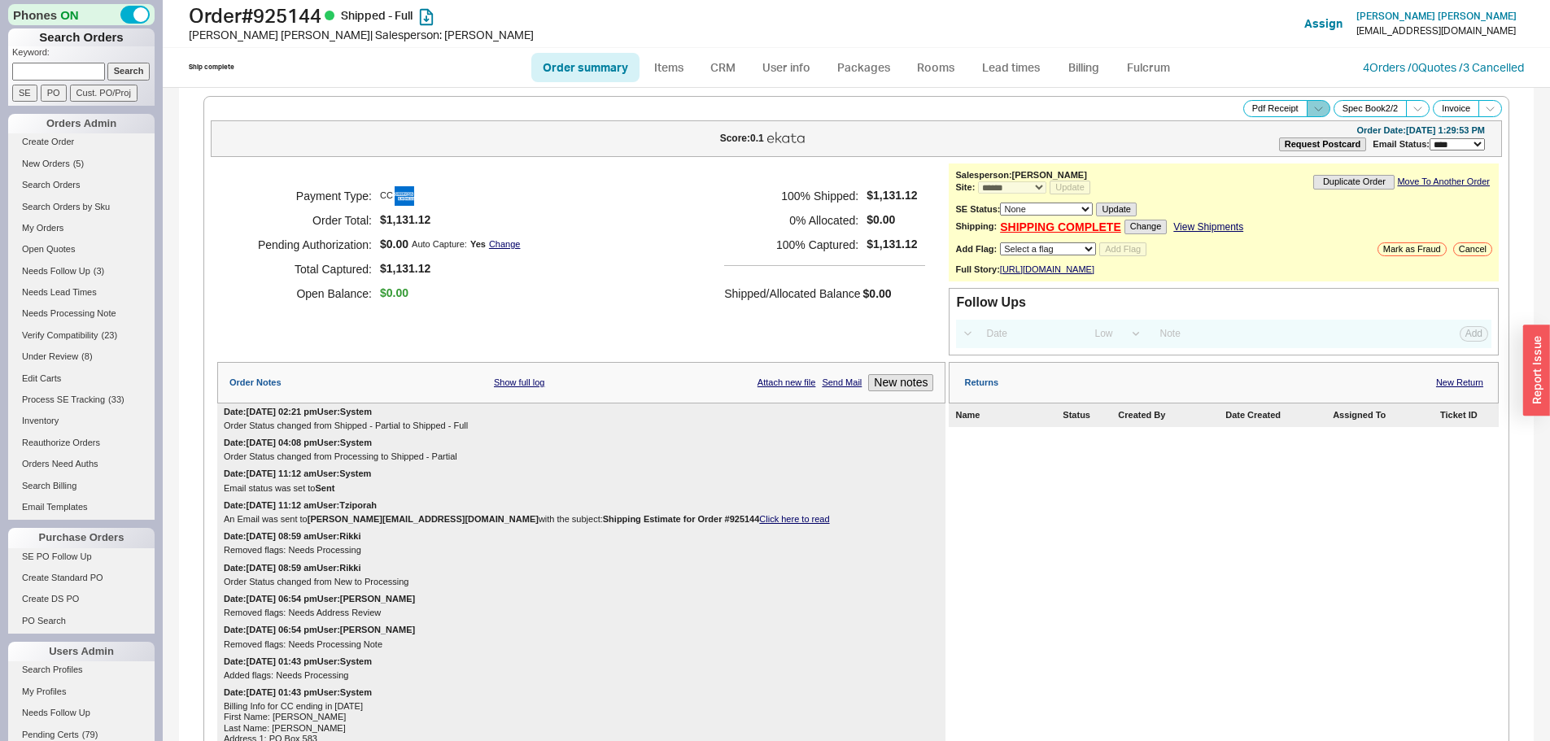
drag, startPoint x: 1302, startPoint y: 111, endPoint x: 1293, endPoint y: 116, distance: 10.2
click at [1312, 111] on icon at bounding box center [1318, 109] width 12 height 12
click at [1233, 129] on button "Brand Pdf Receipt" at bounding box center [1260, 127] width 109 height 19
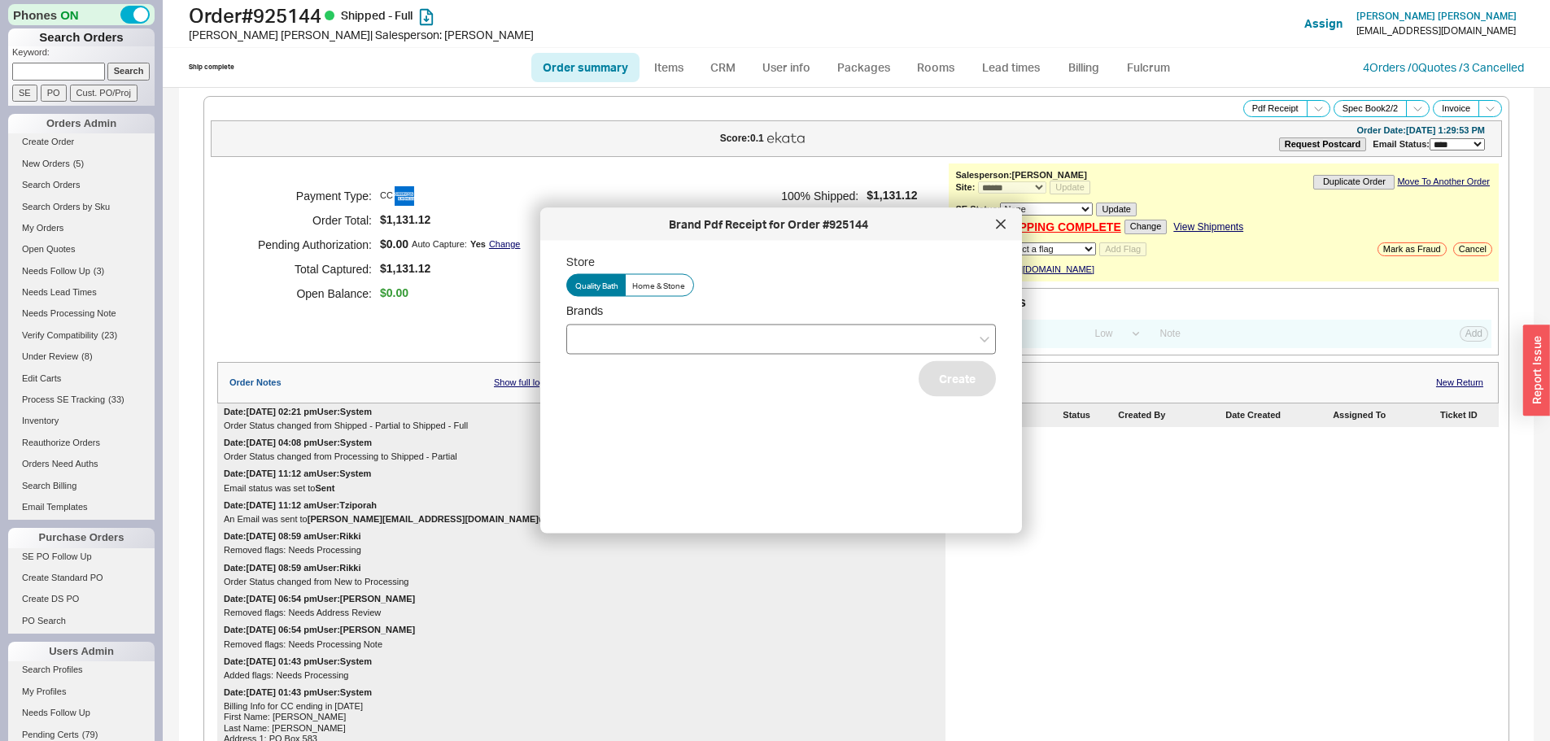
click at [653, 343] on div at bounding box center [781, 339] width 430 height 30
click at [587, 343] on input "Brands" at bounding box center [580, 339] width 11 height 19
click at [601, 378] on div "Hansgrohe" at bounding box center [781, 372] width 428 height 29
click at [923, 391] on button "Create" at bounding box center [957, 378] width 77 height 36
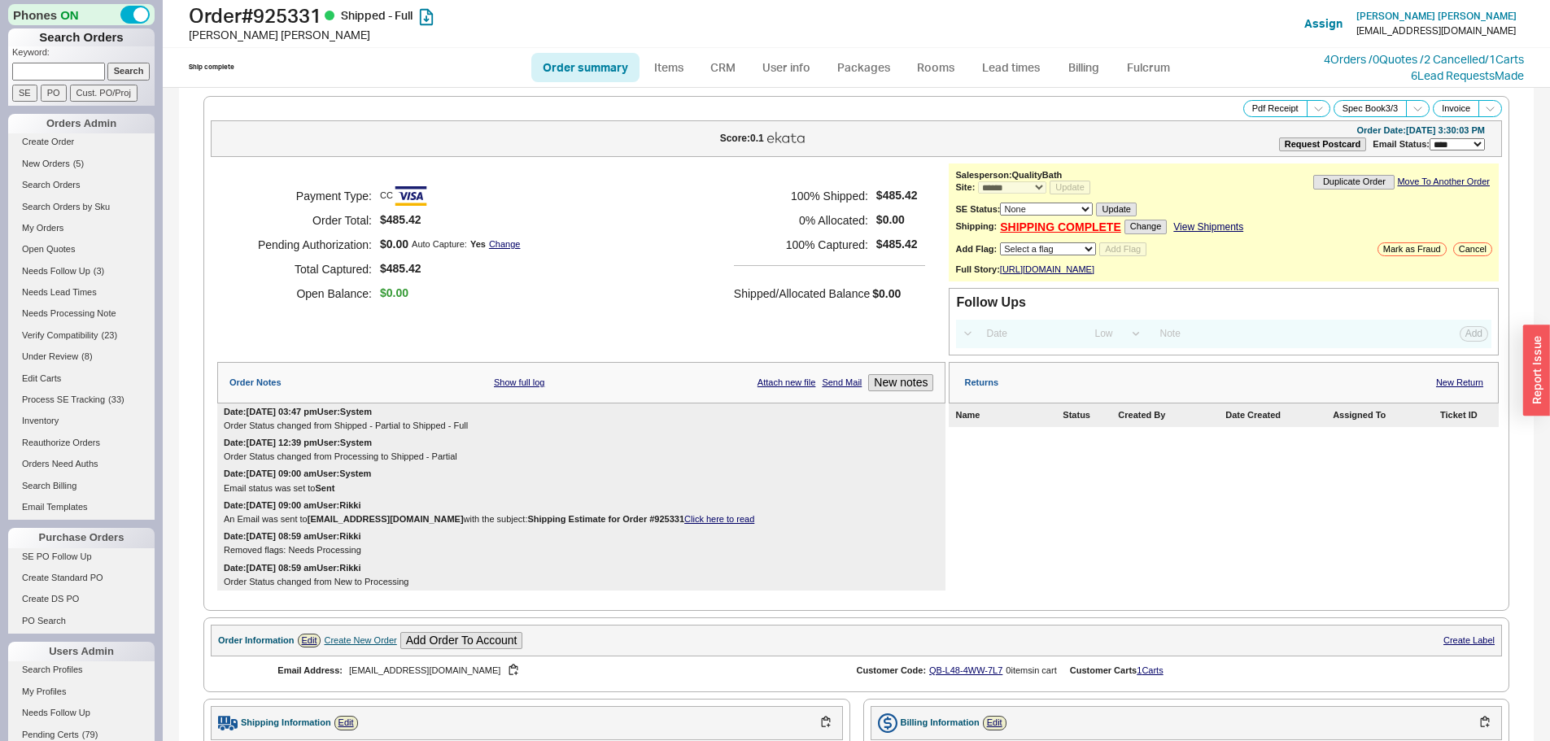
select select "*"
select select "LOW"
select select "3"
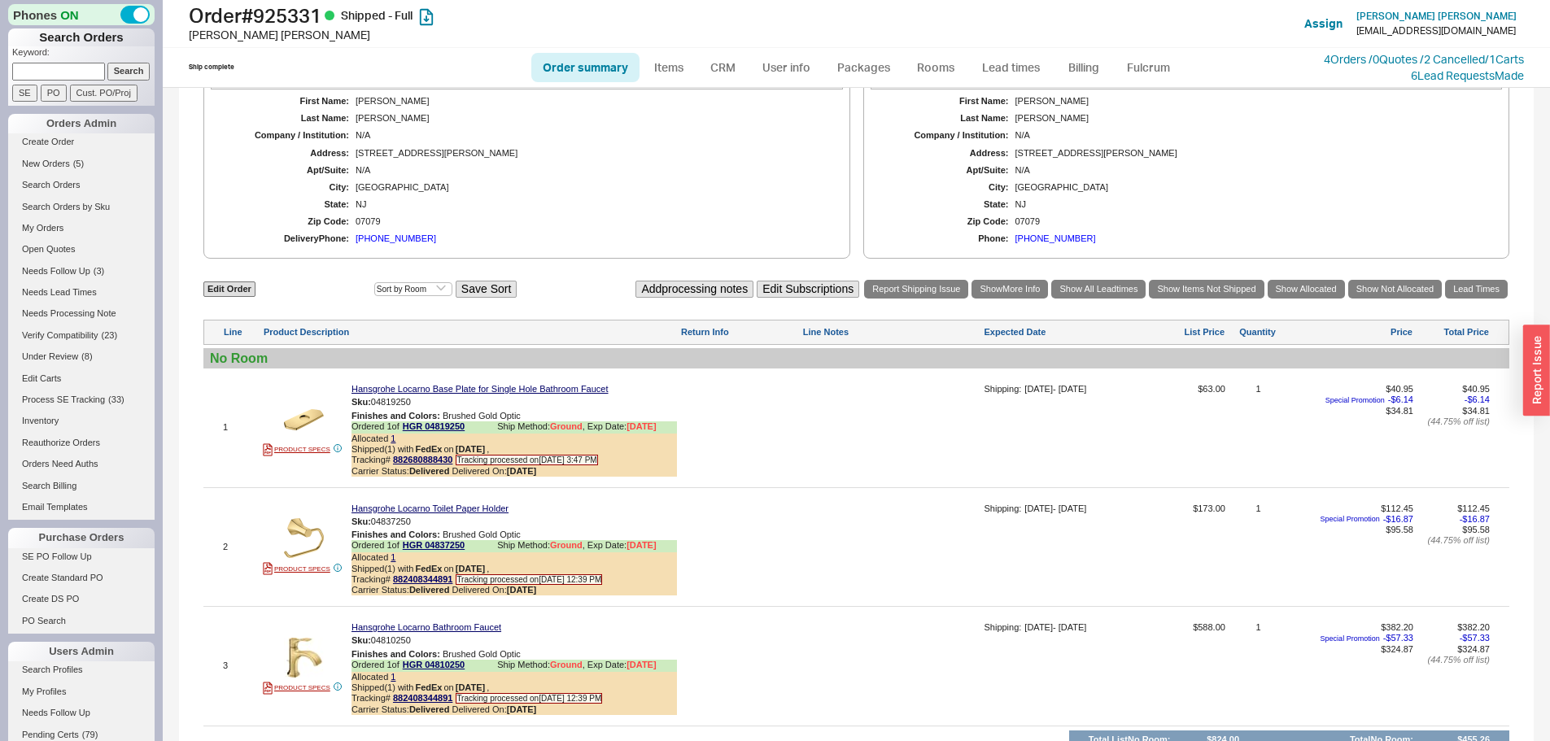
scroll to position [858, 0]
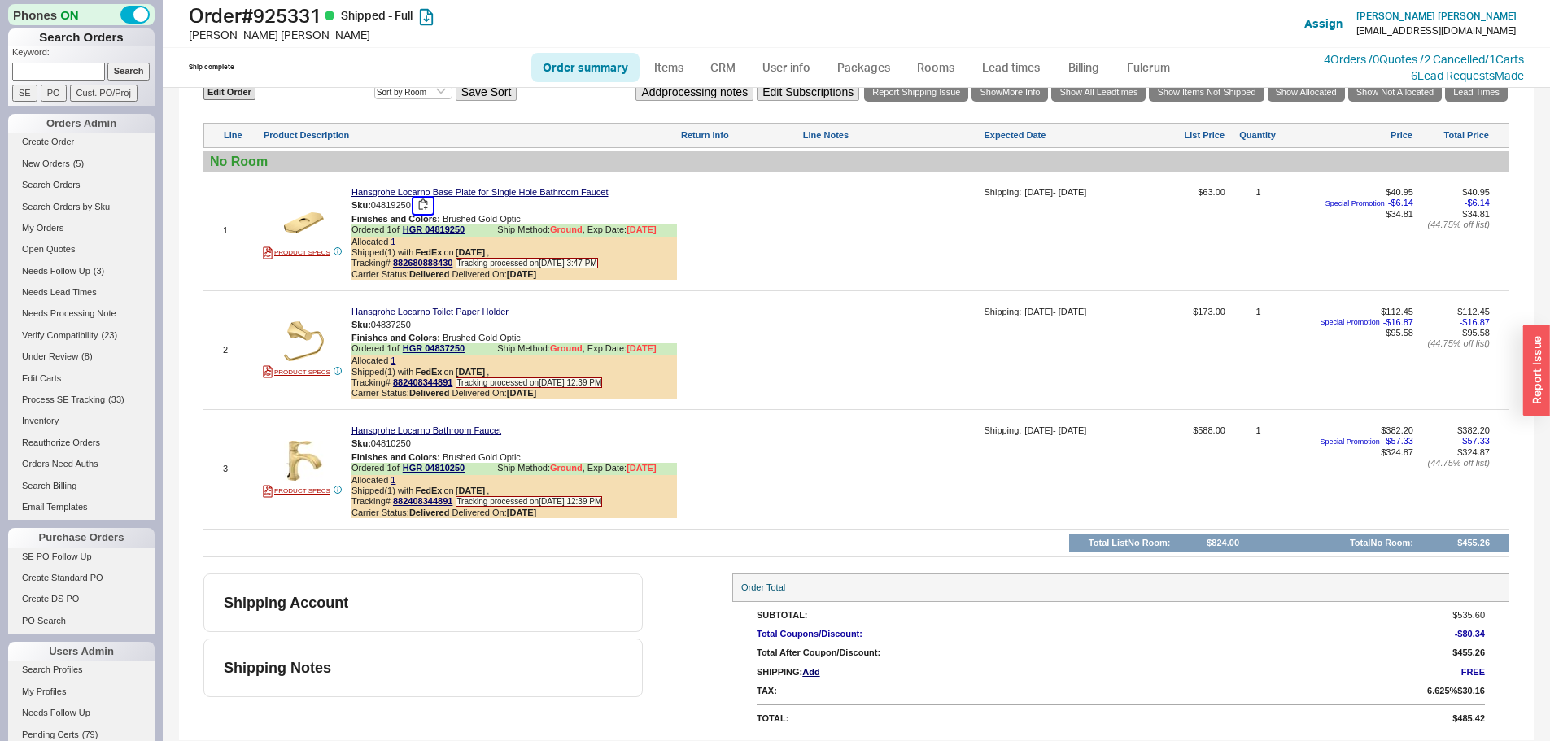
click at [424, 206] on button "button" at bounding box center [423, 205] width 20 height 15
click at [425, 326] on button "button" at bounding box center [423, 324] width 20 height 15
click at [426, 445] on button "button" at bounding box center [423, 443] width 20 height 15
click at [296, 7] on h1 "Order # 925331 Shipped - Full" at bounding box center [484, 15] width 591 height 23
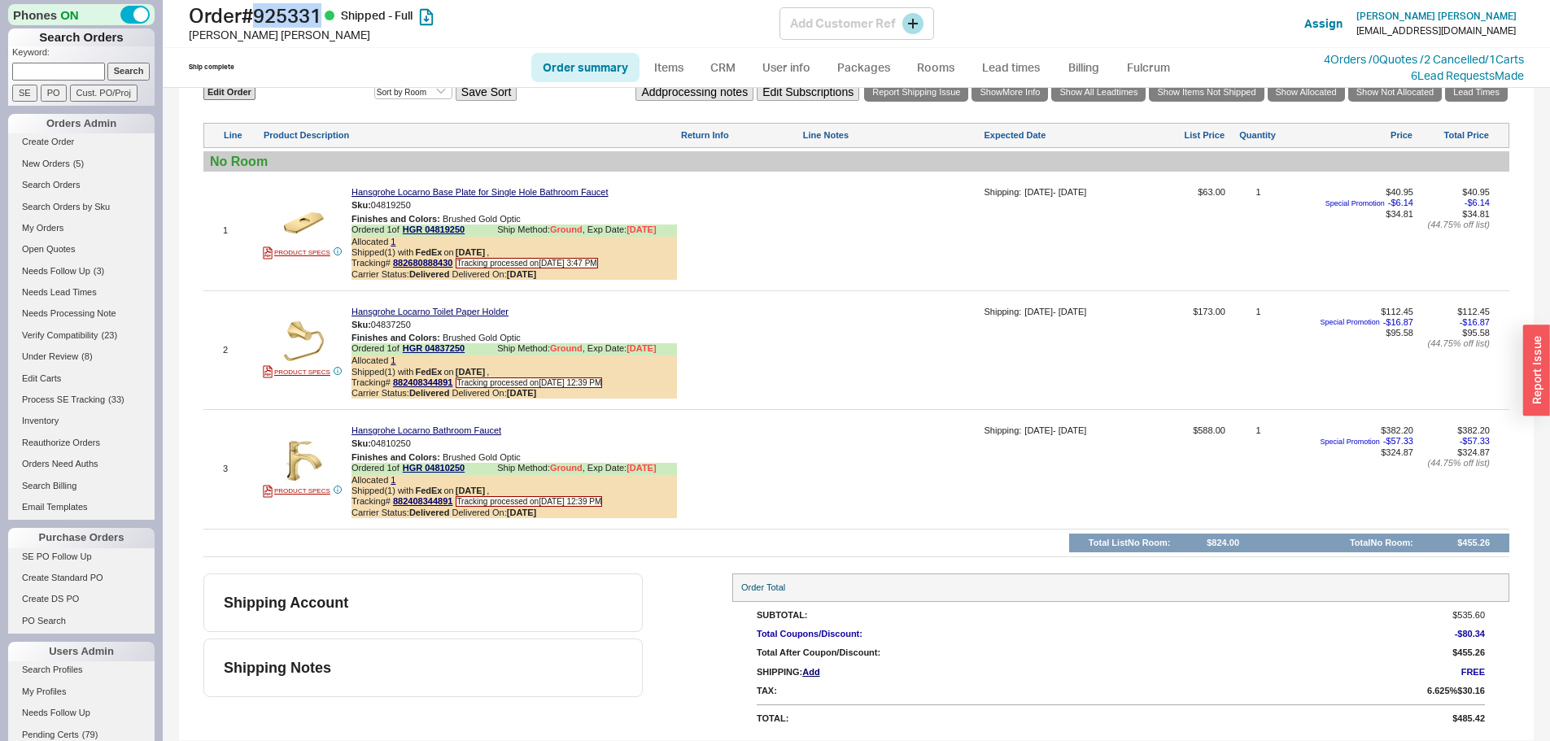
copy h1 "925331"
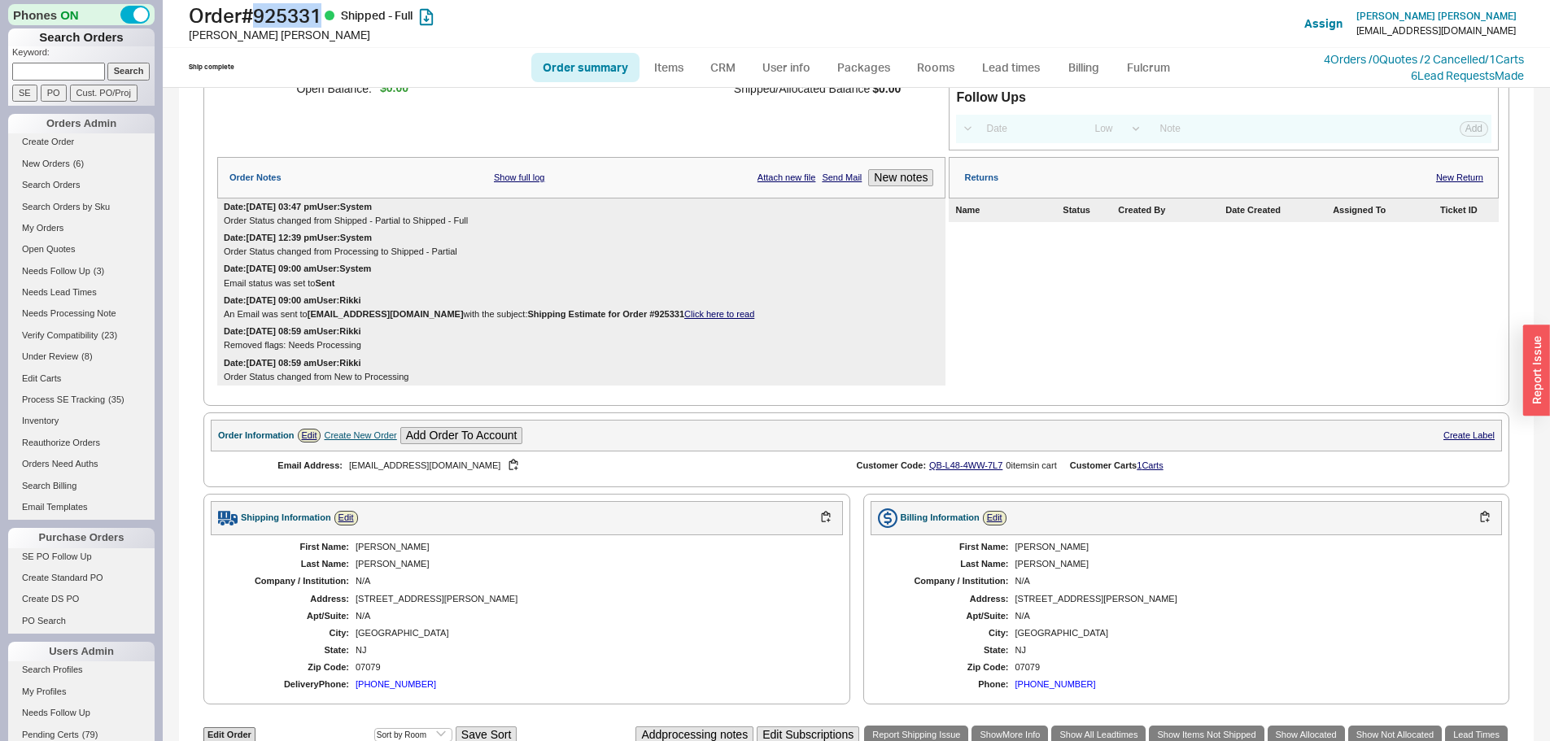
scroll to position [0, 0]
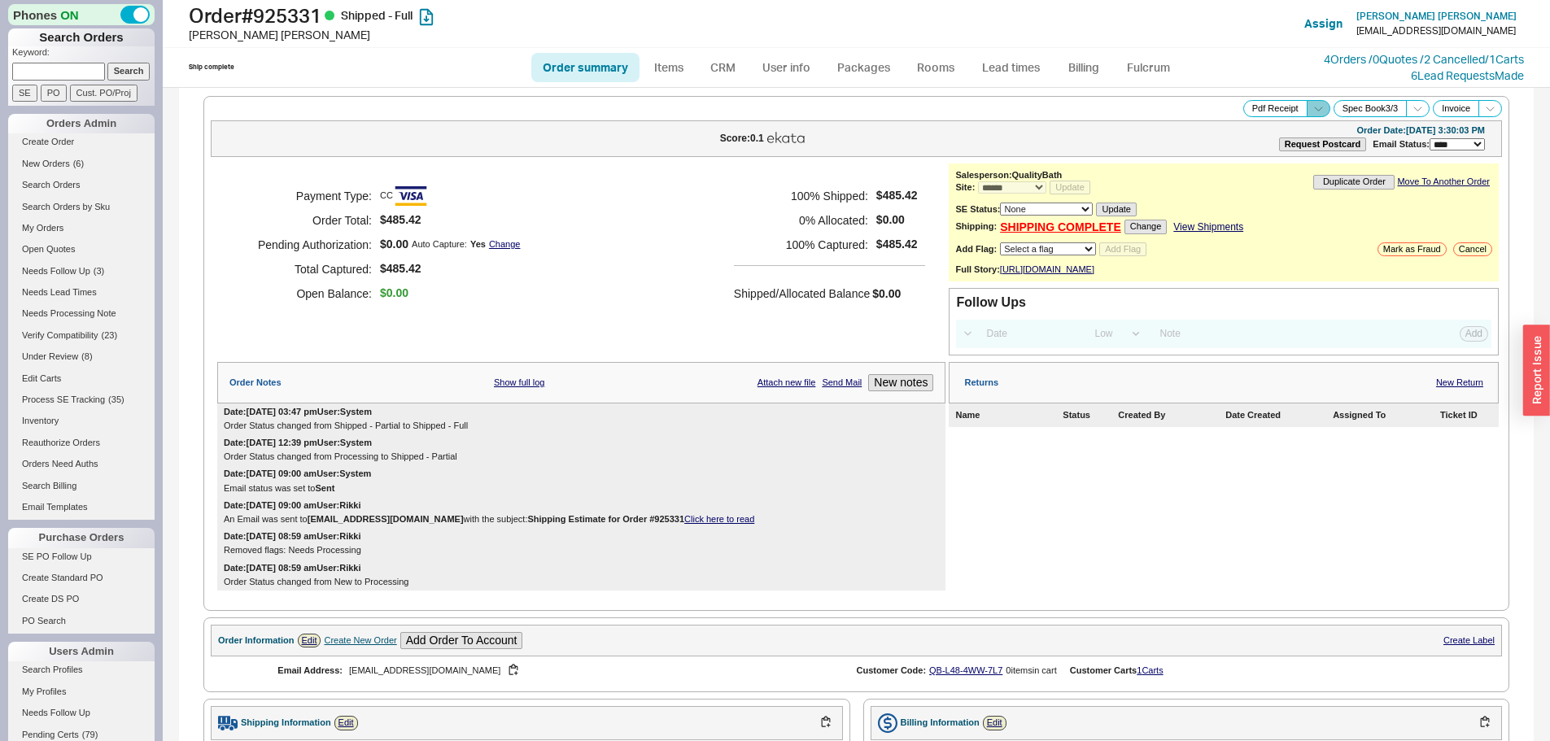
click at [1312, 109] on icon at bounding box center [1318, 109] width 12 height 12
click at [1249, 124] on button "Brand Pdf Receipt" at bounding box center [1260, 127] width 109 height 19
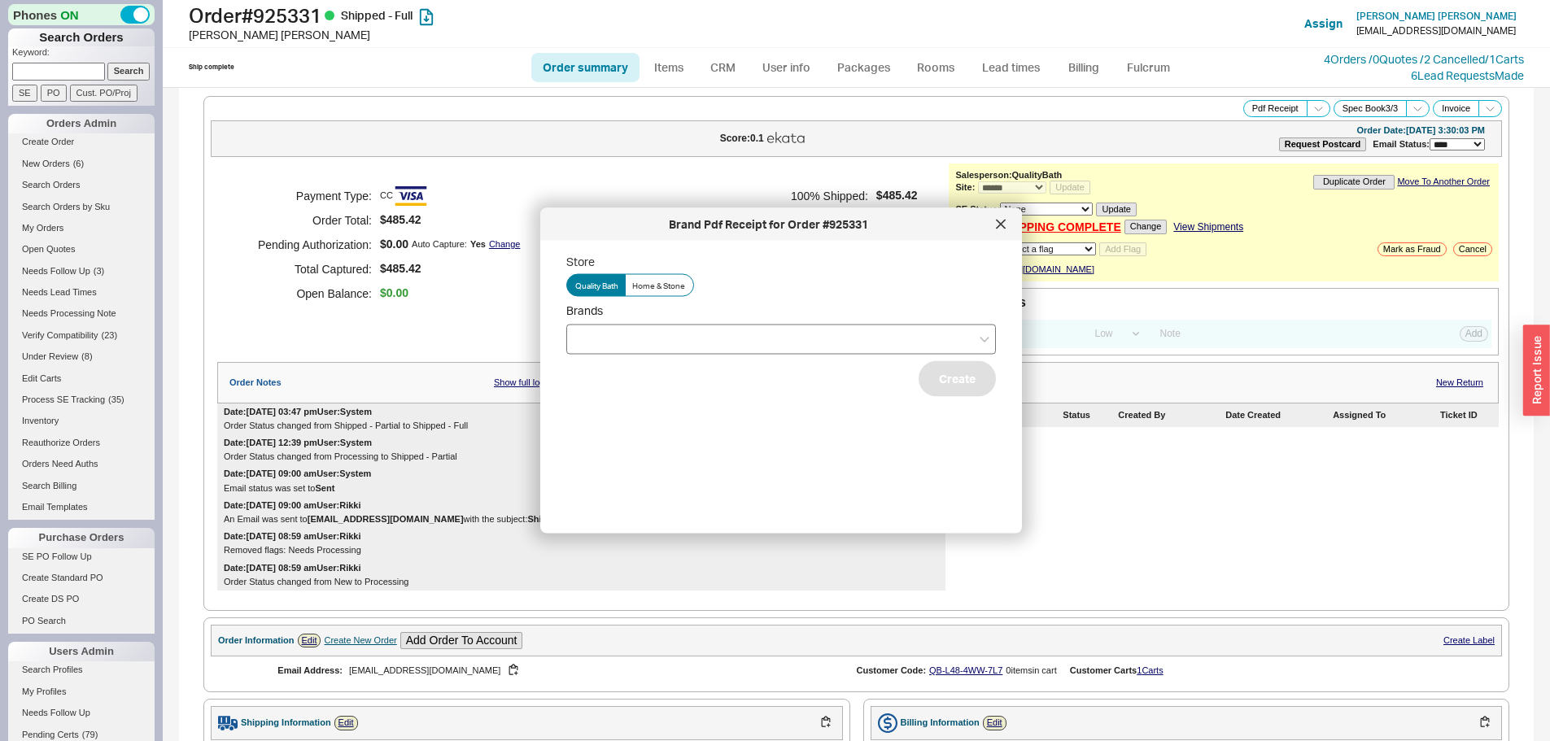
click at [686, 343] on div at bounding box center [781, 339] width 430 height 30
click at [587, 343] on input "Brands" at bounding box center [580, 339] width 11 height 19
click at [679, 381] on div "Hansgrohe" at bounding box center [781, 372] width 428 height 29
click at [954, 386] on div "No results found" at bounding box center [781, 372] width 428 height 29
click at [670, 348] on input "Brands Hansgrohe No results found" at bounding box center [664, 339] width 11 height 19
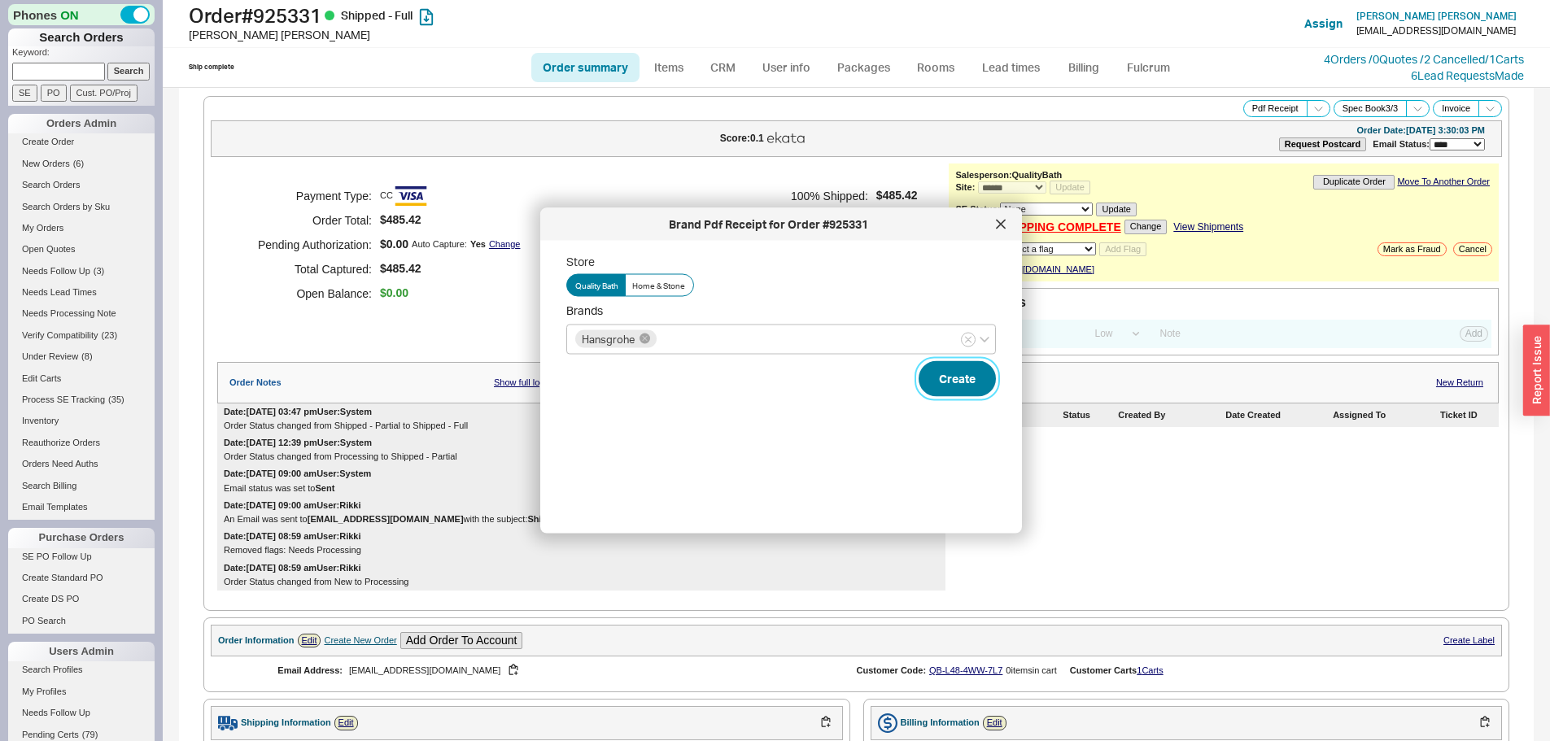
click at [952, 386] on button "Create" at bounding box center [957, 378] width 77 height 36
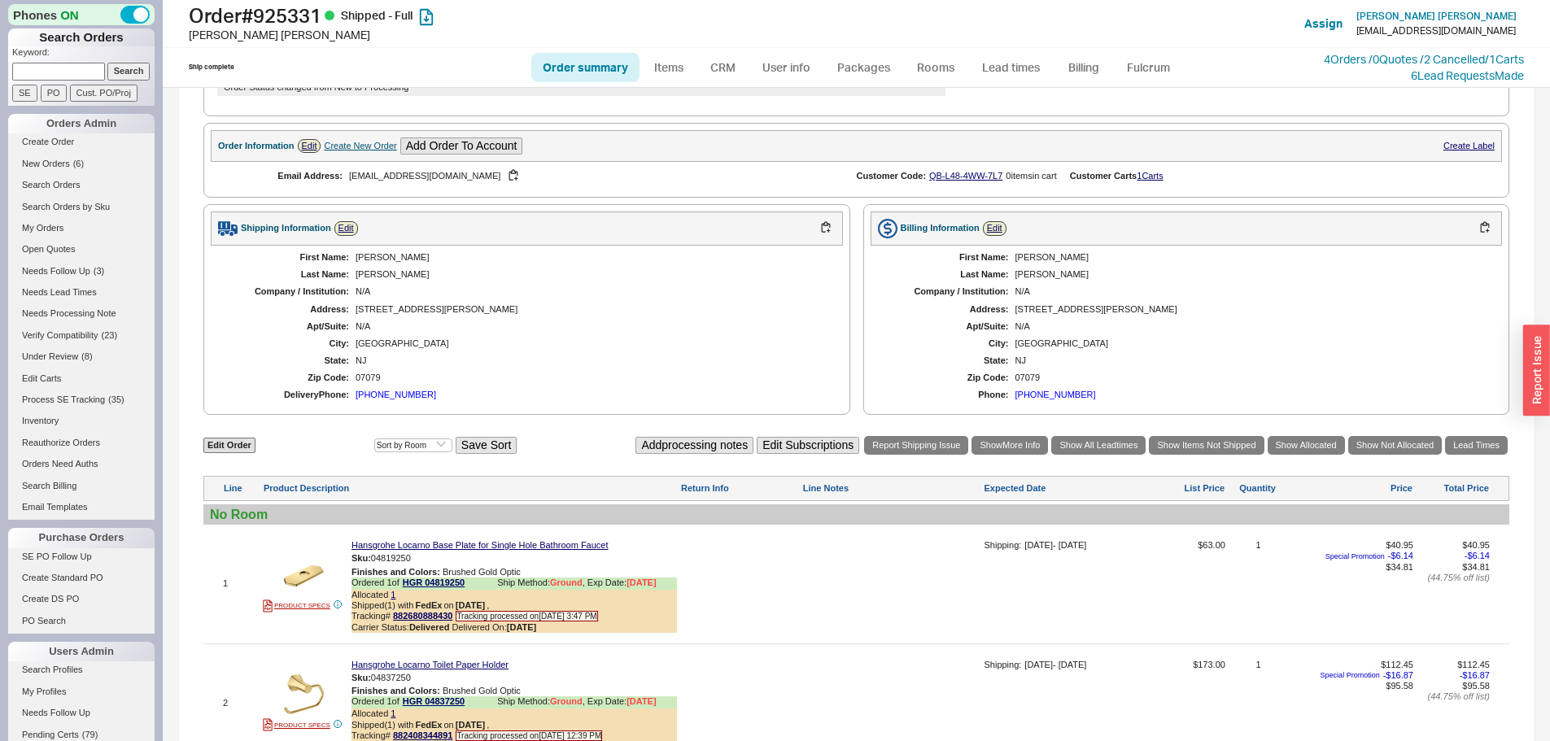
scroll to position [732, 0]
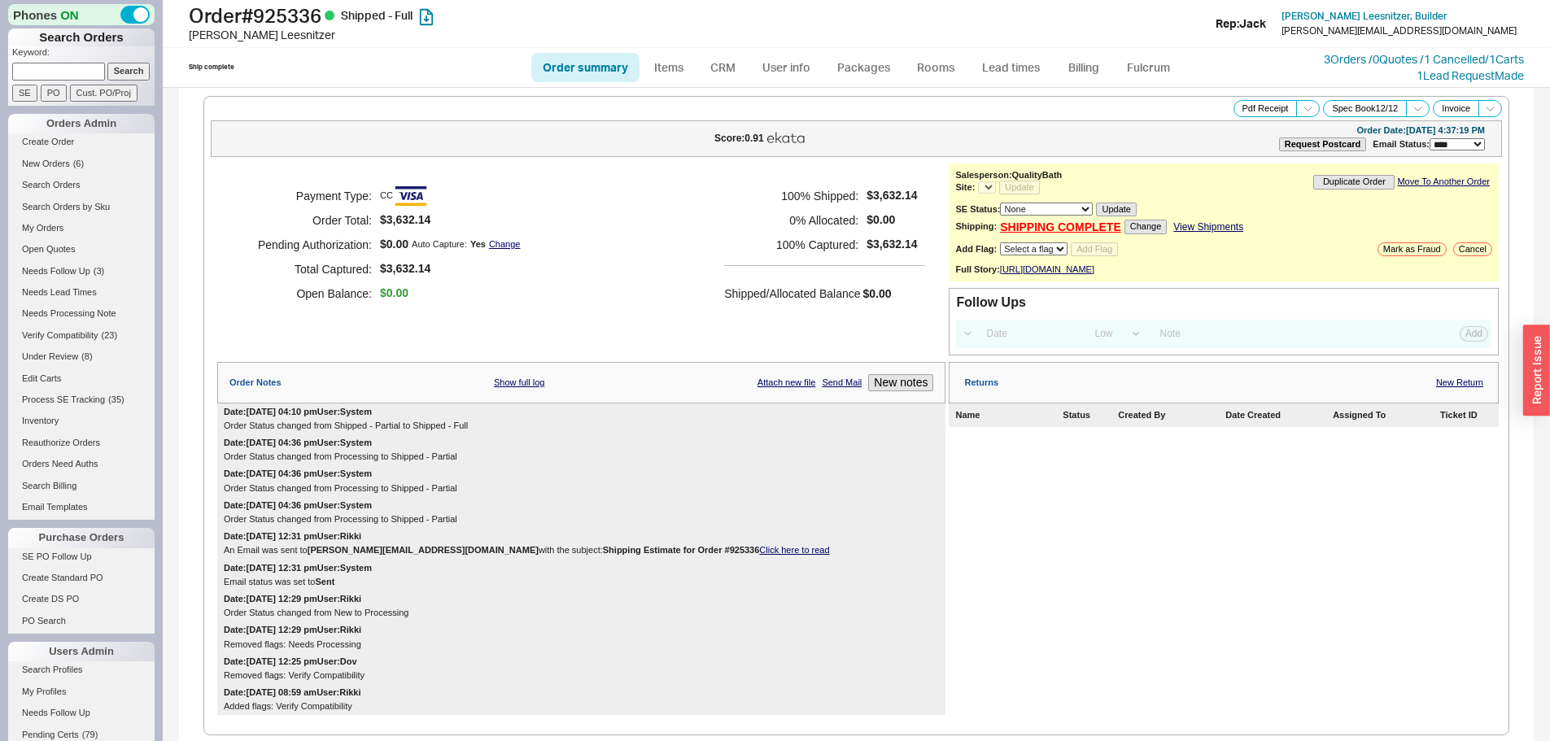
select select "LOW"
select select "3"
select select "*"
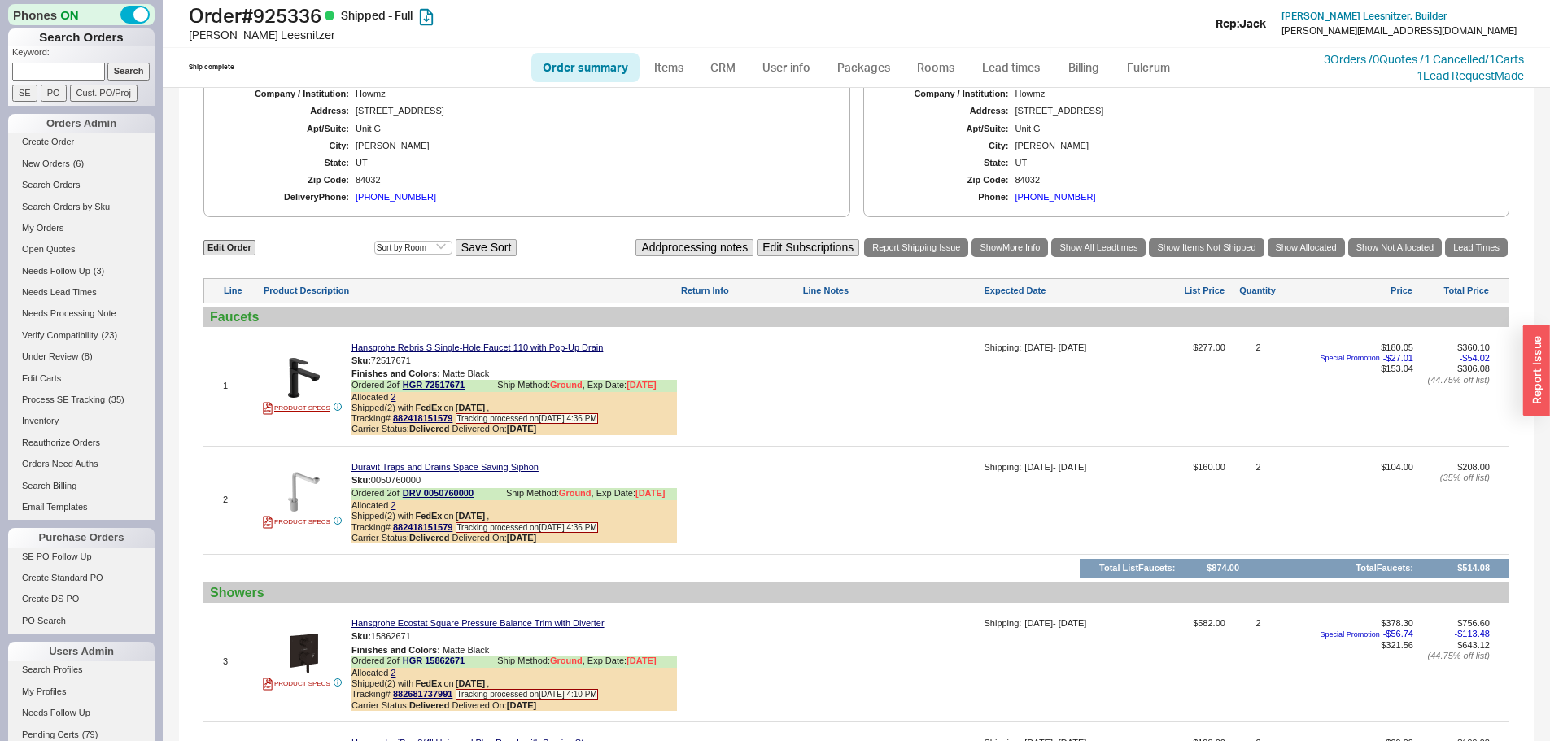
scroll to position [976, 0]
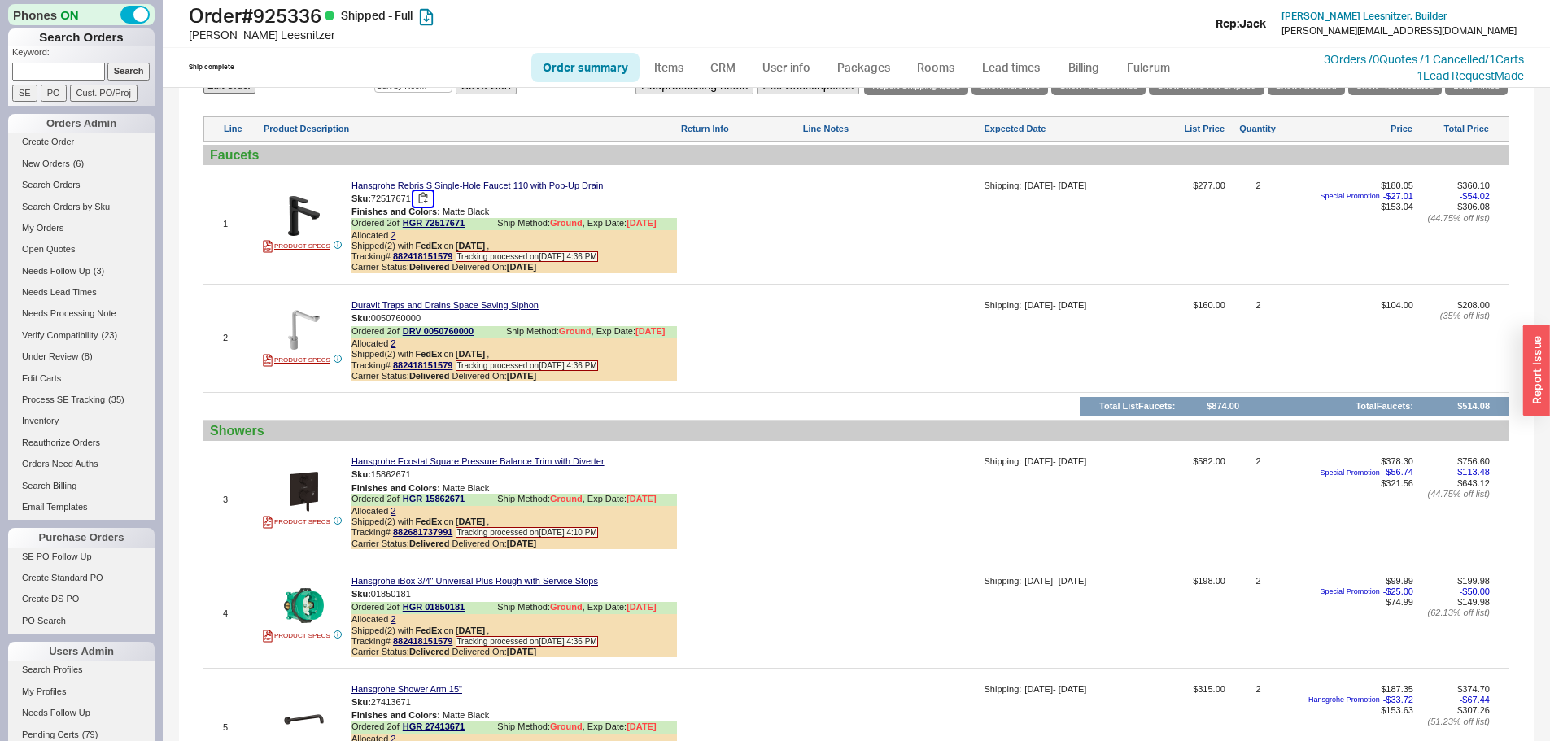
click at [428, 207] on button "button" at bounding box center [423, 198] width 20 height 15
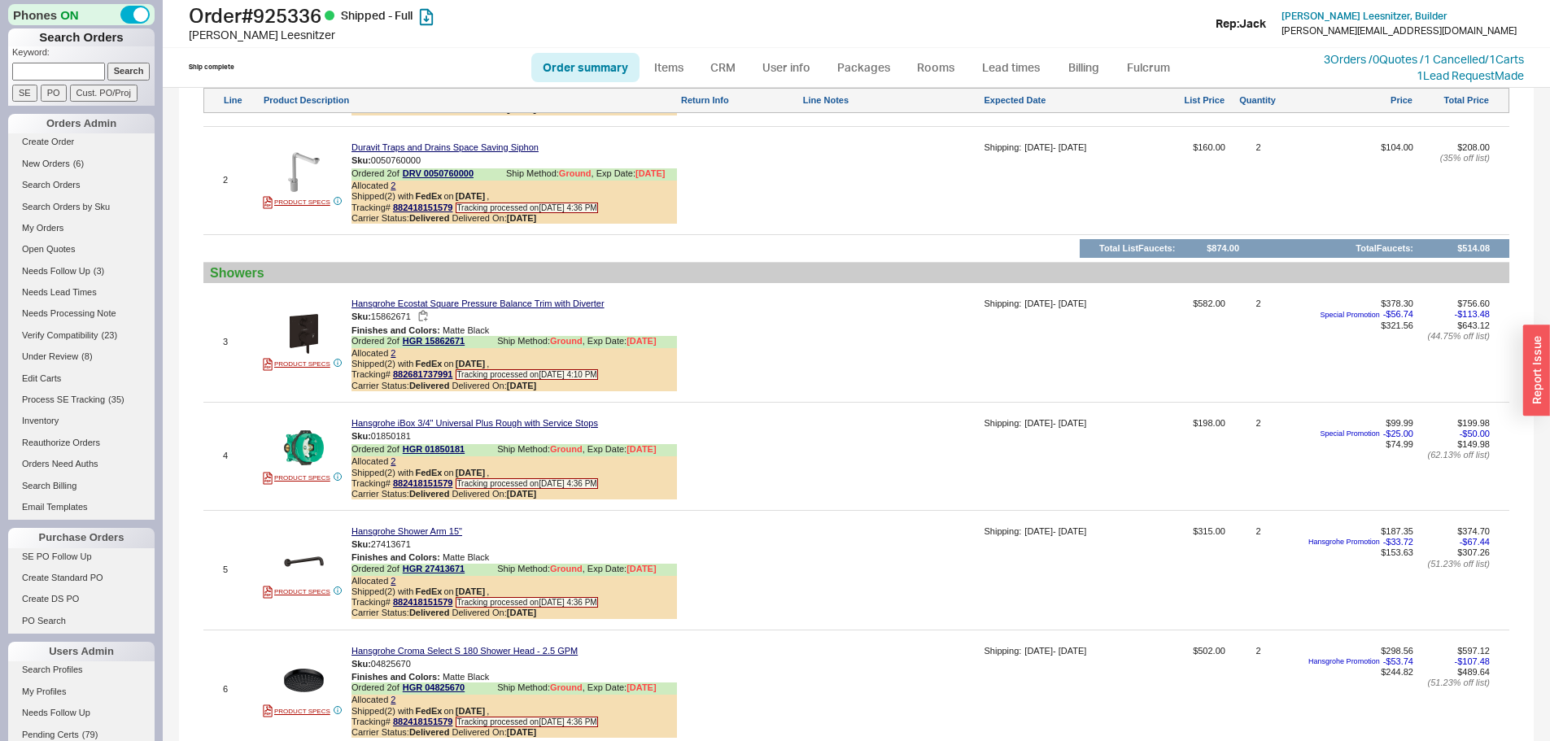
scroll to position [1139, 0]
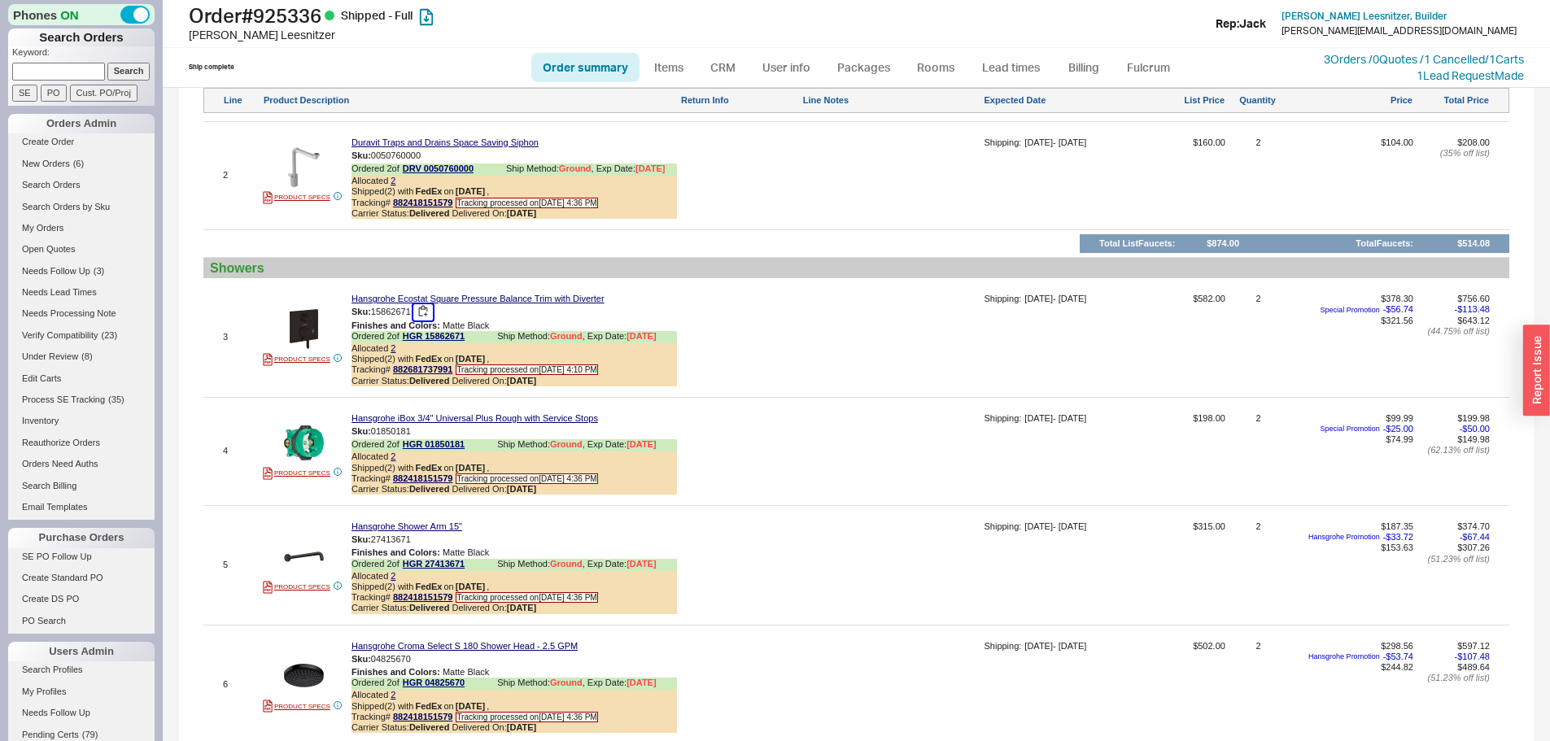
click at [429, 320] on button "button" at bounding box center [423, 311] width 20 height 15
click at [426, 439] on button "button" at bounding box center [423, 431] width 20 height 15
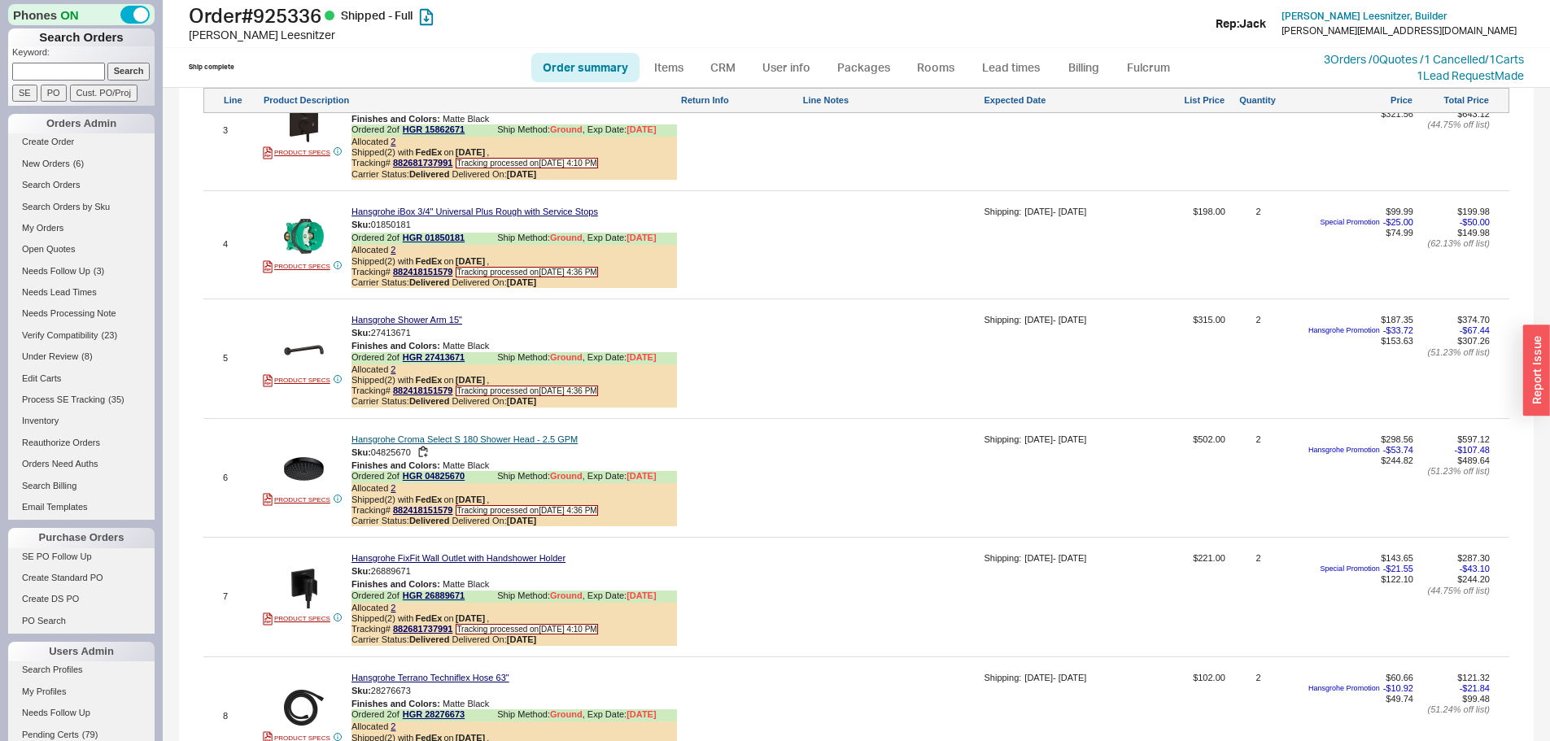
scroll to position [1383, 0]
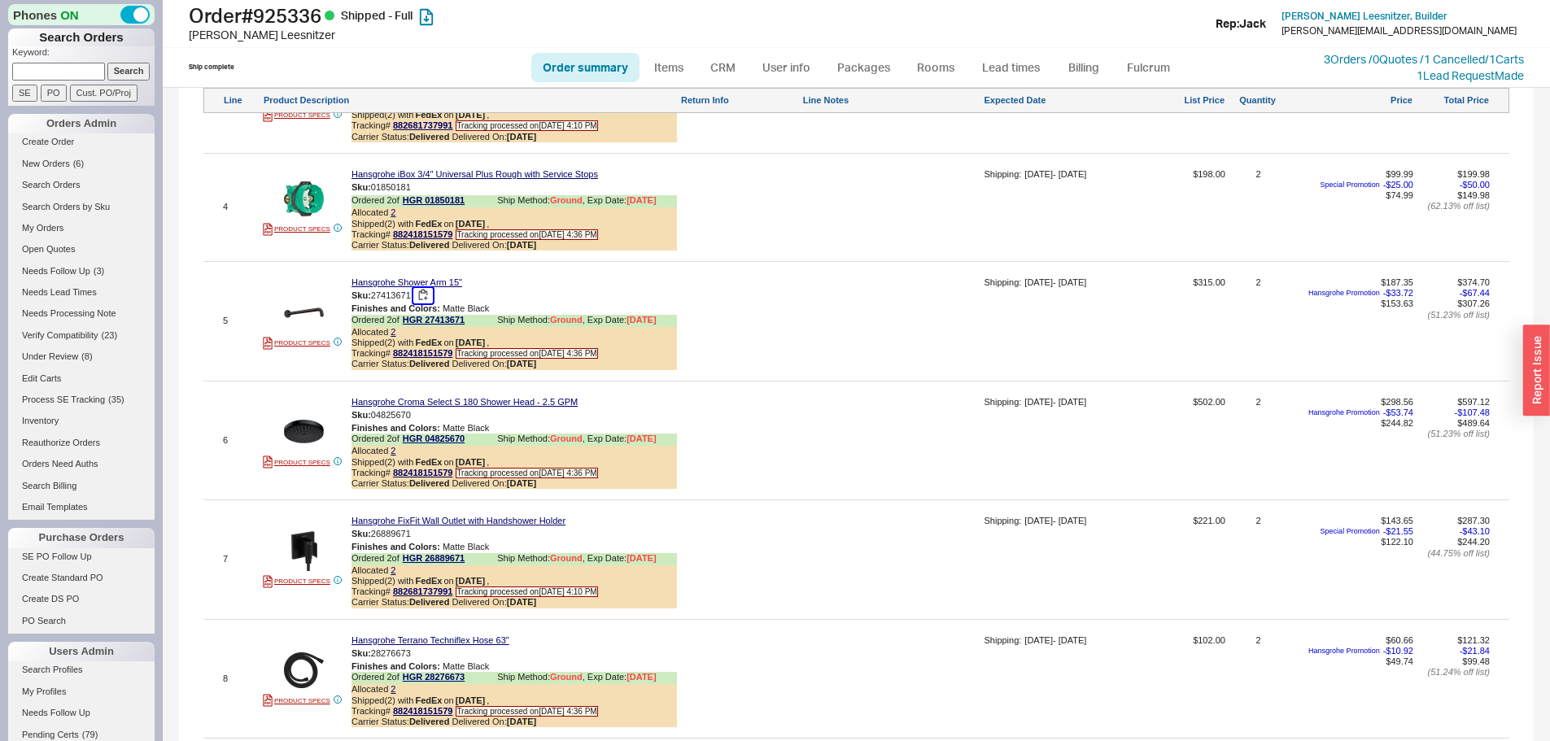
click at [425, 303] on button "button" at bounding box center [423, 295] width 20 height 15
click at [427, 423] on button "button" at bounding box center [423, 415] width 20 height 15
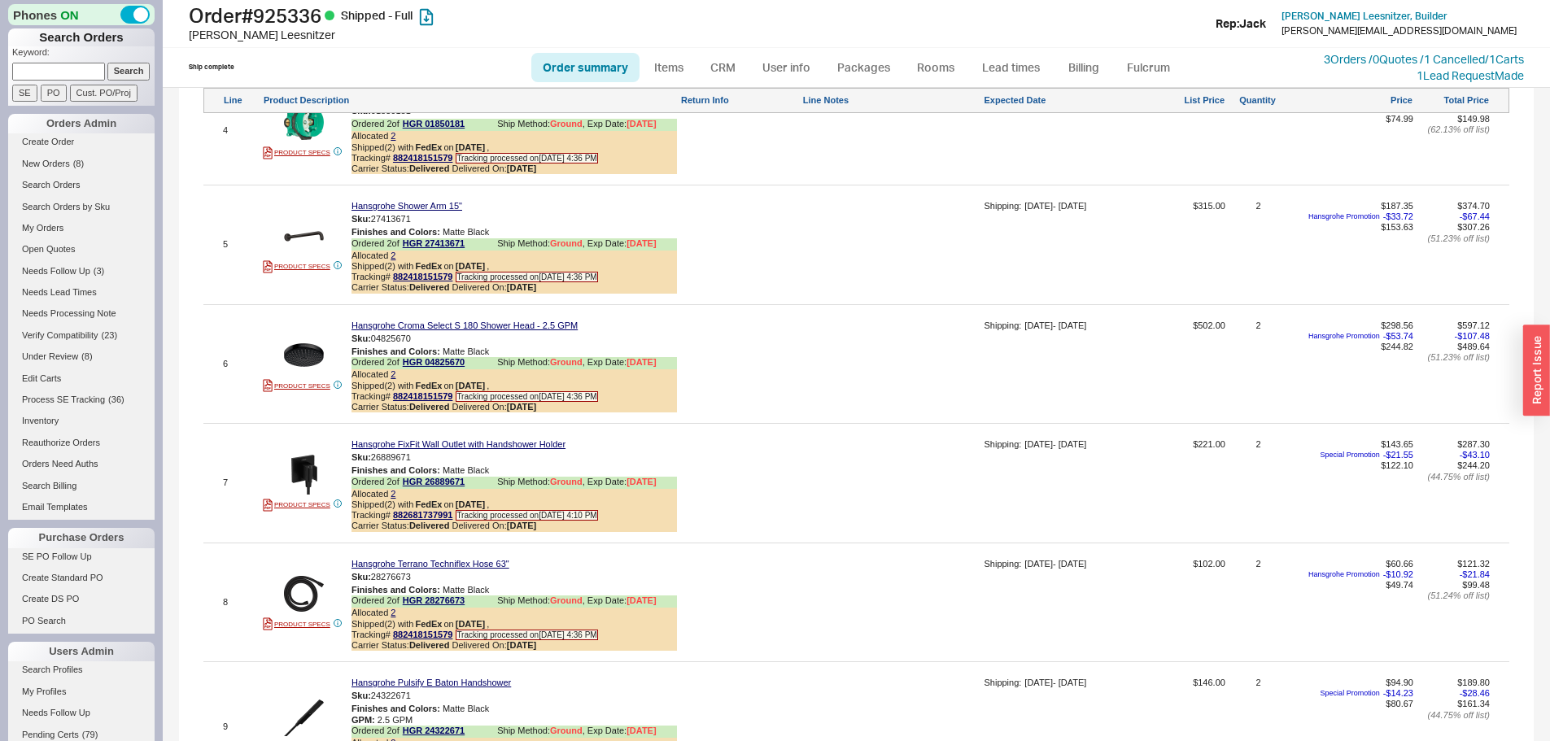
scroll to position [1546, 0]
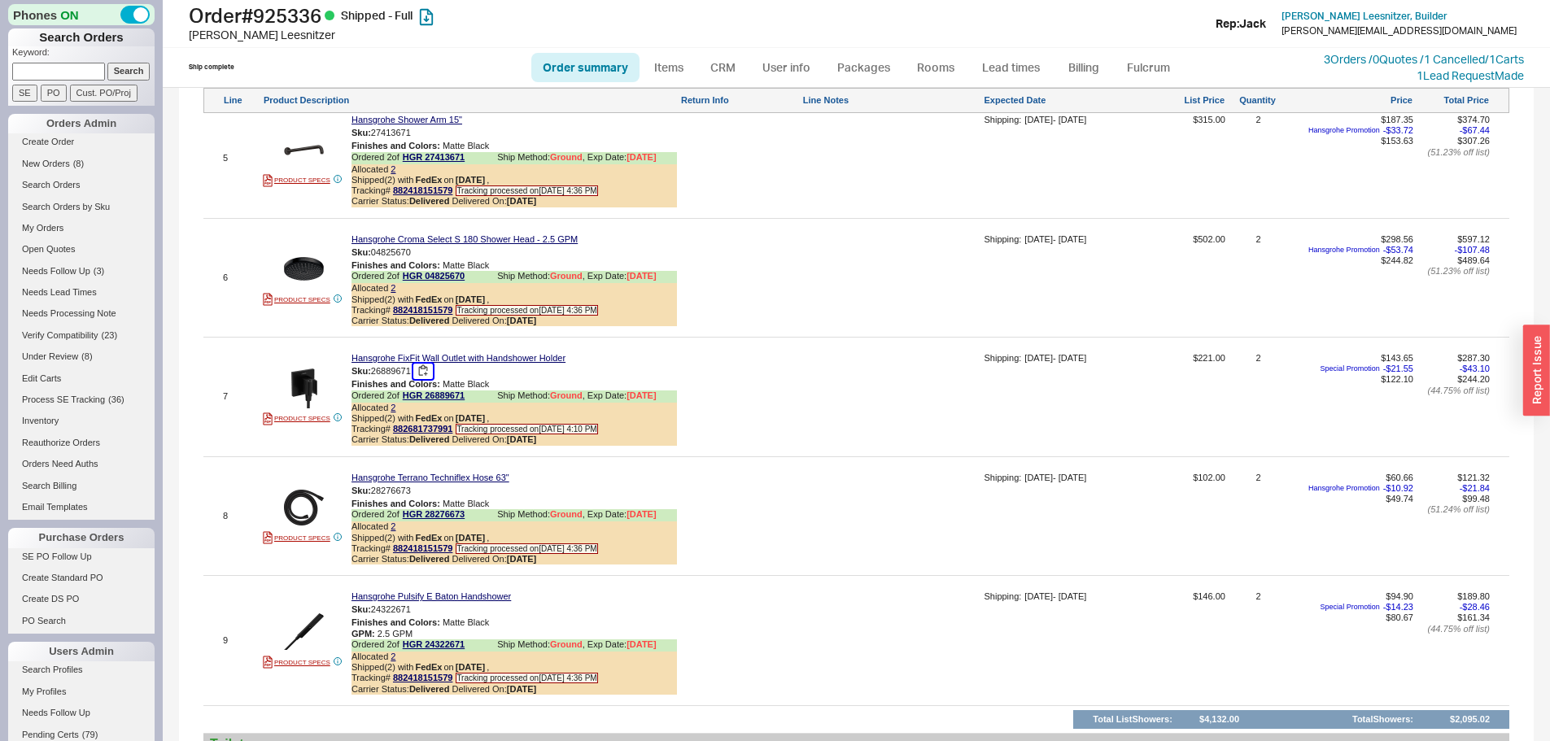
click at [428, 379] on button "button" at bounding box center [423, 371] width 20 height 15
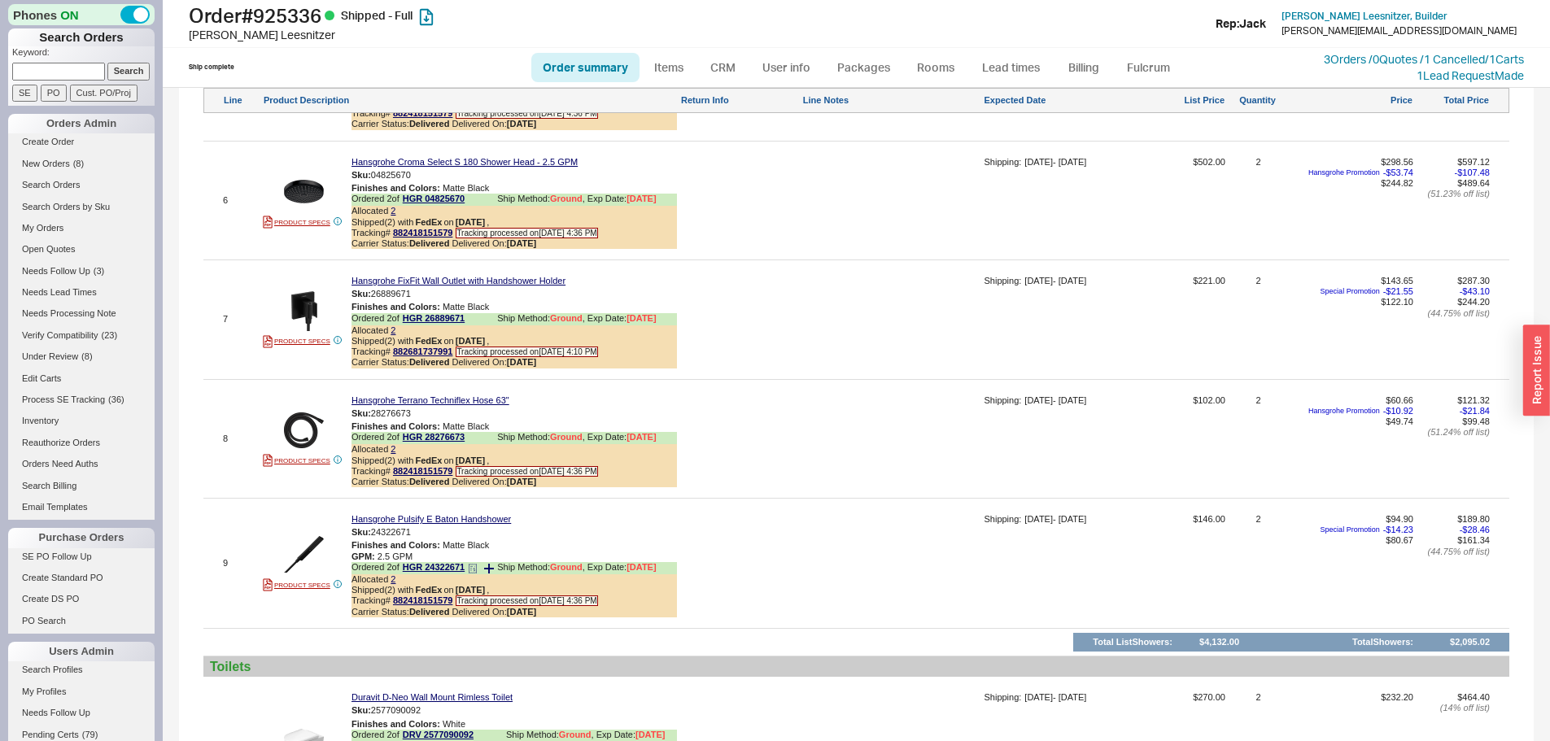
scroll to position [1709, 0]
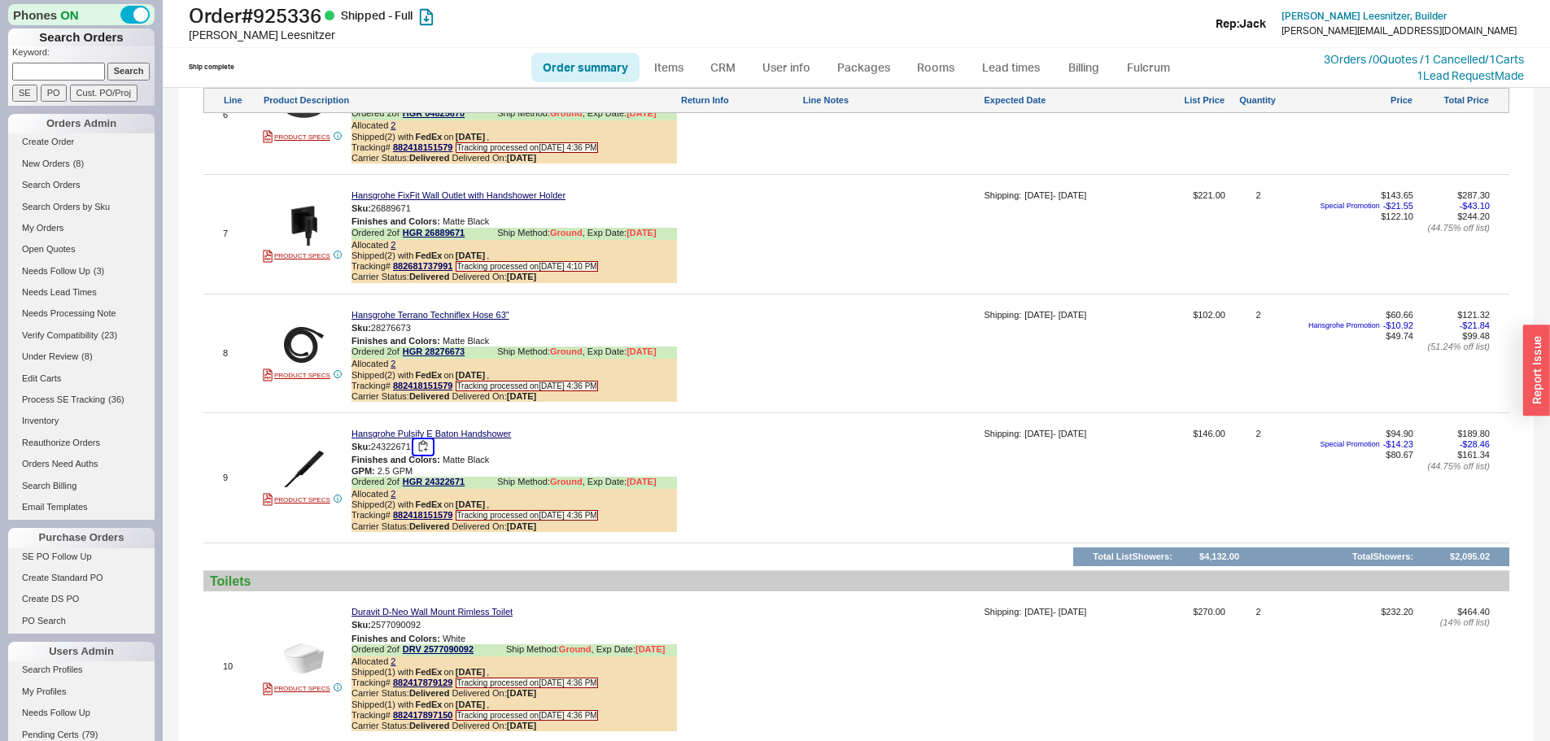
click at [422, 455] on button "button" at bounding box center [423, 446] width 20 height 15
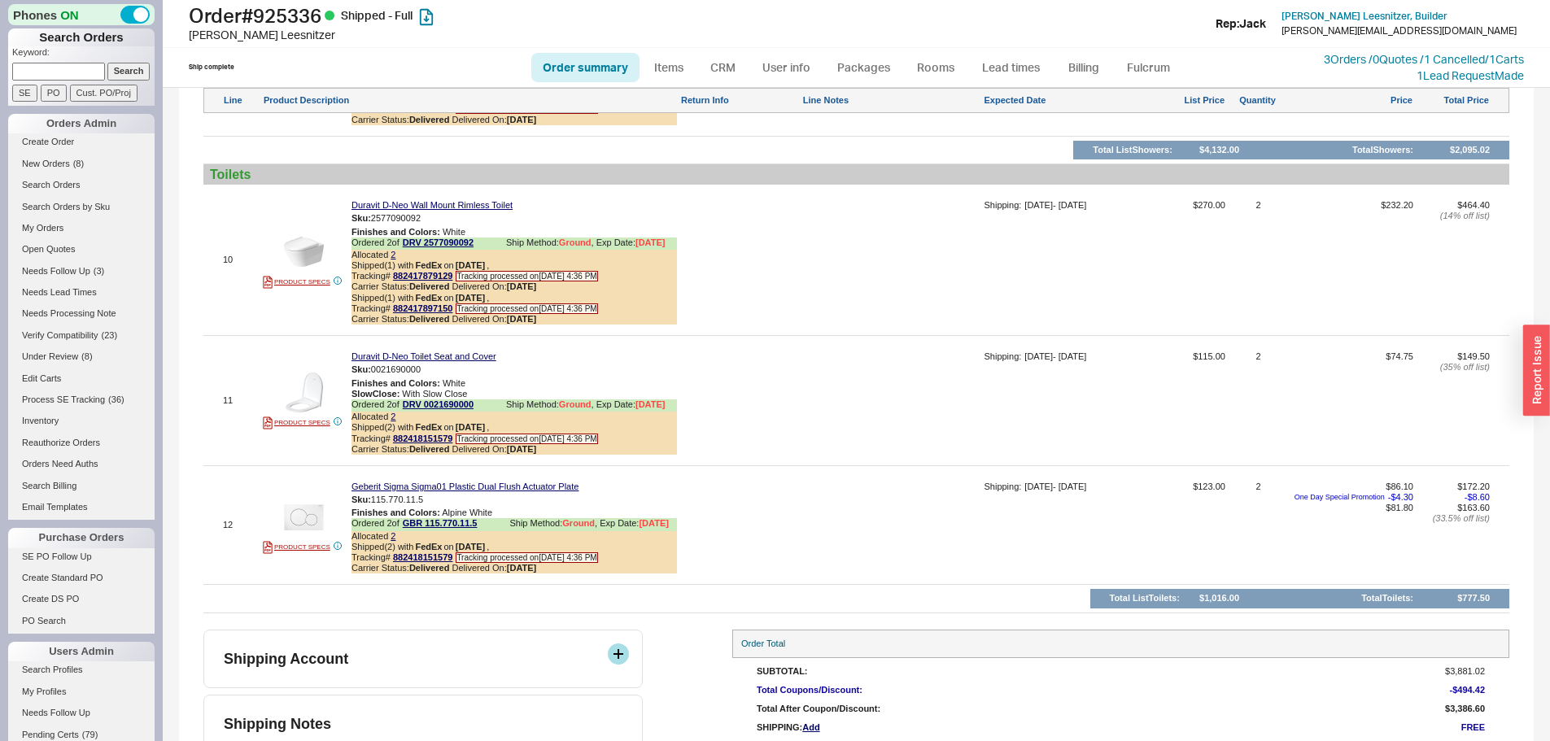
scroll to position [2181, 0]
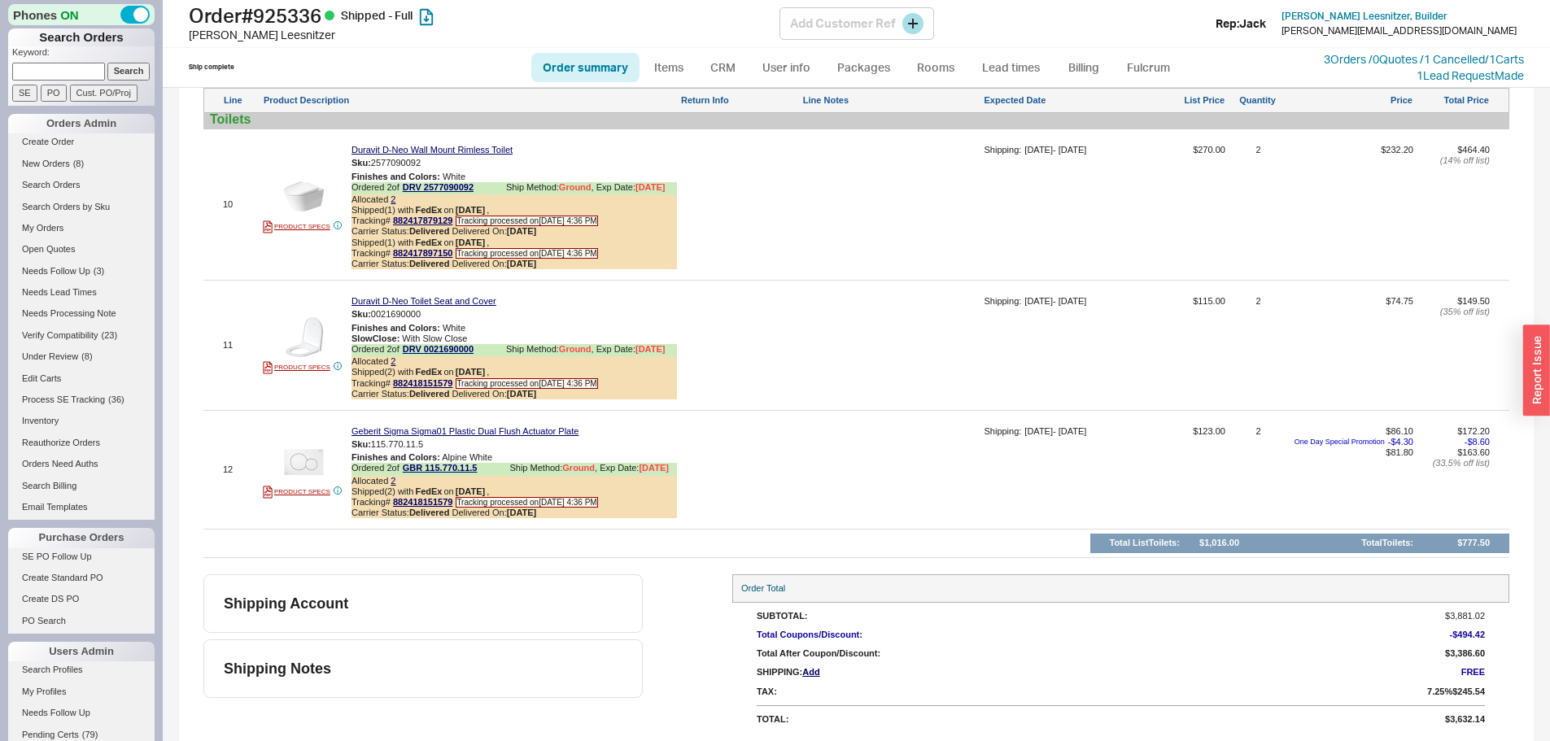
click at [300, 15] on h1 "Order # 925336 Shipped - Full" at bounding box center [484, 15] width 591 height 23
copy h1 "925336"
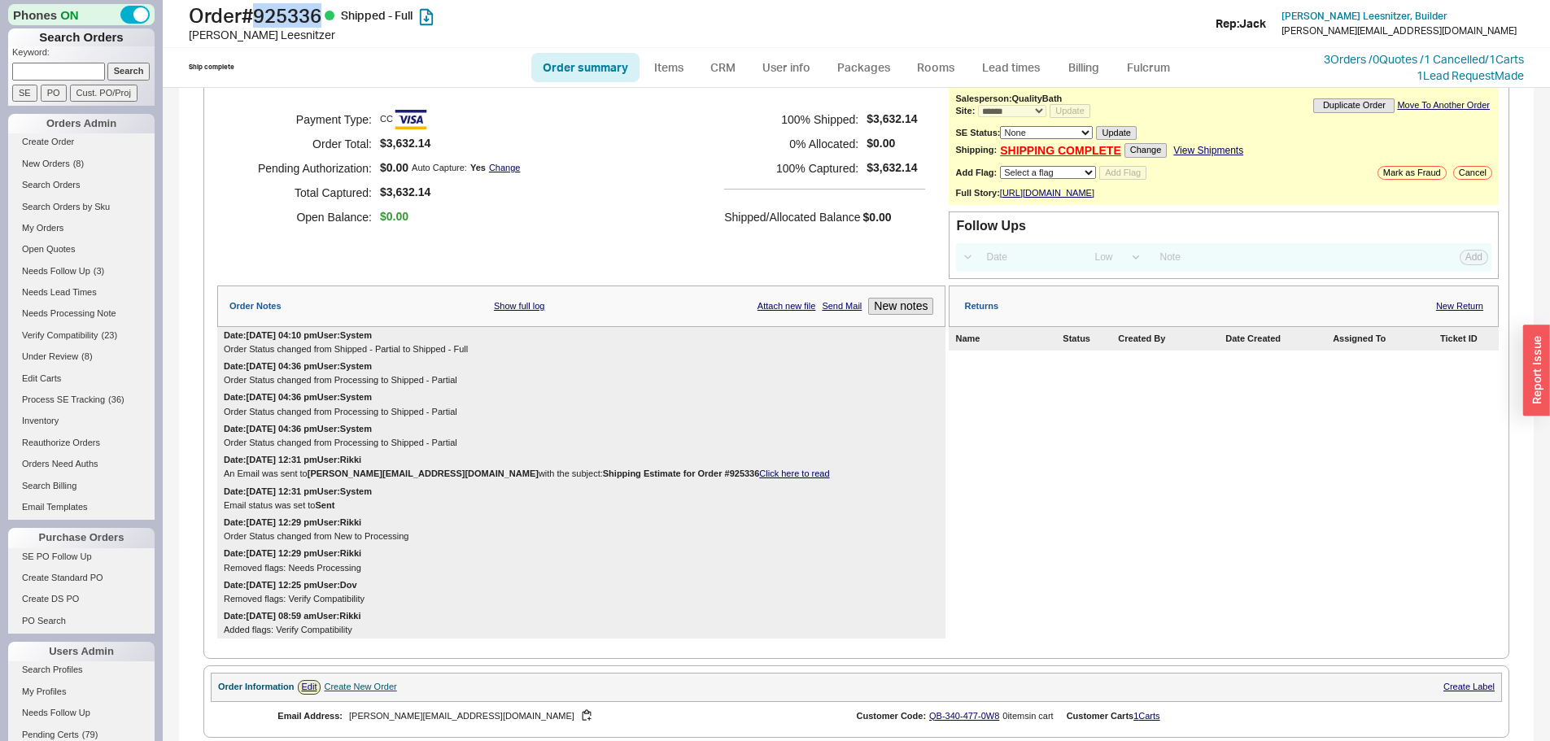
scroll to position [0, 0]
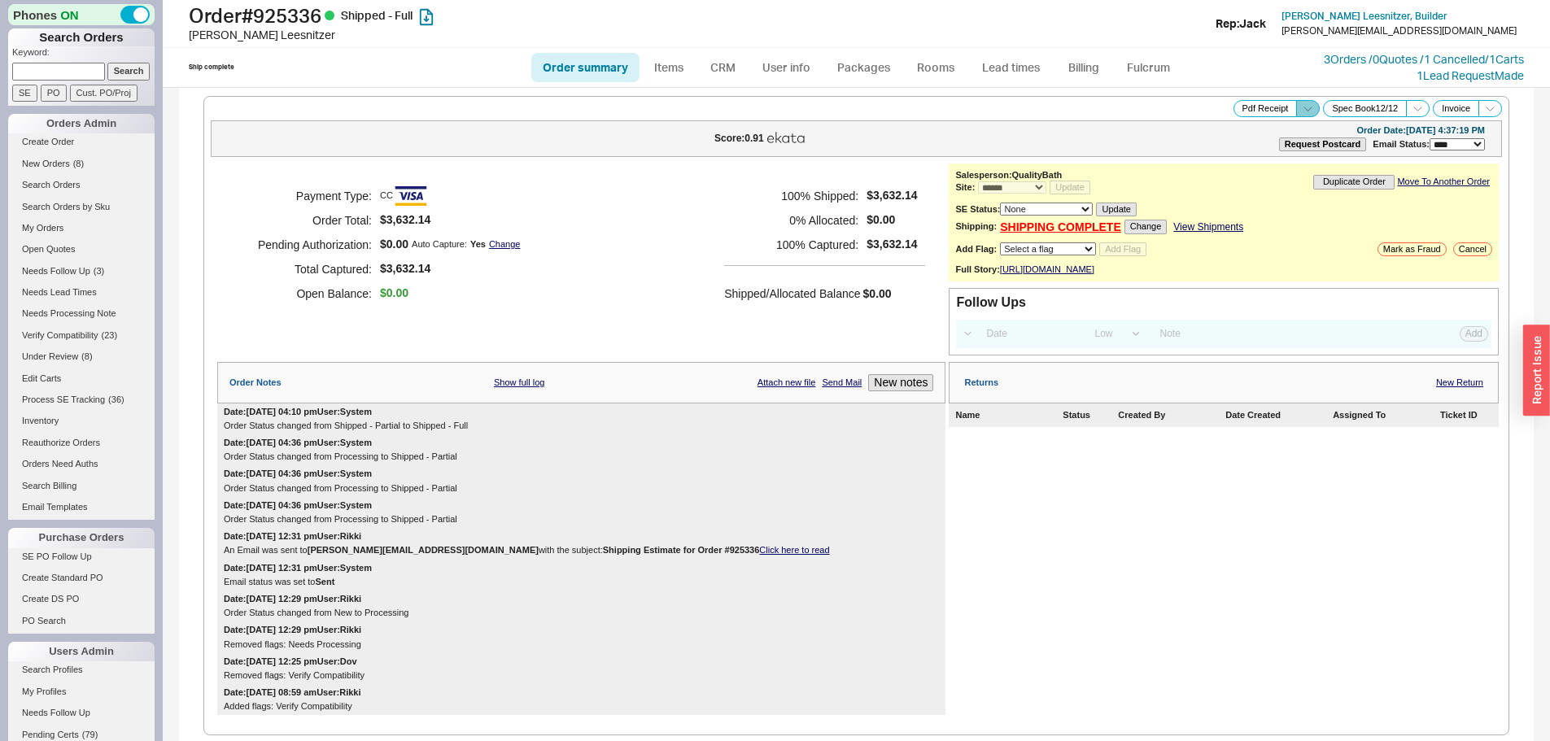
click at [1302, 104] on icon at bounding box center [1308, 109] width 12 height 12
click at [1241, 133] on button "Brand Pdf Receipt" at bounding box center [1250, 127] width 109 height 19
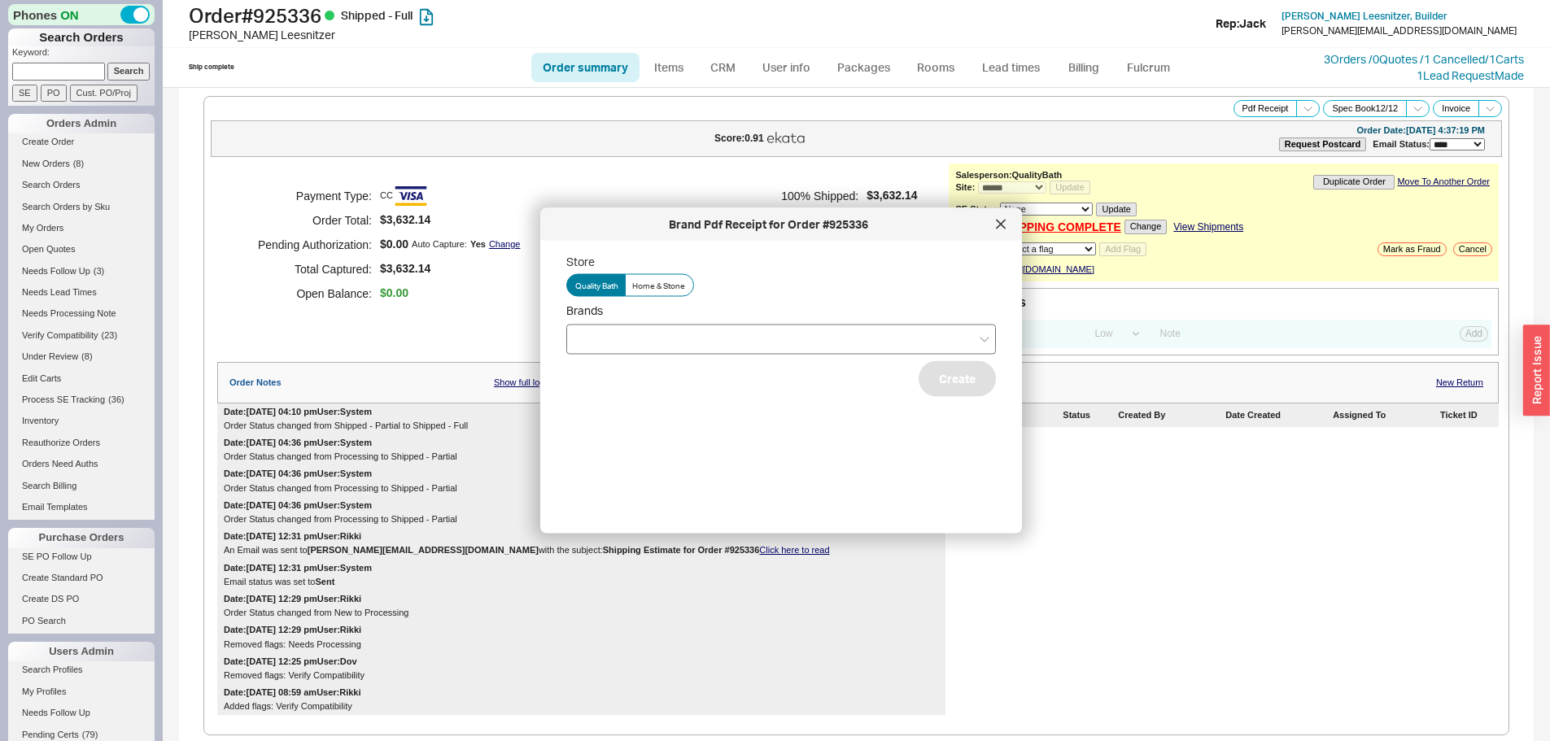
click at [603, 340] on div at bounding box center [781, 339] width 430 height 30
click at [587, 340] on input "Brands" at bounding box center [580, 339] width 11 height 19
click at [614, 375] on div "Hansgrohe" at bounding box center [781, 372] width 428 height 29
click at [931, 302] on div "Store Quality Bath Home & Stone Brands Hansgrohe Duravit Geberit Create" at bounding box center [794, 381] width 456 height 254
click at [950, 366] on button "Create" at bounding box center [957, 378] width 77 height 36
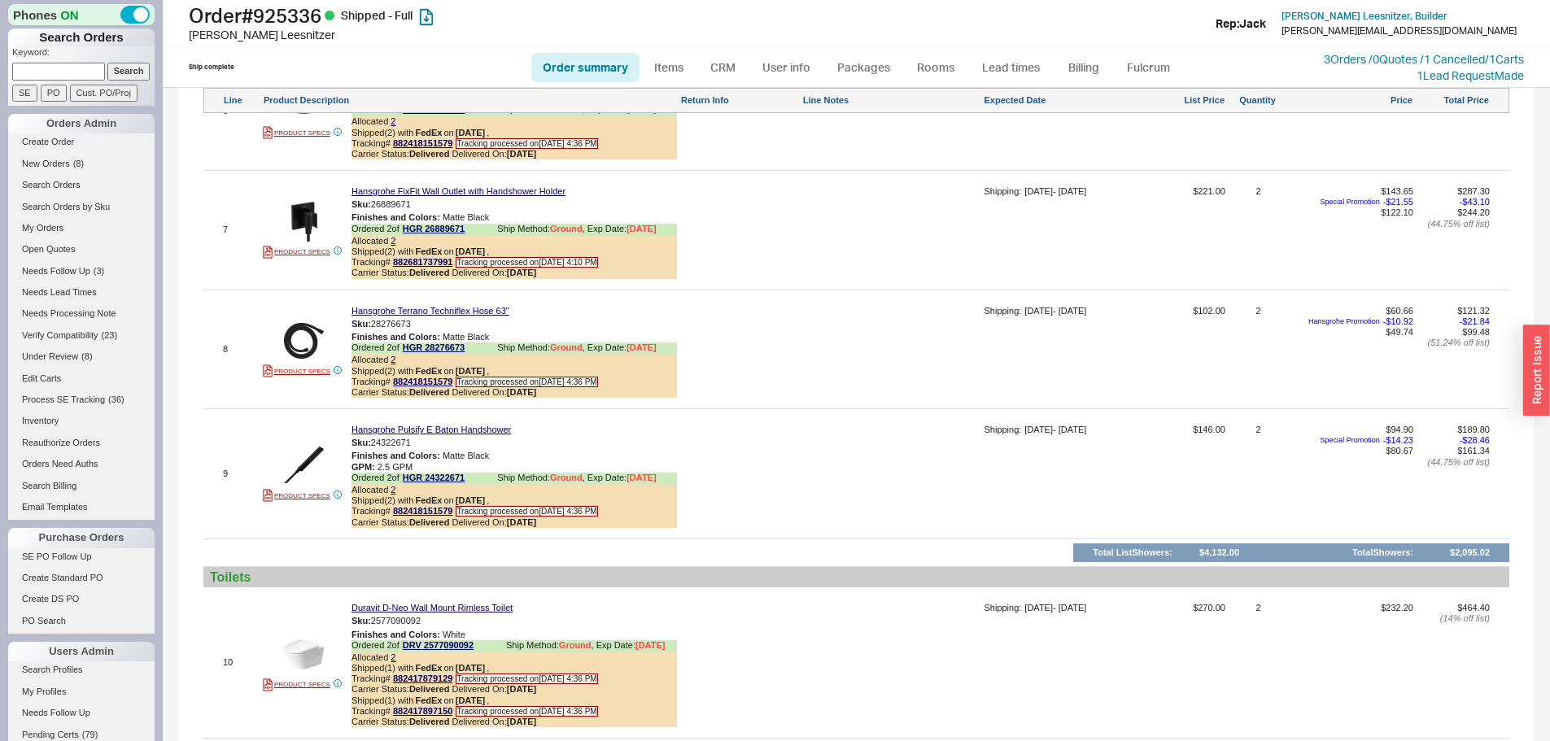
scroll to position [1790, 0]
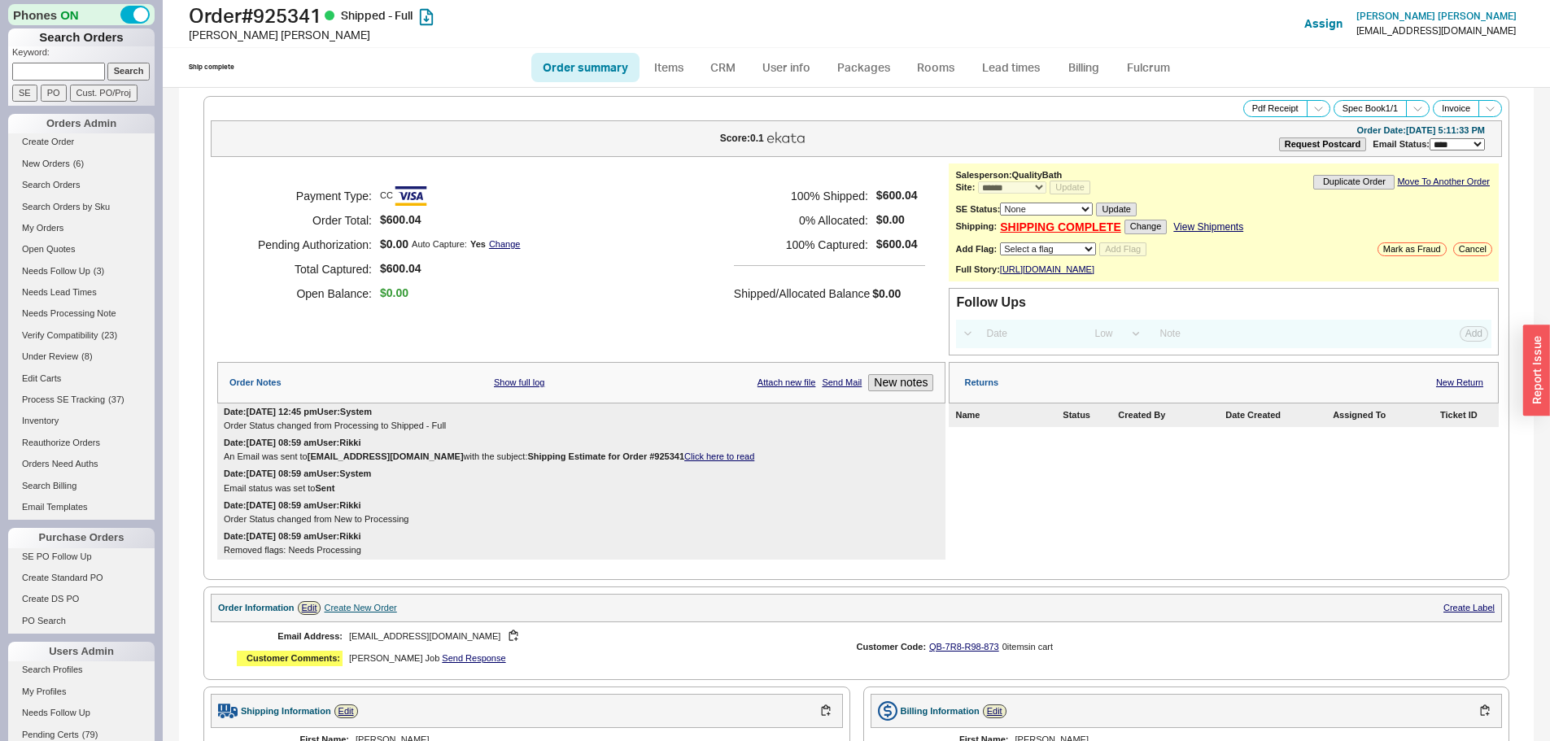
select select "*"
select select "LOW"
select select "3"
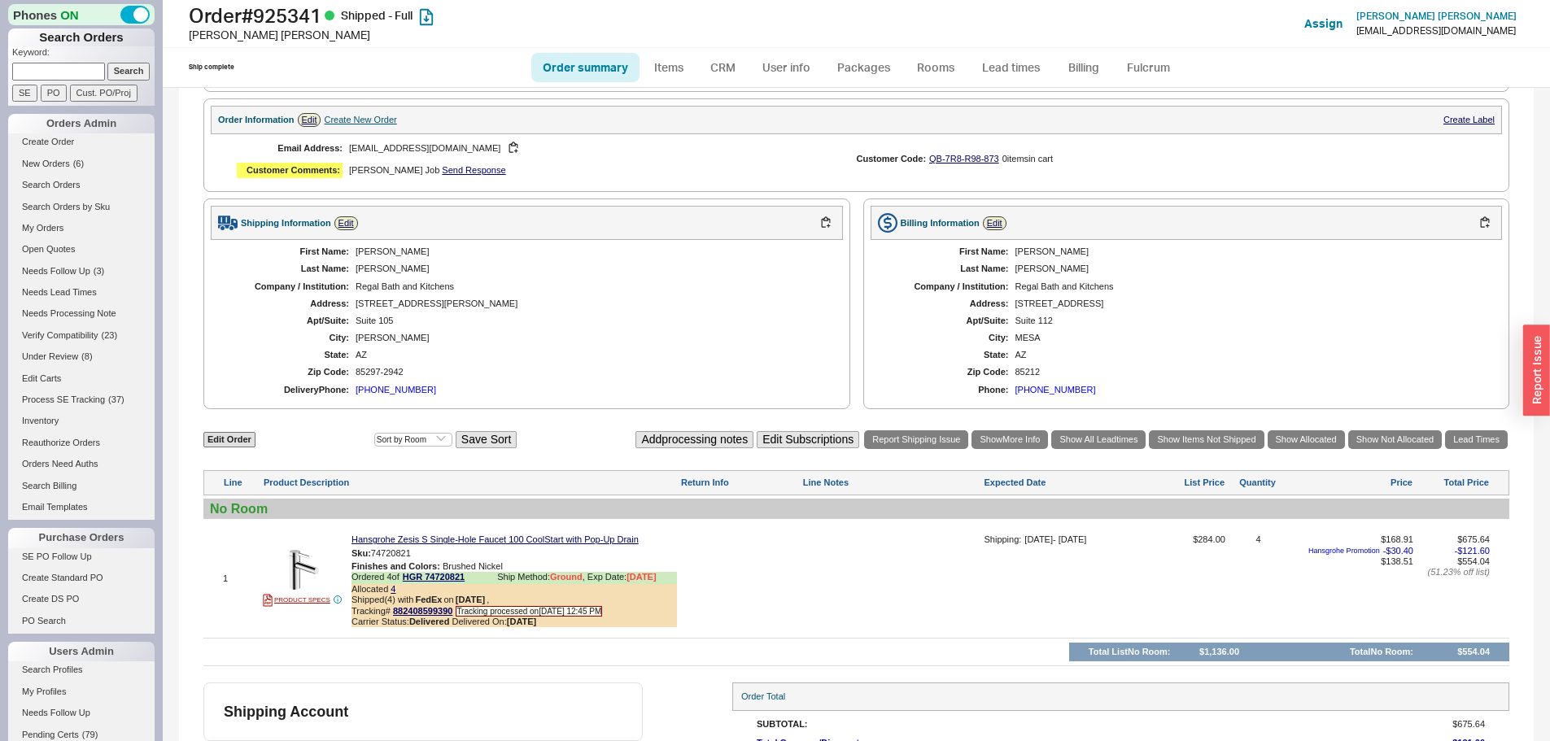
scroll to position [608, 0]
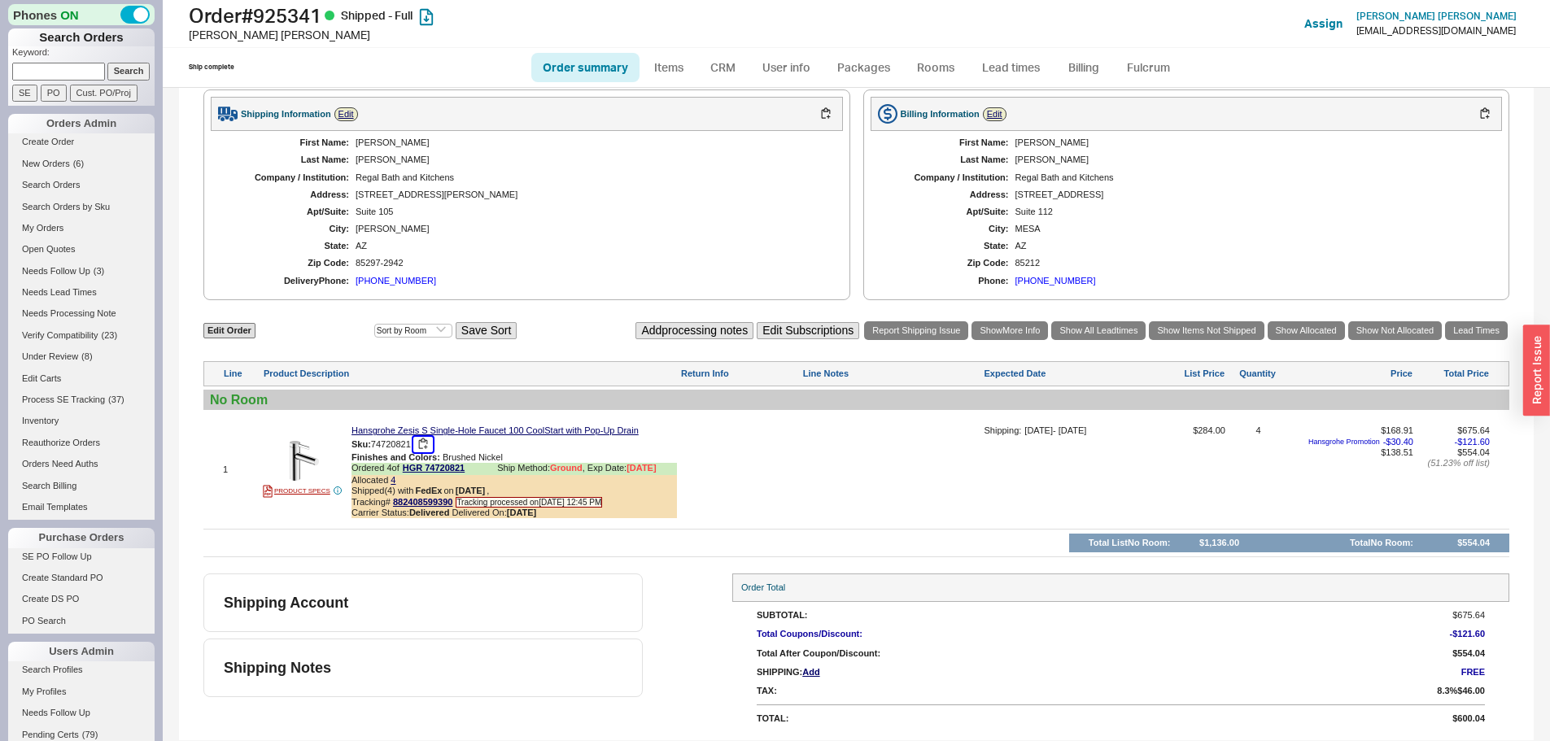
click at [427, 445] on button "button" at bounding box center [423, 444] width 20 height 15
click at [301, 20] on h1 "Order # 925341 Shipped - Full" at bounding box center [484, 15] width 591 height 23
copy h1 "925341"
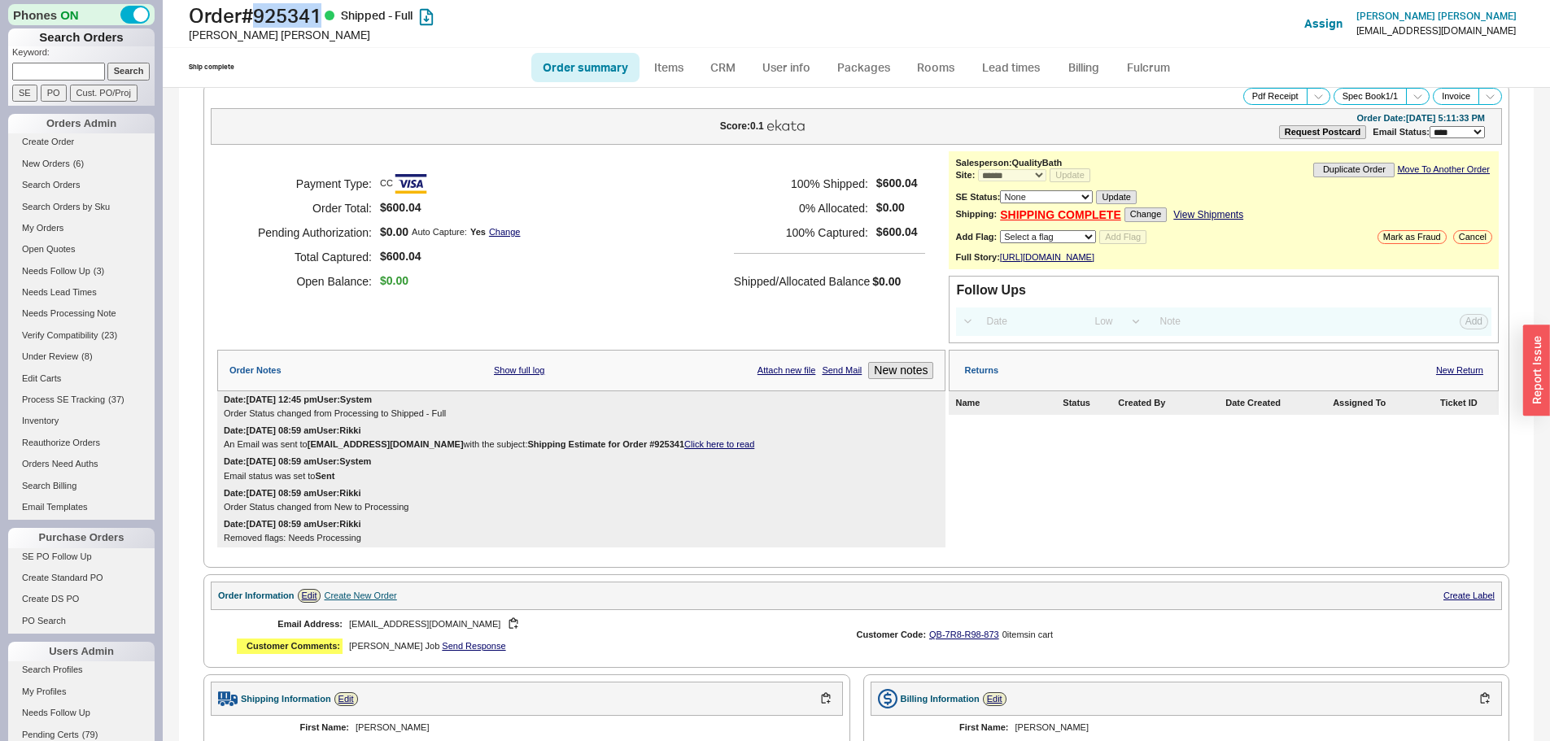
scroll to position [0, 0]
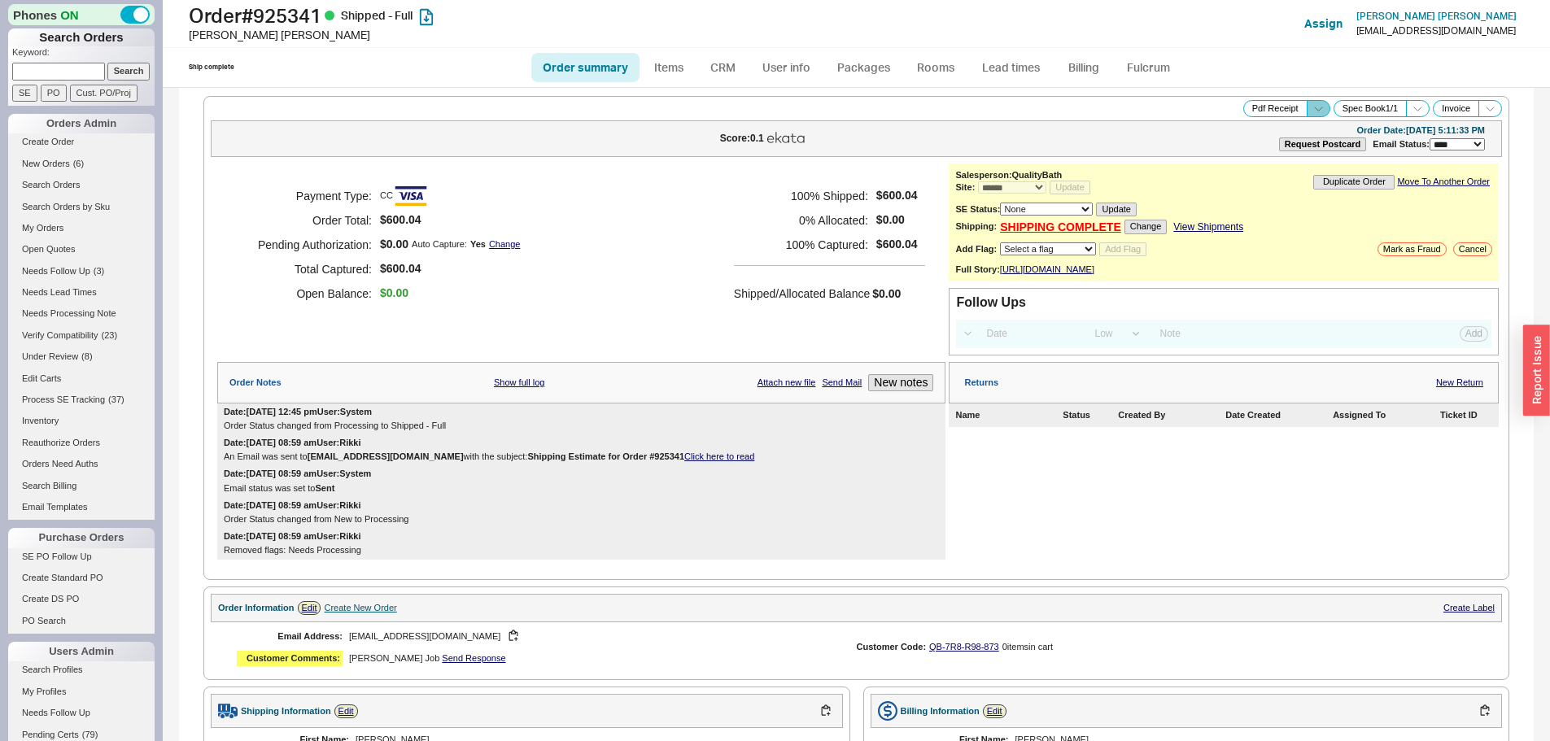
click at [1315, 110] on div "Pdf Receipt Spec Book 1 / 1 Invoice" at bounding box center [856, 108] width 1291 height 17
click at [1312, 109] on icon at bounding box center [1318, 109] width 12 height 12
click at [1247, 127] on button "Brand Pdf Receipt" at bounding box center [1260, 127] width 109 height 19
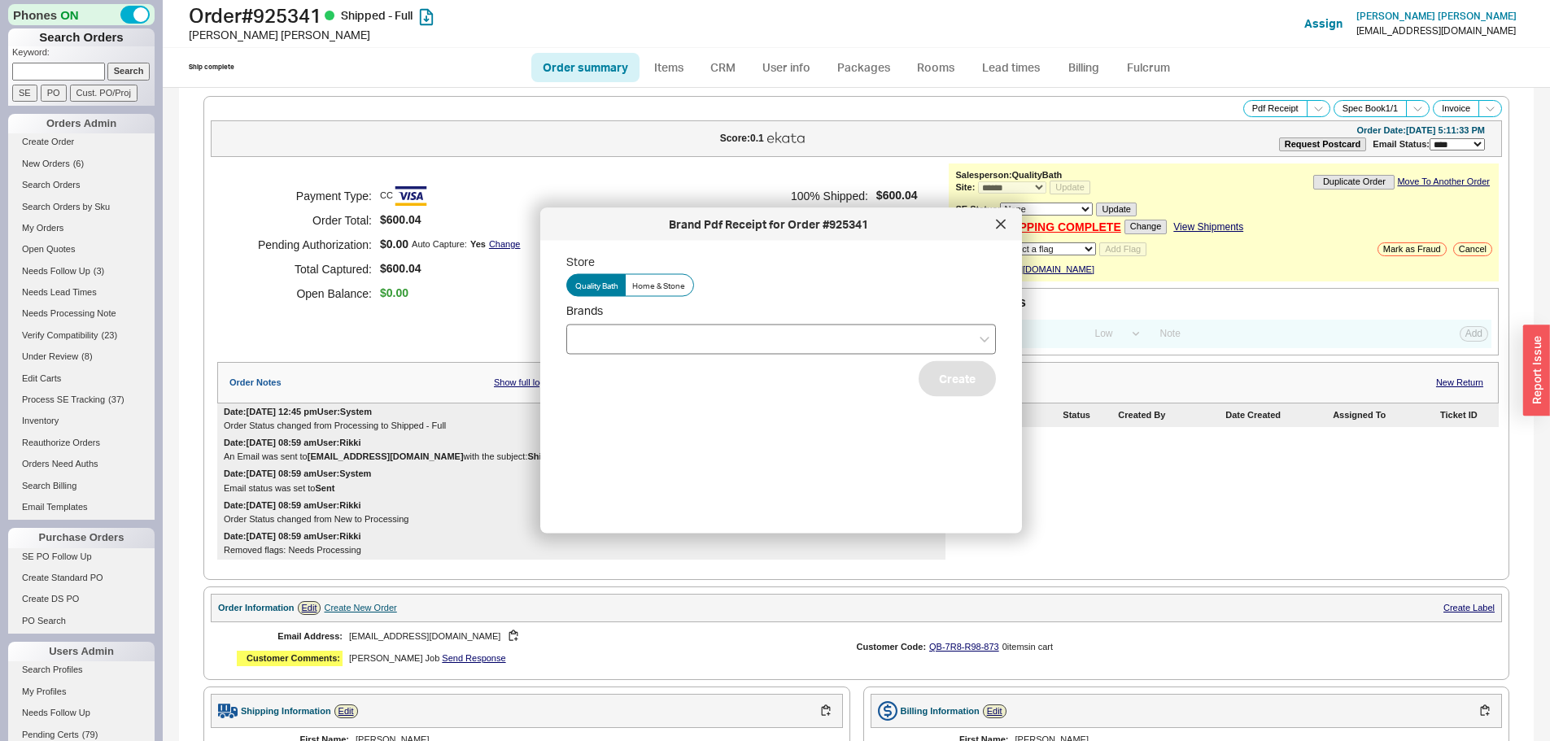
click at [688, 343] on div at bounding box center [781, 339] width 430 height 30
click at [587, 343] on input "Brands" at bounding box center [580, 339] width 11 height 19
click at [618, 378] on div "Hansgrohe" at bounding box center [781, 372] width 428 height 29
click at [960, 391] on button "Create" at bounding box center [957, 378] width 77 height 36
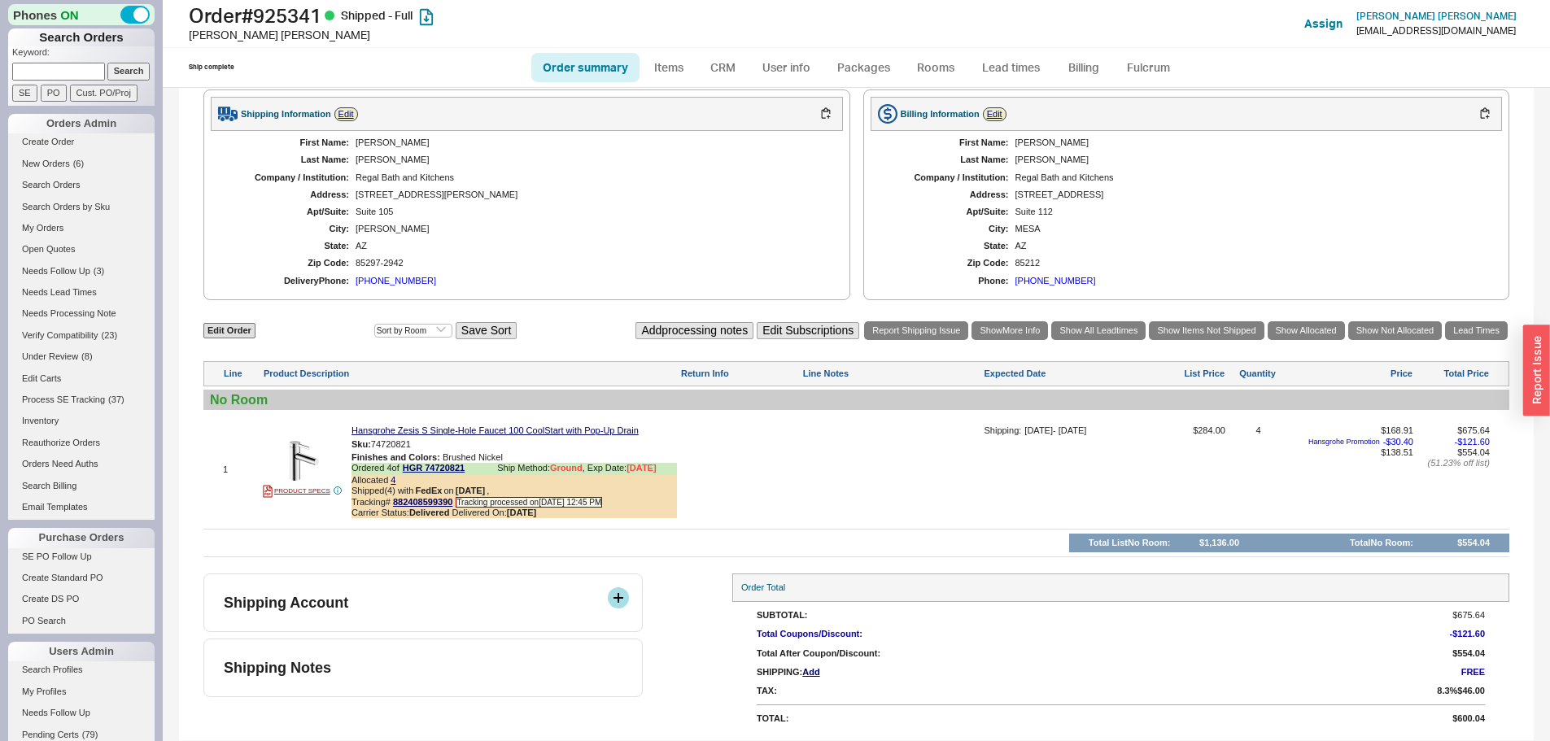
scroll to position [608, 0]
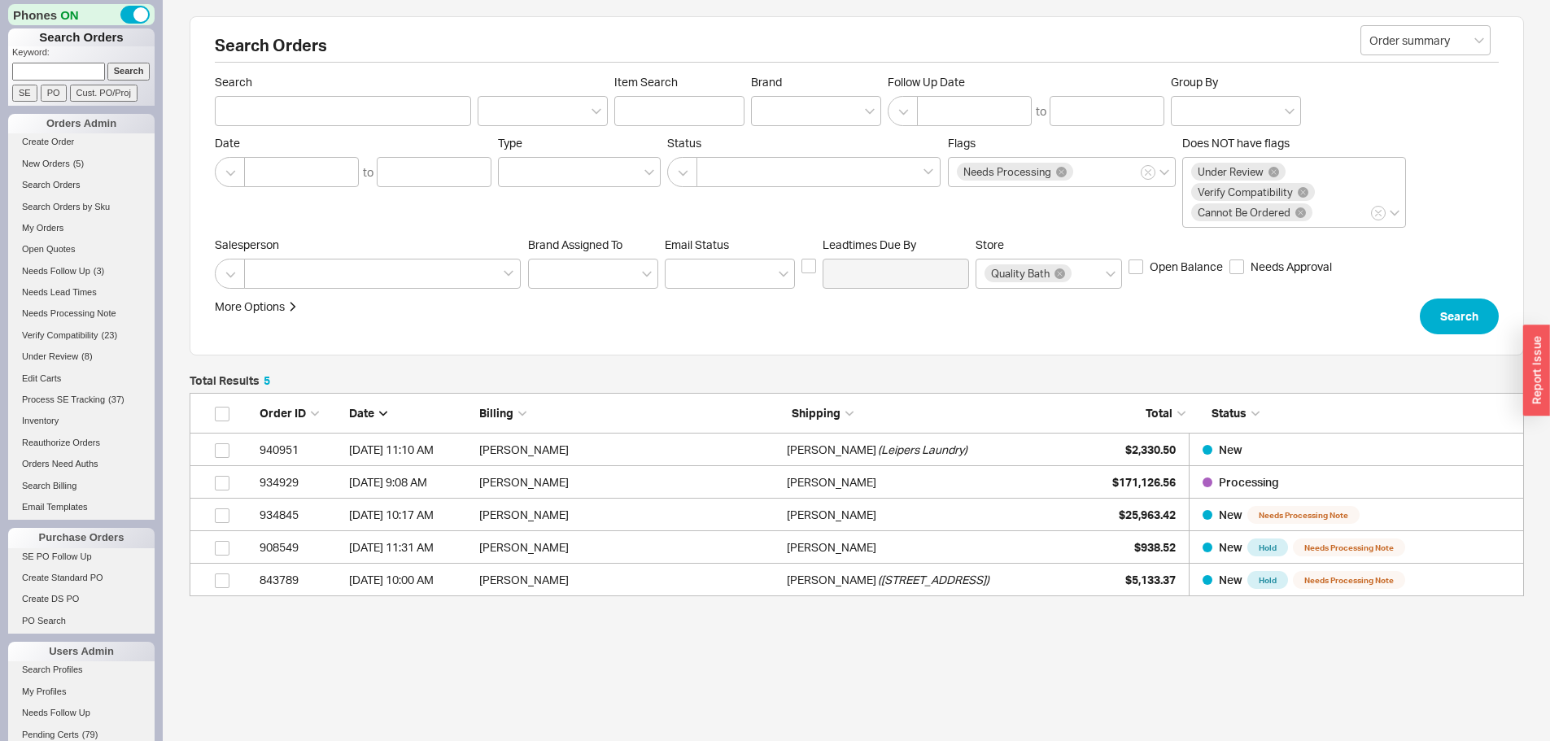
scroll to position [191, 1322]
click at [66, 168] on span "New Orders" at bounding box center [46, 164] width 48 height 10
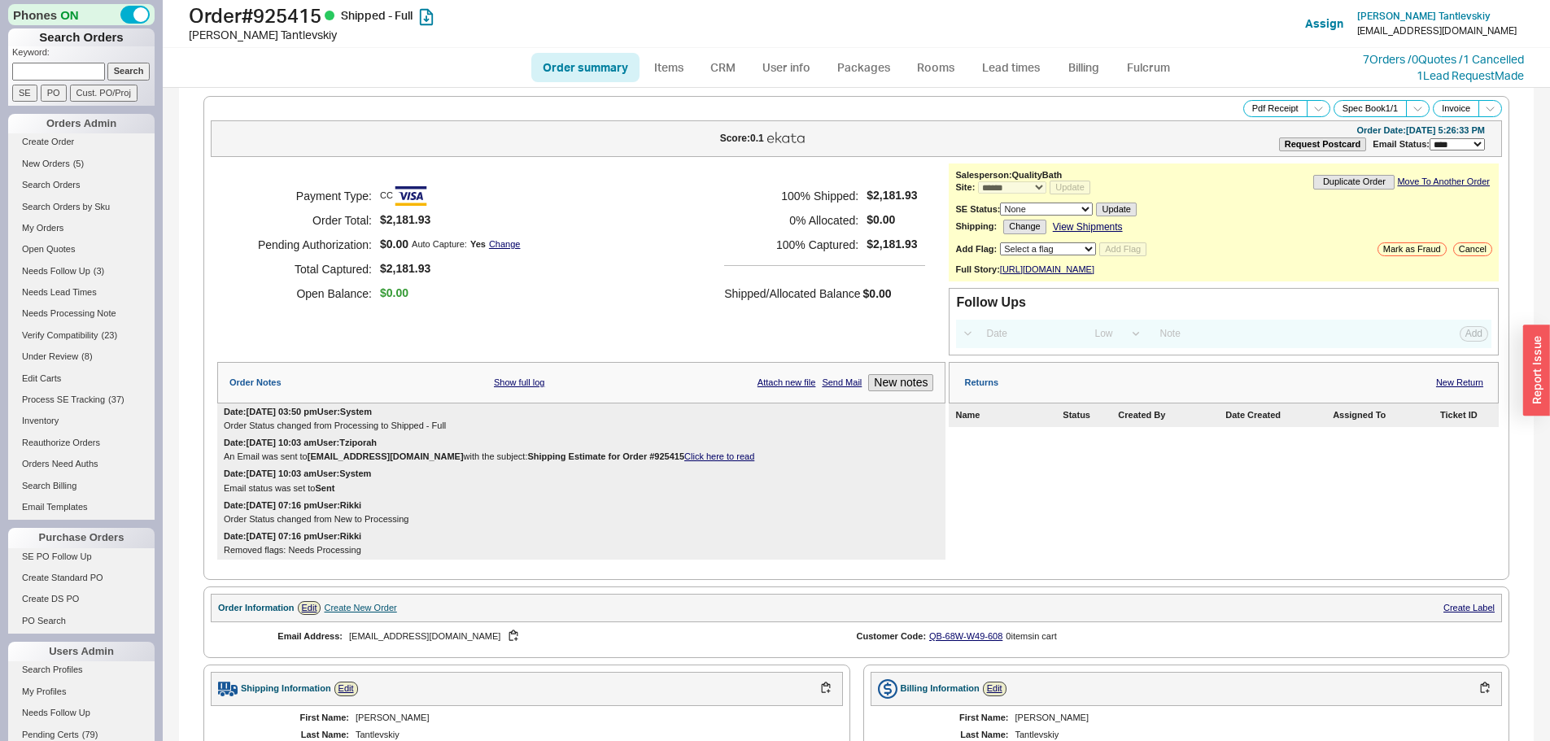
select select "*"
select select "LOW"
select select "3"
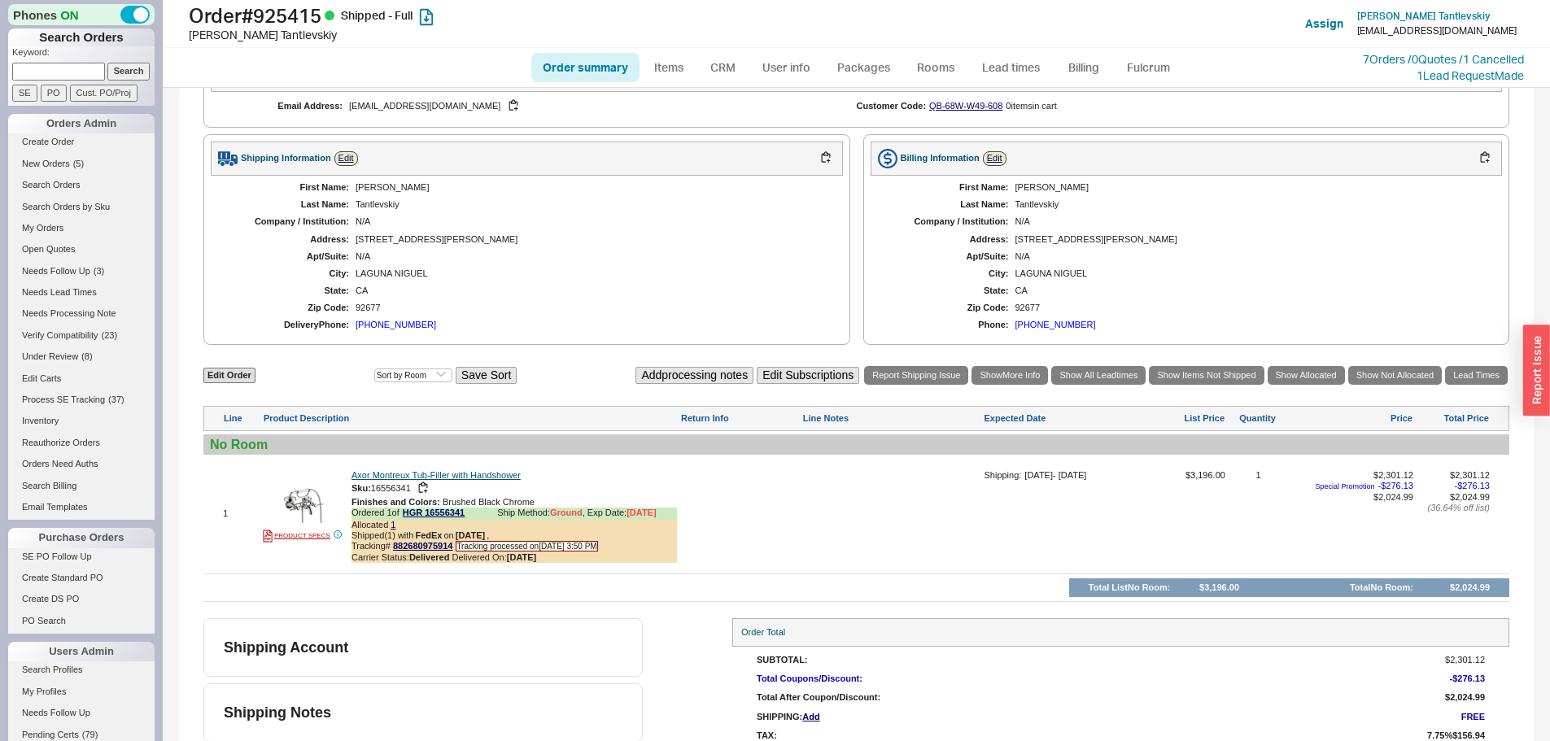
scroll to position [570, 0]
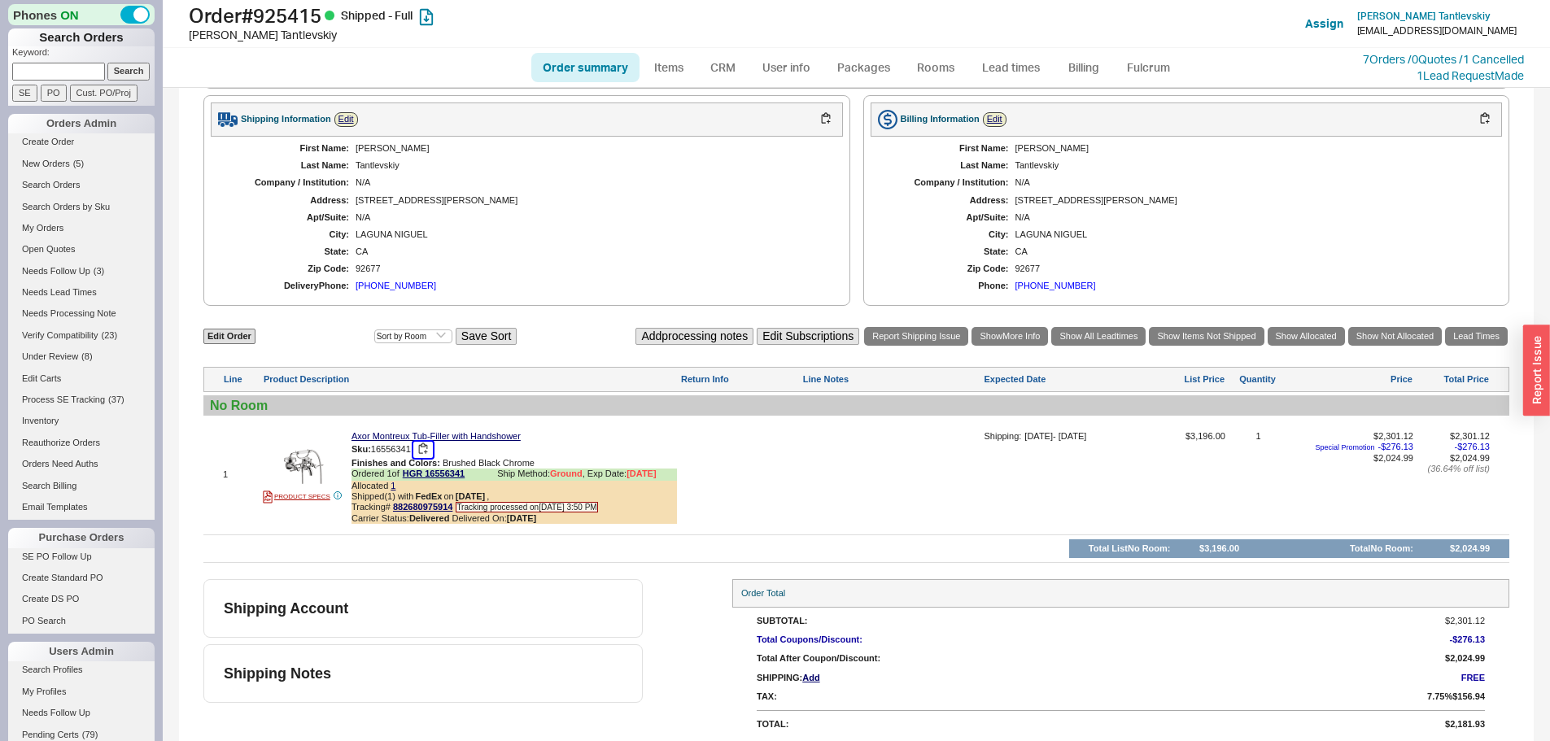
click at [425, 457] on button "button" at bounding box center [423, 449] width 20 height 15
click at [290, 15] on h1 "Order # 925415 Shipped - Full" at bounding box center [484, 15] width 591 height 23
copy h1 "925415"
click at [302, 15] on h1 "Order # 925415 Shipped - Full" at bounding box center [484, 15] width 591 height 23
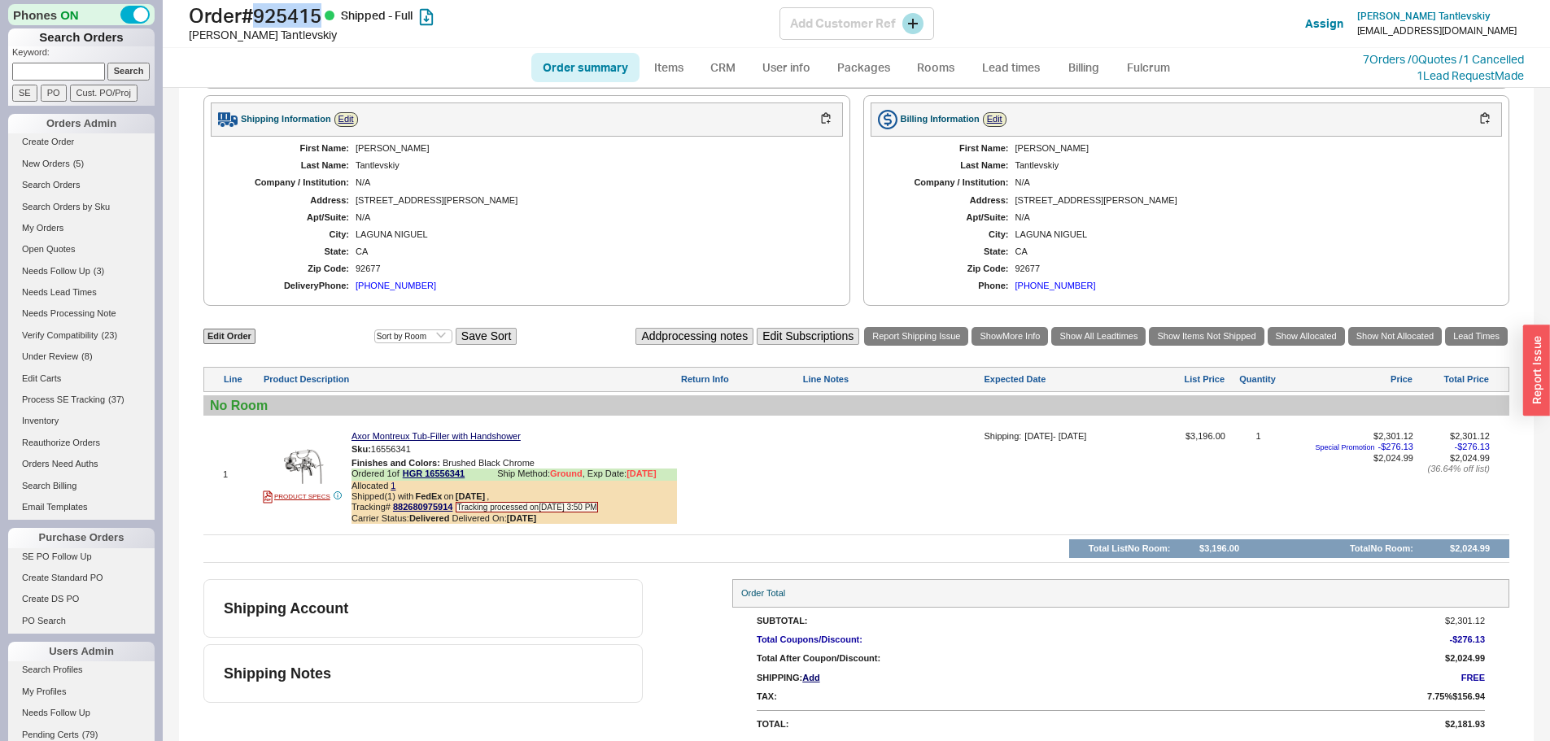
click at [302, 15] on h1 "Order # 925415 Shipped - Full" at bounding box center [484, 15] width 591 height 23
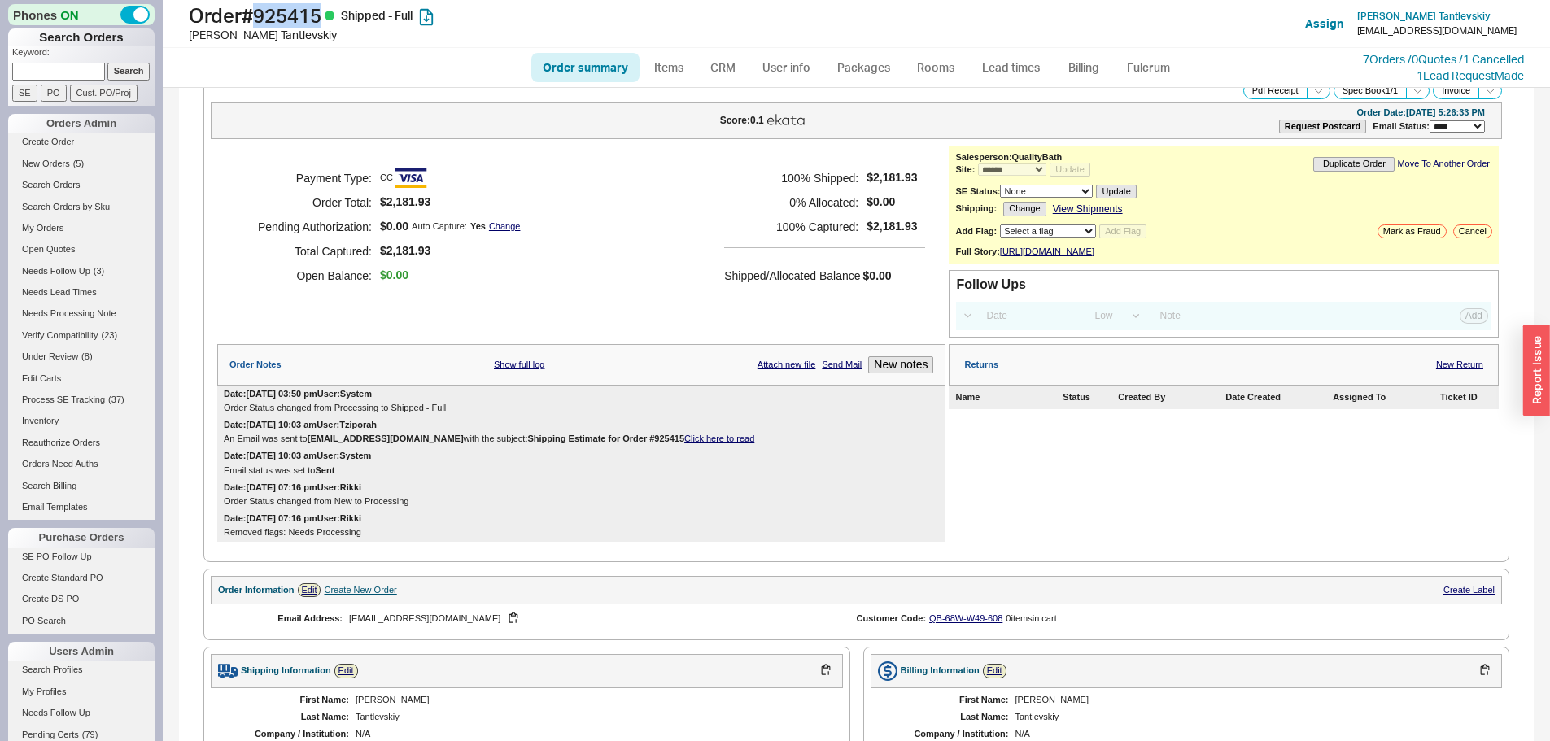
scroll to position [0, 0]
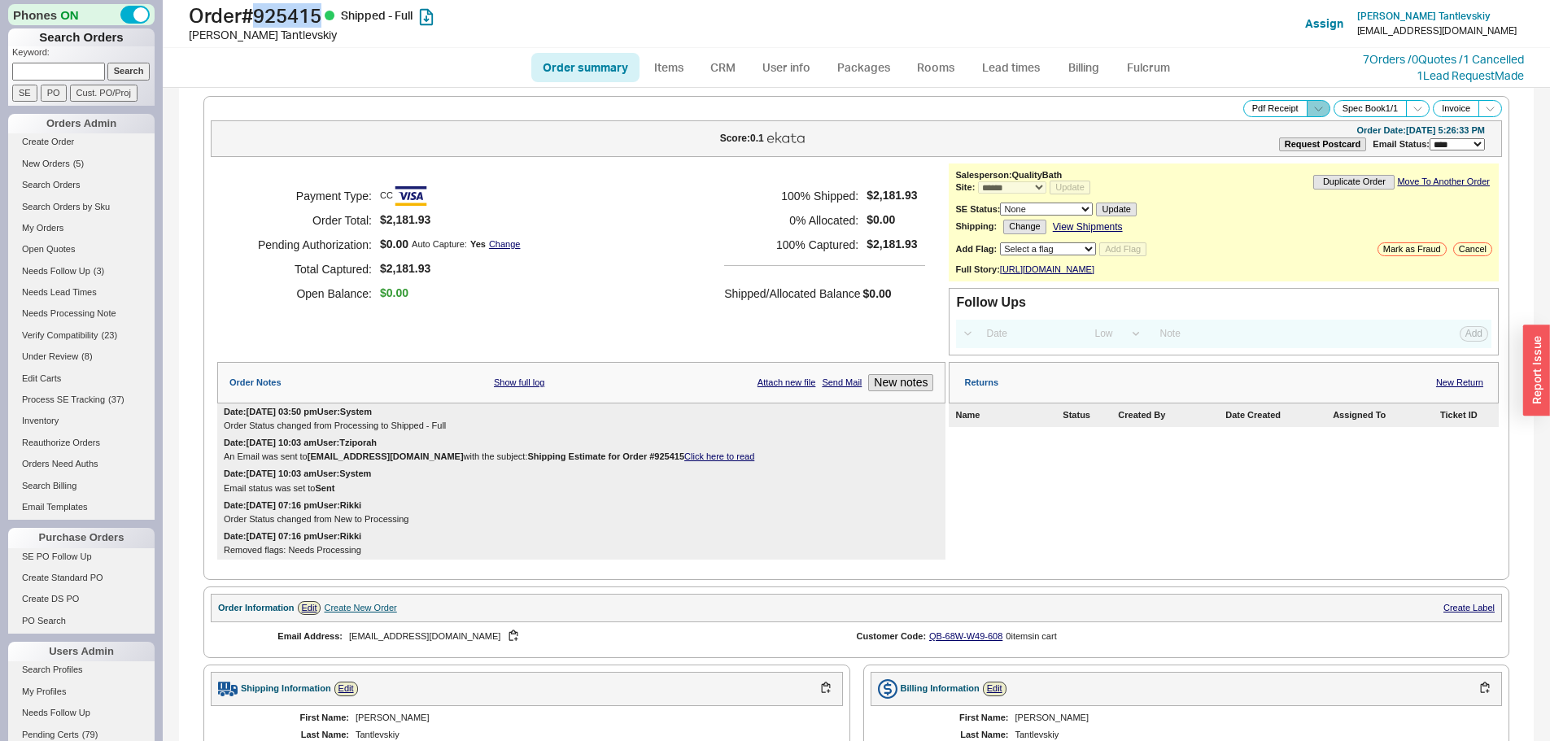
click at [1312, 108] on icon at bounding box center [1318, 109] width 12 height 12
click at [1237, 124] on button "Brand Pdf Receipt" at bounding box center [1260, 127] width 109 height 19
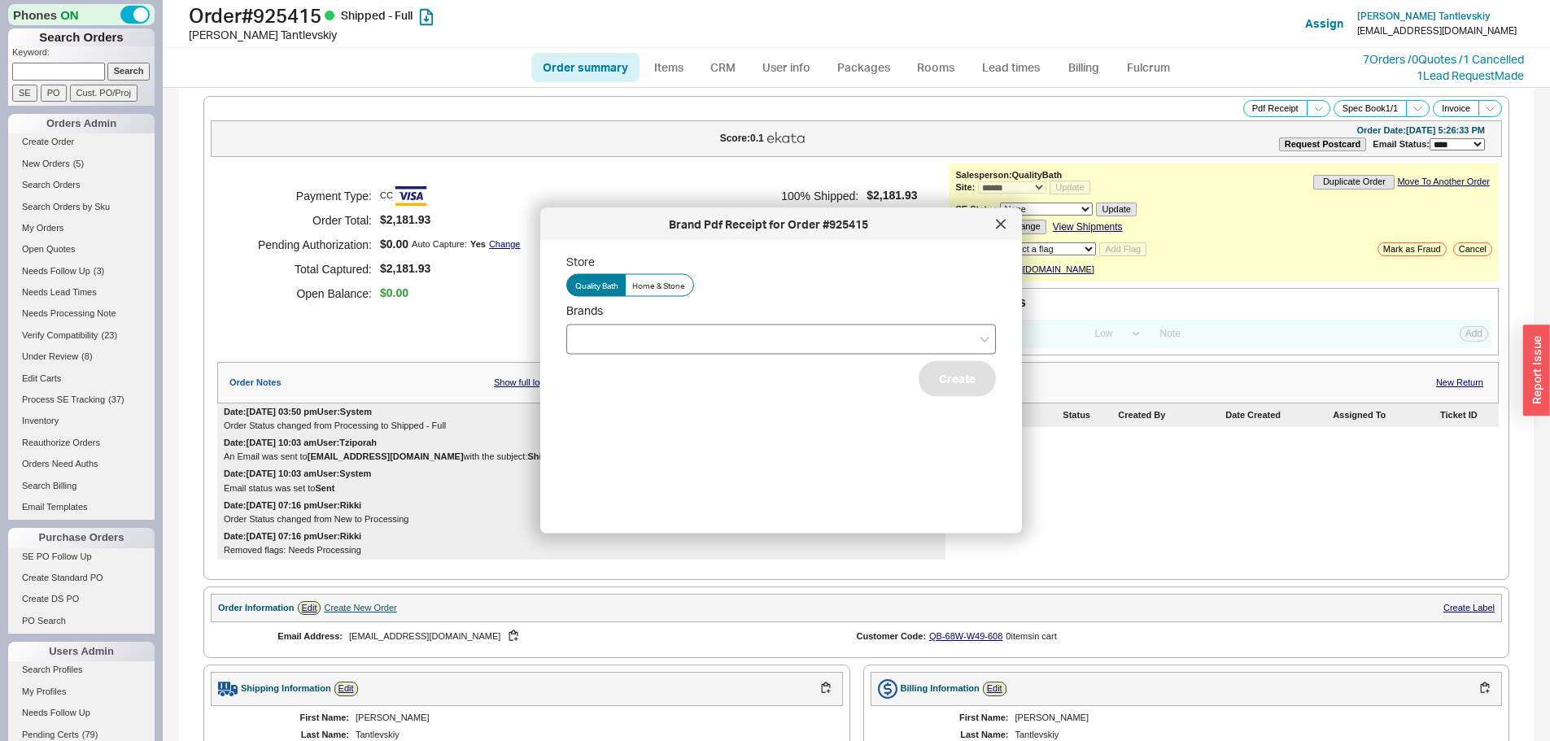
click at [651, 341] on div at bounding box center [781, 339] width 430 height 30
click at [587, 341] on input "Brands" at bounding box center [580, 339] width 11 height 19
click at [602, 379] on div "Axor" at bounding box center [781, 372] width 428 height 29
click at [950, 391] on button "Create" at bounding box center [957, 378] width 77 height 36
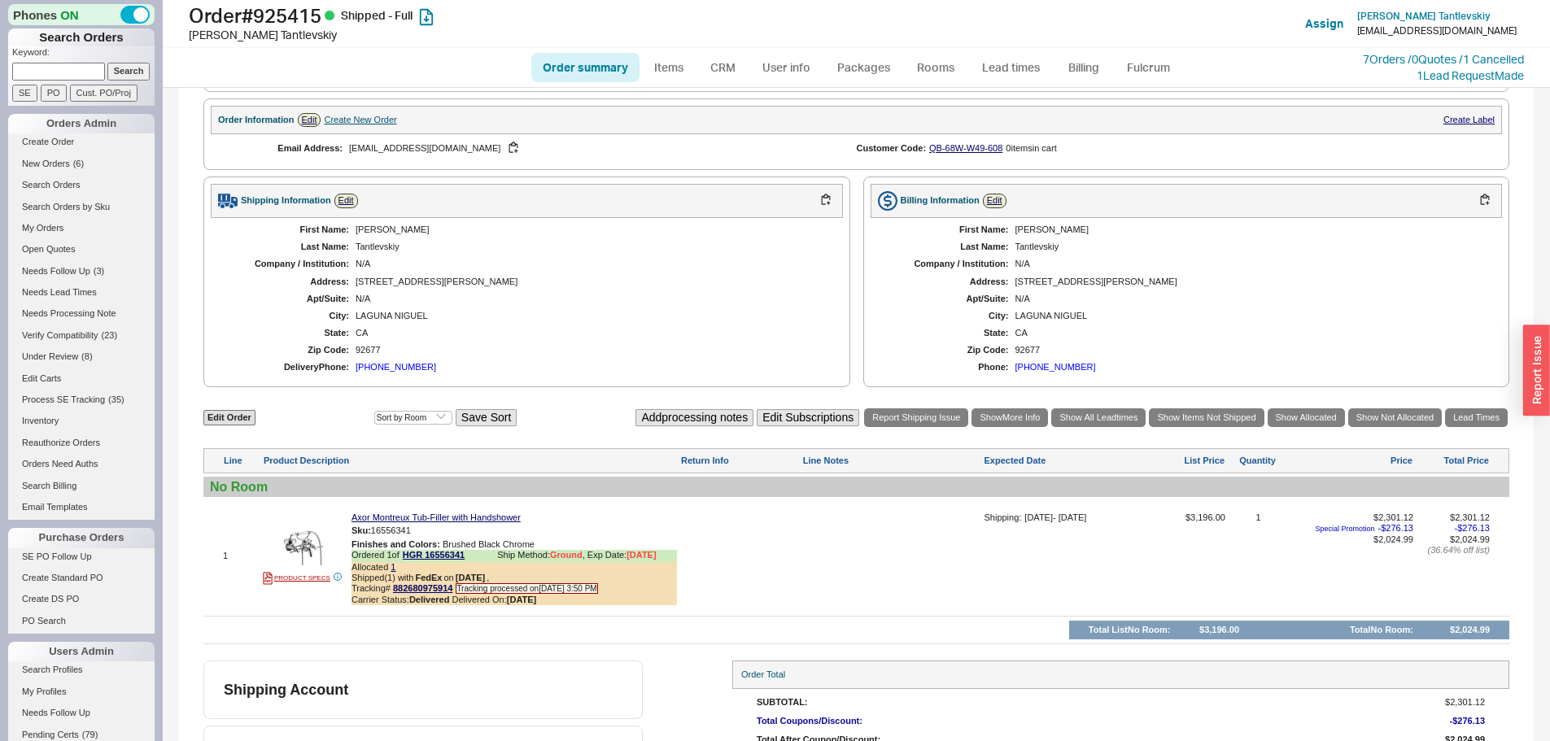
scroll to position [585, 0]
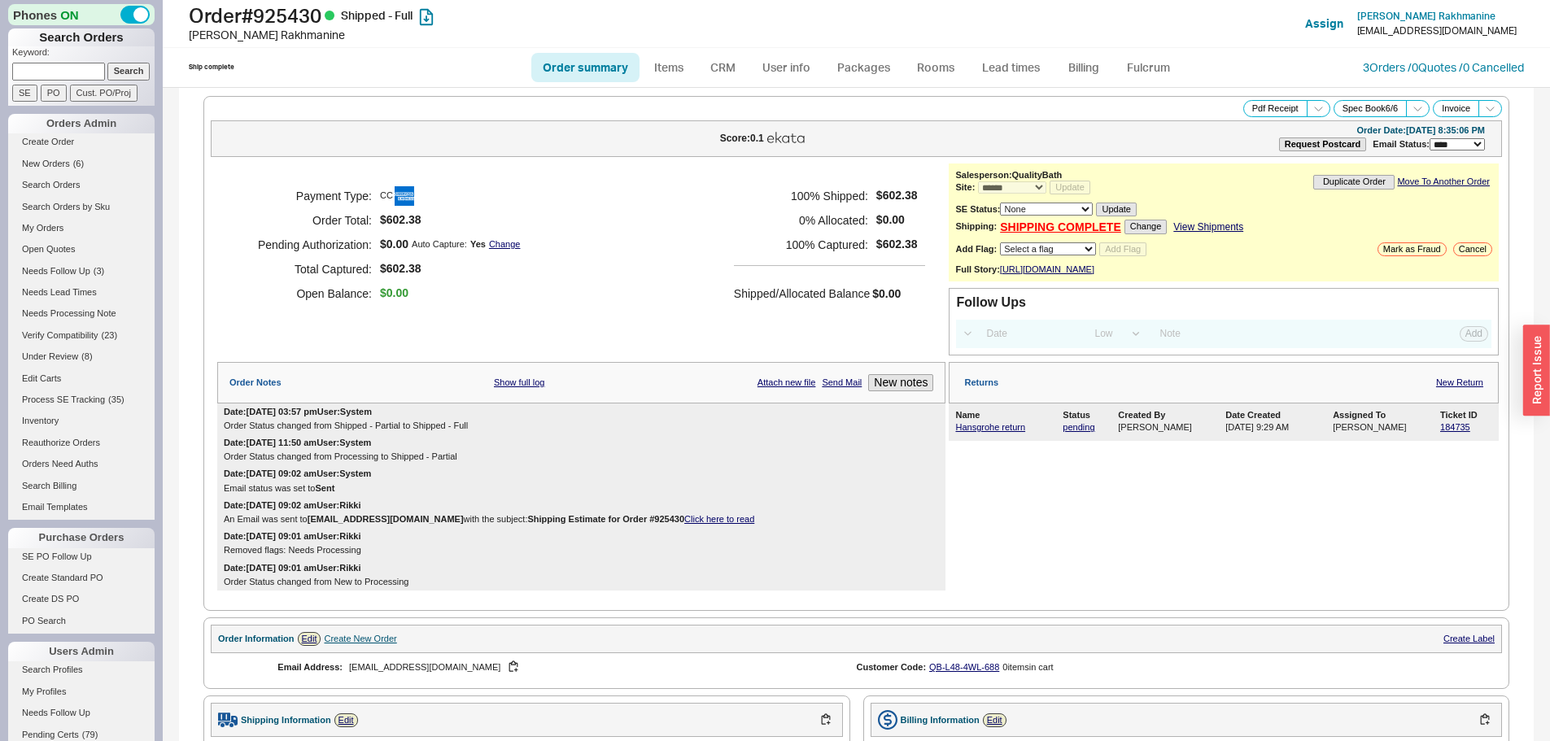
select select "*"
select select "LOW"
select select "3"
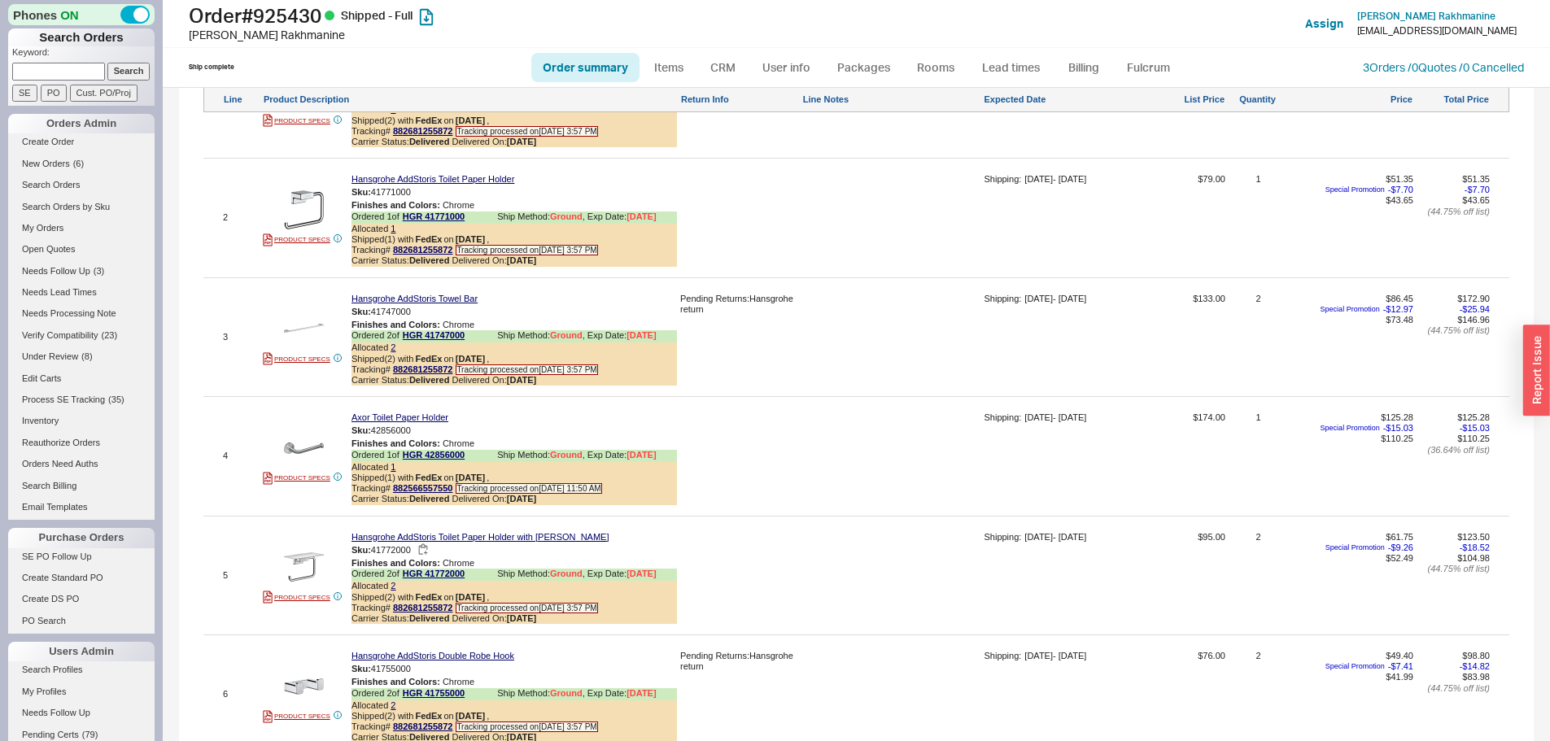
scroll to position [976, 0]
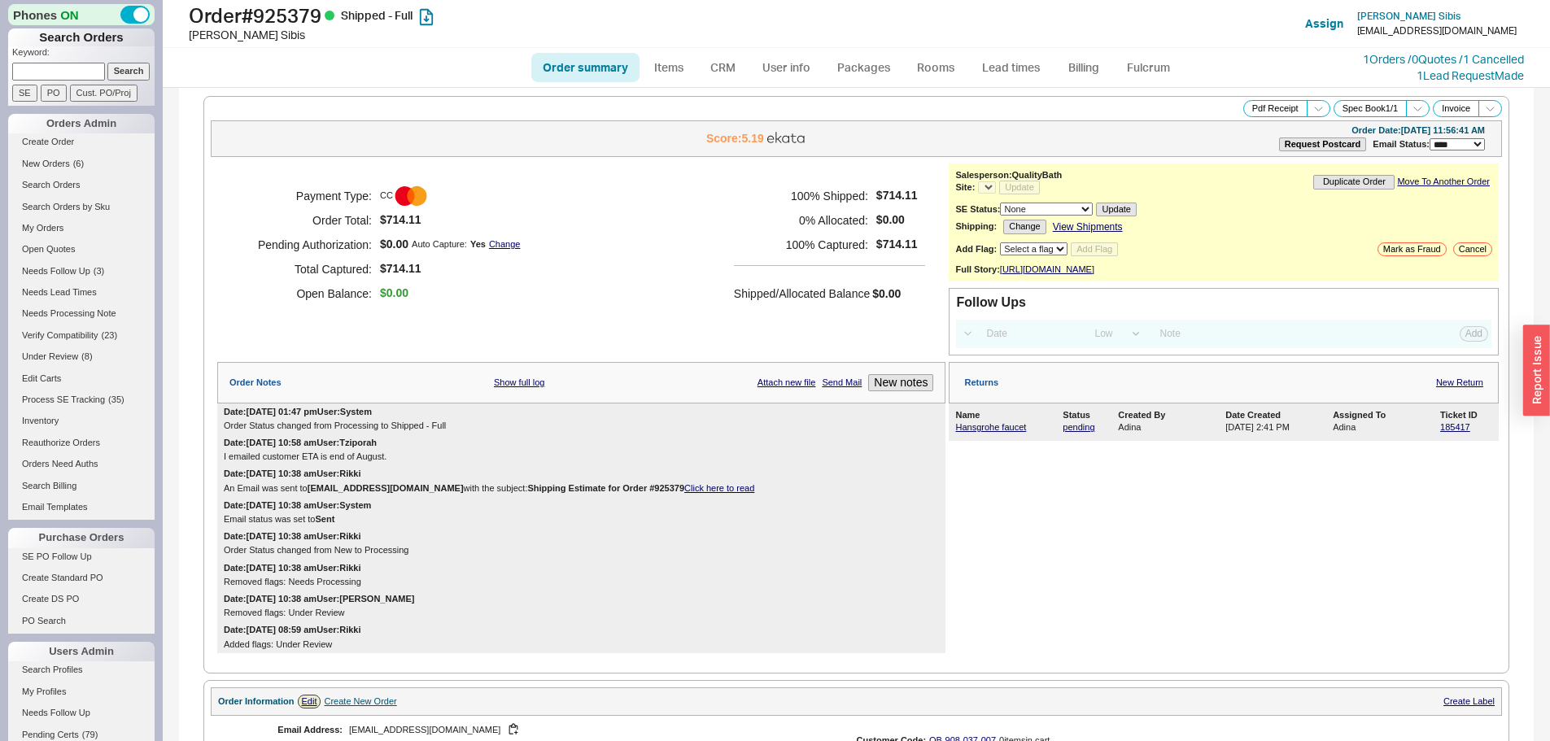
select select "LOW"
select select "3"
select select "*"
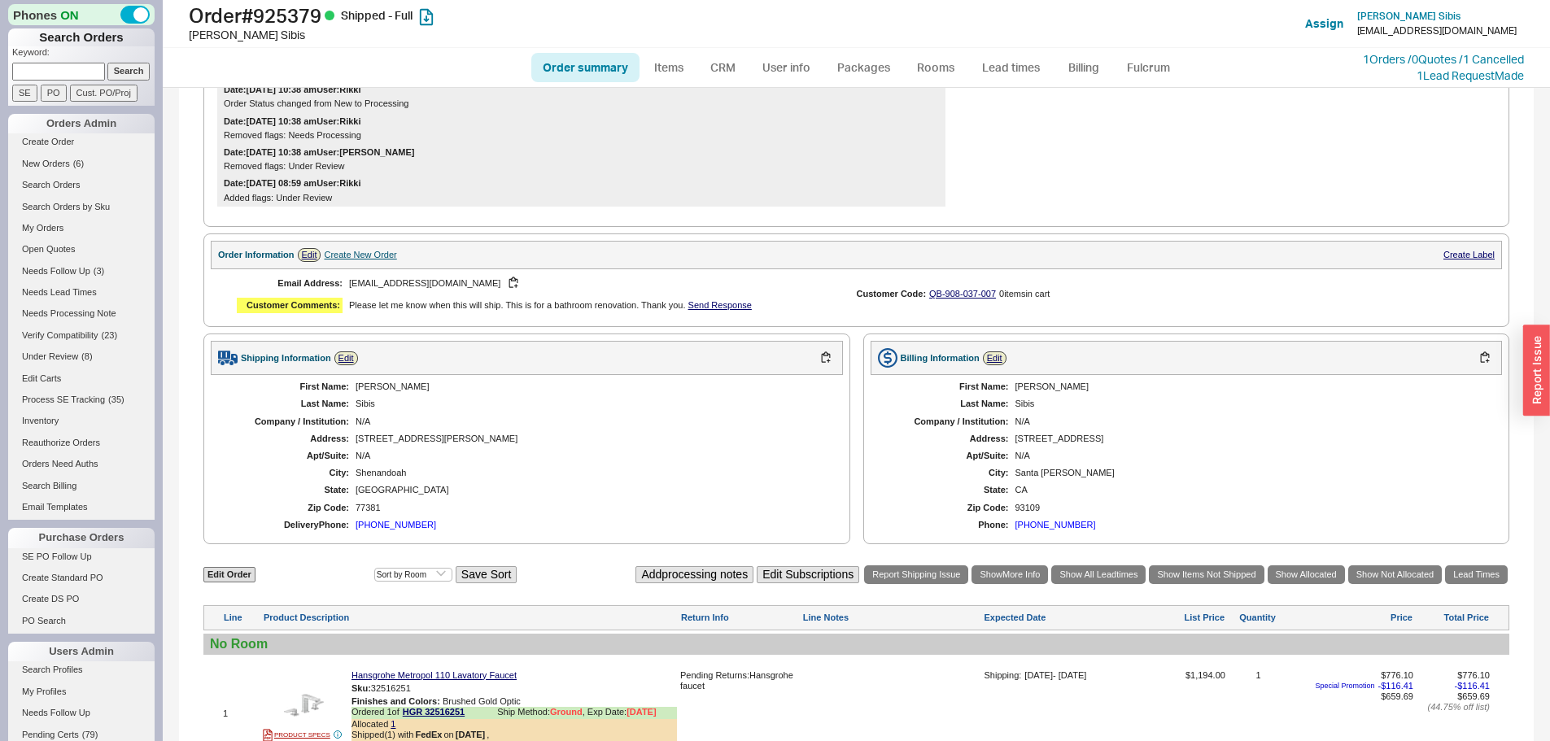
scroll to position [213, 0]
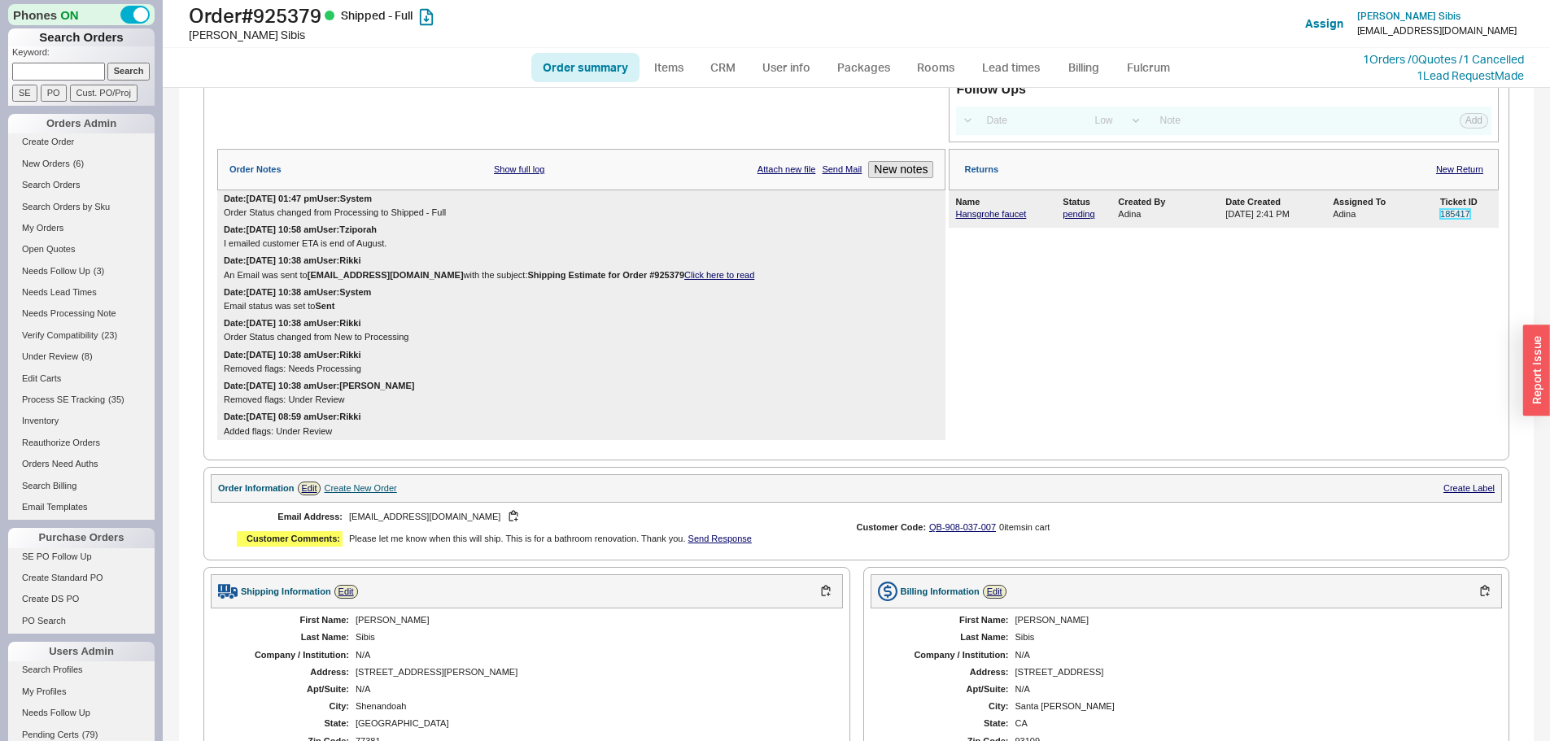
click at [1440, 219] on link "185417" at bounding box center [1455, 214] width 30 height 10
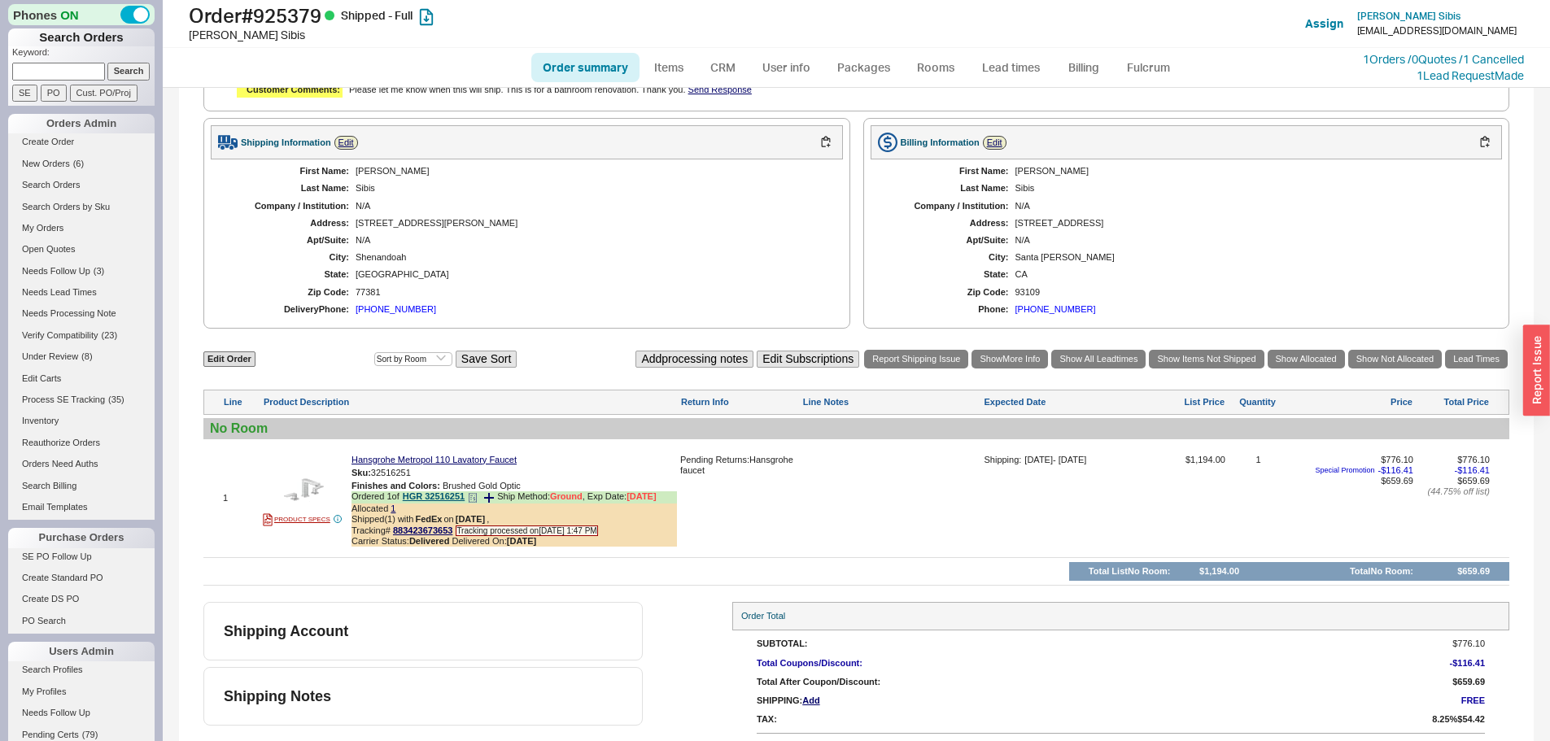
scroll to position [701, 0]
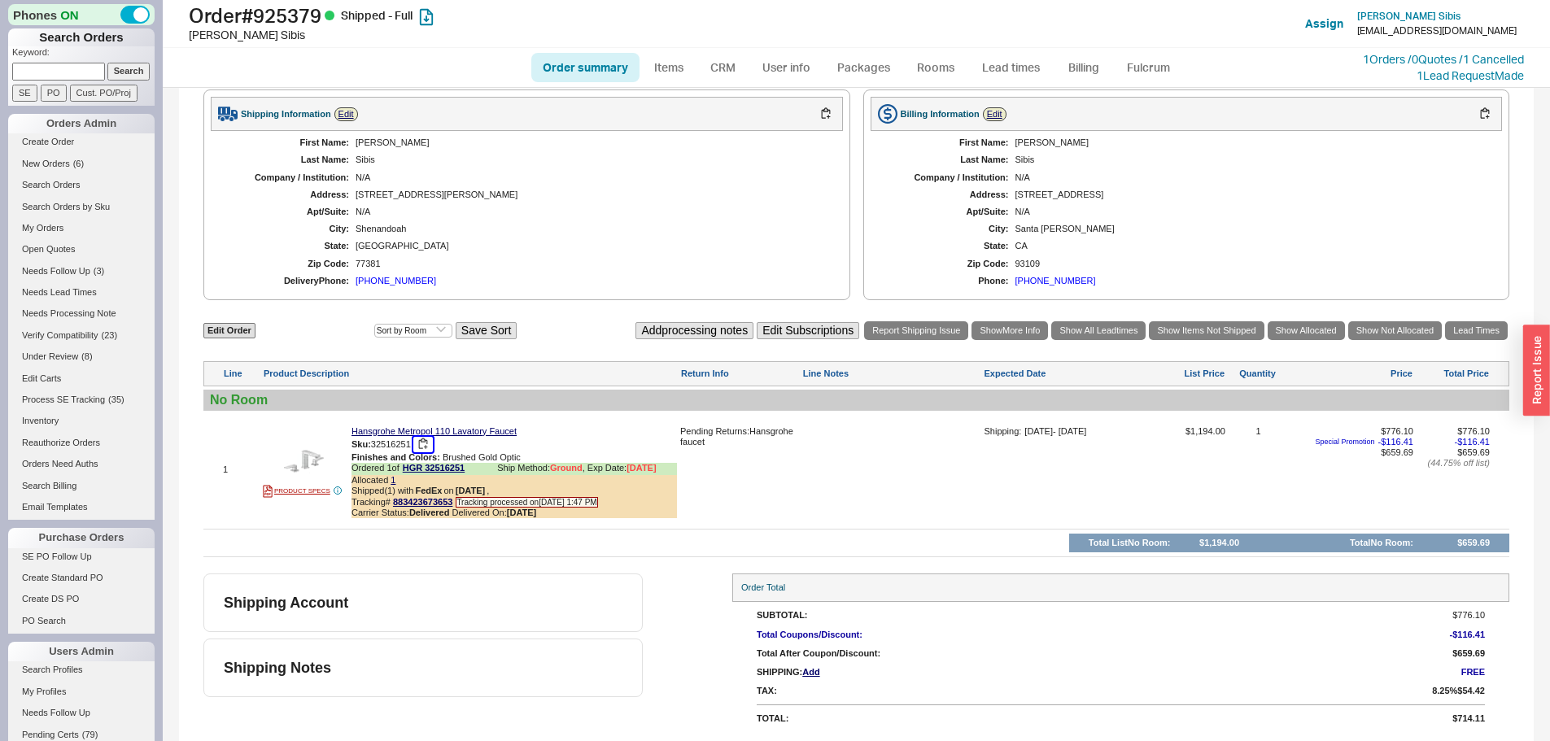
click at [427, 443] on button "button" at bounding box center [423, 444] width 20 height 15
click at [306, 20] on h1 "Order # 925379 Shipped - Full" at bounding box center [484, 15] width 591 height 23
copy h1 "925379"
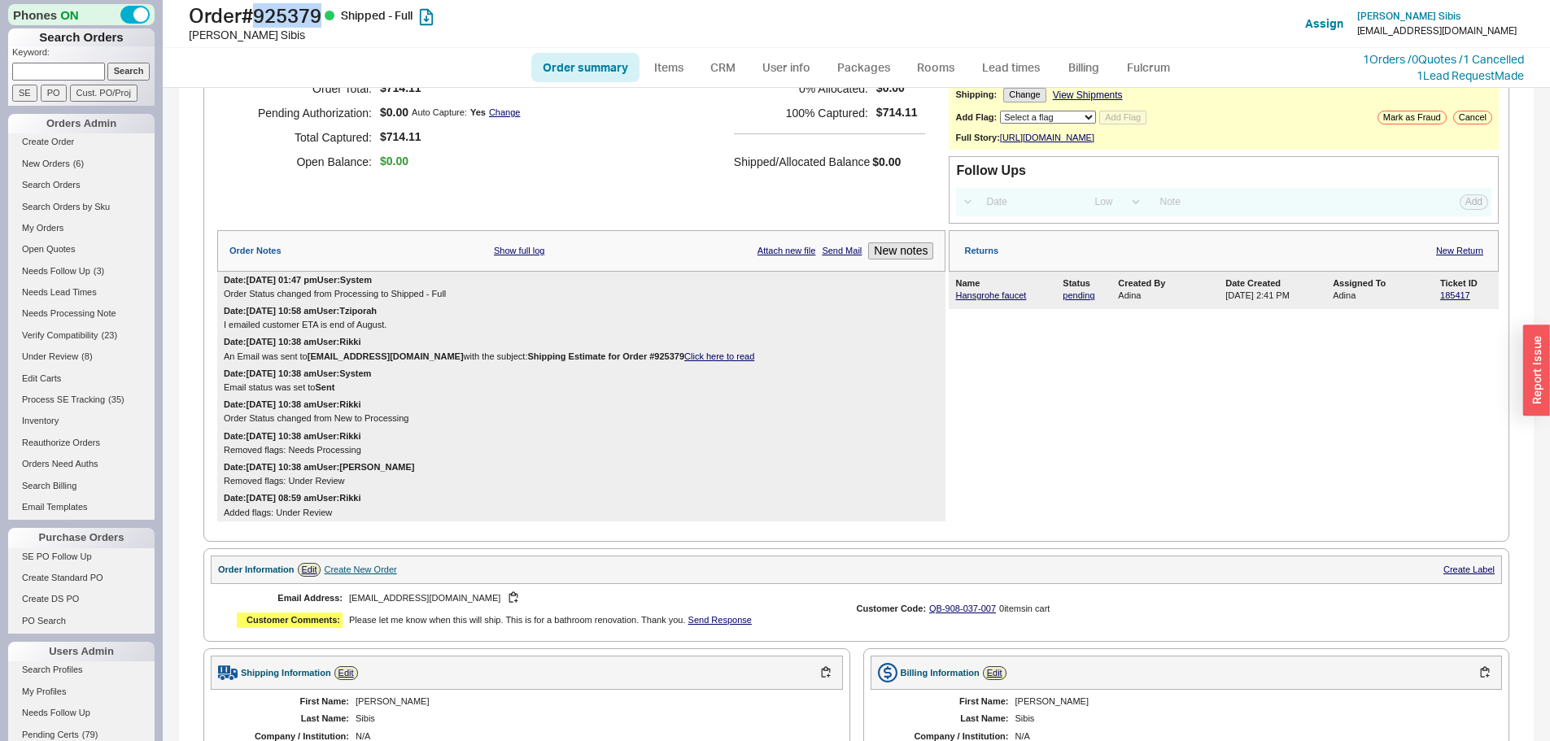
scroll to position [0, 0]
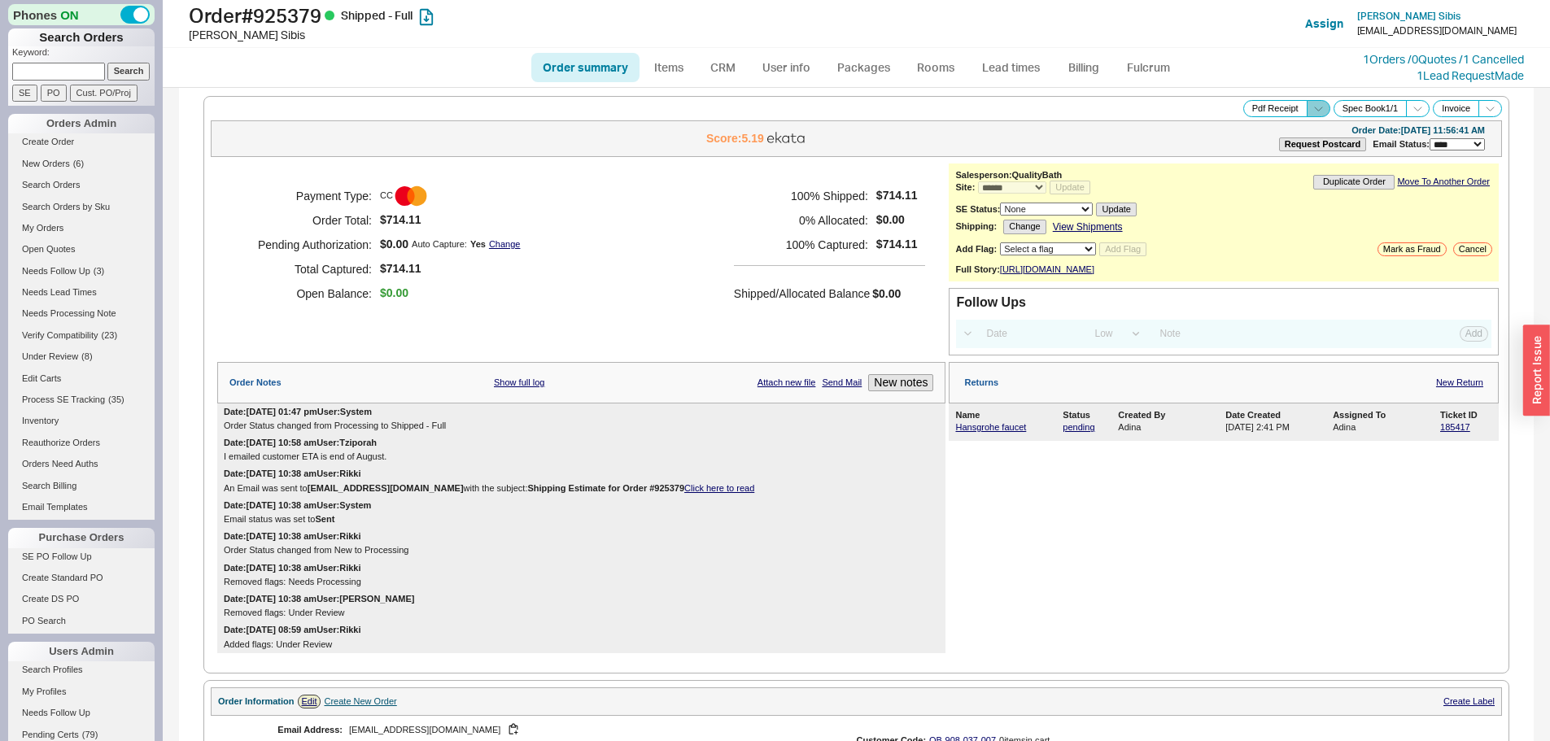
click at [1312, 110] on span at bounding box center [1319, 108] width 24 height 17
click at [1226, 131] on button "Brand Pdf Receipt" at bounding box center [1260, 127] width 109 height 19
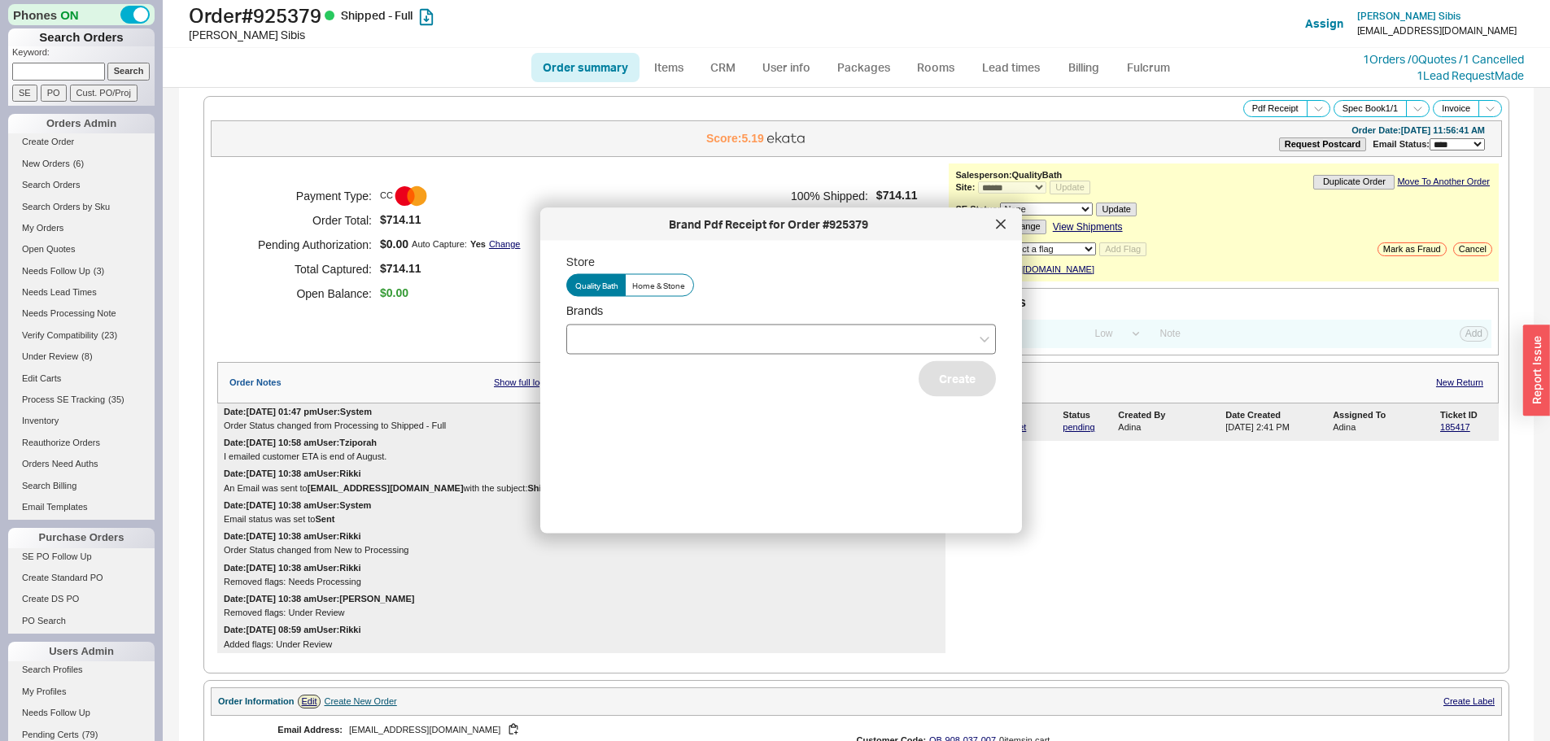
click at [638, 343] on div at bounding box center [781, 339] width 430 height 30
click at [587, 343] on input "Brands" at bounding box center [580, 339] width 11 height 19
click at [615, 373] on div "Hansgrohe" at bounding box center [781, 372] width 428 height 29
click at [936, 392] on button "Create" at bounding box center [957, 378] width 77 height 36
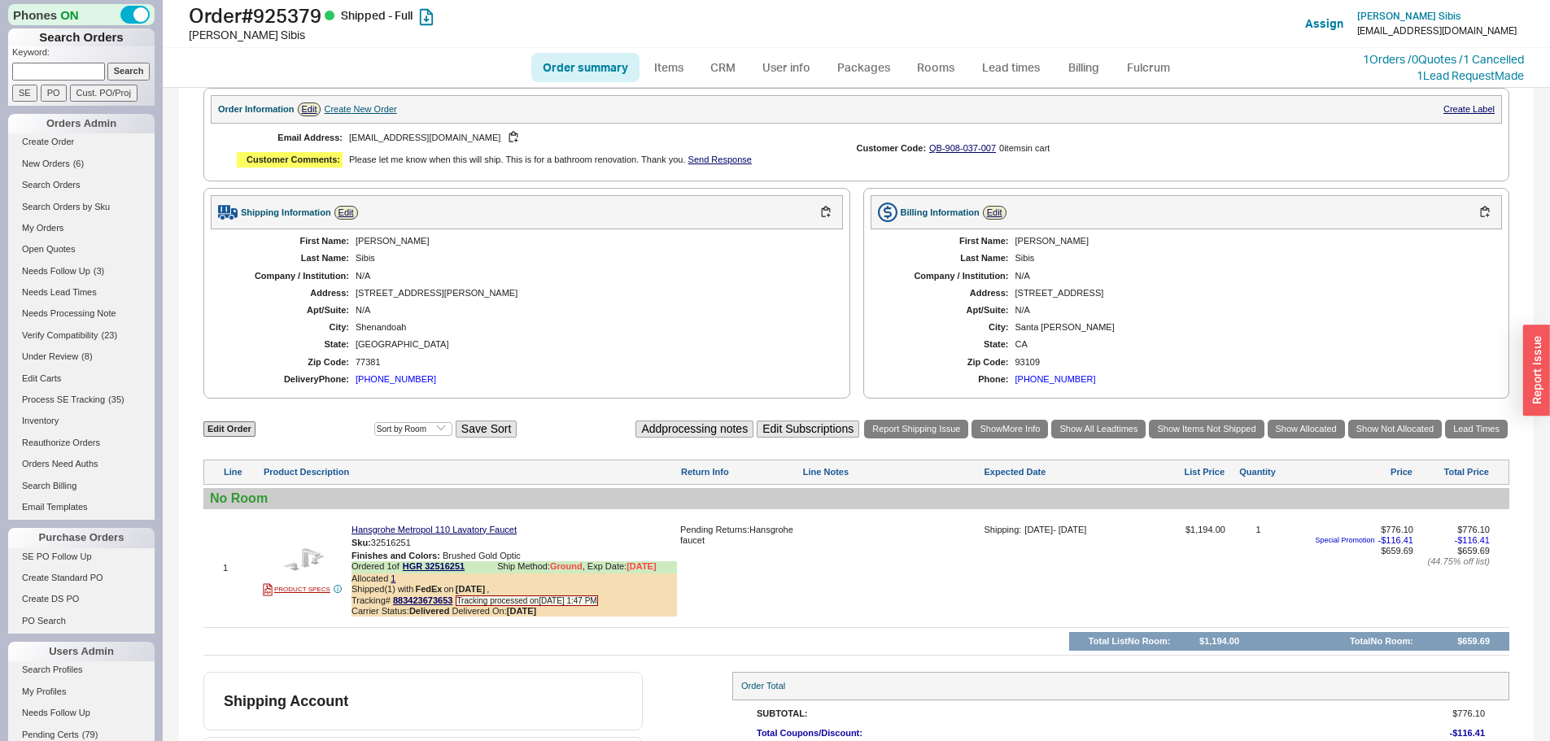
scroll to position [701, 0]
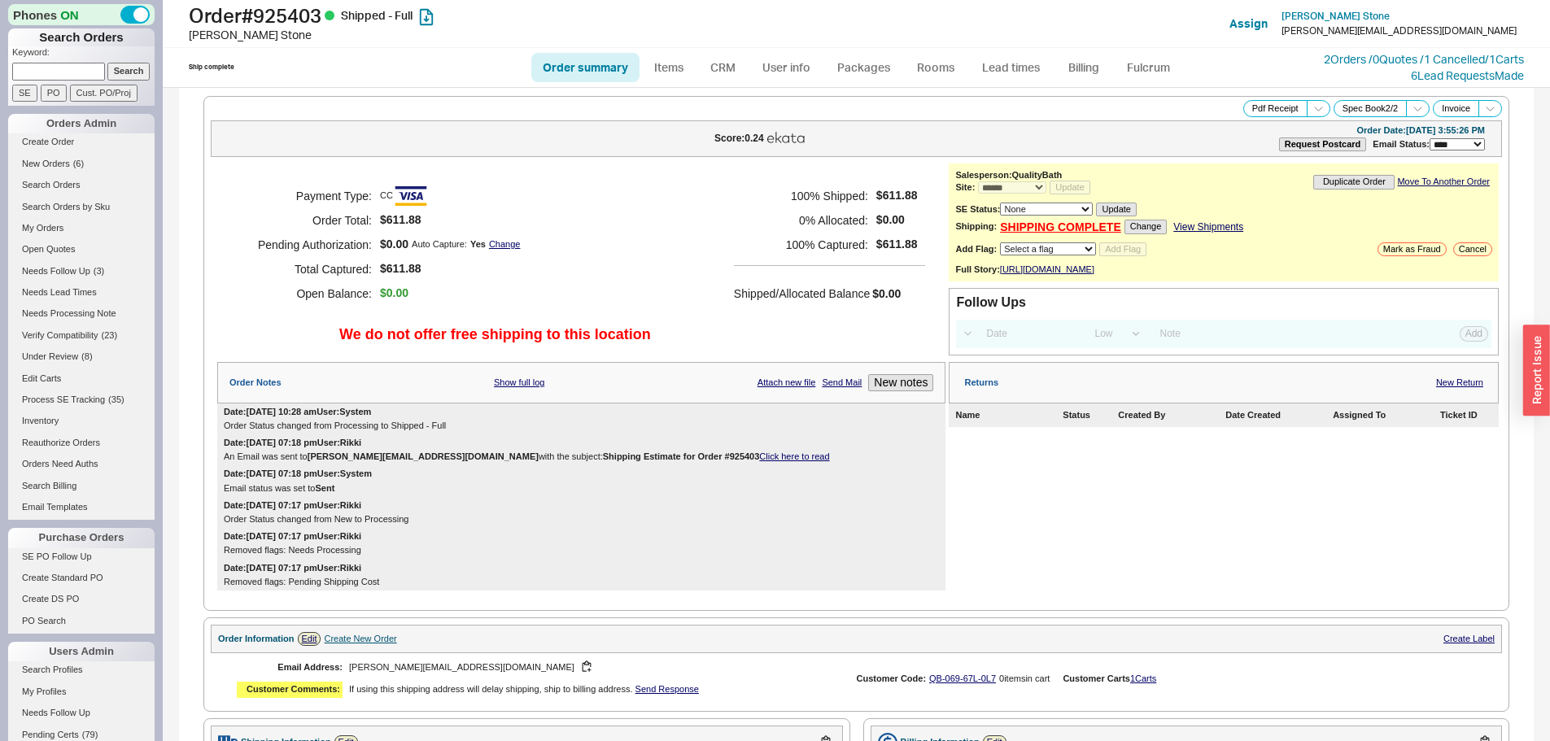
select select "*"
select select "LOW"
select select "3"
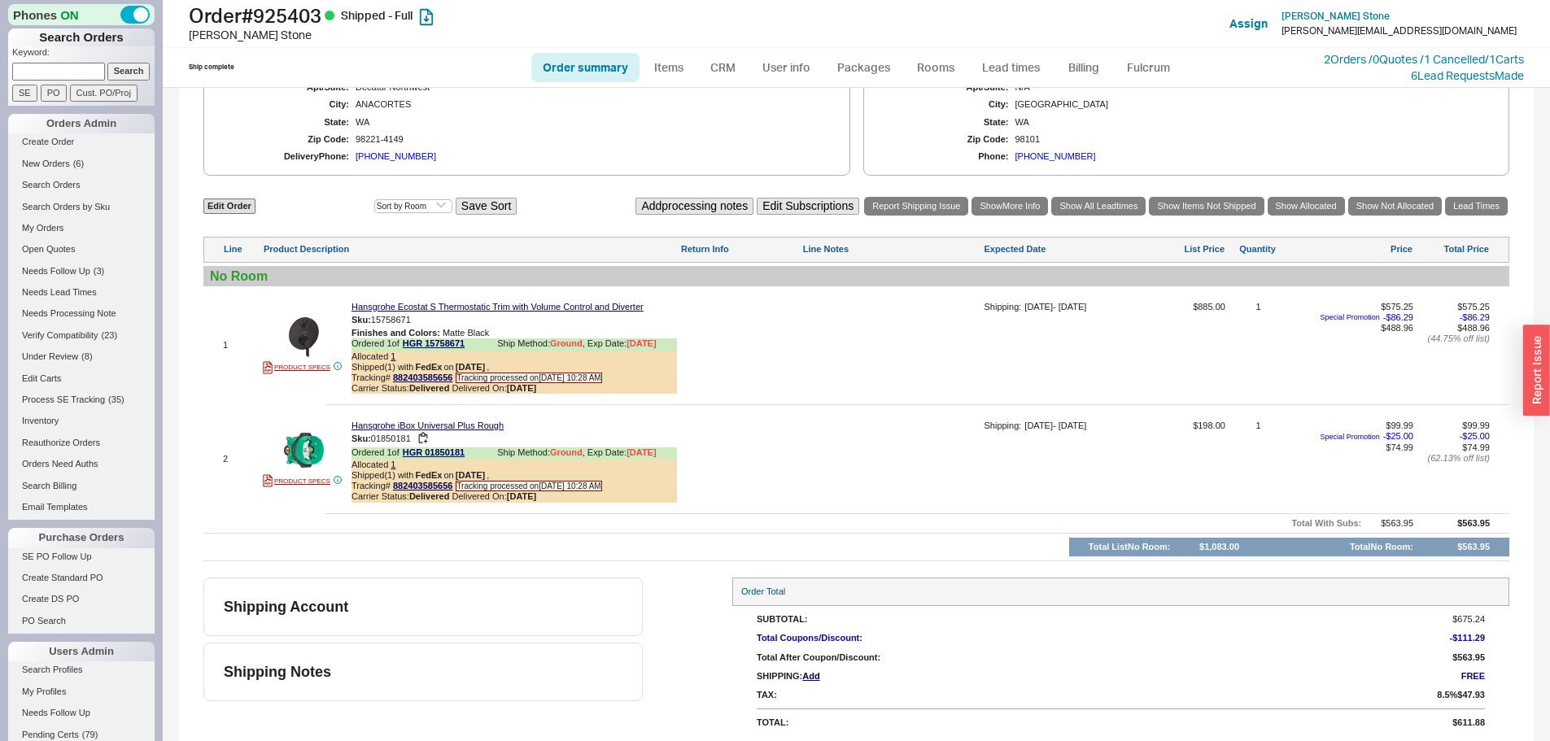
scroll to position [766, 0]
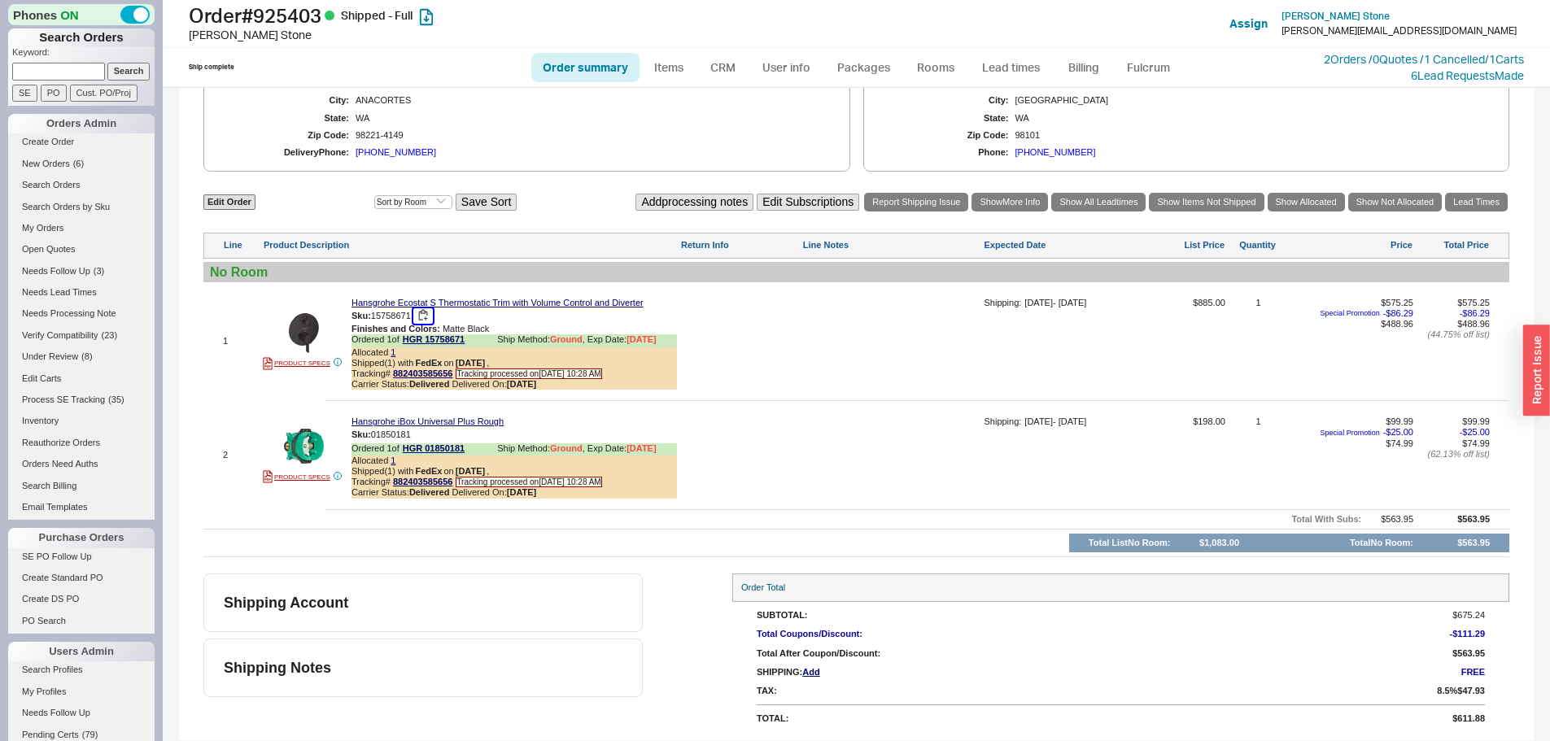
click at [426, 315] on button "button" at bounding box center [423, 315] width 20 height 15
click at [427, 437] on button "button" at bounding box center [423, 434] width 20 height 15
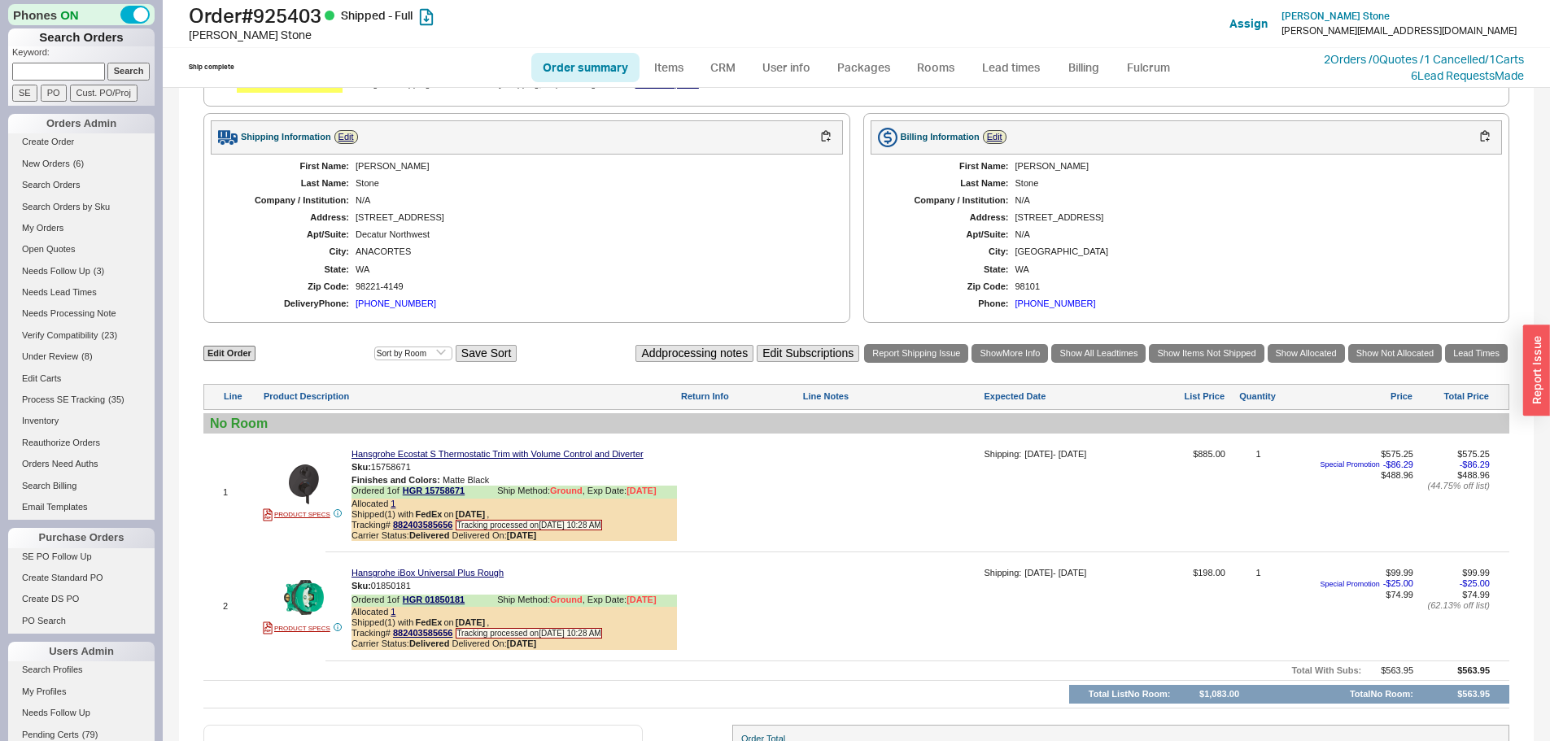
scroll to position [604, 0]
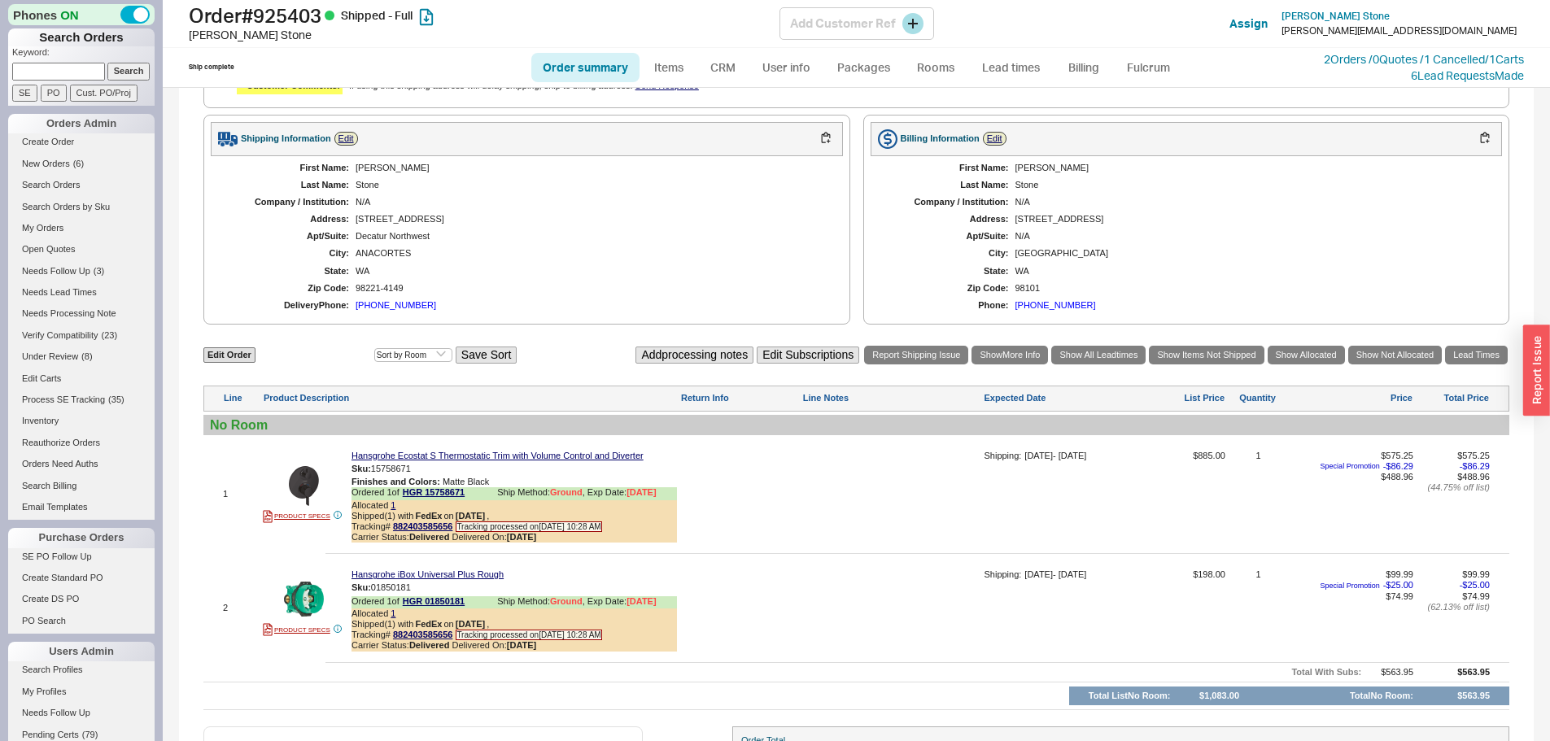
click at [312, 12] on h1 "Order # 925403 Shipped - Full" at bounding box center [484, 15] width 591 height 23
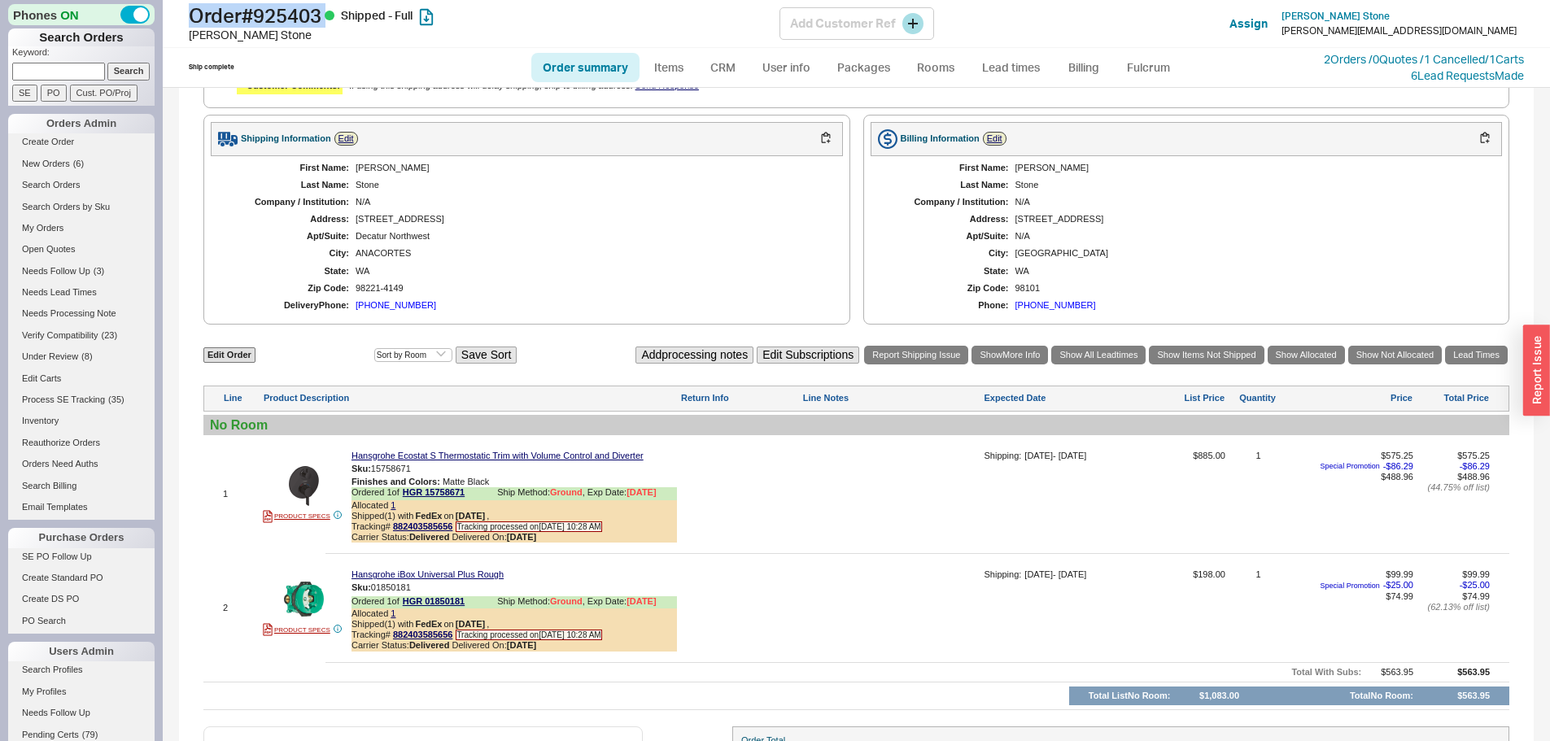
click at [312, 17] on h1 "Order # 925403 Shipped - Full" at bounding box center [484, 15] width 591 height 23
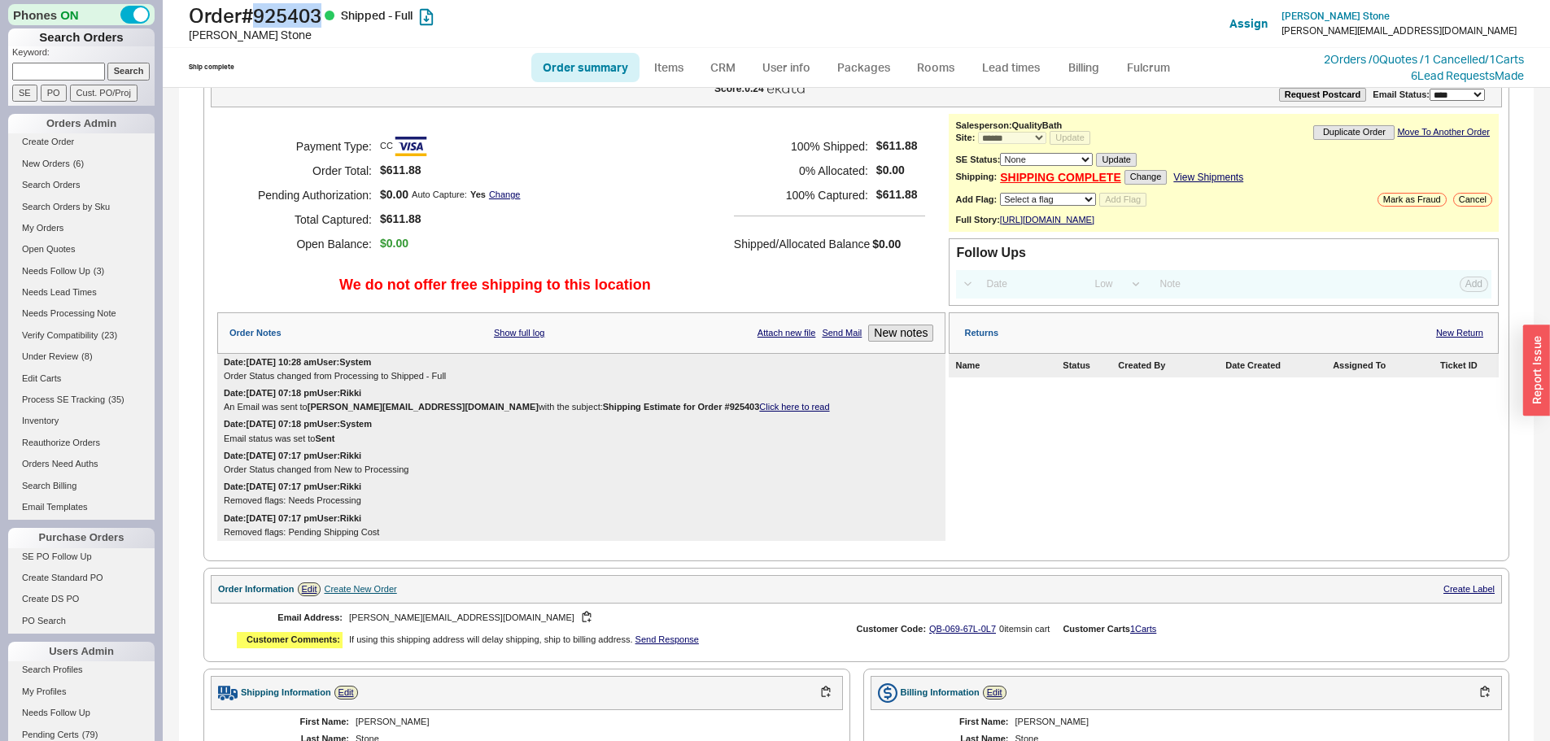
scroll to position [0, 0]
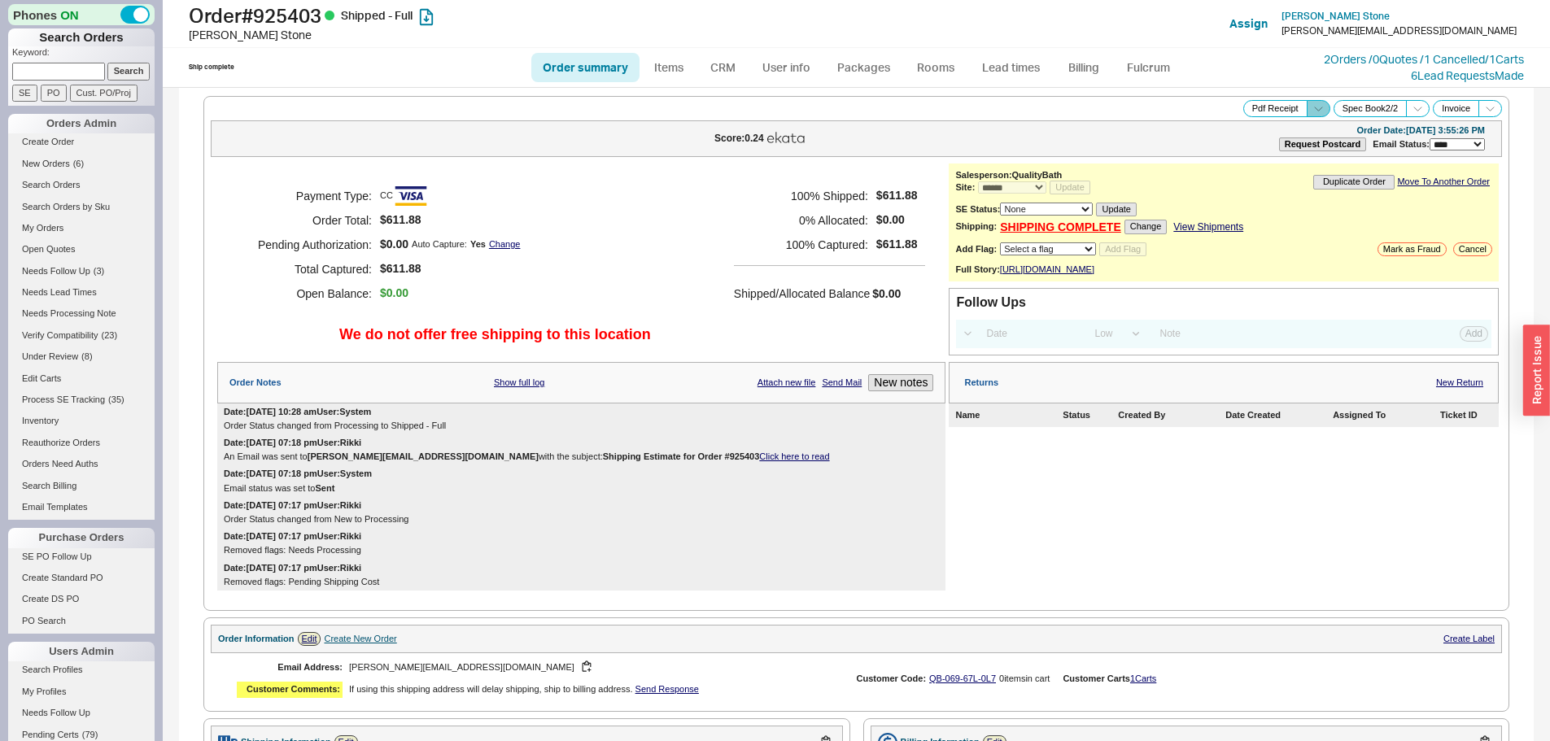
click at [1312, 113] on icon at bounding box center [1318, 109] width 12 height 12
click at [1223, 128] on button "Brand Pdf Receipt" at bounding box center [1260, 127] width 109 height 19
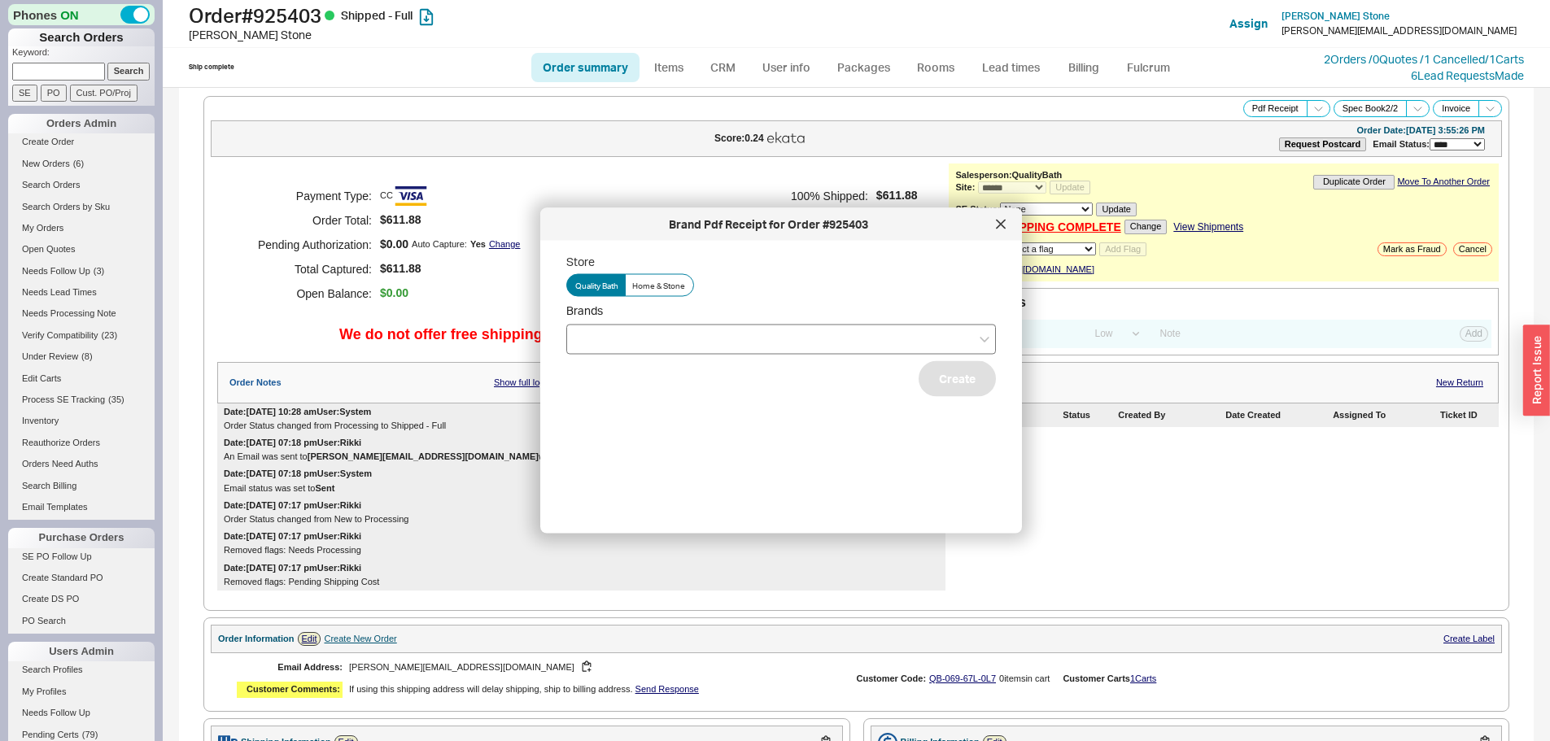
click at [619, 344] on div at bounding box center [781, 339] width 430 height 30
click at [587, 344] on input "Brands" at bounding box center [580, 339] width 11 height 19
click at [628, 374] on div "Hansgrohe" at bounding box center [781, 372] width 428 height 29
click at [928, 392] on button "Create" at bounding box center [957, 378] width 77 height 36
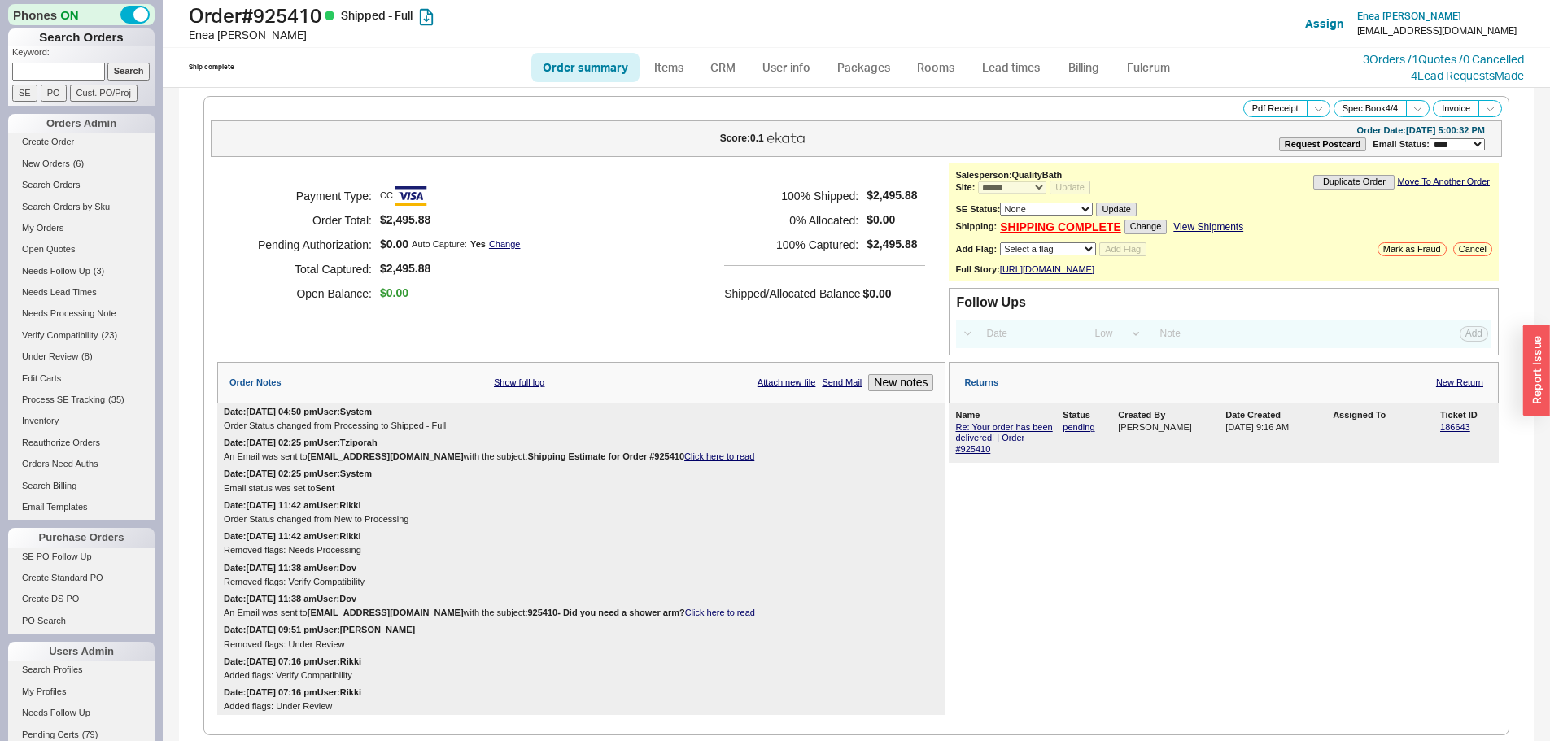
select select "*"
select select "LOW"
select select "3"
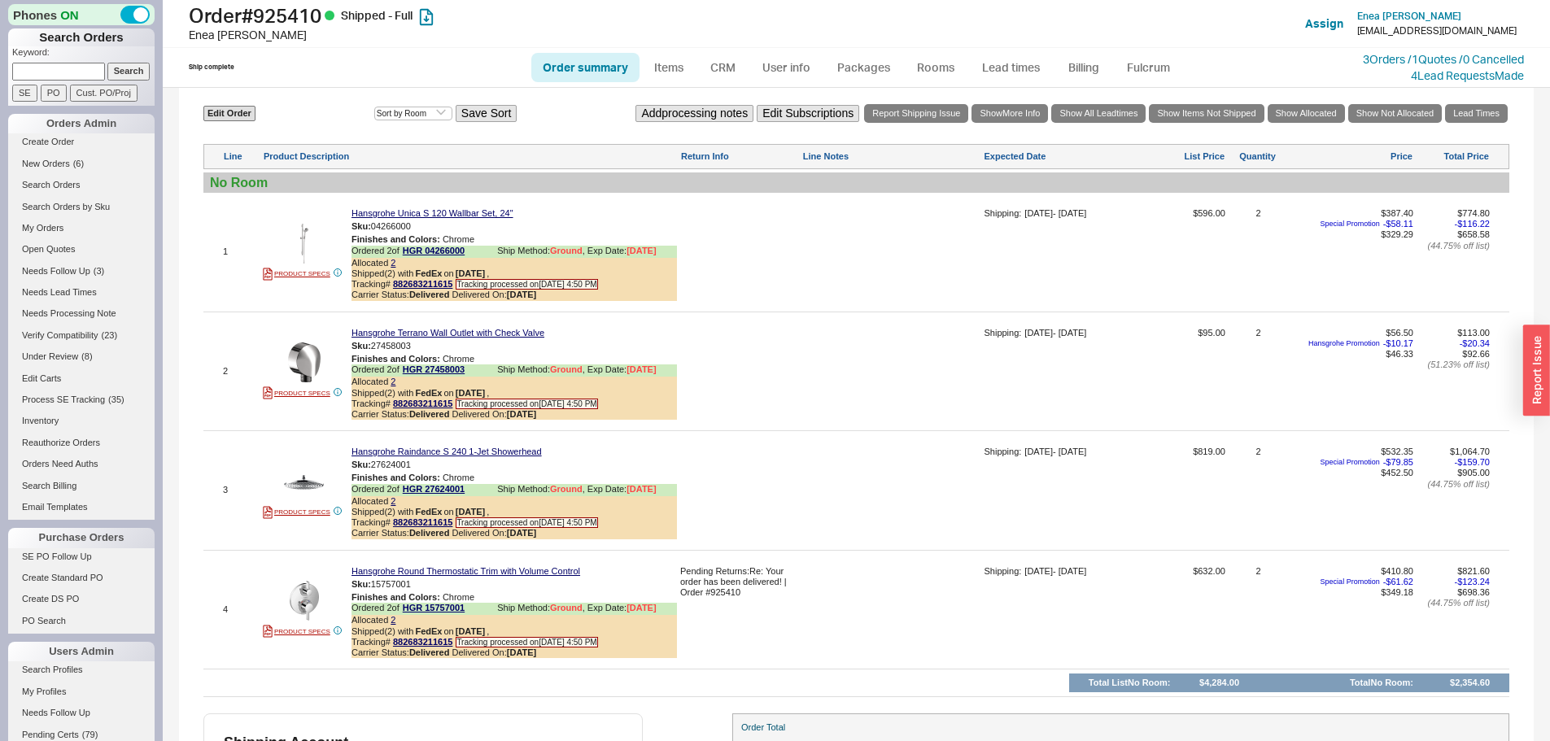
scroll to position [976, 0]
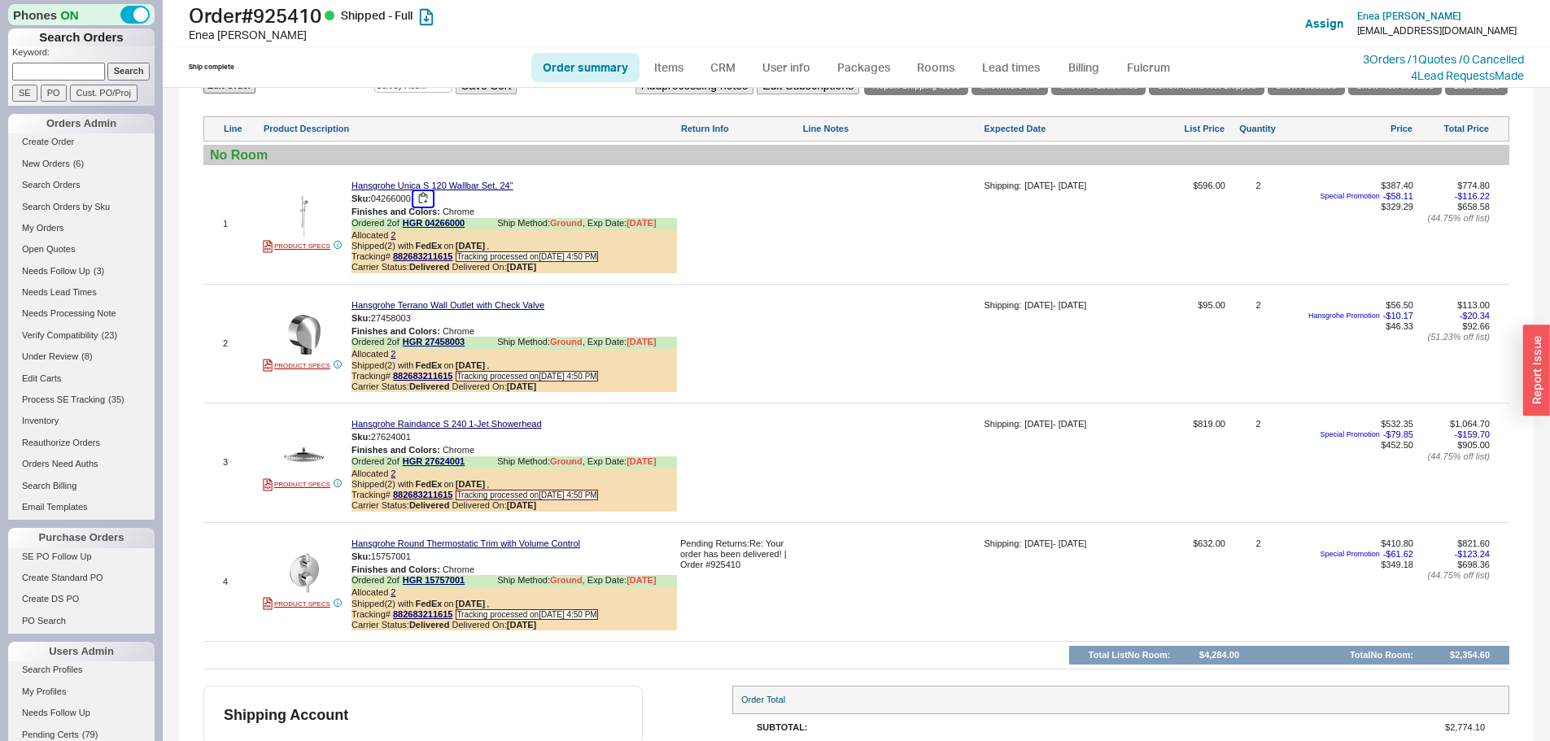
click at [424, 207] on button "button" at bounding box center [423, 198] width 20 height 15
click at [426, 326] on button "button" at bounding box center [423, 318] width 20 height 15
click at [426, 445] on button "button" at bounding box center [423, 437] width 20 height 15
click at [429, 565] on button "button" at bounding box center [423, 556] width 20 height 15
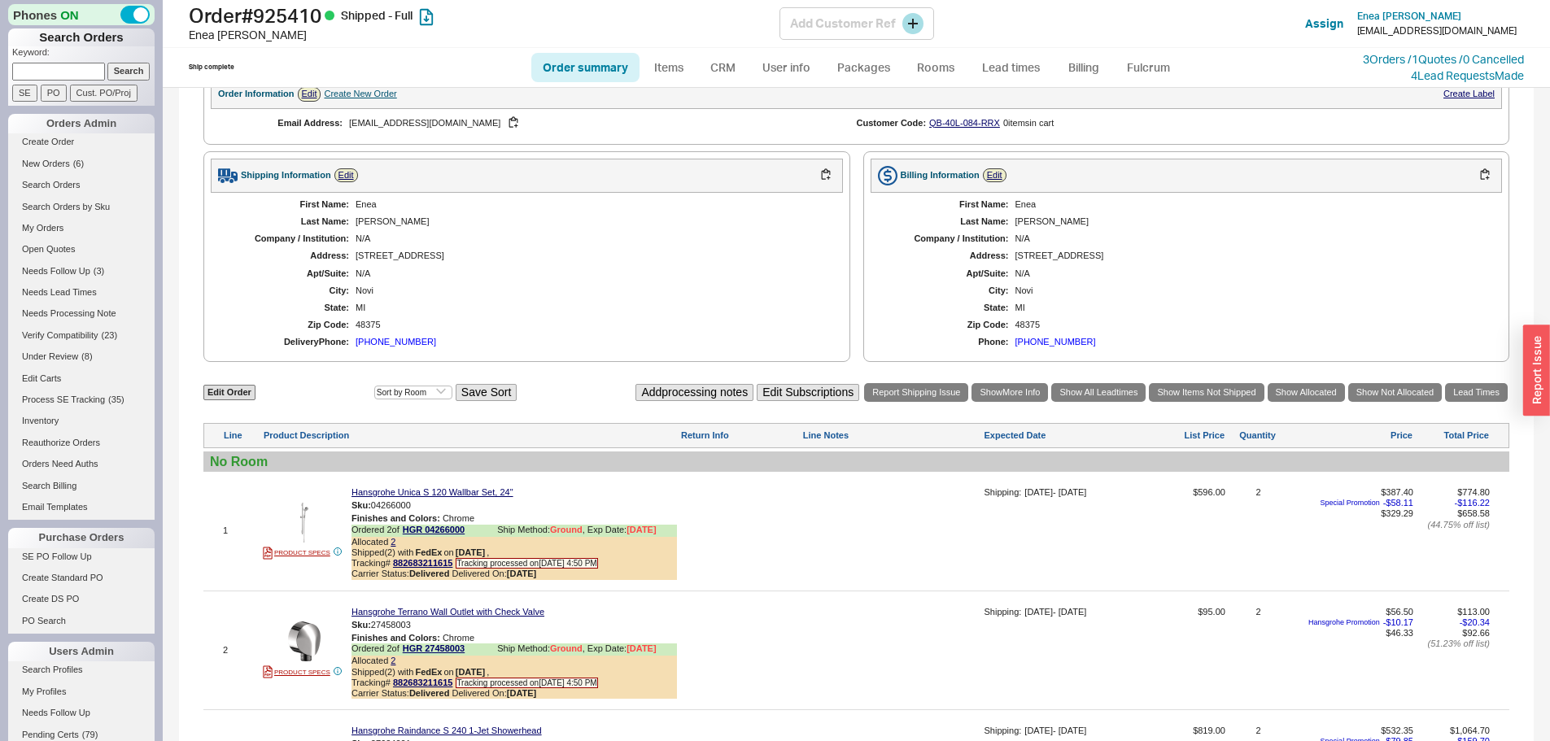
scroll to position [651, 0]
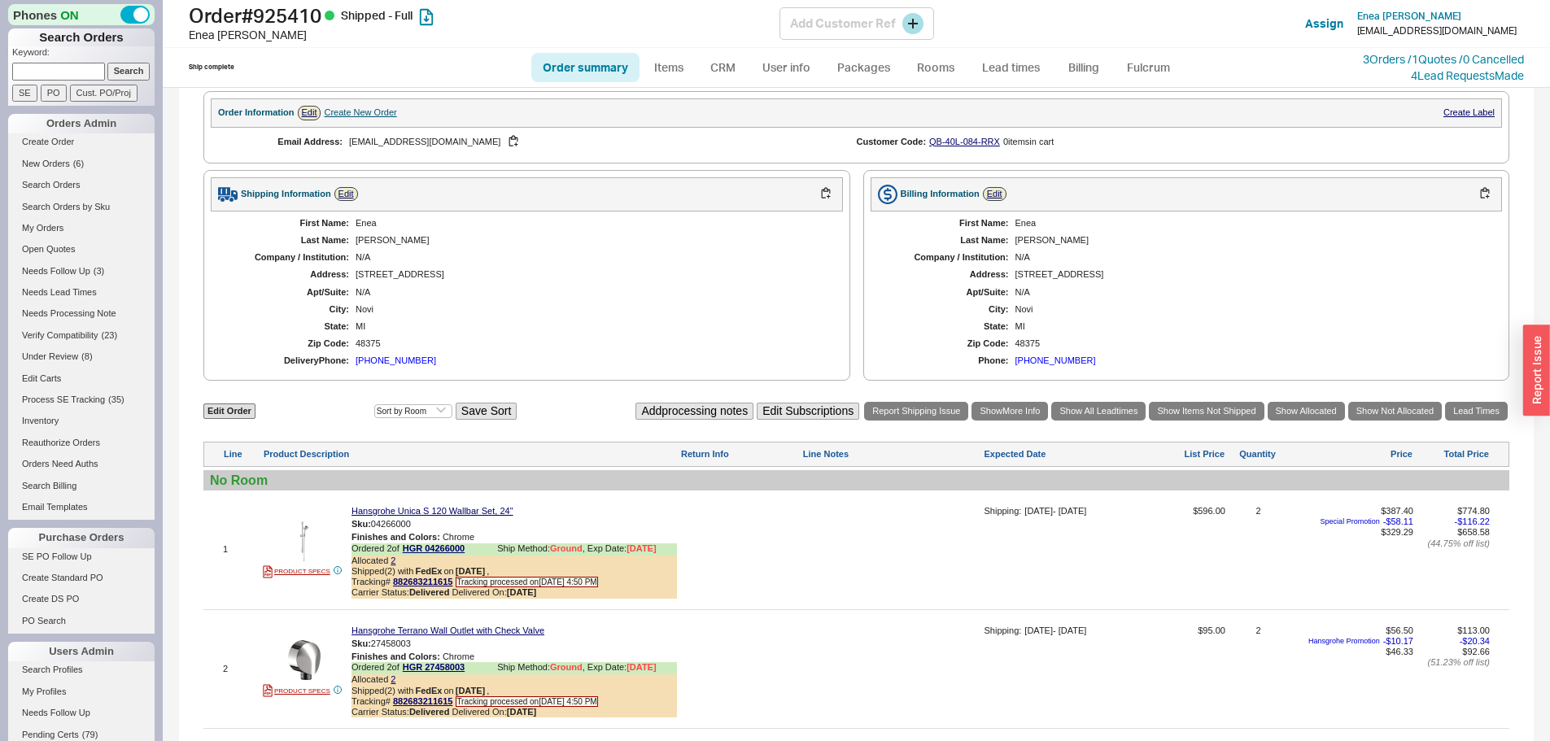
click at [312, 11] on h1 "Order # 925410 Shipped - Full" at bounding box center [484, 15] width 591 height 23
click at [308, 48] on div "Ship complete Order summary Items CRM User info Packages Rooms Lead times Billi…" at bounding box center [856, 67] width 1387 height 39
click at [305, 10] on h1 "Order # 925410 Shipped - Full" at bounding box center [484, 15] width 591 height 23
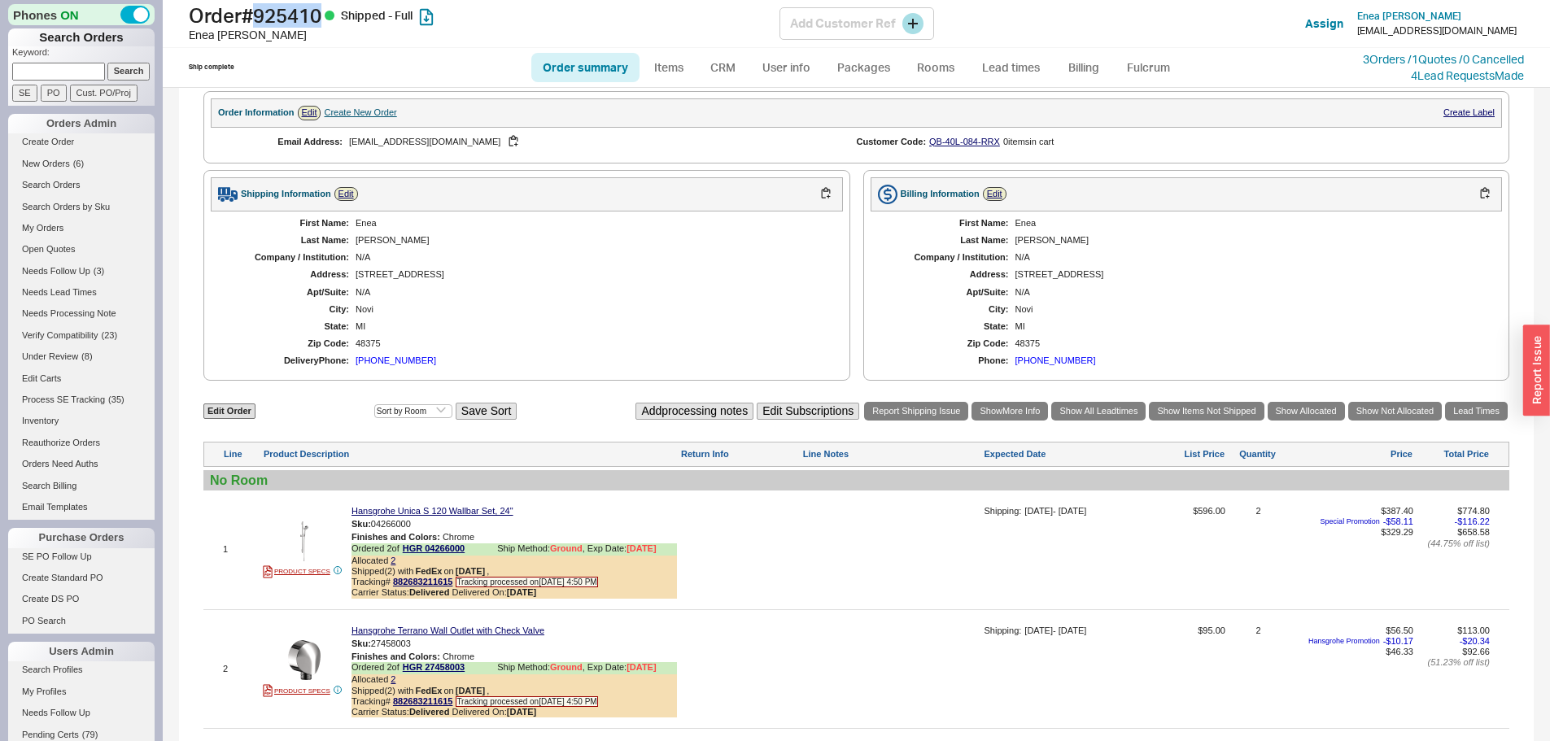
click at [305, 10] on h1 "Order # 925410 Shipped - Full" at bounding box center [484, 15] width 591 height 23
copy h1 "925410"
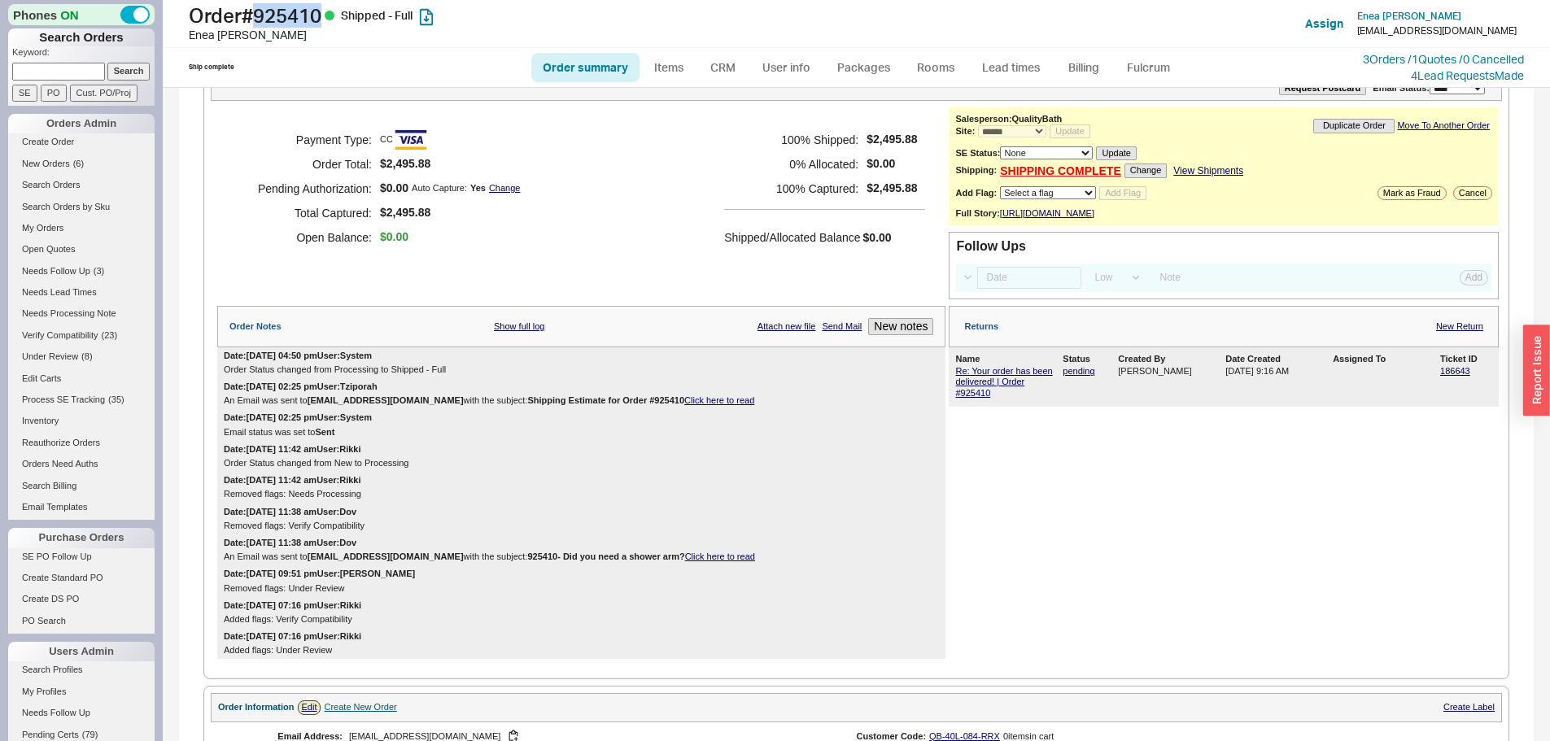
scroll to position [0, 0]
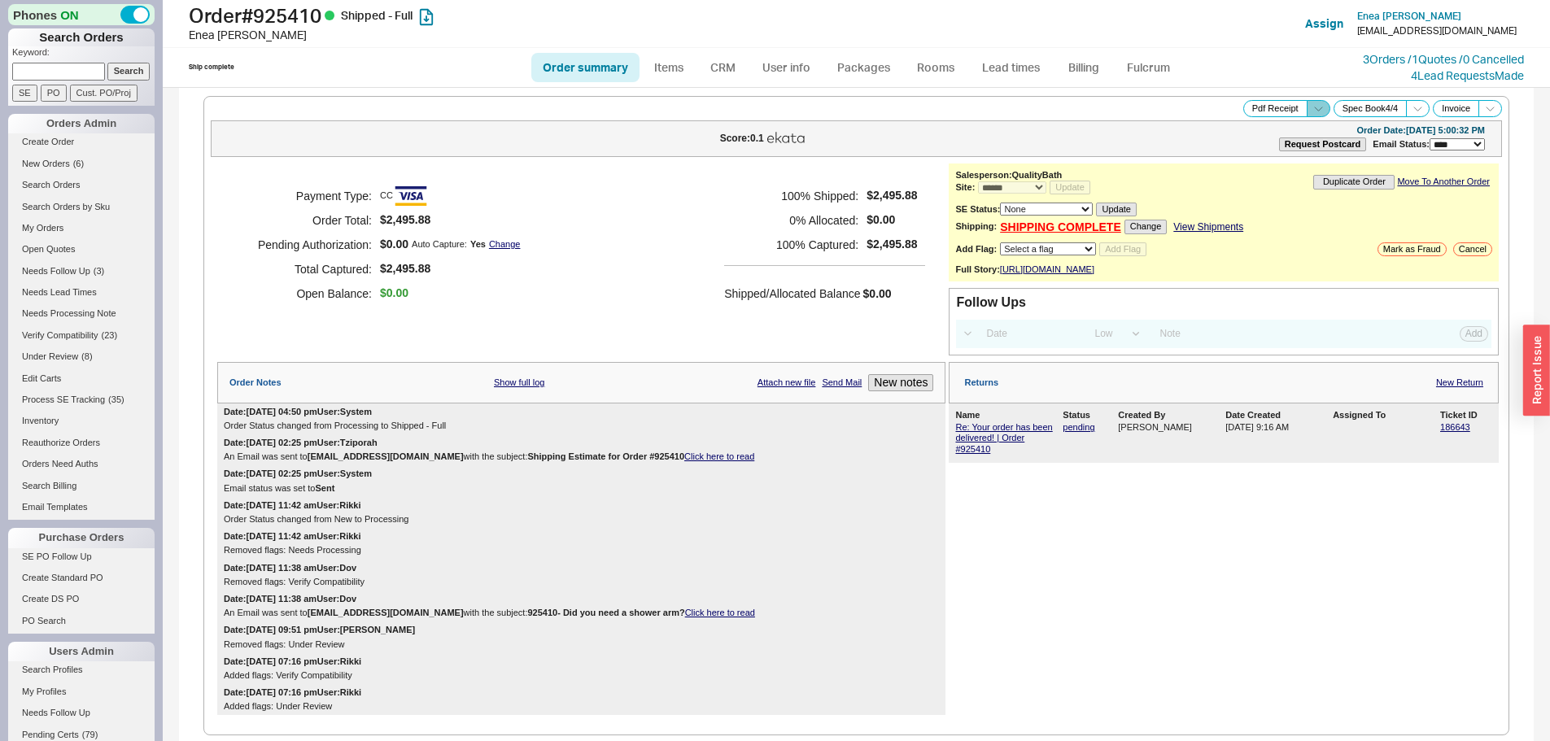
click at [1312, 111] on icon at bounding box center [1318, 109] width 12 height 12
click at [1222, 124] on button "Brand Pdf Receipt" at bounding box center [1260, 127] width 109 height 19
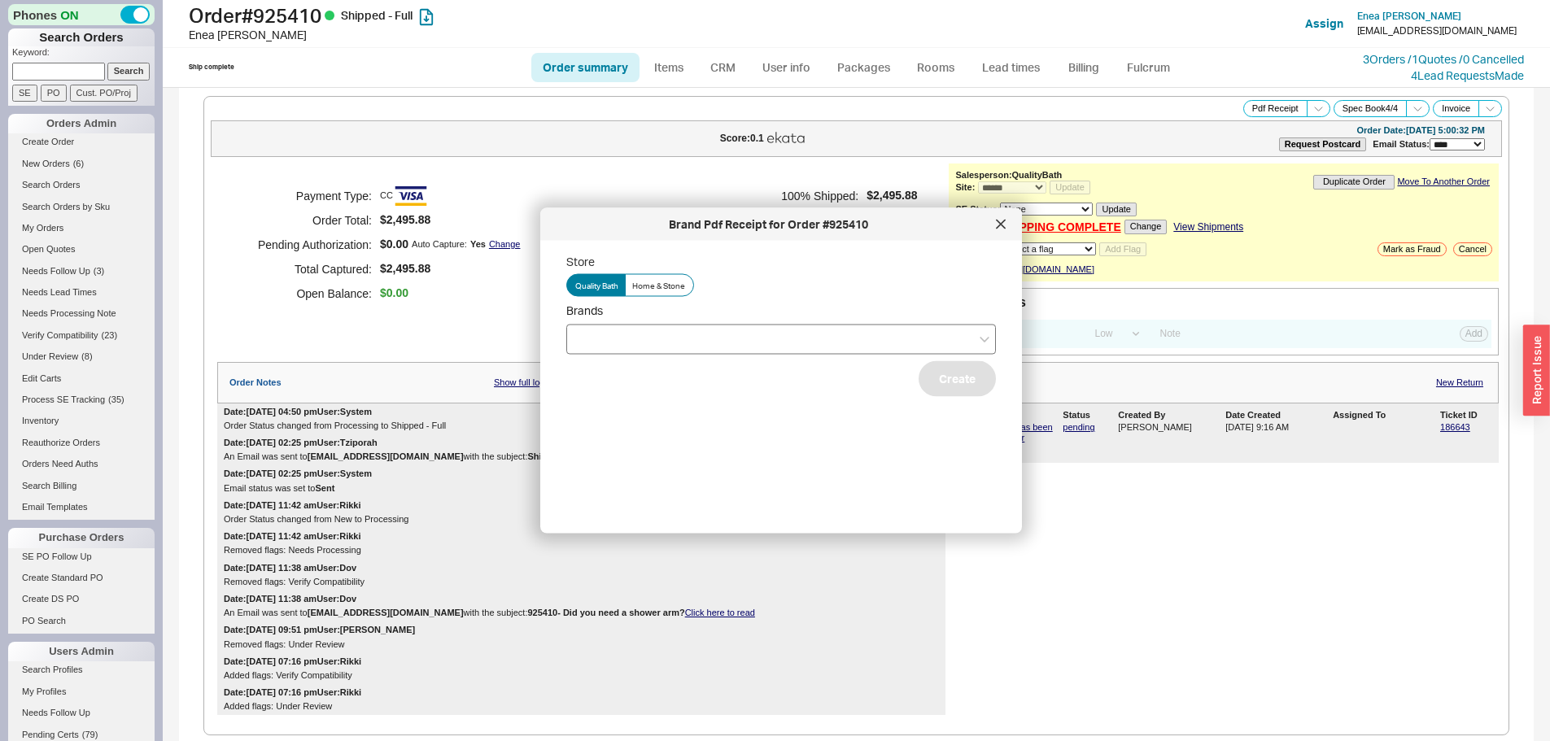
click at [627, 338] on div at bounding box center [781, 339] width 430 height 30
click at [587, 338] on input "Brands" at bounding box center [580, 339] width 11 height 19
click at [626, 382] on div "Hansgrohe" at bounding box center [781, 372] width 428 height 29
click at [963, 394] on button "Create" at bounding box center [957, 378] width 77 height 36
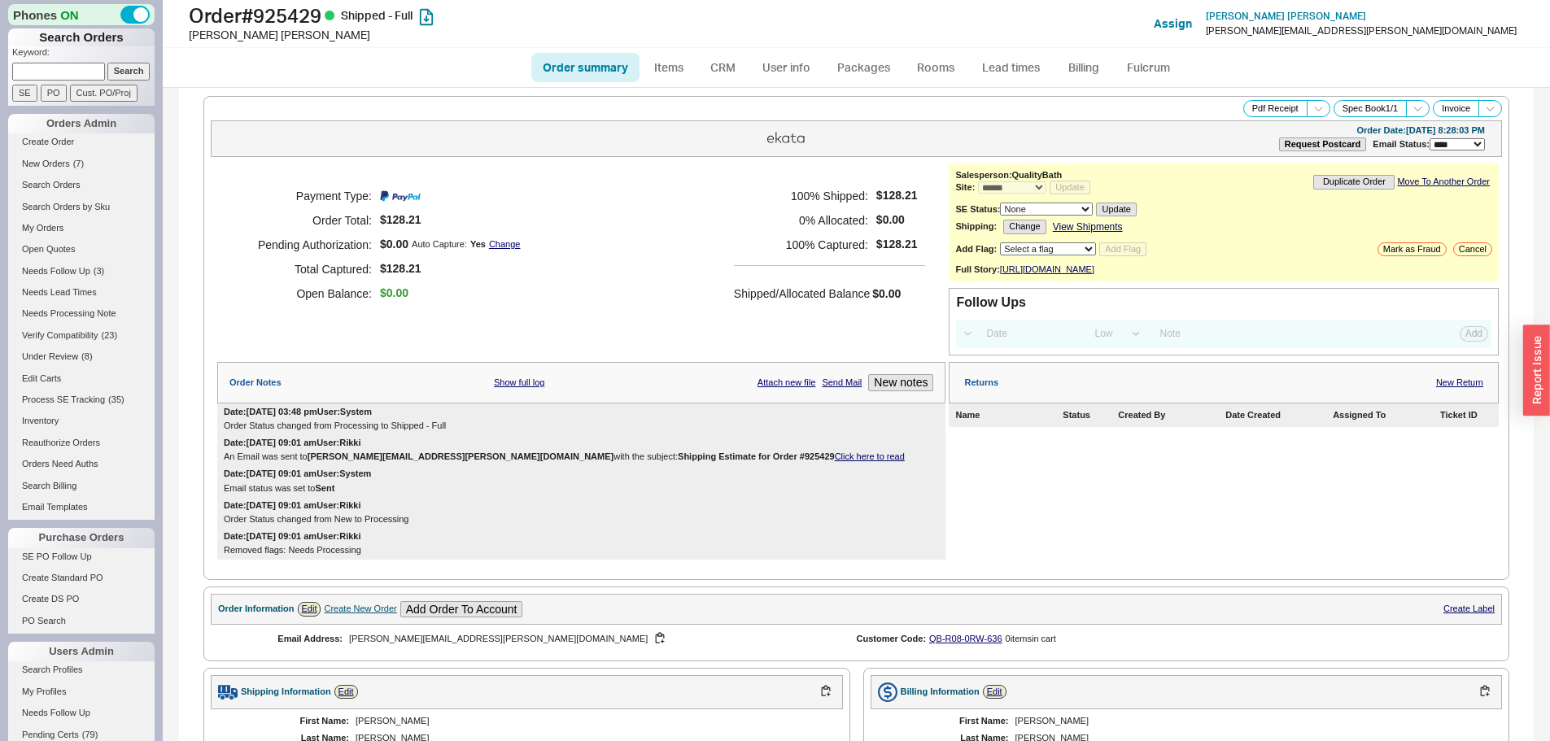
select select "*"
select select "LOW"
select select "3"
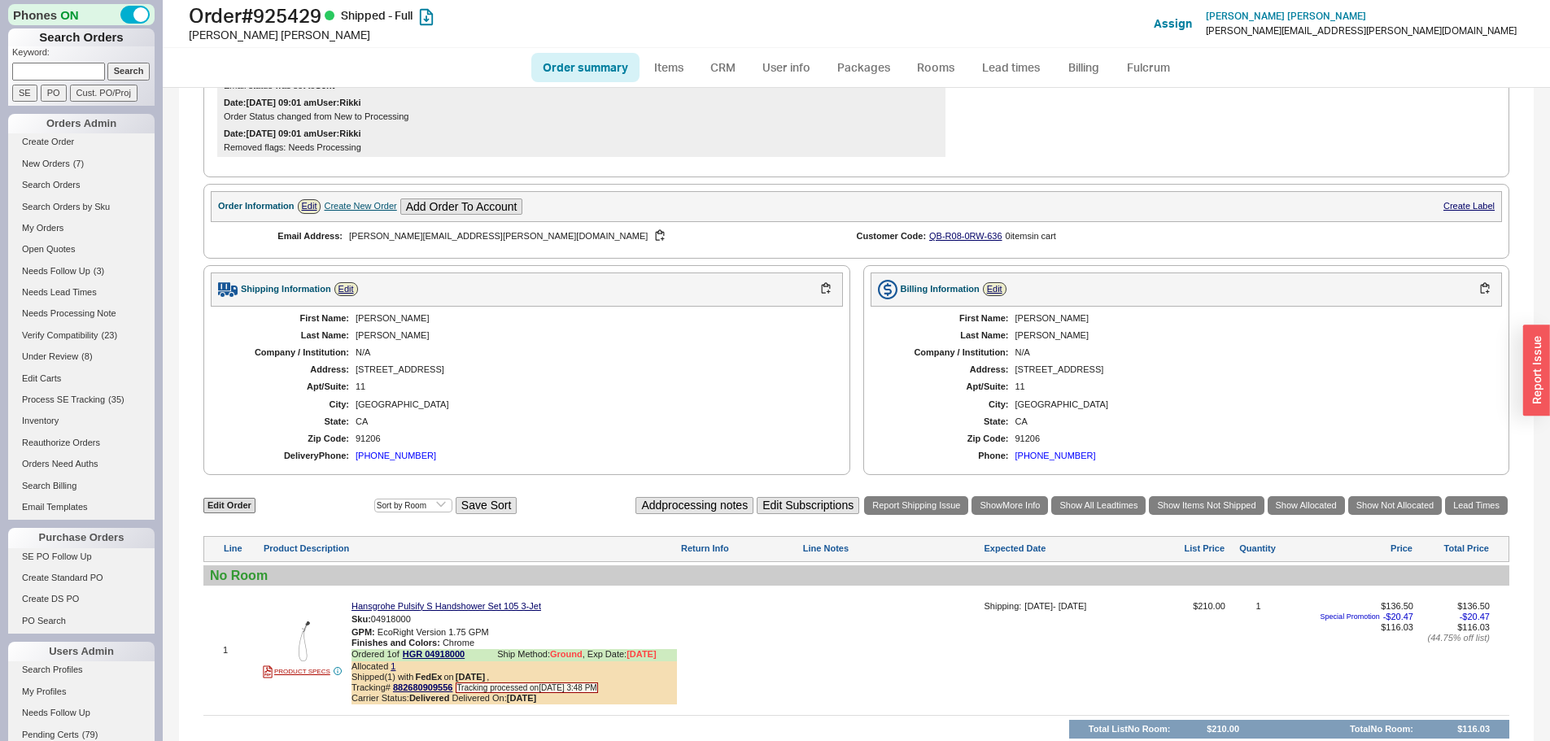
scroll to position [488, 0]
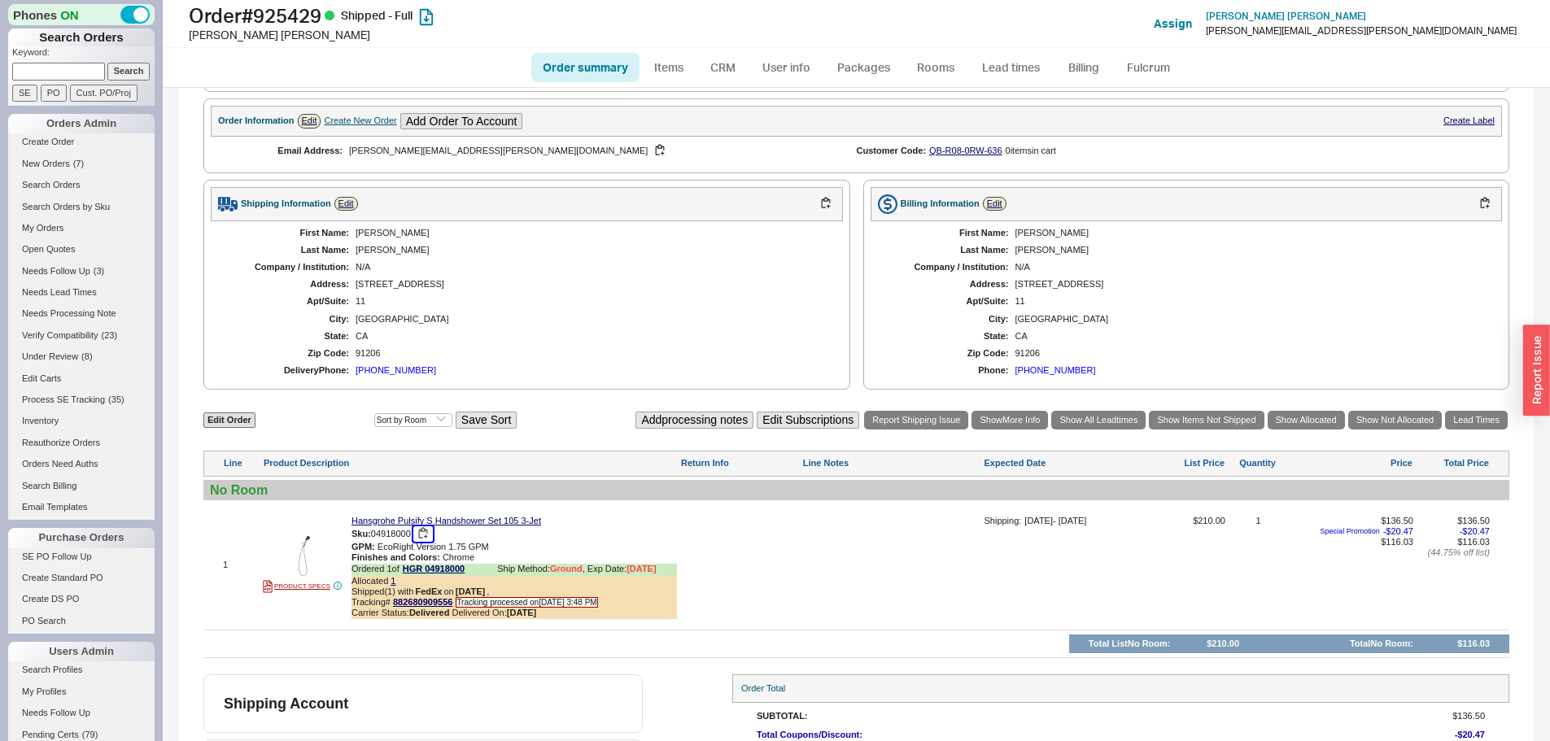
click at [428, 542] on button "button" at bounding box center [423, 533] width 20 height 15
click at [320, 14] on h1 "Order # 925429 Shipped - Full" at bounding box center [484, 15] width 591 height 23
copy h1 "925429"
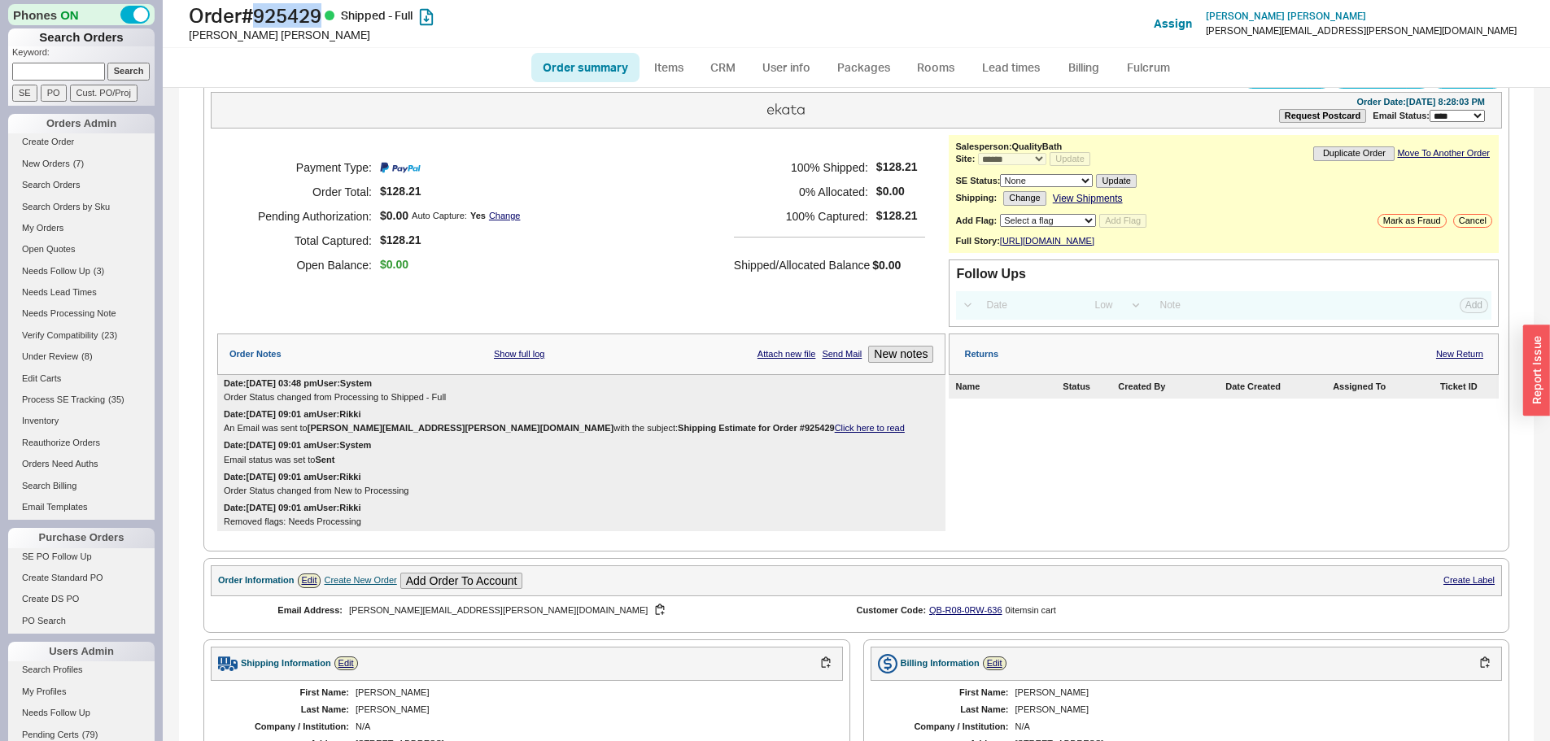
scroll to position [0, 0]
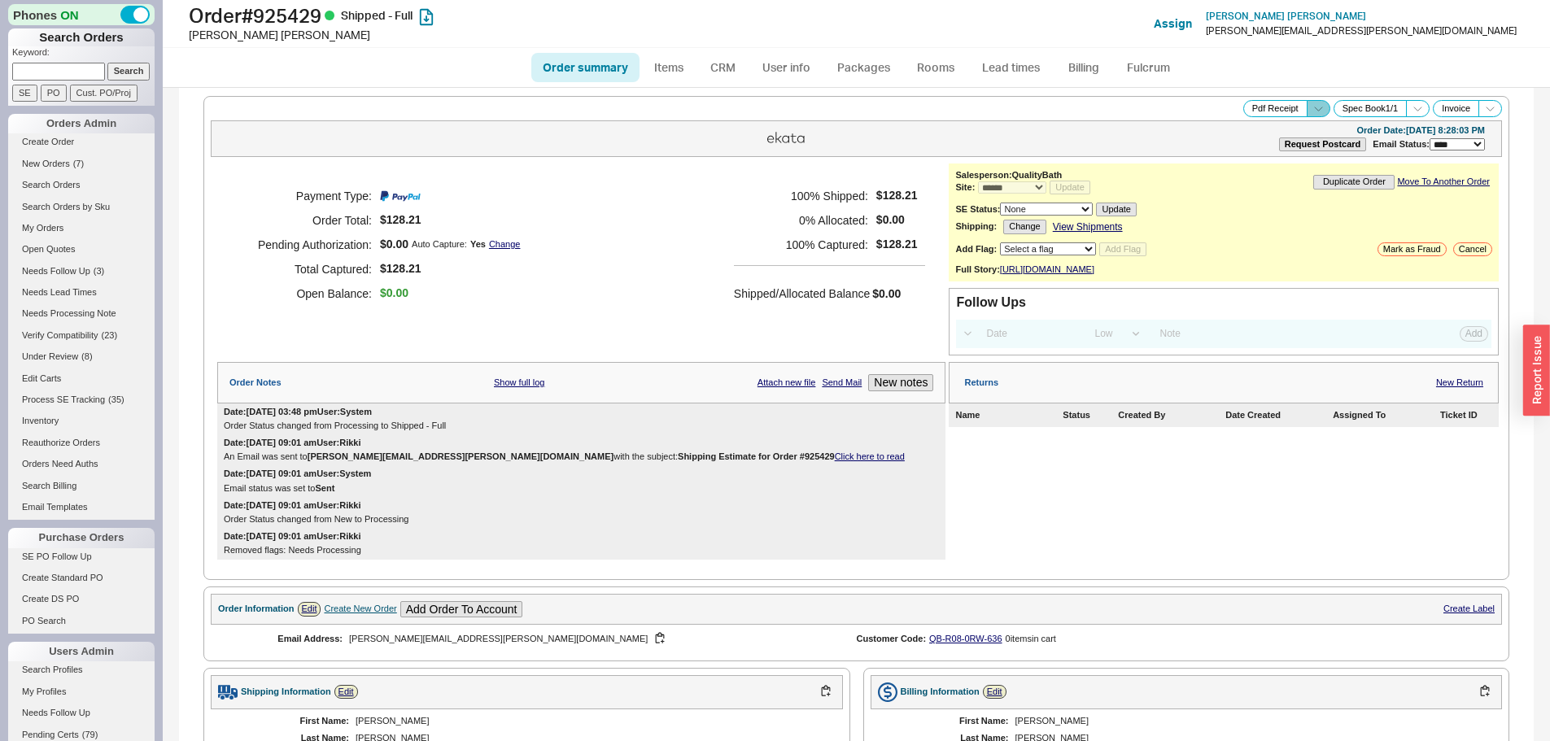
click at [1313, 105] on span at bounding box center [1319, 108] width 24 height 17
click at [1220, 125] on button "Brand Pdf Receipt" at bounding box center [1260, 127] width 109 height 19
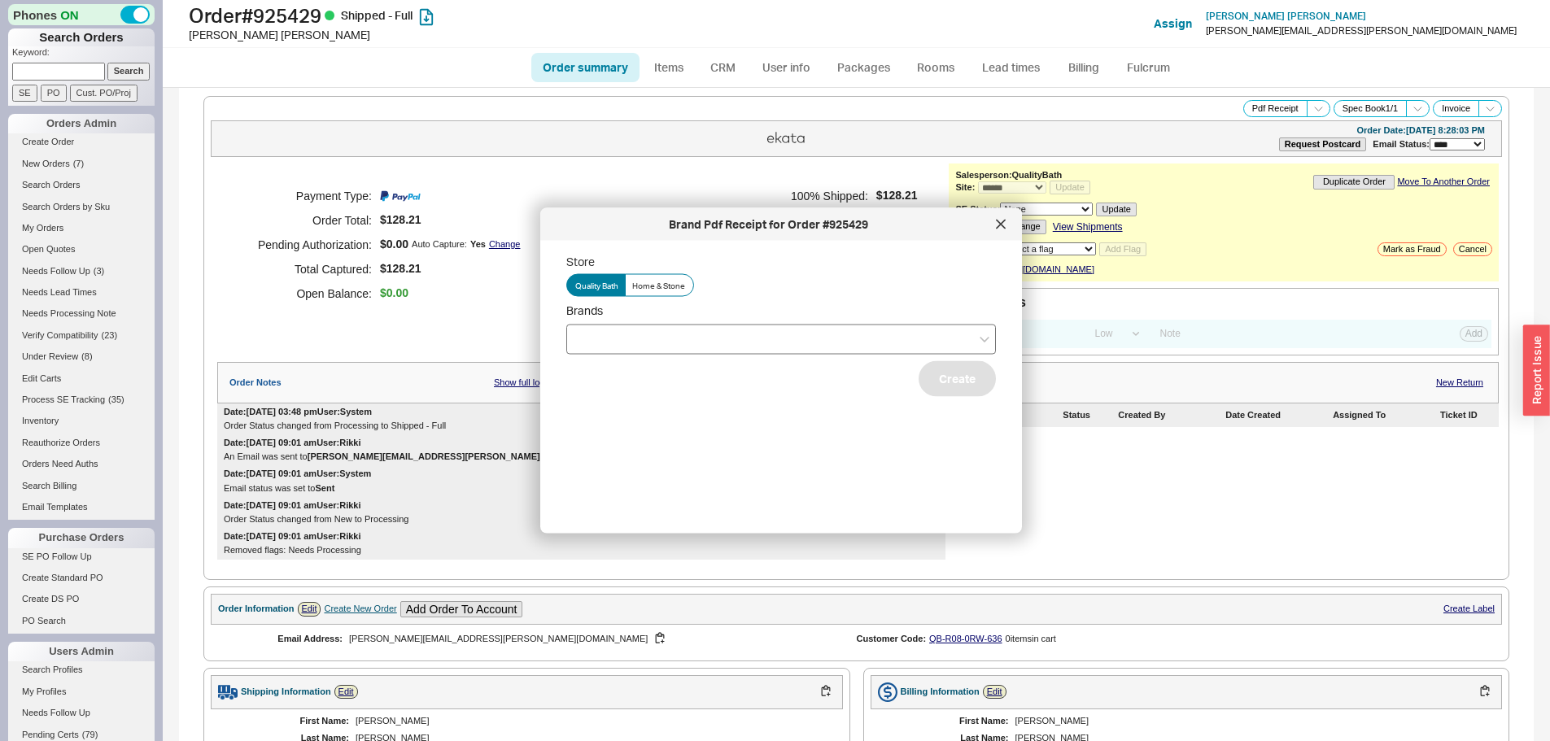
click at [638, 336] on div at bounding box center [781, 339] width 430 height 30
click at [587, 336] on input "Brands" at bounding box center [580, 339] width 11 height 19
click at [642, 374] on div "Hansgrohe" at bounding box center [781, 372] width 428 height 29
click at [941, 395] on button "Create" at bounding box center [957, 378] width 77 height 36
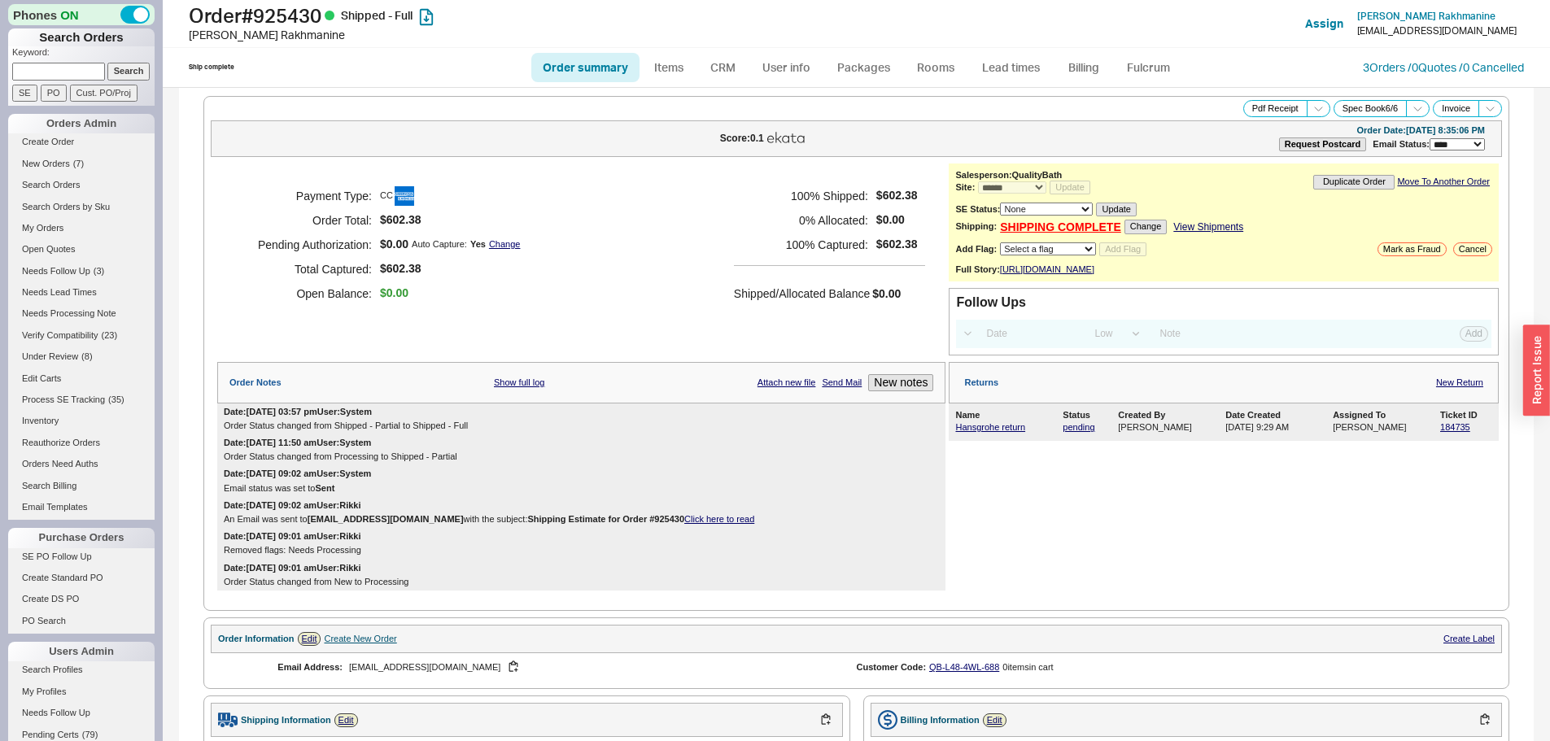
select select "*"
select select "LOW"
select select "3"
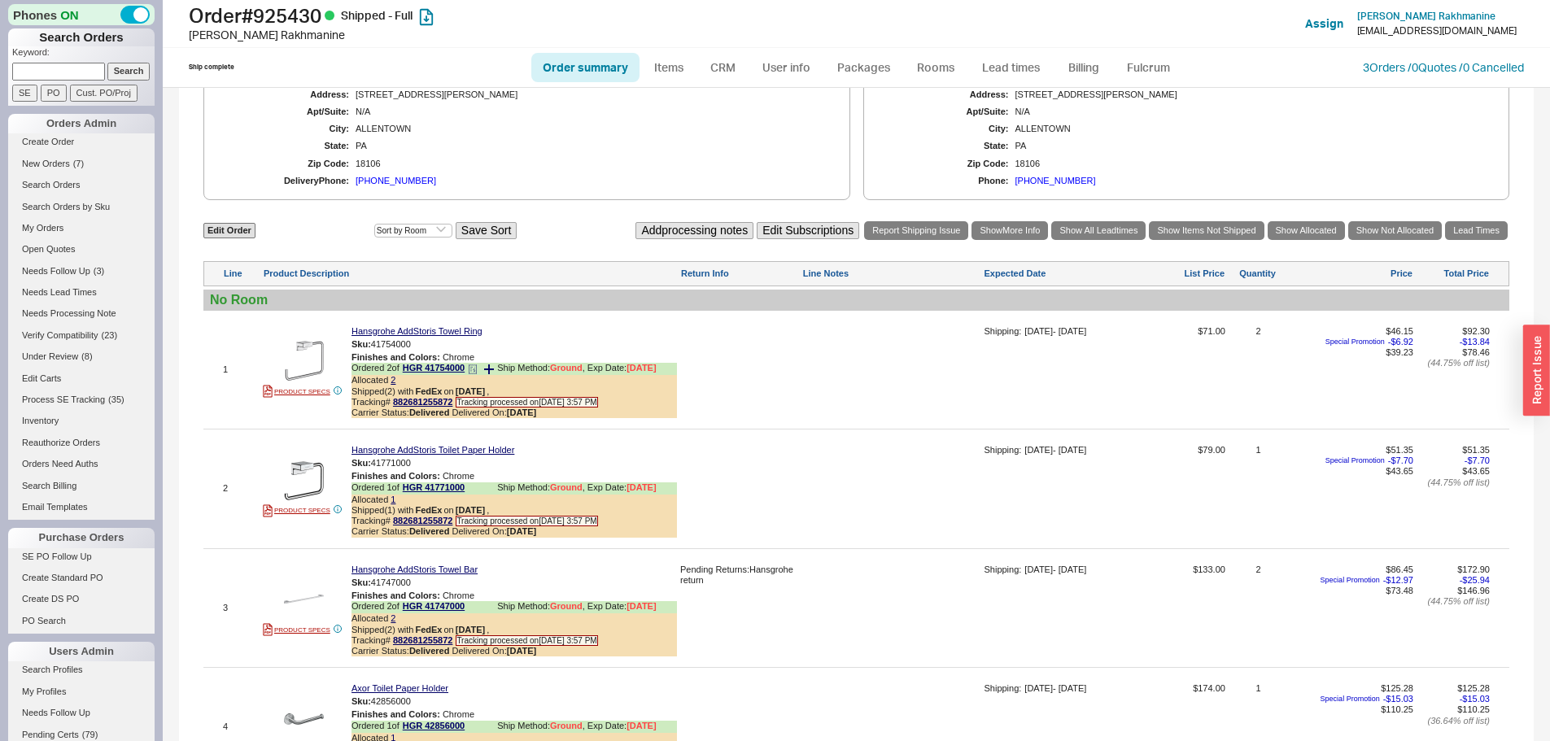
scroll to position [732, 0]
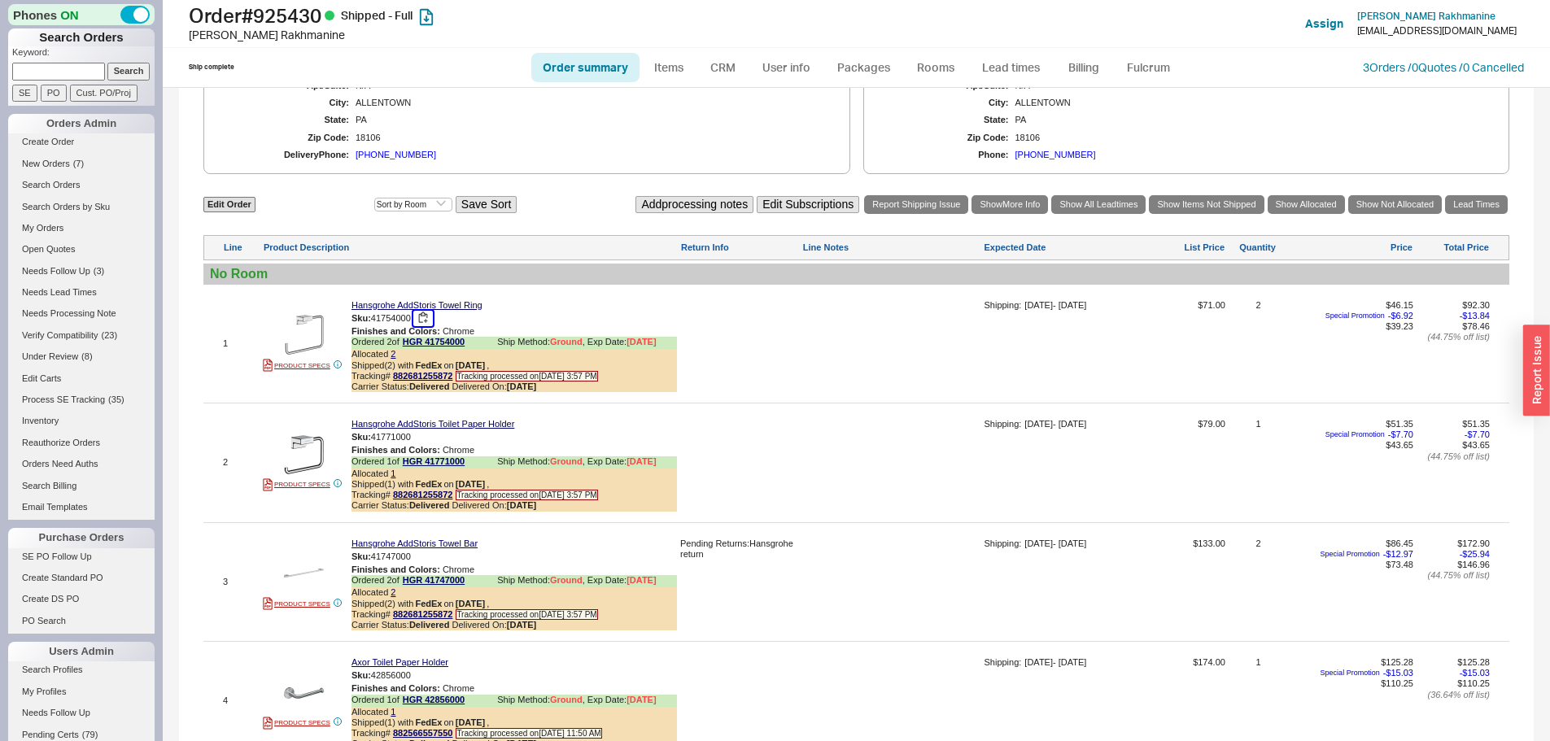
click at [427, 326] on button "button" at bounding box center [423, 318] width 20 height 15
click at [429, 445] on button "button" at bounding box center [423, 437] width 20 height 15
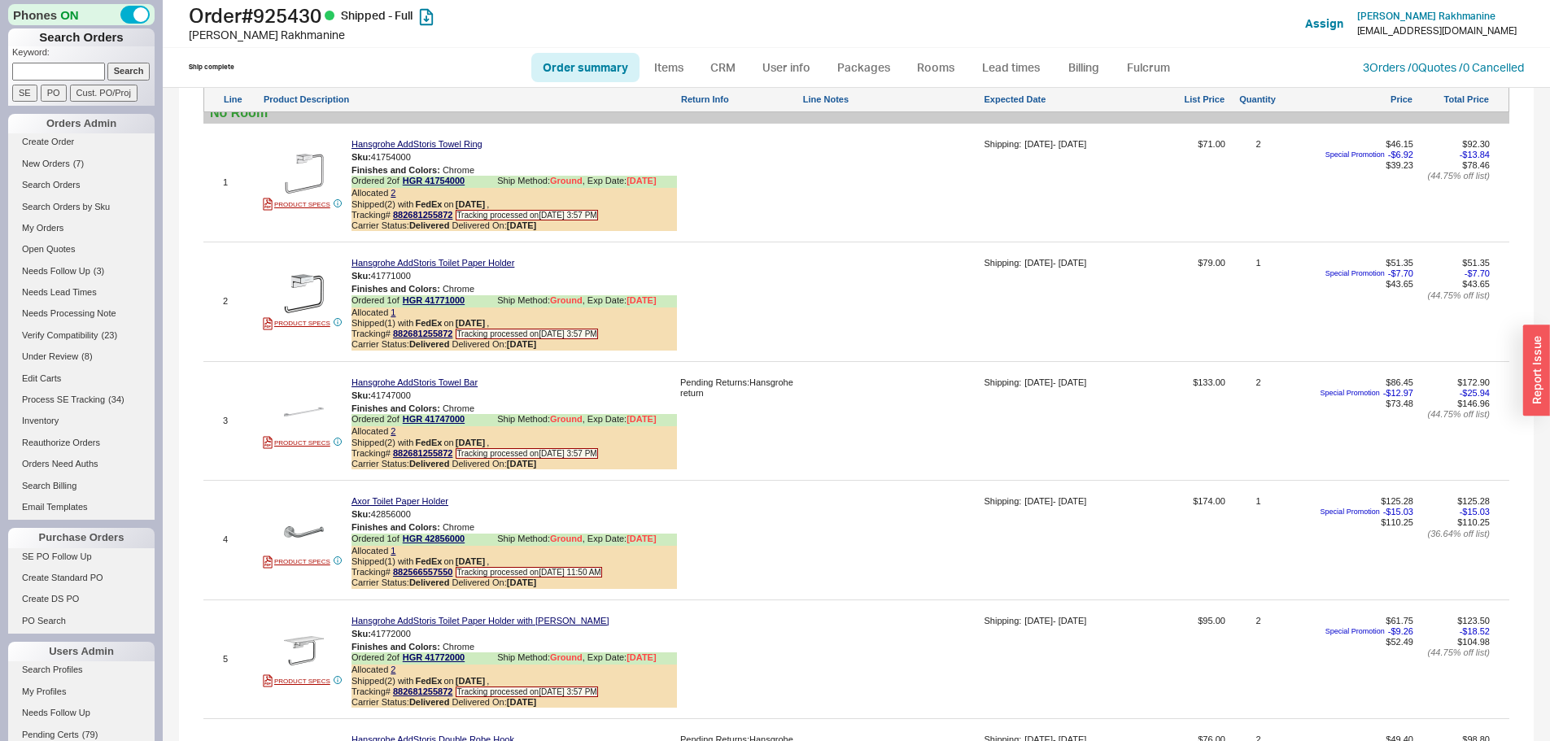
scroll to position [895, 0]
click at [425, 402] on button "button" at bounding box center [423, 393] width 20 height 15
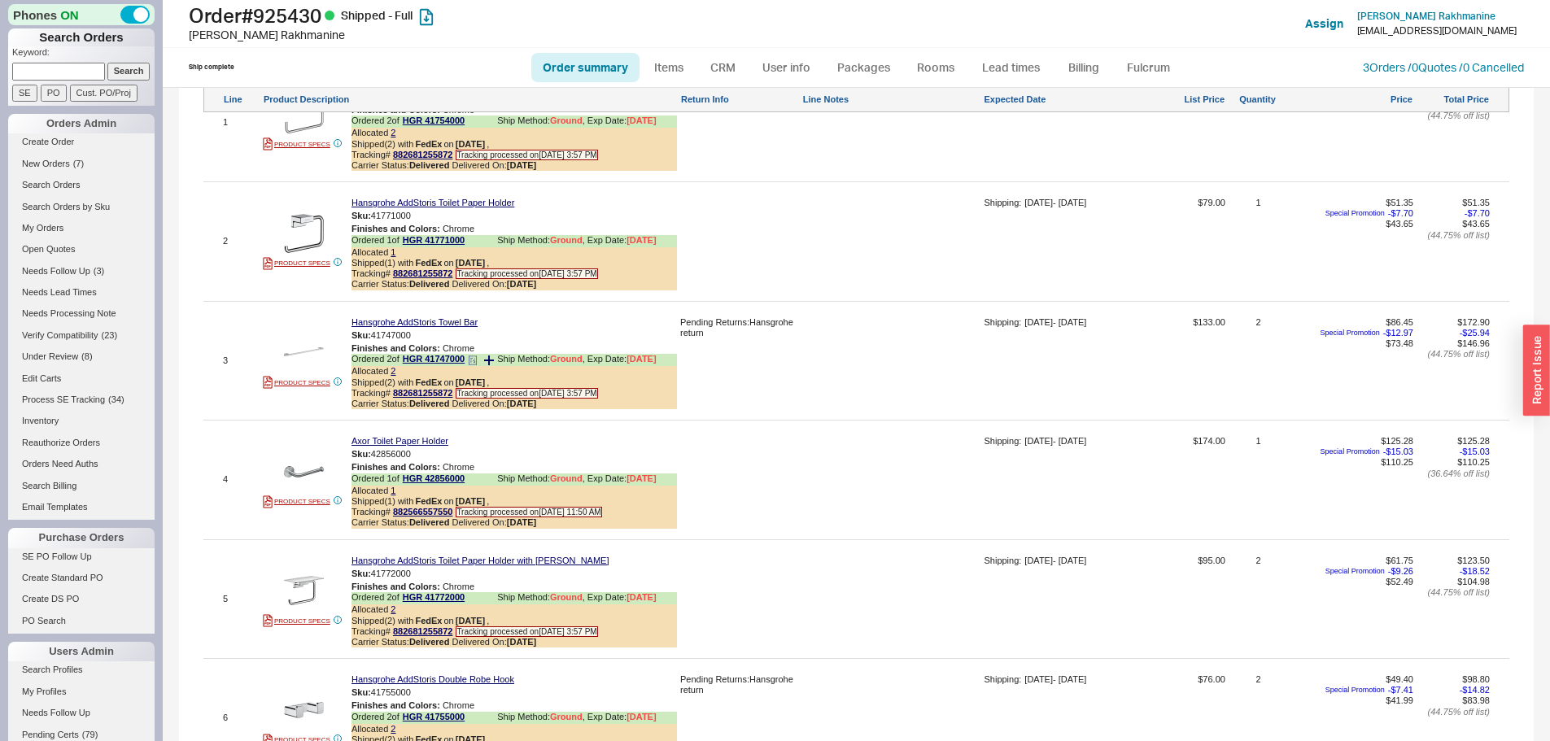
scroll to position [1058, 0]
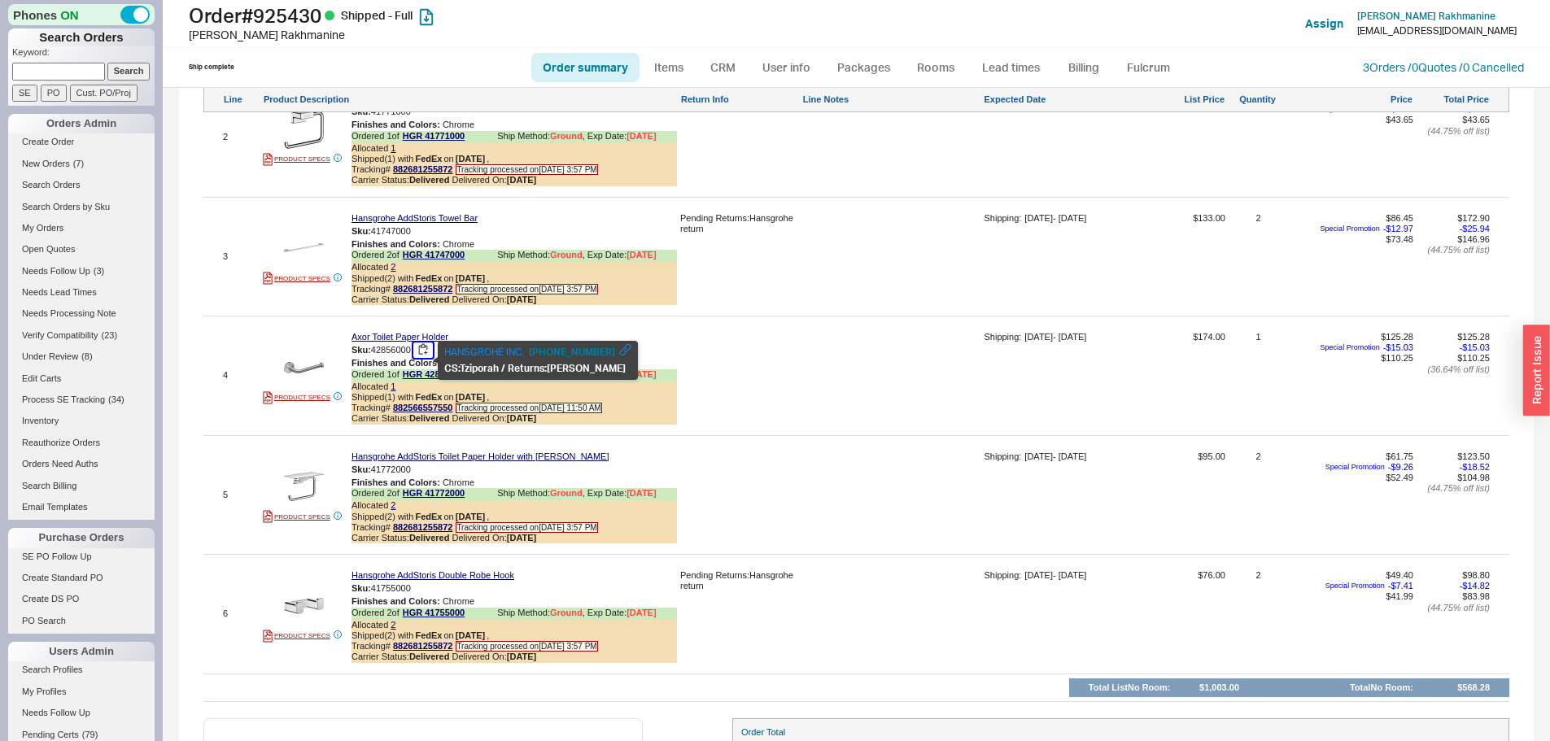
click at [429, 358] on button "button" at bounding box center [423, 350] width 20 height 15
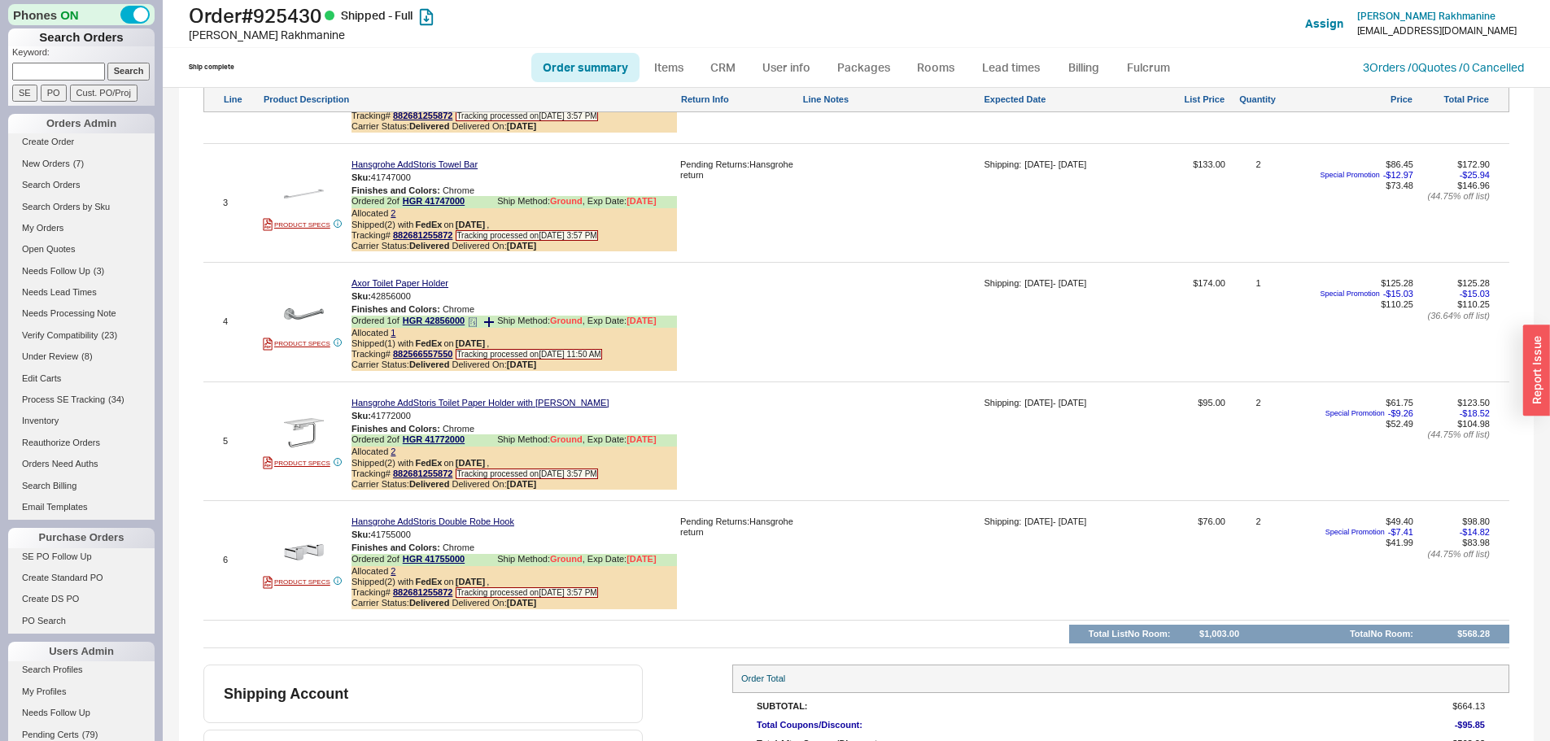
scroll to position [1139, 0]
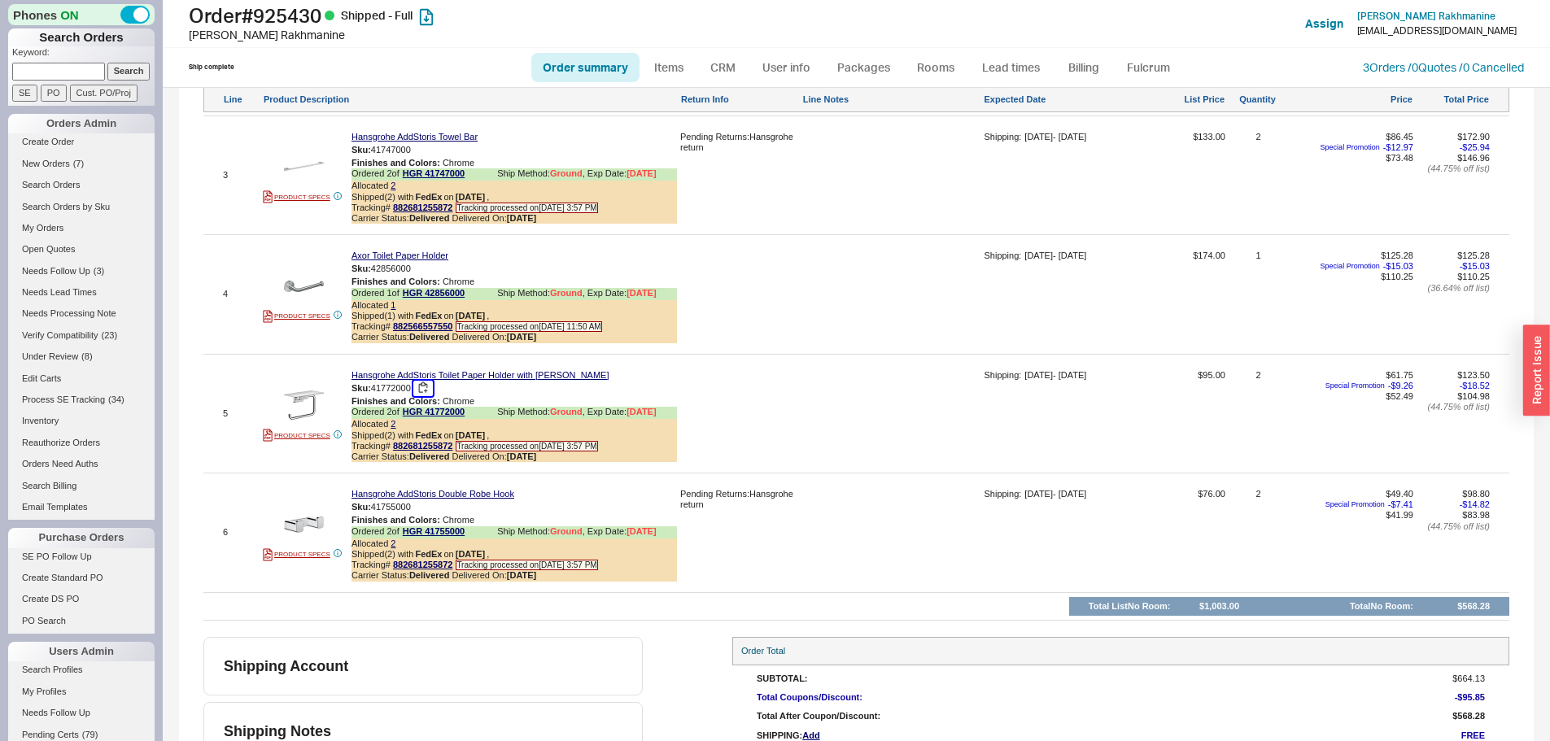
click at [424, 396] on button "button" at bounding box center [423, 388] width 20 height 15
click at [426, 515] on button "button" at bounding box center [423, 507] width 20 height 15
click at [275, 7] on h1 "Order # 925430 Shipped - Full" at bounding box center [484, 15] width 591 height 23
copy h1 "925430"
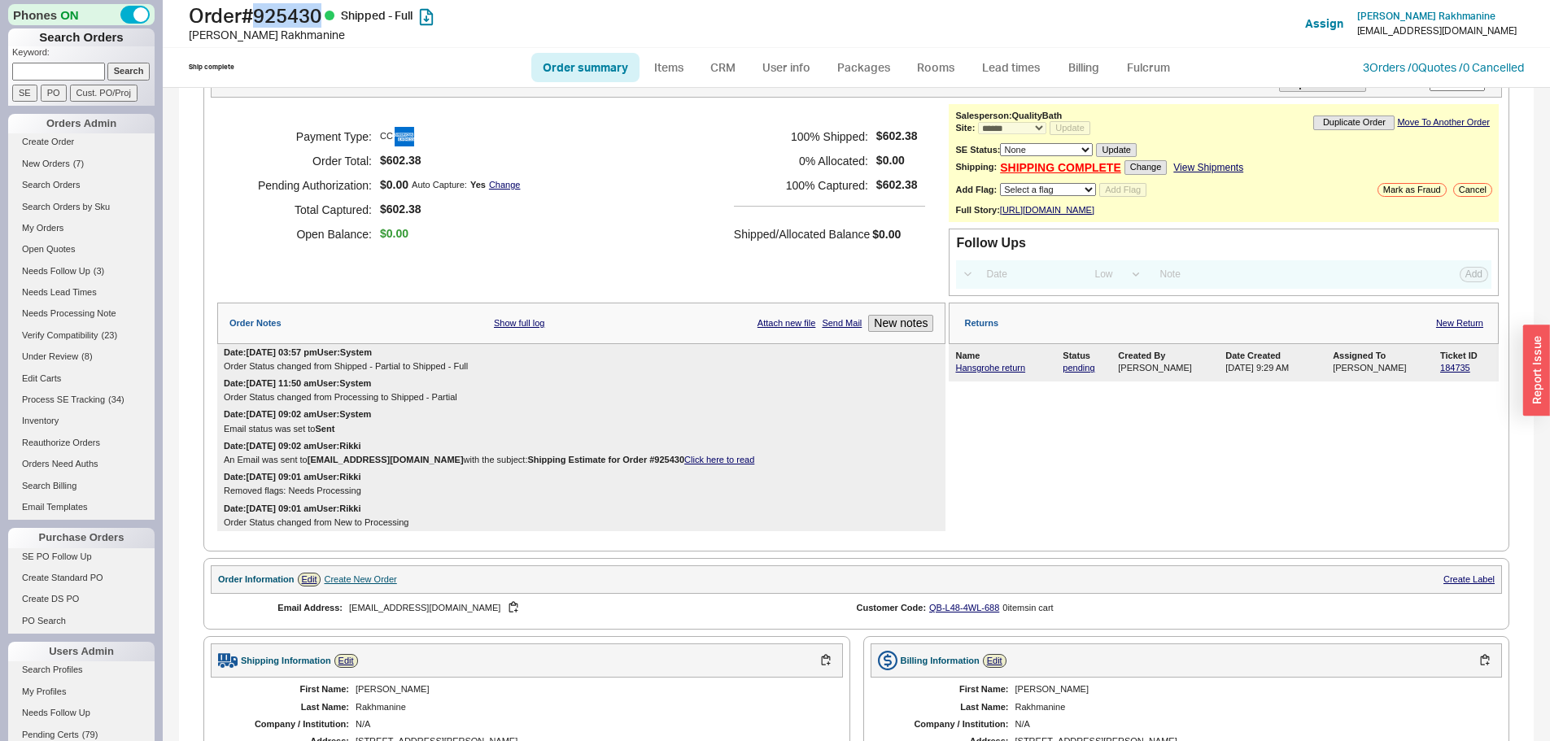
scroll to position [0, 0]
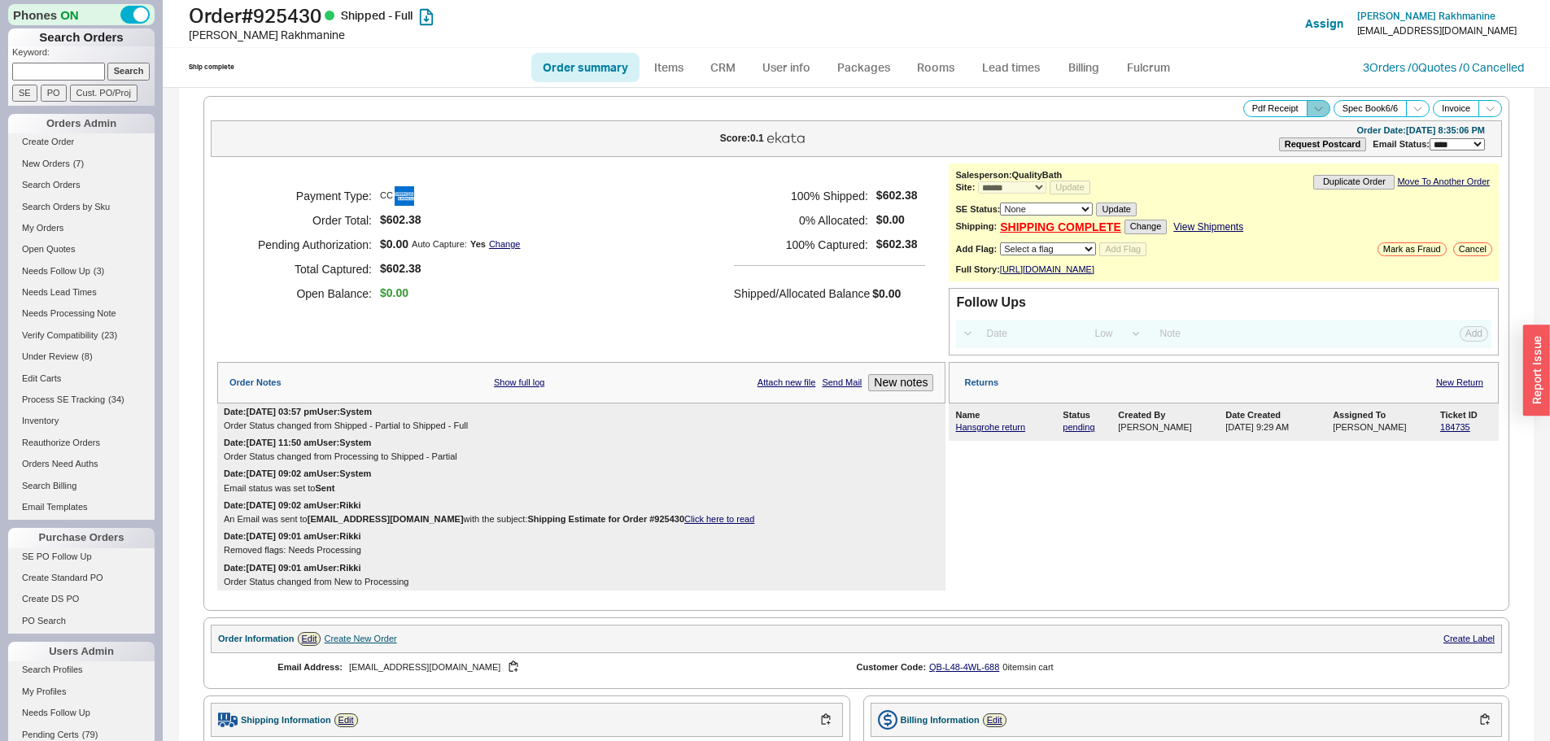
click at [1307, 116] on span at bounding box center [1319, 108] width 24 height 17
click at [1232, 135] on button "Brand Pdf Receipt" at bounding box center [1260, 127] width 109 height 19
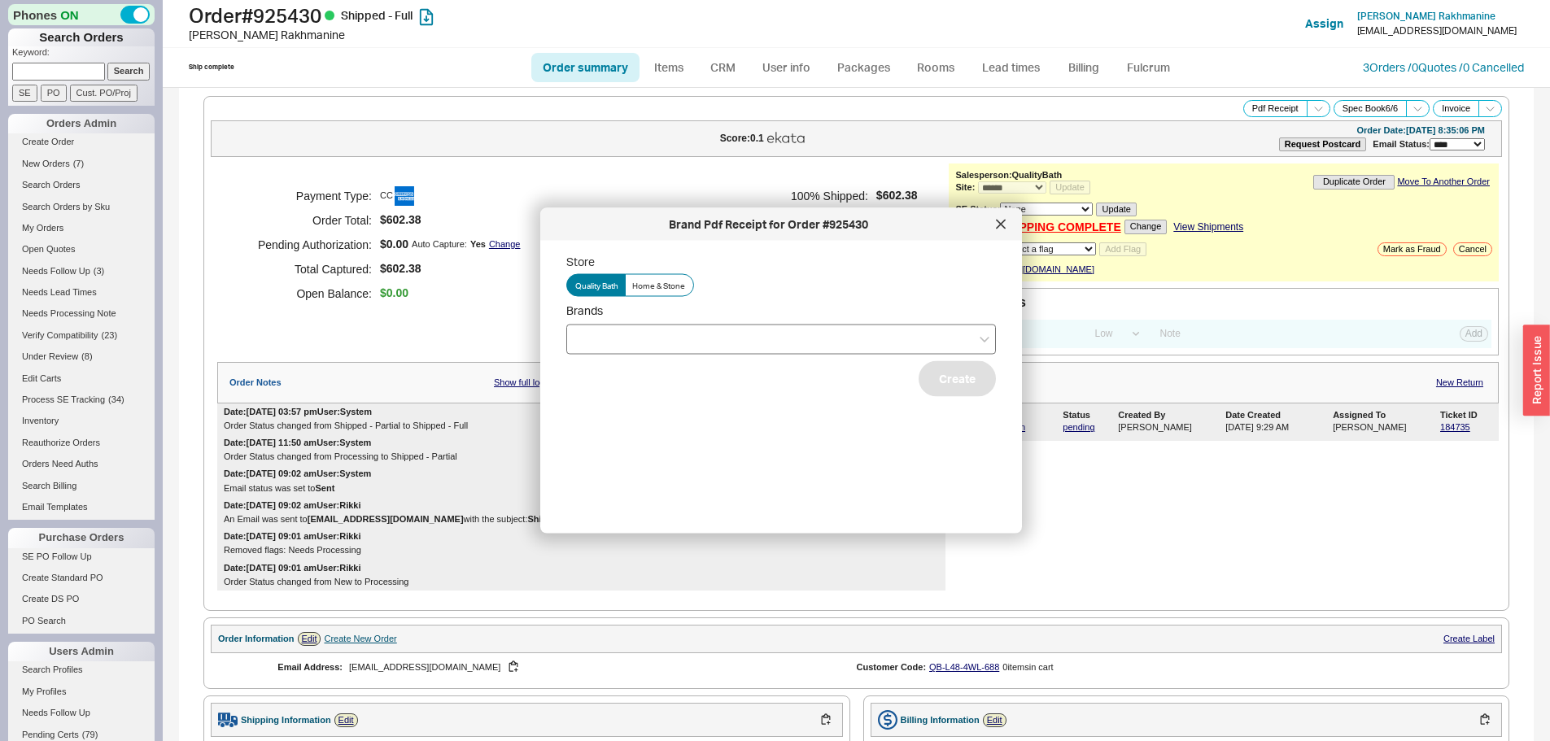
click at [617, 347] on div at bounding box center [781, 339] width 430 height 30
click at [587, 347] on input "Brands" at bounding box center [580, 339] width 11 height 19
click at [609, 373] on div "Hansgrohe" at bounding box center [781, 372] width 428 height 29
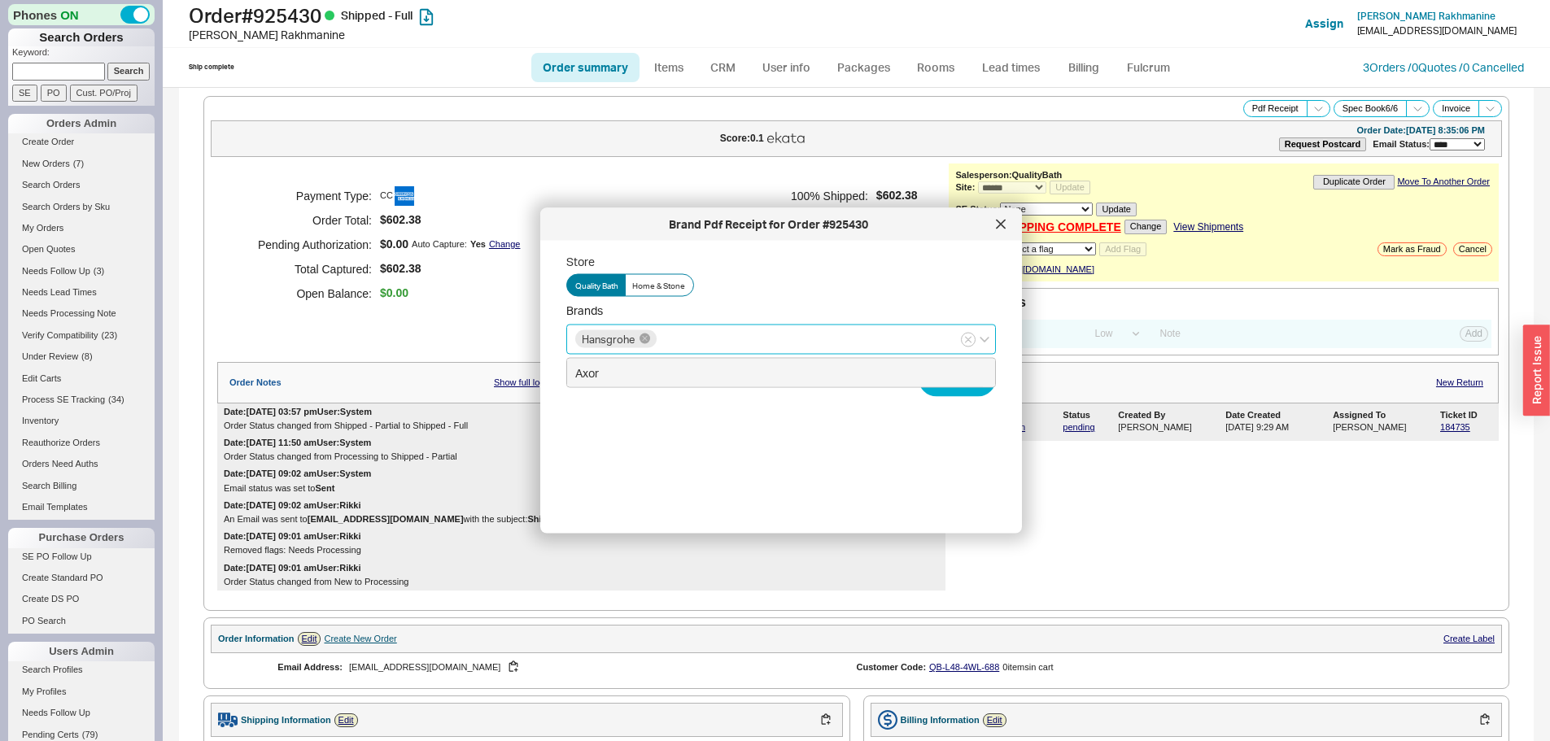
click at [596, 369] on div "Axor" at bounding box center [781, 372] width 428 height 29
click at [928, 392] on button "Create" at bounding box center [957, 378] width 77 height 36
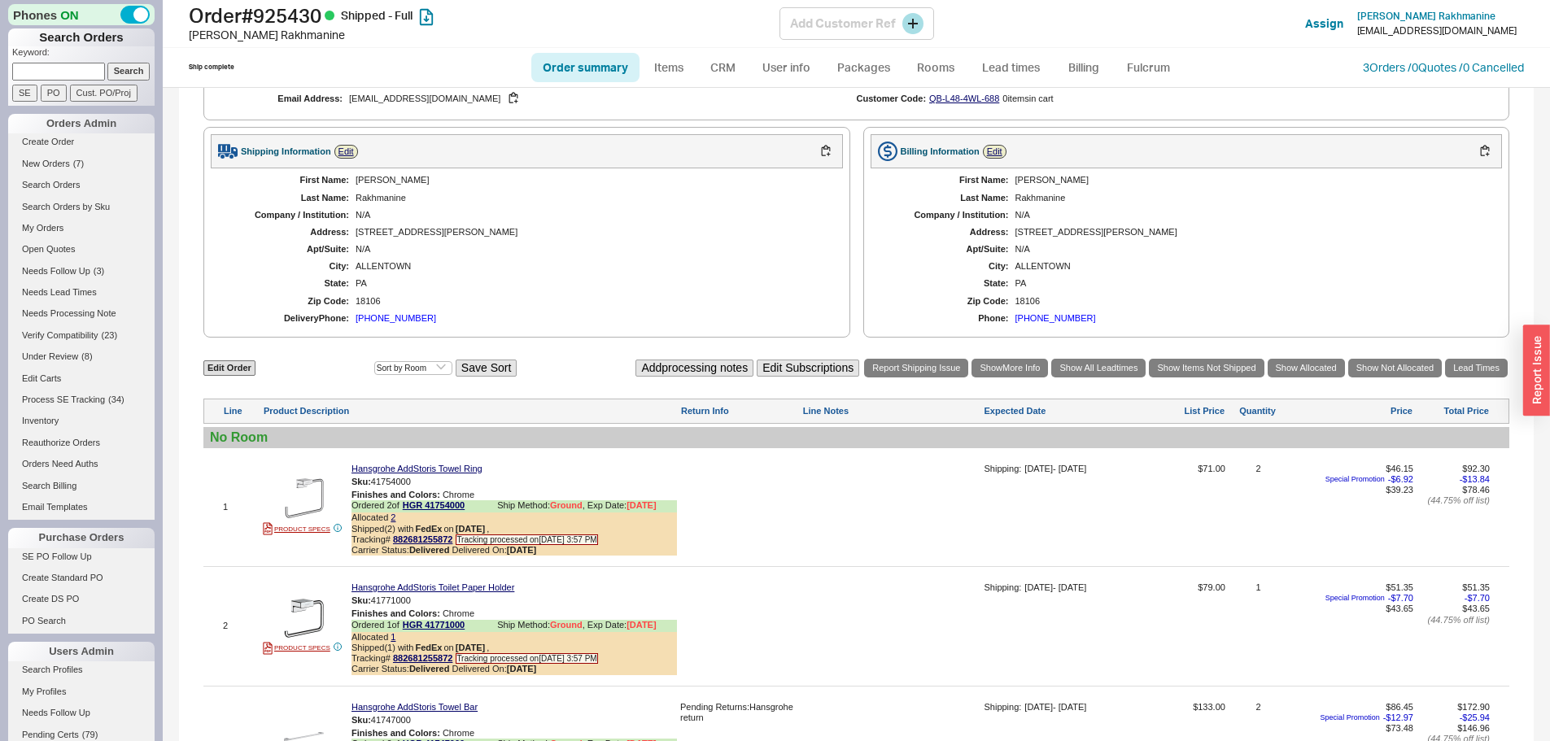
scroll to position [570, 0]
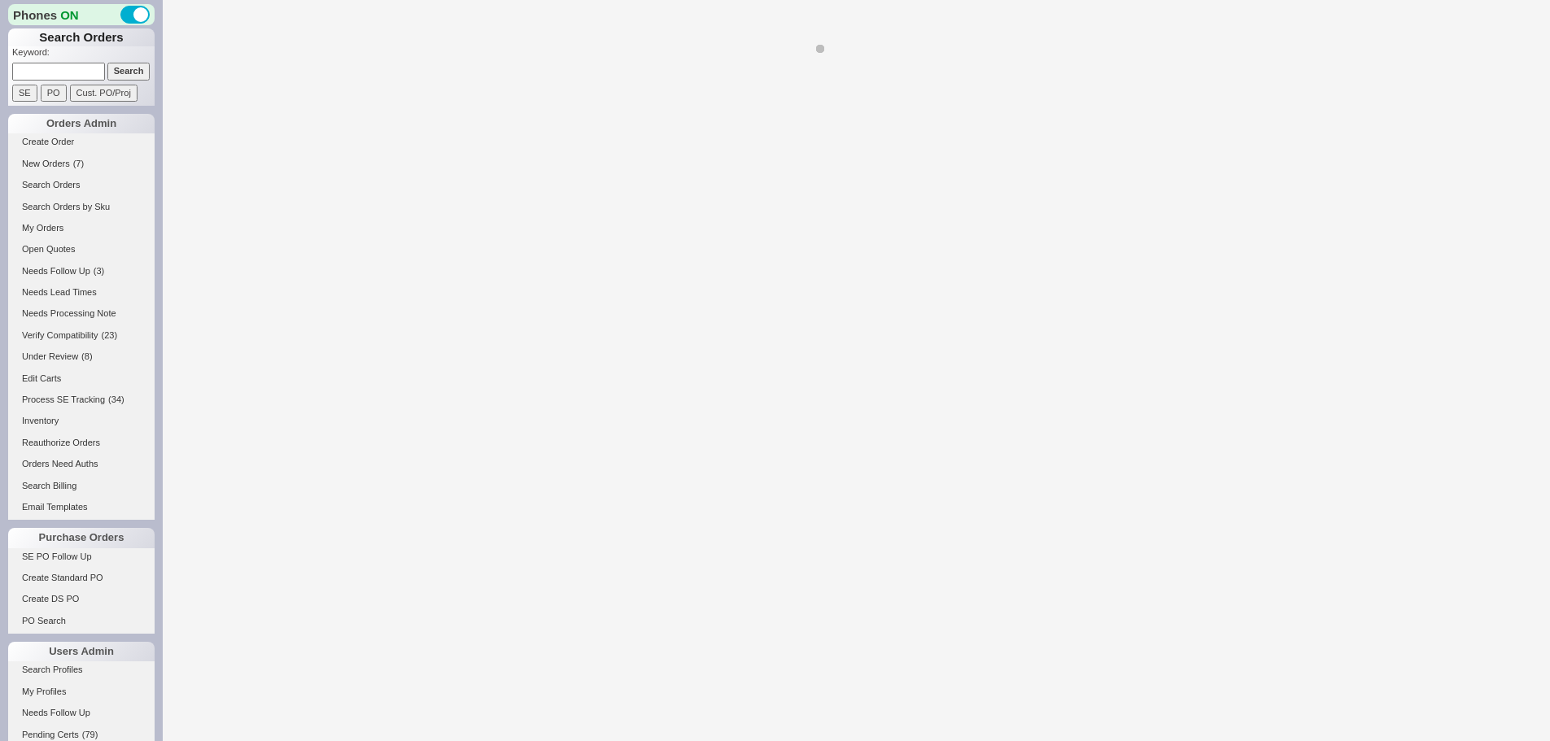
select select "*"
select select "LOW"
select select "3"
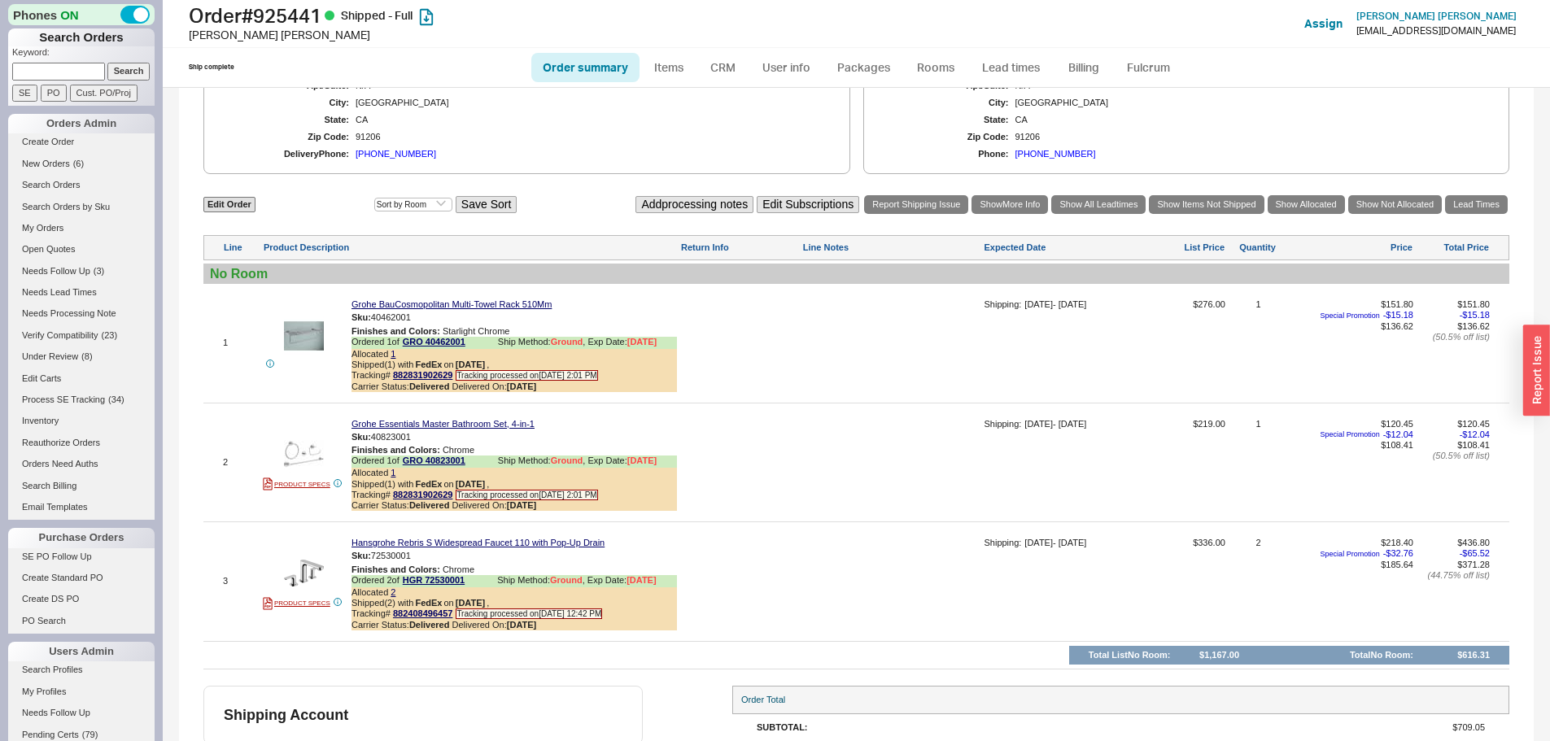
scroll to position [858, 0]
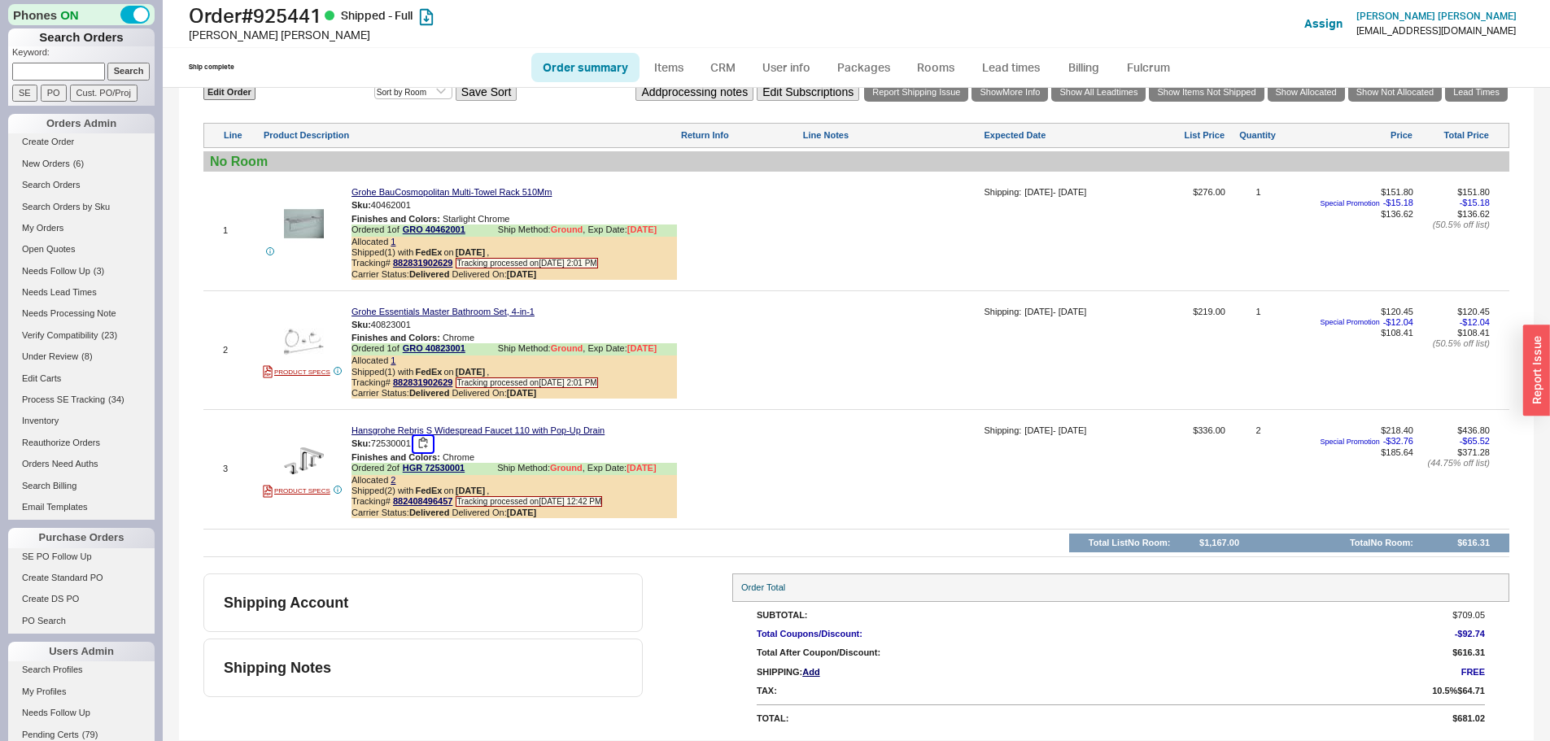
click at [426, 446] on button "button" at bounding box center [423, 443] width 20 height 15
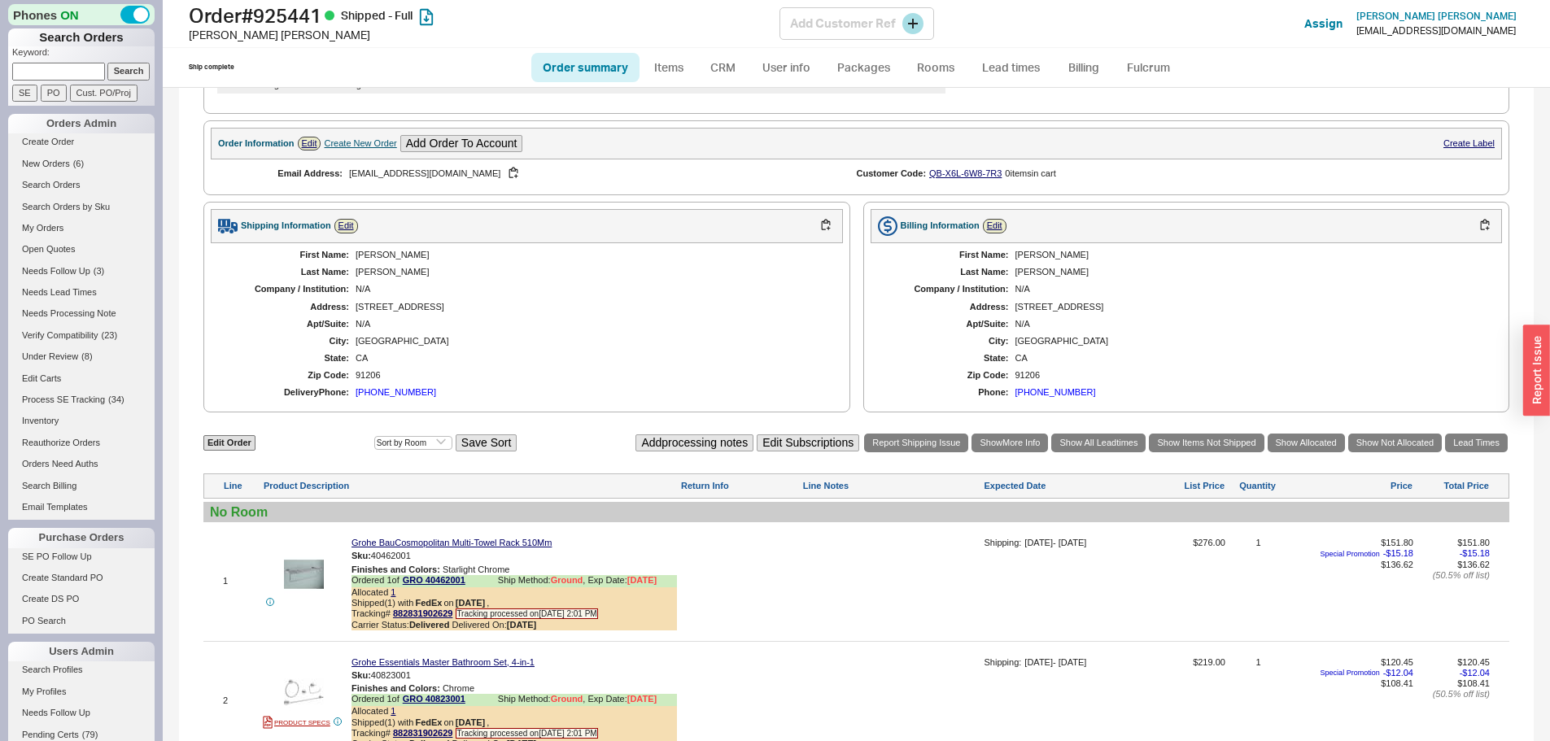
scroll to position [451, 0]
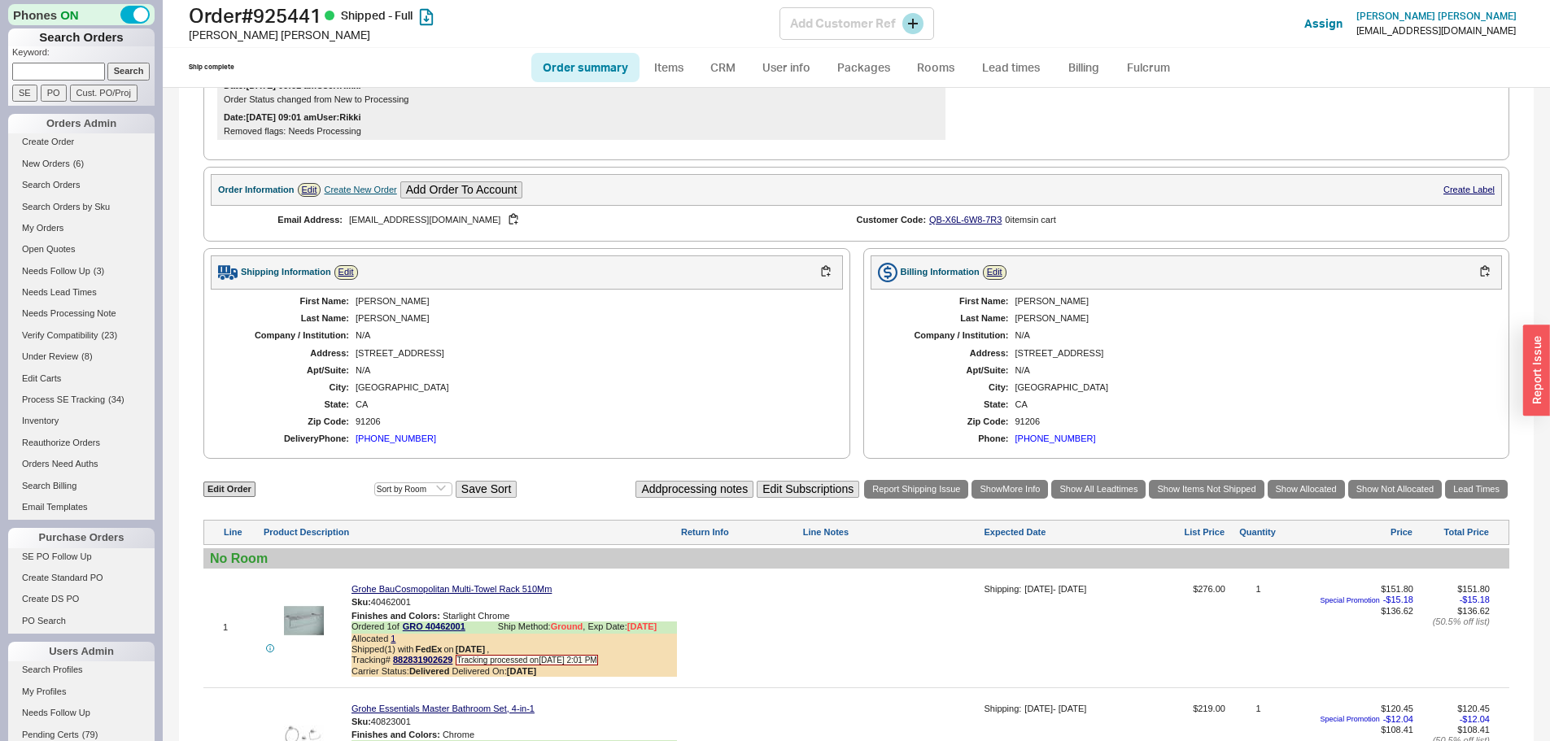
click at [307, 12] on h1 "Order # 925441 Shipped - Full" at bounding box center [484, 15] width 591 height 23
copy h1 "925441"
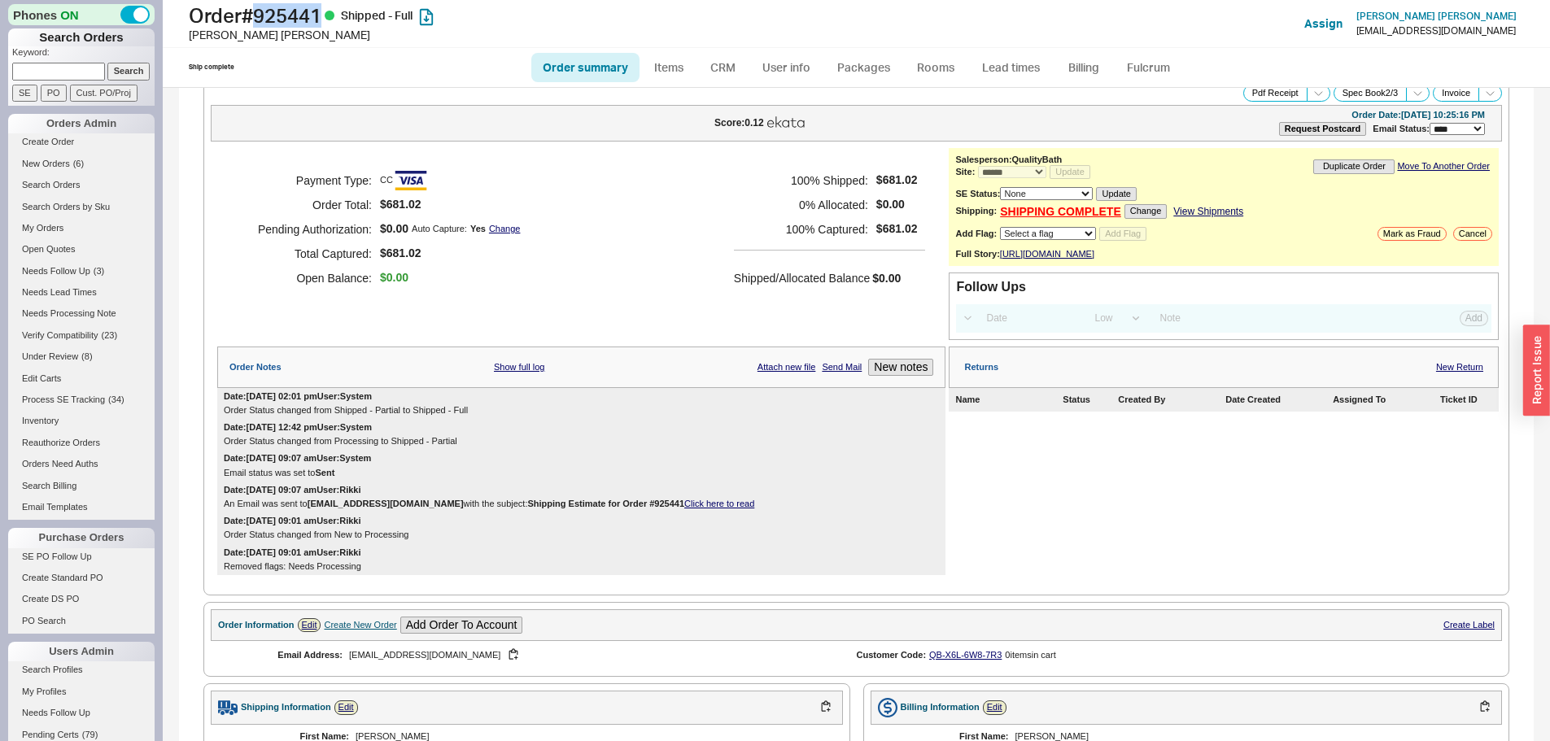
scroll to position [0, 0]
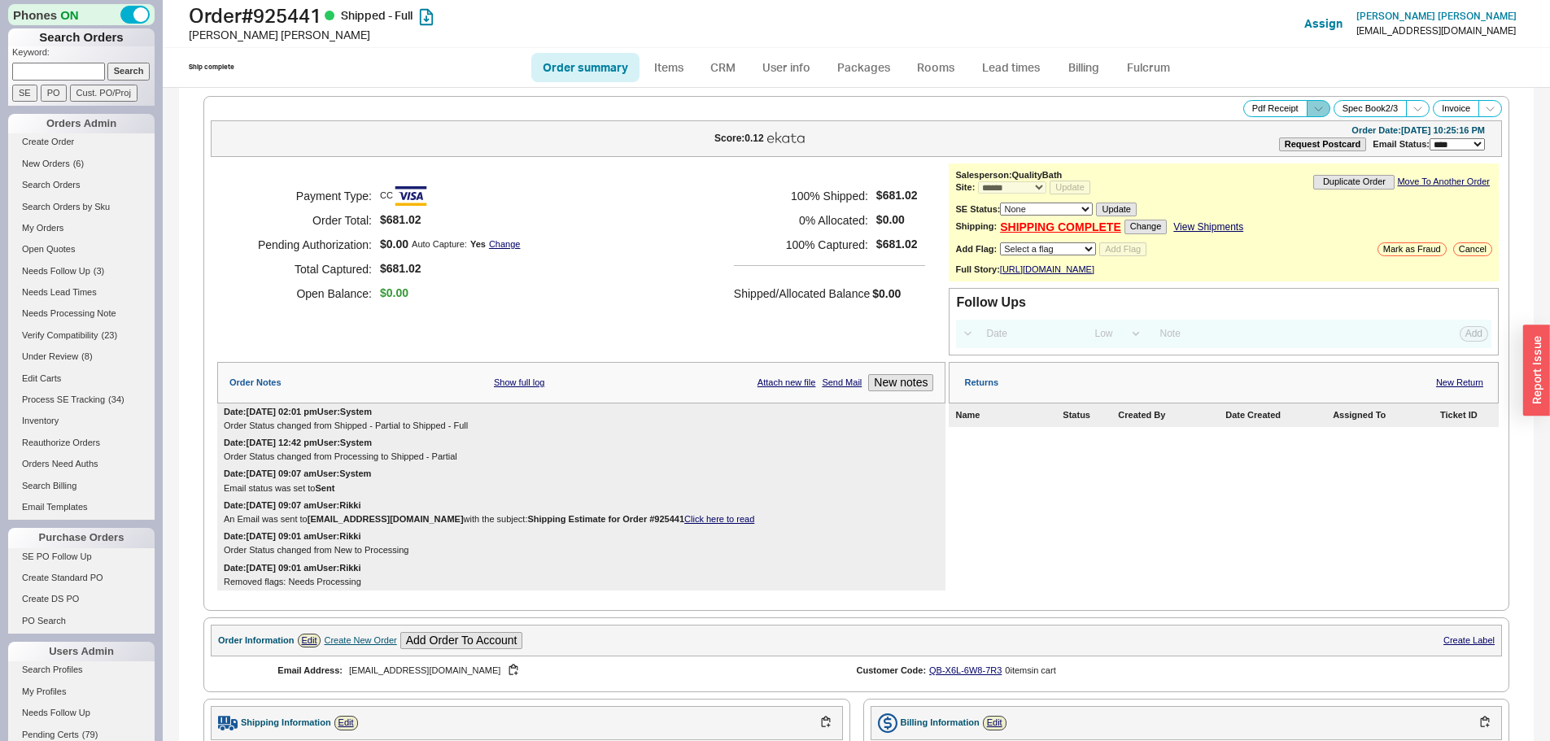
click at [1312, 107] on icon at bounding box center [1318, 109] width 12 height 12
click at [1230, 127] on button "Brand Pdf Receipt" at bounding box center [1260, 127] width 109 height 19
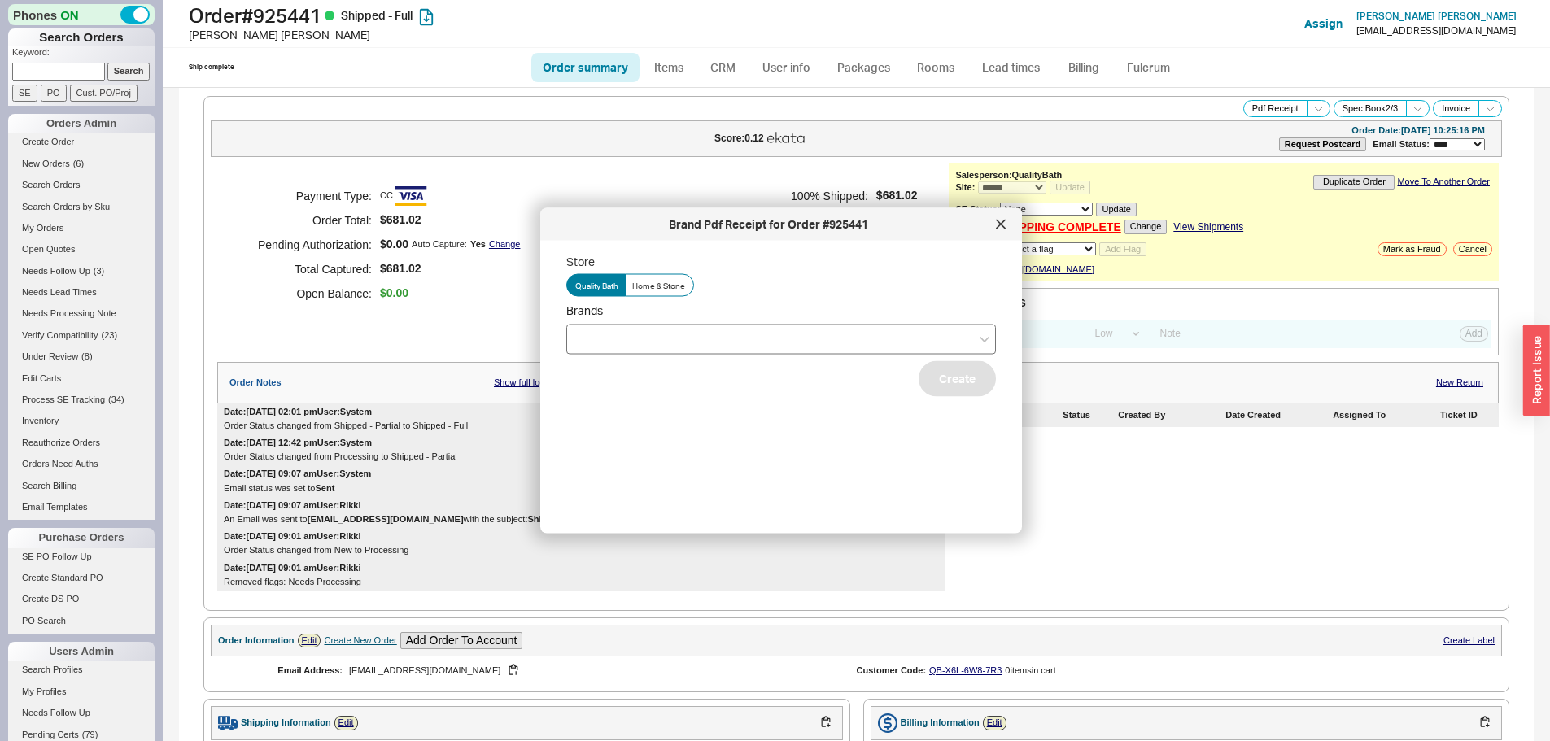
click at [600, 338] on div at bounding box center [781, 339] width 430 height 30
click at [587, 338] on input "Brands" at bounding box center [580, 339] width 11 height 19
click at [605, 403] on div "Hansgrohe" at bounding box center [781, 401] width 428 height 29
click at [932, 391] on button "Create" at bounding box center [957, 378] width 77 height 36
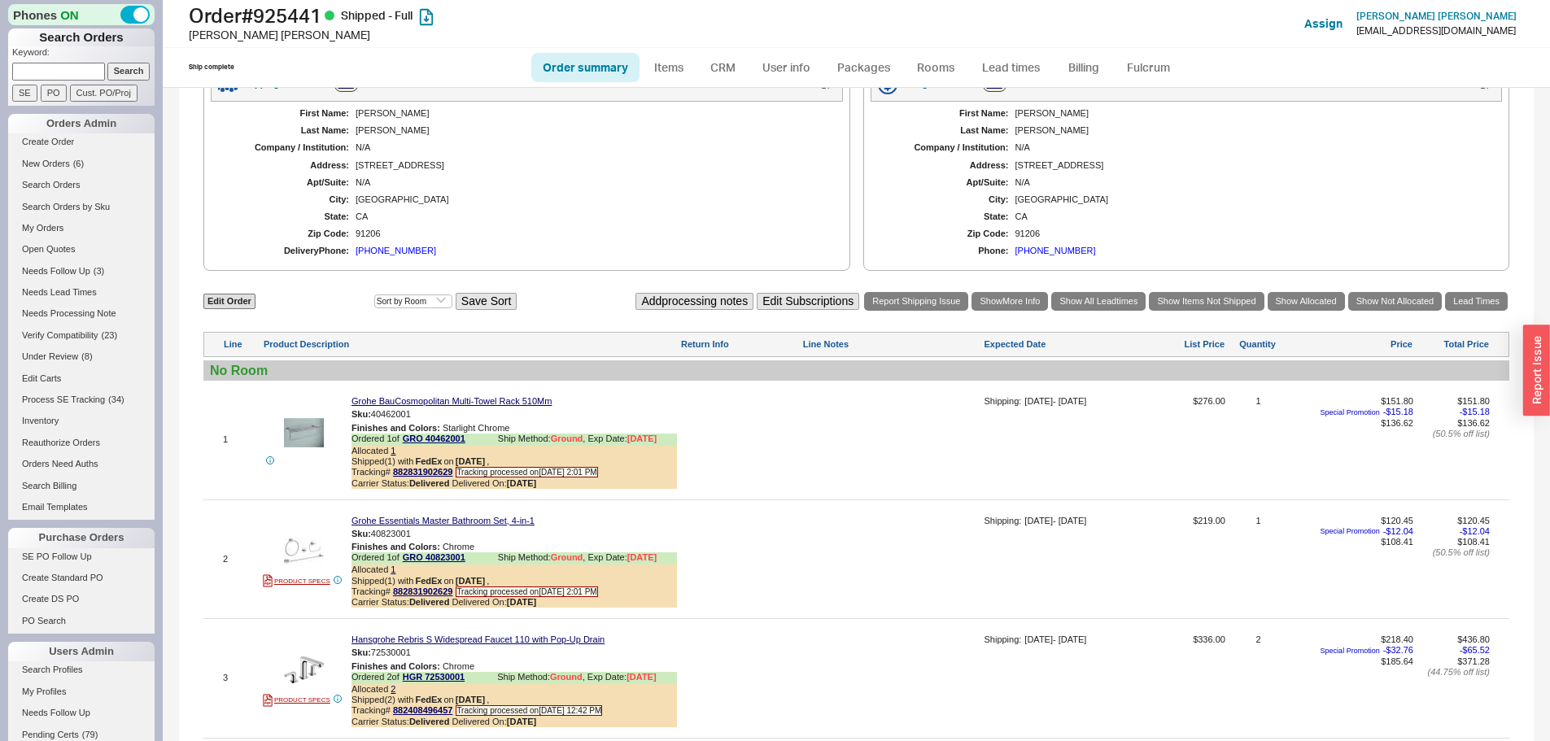
scroll to position [814, 0]
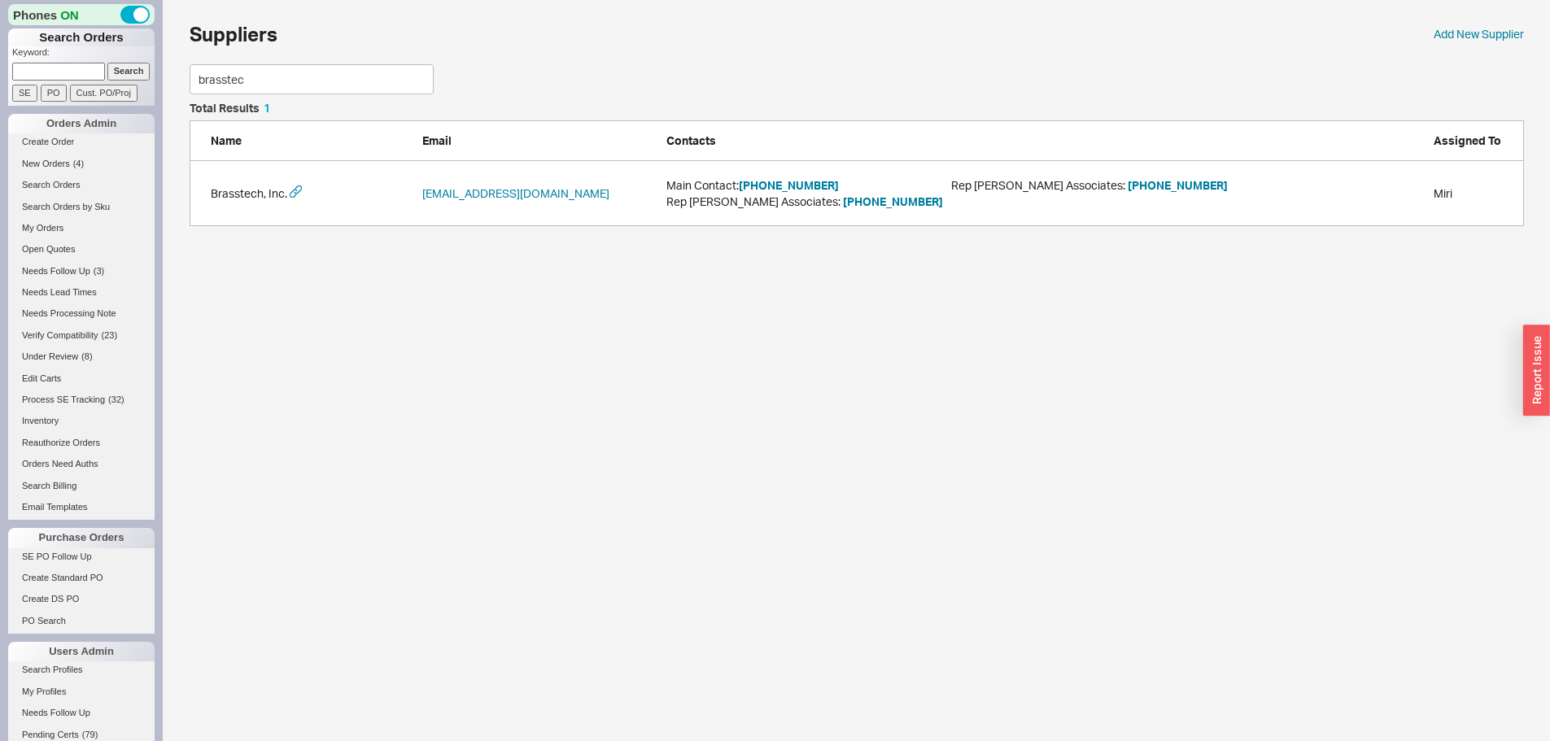
scroll to position [111, 1322]
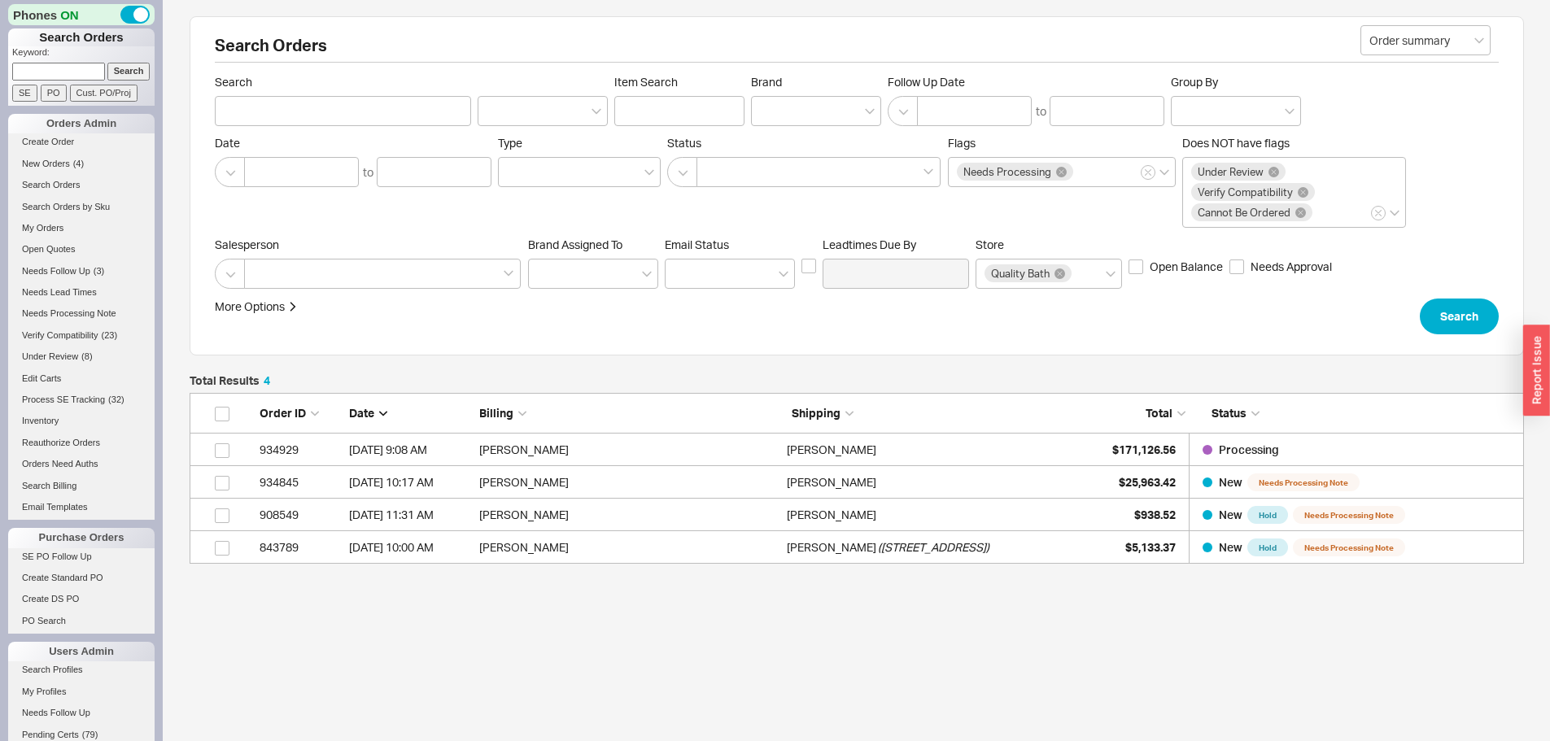
scroll to position [159, 1322]
click at [64, 167] on span "New Orders" at bounding box center [46, 164] width 48 height 10
click at [60, 164] on span "New Orders" at bounding box center [46, 164] width 48 height 10
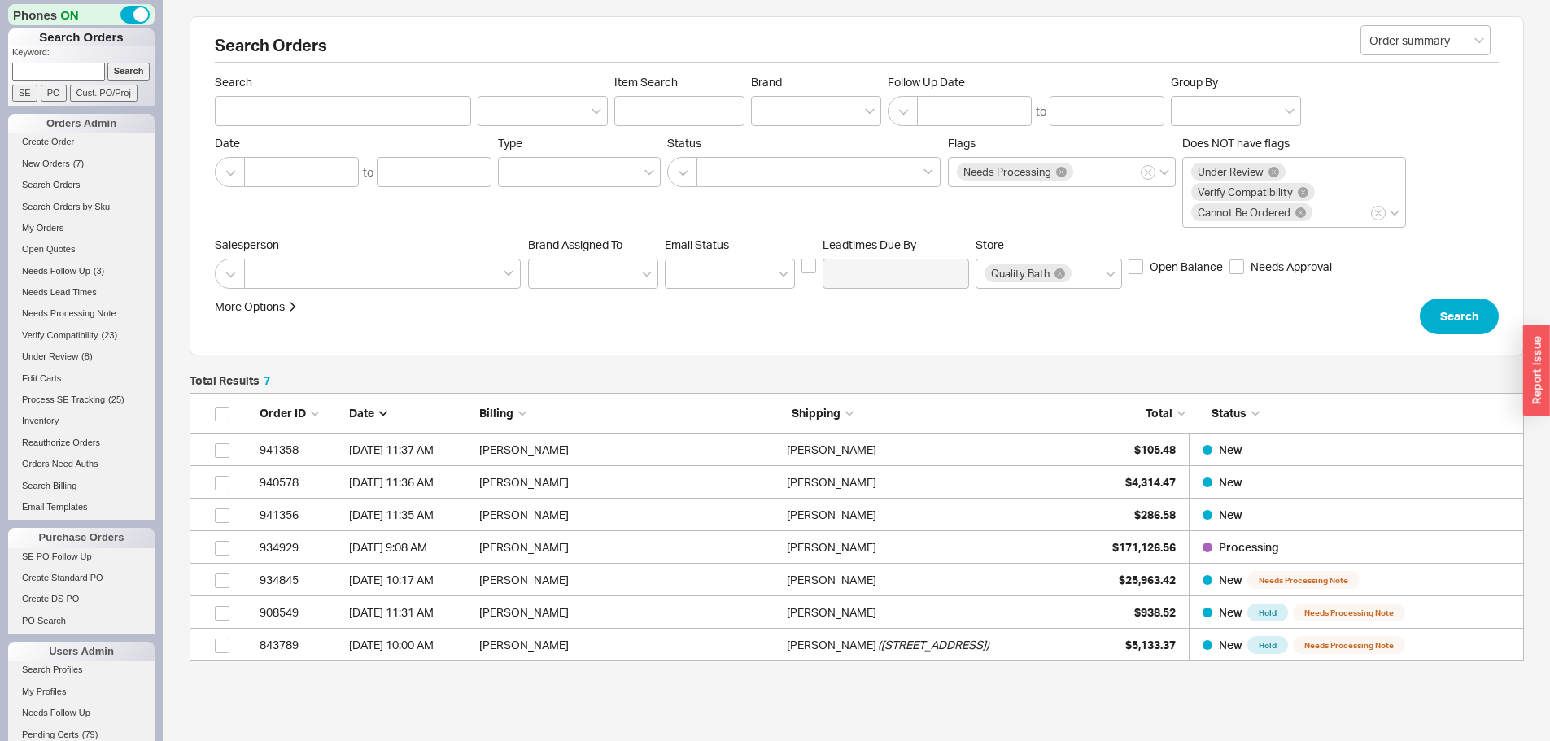
scroll to position [256, 1322]
